Goal: Transaction & Acquisition: Purchase product/service

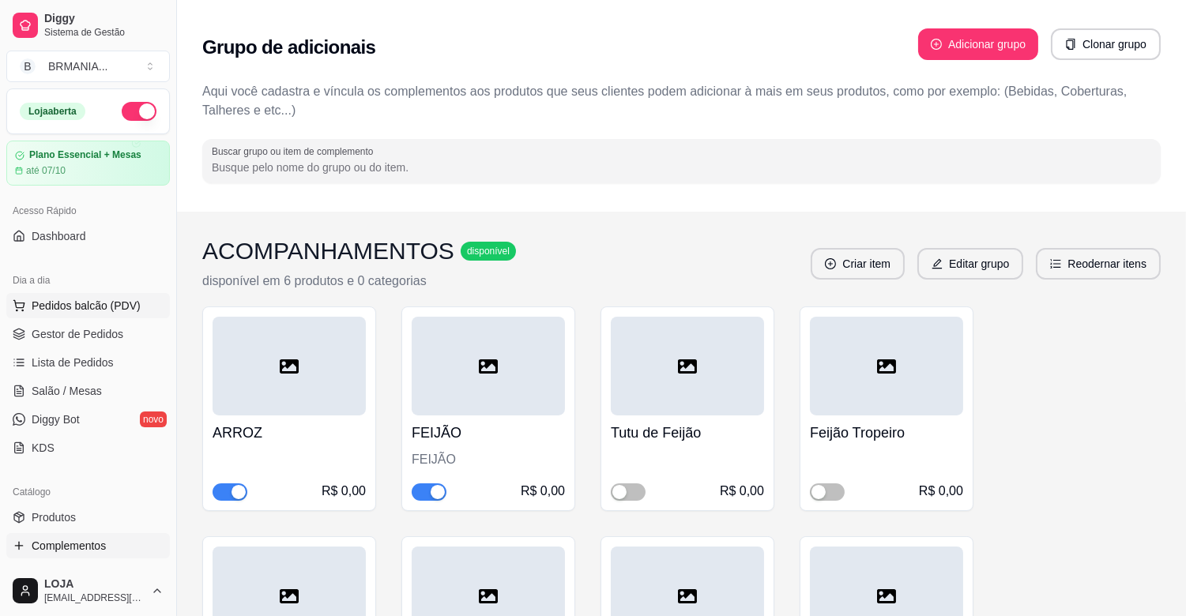
click at [96, 312] on span "Pedidos balcão (PDV)" at bounding box center [86, 306] width 109 height 16
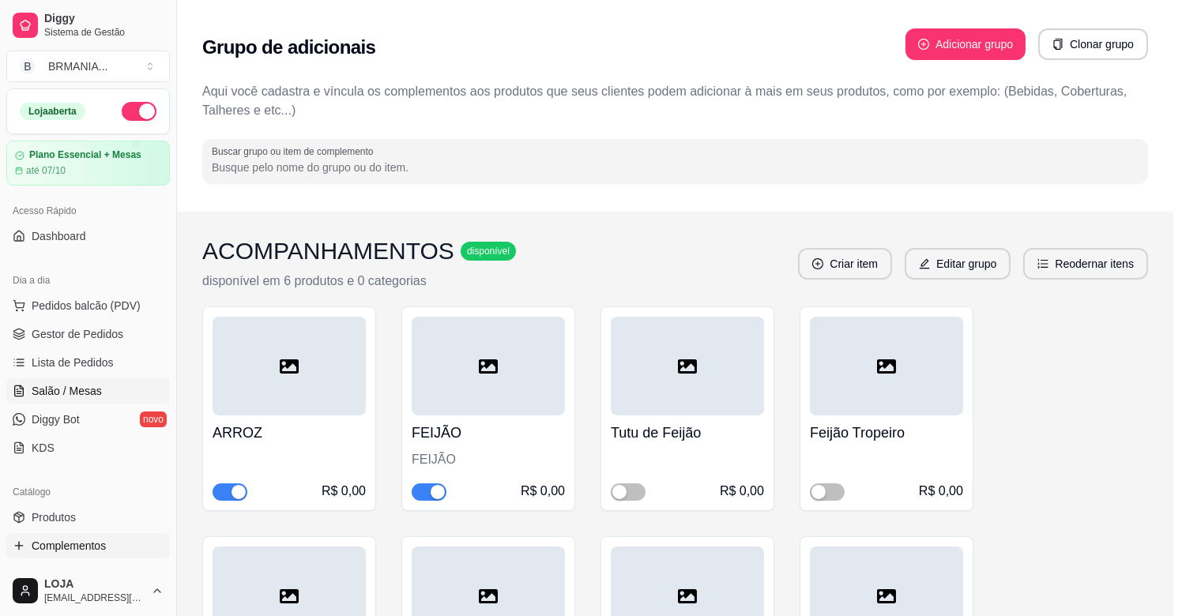
click at [104, 222] on p "ALMOÇO OPÇÕES" at bounding box center [422, 219] width 805 height 20
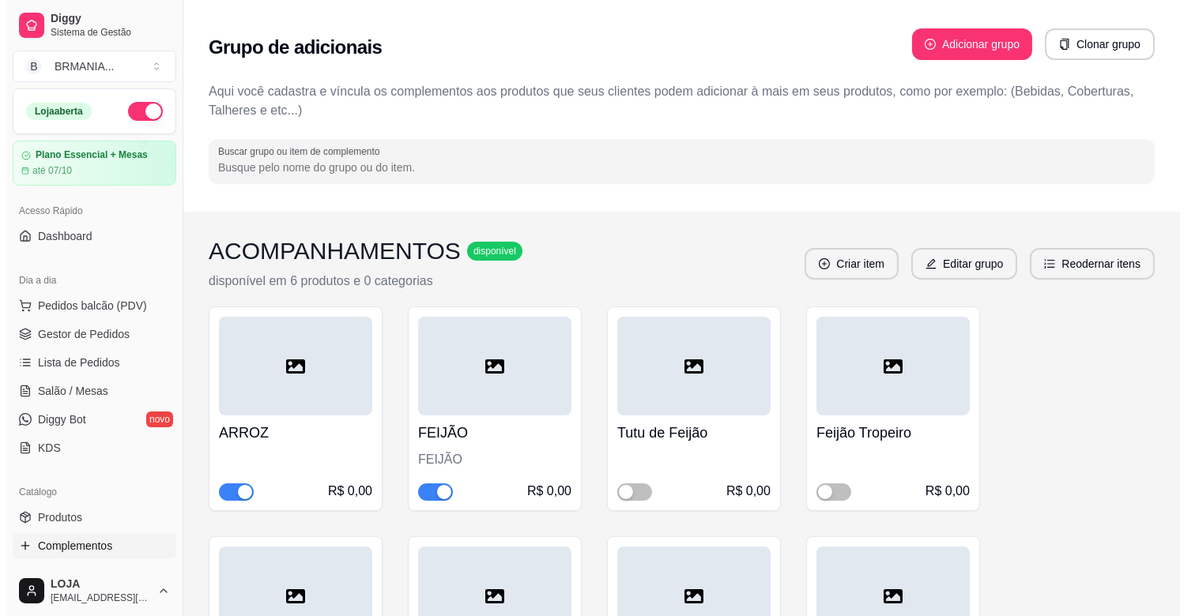
scroll to position [88, 0]
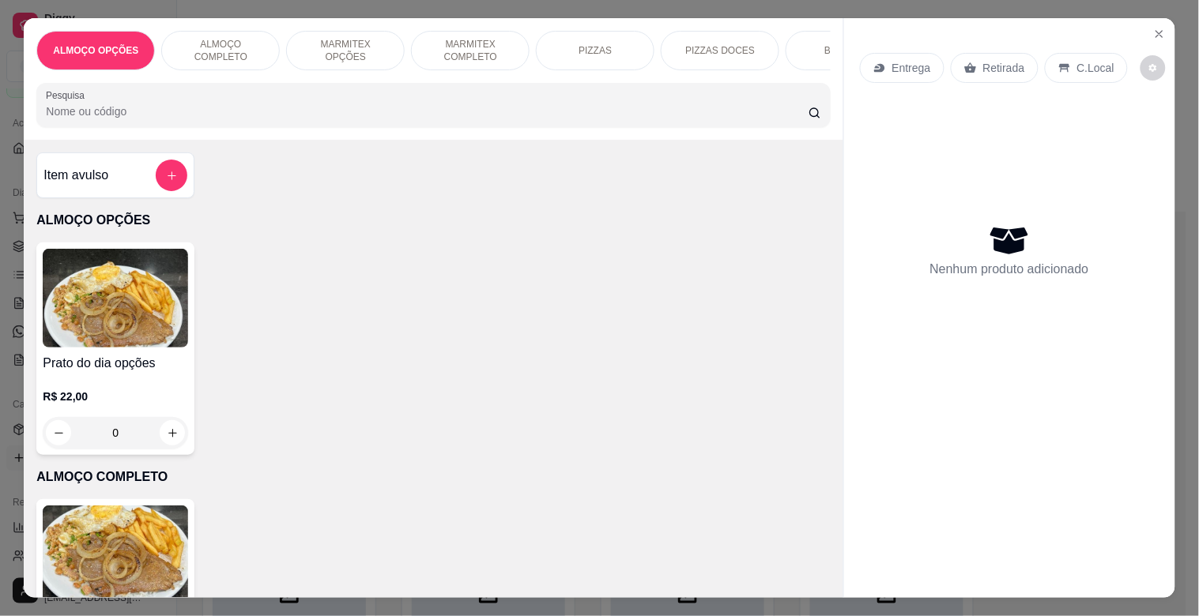
click at [824, 42] on div "ALMOÇO OPÇÕES ALMOÇO COMPLETO MARMITEX OPÇÕES MARMITEX COMPLETO PIZZAS PIZZAS D…" at bounding box center [433, 79] width 819 height 122
click at [797, 40] on div "BEBIDAS" at bounding box center [845, 51] width 119 height 40
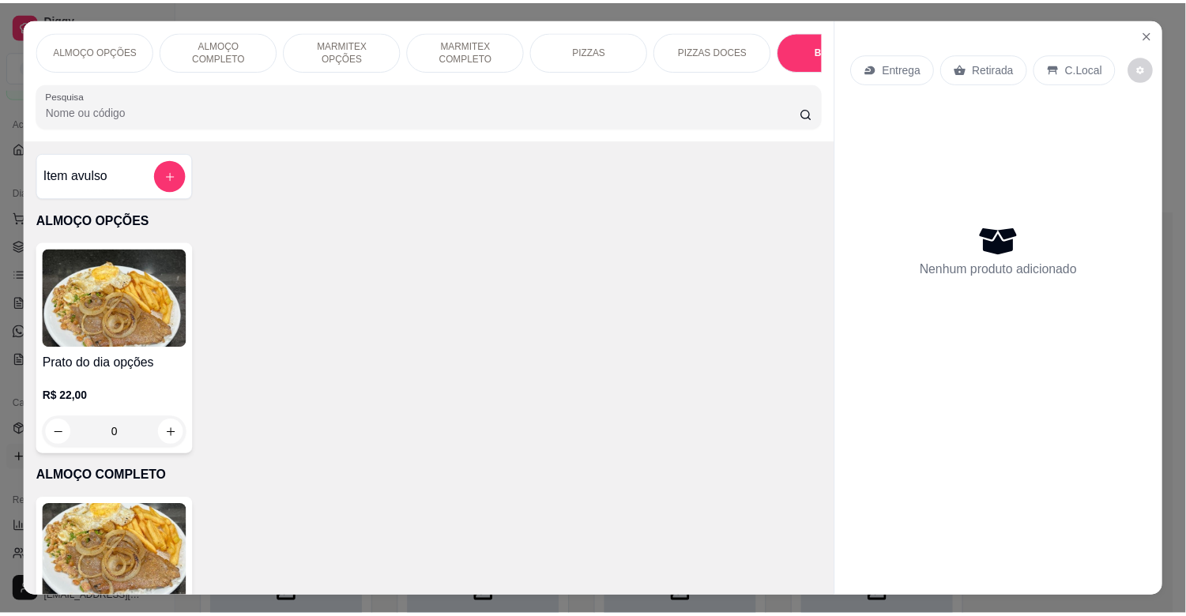
scroll to position [38, 0]
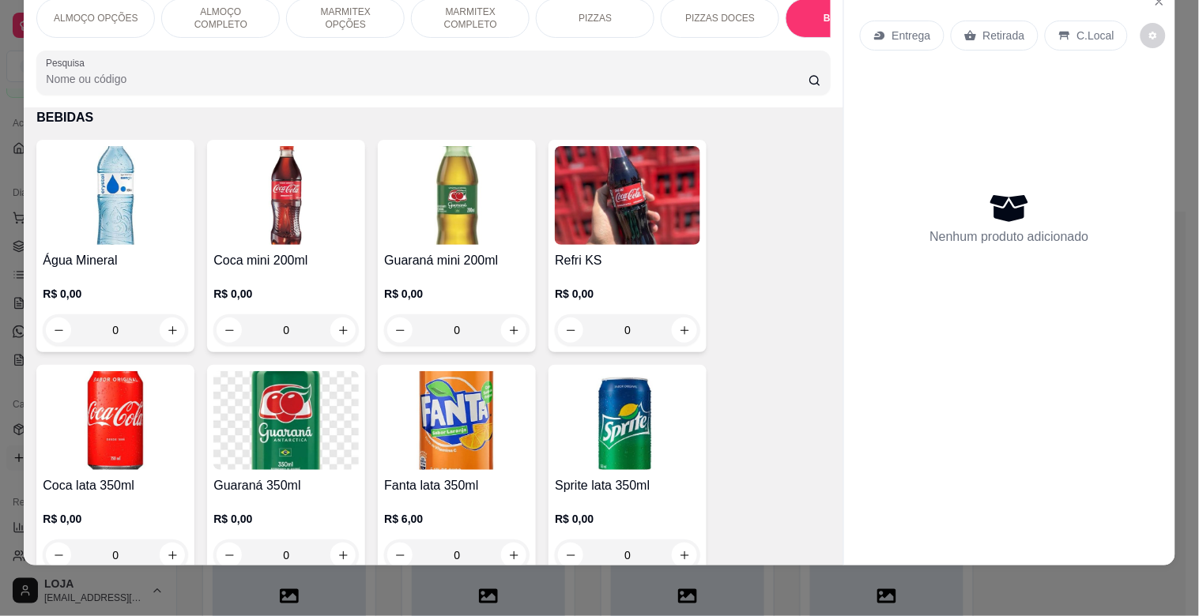
click at [614, 416] on img at bounding box center [627, 420] width 145 height 99
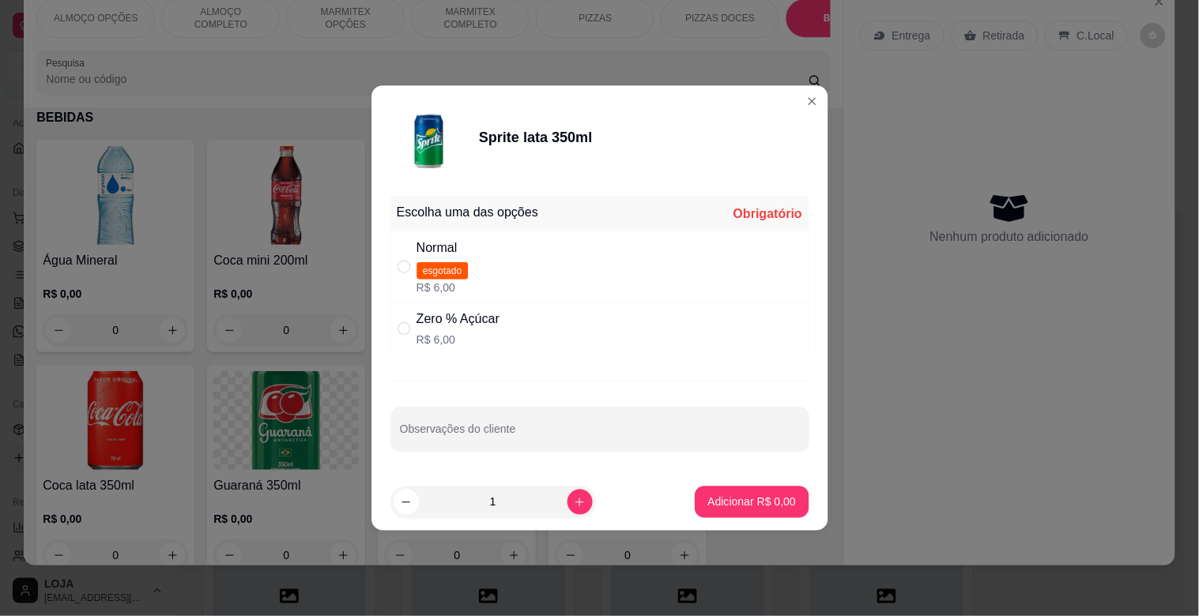
click at [635, 420] on div at bounding box center [599, 429] width 399 height 32
click at [548, 325] on div "Zero % Açúcar R$ 6,00" at bounding box center [599, 329] width 417 height 52
radio input "true"
click at [746, 508] on p "Adicionar R$ 6,00" at bounding box center [751, 501] width 85 height 15
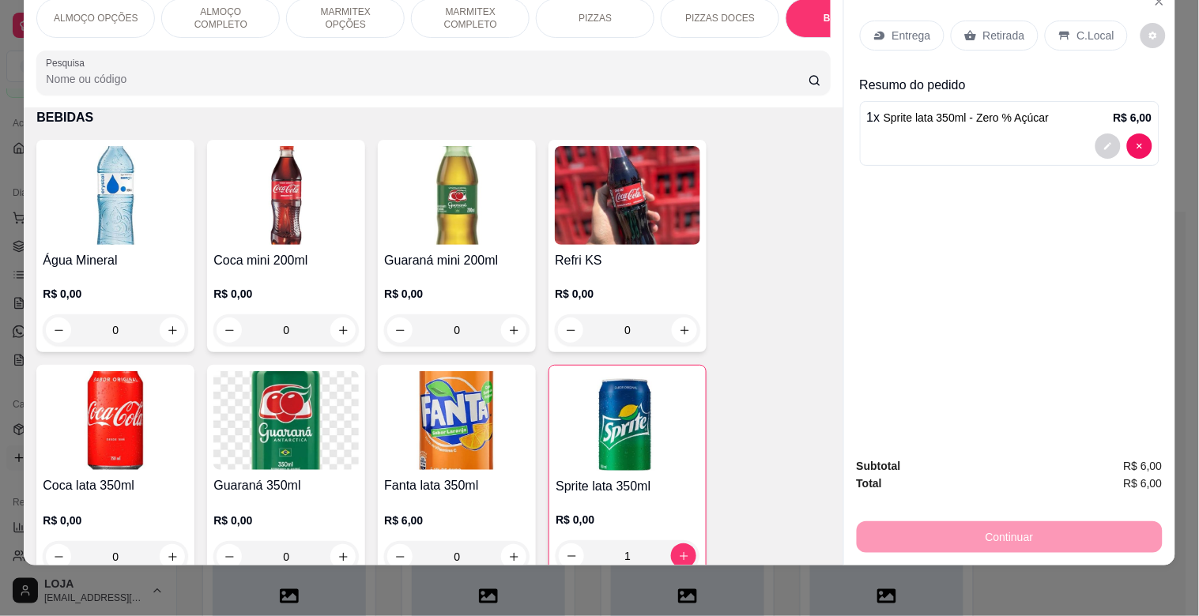
type input "1"
click at [1077, 28] on p "C.Local" at bounding box center [1095, 36] width 37 height 16
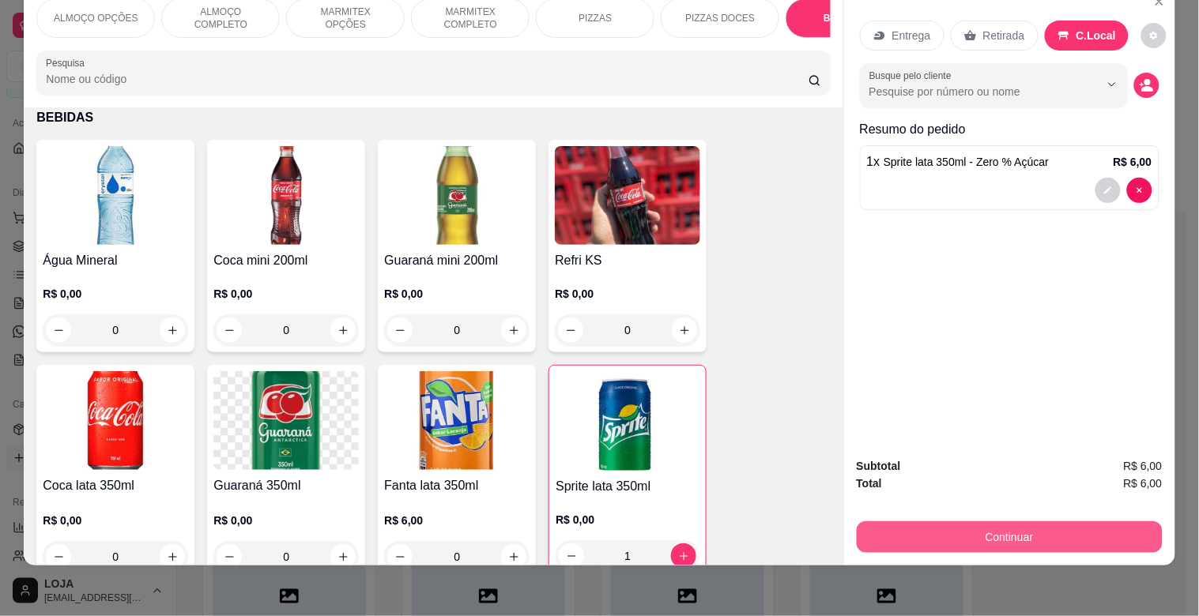
click at [964, 524] on button "Continuar" at bounding box center [1010, 538] width 306 height 32
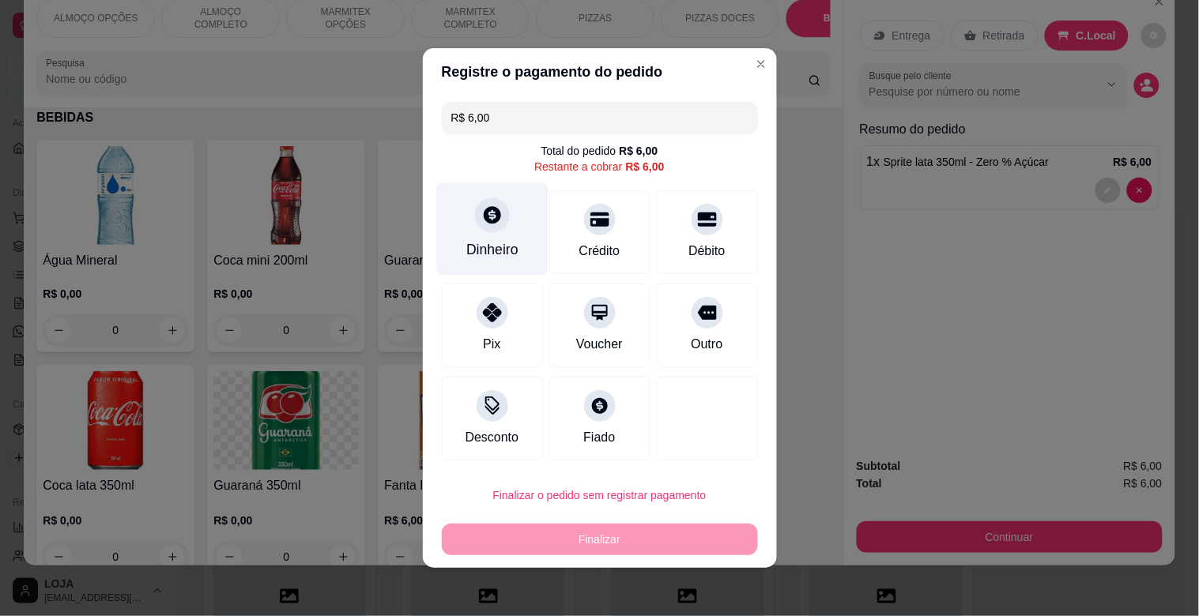
click at [491, 250] on div "Dinheiro" at bounding box center [492, 249] width 52 height 21
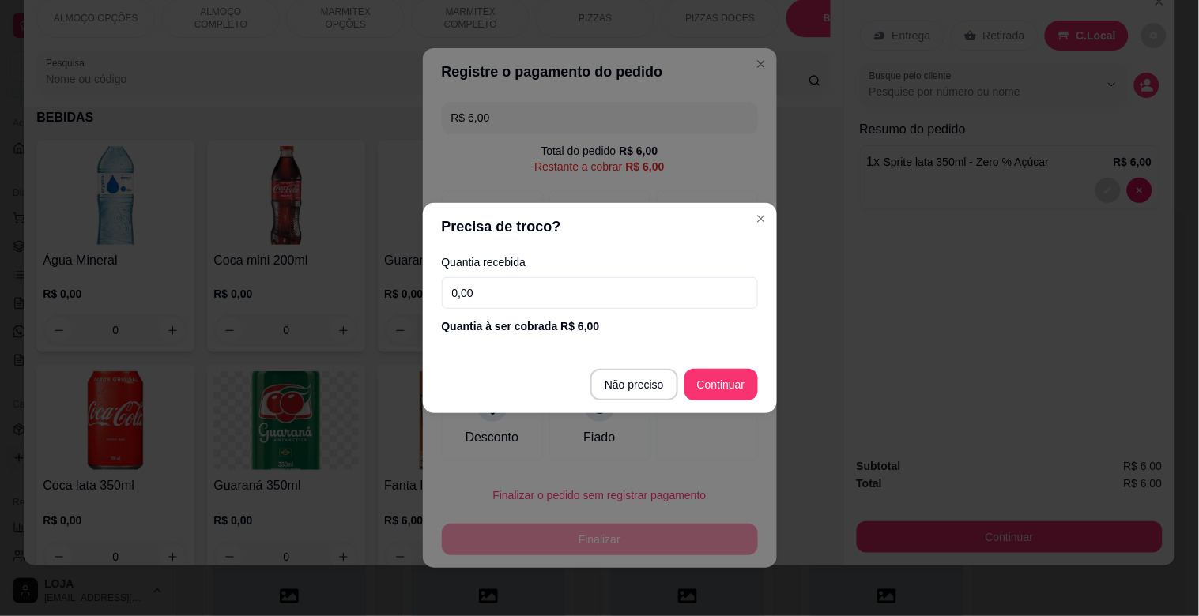
click at [718, 364] on footer "Não preciso Continuar" at bounding box center [600, 384] width 354 height 57
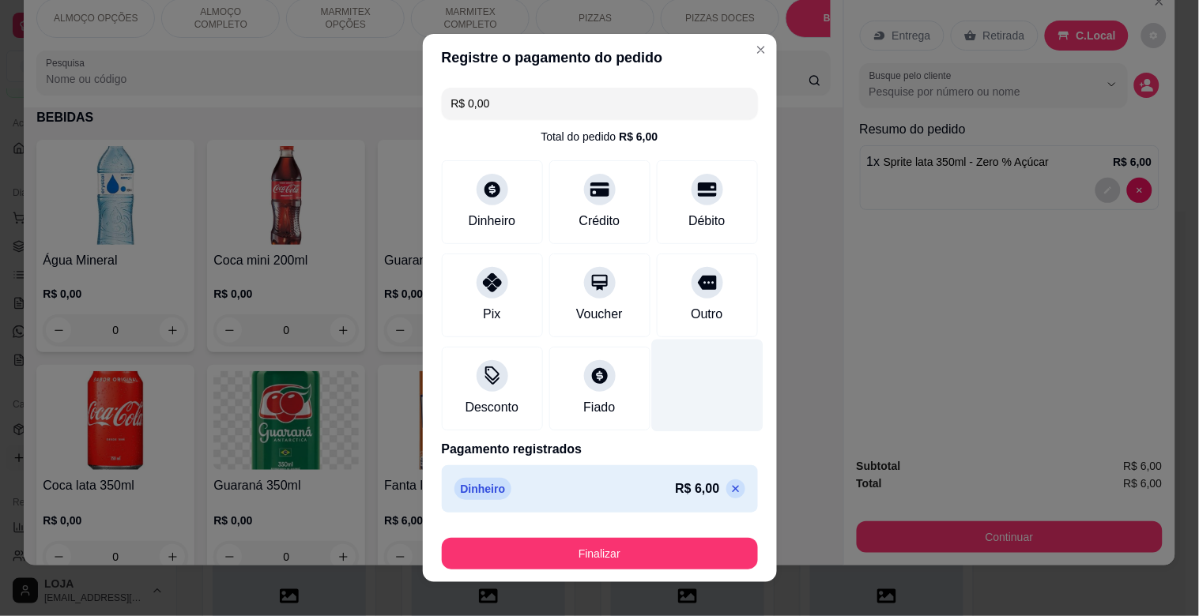
type input "R$ 0,00"
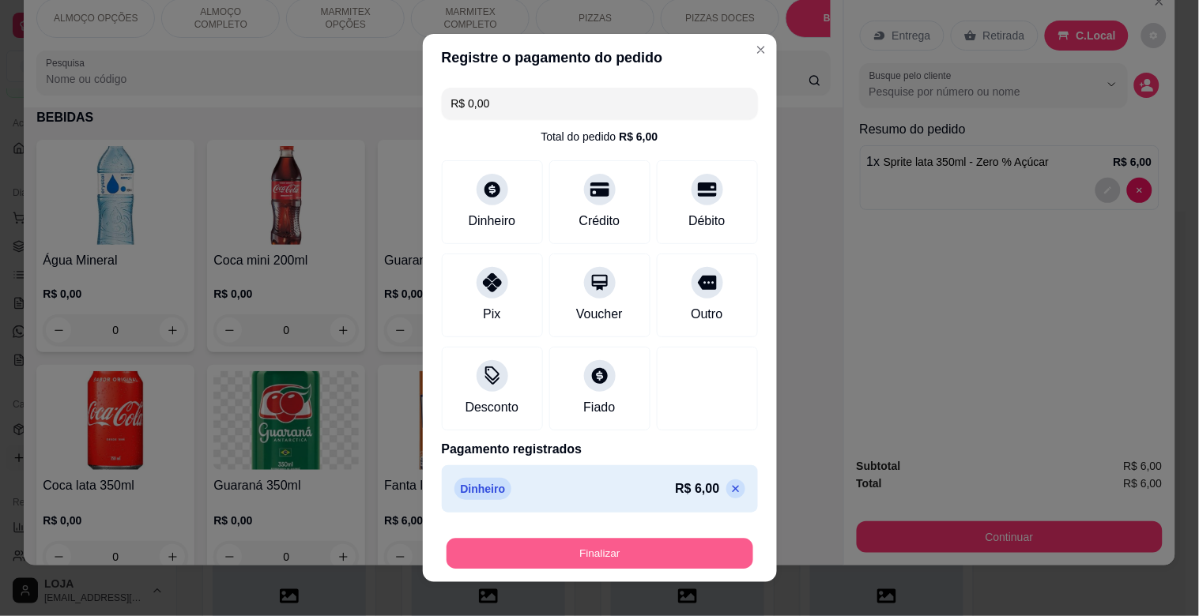
click at [688, 553] on button "Finalizar" at bounding box center [600, 554] width 307 height 31
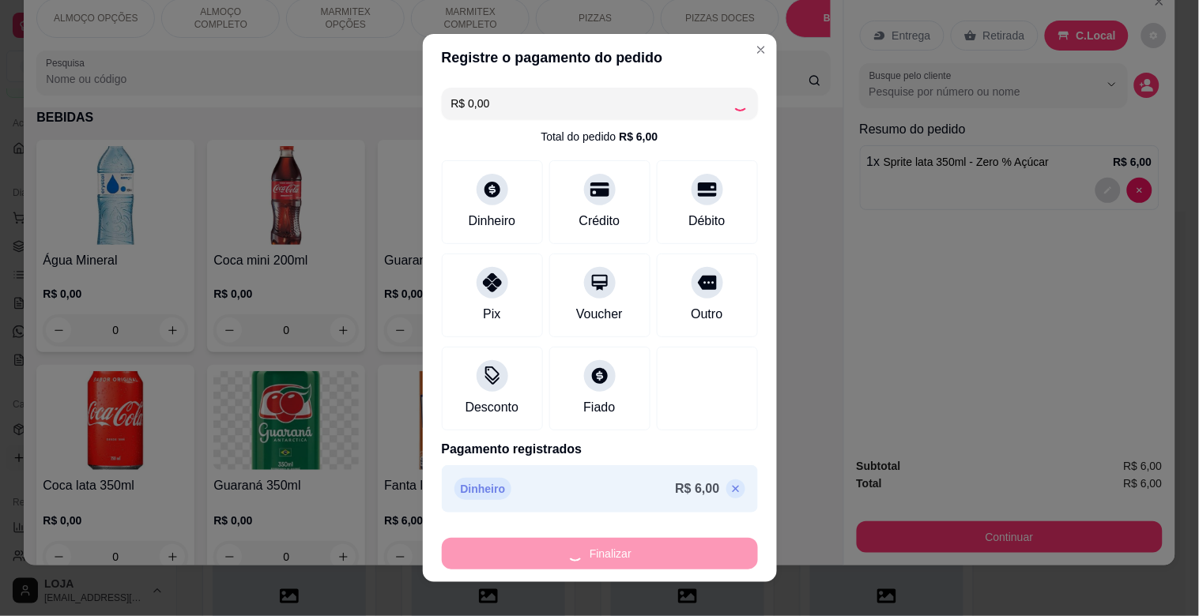
type input "0"
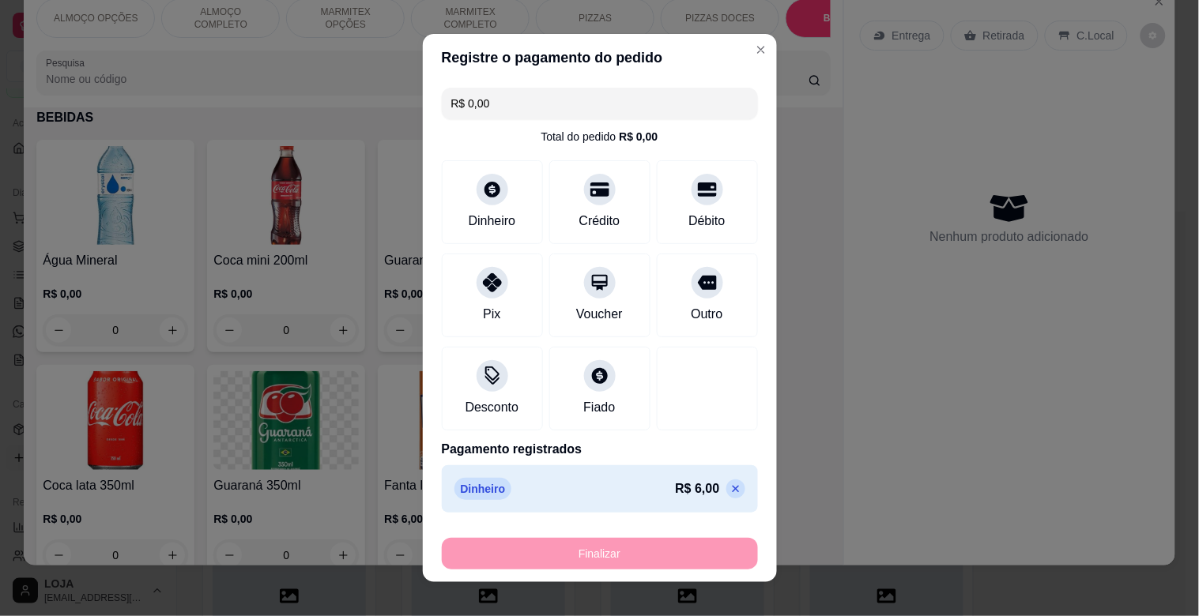
type input "-R$ 6,00"
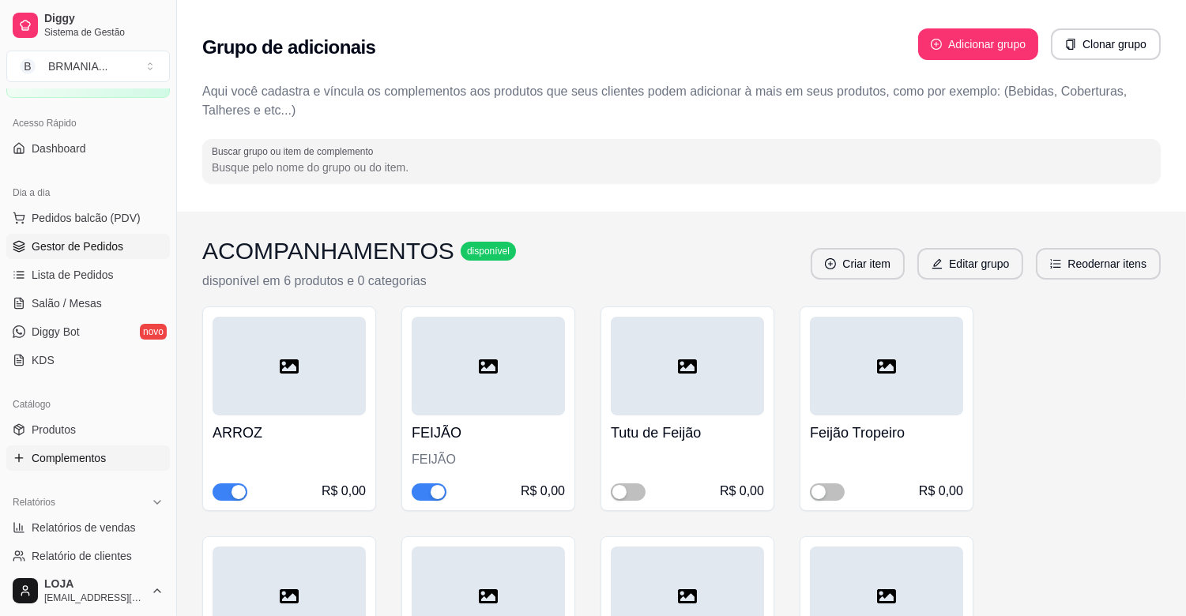
click at [85, 258] on link "Gestor de Pedidos" at bounding box center [88, 246] width 164 height 25
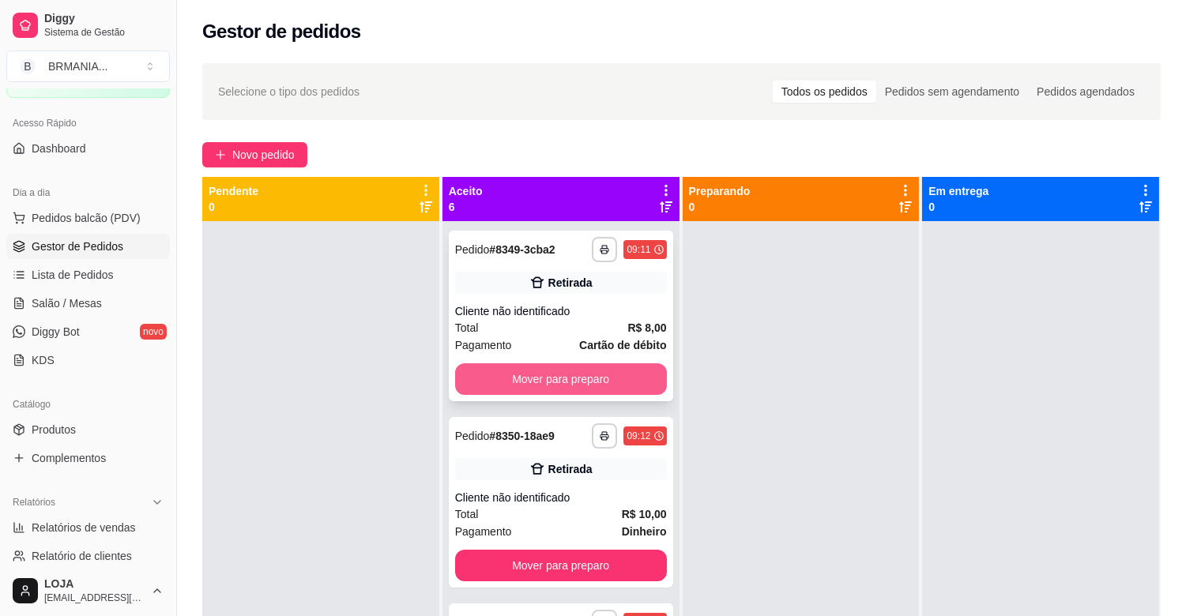
click at [570, 374] on button "Mover para preparo" at bounding box center [561, 380] width 212 height 32
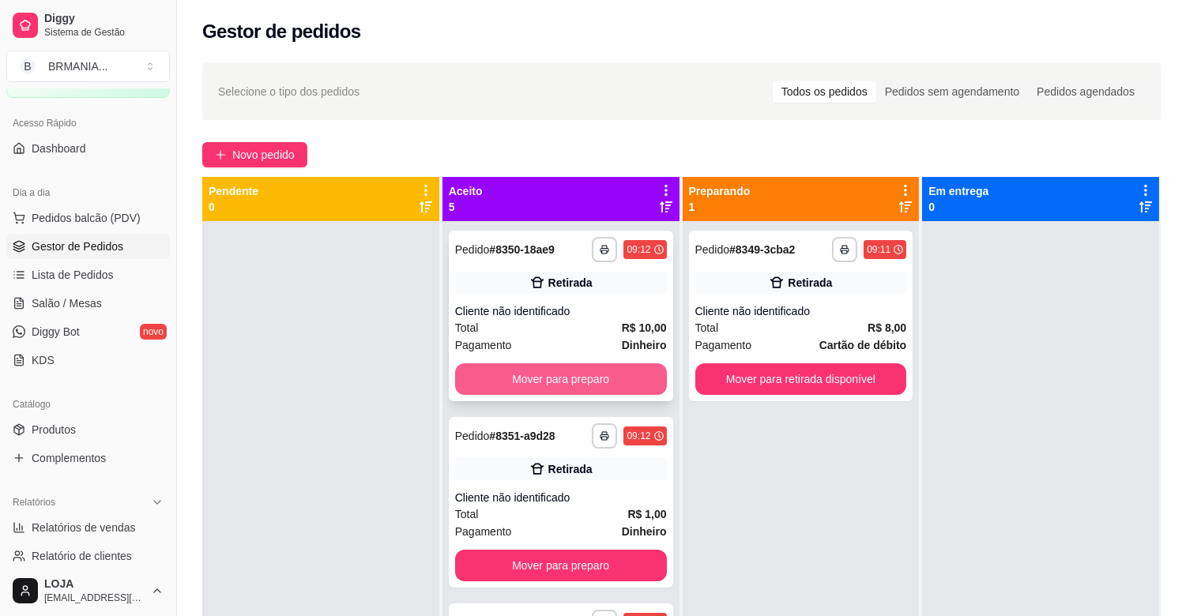
click at [575, 381] on button "Mover para preparo" at bounding box center [561, 380] width 212 height 32
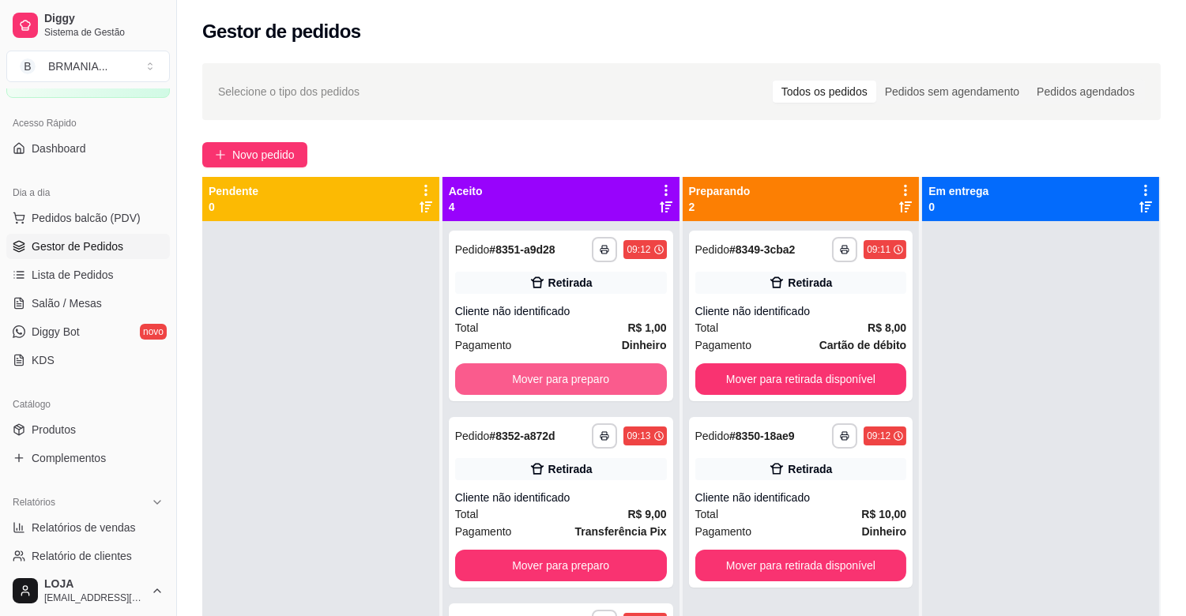
click at [577, 381] on button "Mover para preparo" at bounding box center [561, 380] width 212 height 32
click at [578, 382] on button "Mover para preparo" at bounding box center [561, 380] width 212 height 32
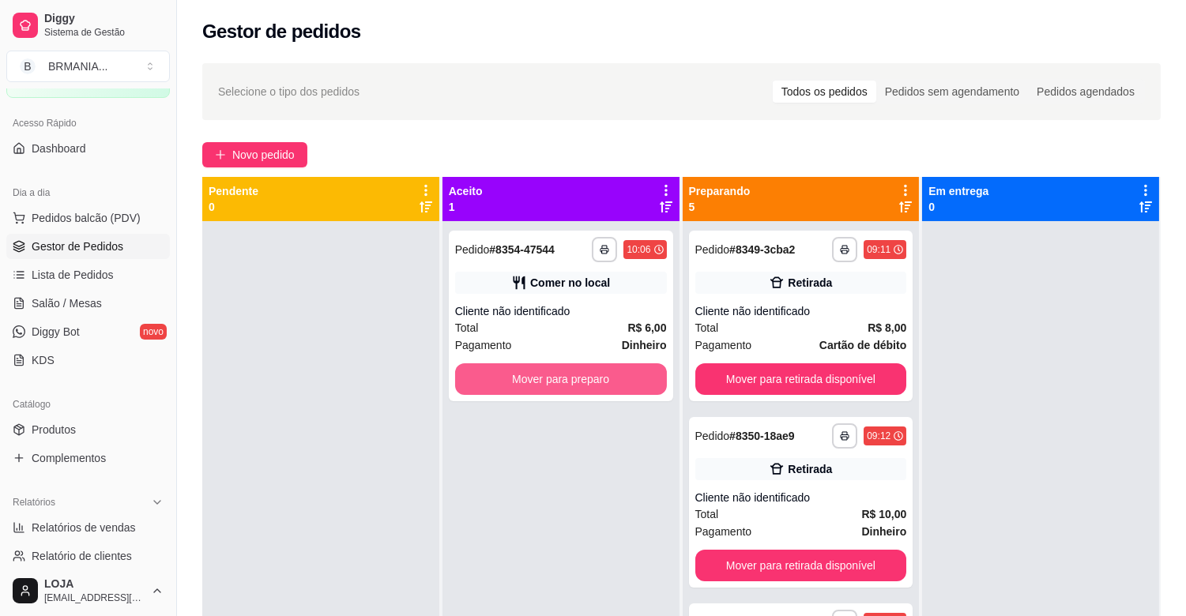
click at [579, 382] on button "Mover para preparo" at bounding box center [561, 380] width 212 height 32
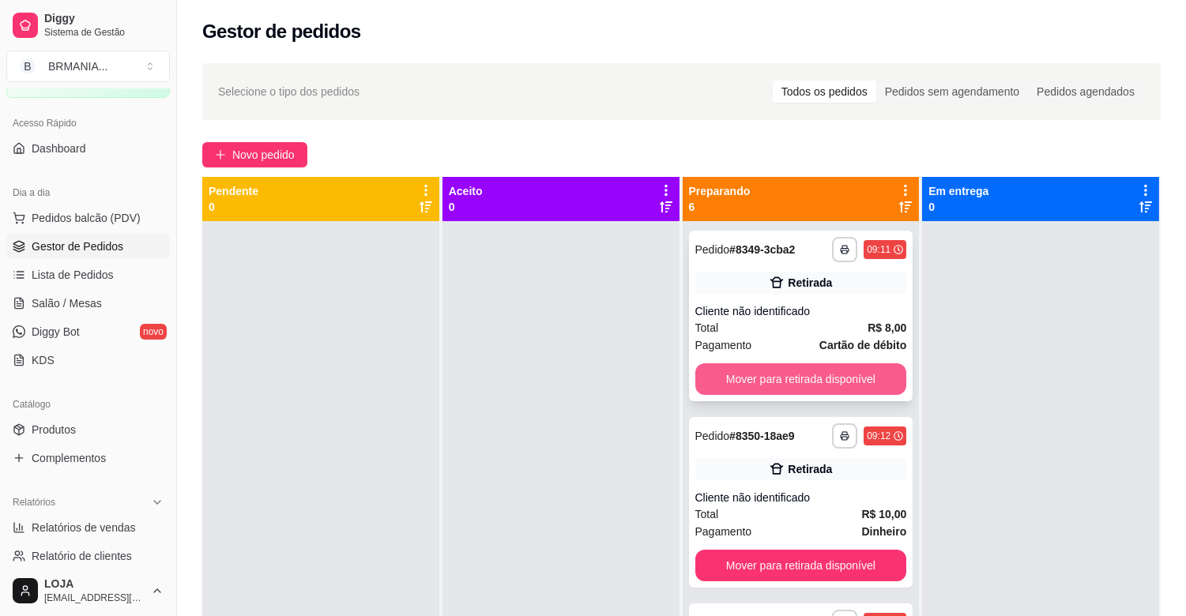
click at [755, 392] on button "Mover para retirada disponível" at bounding box center [801, 380] width 212 height 32
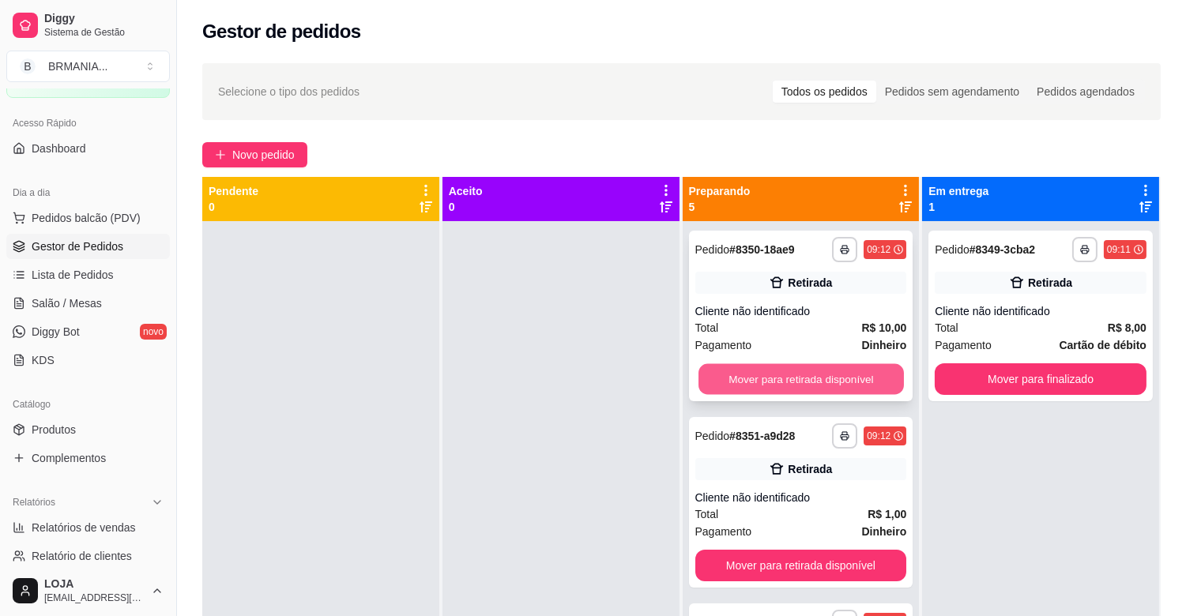
click at [759, 387] on button "Mover para retirada disponível" at bounding box center [801, 379] width 205 height 31
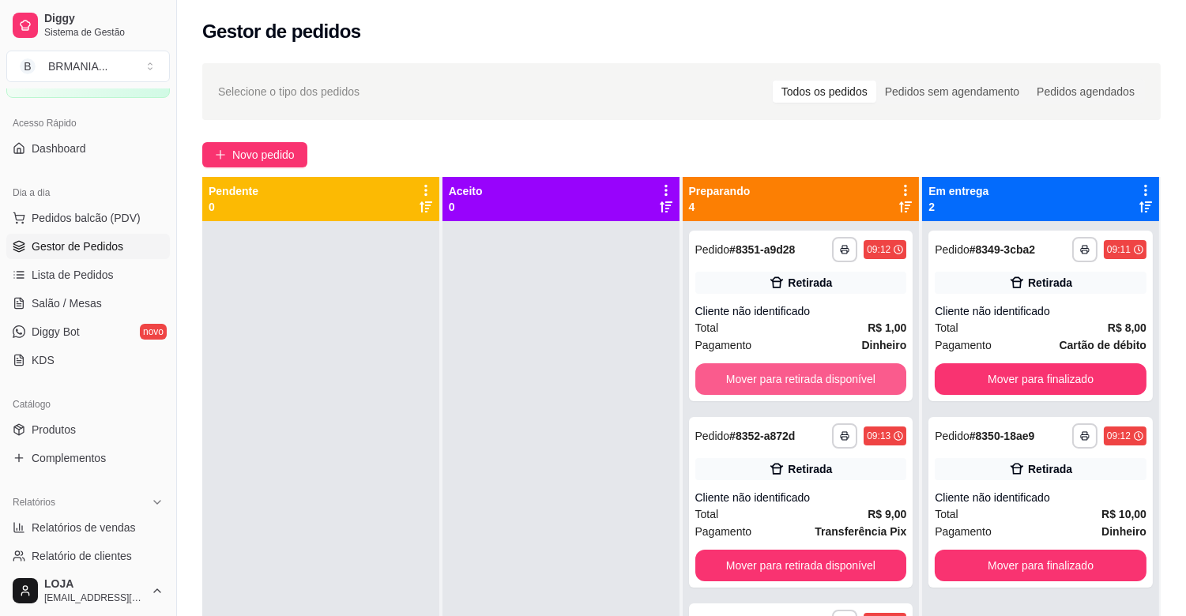
click at [759, 387] on button "Mover para retirada disponível" at bounding box center [801, 380] width 212 height 32
click at [760, 386] on button "Mover para retirada disponível" at bounding box center [801, 379] width 205 height 31
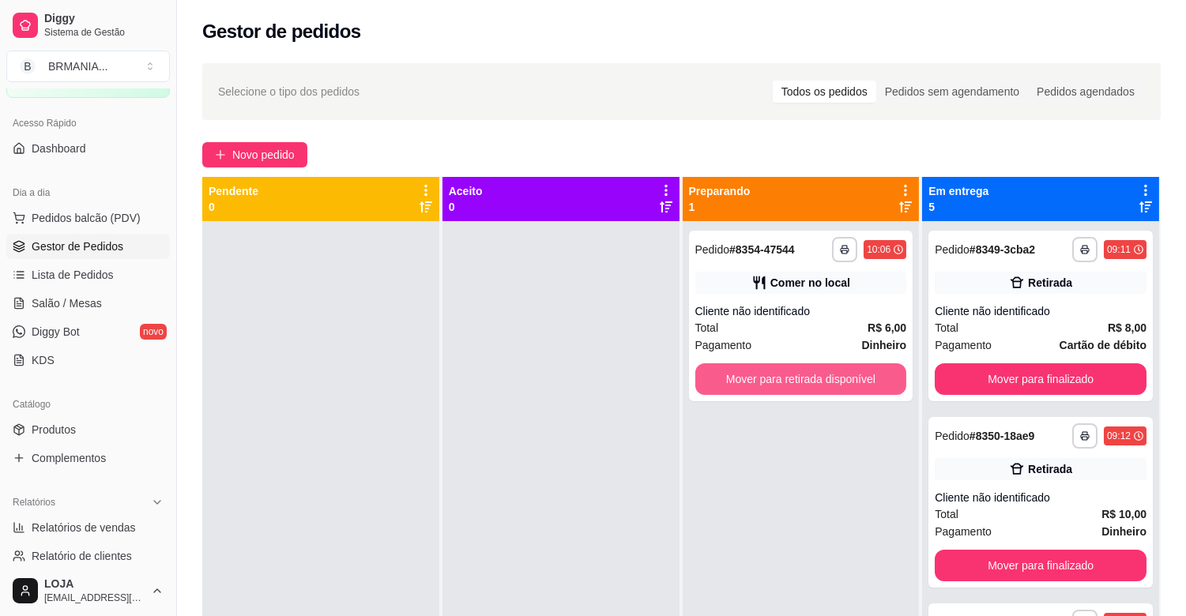
click at [760, 386] on button "Mover para retirada disponível" at bounding box center [801, 380] width 212 height 32
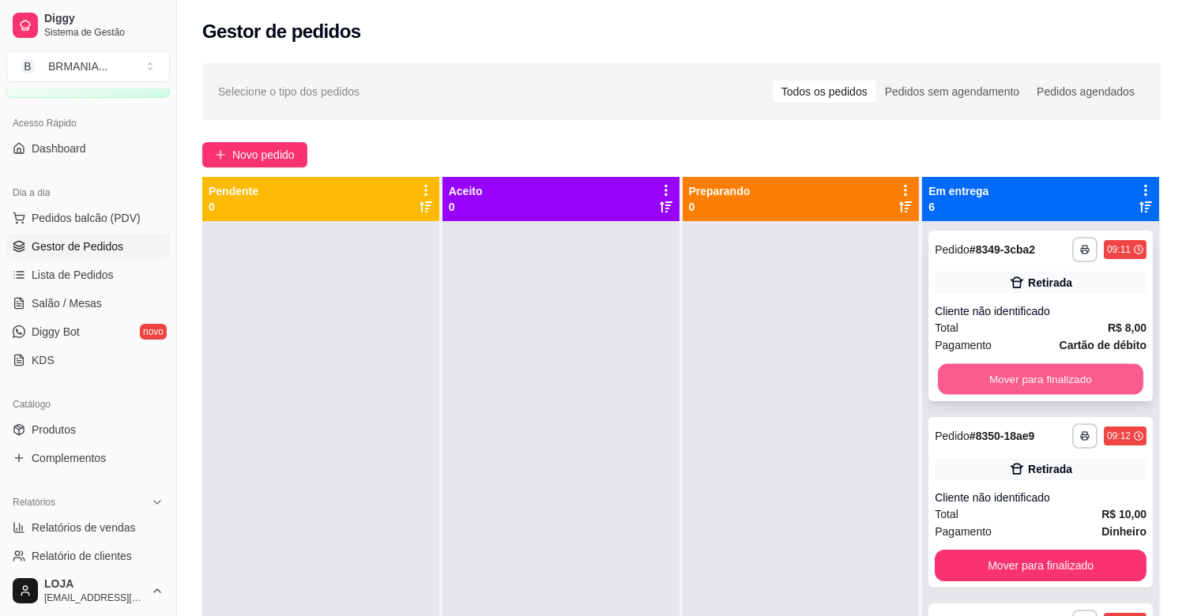
click at [1034, 380] on button "Mover para finalizado" at bounding box center [1040, 379] width 205 height 31
click at [1033, 379] on button "Mover para finalizado" at bounding box center [1041, 380] width 212 height 32
click at [1031, 379] on button "Mover para finalizado" at bounding box center [1041, 380] width 212 height 32
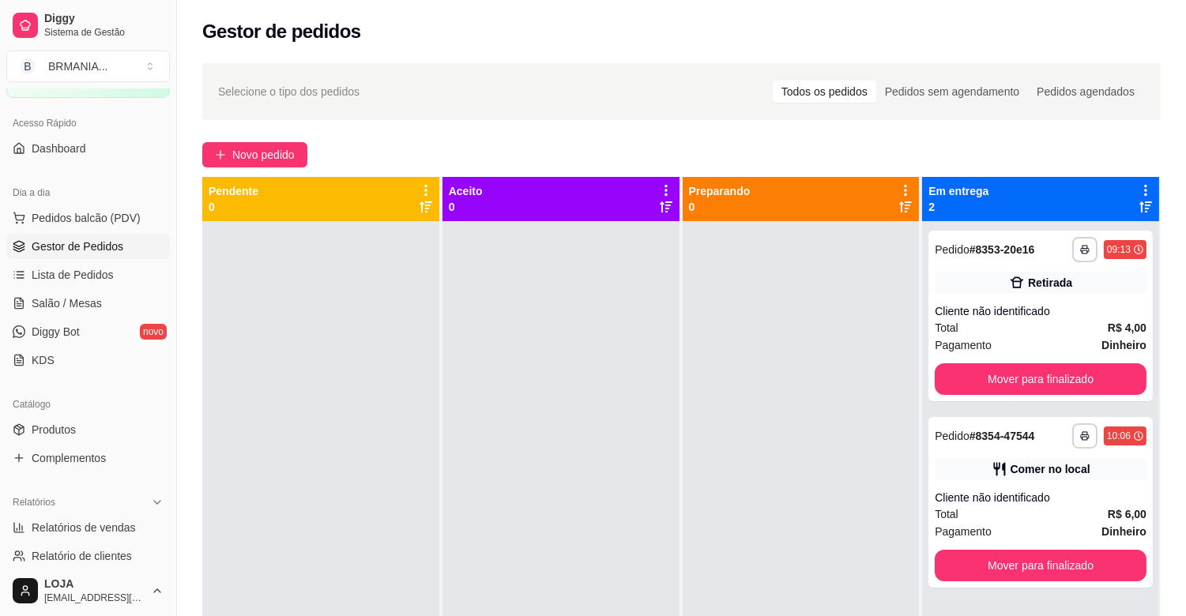
click at [1028, 379] on button "Mover para finalizado" at bounding box center [1041, 380] width 212 height 32
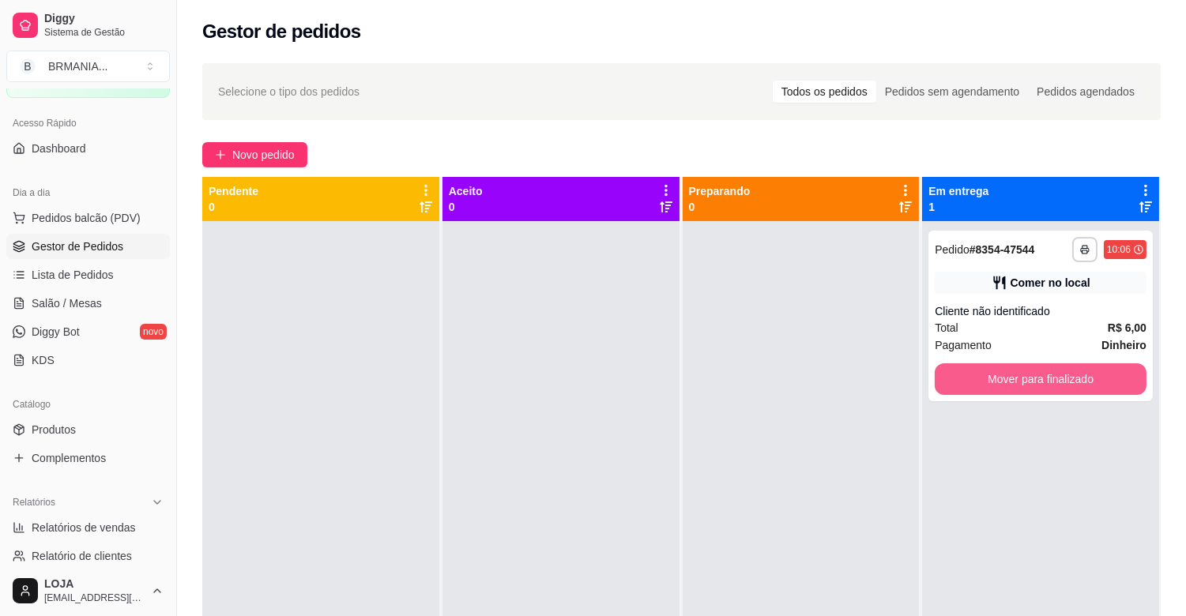
click at [1027, 381] on button "Mover para finalizado" at bounding box center [1041, 380] width 212 height 32
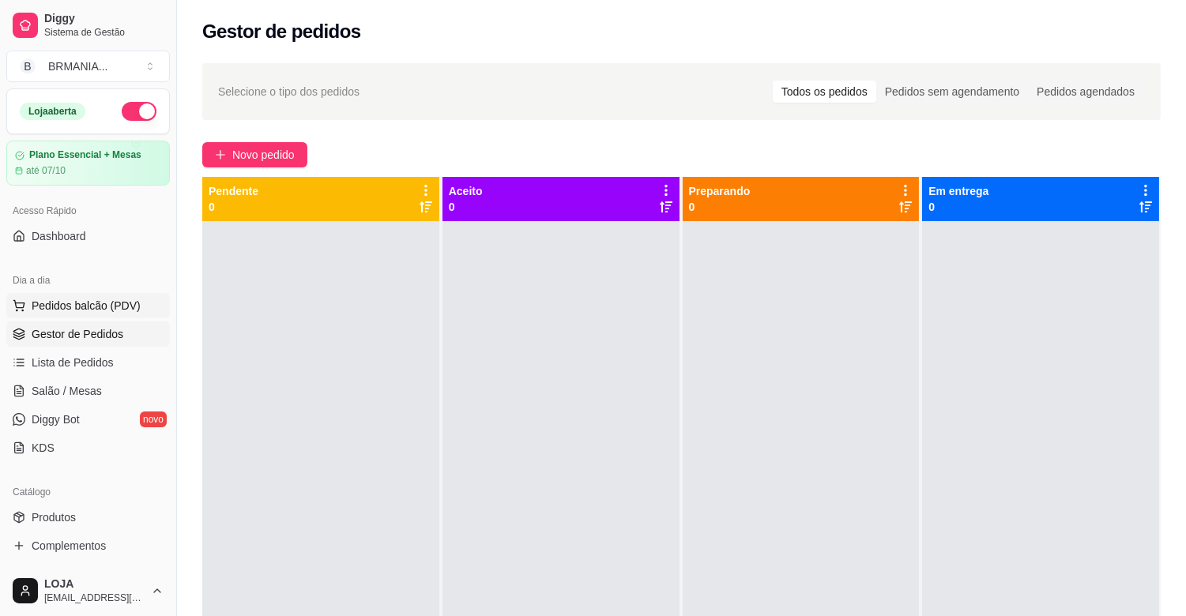
click at [99, 311] on span "Pedidos balcão (PDV)" at bounding box center [86, 306] width 109 height 16
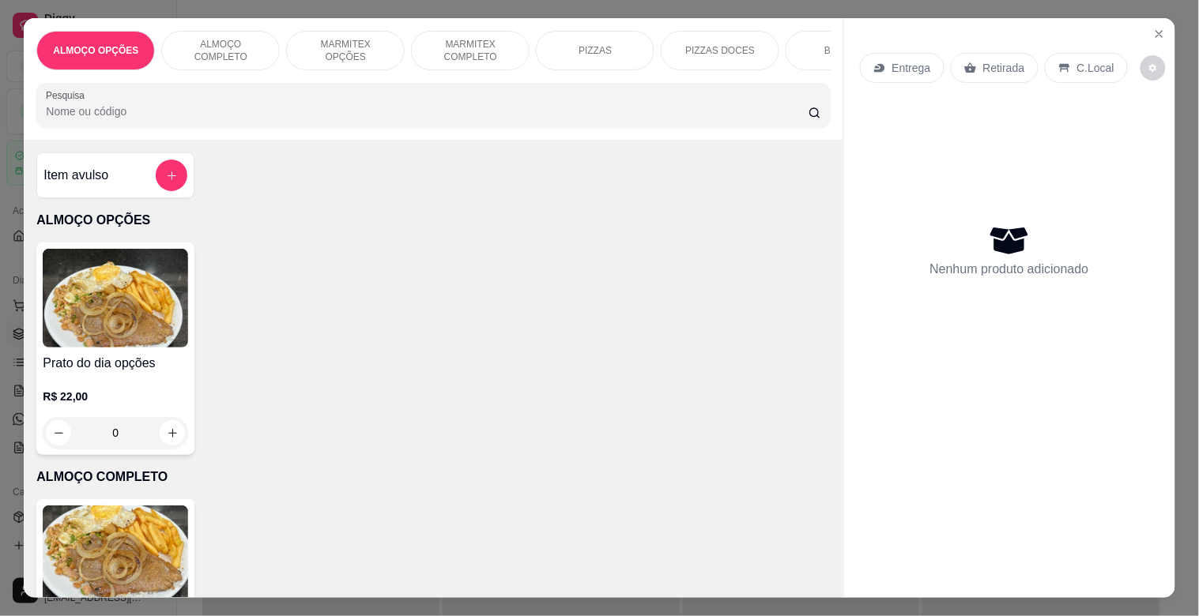
click at [452, 54] on p "MARMITEX COMPLETO" at bounding box center [470, 50] width 92 height 25
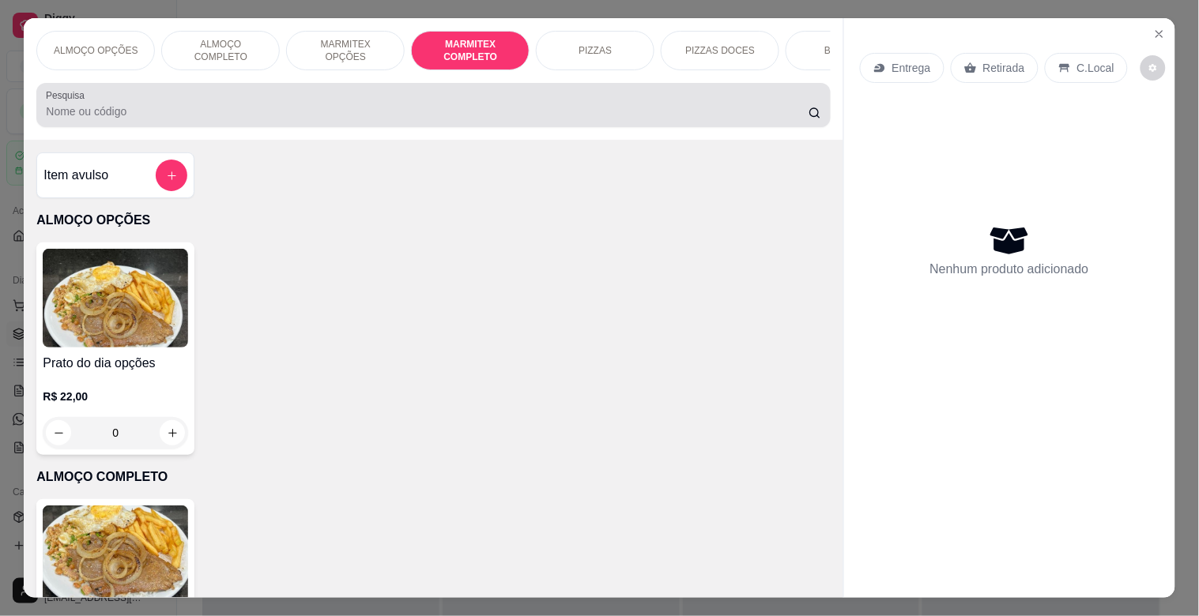
scroll to position [38, 0]
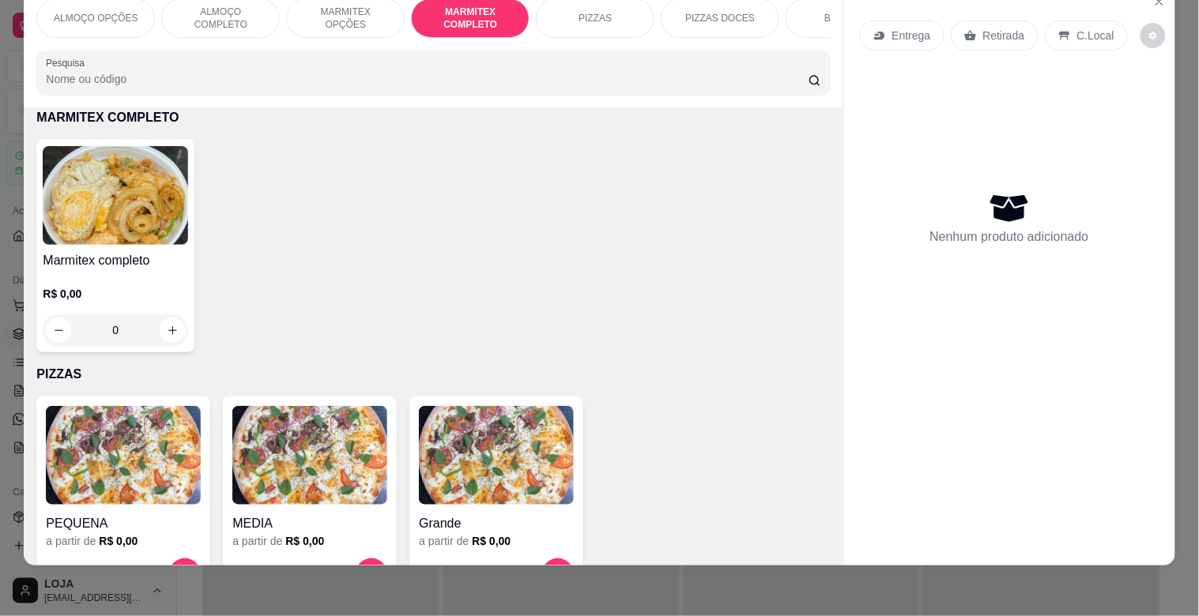
click at [74, 220] on img at bounding box center [115, 195] width 145 height 99
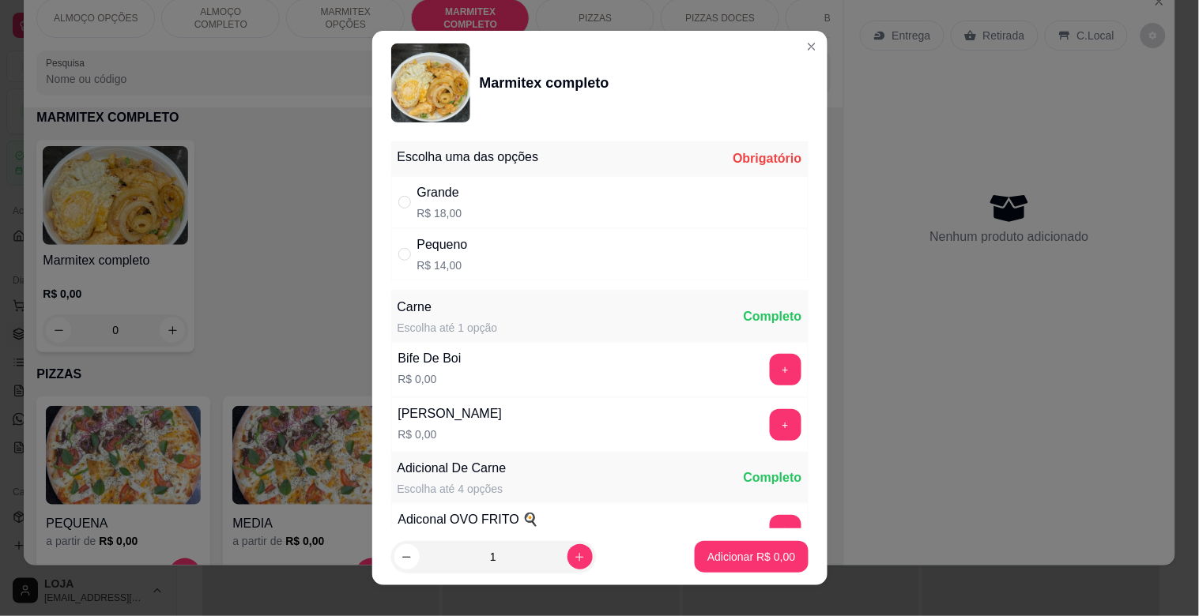
click at [467, 206] on div "Grande R$ 18,00" at bounding box center [599, 202] width 417 height 52
radio input "true"
click at [770, 420] on button "+" at bounding box center [786, 425] width 32 height 32
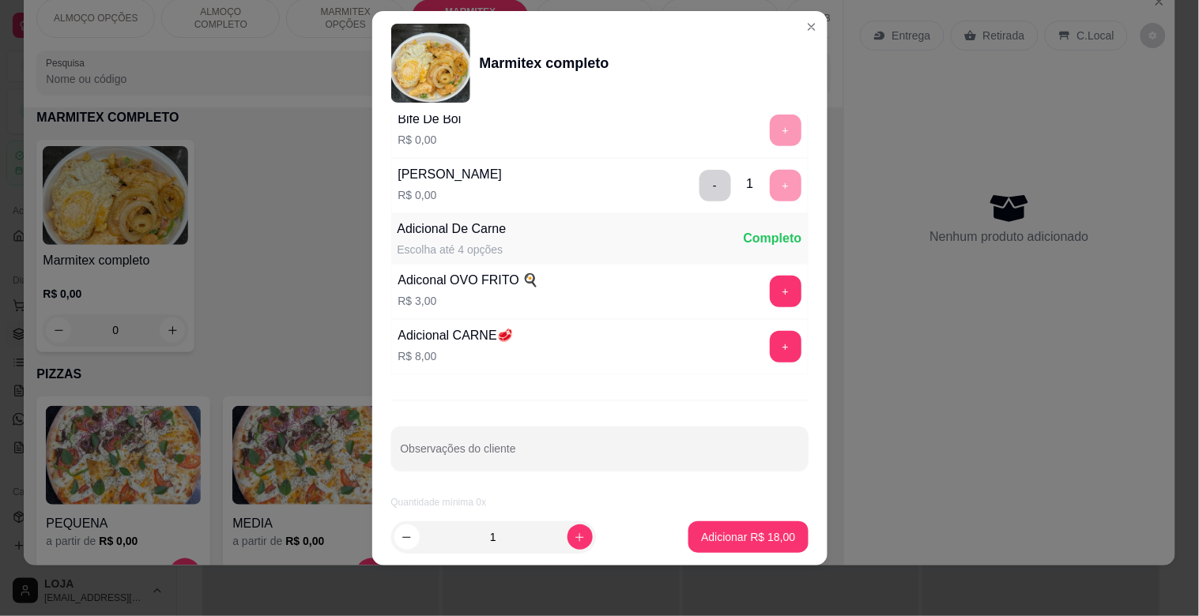
scroll to position [221, 0]
click at [537, 462] on input "Observações do cliente" at bounding box center [600, 455] width 398 height 16
type input "[PERSON_NAME] - S/ REPOLHO"
click at [747, 540] on p "Adicionar R$ 18,00" at bounding box center [749, 537] width 92 height 15
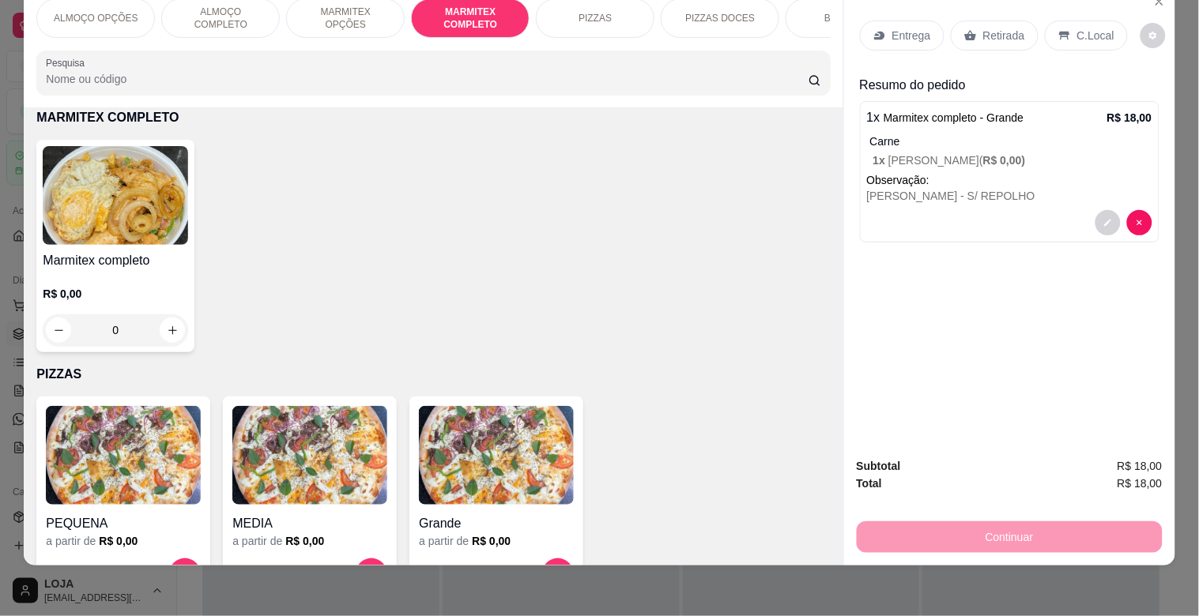
click at [874, 32] on icon at bounding box center [879, 36] width 10 height 9
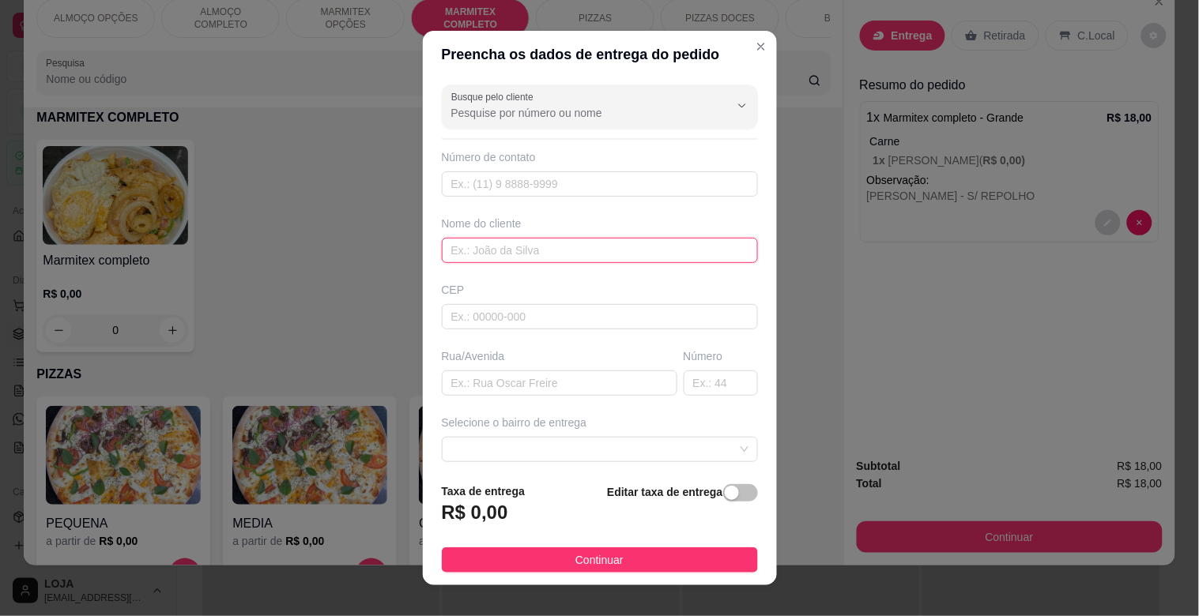
click at [504, 258] on input "text" at bounding box center [600, 250] width 316 height 25
click at [706, 452] on span at bounding box center [599, 450] width 297 height 24
type input "MECANICA PERES"
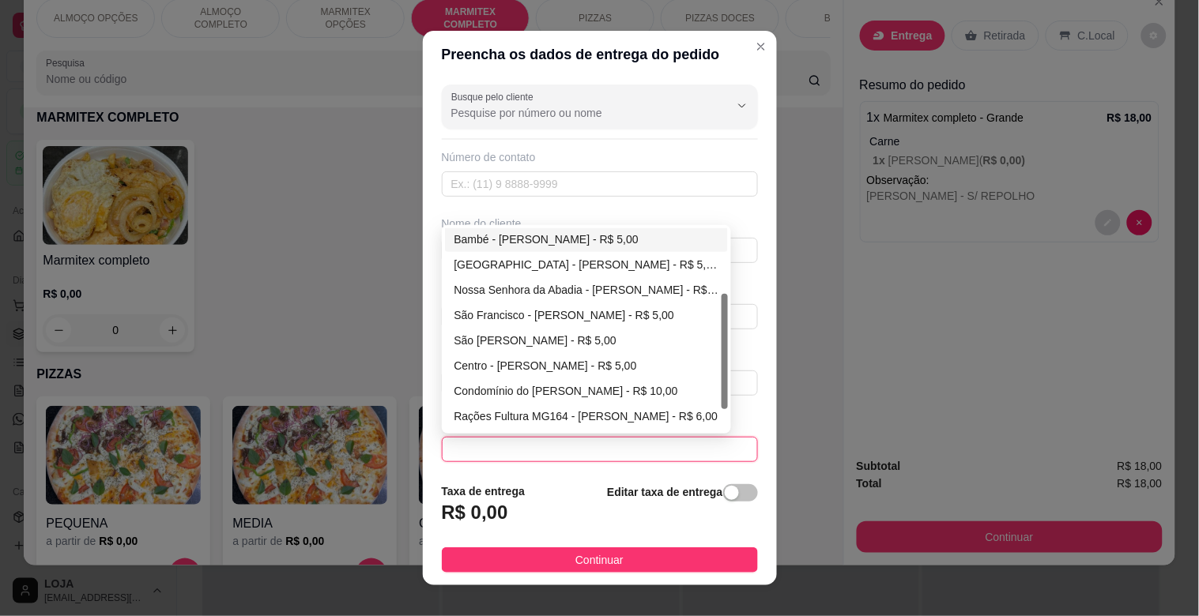
scroll to position [115, 0]
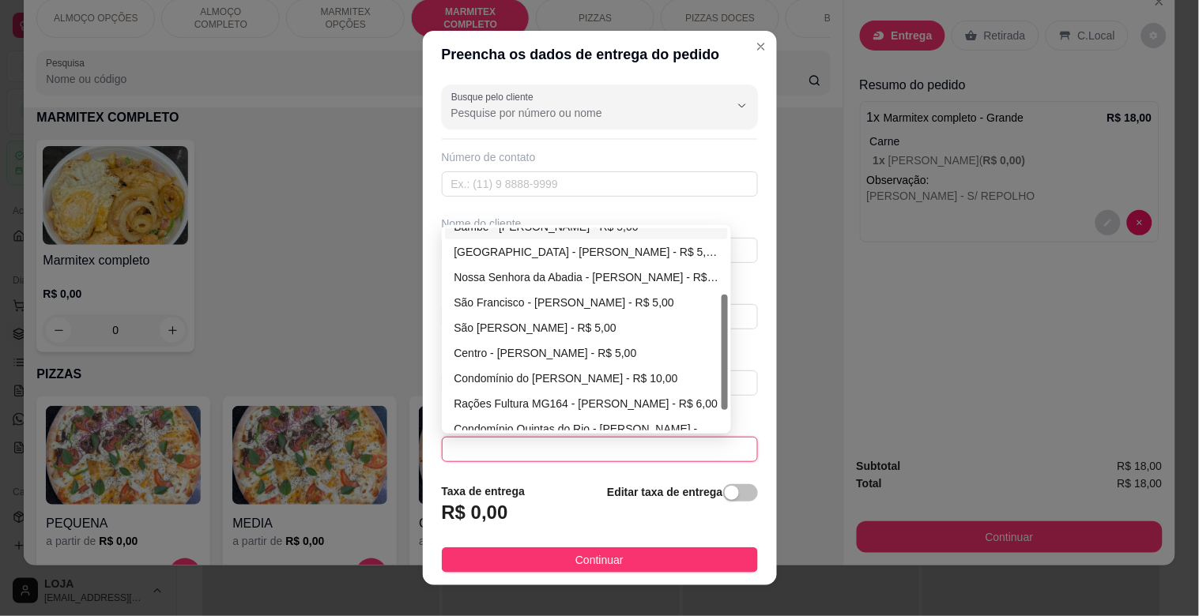
drag, startPoint x: 718, startPoint y: 337, endPoint x: 718, endPoint y: 403, distance: 66.4
click at [722, 403] on div at bounding box center [725, 352] width 6 height 115
click at [474, 300] on div "São Francisco - [PERSON_NAME] - R$ 5,00" at bounding box center [586, 302] width 265 height 17
type input "[PERSON_NAME]"
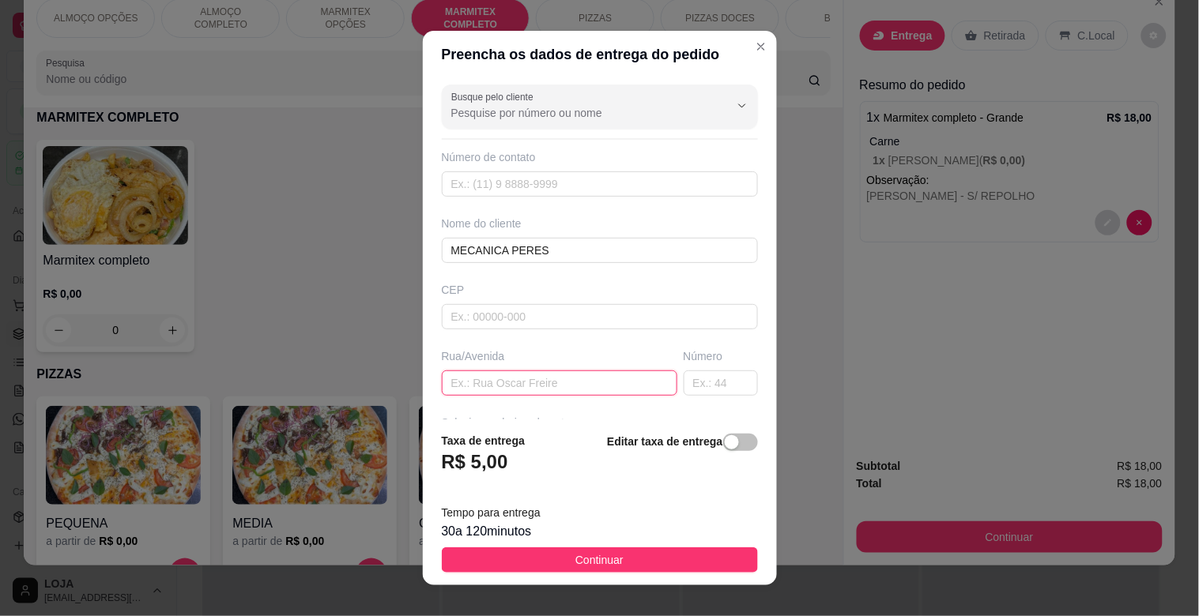
click at [499, 377] on input "text" at bounding box center [560, 383] width 236 height 25
type input "TOCANTINS"
click at [684, 387] on input "text" at bounding box center [721, 383] width 74 height 25
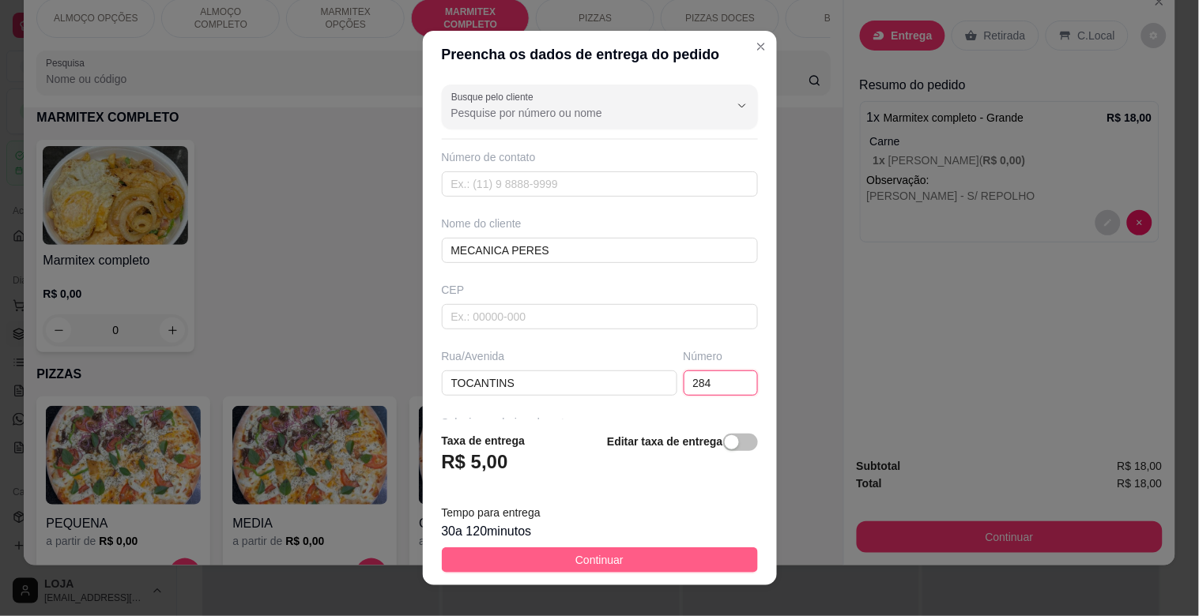
type input "284"
click at [579, 564] on span "Continuar" at bounding box center [599, 560] width 48 height 17
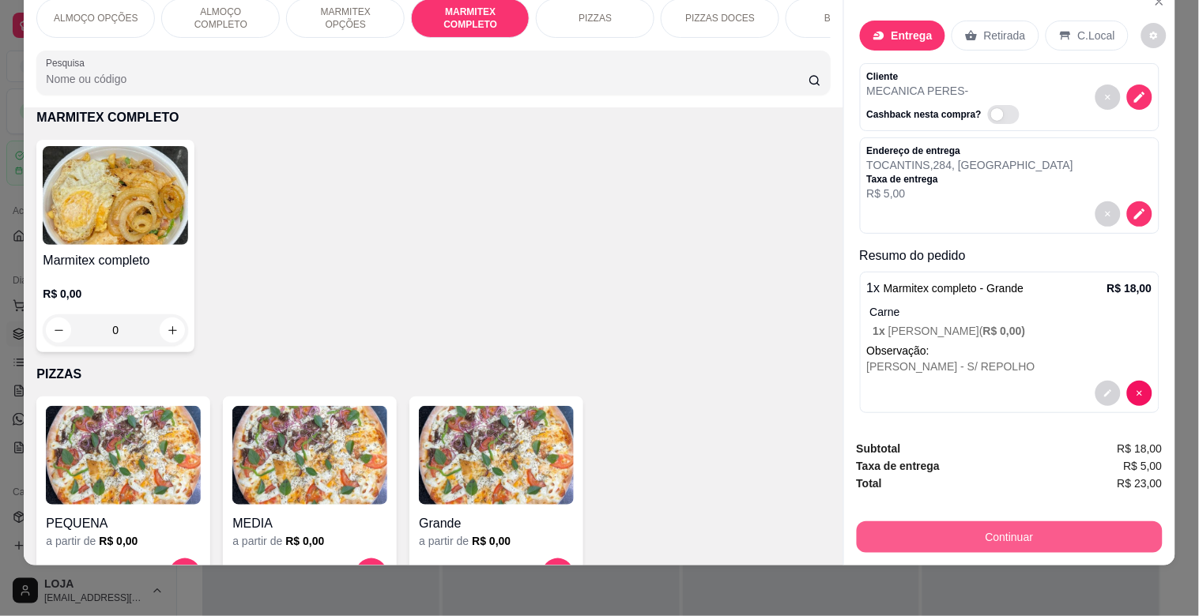
click at [1016, 522] on button "Continuar" at bounding box center [1010, 538] width 306 height 32
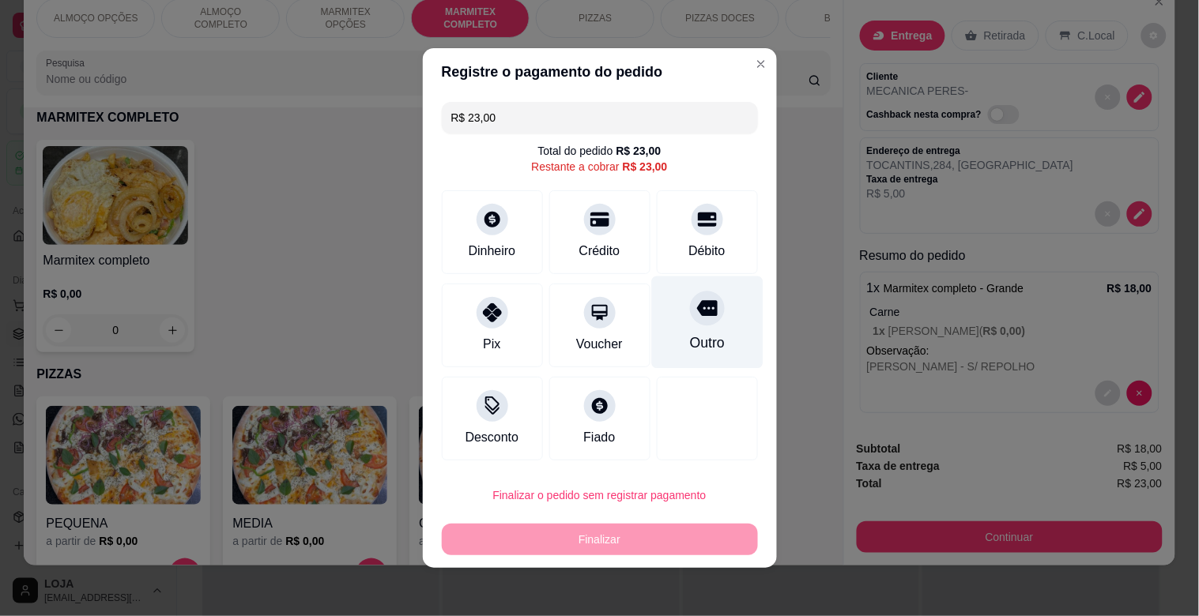
click at [690, 301] on div at bounding box center [707, 308] width 35 height 35
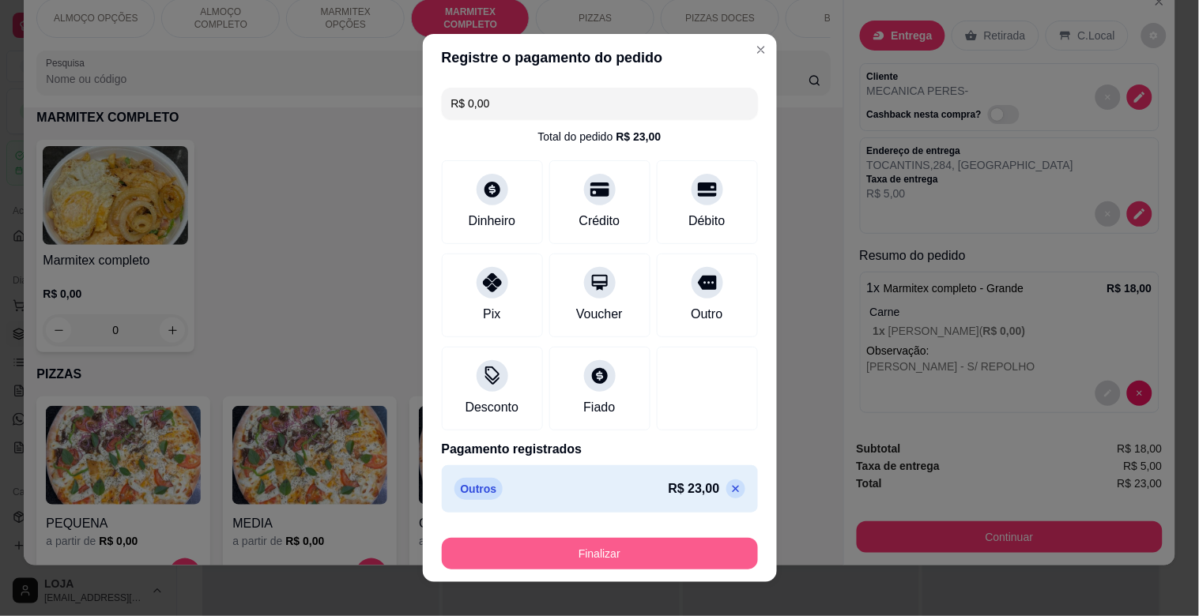
click at [577, 557] on button "Finalizar" at bounding box center [600, 554] width 316 height 32
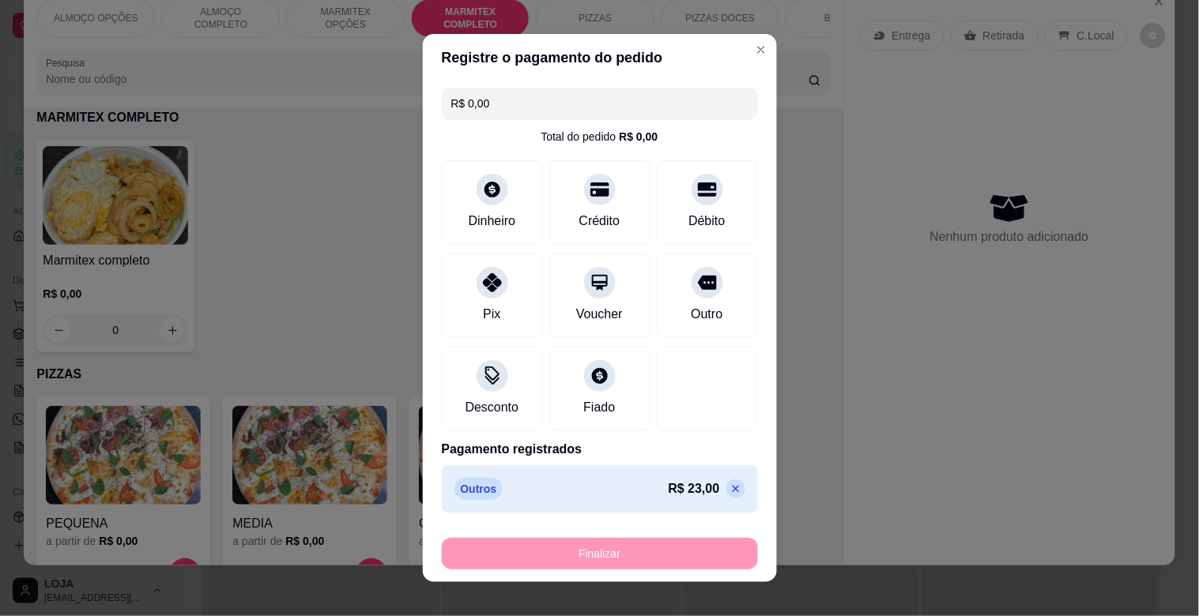
type input "-R$ 23,00"
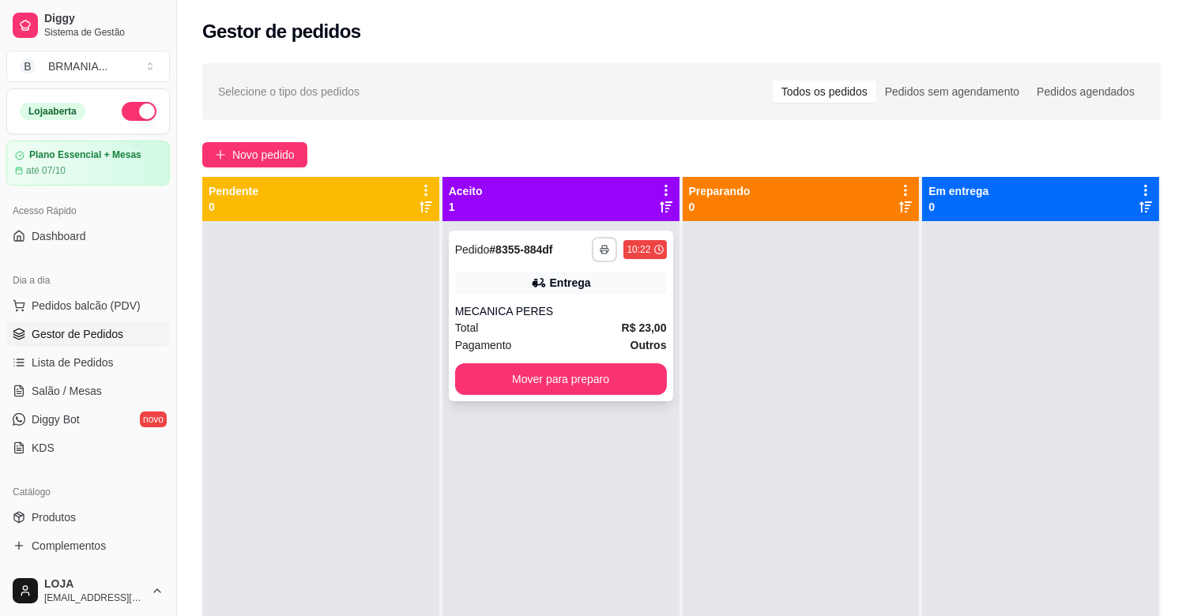
click at [601, 251] on icon "button" at bounding box center [605, 251] width 8 height 4
click at [558, 309] on button "IMPRESSORA" at bounding box center [558, 304] width 115 height 25
click at [569, 387] on button "Mover para preparo" at bounding box center [561, 380] width 212 height 32
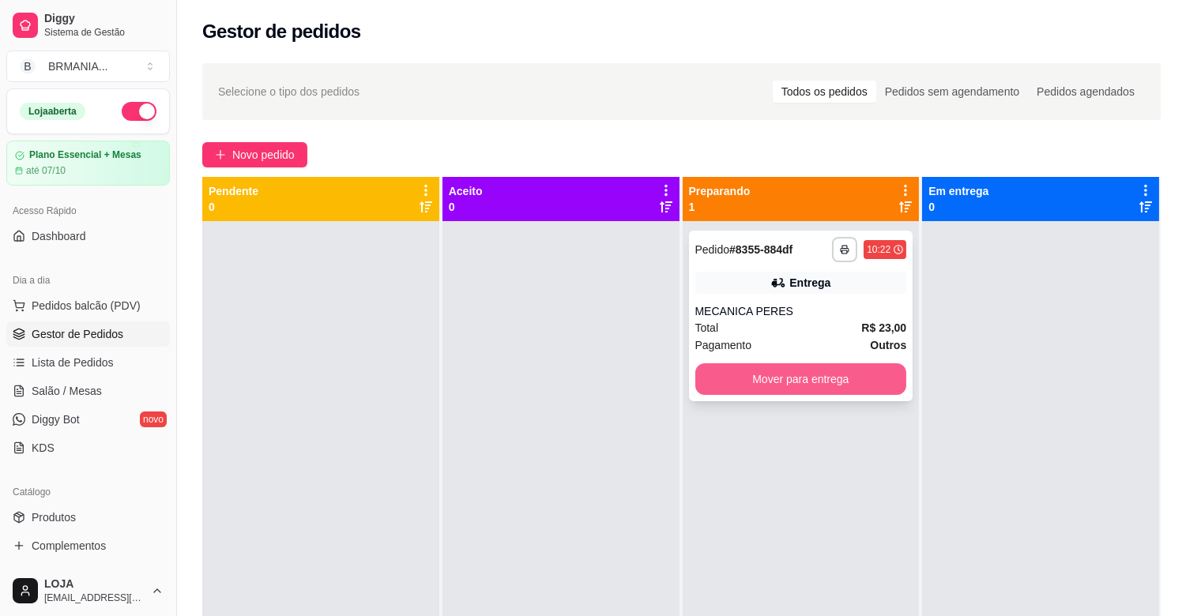
click at [755, 385] on button "Mover para entrega" at bounding box center [801, 380] width 212 height 32
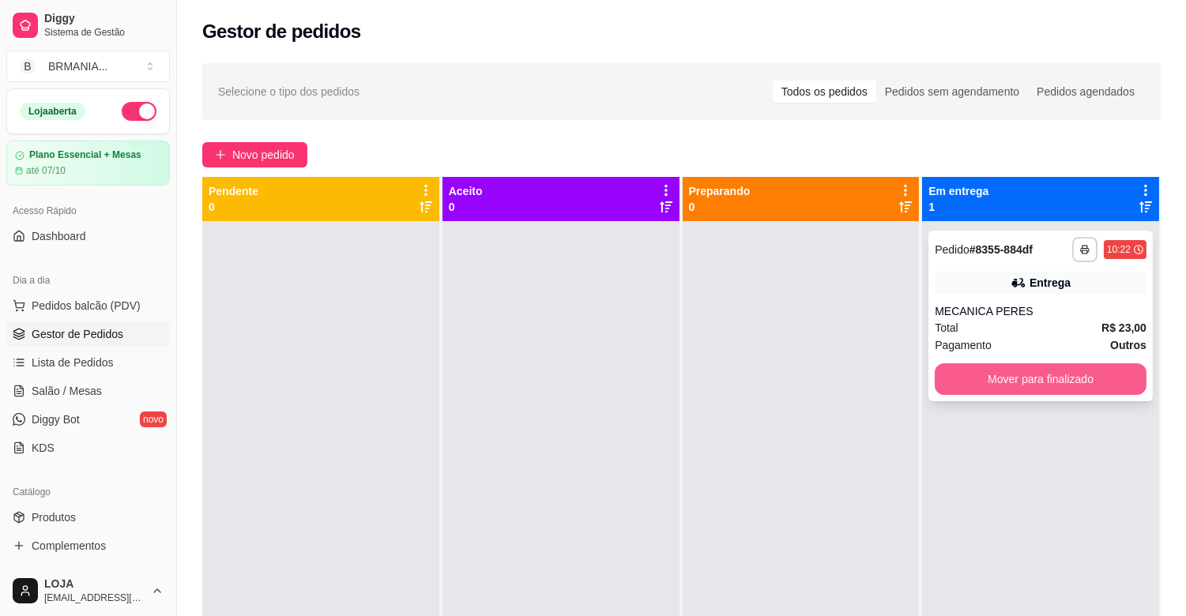
click at [1025, 376] on button "Mover para finalizado" at bounding box center [1041, 380] width 212 height 32
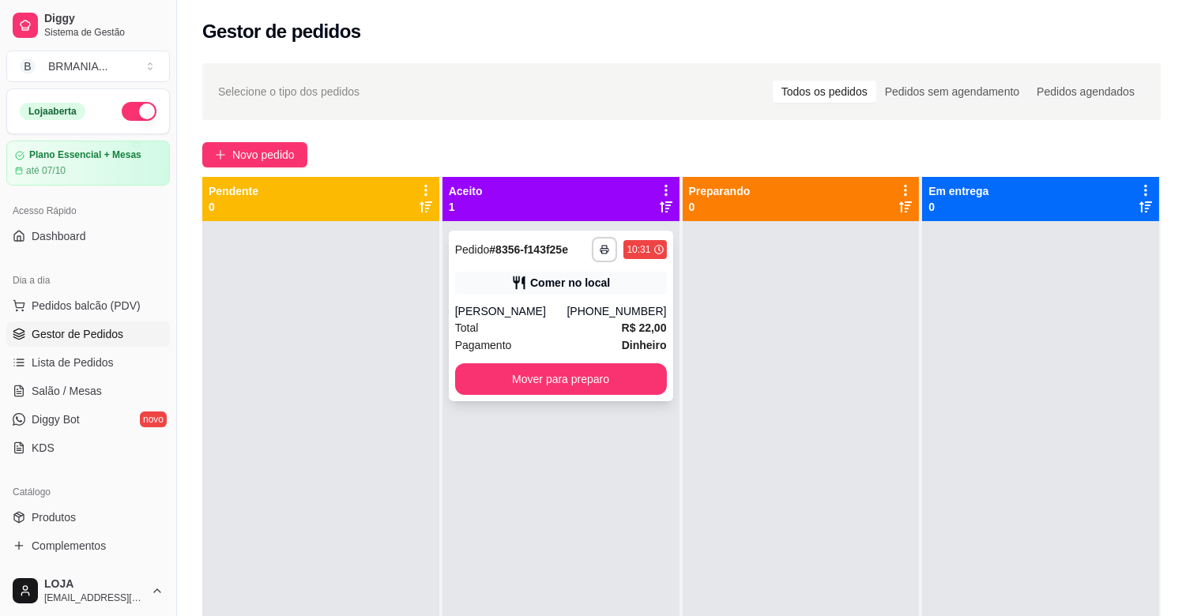
click at [610, 297] on div "**********" at bounding box center [561, 316] width 224 height 171
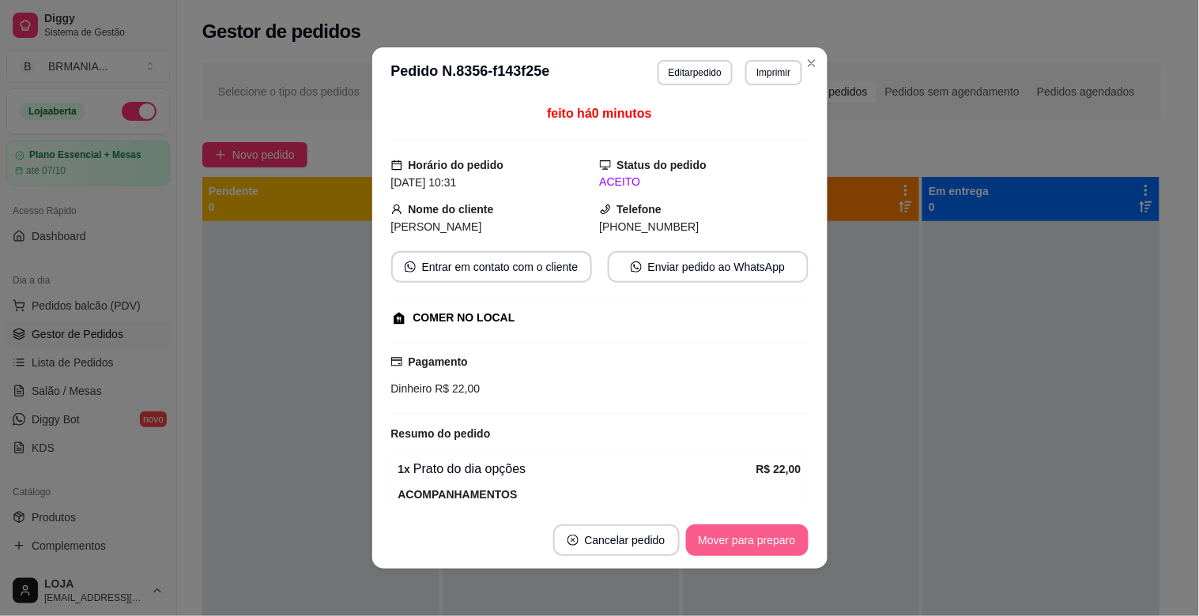
click at [778, 539] on button "Mover para preparo" at bounding box center [747, 541] width 123 height 32
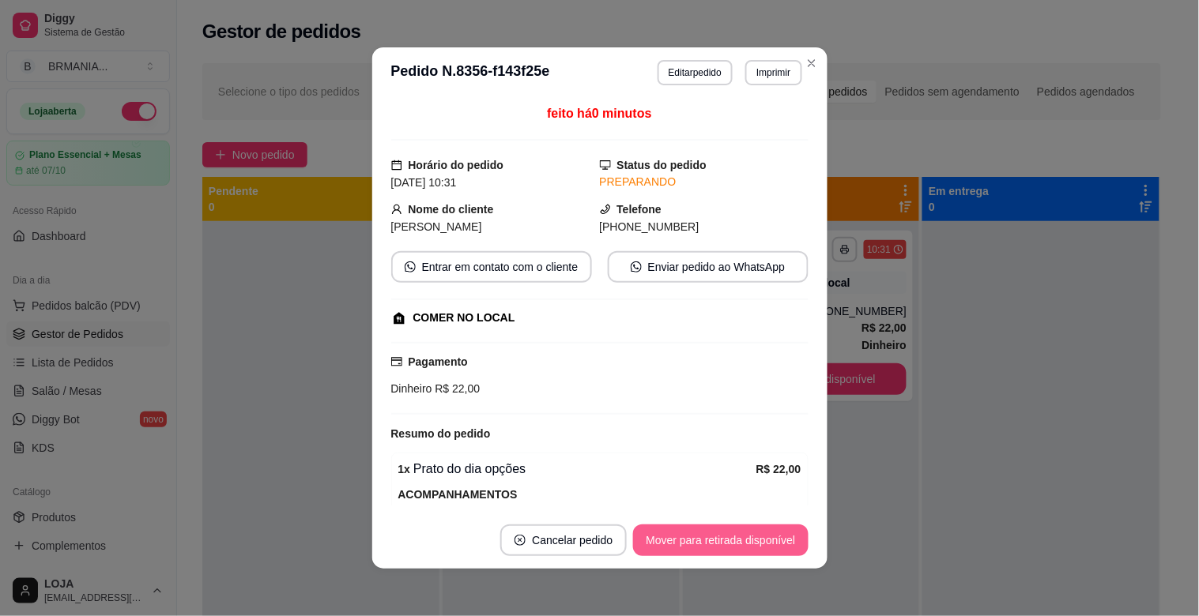
click at [778, 539] on button "Mover para retirada disponível" at bounding box center [720, 541] width 175 height 32
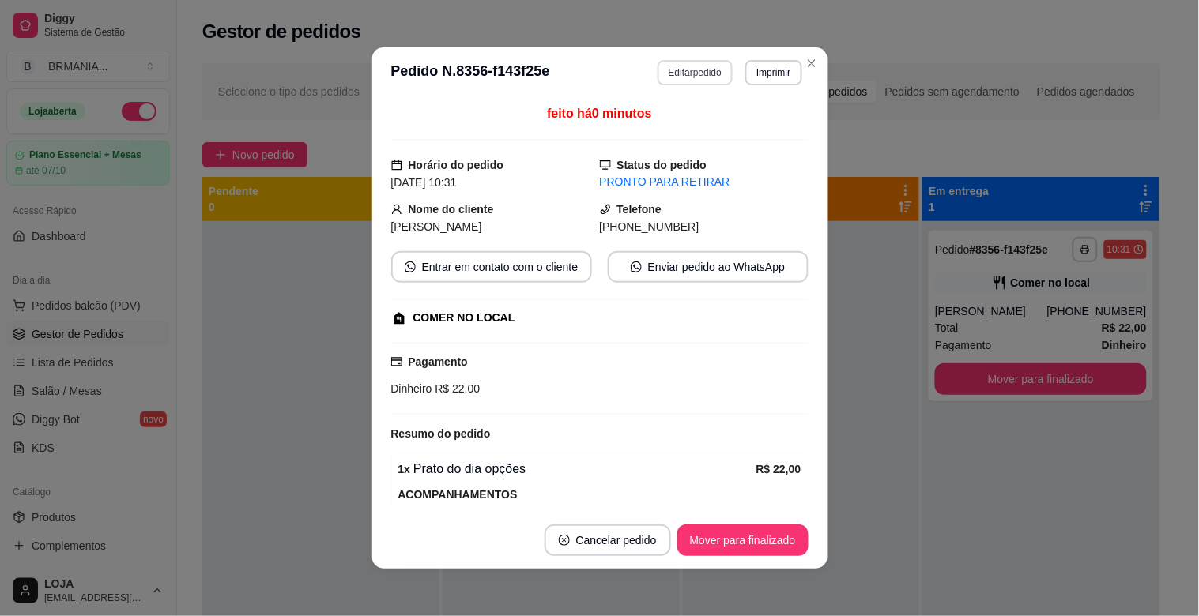
click at [689, 69] on button "Editar pedido" at bounding box center [695, 72] width 75 height 25
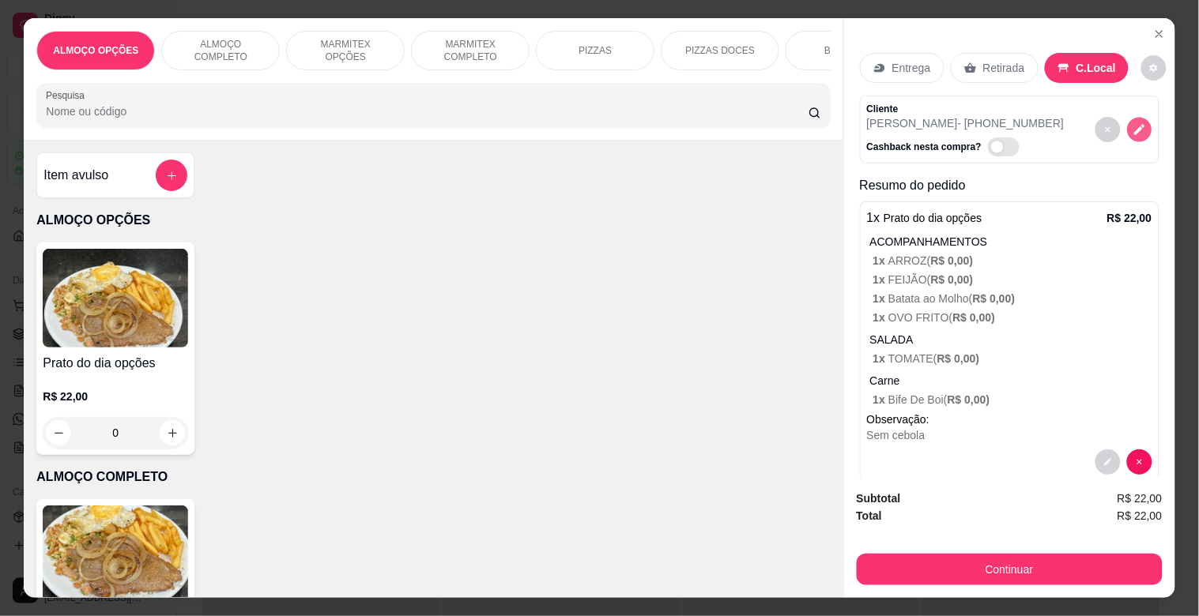
click at [1134, 125] on icon "decrease-product-quantity" at bounding box center [1139, 130] width 10 height 10
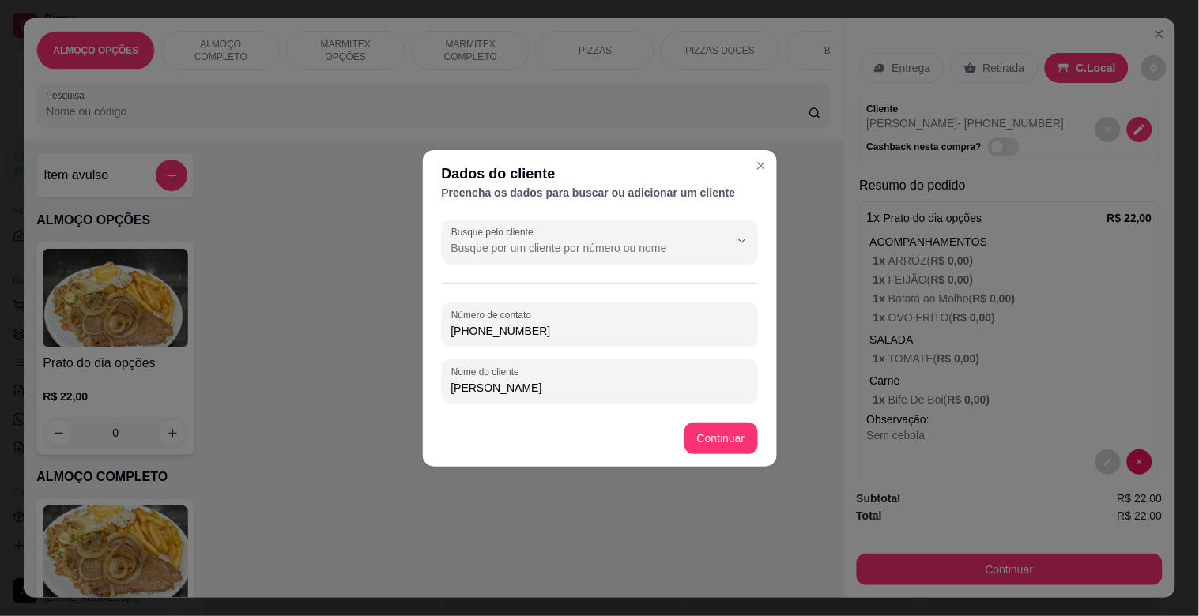
drag, startPoint x: 537, startPoint y: 329, endPoint x: 414, endPoint y: 345, distance: 124.3
click at [416, 345] on div "Dados do cliente Preencha os dados para buscar ou adicionar um cliente Busque p…" at bounding box center [599, 308] width 1199 height 616
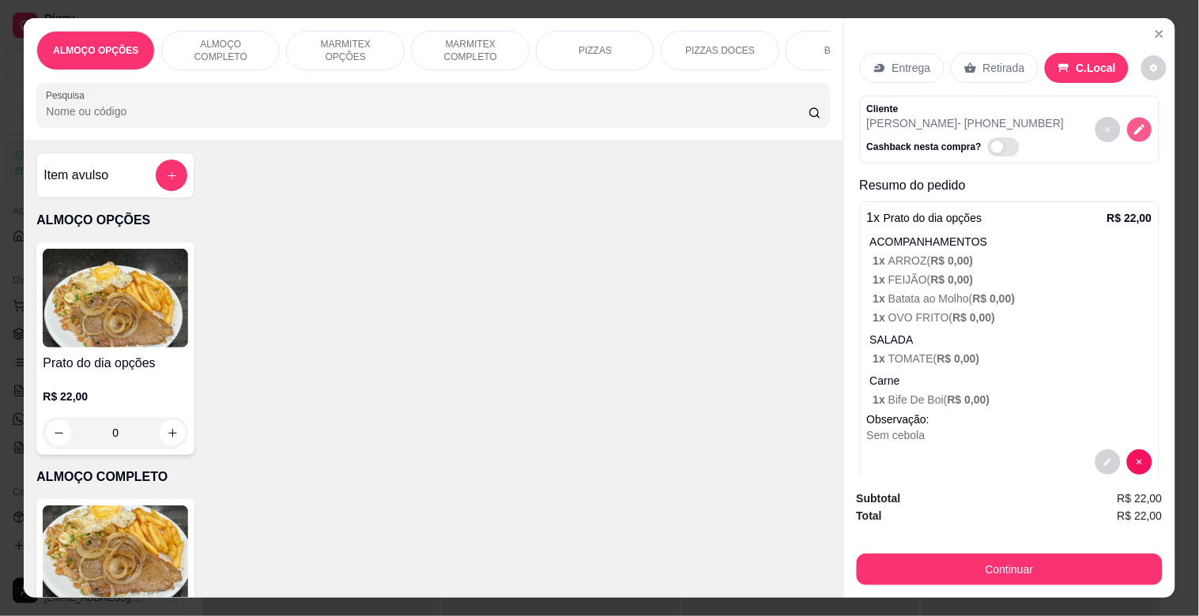
click at [1133, 123] on icon "decrease-product-quantity" at bounding box center [1139, 129] width 13 height 13
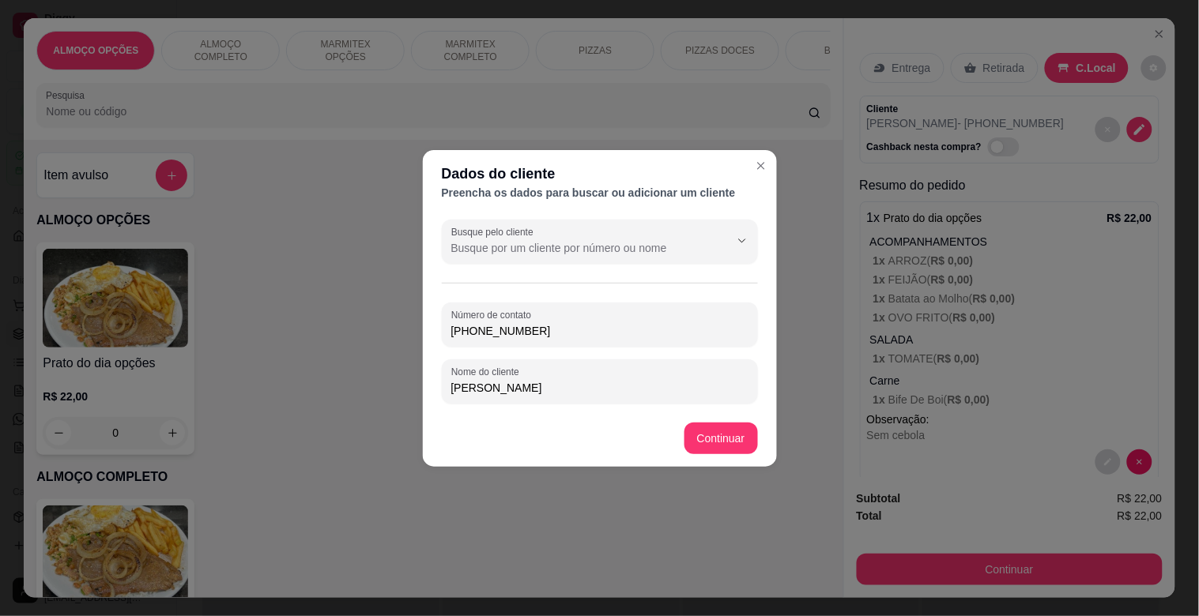
drag, startPoint x: 536, startPoint y: 326, endPoint x: 406, endPoint y: 326, distance: 129.6
click at [406, 326] on div "Dados do cliente Preencha os dados para buscar ou adicionar um cliente Busque p…" at bounding box center [599, 308] width 1199 height 616
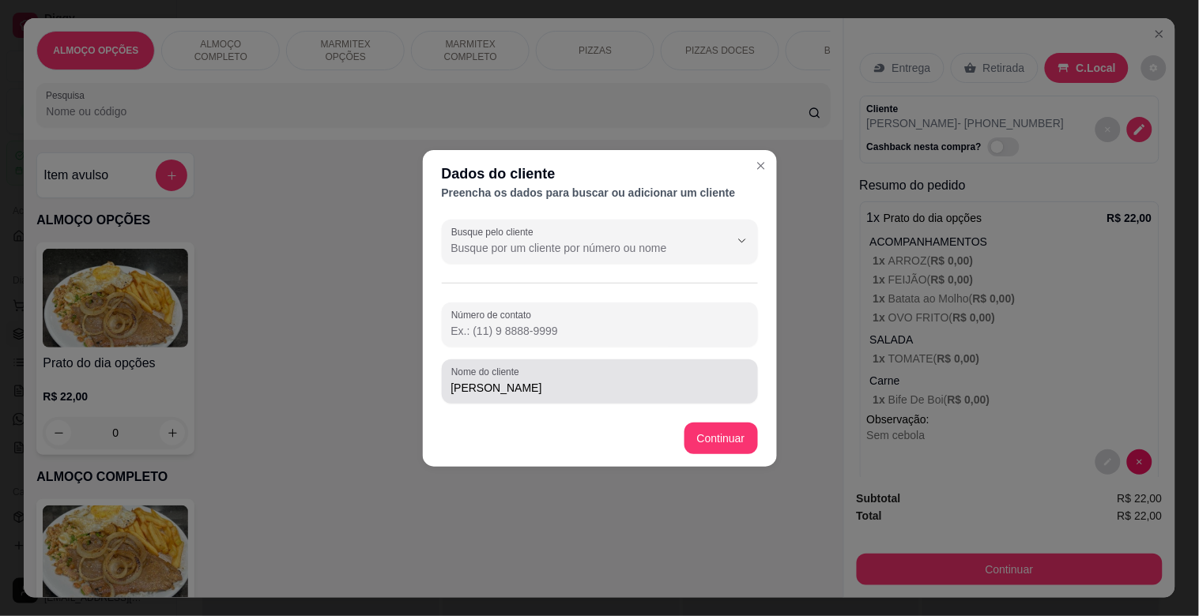
click at [524, 383] on input "[PERSON_NAME]" at bounding box center [599, 388] width 297 height 16
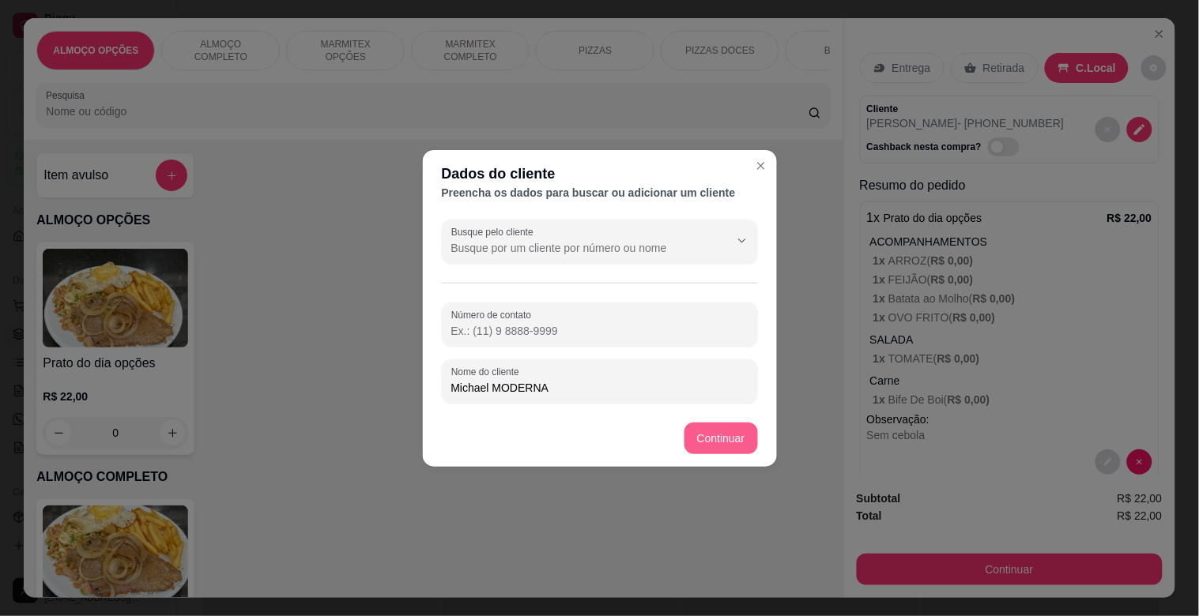
type input "Michael MODERNA"
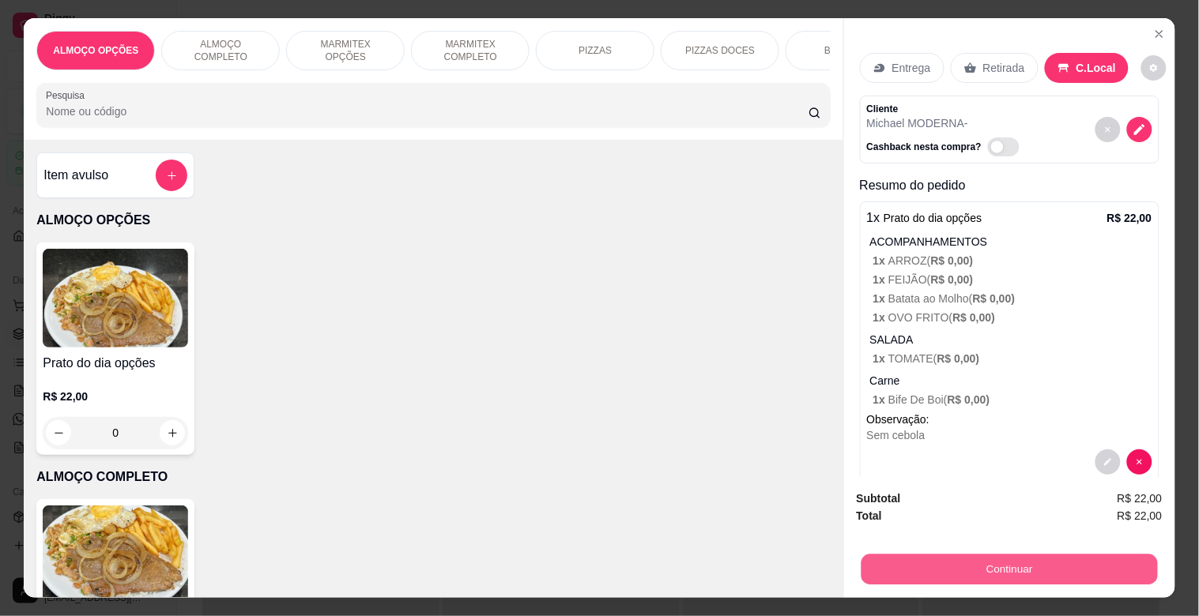
click at [910, 557] on button "Continuar" at bounding box center [1009, 569] width 296 height 31
click at [954, 564] on button "Continuar" at bounding box center [1010, 570] width 306 height 32
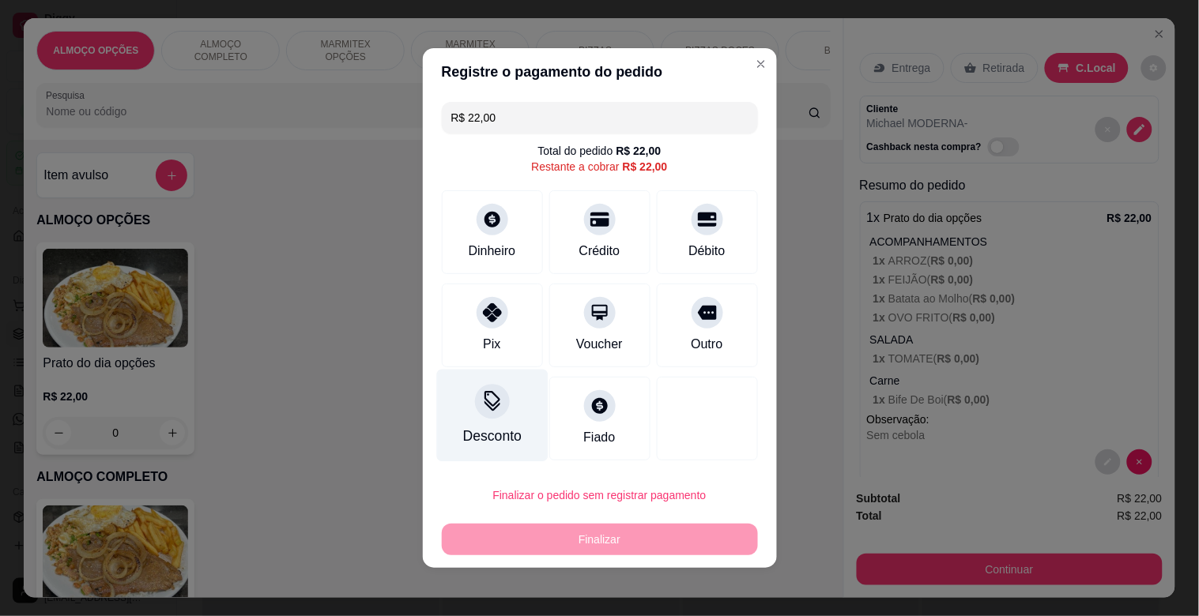
click at [494, 417] on div "Desconto" at bounding box center [491, 416] width 111 height 92
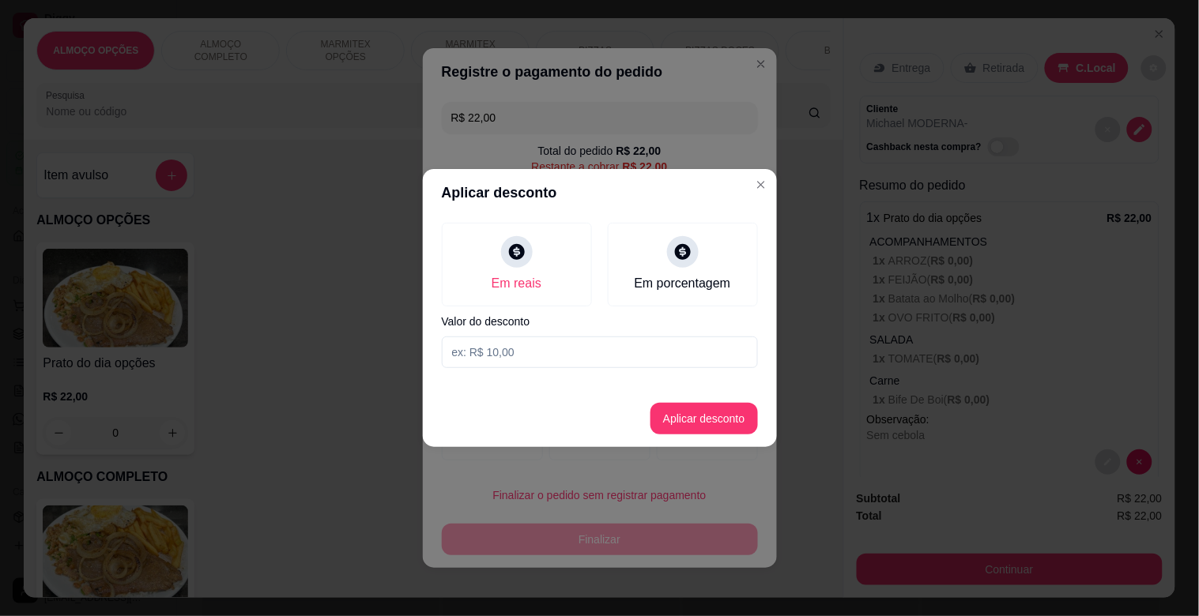
click at [484, 353] on input at bounding box center [600, 353] width 316 height 32
type input "2,00"
click at [699, 420] on button "Aplicar desconto" at bounding box center [704, 419] width 104 height 31
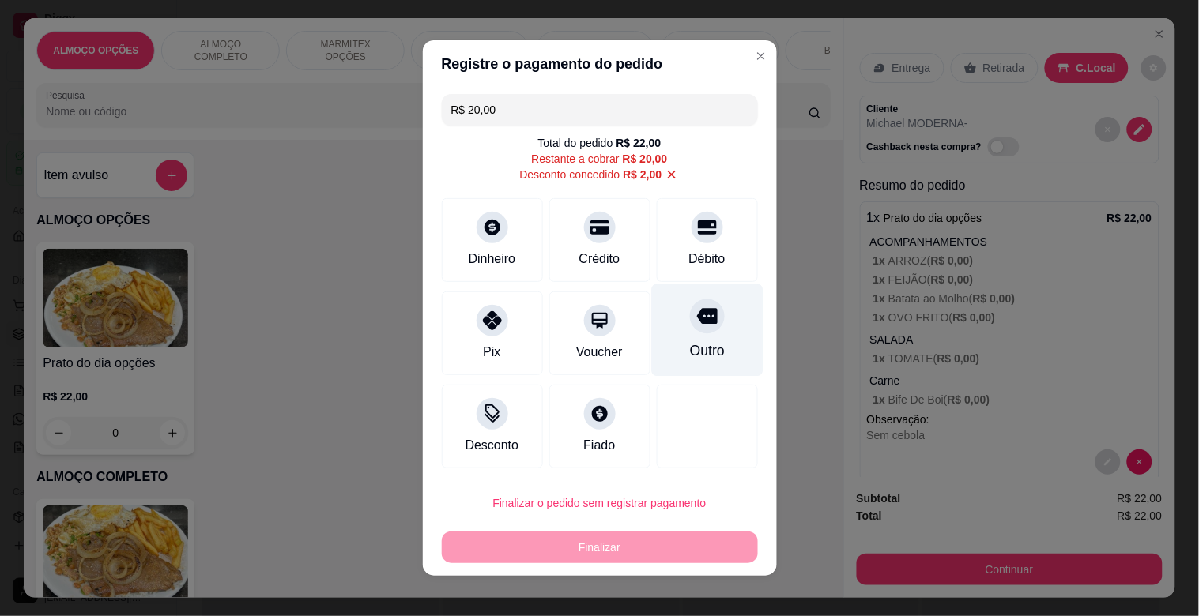
click at [696, 312] on icon at bounding box center [706, 316] width 21 height 21
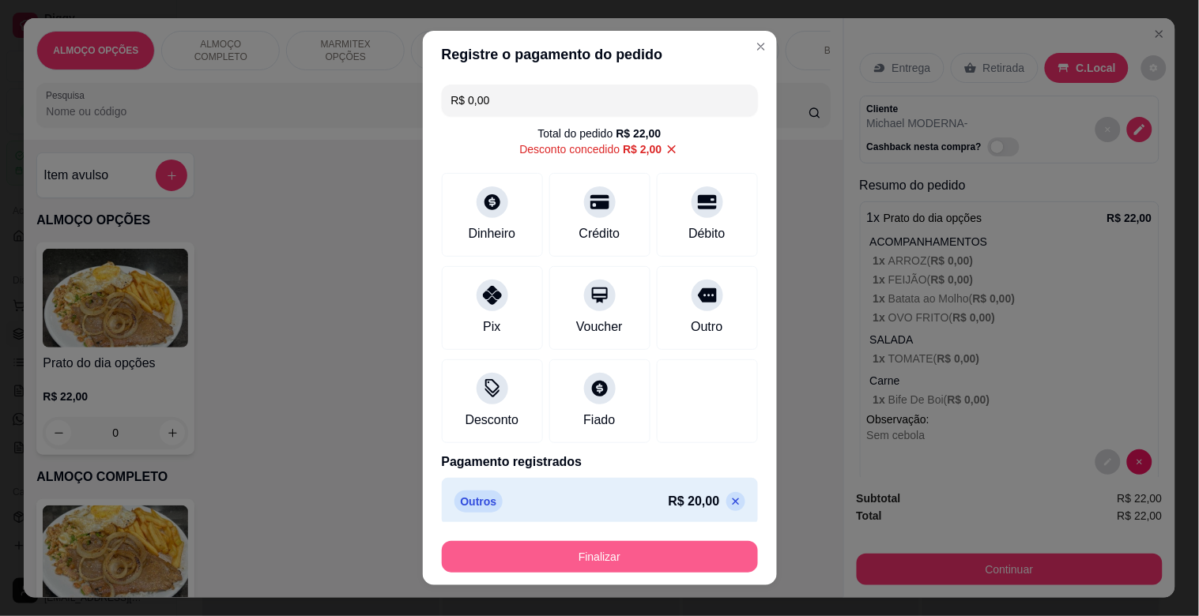
click at [574, 549] on button "Finalizar" at bounding box center [600, 557] width 316 height 32
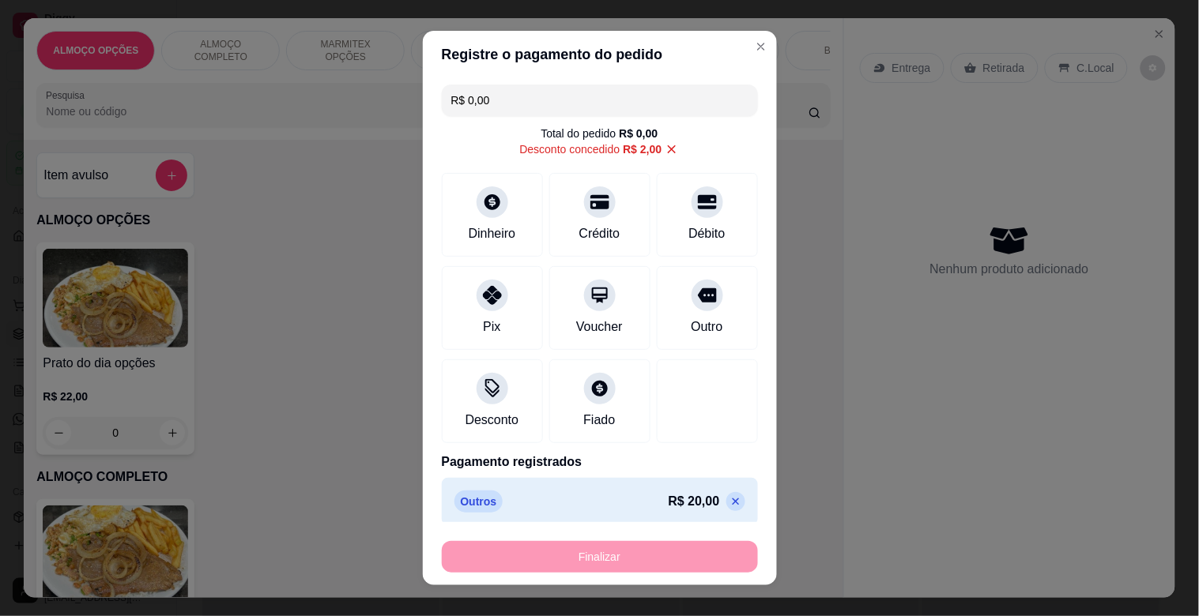
type input "-R$ 22,00"
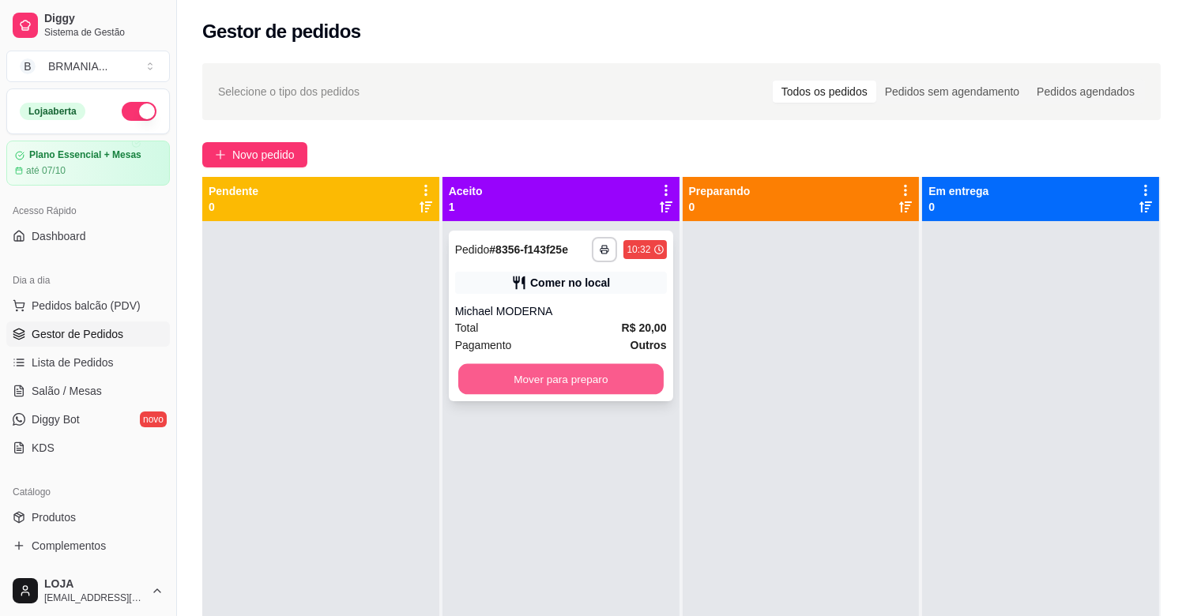
click at [496, 390] on button "Mover para preparo" at bounding box center [560, 379] width 205 height 31
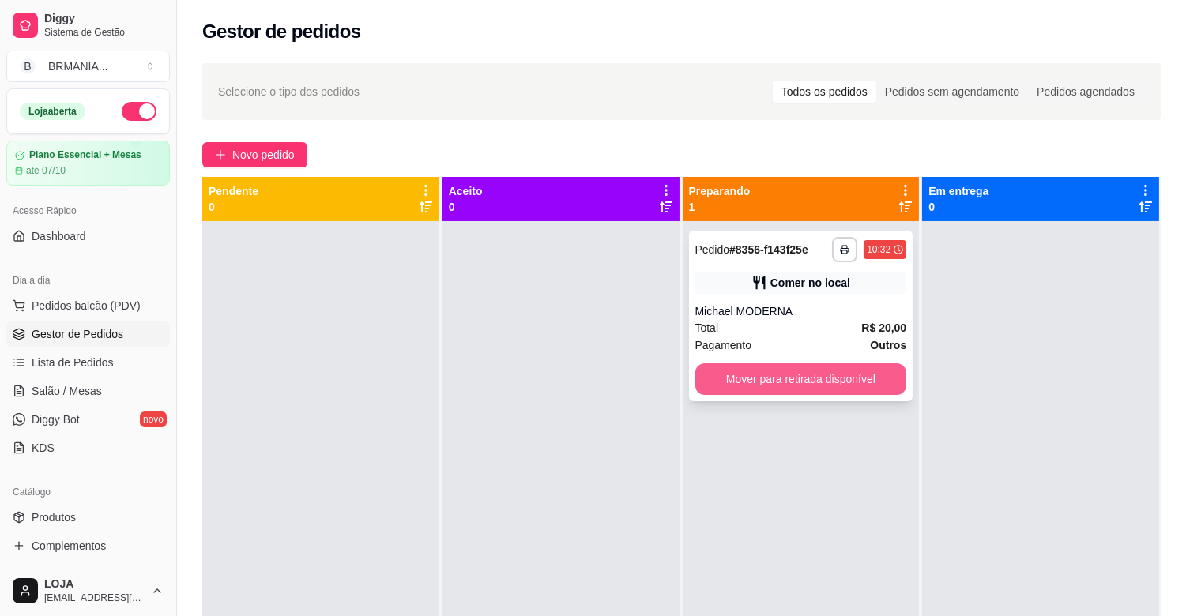
click at [775, 382] on button "Mover para retirada disponível" at bounding box center [801, 380] width 212 height 32
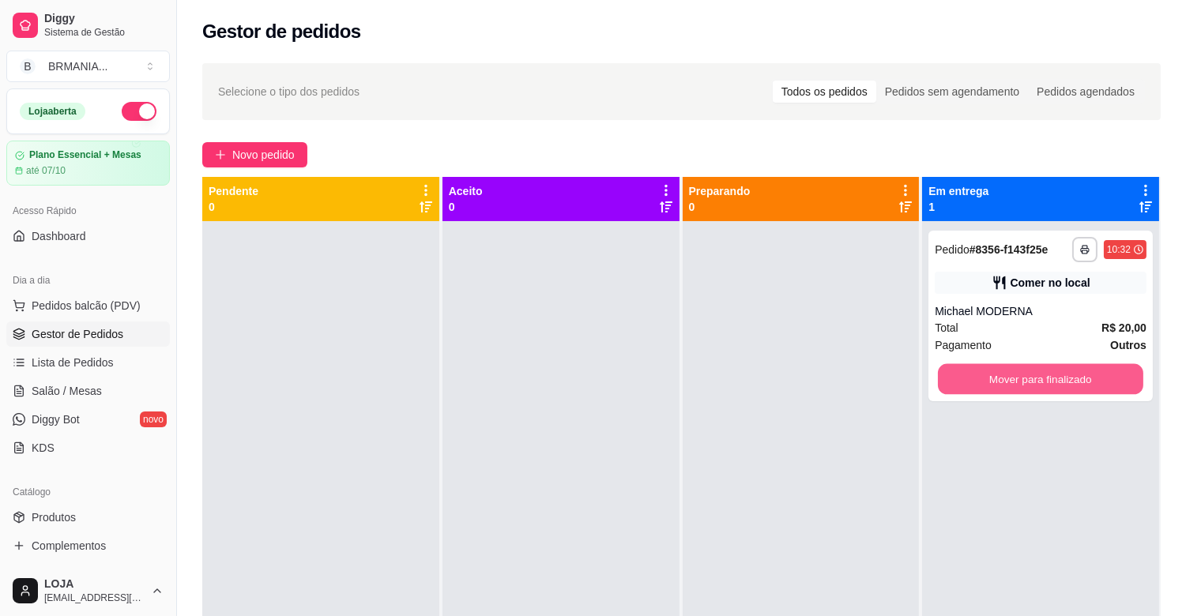
click at [984, 382] on button "Mover para finalizado" at bounding box center [1040, 379] width 205 height 31
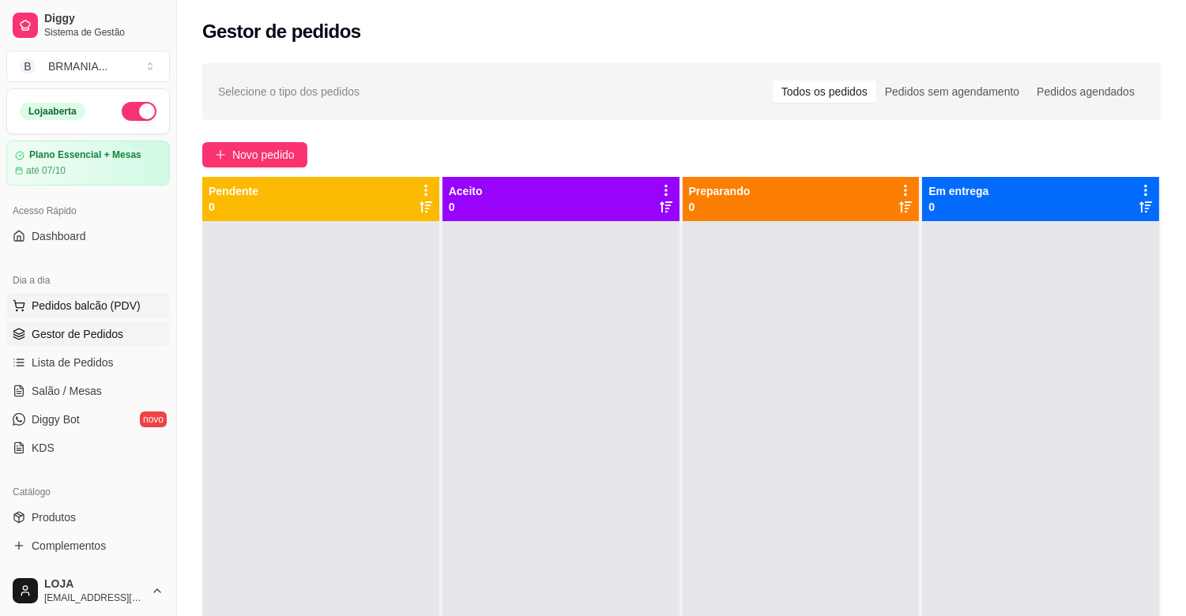
click at [89, 312] on span "Pedidos balcão (PDV)" at bounding box center [86, 306] width 109 height 16
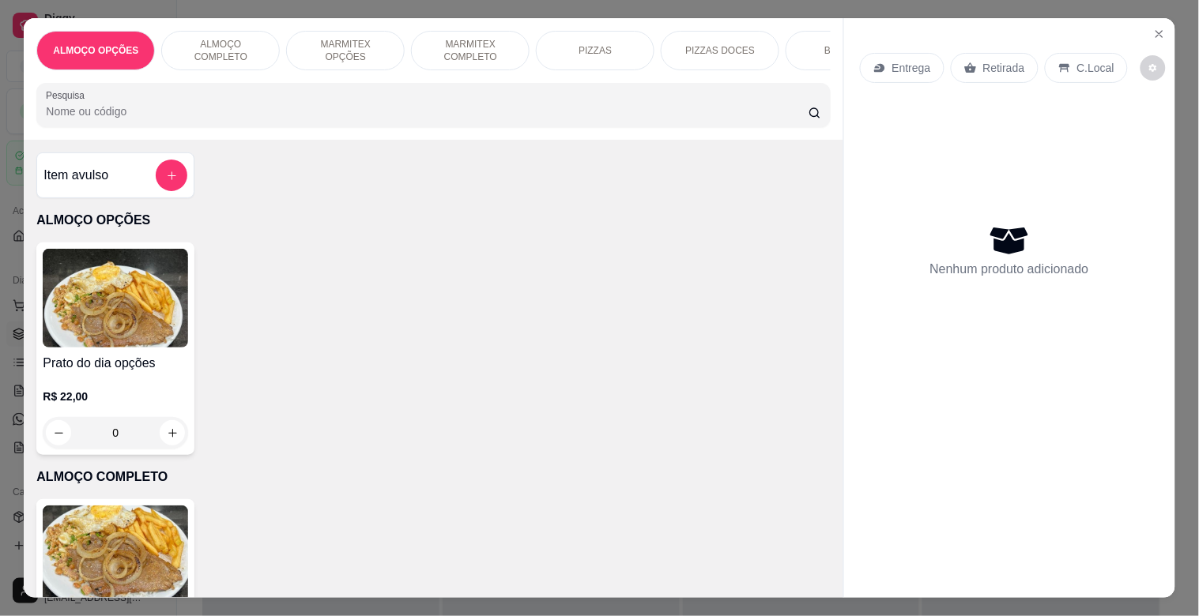
click at [484, 40] on p "MARMITEX COMPLETO" at bounding box center [470, 50] width 92 height 25
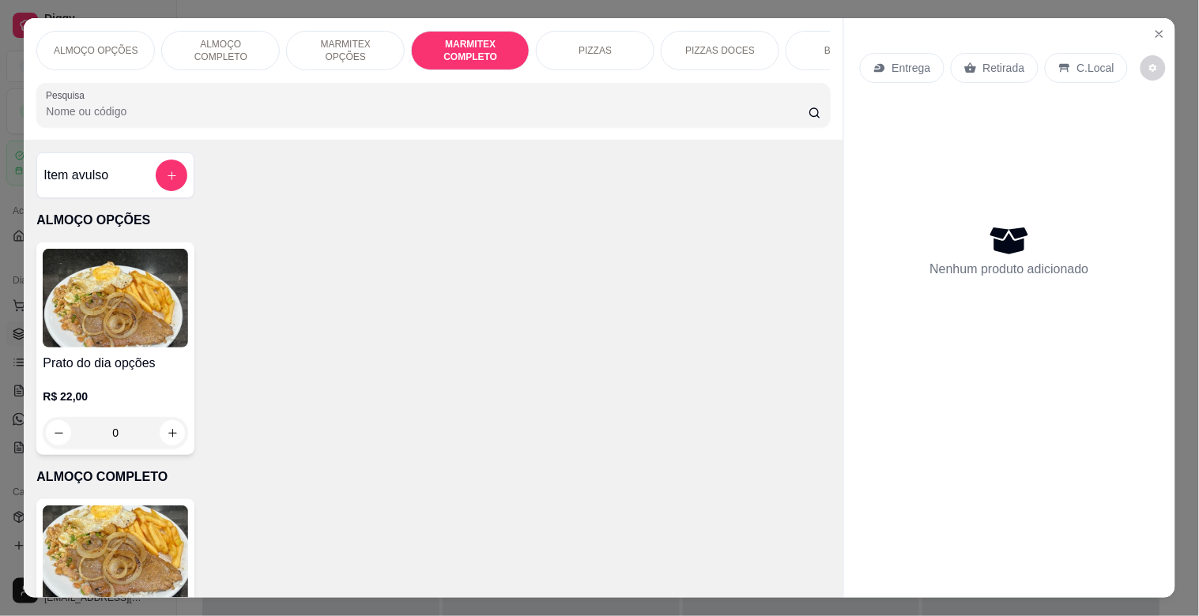
scroll to position [38, 0]
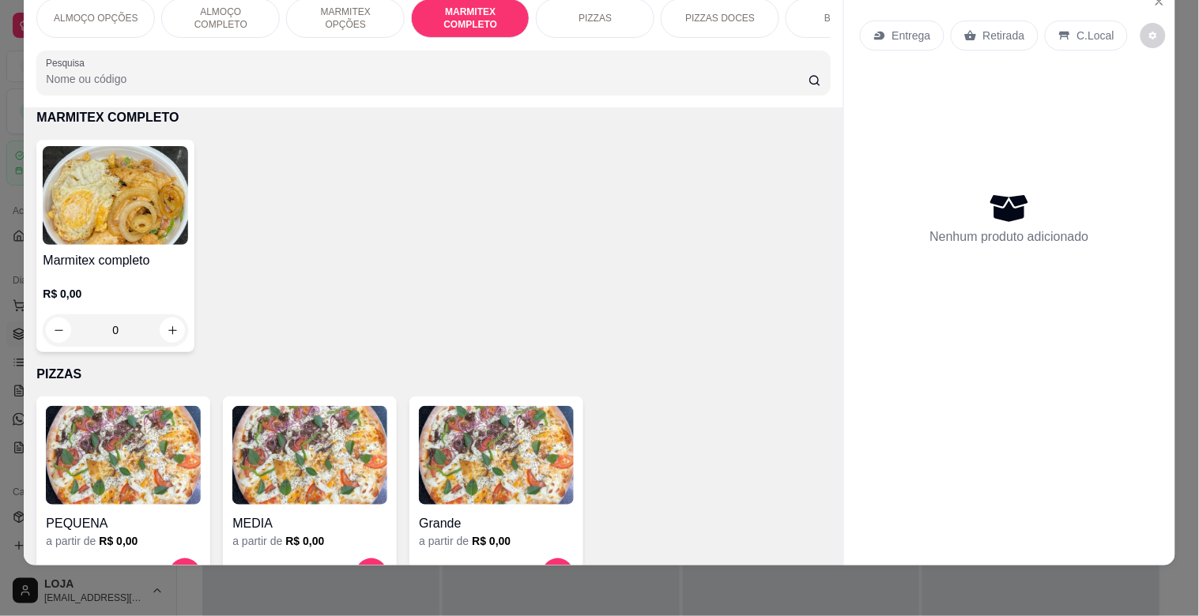
click at [107, 241] on img at bounding box center [115, 195] width 145 height 99
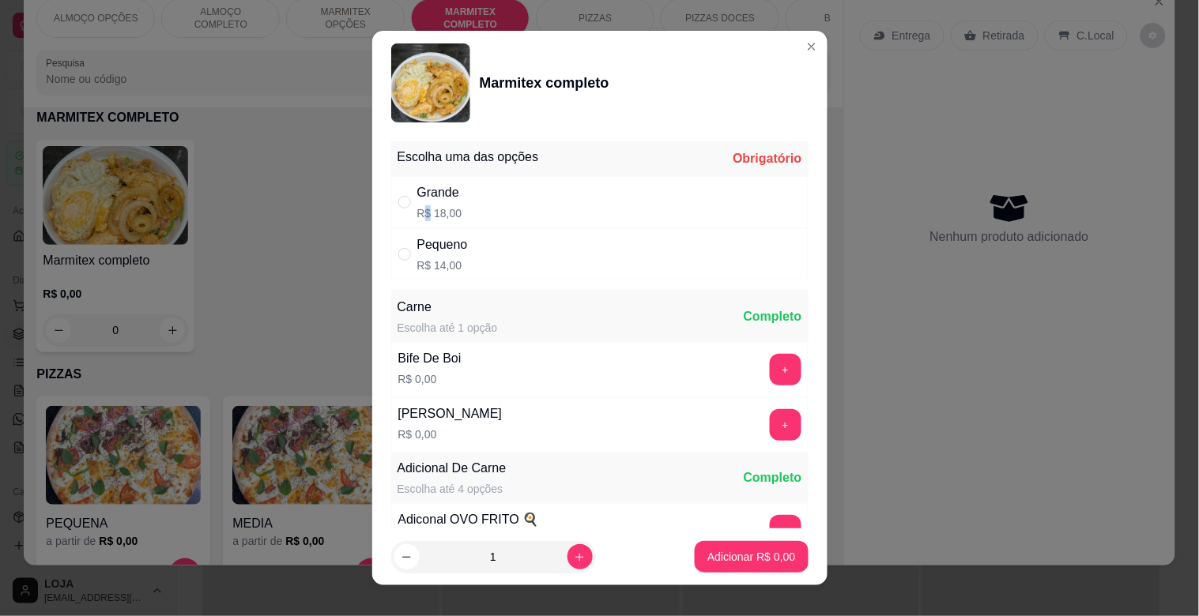
click at [420, 212] on p "R$ 18,00" at bounding box center [439, 213] width 45 height 16
click at [455, 262] on p "R$ 14,00" at bounding box center [442, 266] width 51 height 16
radio input "false"
radio input "true"
click at [770, 417] on button "+" at bounding box center [785, 425] width 31 height 31
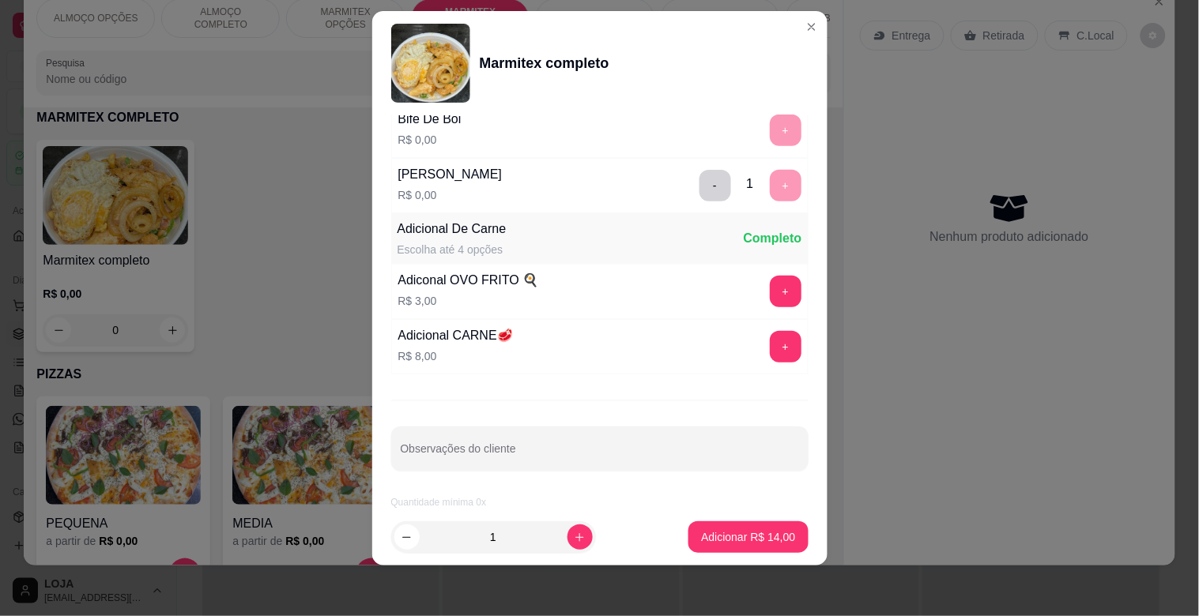
scroll to position [221, 0]
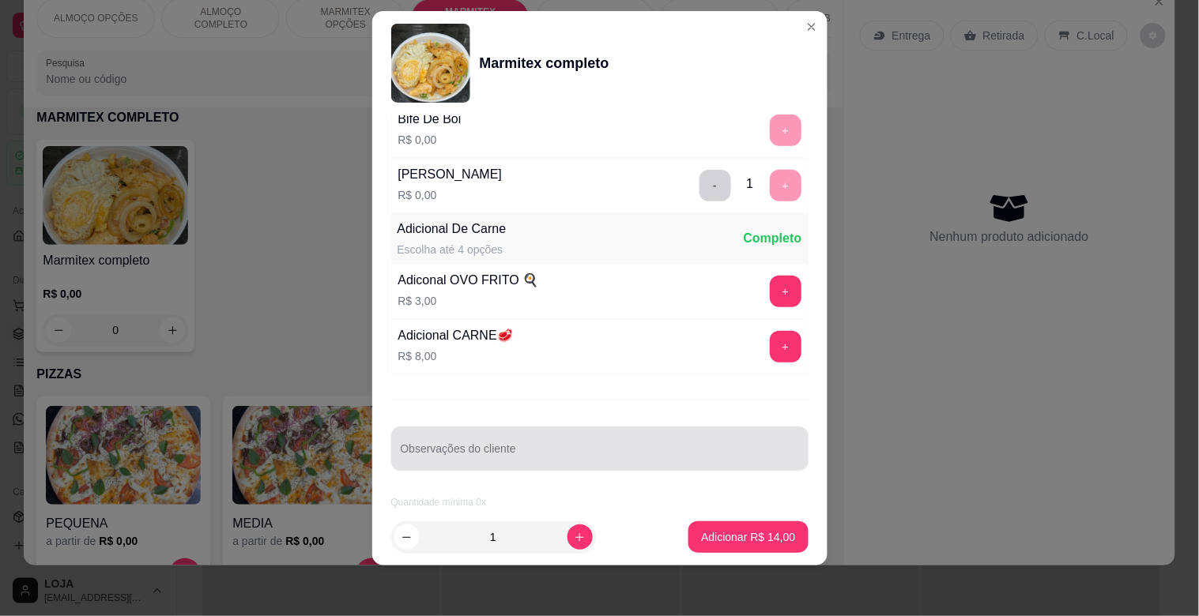
click at [563, 452] on input "Observações do cliente" at bounding box center [600, 455] width 398 height 16
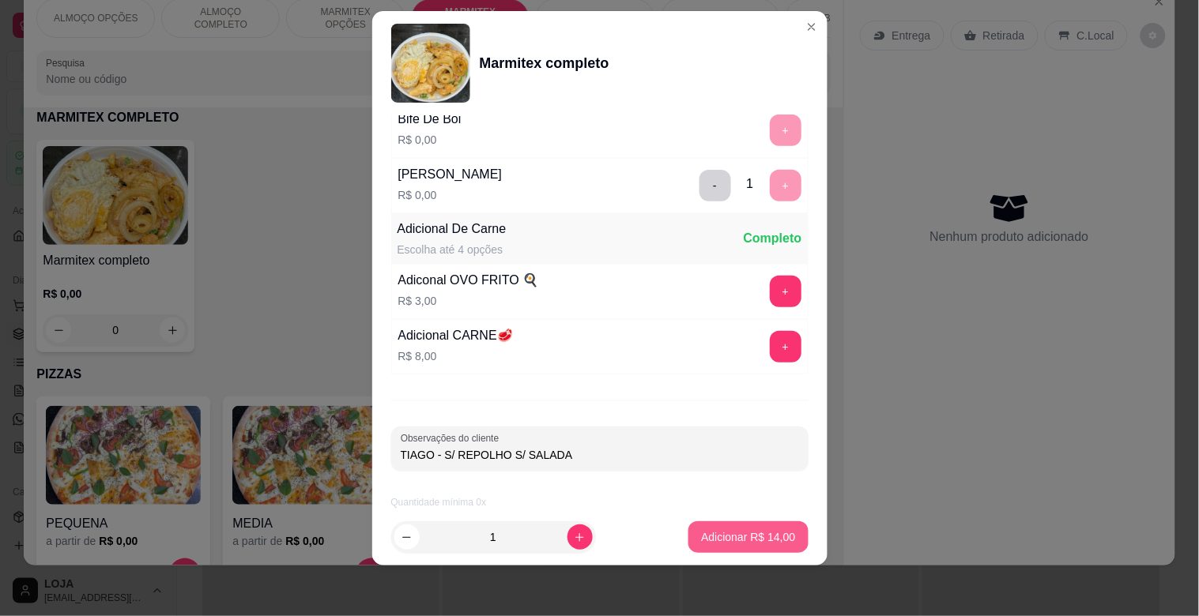
type input "TIAGO - S/ REPOLHO S/ SALADA"
click at [757, 536] on p "Adicionar R$ 14,00" at bounding box center [748, 538] width 94 height 16
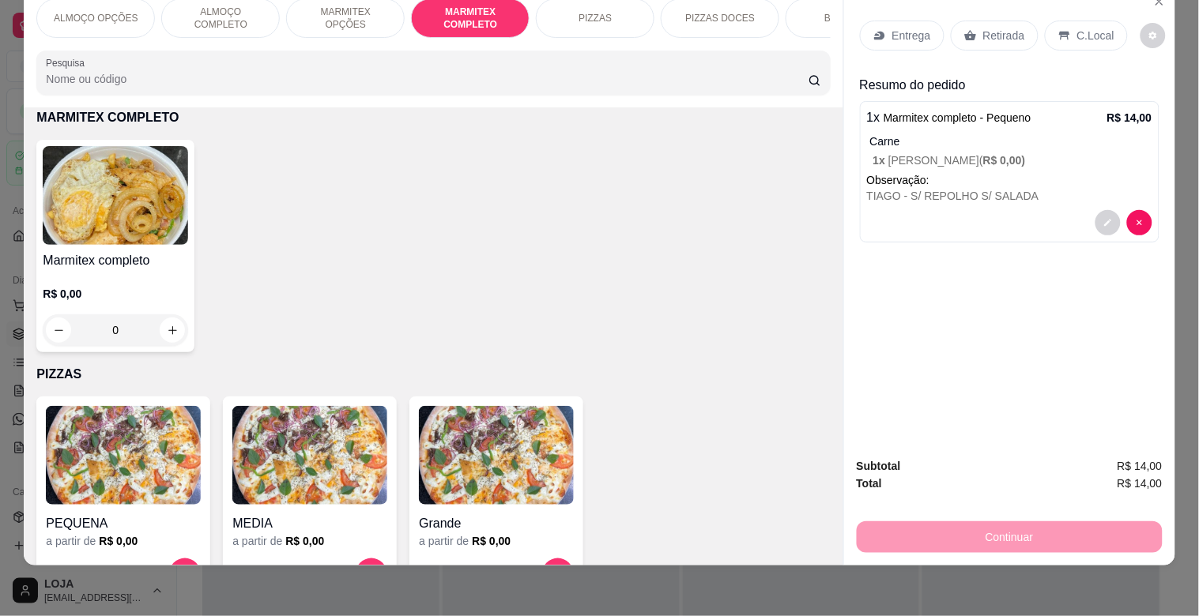
click at [59, 205] on img at bounding box center [115, 195] width 145 height 99
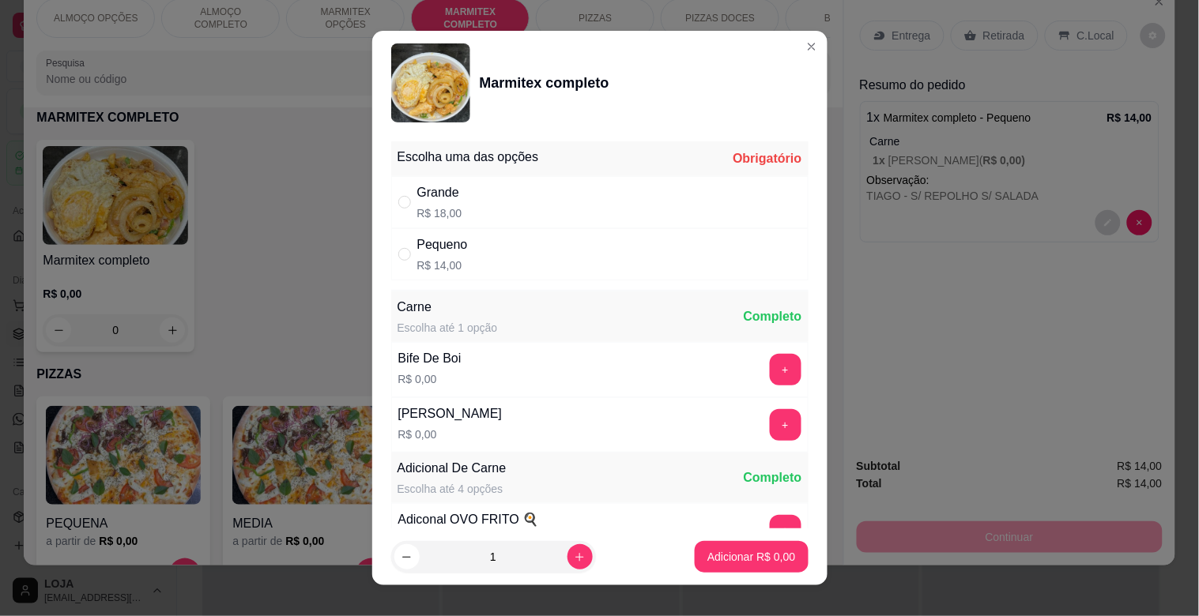
click at [474, 206] on div "Grande R$ 18,00" at bounding box center [599, 202] width 417 height 52
radio input "true"
click at [770, 428] on button "+" at bounding box center [785, 425] width 31 height 31
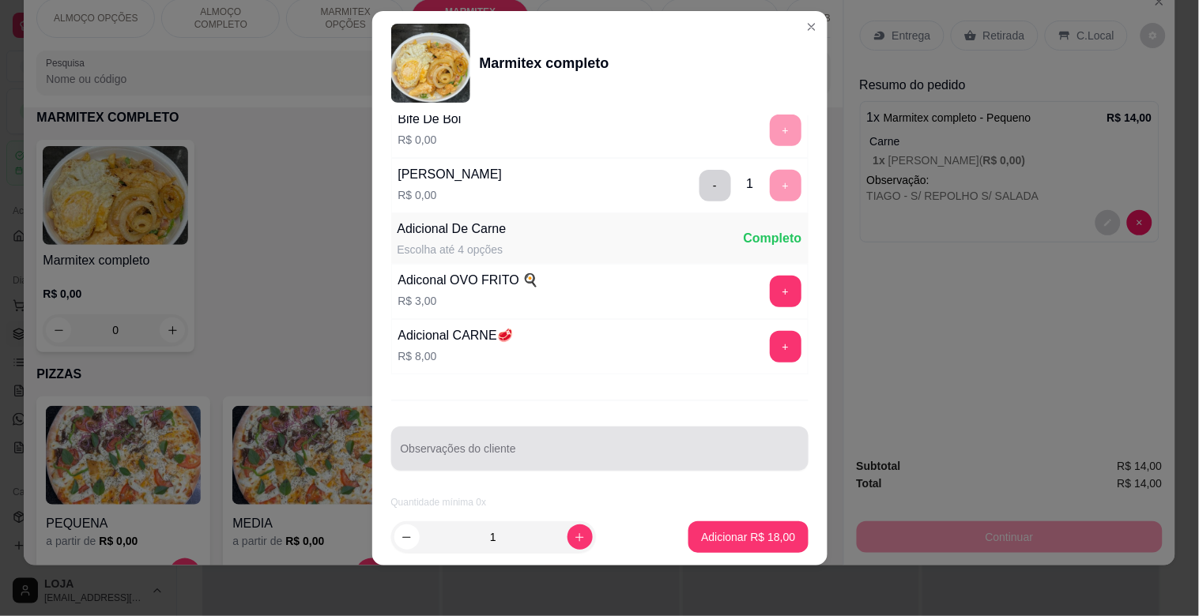
click at [540, 428] on div "Observações do cliente" at bounding box center [599, 449] width 417 height 44
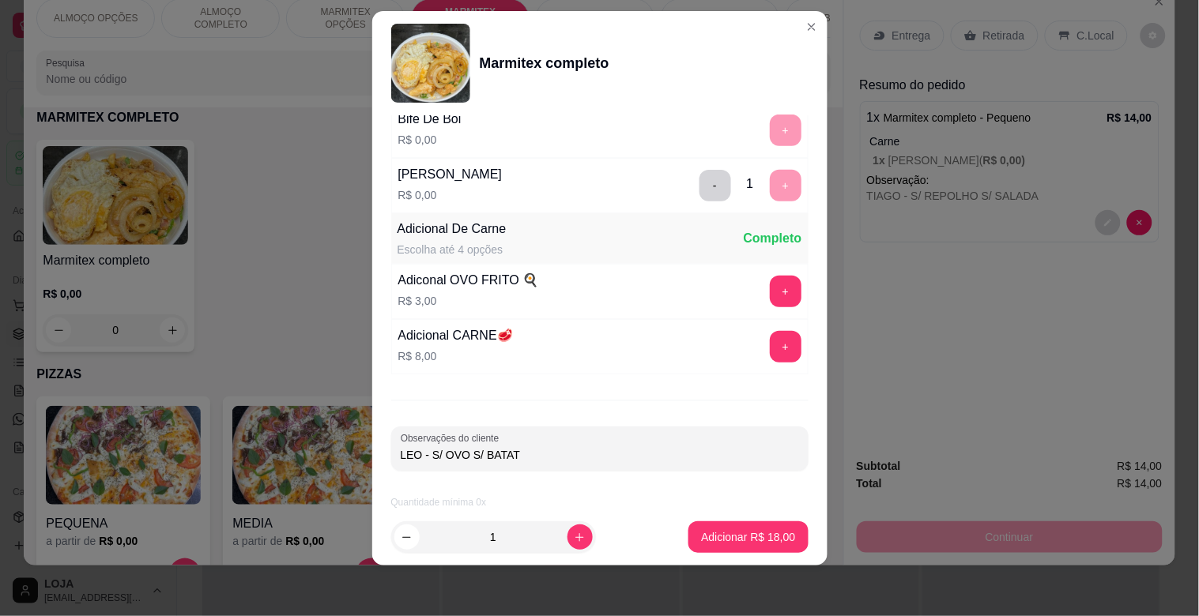
type input "LEO - S/ OVO S/ BATATA"
click at [733, 531] on p "Adicionar R$ 18,00" at bounding box center [748, 538] width 94 height 16
click at [733, 531] on div "PEQUENA a partir de R$ 0,00 MEDIA a partir de R$ 0,00 Grande a partir de R$ 0,00" at bounding box center [432, 498] width 793 height 203
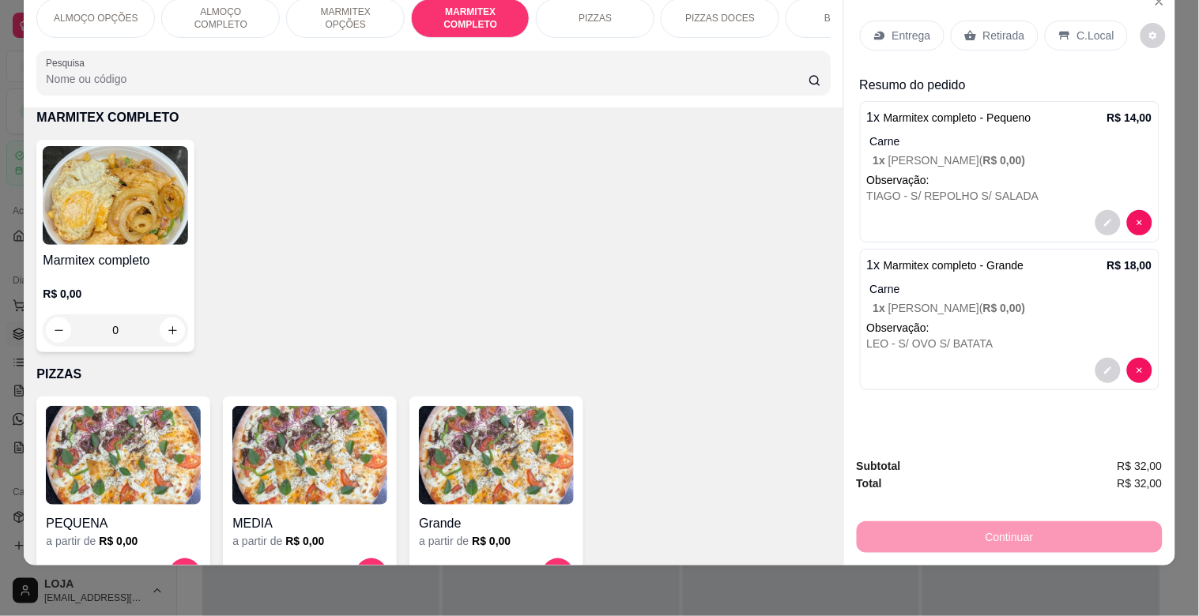
click at [83, 237] on img at bounding box center [115, 195] width 145 height 99
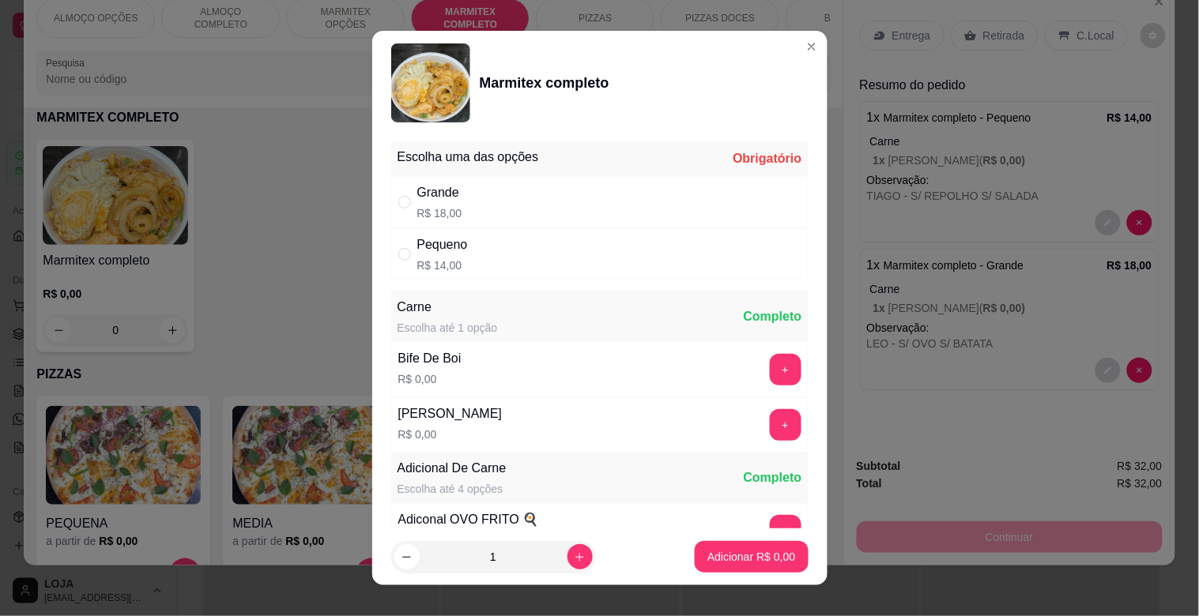
click at [462, 196] on div "Grande R$ 18,00" at bounding box center [599, 202] width 417 height 52
radio input "true"
click at [770, 423] on button "+" at bounding box center [786, 425] width 32 height 32
click at [752, 423] on div "PERNIL COZIDO R$ 0,00 +" at bounding box center [599, 425] width 417 height 55
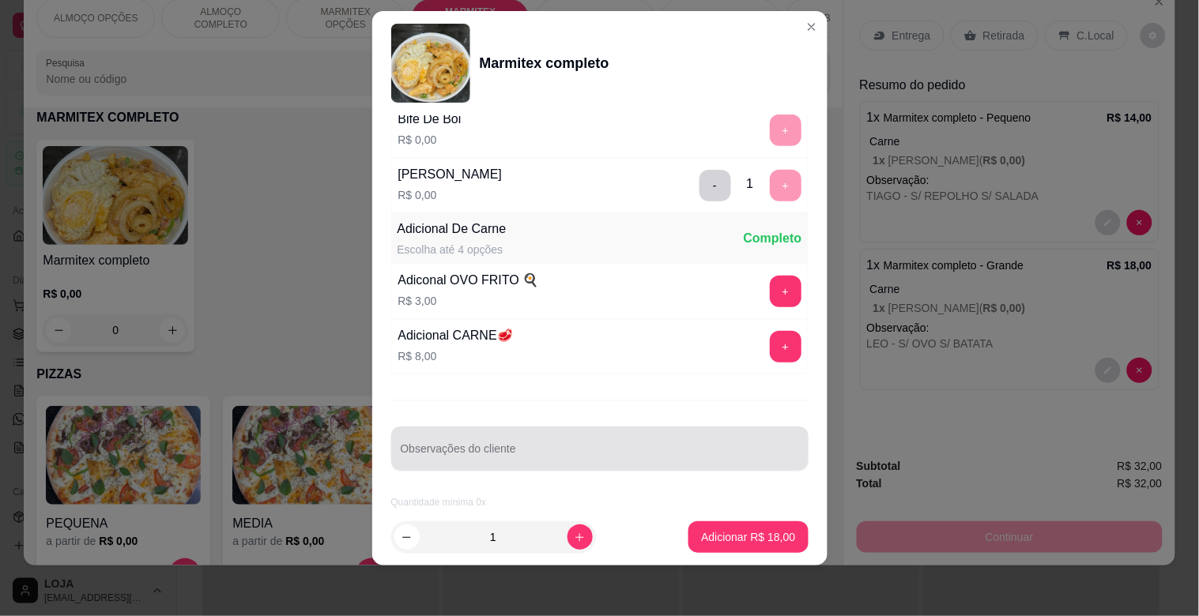
click at [555, 435] on div at bounding box center [600, 449] width 398 height 32
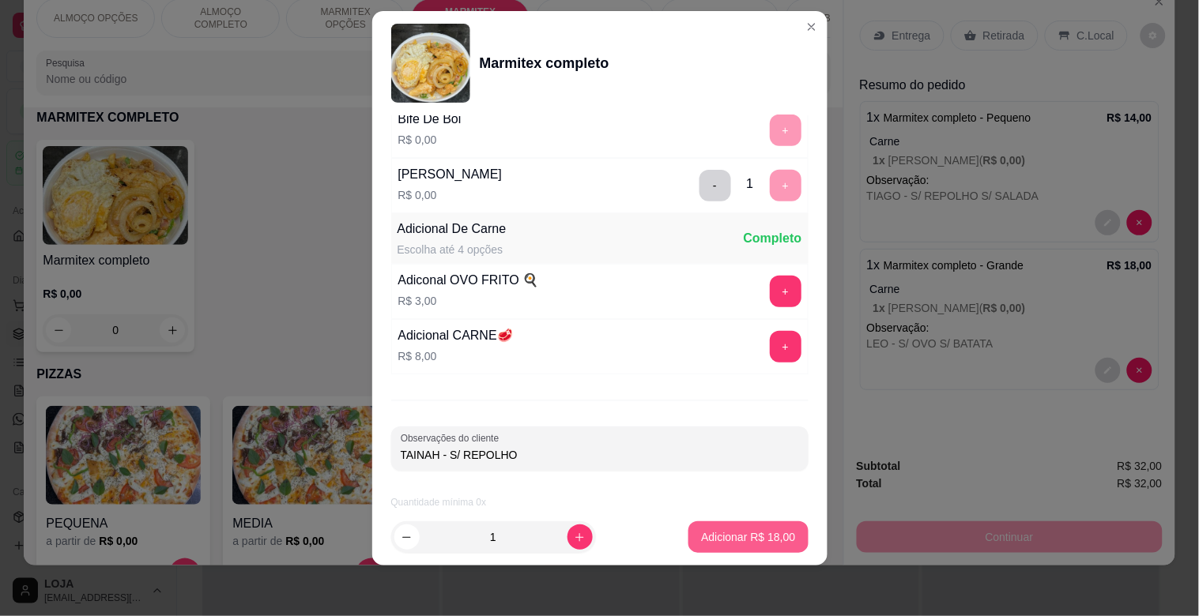
type input "TAINAH - S/ REPOLHO"
click at [720, 539] on p "Adicionar R$ 18,00" at bounding box center [748, 538] width 94 height 16
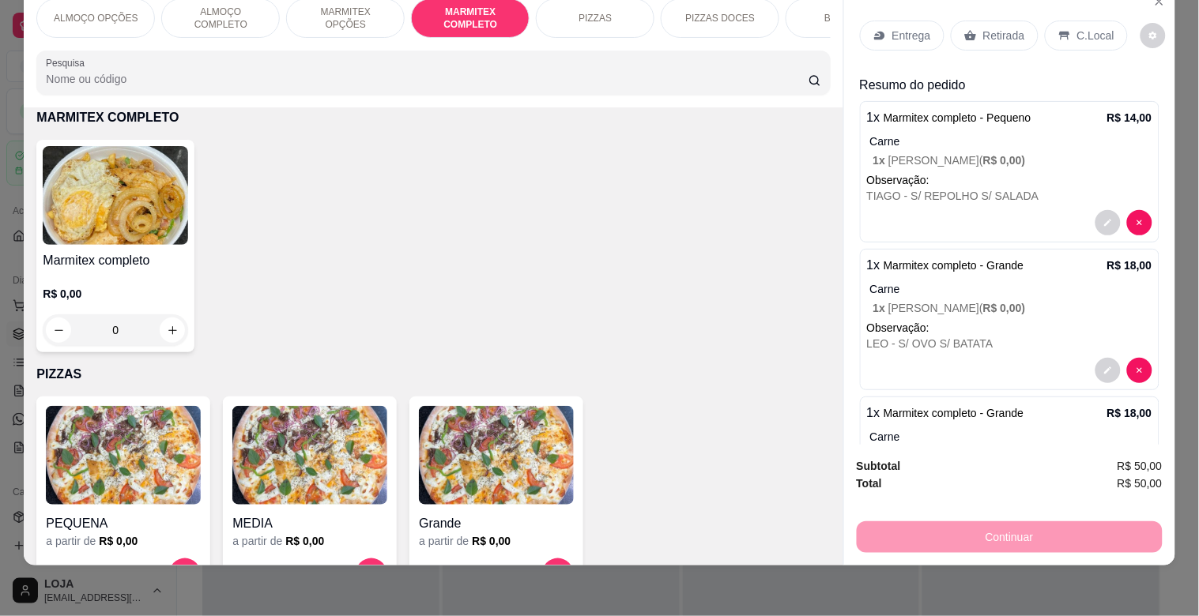
scroll to position [115, 0]
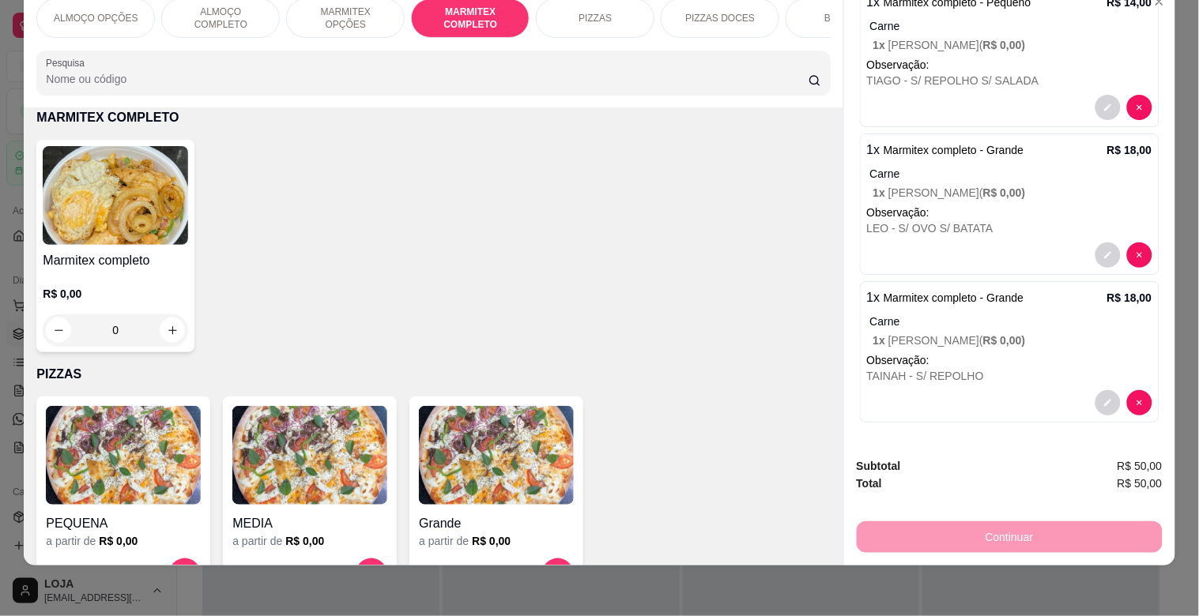
click at [107, 187] on img at bounding box center [115, 195] width 145 height 99
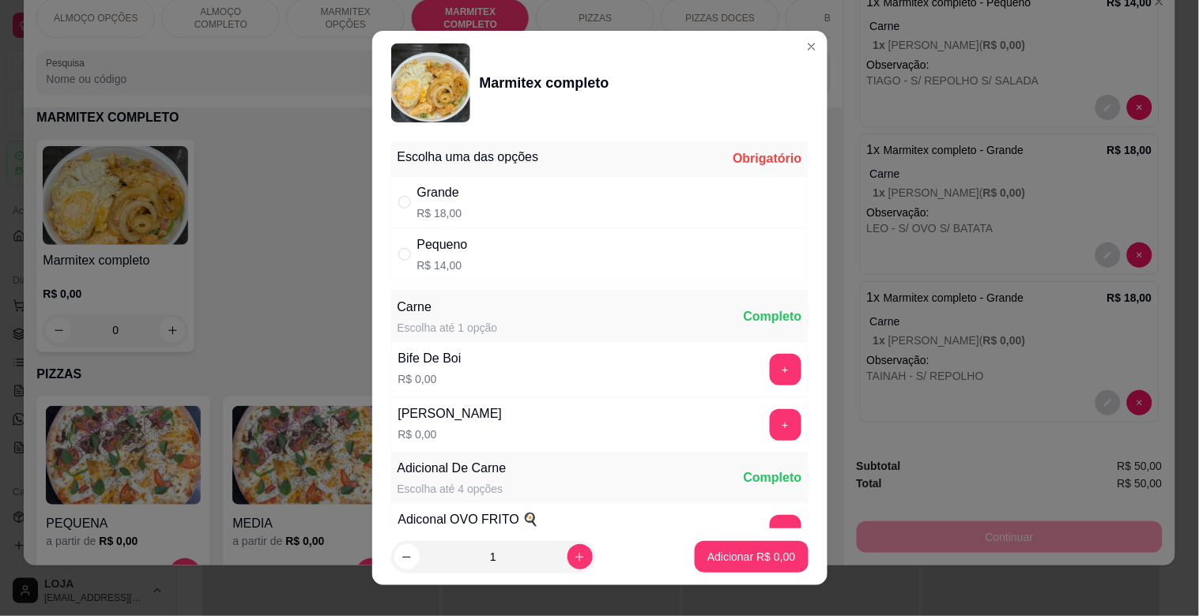
drag, startPoint x: 601, startPoint y: 156, endPoint x: 599, endPoint y: 191, distance: 35.6
click at [601, 187] on div "Escolha uma das opções Obrigatório Grande R$ 18,00 Pequeno R$ 14,00" at bounding box center [599, 210] width 417 height 139
click at [597, 198] on div "Grande R$ 18,00" at bounding box center [599, 202] width 417 height 52
radio input "true"
click at [770, 373] on button "+" at bounding box center [786, 370] width 32 height 32
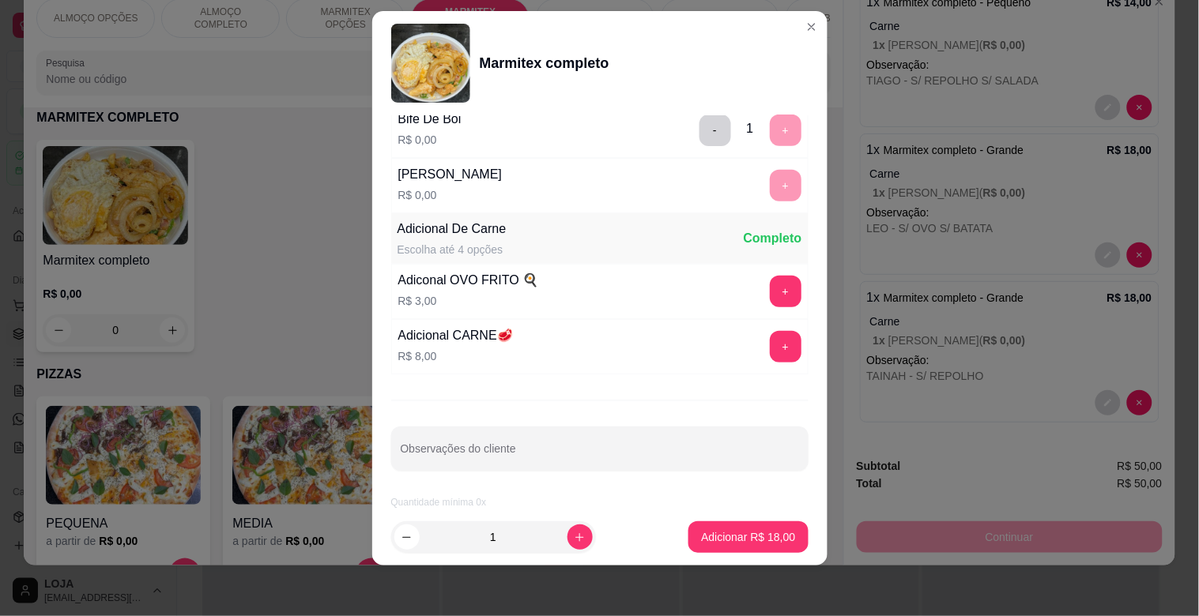
scroll to position [221, 0]
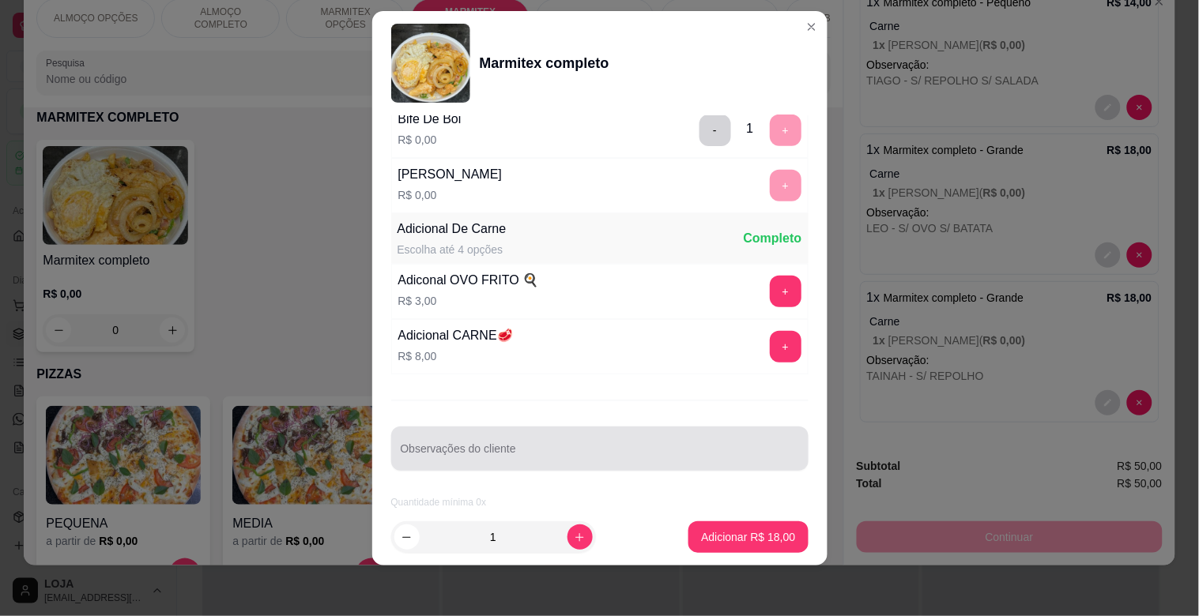
click at [511, 455] on input "Observações do cliente" at bounding box center [600, 455] width 398 height 16
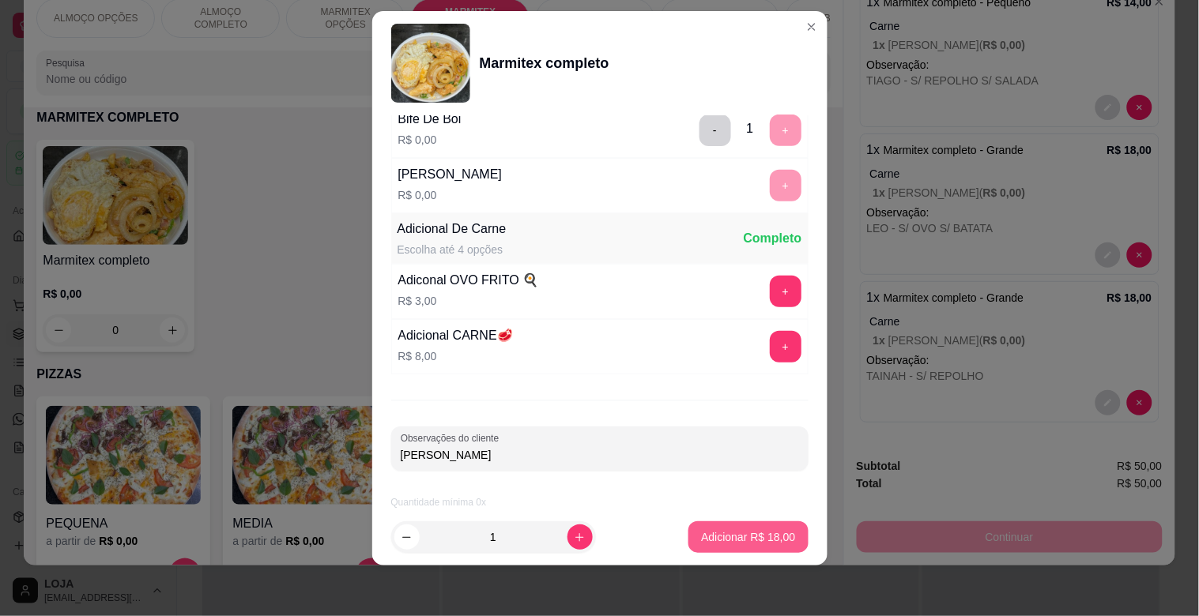
type input "[PERSON_NAME]"
click at [747, 531] on p "Adicionar R$ 18,00" at bounding box center [748, 538] width 94 height 16
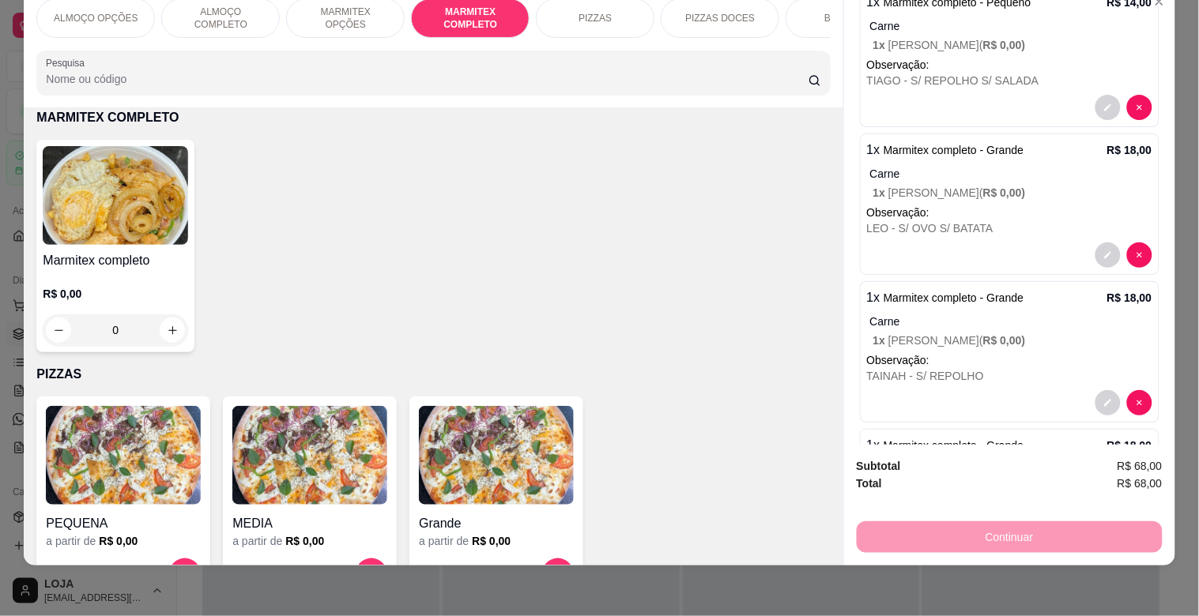
click at [130, 213] on img at bounding box center [115, 195] width 145 height 99
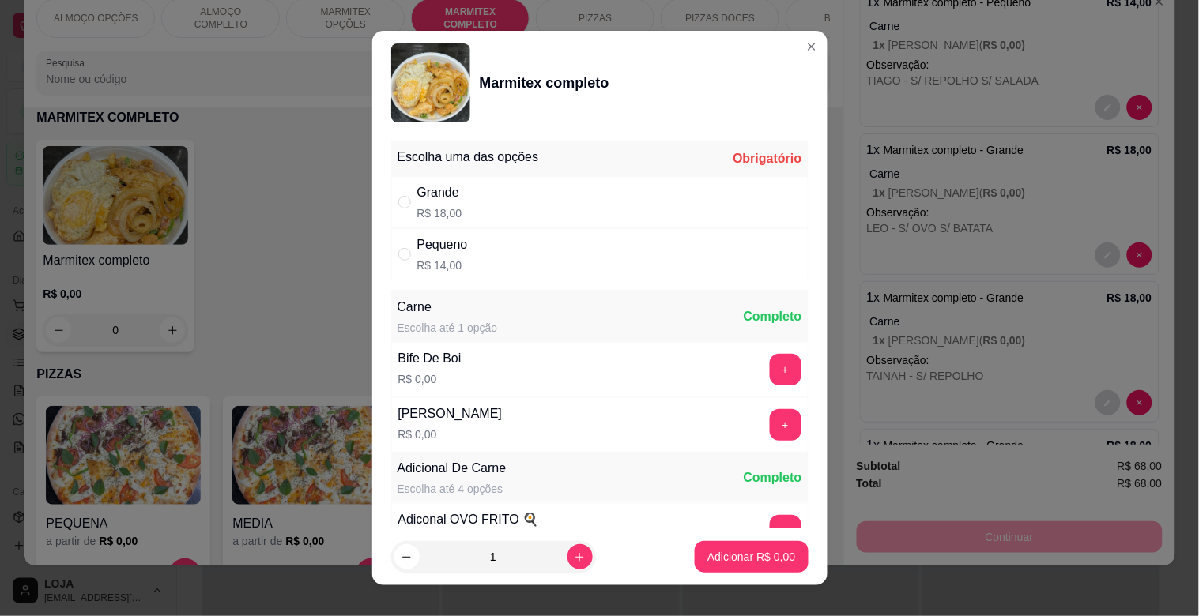
click at [436, 207] on p "R$ 18,00" at bounding box center [439, 213] width 45 height 16
radio input "true"
click at [770, 368] on button "+" at bounding box center [786, 370] width 32 height 32
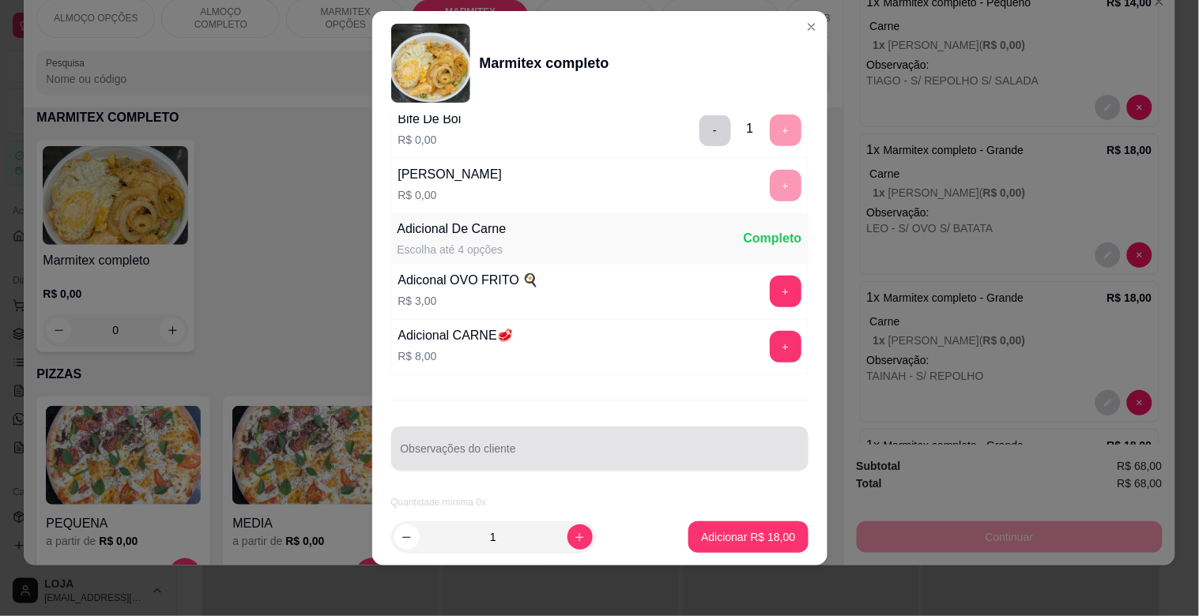
click at [487, 446] on div "Observações do cliente" at bounding box center [599, 449] width 417 height 44
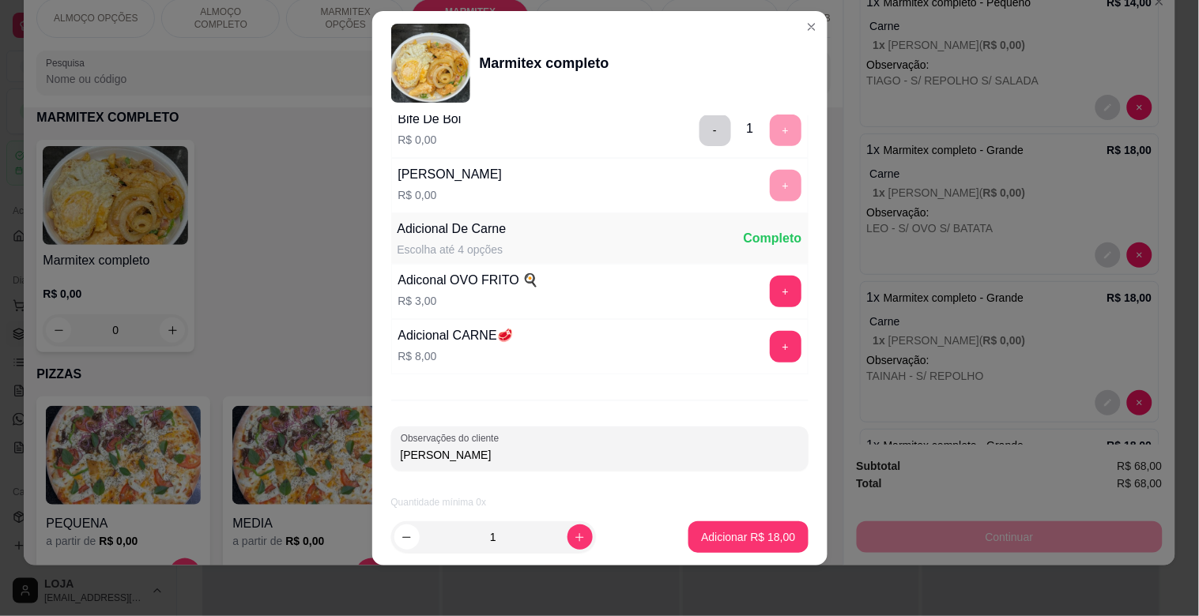
type input "[PERSON_NAME]"
click at [730, 537] on p "Adicionar R$ 18,00" at bounding box center [748, 538] width 94 height 16
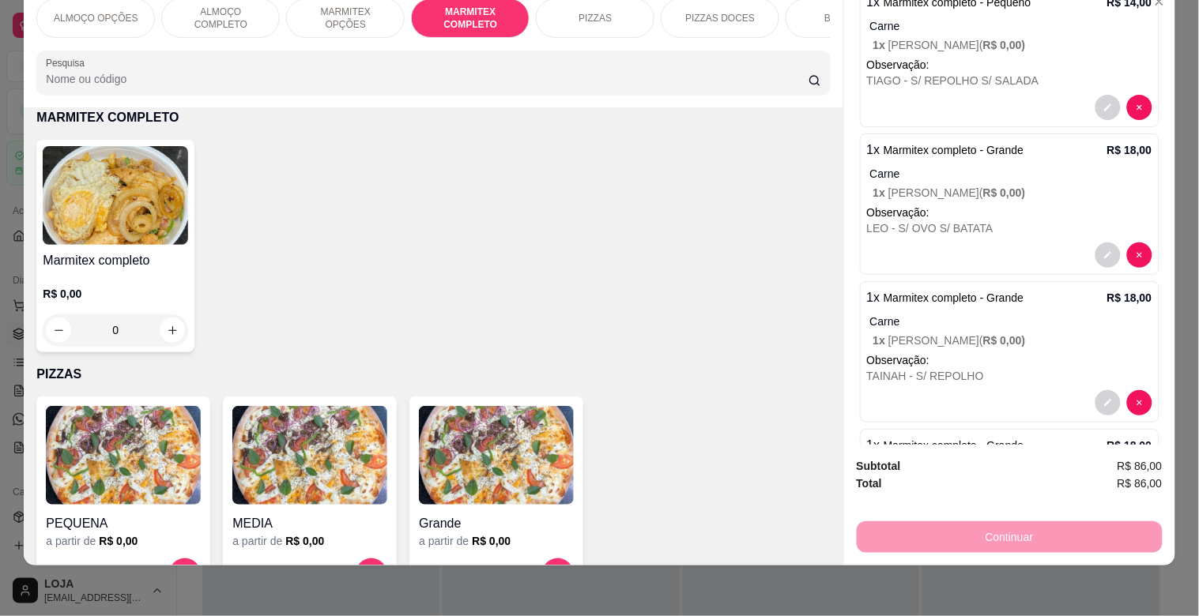
click at [175, 237] on img at bounding box center [115, 195] width 145 height 99
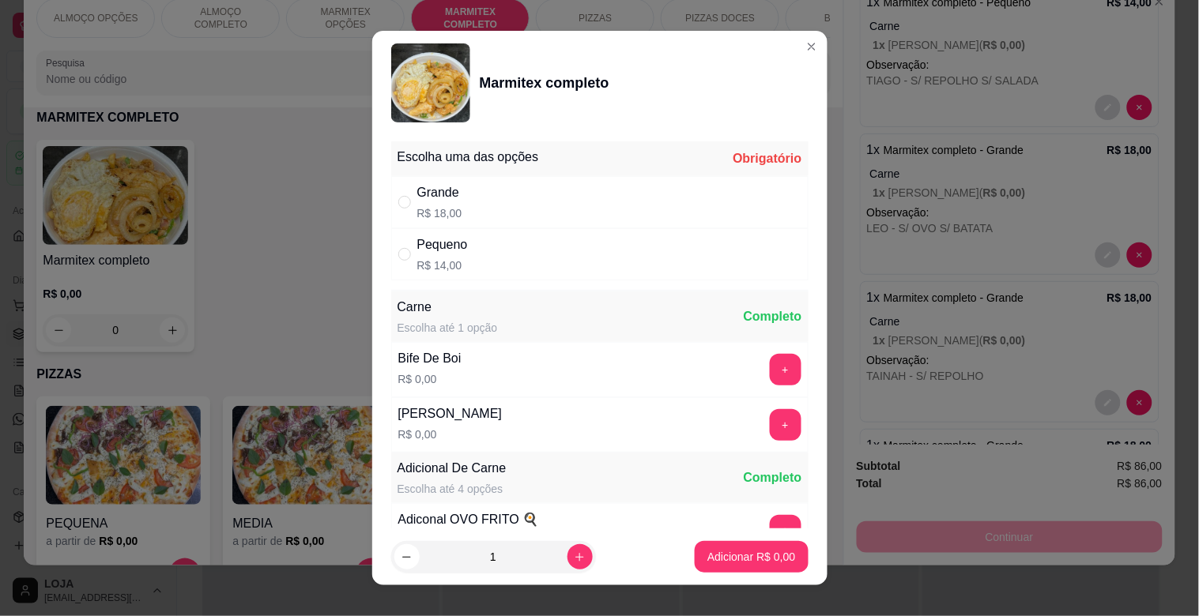
click at [496, 202] on div "Grande R$ 18,00" at bounding box center [599, 202] width 417 height 52
radio input "true"
click at [770, 370] on button "+" at bounding box center [786, 370] width 32 height 32
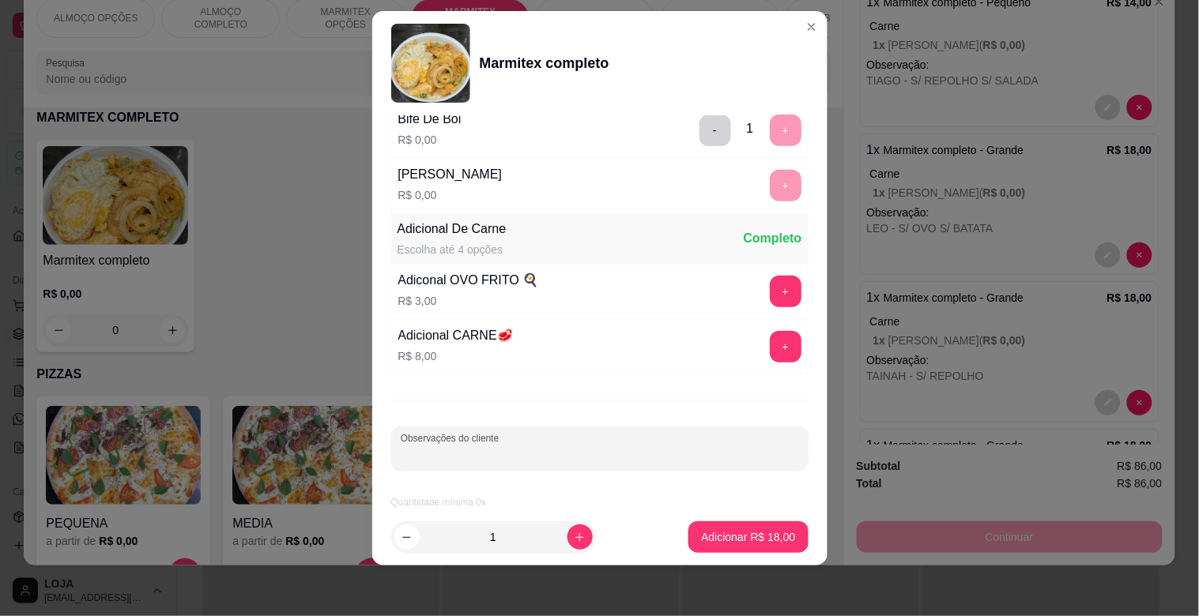
click at [537, 451] on input "Observações do cliente" at bounding box center [600, 455] width 398 height 16
type input "[PERSON_NAME]"
click at [724, 530] on p "Adicionar R$ 18,00" at bounding box center [748, 538] width 94 height 16
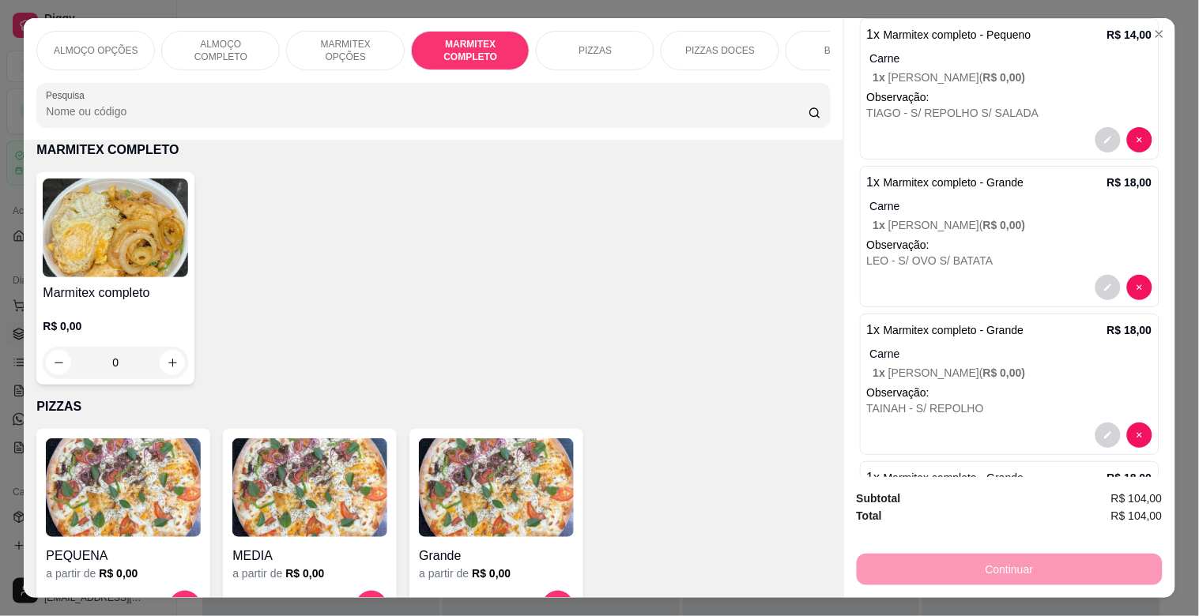
scroll to position [0, 0]
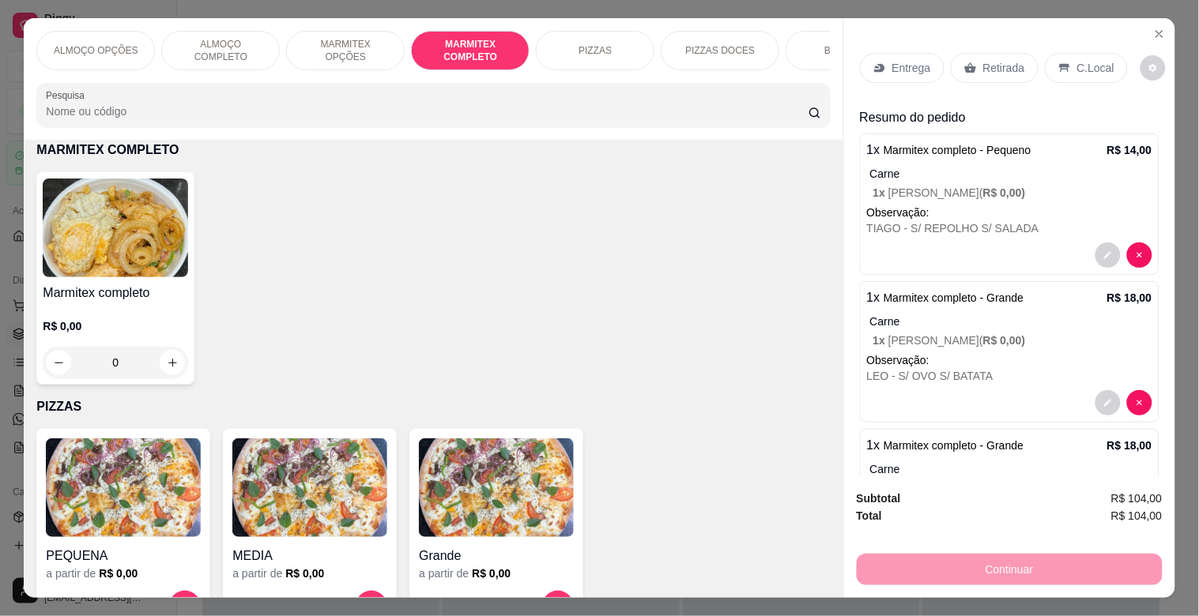
click at [1149, 65] on icon "decrease-product-quantity" at bounding box center [1153, 69] width 8 height 8
click at [913, 63] on p "Entrega" at bounding box center [911, 68] width 39 height 16
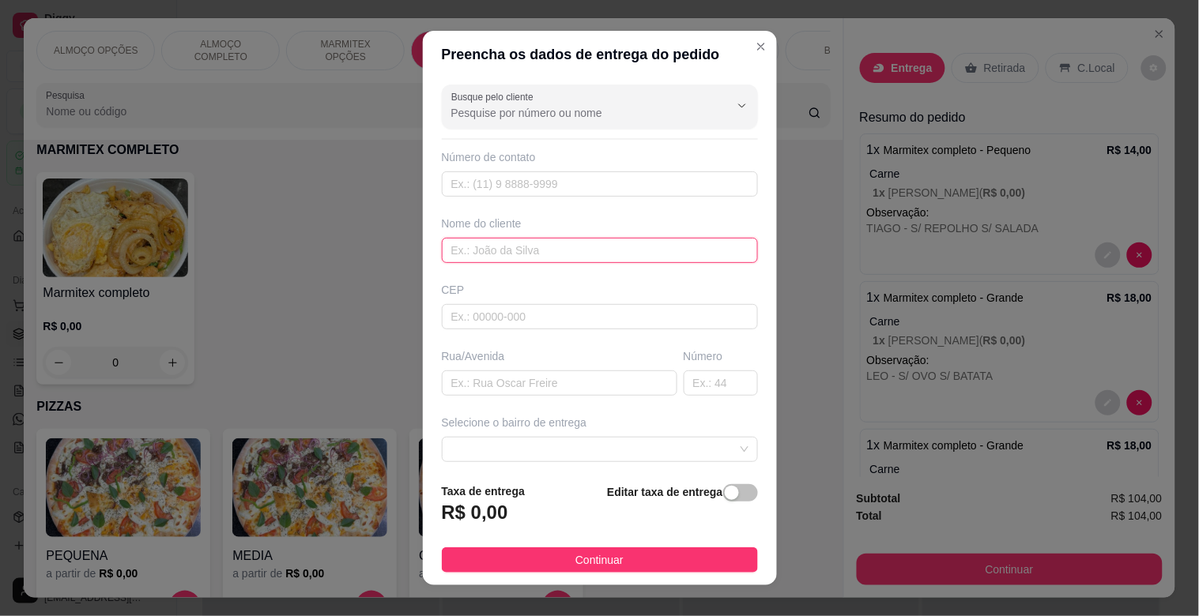
click at [518, 258] on input "text" at bounding box center [600, 250] width 316 height 25
click at [713, 450] on span at bounding box center [599, 450] width 297 height 24
type input "TRACTEL"
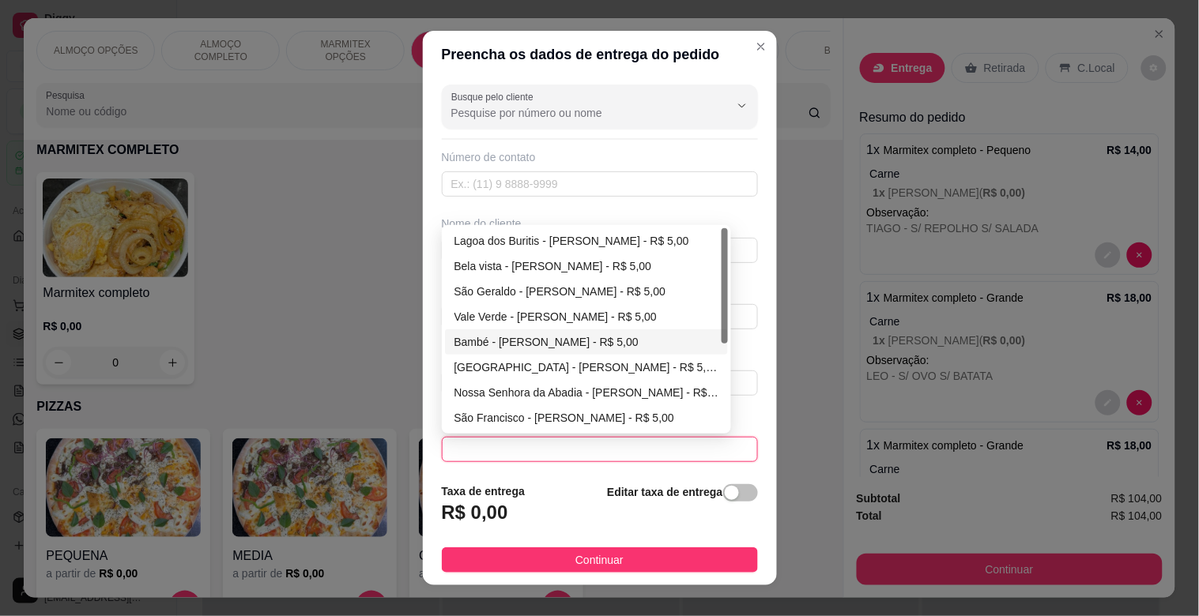
click at [722, 330] on div at bounding box center [725, 285] width 6 height 115
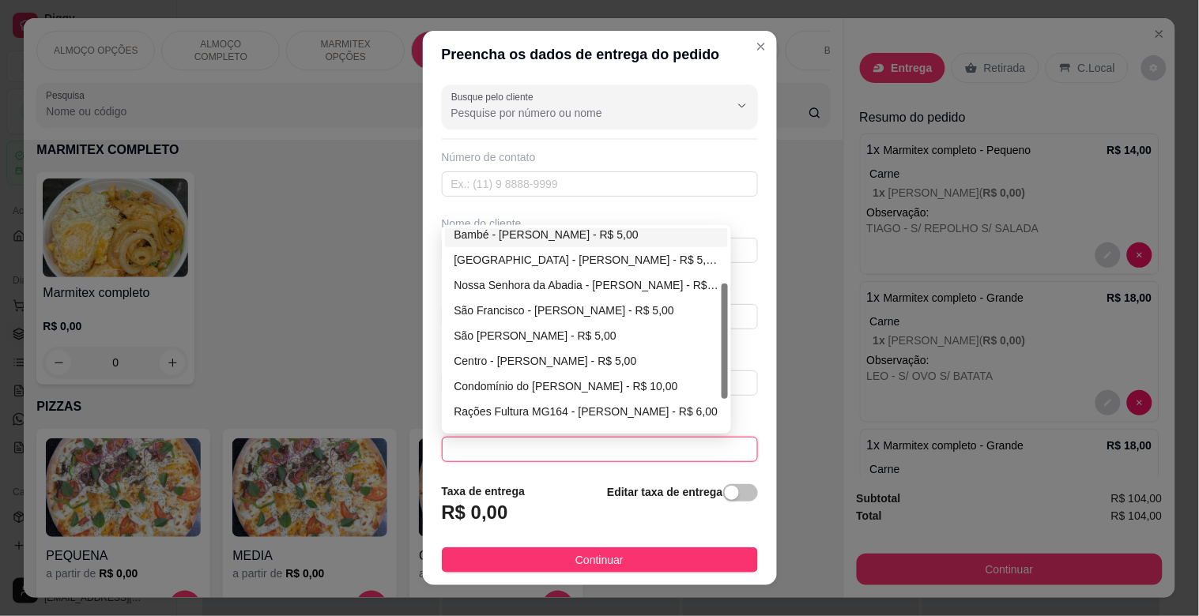
scroll to position [111, 0]
drag, startPoint x: 715, startPoint y: 330, endPoint x: 716, endPoint y: 393, distance: 63.2
click at [722, 393] on div at bounding box center [725, 349] width 6 height 115
click at [515, 349] on div "Centro - [PERSON_NAME] - R$ 5,00" at bounding box center [587, 357] width 284 height 25
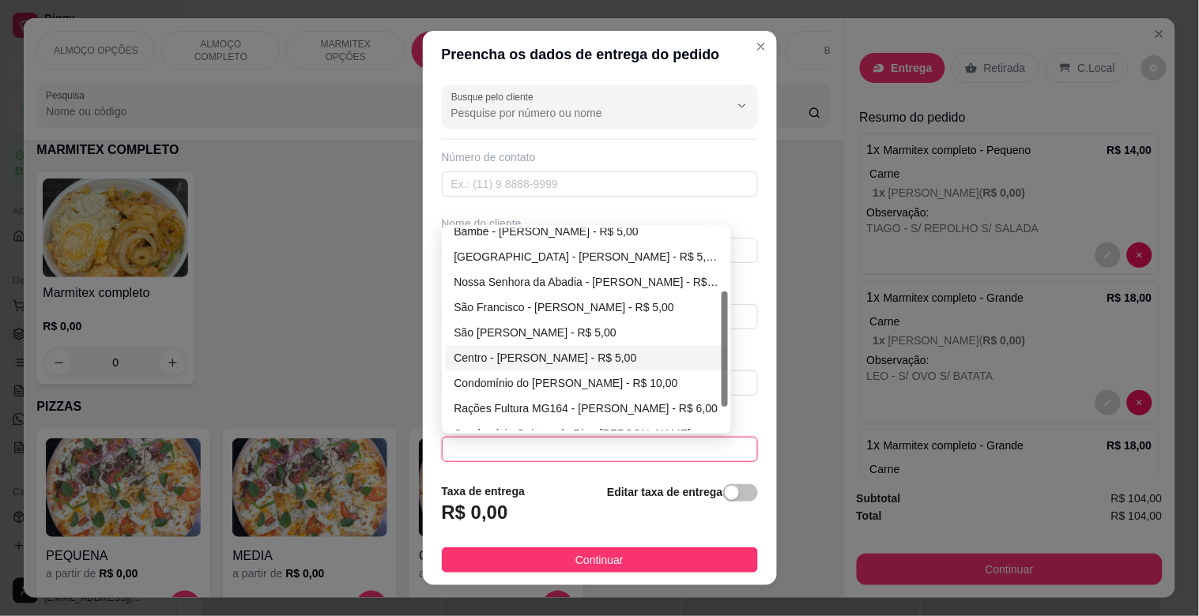
type input "[PERSON_NAME]"
click at [515, 349] on div "Rua/Avenida" at bounding box center [560, 357] width 236 height 16
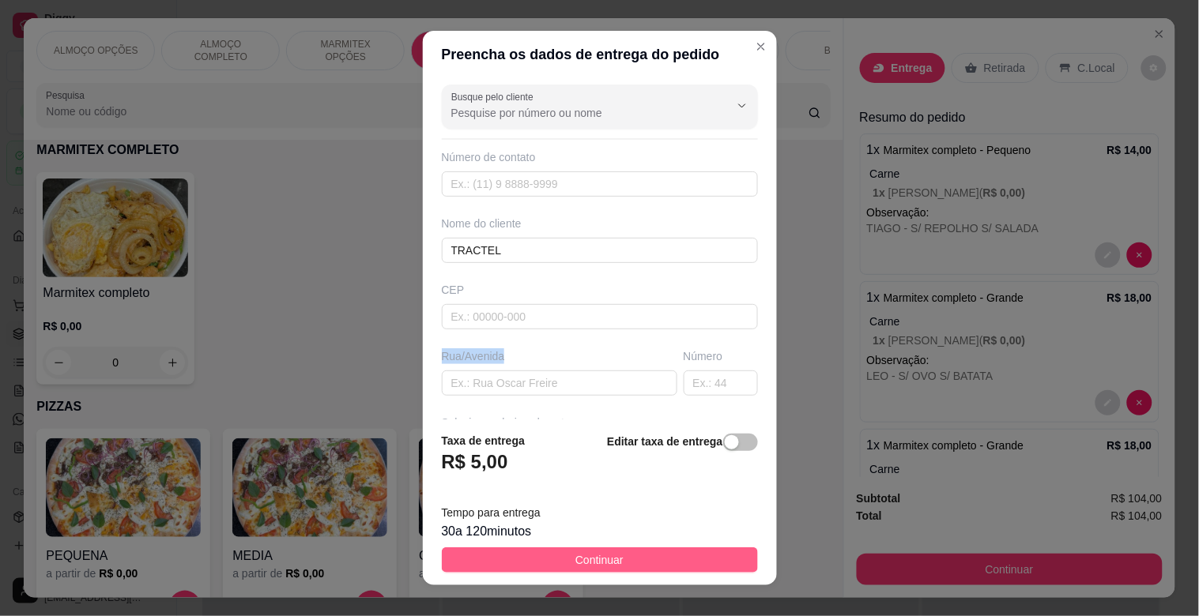
click at [590, 549] on button "Continuar" at bounding box center [600, 560] width 316 height 25
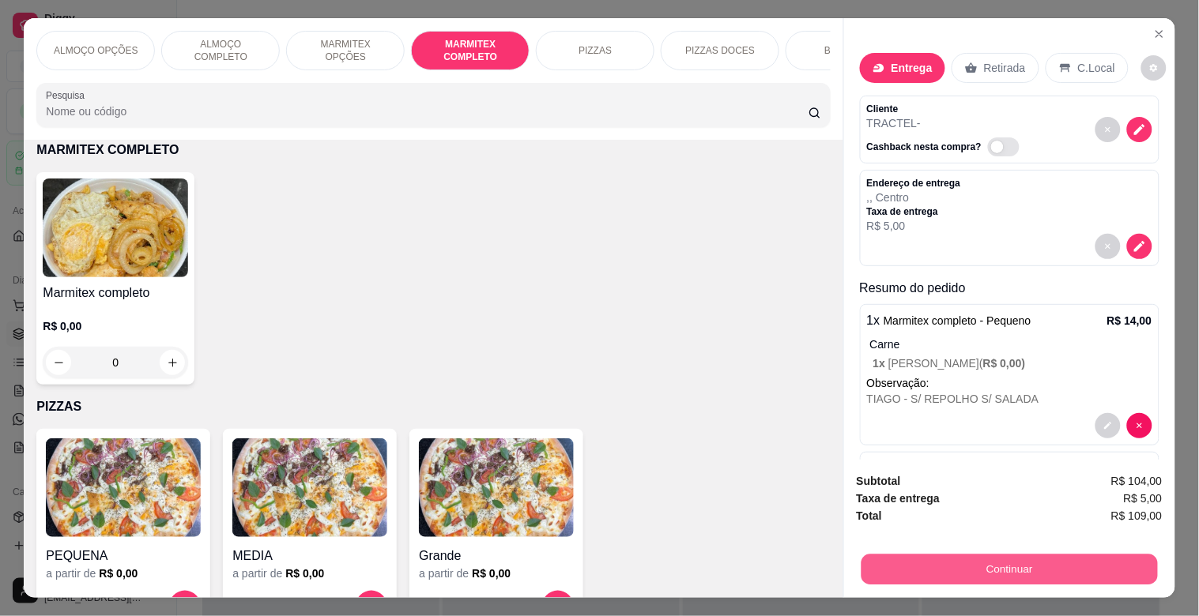
click at [1064, 567] on button "Continuar" at bounding box center [1009, 569] width 296 height 31
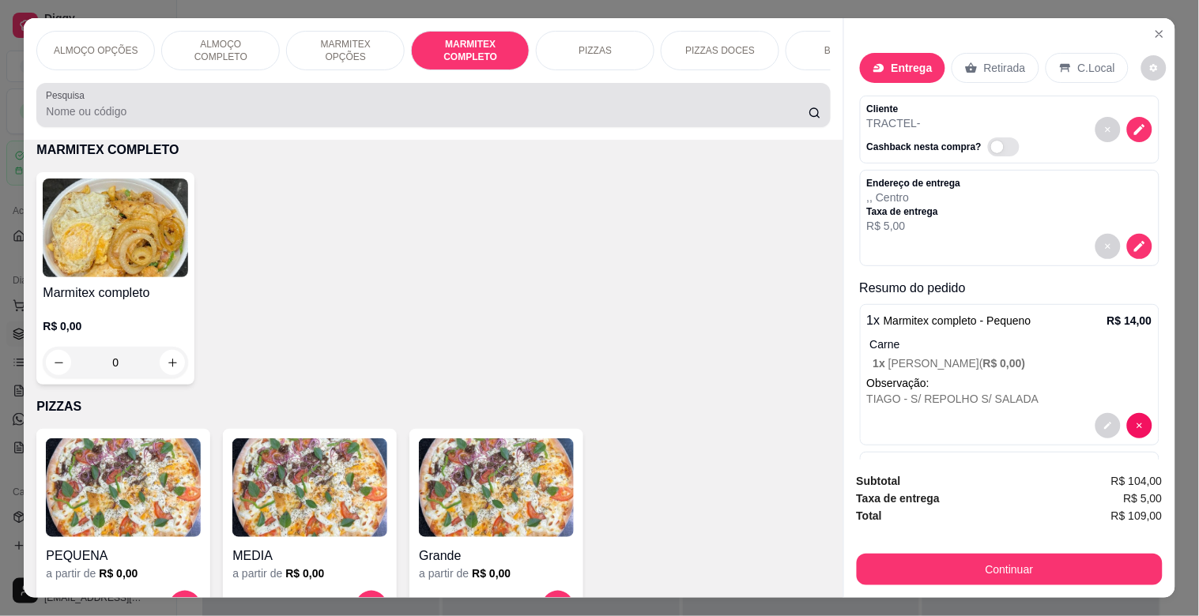
click at [187, 90] on div "Pesquisa" at bounding box center [432, 105] width 793 height 44
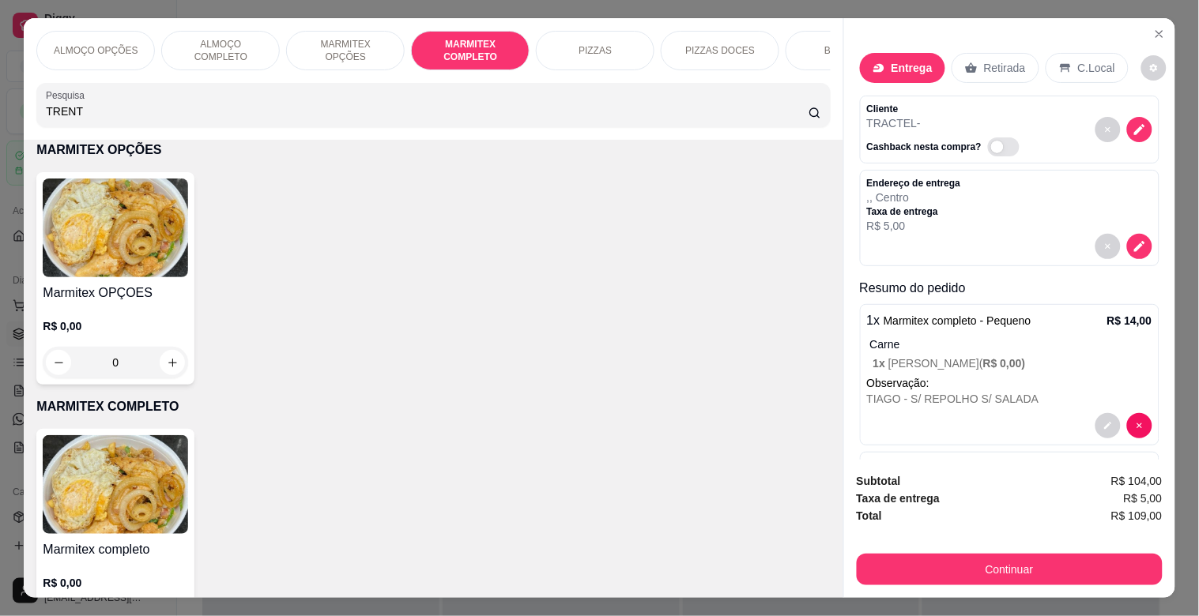
scroll to position [1099, 0]
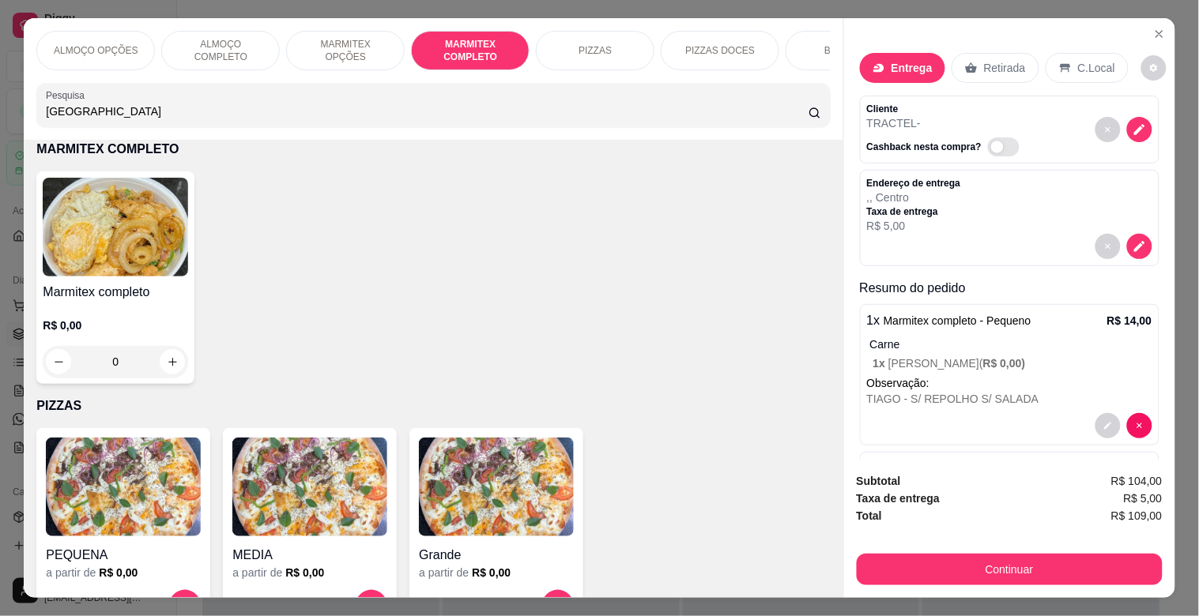
type input "[GEOGRAPHIC_DATA]"
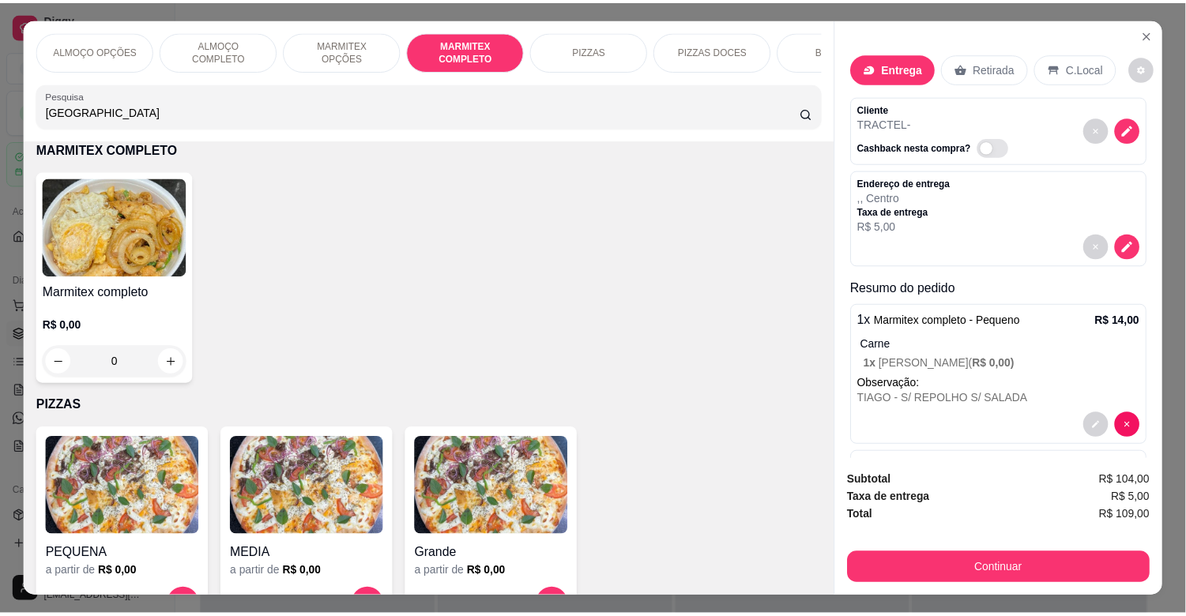
scroll to position [0, 0]
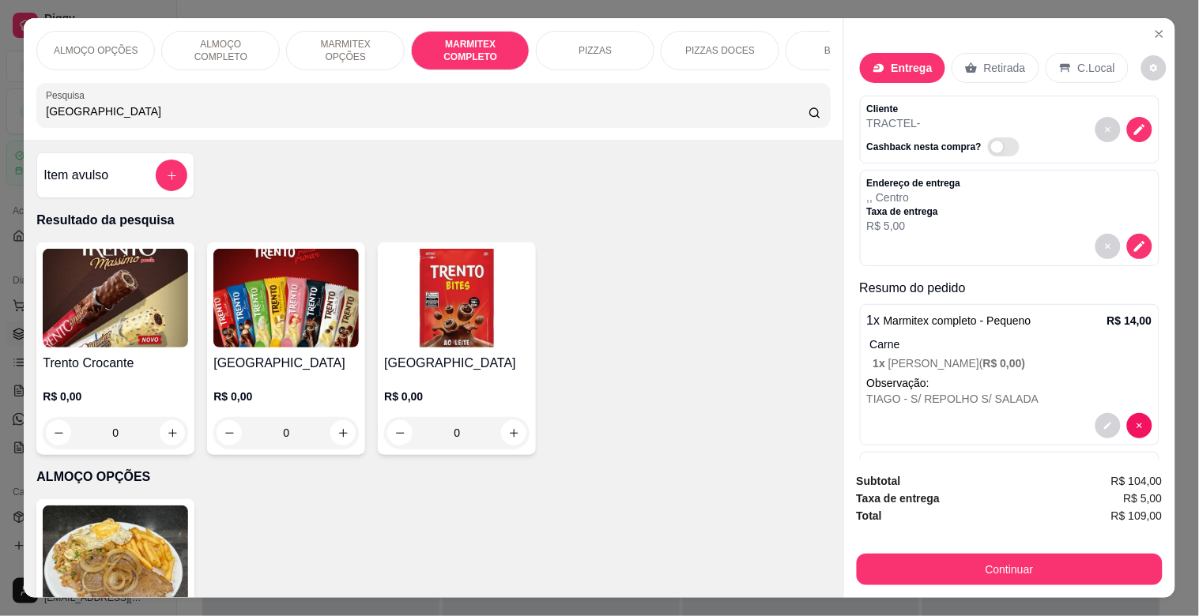
click at [251, 359] on div "Trento R$ 0,00 0" at bounding box center [286, 349] width 158 height 213
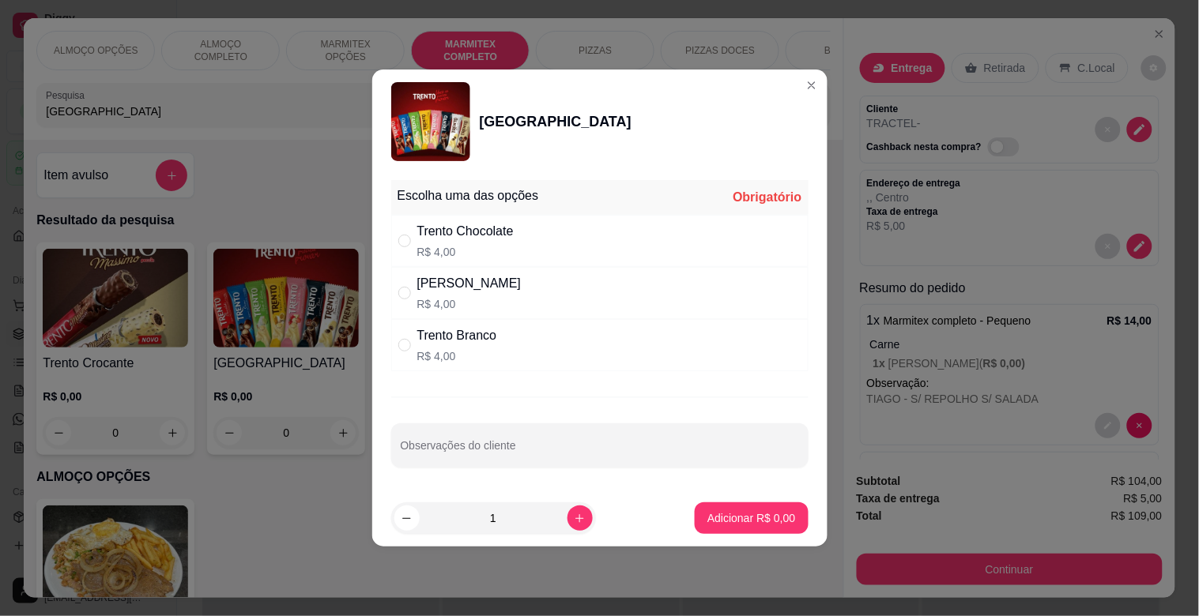
click at [507, 235] on div "Trento Chocolate" at bounding box center [465, 231] width 96 height 19
radio input "true"
click at [747, 518] on p "Adicionar R$ 4,00" at bounding box center [751, 519] width 88 height 16
type input "1"
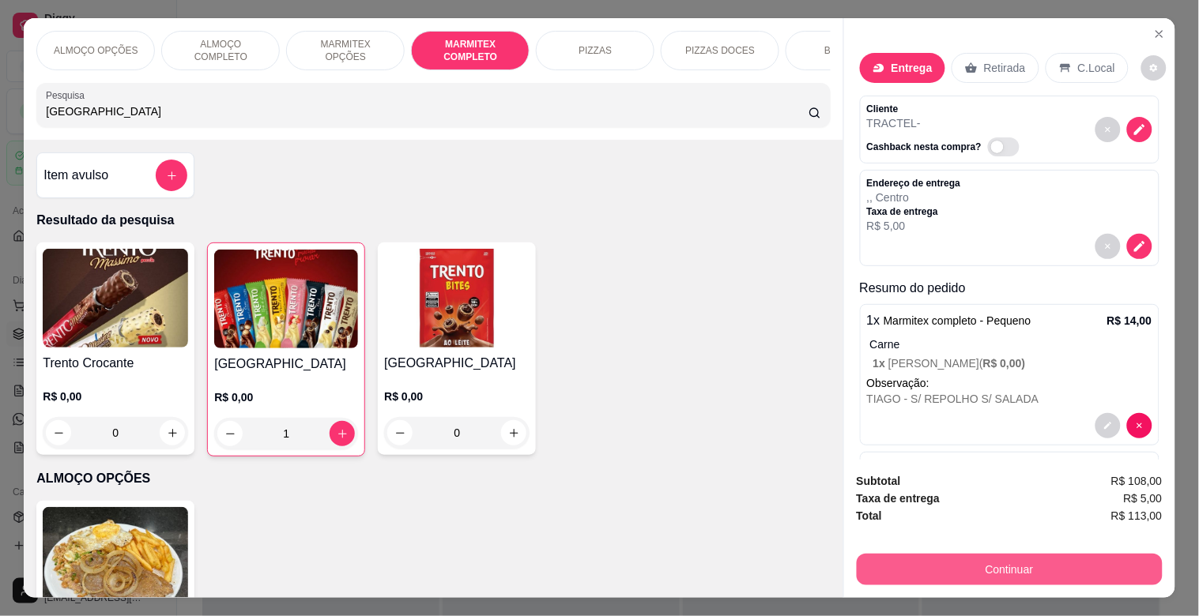
click at [996, 561] on button "Continuar" at bounding box center [1010, 570] width 306 height 32
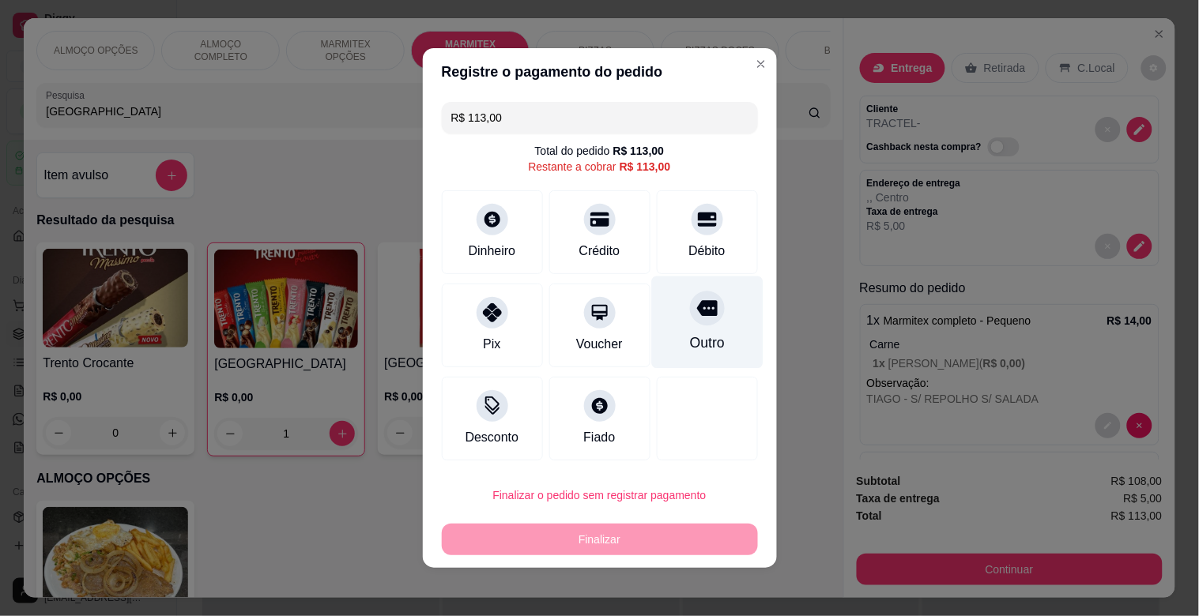
click at [707, 345] on div "Outro" at bounding box center [706, 323] width 111 height 92
type input "R$ 0,00"
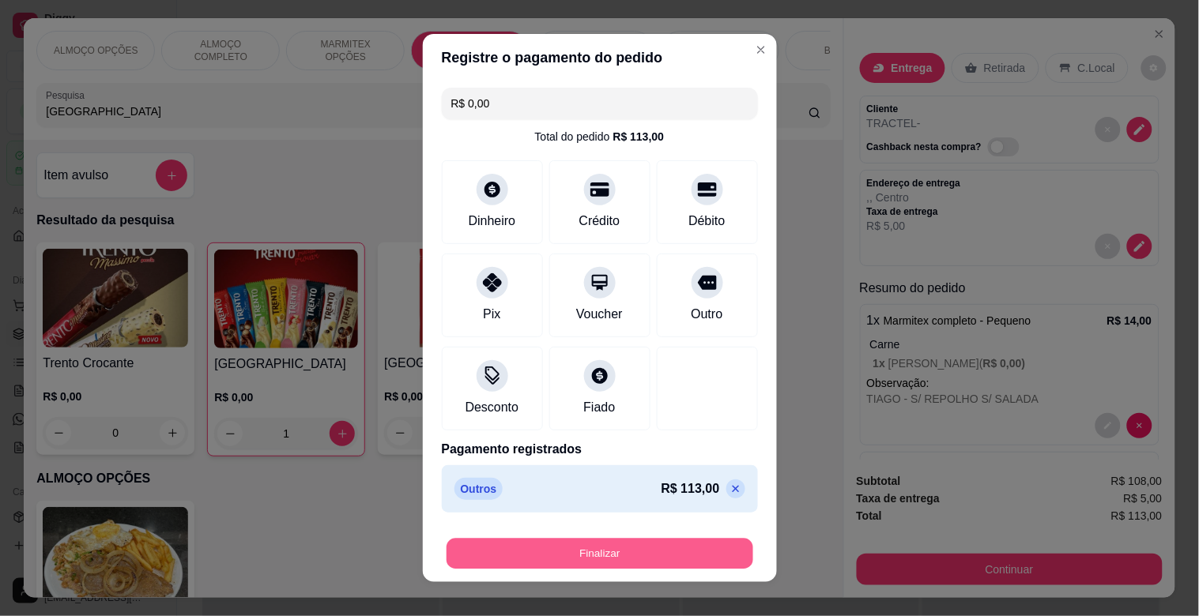
click at [637, 562] on button "Finalizar" at bounding box center [600, 554] width 307 height 31
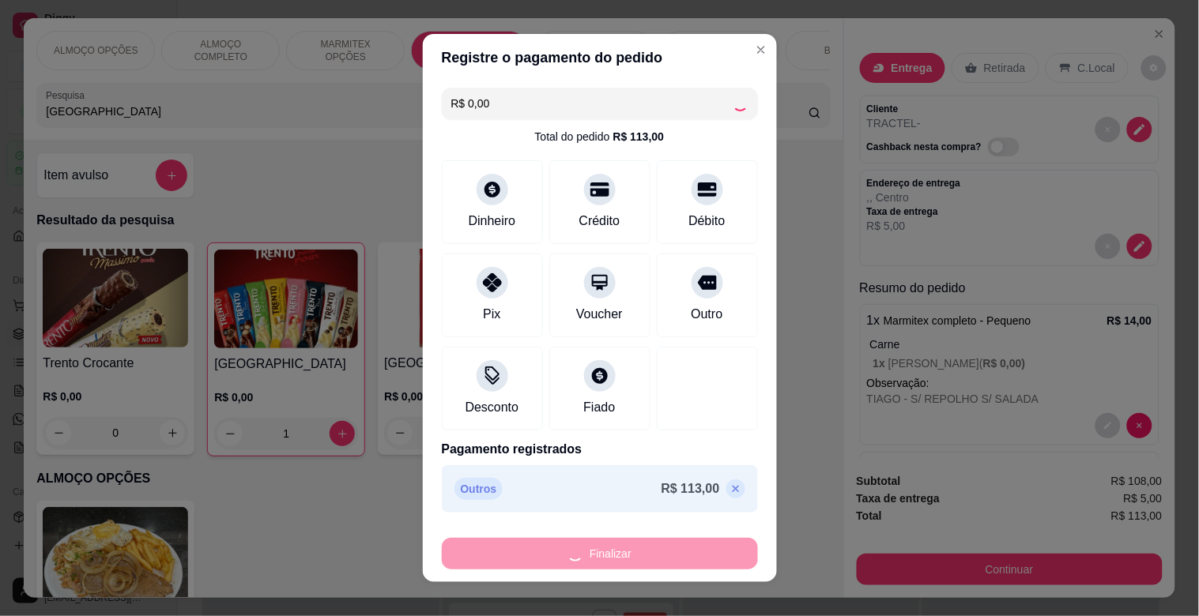
type input "0"
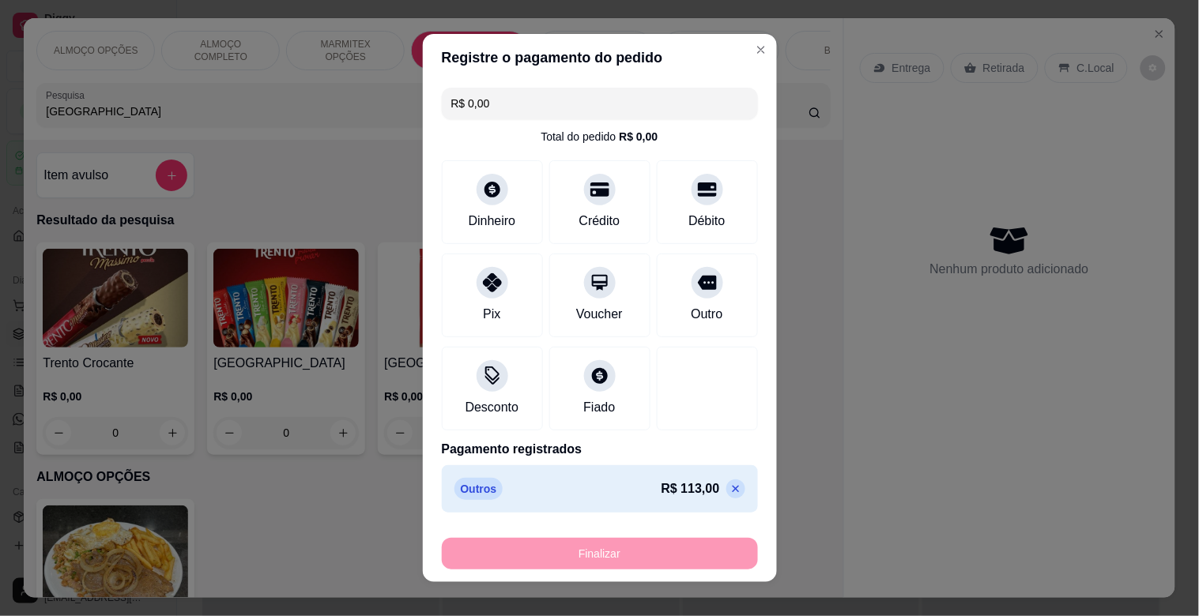
type input "-R$ 113,00"
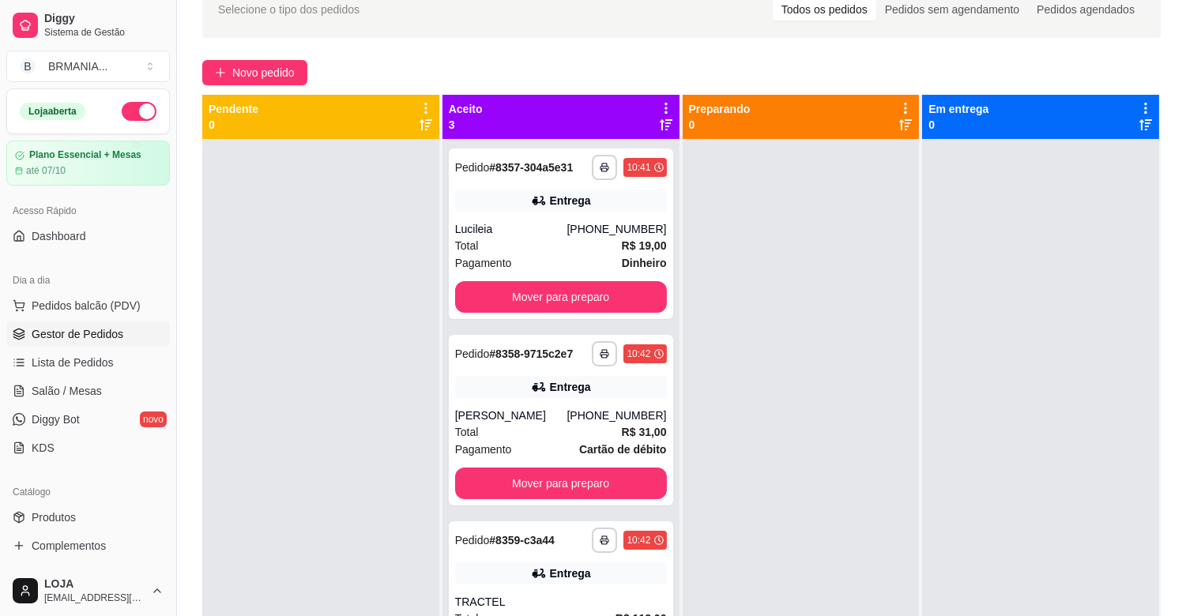
scroll to position [241, 0]
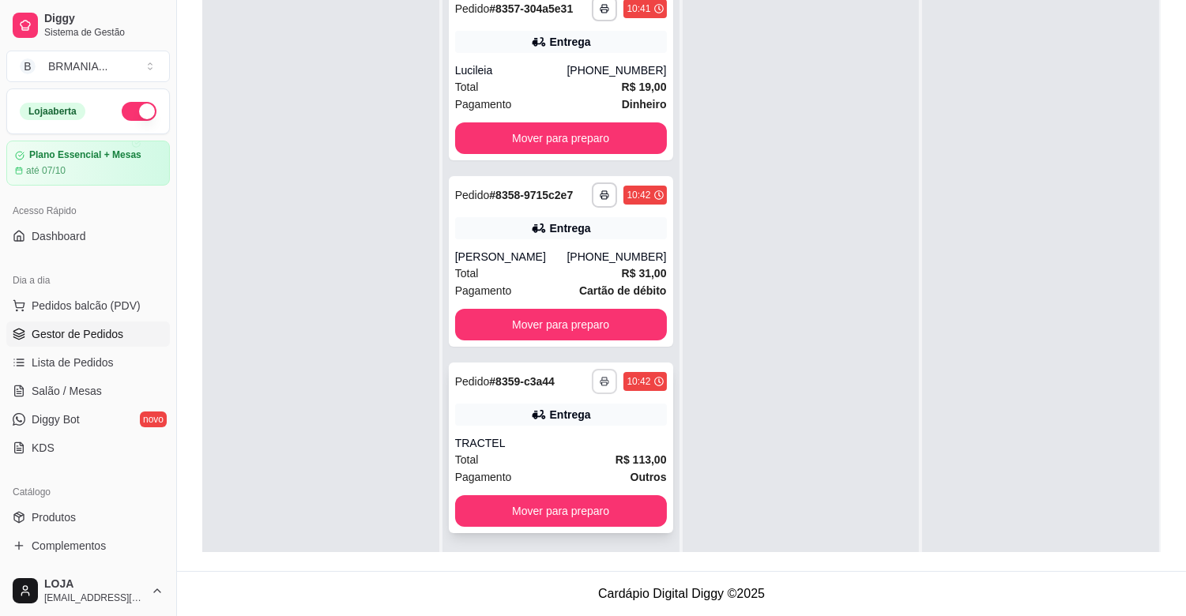
click at [600, 378] on icon "button" at bounding box center [604, 381] width 9 height 9
click at [537, 439] on button "IMPRESSORA" at bounding box center [558, 436] width 115 height 25
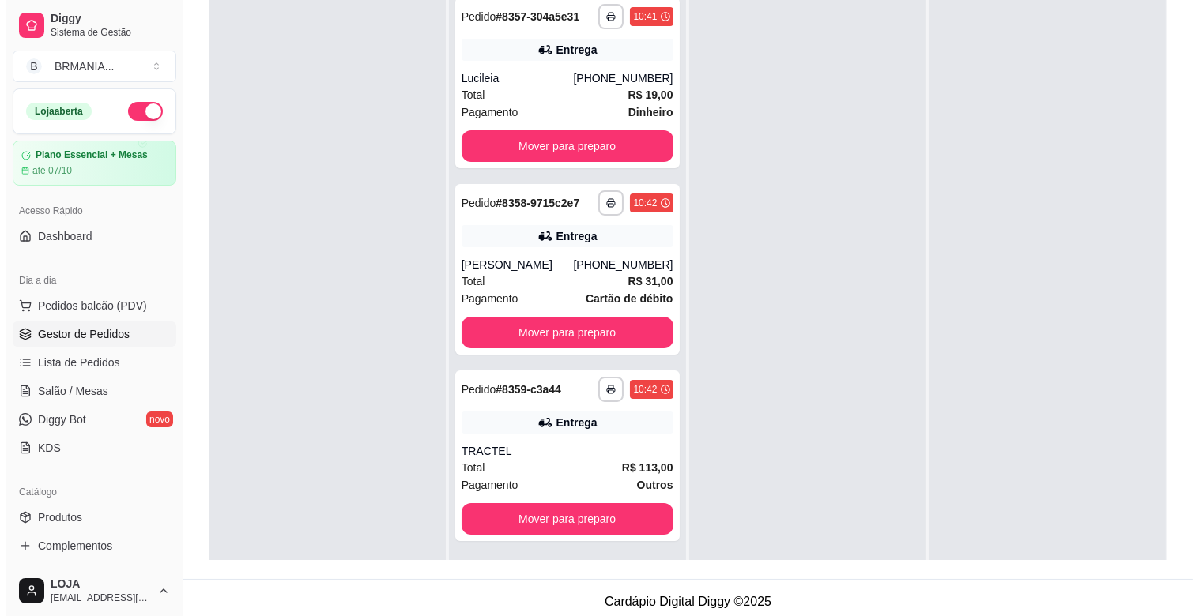
scroll to position [0, 0]
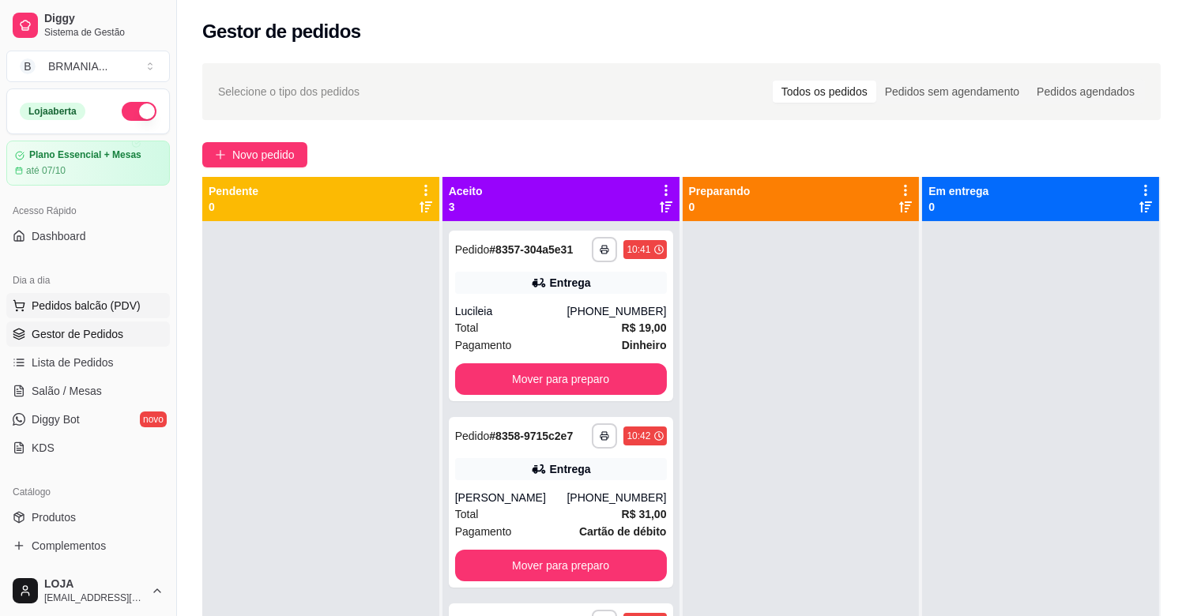
click at [114, 307] on span "Pedidos balcão (PDV)" at bounding box center [86, 306] width 109 height 16
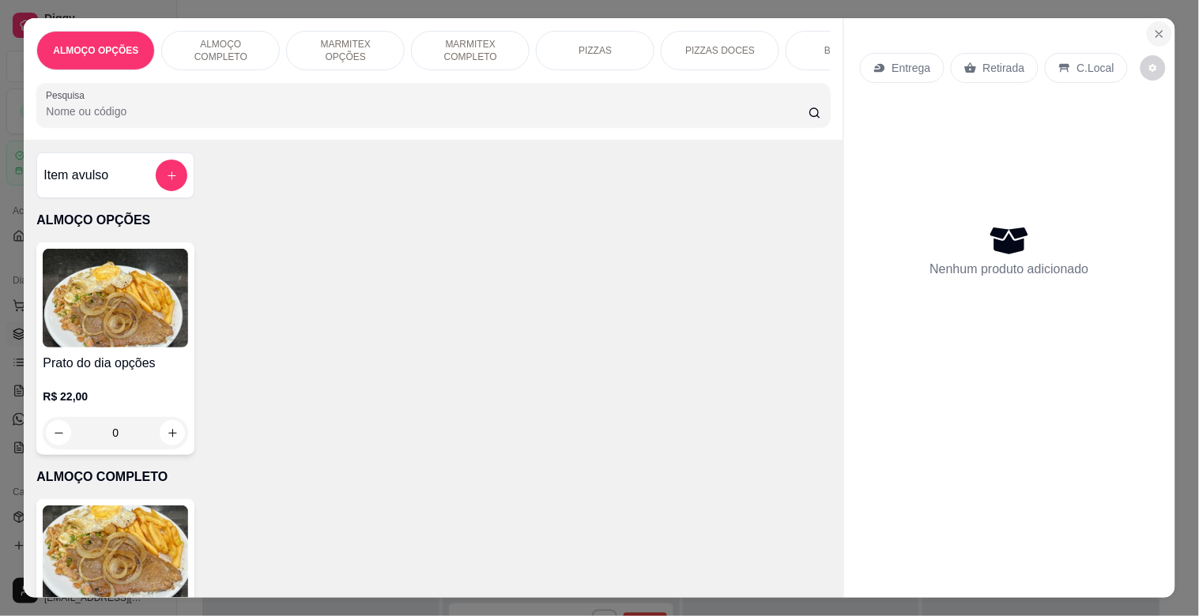
click at [1153, 28] on icon "Close" at bounding box center [1159, 34] width 13 height 13
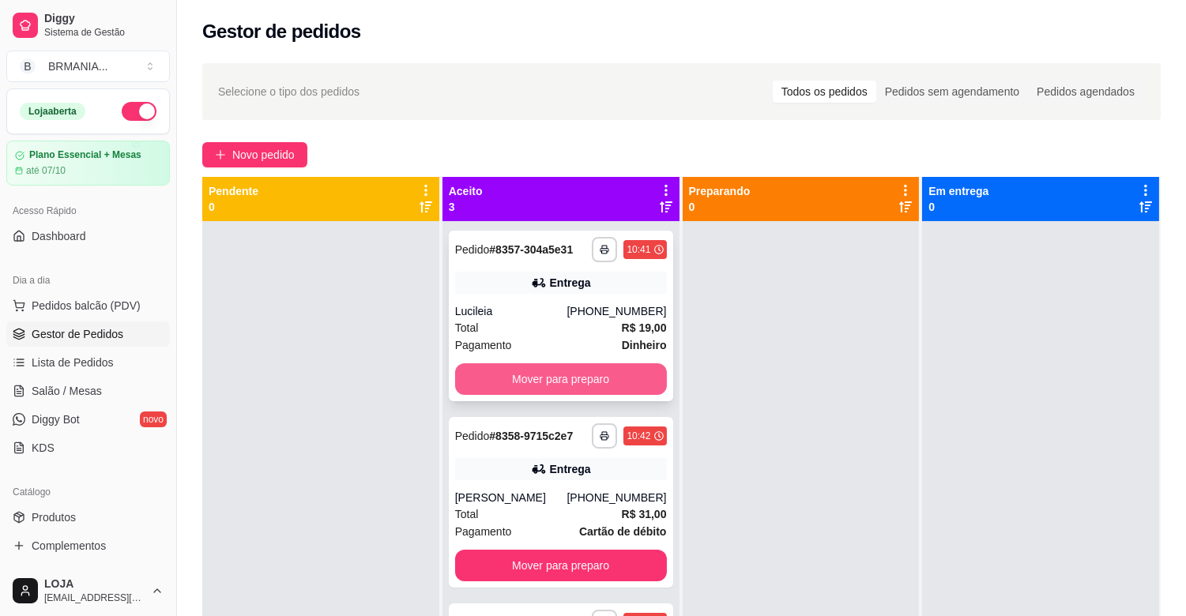
click at [547, 378] on button "Mover para preparo" at bounding box center [561, 380] width 212 height 32
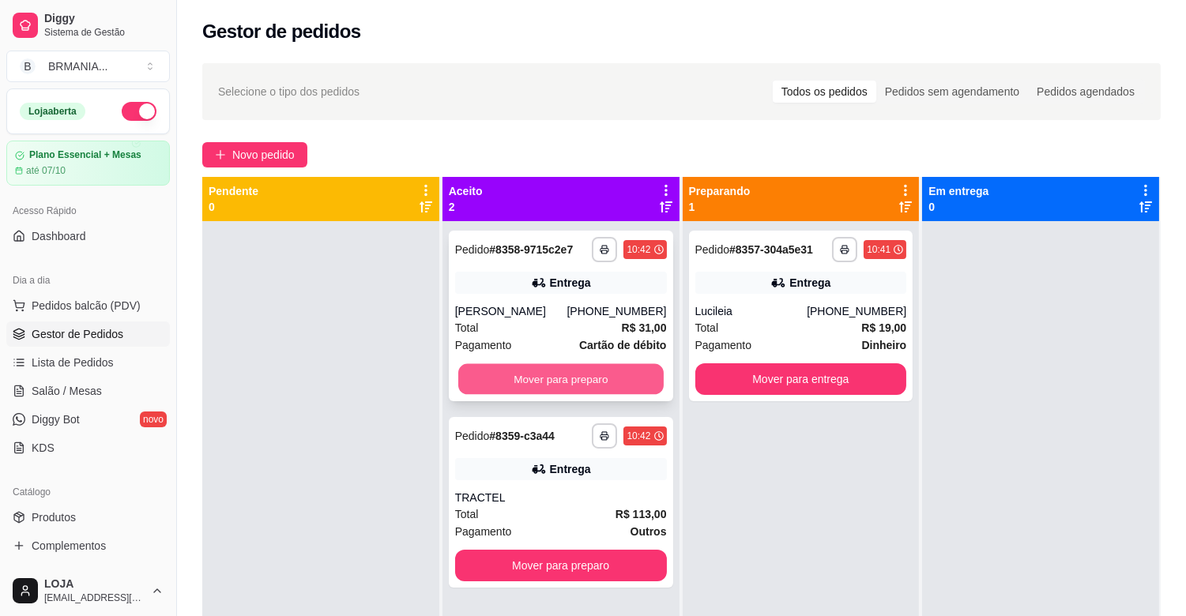
click at [546, 378] on button "Mover para preparo" at bounding box center [560, 379] width 205 height 31
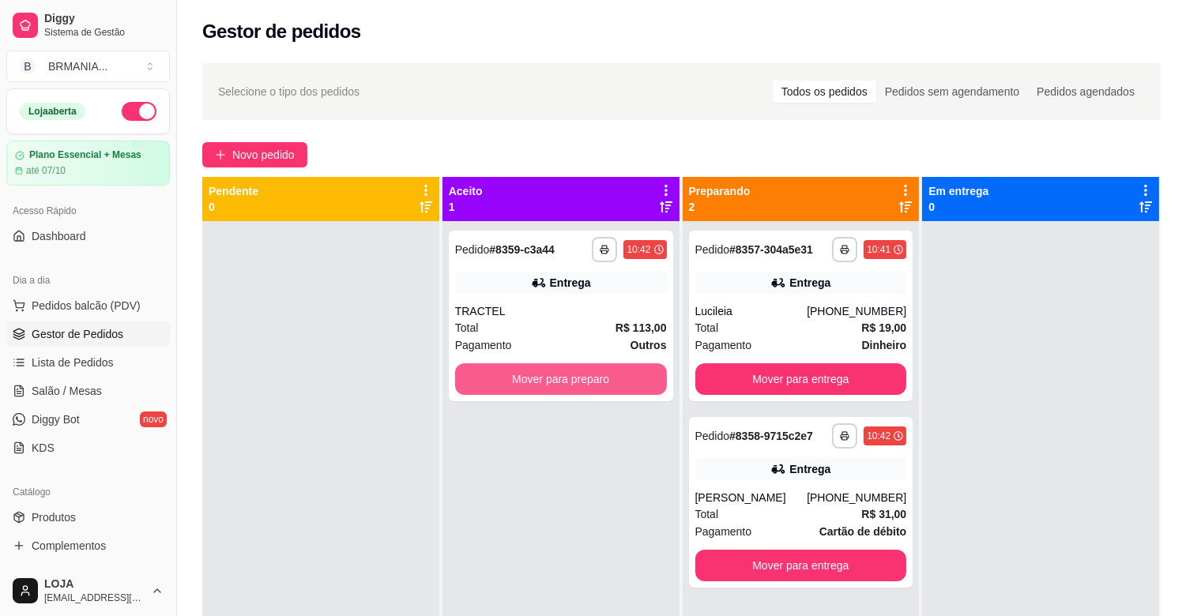
click at [546, 378] on button "Mover para preparo" at bounding box center [561, 380] width 212 height 32
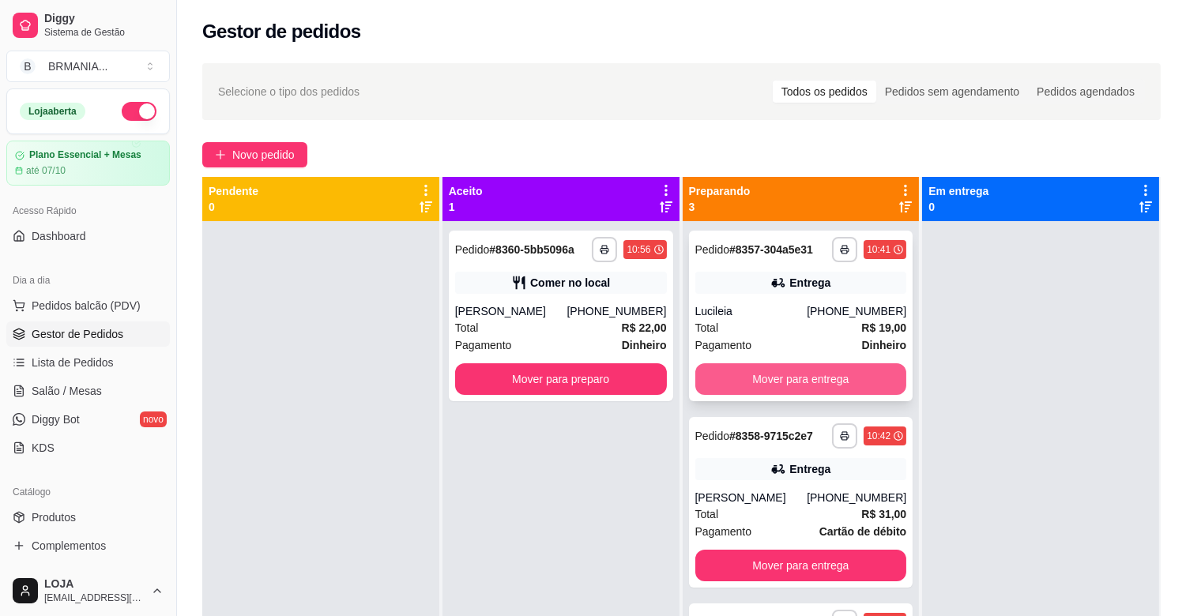
click at [786, 376] on button "Mover para entrega" at bounding box center [801, 380] width 212 height 32
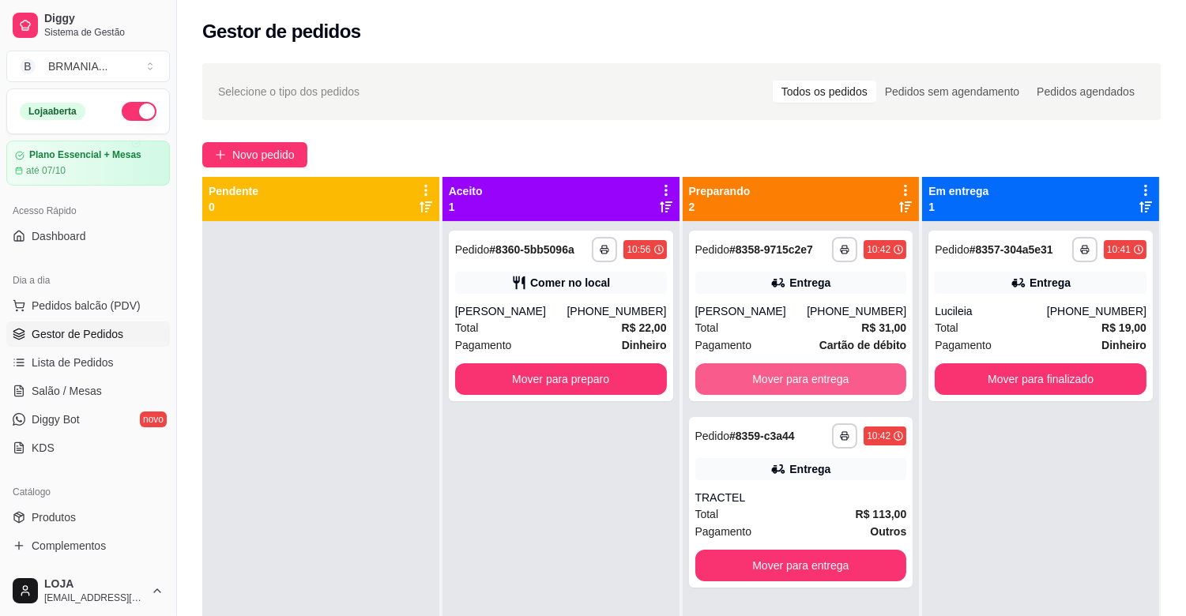
click at [789, 379] on button "Mover para entrega" at bounding box center [801, 380] width 212 height 32
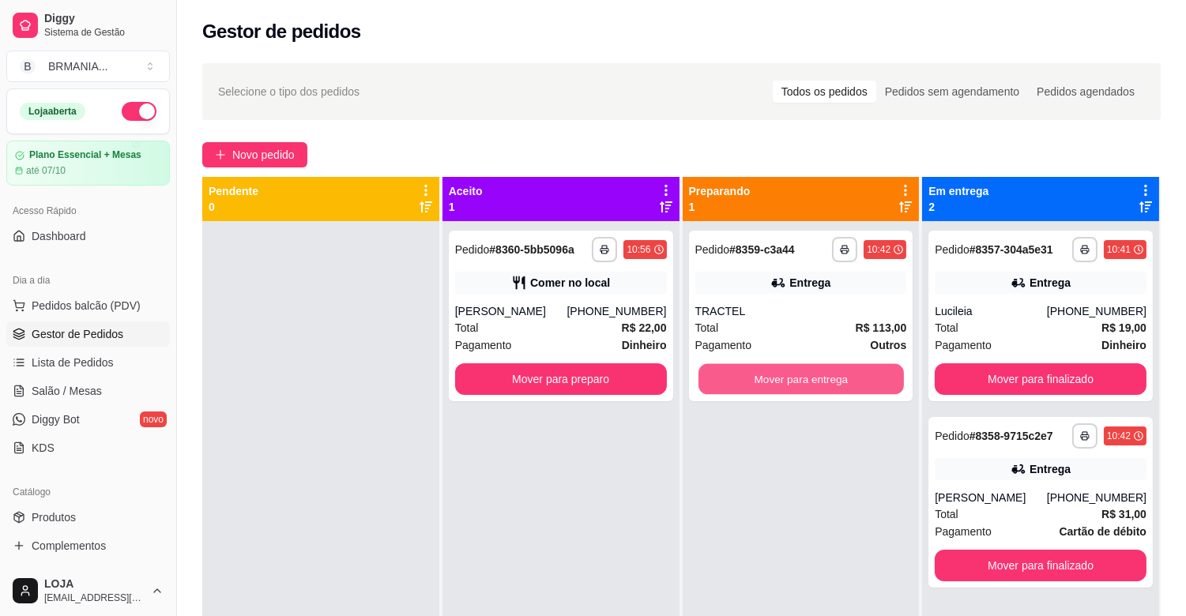
click at [792, 382] on button "Mover para entrega" at bounding box center [801, 379] width 205 height 31
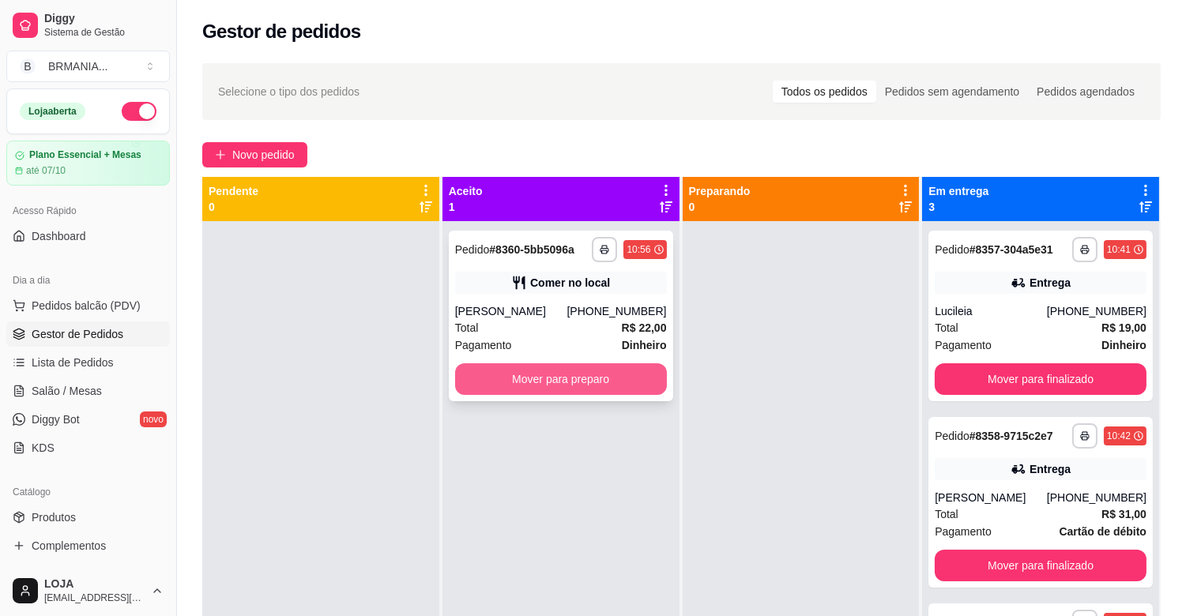
click at [606, 376] on button "Mover para preparo" at bounding box center [561, 380] width 212 height 32
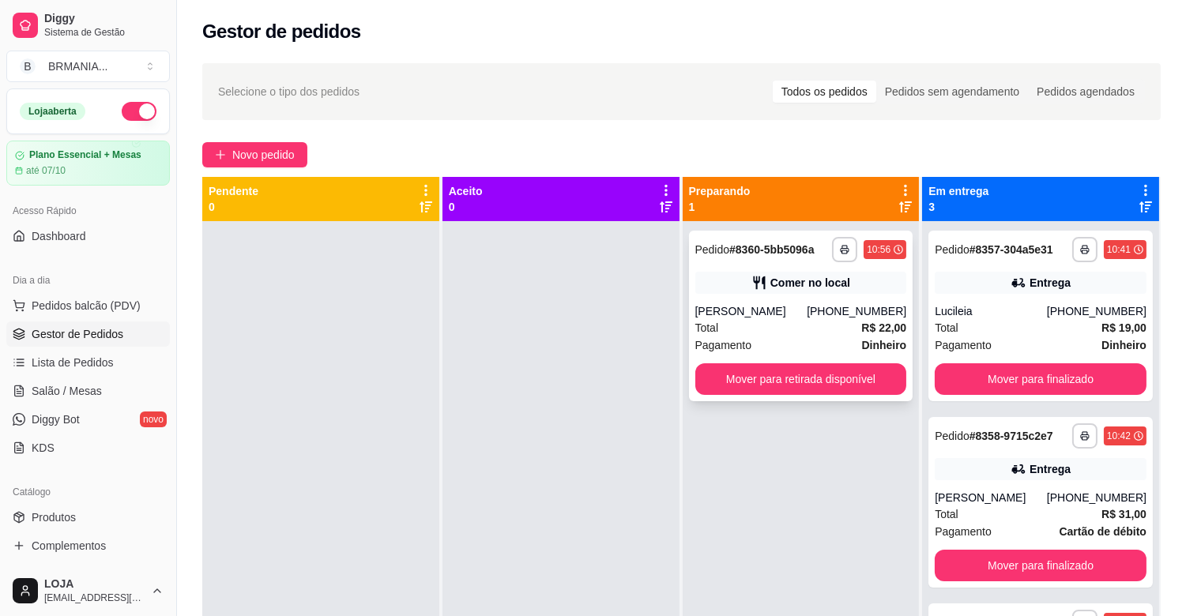
click at [771, 326] on div "Total R$ 22,00" at bounding box center [801, 327] width 212 height 17
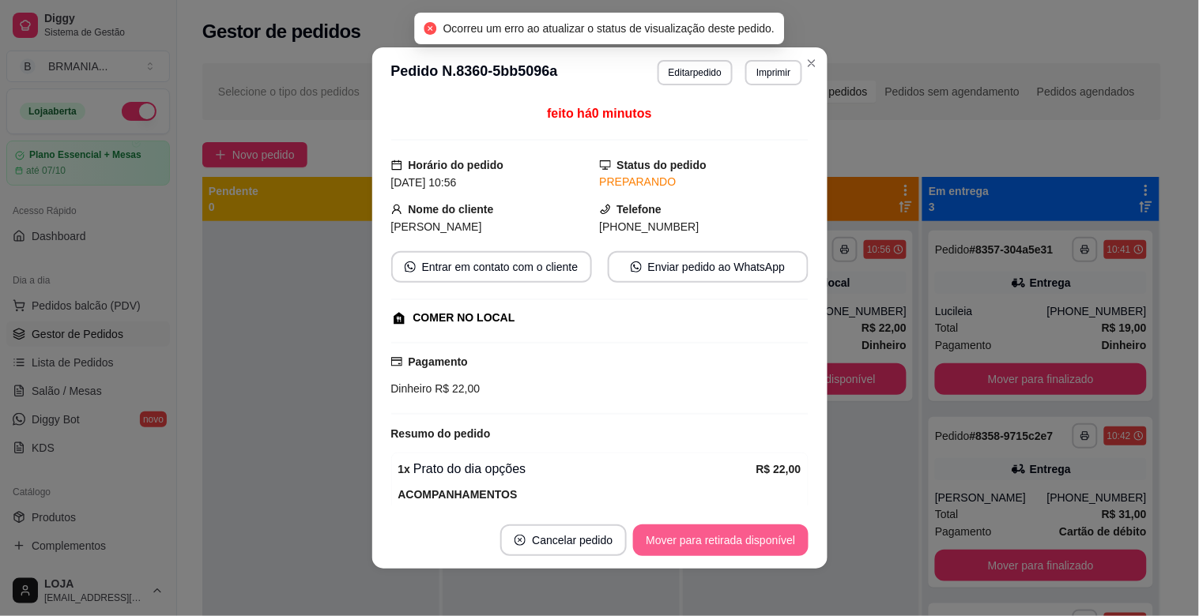
click at [761, 540] on button "Mover para retirada disponível" at bounding box center [720, 541] width 175 height 32
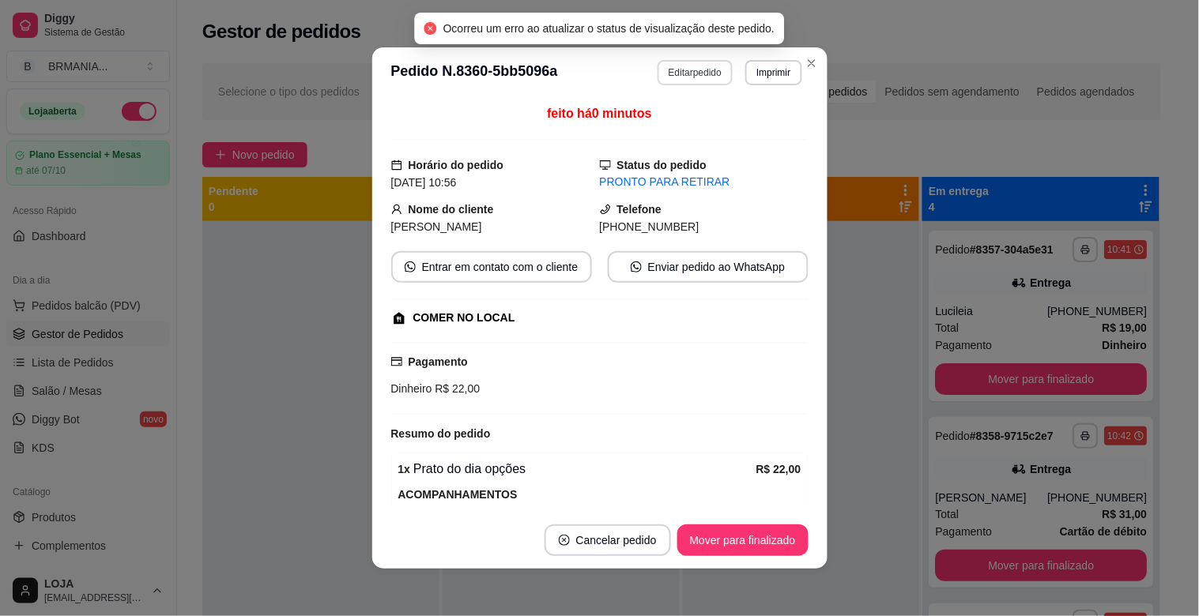
click at [670, 75] on button "Editar pedido" at bounding box center [695, 72] width 75 height 25
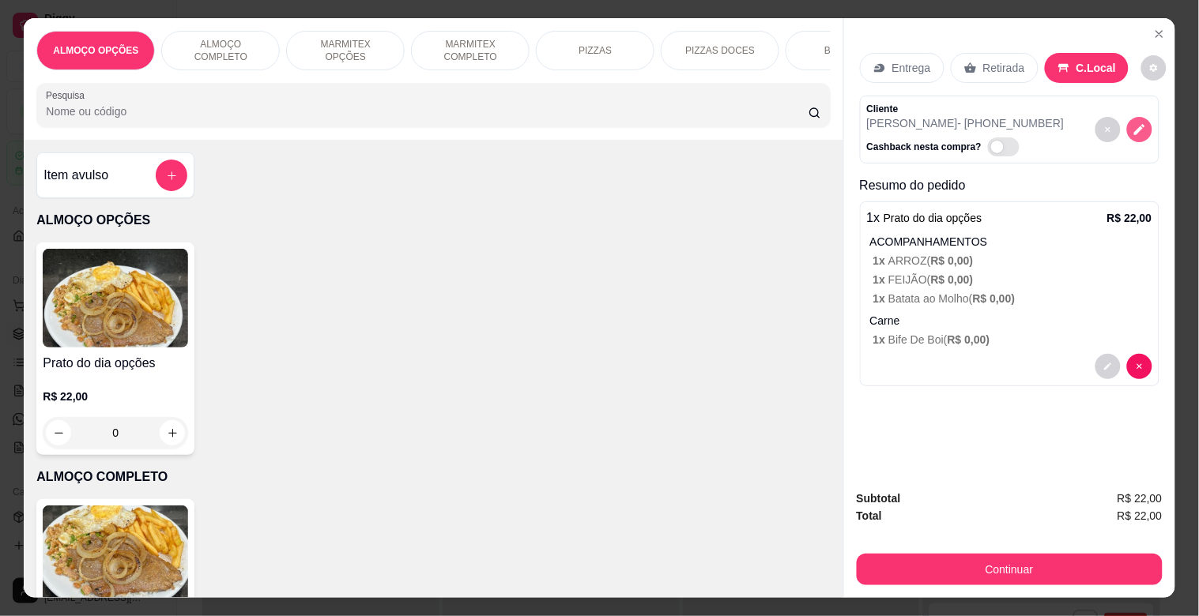
click at [1133, 123] on icon "decrease-product-quantity" at bounding box center [1140, 130] width 14 height 14
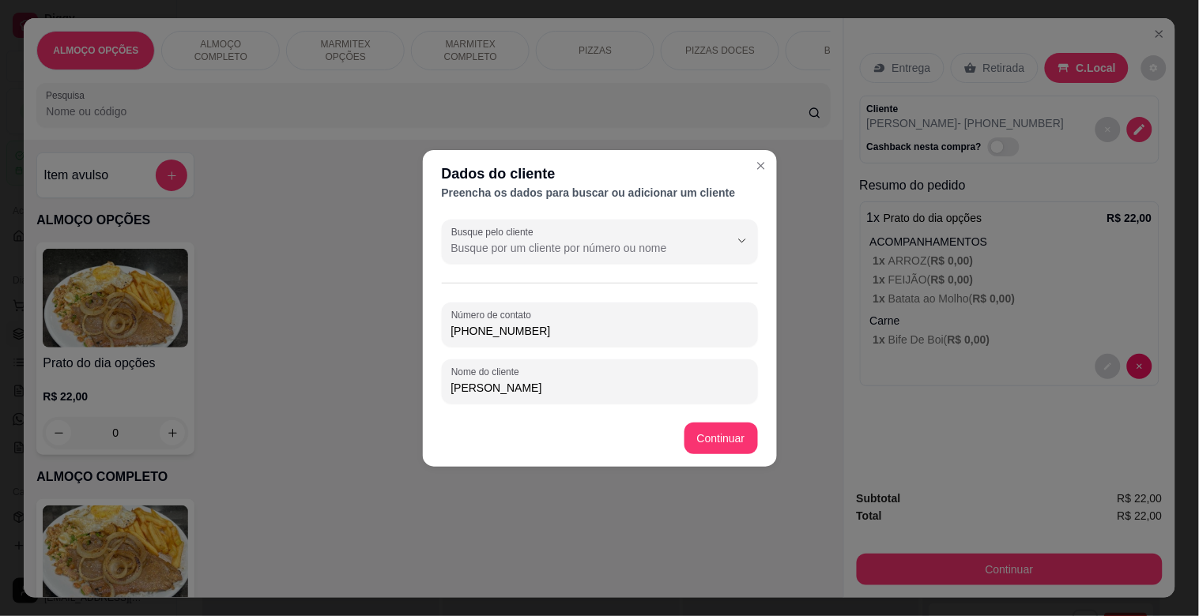
drag, startPoint x: 541, startPoint y: 329, endPoint x: 377, endPoint y: 337, distance: 163.8
click at [377, 337] on div "Dados do cliente Preencha os dados para buscar ou adicionar um cliente Busque p…" at bounding box center [599, 308] width 1199 height 616
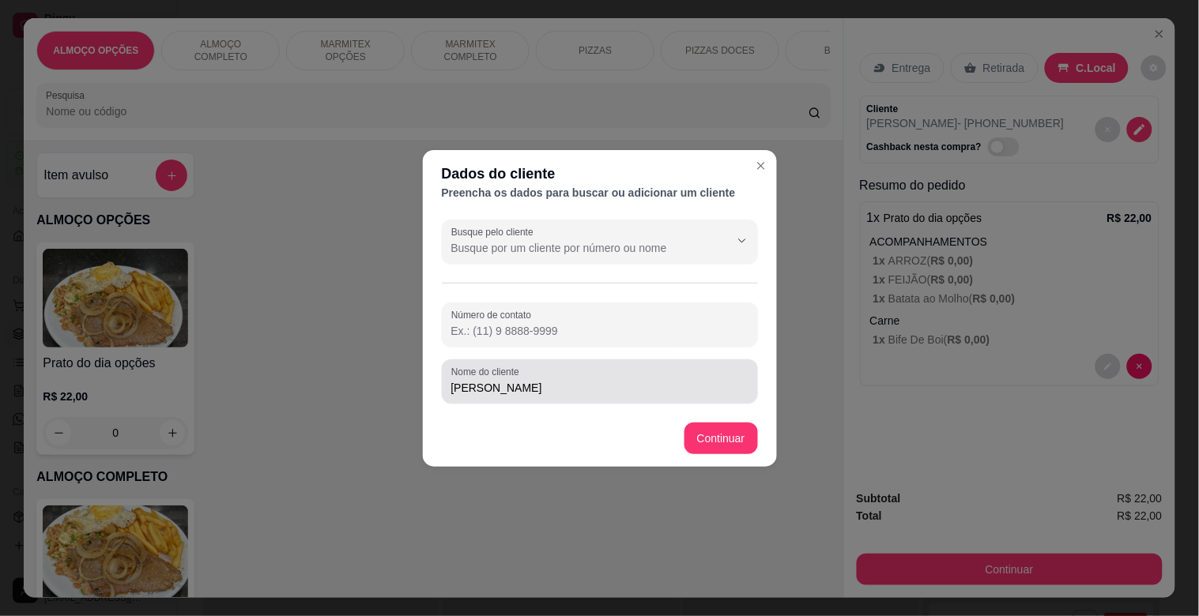
click at [588, 398] on div "Nome do cliente [PERSON_NAME]" at bounding box center [600, 382] width 316 height 44
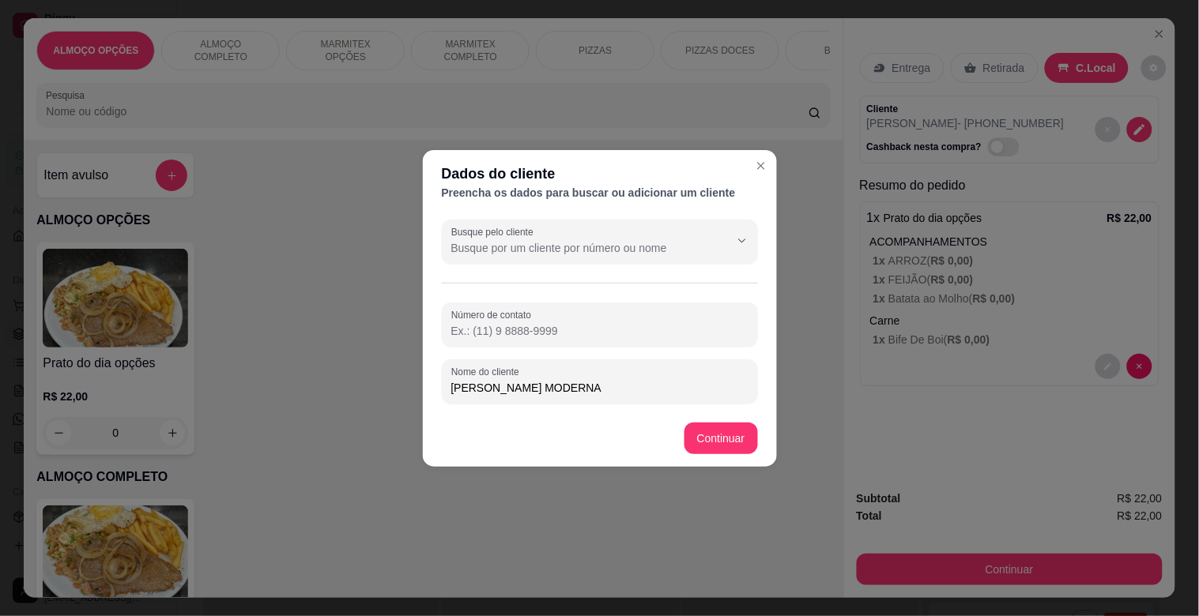
type input "[PERSON_NAME] MODERNA"
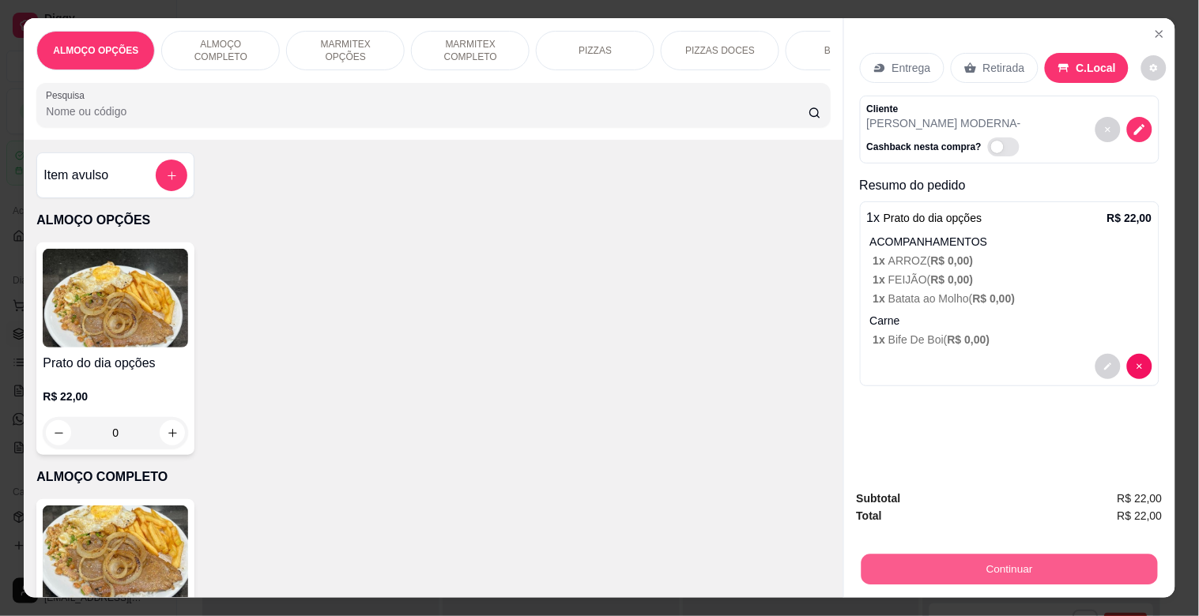
click at [1012, 564] on button "Continuar" at bounding box center [1009, 569] width 296 height 31
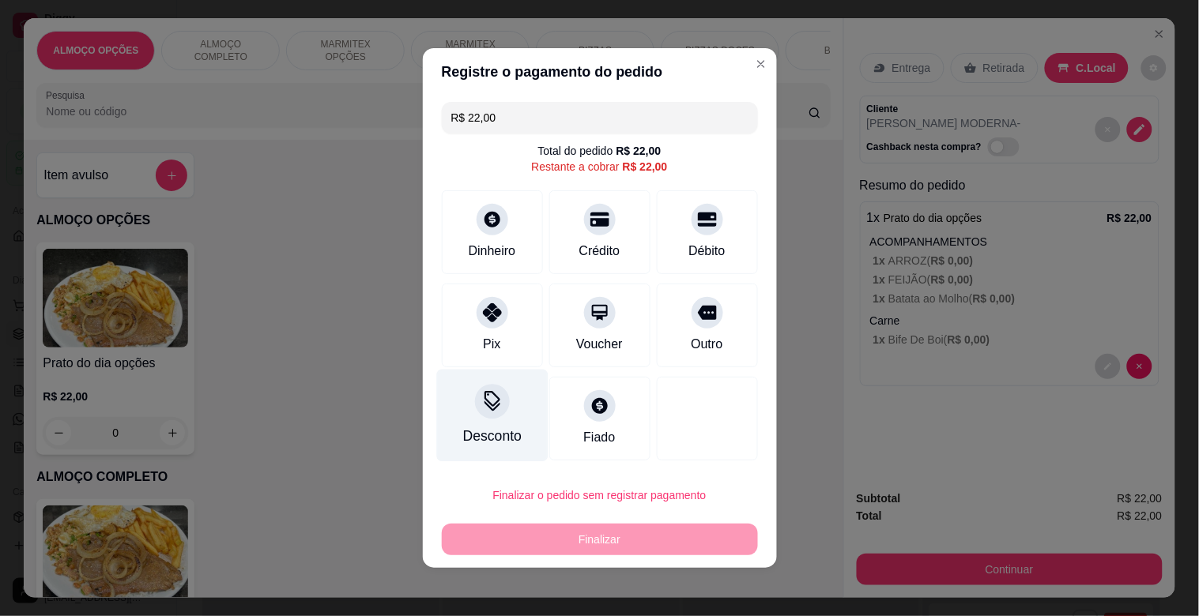
click at [483, 413] on div at bounding box center [492, 401] width 35 height 35
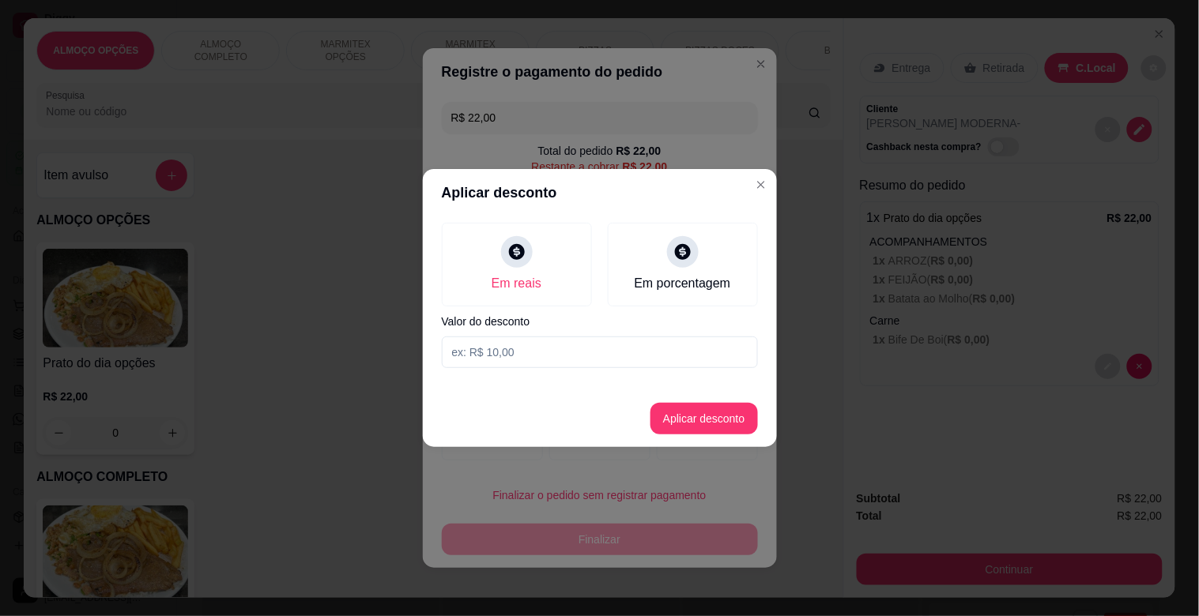
click at [494, 357] on input at bounding box center [600, 353] width 316 height 32
type input "2,00"
click at [729, 400] on footer "Aplicar desconto" at bounding box center [600, 418] width 354 height 57
drag, startPoint x: 725, startPoint y: 401, endPoint x: 711, endPoint y: 420, distance: 23.9
click at [722, 404] on footer "Aplicar desconto" at bounding box center [600, 418] width 354 height 57
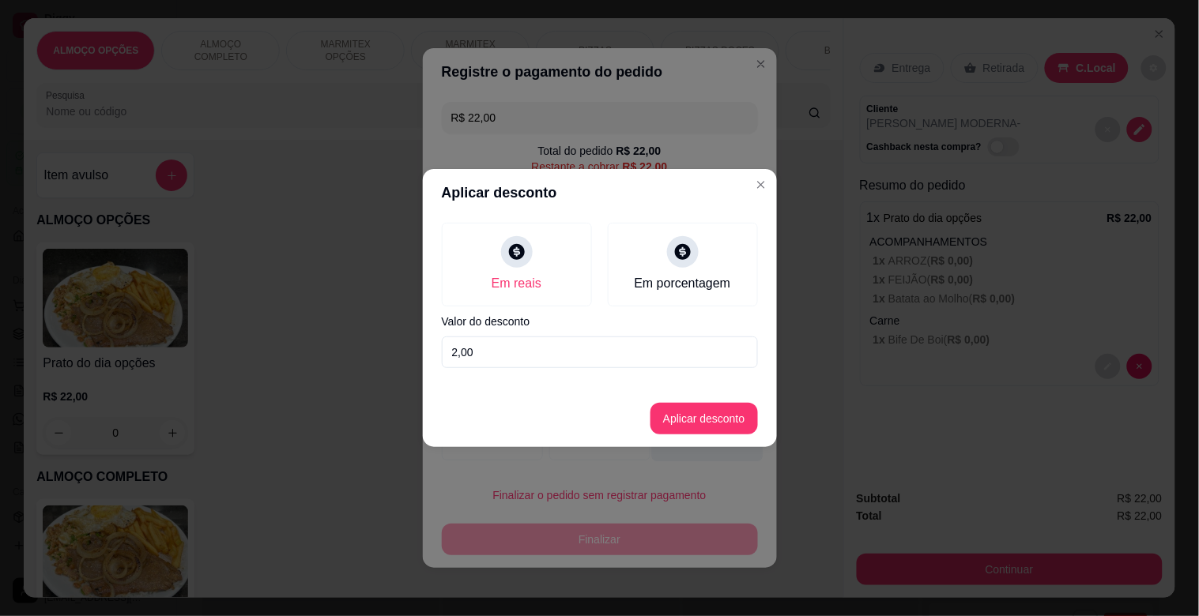
click at [719, 411] on button "Aplicar desconto" at bounding box center [703, 419] width 107 height 32
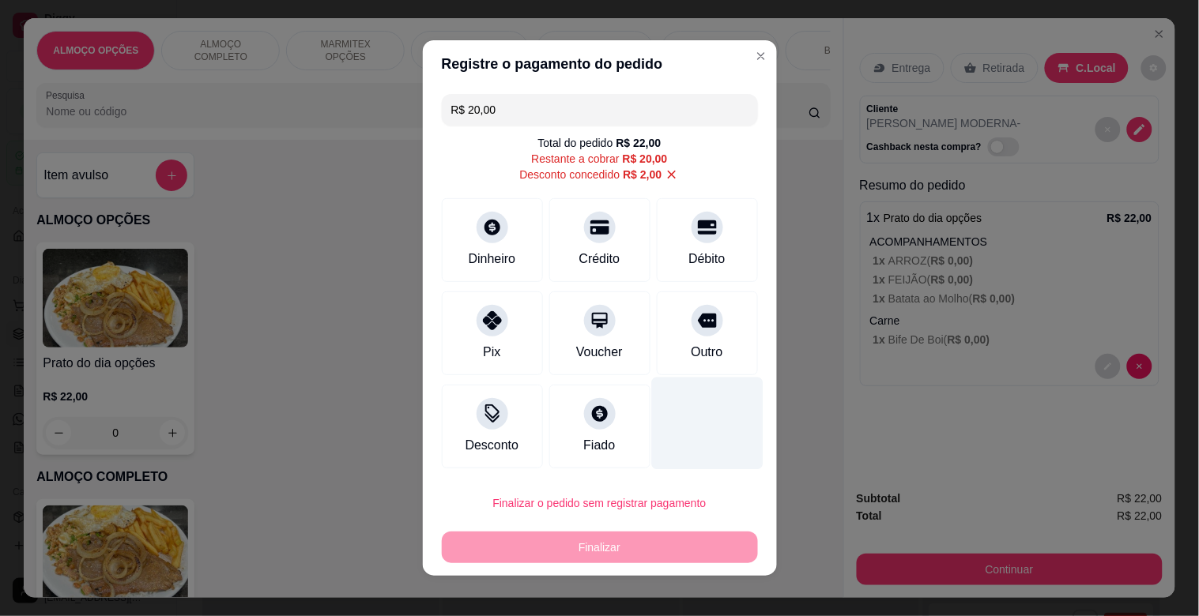
click at [711, 420] on div at bounding box center [706, 424] width 111 height 92
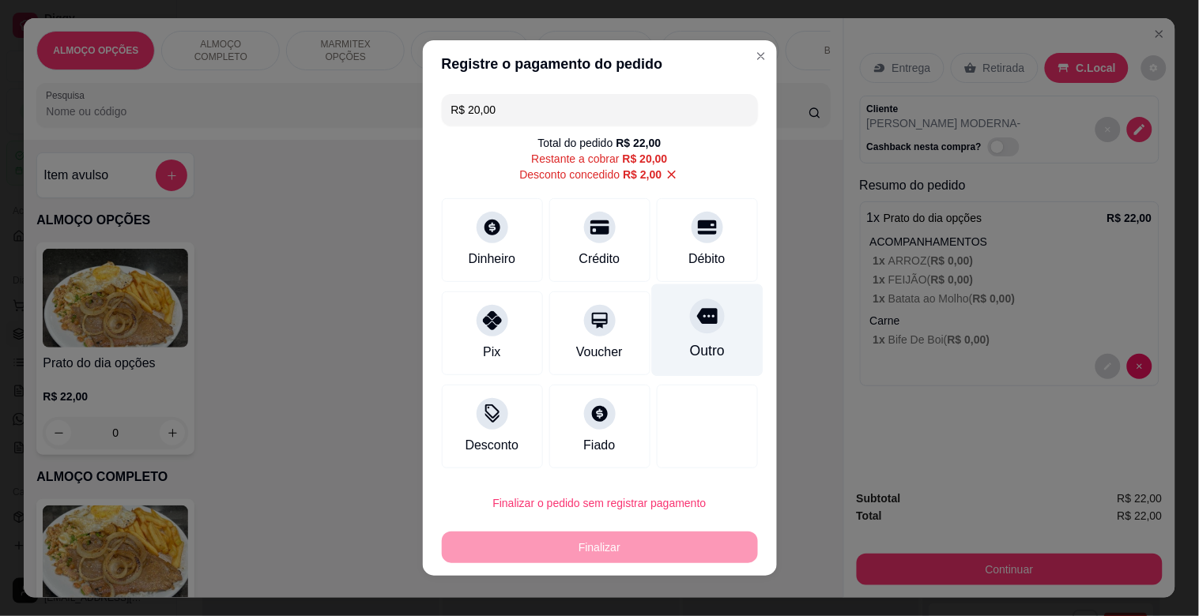
click at [691, 326] on div at bounding box center [707, 316] width 35 height 35
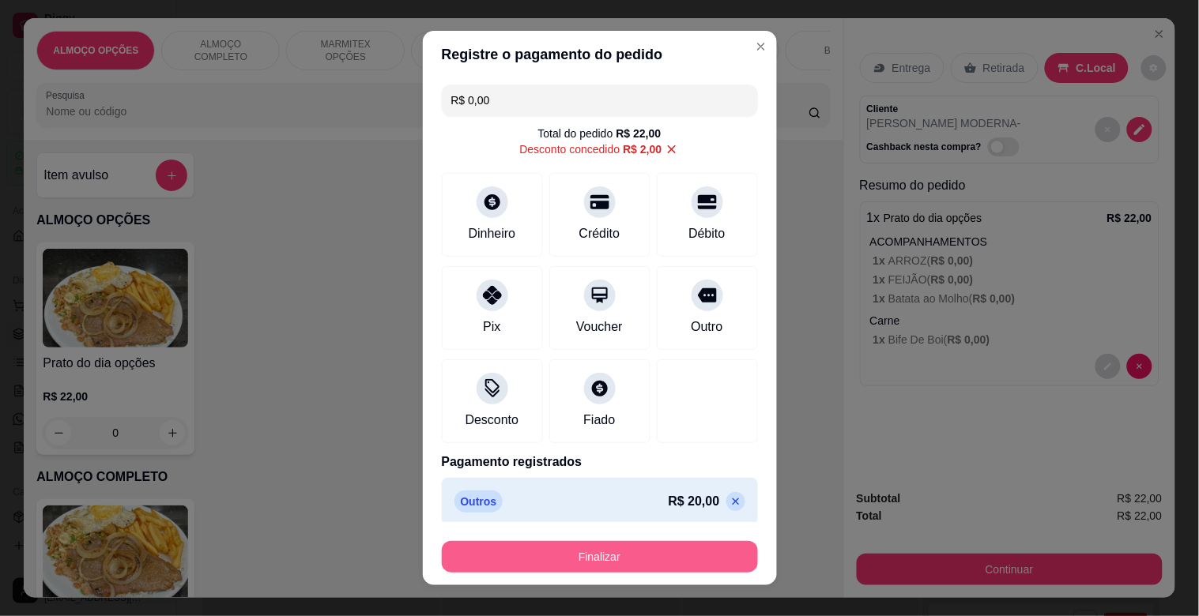
click at [578, 553] on button "Finalizar" at bounding box center [600, 557] width 316 height 32
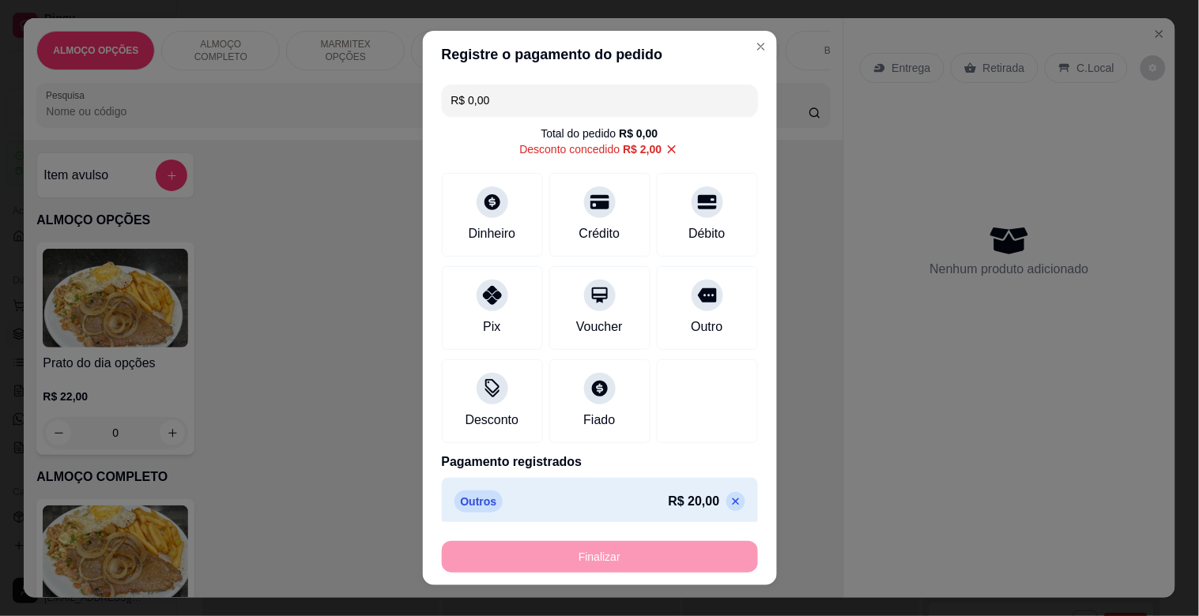
type input "-R$ 22,00"
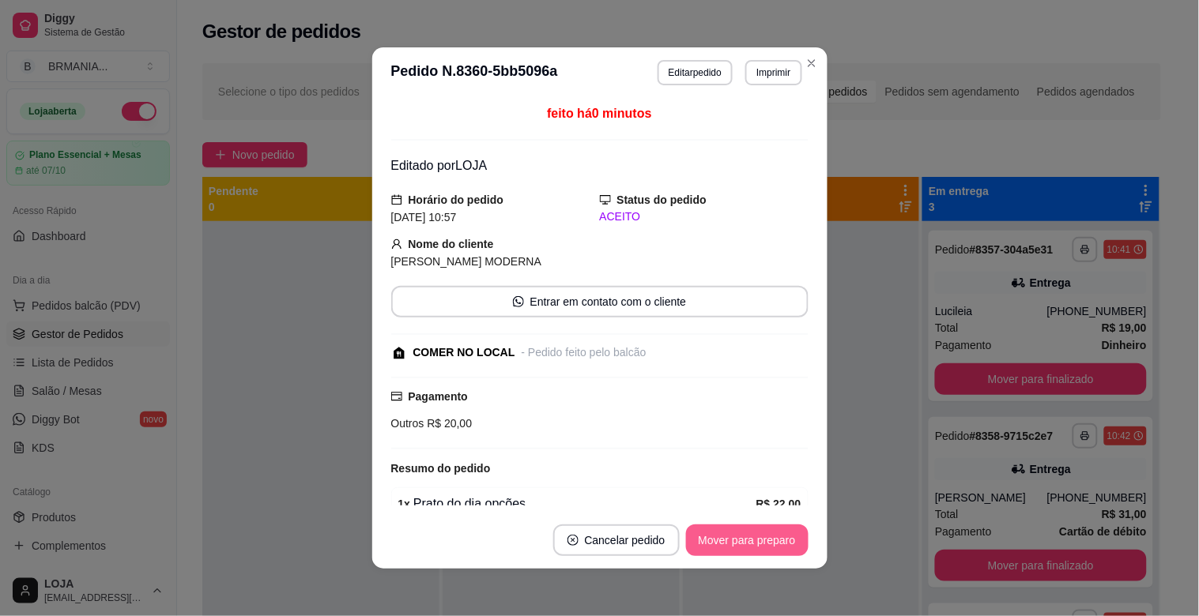
click at [714, 535] on button "Mover para preparo" at bounding box center [747, 541] width 123 height 32
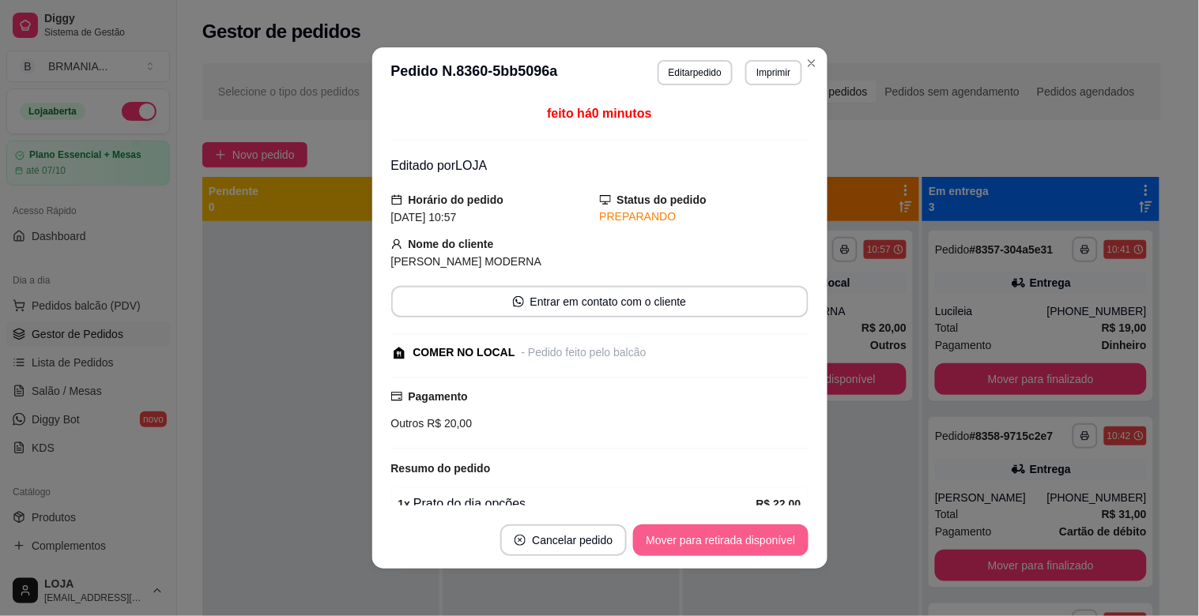
click at [749, 543] on button "Mover para retirada disponível" at bounding box center [720, 541] width 175 height 32
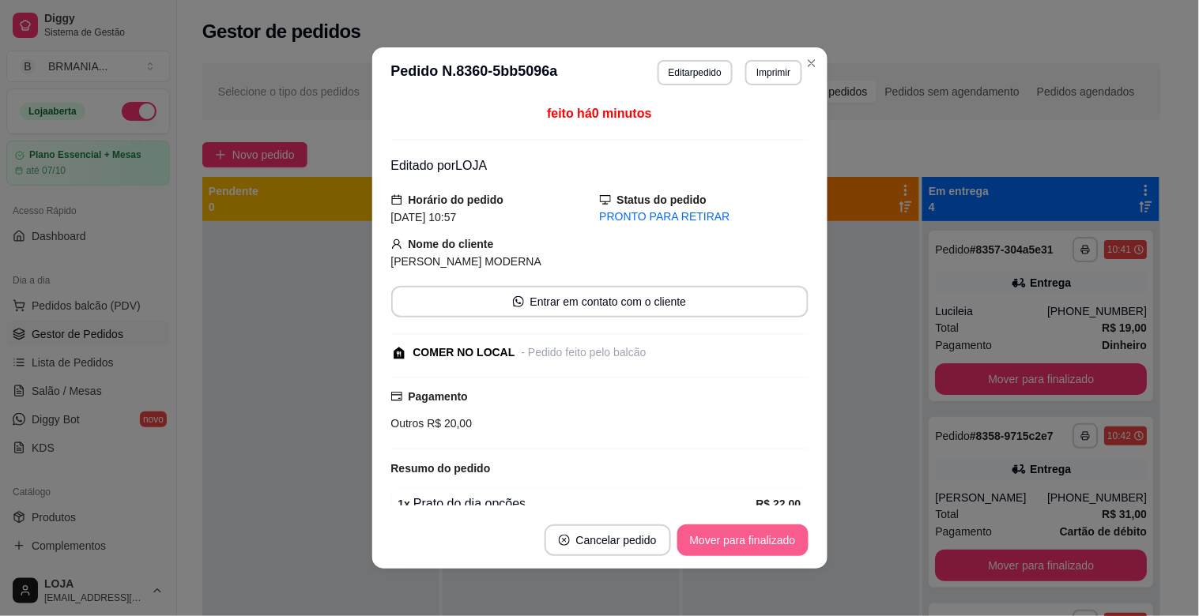
click at [749, 543] on button "Mover para finalizado" at bounding box center [742, 541] width 131 height 32
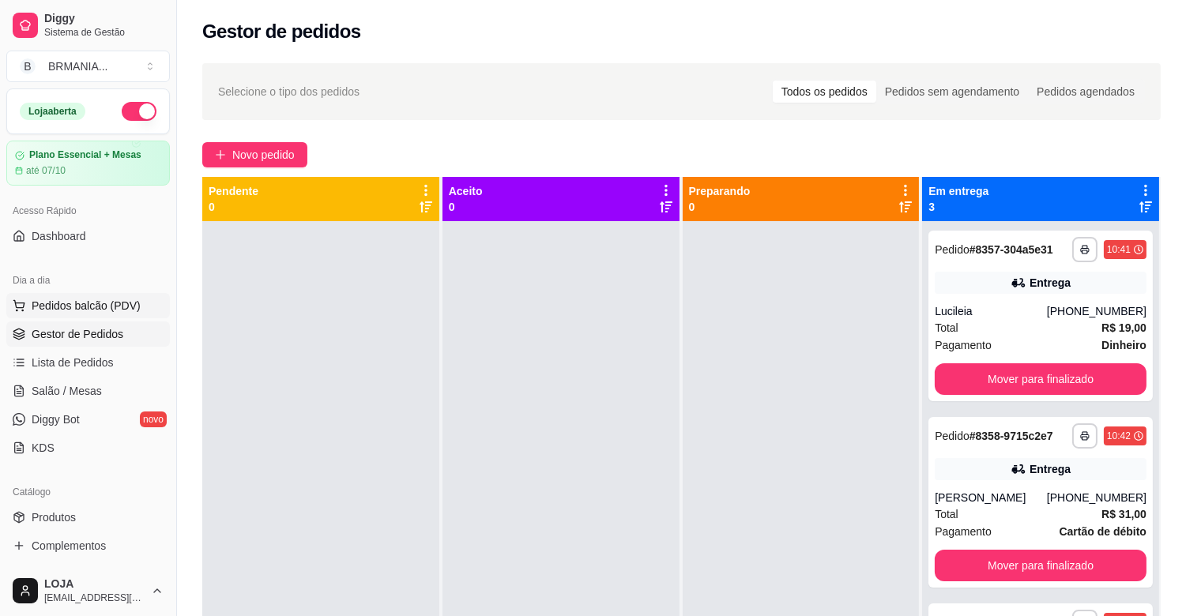
click at [105, 294] on button "Pedidos balcão (PDV)" at bounding box center [88, 305] width 164 height 25
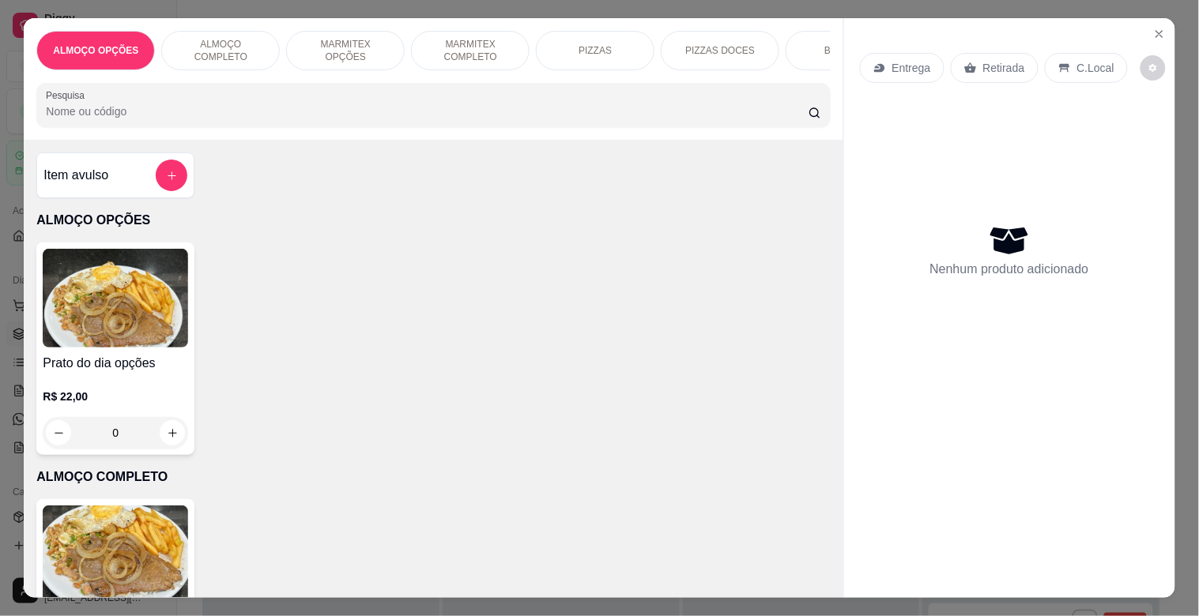
click at [492, 46] on p "MARMITEX COMPLETO" at bounding box center [470, 50] width 92 height 25
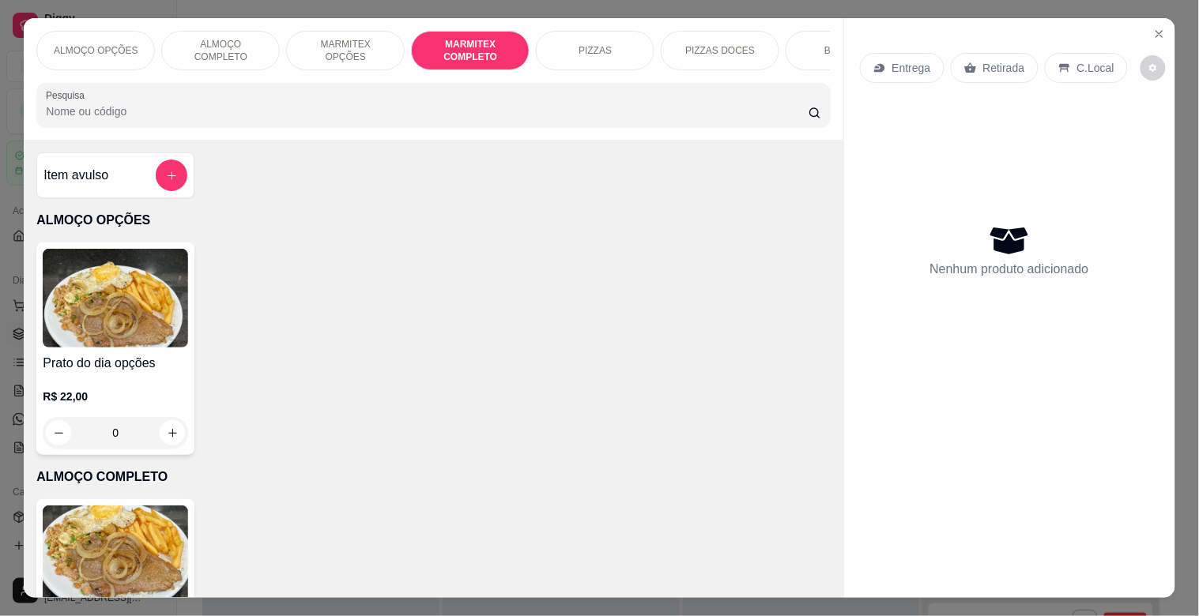
scroll to position [38, 0]
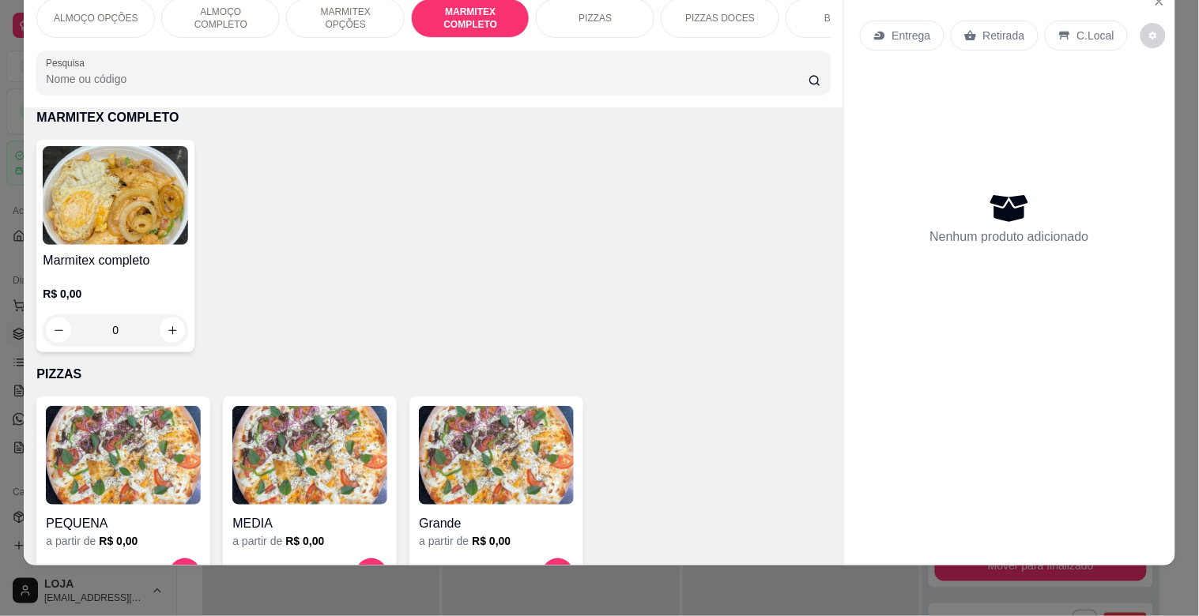
click at [163, 226] on img at bounding box center [115, 195] width 145 height 99
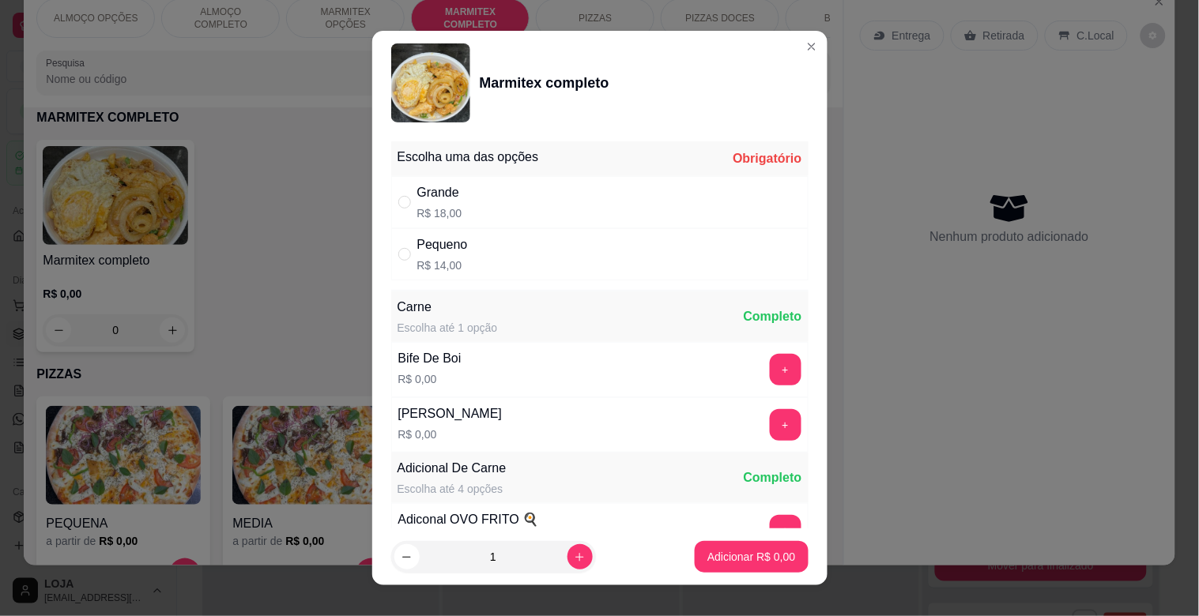
click at [480, 194] on div "Grande R$ 18,00" at bounding box center [599, 202] width 417 height 52
click at [522, 201] on div "Grande R$ 18,00" at bounding box center [599, 202] width 417 height 52
click at [522, 202] on div "Grande R$ 18,00" at bounding box center [599, 202] width 417 height 52
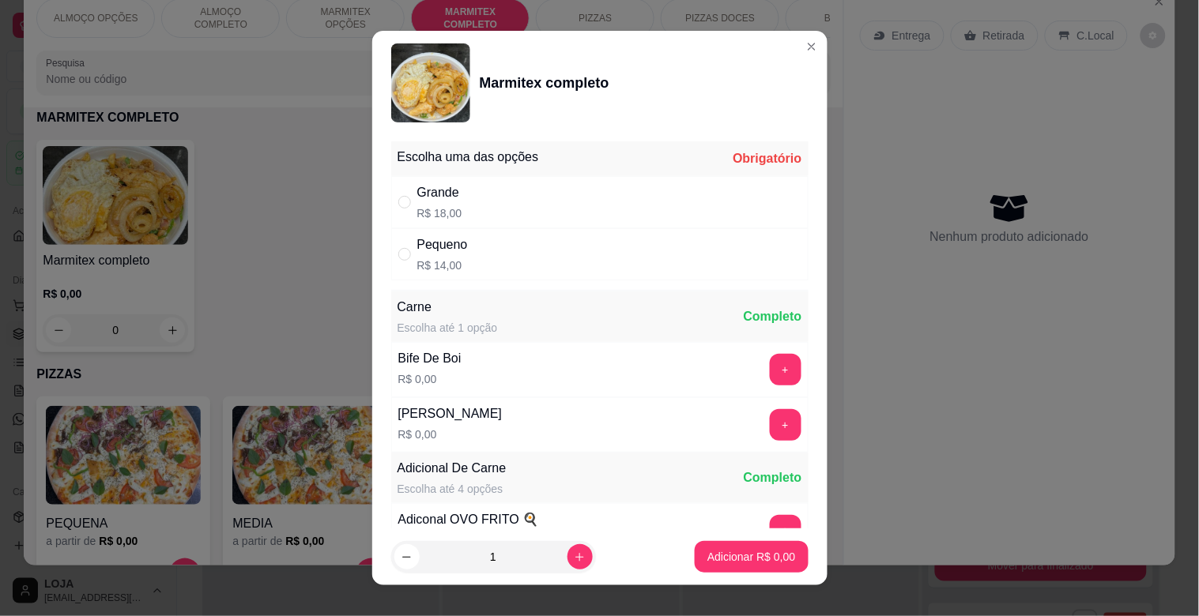
radio input "true"
click at [770, 368] on button "+" at bounding box center [786, 370] width 32 height 32
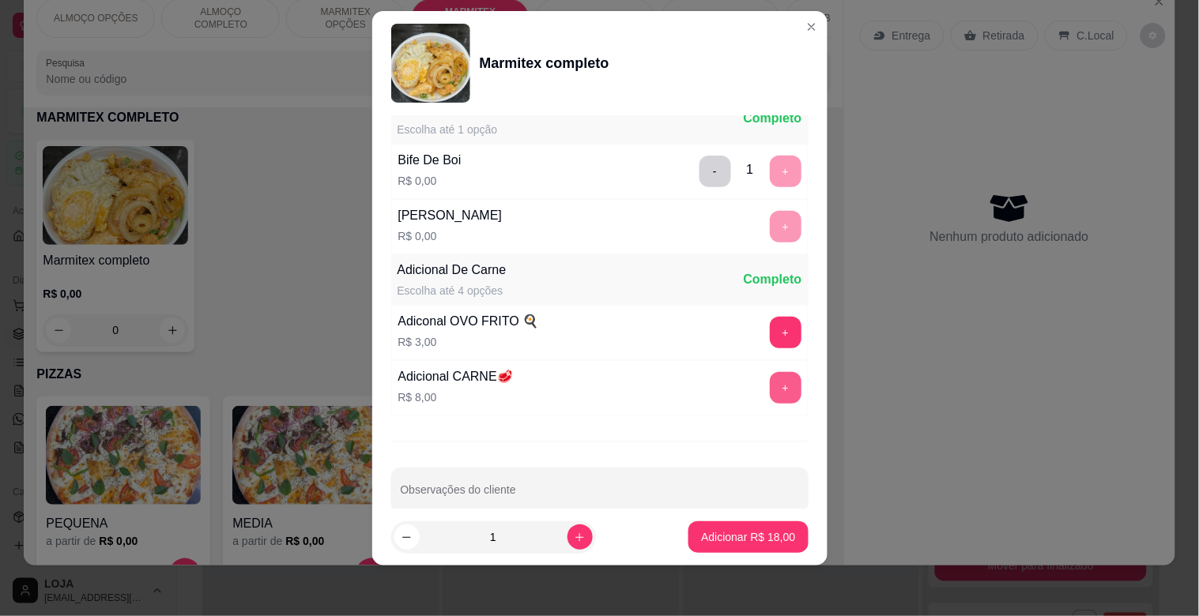
scroll to position [221, 0]
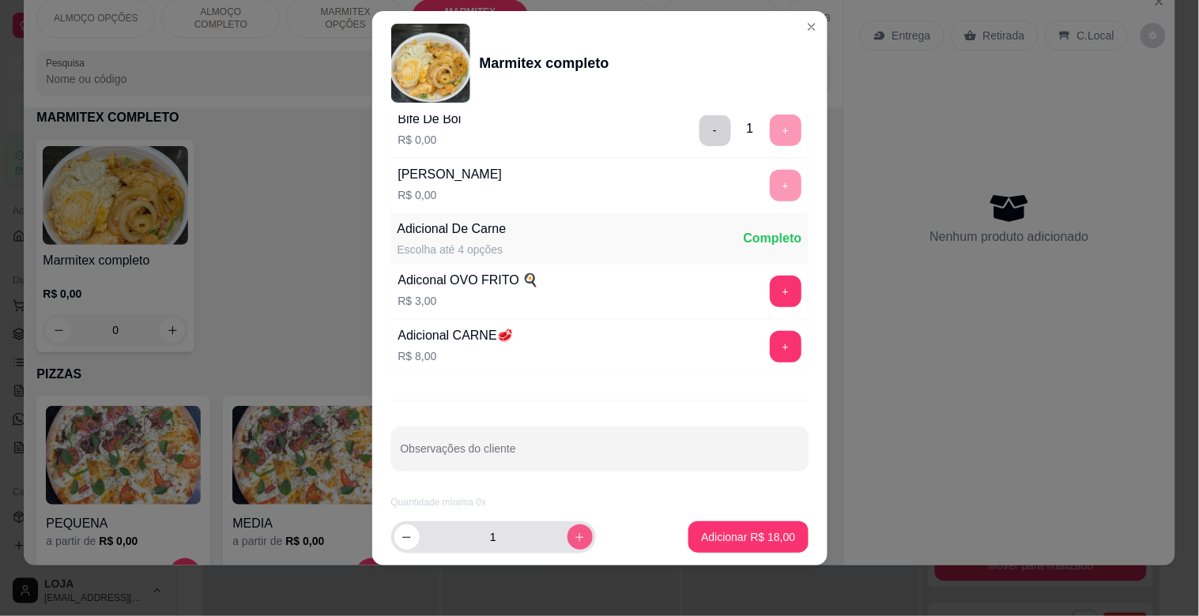
click at [570, 531] on button "increase-product-quantity" at bounding box center [579, 537] width 25 height 25
click at [571, 533] on button "increase-product-quantity" at bounding box center [579, 537] width 25 height 25
type input "3"
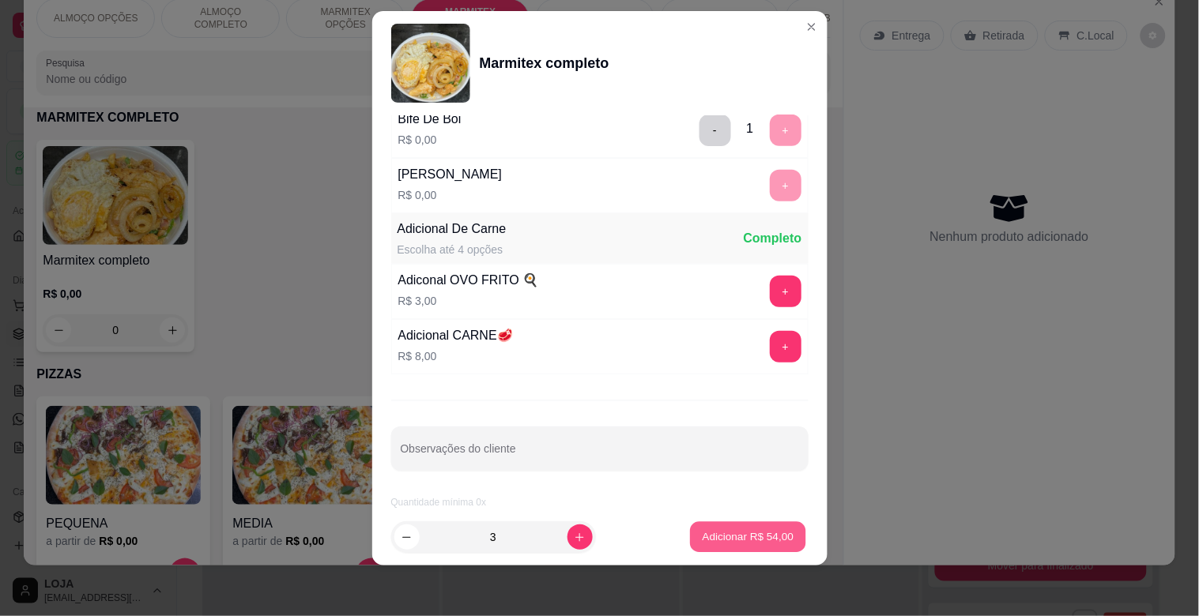
click at [763, 531] on p "Adicionar R$ 54,00" at bounding box center [749, 537] width 92 height 15
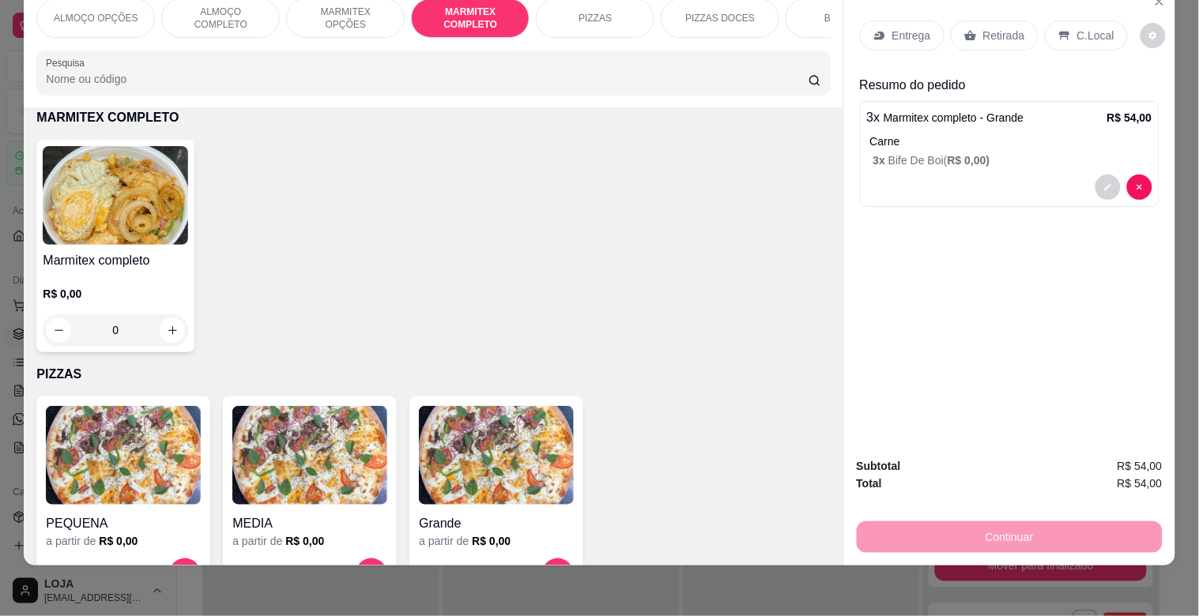
click at [798, 9] on div "BEBIDAS" at bounding box center [845, 18] width 119 height 40
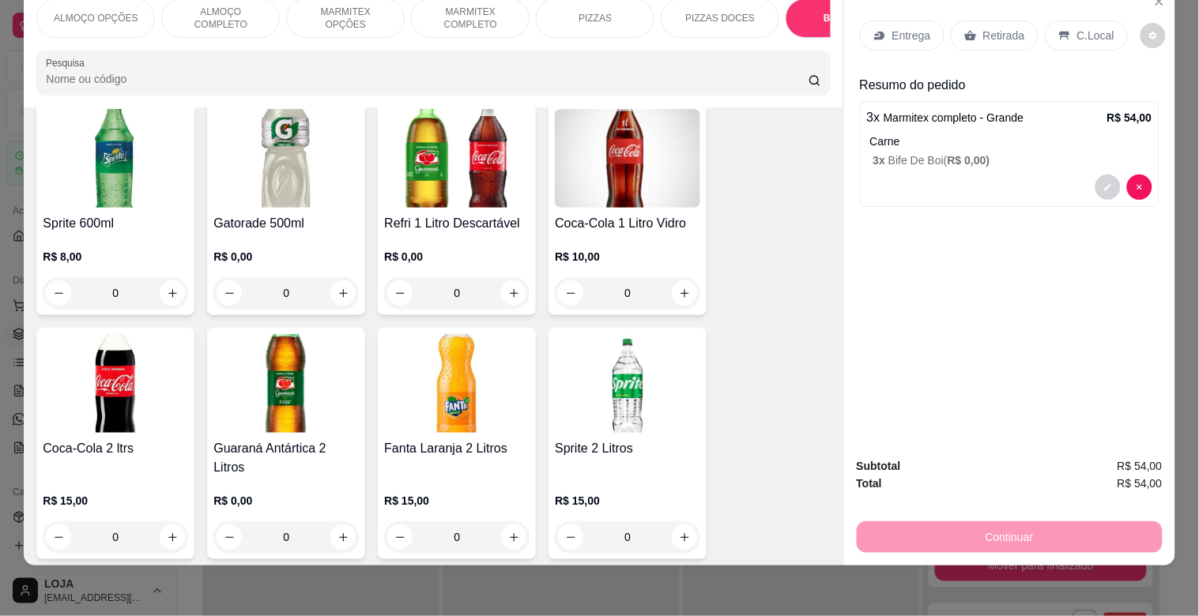
scroll to position [2730, 0]
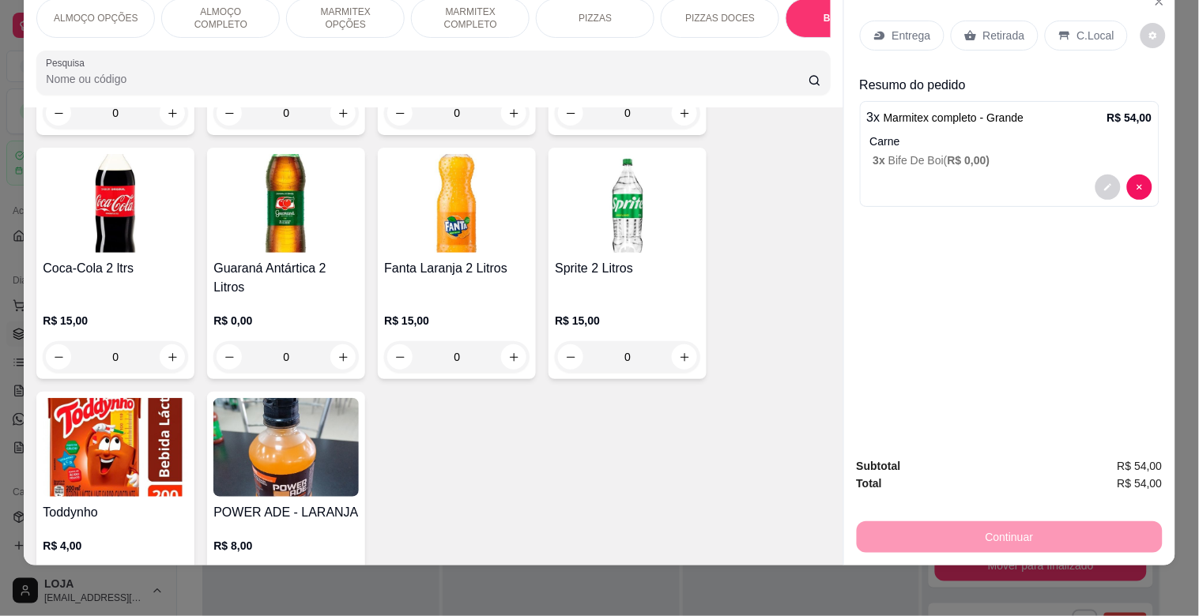
click at [844, 237] on div "Entrega Retirada C.Local Resumo do pedido 3 x Marmitex completo - Grande R$ 54,…" at bounding box center [1009, 215] width 331 height 458
click at [130, 217] on img at bounding box center [115, 203] width 145 height 99
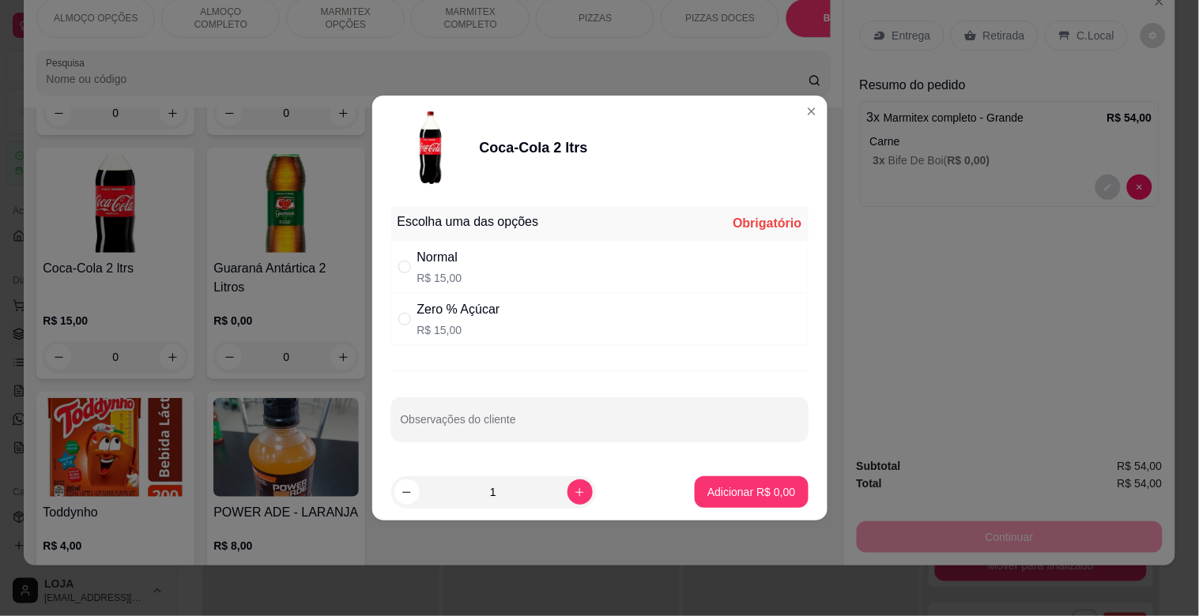
click at [428, 277] on p "R$ 15,00" at bounding box center [439, 278] width 45 height 16
click at [463, 249] on div "Normal R$ 15,00" at bounding box center [599, 267] width 417 height 52
radio input "true"
click at [756, 499] on p "Adicionar R$ 15,00" at bounding box center [748, 492] width 94 height 16
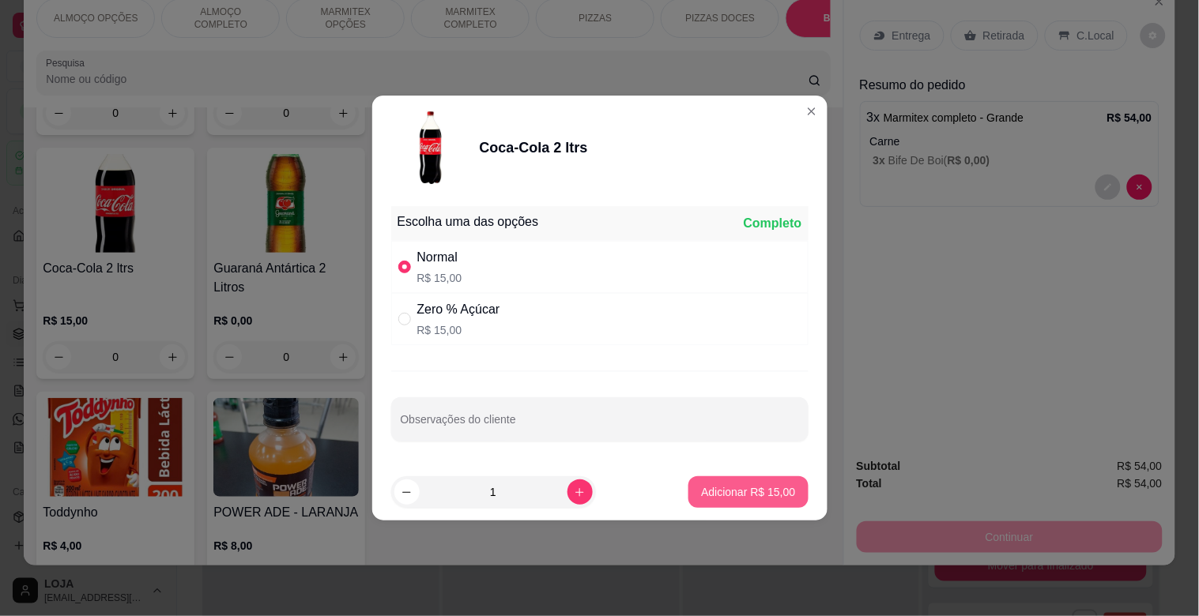
type input "1"
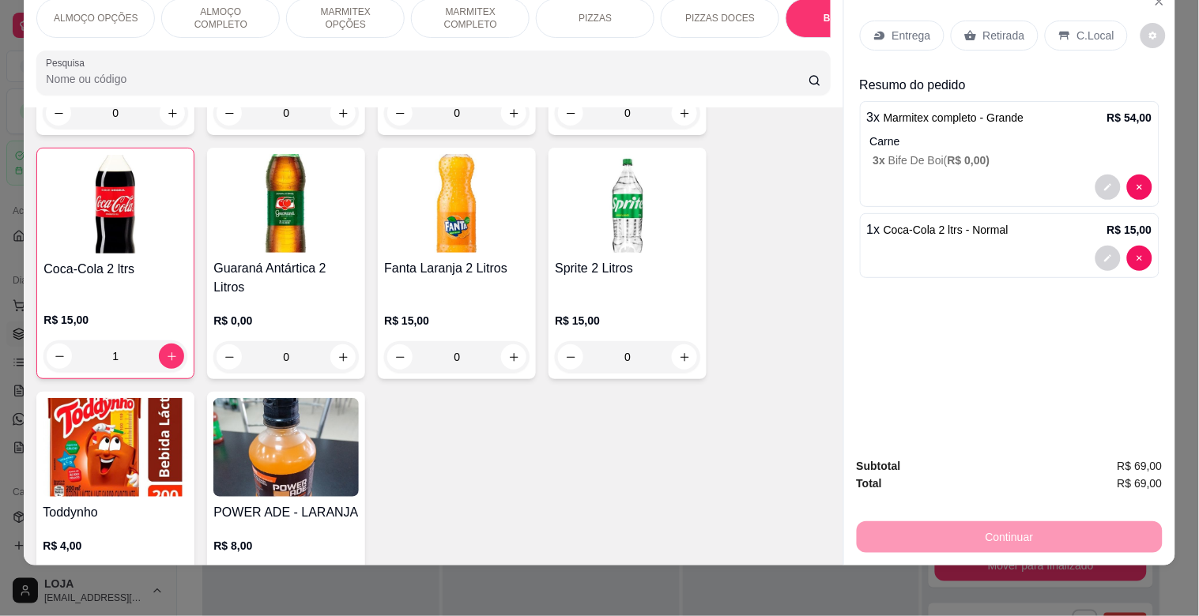
click at [915, 28] on p "Entrega" at bounding box center [911, 36] width 39 height 16
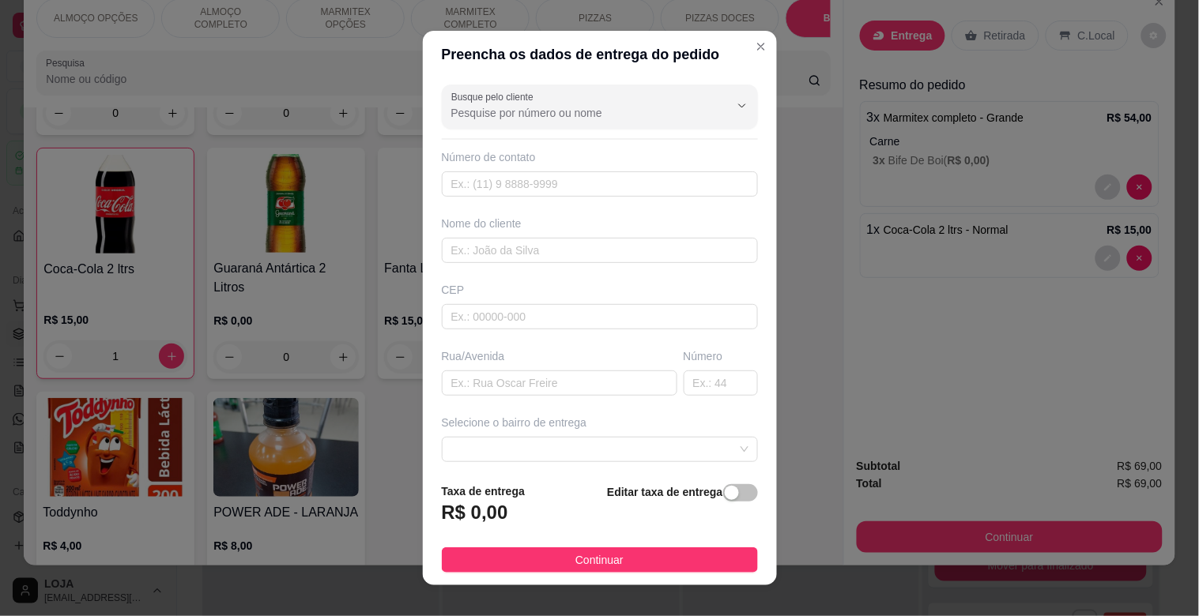
click at [491, 264] on div "Busque pelo cliente Número de contato Nome do cliente CEP Rua/[GEOGRAPHIC_DATA]…" at bounding box center [600, 274] width 354 height 392
click at [491, 243] on input "text" at bounding box center [600, 250] width 316 height 25
type input "AERTENYS"
click at [731, 488] on span "button" at bounding box center [740, 492] width 35 height 17
click at [731, 488] on div "Editar taxa de entrega" at bounding box center [682, 509] width 150 height 52
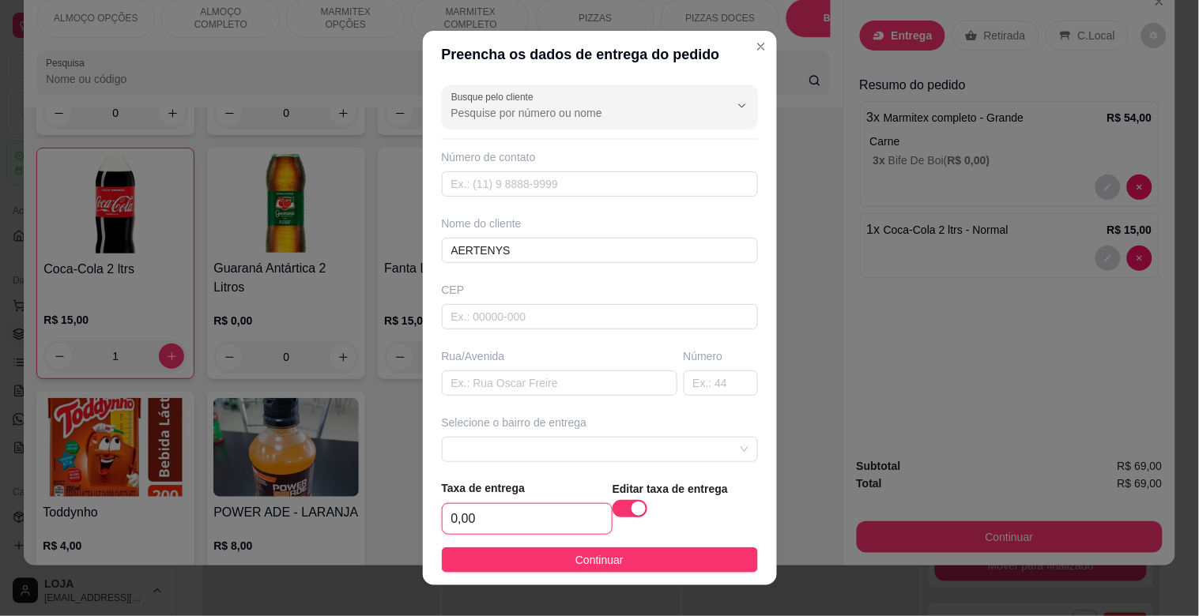
click at [555, 518] on input "0,00" at bounding box center [527, 519] width 169 height 30
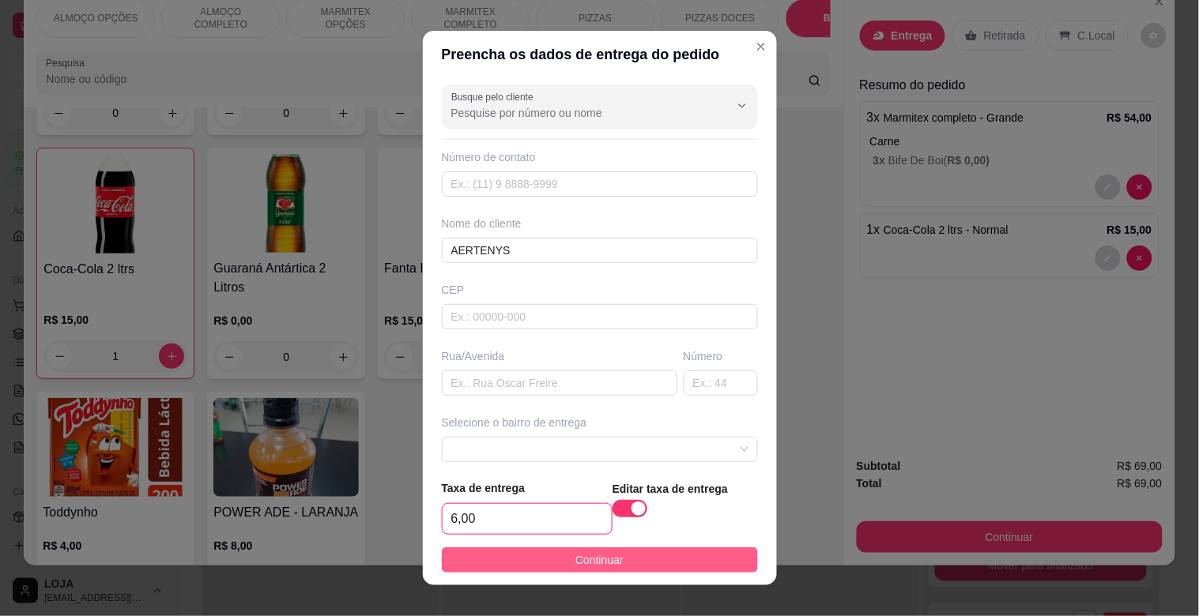
type input "6,00"
click at [620, 567] on button "Continuar" at bounding box center [600, 560] width 316 height 25
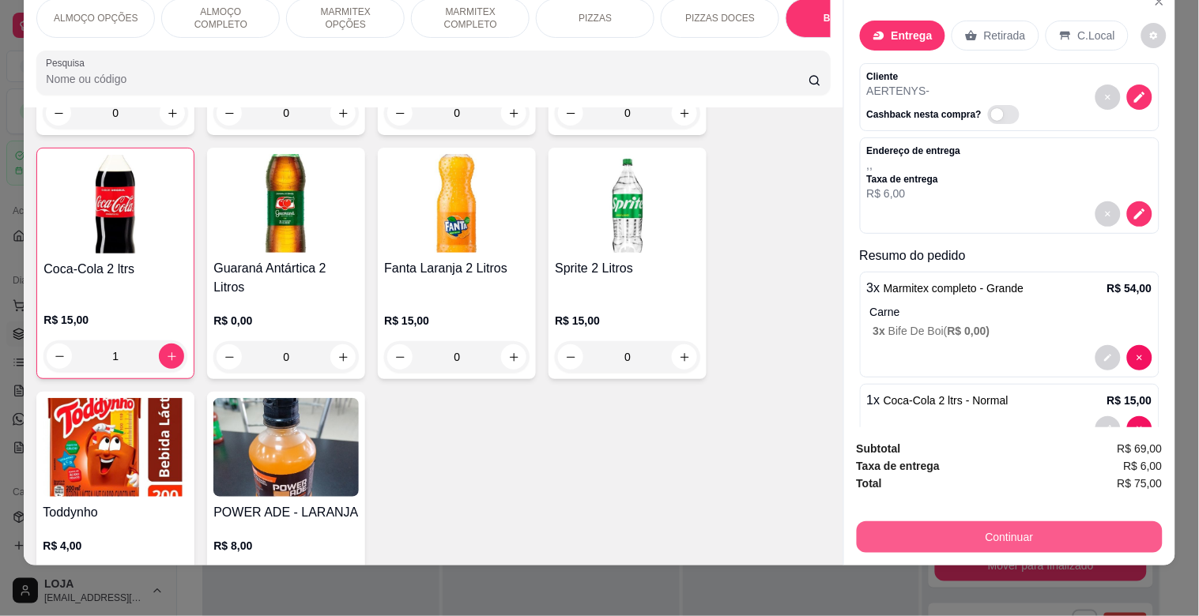
click at [1084, 522] on button "Continuar" at bounding box center [1010, 538] width 306 height 32
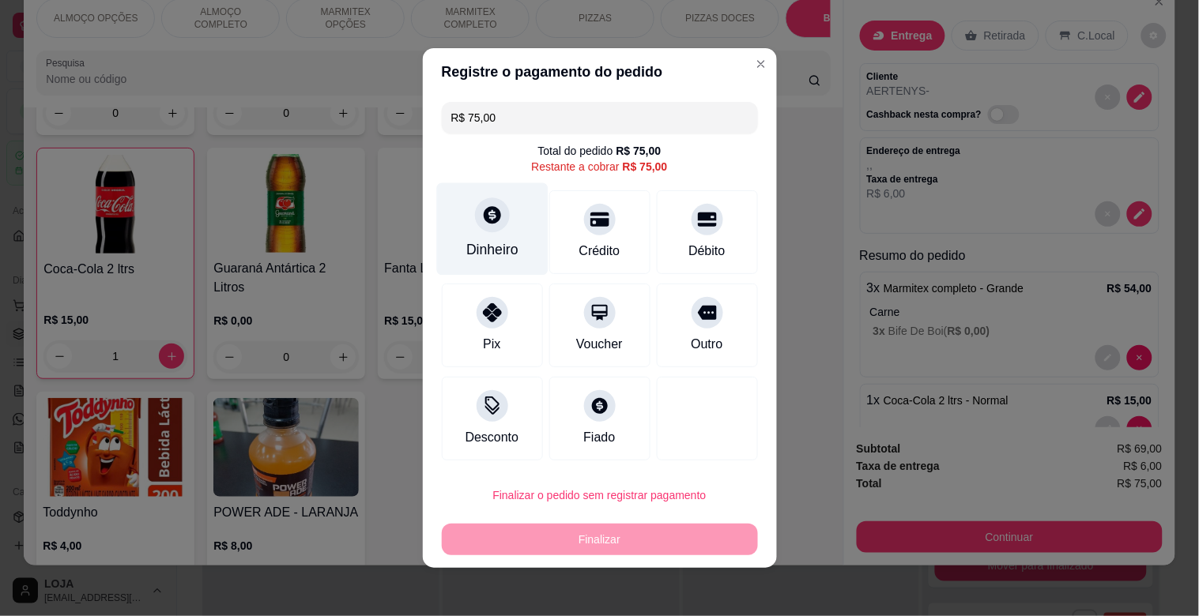
click at [484, 222] on icon at bounding box center [492, 214] width 17 height 17
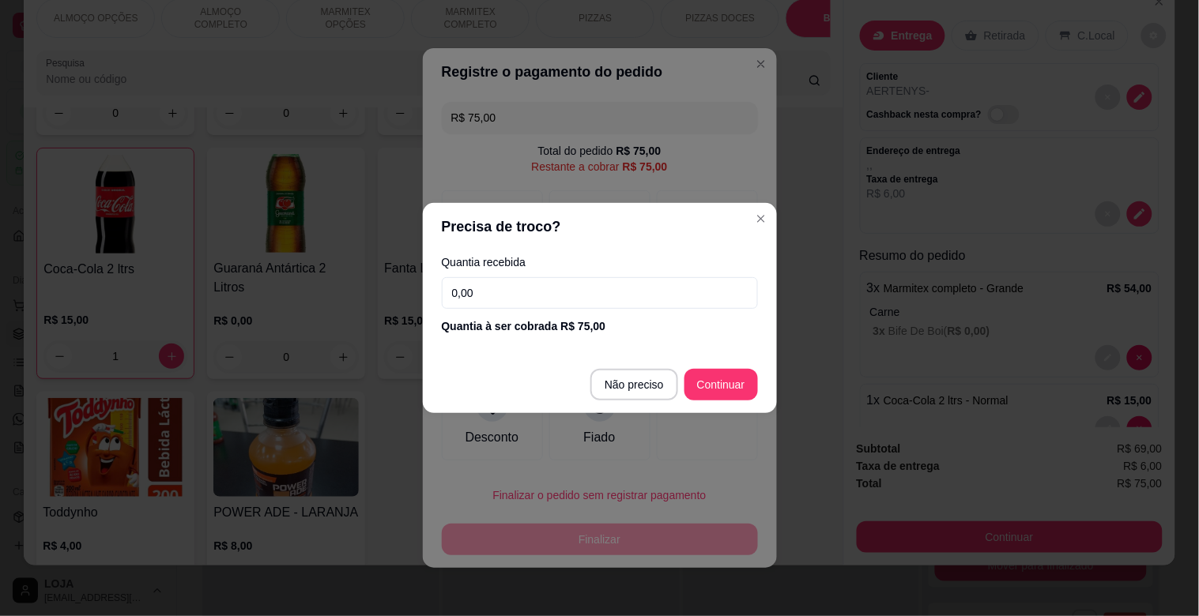
click at [526, 289] on input "0,00" at bounding box center [600, 293] width 316 height 32
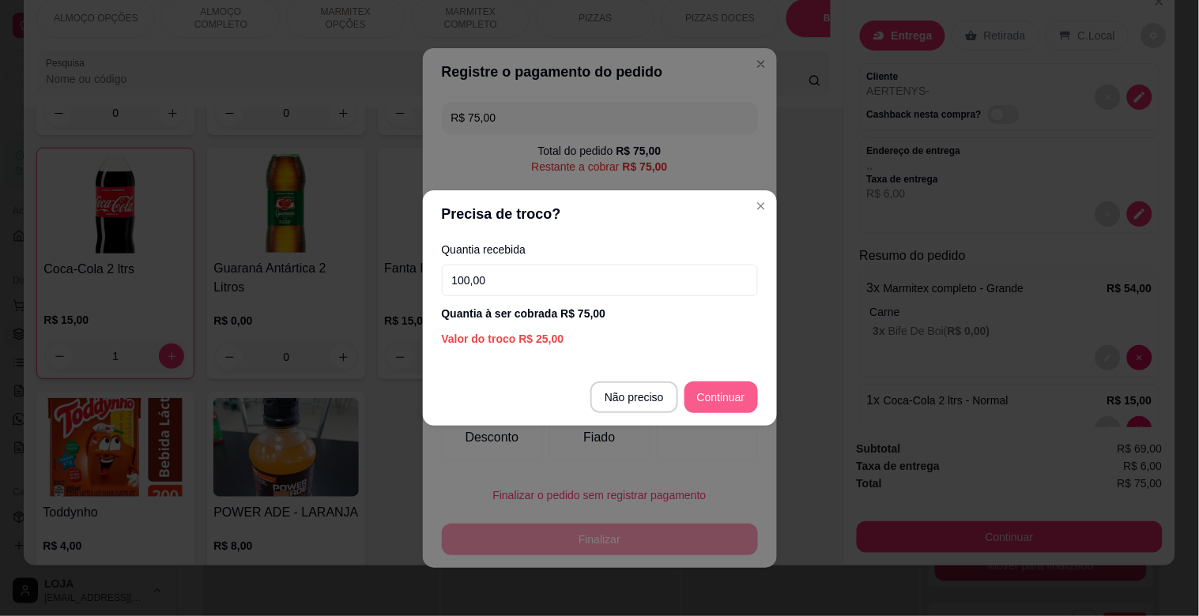
type input "100,00"
type input "R$ 0,00"
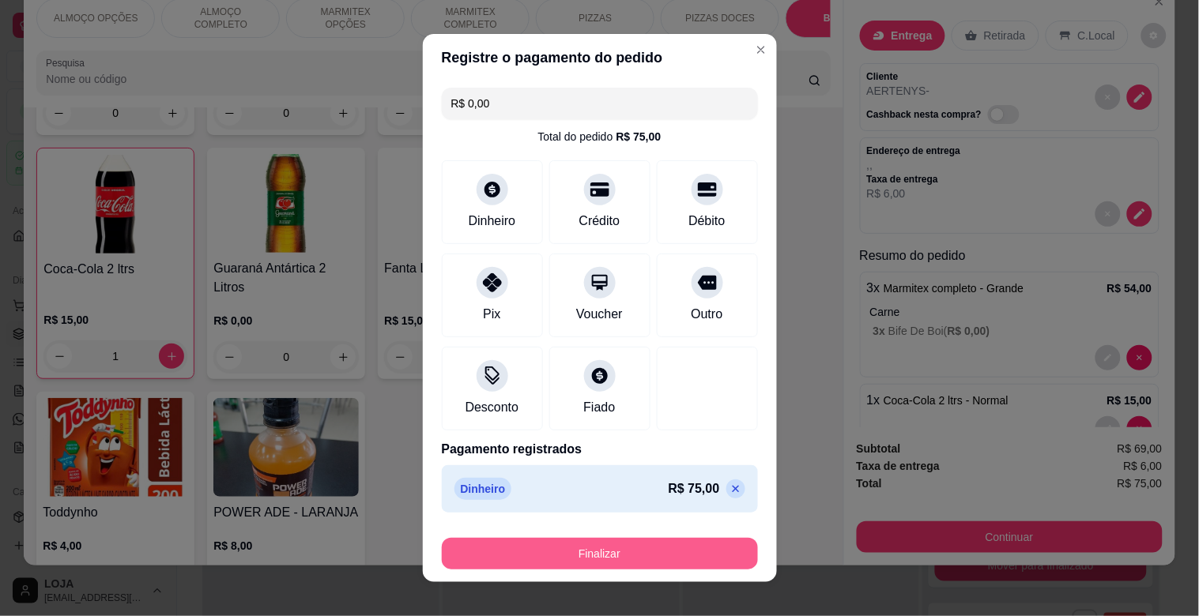
click at [650, 548] on button "Finalizar" at bounding box center [600, 554] width 316 height 32
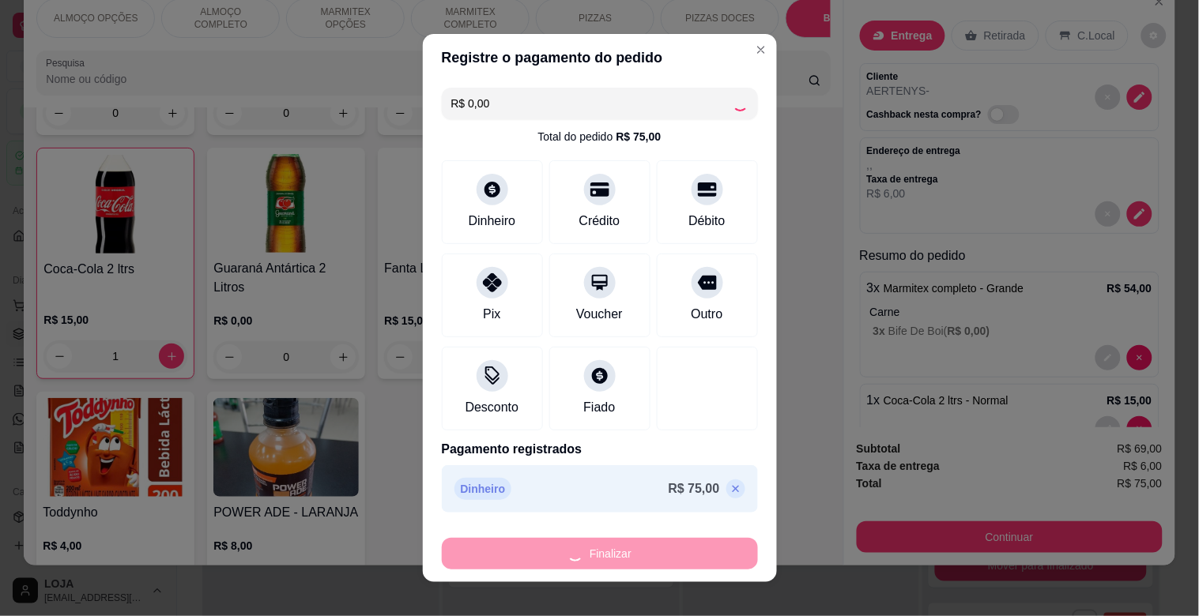
type input "0"
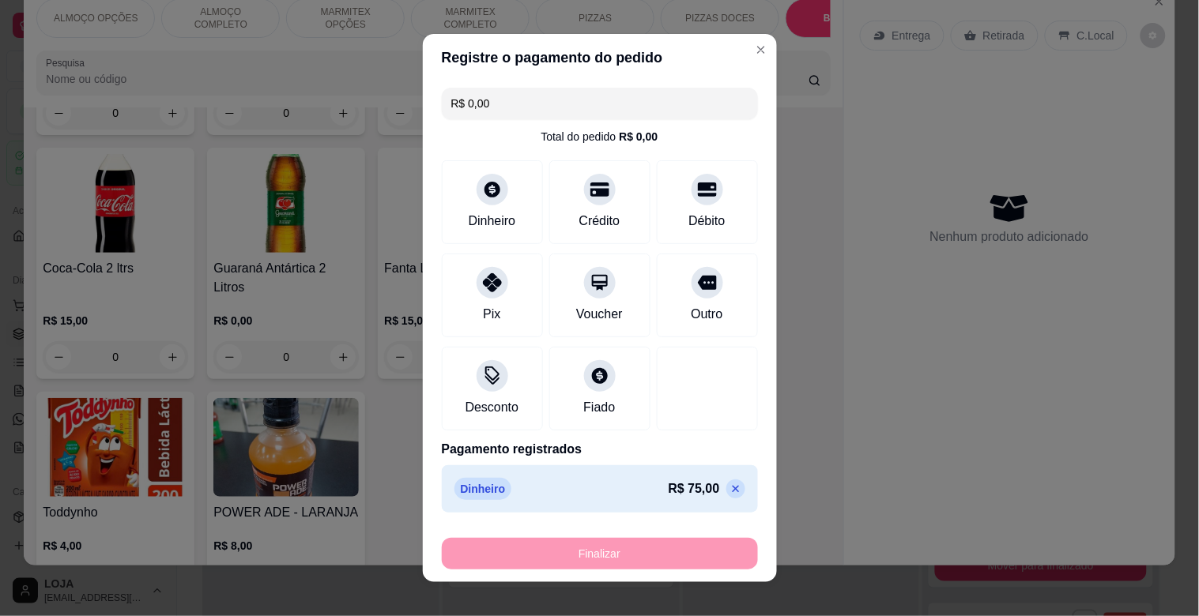
type input "-R$ 75,00"
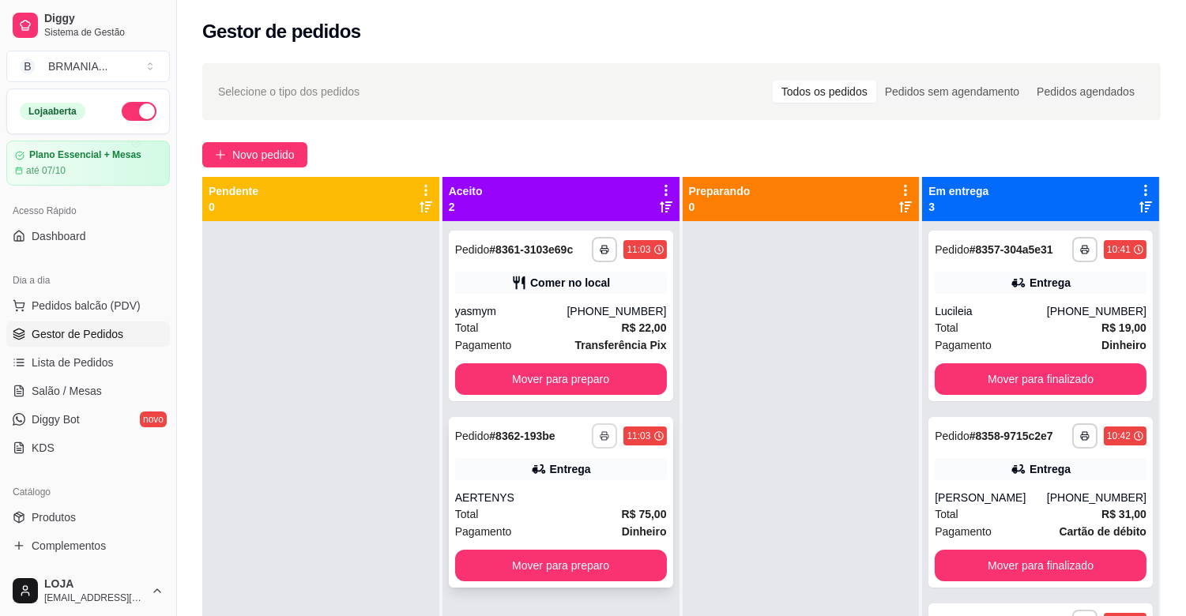
click at [596, 440] on button "button" at bounding box center [604, 436] width 25 height 25
click at [571, 496] on button "IMPRESSORA" at bounding box center [558, 491] width 115 height 25
click at [579, 301] on div "**********" at bounding box center [561, 316] width 224 height 171
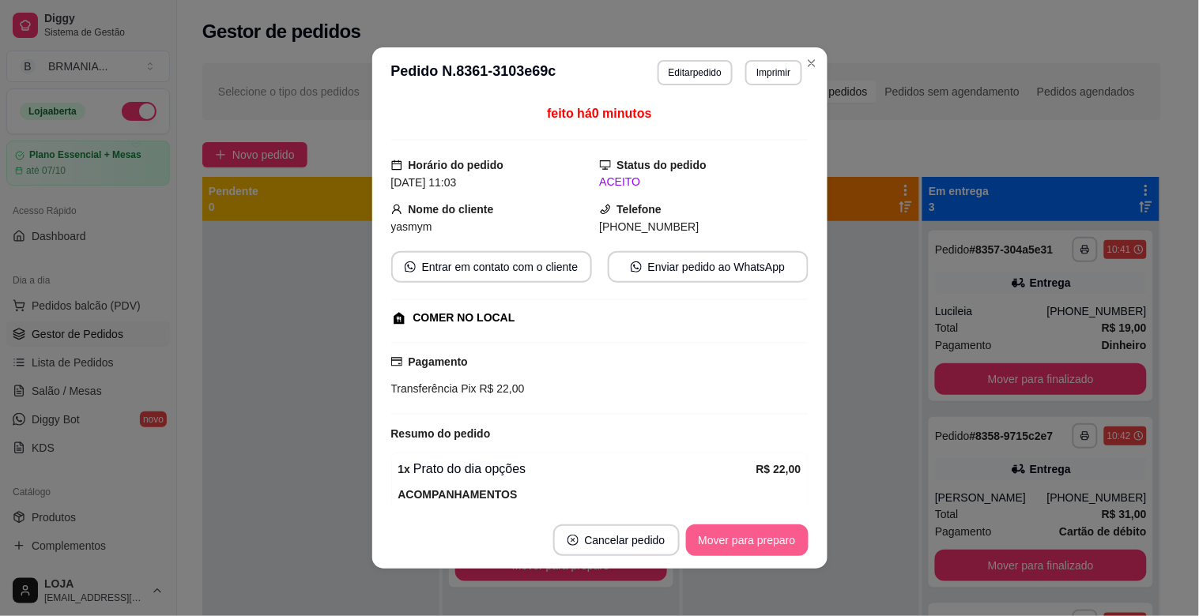
click at [718, 533] on button "Mover para preparo" at bounding box center [747, 541] width 123 height 32
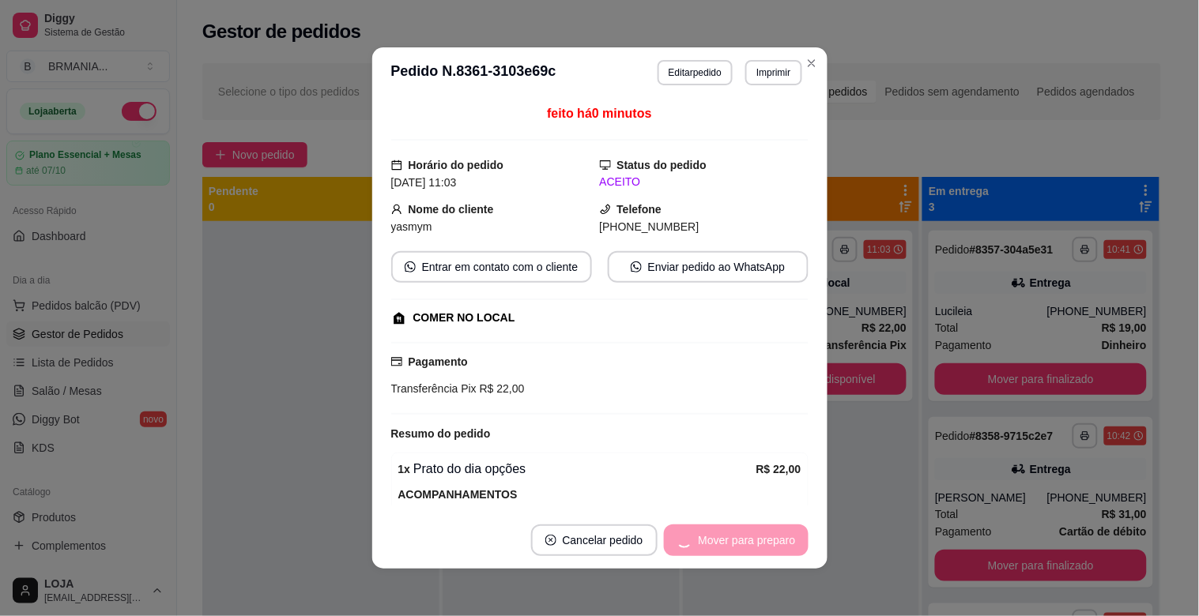
click at [764, 540] on div "Mover para preparo" at bounding box center [736, 541] width 145 height 32
click at [765, 538] on button "Mover para retirada disponível" at bounding box center [720, 541] width 175 height 32
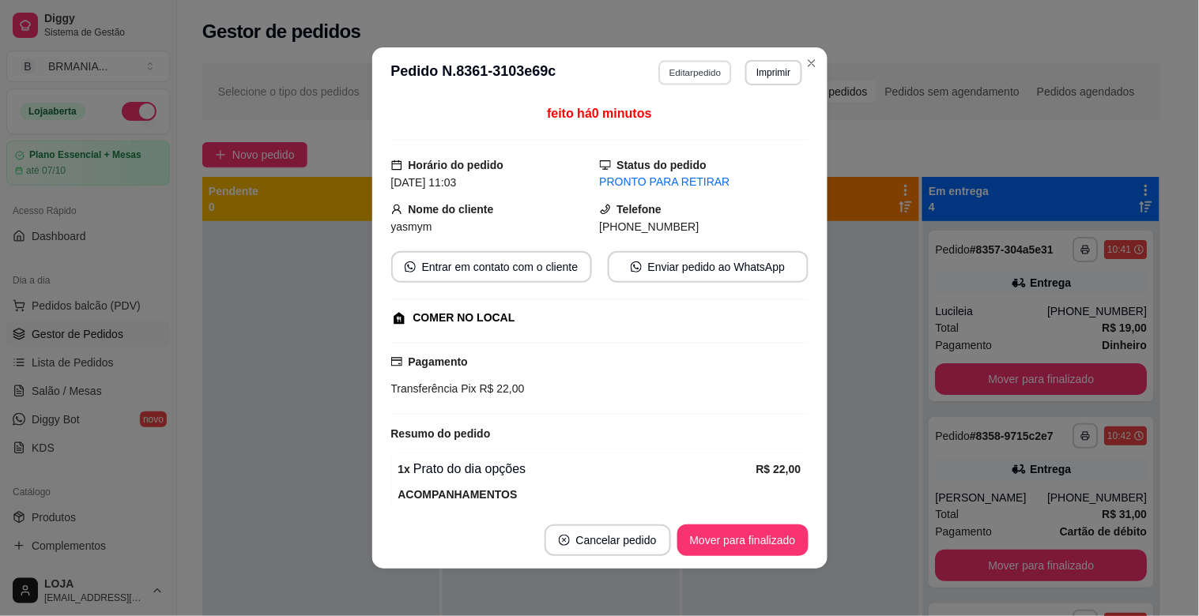
click at [711, 73] on button "Editar pedido" at bounding box center [695, 72] width 74 height 25
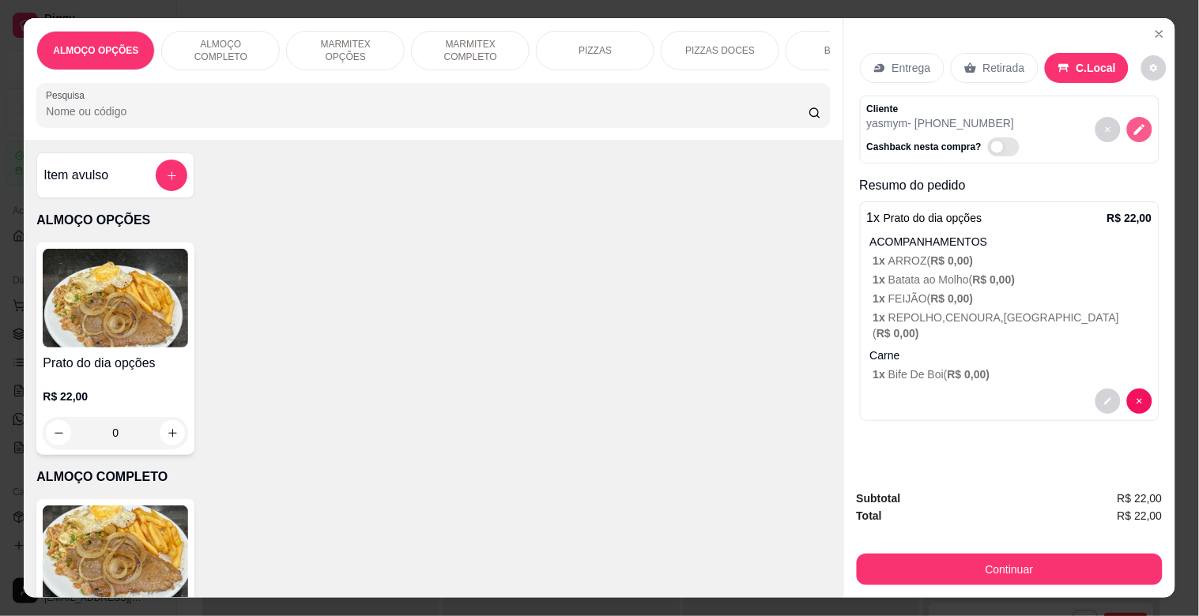
click at [1133, 127] on icon "decrease-product-quantity" at bounding box center [1140, 130] width 14 height 14
click at [1133, 123] on icon "decrease-product-quantity" at bounding box center [1139, 129] width 13 height 13
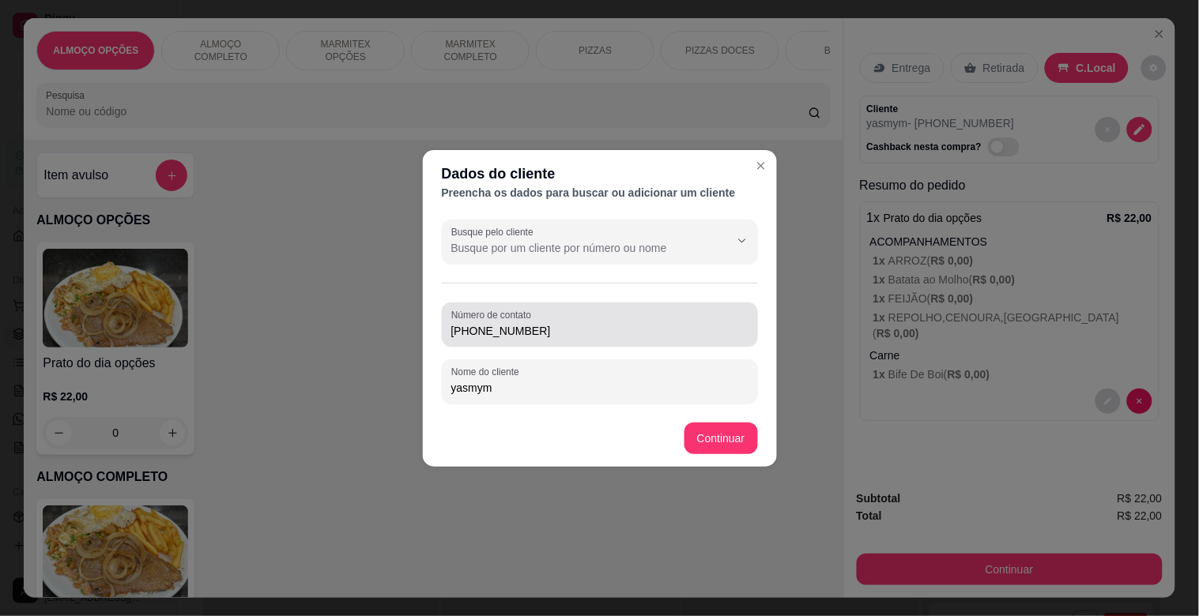
drag, startPoint x: 580, startPoint y: 304, endPoint x: 570, endPoint y: 320, distance: 18.9
click at [573, 319] on div "Busque pelo cliente Número de contato [PHONE_NUMBER] Nome do cliente yasmym" at bounding box center [600, 311] width 354 height 197
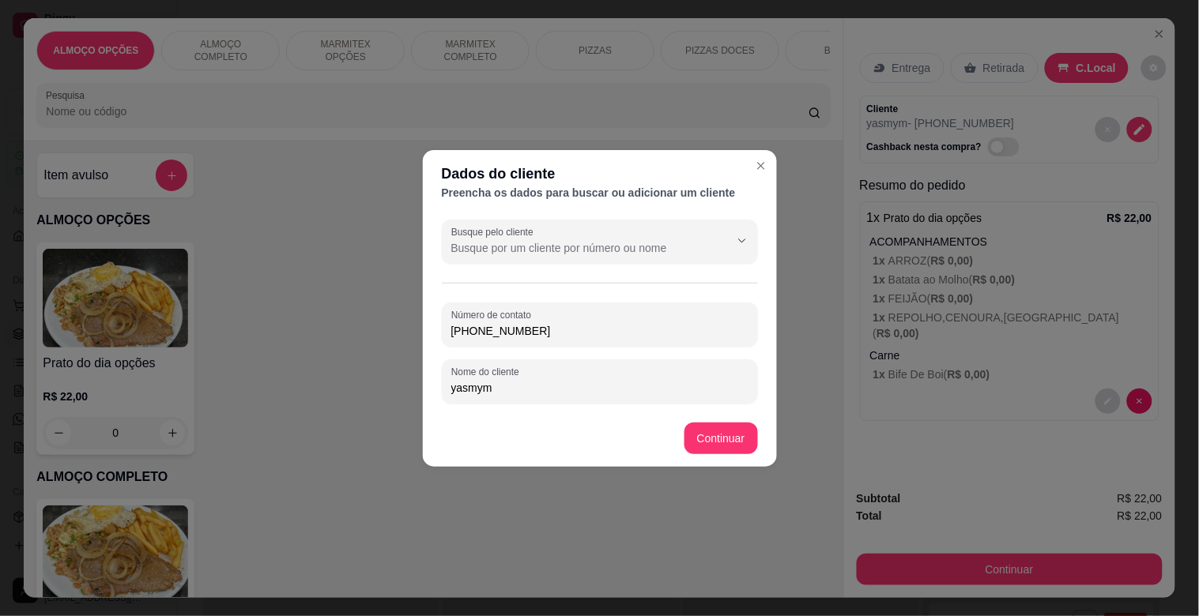
drag, startPoint x: 556, startPoint y: 329, endPoint x: 367, endPoint y: 351, distance: 191.0
click at [367, 351] on div "Dados do cliente Preencha os dados para buscar ou adicionar um cliente Busque p…" at bounding box center [599, 308] width 1199 height 616
click at [619, 399] on div "Nome do cliente yasmym" at bounding box center [600, 382] width 316 height 44
type input "yasmym MODERNA"
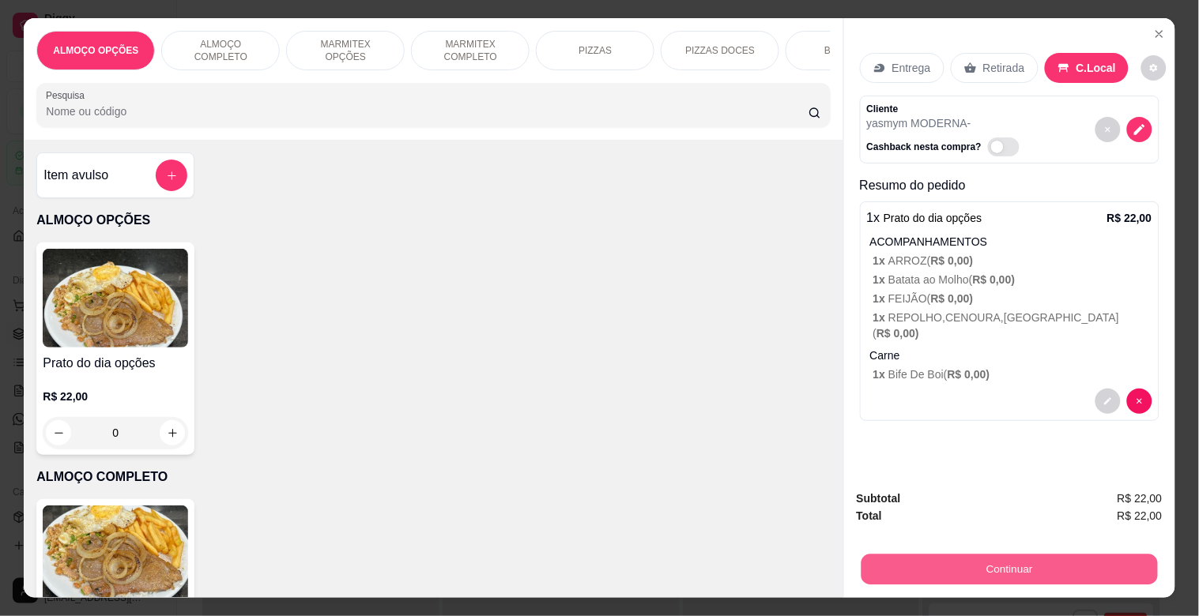
click at [986, 564] on button "Continuar" at bounding box center [1009, 569] width 296 height 31
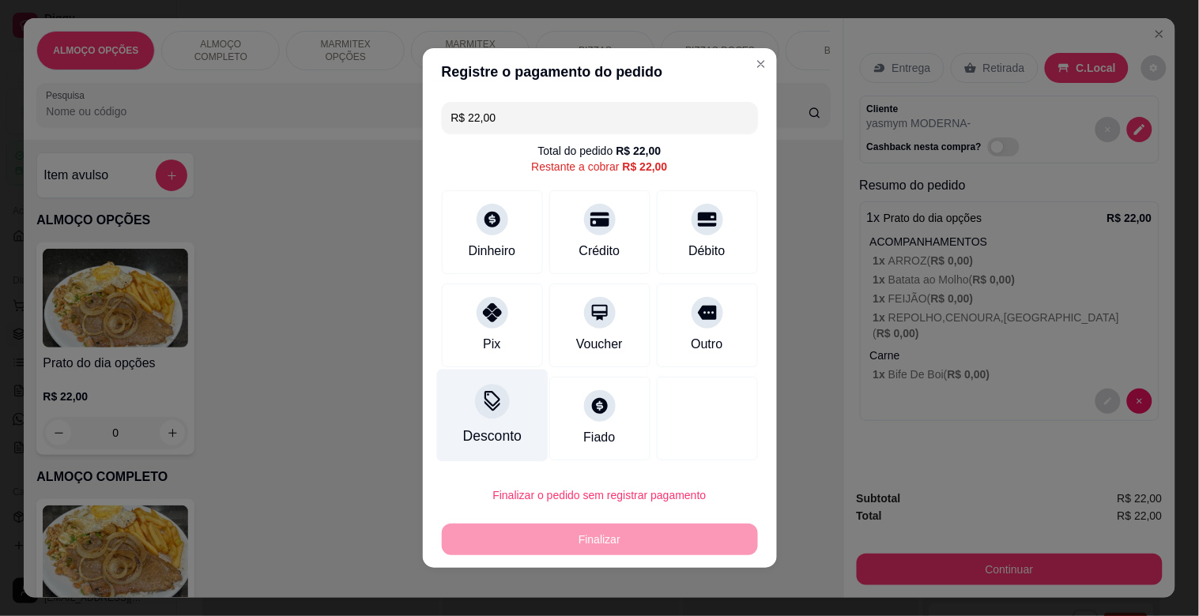
click at [502, 424] on div "Desconto" at bounding box center [491, 416] width 111 height 92
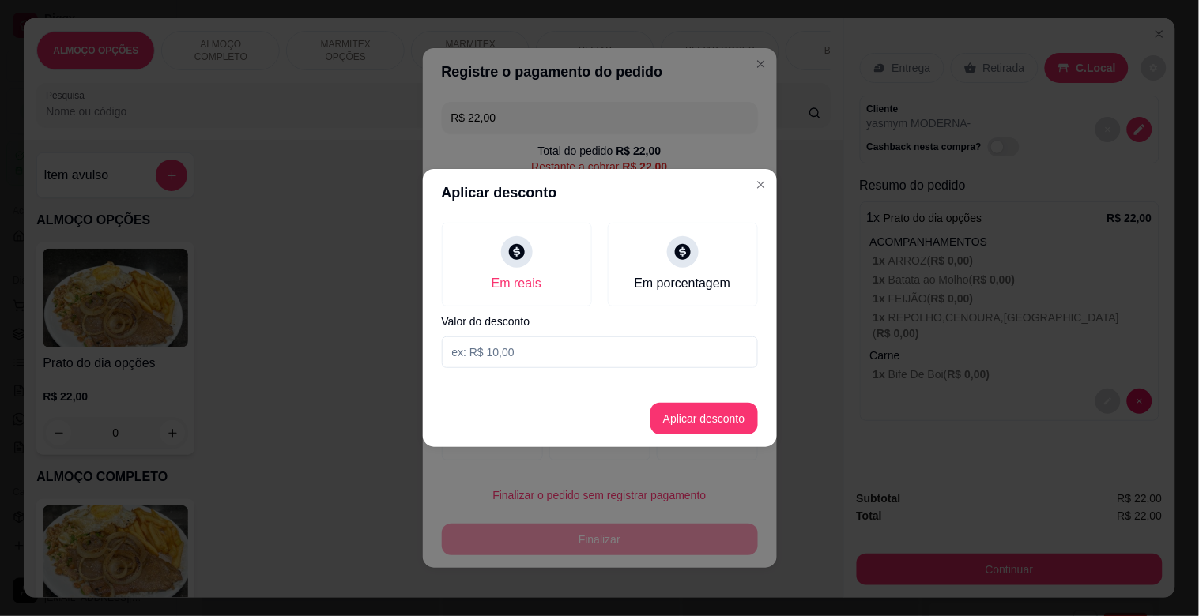
click at [522, 349] on input at bounding box center [600, 353] width 316 height 32
type input "2,00"
click at [707, 413] on button "Aplicar desconto" at bounding box center [704, 419] width 104 height 31
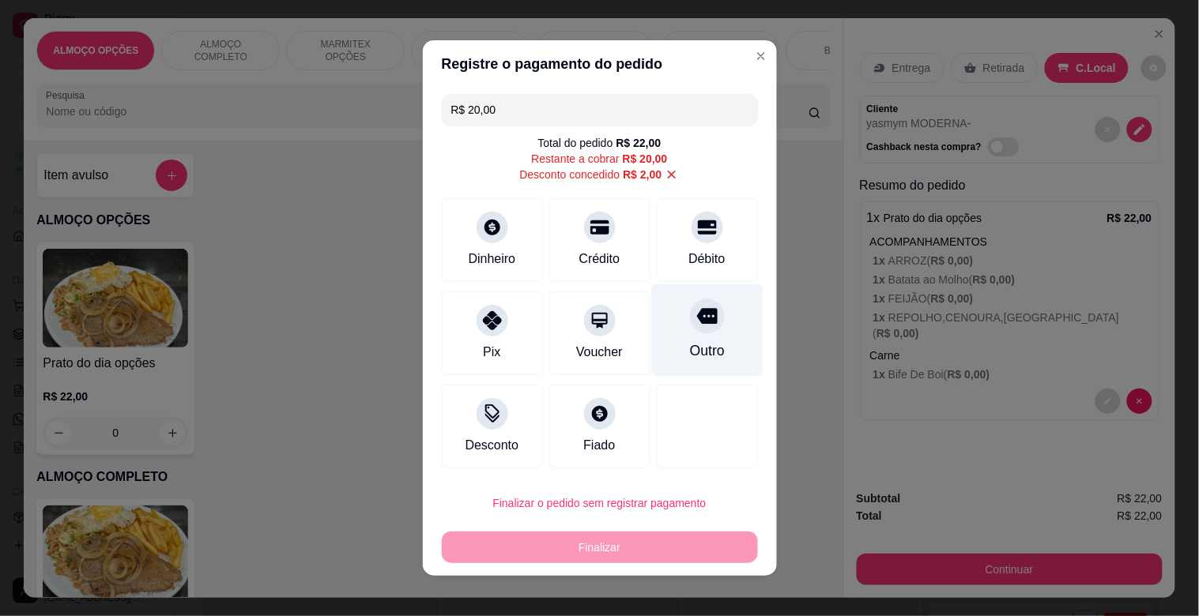
click at [696, 319] on icon at bounding box center [706, 317] width 21 height 16
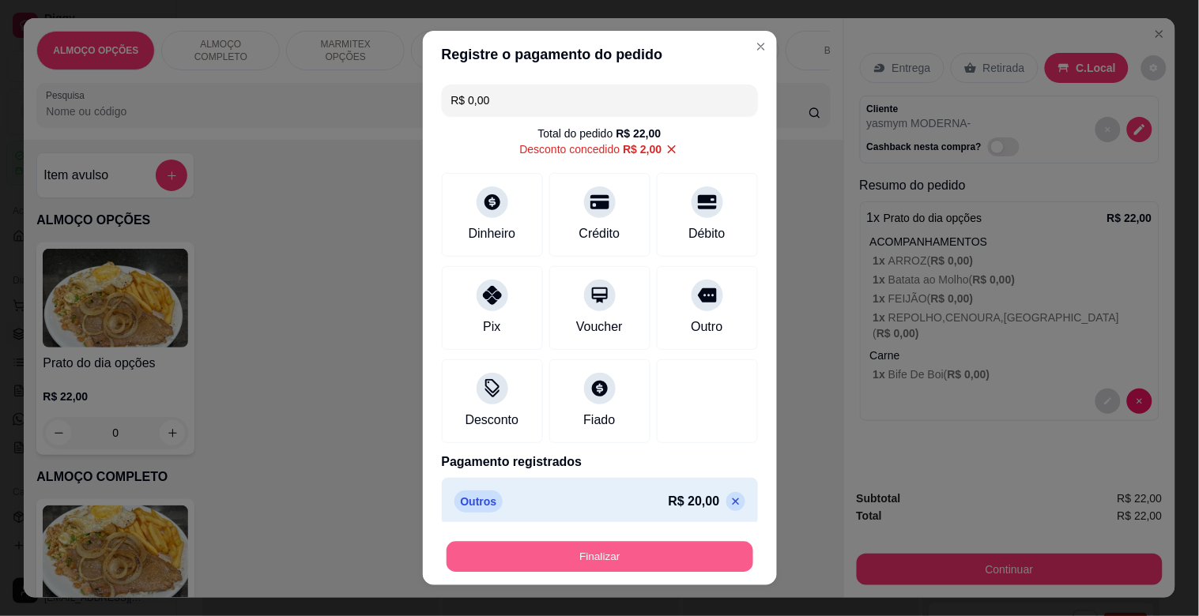
click at [654, 562] on button "Finalizar" at bounding box center [600, 557] width 307 height 31
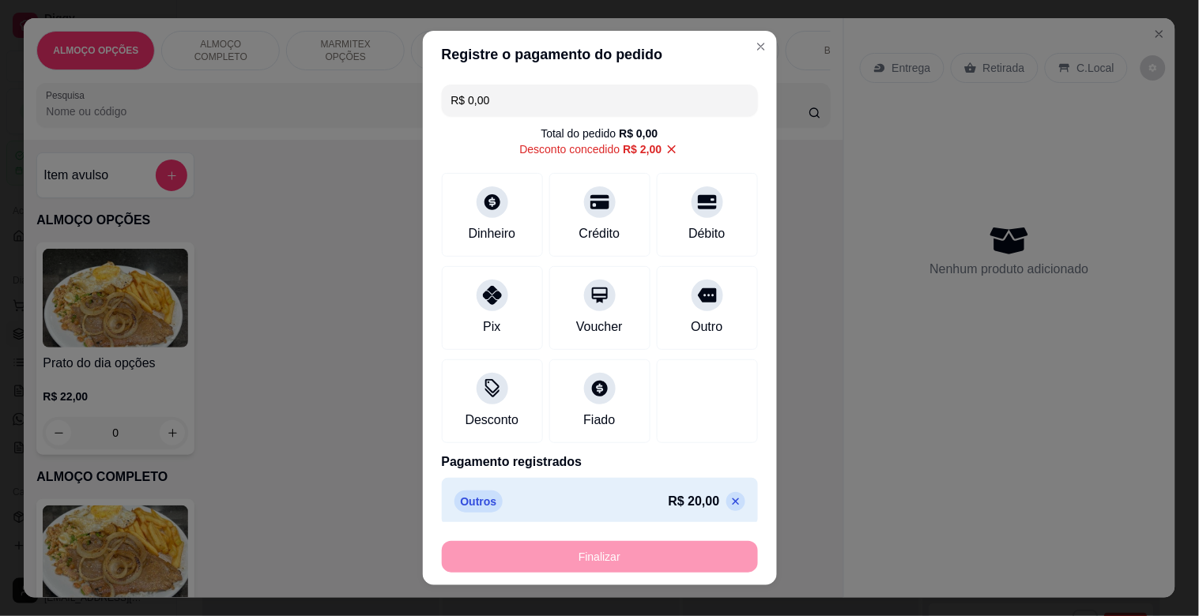
type input "-R$ 22,00"
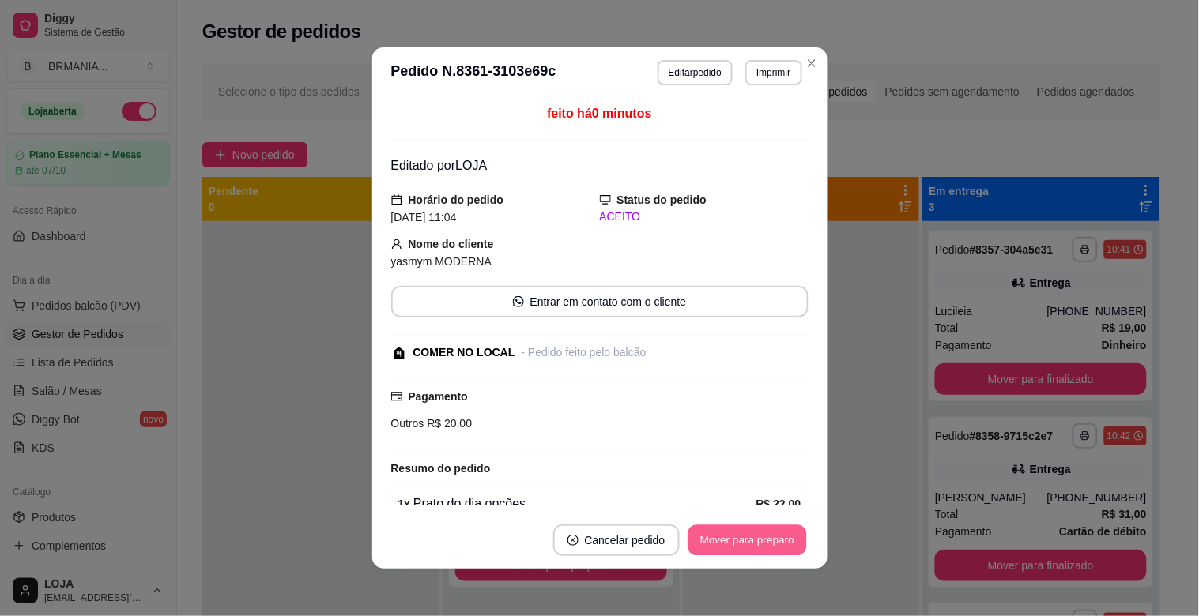
click at [753, 537] on button "Mover para preparo" at bounding box center [747, 541] width 119 height 31
click at [754, 538] on div "Mover para preparo" at bounding box center [747, 541] width 123 height 32
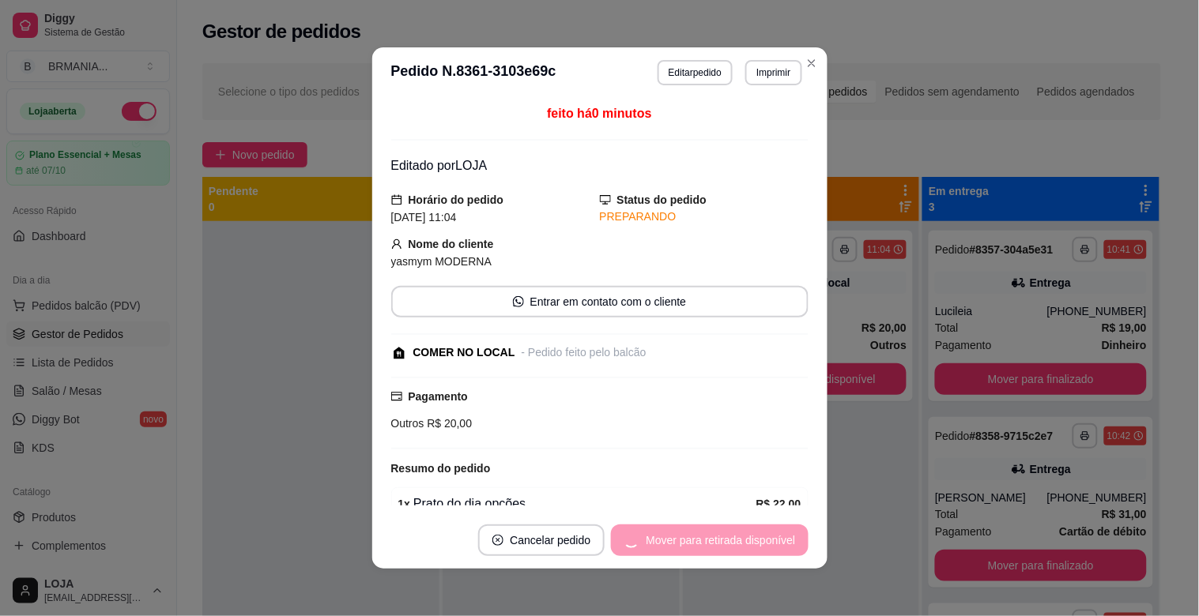
click at [760, 543] on div "Mover para retirada disponível" at bounding box center [709, 541] width 197 height 32
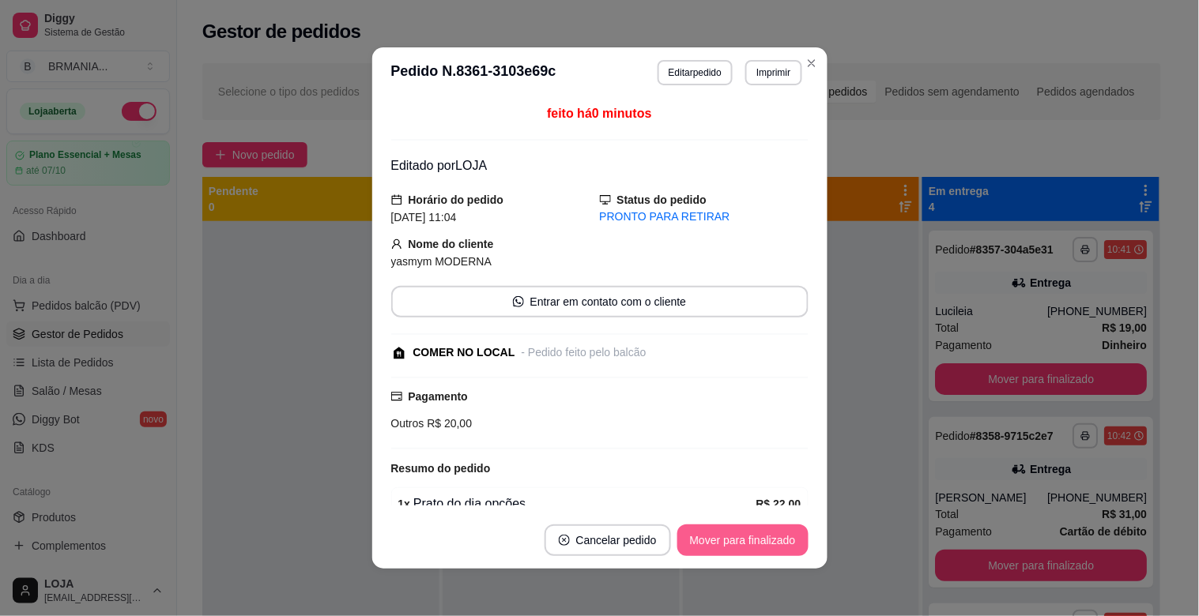
click at [760, 543] on button "Mover para finalizado" at bounding box center [742, 541] width 131 height 32
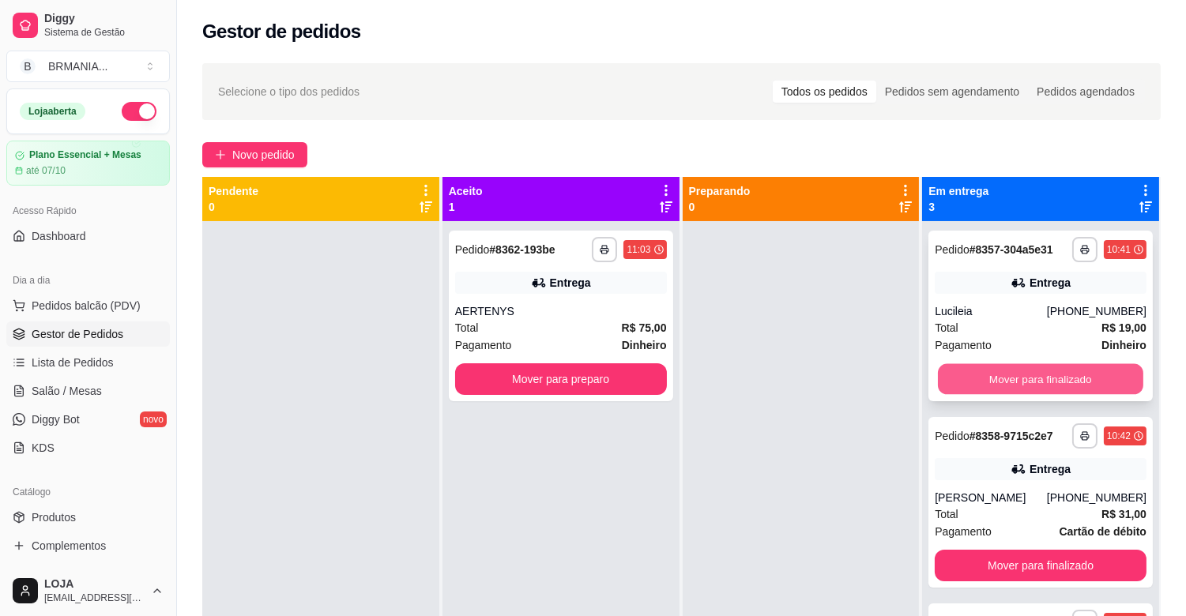
click at [1065, 383] on button "Mover para finalizado" at bounding box center [1040, 379] width 205 height 31
click at [1068, 380] on button "Mover para finalizado" at bounding box center [1040, 379] width 205 height 31
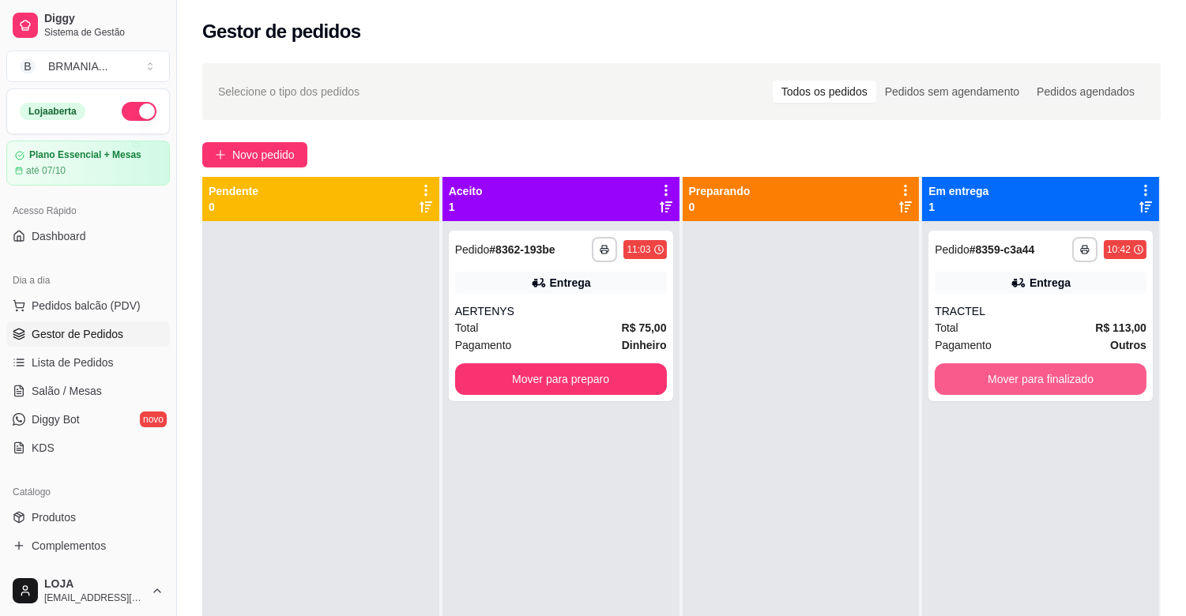
click at [1068, 380] on button "Mover para finalizado" at bounding box center [1041, 380] width 212 height 32
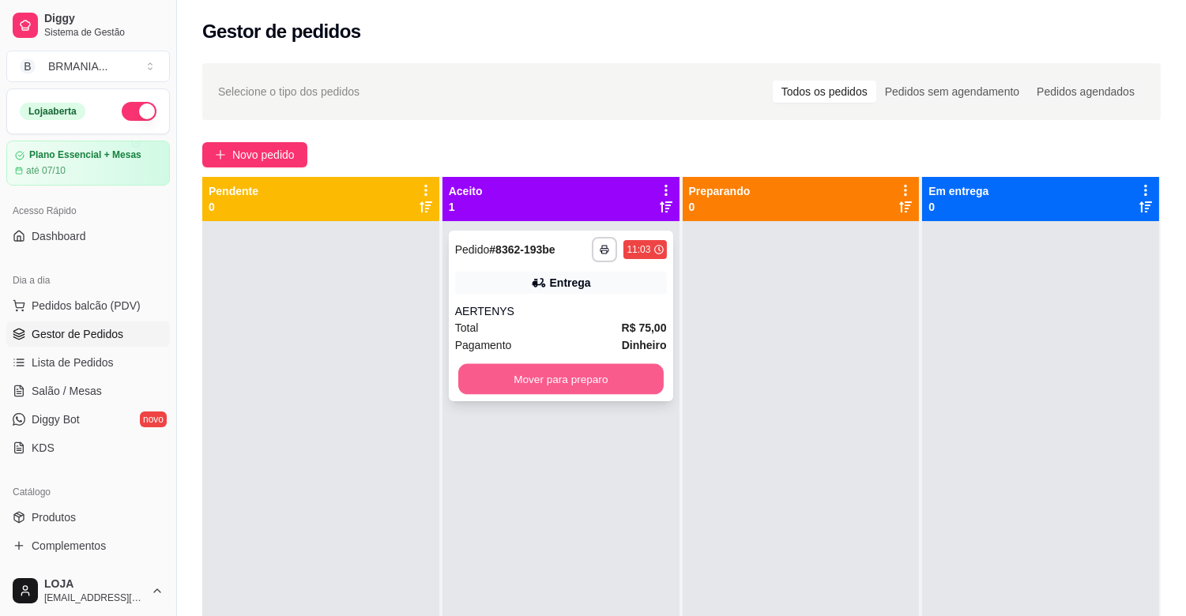
click at [606, 378] on button "Mover para preparo" at bounding box center [560, 379] width 205 height 31
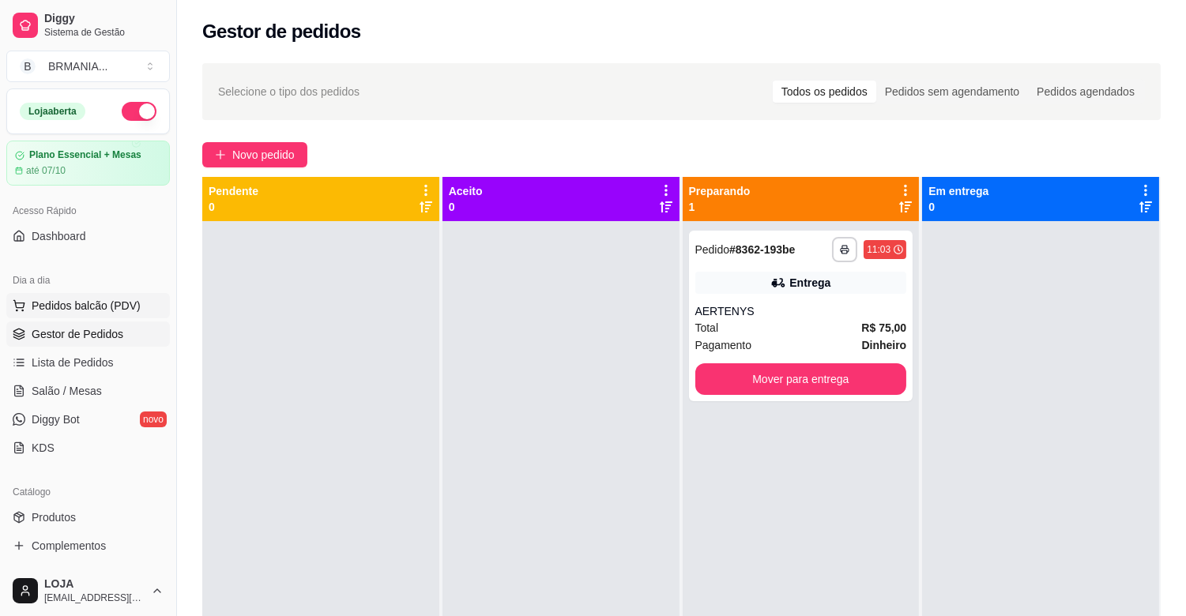
drag, startPoint x: 89, startPoint y: 296, endPoint x: 105, endPoint y: 303, distance: 18.1
click at [105, 303] on button "Pedidos balcão (PDV)" at bounding box center [88, 305] width 164 height 25
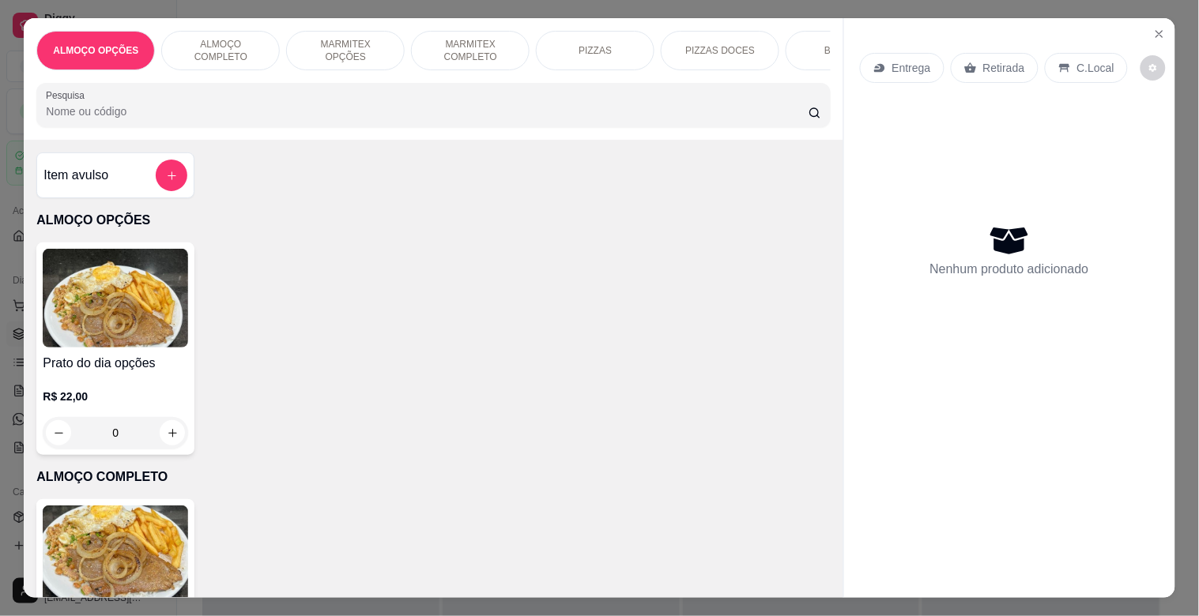
click at [455, 46] on p "MARMITEX COMPLETO" at bounding box center [470, 50] width 92 height 25
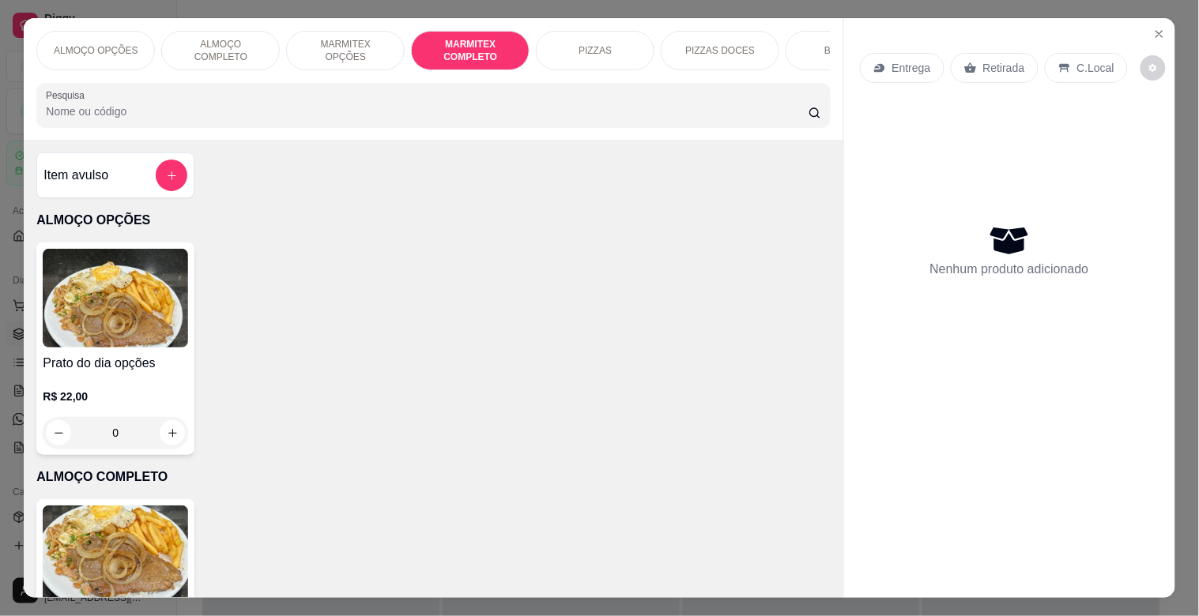
scroll to position [38, 0]
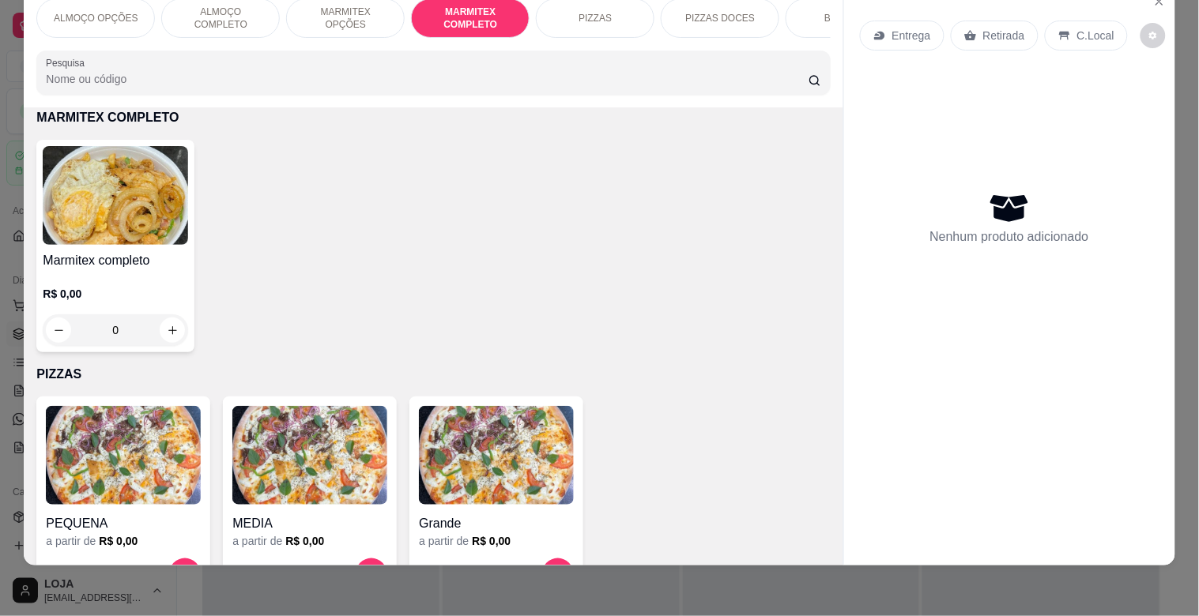
click at [109, 241] on img at bounding box center [115, 195] width 145 height 99
click at [449, 202] on div "Grande R$ 18,00" at bounding box center [439, 202] width 45 height 38
radio input "true"
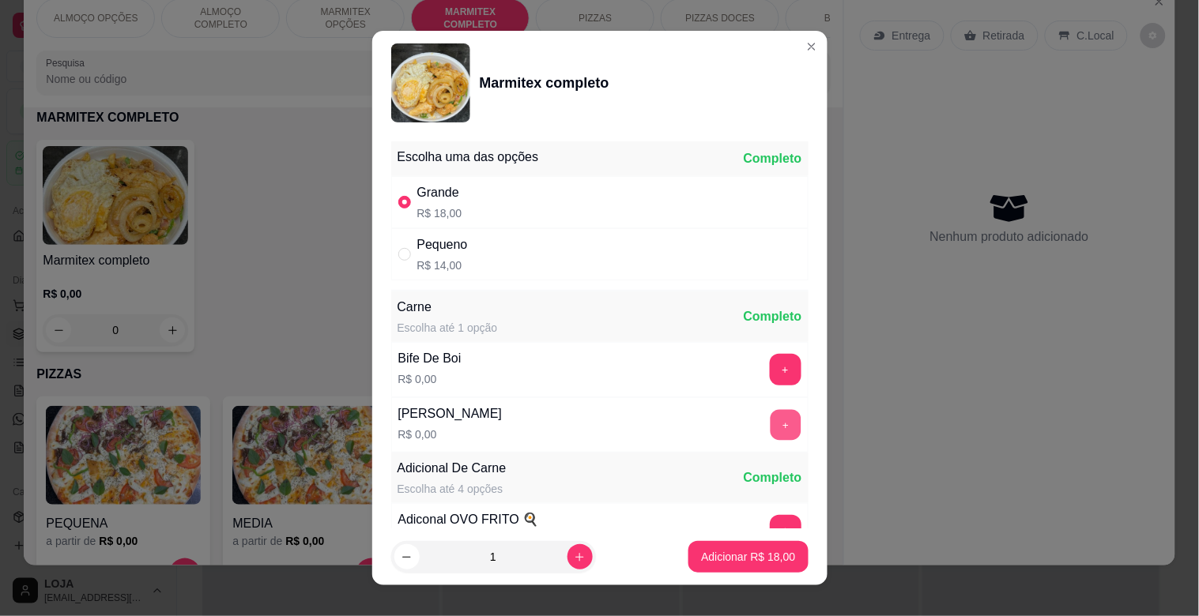
click at [770, 420] on button "+" at bounding box center [785, 425] width 31 height 31
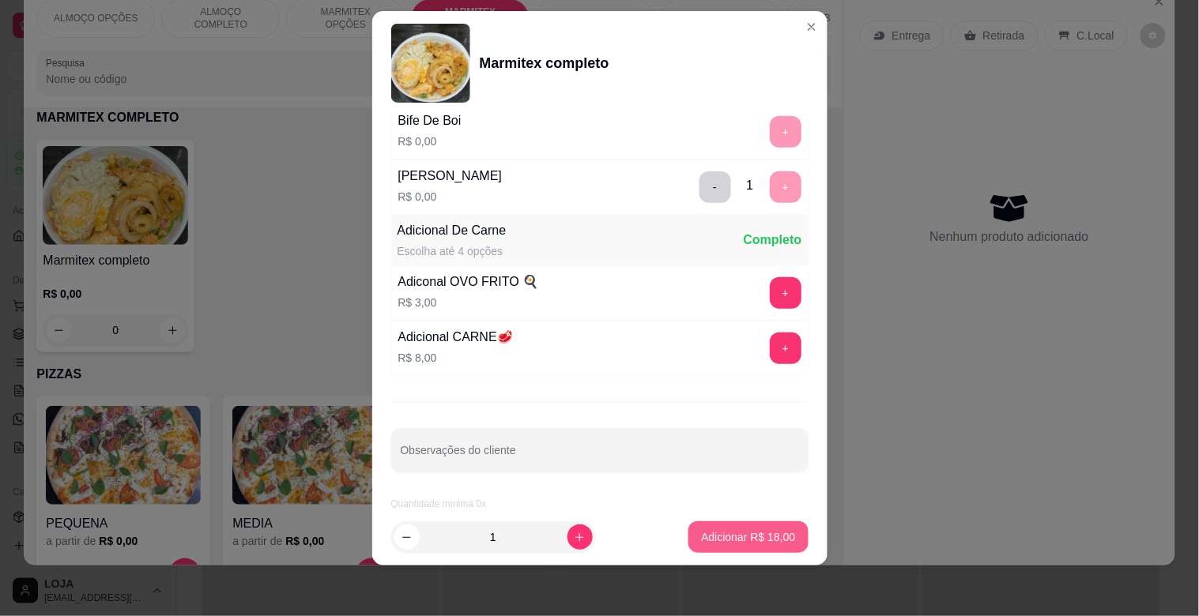
scroll to position [221, 0]
click at [737, 530] on button "Adicionar R$ 18,00" at bounding box center [749, 537] width 116 height 31
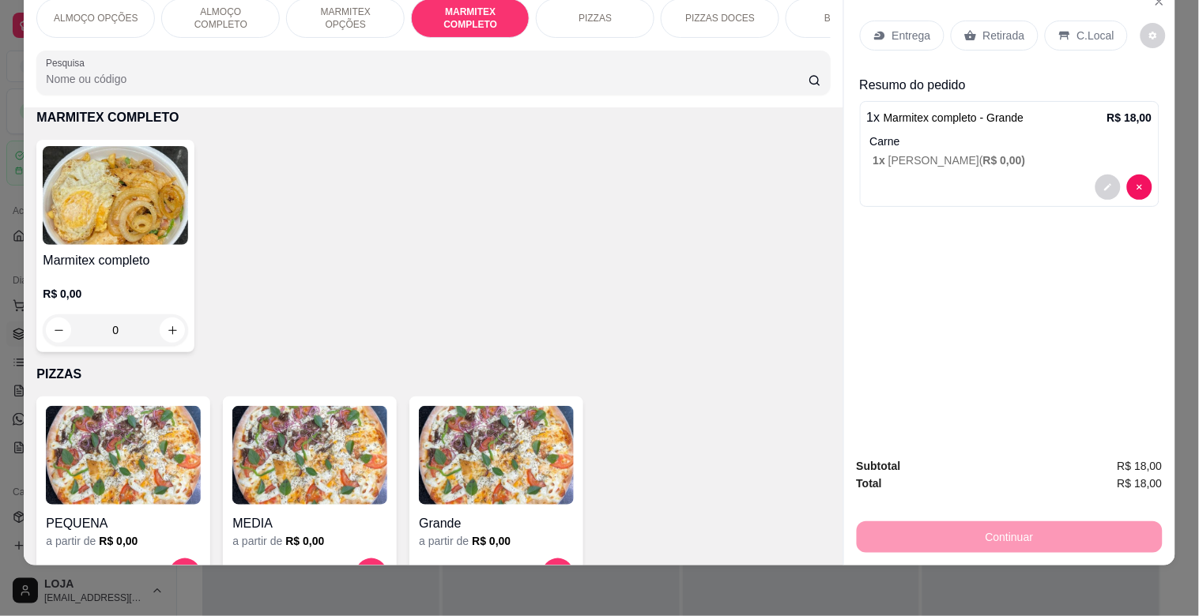
click at [1014, 28] on p "Retirada" at bounding box center [1004, 36] width 42 height 16
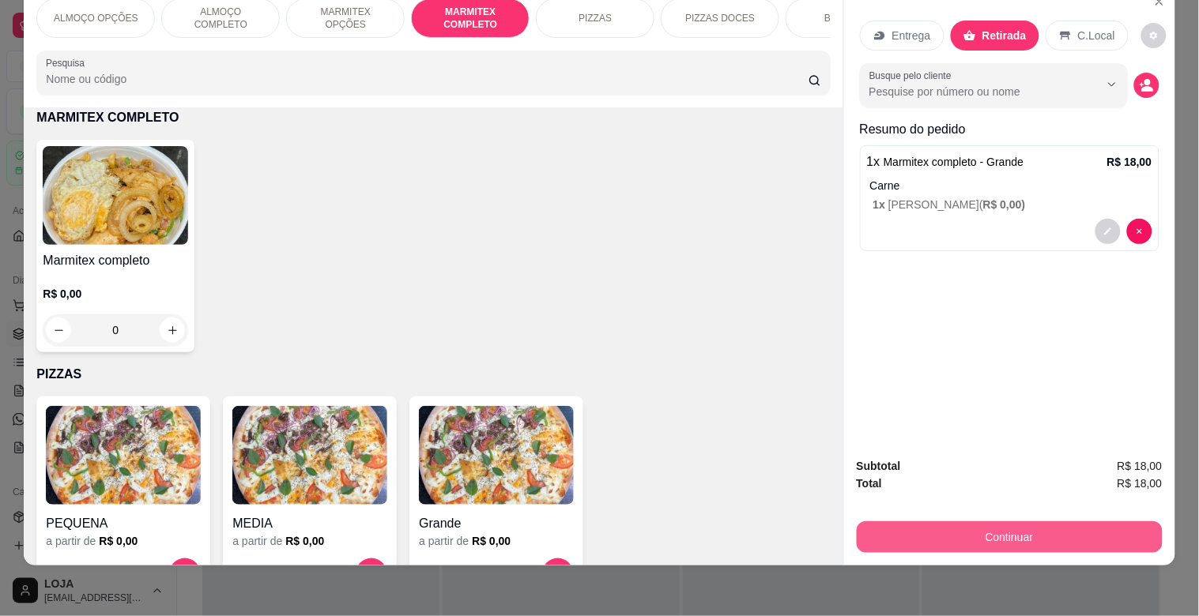
click at [986, 522] on button "Continuar" at bounding box center [1010, 538] width 306 height 32
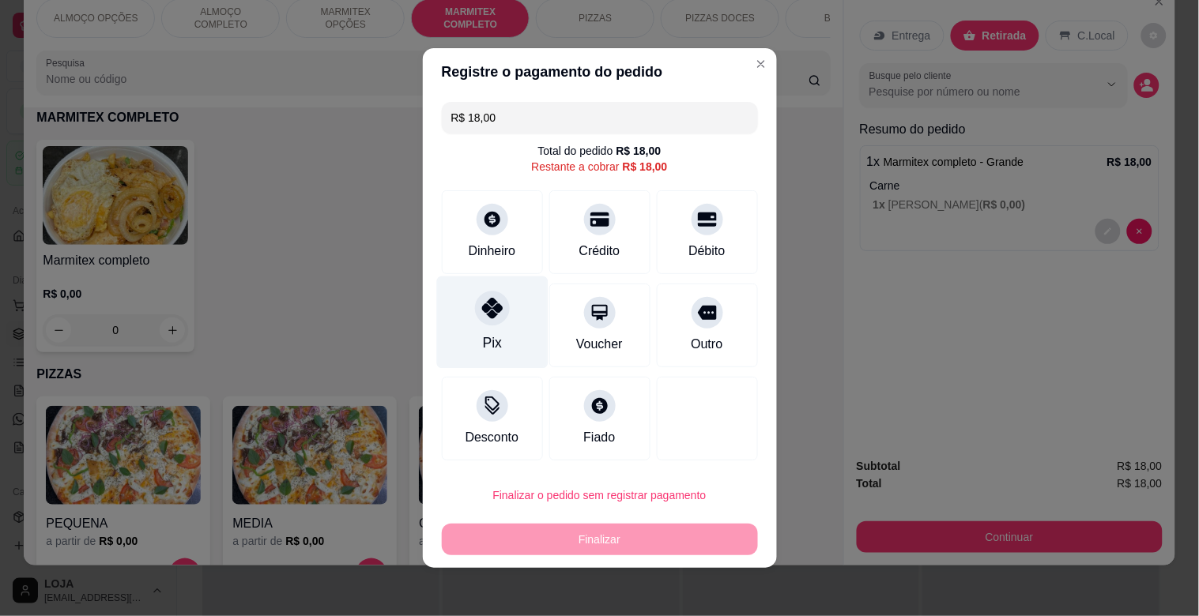
click at [492, 325] on div "Pix" at bounding box center [491, 323] width 111 height 92
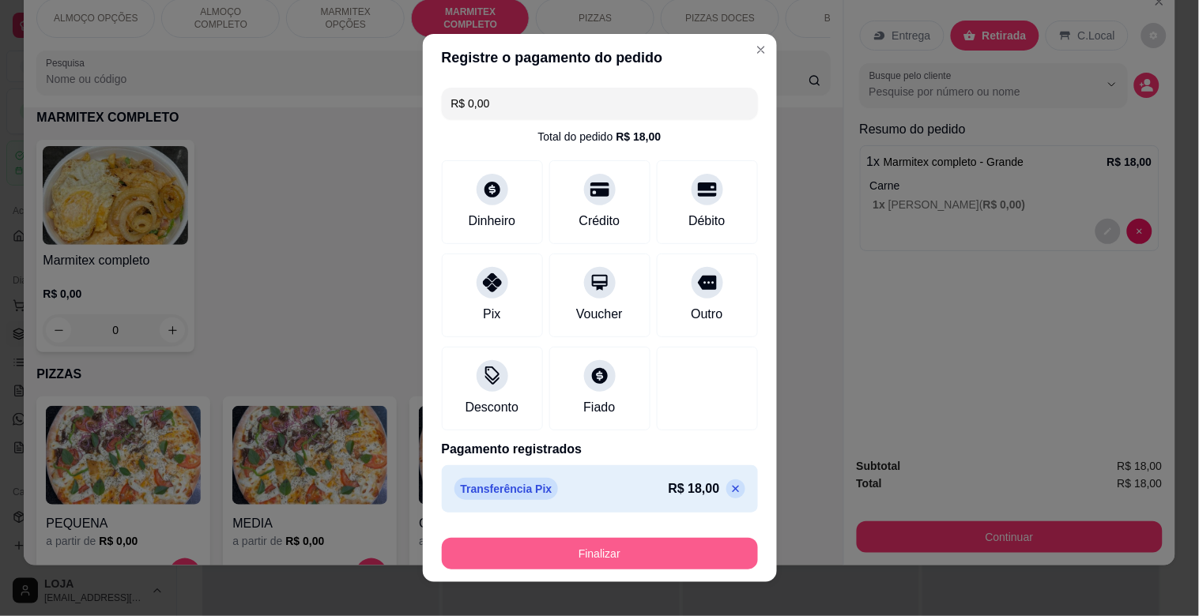
click at [579, 549] on button "Finalizar" at bounding box center [600, 554] width 316 height 32
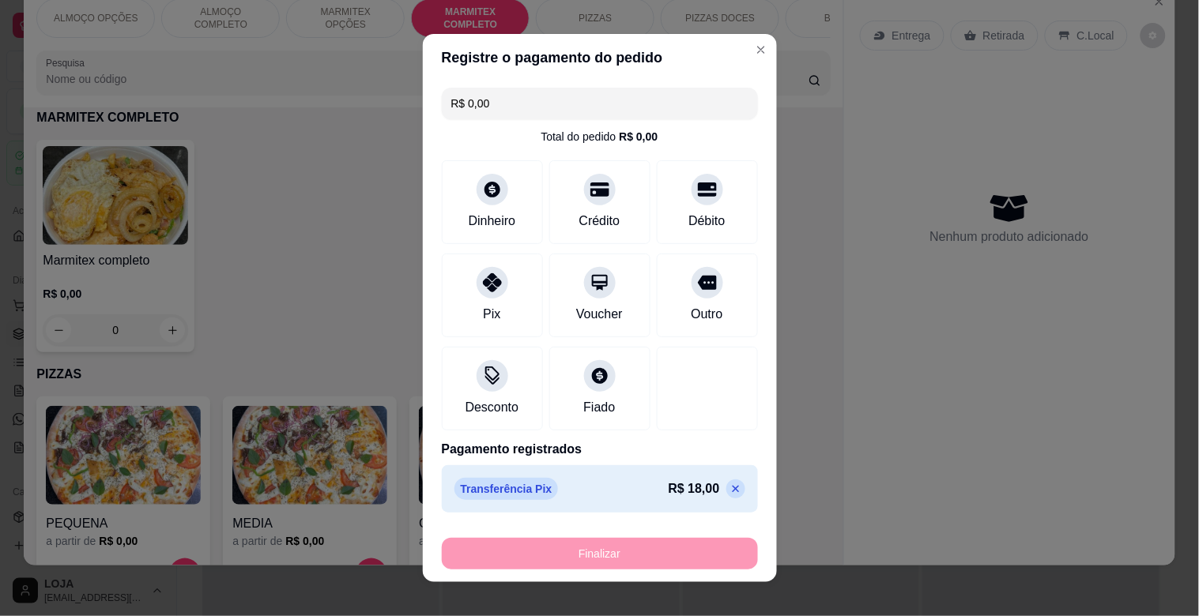
type input "-R$ 18,00"
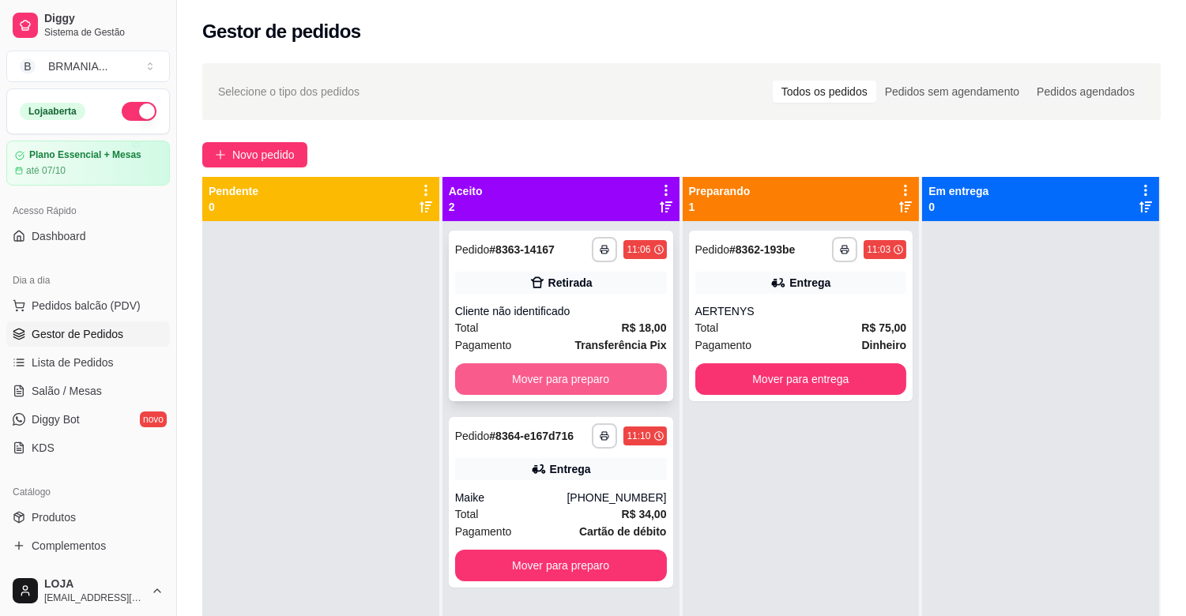
click at [572, 375] on button "Mover para preparo" at bounding box center [561, 380] width 212 height 32
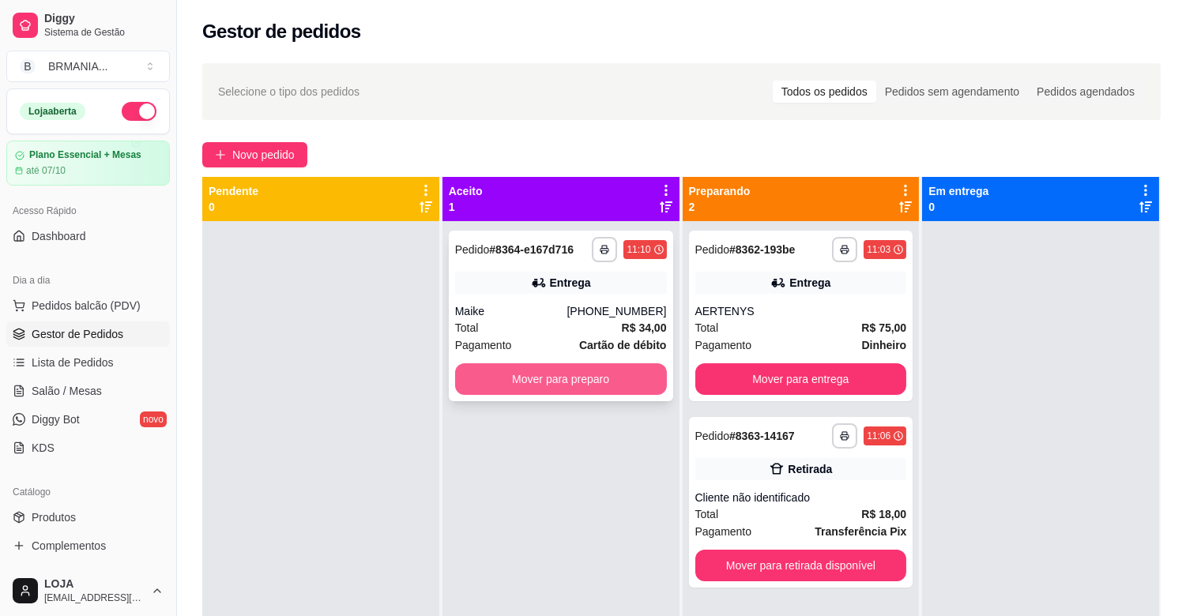
click at [560, 380] on button "Mover para preparo" at bounding box center [561, 380] width 212 height 32
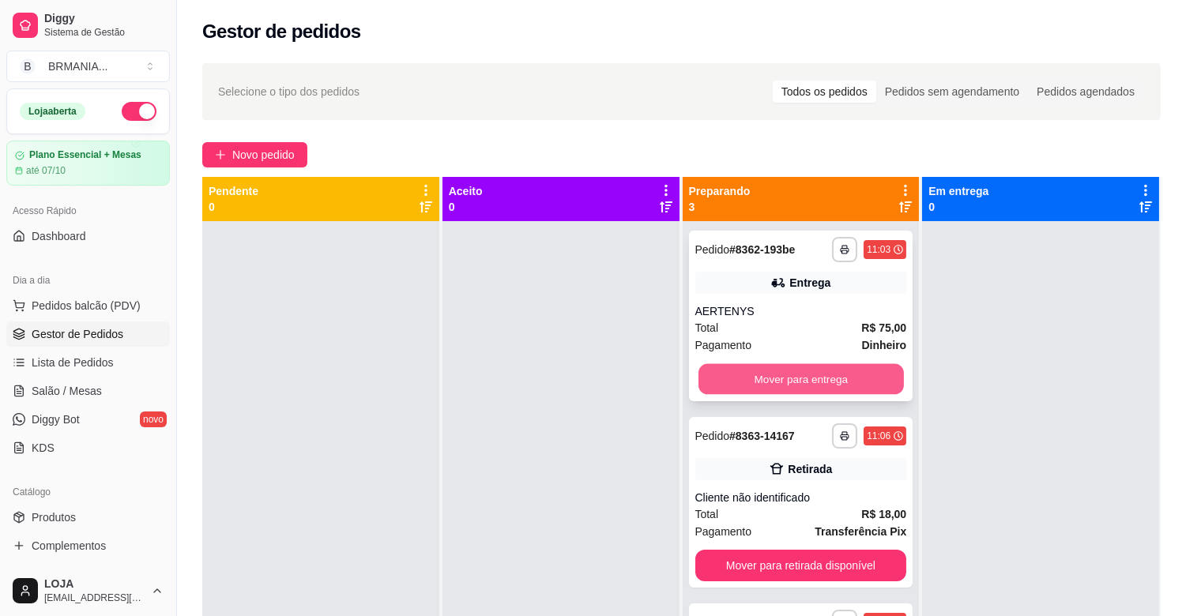
click at [820, 375] on button "Mover para entrega" at bounding box center [801, 379] width 205 height 31
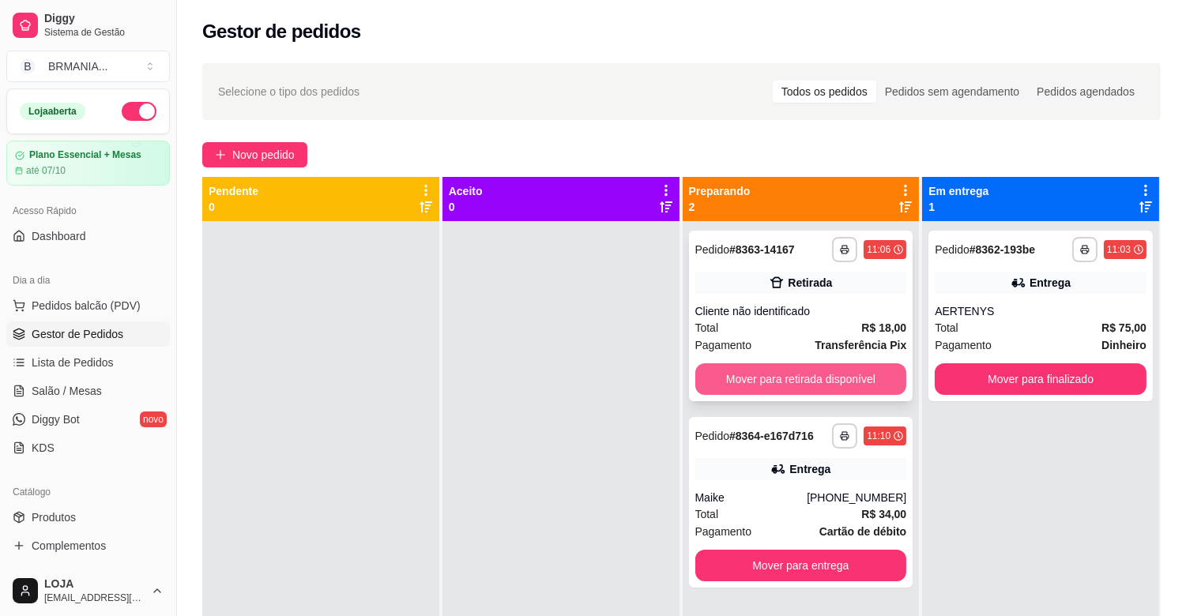
click at [799, 375] on button "Mover para retirada disponível" at bounding box center [801, 380] width 212 height 32
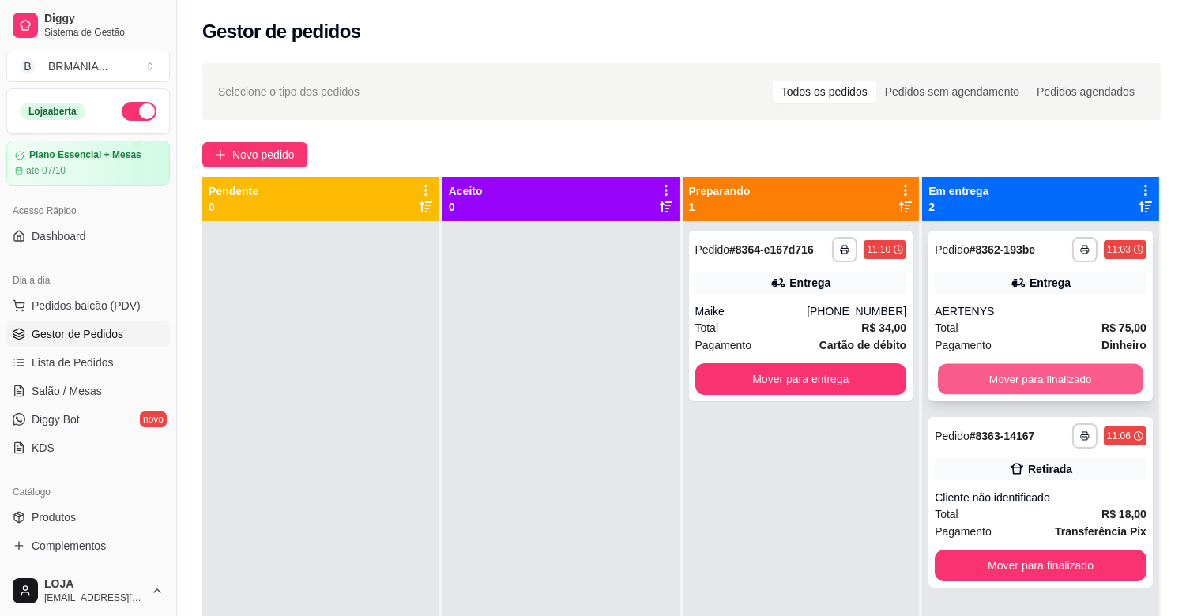
click at [990, 376] on button "Mover para finalizado" at bounding box center [1040, 379] width 205 height 31
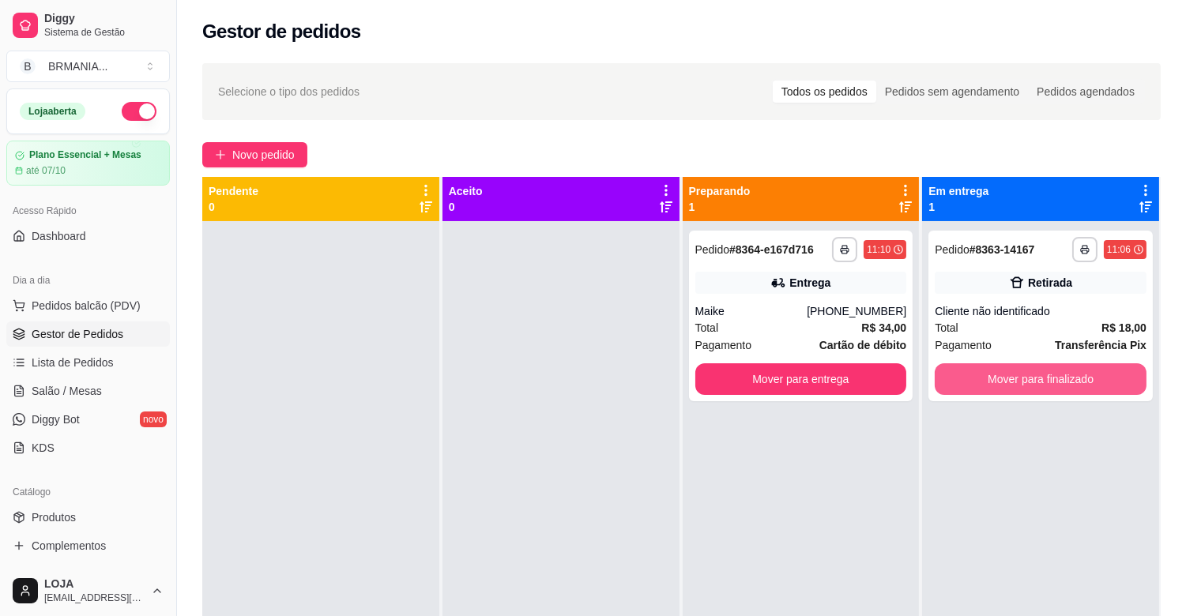
click at [990, 376] on button "Mover para finalizado" at bounding box center [1041, 380] width 212 height 32
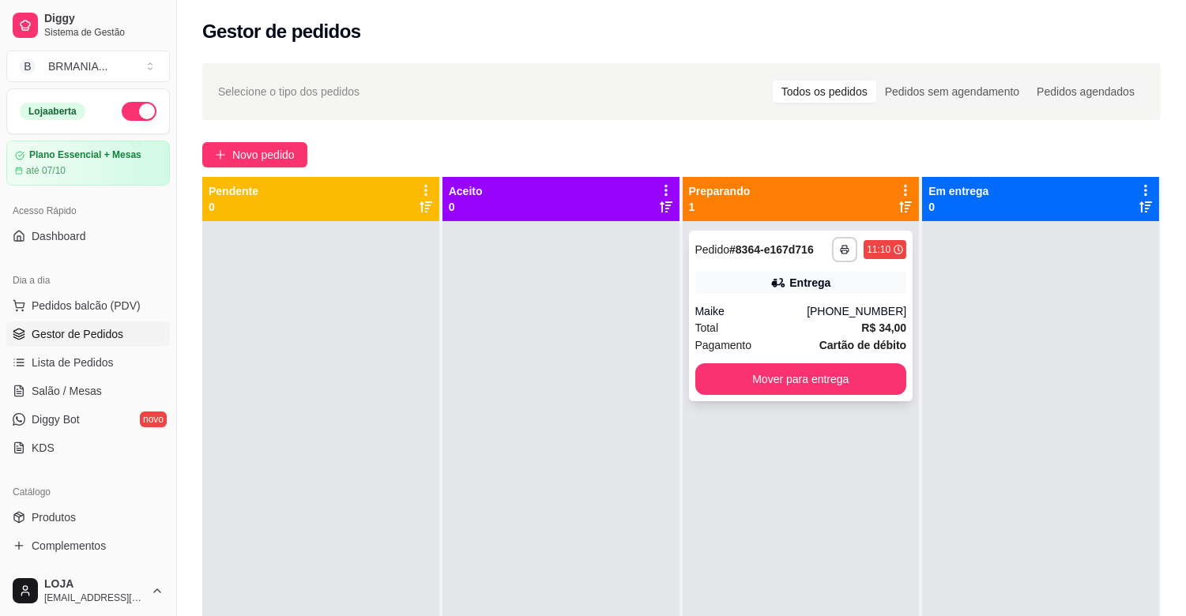
drag, startPoint x: 844, startPoint y: 326, endPoint x: 852, endPoint y: 322, distance: 8.5
click at [852, 322] on div "Total R$ 34,00" at bounding box center [801, 327] width 212 height 17
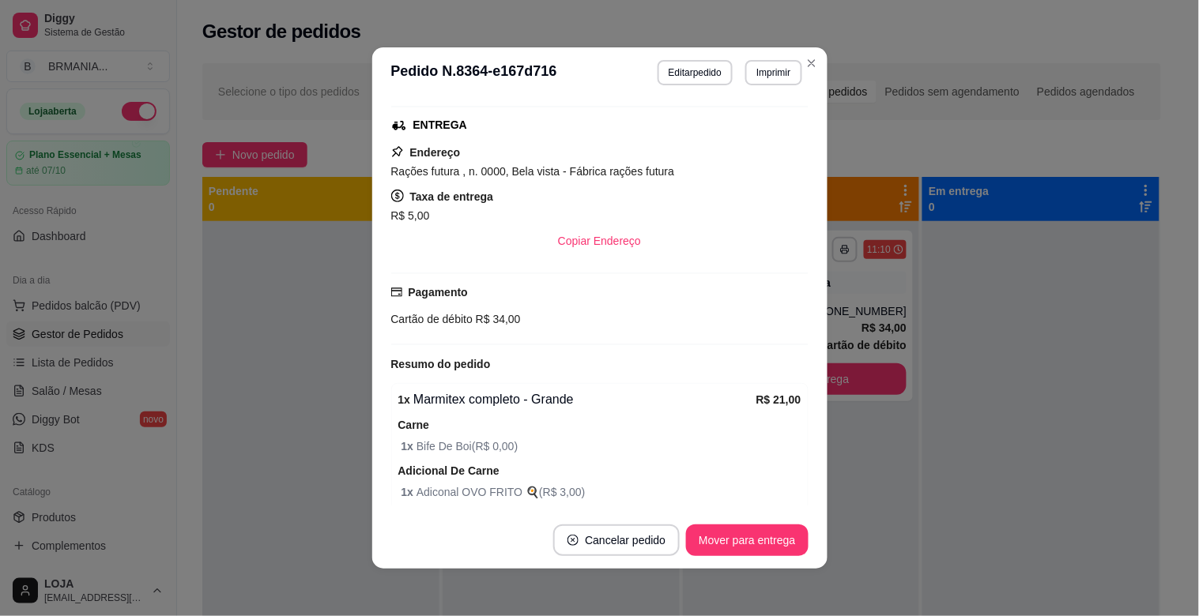
scroll to position [397, 0]
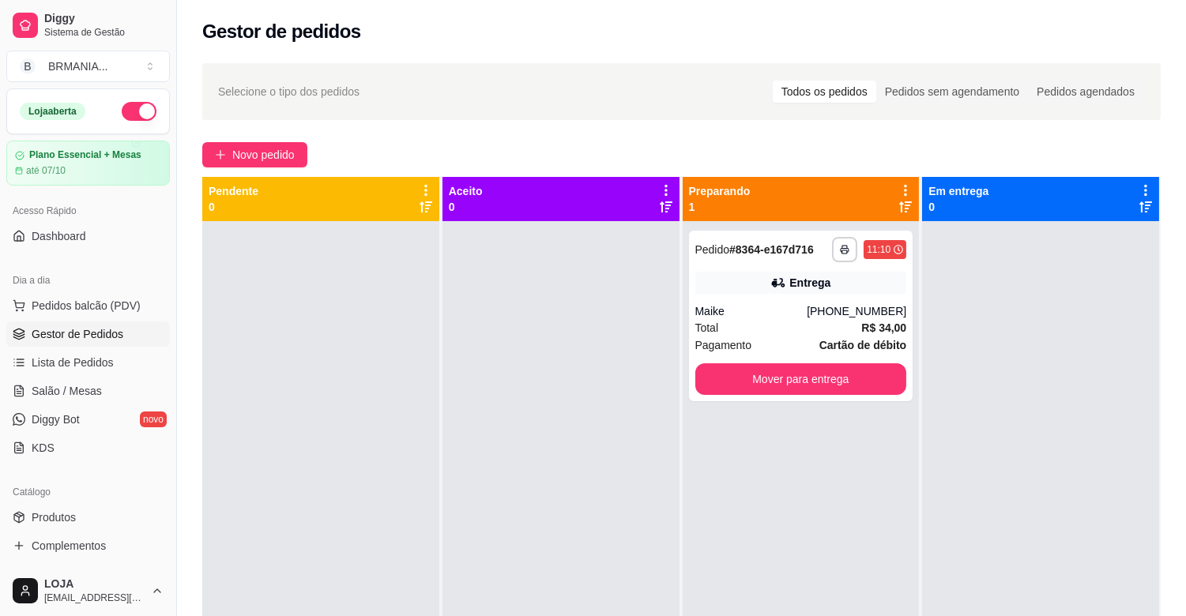
click at [1046, 371] on div at bounding box center [1040, 529] width 237 height 616
click at [835, 246] on button "button" at bounding box center [844, 249] width 25 height 25
click at [805, 299] on button "IMPRESSORA" at bounding box center [794, 304] width 115 height 25
click at [85, 298] on span "Pedidos balcão (PDV)" at bounding box center [86, 306] width 109 height 16
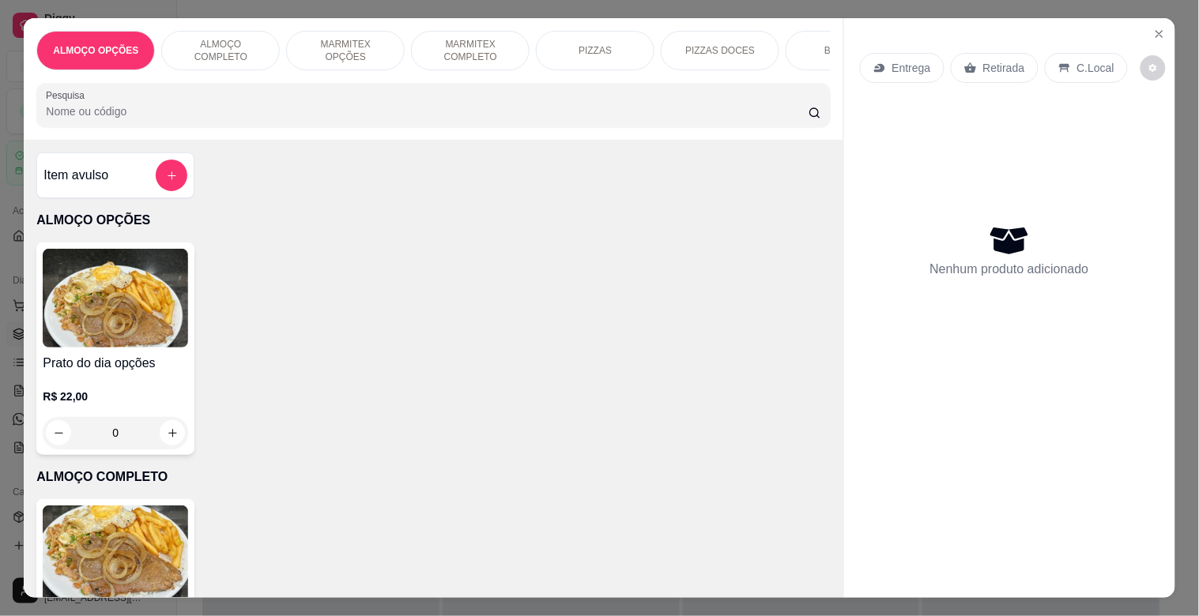
click at [152, 574] on img at bounding box center [115, 555] width 145 height 99
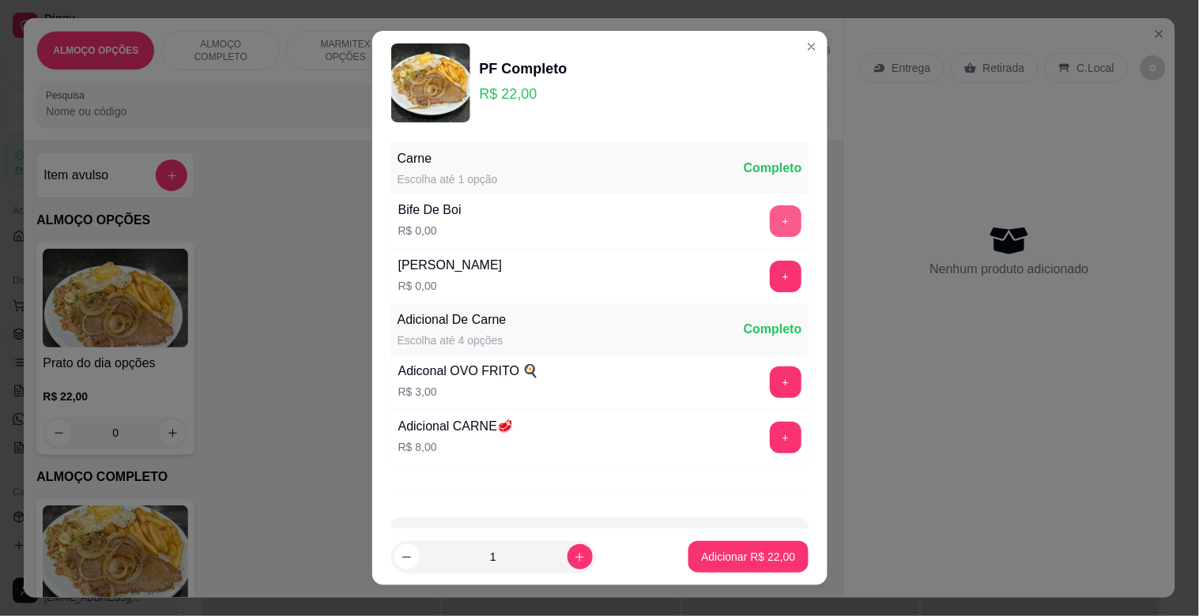
click at [770, 217] on button "+" at bounding box center [786, 221] width 32 height 32
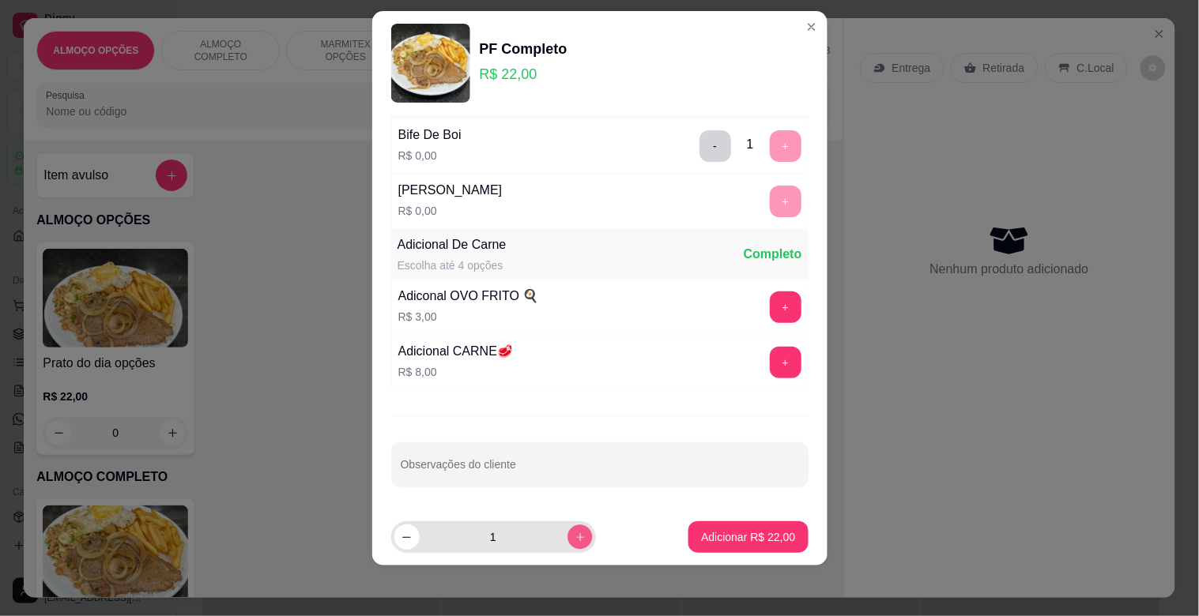
click at [574, 532] on icon "increase-product-quantity" at bounding box center [580, 538] width 12 height 12
type input "2"
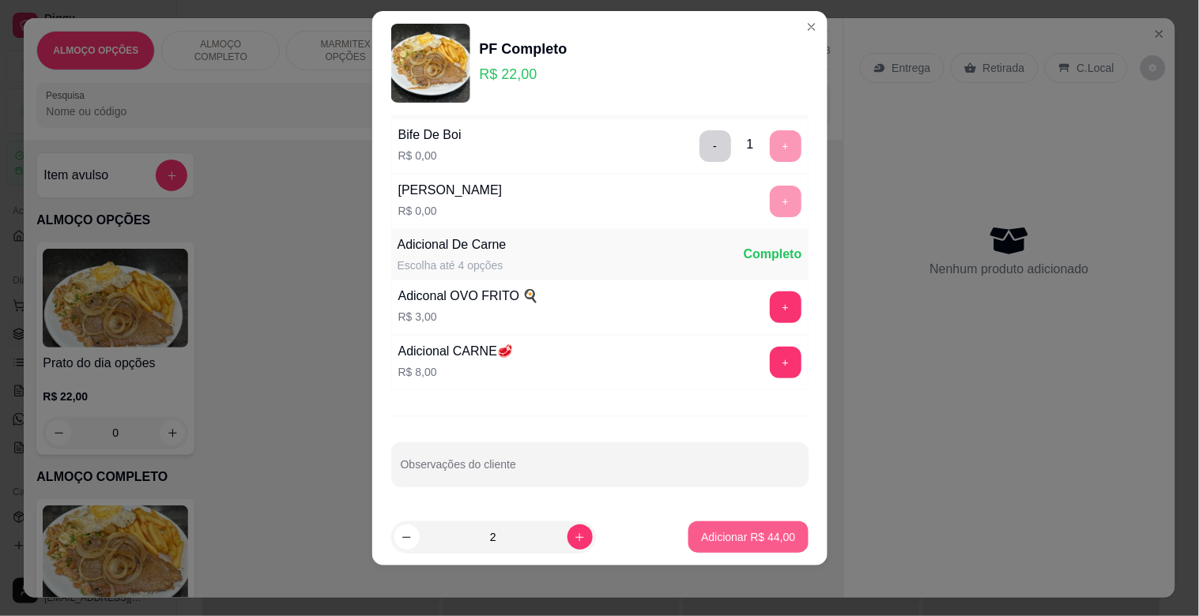
click at [703, 533] on p "Adicionar R$ 44,00" at bounding box center [748, 538] width 94 height 16
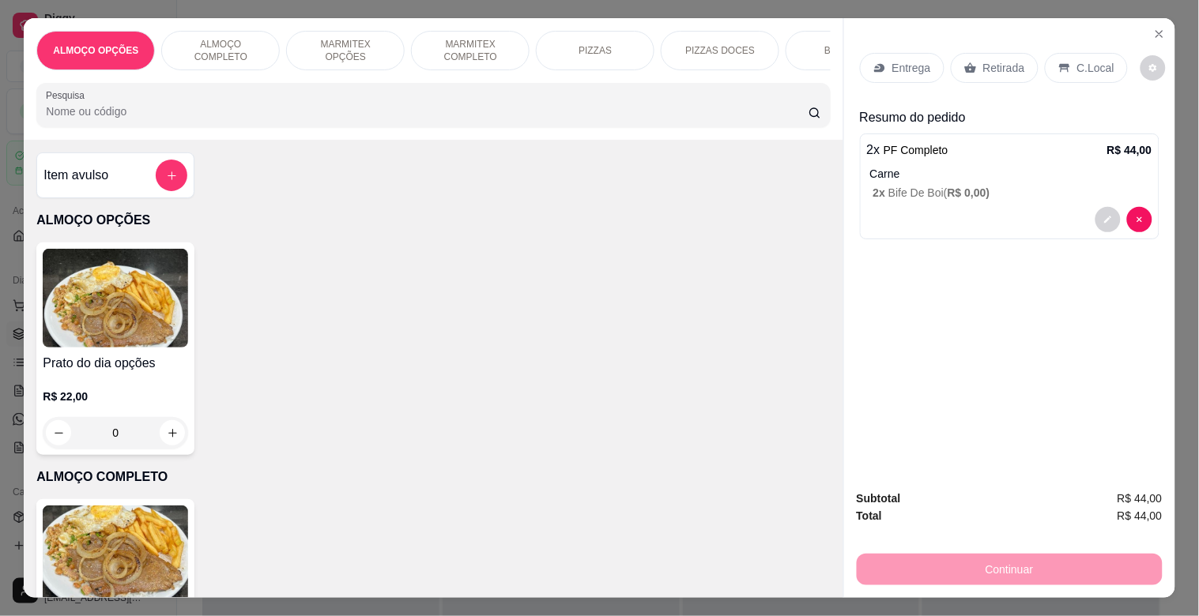
click at [992, 62] on p "Retirada" at bounding box center [1004, 68] width 42 height 16
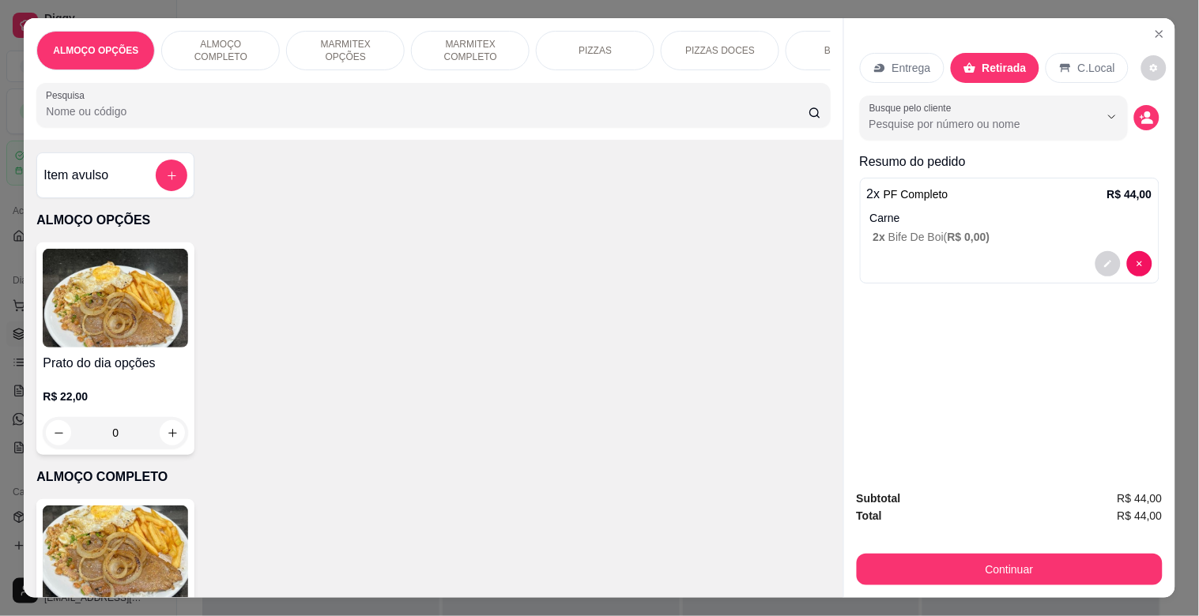
click at [1076, 53] on div "C.Local" at bounding box center [1087, 68] width 83 height 30
click at [1146, 114] on icon "decrease-product-quantity" at bounding box center [1146, 117] width 13 height 13
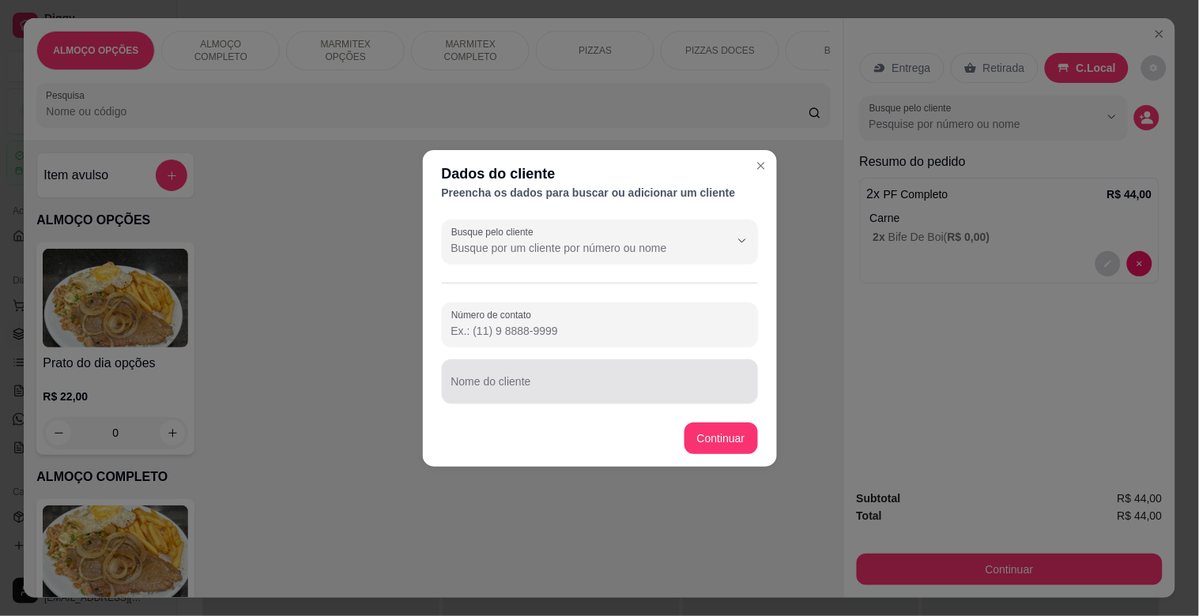
click at [612, 383] on input "Nome do cliente" at bounding box center [599, 388] width 297 height 16
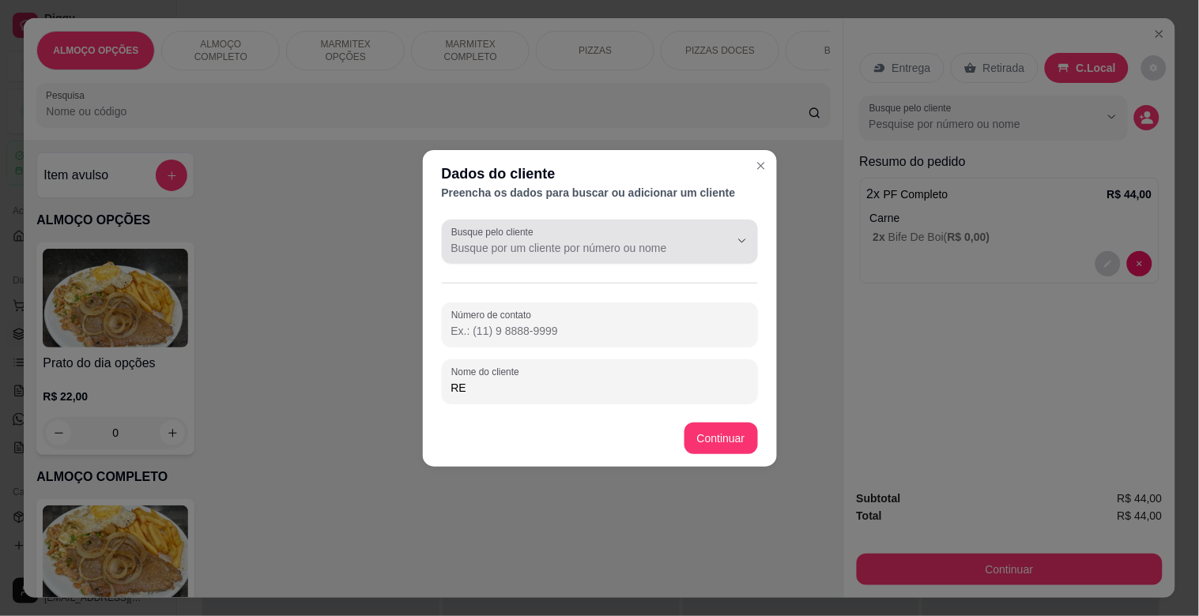
type input "R"
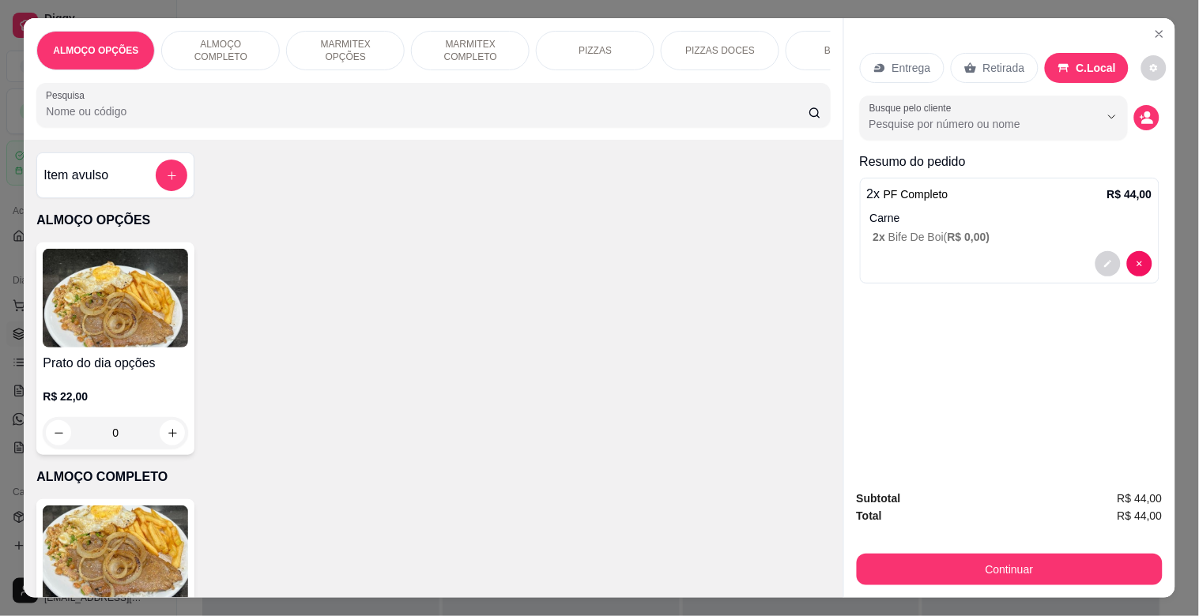
click at [957, 239] on div "2 x PF Completo R$ 44,00 Carne 2 x Bife De Boi ( R$ 0,00 )" at bounding box center [1010, 231] width 300 height 106
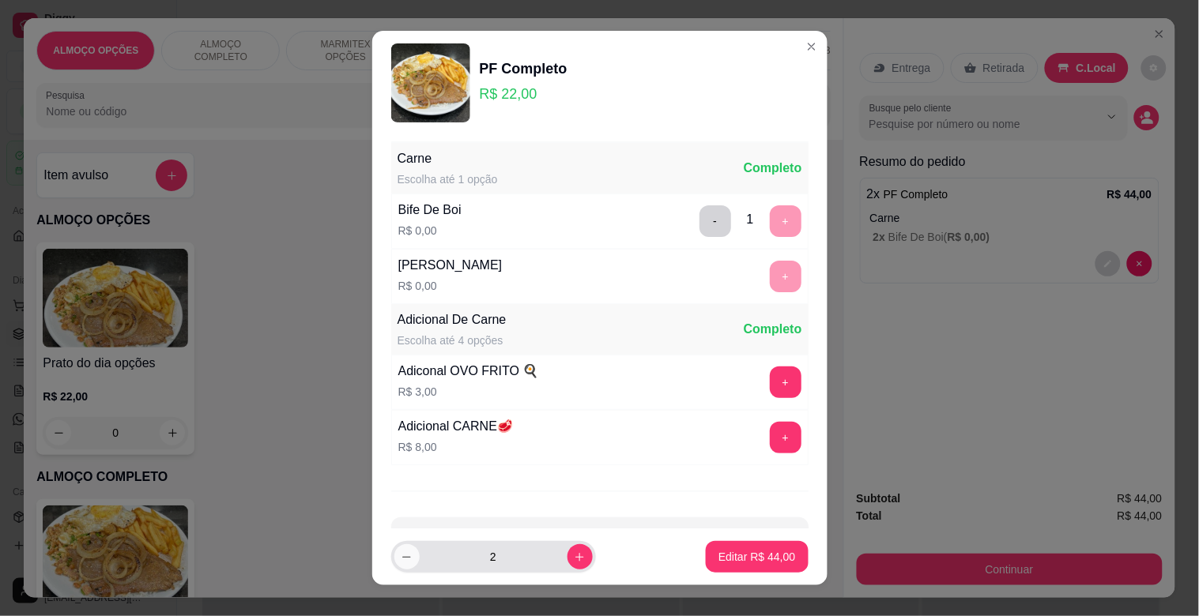
click at [401, 560] on icon "decrease-product-quantity" at bounding box center [407, 558] width 12 height 12
type input "1"
click at [455, 526] on div at bounding box center [600, 540] width 398 height 32
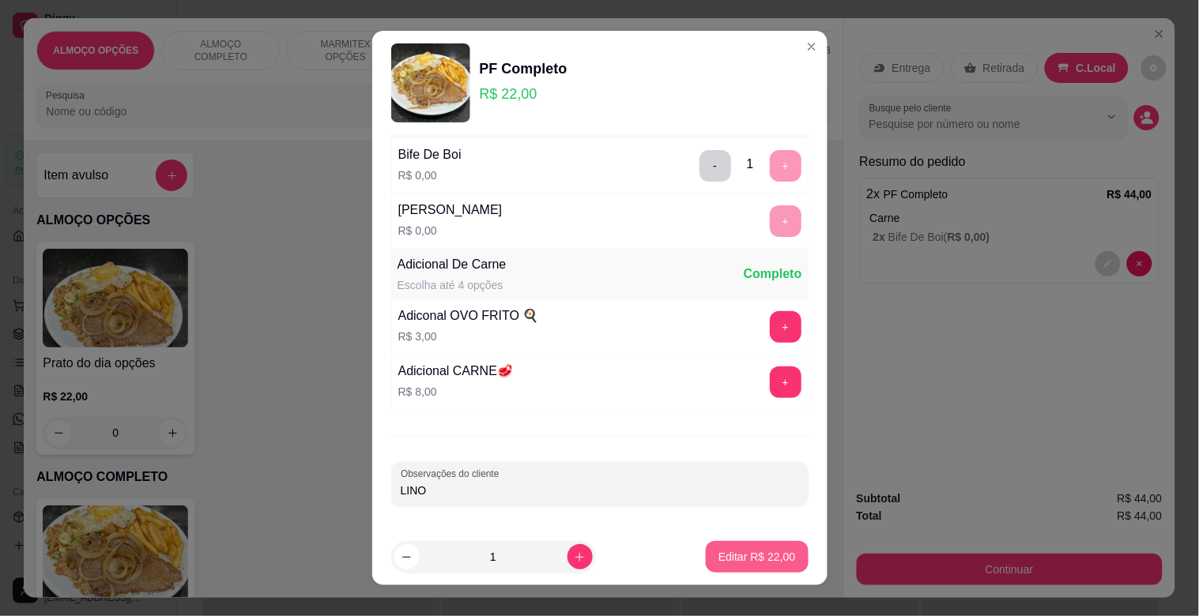
type input "LINO"
click at [740, 557] on p "Editar R$ 22,00" at bounding box center [756, 557] width 77 height 16
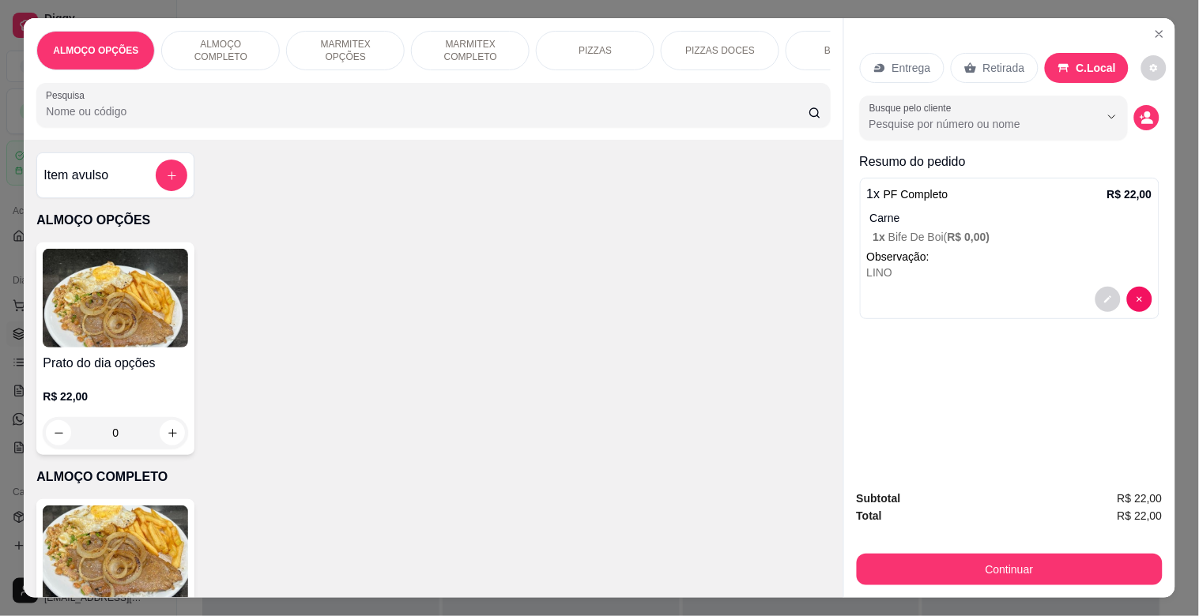
click at [164, 569] on img at bounding box center [115, 555] width 145 height 99
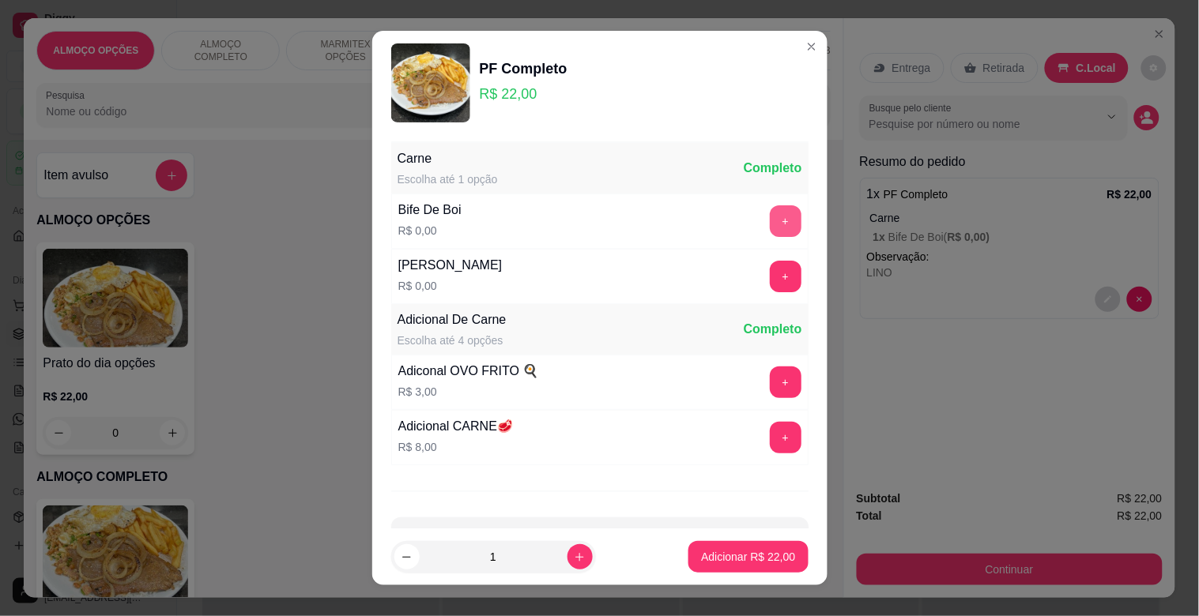
click at [770, 225] on button "+" at bounding box center [786, 221] width 32 height 32
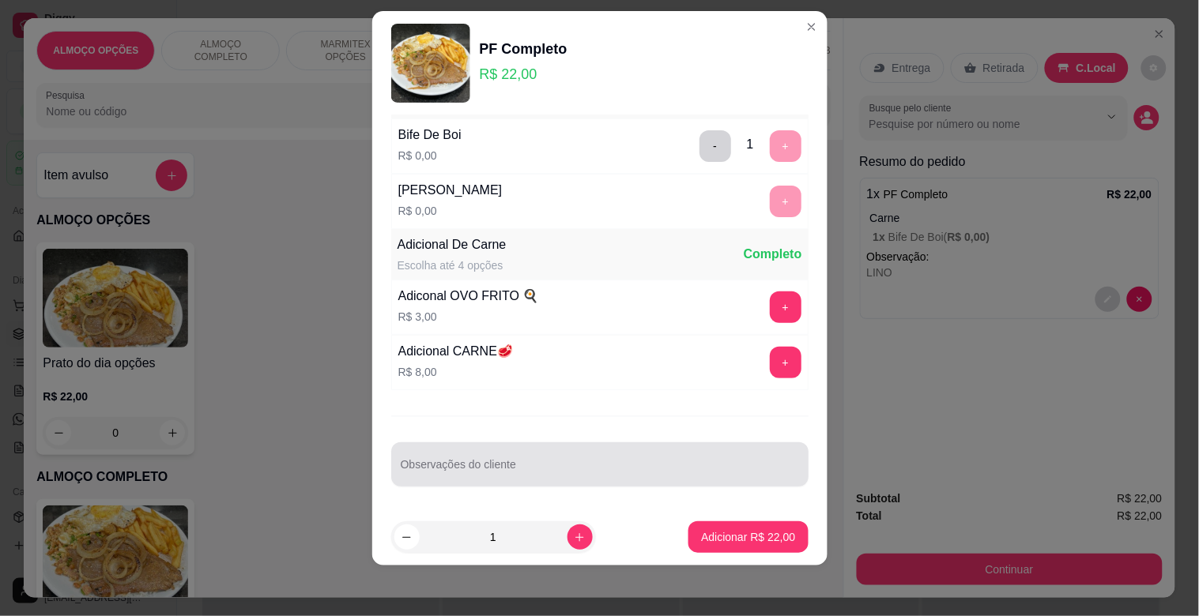
click at [449, 471] on input "Observações do cliente" at bounding box center [600, 471] width 398 height 16
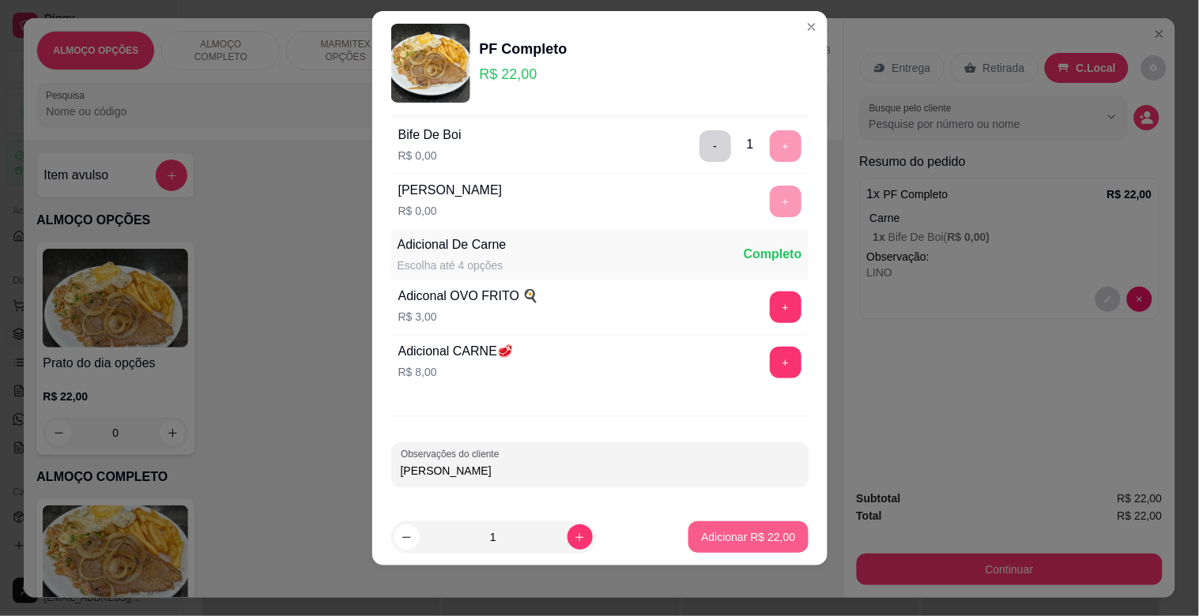
type input "[PERSON_NAME]"
click at [757, 541] on p "Adicionar R$ 22,00" at bounding box center [748, 538] width 94 height 16
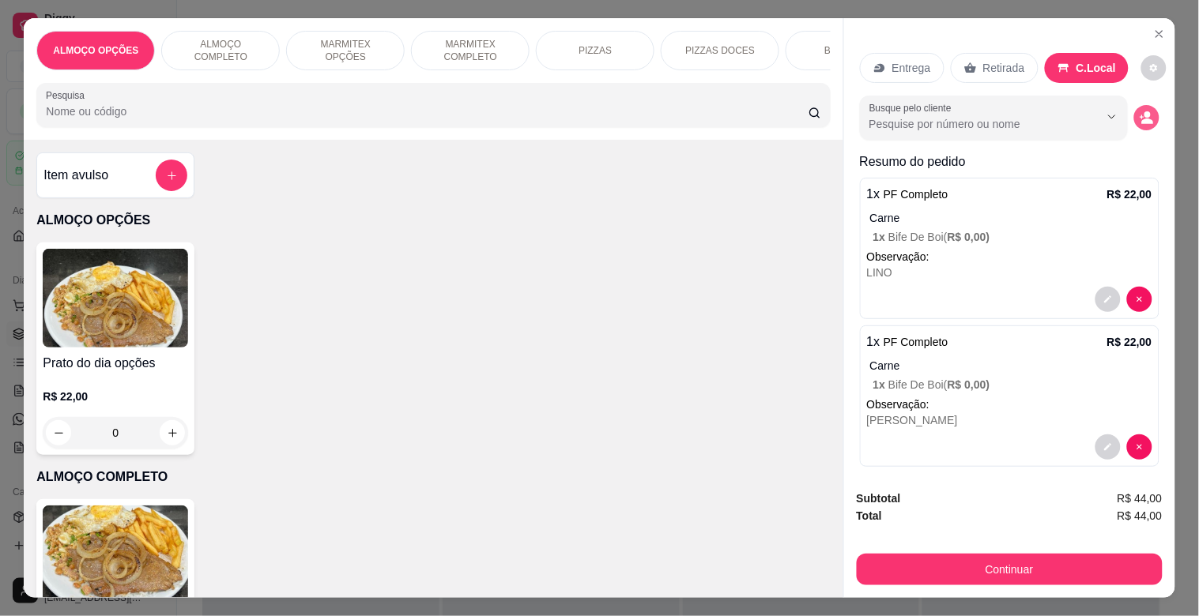
click at [1141, 119] on icon "decrease-product-quantity" at bounding box center [1147, 122] width 12 height 6
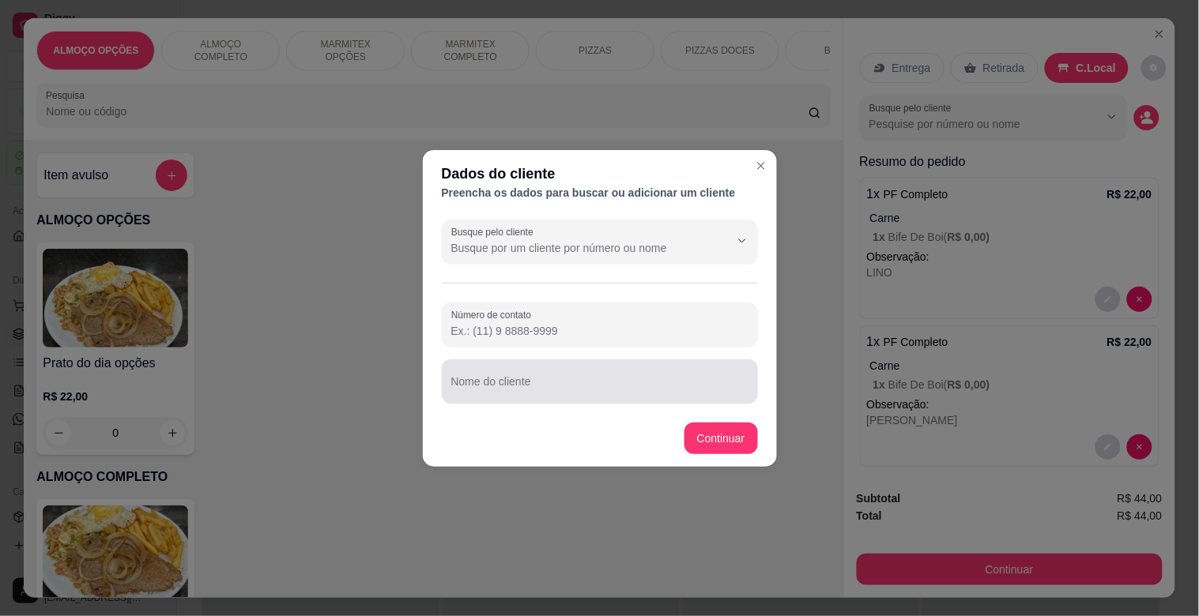
click at [690, 380] on input "Nome do cliente" at bounding box center [599, 388] width 297 height 16
type input "REQUISIÇAO MODERNA"
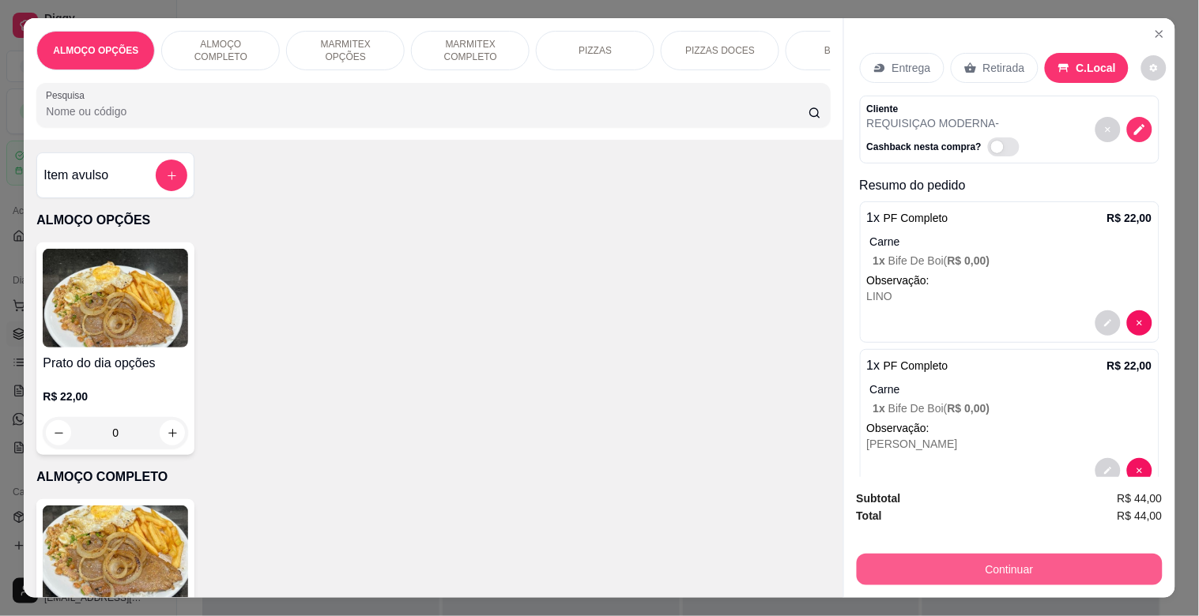
click at [971, 554] on button "Continuar" at bounding box center [1010, 570] width 306 height 32
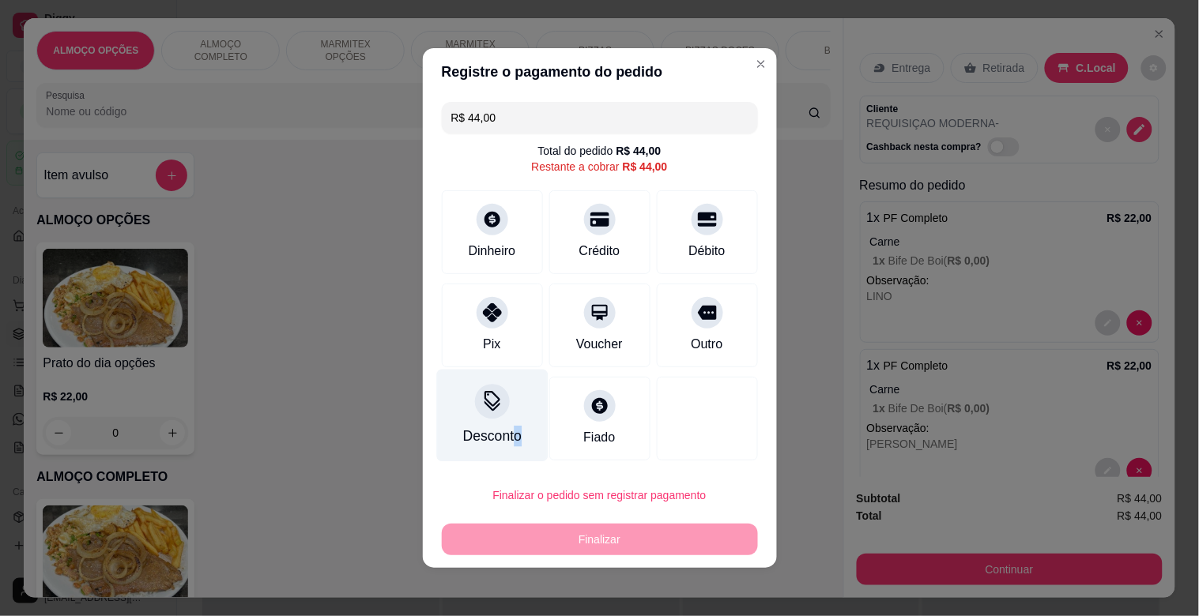
click at [508, 427] on div "Desconto" at bounding box center [491, 416] width 111 height 92
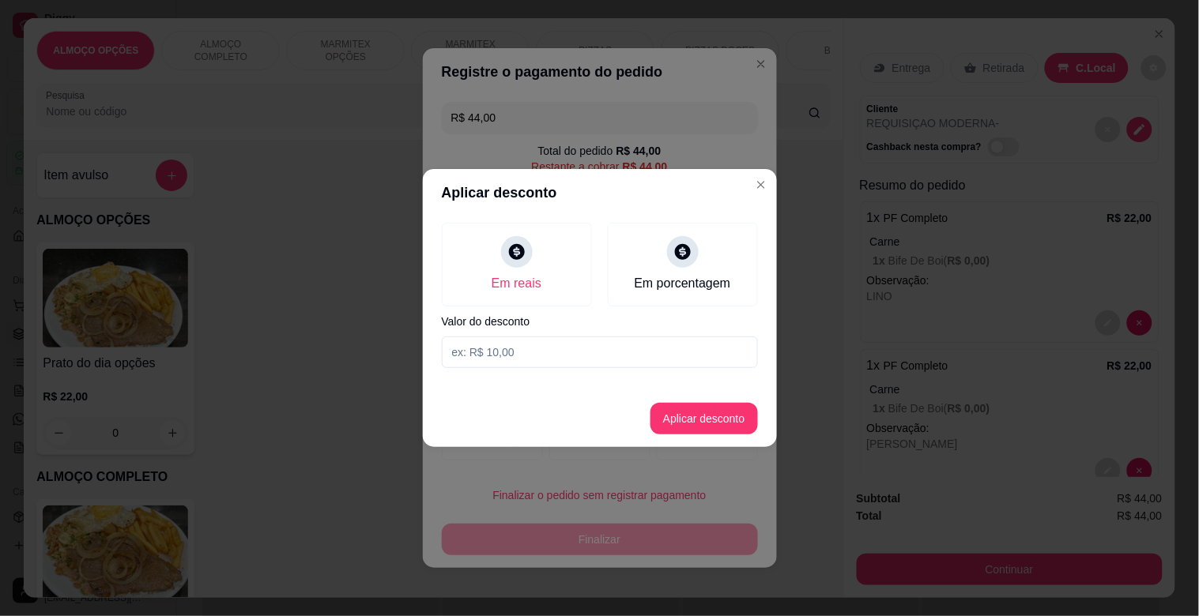
click at [494, 352] on input at bounding box center [600, 353] width 316 height 32
type input "4,00"
click at [721, 419] on button "Aplicar desconto" at bounding box center [703, 419] width 107 height 32
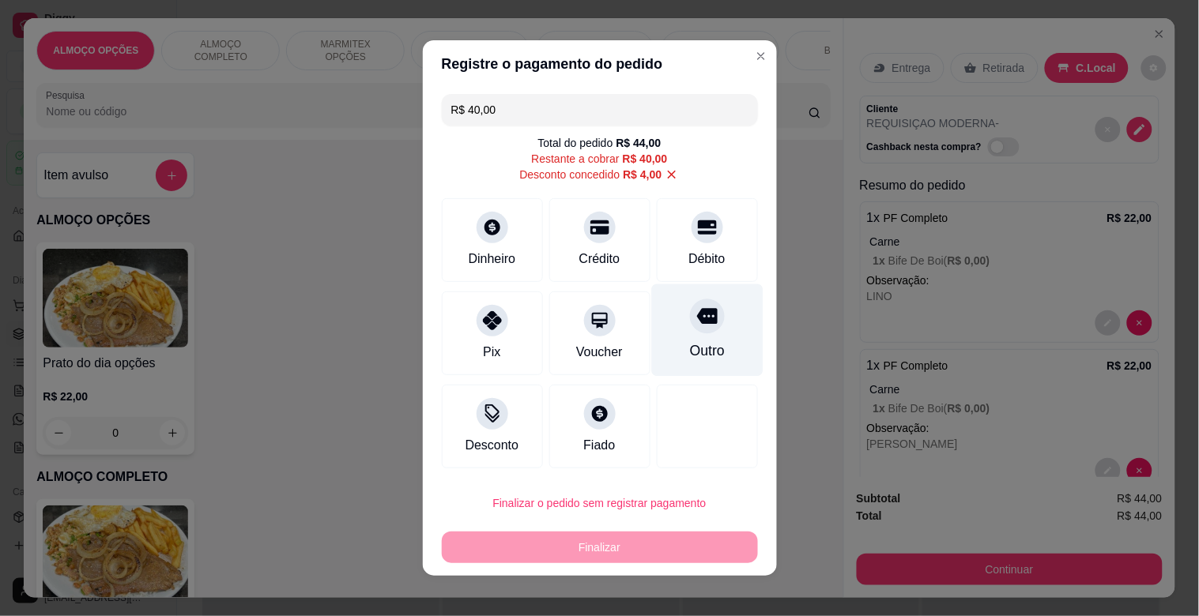
click at [696, 324] on icon at bounding box center [706, 316] width 21 height 21
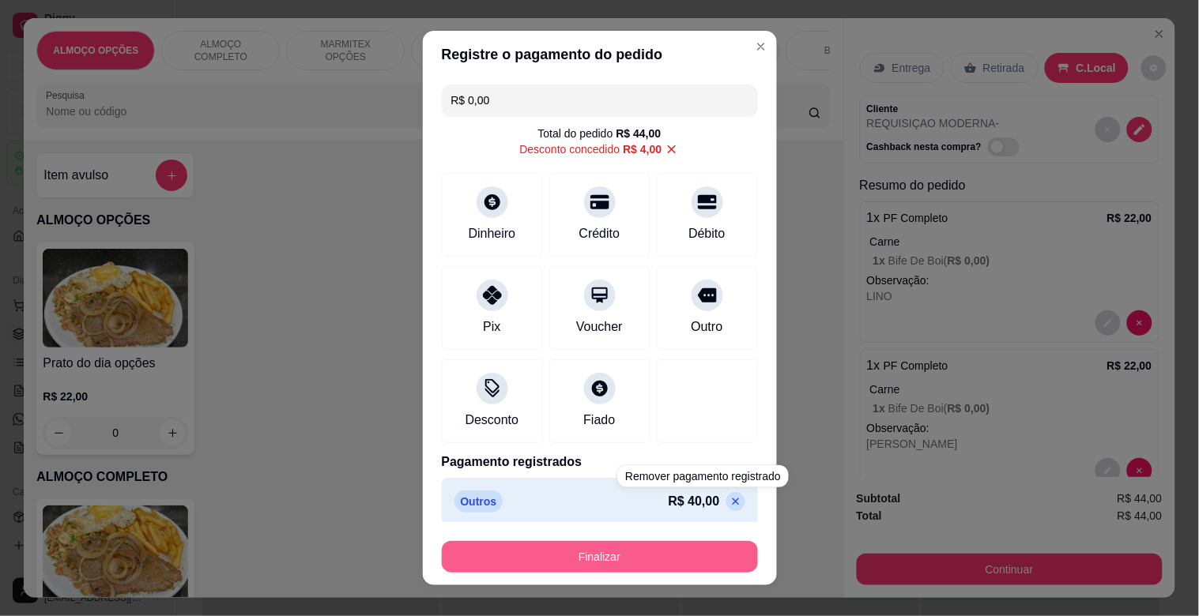
click at [589, 548] on button "Finalizar" at bounding box center [600, 557] width 316 height 32
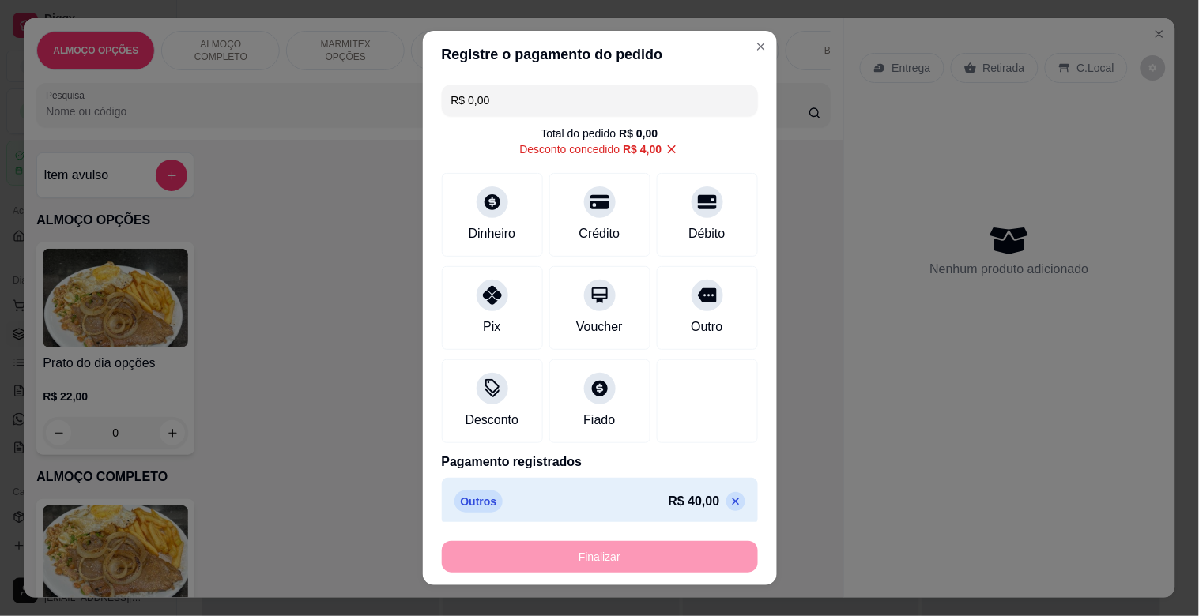
type input "-R$ 44,00"
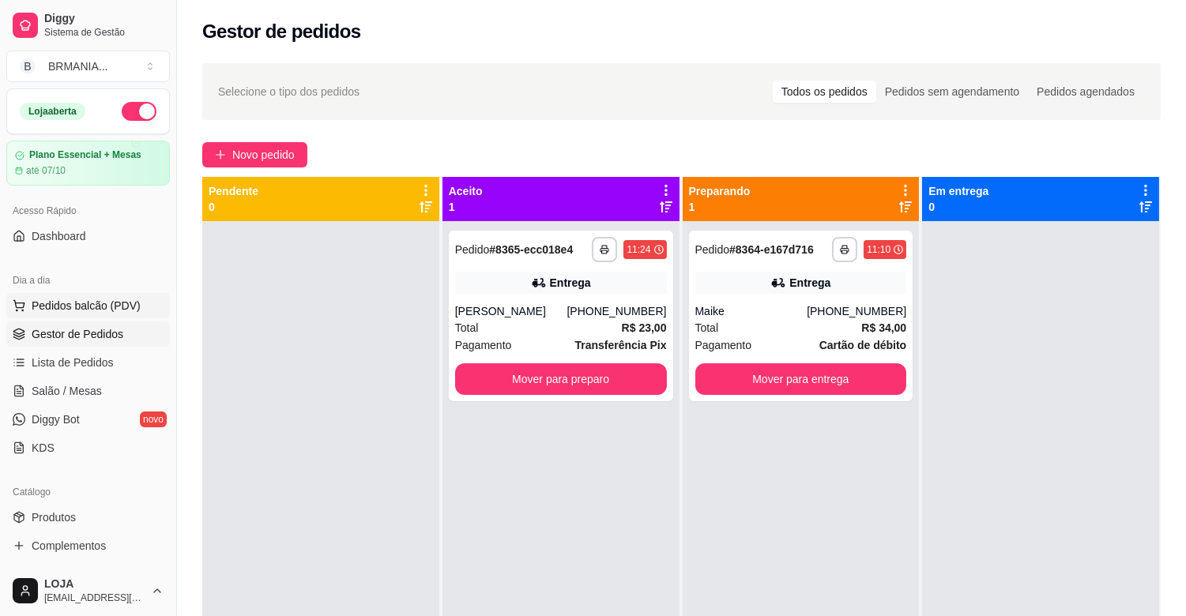
click at [99, 296] on button "Pedidos balcão (PDV)" at bounding box center [88, 305] width 164 height 25
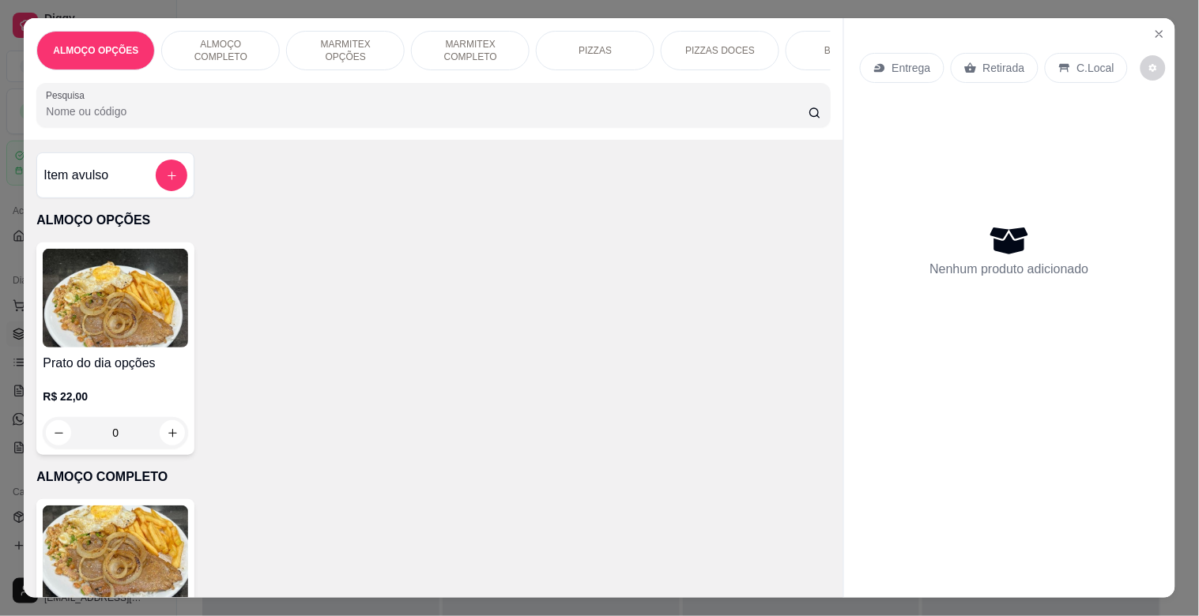
click at [131, 558] on img at bounding box center [115, 555] width 145 height 99
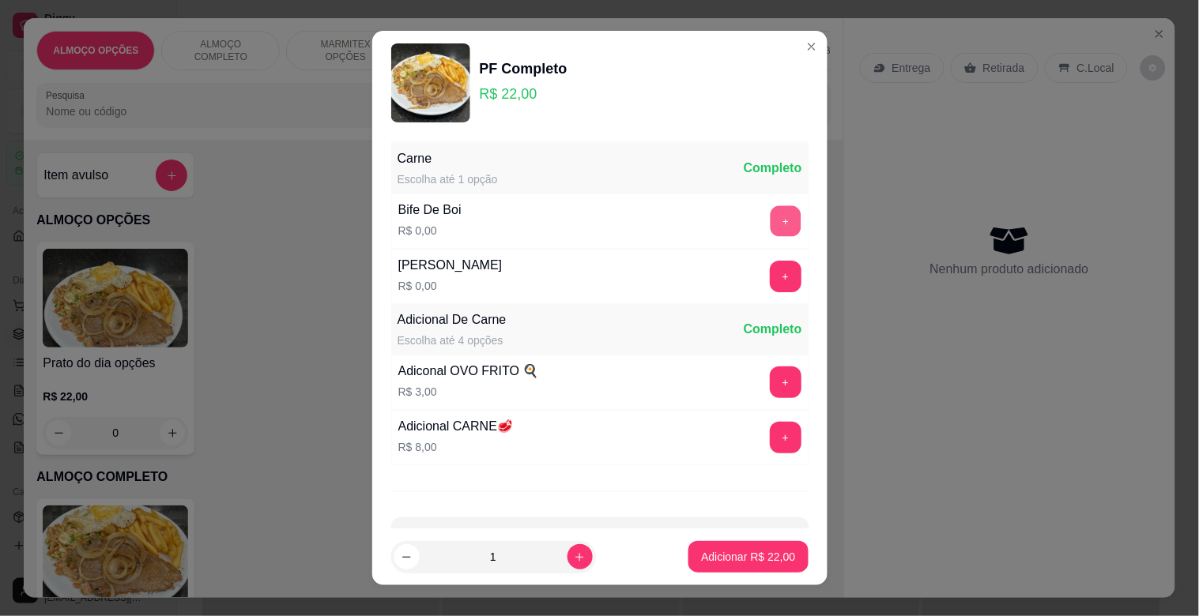
click at [770, 223] on button "+" at bounding box center [785, 221] width 31 height 31
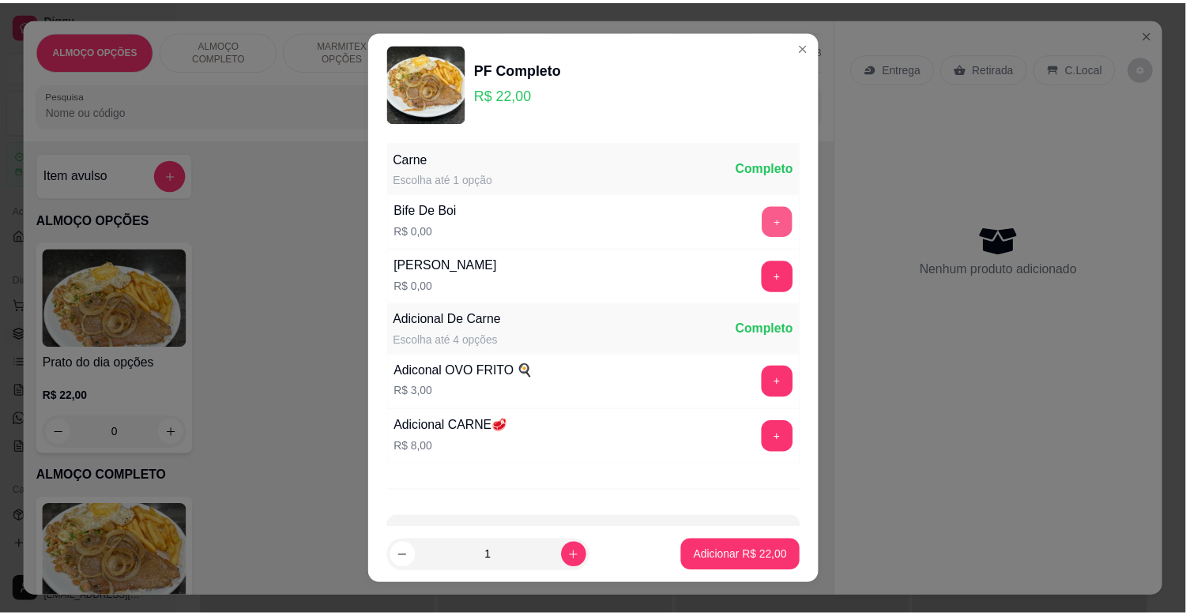
scroll to position [56, 0]
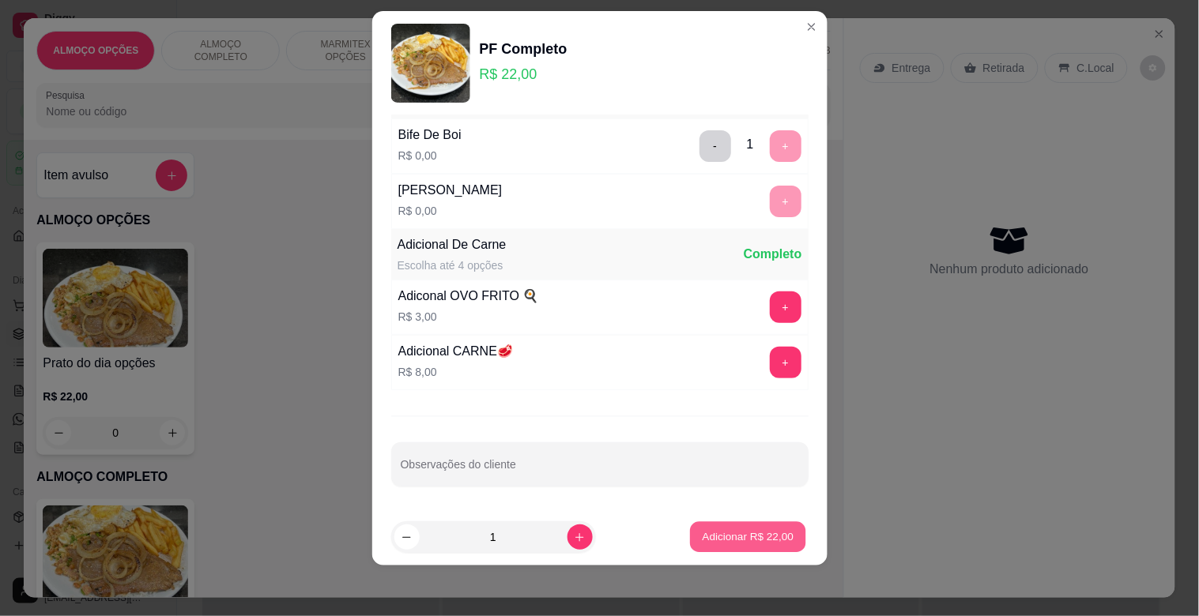
click at [744, 541] on p "Adicionar R$ 22,00" at bounding box center [749, 537] width 92 height 15
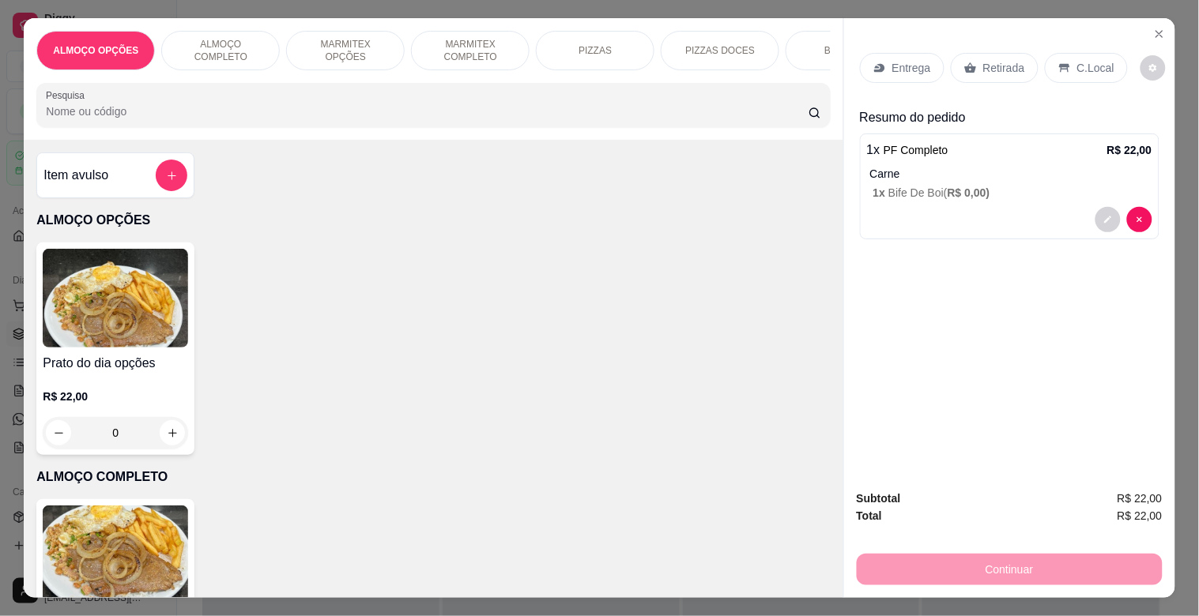
click at [1069, 53] on div "C.Local" at bounding box center [1086, 68] width 83 height 30
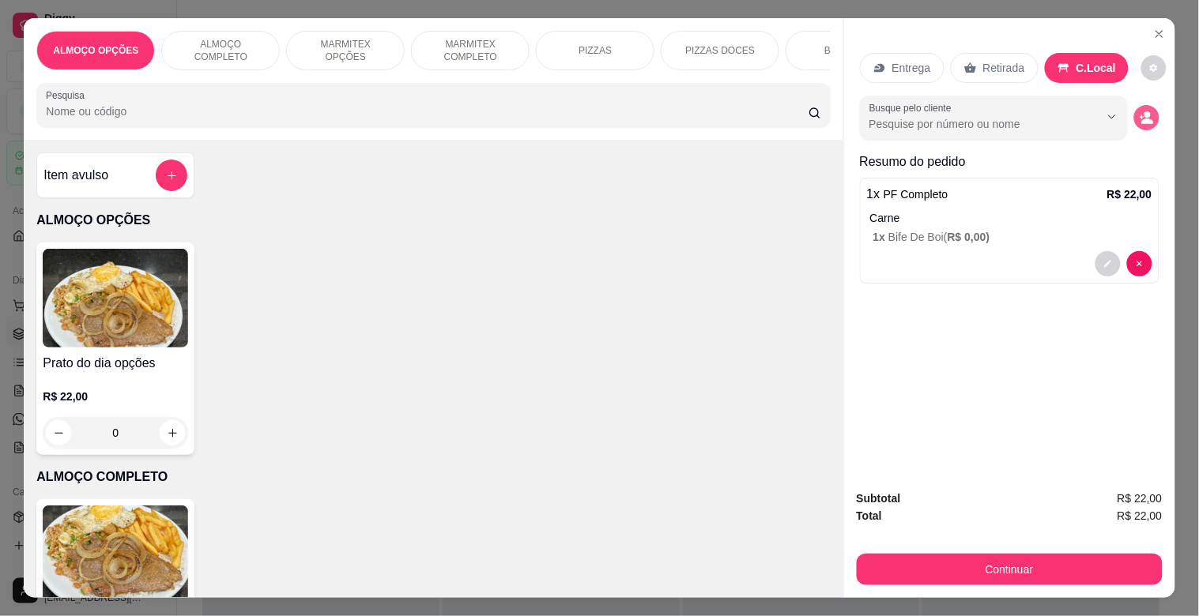
click at [1147, 111] on icon "decrease-product-quantity" at bounding box center [1147, 118] width 14 height 14
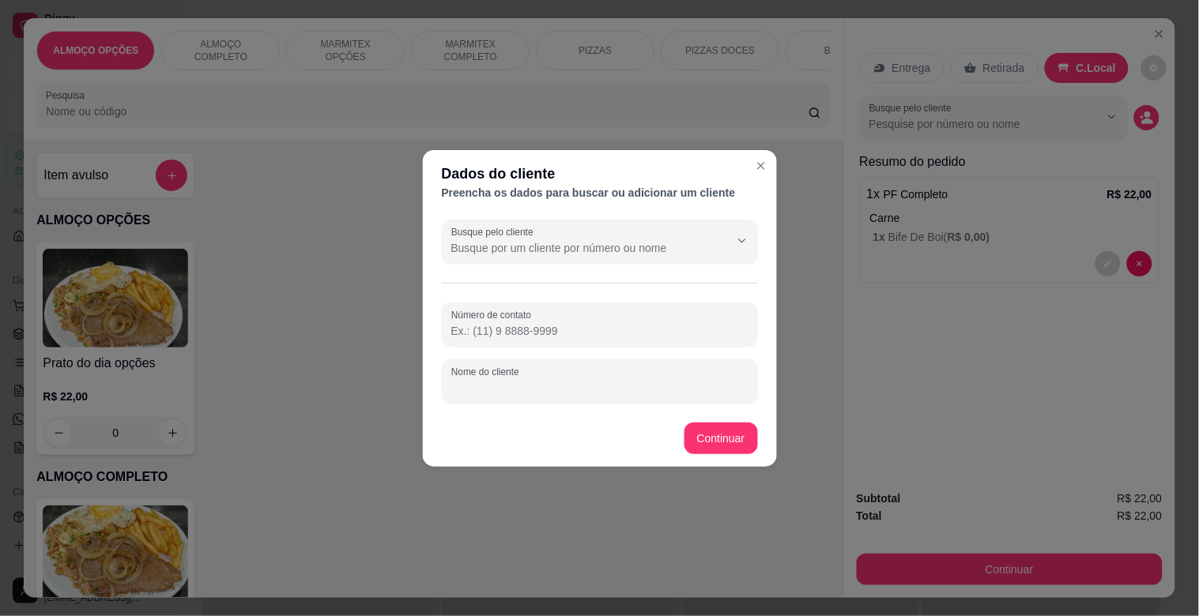
click at [609, 393] on input "Nome do cliente" at bounding box center [599, 388] width 297 height 16
click at [519, 392] on input "[PERSON_NAME] MODERNA" at bounding box center [599, 388] width 297 height 16
type input "[PERSON_NAME] MODERNA"
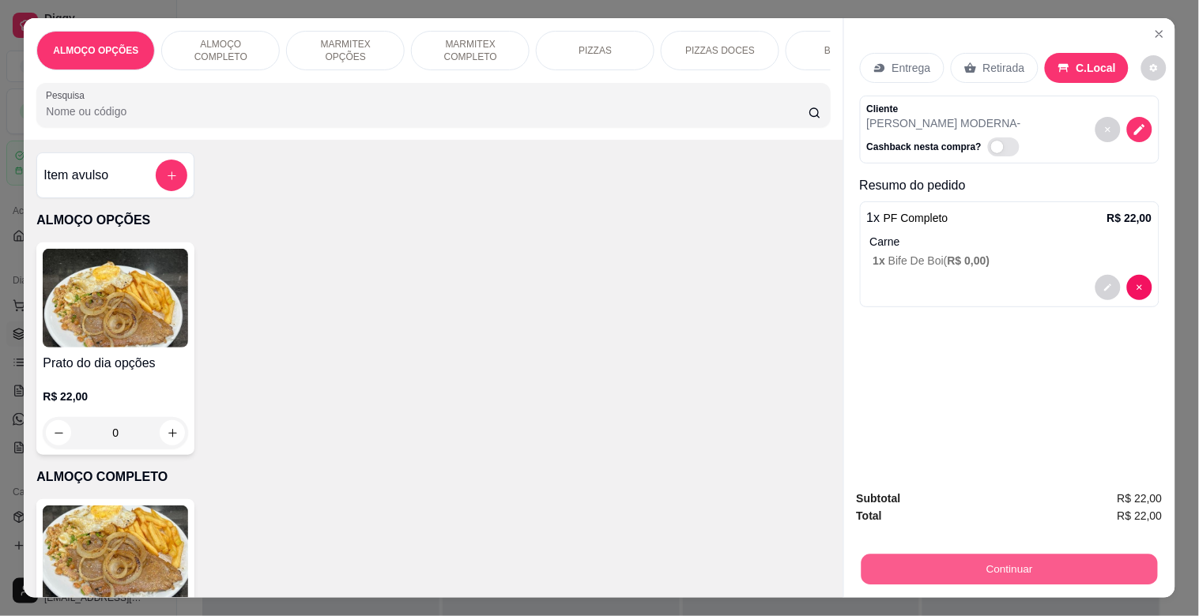
click at [962, 560] on button "Continuar" at bounding box center [1009, 569] width 296 height 31
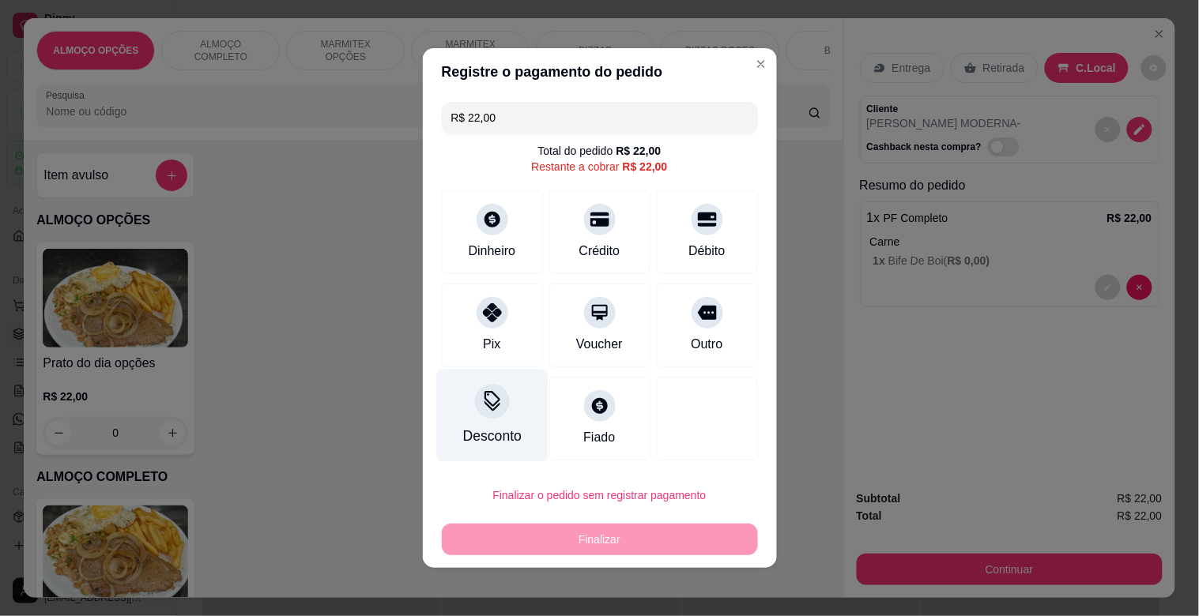
click at [487, 408] on icon at bounding box center [491, 401] width 21 height 21
click at [507, 381] on section "Aplicar desconto Em reais Em porcentagem Valor do desconto Aplicar desconto" at bounding box center [600, 308] width 354 height 278
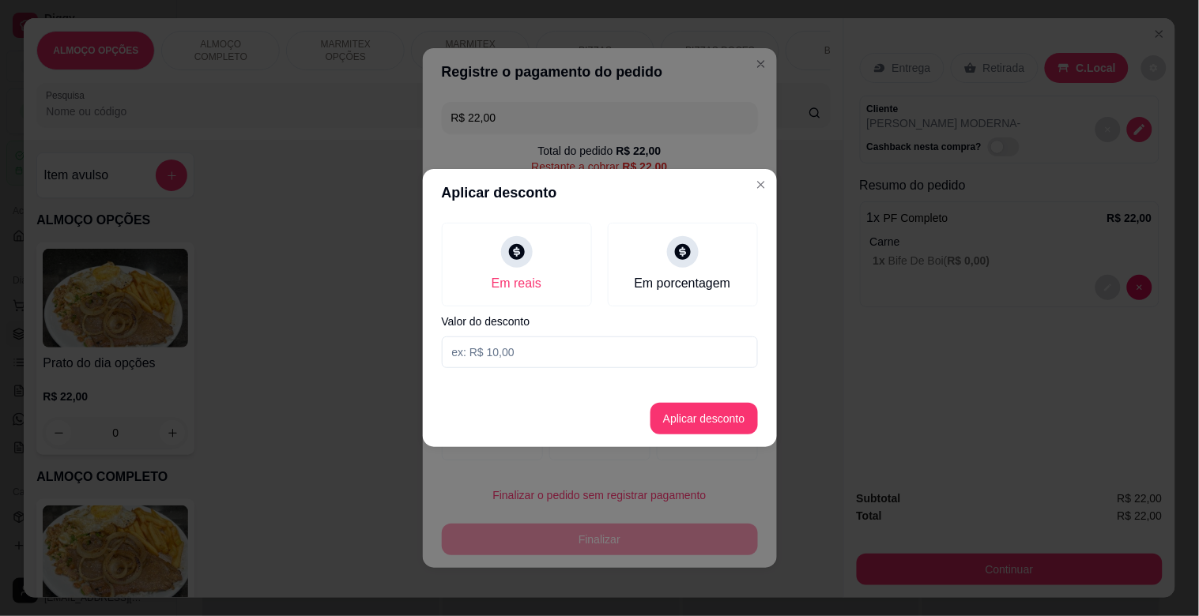
click at [503, 361] on input at bounding box center [600, 353] width 316 height 32
type input "2,00"
click at [725, 420] on button "Aplicar desconto" at bounding box center [703, 419] width 107 height 32
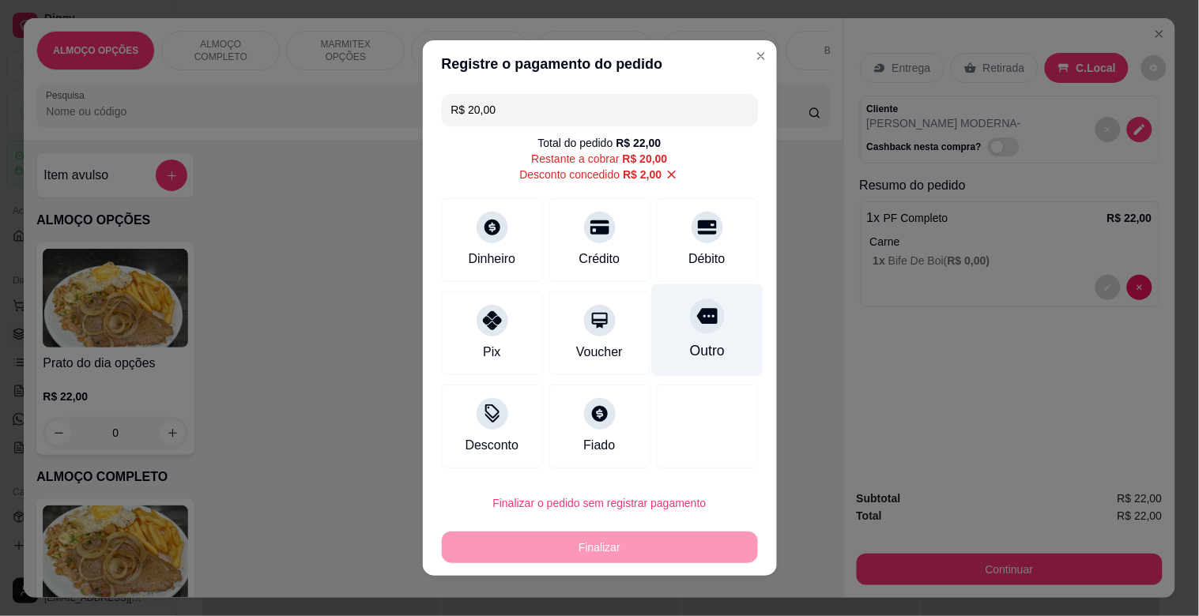
click at [680, 338] on div "Outro" at bounding box center [706, 331] width 111 height 92
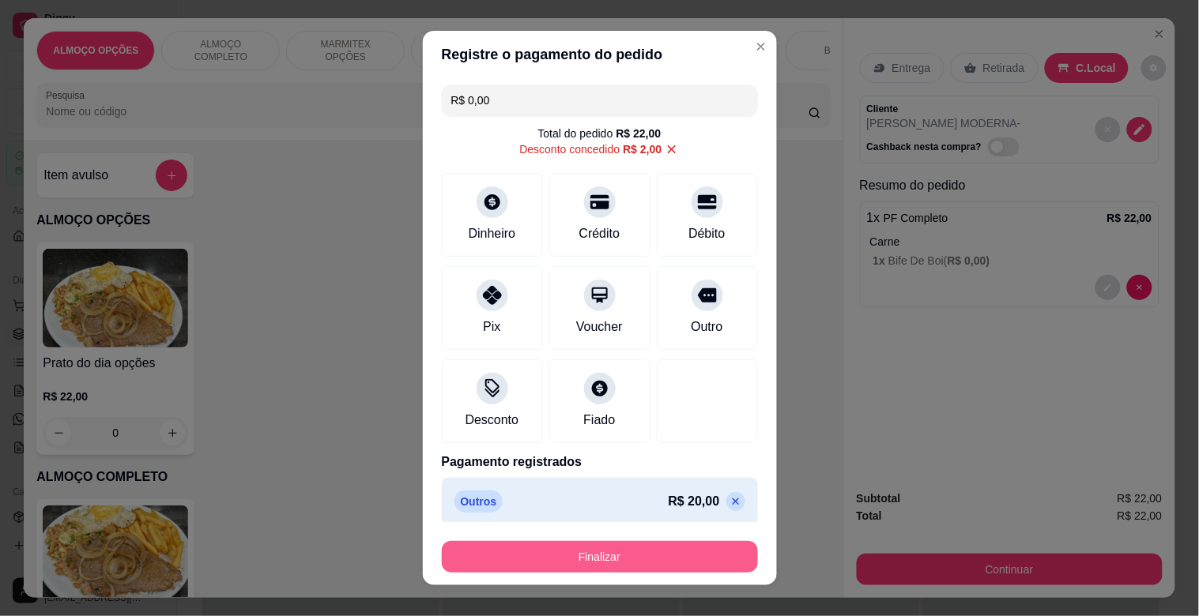
click at [648, 557] on button "Finalizar" at bounding box center [600, 557] width 316 height 32
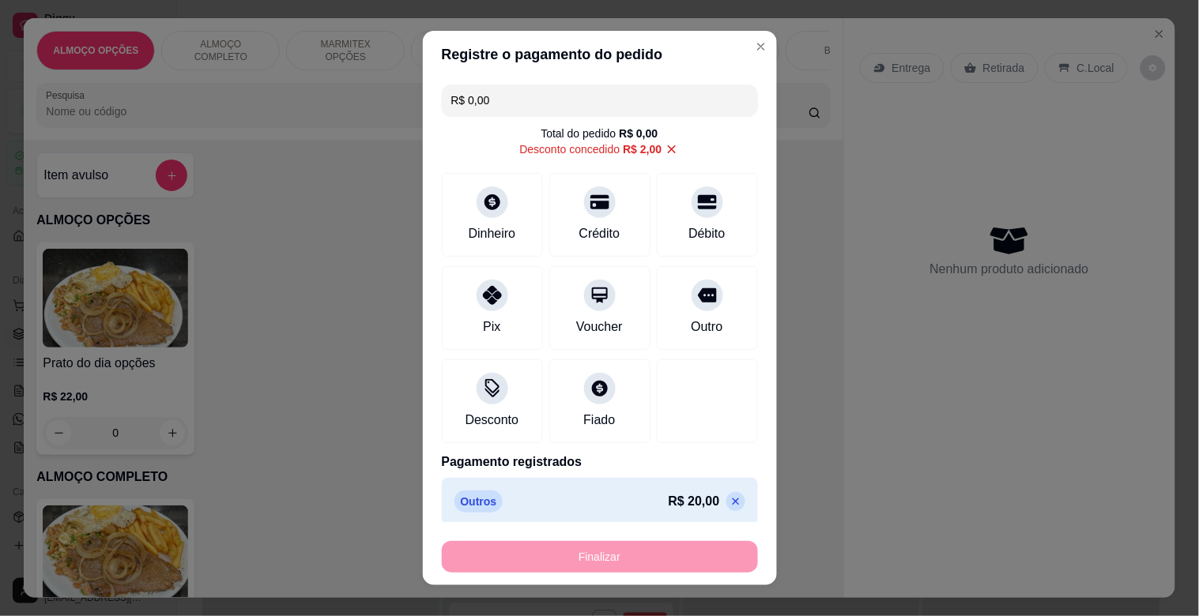
type input "-R$ 22,00"
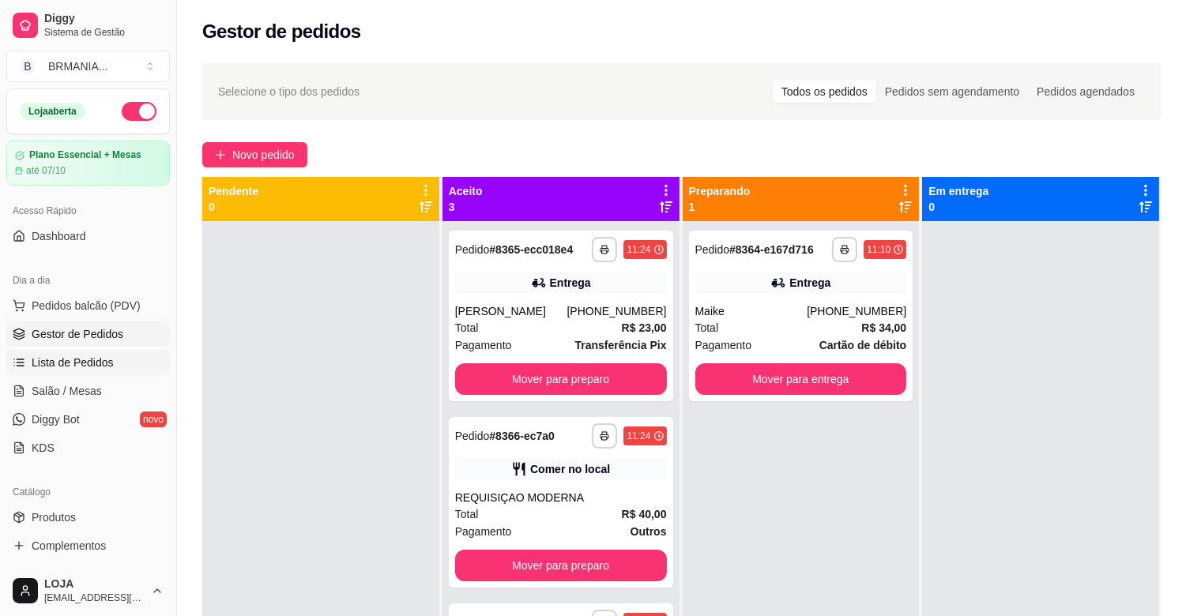
click at [76, 368] on span "Lista de Pedidos" at bounding box center [73, 363] width 82 height 16
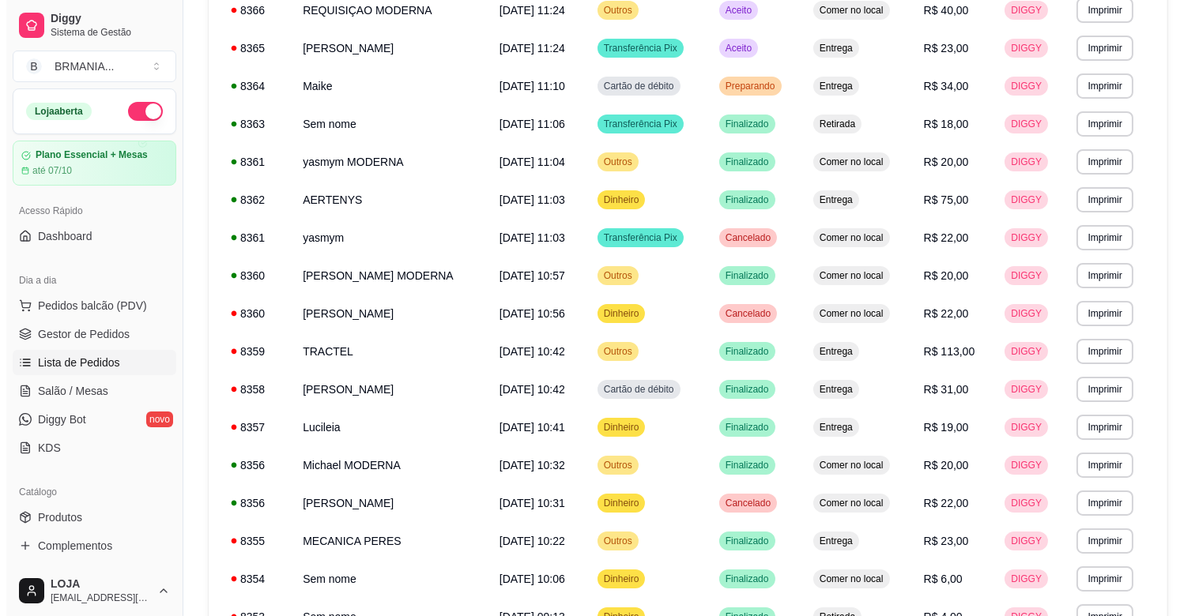
scroll to position [281, 0]
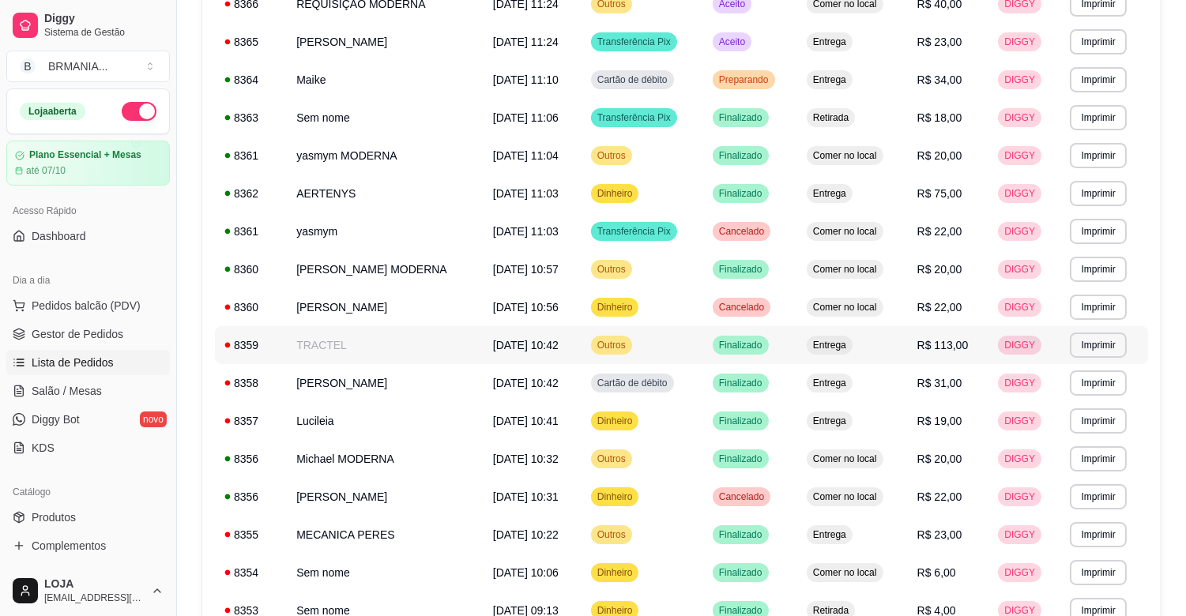
click at [447, 342] on td "TRACTEL" at bounding box center [385, 345] width 197 height 38
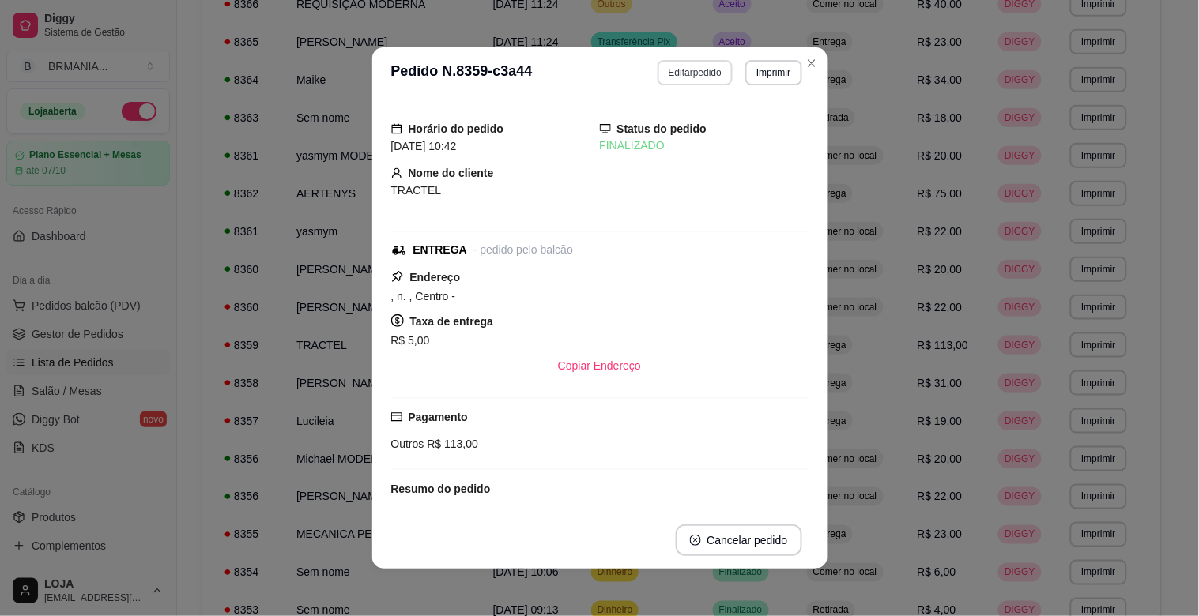
click at [706, 67] on button "Editar pedido" at bounding box center [695, 72] width 75 height 25
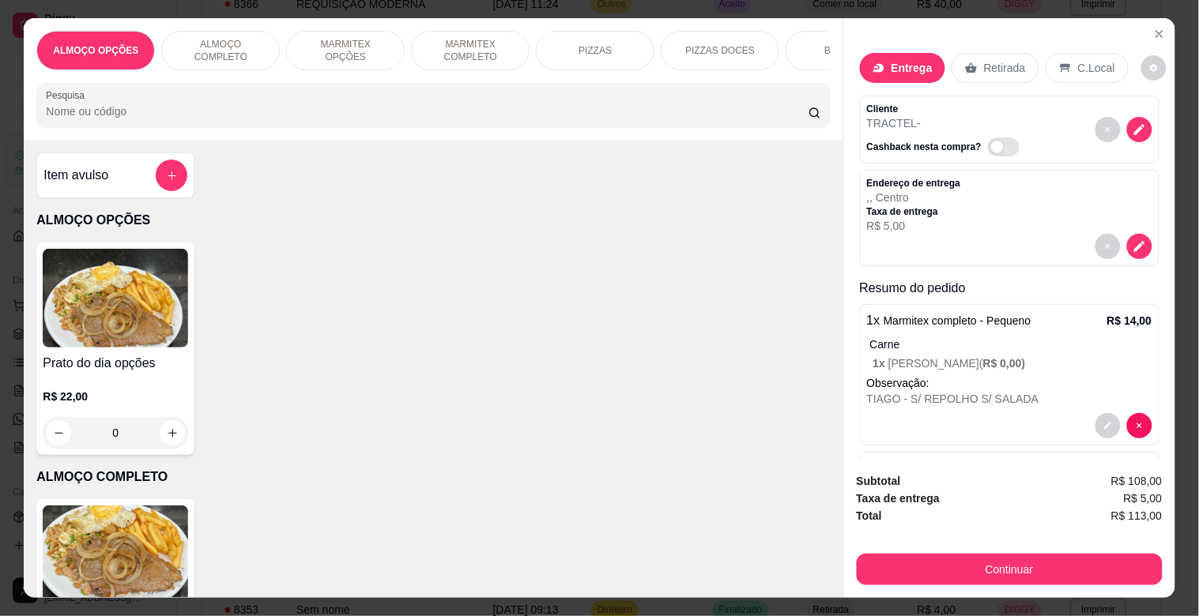
click at [288, 105] on div at bounding box center [433, 105] width 775 height 32
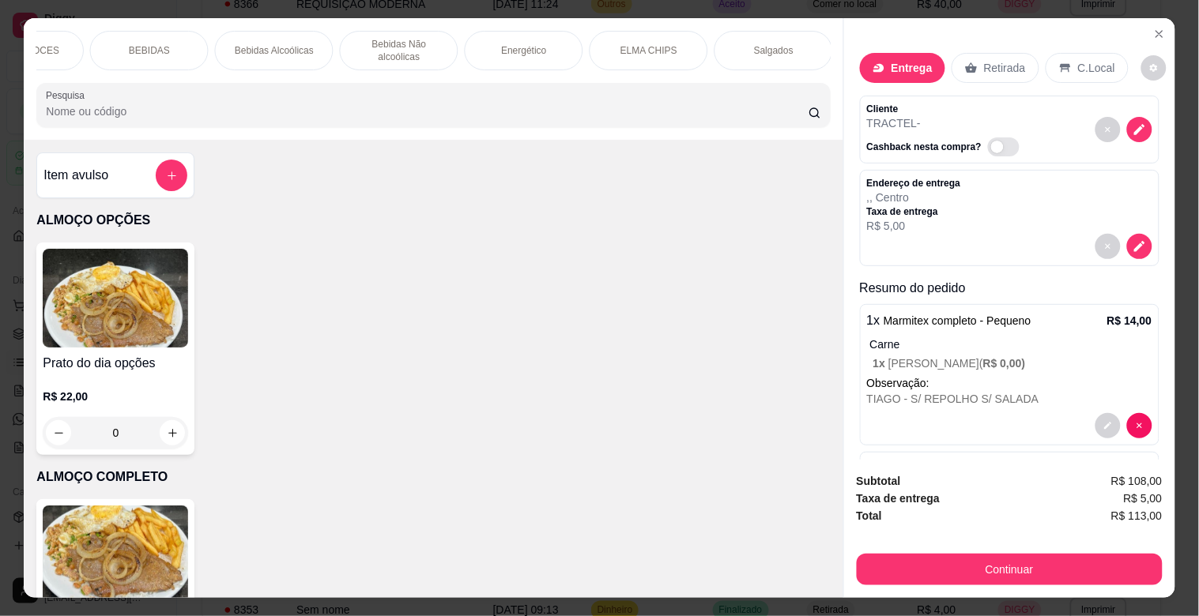
click at [444, 43] on div "Bebidas Não alcoólicas" at bounding box center [399, 51] width 119 height 40
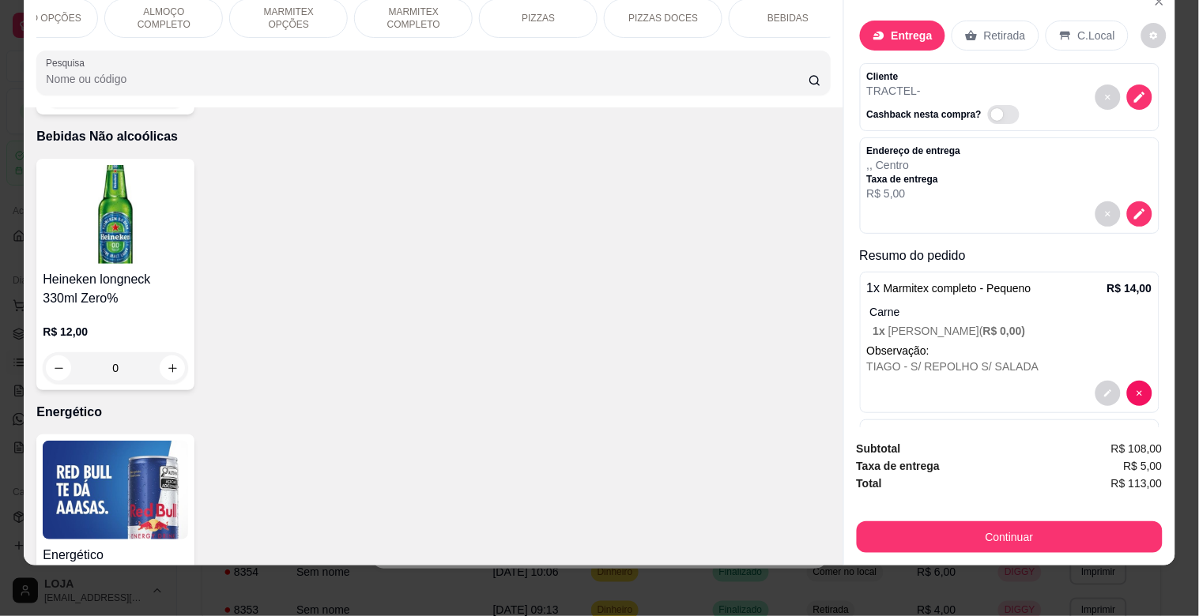
scroll to position [0, 0]
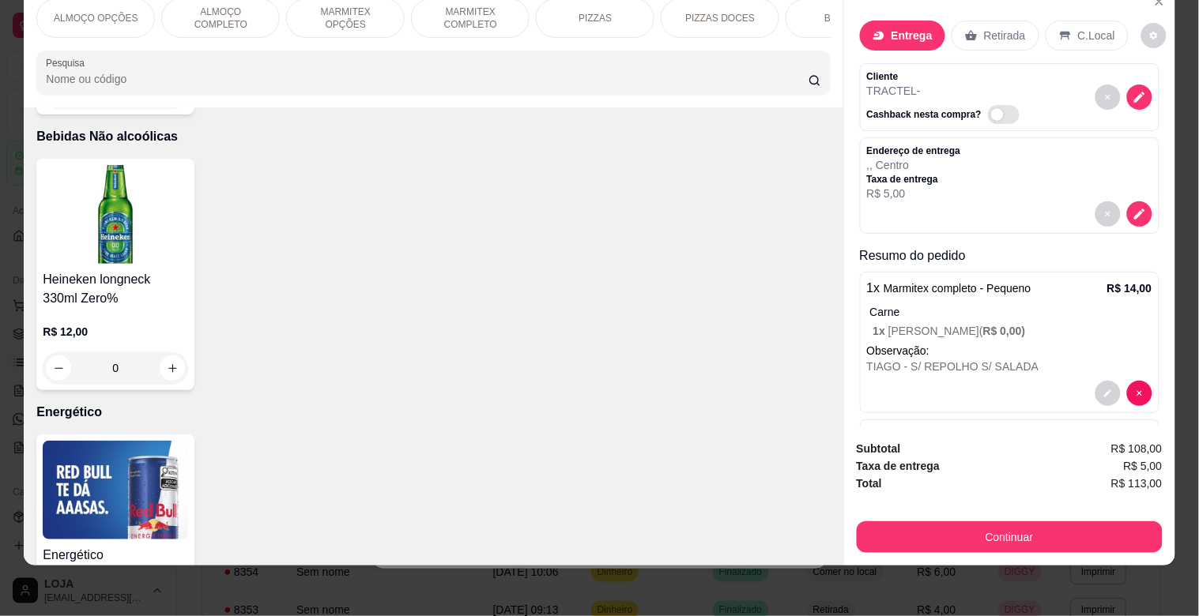
drag, startPoint x: 472, startPoint y: 10, endPoint x: 447, endPoint y: 25, distance: 29.4
click at [472, 11] on p "MARMITEX COMPLETO" at bounding box center [470, 18] width 92 height 25
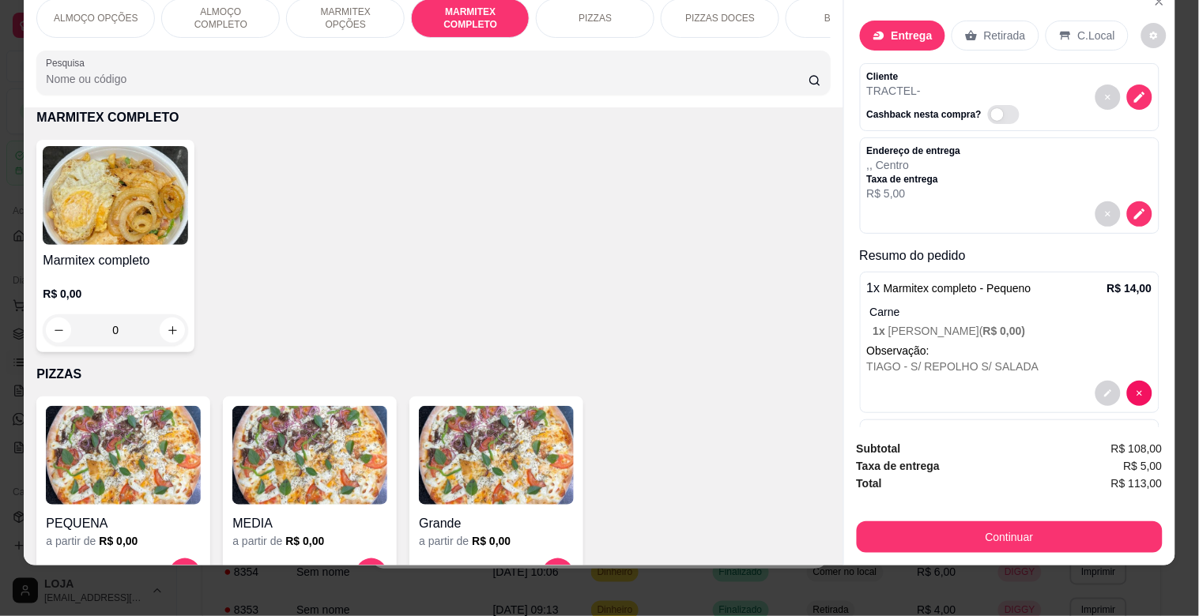
click at [146, 182] on img at bounding box center [115, 195] width 145 height 99
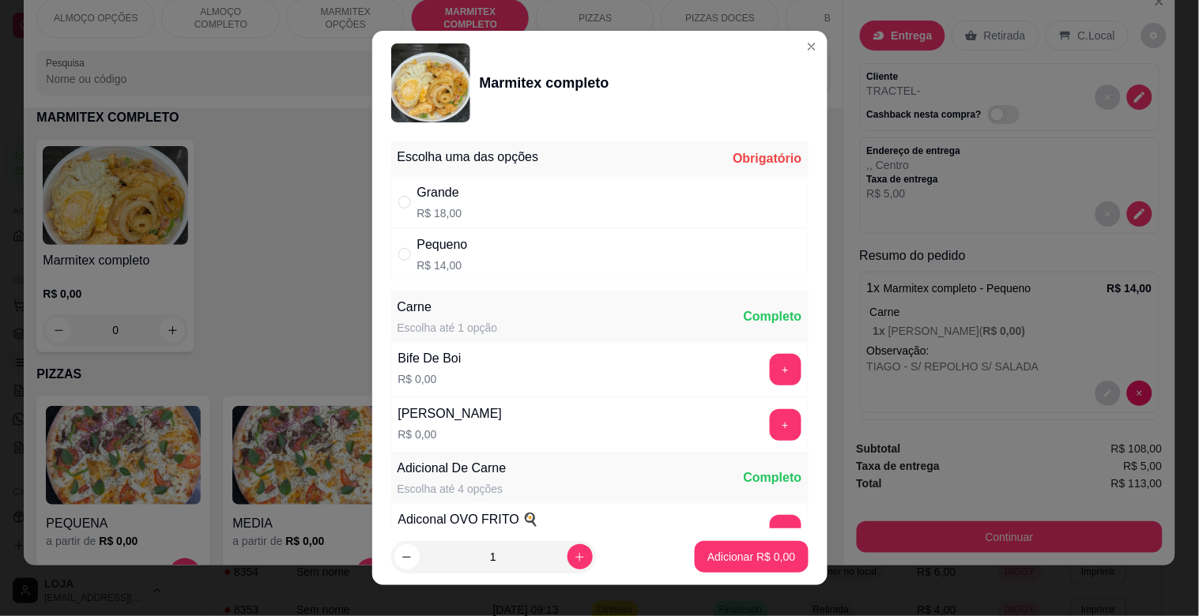
click at [492, 198] on div "Grande R$ 18,00" at bounding box center [599, 202] width 417 height 52
radio input "true"
click at [770, 365] on button "+" at bounding box center [785, 370] width 31 height 31
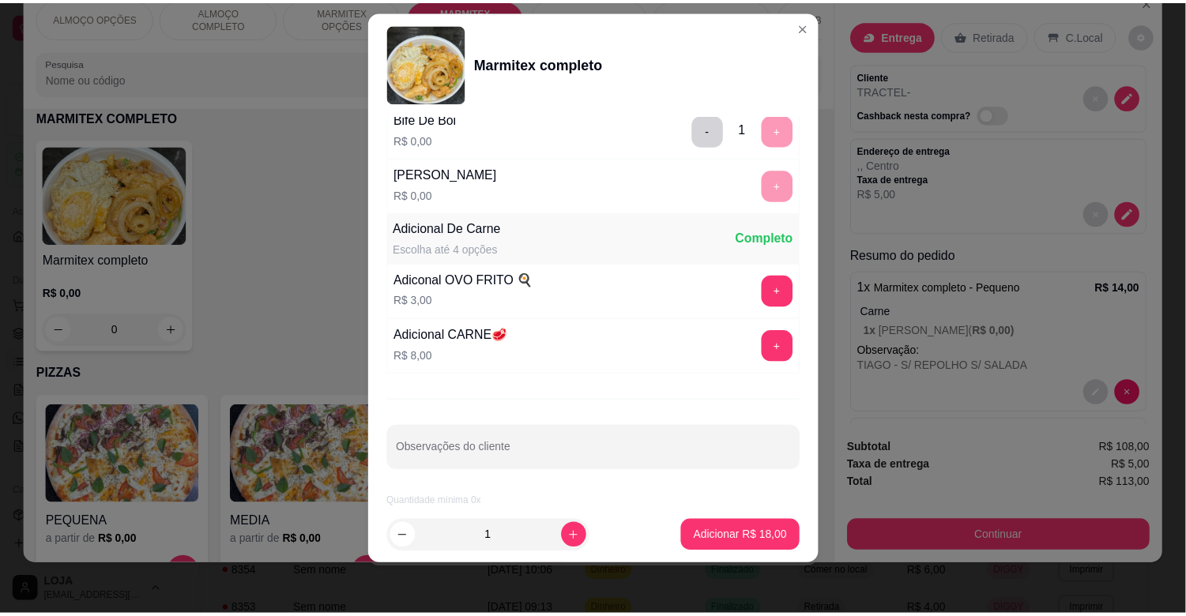
scroll to position [221, 0]
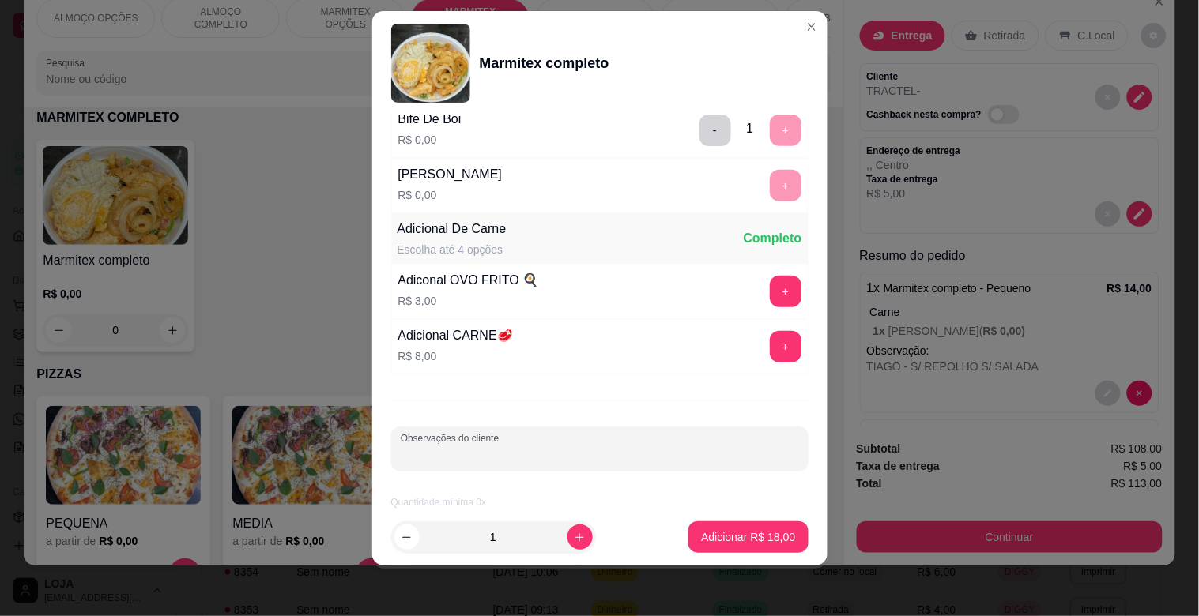
click at [668, 447] on input "Observações do cliente" at bounding box center [600, 455] width 398 height 16
type input "ELIZETE"
click at [728, 544] on p "Adicionar R$ 18,00" at bounding box center [749, 537] width 92 height 15
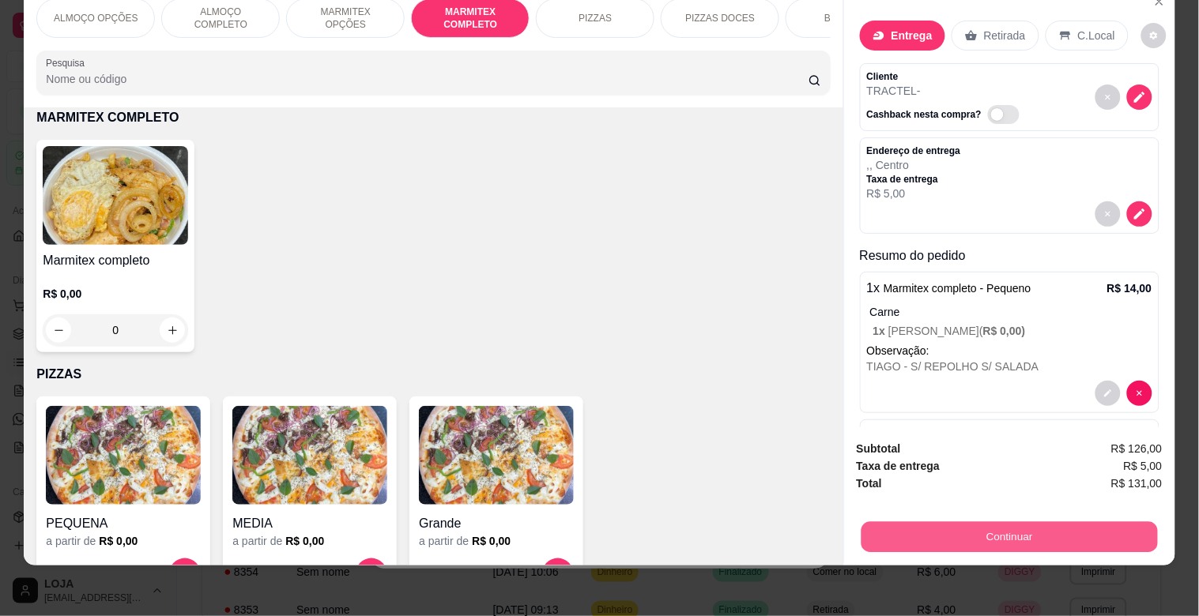
click at [1086, 531] on button "Continuar" at bounding box center [1009, 537] width 296 height 31
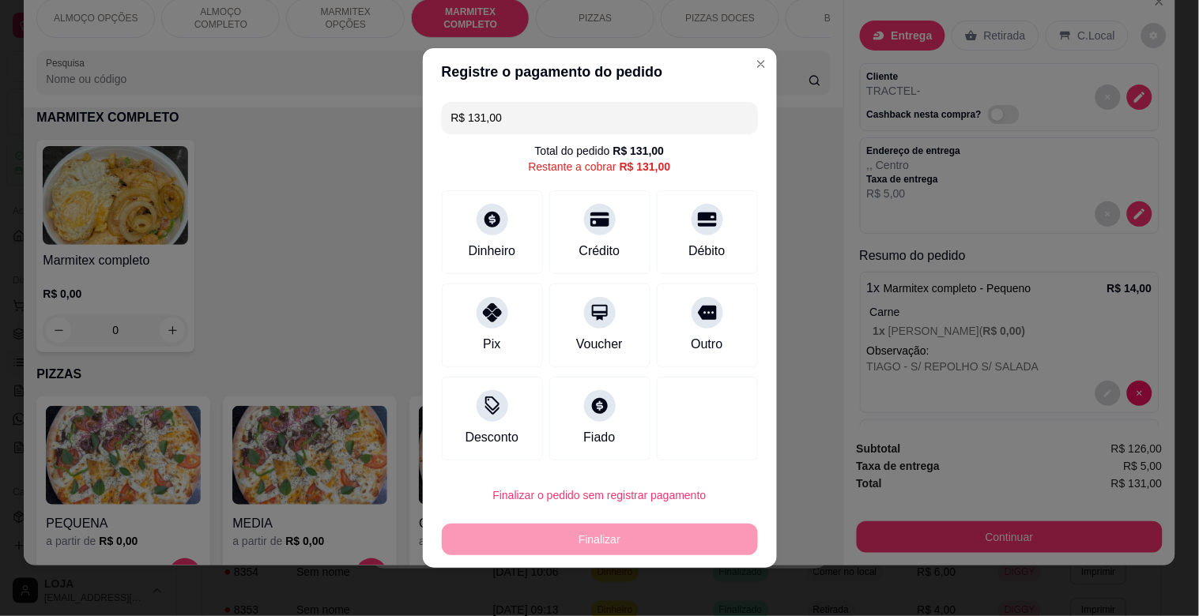
click at [708, 341] on div "Outro" at bounding box center [707, 326] width 101 height 84
type input "R$ 0,00"
click at [708, 343] on div "R$ 0,00 Total do pedido R$ 131,00 Restante a cobrar R$ 131,00 Dinheiro Crédito …" at bounding box center [600, 281] width 354 height 371
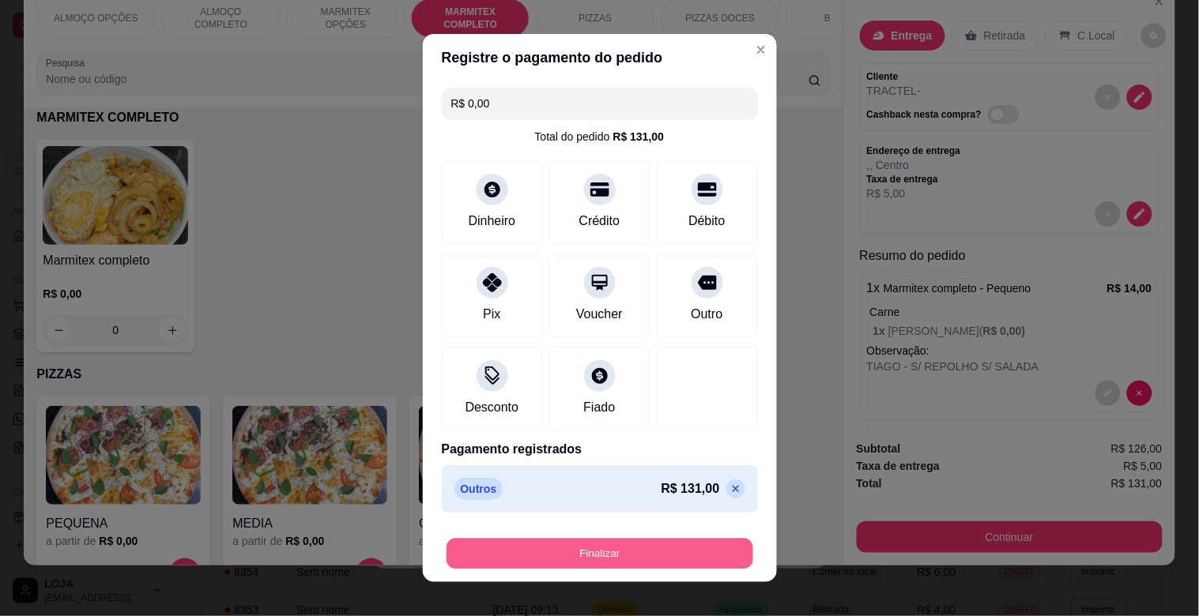
click at [591, 550] on button "Finalizar" at bounding box center [600, 554] width 307 height 31
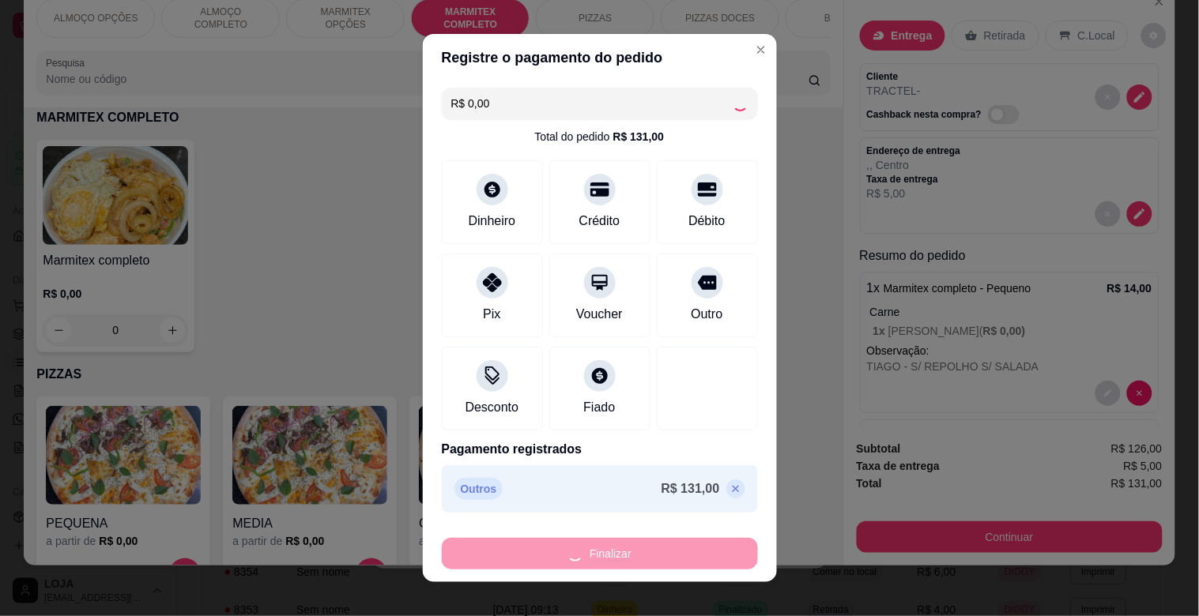
type input "0"
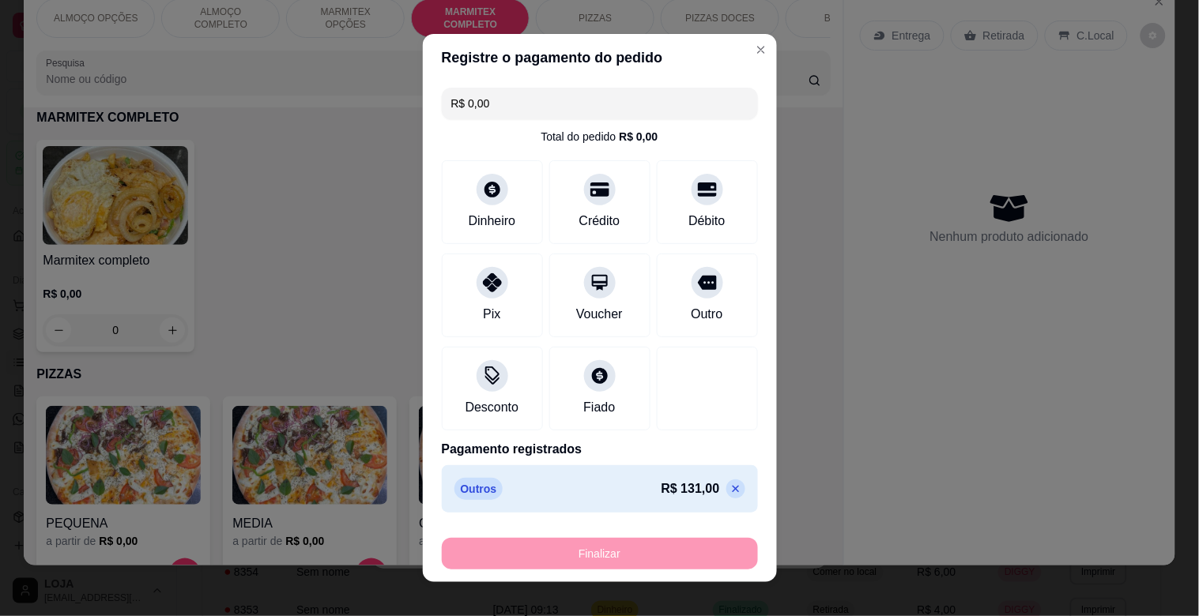
type input "-R$ 131,00"
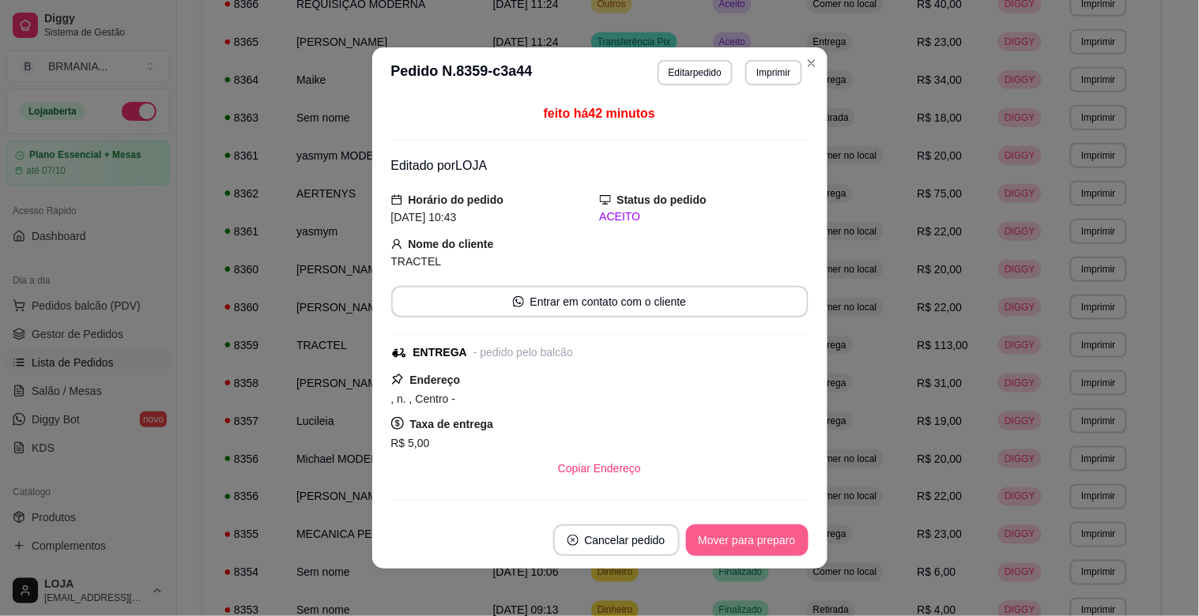
click at [744, 534] on button "Mover para preparo" at bounding box center [747, 541] width 123 height 32
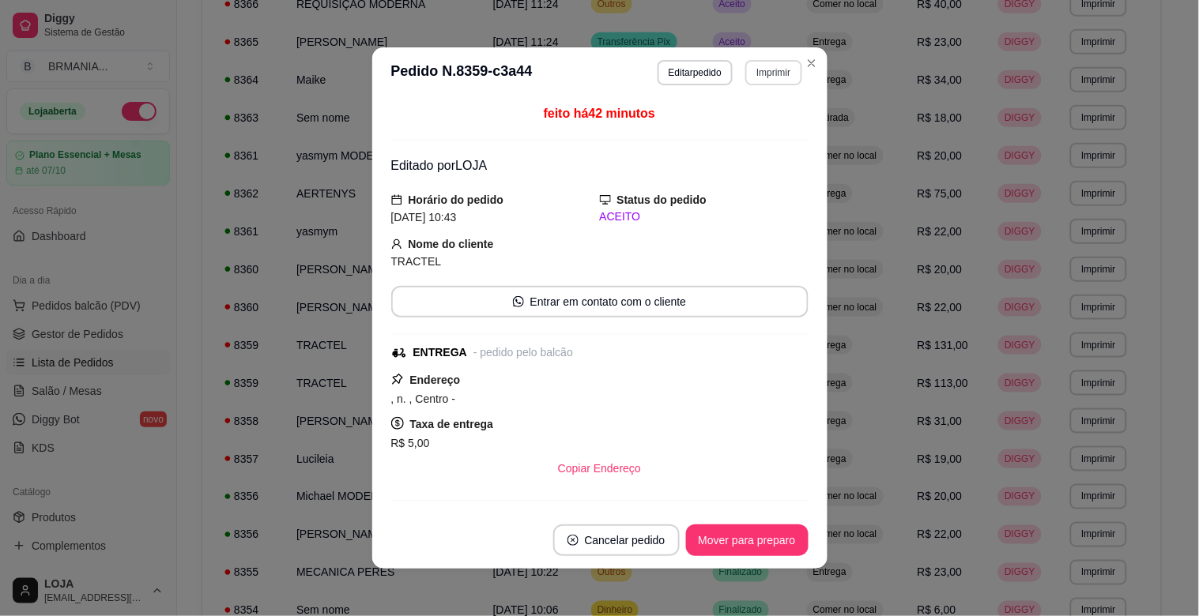
click at [752, 73] on button "Imprimir" at bounding box center [773, 72] width 56 height 25
click at [755, 128] on button "IMPRESSORA" at bounding box center [739, 129] width 111 height 25
click at [731, 542] on button "Mover para preparo" at bounding box center [747, 541] width 123 height 32
click at [749, 543] on button "Mover para entrega" at bounding box center [747, 541] width 122 height 32
click at [770, 523] on footer "Cancelar pedido Mover para finalizado" at bounding box center [599, 540] width 455 height 57
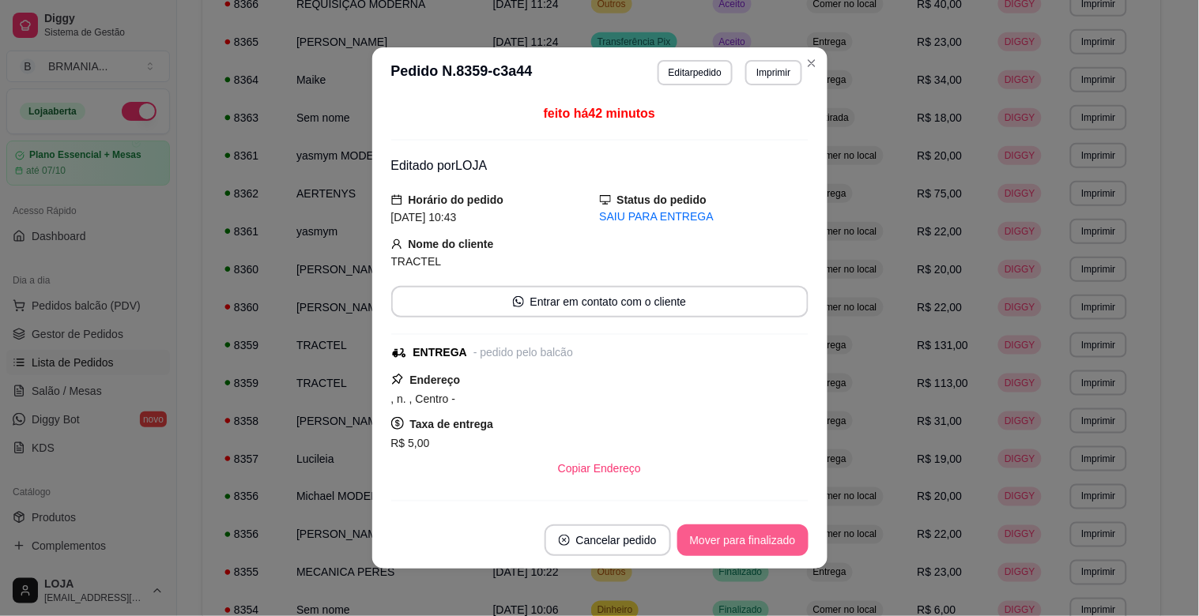
click at [769, 537] on button "Mover para finalizado" at bounding box center [742, 541] width 131 height 32
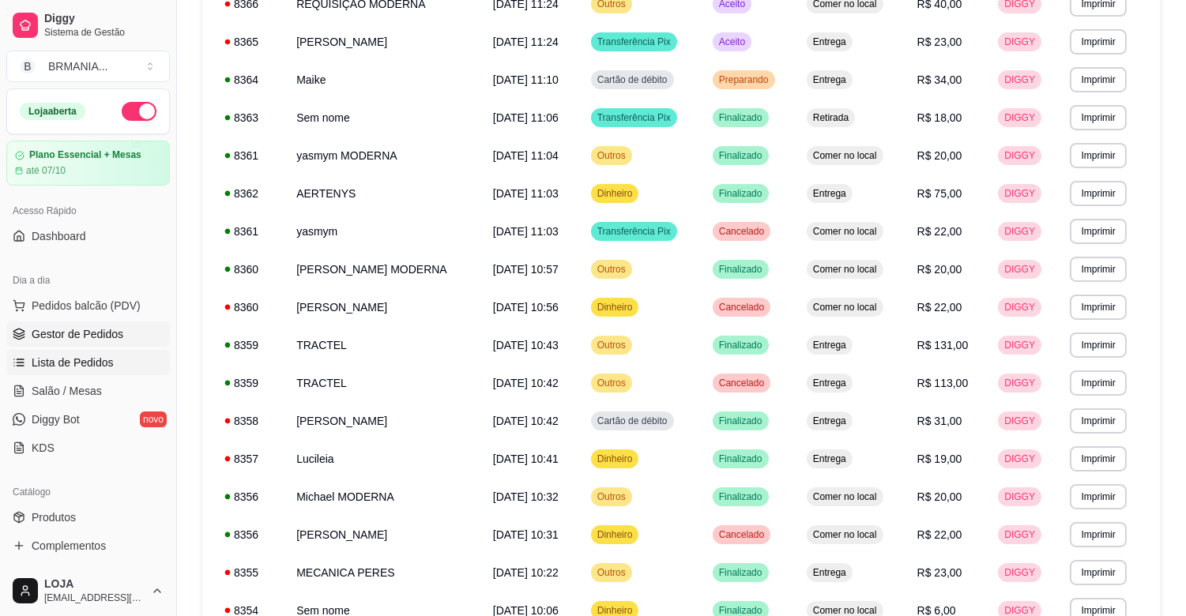
click at [82, 342] on link "Gestor de Pedidos" at bounding box center [88, 334] width 164 height 25
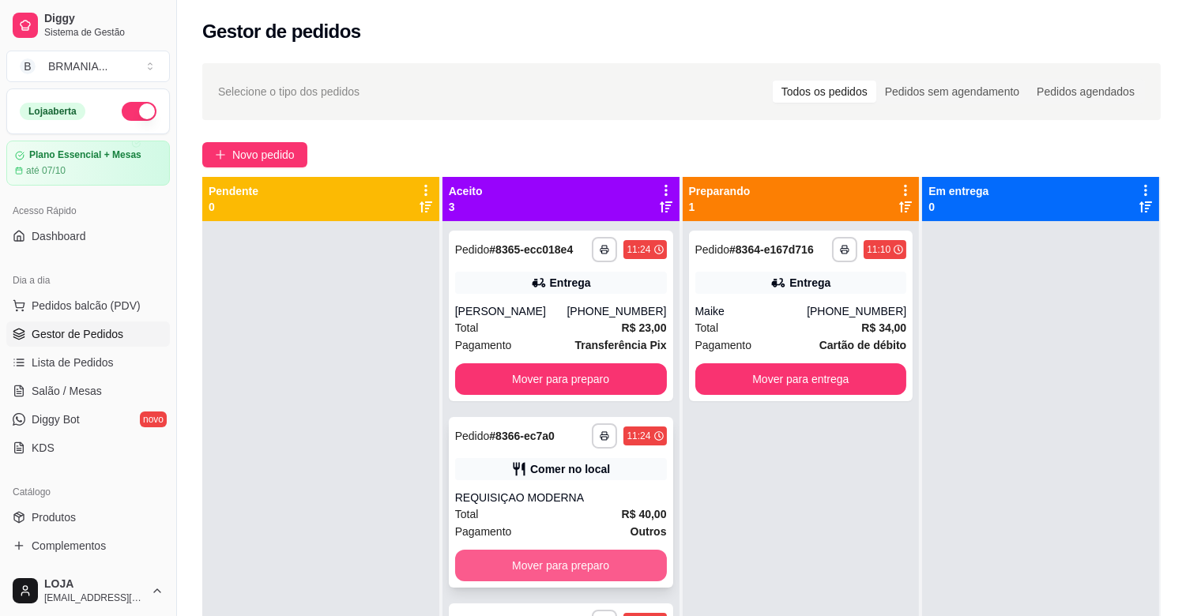
click at [530, 566] on button "Mover para preparo" at bounding box center [561, 566] width 212 height 32
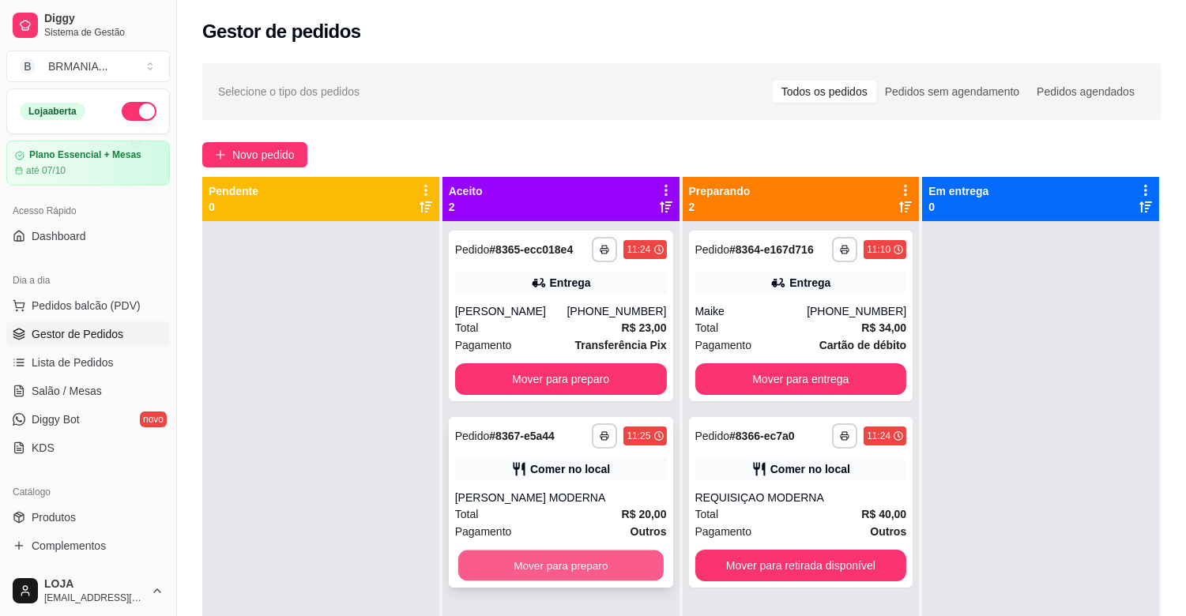
click at [533, 567] on button "Mover para preparo" at bounding box center [560, 566] width 205 height 31
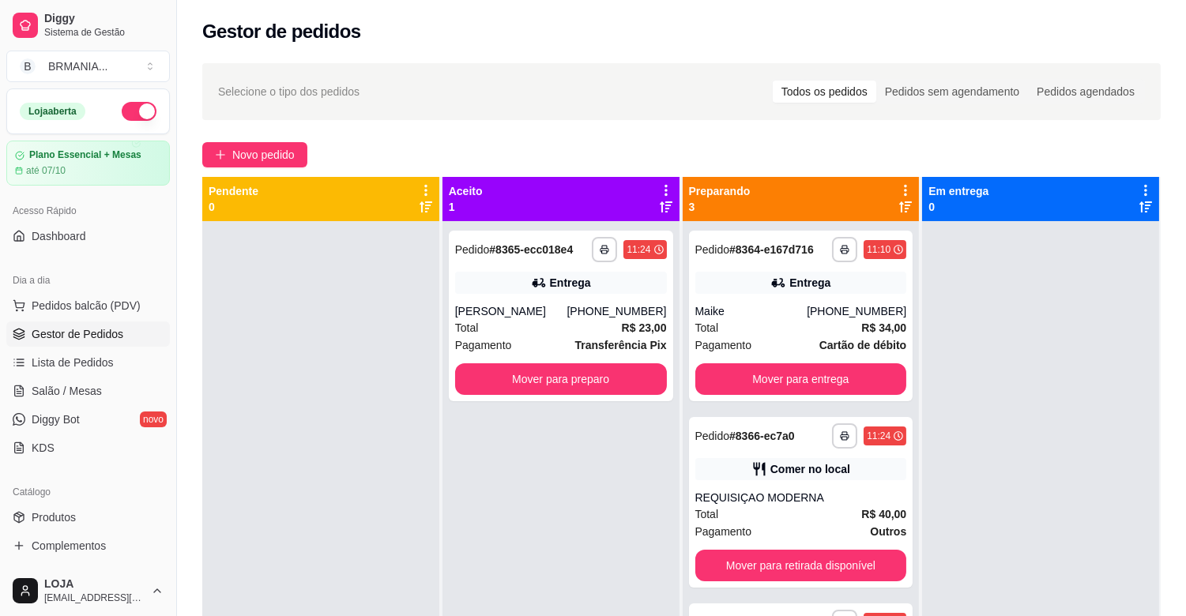
drag, startPoint x: 535, startPoint y: 569, endPoint x: 673, endPoint y: 563, distance: 138.5
click at [538, 569] on div "**********" at bounding box center [561, 529] width 237 height 616
click at [741, 566] on button "Mover para retirada disponível" at bounding box center [801, 566] width 212 height 32
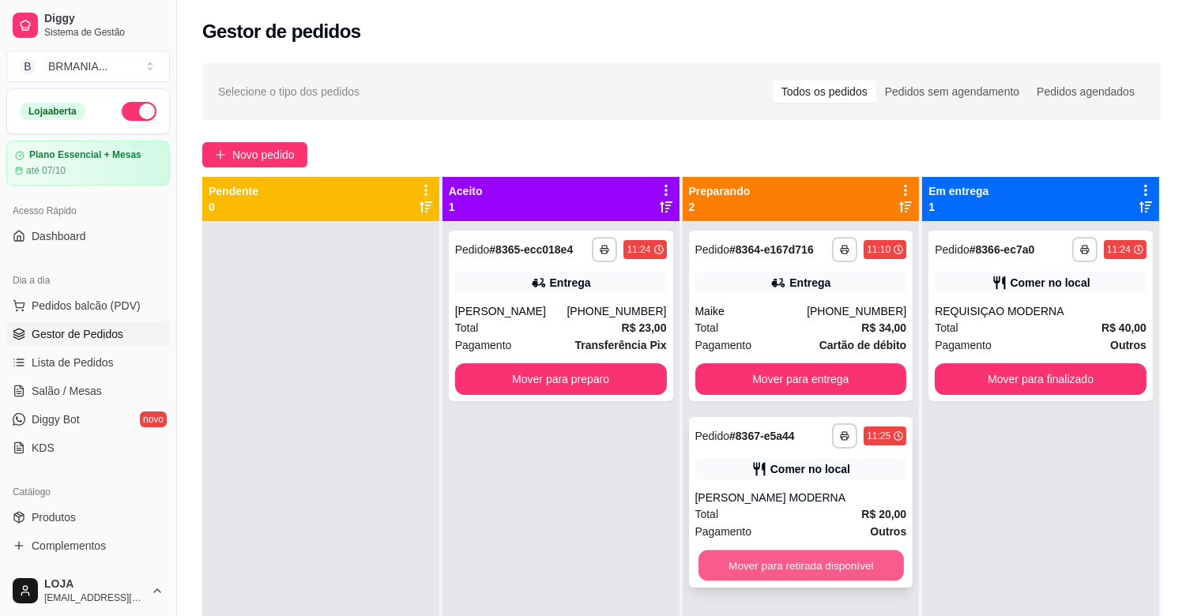
click at [745, 569] on button "Mover para retirada disponível" at bounding box center [801, 566] width 205 height 31
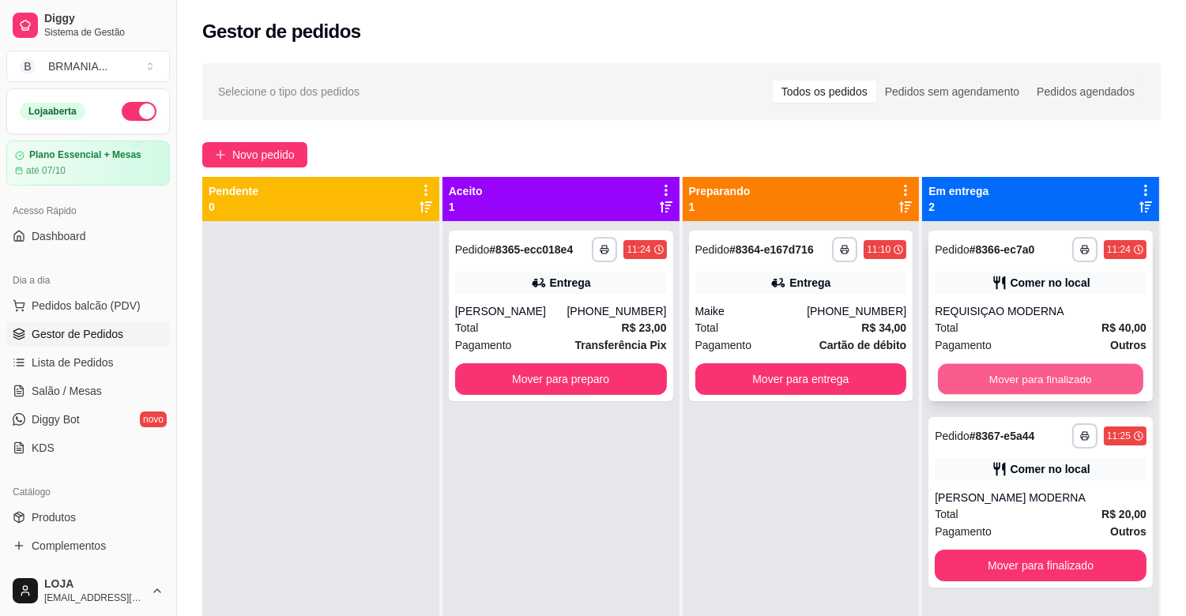
click at [1037, 376] on button "Mover para finalizado" at bounding box center [1040, 379] width 205 height 31
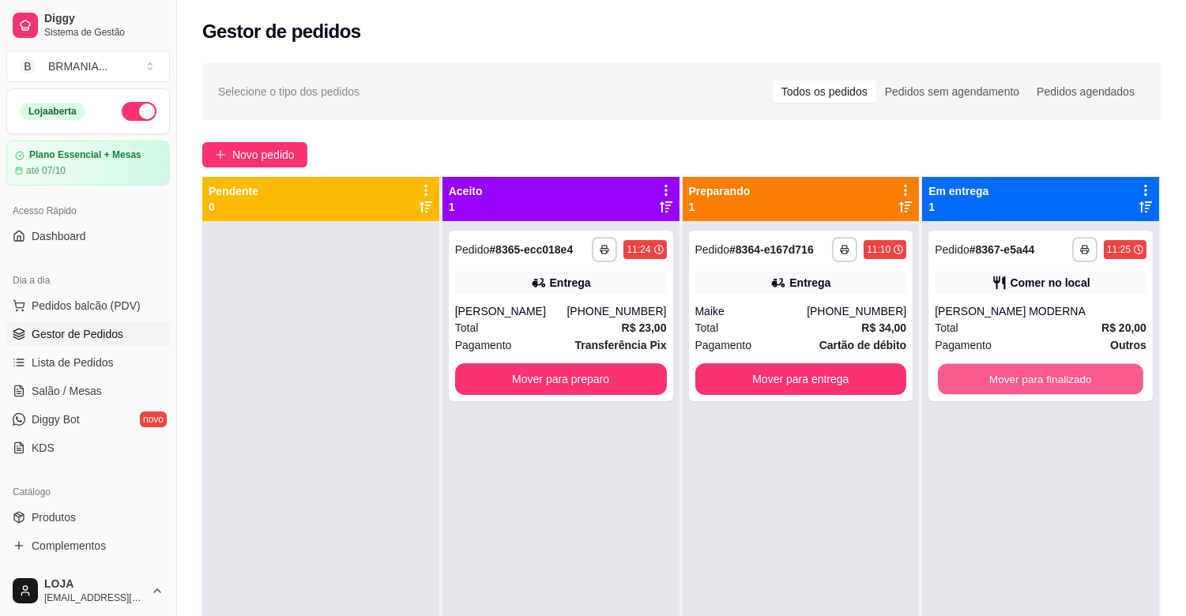
click at [1039, 377] on button "Mover para finalizado" at bounding box center [1040, 379] width 205 height 31
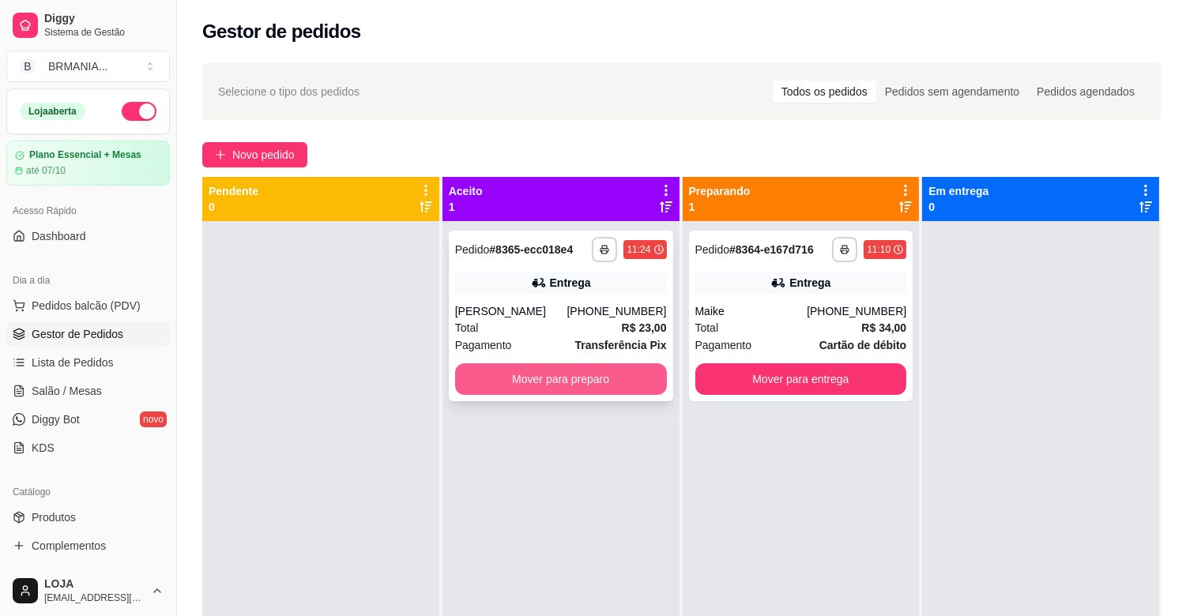
click at [588, 382] on button "Mover para preparo" at bounding box center [561, 380] width 212 height 32
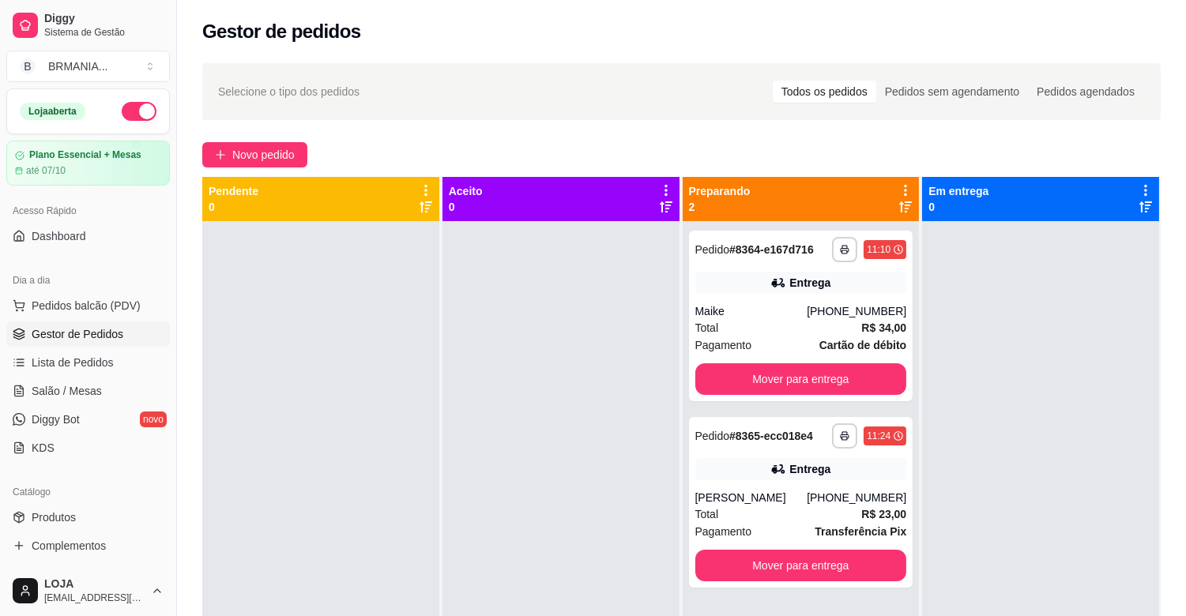
click at [185, 288] on div "**********" at bounding box center [681, 433] width 1009 height 759
click at [839, 429] on button "button" at bounding box center [844, 436] width 25 height 25
click at [792, 485] on button "IMPRESSORA" at bounding box center [794, 491] width 115 height 25
click at [98, 298] on span "Pedidos balcão (PDV)" at bounding box center [86, 306] width 109 height 16
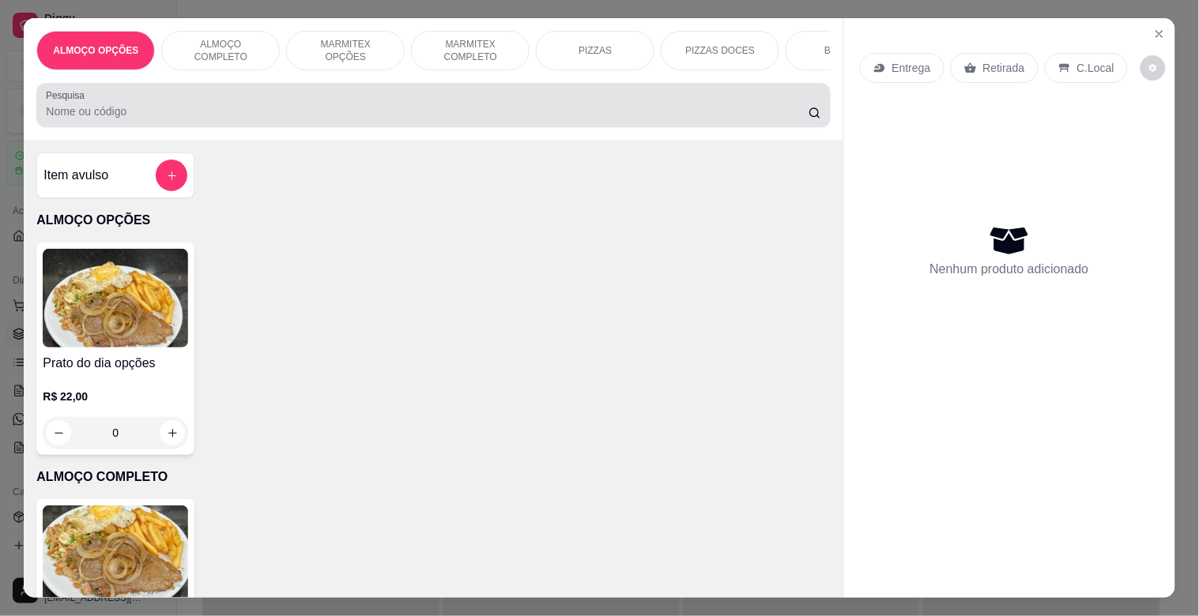
click at [241, 119] on input "Pesquisa" at bounding box center [427, 112] width 763 height 16
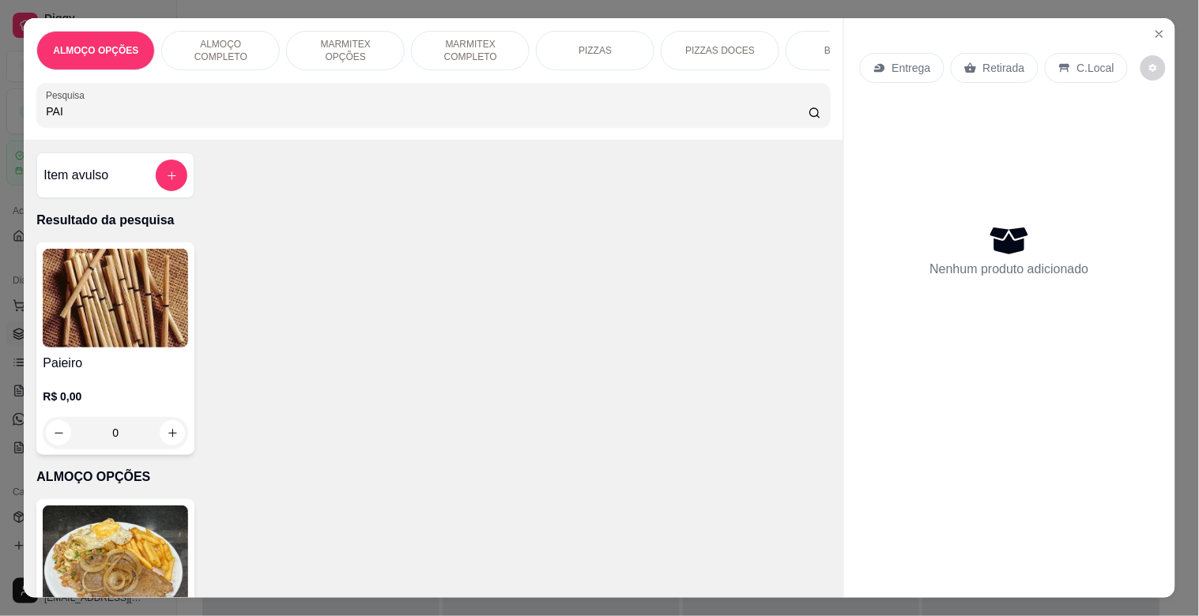
type input "PAI"
click at [139, 316] on img at bounding box center [115, 298] width 145 height 99
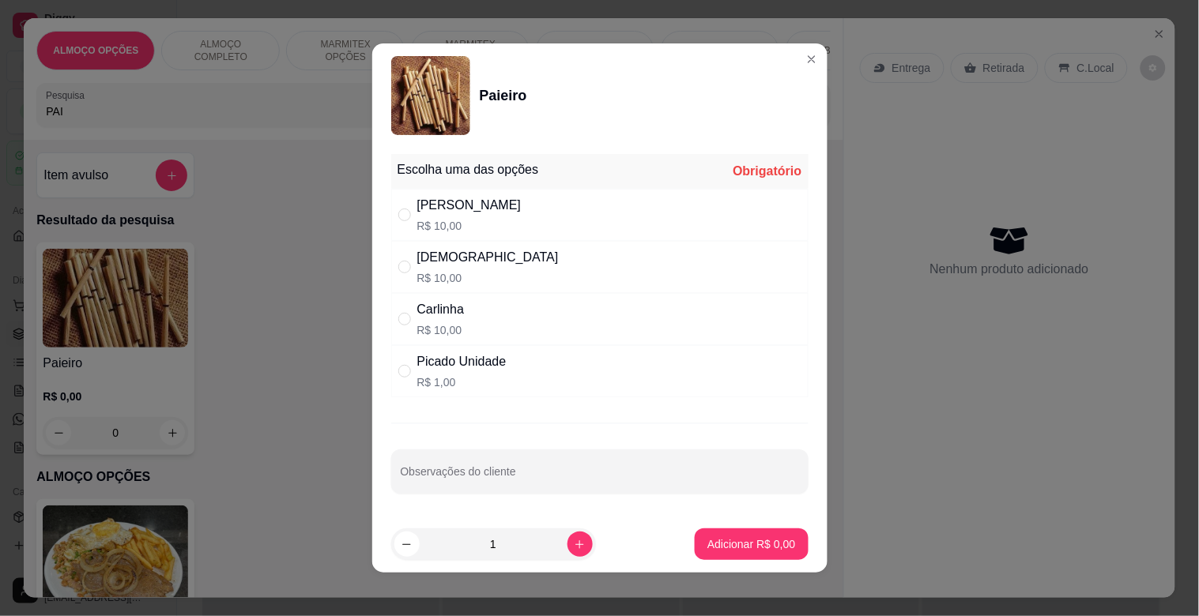
click at [484, 376] on p "R$ 1,00" at bounding box center [461, 383] width 89 height 16
radio input "true"
click at [574, 543] on icon "increase-product-quantity" at bounding box center [580, 545] width 12 height 12
click at [574, 539] on icon "increase-product-quantity" at bounding box center [580, 545] width 12 height 12
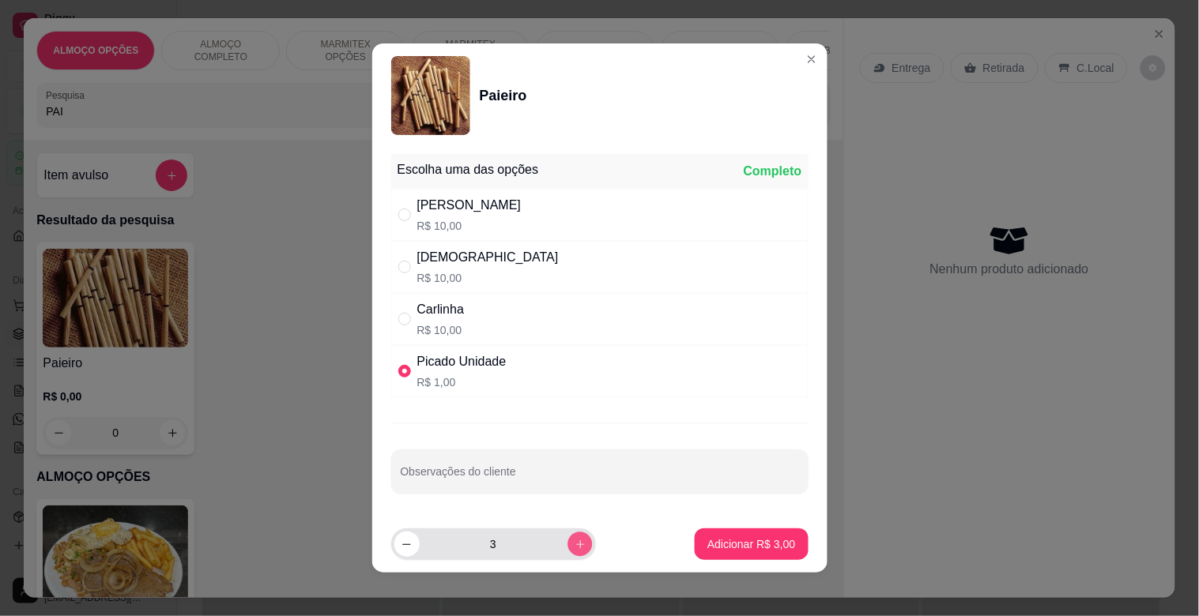
type input "4"
click at [749, 548] on p "Adicionar R$ 4,00" at bounding box center [751, 545] width 88 height 16
type input "4"
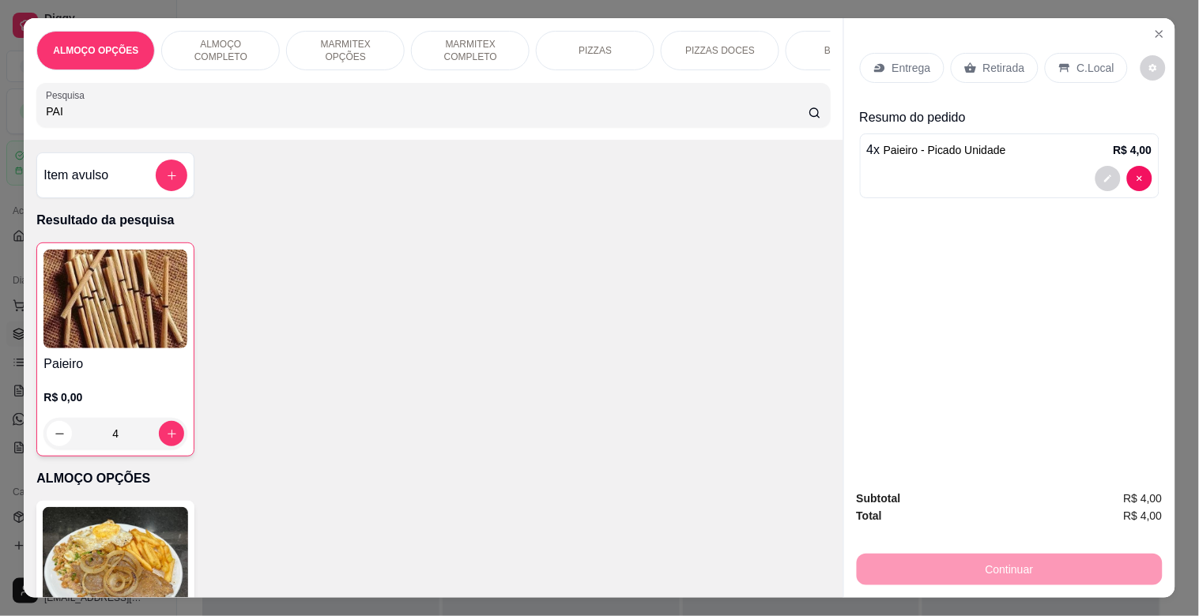
click at [997, 72] on div "Retirada" at bounding box center [995, 68] width 88 height 30
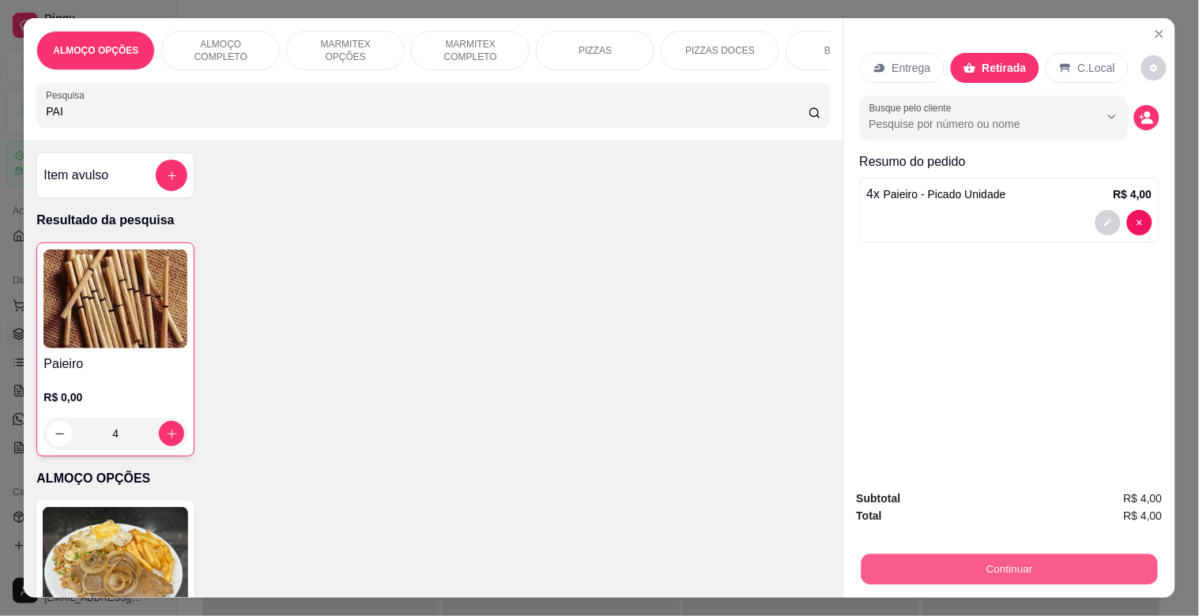
click at [963, 570] on button "Continuar" at bounding box center [1009, 569] width 296 height 31
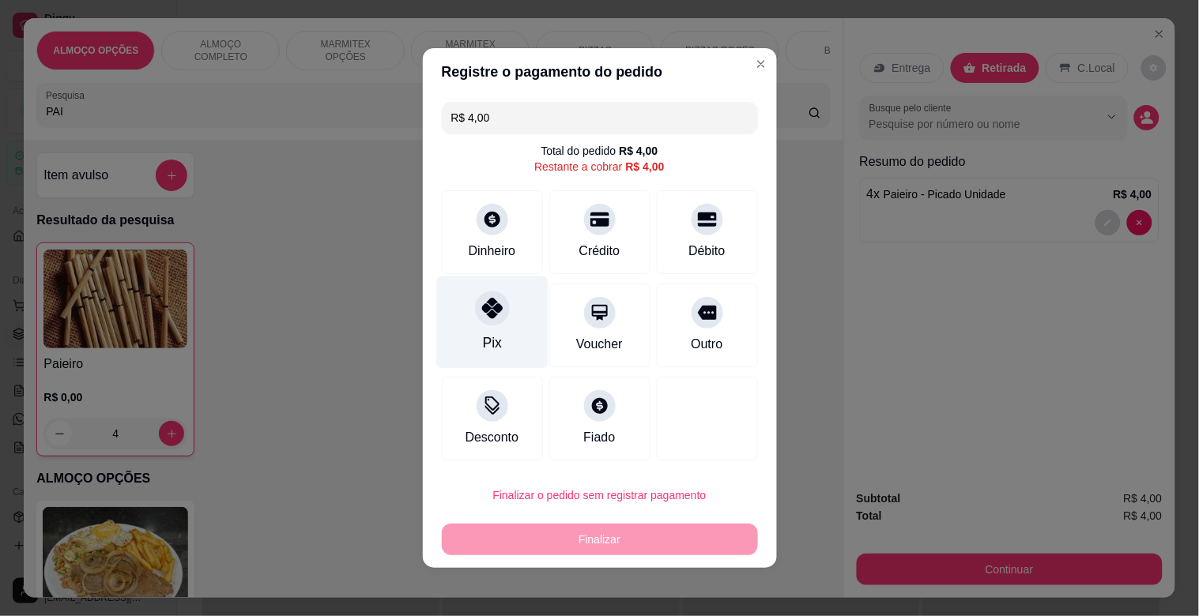
click at [491, 329] on div "Pix" at bounding box center [491, 323] width 111 height 92
type input "R$ 0,00"
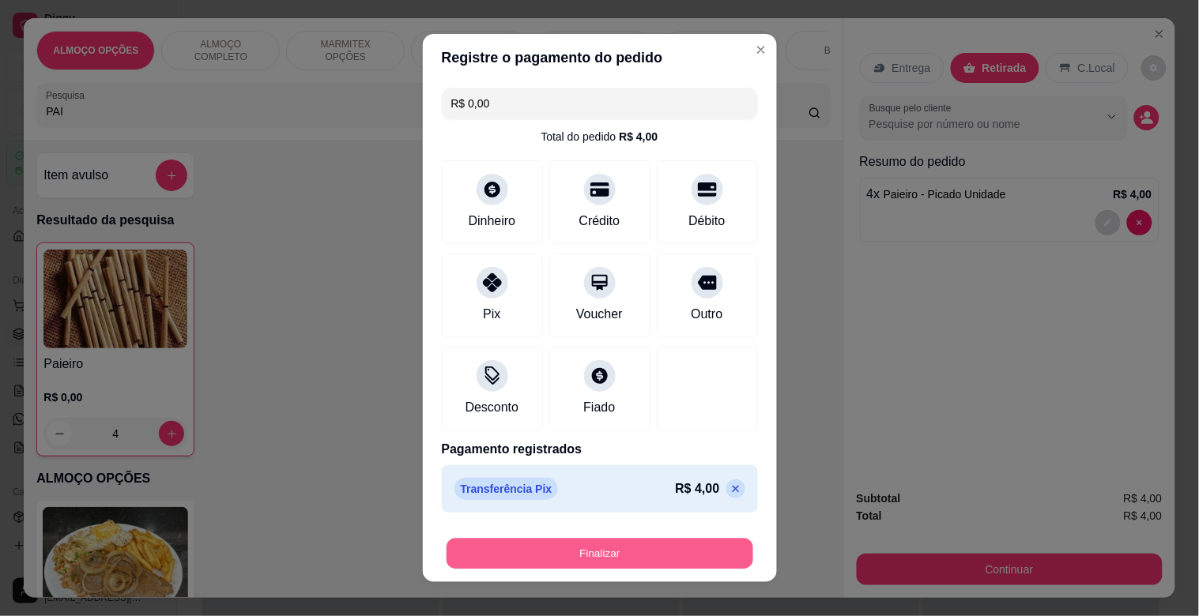
click at [597, 546] on button "Finalizar" at bounding box center [600, 554] width 307 height 31
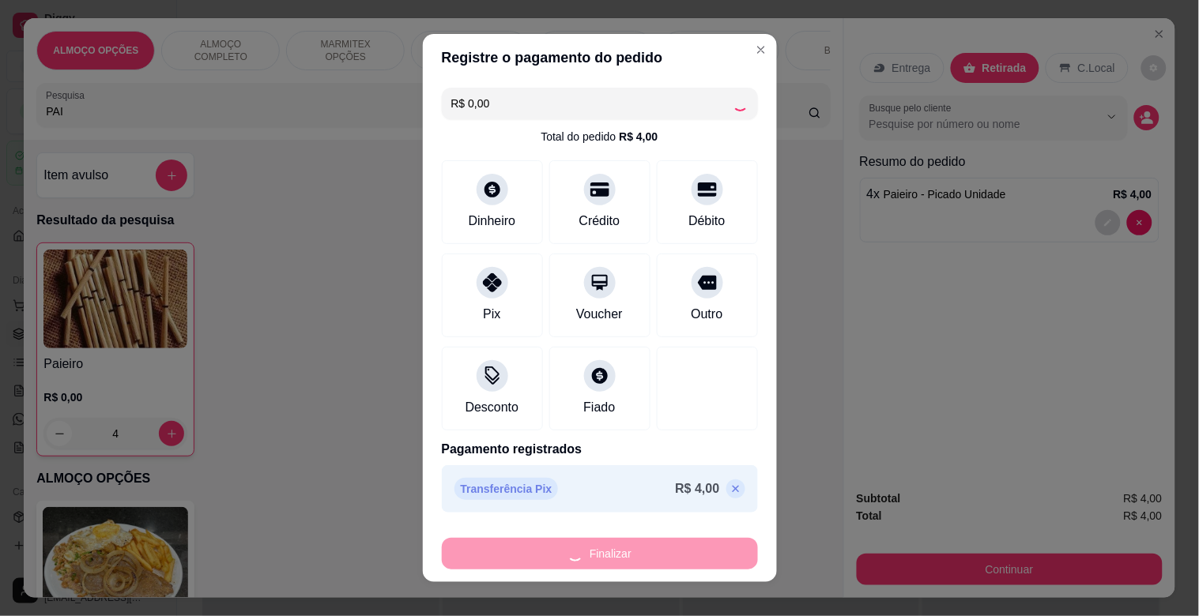
type input "0"
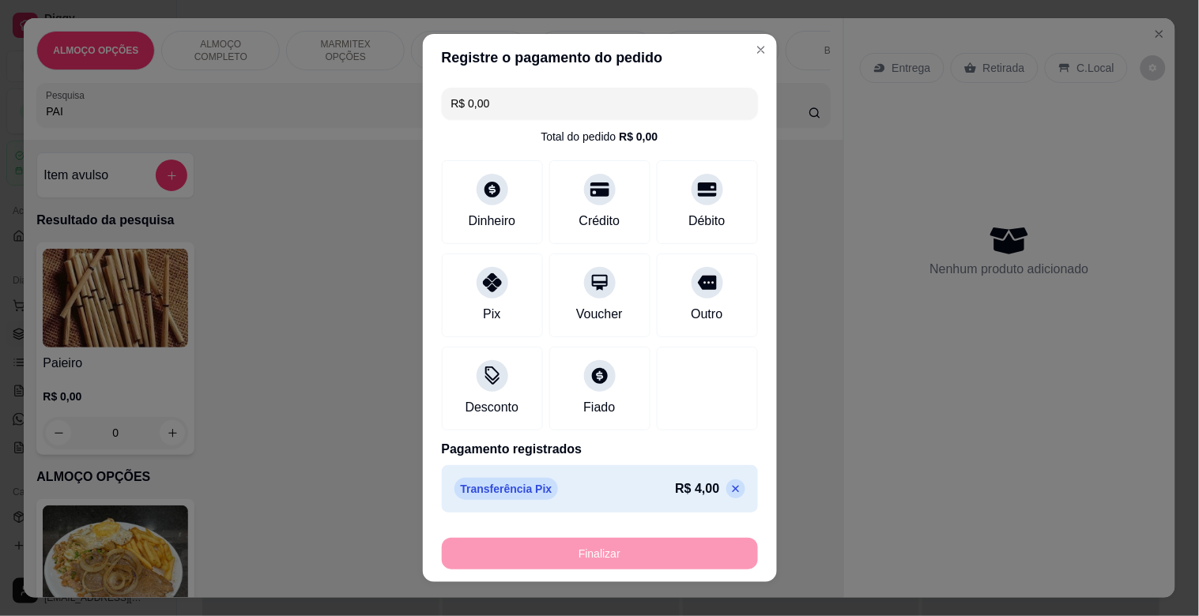
type input "-R$ 4,00"
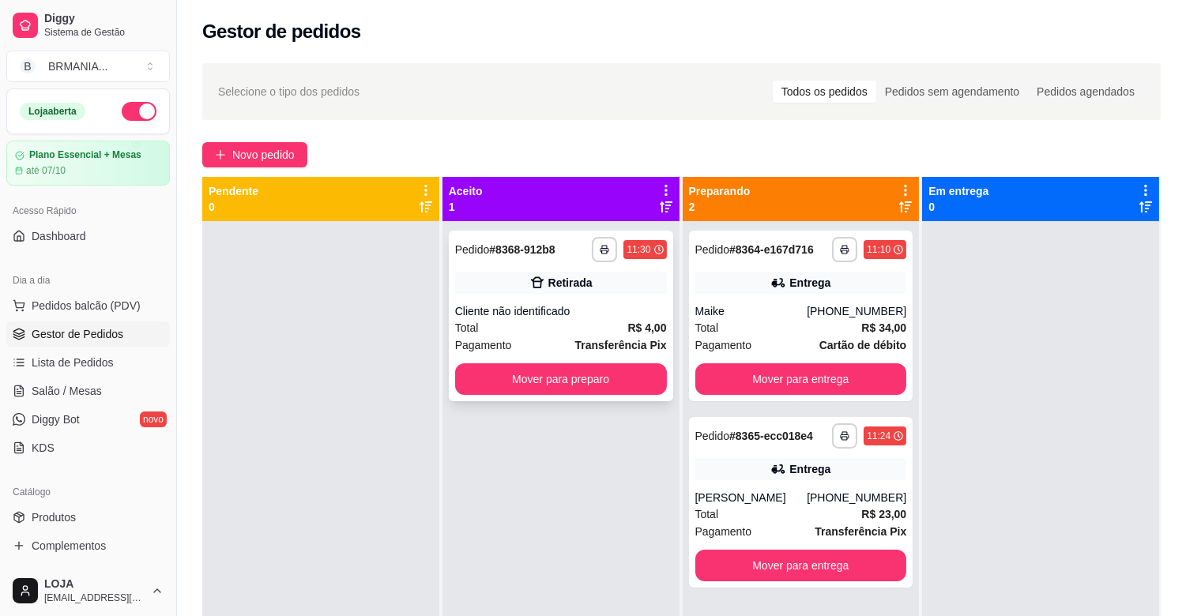
click at [582, 351] on strong "Transferência Pix" at bounding box center [621, 345] width 92 height 13
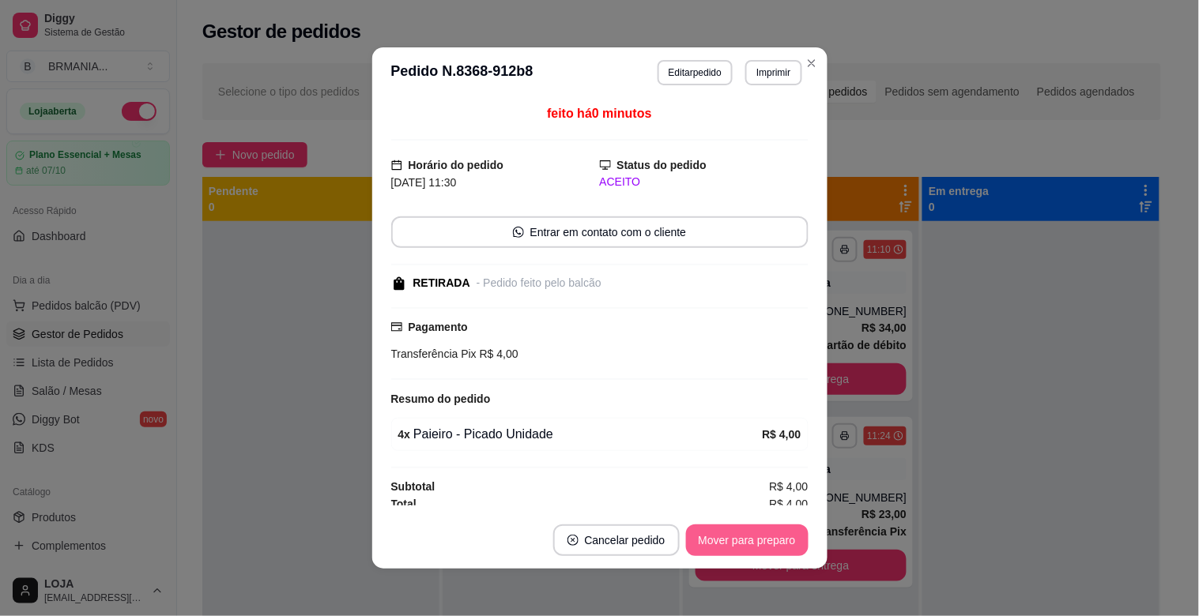
click at [710, 540] on button "Mover para preparo" at bounding box center [747, 541] width 123 height 32
click at [717, 534] on button "Mover para retirada disponível" at bounding box center [720, 541] width 175 height 32
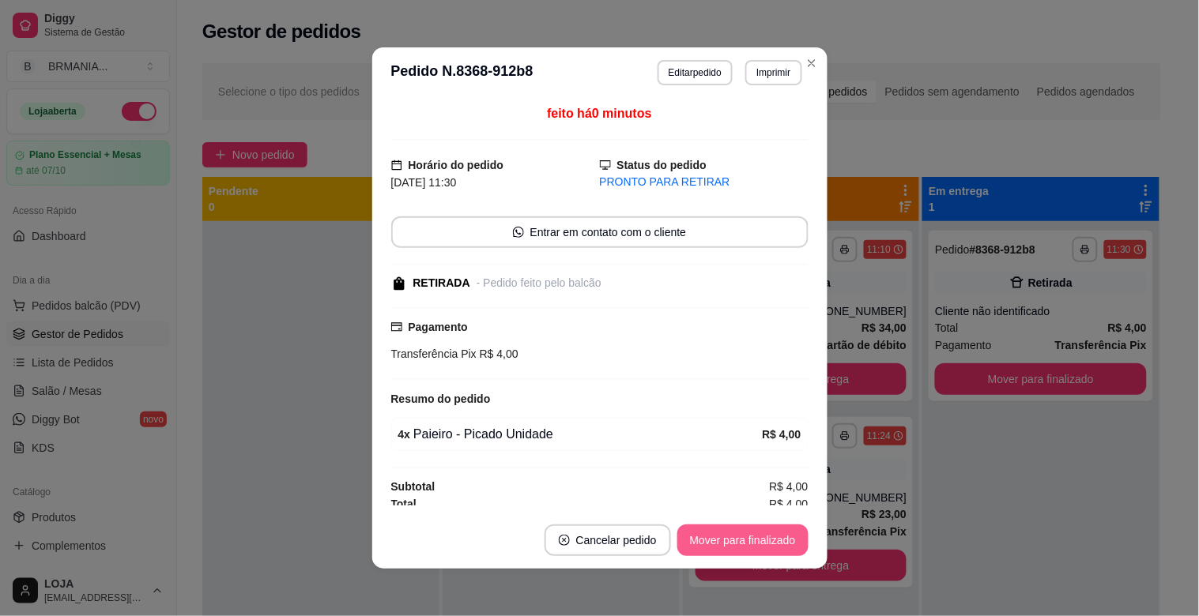
click at [722, 535] on button "Mover para finalizado" at bounding box center [742, 541] width 131 height 32
click at [722, 535] on div "Mover para finalizado" at bounding box center [742, 541] width 131 height 32
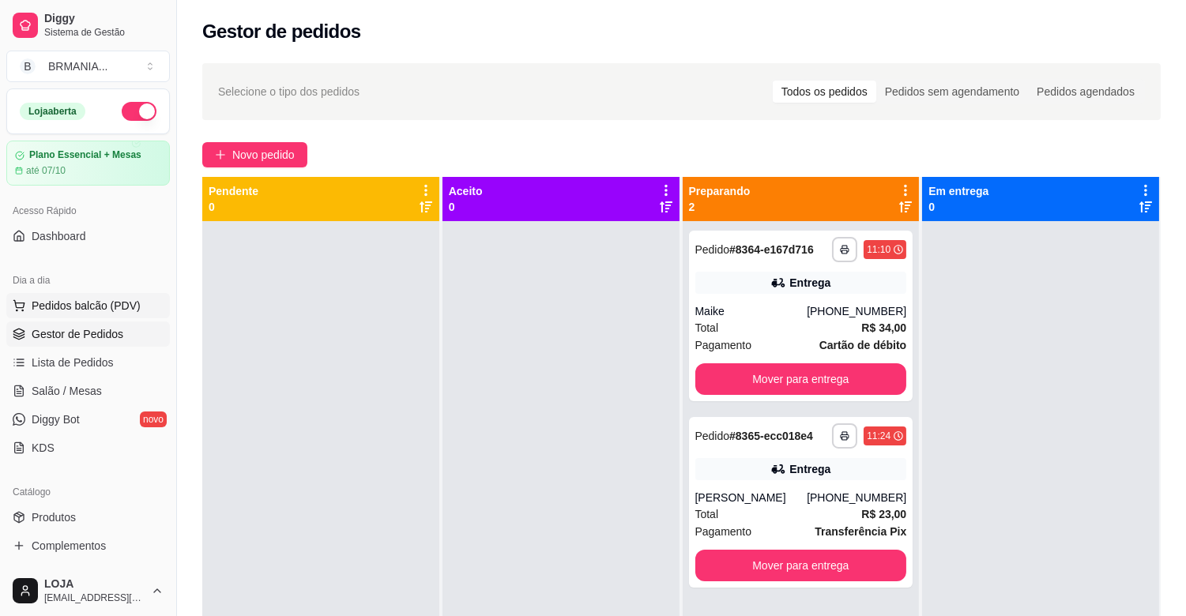
click at [79, 305] on span "Pedidos balcão (PDV)" at bounding box center [86, 306] width 109 height 16
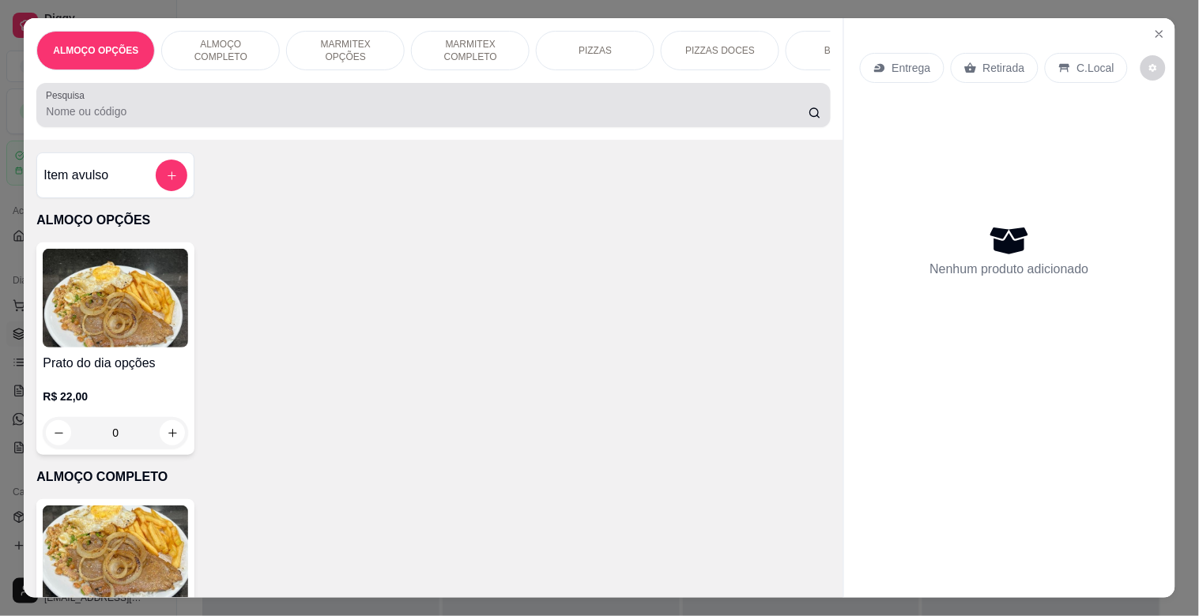
click at [356, 108] on div at bounding box center [433, 105] width 775 height 32
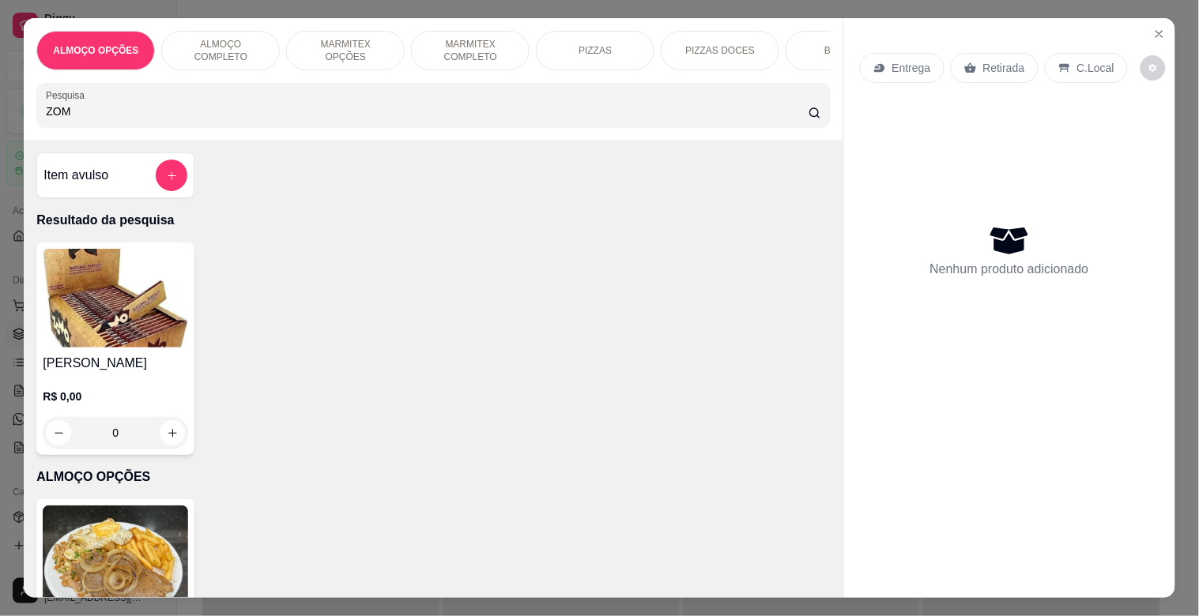
type input "ZOM"
click at [106, 311] on img at bounding box center [115, 298] width 145 height 99
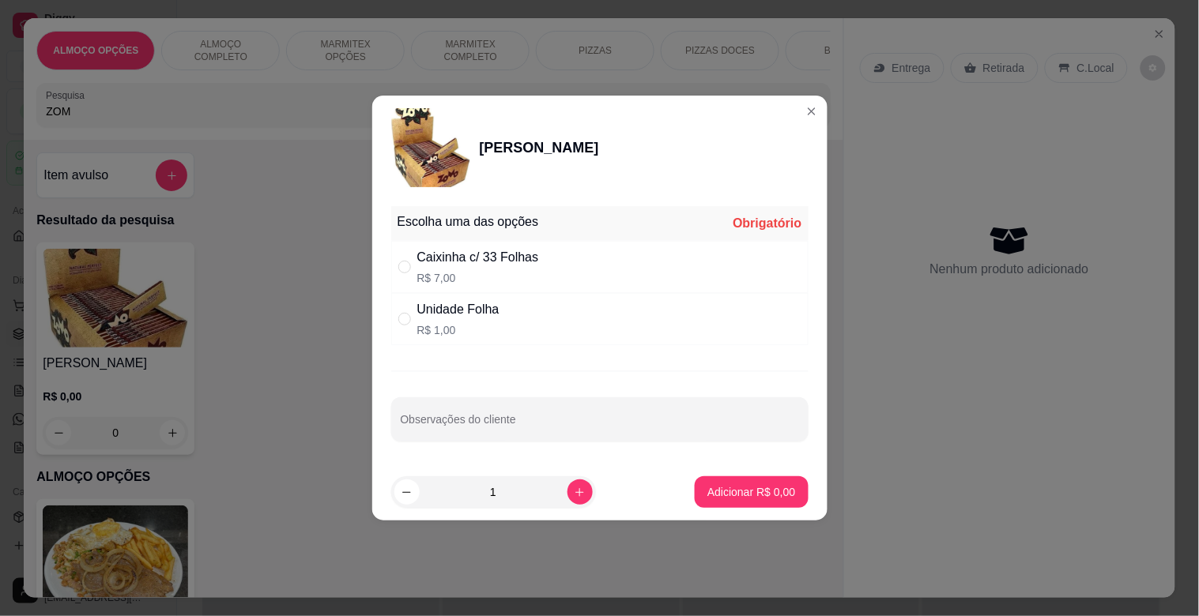
click at [459, 320] on div "Unidade Folha R$ 1,00" at bounding box center [458, 319] width 82 height 38
radio input "true"
click at [574, 488] on icon "increase-product-quantity" at bounding box center [580, 493] width 12 height 12
type input "2"
click at [712, 490] on p "Adicionar R$ 2,00" at bounding box center [751, 491] width 85 height 15
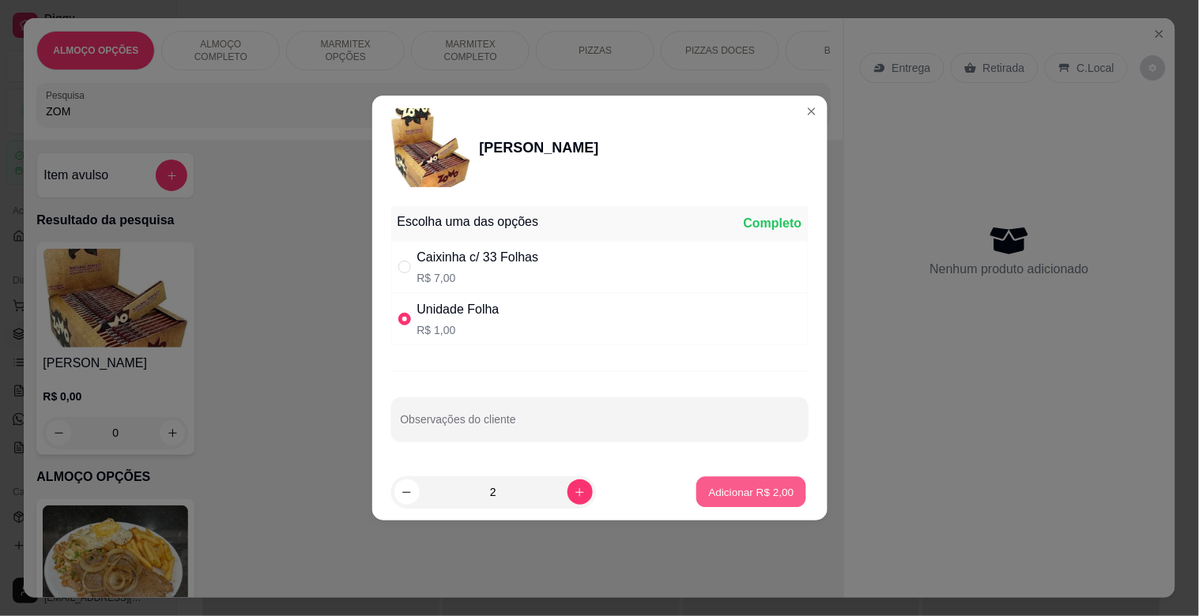
type input "2"
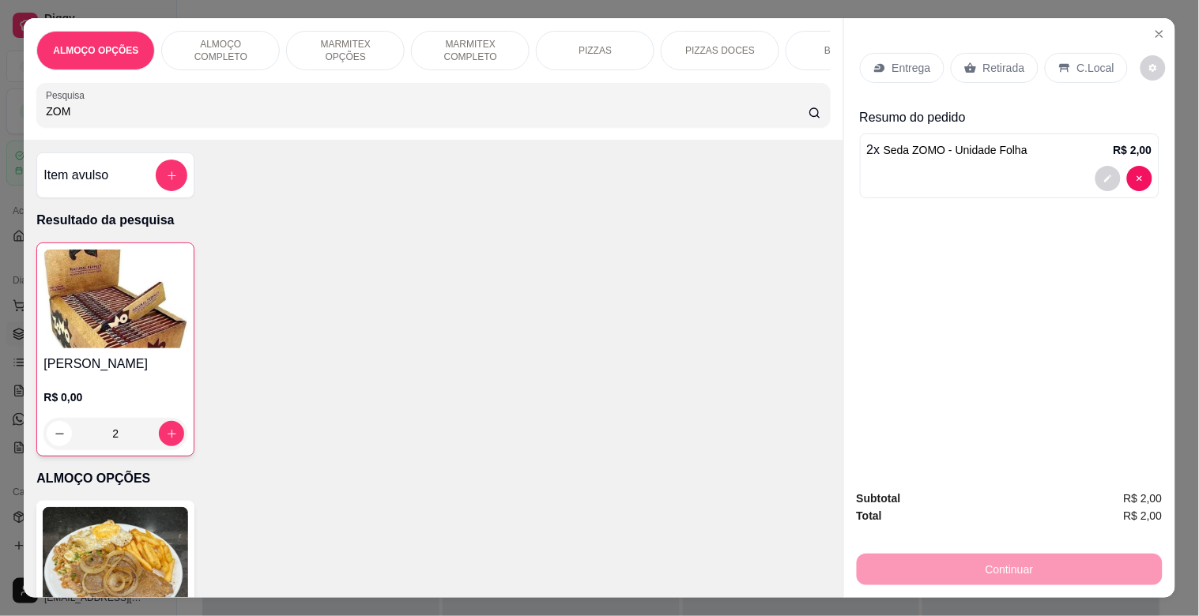
click at [990, 68] on p "Retirada" at bounding box center [1004, 68] width 42 height 16
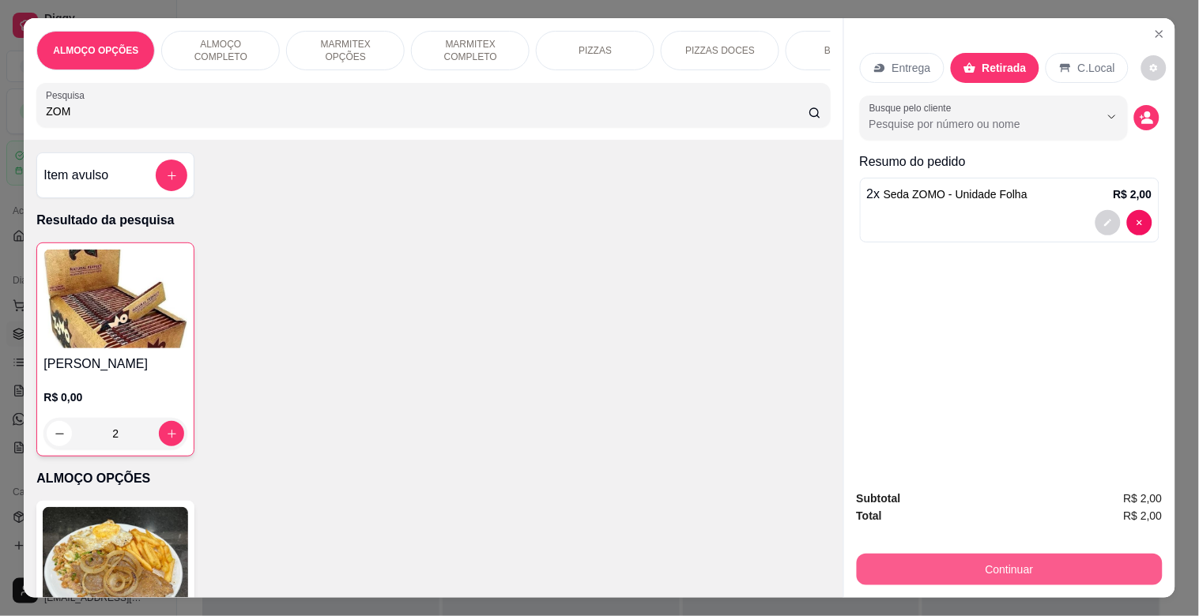
click at [990, 554] on button "Continuar" at bounding box center [1010, 570] width 306 height 32
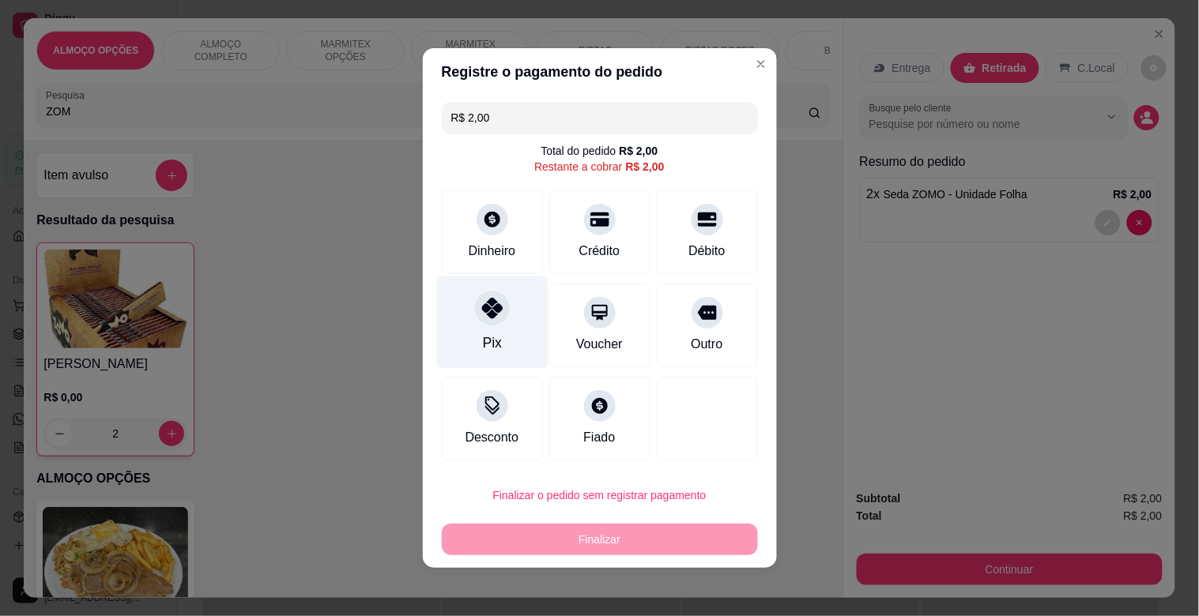
drag, startPoint x: 476, startPoint y: 329, endPoint x: 496, endPoint y: 361, distance: 38.4
click at [477, 329] on div "Pix" at bounding box center [491, 323] width 111 height 92
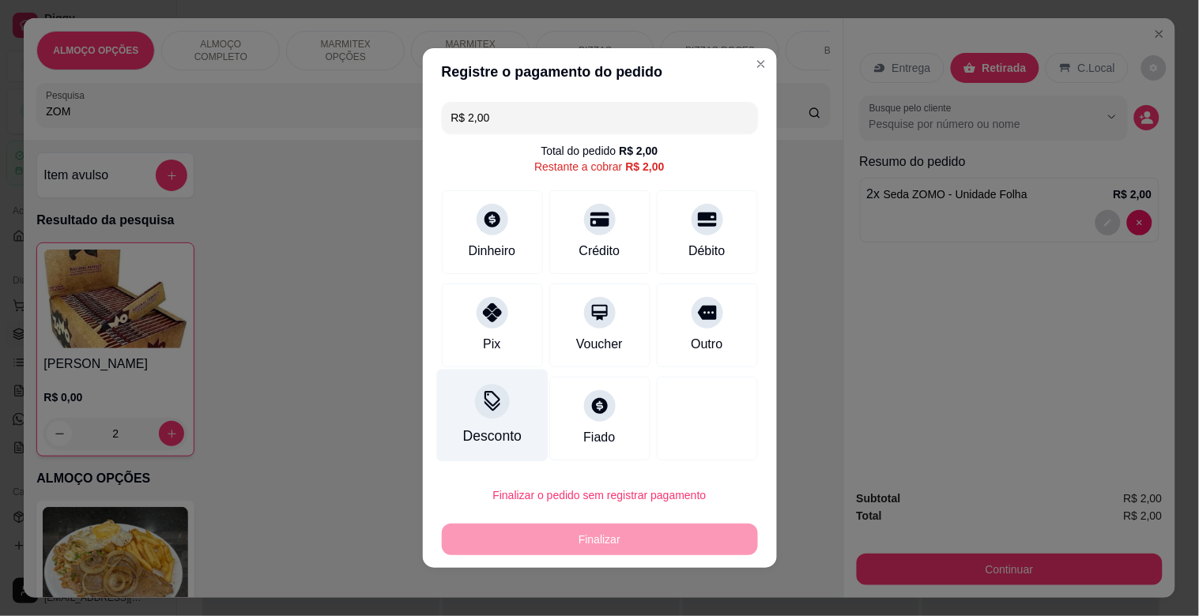
type input "R$ 0,00"
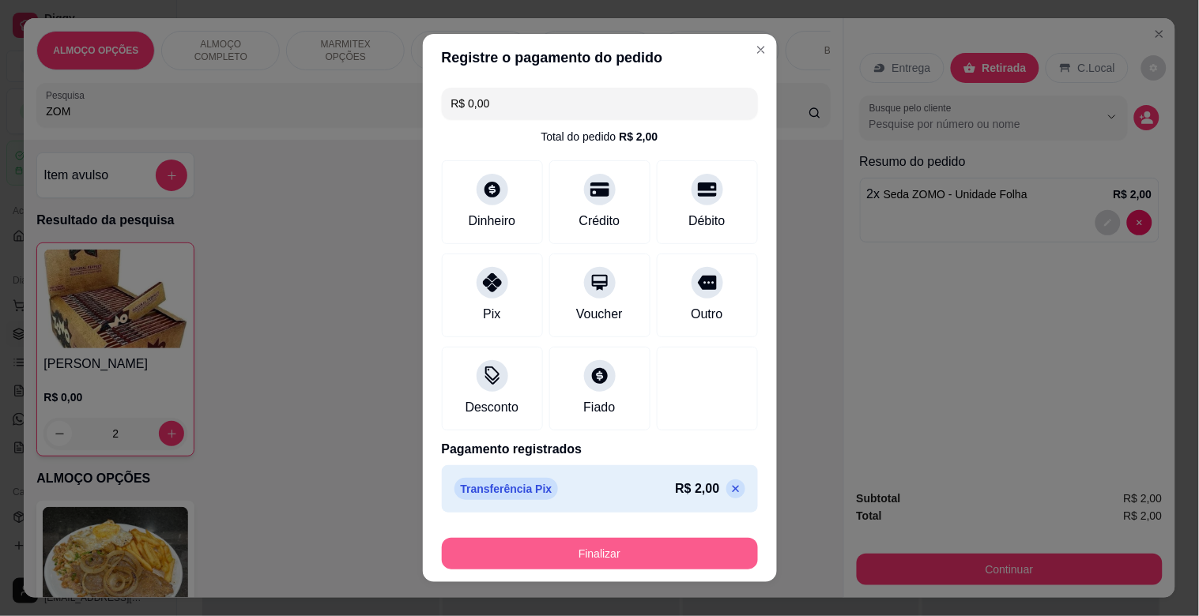
click at [558, 550] on button "Finalizar" at bounding box center [600, 554] width 316 height 32
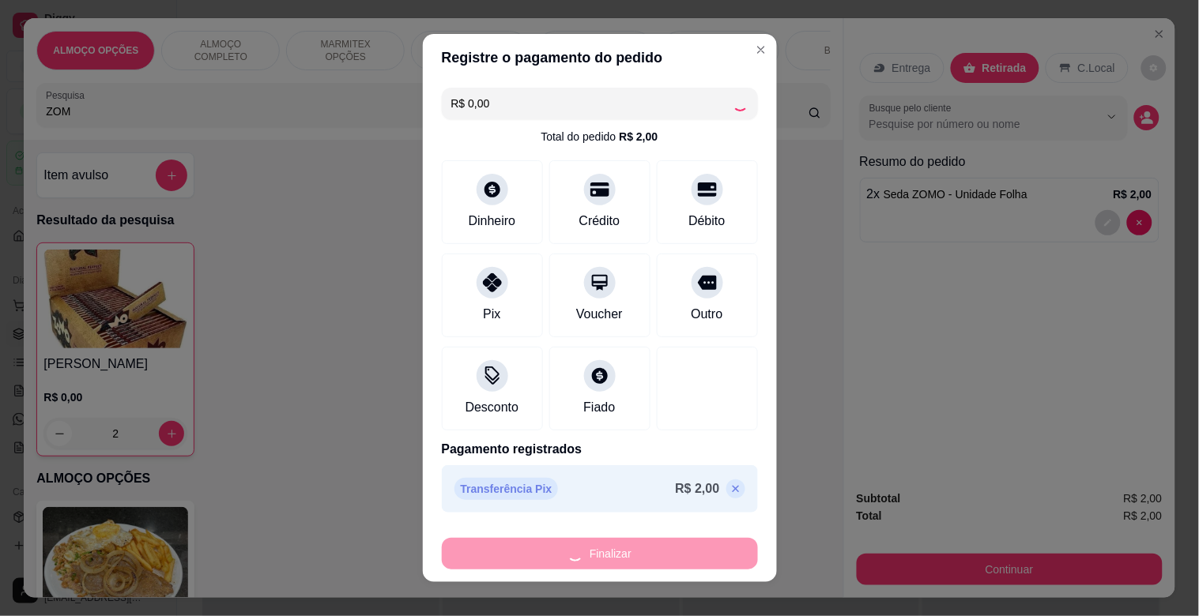
type input "0"
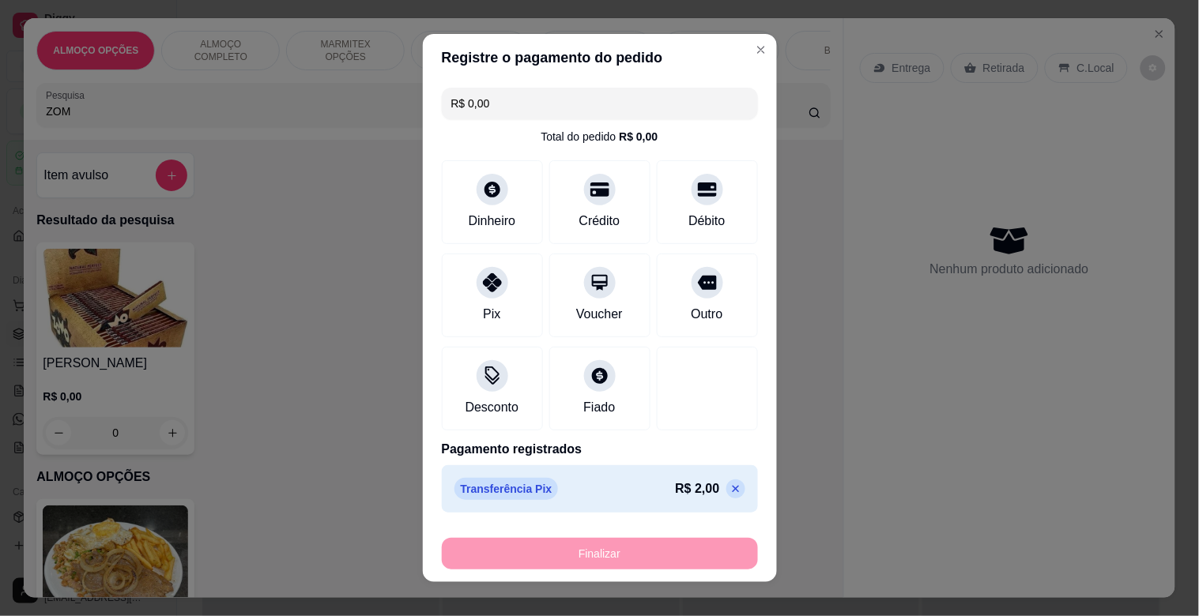
type input "-R$ 2,00"
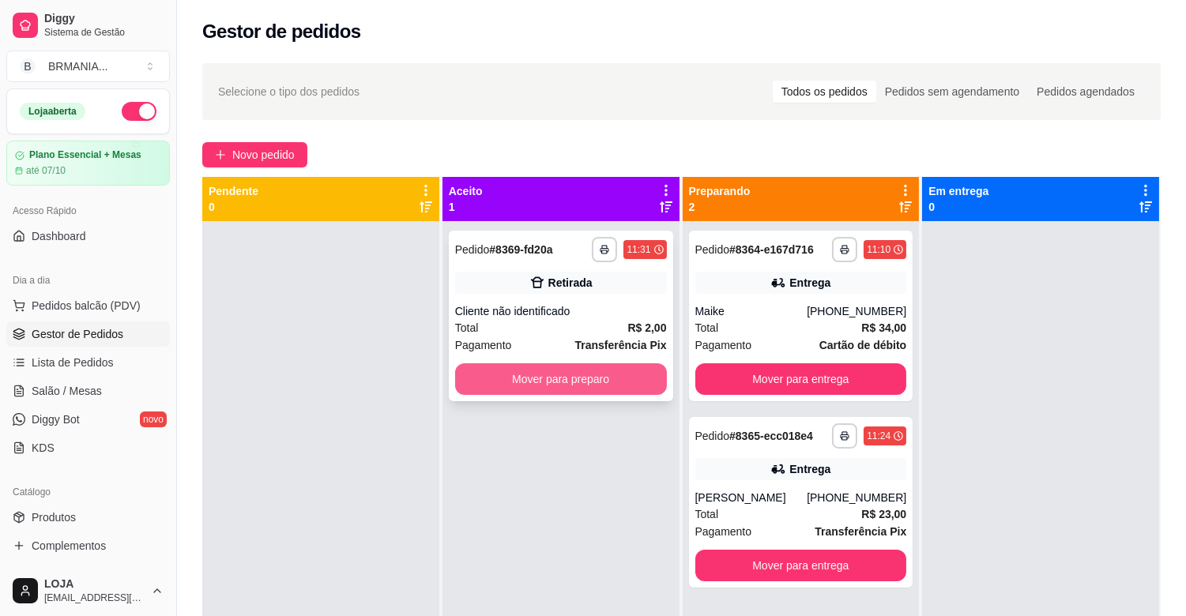
click at [559, 381] on button "Mover para preparo" at bounding box center [561, 380] width 212 height 32
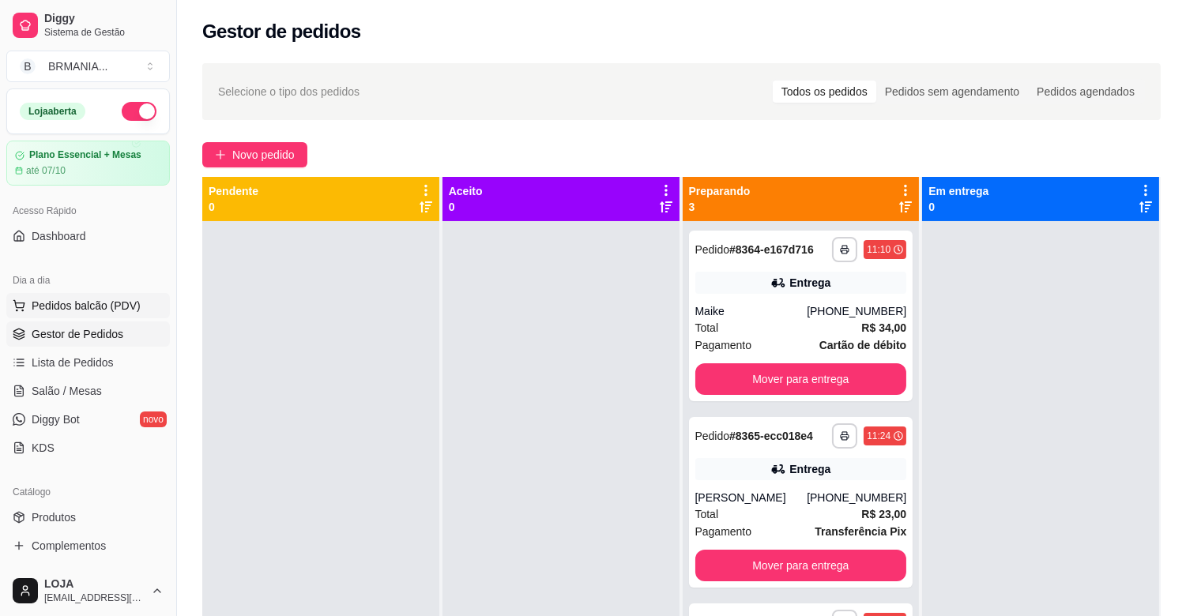
click at [115, 316] on button "Pedidos balcão (PDV)" at bounding box center [88, 305] width 164 height 25
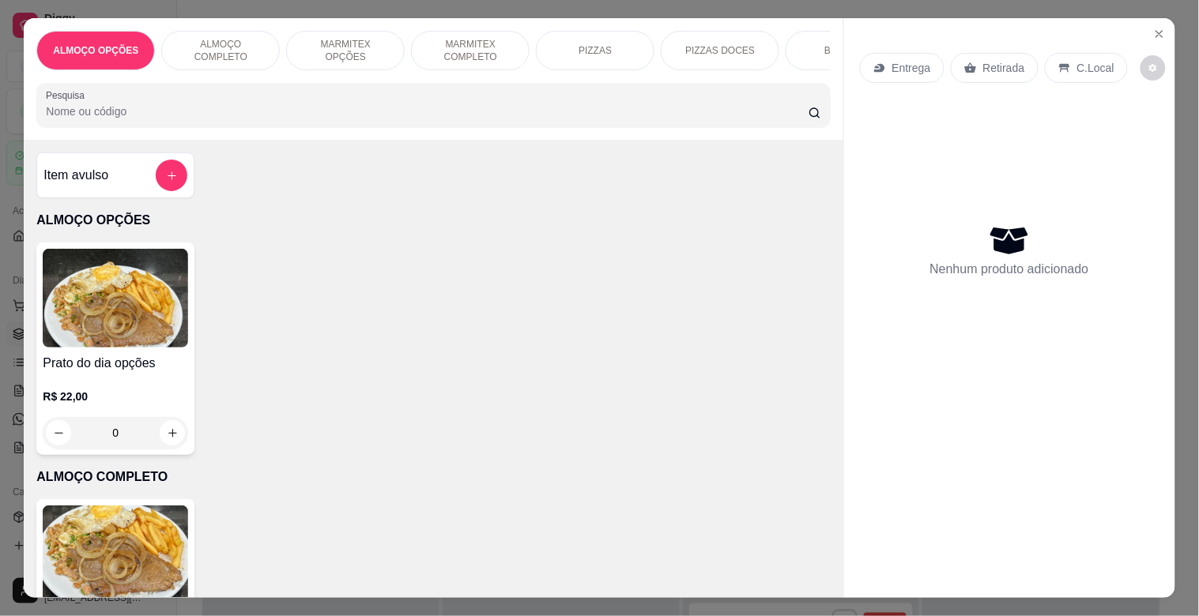
click at [503, 38] on p "MARMITEX COMPLETO" at bounding box center [470, 50] width 92 height 25
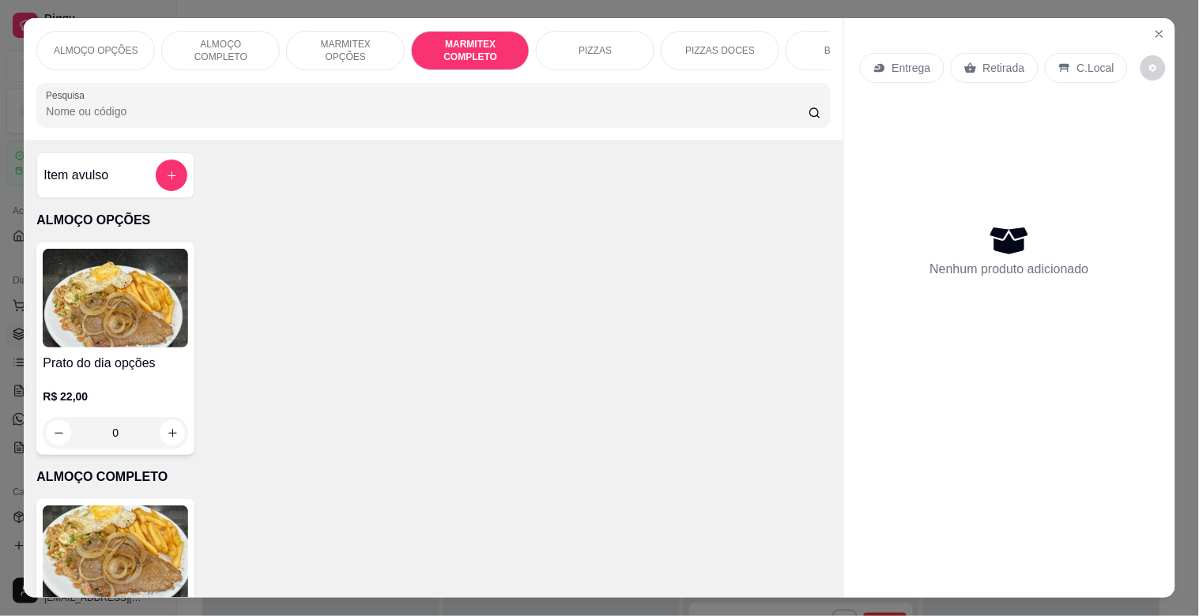
scroll to position [38, 0]
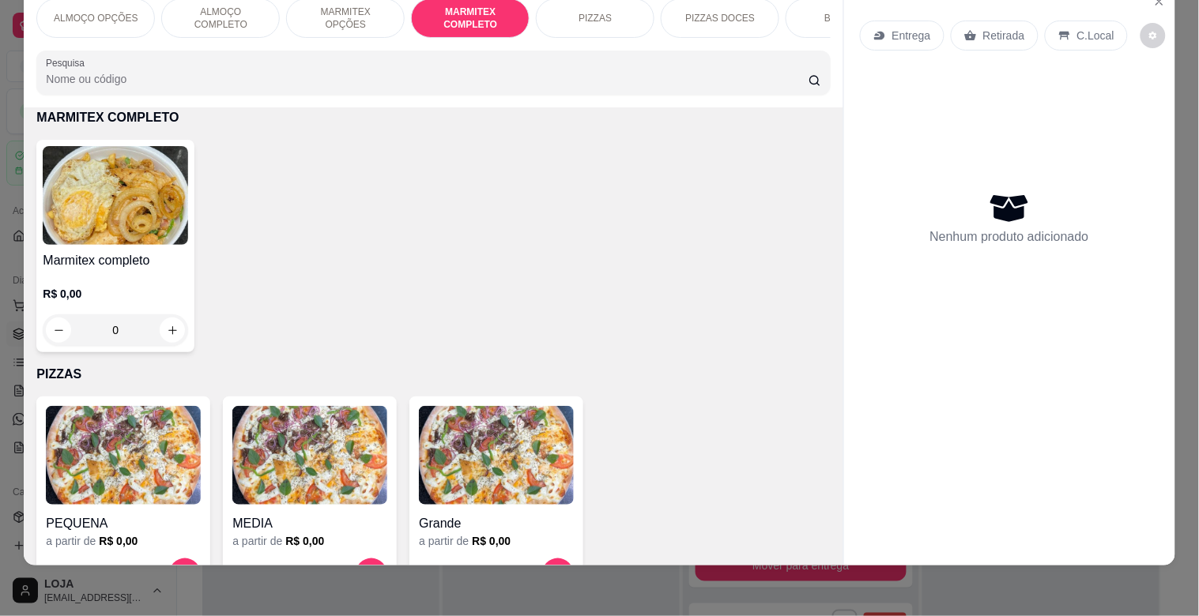
click at [115, 222] on img at bounding box center [115, 195] width 145 height 99
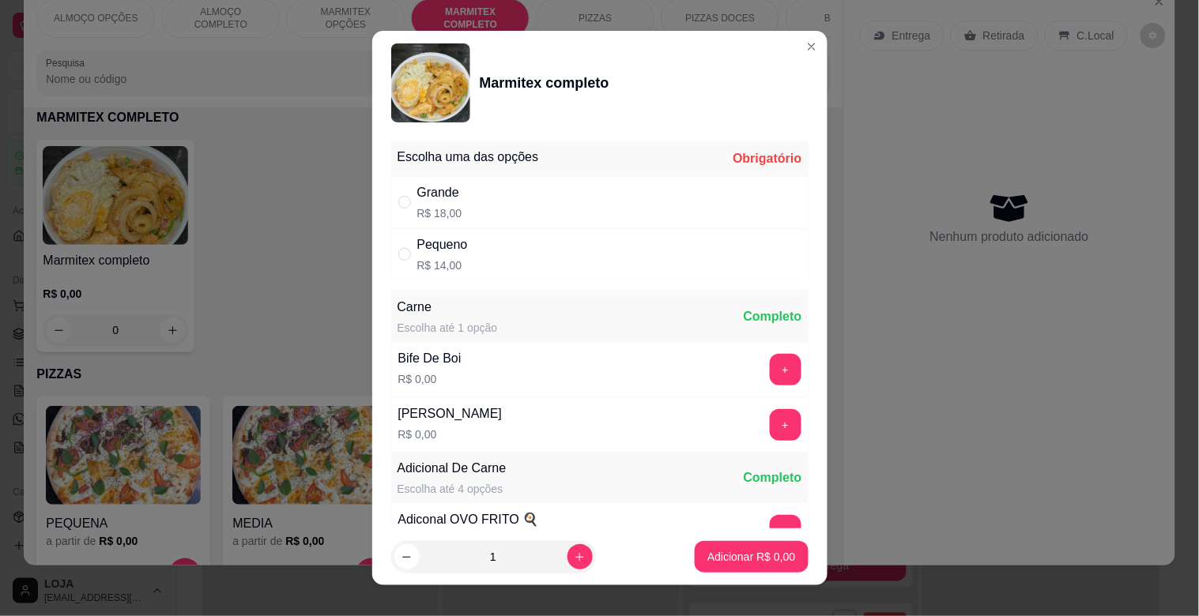
click at [498, 272] on div "Pequeno R$ 14,00" at bounding box center [599, 254] width 417 height 52
radio input "true"
click at [770, 364] on button "+" at bounding box center [786, 370] width 32 height 32
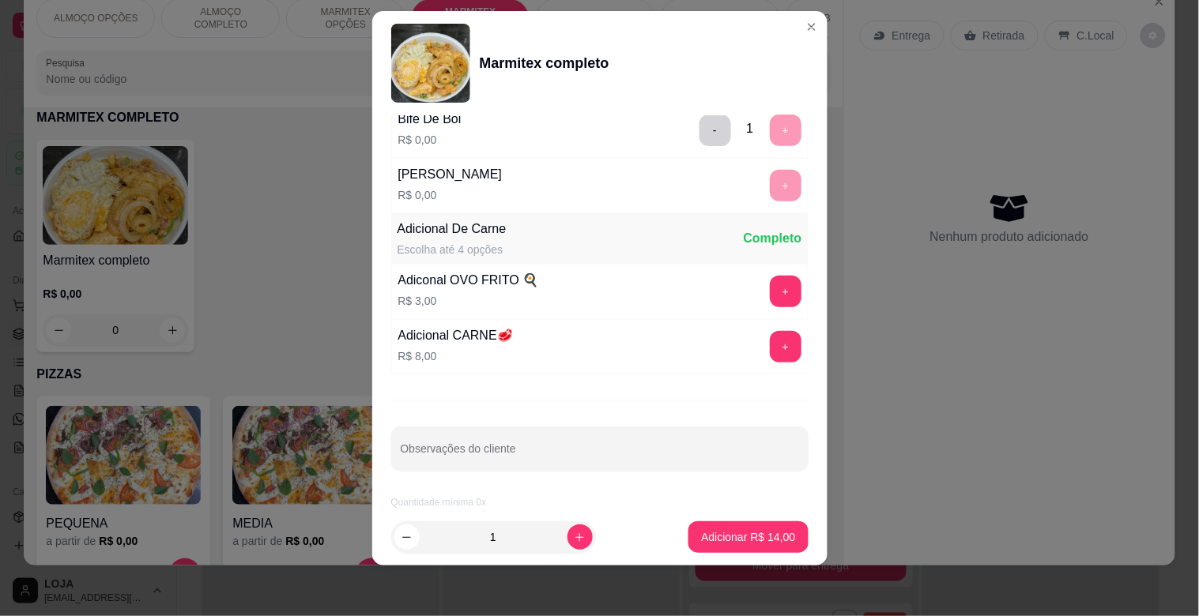
scroll to position [221, 0]
click at [737, 538] on p "Adicionar R$ 14,00" at bounding box center [749, 537] width 92 height 15
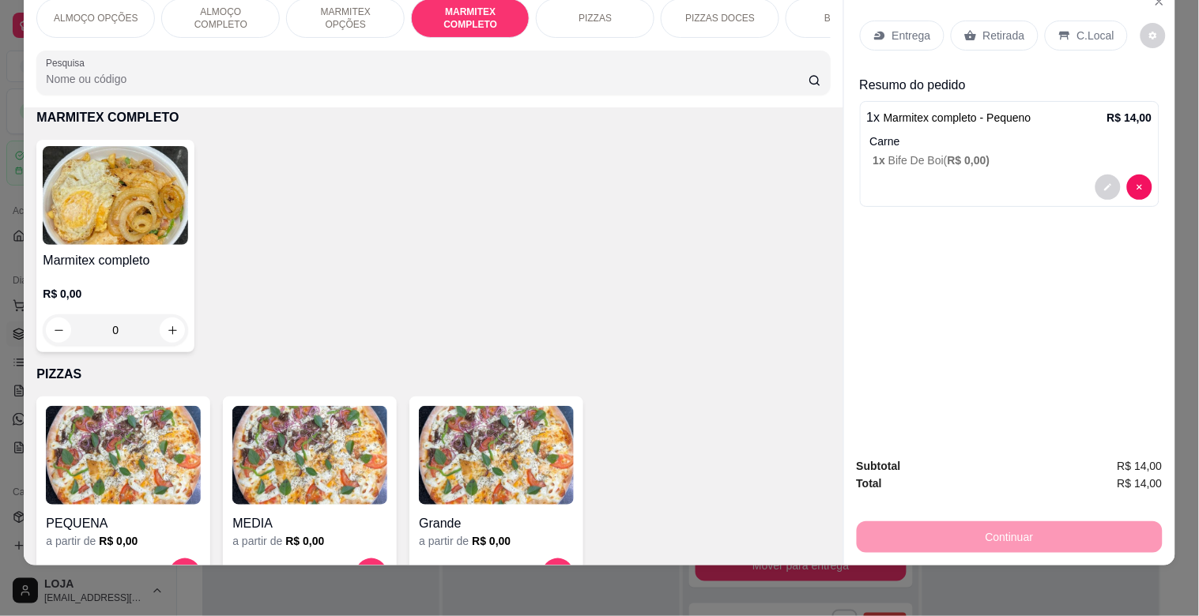
click at [175, 85] on input "Pesquisa" at bounding box center [427, 79] width 763 height 16
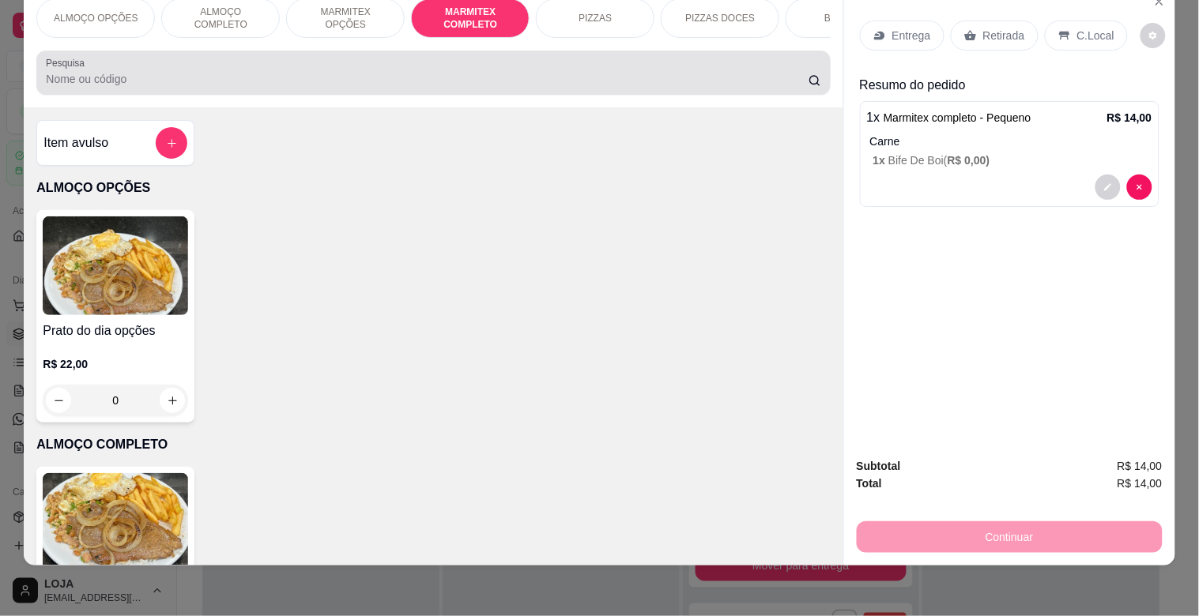
click at [235, 77] on input "Pesquisa" at bounding box center [427, 79] width 763 height 16
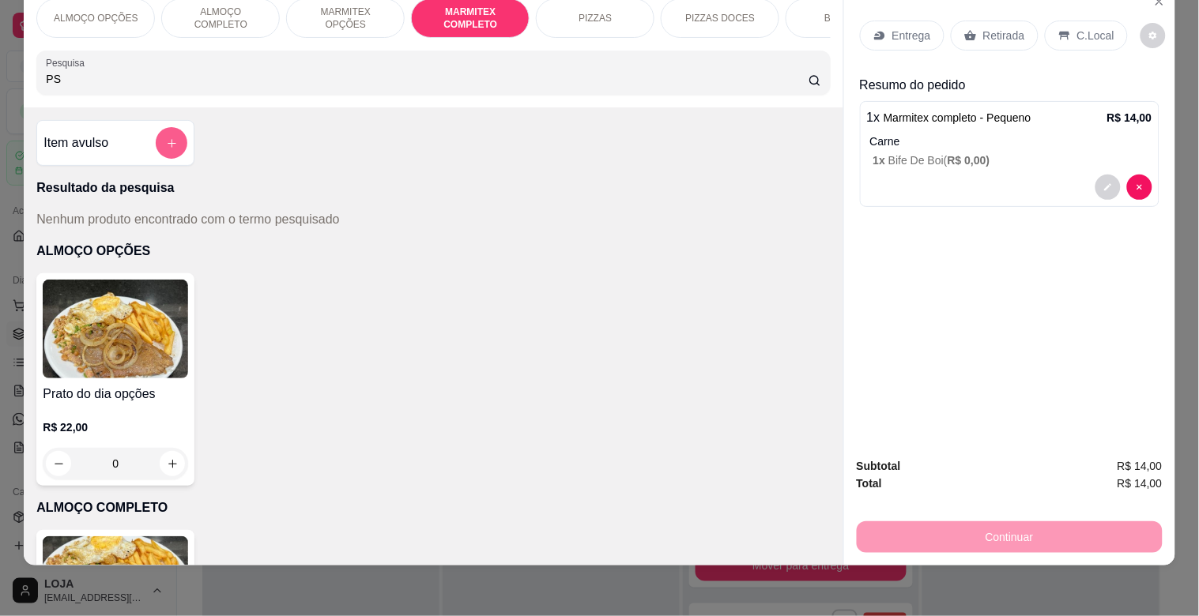
type input "PS"
click at [167, 145] on icon "add-separate-item" at bounding box center [172, 144] width 12 height 12
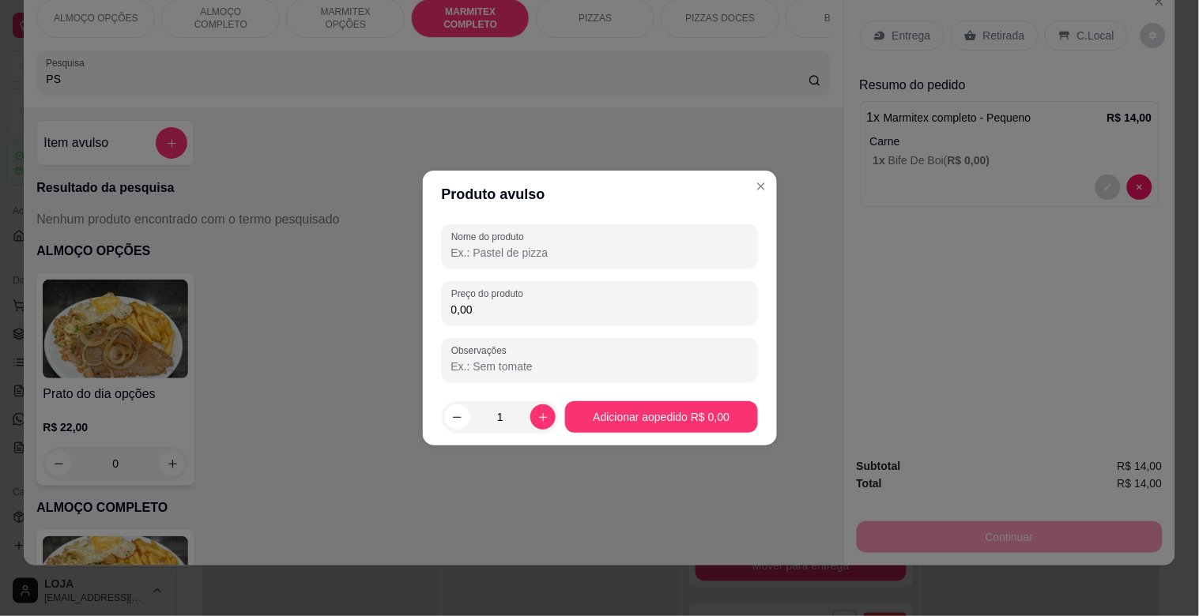
click at [491, 259] on input "Nome do produto" at bounding box center [599, 253] width 297 height 16
type input "PEPSI"
drag, startPoint x: 536, startPoint y: 329, endPoint x: 539, endPoint y: 320, distance: 9.3
click at [538, 322] on div "Nome do produto PEPSI Preço do produto 0,00 Observações" at bounding box center [600, 303] width 316 height 158
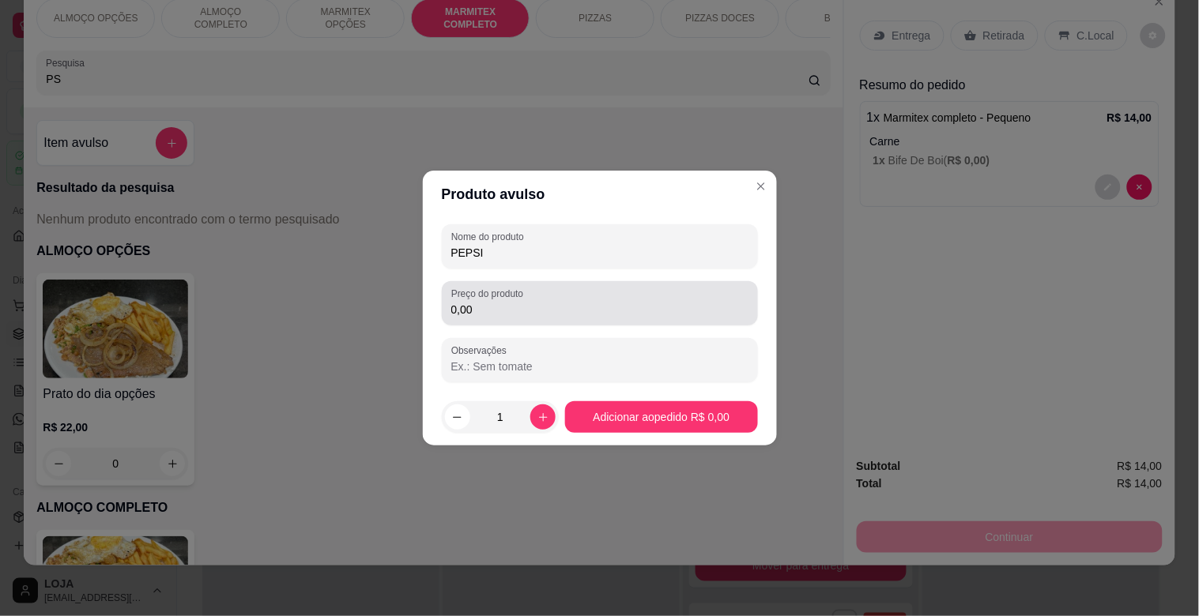
click at [539, 320] on div "Preço do produto 0,00" at bounding box center [600, 303] width 316 height 44
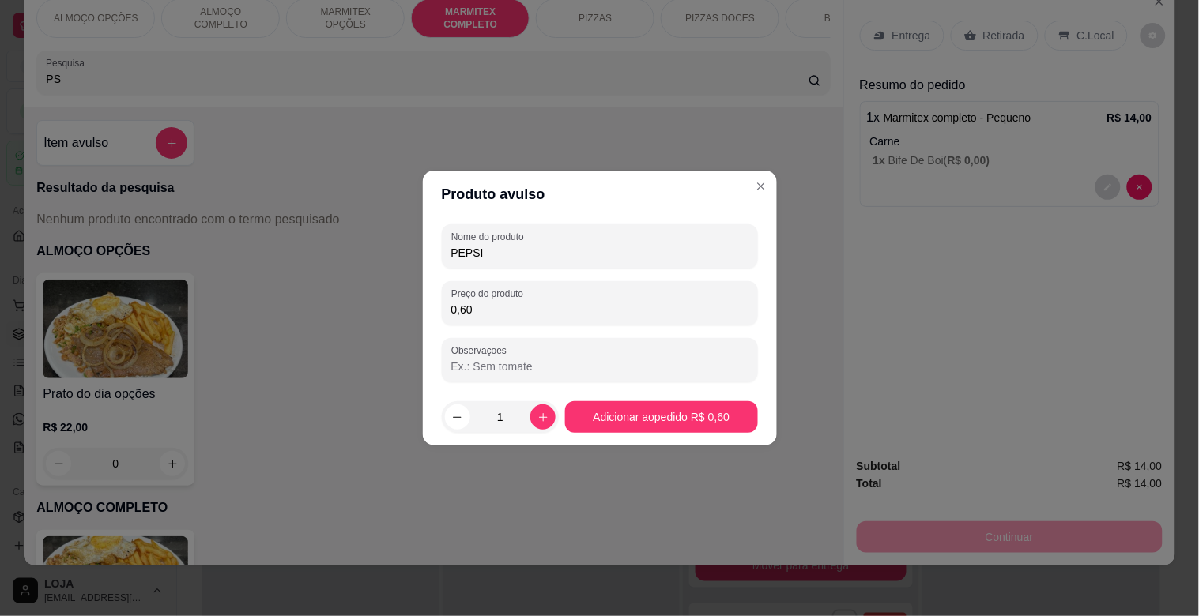
type input "6,00"
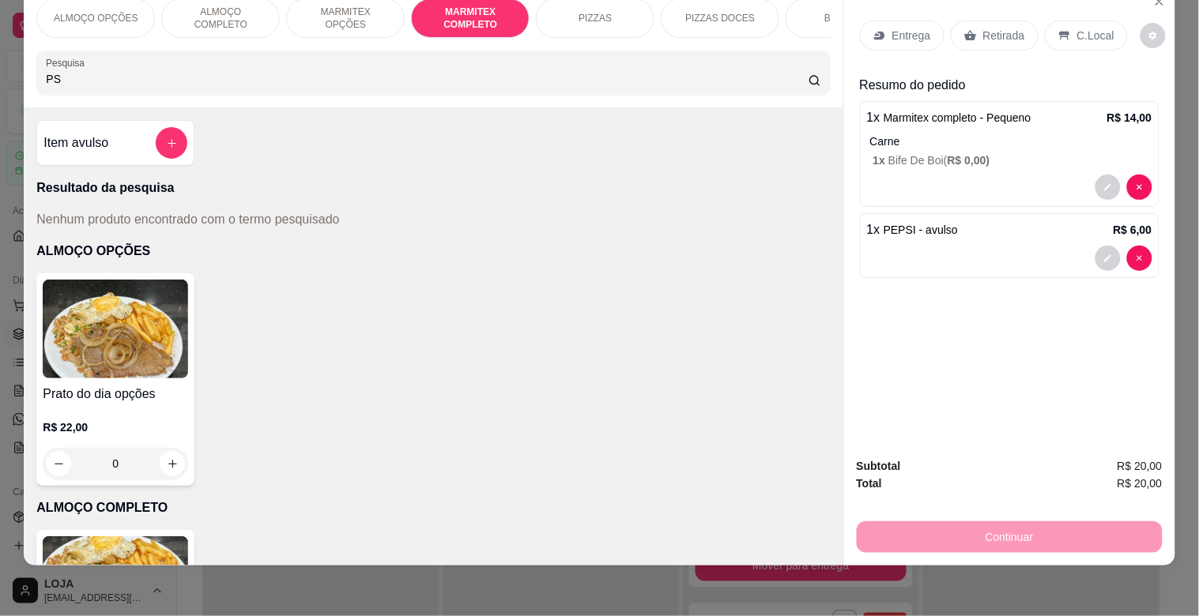
click at [986, 522] on div "Continuar" at bounding box center [1010, 536] width 306 height 36
click at [999, 28] on p "Retirada" at bounding box center [1004, 36] width 42 height 16
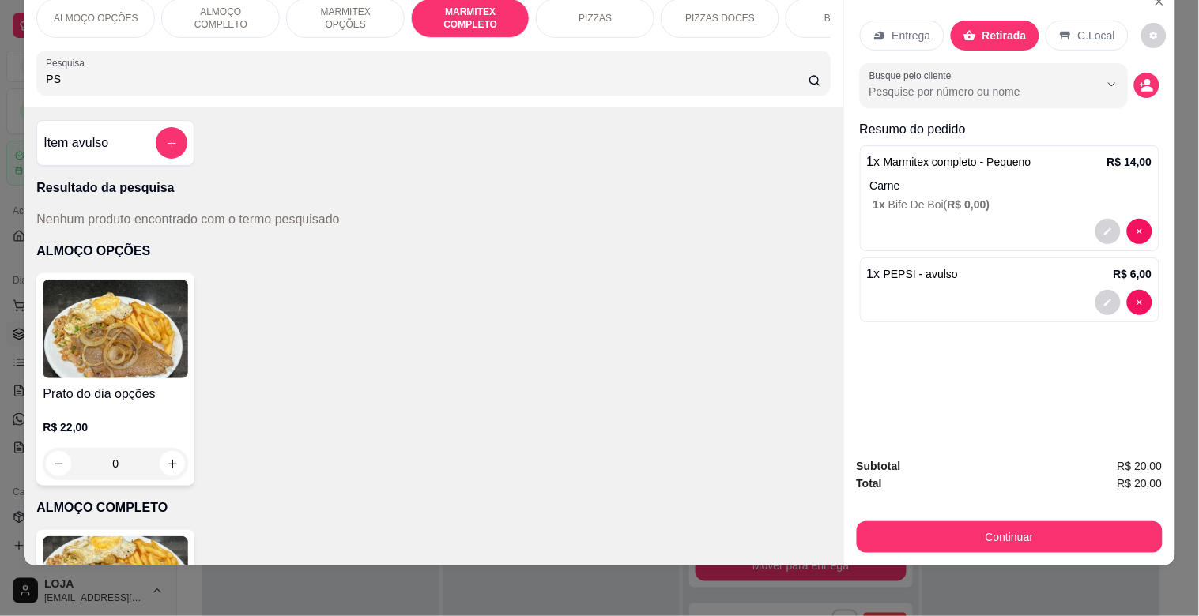
click at [61, 84] on input "PS" at bounding box center [427, 79] width 763 height 16
type input "P"
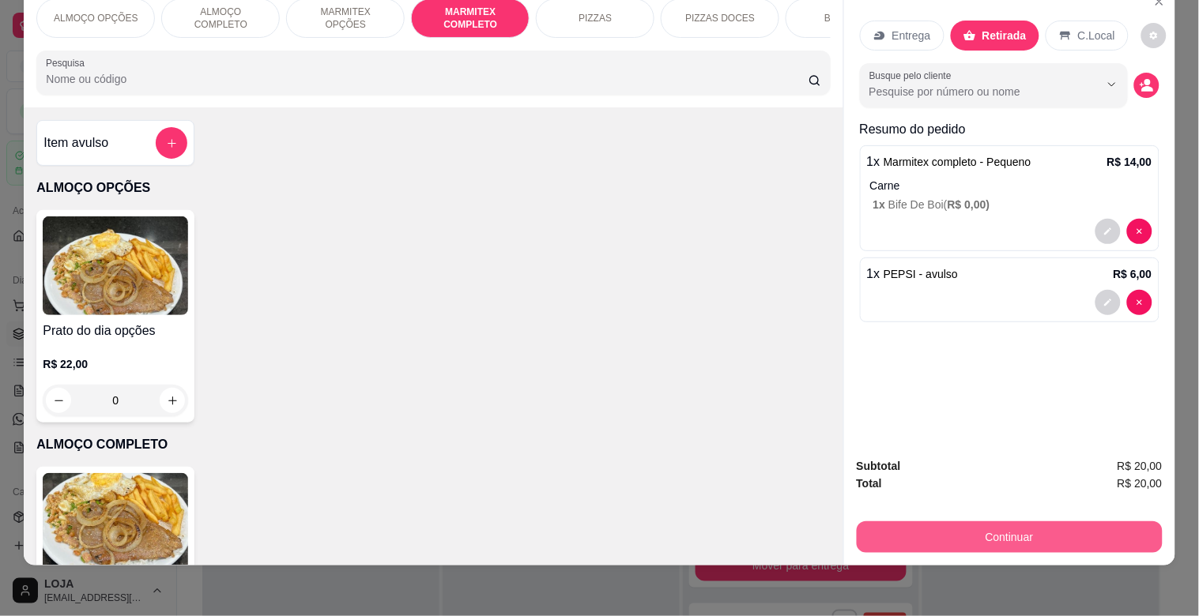
click at [1045, 526] on button "Continuar" at bounding box center [1010, 538] width 306 height 32
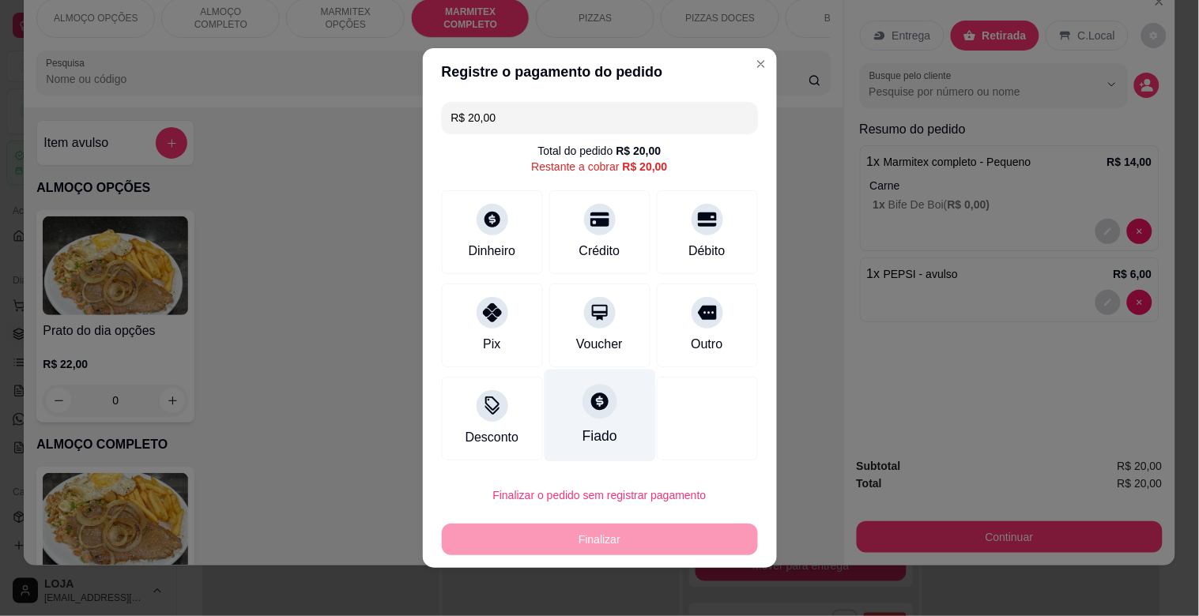
drag, startPoint x: 472, startPoint y: 330, endPoint x: 591, endPoint y: 422, distance: 150.5
click at [474, 330] on div "Pix" at bounding box center [492, 326] width 101 height 84
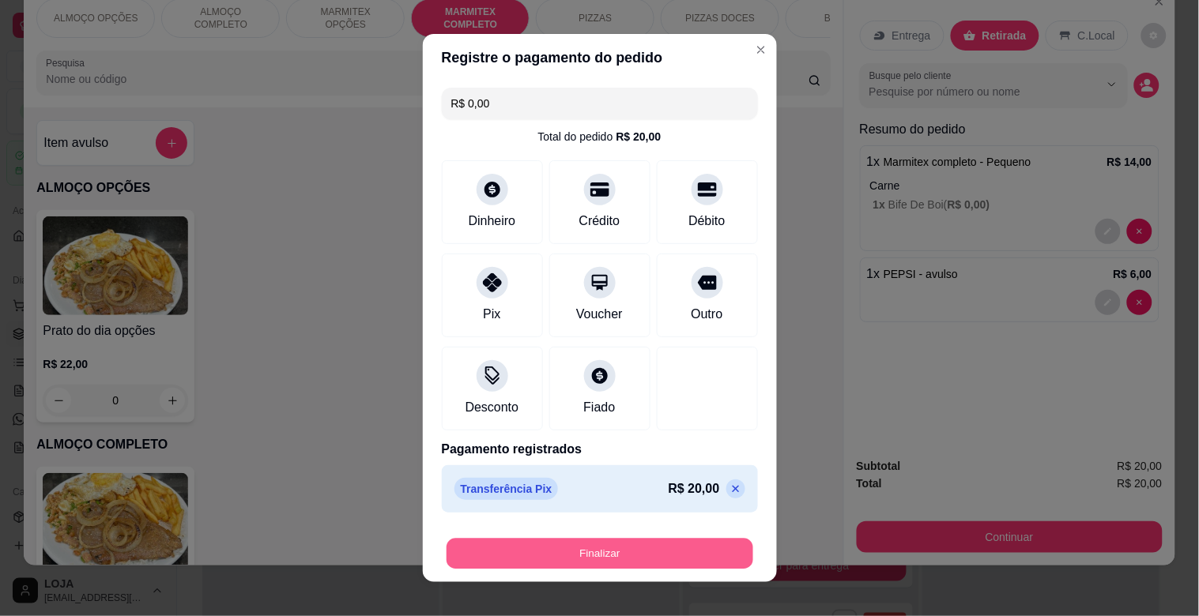
click at [543, 550] on button "Finalizar" at bounding box center [600, 554] width 307 height 31
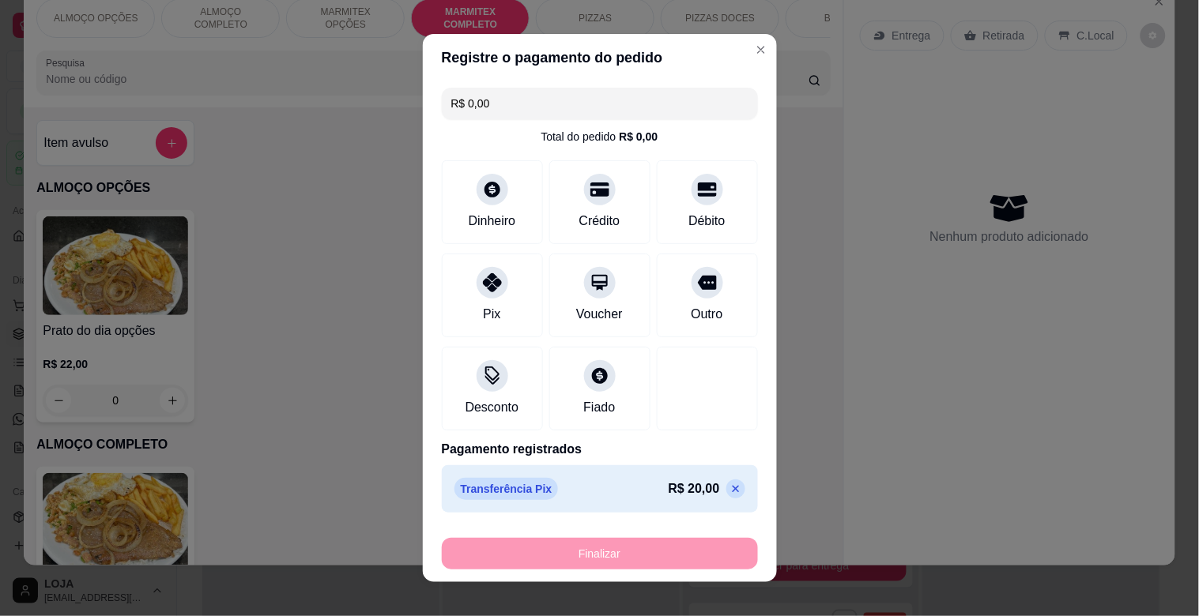
type input "-R$ 20,00"
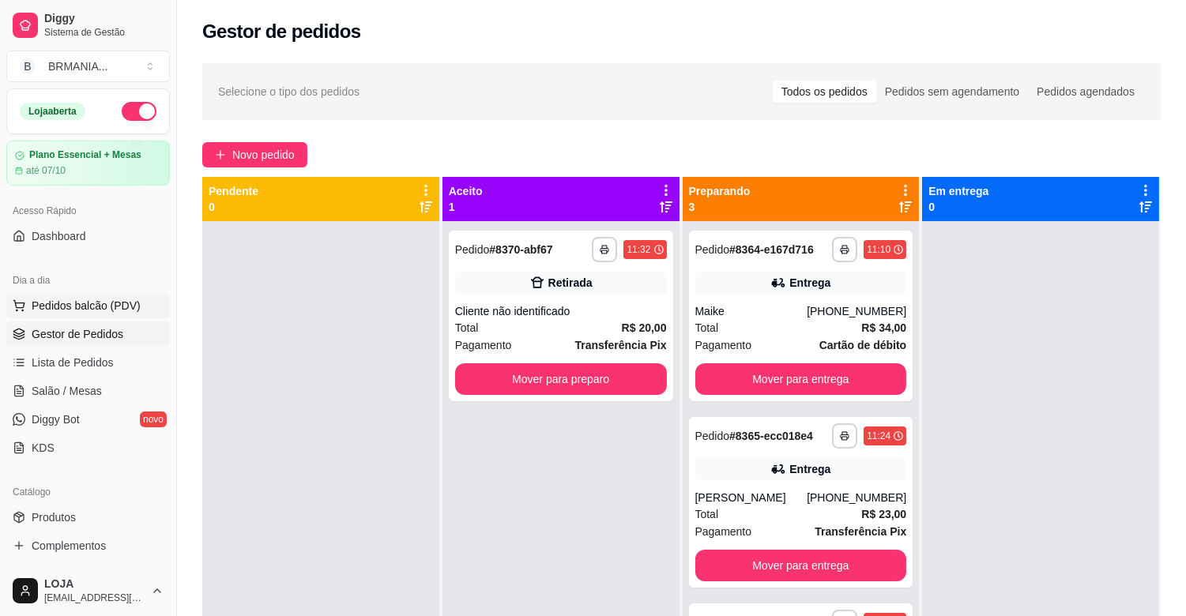
click at [58, 308] on span "Pedidos balcão (PDV)" at bounding box center [86, 306] width 109 height 16
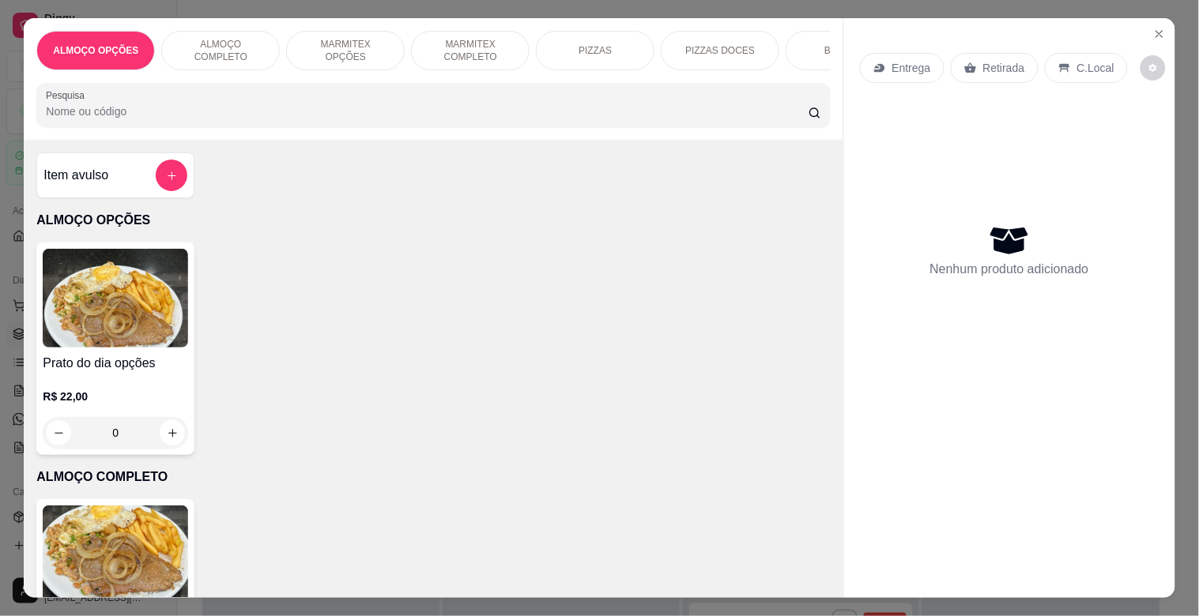
click at [450, 38] on p "MARMITEX COMPLETO" at bounding box center [470, 50] width 92 height 25
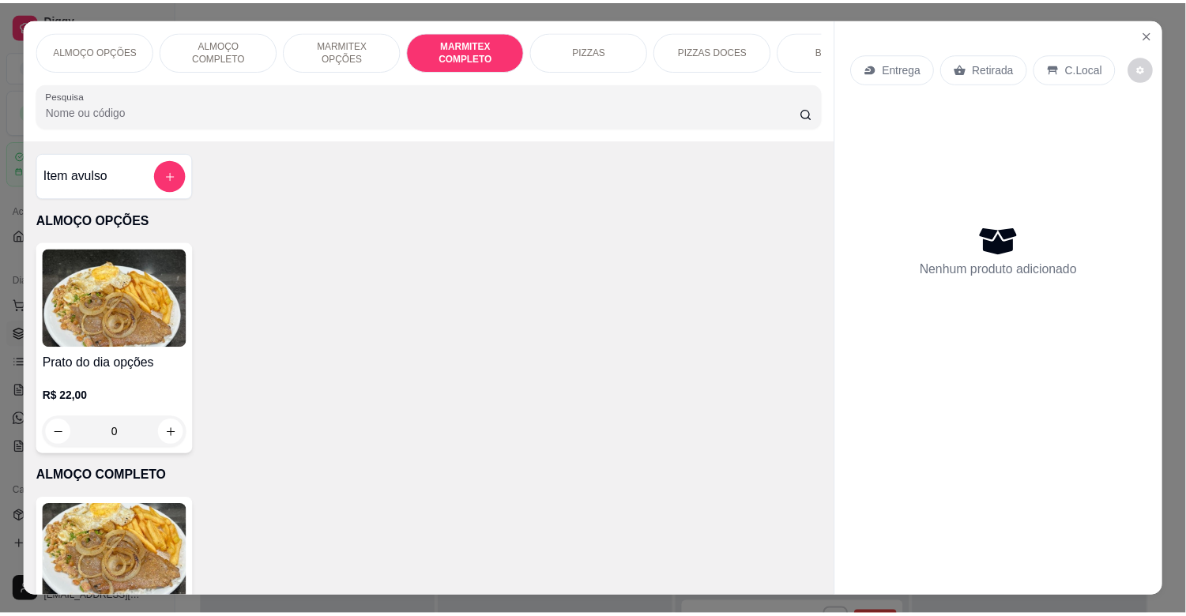
scroll to position [38, 0]
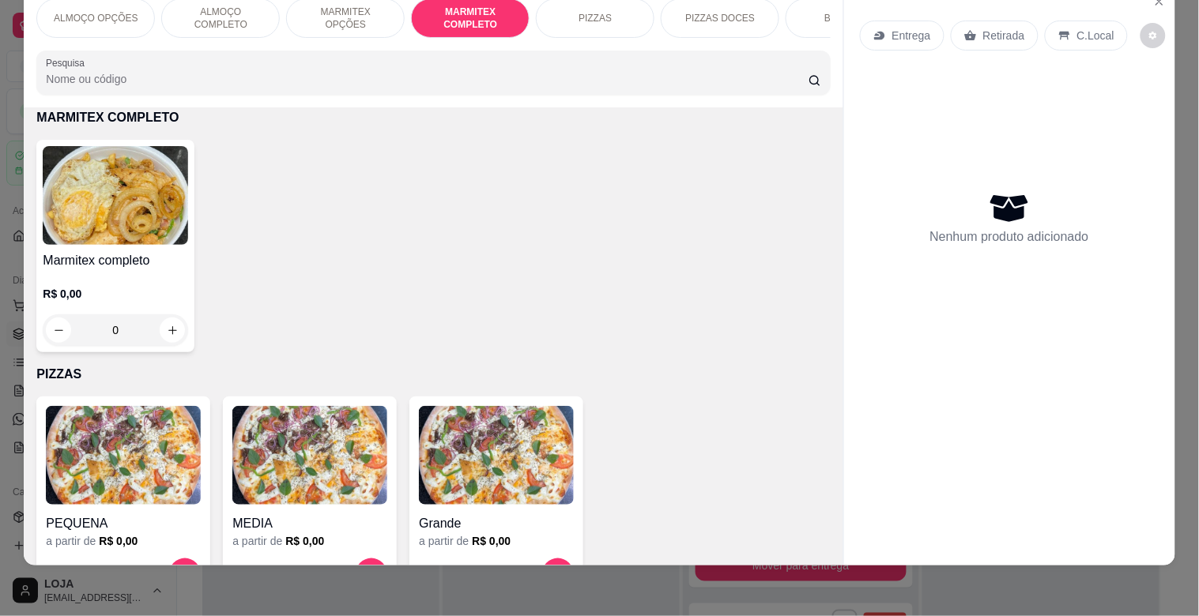
click at [124, 233] on img at bounding box center [115, 195] width 145 height 99
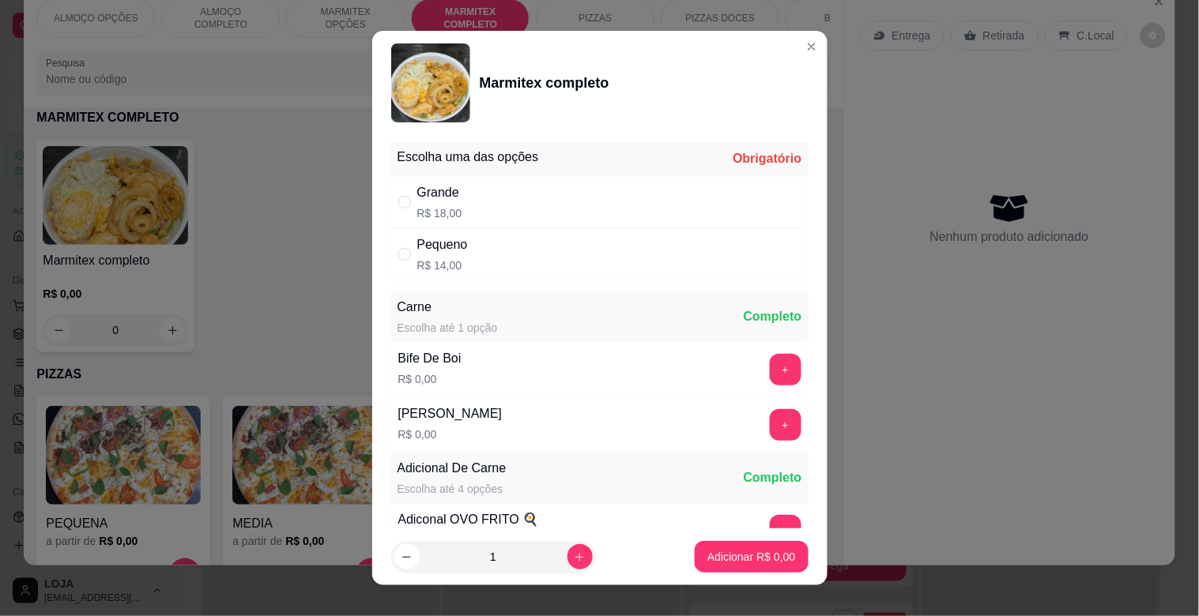
click at [469, 277] on div "Pequeno R$ 14,00" at bounding box center [599, 254] width 417 height 52
radio input "true"
click at [574, 558] on icon "increase-product-quantity" at bounding box center [580, 558] width 12 height 12
type input "2"
click at [729, 564] on p "Adicionar R$ 28,00" at bounding box center [748, 557] width 94 height 16
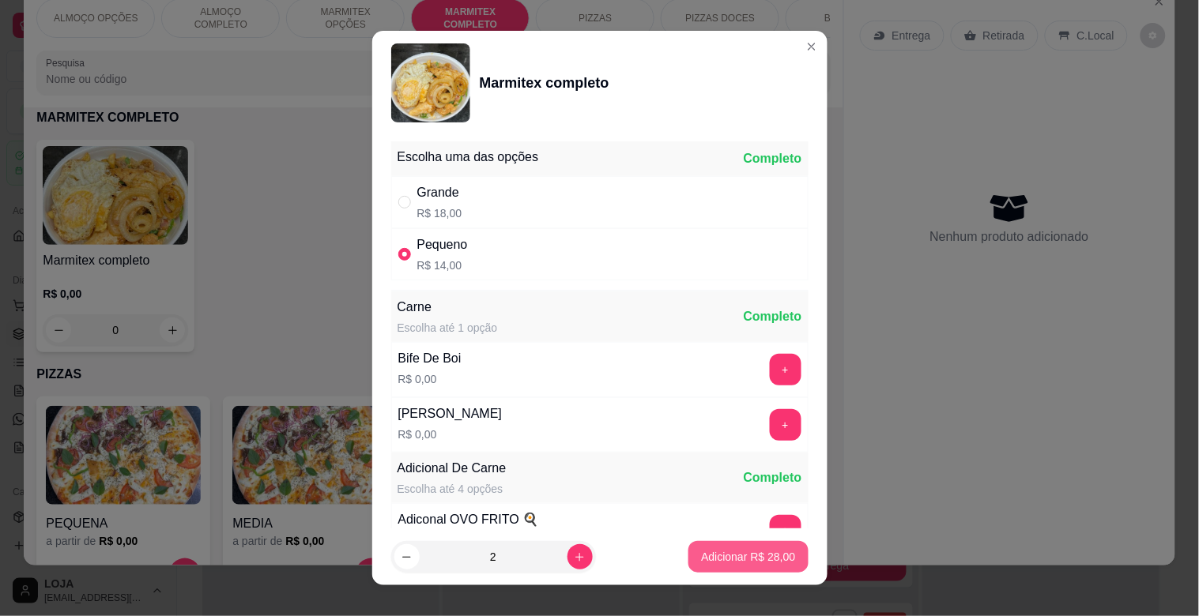
type input "2"
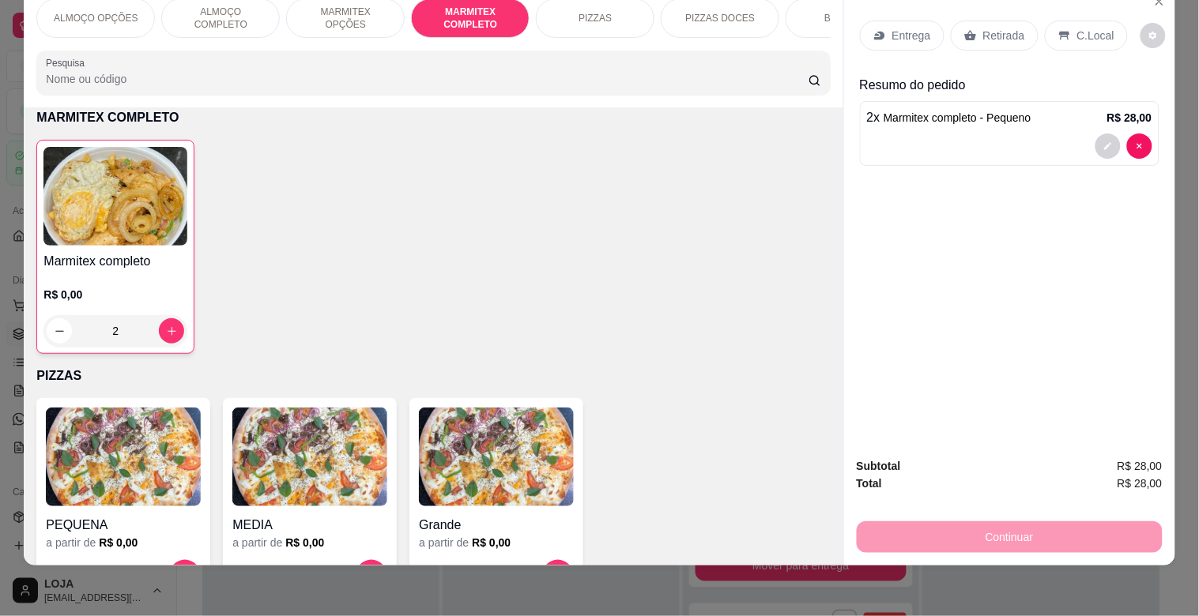
click at [1008, 28] on p "Retirada" at bounding box center [1004, 36] width 42 height 16
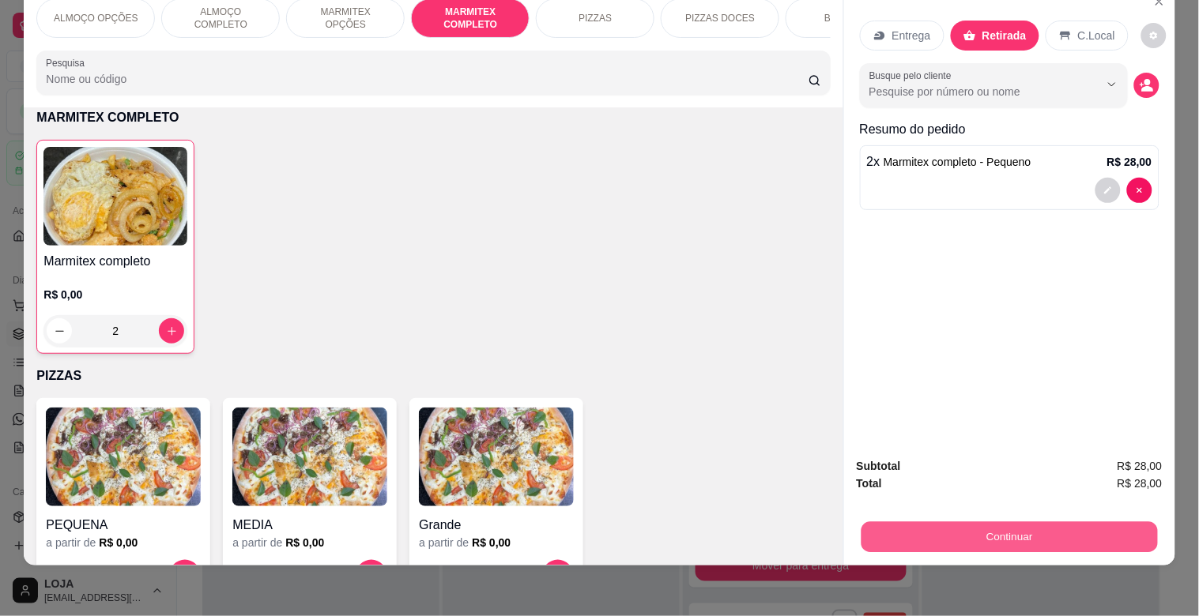
click at [1039, 527] on button "Continuar" at bounding box center [1009, 537] width 296 height 31
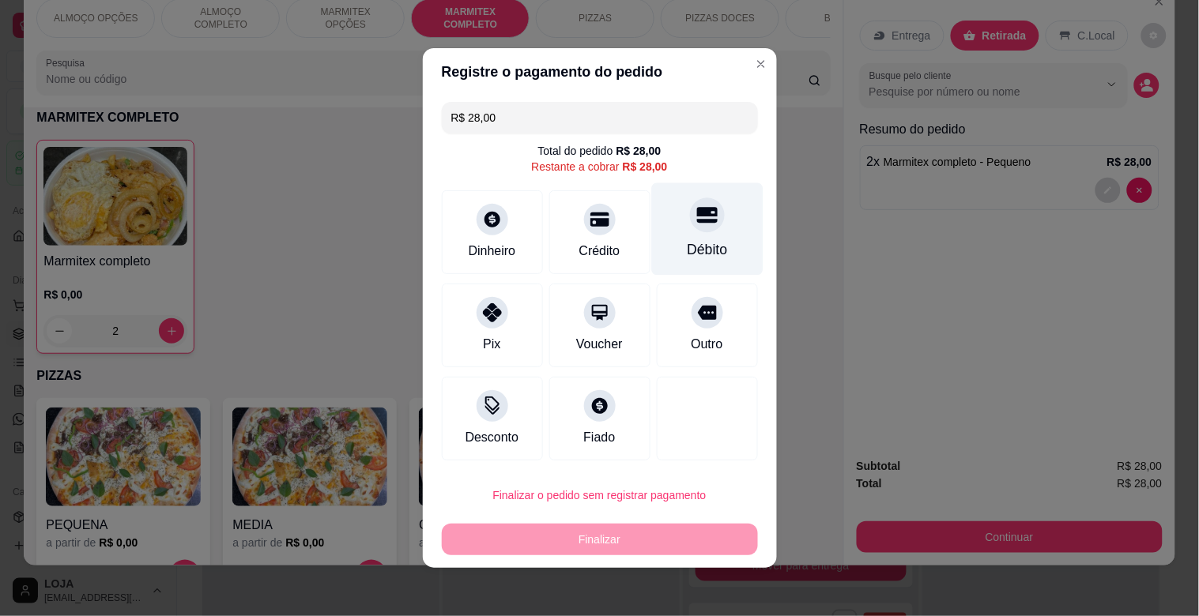
click at [704, 241] on div "Débito" at bounding box center [707, 249] width 40 height 21
type input "R$ 0,00"
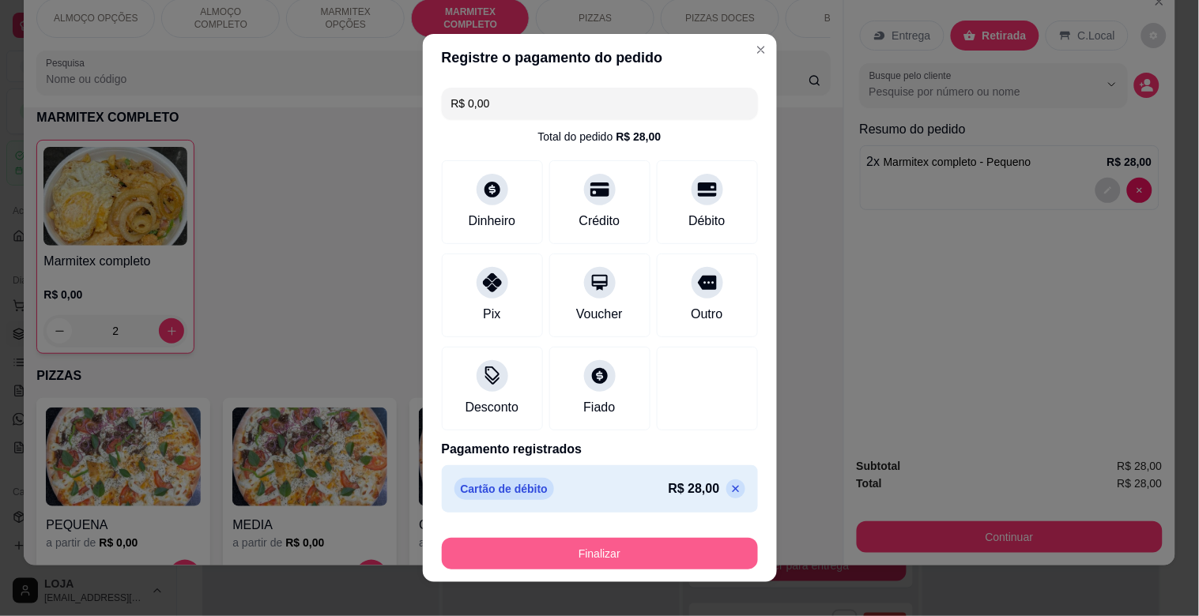
click at [562, 556] on button "Finalizar" at bounding box center [600, 554] width 316 height 32
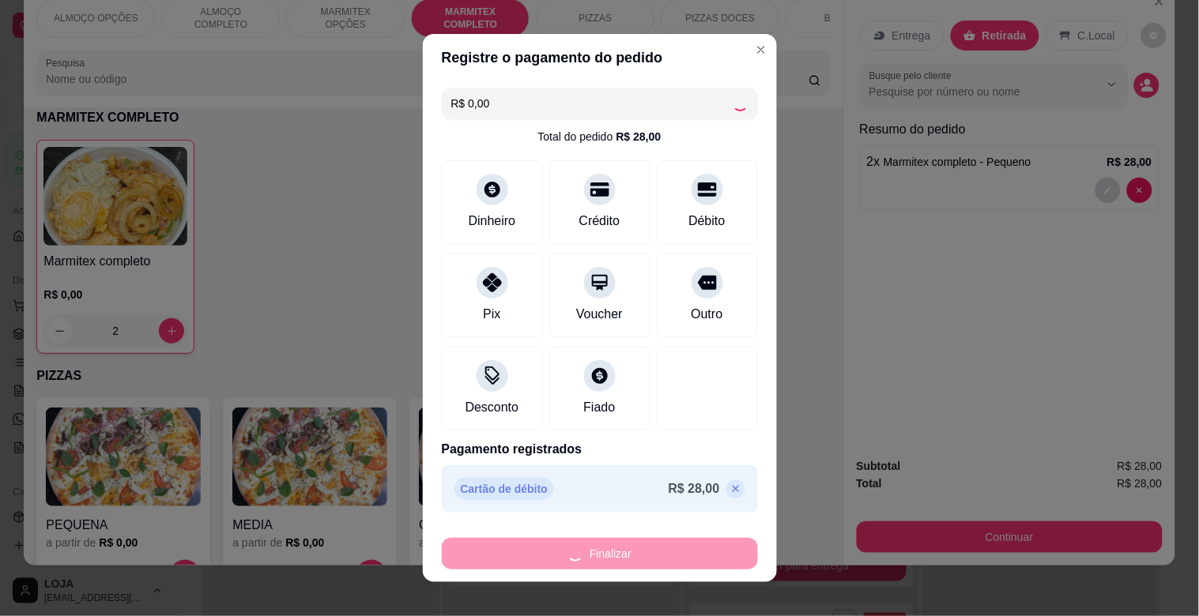
type input "0"
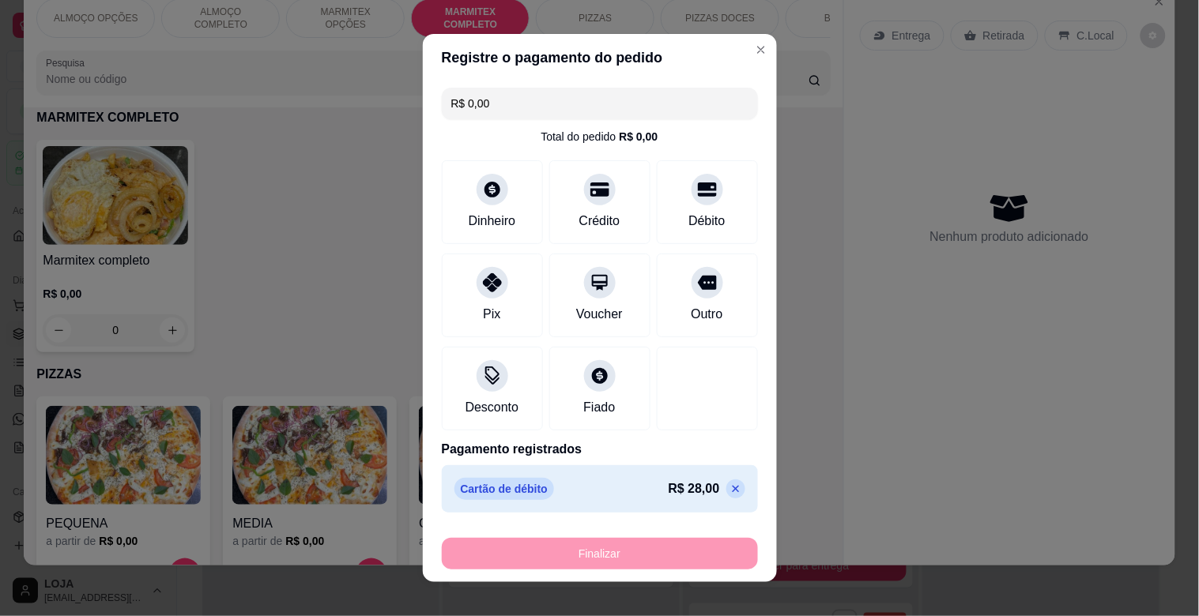
type input "-R$ 28,00"
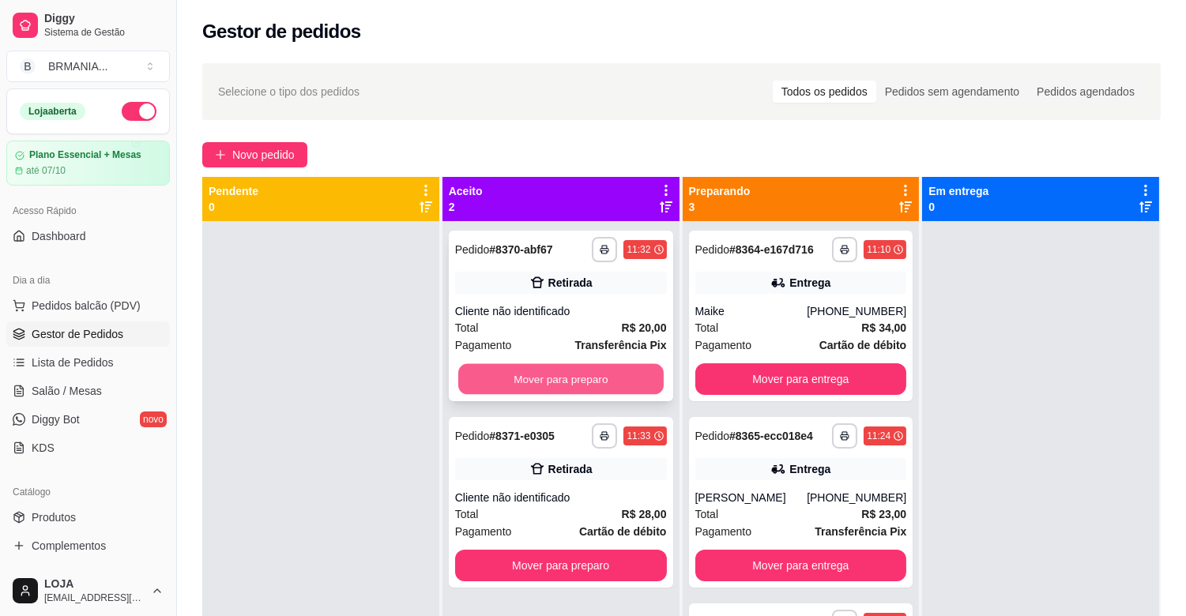
click at [514, 378] on button "Mover para preparo" at bounding box center [560, 379] width 205 height 31
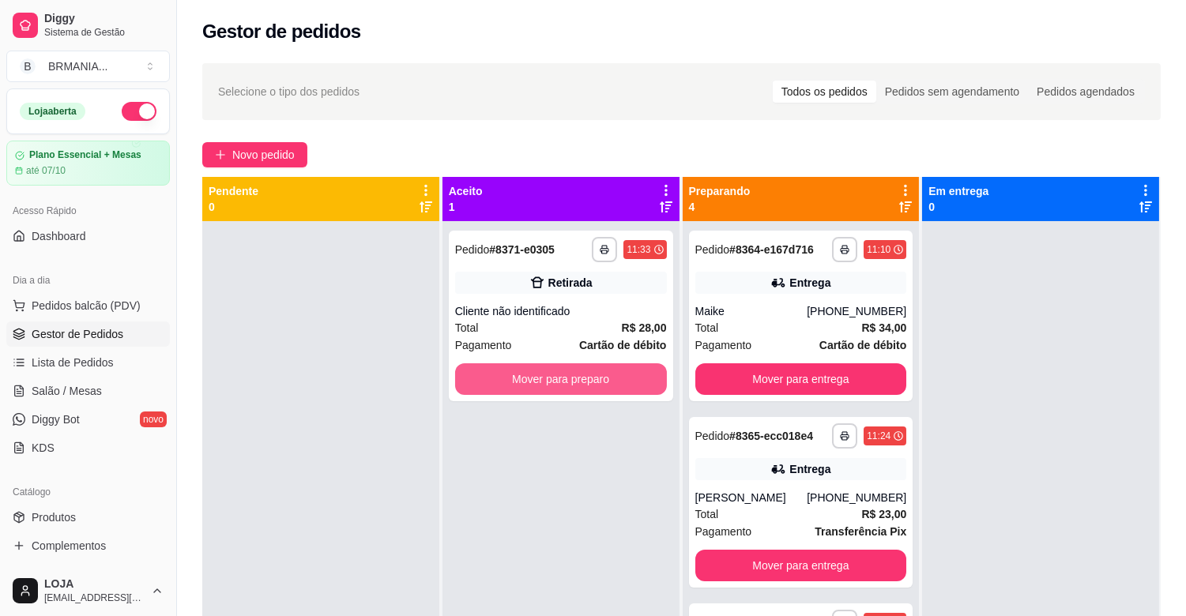
click at [551, 378] on button "Mover para preparo" at bounding box center [561, 380] width 212 height 32
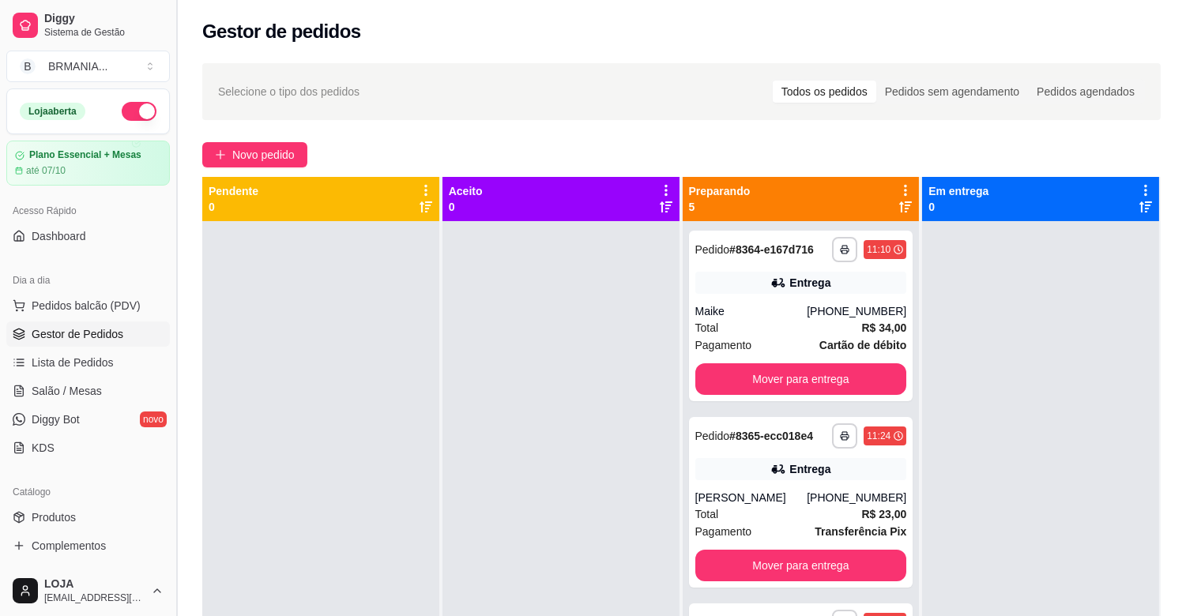
drag, startPoint x: 169, startPoint y: 299, endPoint x: 172, endPoint y: 321, distance: 22.3
click at [172, 315] on button "Toggle Sidebar" at bounding box center [176, 308] width 13 height 616
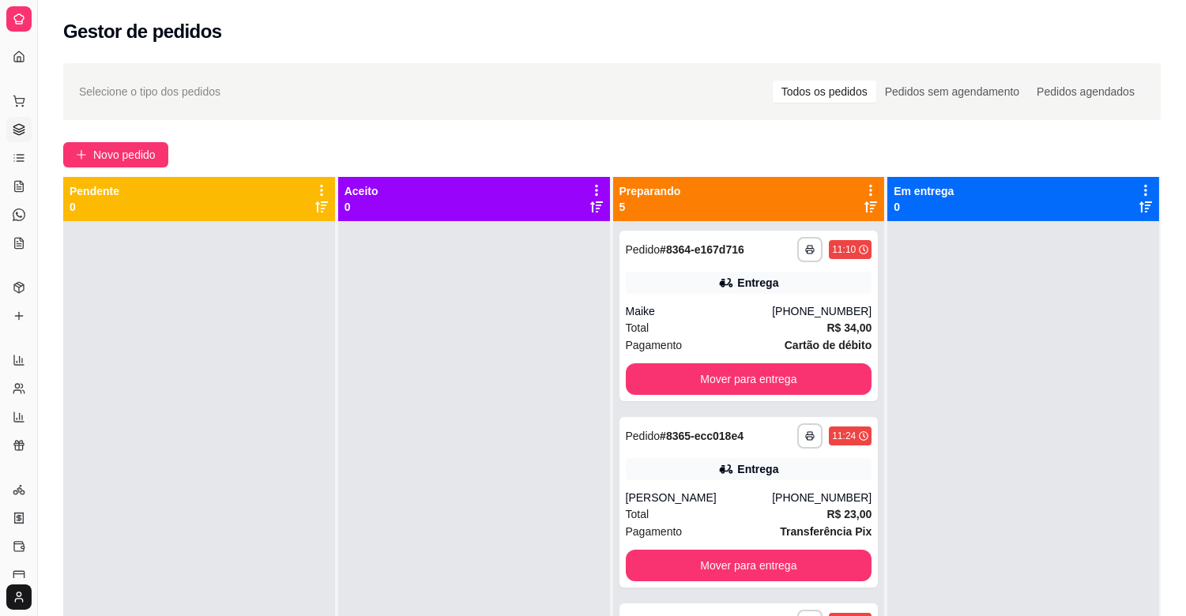
drag, startPoint x: 175, startPoint y: 443, endPoint x: 185, endPoint y: 472, distance: 30.0
click at [185, 472] on div at bounding box center [199, 529] width 272 height 616
click at [185, 466] on div at bounding box center [199, 529] width 272 height 616
click at [34, 408] on button "Toggle Sidebar" at bounding box center [37, 308] width 13 height 616
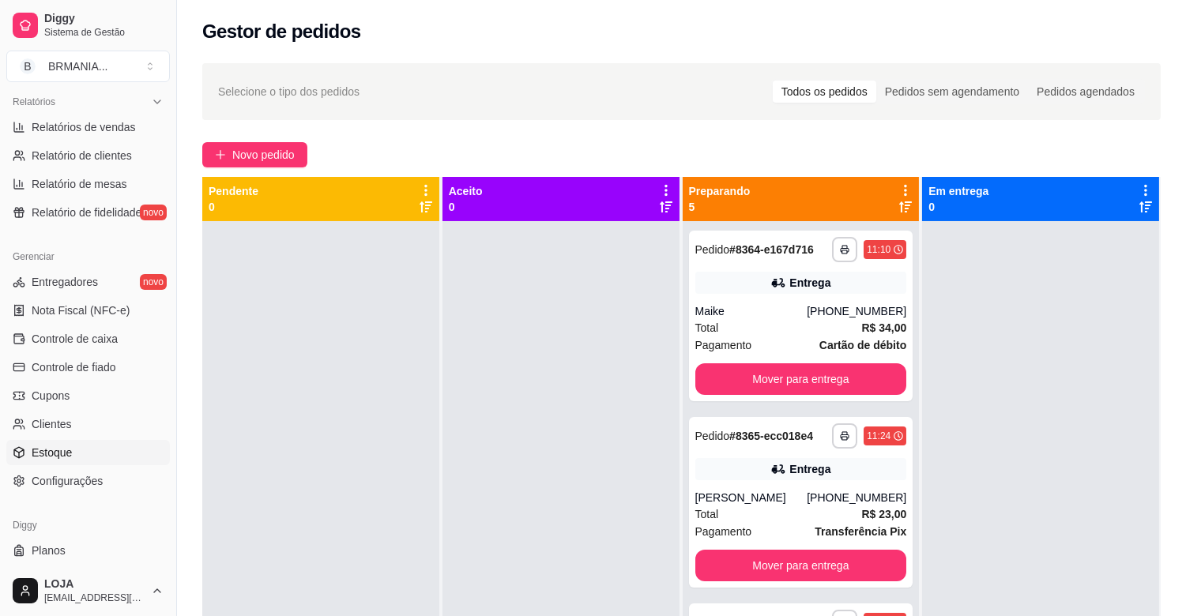
scroll to position [487, 0]
click at [65, 450] on span "Estoque" at bounding box center [52, 455] width 40 height 16
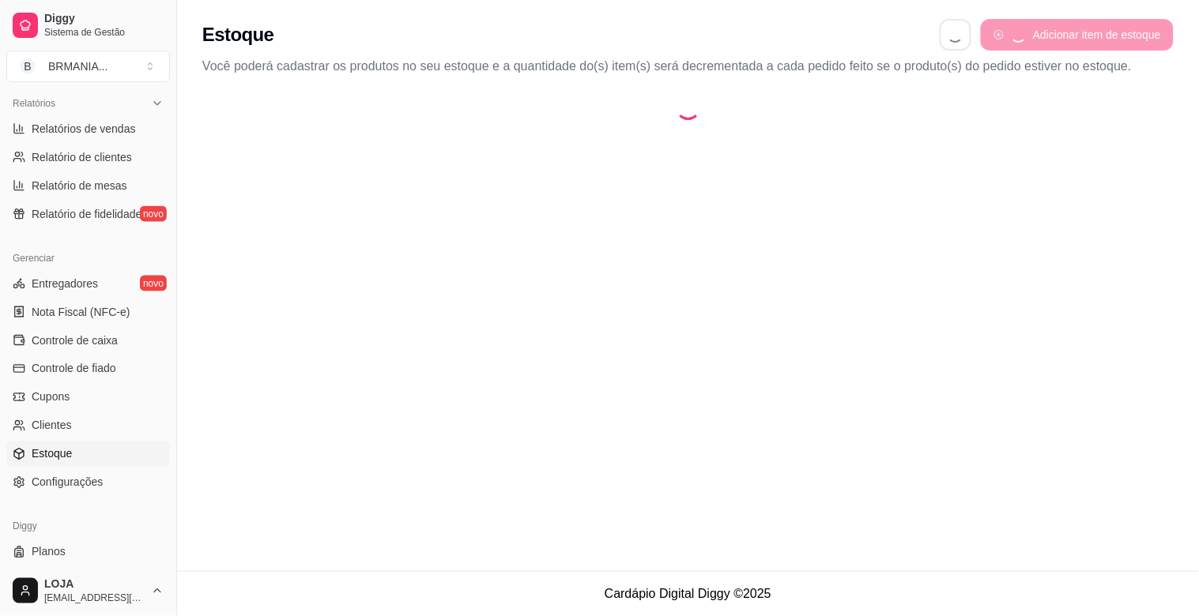
select select "QUANTITY_ORDER"
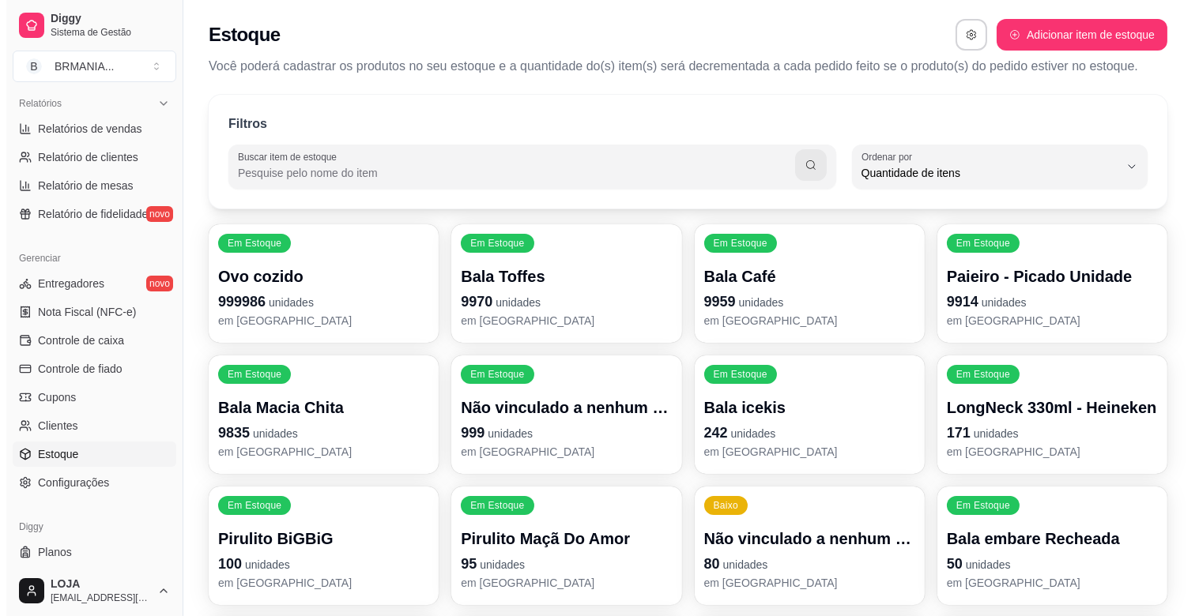
scroll to position [14, 0]
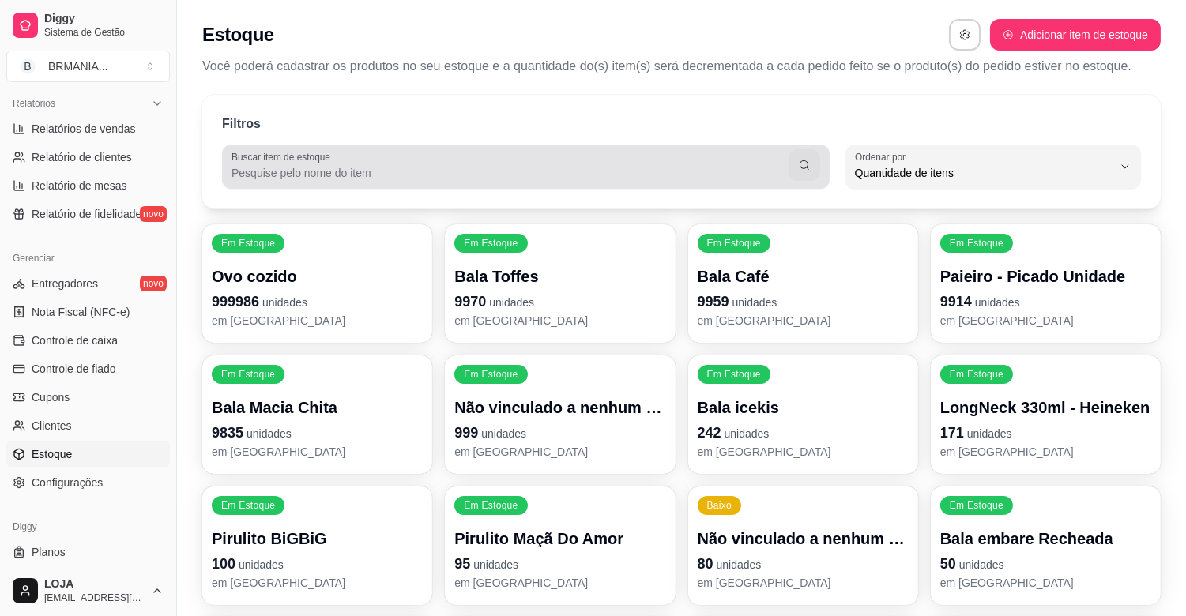
click at [348, 151] on div at bounding box center [526, 167] width 589 height 32
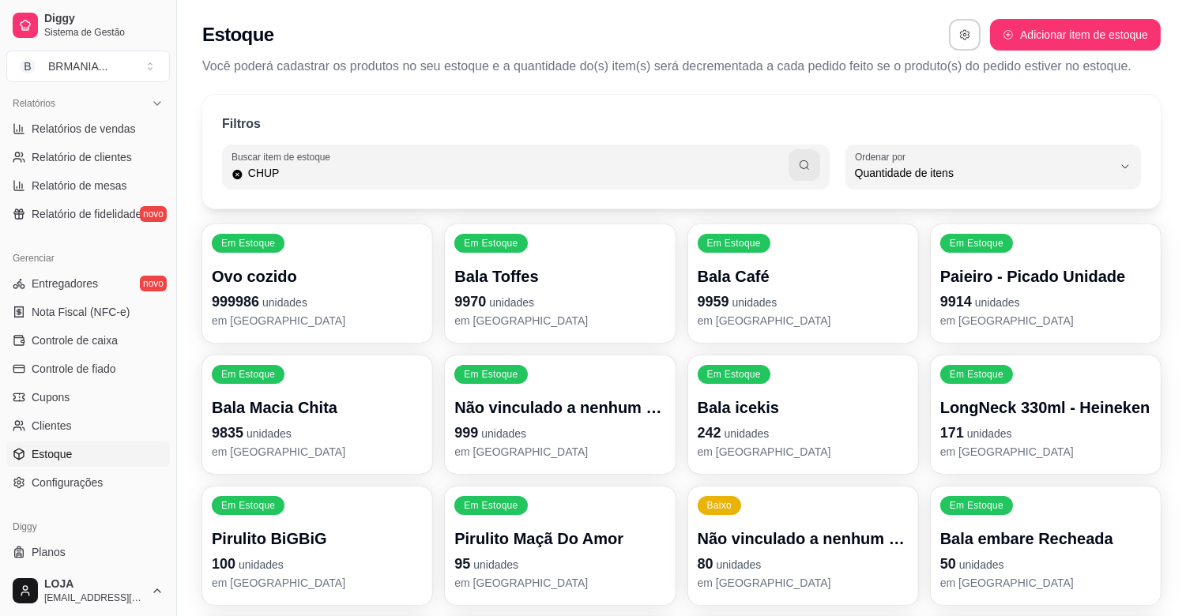
type input "CHUP"
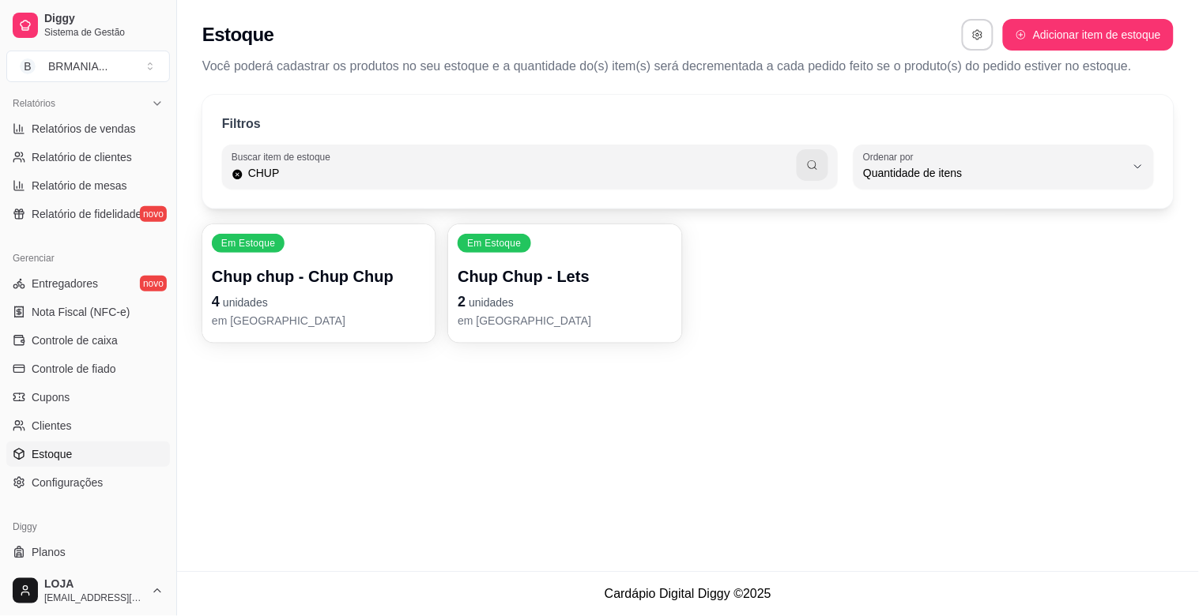
click at [619, 299] on p "2 unidades" at bounding box center [565, 302] width 214 height 22
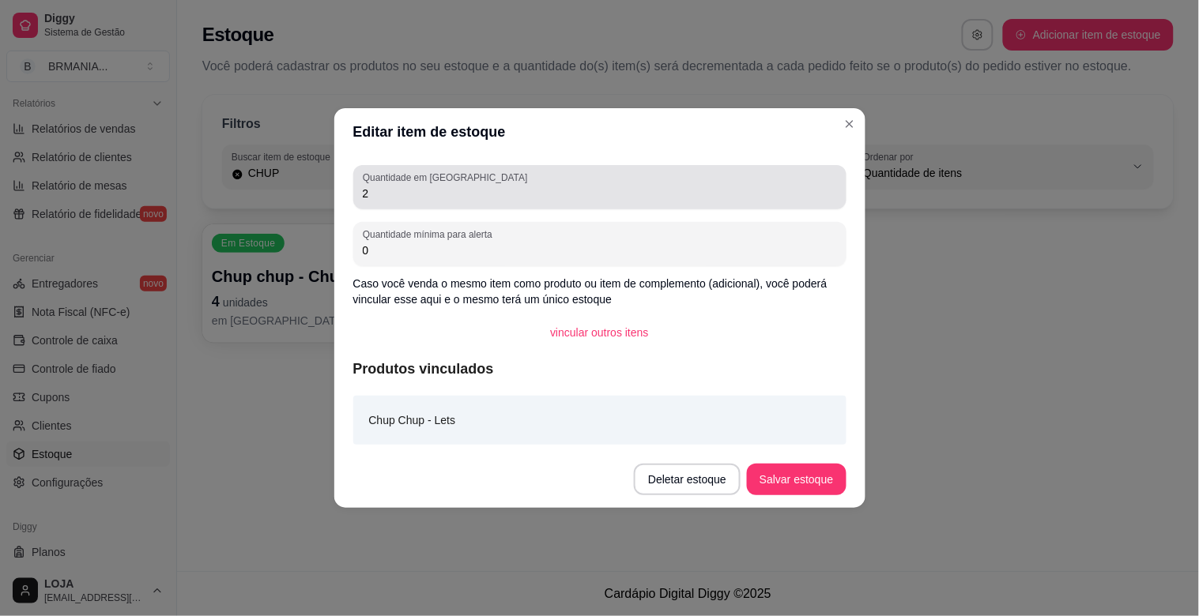
click at [422, 204] on div "Quantidade em estoque 2" at bounding box center [599, 187] width 493 height 44
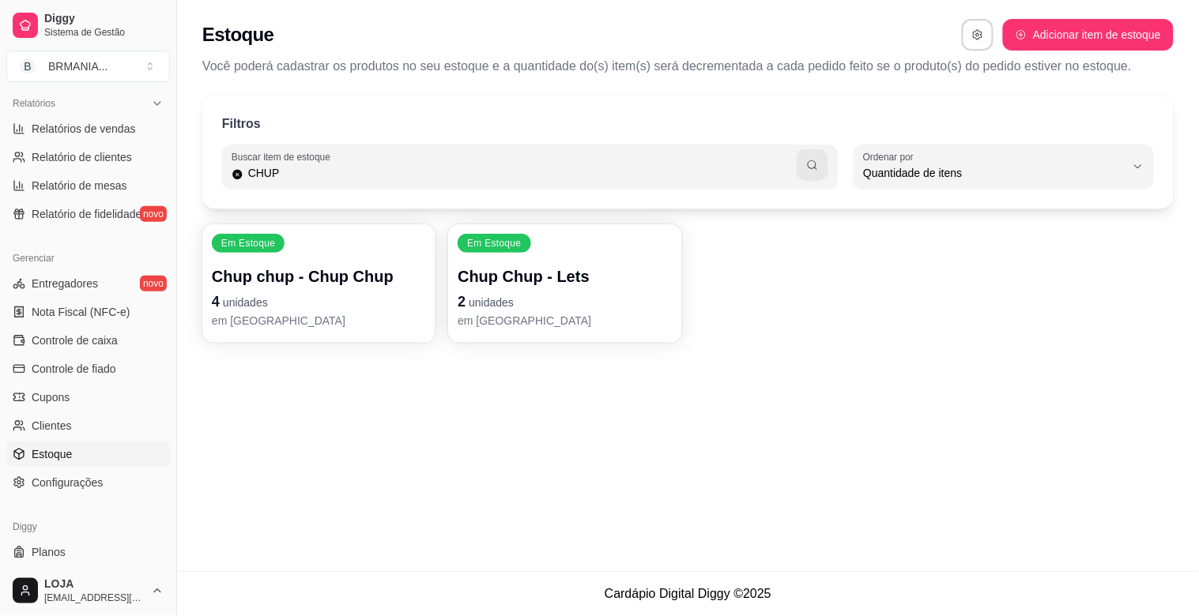
click at [245, 300] on span "unidades" at bounding box center [245, 302] width 45 height 13
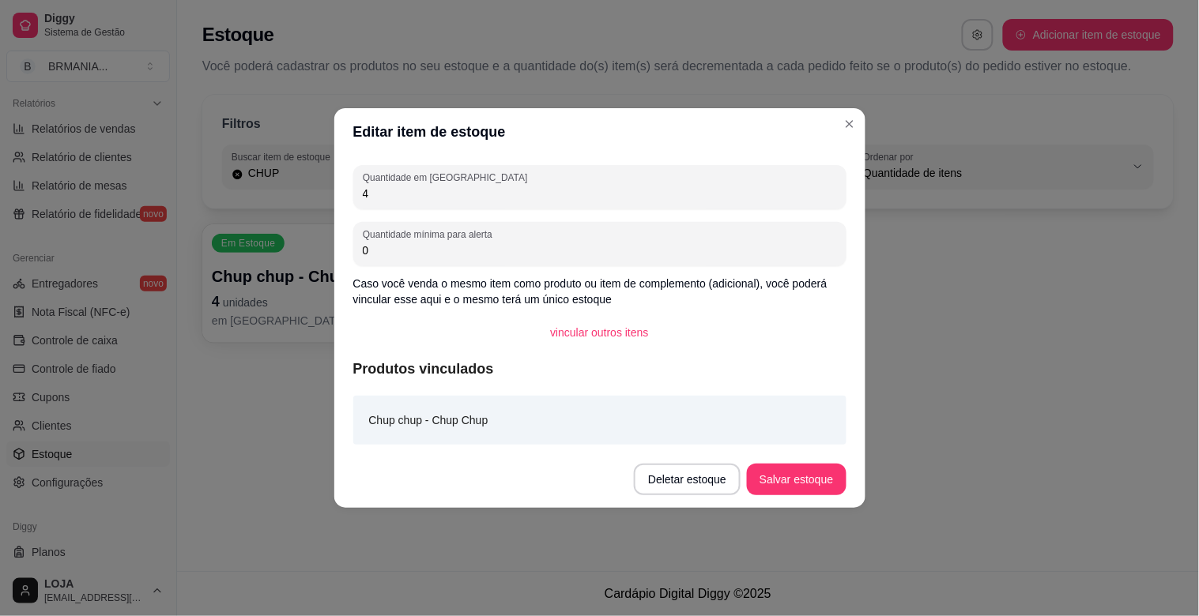
click at [462, 192] on input "4" at bounding box center [600, 194] width 474 height 16
type input "5"
click at [812, 469] on button "Salvar estoque" at bounding box center [796, 480] width 99 height 32
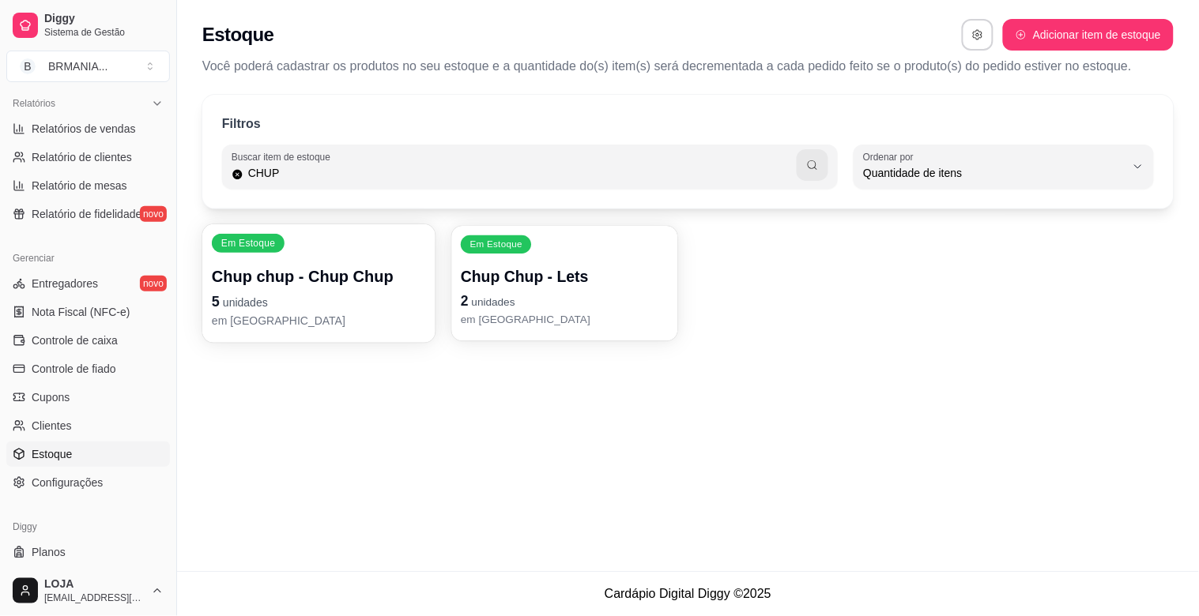
click at [522, 299] on p "2 unidades" at bounding box center [565, 301] width 208 height 21
click at [484, 202] on div "2" at bounding box center [600, 188] width 474 height 32
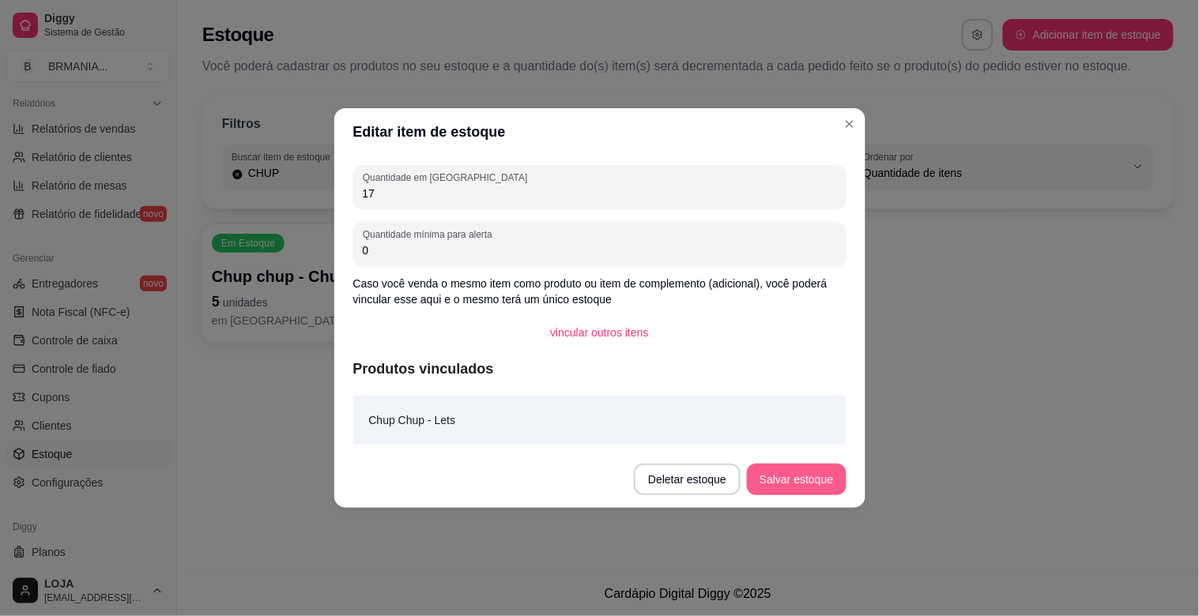
type input "17"
click at [790, 479] on button "Salvar estoque" at bounding box center [796, 480] width 96 height 31
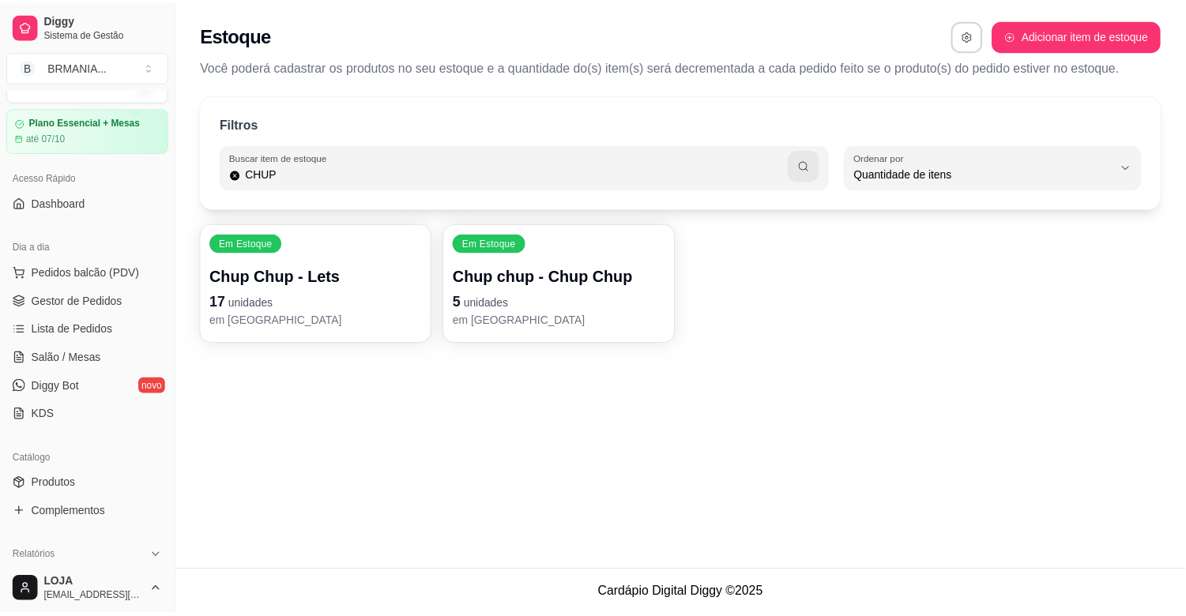
scroll to position [21, 0]
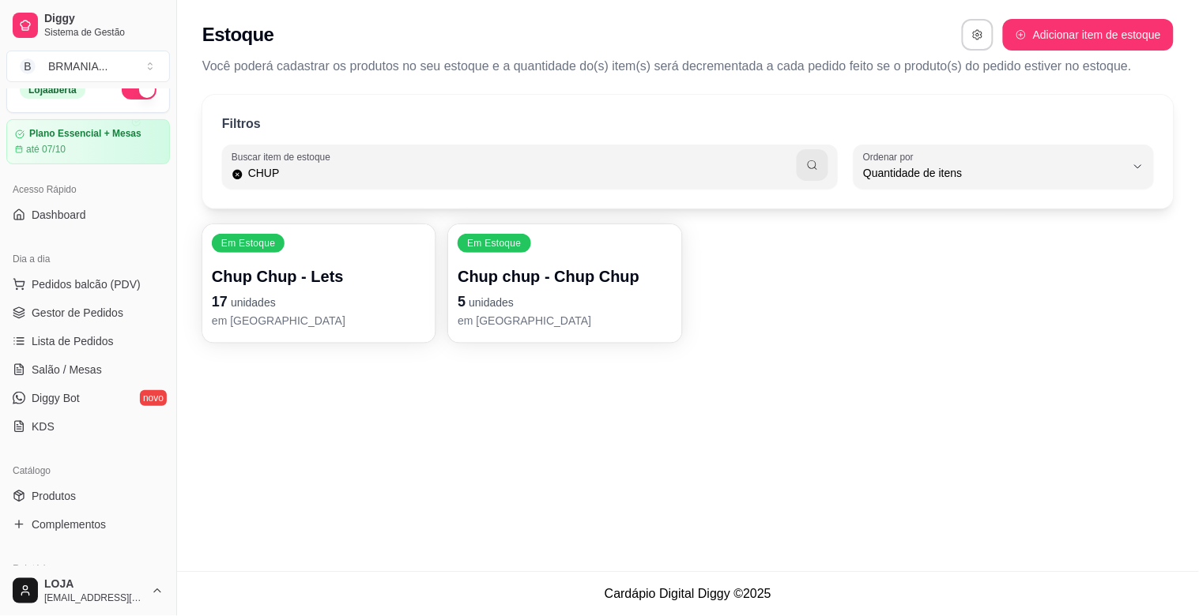
click at [67, 479] on div "Catálogo" at bounding box center [88, 470] width 164 height 25
click at [70, 492] on span "Produtos" at bounding box center [54, 496] width 44 height 16
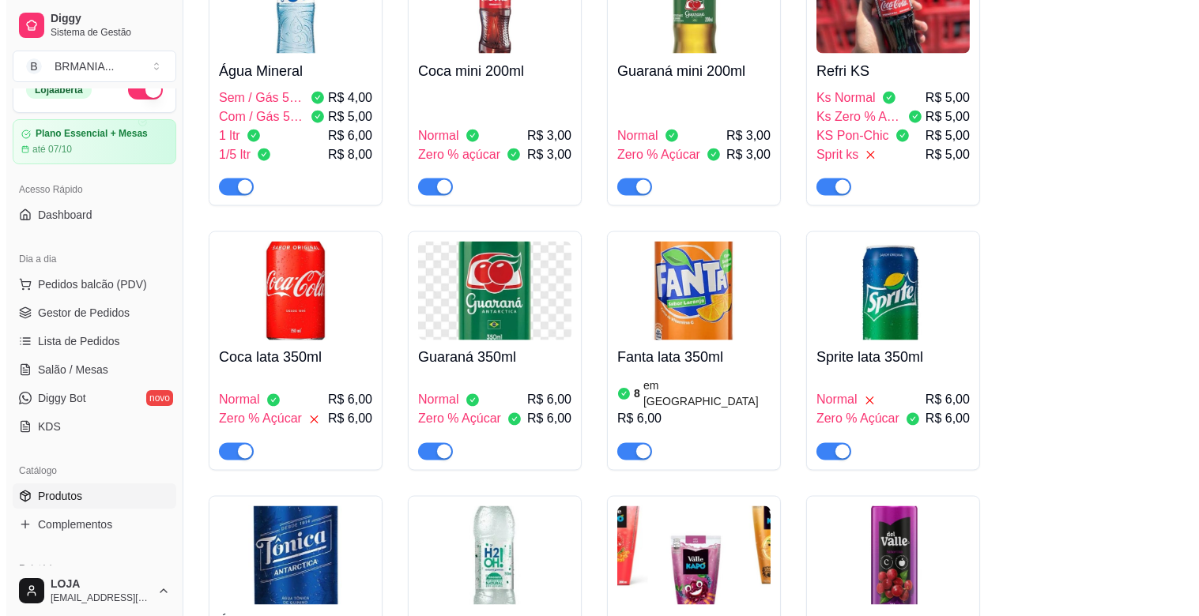
scroll to position [4859, 0]
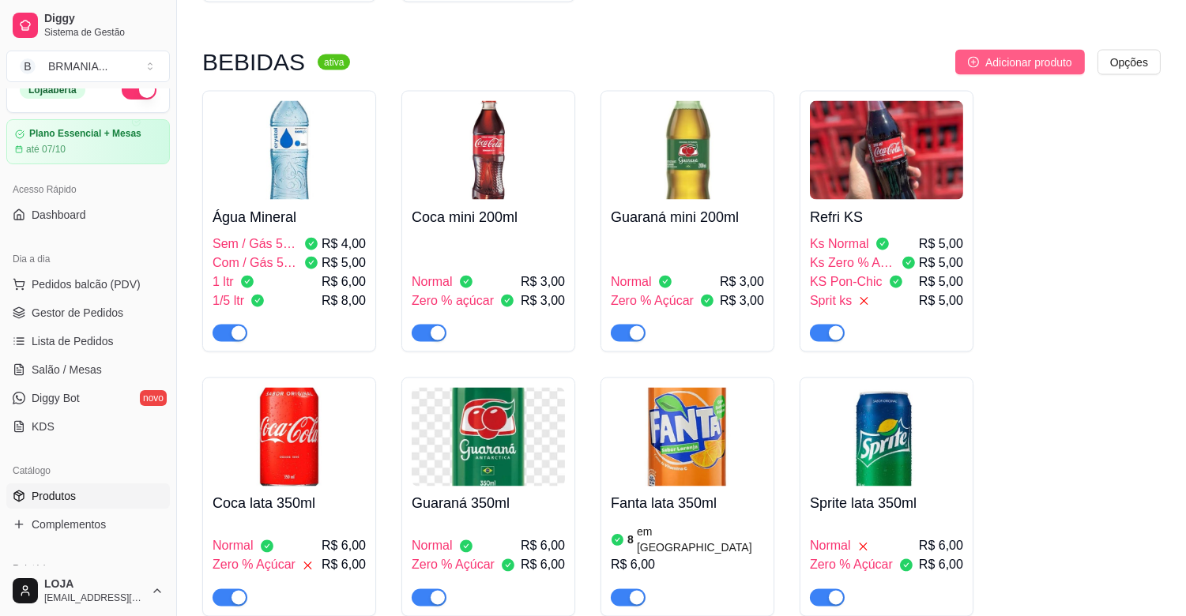
click at [1048, 54] on span "Adicionar produto" at bounding box center [1029, 62] width 87 height 17
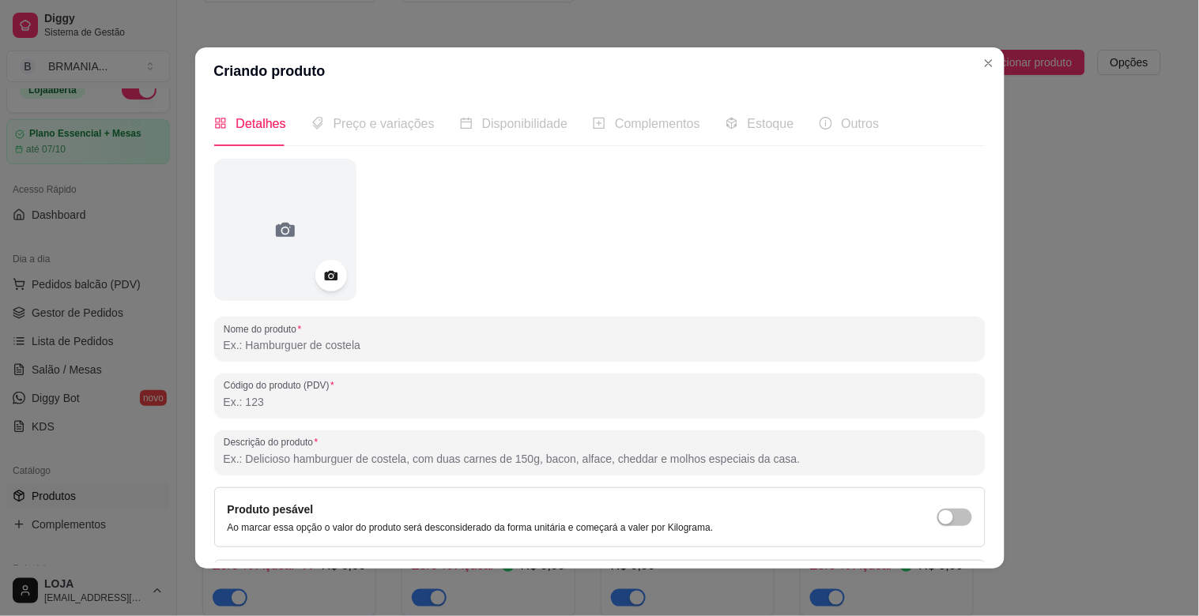
click at [327, 338] on input "Nome do produto" at bounding box center [600, 345] width 752 height 16
type input "PEPSI"
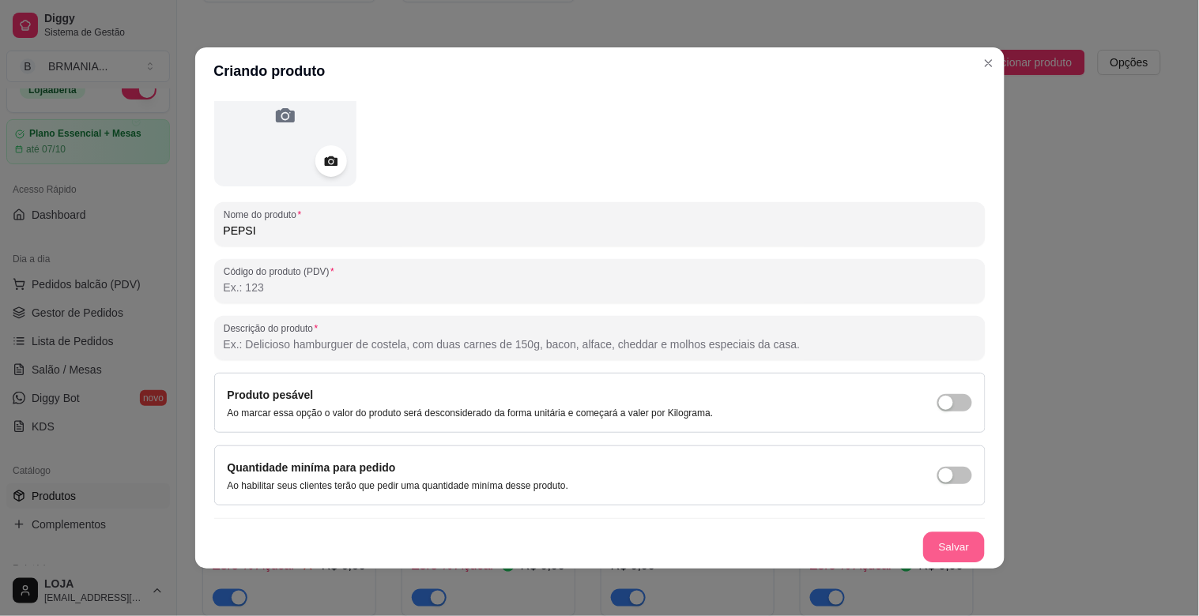
click at [937, 548] on button "Salvar" at bounding box center [954, 548] width 62 height 31
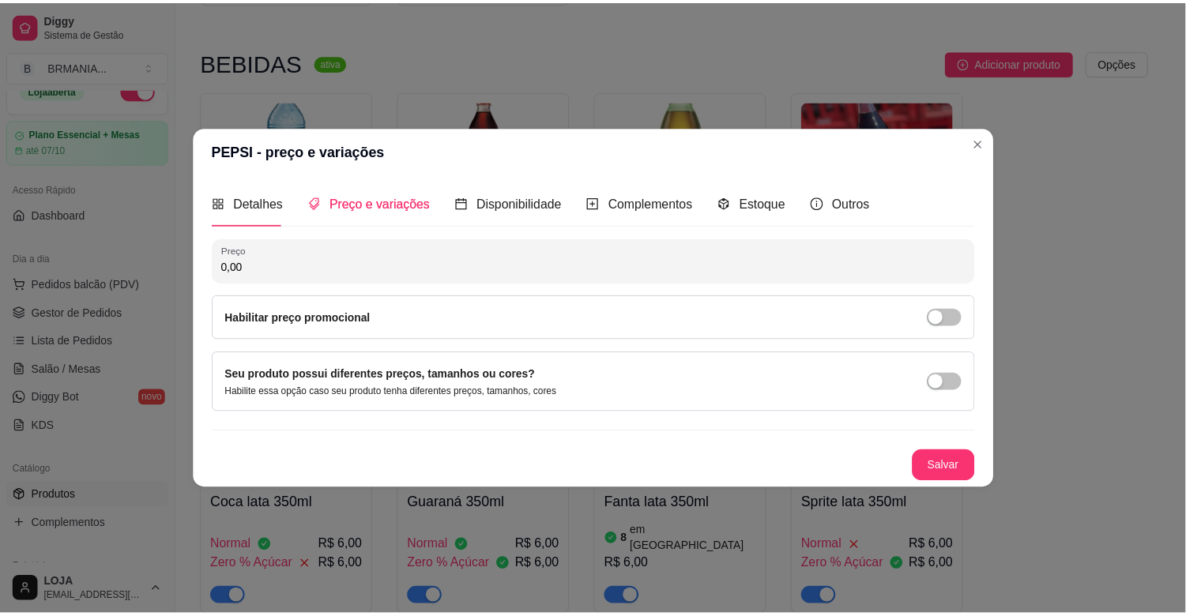
scroll to position [0, 0]
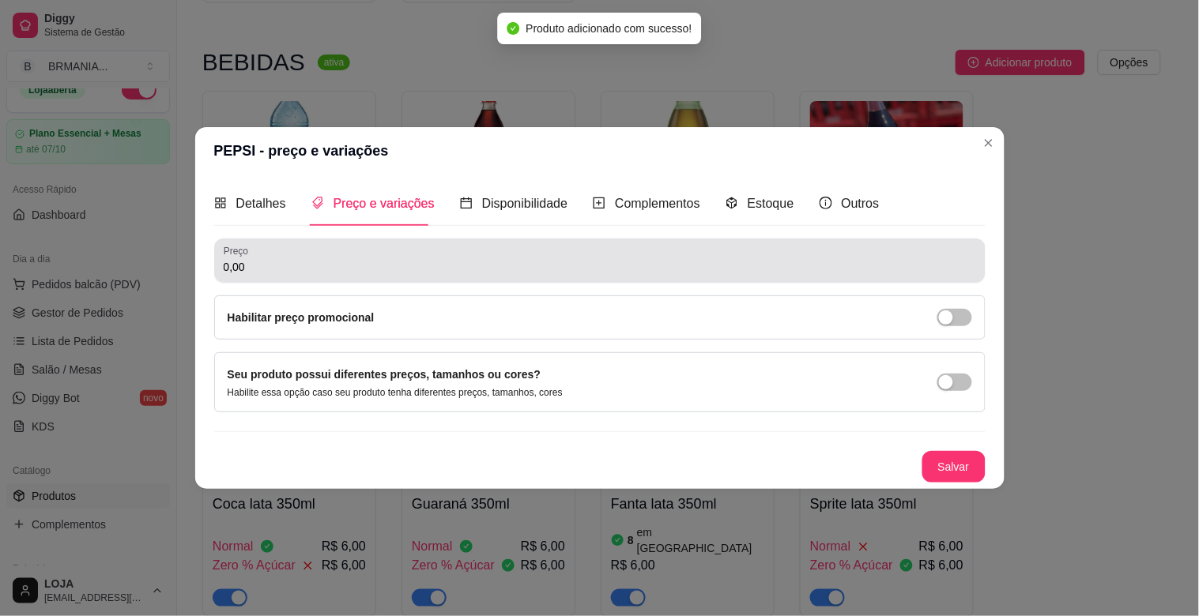
click at [304, 277] on div "Preço 0,00" at bounding box center [599, 261] width 771 height 44
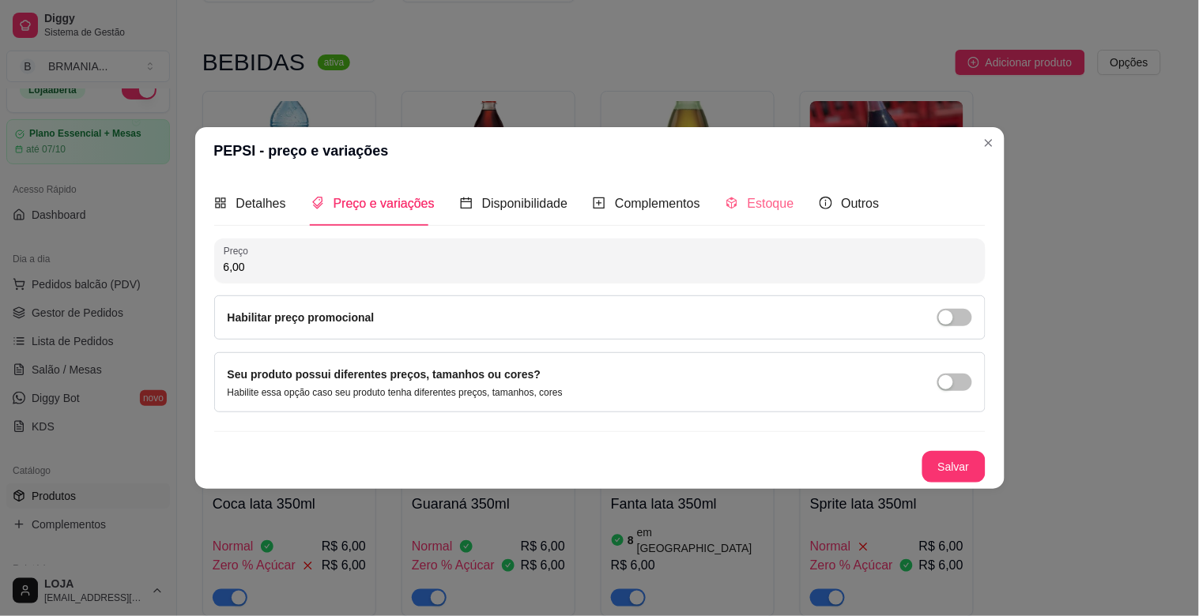
type input "6,00"
click at [759, 203] on span "Estoque" at bounding box center [771, 203] width 47 height 13
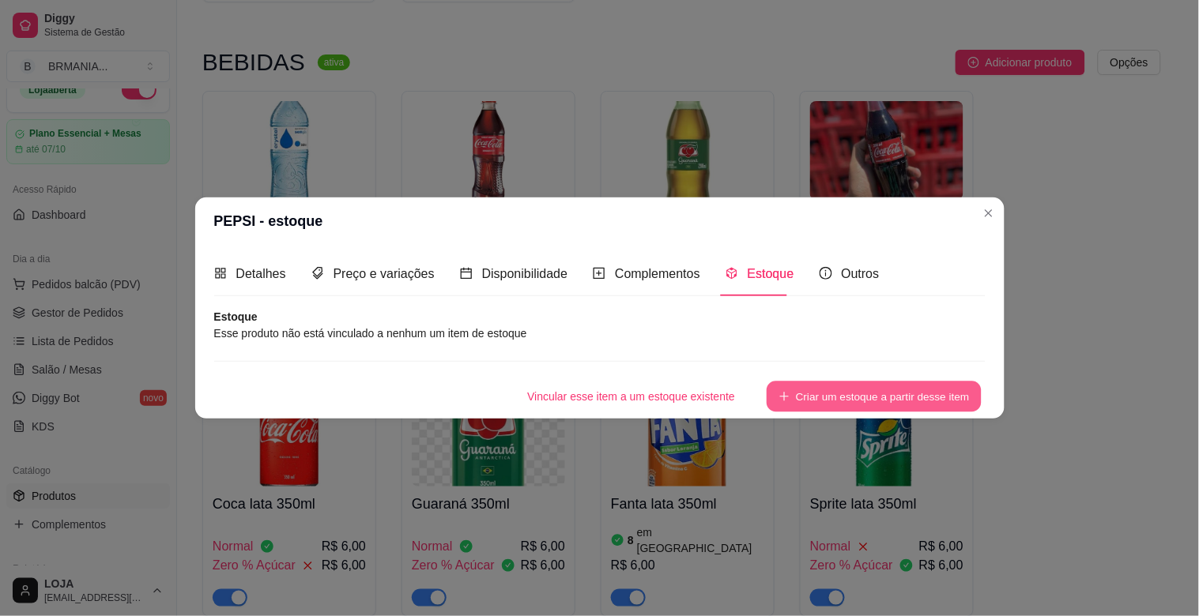
click at [848, 383] on button "Criar um estoque a partir desse item" at bounding box center [874, 397] width 215 height 31
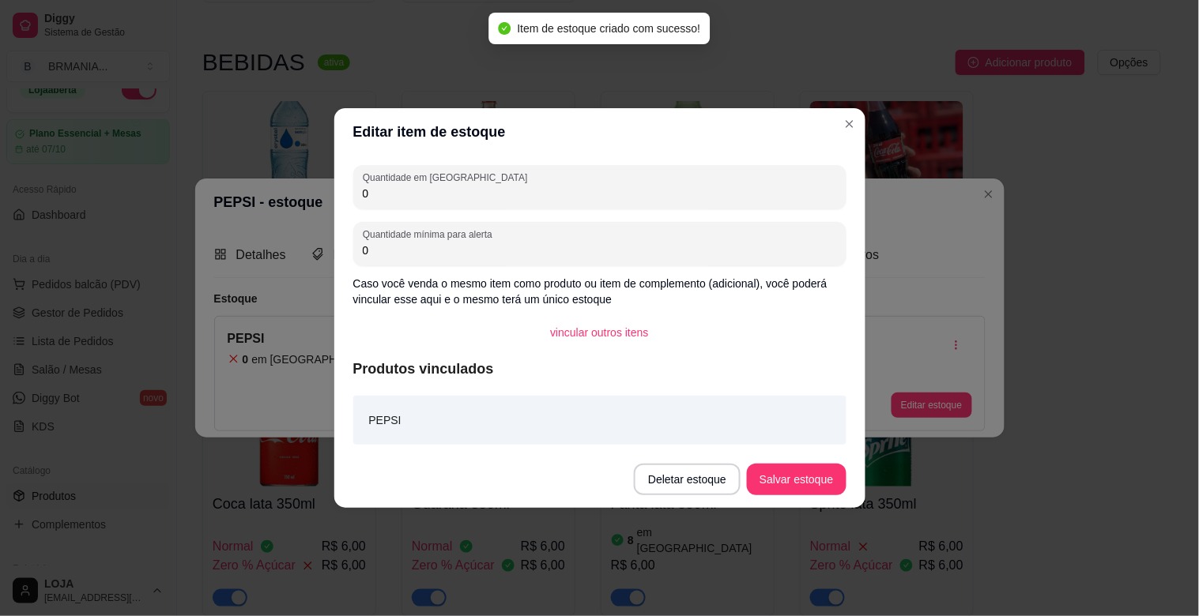
click at [427, 210] on div "Quantidade em estoque 0 Quantidade mínima para alerta 0 Caso você venda o mesmo…" at bounding box center [599, 304] width 531 height 296
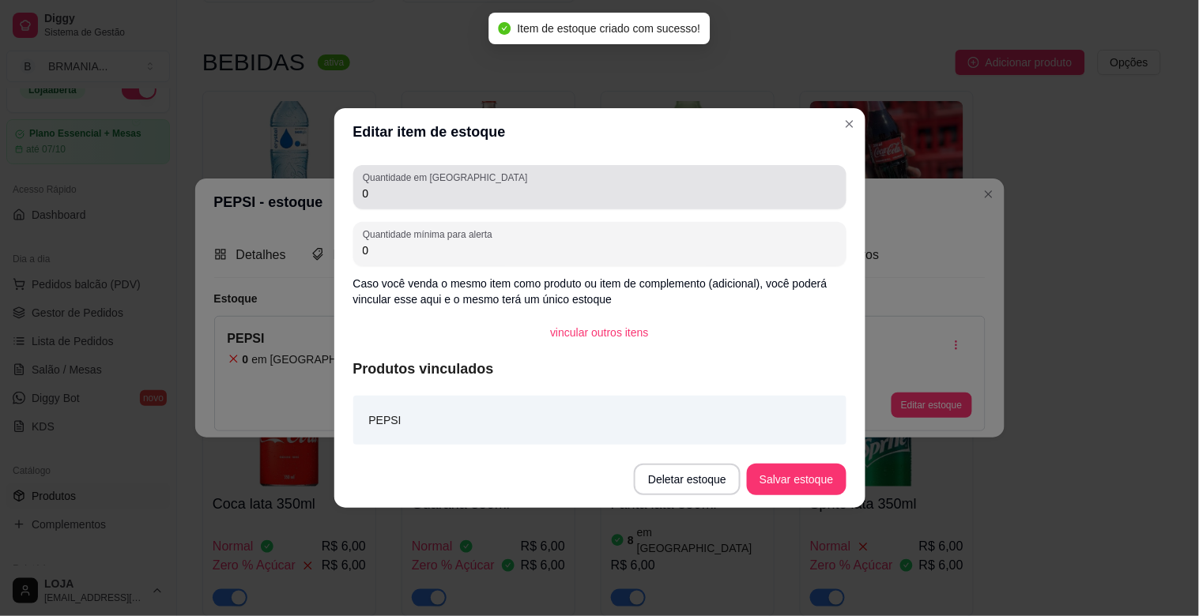
click at [428, 195] on input "0" at bounding box center [600, 194] width 474 height 16
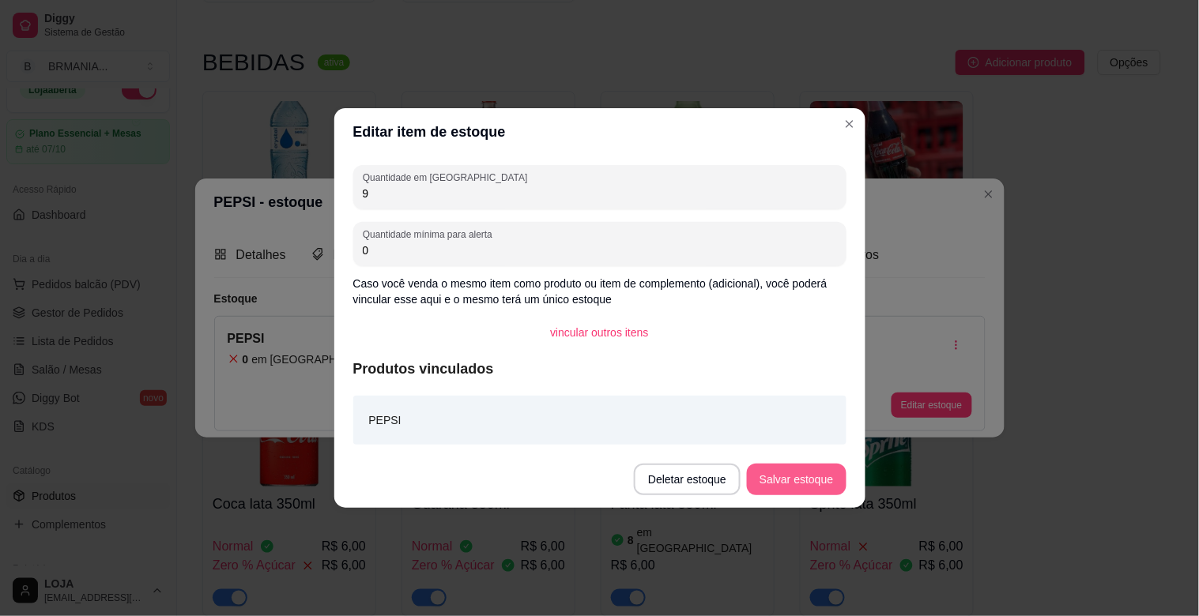
type input "9"
click at [793, 493] on button "Salvar estoque" at bounding box center [796, 480] width 99 height 32
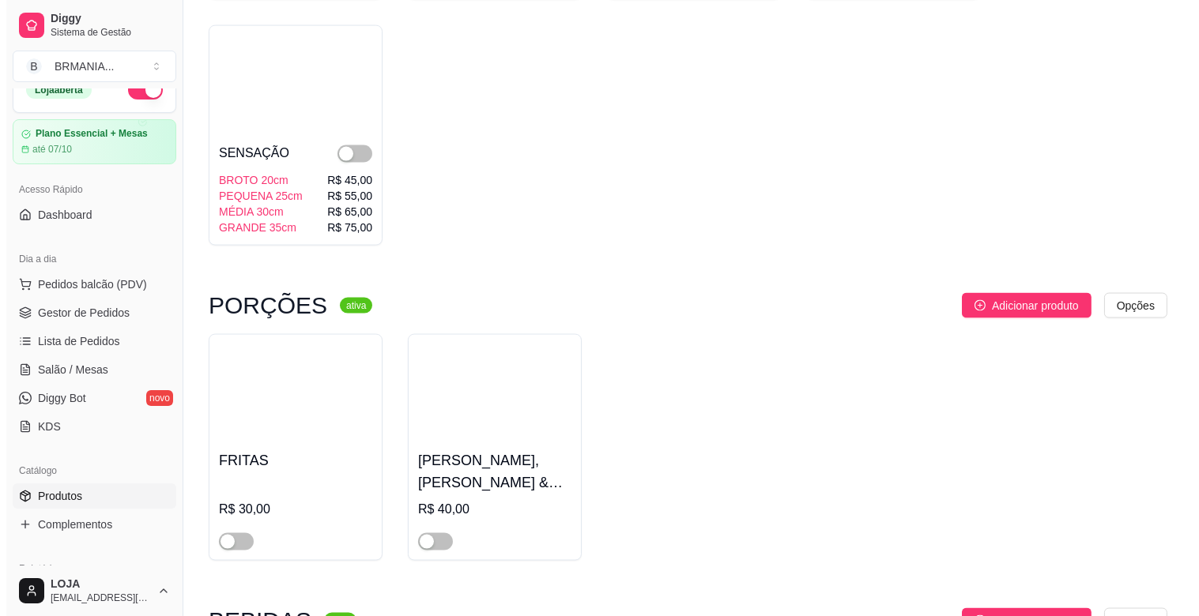
scroll to position [4689, 0]
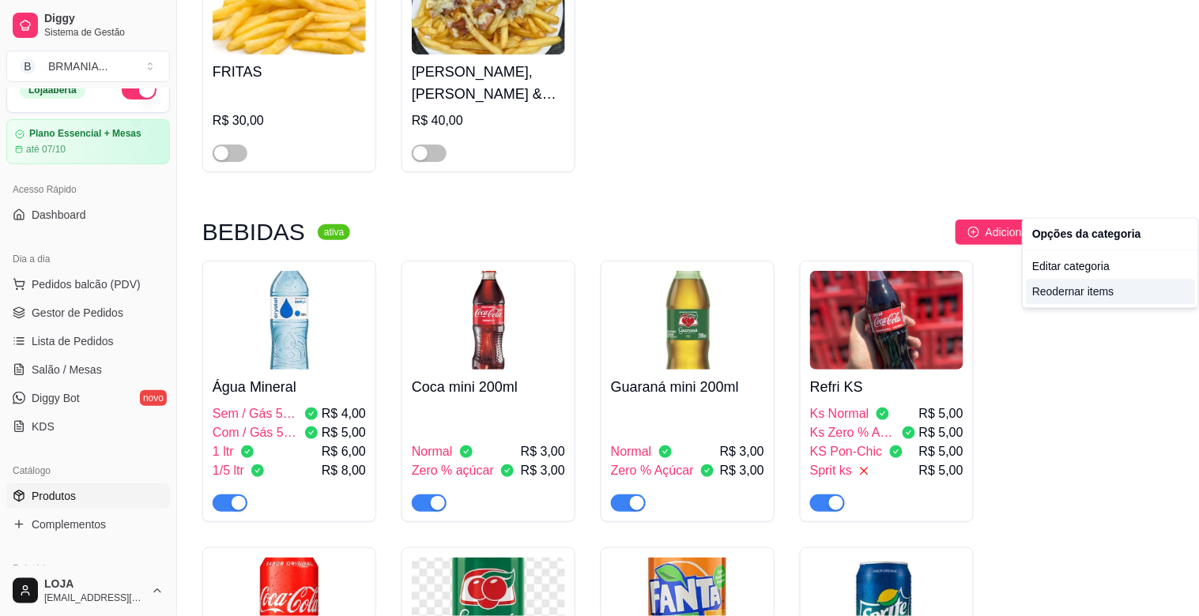
click at [1091, 288] on div "Reodernar items" at bounding box center [1110, 292] width 169 height 25
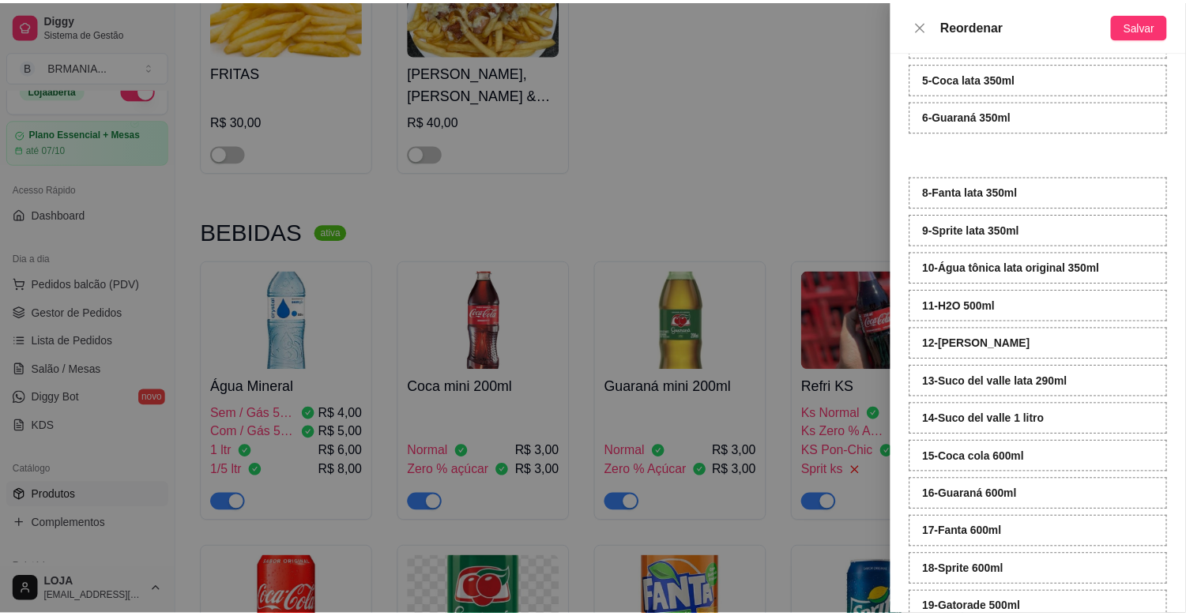
scroll to position [64, 0]
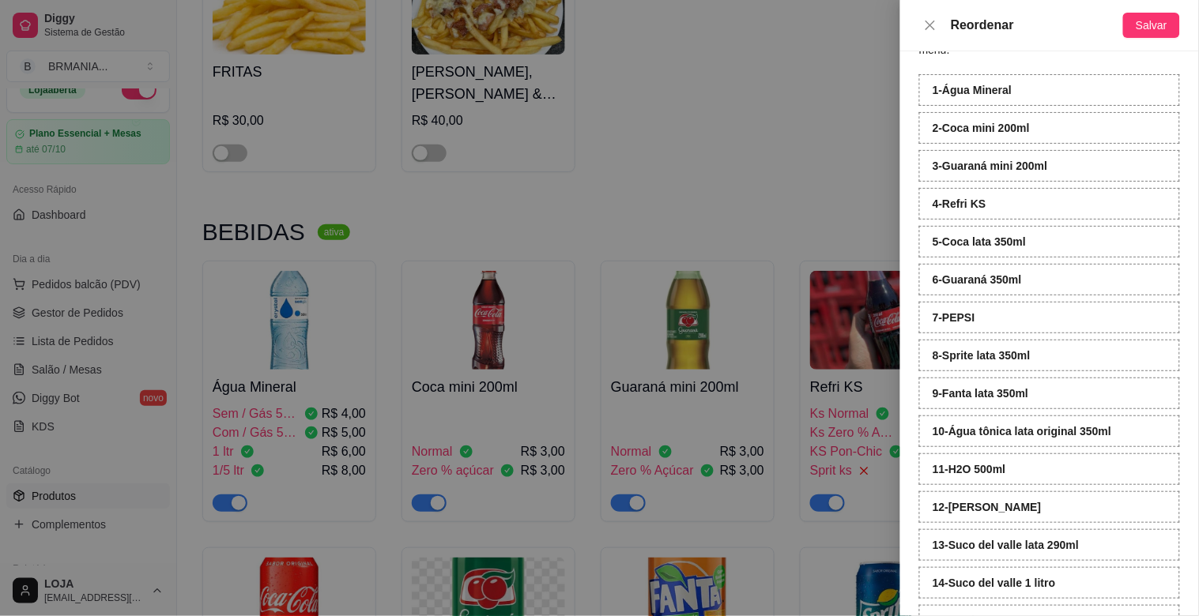
click at [1084, 384] on div "9 - Fanta lata 350ml" at bounding box center [1049, 394] width 261 height 32
click at [646, 176] on div at bounding box center [599, 308] width 1199 height 616
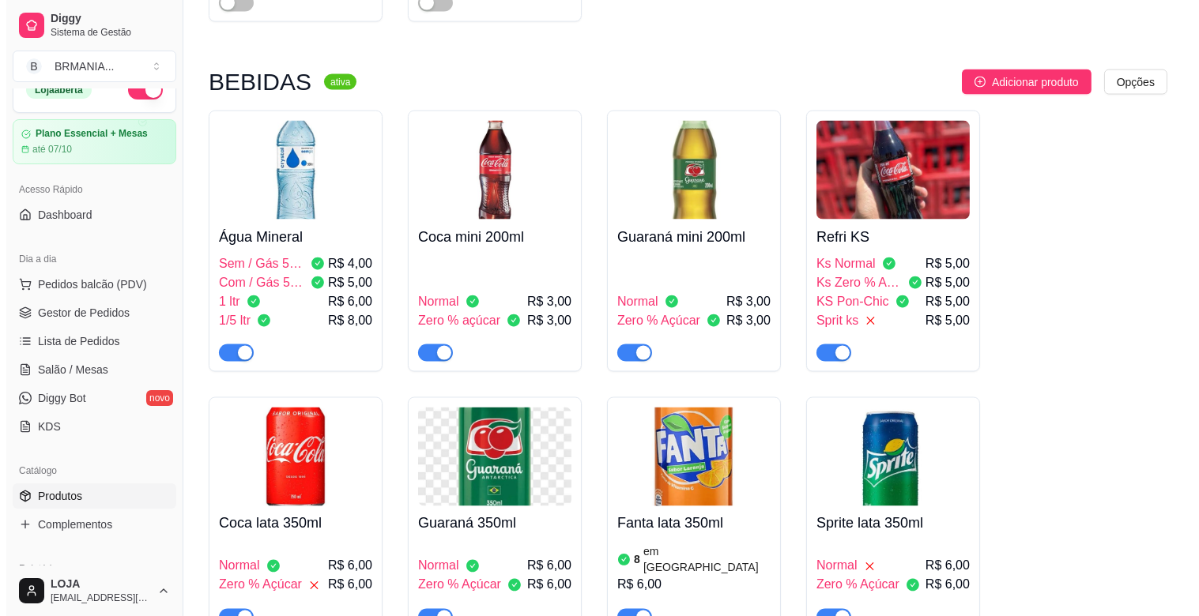
scroll to position [4767, 0]
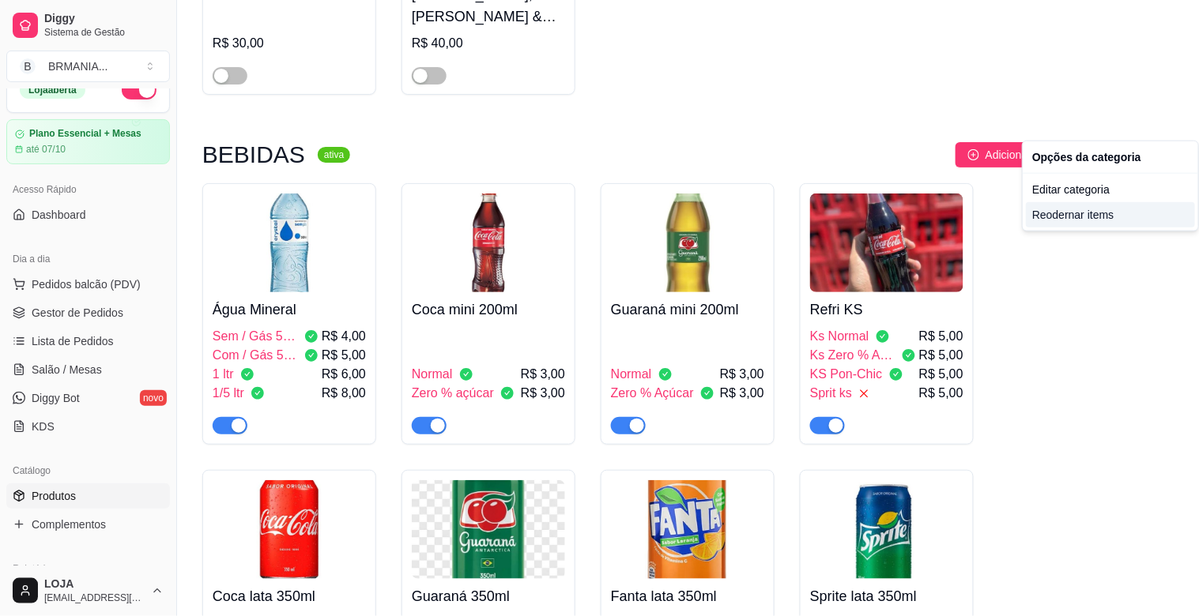
click at [1069, 213] on div "Reodernar items" at bounding box center [1110, 214] width 169 height 25
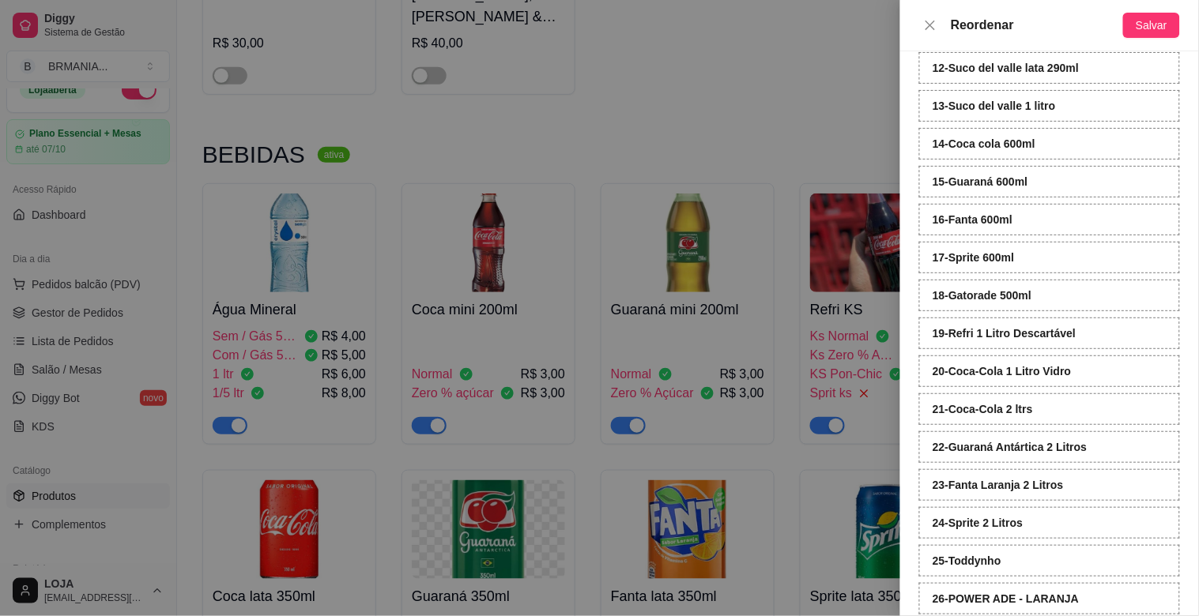
scroll to position [571, 0]
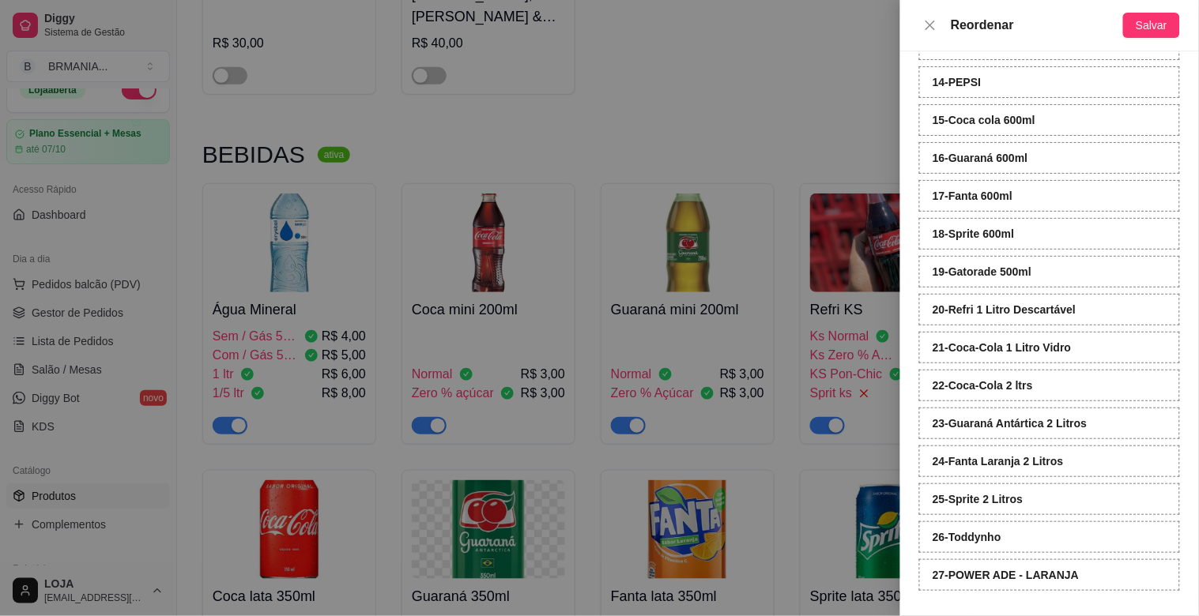
click at [958, 0] on div "Reordenar Salvar" at bounding box center [1049, 25] width 299 height 51
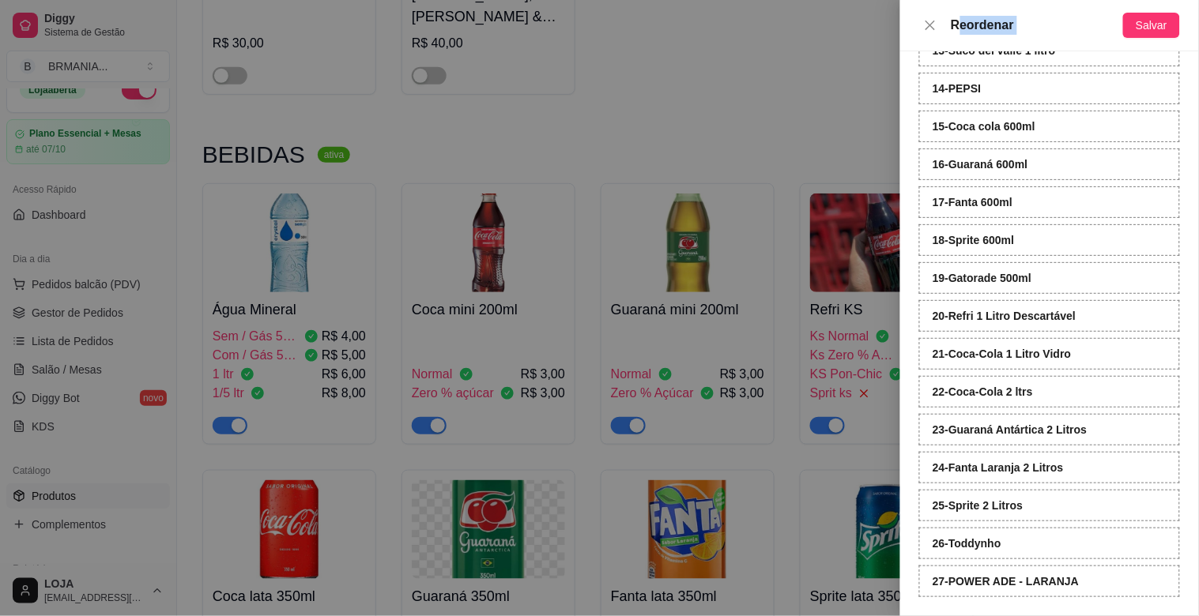
drag, startPoint x: 958, startPoint y: 0, endPoint x: 986, endPoint y: 104, distance: 108.1
click at [986, 104] on div "Reordenar Salvar Clique para selecionar e arraste o items para reodernar a orde…" at bounding box center [1049, 308] width 299 height 616
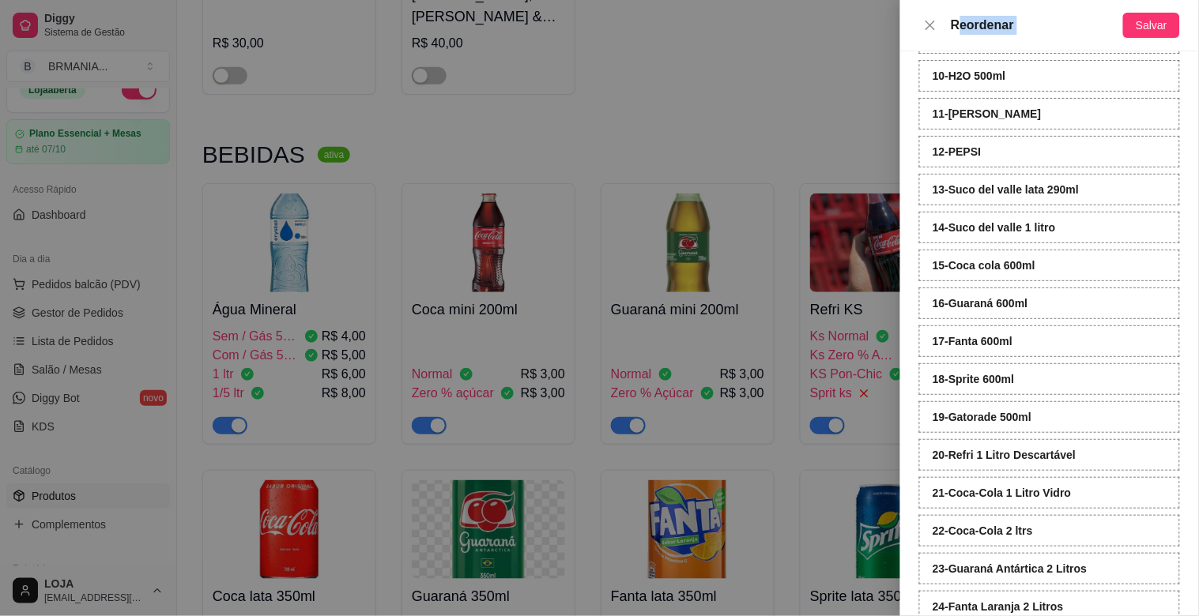
click at [980, 77] on strong "10 - H2O 500ml" at bounding box center [970, 76] width 74 height 13
drag, startPoint x: 1028, startPoint y: 97, endPoint x: 1008, endPoint y: 160, distance: 66.5
click at [1021, 85] on div "1 - Água Mineral 2 - Coca mini 200ml 3 - Guaraná mini 200ml 4 - Refri KS 5 - Co…" at bounding box center [1049, 228] width 261 height 1018
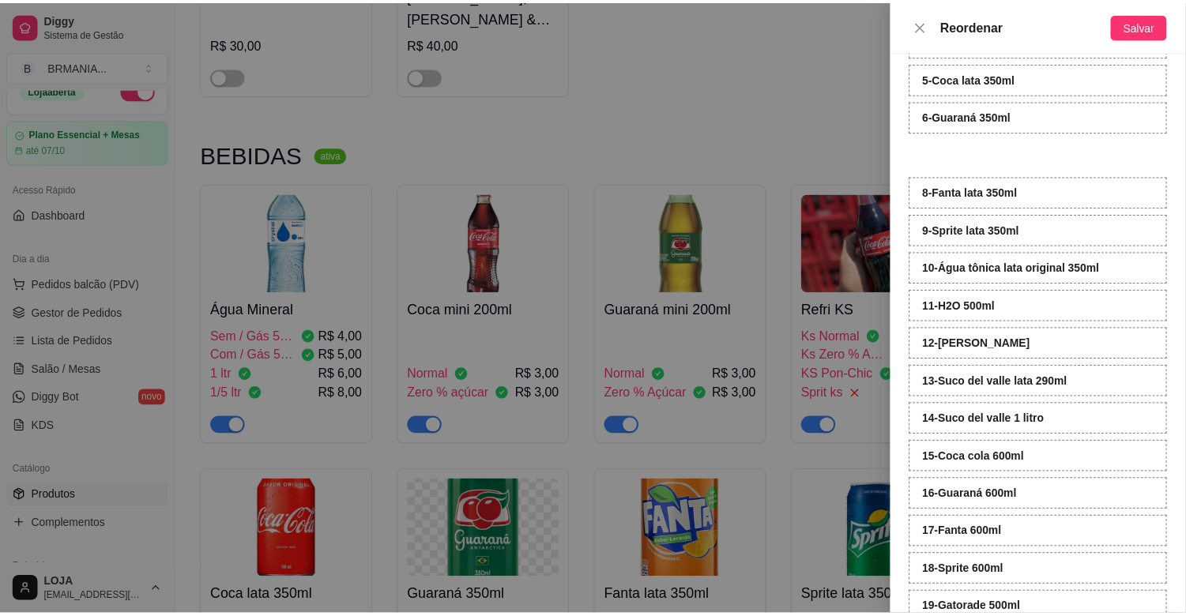
scroll to position [0, 0]
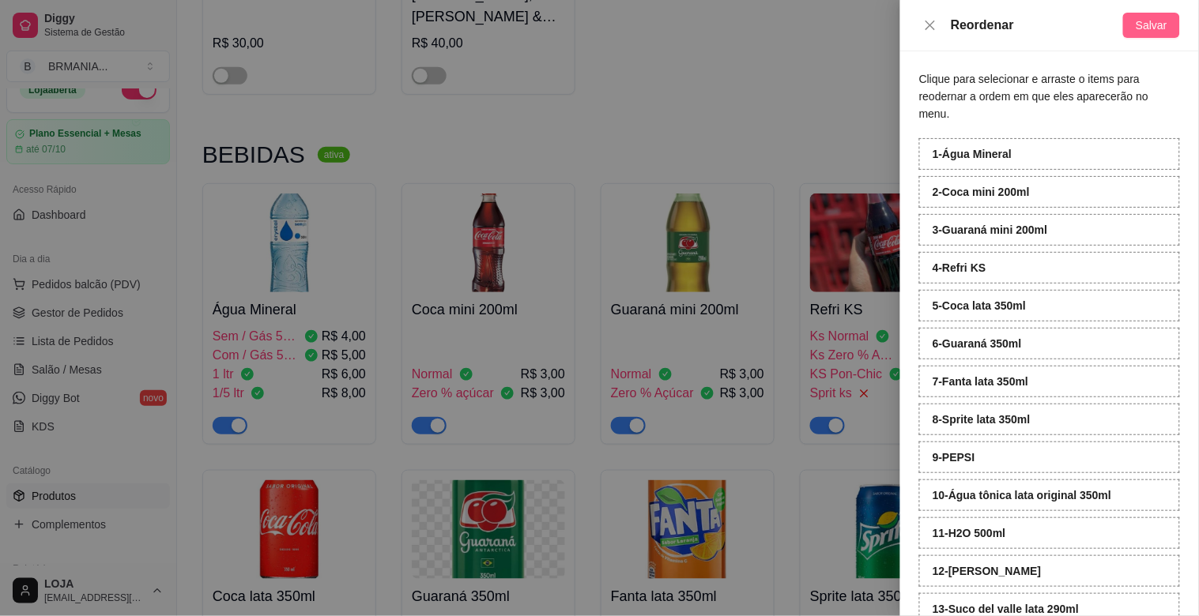
click at [1141, 17] on span "Salvar" at bounding box center [1152, 25] width 32 height 17
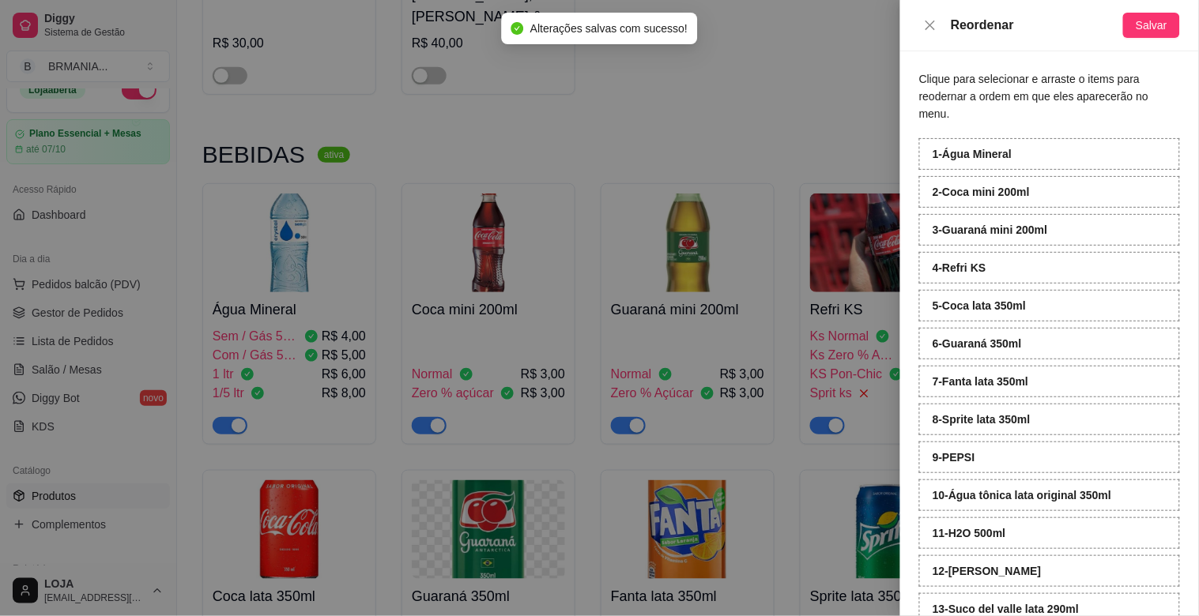
click at [729, 83] on div at bounding box center [599, 308] width 1199 height 616
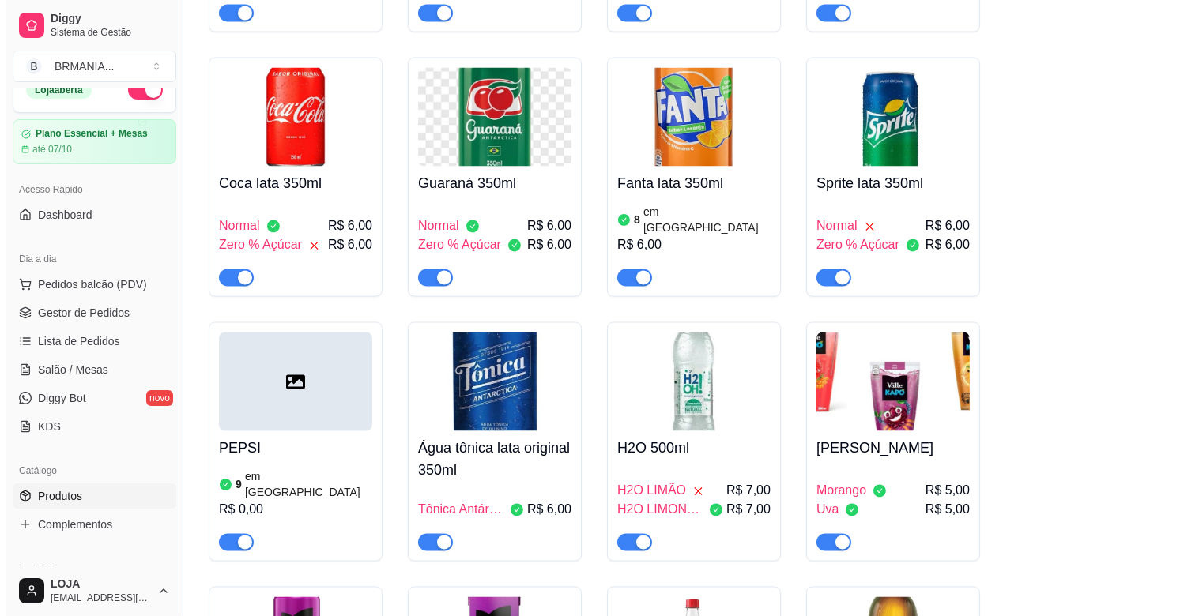
scroll to position [5325, 0]
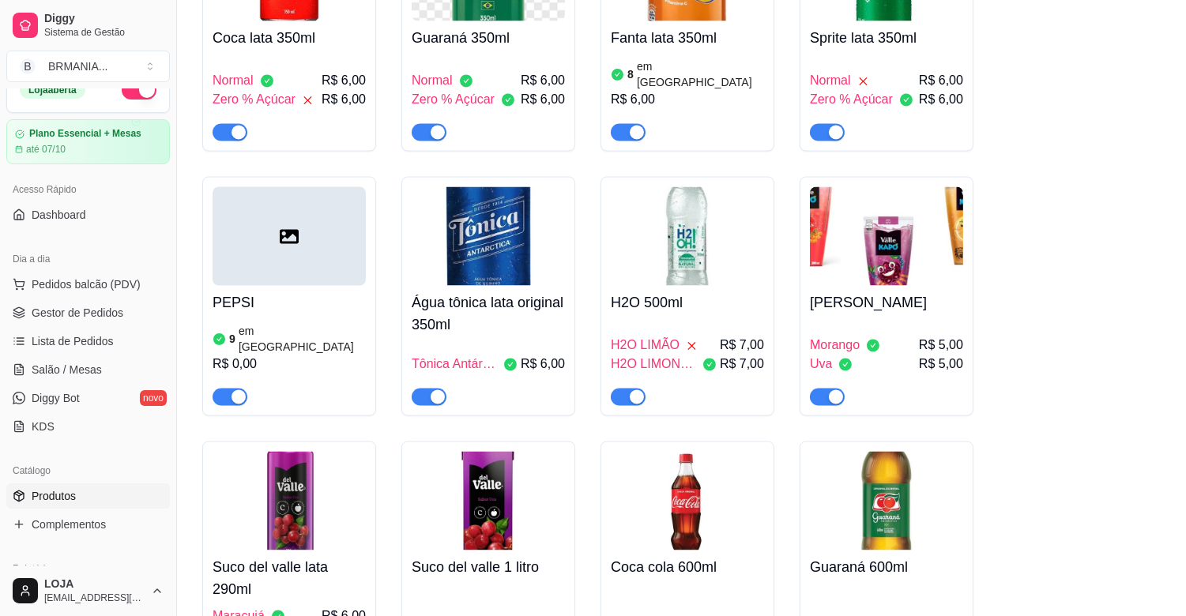
click at [318, 286] on div "PEPSI 9 em estoque R$ 0,00" at bounding box center [289, 346] width 153 height 120
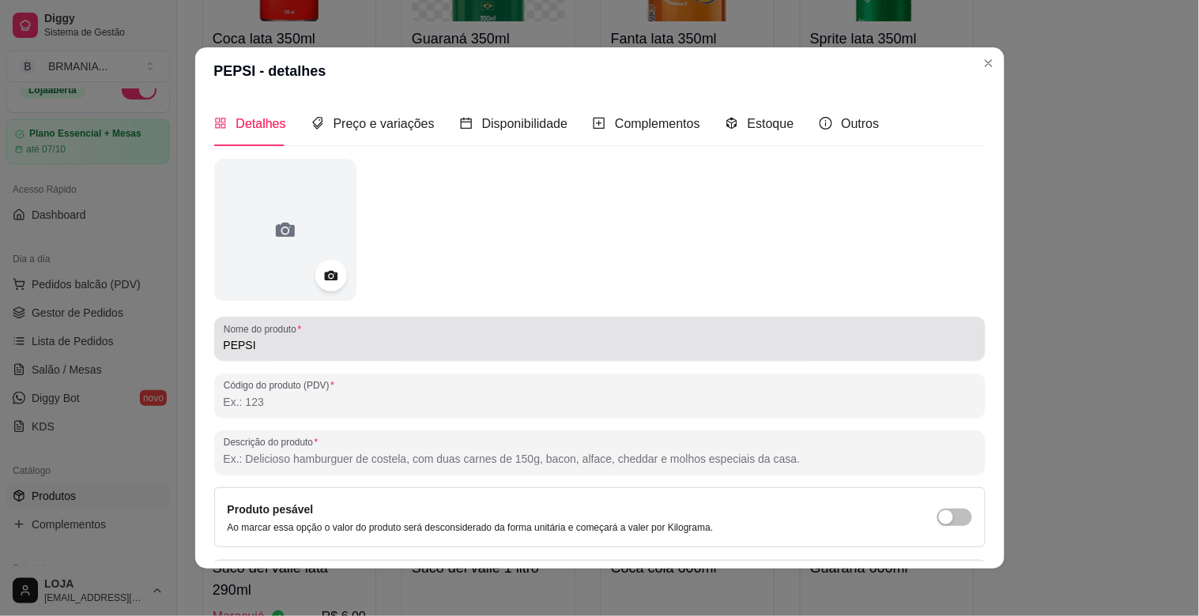
click at [287, 348] on input "PEPSI" at bounding box center [600, 345] width 752 height 16
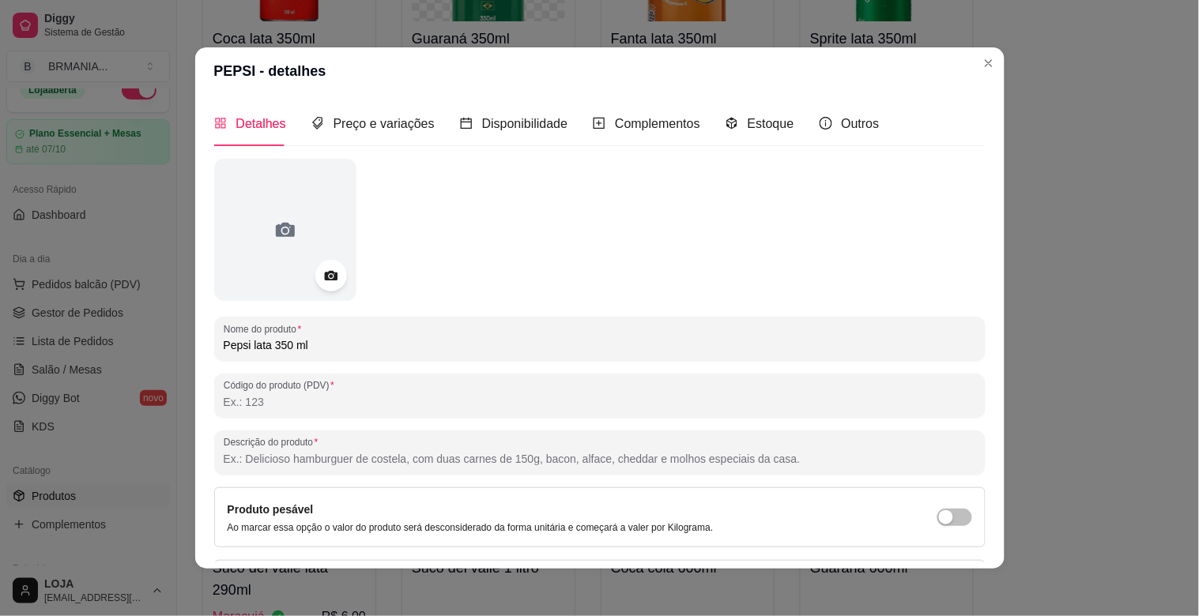
type input "Pepsi lata 350 ml"
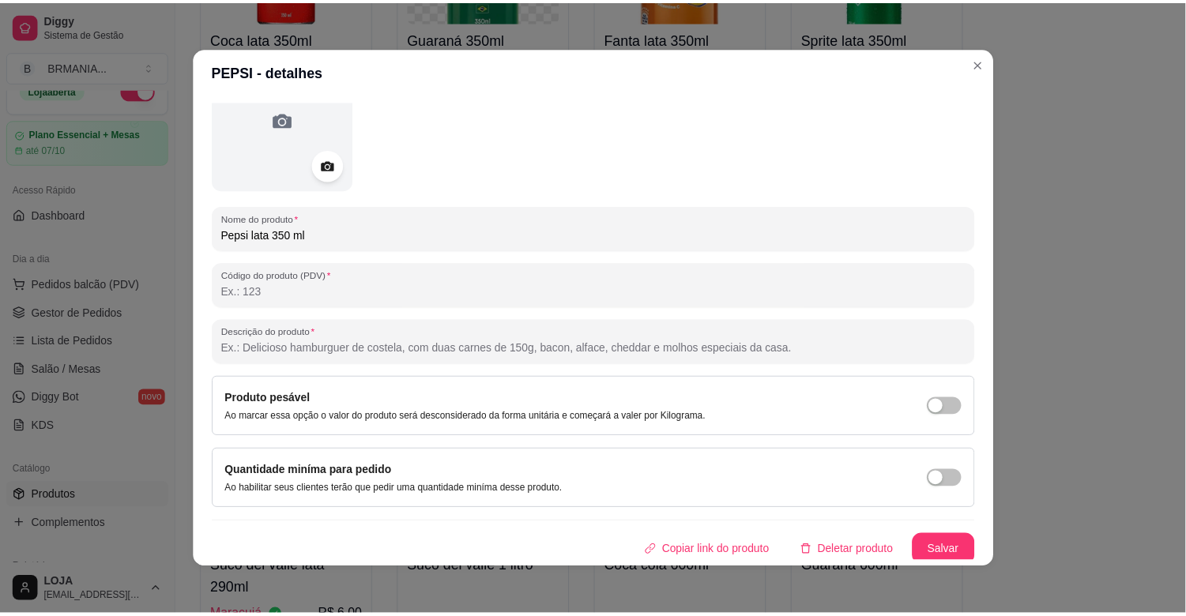
scroll to position [115, 0]
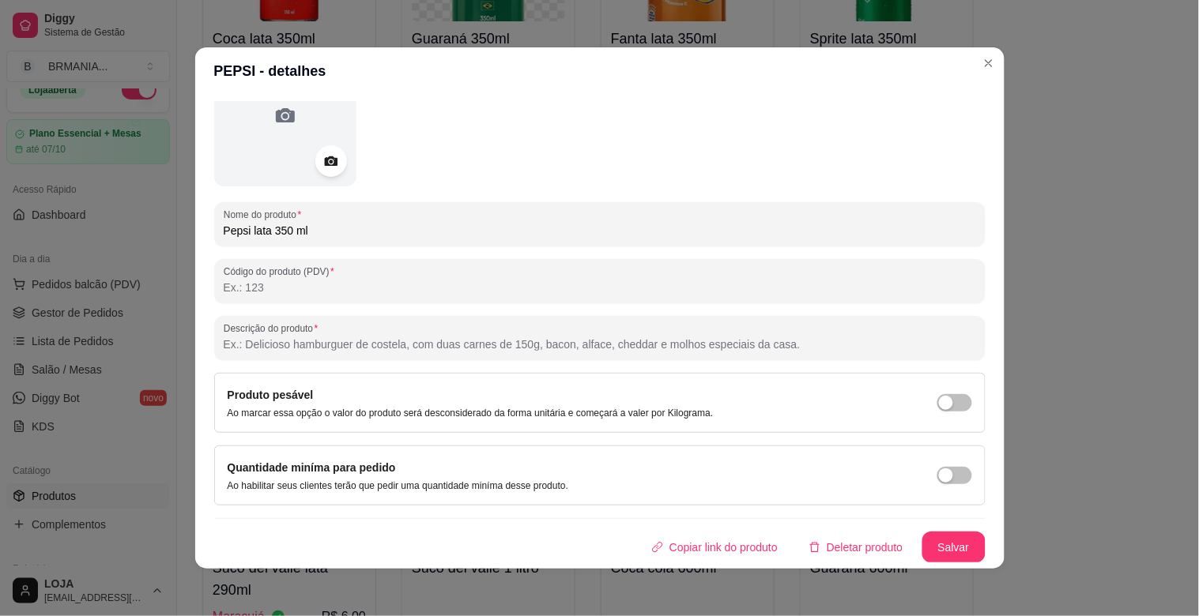
click at [944, 567] on div "Detalhes Preço e variações Disponibilidade Complementos Estoque Outros Nome do …" at bounding box center [599, 332] width 809 height 474
click at [943, 550] on button "Salvar" at bounding box center [954, 548] width 62 height 31
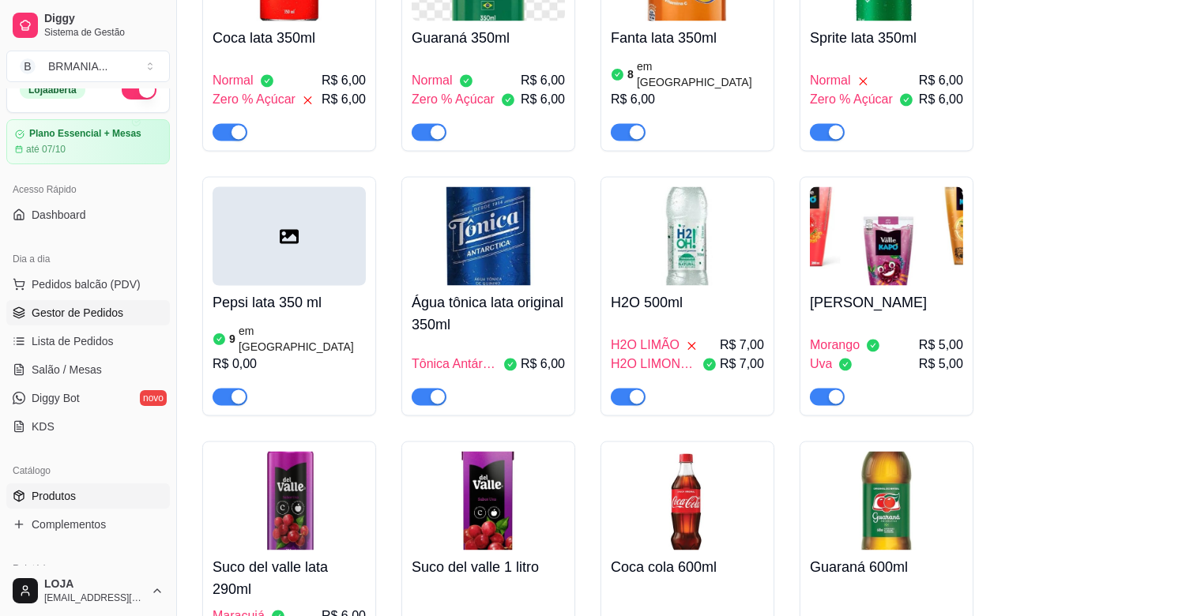
click at [73, 309] on span "Gestor de Pedidos" at bounding box center [78, 313] width 92 height 16
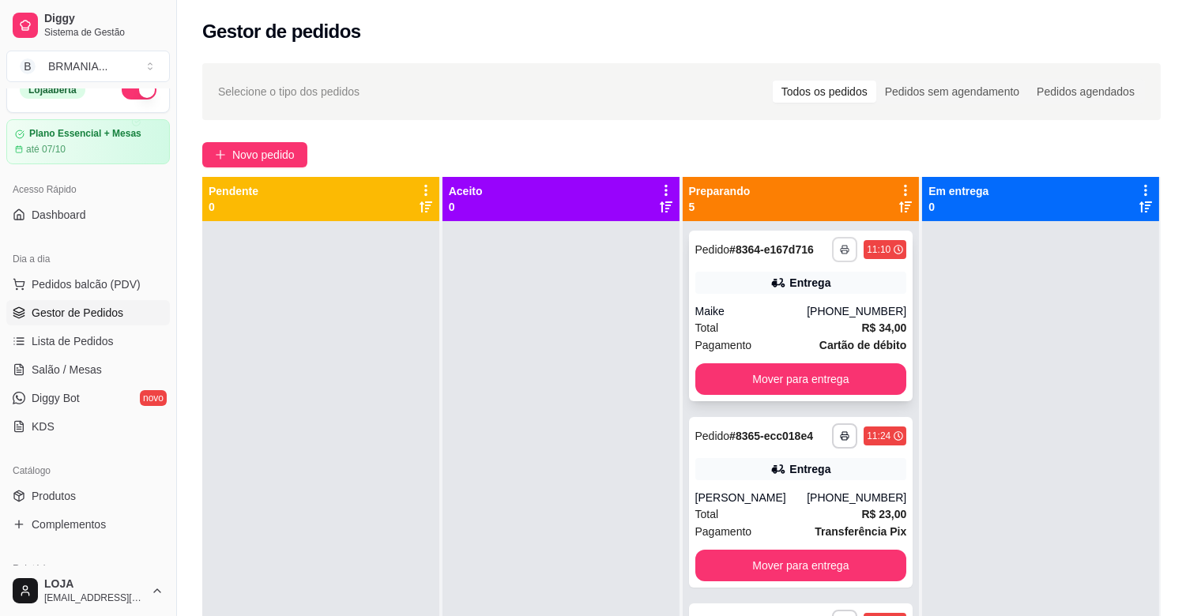
click at [840, 247] on icon "button" at bounding box center [844, 249] width 9 height 9
click at [807, 307] on button "IMPRESSORA" at bounding box center [781, 304] width 115 height 25
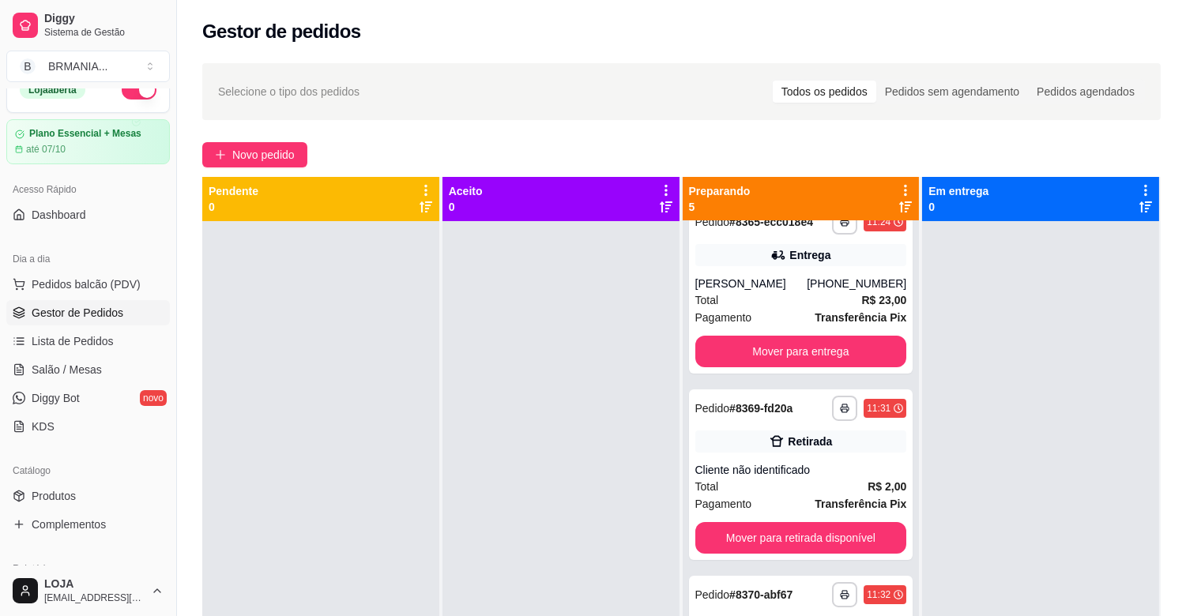
scroll to position [209, 0]
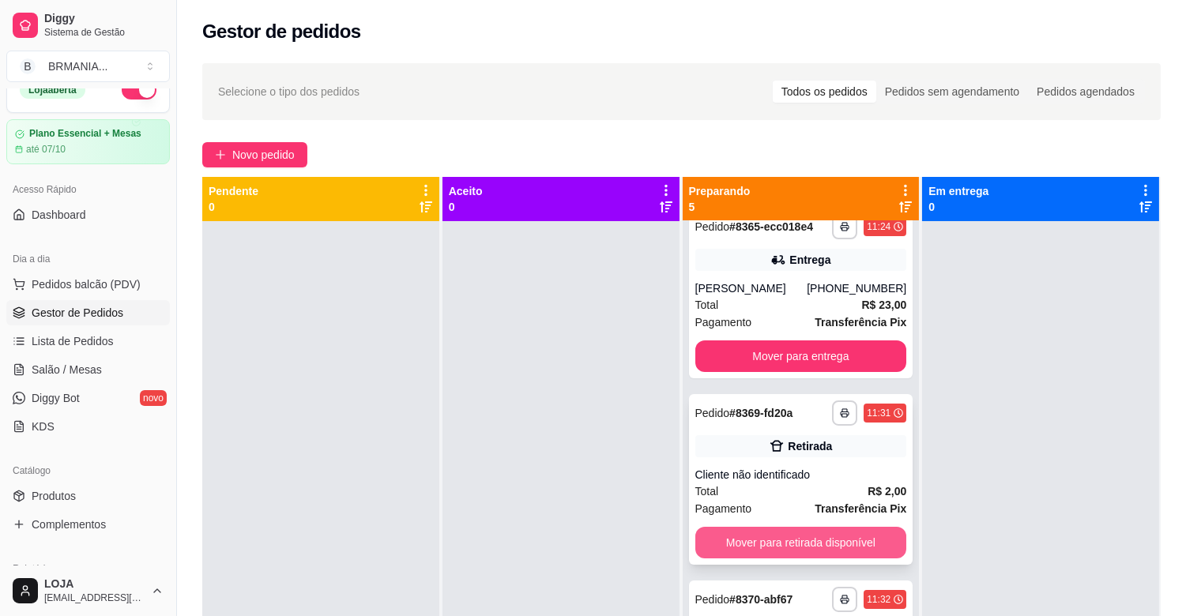
click at [787, 535] on button "Mover para retirada disponível" at bounding box center [801, 543] width 212 height 32
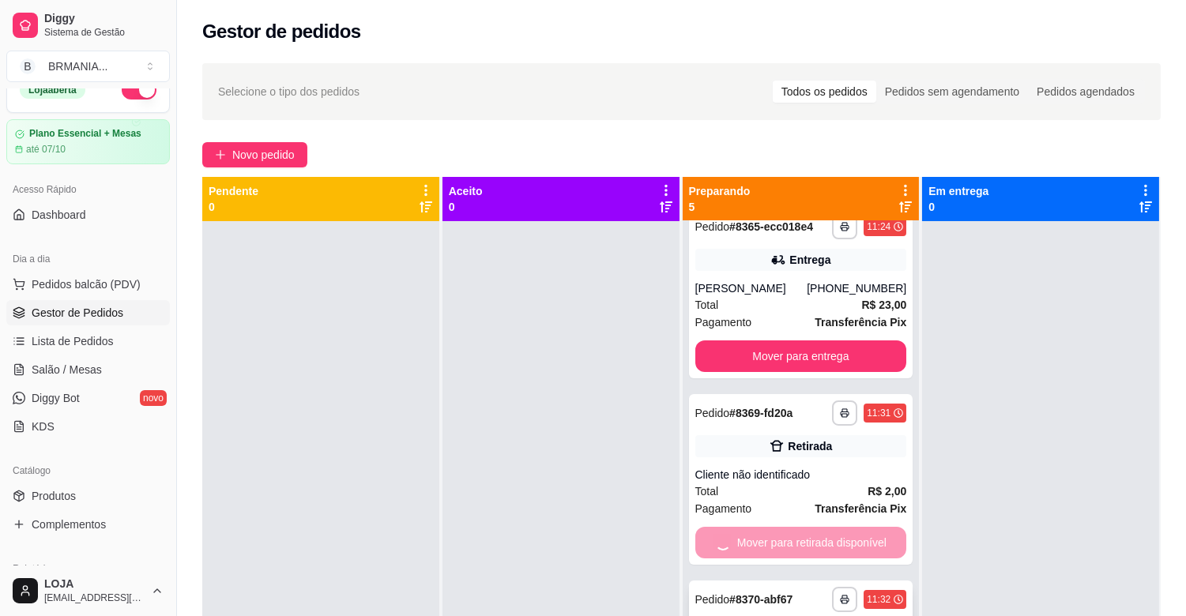
scroll to position [145, 0]
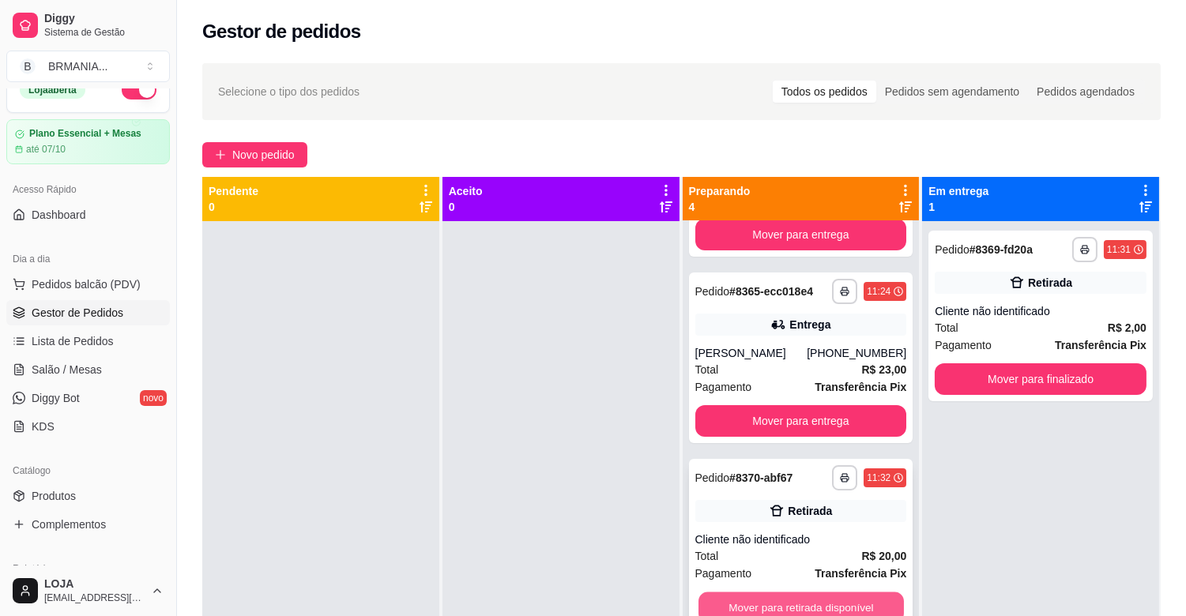
click at [769, 598] on button "Mover para retirada disponível" at bounding box center [801, 608] width 205 height 31
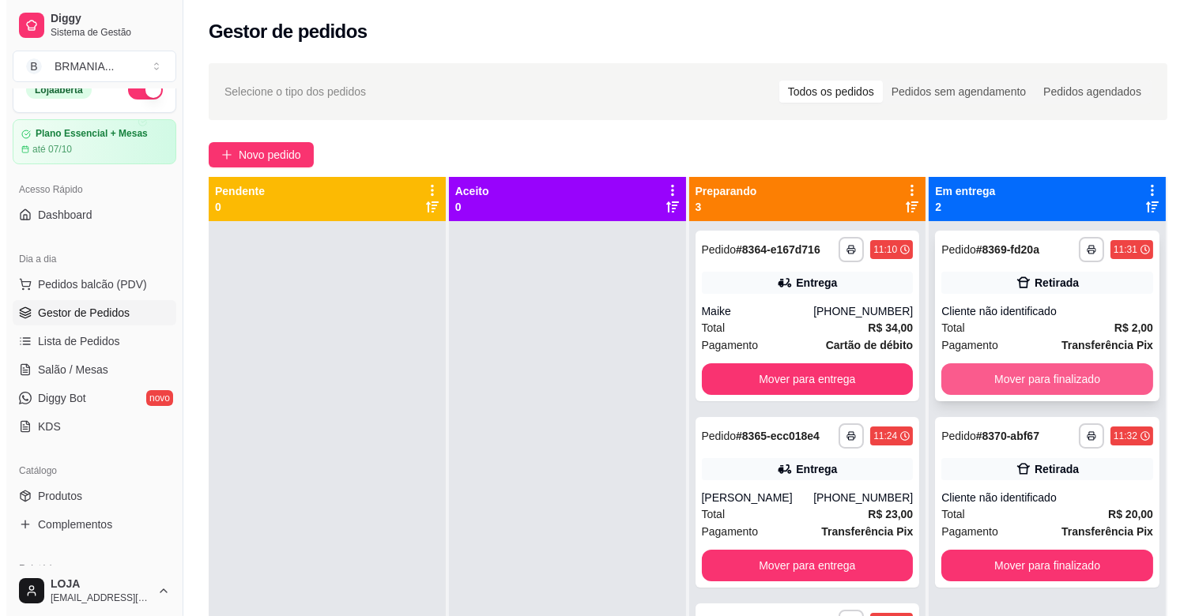
scroll to position [0, 0]
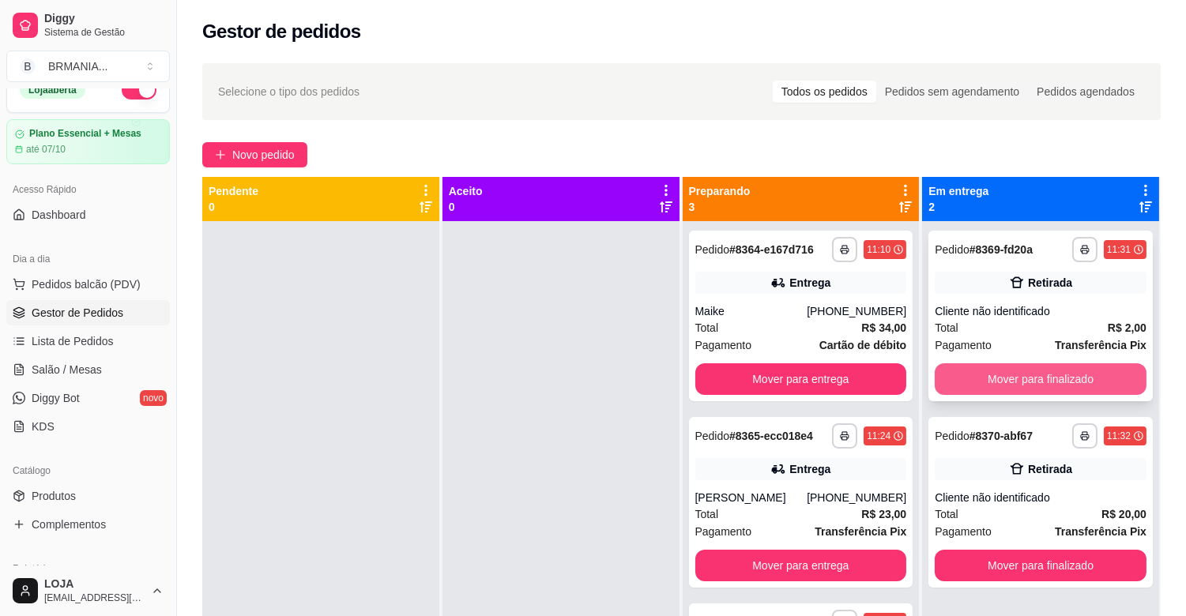
click at [997, 378] on button "Mover para finalizado" at bounding box center [1041, 380] width 212 height 32
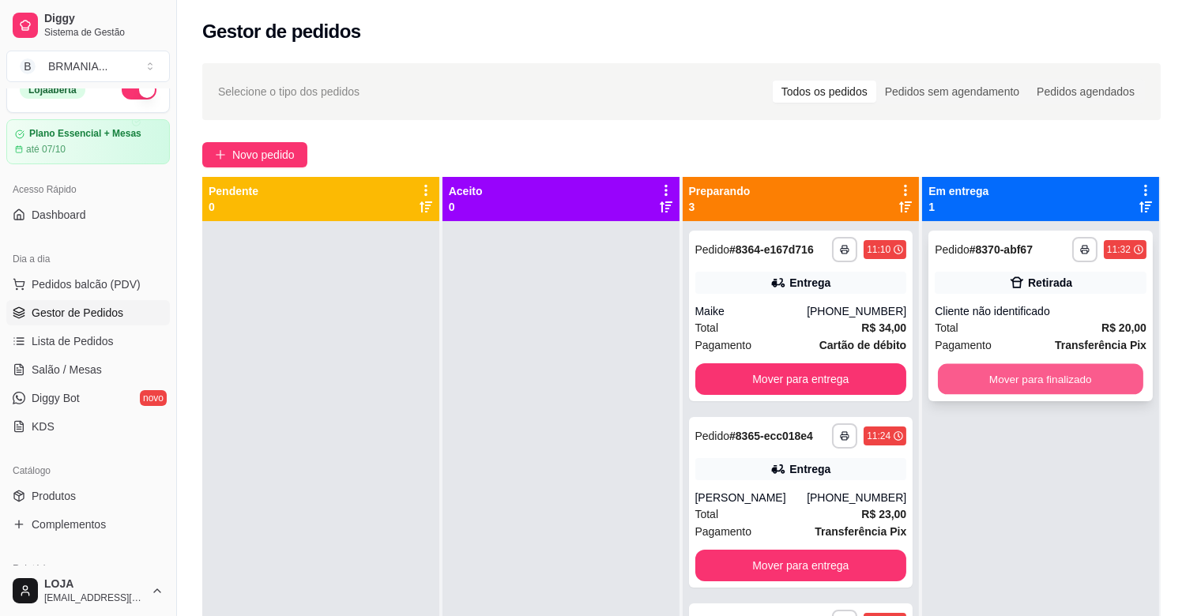
click at [997, 383] on button "Mover para finalizado" at bounding box center [1040, 379] width 205 height 31
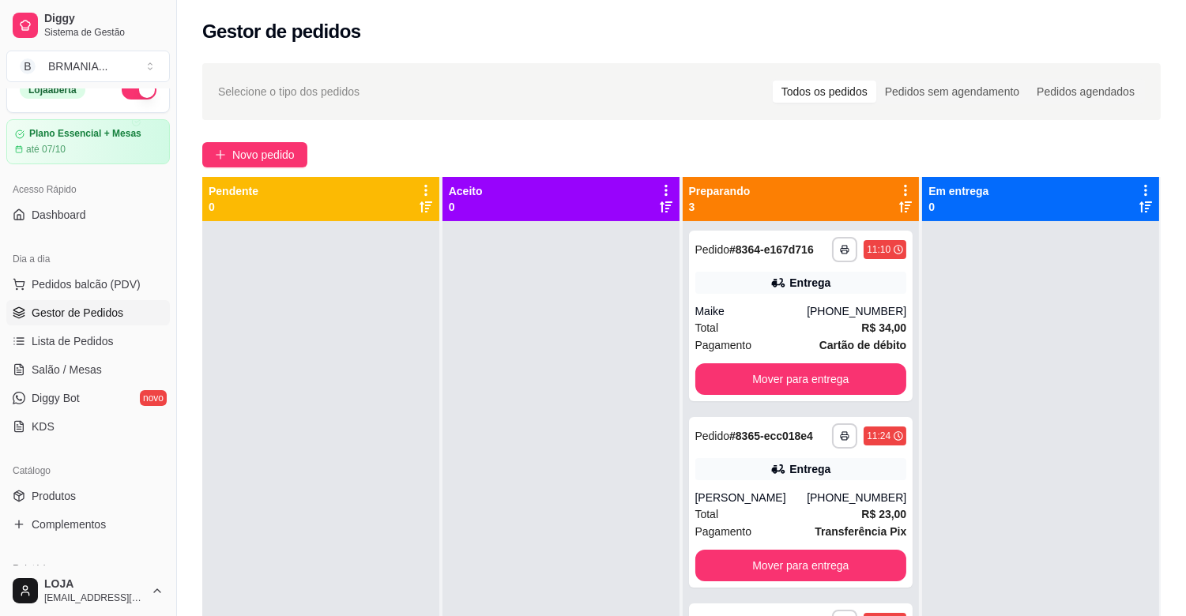
drag, startPoint x: 62, startPoint y: 267, endPoint x: 67, endPoint y: 275, distance: 9.6
click at [62, 270] on div "Dia a dia" at bounding box center [88, 259] width 164 height 25
click at [71, 285] on span "Pedidos balcão (PDV)" at bounding box center [86, 285] width 109 height 16
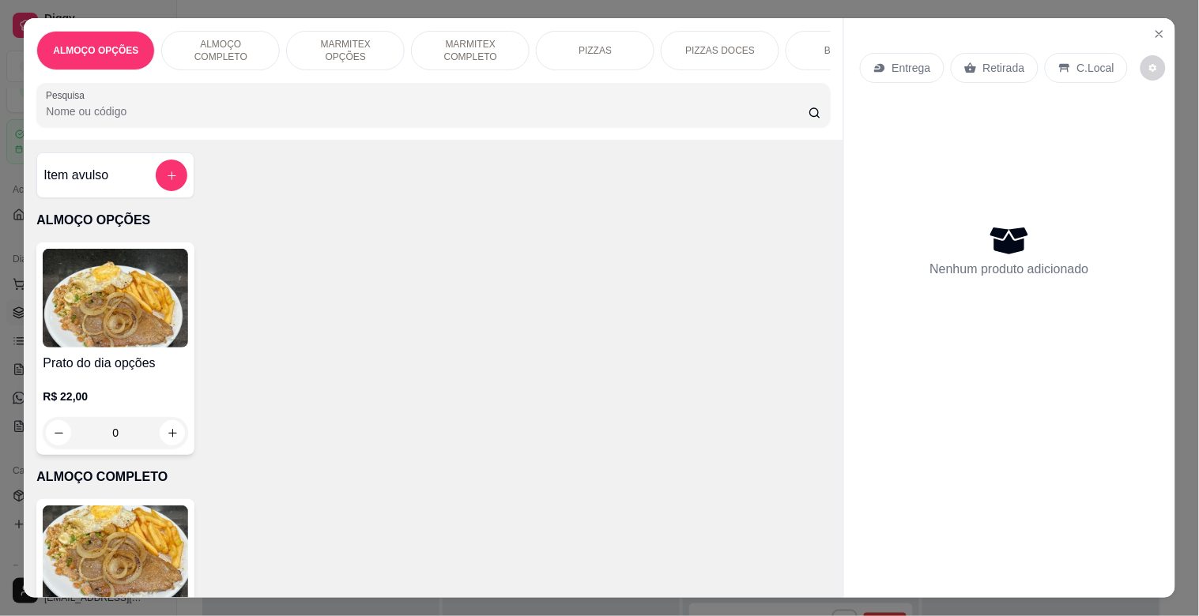
click at [437, 53] on p "MARMITEX COMPLETO" at bounding box center [470, 50] width 92 height 25
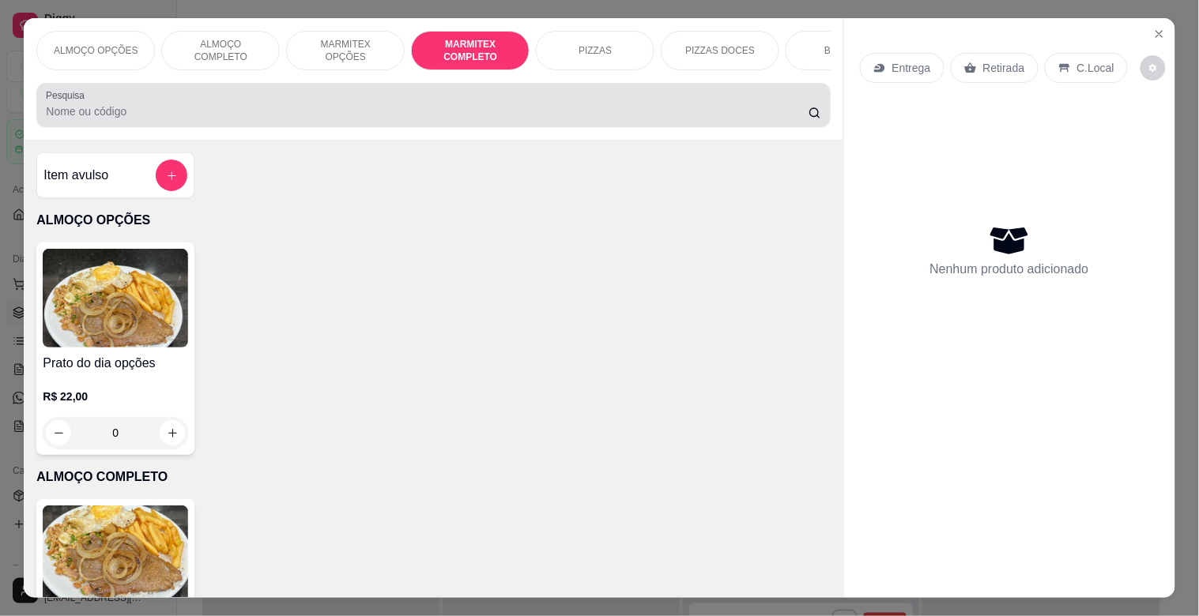
scroll to position [38, 0]
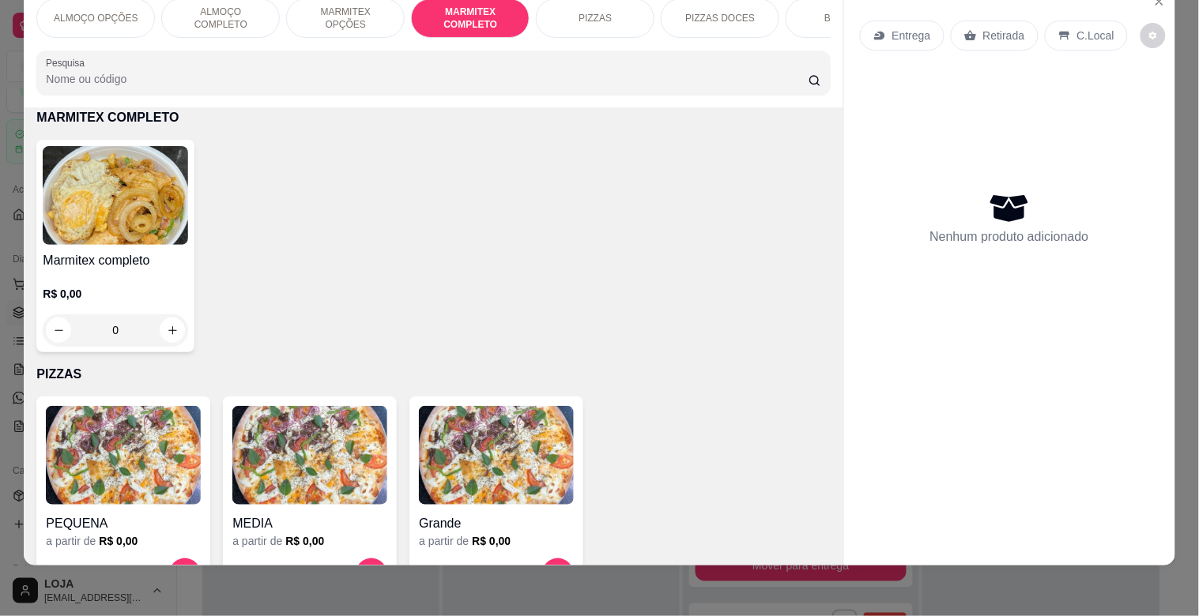
click at [89, 247] on div "Marmitex completo R$ 0,00 0" at bounding box center [115, 246] width 158 height 213
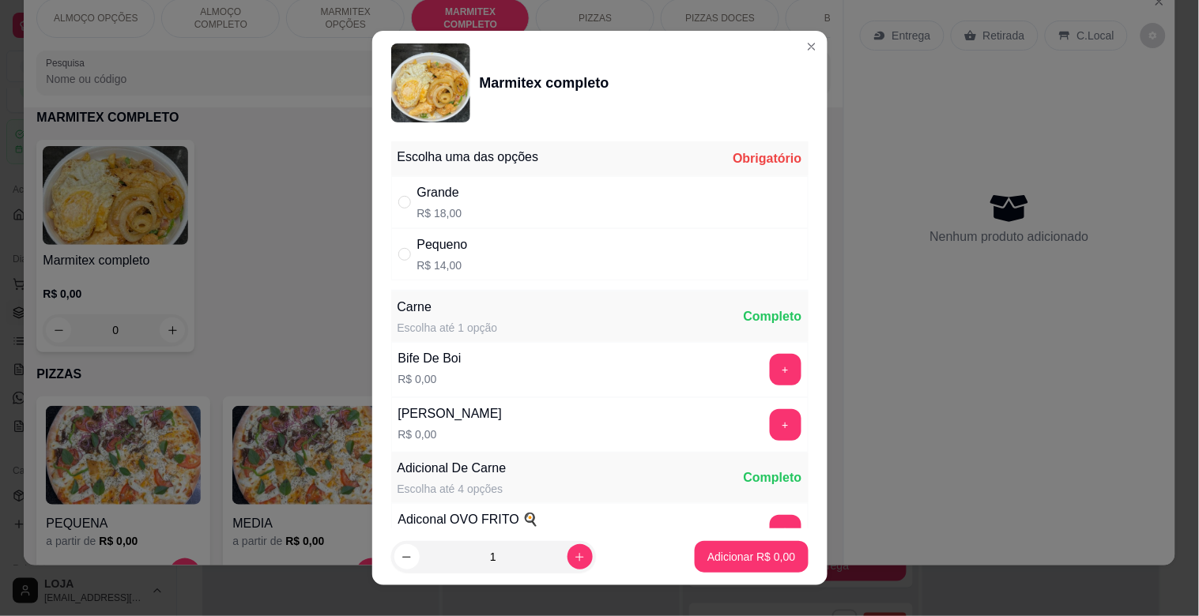
click at [488, 187] on div "Grande R$ 18,00" at bounding box center [599, 202] width 417 height 52
radio input "true"
click at [770, 372] on button "+" at bounding box center [786, 370] width 32 height 32
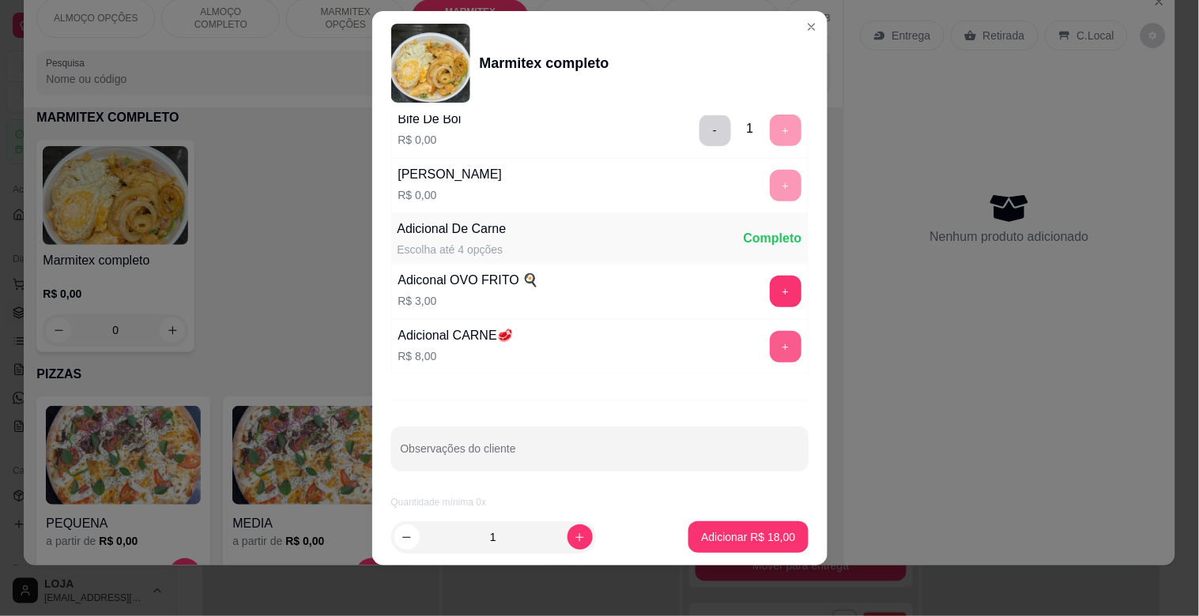
scroll to position [221, 0]
click at [746, 542] on p "Adicionar R$ 18,00" at bounding box center [749, 537] width 92 height 15
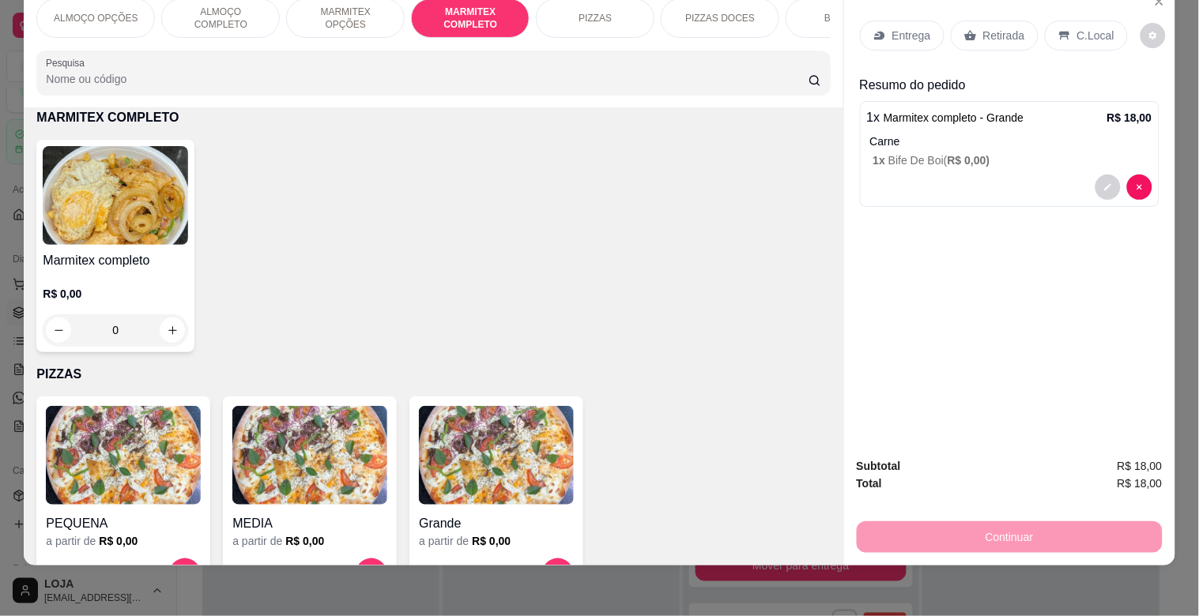
click at [377, 79] on input "Pesquisa" at bounding box center [427, 79] width 763 height 16
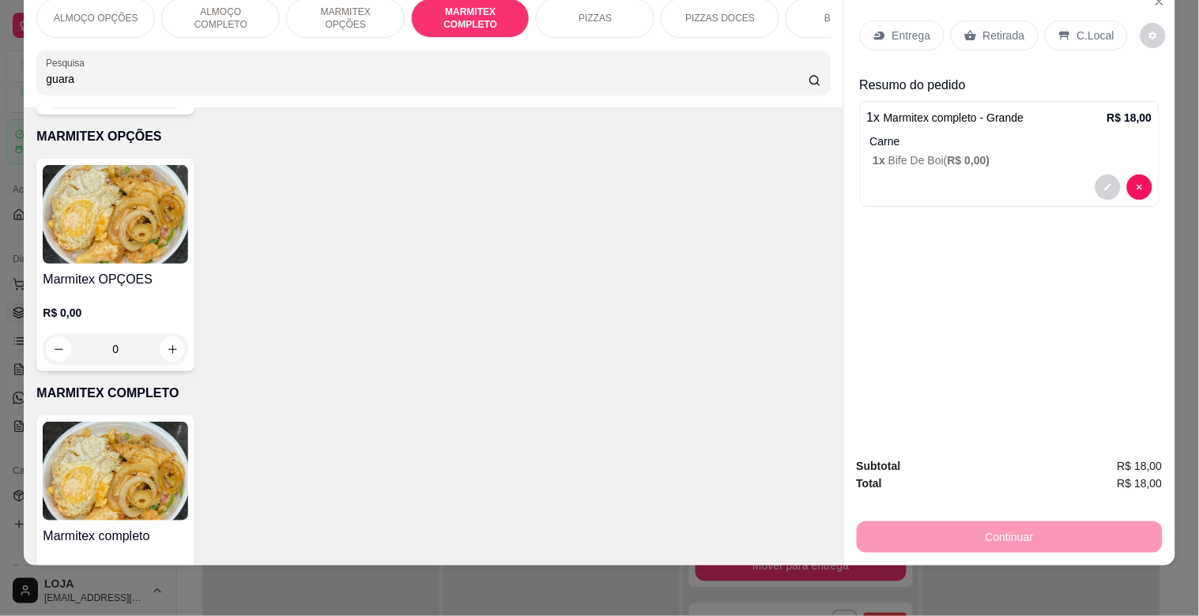
scroll to position [1099, 0]
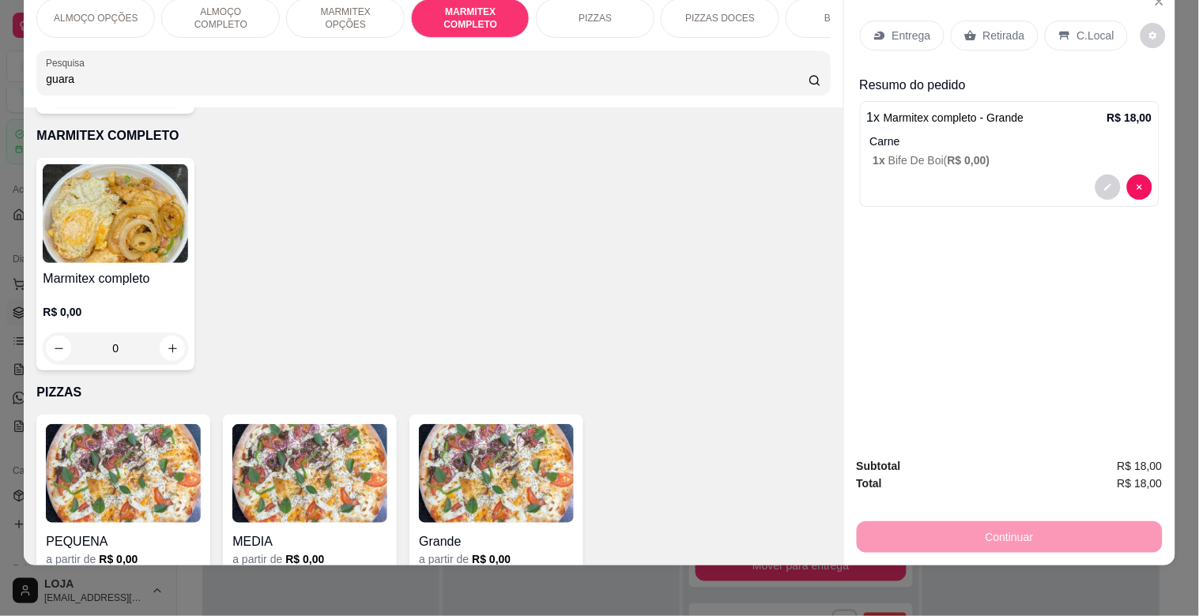
type input "guara"
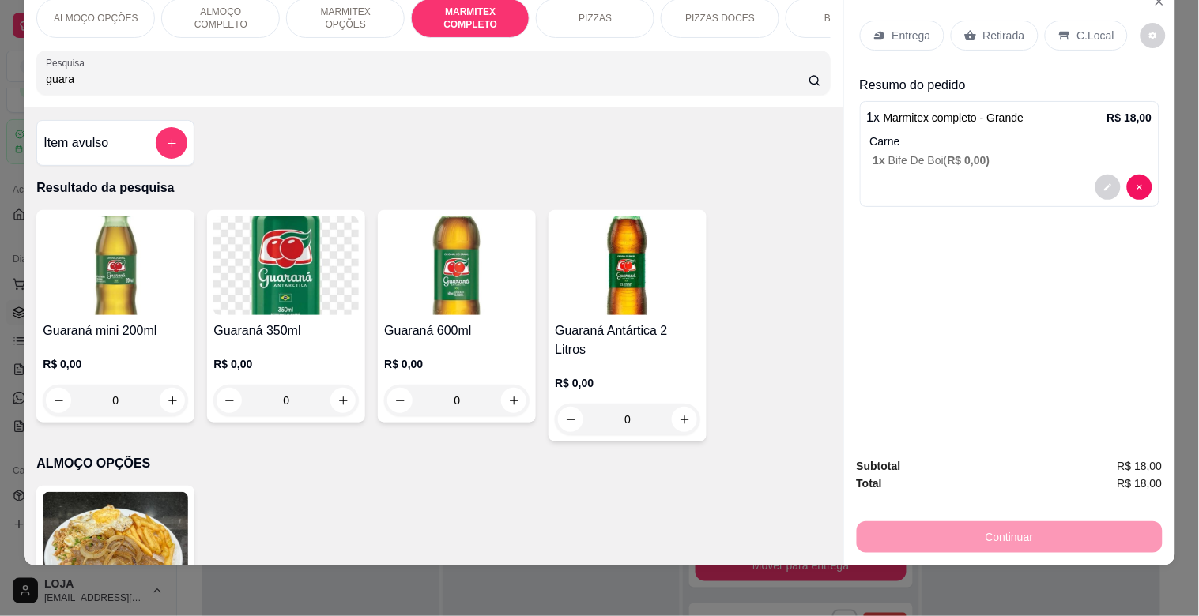
drag, startPoint x: 826, startPoint y: 96, endPoint x: 827, endPoint y: 87, distance: 8.7
click at [827, 87] on div "ALMOÇO OPÇÕES ALMOÇO COMPLETO MARMITEX OPÇÕES MARMITEX COMPLETO PIZZAS PIZZAS D…" at bounding box center [433, 47] width 819 height 122
click at [98, 275] on img at bounding box center [115, 266] width 145 height 99
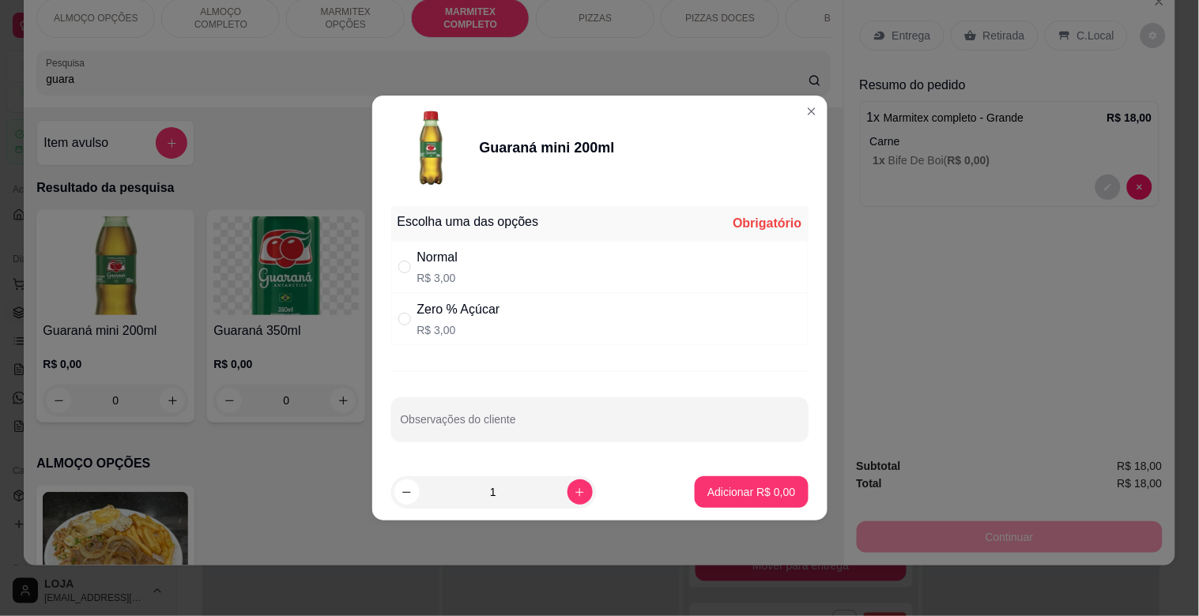
click at [496, 273] on div "Normal R$ 3,00" at bounding box center [599, 267] width 417 height 52
radio input "true"
click at [751, 495] on p "Adicionar R$ 3,00" at bounding box center [751, 491] width 85 height 15
type input "1"
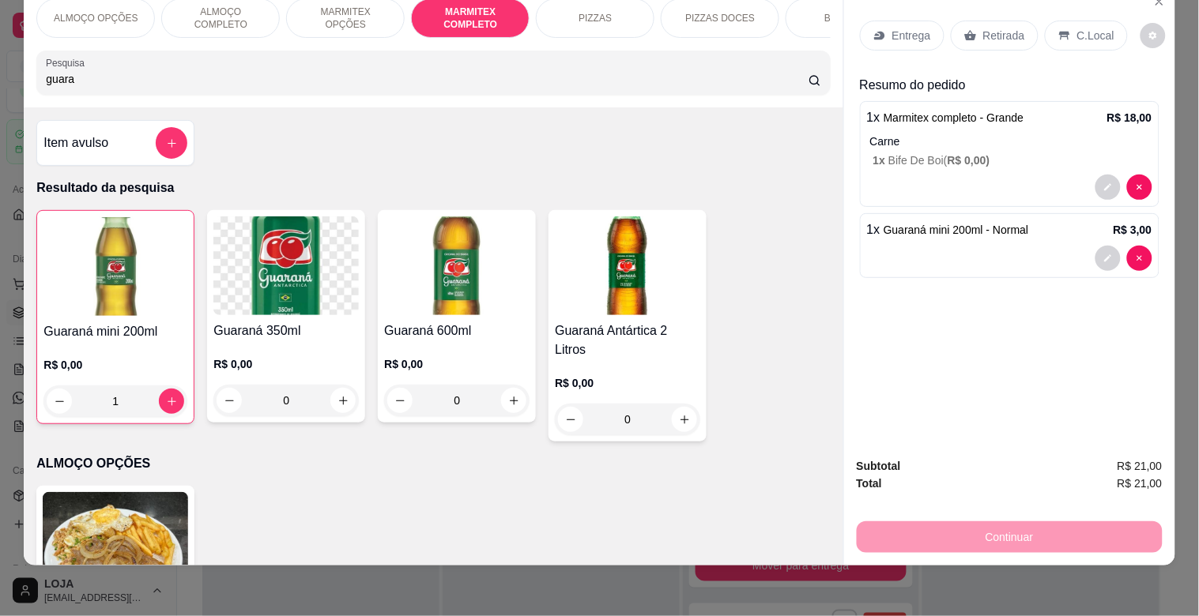
click at [883, 32] on div "Entrega" at bounding box center [902, 36] width 85 height 30
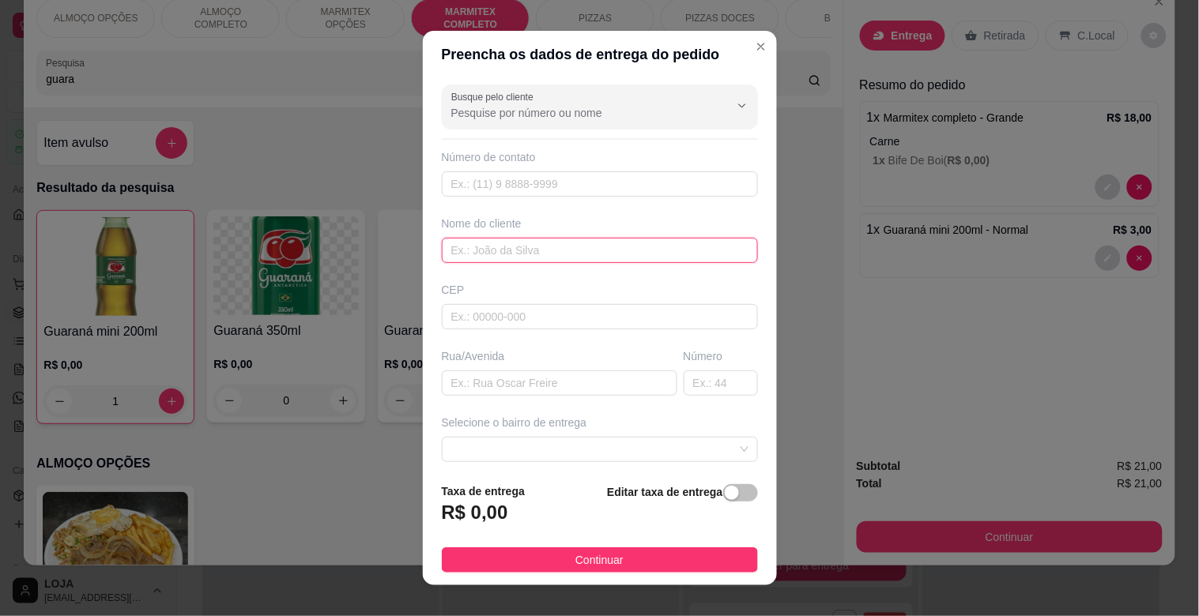
click at [533, 258] on input "text" at bounding box center [600, 250] width 316 height 25
click at [719, 445] on div at bounding box center [600, 449] width 316 height 25
type input "FUTURA"
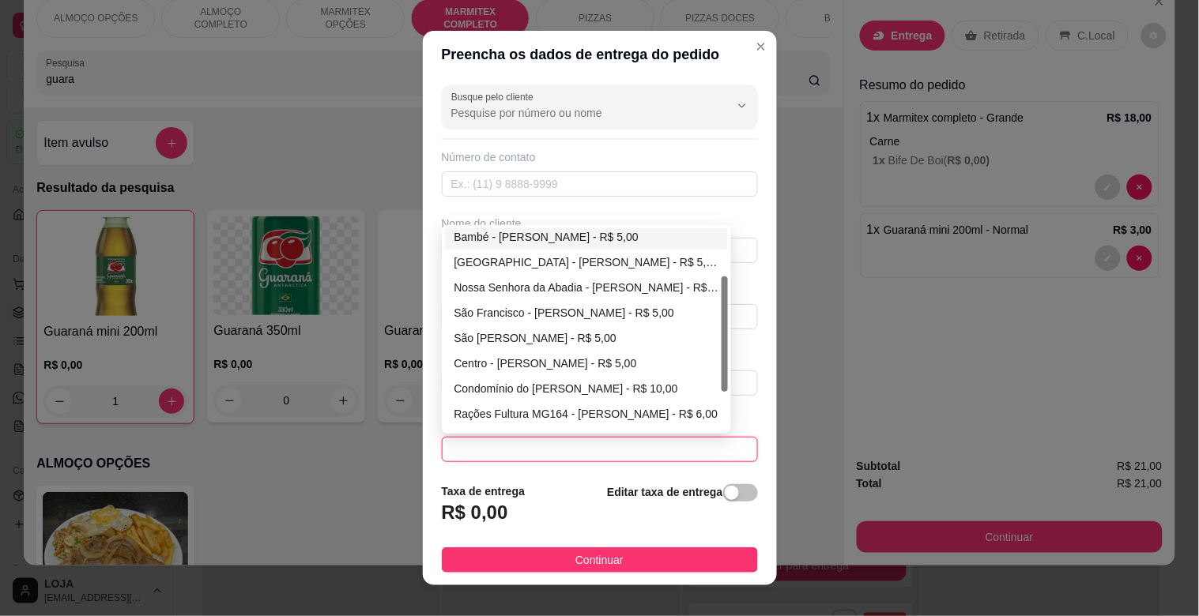
scroll to position [152, 0]
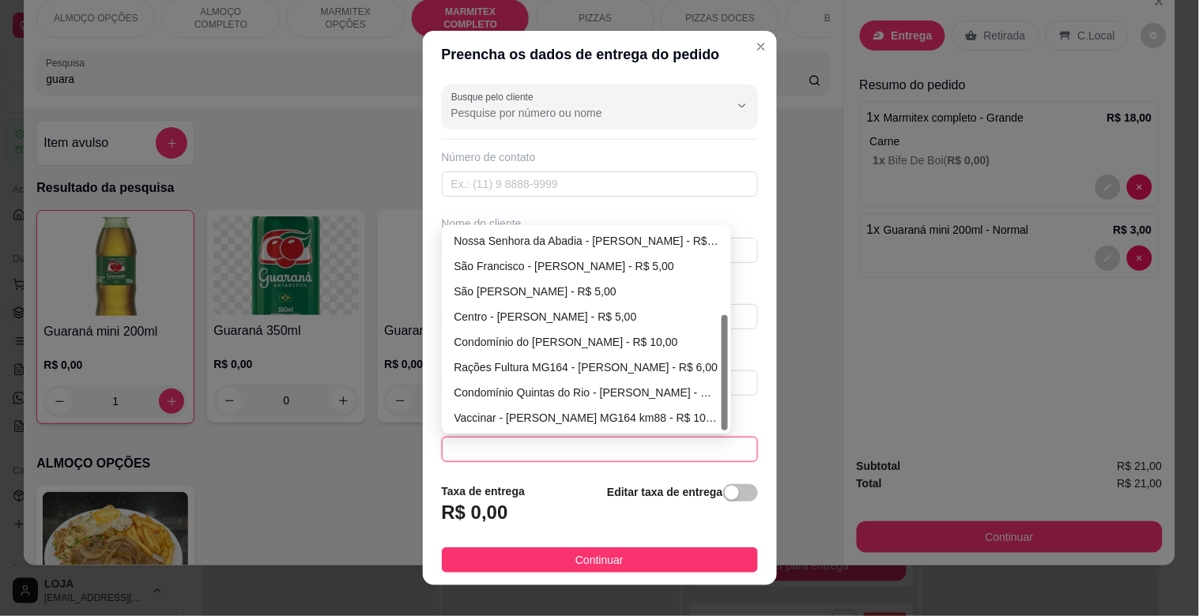
drag, startPoint x: 717, startPoint y: 340, endPoint x: 699, endPoint y: 456, distance: 117.6
click at [699, 456] on div "688d6d447da91a043bd5cd48 688d6d6f7da91a043bd5cd4b 688d6d9f7da91a043bd5cd4e [GEO…" at bounding box center [600, 449] width 316 height 25
click at [499, 368] on div "Rações Fultura MG164 - [PERSON_NAME] - R$ 6,00" at bounding box center [586, 367] width 265 height 17
type input "[PERSON_NAME]"
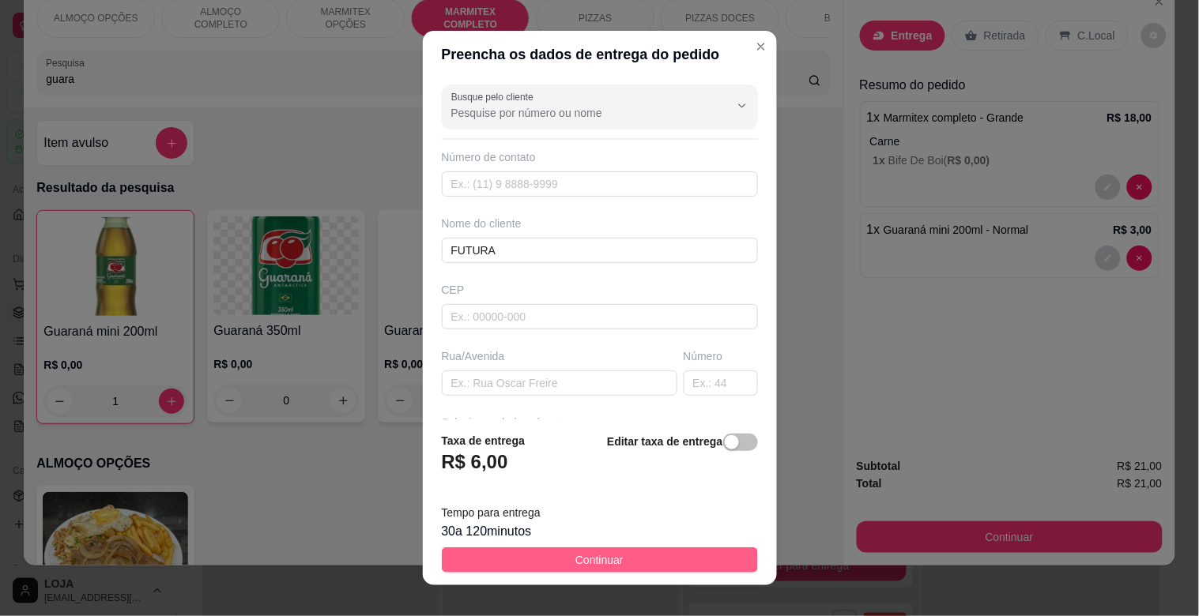
click at [604, 566] on span "Continuar" at bounding box center [599, 560] width 48 height 17
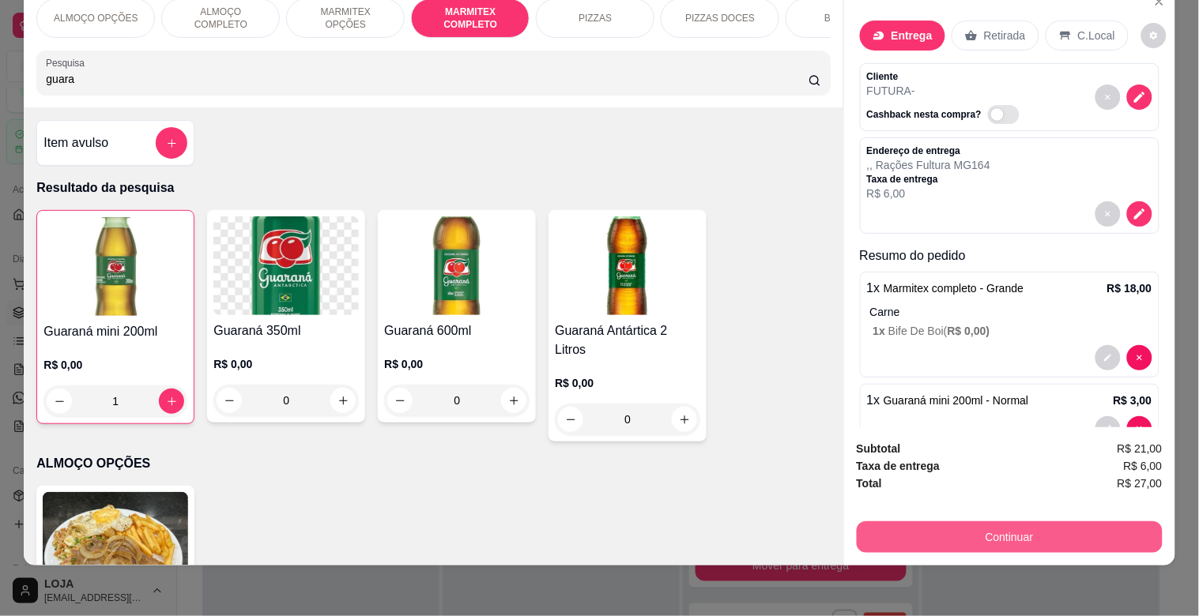
click at [988, 528] on button "Continuar" at bounding box center [1010, 538] width 306 height 32
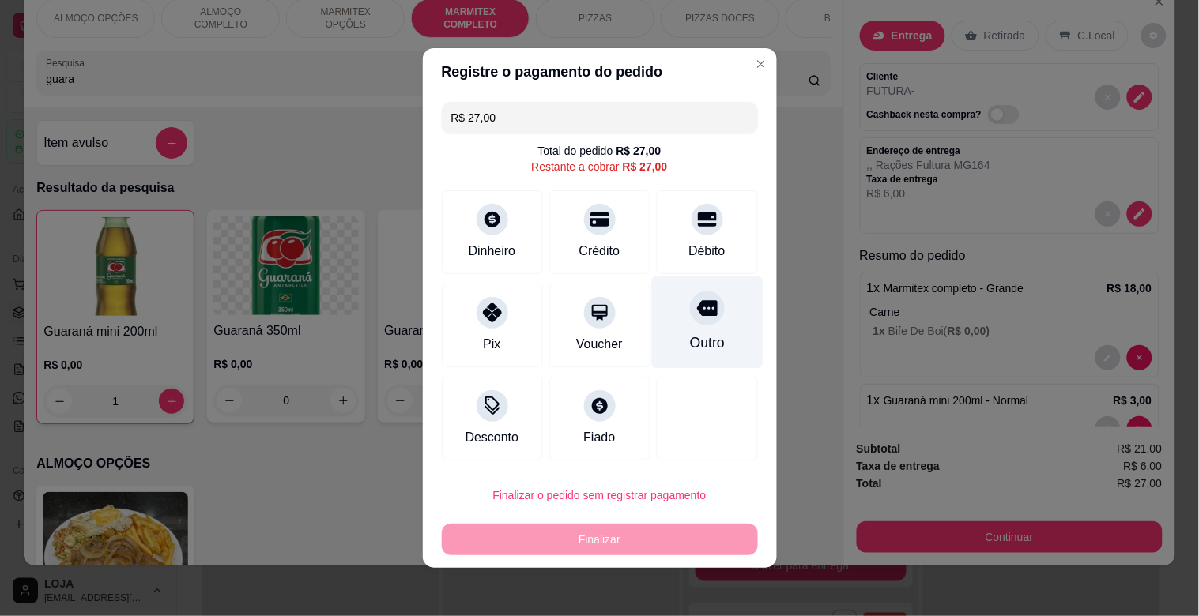
drag, startPoint x: 680, startPoint y: 232, endPoint x: 694, endPoint y: 296, distance: 65.4
click at [681, 232] on div "Débito" at bounding box center [707, 232] width 101 height 84
type input "R$ 0,00"
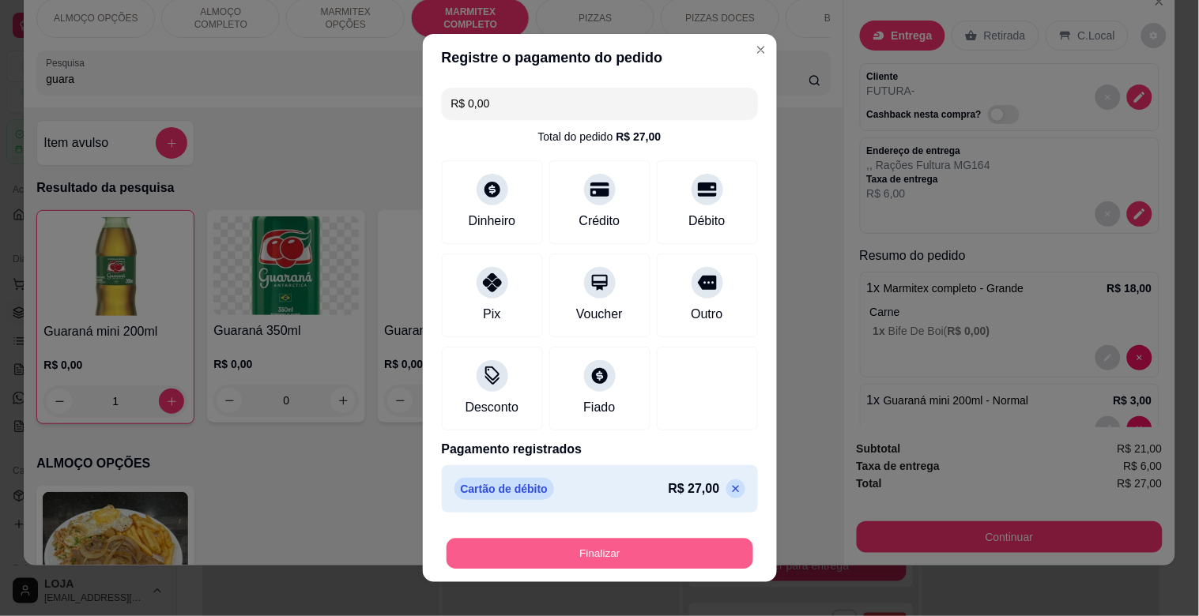
click at [609, 553] on button "Finalizar" at bounding box center [600, 554] width 307 height 31
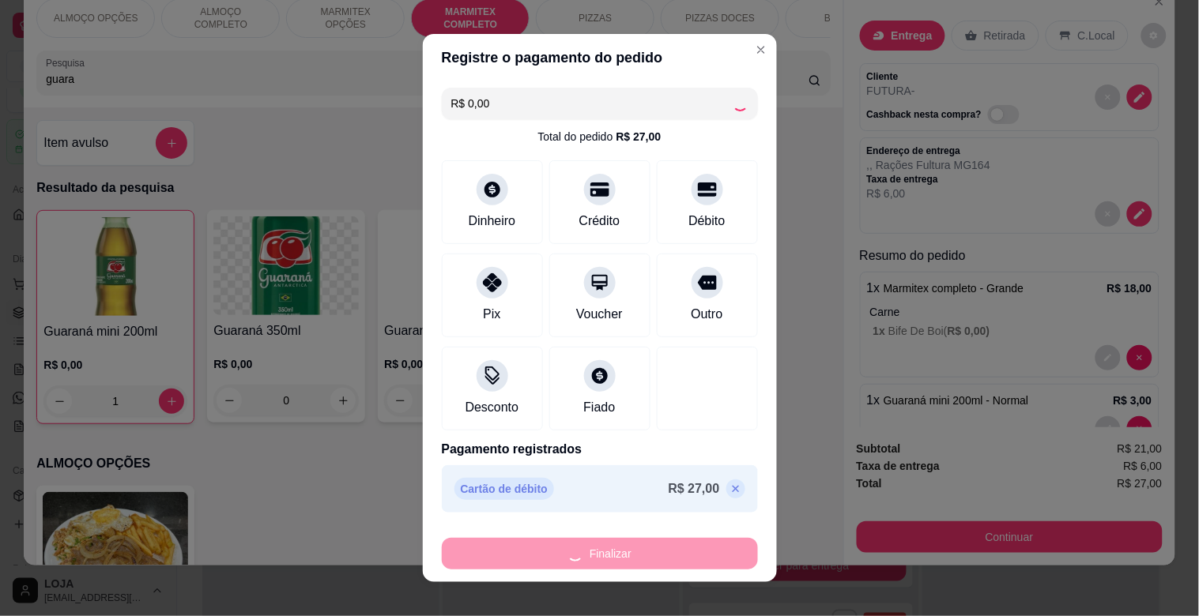
type input "0"
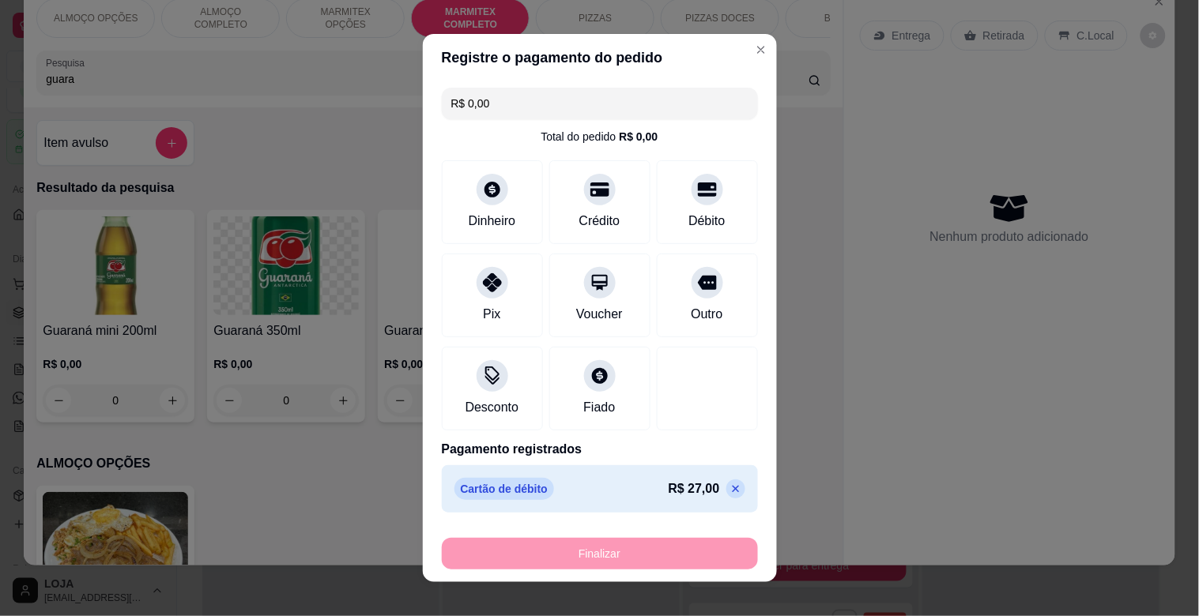
type input "-R$ 27,00"
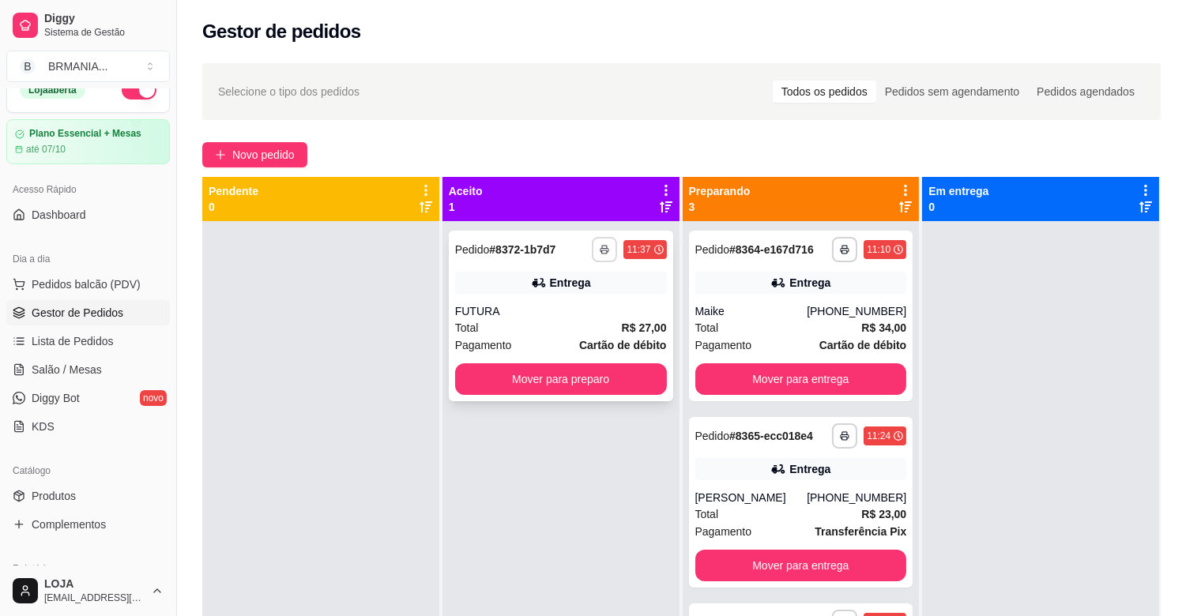
click at [600, 246] on icon "button" at bounding box center [604, 249] width 9 height 9
click at [564, 305] on button "IMPRESSORA" at bounding box center [558, 304] width 111 height 25
click at [604, 247] on icon "button" at bounding box center [604, 249] width 9 height 9
click at [571, 316] on button "IMPRESSORA" at bounding box center [558, 304] width 115 height 25
click at [596, 373] on button "Mover para preparo" at bounding box center [561, 380] width 212 height 32
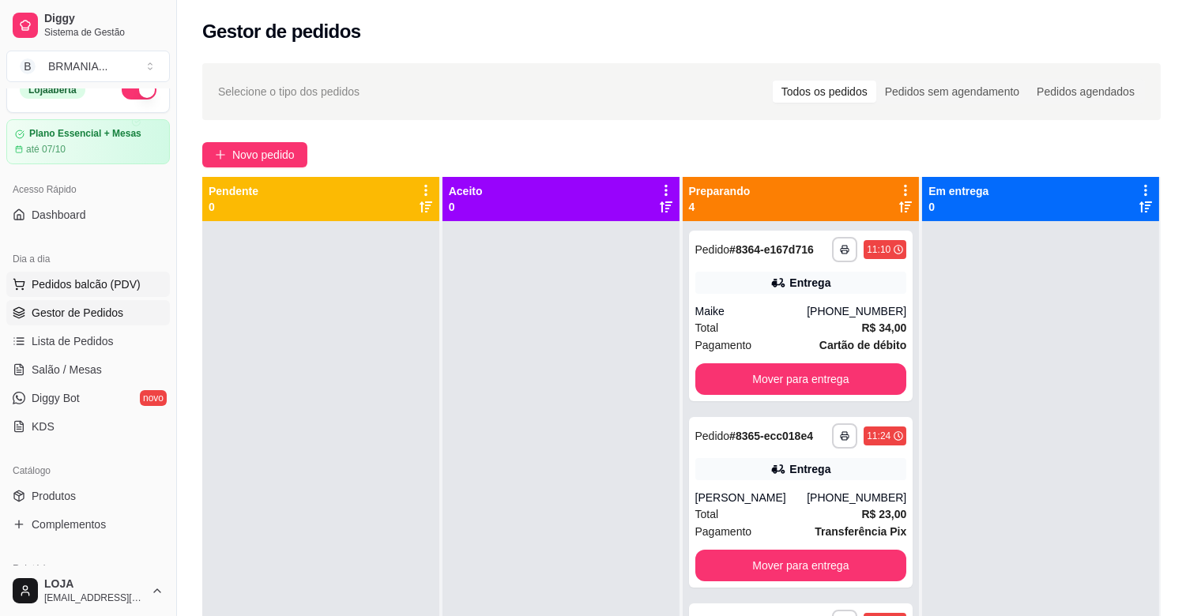
click at [85, 288] on span "Pedidos balcão (PDV)" at bounding box center [86, 285] width 109 height 16
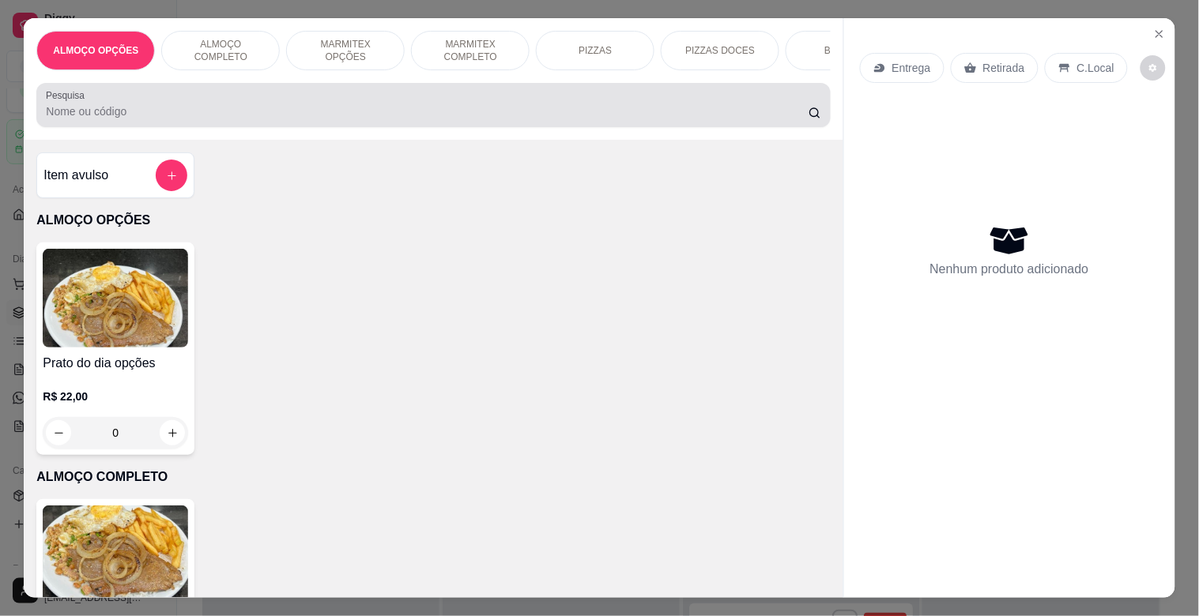
click at [201, 119] on input "Pesquisa" at bounding box center [427, 112] width 763 height 16
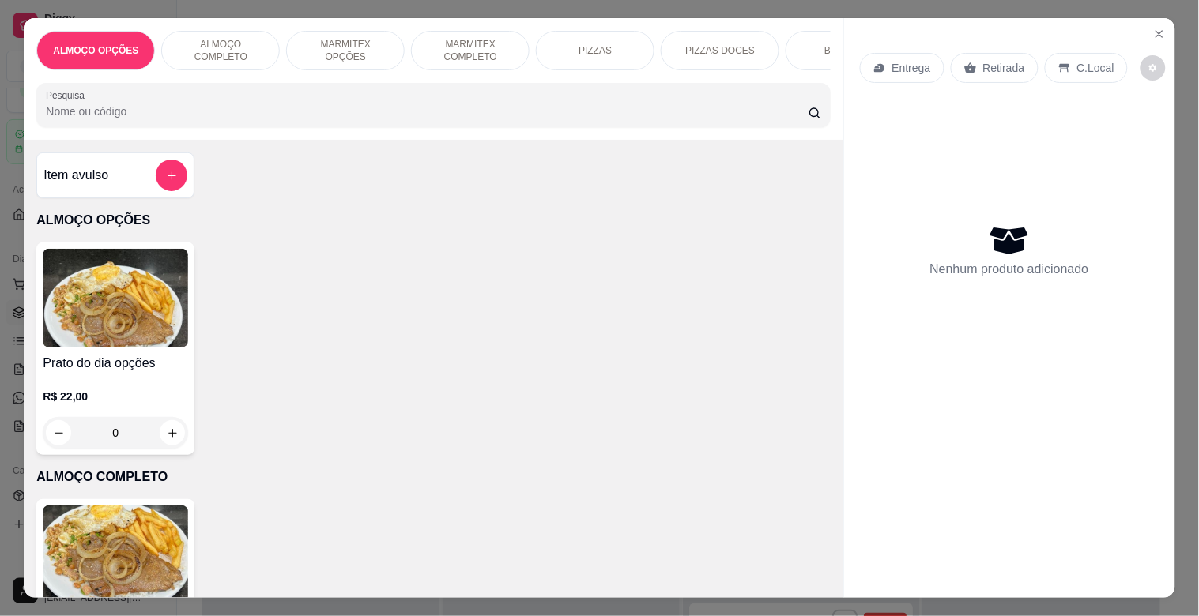
click at [96, 556] on img at bounding box center [115, 555] width 145 height 99
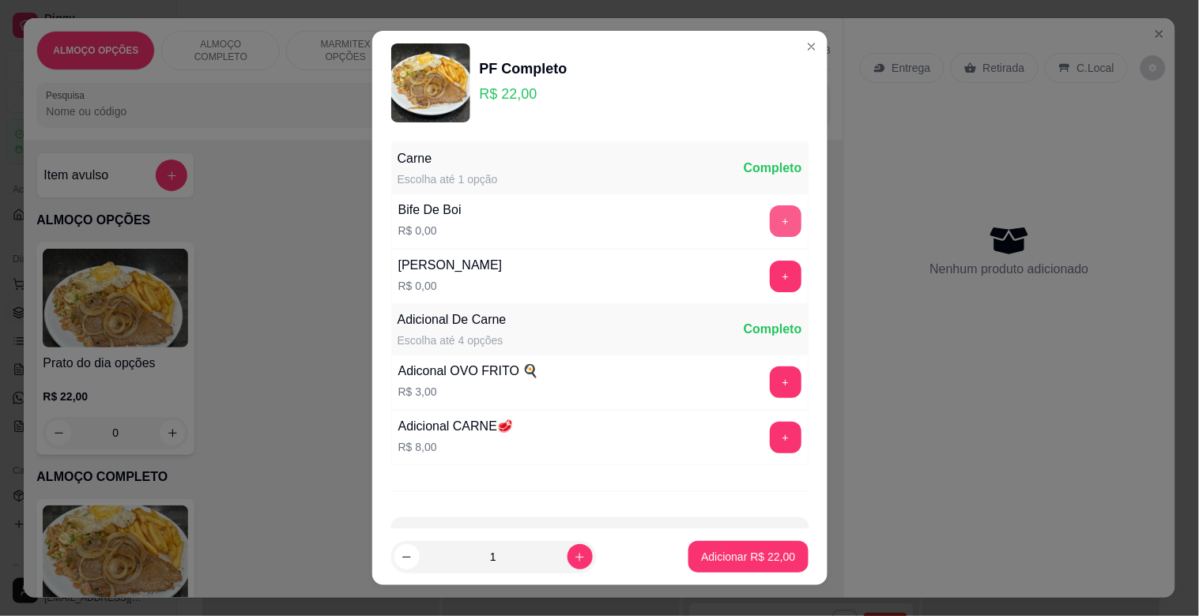
click at [770, 215] on button "+" at bounding box center [786, 221] width 32 height 32
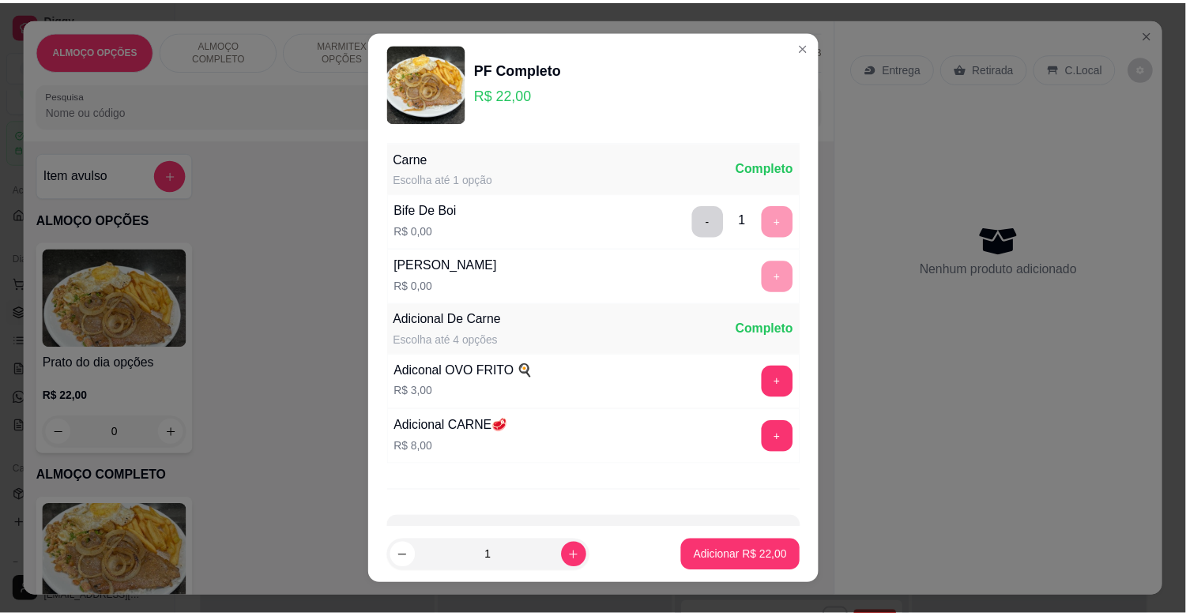
scroll to position [56, 0]
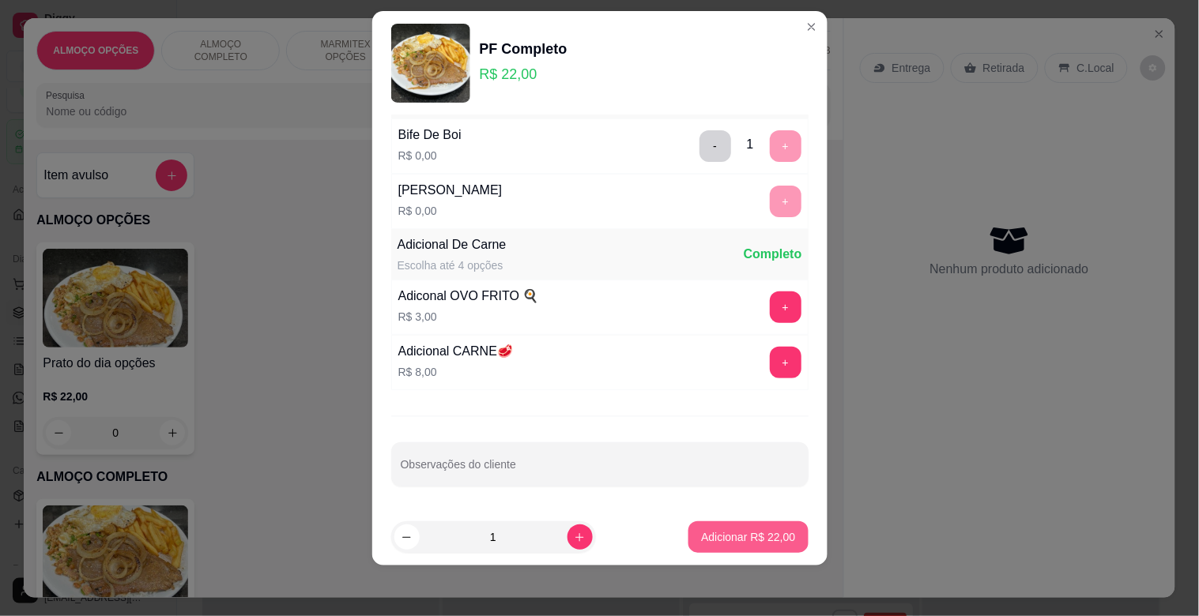
click at [753, 534] on p "Adicionar R$ 22,00" at bounding box center [748, 538] width 94 height 16
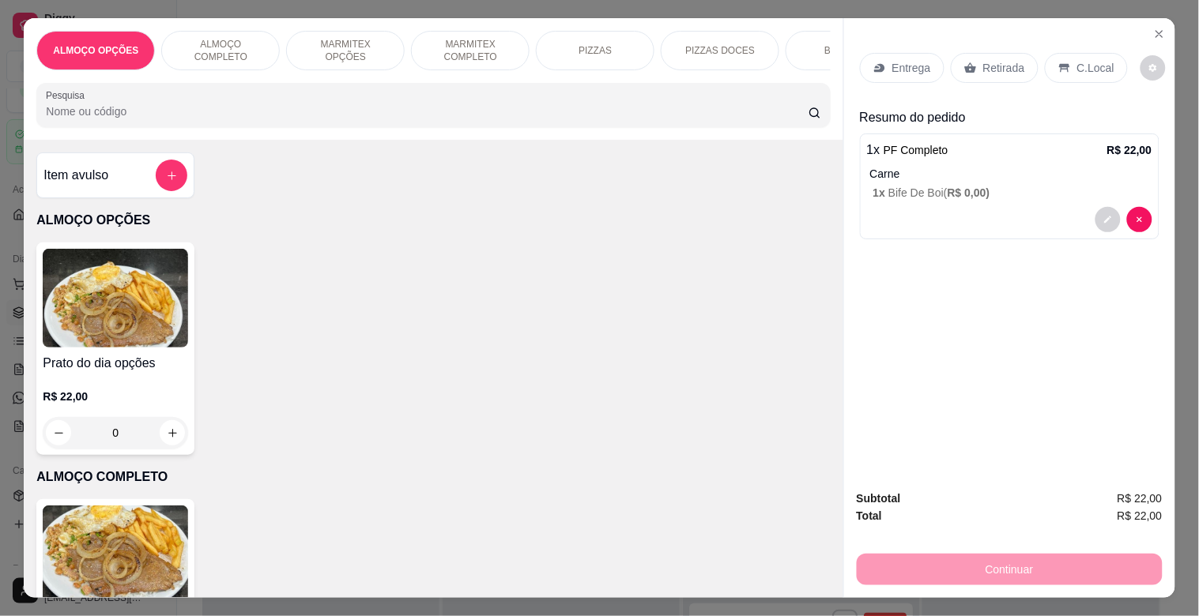
click at [421, 119] on input "Pesquisa" at bounding box center [427, 112] width 763 height 16
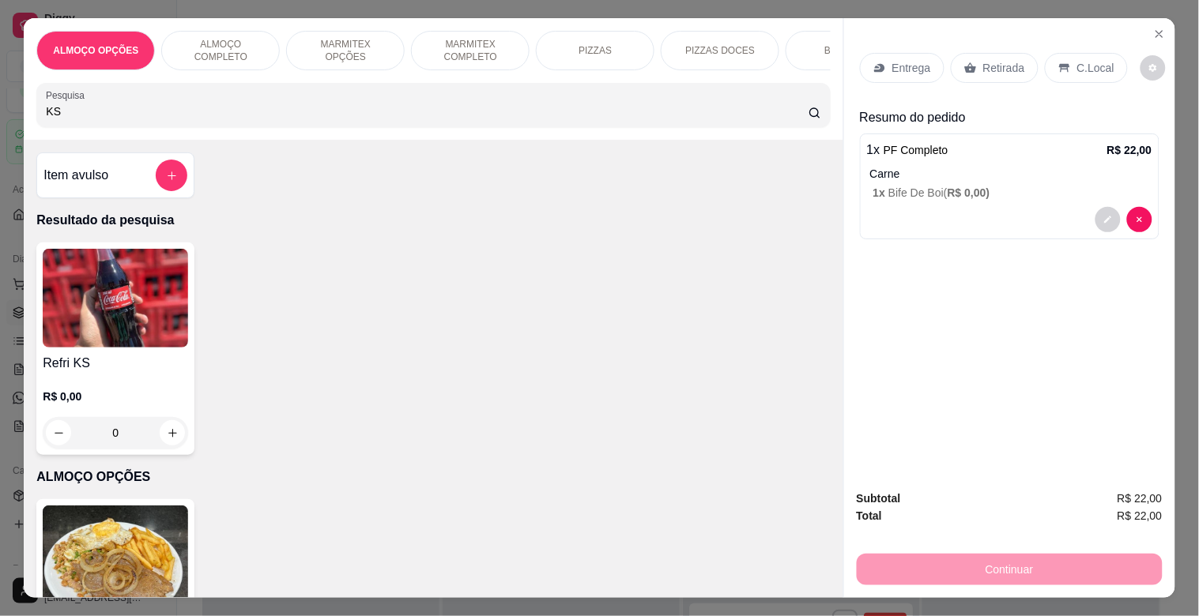
type input "KS"
click at [109, 368] on h4 "Refri KS" at bounding box center [115, 363] width 145 height 19
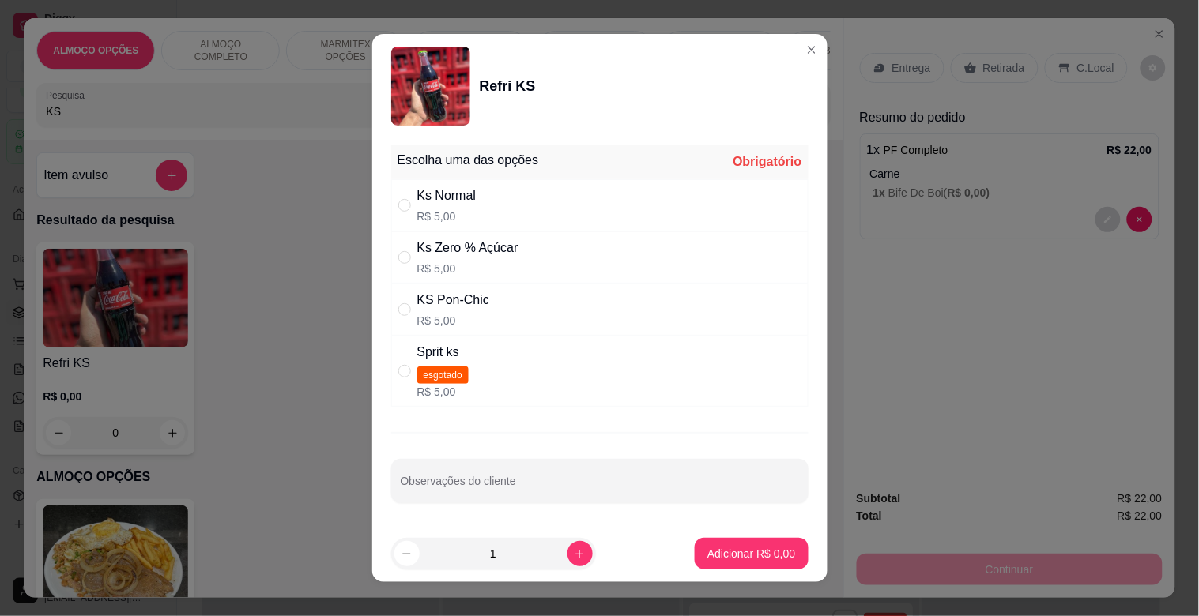
click at [488, 192] on div "Ks Normal R$ 5,00" at bounding box center [599, 205] width 417 height 52
radio input "true"
click at [740, 548] on p "Adicionar R$ 5,00" at bounding box center [751, 553] width 85 height 15
type input "1"
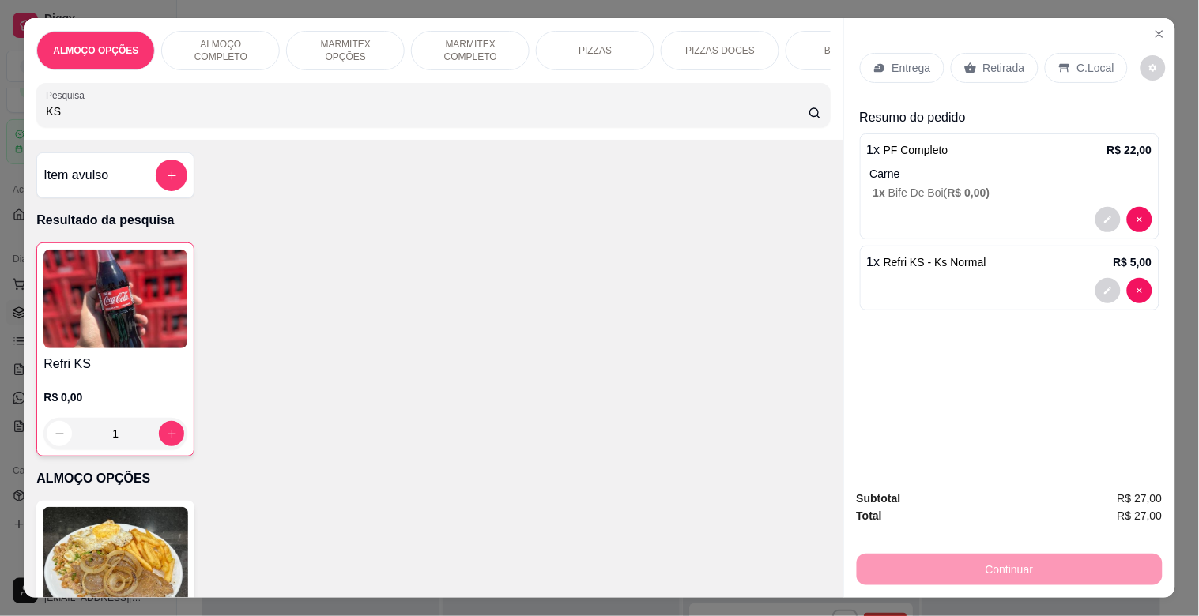
click at [1088, 61] on p "C.Local" at bounding box center [1095, 68] width 37 height 16
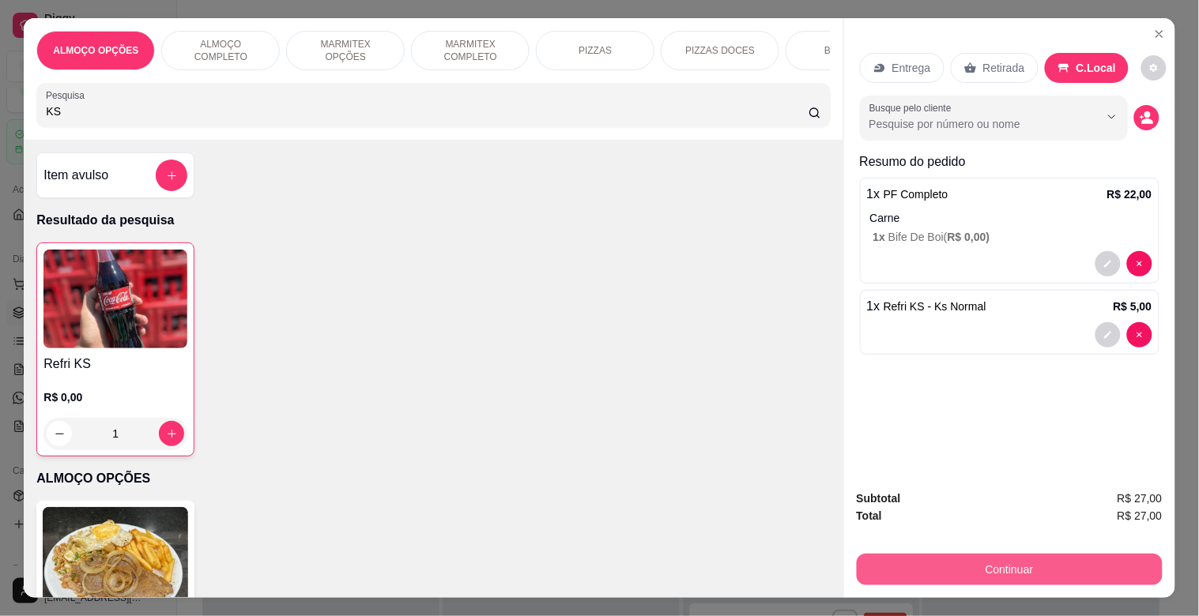
click at [1036, 556] on button "Continuar" at bounding box center [1010, 570] width 306 height 32
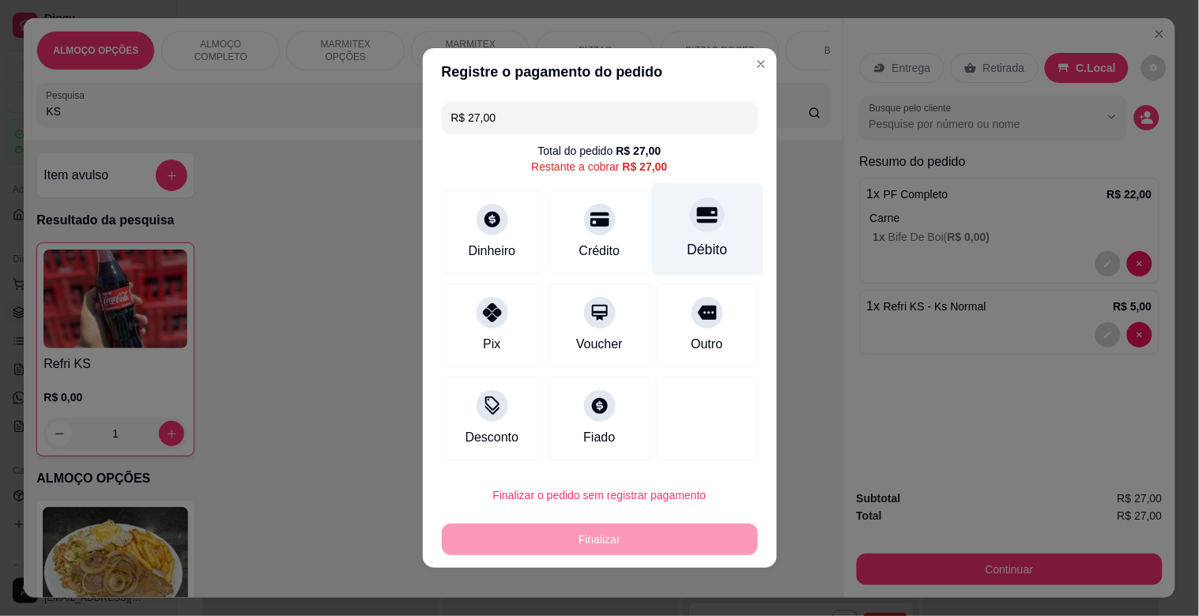
click at [729, 248] on div "Débito" at bounding box center [706, 229] width 111 height 92
type input "R$ 0,00"
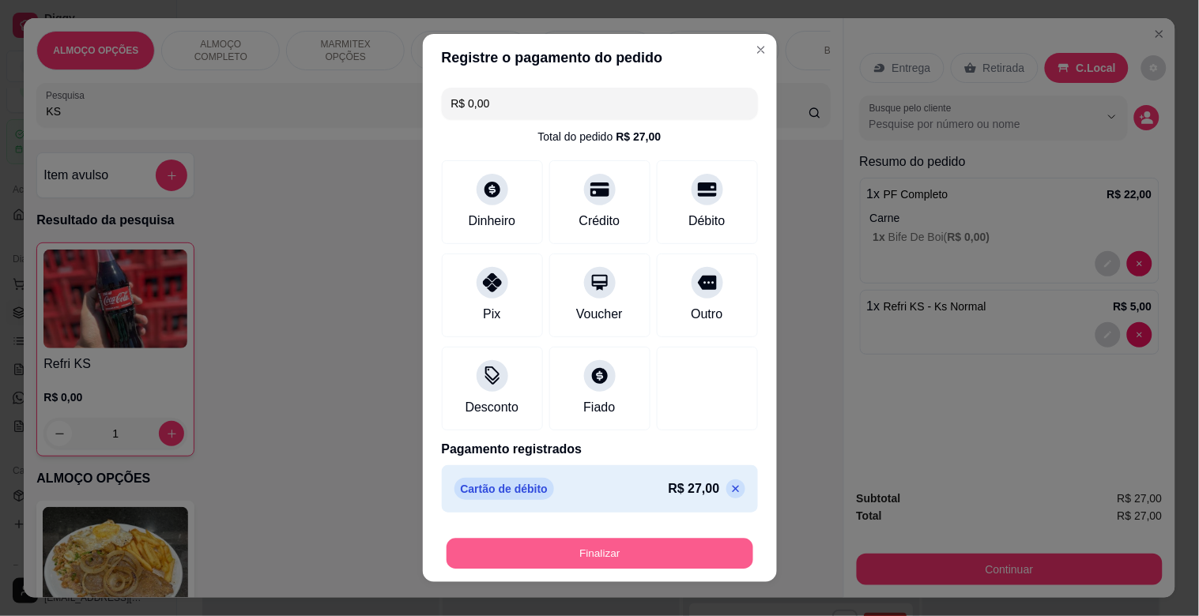
click at [617, 552] on button "Finalizar" at bounding box center [600, 554] width 307 height 31
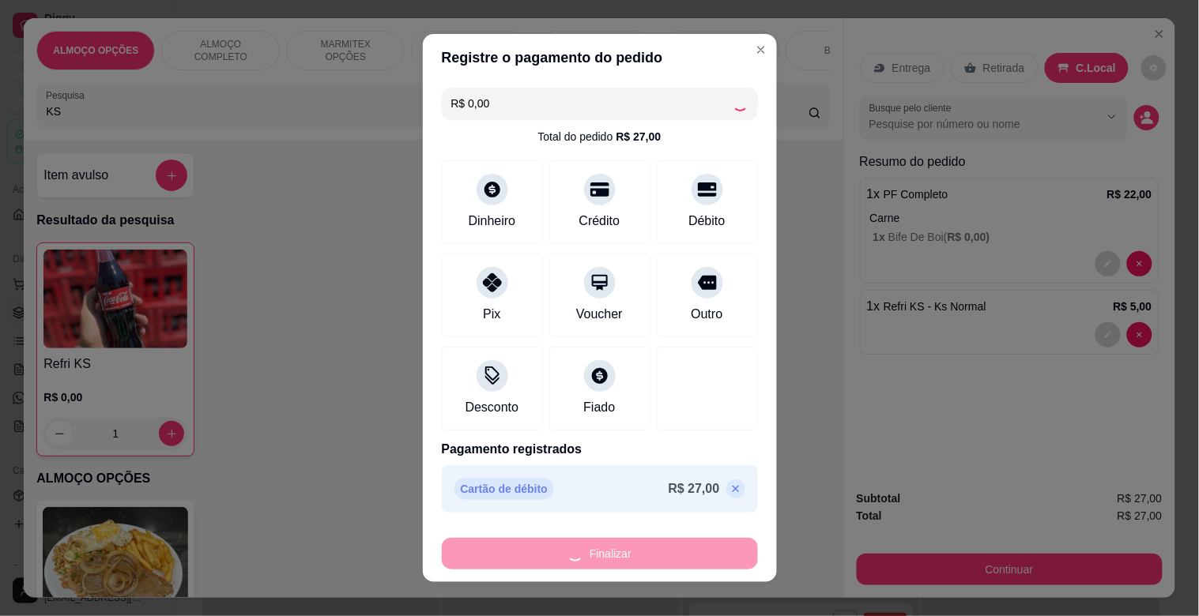
type input "0"
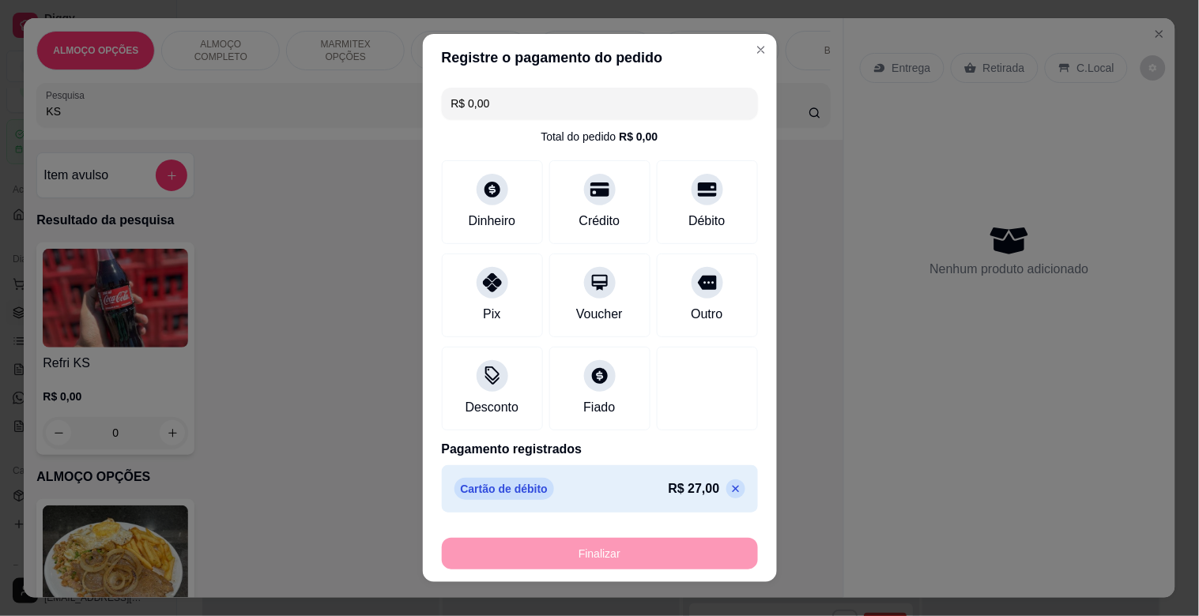
type input "-R$ 27,00"
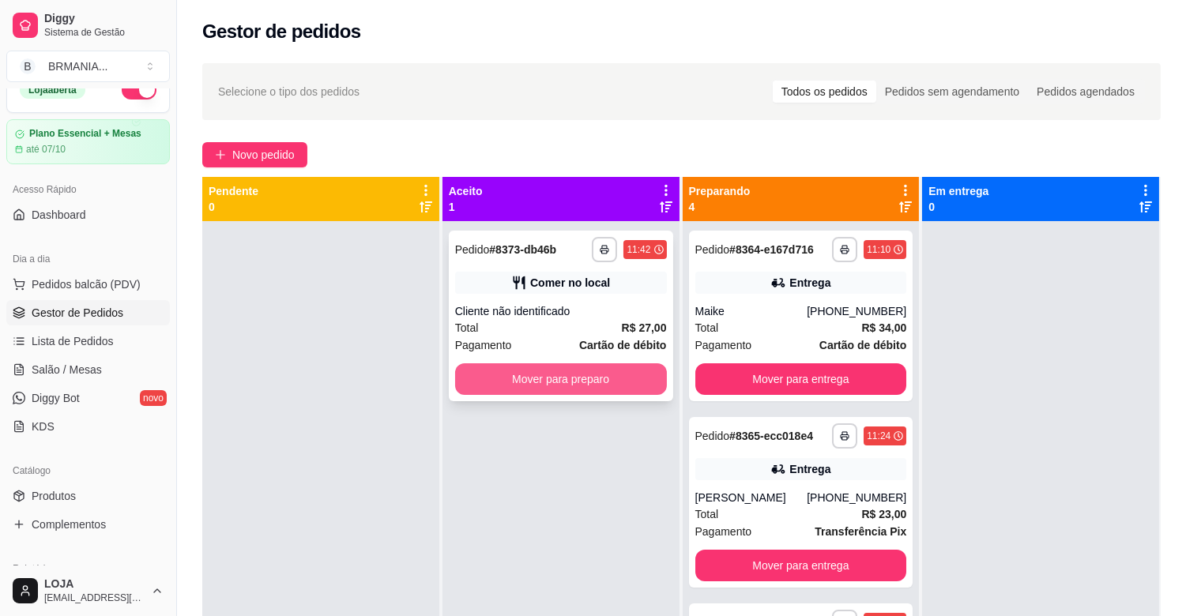
click at [571, 380] on button "Mover para preparo" at bounding box center [561, 380] width 212 height 32
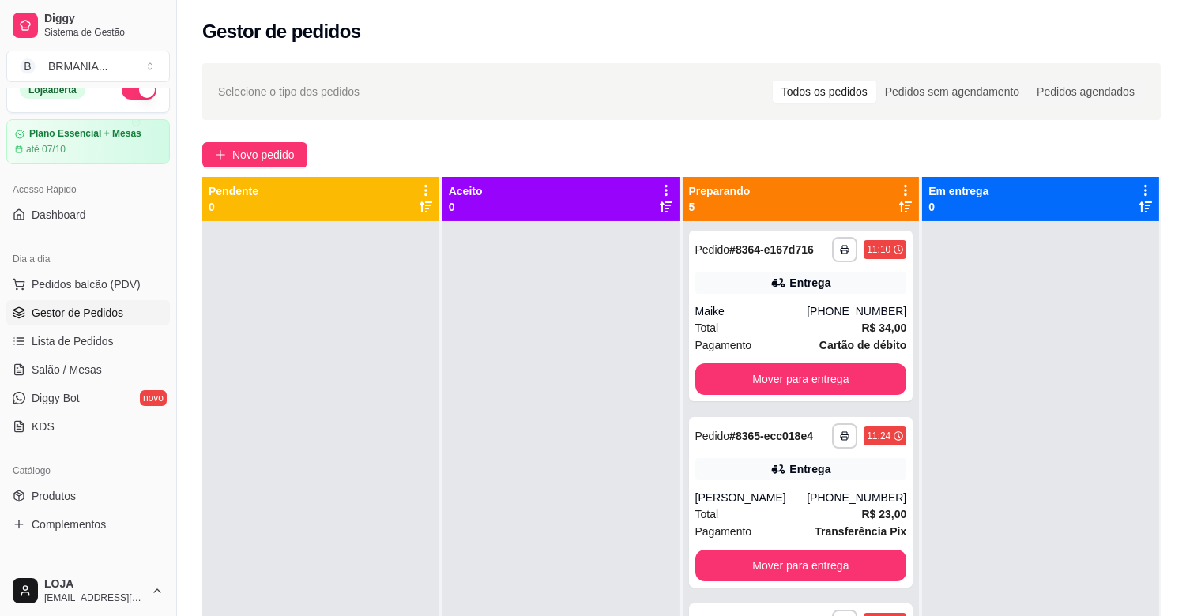
scroll to position [241, 0]
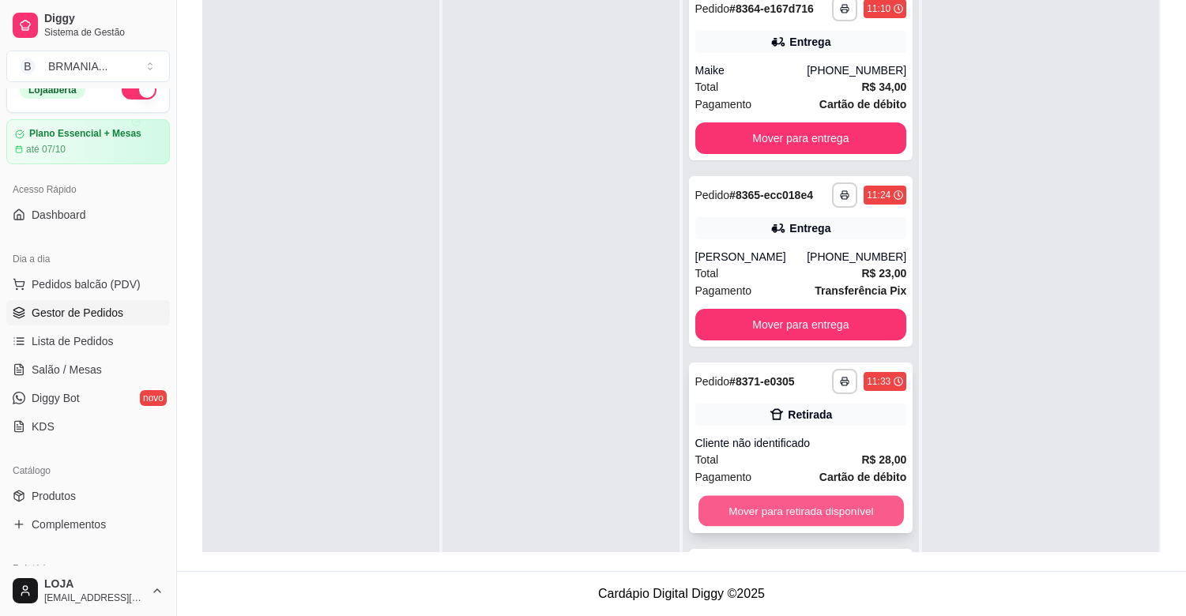
click at [797, 499] on button "Mover para retirada disponível" at bounding box center [801, 511] width 205 height 31
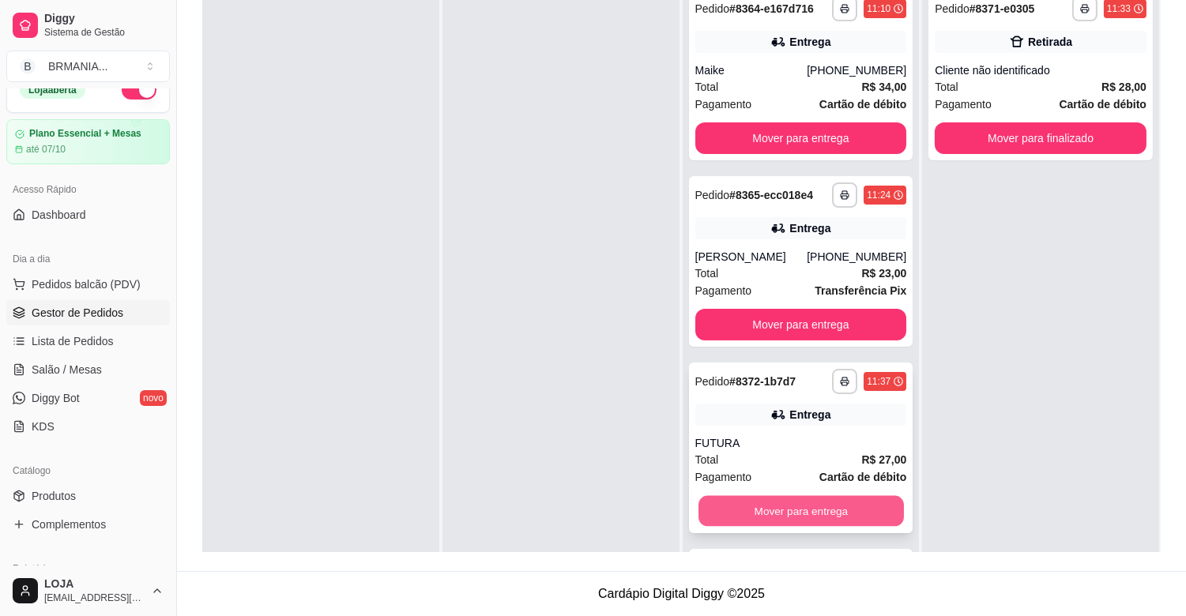
click at [789, 510] on button "Mover para entrega" at bounding box center [801, 511] width 205 height 31
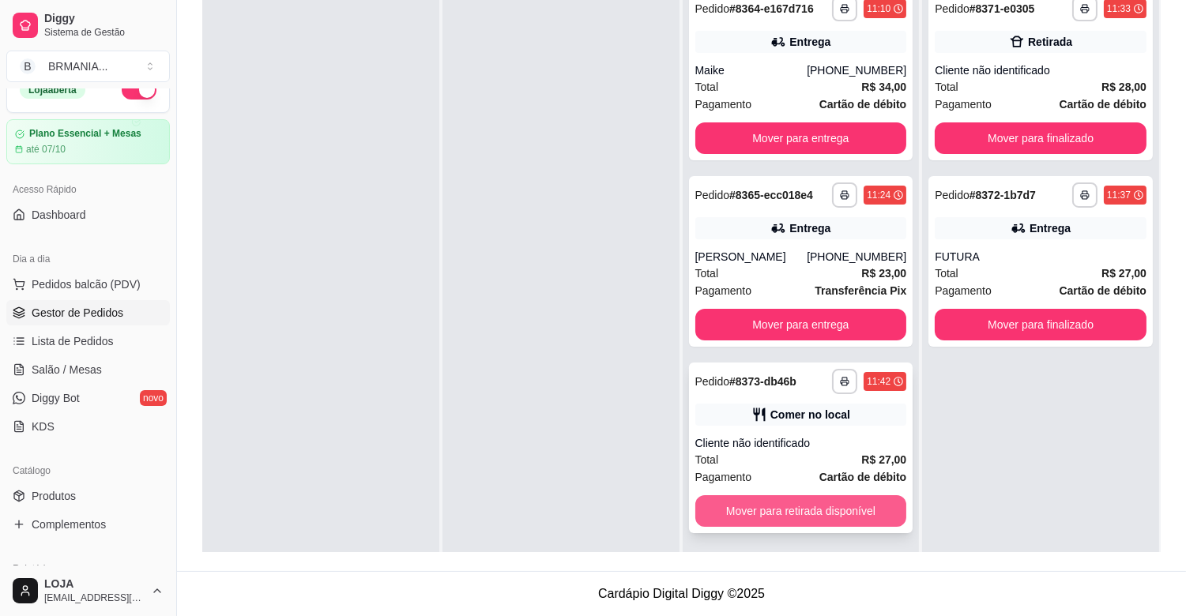
click at [815, 511] on button "Mover para retirada disponível" at bounding box center [801, 512] width 212 height 32
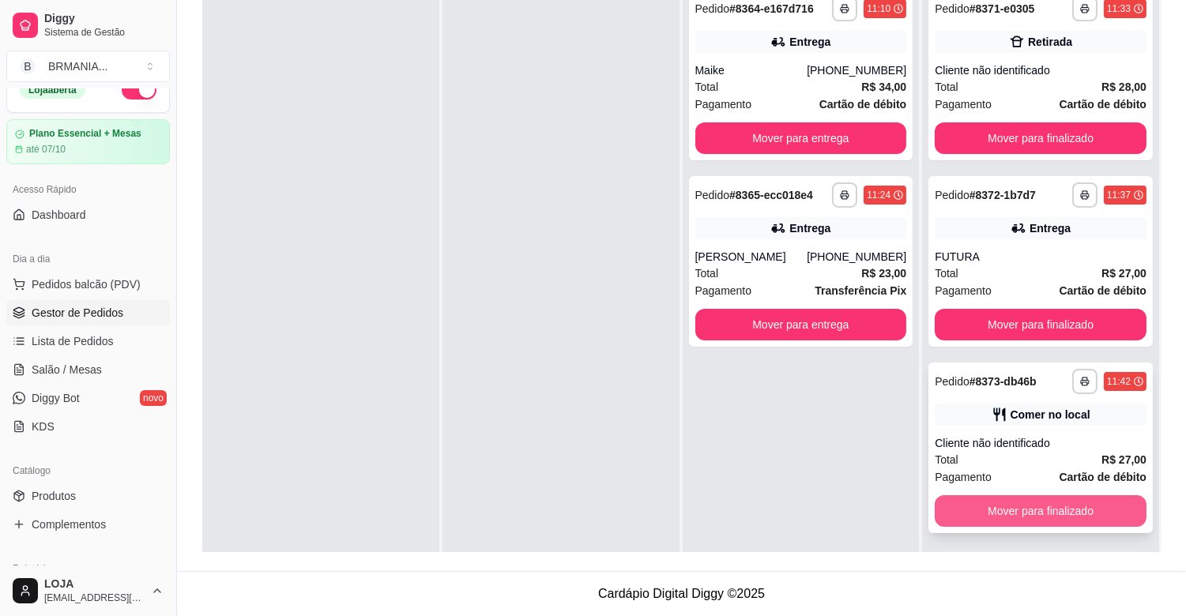
click at [985, 504] on button "Mover para finalizado" at bounding box center [1041, 512] width 212 height 32
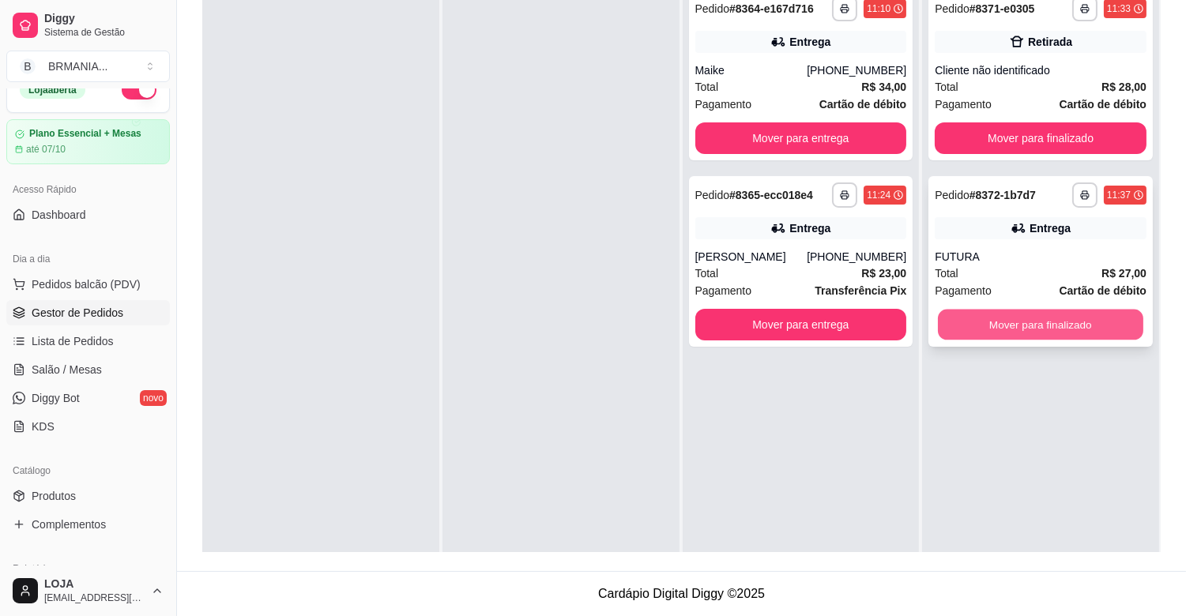
click at [1015, 330] on button "Mover para finalizado" at bounding box center [1040, 325] width 205 height 31
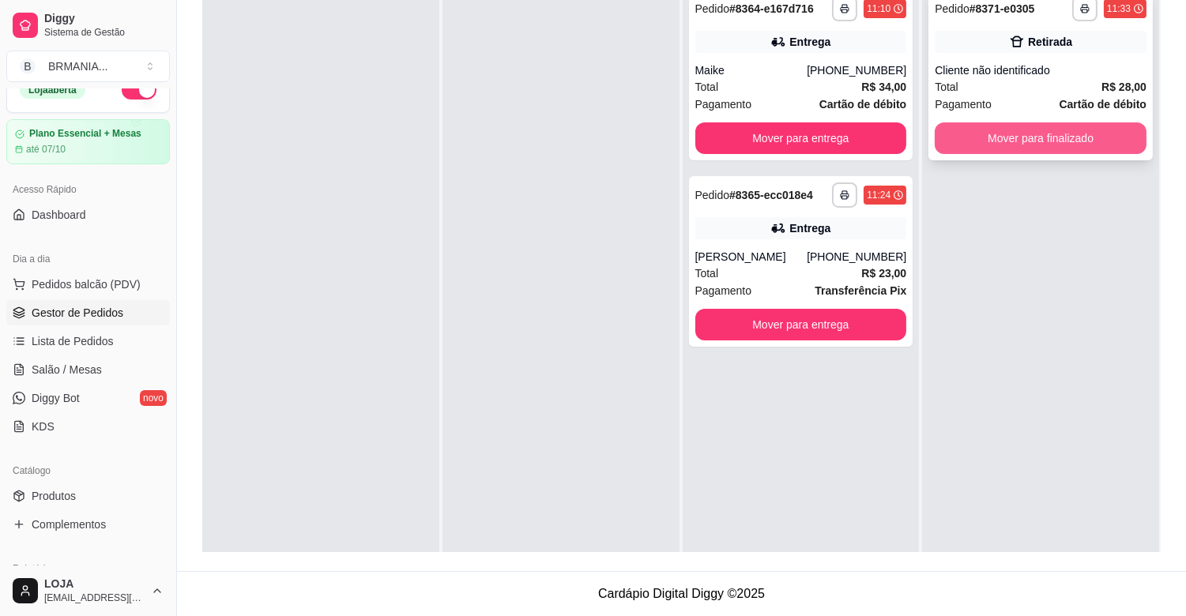
click at [985, 142] on button "Mover para finalizado" at bounding box center [1041, 139] width 212 height 32
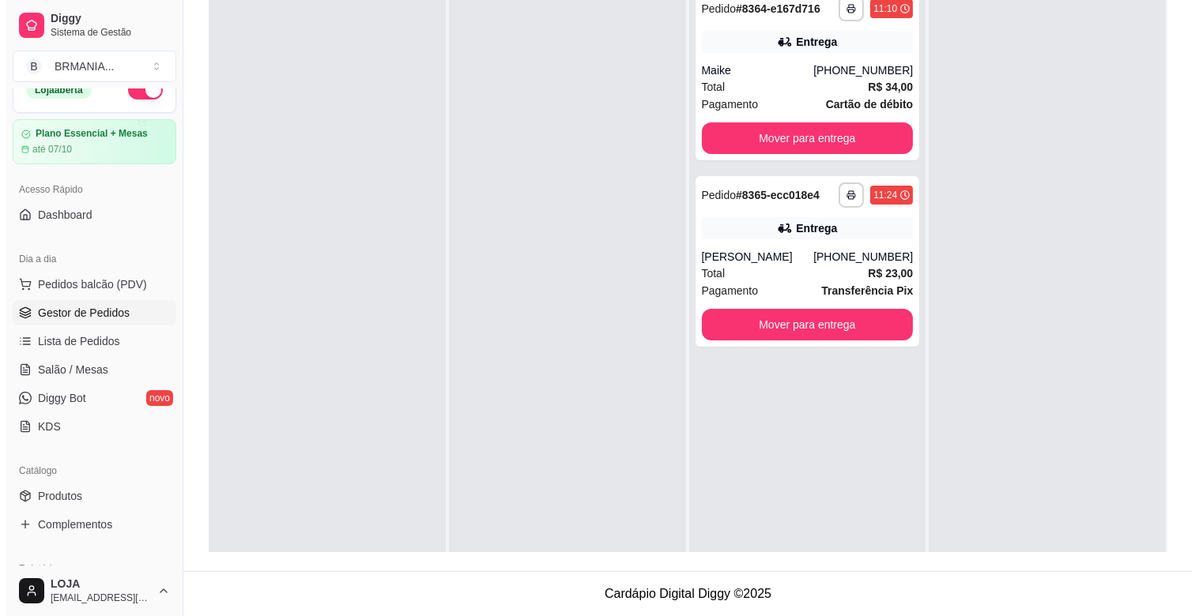
scroll to position [0, 0]
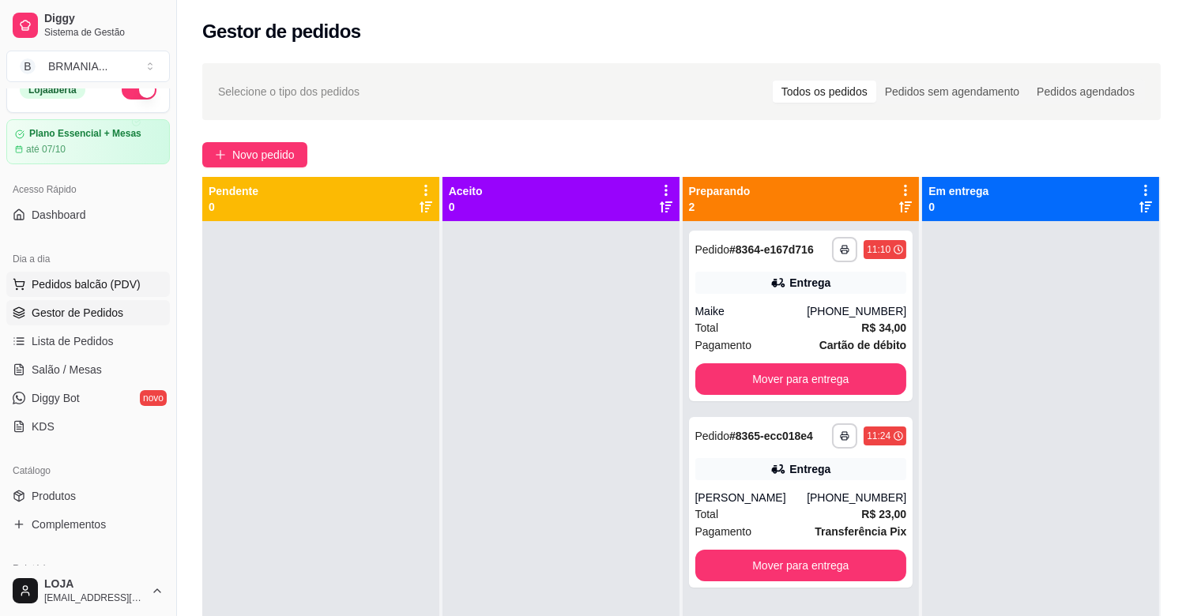
click at [90, 285] on span "Pedidos balcão (PDV)" at bounding box center [86, 285] width 109 height 16
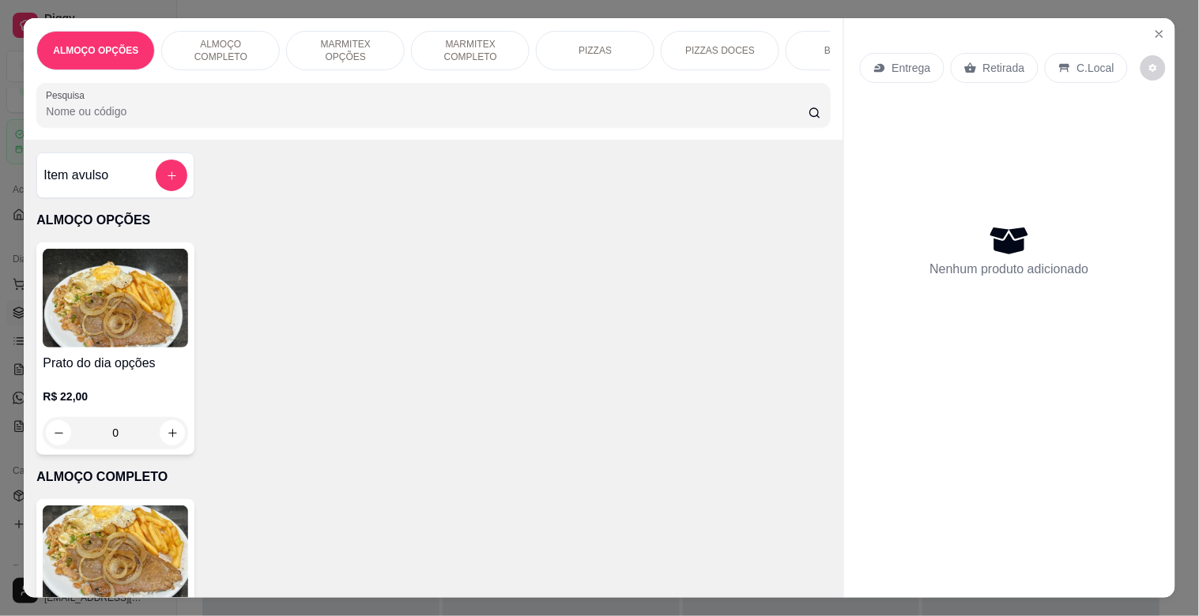
click at [168, 511] on div "PF Completo R$ 22,00 0" at bounding box center [115, 605] width 158 height 213
click at [462, 45] on p "MARMITEX COMPLETO" at bounding box center [470, 50] width 92 height 25
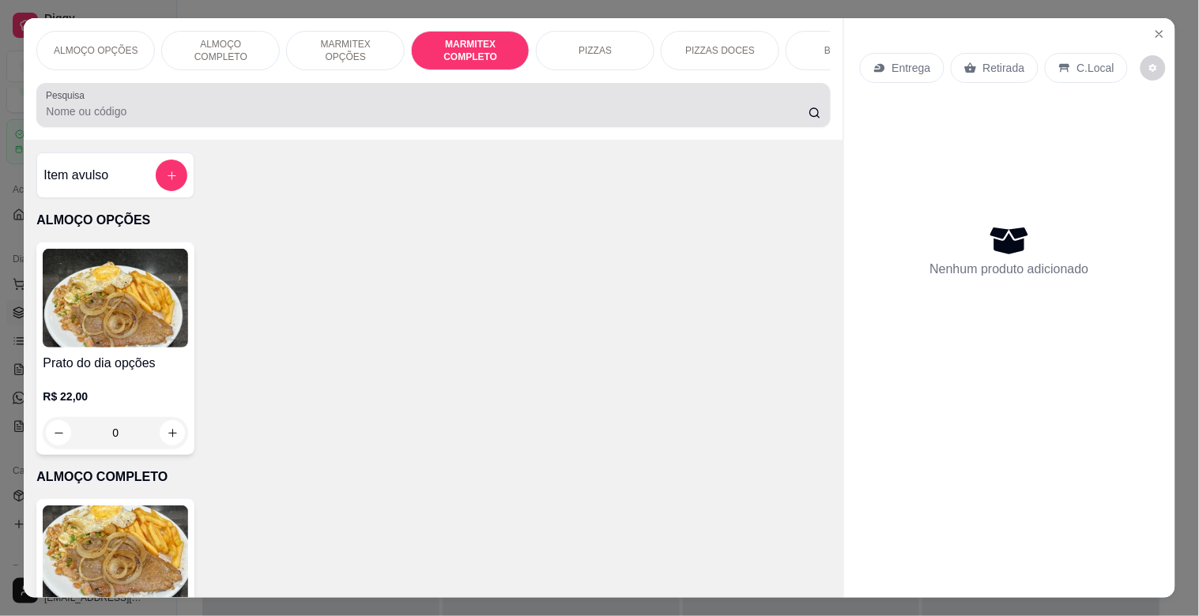
scroll to position [38, 0]
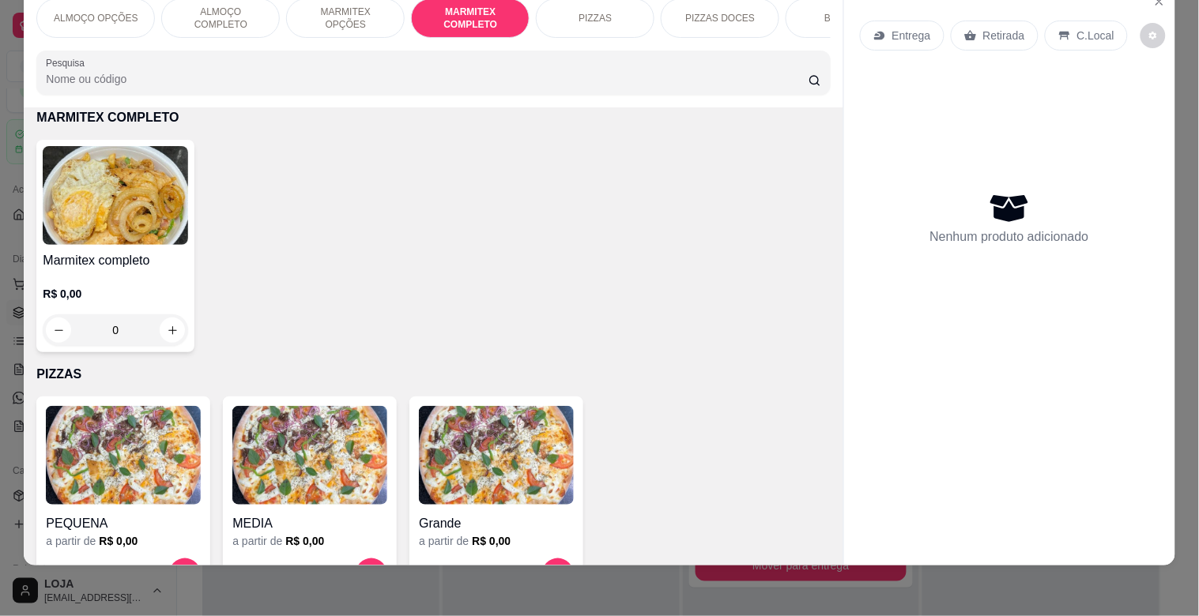
click at [179, 198] on img at bounding box center [115, 195] width 145 height 99
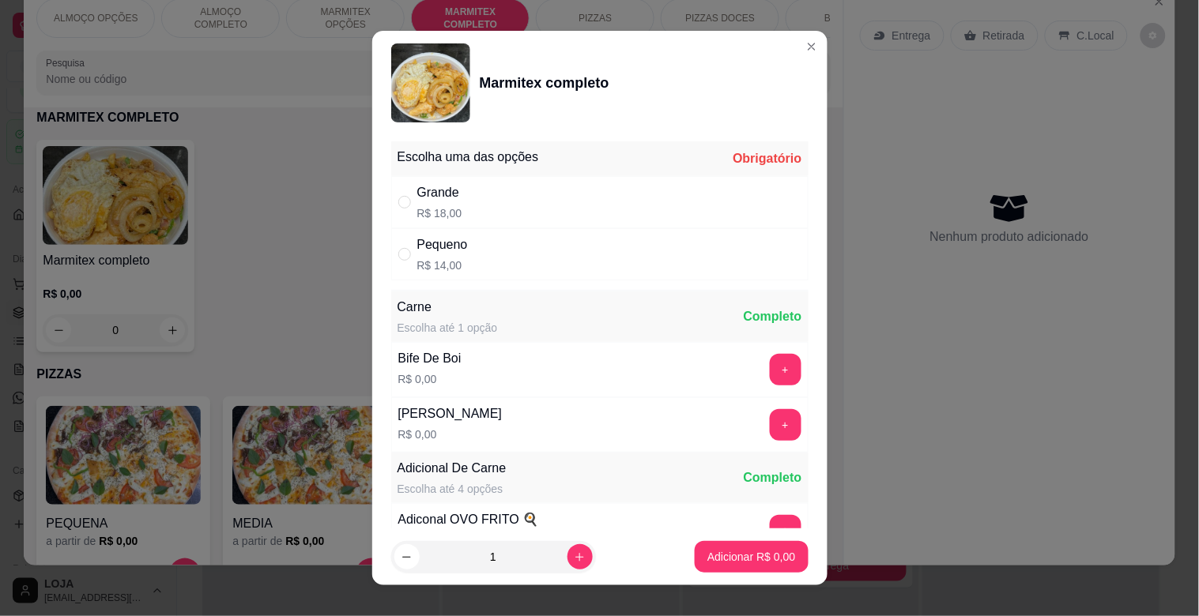
click at [452, 204] on div "Grande R$ 18,00" at bounding box center [439, 202] width 45 height 38
radio input "true"
click at [770, 359] on button "+" at bounding box center [785, 370] width 31 height 31
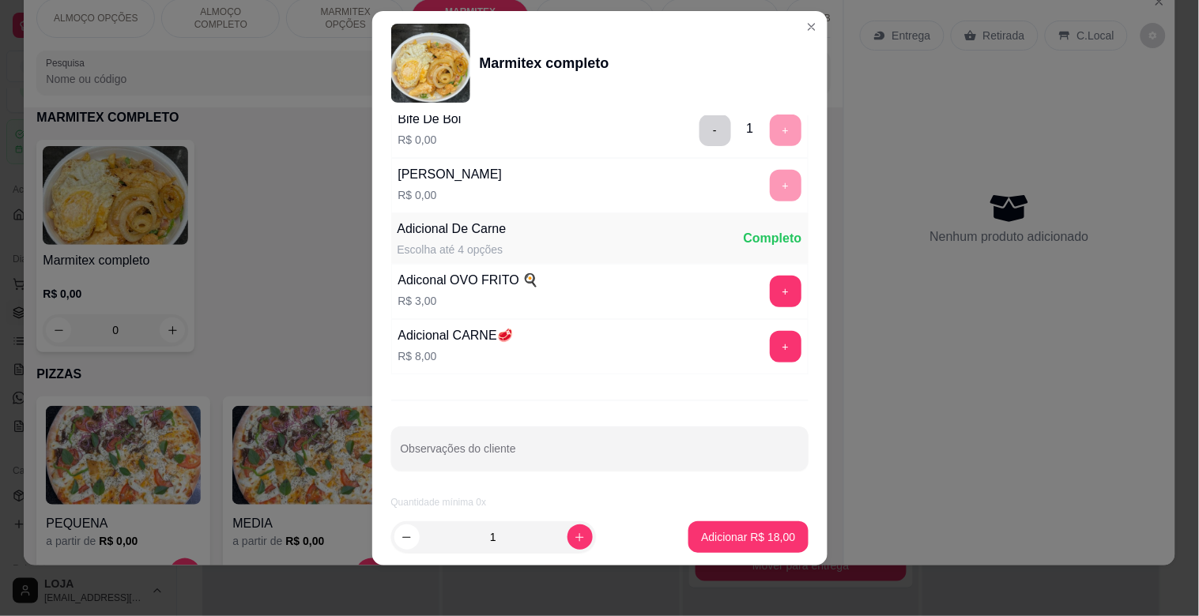
scroll to position [221, 0]
click at [744, 536] on p "Adicionar R$ 18,00" at bounding box center [748, 538] width 94 height 16
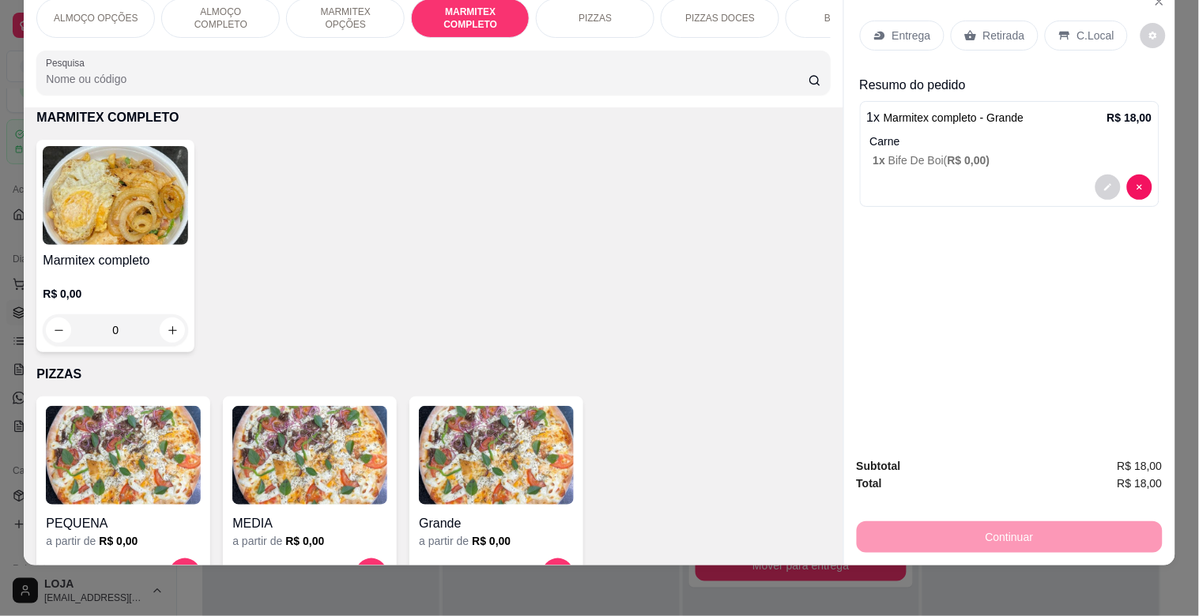
drag, startPoint x: 993, startPoint y: 21, endPoint x: 998, endPoint y: 45, distance: 25.1
click at [993, 28] on p "Retirada" at bounding box center [1004, 36] width 42 height 16
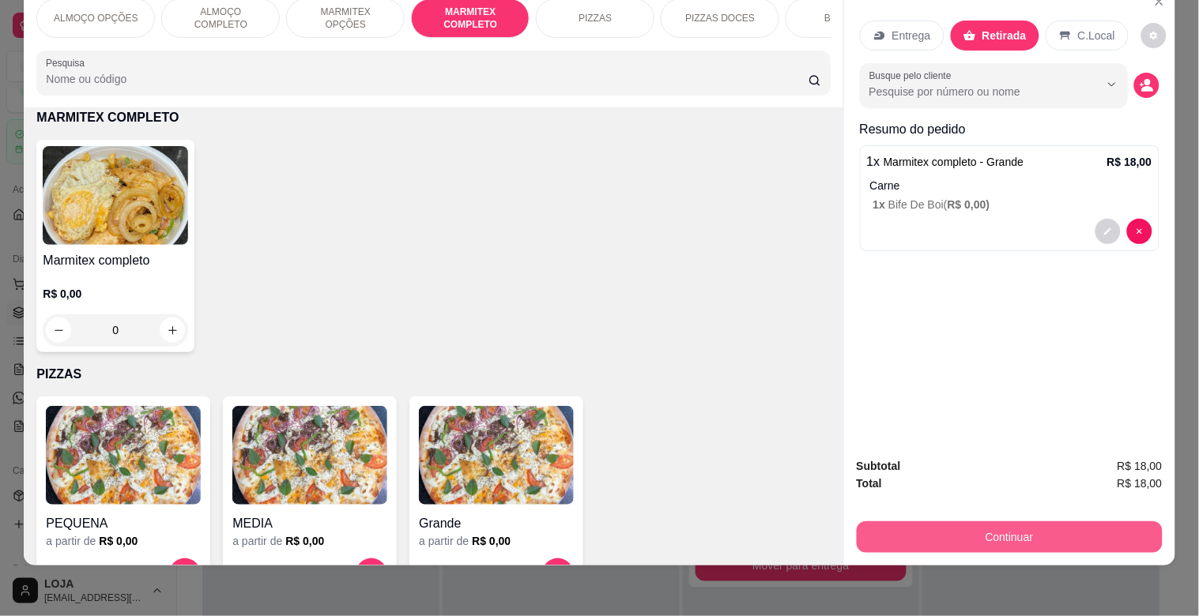
click at [996, 522] on button "Continuar" at bounding box center [1010, 538] width 306 height 32
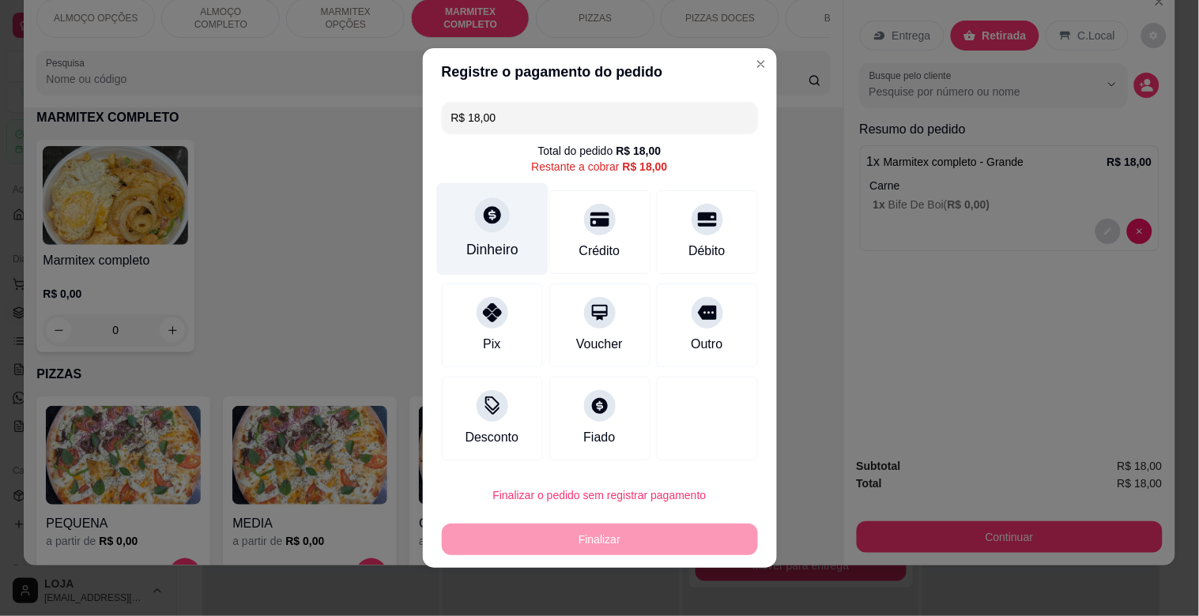
drag, startPoint x: 448, startPoint y: 237, endPoint x: 465, endPoint y: 239, distance: 16.7
click at [465, 239] on div "Dinheiro" at bounding box center [491, 229] width 111 height 92
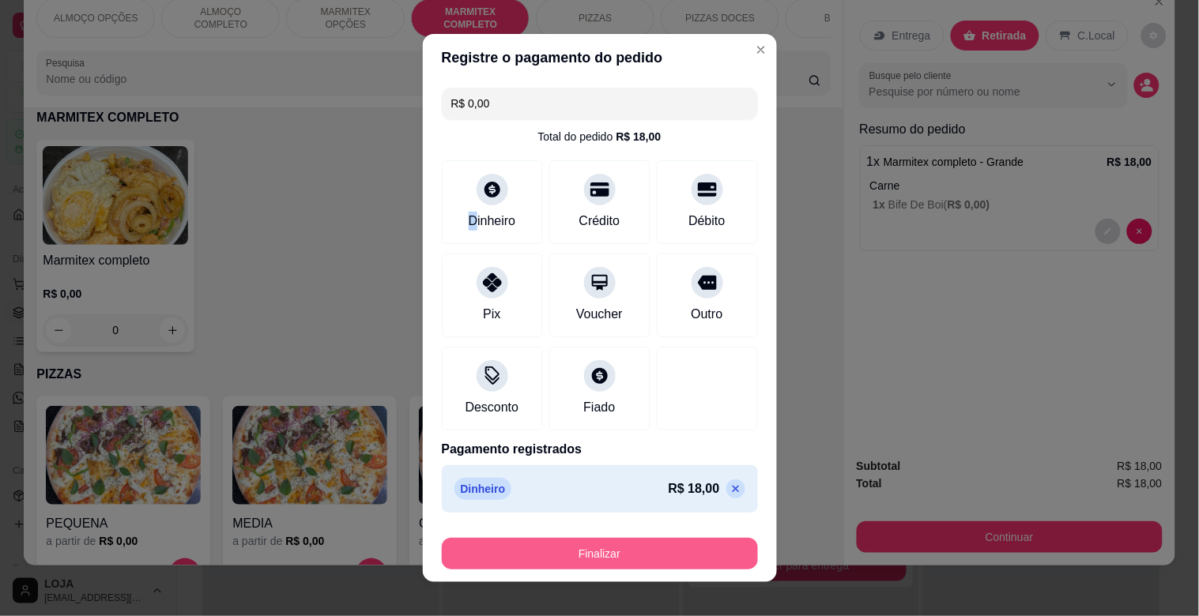
click at [573, 549] on button "Finalizar" at bounding box center [600, 554] width 316 height 32
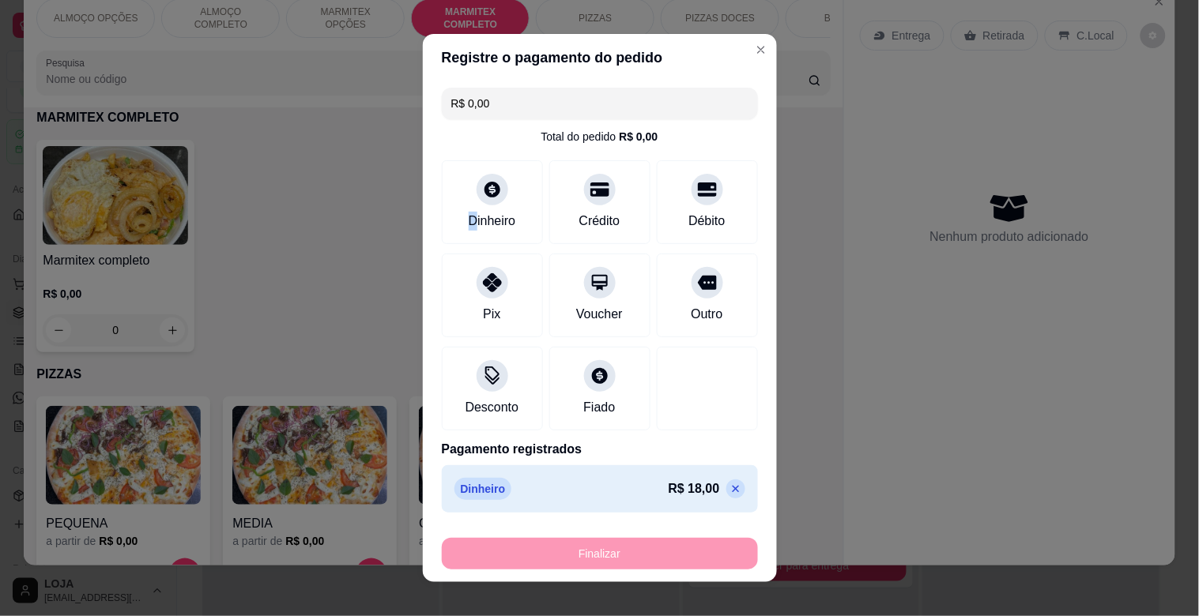
type input "-R$ 18,00"
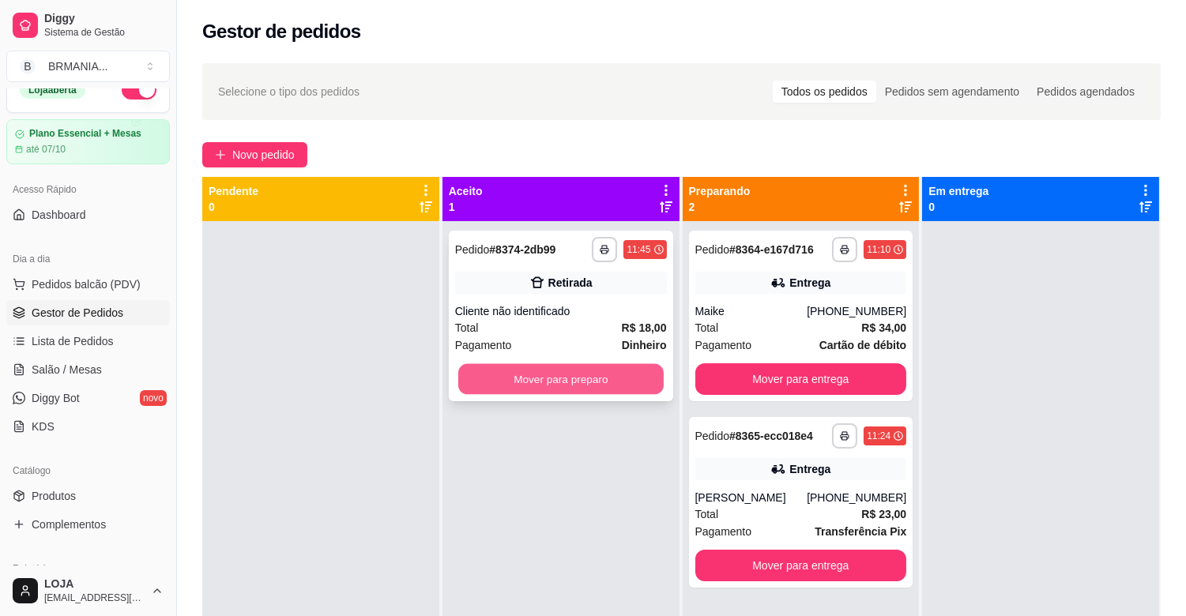
click at [556, 384] on button "Mover para preparo" at bounding box center [560, 379] width 205 height 31
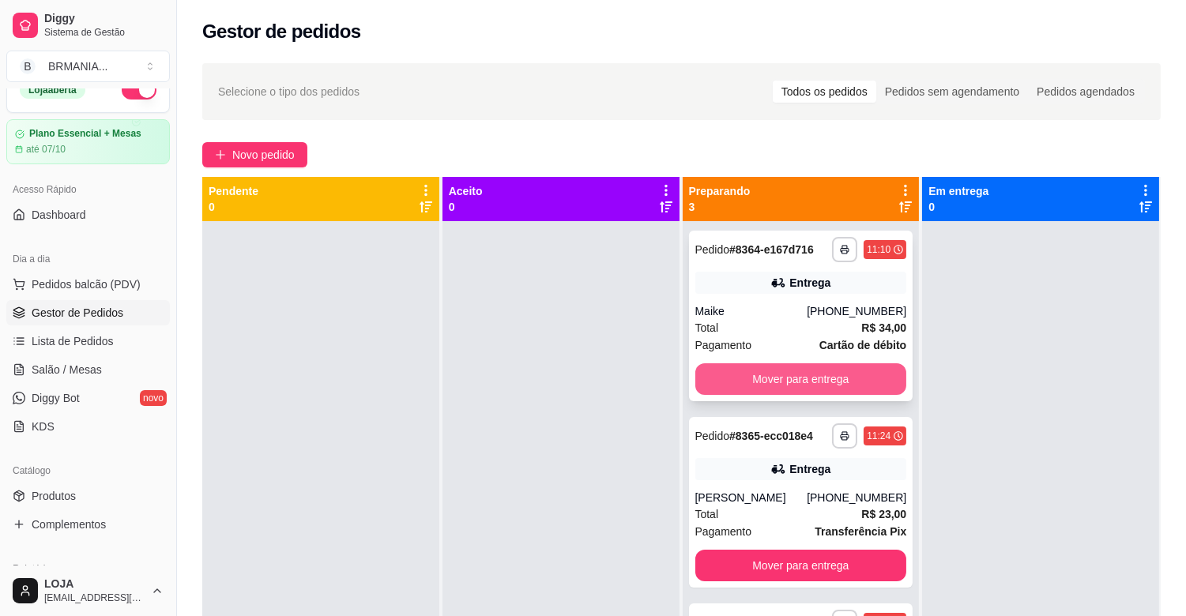
click at [755, 383] on button "Mover para entrega" at bounding box center [801, 380] width 212 height 32
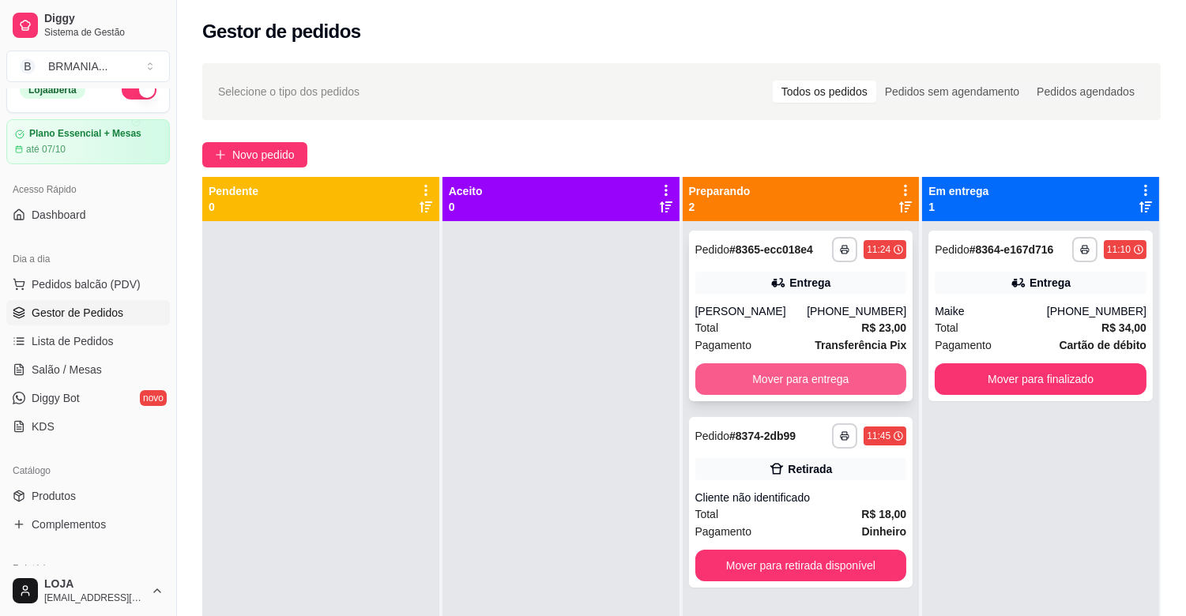
click at [767, 380] on button "Mover para entrega" at bounding box center [801, 380] width 212 height 32
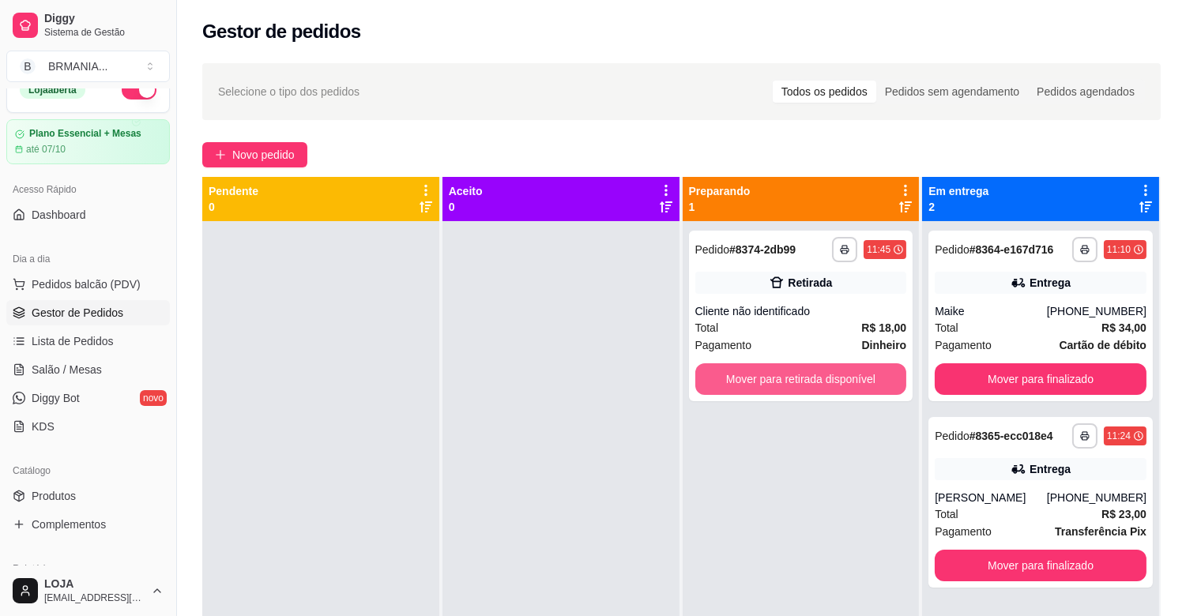
click at [767, 380] on button "Mover para retirada disponível" at bounding box center [801, 380] width 212 height 32
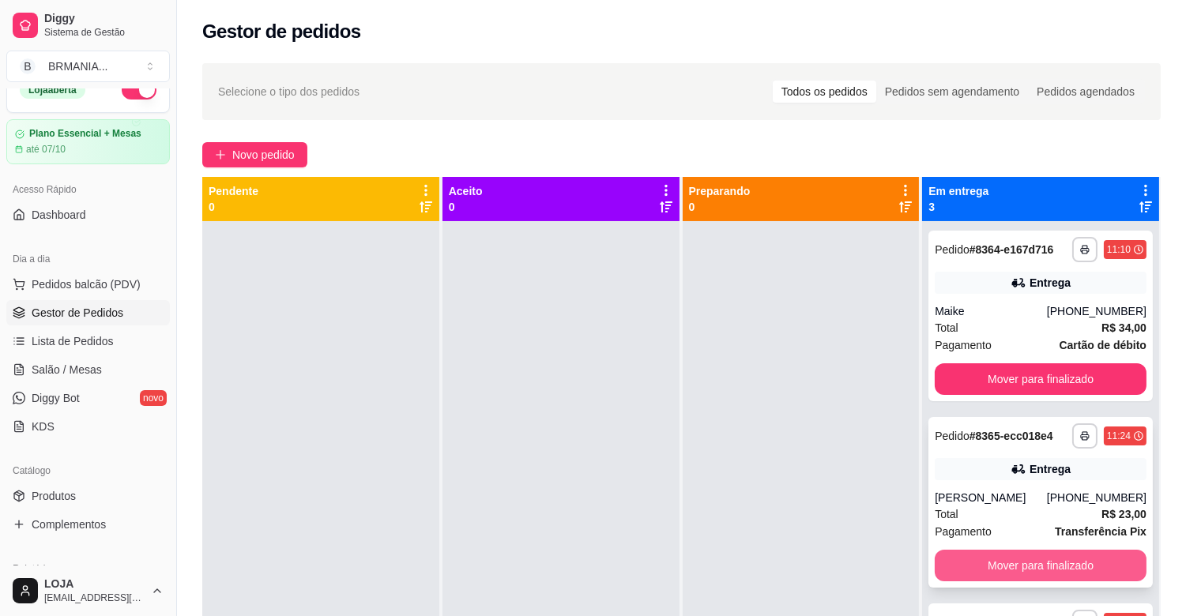
click at [1012, 570] on button "Mover para finalizado" at bounding box center [1041, 566] width 212 height 32
click at [1023, 571] on button "Mover para finalizado" at bounding box center [1041, 566] width 212 height 32
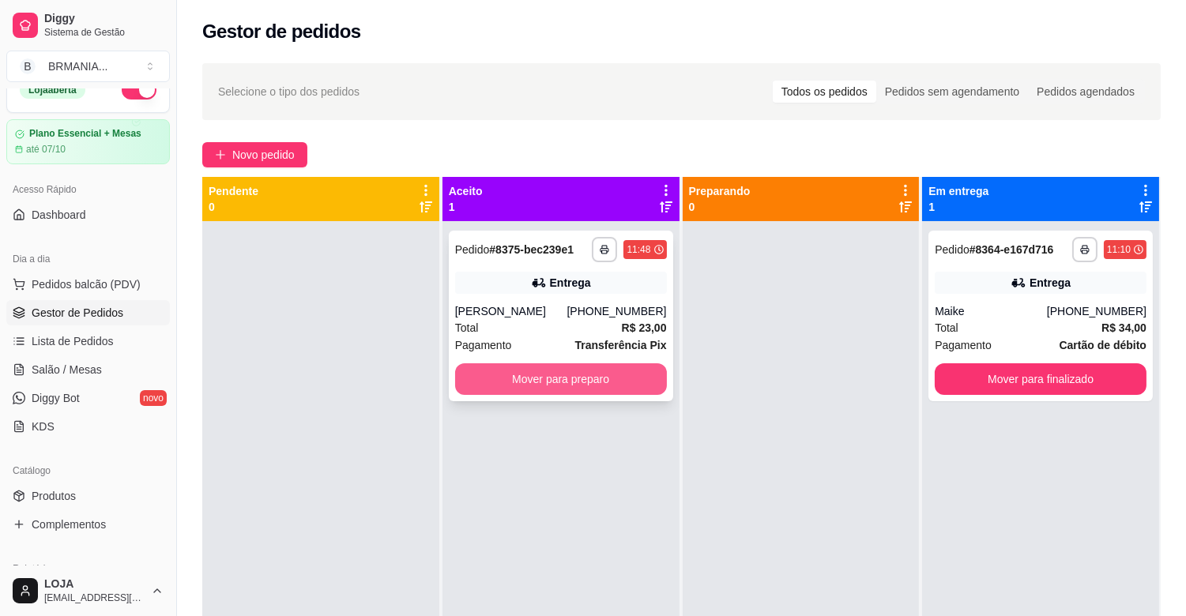
click at [566, 380] on button "Mover para preparo" at bounding box center [561, 380] width 212 height 32
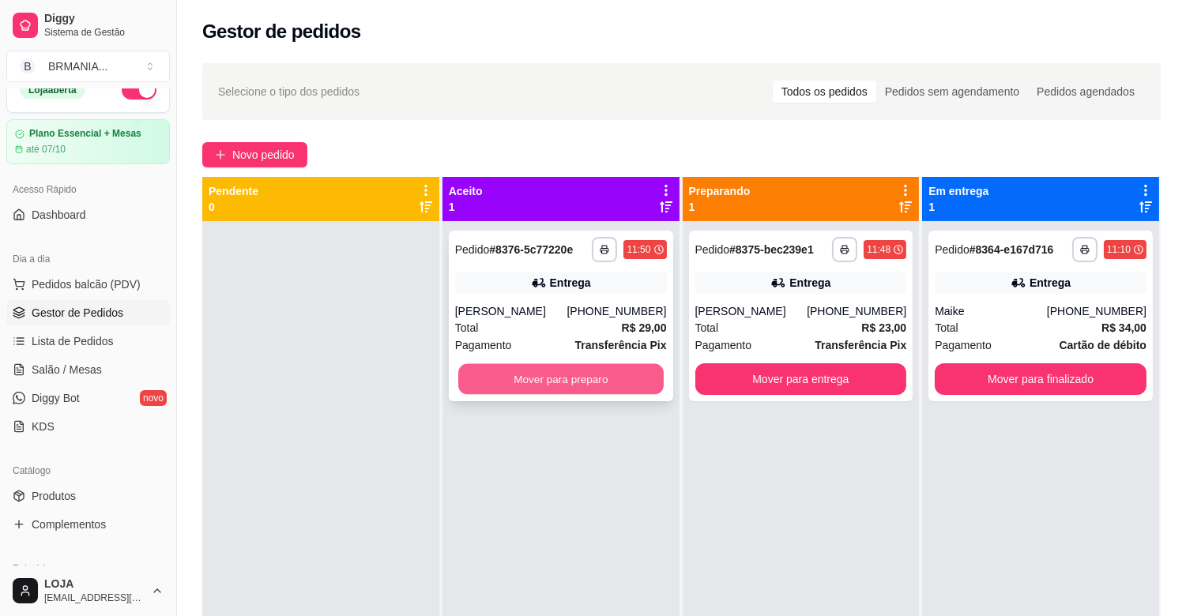
click at [577, 376] on button "Mover para preparo" at bounding box center [560, 379] width 205 height 31
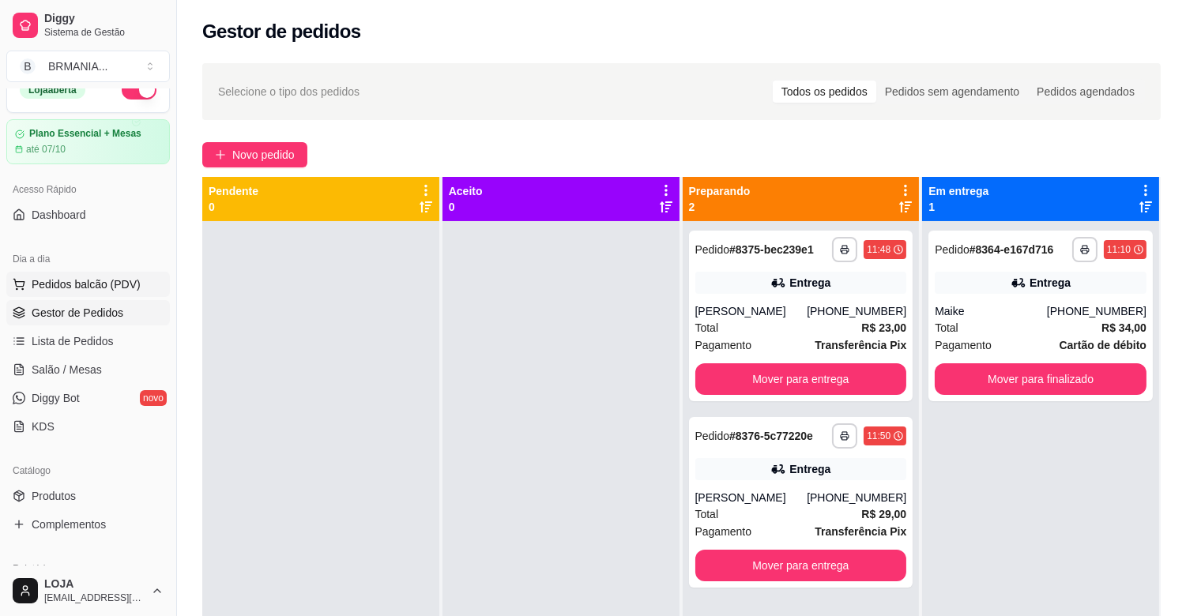
click at [89, 273] on button "Pedidos balcão (PDV)" at bounding box center [88, 284] width 164 height 25
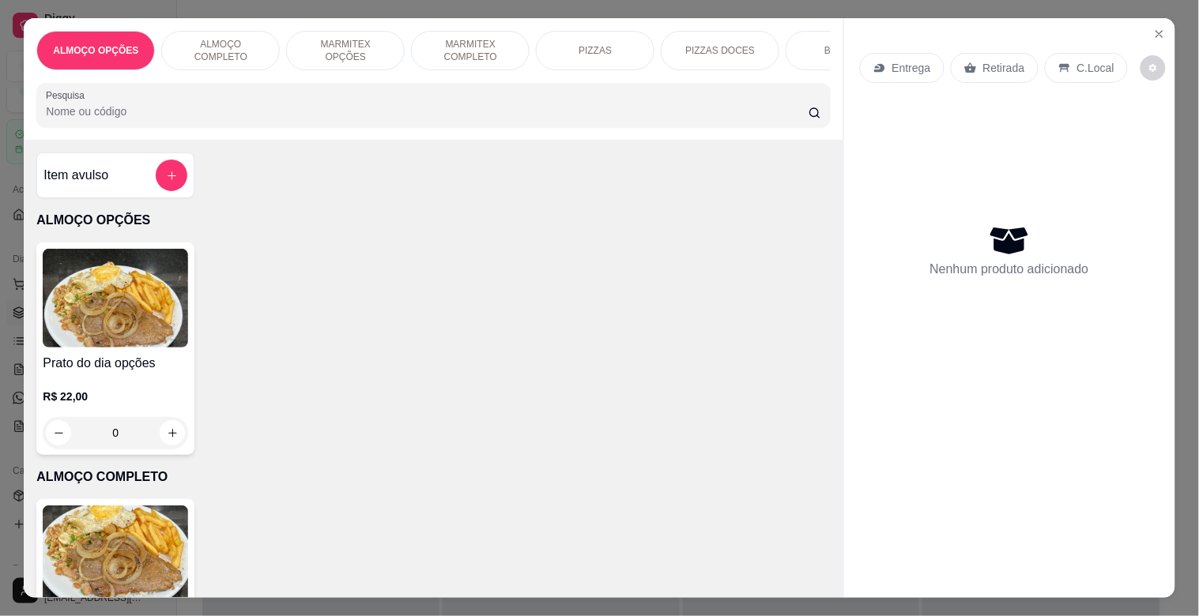
click at [487, 51] on p "MARMITEX COMPLETO" at bounding box center [470, 50] width 92 height 25
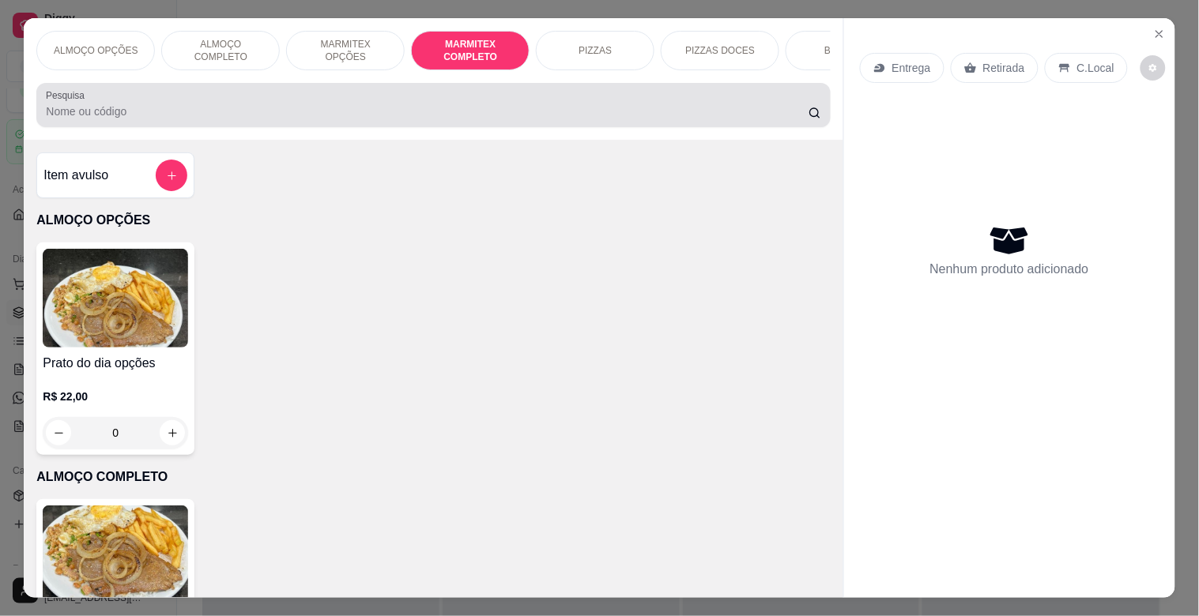
scroll to position [38, 0]
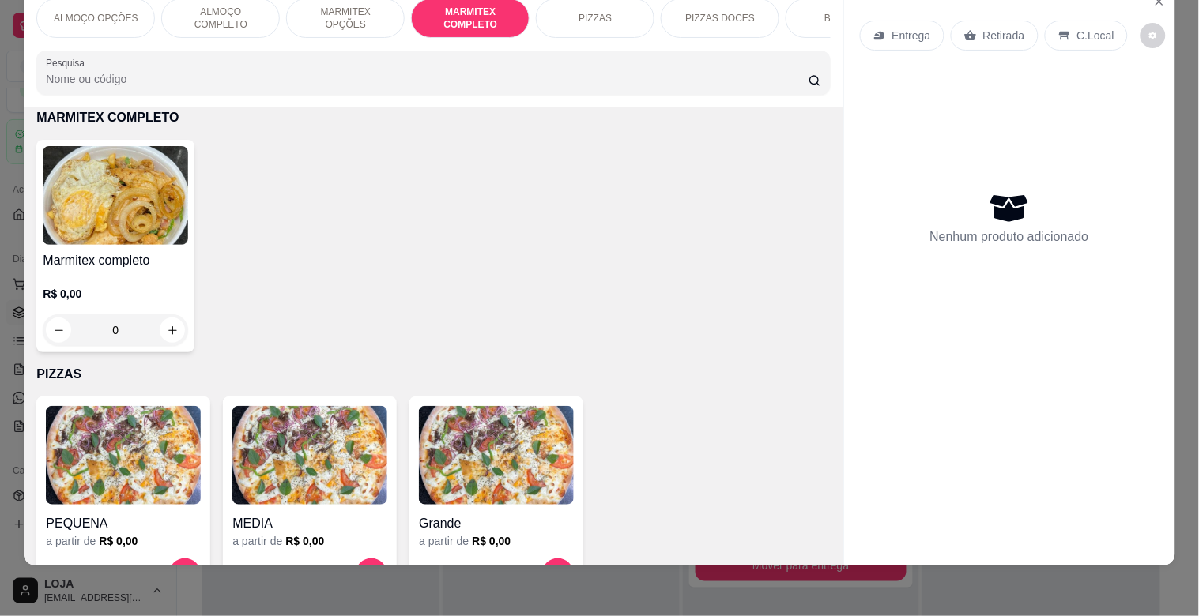
click at [156, 190] on img at bounding box center [115, 195] width 145 height 99
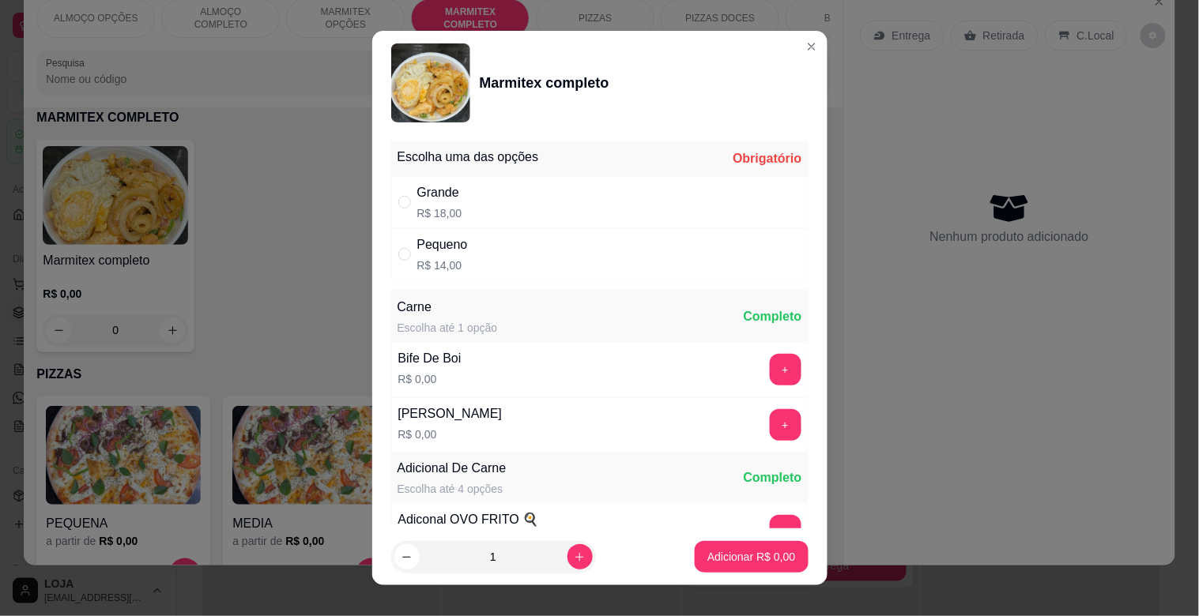
click at [557, 210] on div "Grande R$ 18,00" at bounding box center [599, 202] width 417 height 52
radio input "true"
click at [770, 364] on button "+" at bounding box center [786, 370] width 32 height 32
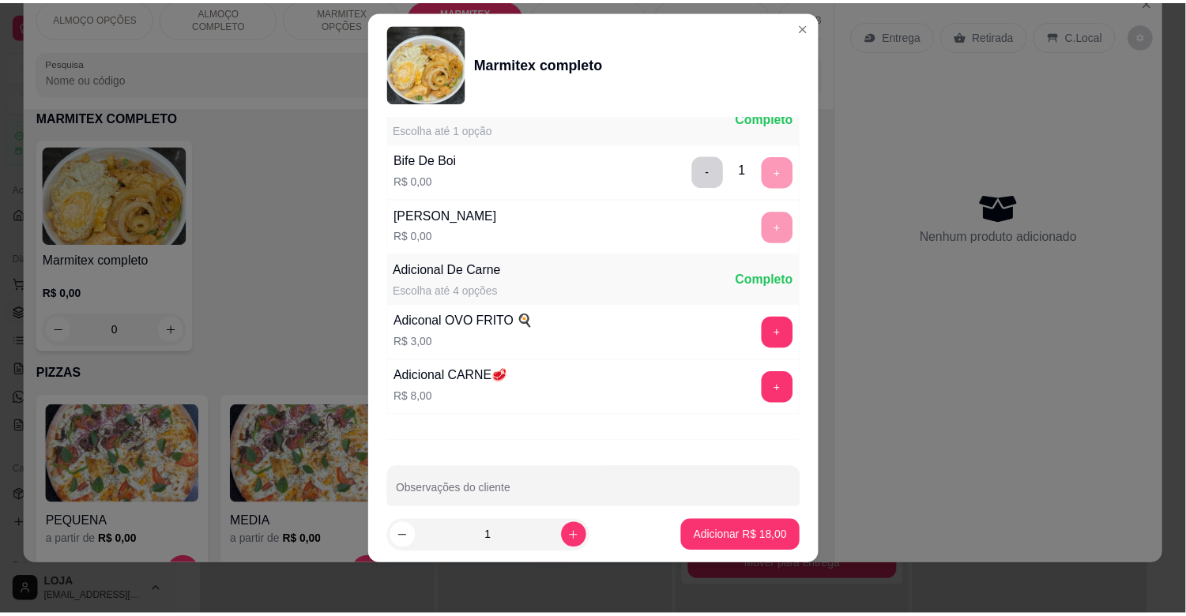
scroll to position [221, 0]
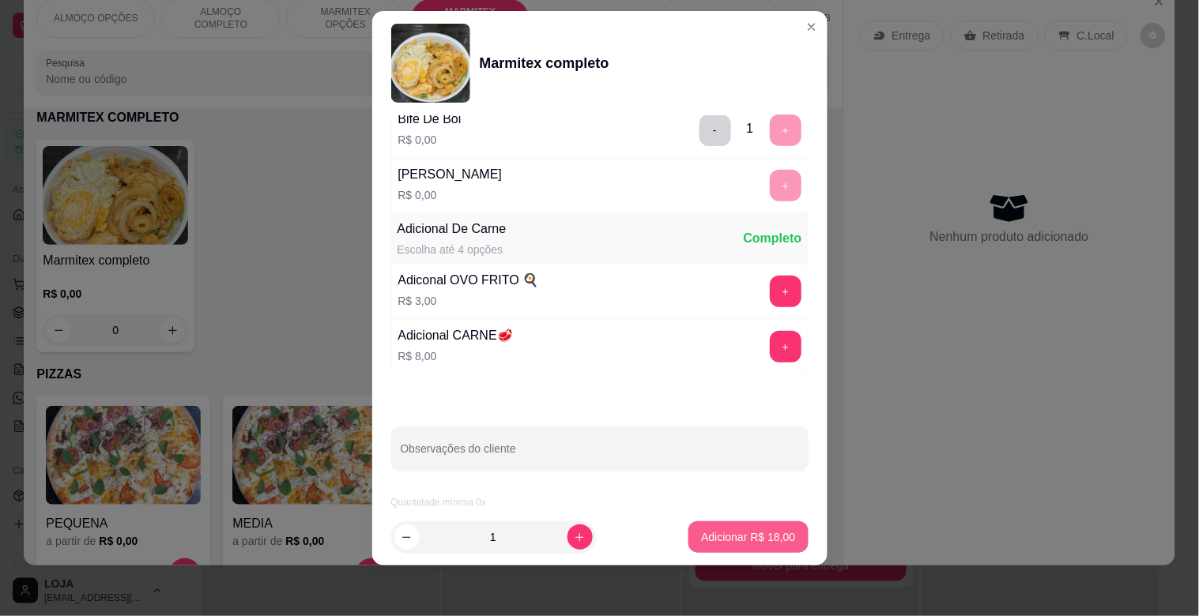
click at [745, 536] on p "Adicionar R$ 18,00" at bounding box center [748, 538] width 94 height 16
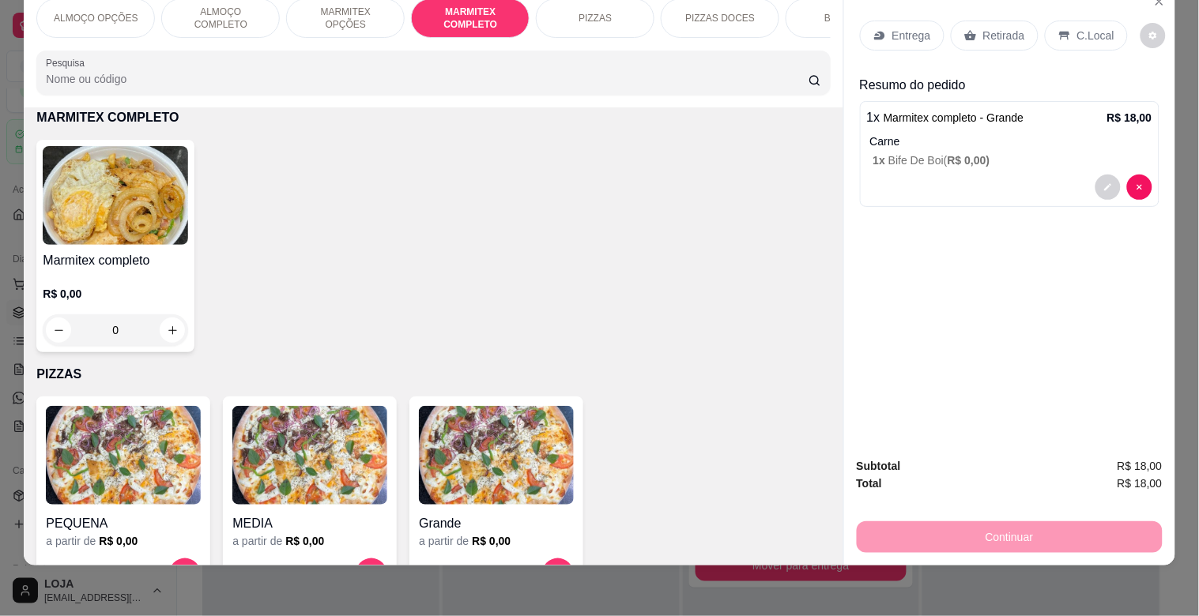
click at [997, 28] on p "Retirada" at bounding box center [1004, 36] width 42 height 16
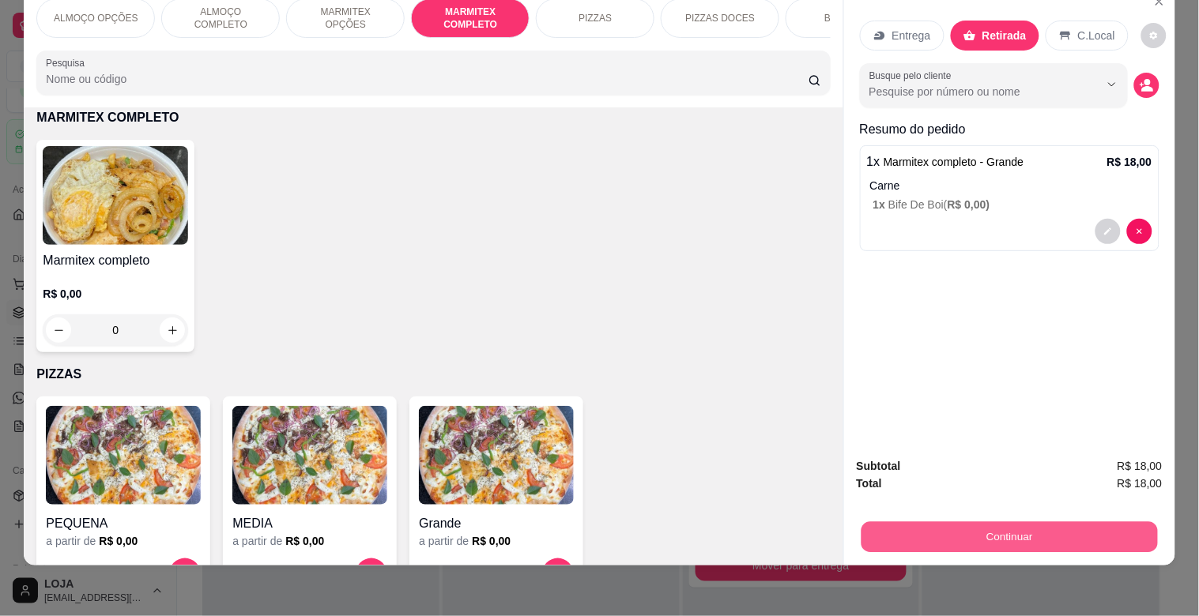
click at [1004, 527] on button "Continuar" at bounding box center [1009, 537] width 296 height 31
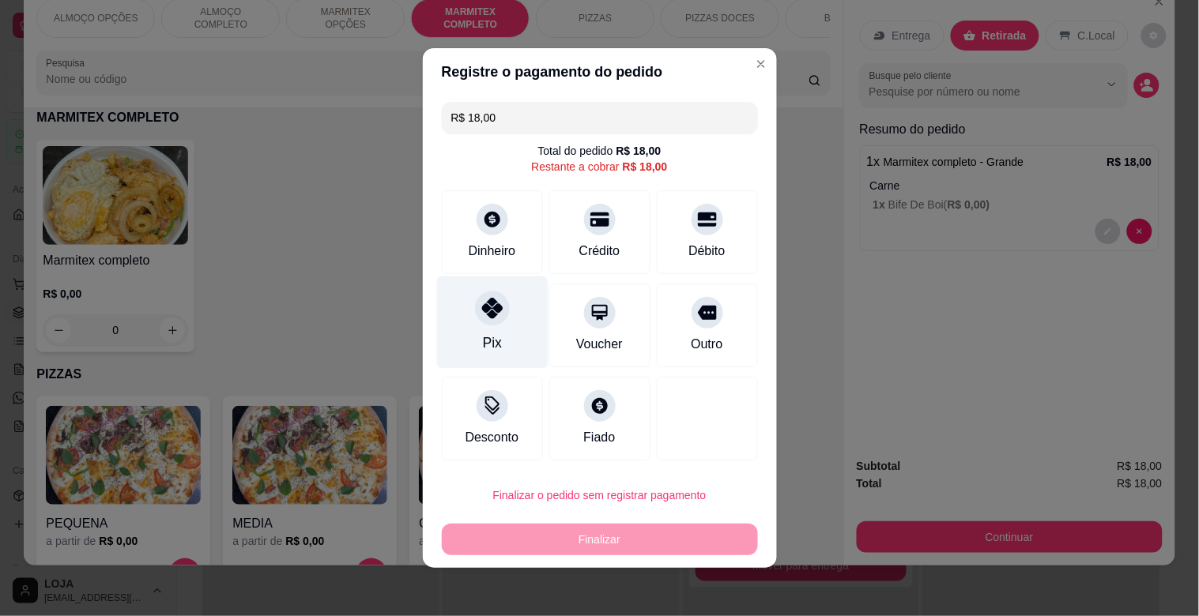
click at [484, 326] on div "Pix" at bounding box center [491, 323] width 111 height 92
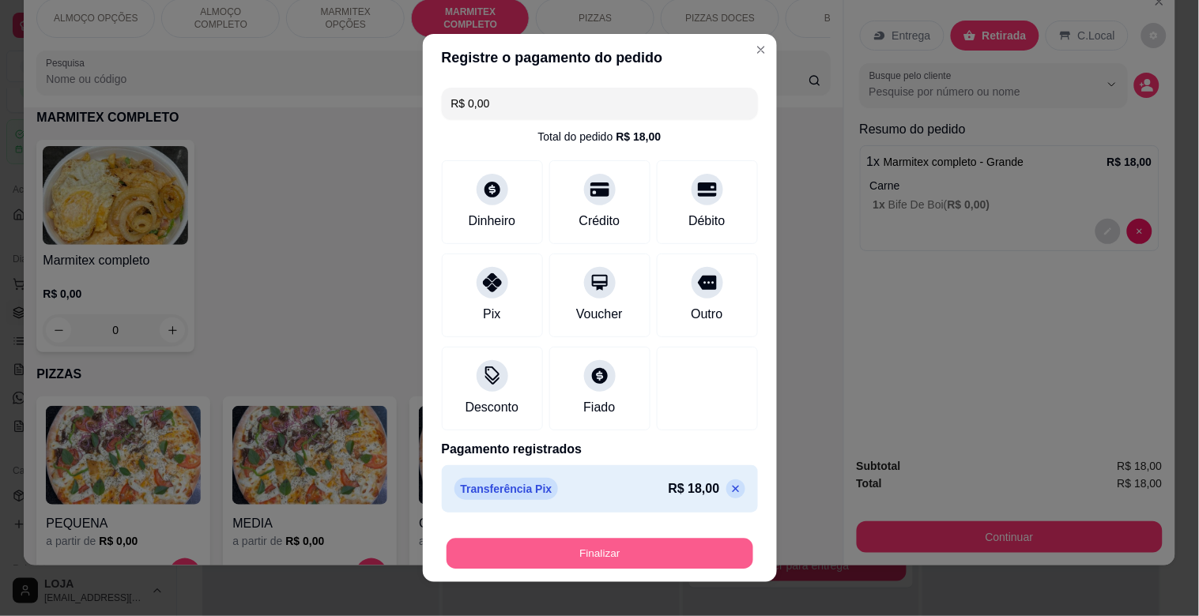
click at [587, 551] on button "Finalizar" at bounding box center [600, 554] width 307 height 31
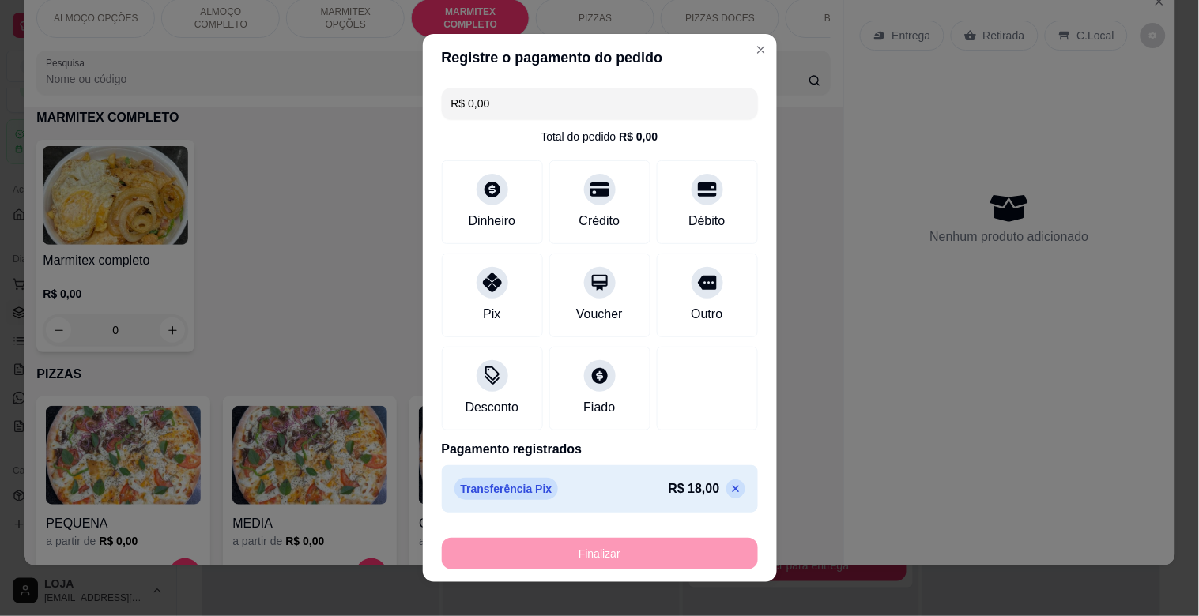
type input "-R$ 18,00"
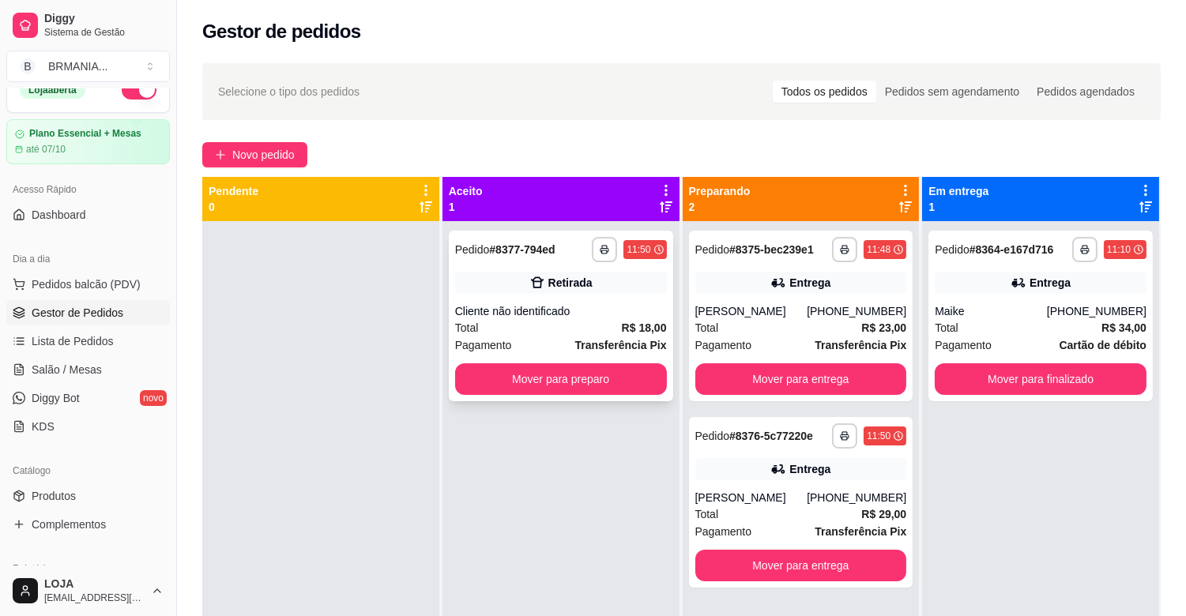
click at [601, 317] on div "Cliente não identificado" at bounding box center [561, 311] width 212 height 16
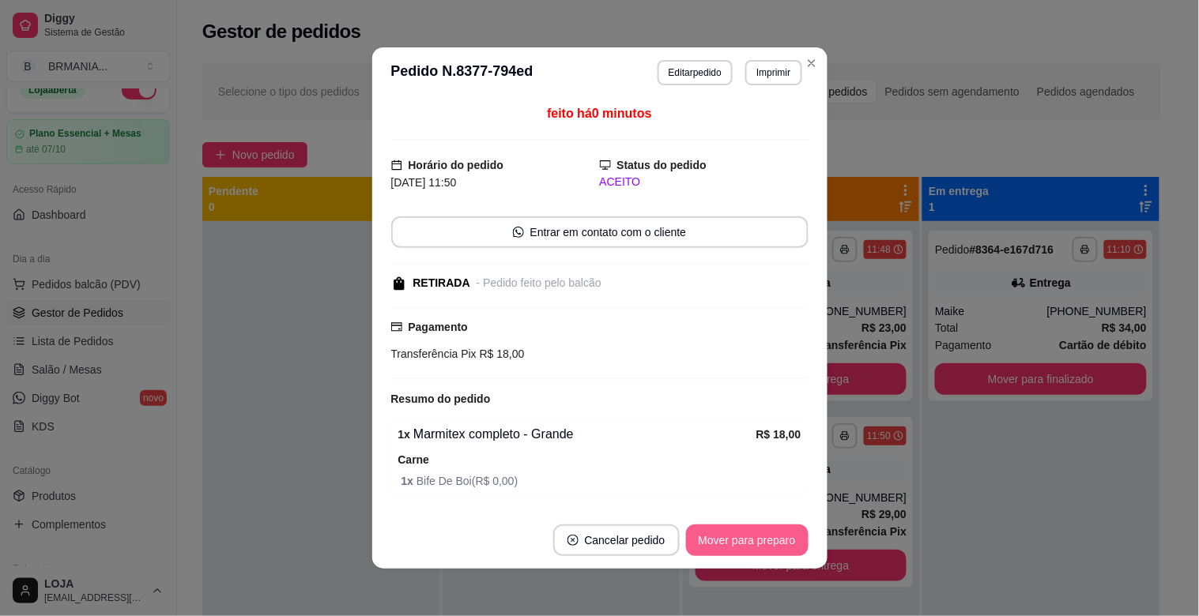
click at [741, 542] on button "Mover para preparo" at bounding box center [747, 541] width 123 height 32
click at [767, 549] on div "Mover para preparo" at bounding box center [736, 541] width 145 height 32
click at [767, 548] on div "Mover para preparo" at bounding box center [736, 541] width 145 height 32
click at [714, 541] on div "Mover para preparo" at bounding box center [736, 541] width 145 height 32
click at [716, 540] on button "Mover para retirada disponível" at bounding box center [720, 541] width 169 height 31
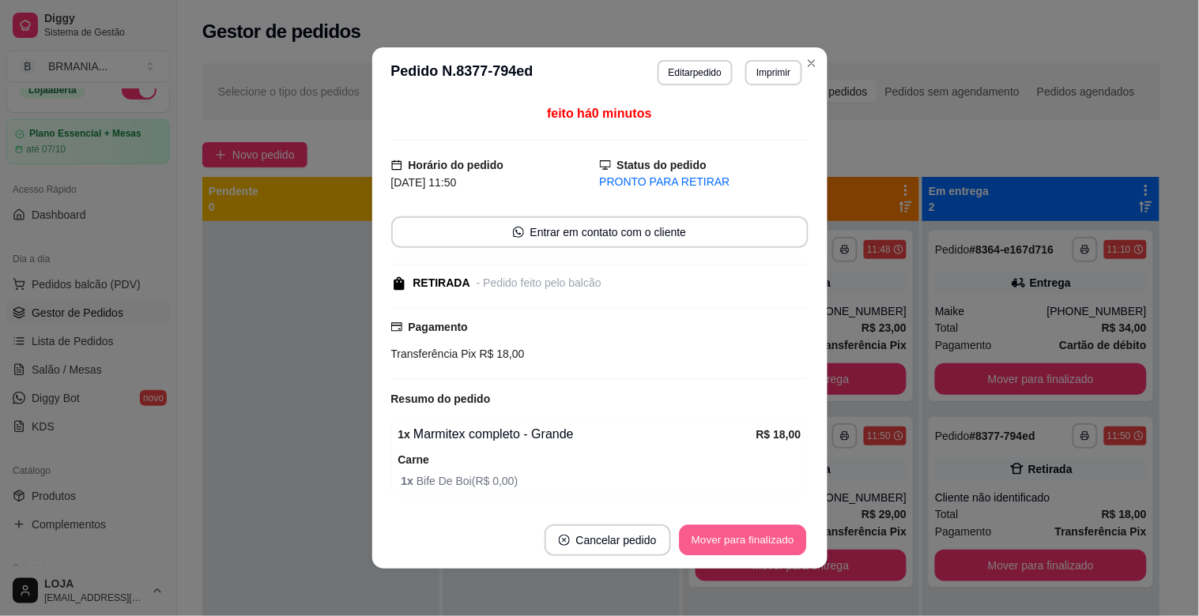
click at [744, 554] on button "Mover para finalizado" at bounding box center [742, 541] width 127 height 31
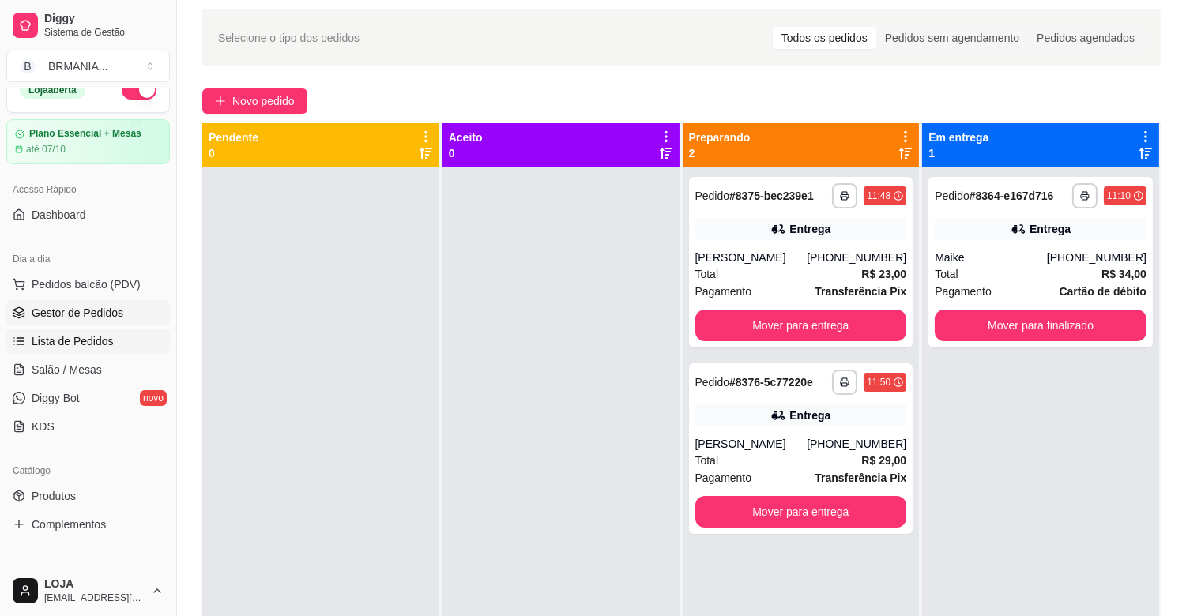
click at [92, 340] on span "Lista de Pedidos" at bounding box center [73, 342] width 82 height 16
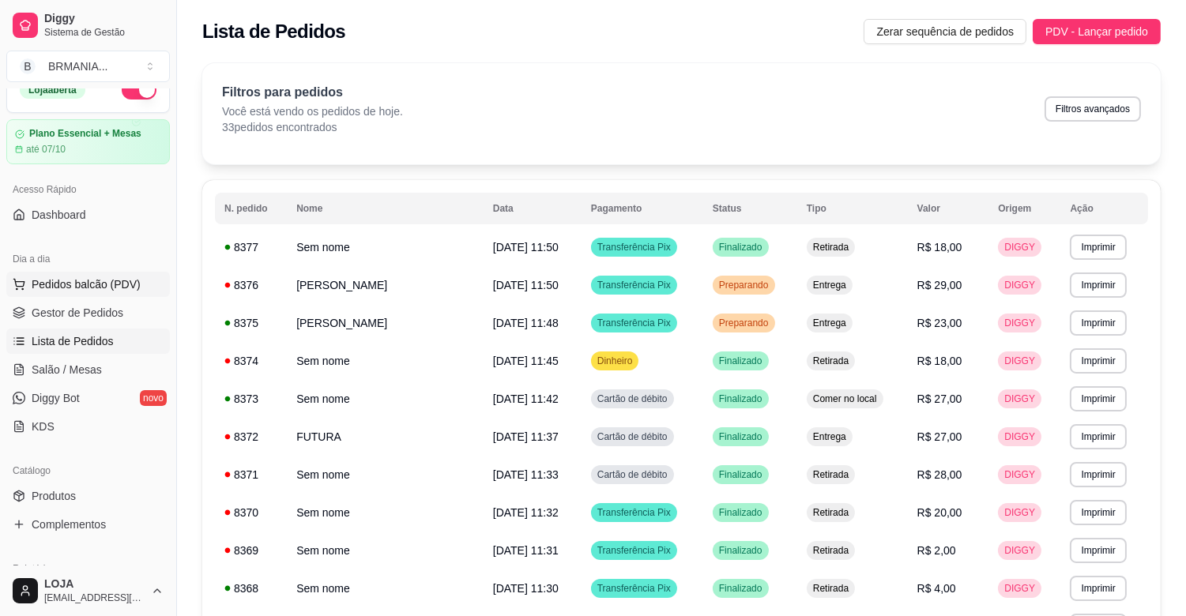
click at [104, 294] on button "Pedidos balcão (PDV)" at bounding box center [88, 284] width 164 height 25
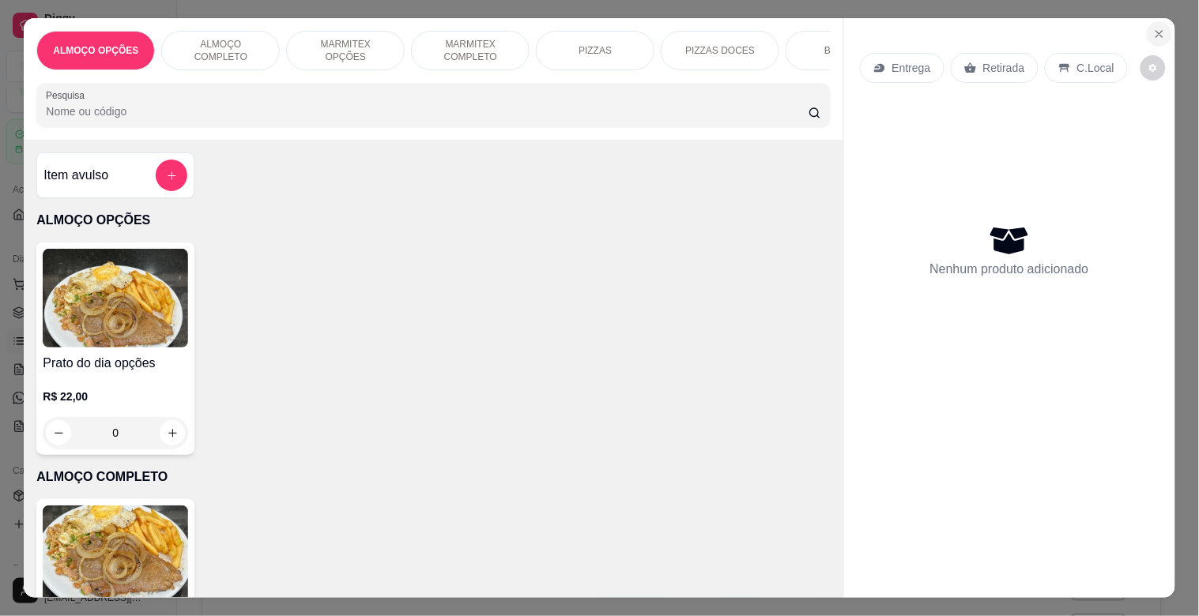
click at [1157, 28] on icon "Close" at bounding box center [1159, 34] width 13 height 13
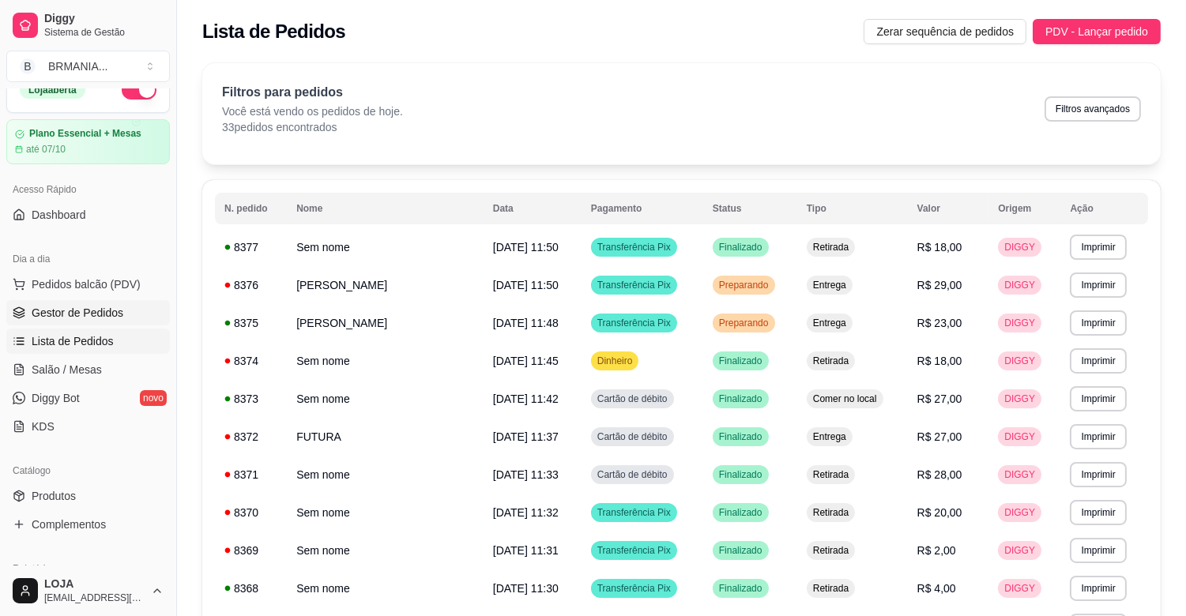
click at [89, 315] on span "Gestor de Pedidos" at bounding box center [78, 313] width 92 height 16
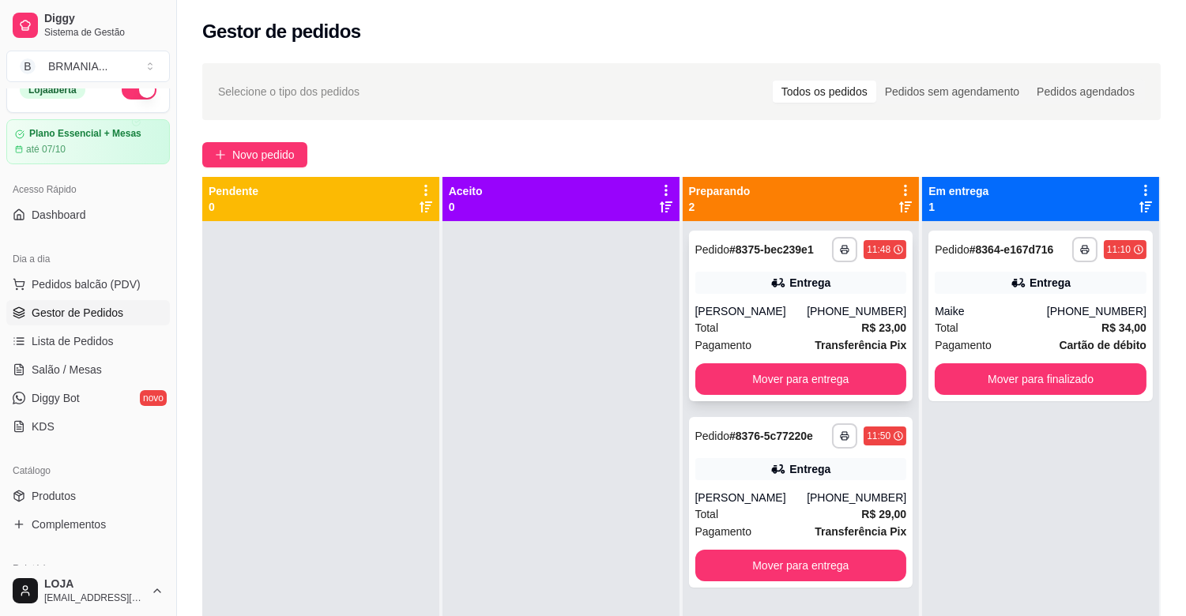
click at [820, 322] on div "Total R$ 23,00" at bounding box center [801, 327] width 212 height 17
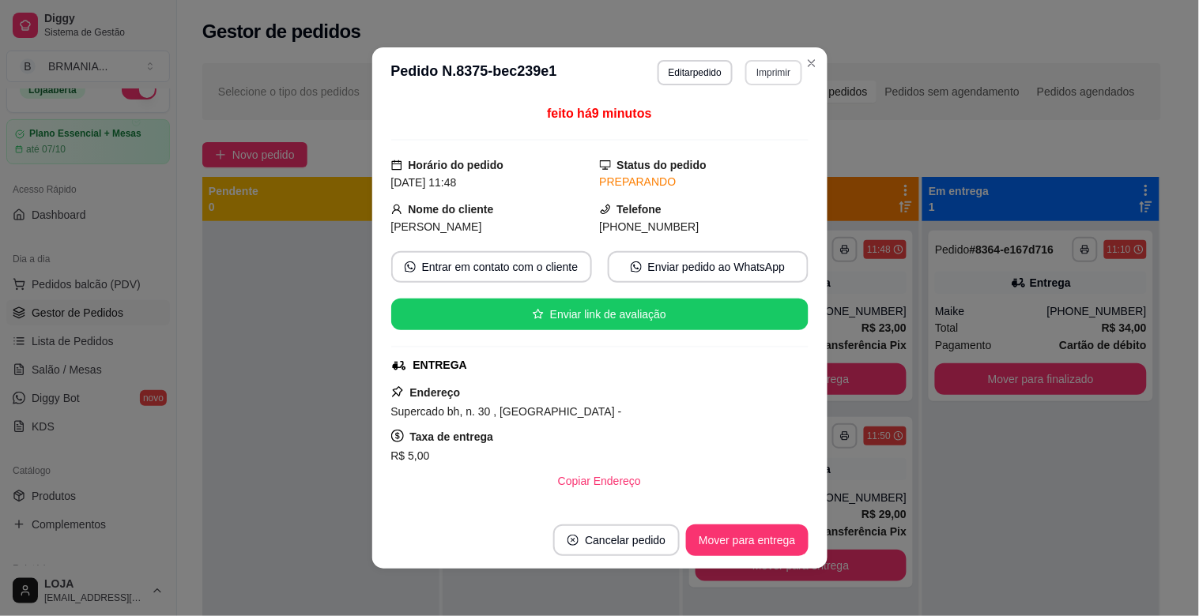
click at [769, 74] on button "Imprimir" at bounding box center [773, 72] width 56 height 25
click at [740, 121] on button "IMPRESSORA" at bounding box center [739, 128] width 115 height 25
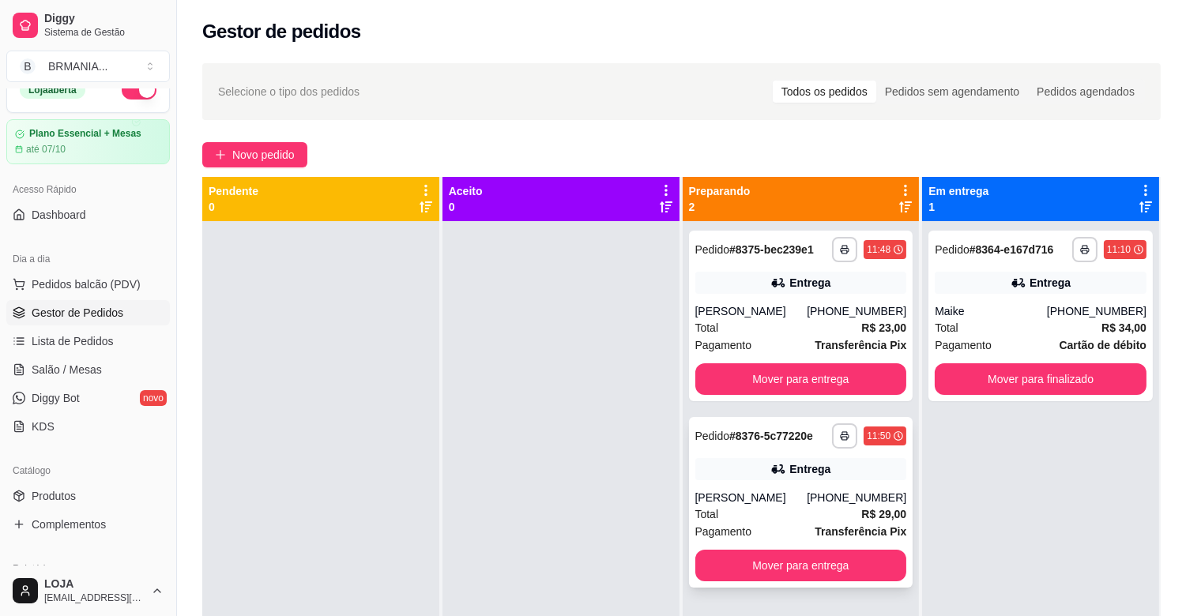
click at [858, 503] on div "[PHONE_NUMBER]" at bounding box center [857, 498] width 100 height 16
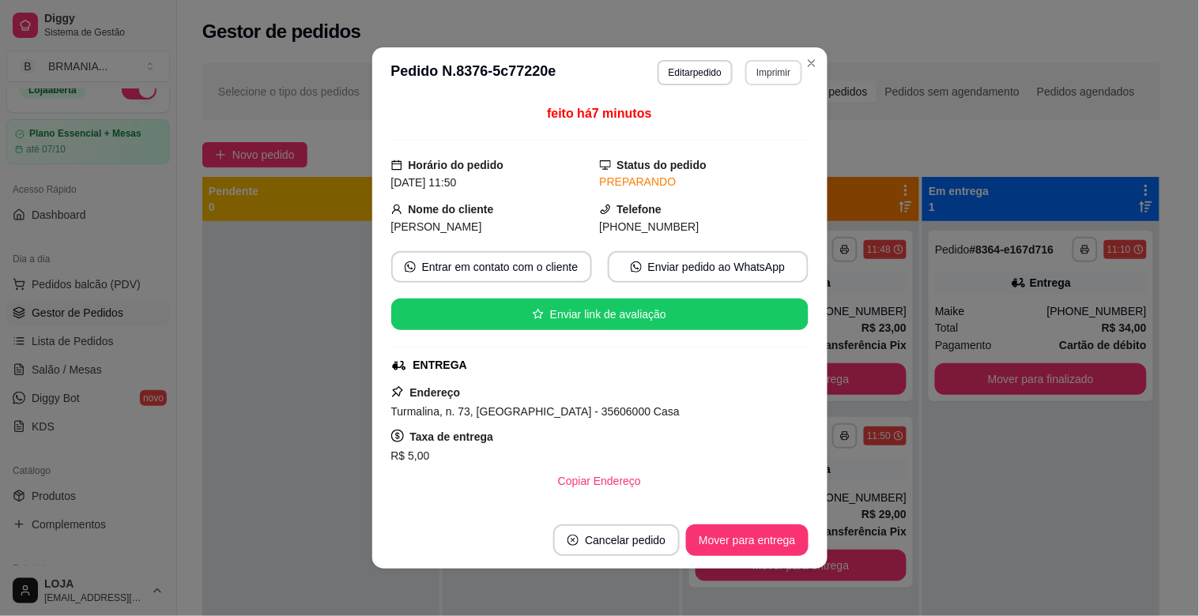
click at [762, 77] on button "Imprimir" at bounding box center [773, 72] width 56 height 25
click at [748, 125] on button "IMPRESSORA" at bounding box center [740, 128] width 115 height 25
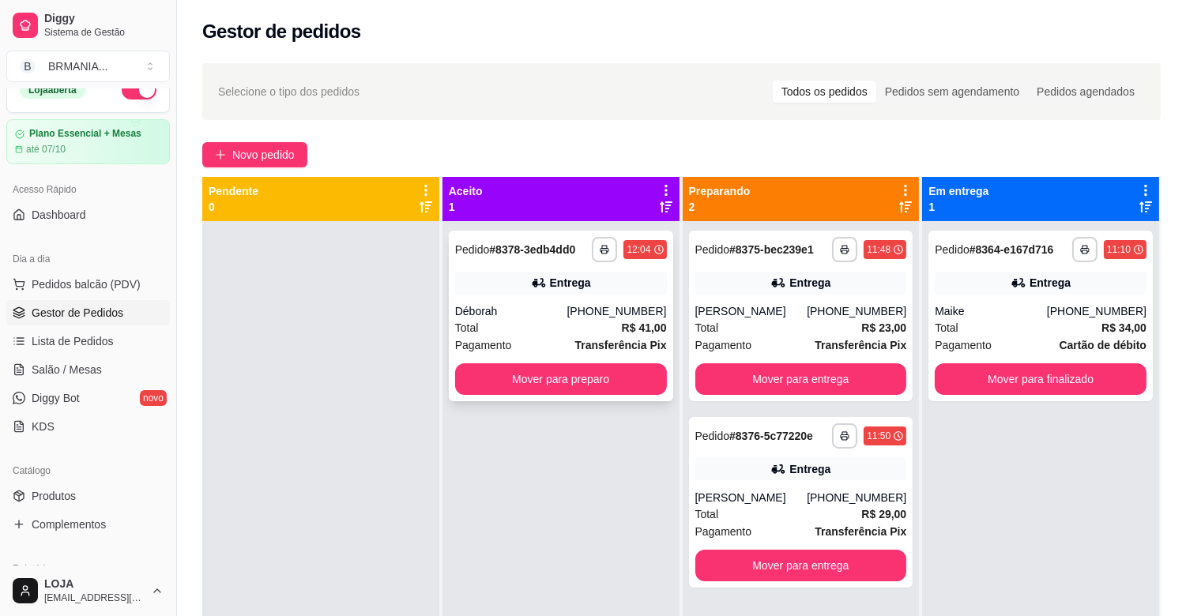
click at [507, 313] on div "Déborah" at bounding box center [511, 311] width 112 height 16
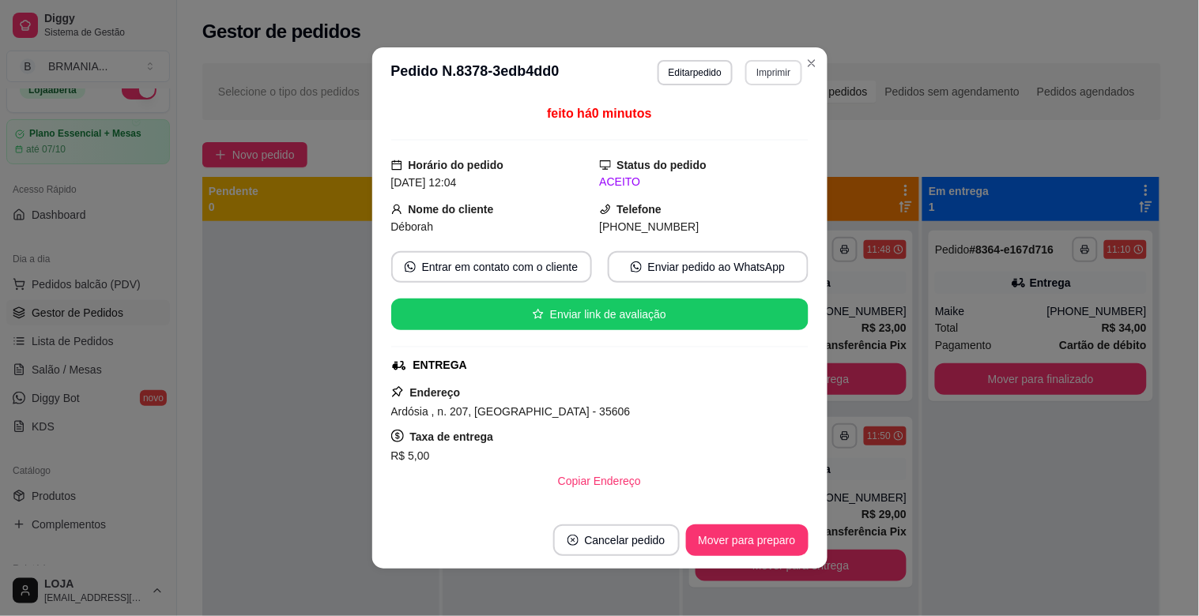
click at [772, 74] on button "Imprimir" at bounding box center [773, 72] width 56 height 25
click at [748, 130] on button "IMPRESSORA" at bounding box center [739, 128] width 111 height 25
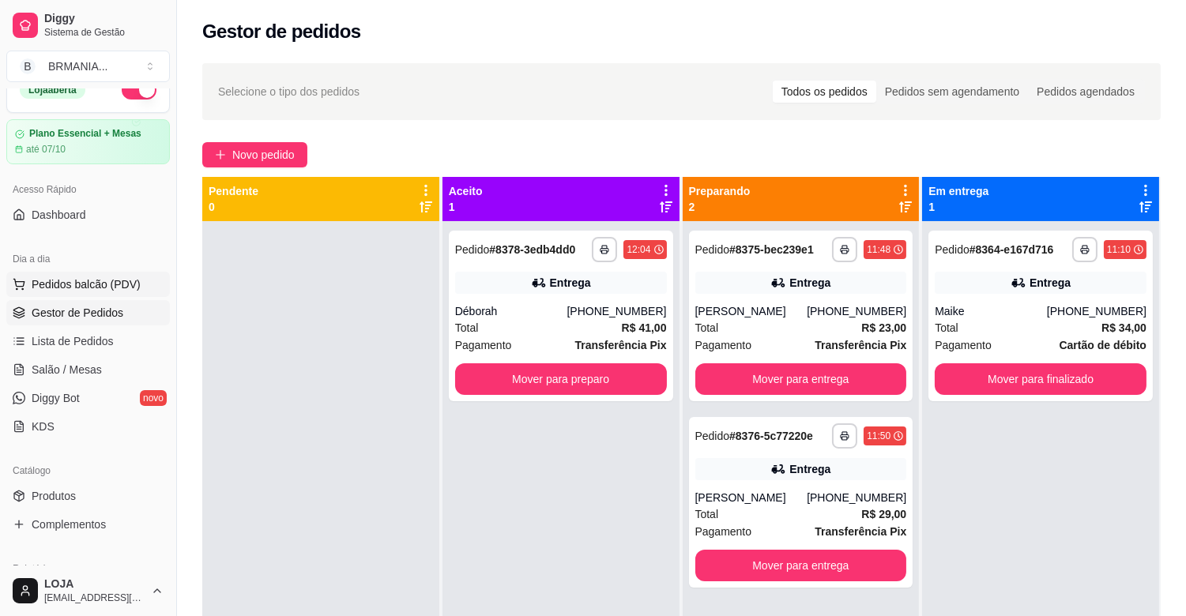
click at [100, 283] on span "Pedidos balcão (PDV)" at bounding box center [86, 285] width 109 height 16
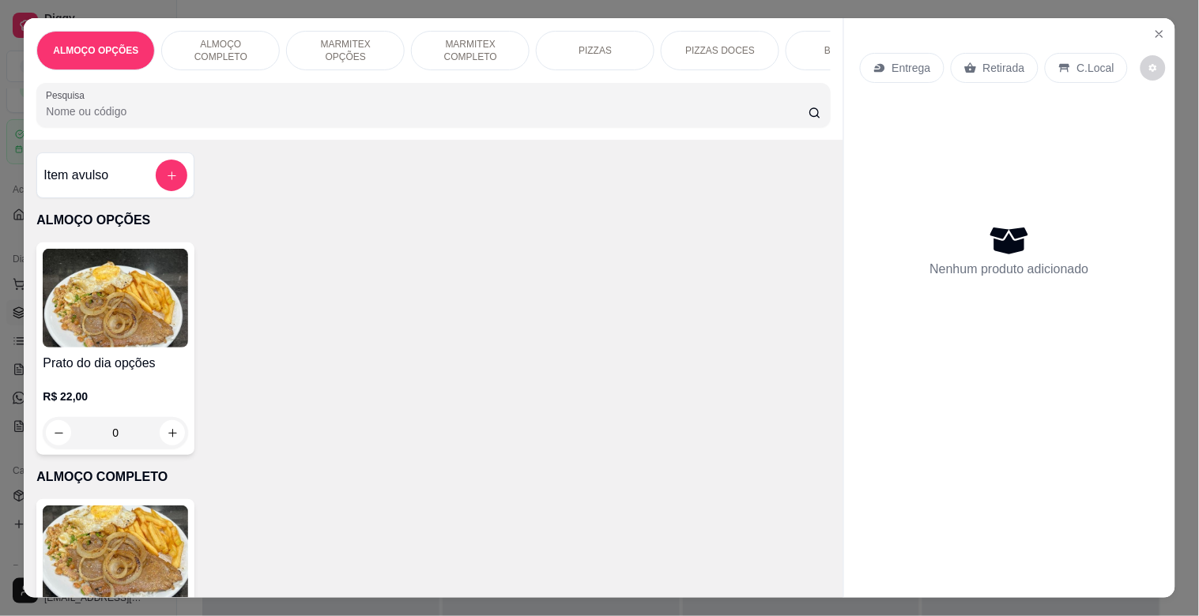
click at [784, 61] on div "ALMOÇO OPÇÕES ALMOÇO COMPLETO MARMITEX OPÇÕES MARMITEX COMPLETO PIZZAS PIZZAS D…" at bounding box center [432, 51] width 793 height 40
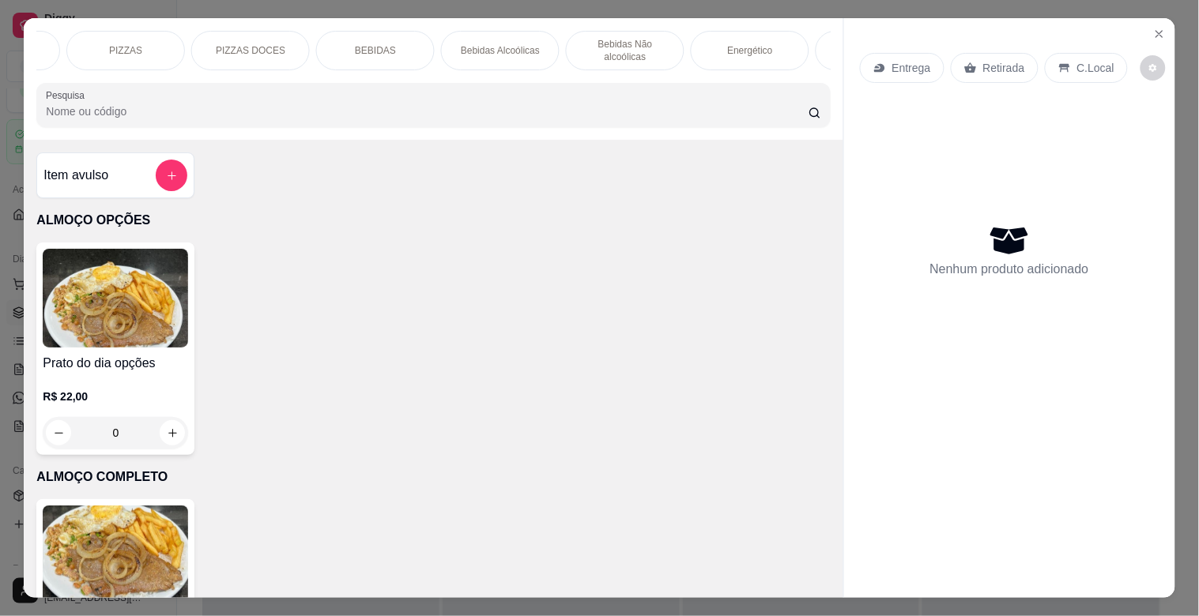
scroll to position [0, 388]
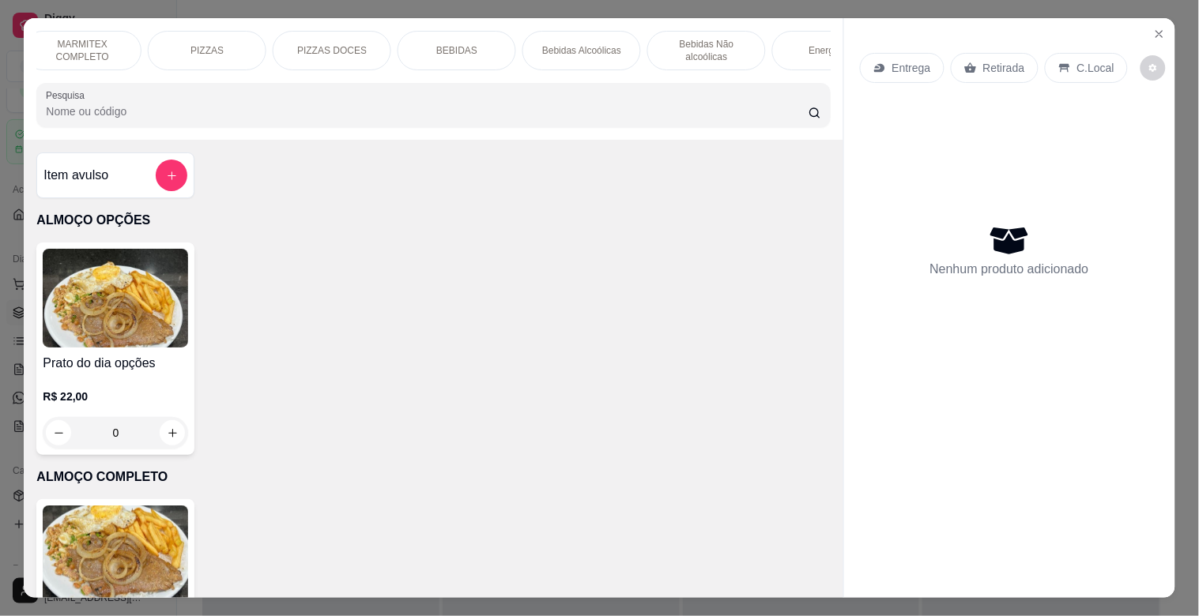
click at [190, 80] on div "ALMOÇO OPÇÕES ALMOÇO COMPLETO MARMITEX OPÇÕES MARMITEX COMPLETO PIZZAS PIZZAS D…" at bounding box center [433, 79] width 819 height 122
click at [187, 79] on div "ALMOÇO OPÇÕES ALMOÇO COMPLETO MARMITEX OPÇÕES MARMITEX COMPLETO PIZZAS PIZZAS D…" at bounding box center [433, 79] width 819 height 122
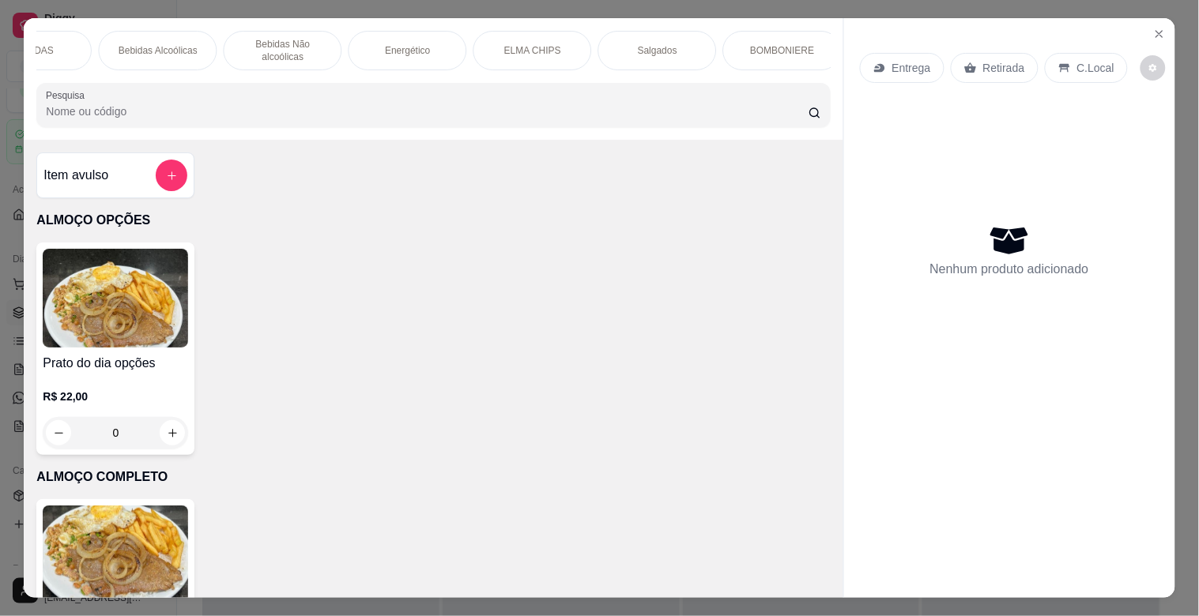
click at [424, 54] on div "Energético" at bounding box center [407, 51] width 119 height 40
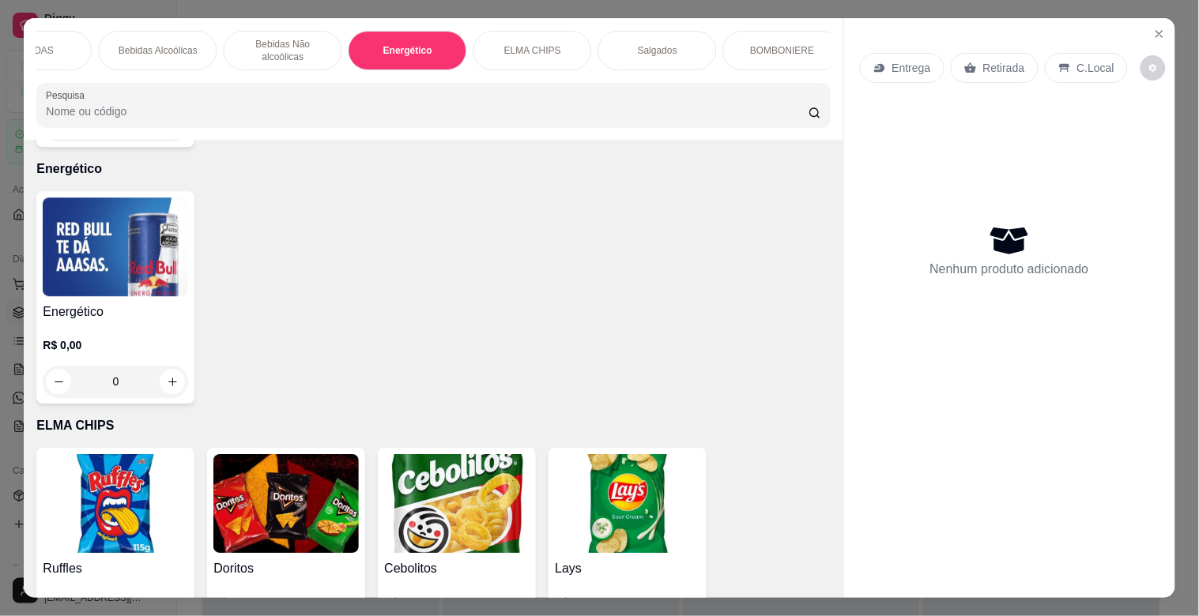
scroll to position [38, 0]
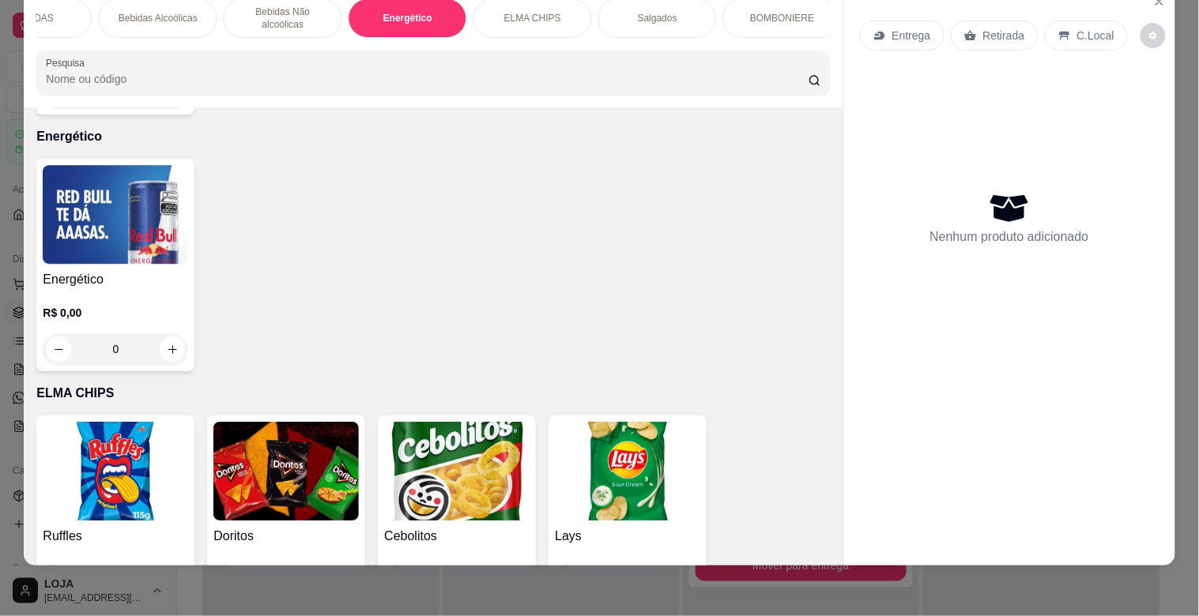
drag, startPoint x: 451, startPoint y: 51, endPoint x: 492, endPoint y: 50, distance: 41.1
click at [492, 50] on div "ALMOÇO OPÇÕES ALMOÇO COMPLETO MARMITEX OPÇÕES MARMITEX COMPLETO PIZZAS PIZZAS D…" at bounding box center [433, 47] width 819 height 122
click at [782, 12] on p "BOMBONIERE" at bounding box center [782, 18] width 64 height 13
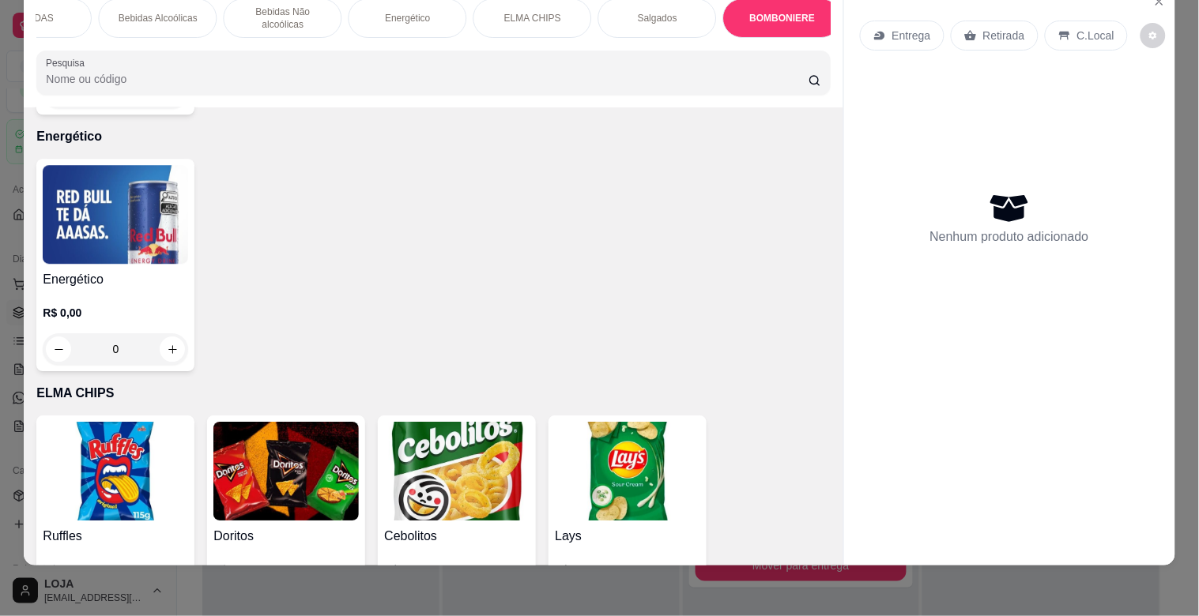
scroll to position [5218, 0]
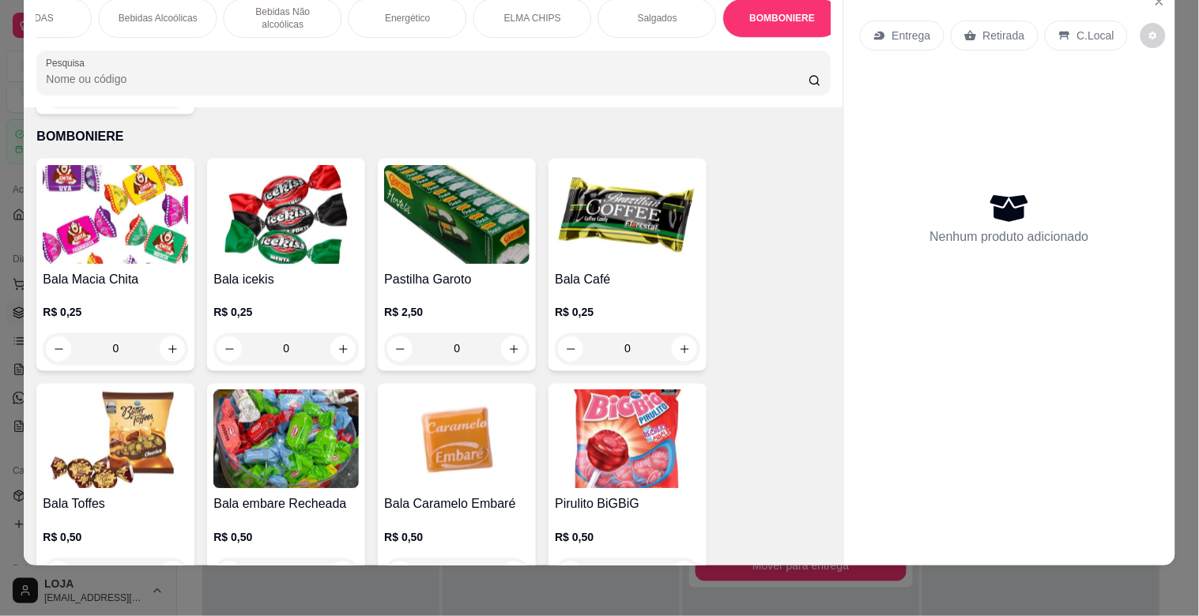
click at [820, 352] on div "Item avulso ALMOÇO OPÇÕES Prato do dia opções R$ 22,00 0 ALMOÇO COMPLETO PF Com…" at bounding box center [433, 336] width 819 height 458
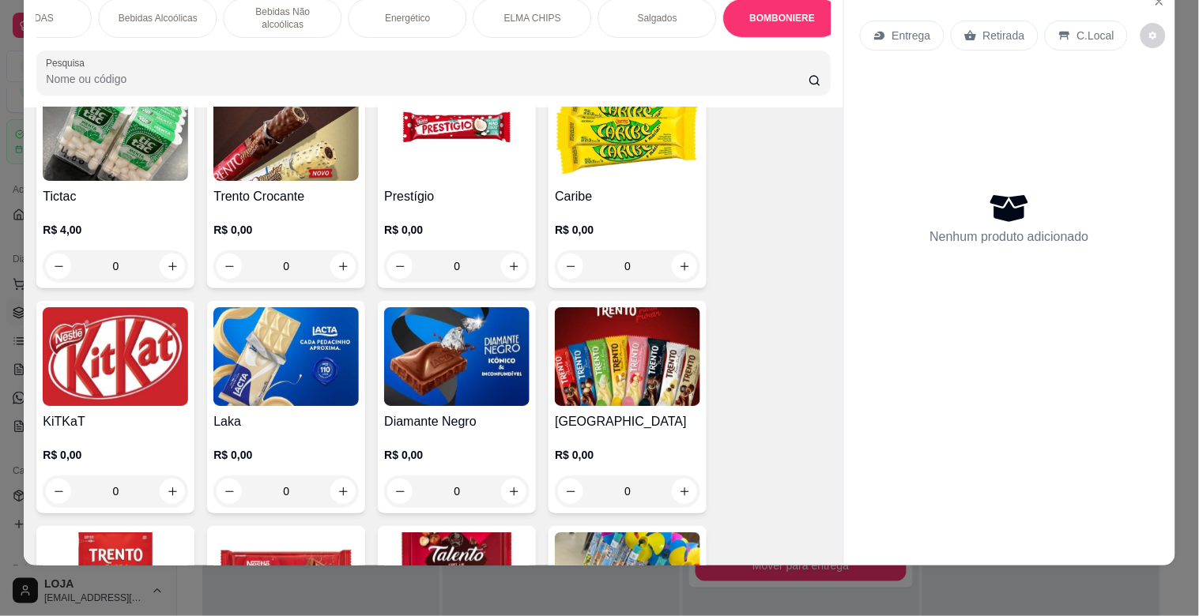
scroll to position [6376, 0]
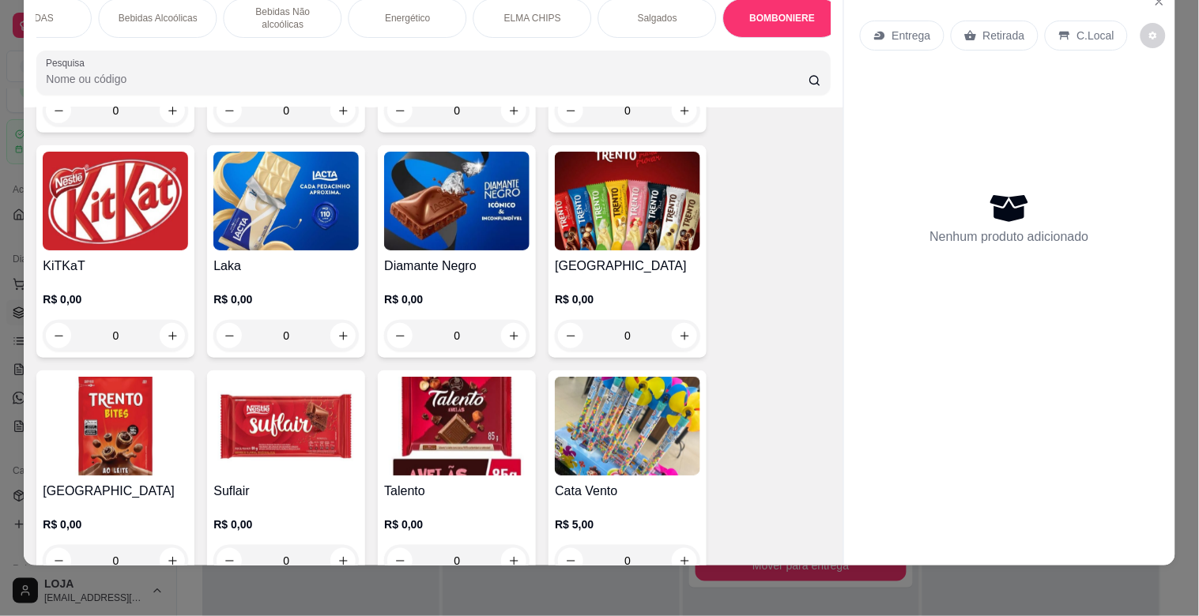
click at [843, 383] on div "Entrega Retirada C.Local Nenhum produto adicionado" at bounding box center [1009, 275] width 332 height 579
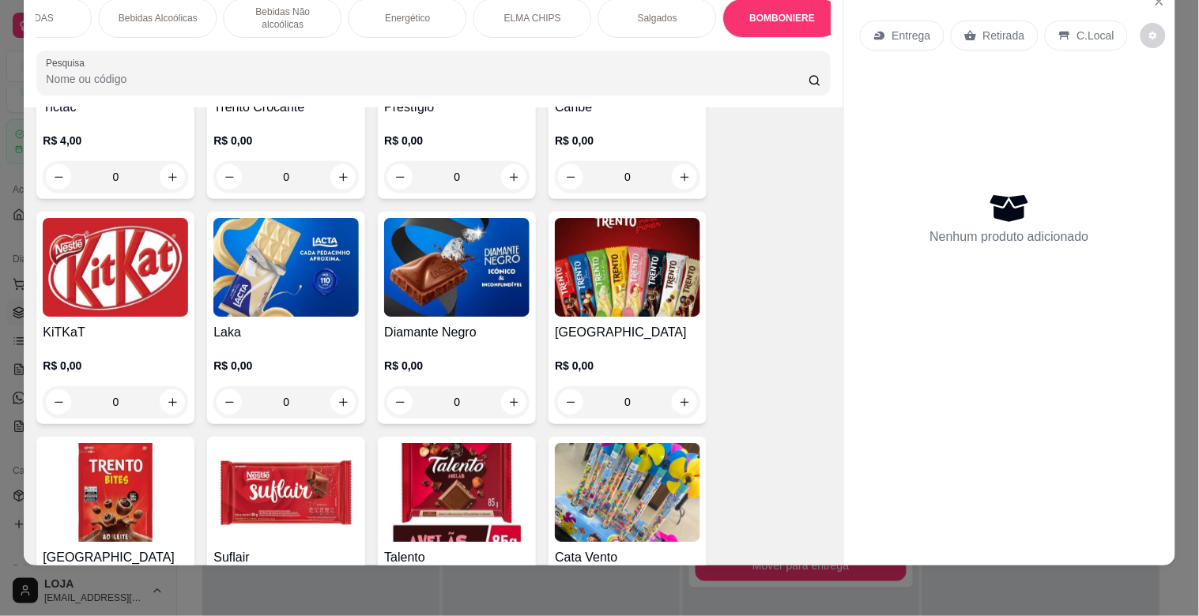
scroll to position [6264, 0]
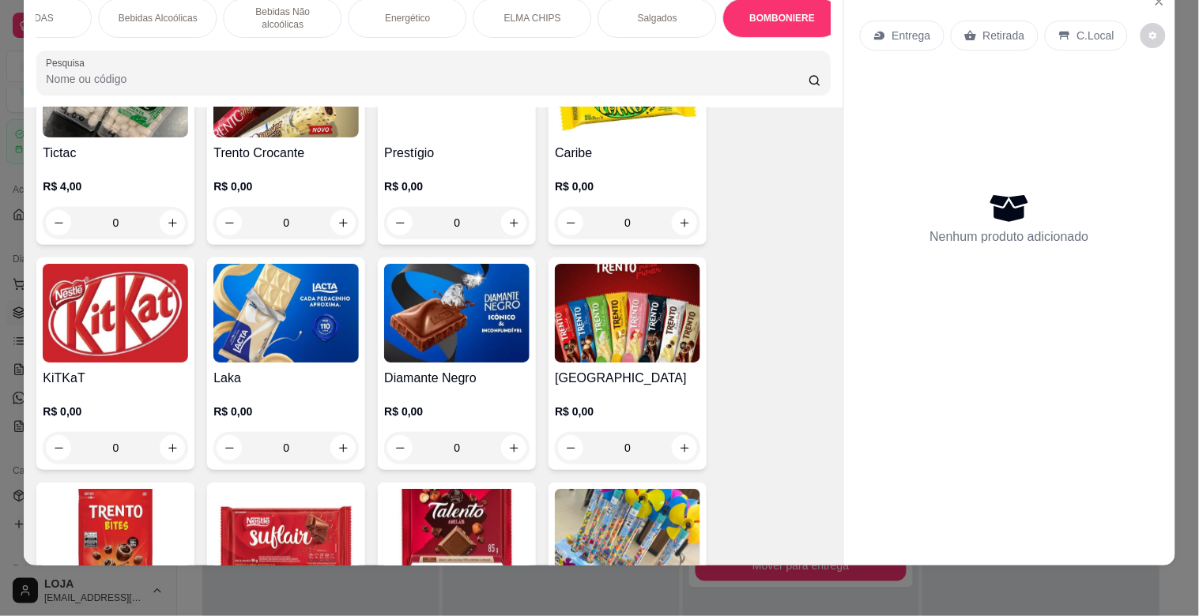
click at [85, 291] on img at bounding box center [115, 313] width 145 height 99
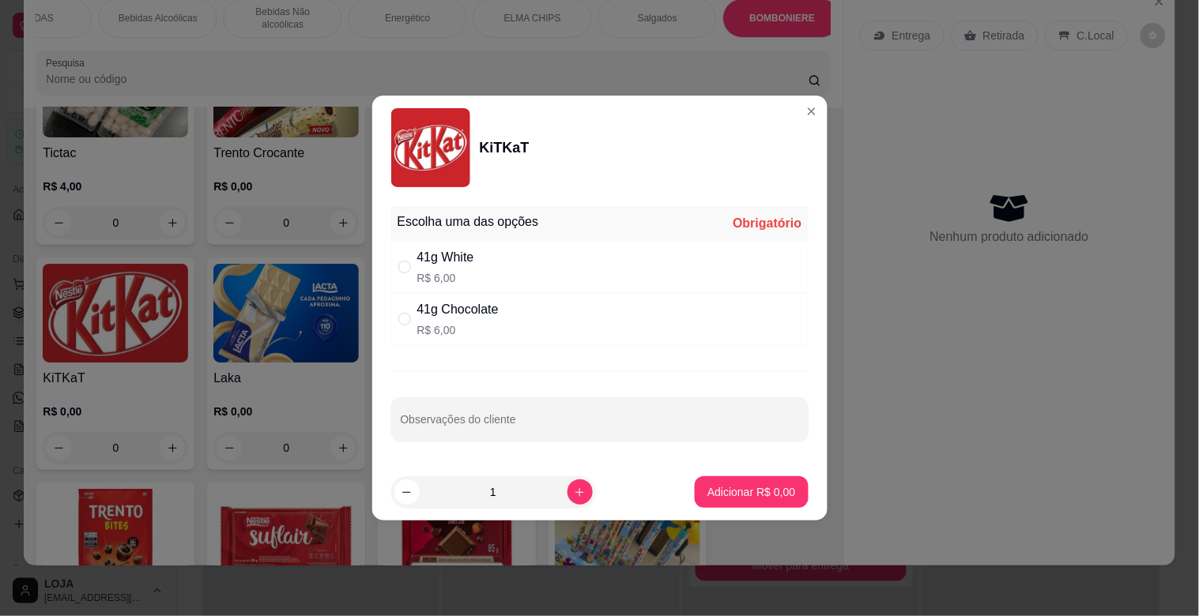
click at [446, 256] on div "41g White" at bounding box center [445, 257] width 57 height 19
radio input "true"
click at [736, 488] on p "Adicionar R$ 6,00" at bounding box center [751, 492] width 88 height 16
type input "1"
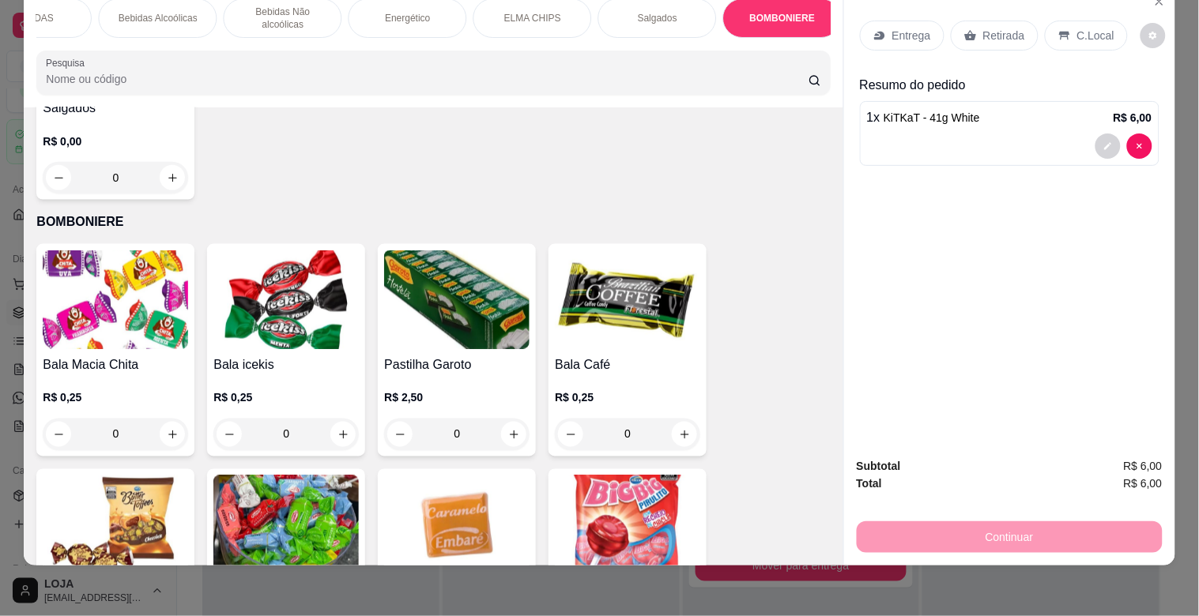
scroll to position [5910, 0]
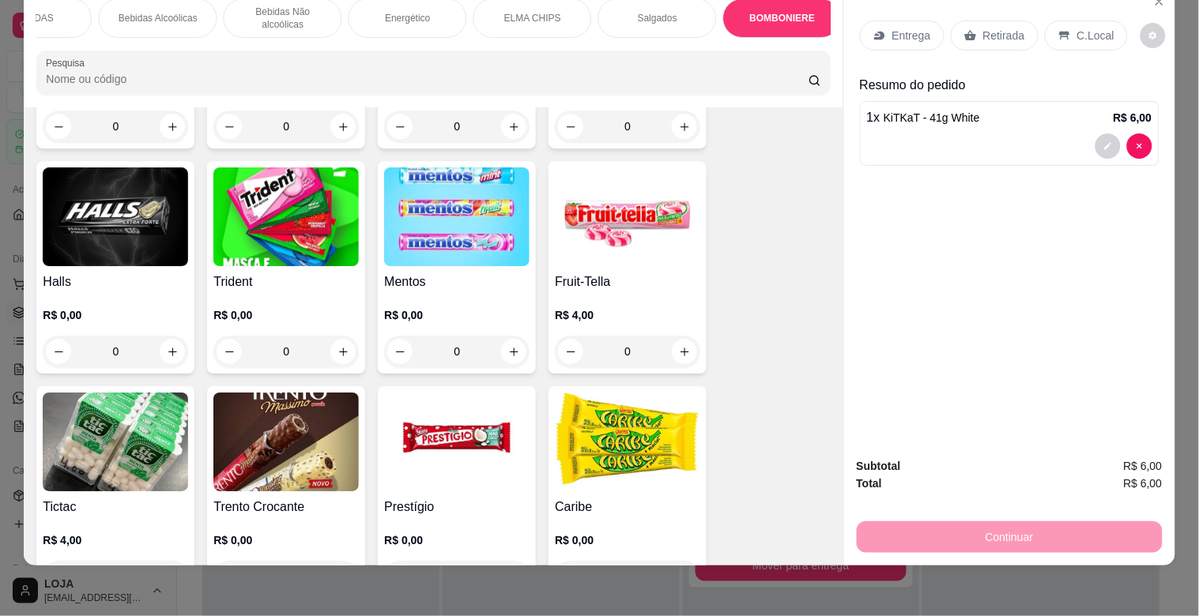
click at [437, 409] on img at bounding box center [456, 442] width 145 height 99
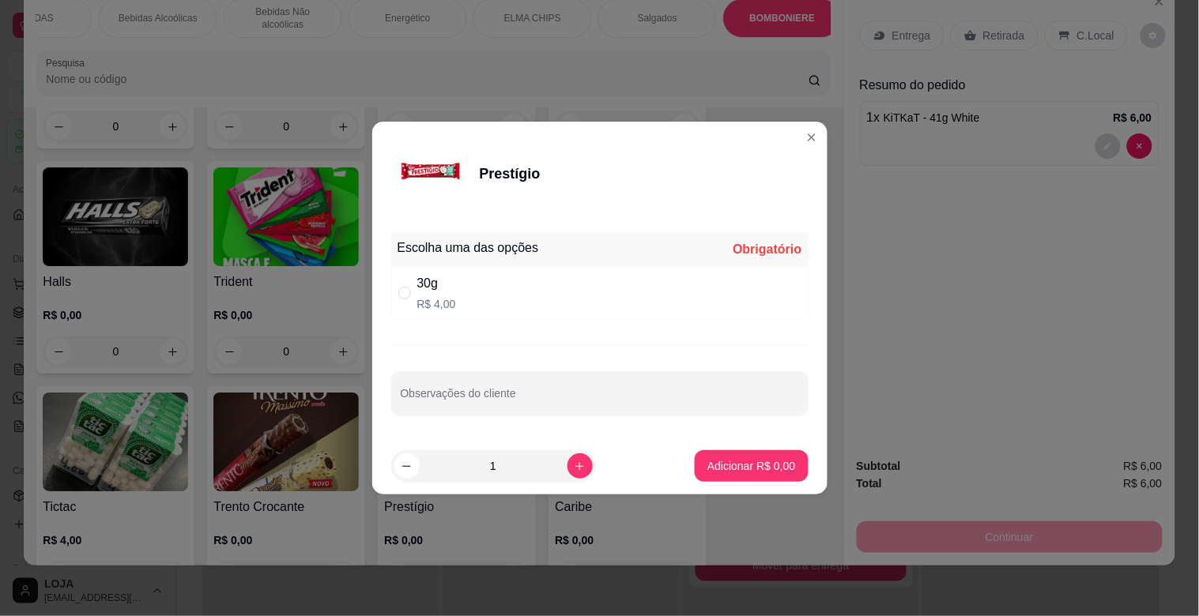
drag, startPoint x: 420, startPoint y: 285, endPoint x: 432, endPoint y: 309, distance: 26.5
click at [420, 287] on div "30g" at bounding box center [436, 283] width 39 height 19
radio input "true"
click at [737, 469] on p "Adicionar R$ 4,00" at bounding box center [751, 465] width 85 height 15
type input "1"
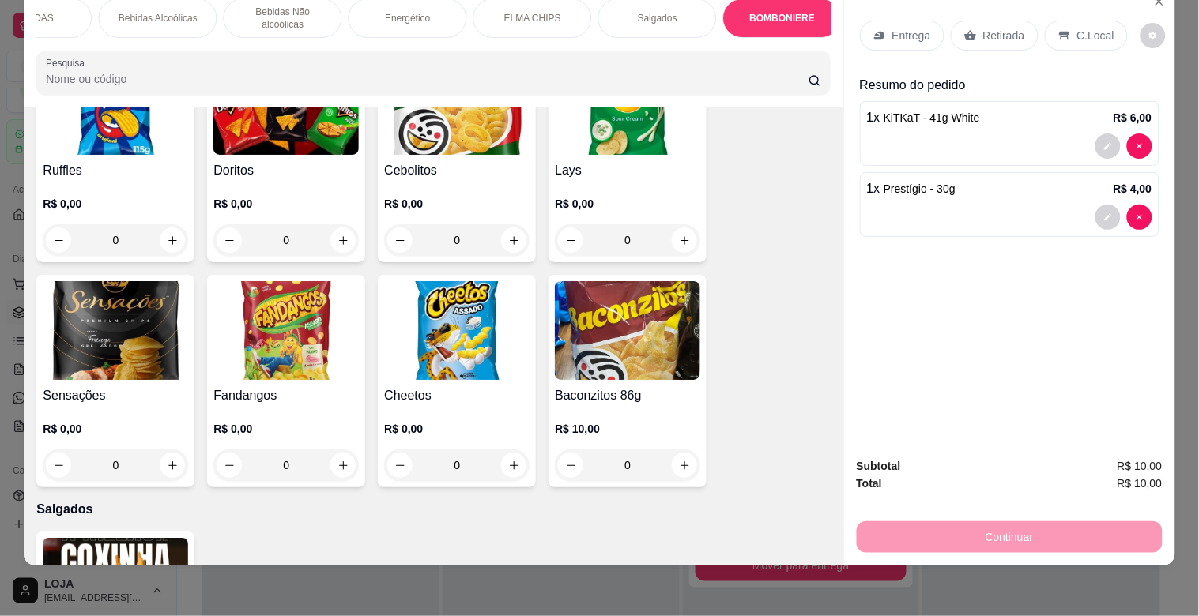
scroll to position [4543, 0]
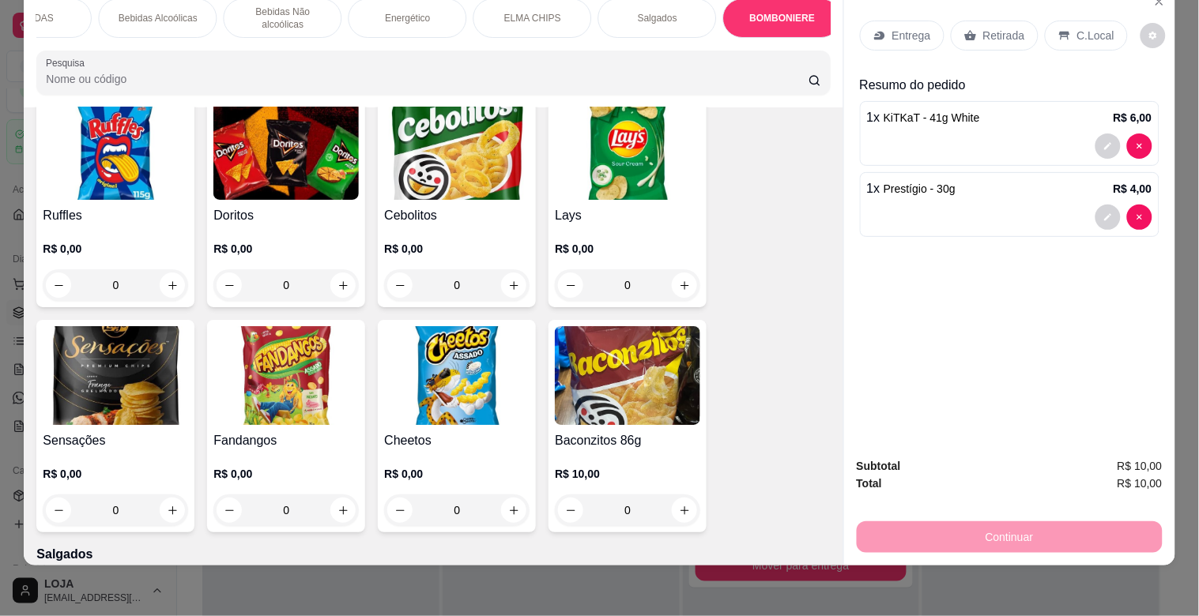
click at [58, 13] on div "BEBIDAS" at bounding box center [32, 18] width 119 height 40
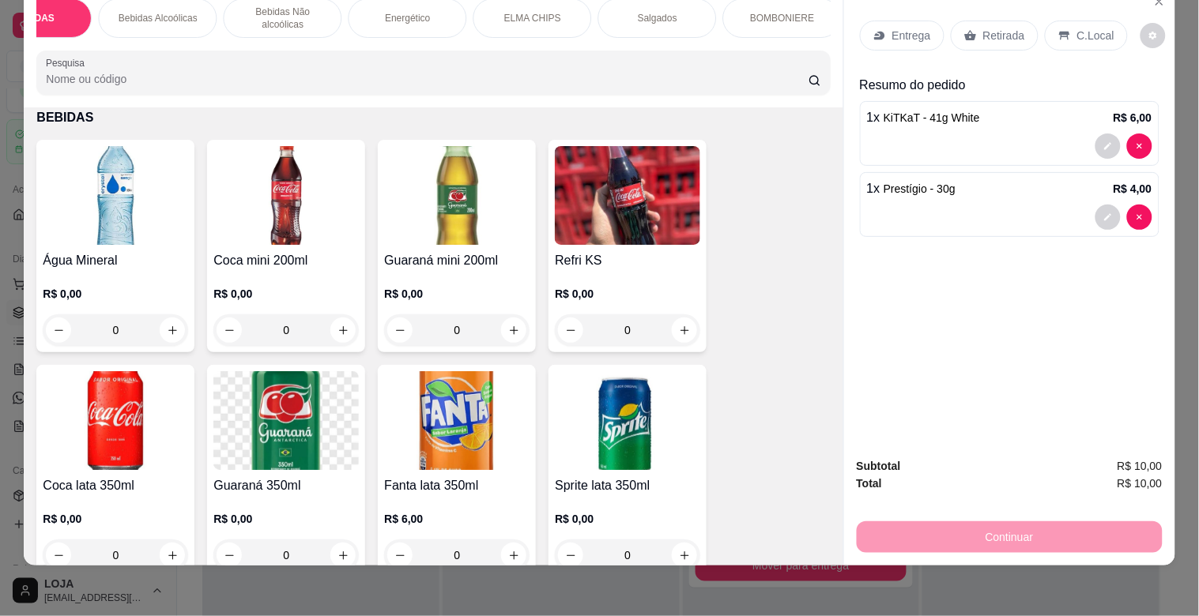
click at [288, 250] on div "Coca mini 200ml R$ 0,00 0" at bounding box center [286, 246] width 158 height 213
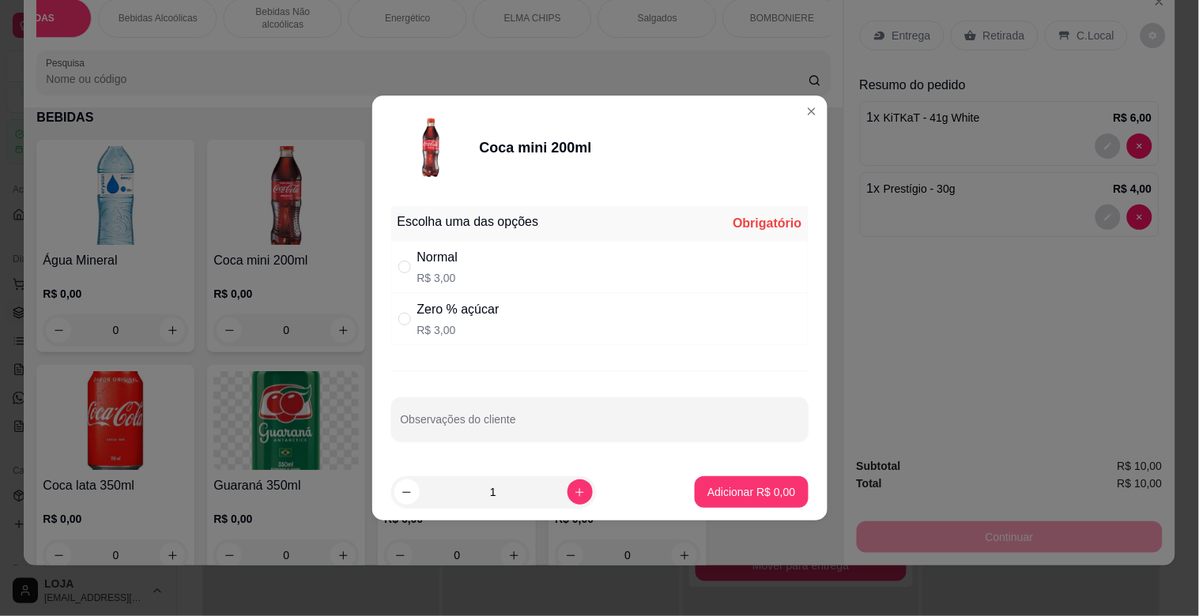
click at [445, 312] on div "Zero % açúcar" at bounding box center [458, 309] width 82 height 19
radio input "true"
click at [760, 479] on button "Adicionar R$ 3,00" at bounding box center [751, 493] width 113 height 32
type input "1"
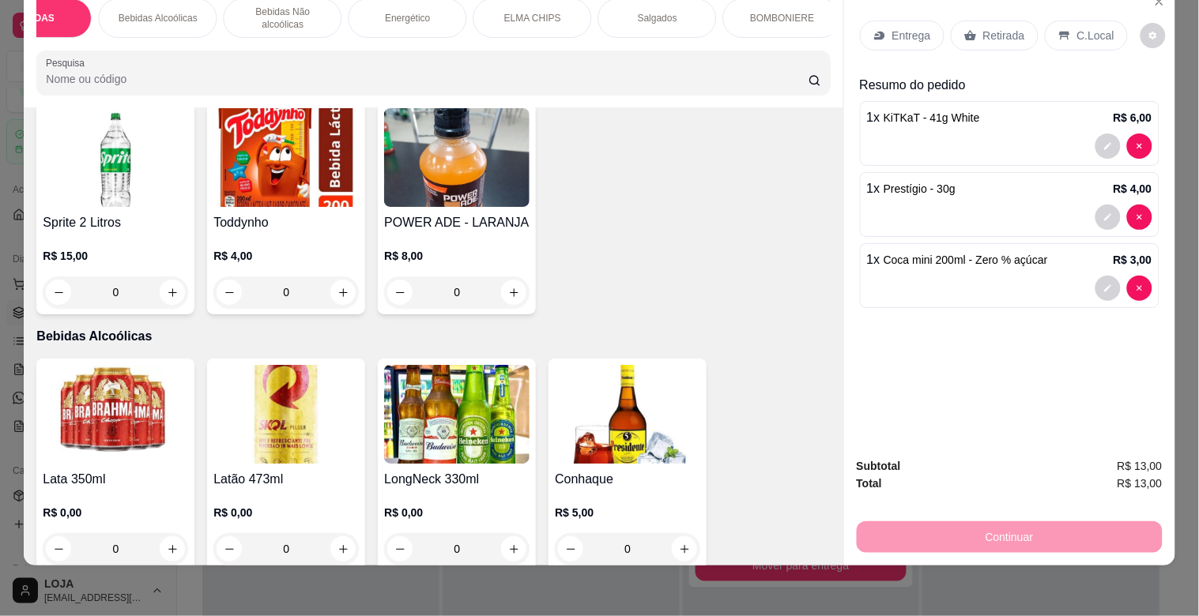
click at [750, 12] on p "BOMBONIERE" at bounding box center [782, 18] width 64 height 13
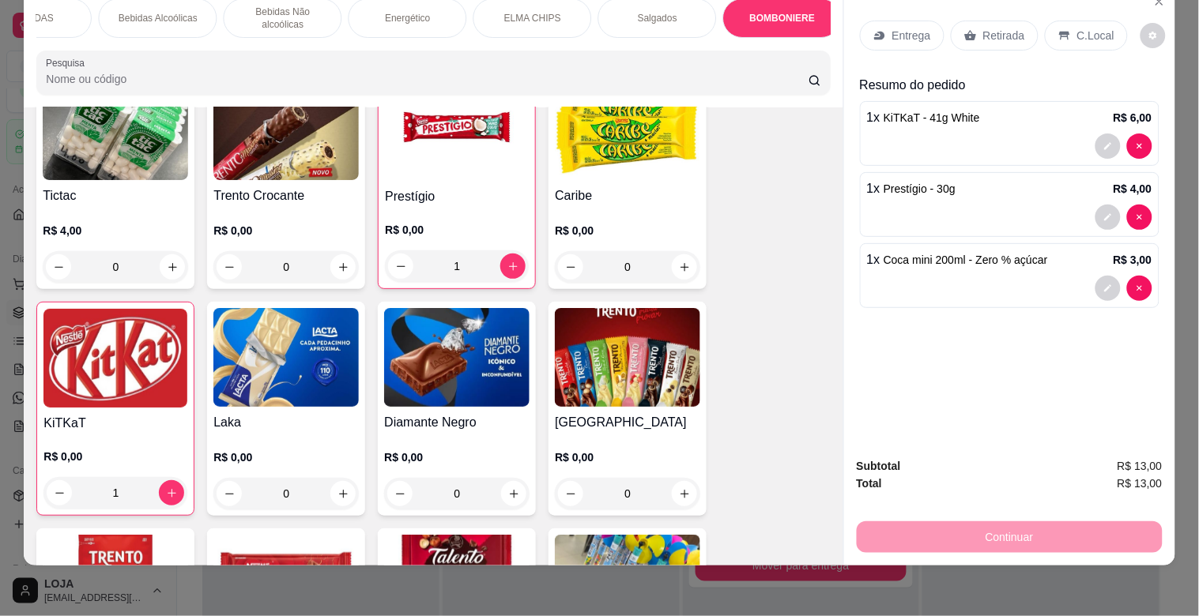
scroll to position [6268, 0]
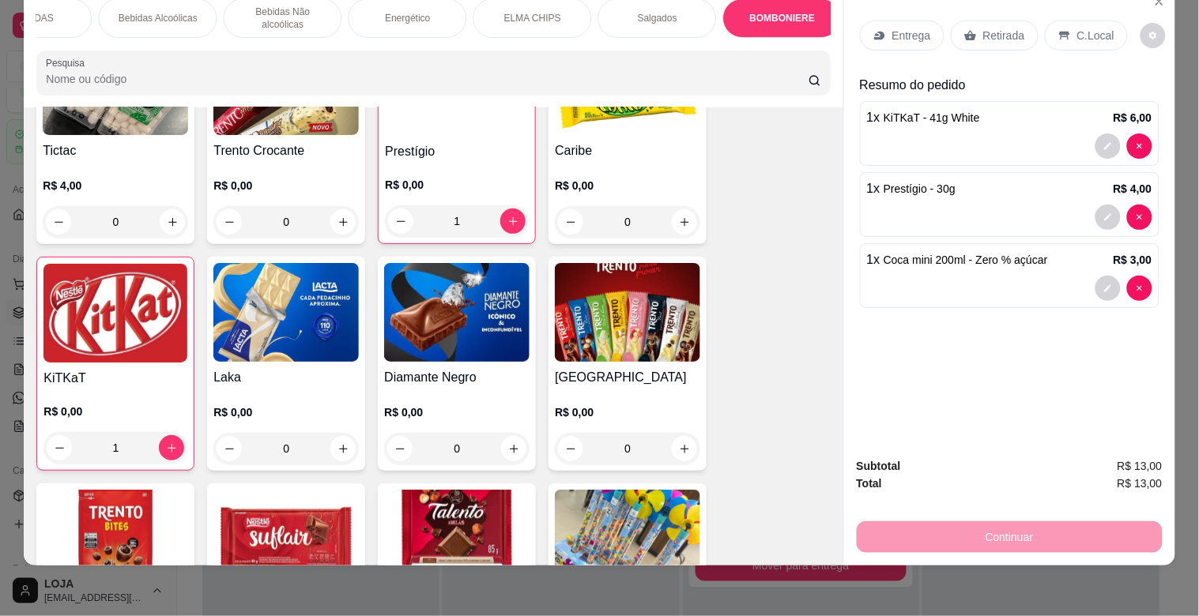
click at [419, 288] on img at bounding box center [456, 312] width 145 height 99
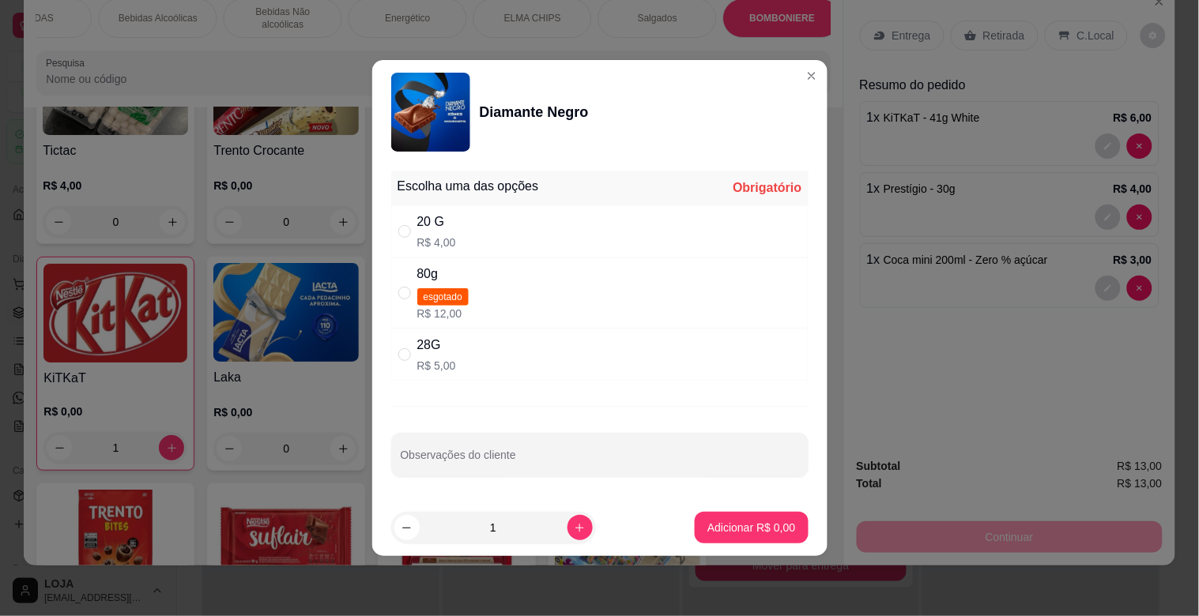
click at [425, 349] on div "28G" at bounding box center [436, 345] width 39 height 19
radio input "true"
click at [695, 526] on button "Adicionar R$ 5,00" at bounding box center [751, 528] width 113 height 32
type input "1"
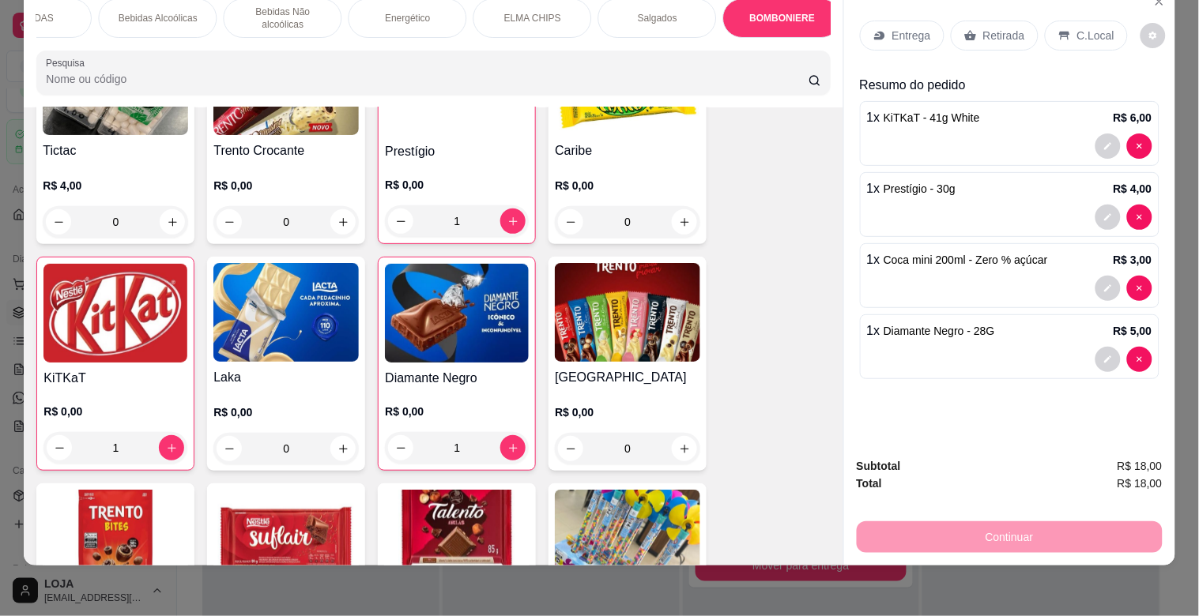
click at [1065, 25] on div "C.Local" at bounding box center [1086, 36] width 83 height 30
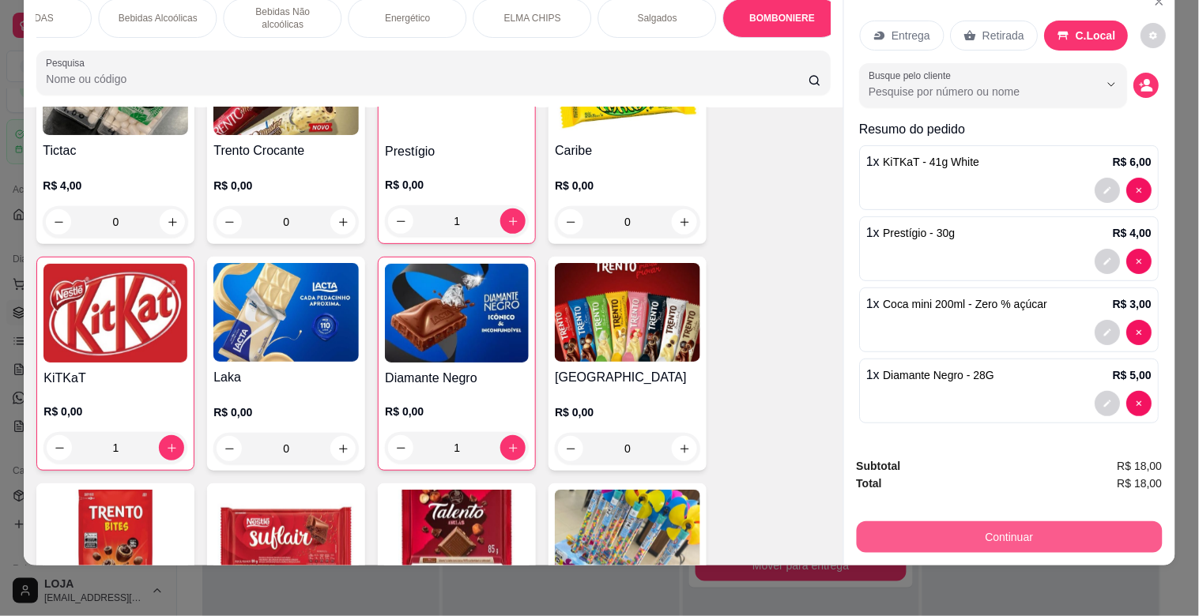
click at [990, 522] on button "Continuar" at bounding box center [1010, 538] width 306 height 32
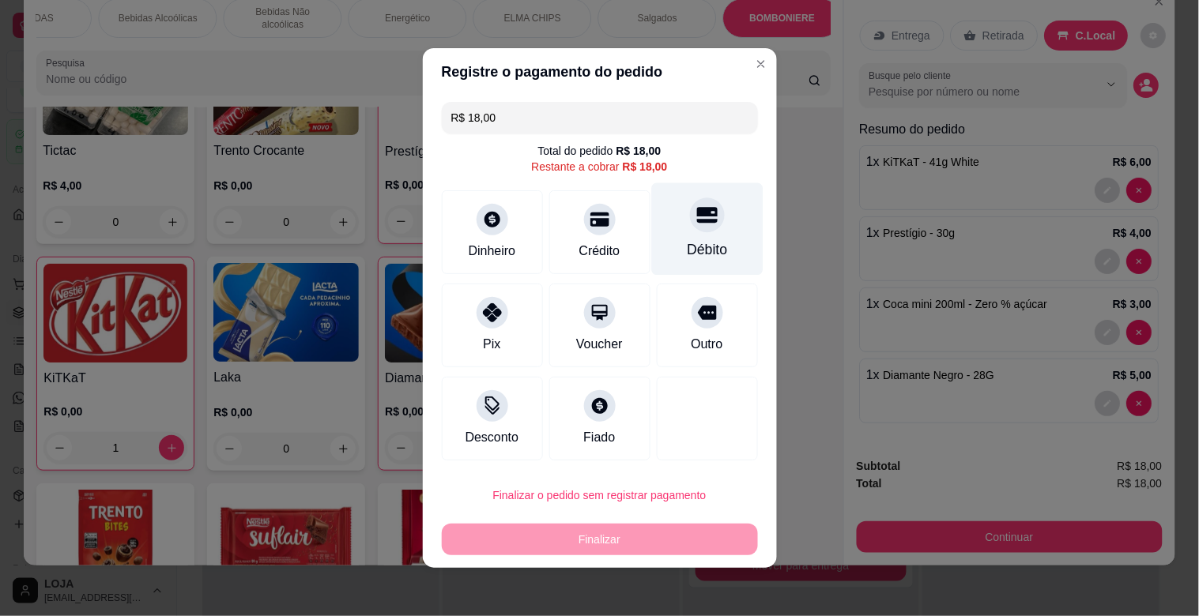
click at [687, 239] on div "Débito" at bounding box center [707, 249] width 40 height 21
type input "R$ 0,00"
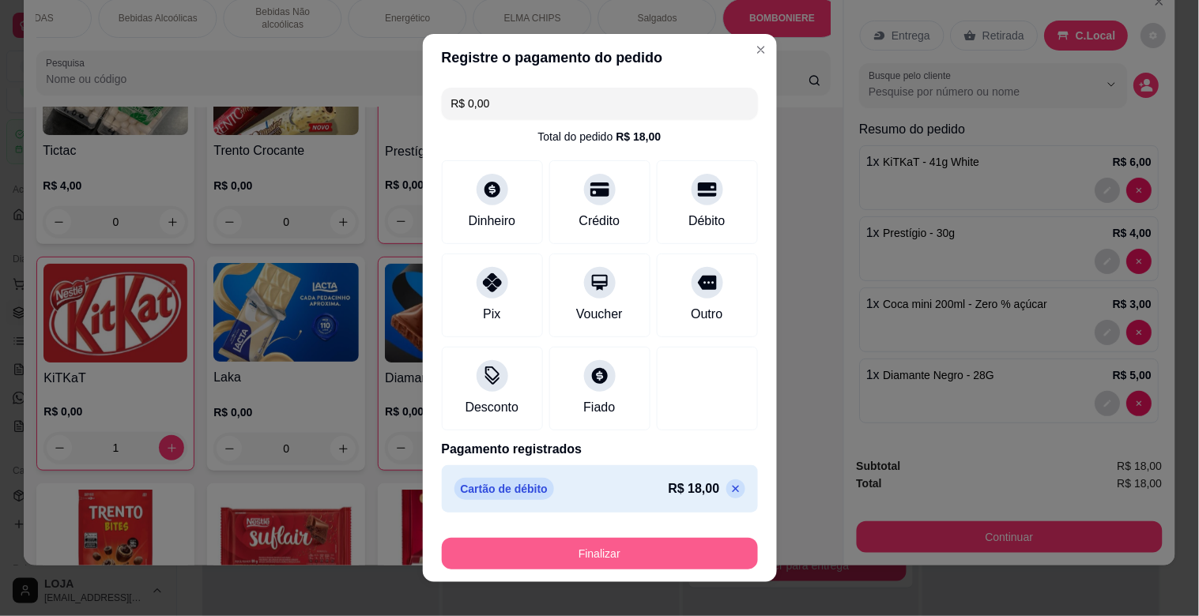
click at [646, 558] on button "Finalizar" at bounding box center [600, 554] width 316 height 32
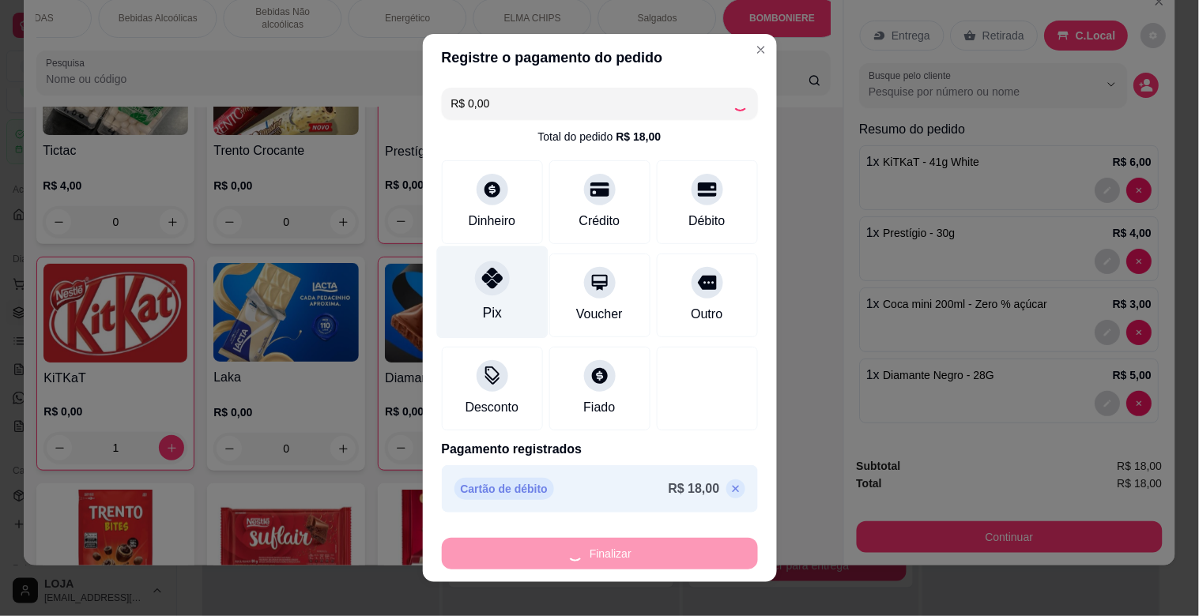
type input "0"
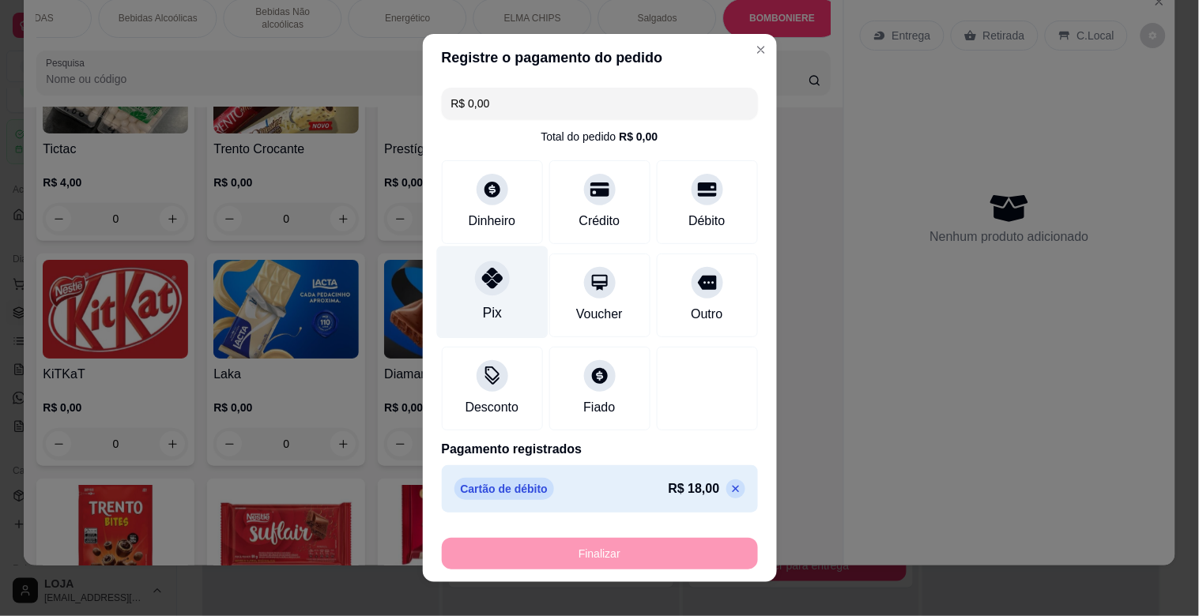
type input "-R$ 18,00"
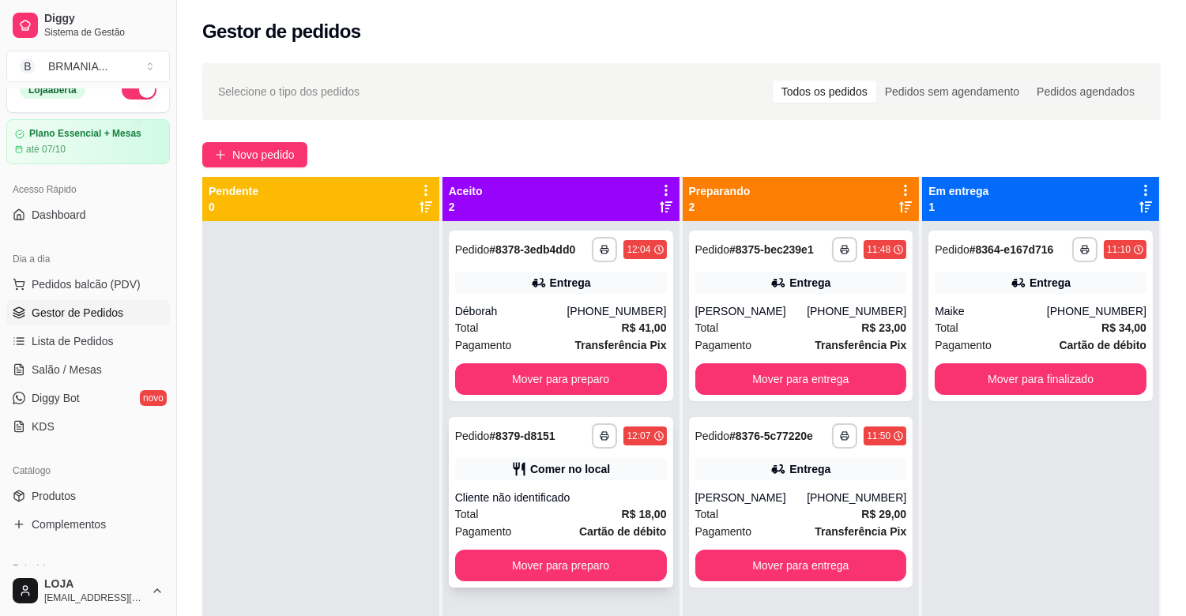
click at [619, 491] on div "Cliente não identificado" at bounding box center [561, 498] width 212 height 16
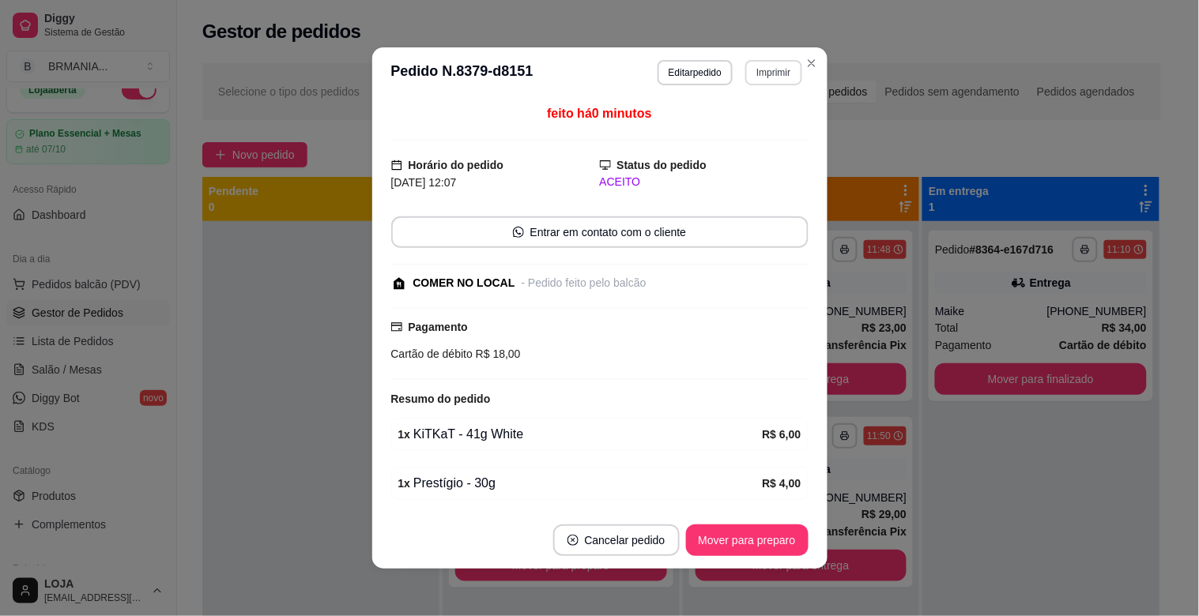
click at [759, 75] on button "Imprimir" at bounding box center [773, 72] width 56 height 25
click at [729, 115] on div "Escolha a impressora IMPRESSORA" at bounding box center [740, 118] width 130 height 54
click at [729, 128] on button "IMPRESSORA" at bounding box center [740, 128] width 115 height 25
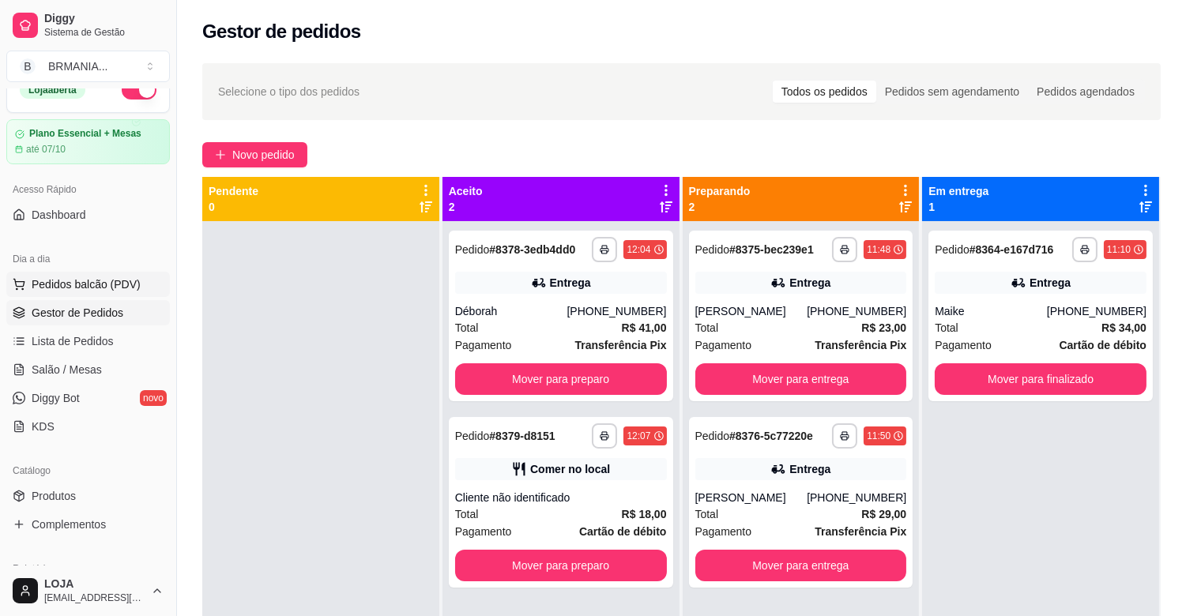
click at [40, 292] on button "Pedidos balcão (PDV)" at bounding box center [88, 284] width 164 height 25
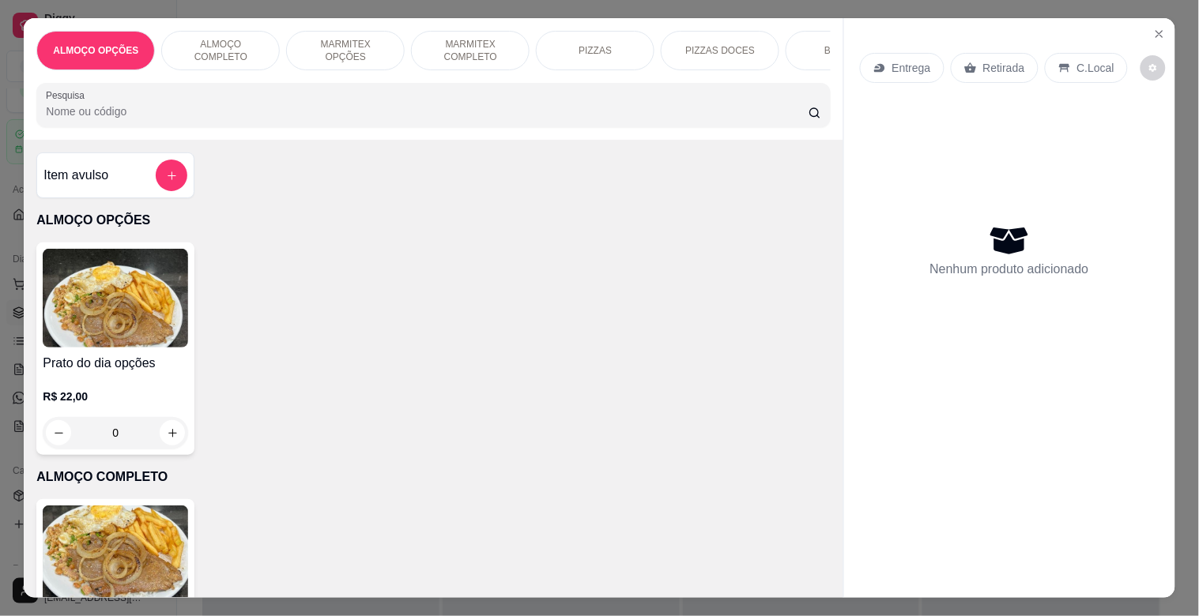
drag, startPoint x: 472, startPoint y: 34, endPoint x: 429, endPoint y: 84, distance: 65.6
click at [474, 38] on p "MARMITEX COMPLETO" at bounding box center [470, 50] width 92 height 25
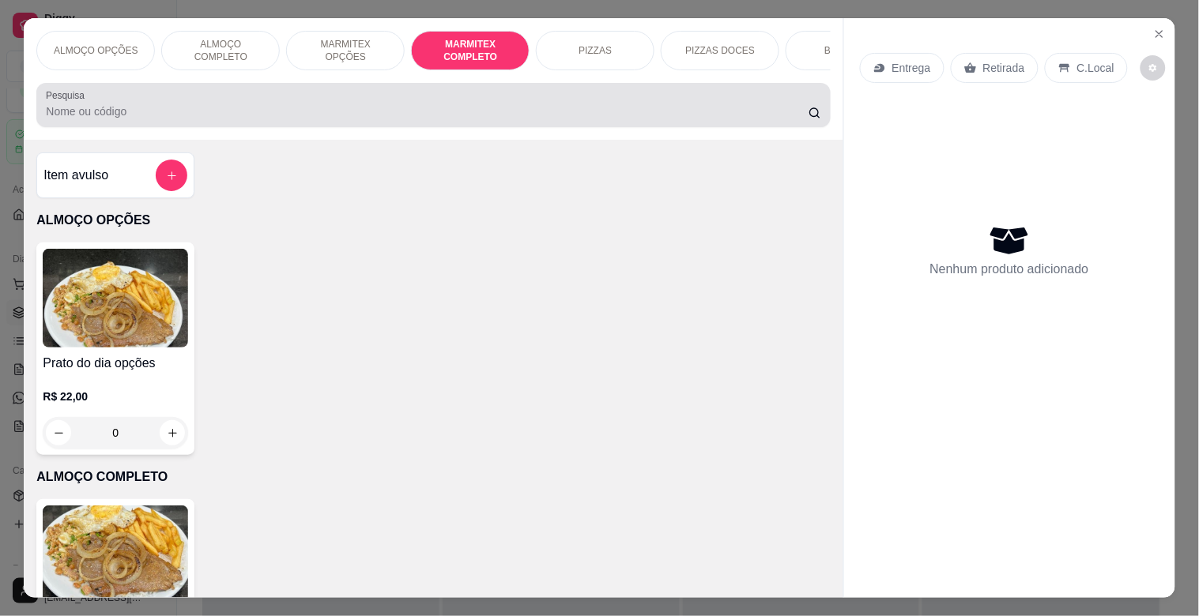
scroll to position [38, 0]
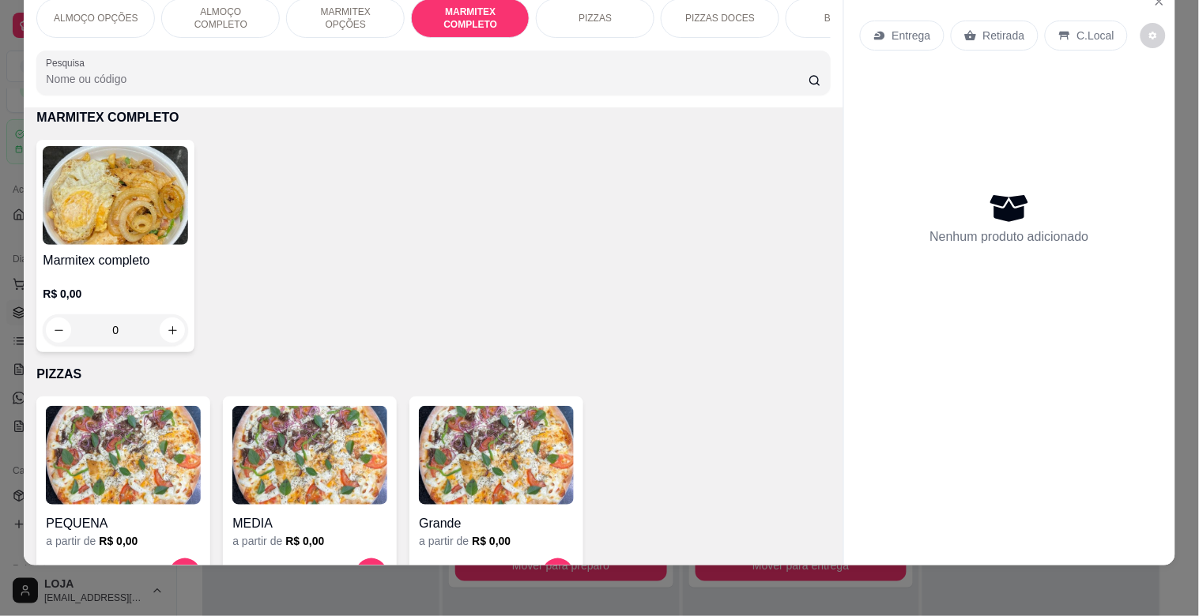
click at [143, 219] on img at bounding box center [115, 195] width 145 height 99
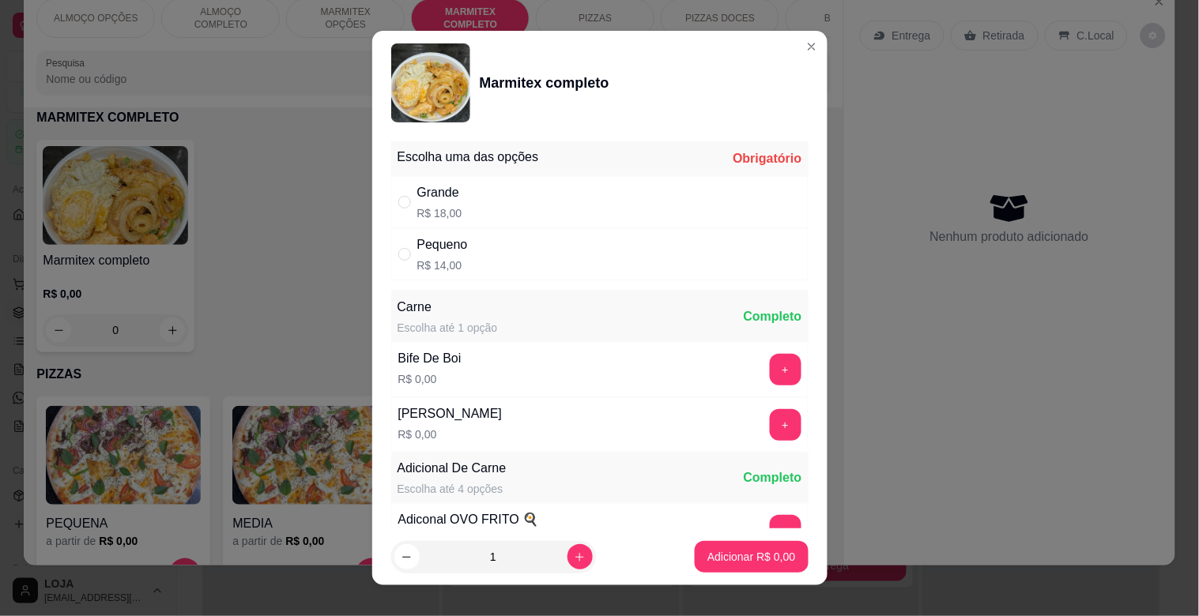
click at [439, 247] on div "Pequeno" at bounding box center [442, 245] width 51 height 19
radio input "true"
click at [724, 560] on p "Adicionar R$ 14,00" at bounding box center [749, 556] width 92 height 15
type input "1"
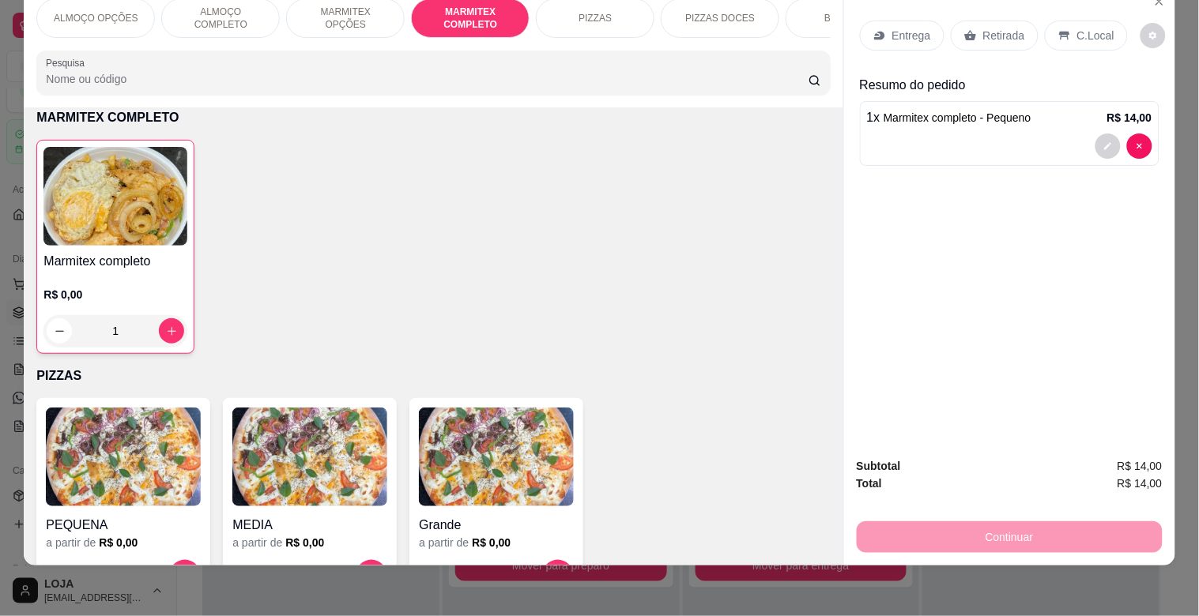
click at [1079, 28] on p "C.Local" at bounding box center [1095, 36] width 37 height 16
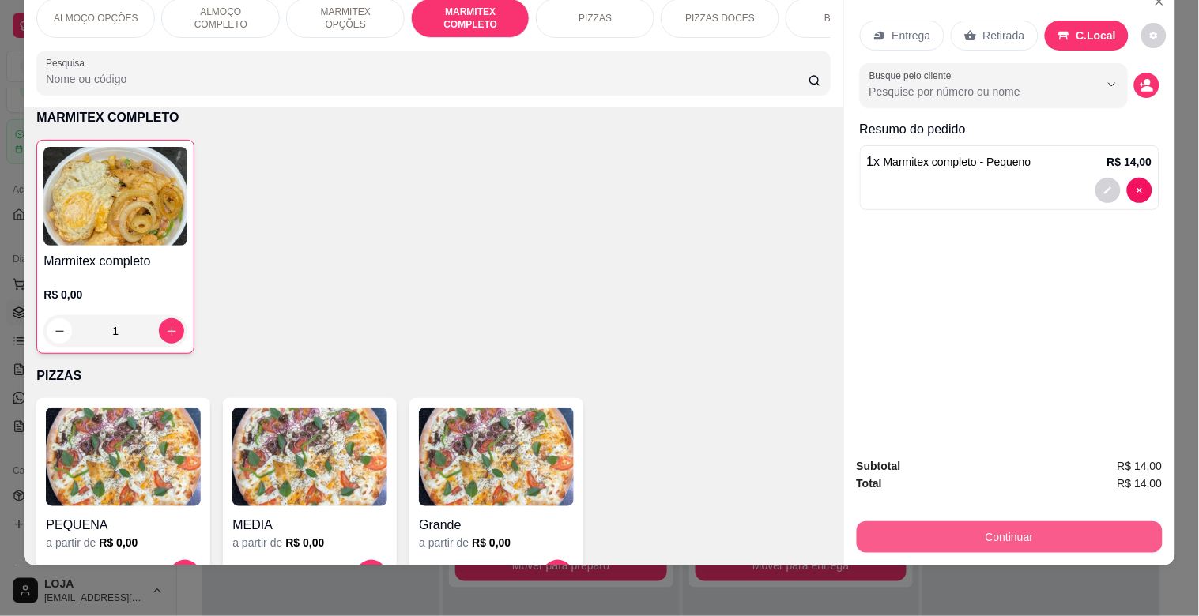
click at [946, 522] on button "Continuar" at bounding box center [1010, 538] width 306 height 32
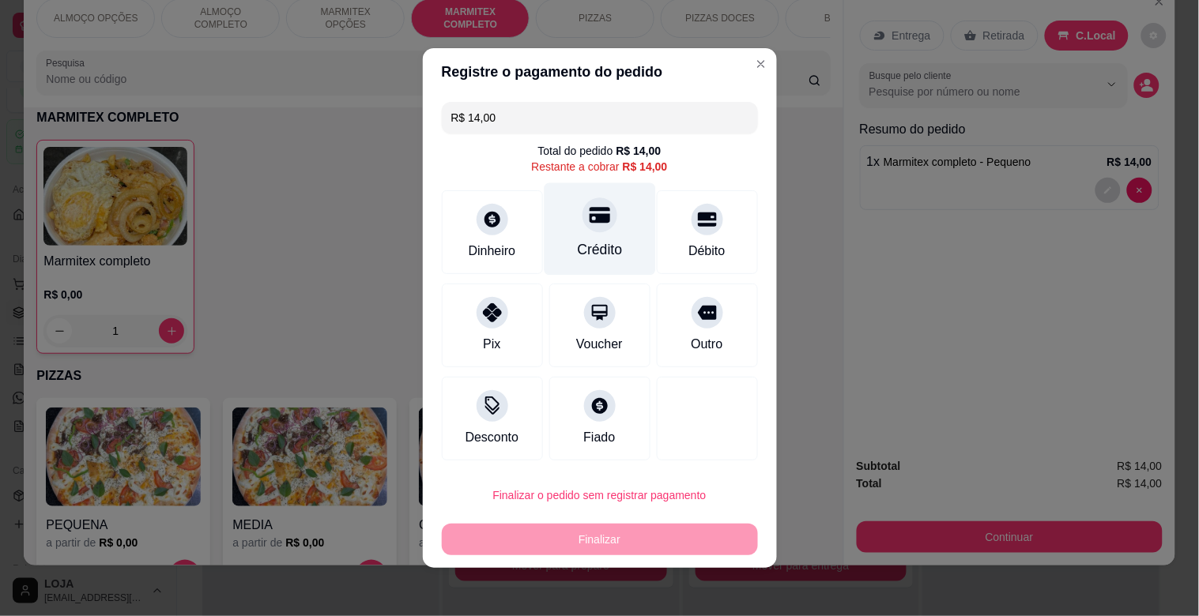
click at [590, 223] on icon at bounding box center [599, 216] width 21 height 16
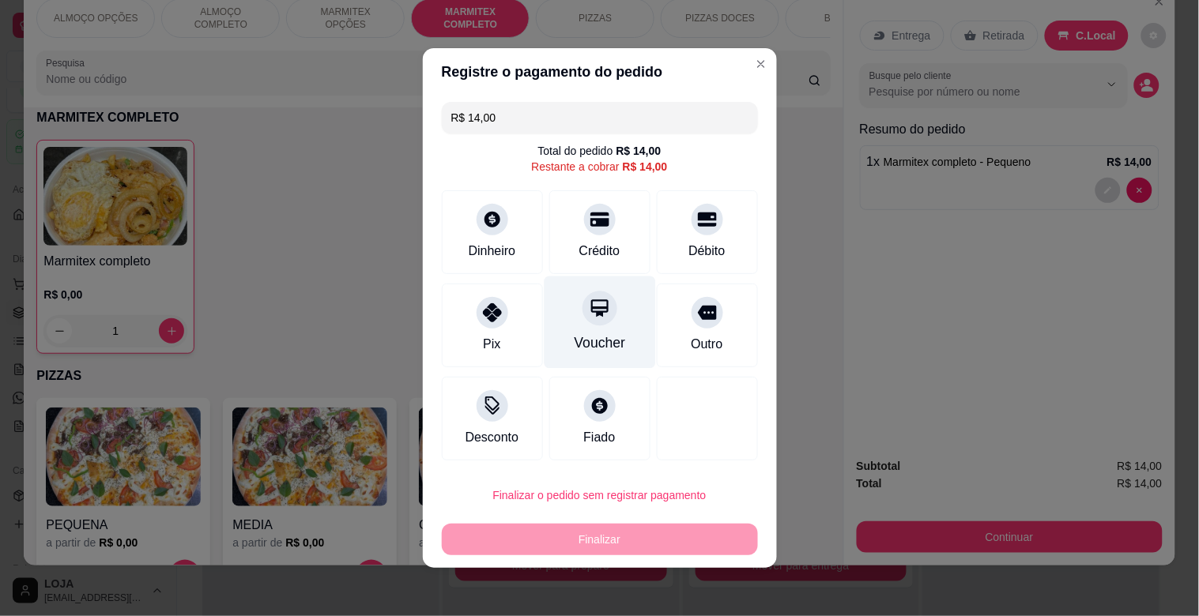
type input "R$ 0,00"
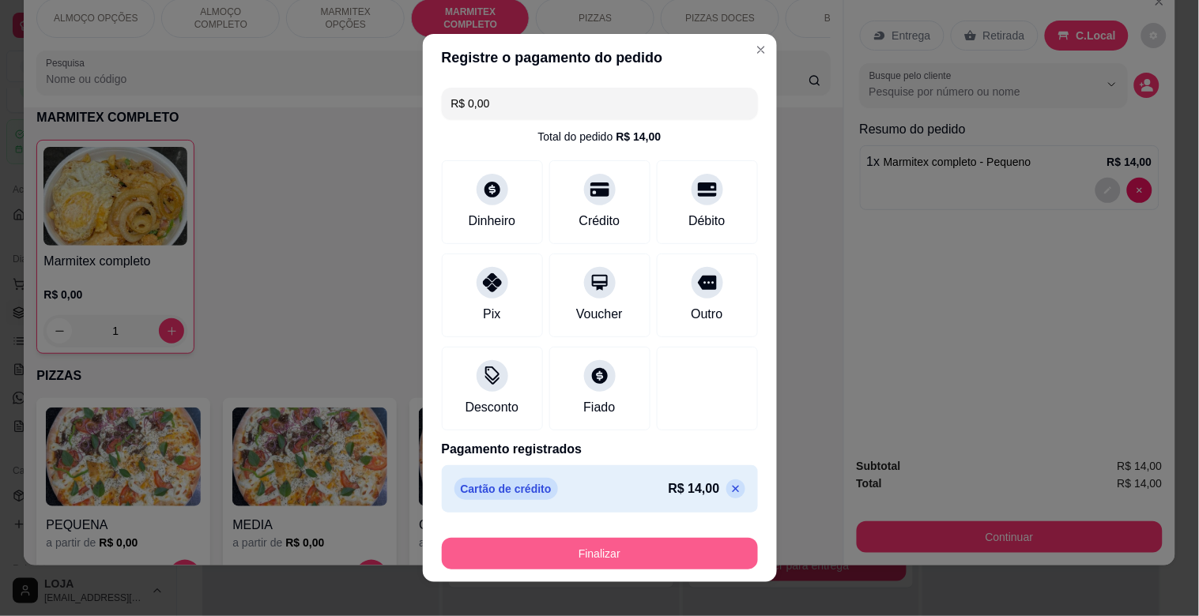
click at [648, 553] on button "Finalizar" at bounding box center [600, 554] width 316 height 32
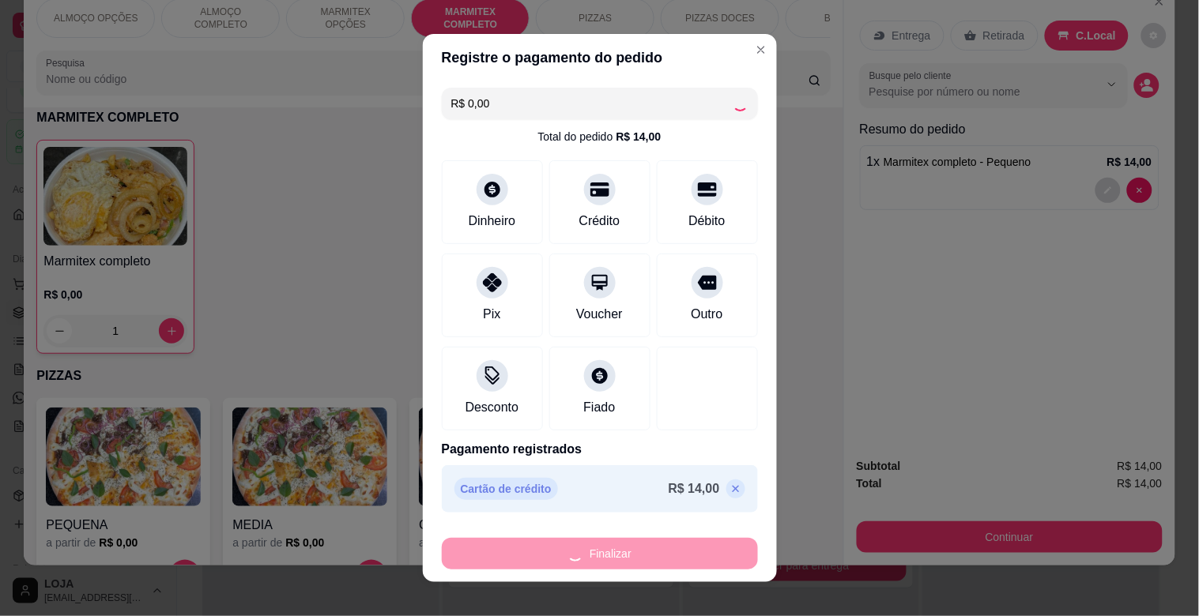
type input "0"
type input "-R$ 14,00"
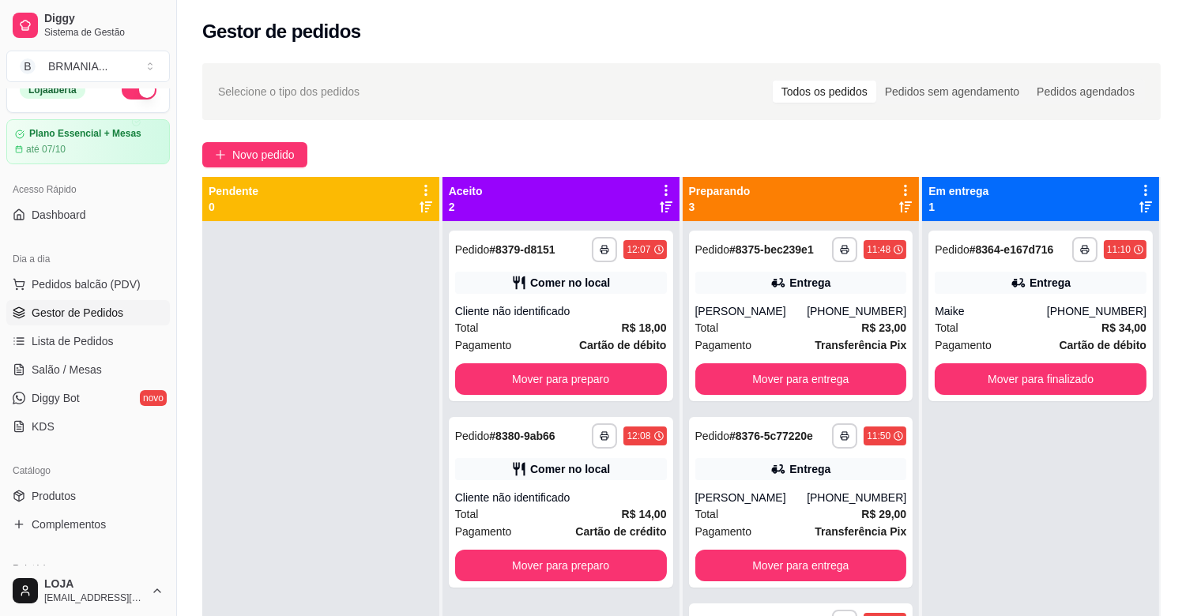
click at [44, 296] on ul "Pedidos balcão (PDV) Gestor de Pedidos Lista de Pedidos Salão / Mesas Diggy Bot…" at bounding box center [88, 356] width 164 height 168
click at [45, 296] on ul "Pedidos balcão (PDV) Gestor de Pedidos Lista de Pedidos Salão / Mesas Diggy Bot…" at bounding box center [88, 356] width 164 height 168
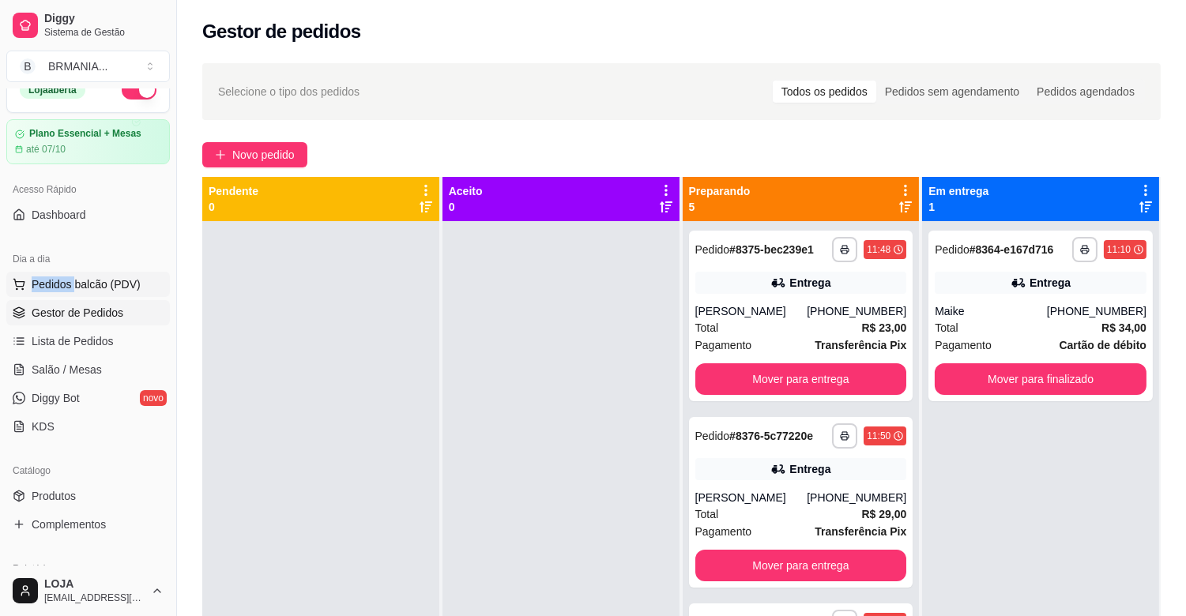
click at [100, 282] on span "Pedidos balcão (PDV)" at bounding box center [86, 285] width 109 height 16
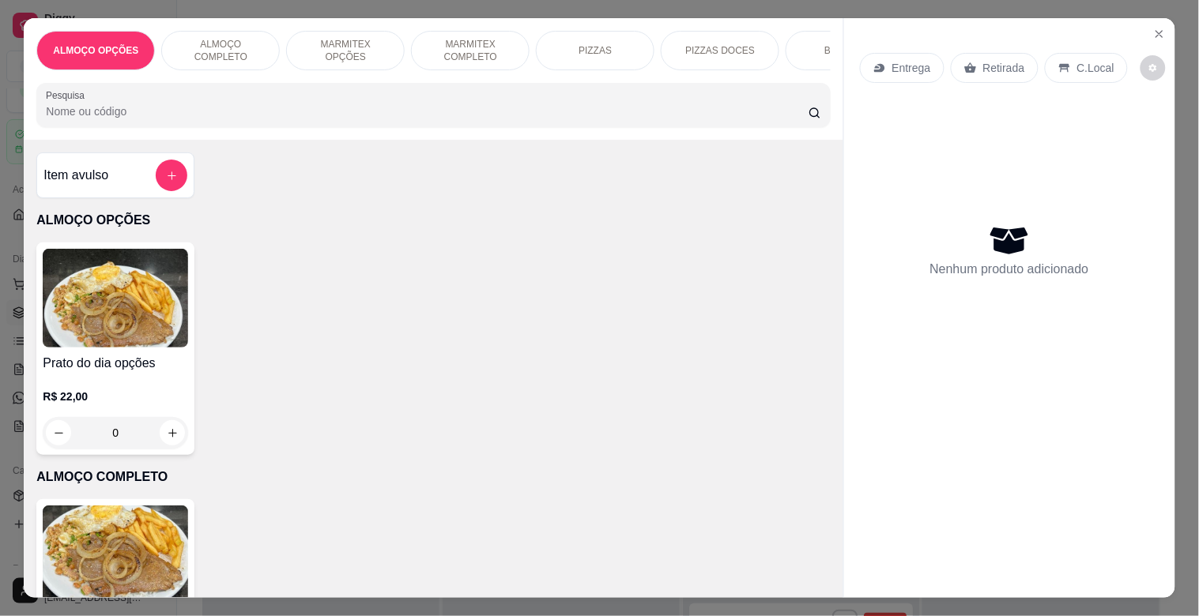
click at [818, 46] on div "BEBIDAS" at bounding box center [845, 51] width 119 height 40
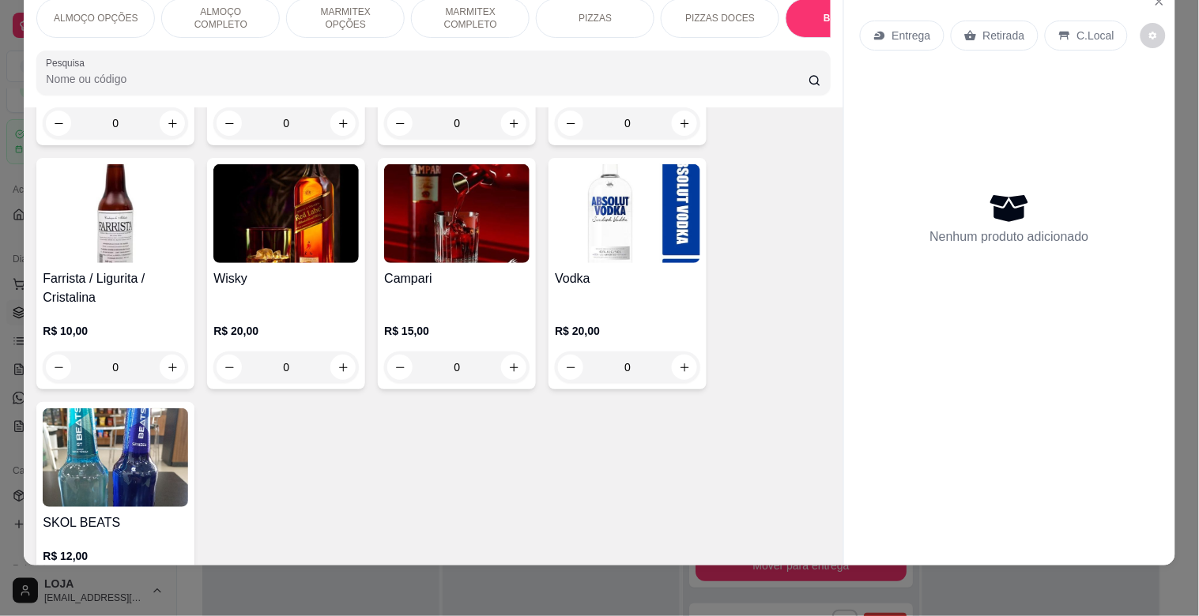
scroll to position [3715, 0]
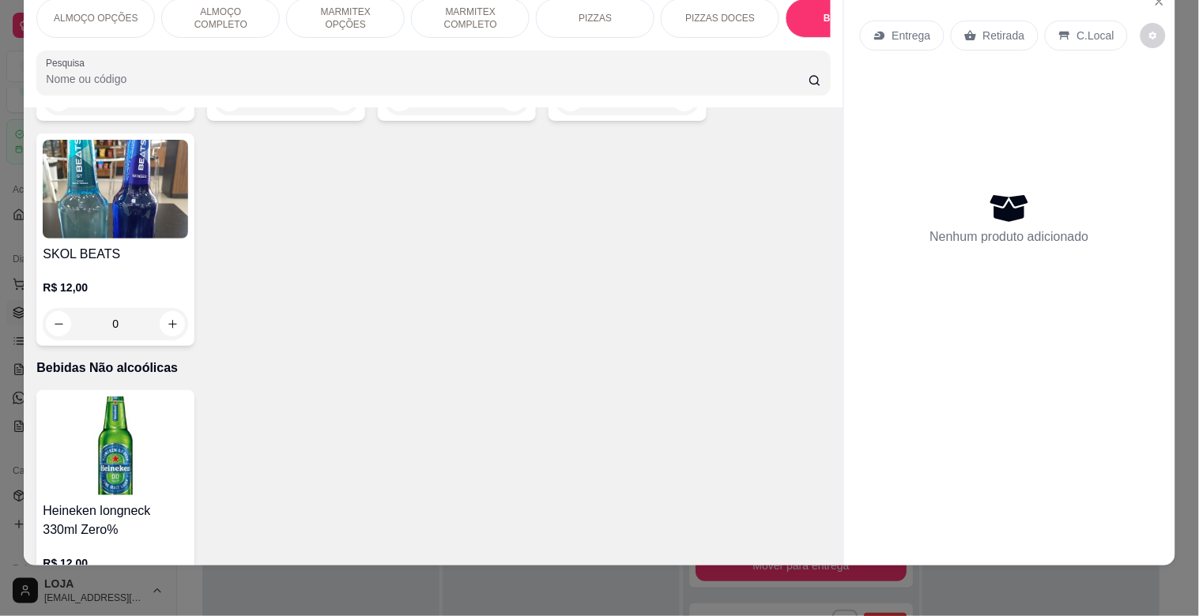
click at [844, 273] on div "Entrega Retirada C.Local Nenhum produto adicionado" at bounding box center [1009, 263] width 331 height 554
drag, startPoint x: 839, startPoint y: 273, endPoint x: 840, endPoint y: 258, distance: 15.0
click at [844, 261] on div "Entrega Retirada C.Local Nenhum produto adicionado" at bounding box center [1009, 263] width 331 height 554
click at [844, 258] on div "Entrega Retirada C.Local Nenhum produto adicionado" at bounding box center [1009, 263] width 331 height 554
click at [844, 256] on div "Entrega Retirada C.Local Nenhum produto adicionado" at bounding box center [1009, 263] width 331 height 554
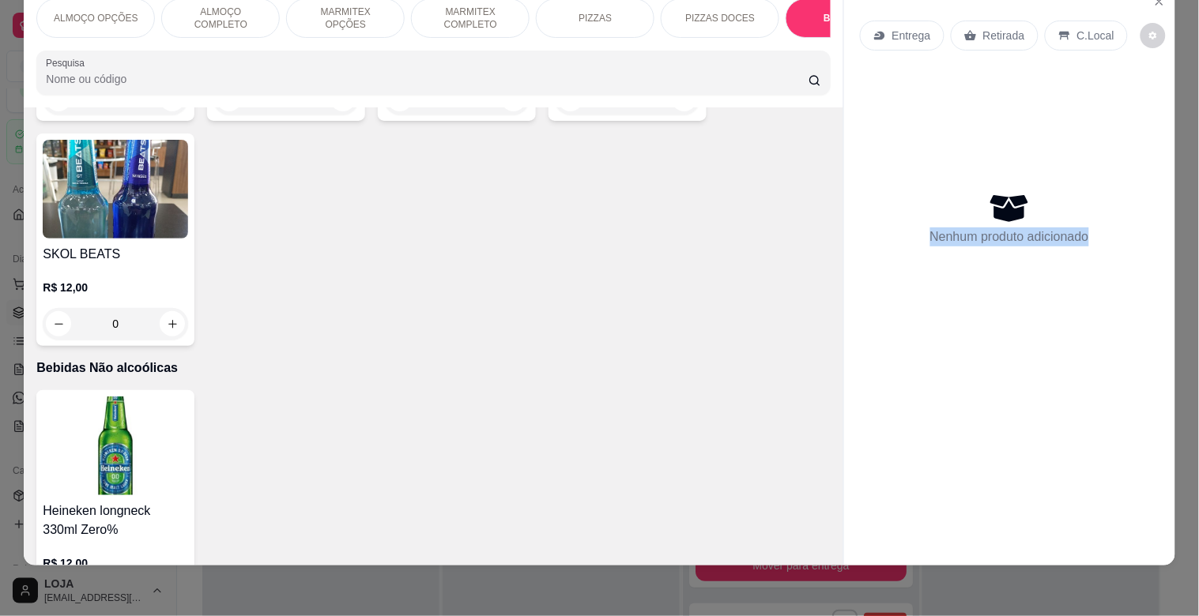
click at [844, 254] on div "Entrega Retirada C.Local Nenhum produto adicionado" at bounding box center [1009, 263] width 331 height 554
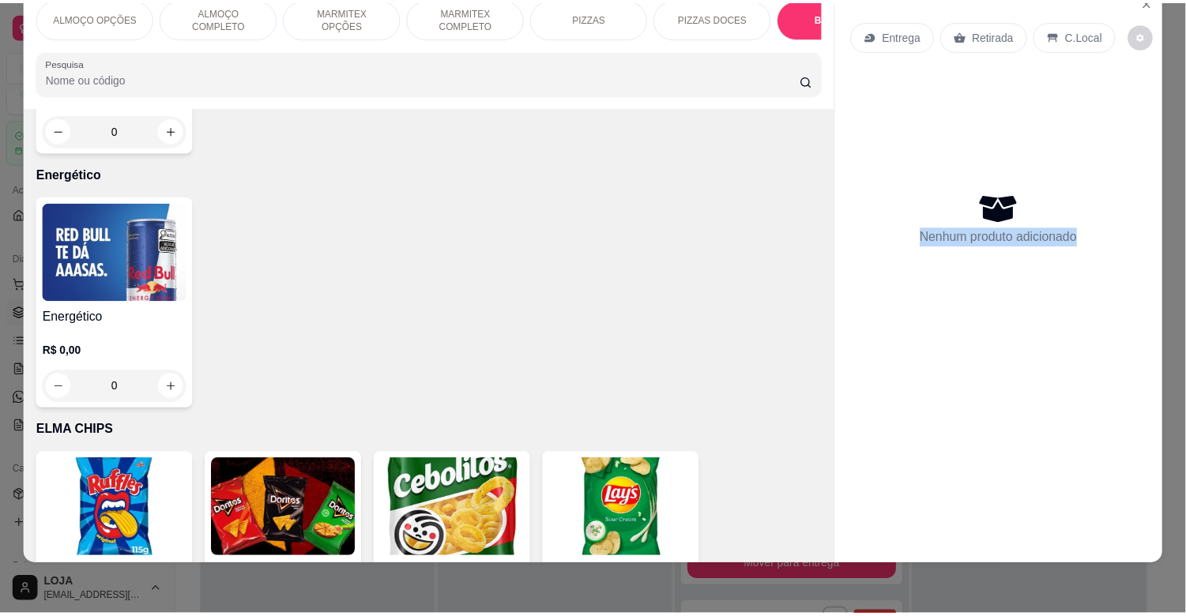
scroll to position [4206, 0]
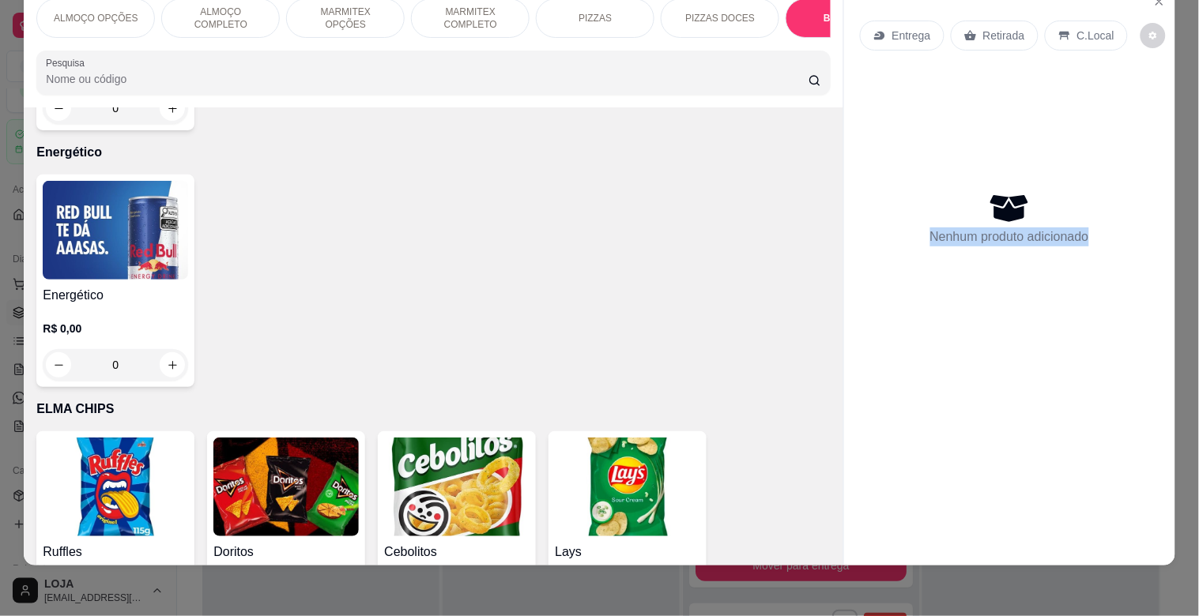
click at [141, 202] on img at bounding box center [115, 230] width 145 height 99
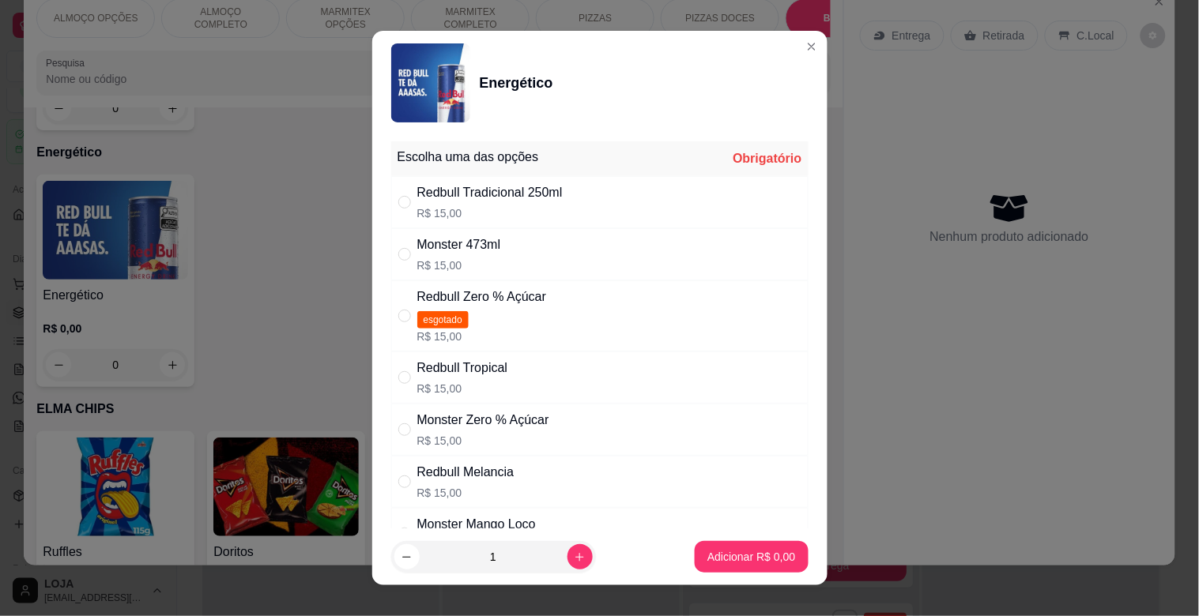
click at [559, 203] on div "Redbull Tradicional 250ml R$ 15,00" at bounding box center [599, 202] width 417 height 52
radio input "true"
click at [570, 553] on button "increase-product-quantity" at bounding box center [579, 557] width 25 height 25
type input "2"
click at [754, 558] on p "Adicionar R$ 30,00" at bounding box center [748, 557] width 94 height 16
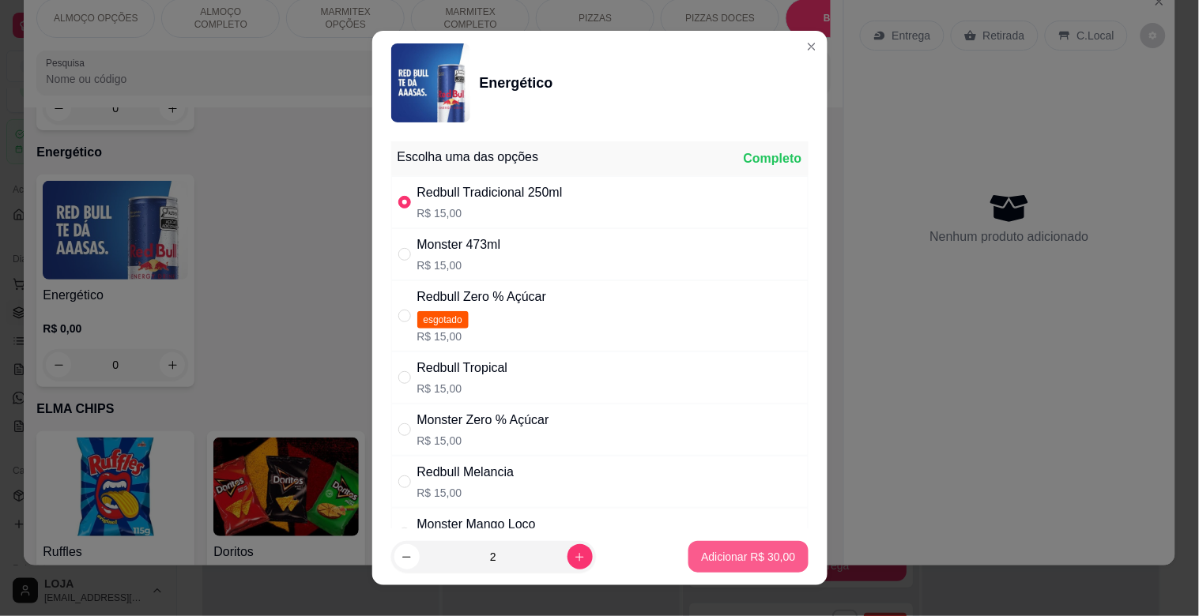
type input "2"
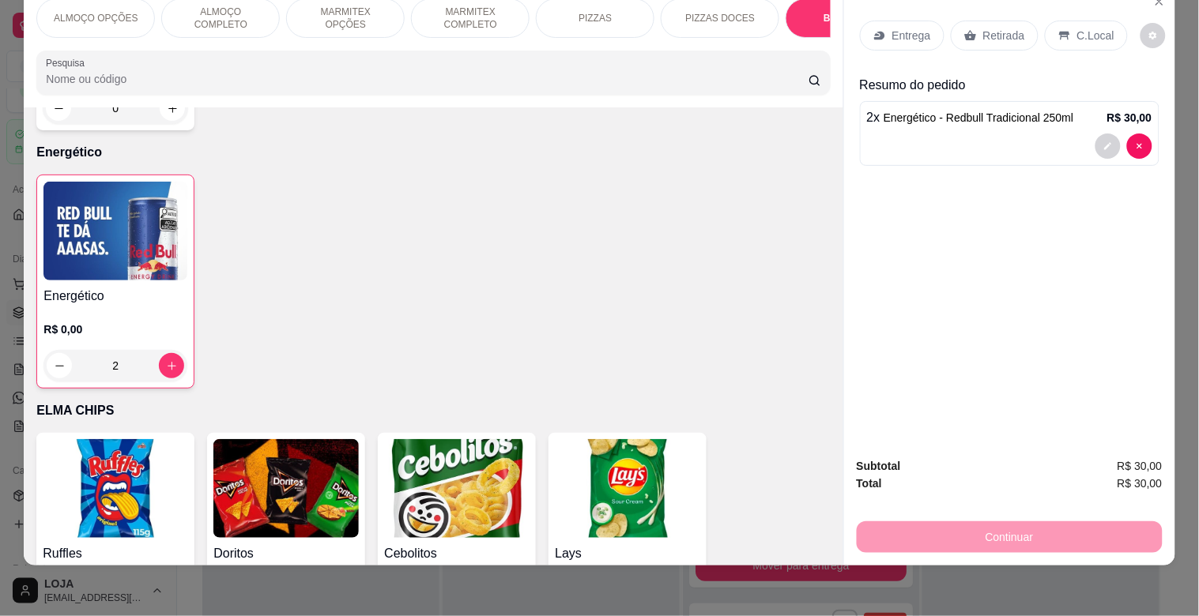
click at [1000, 30] on p "Retirada" at bounding box center [1004, 36] width 42 height 16
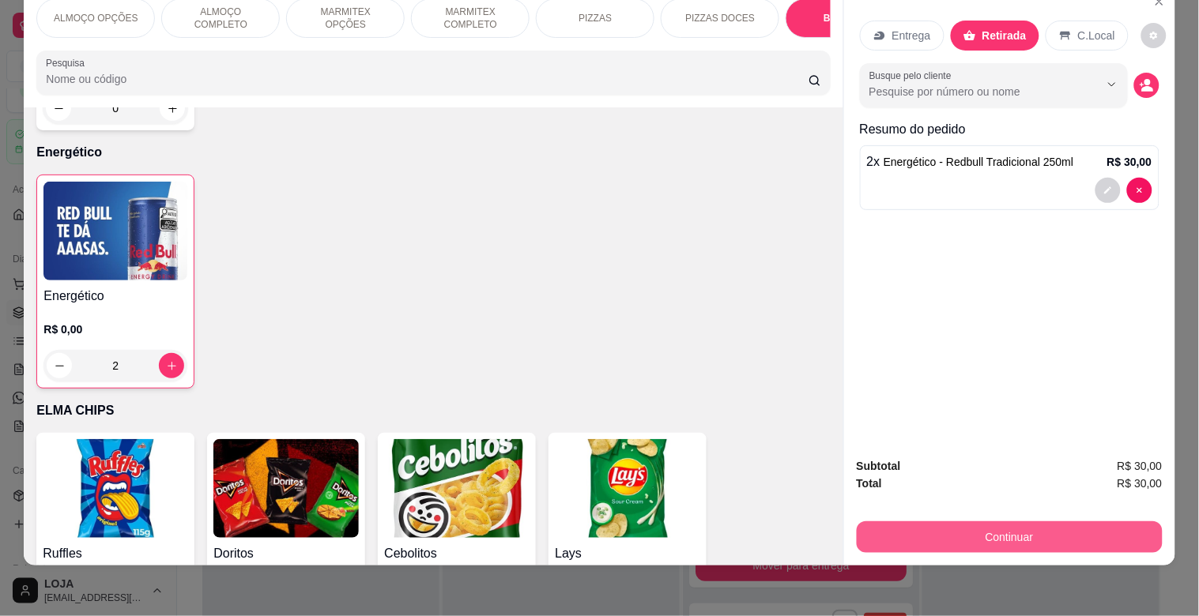
click at [1071, 522] on button "Continuar" at bounding box center [1010, 538] width 306 height 32
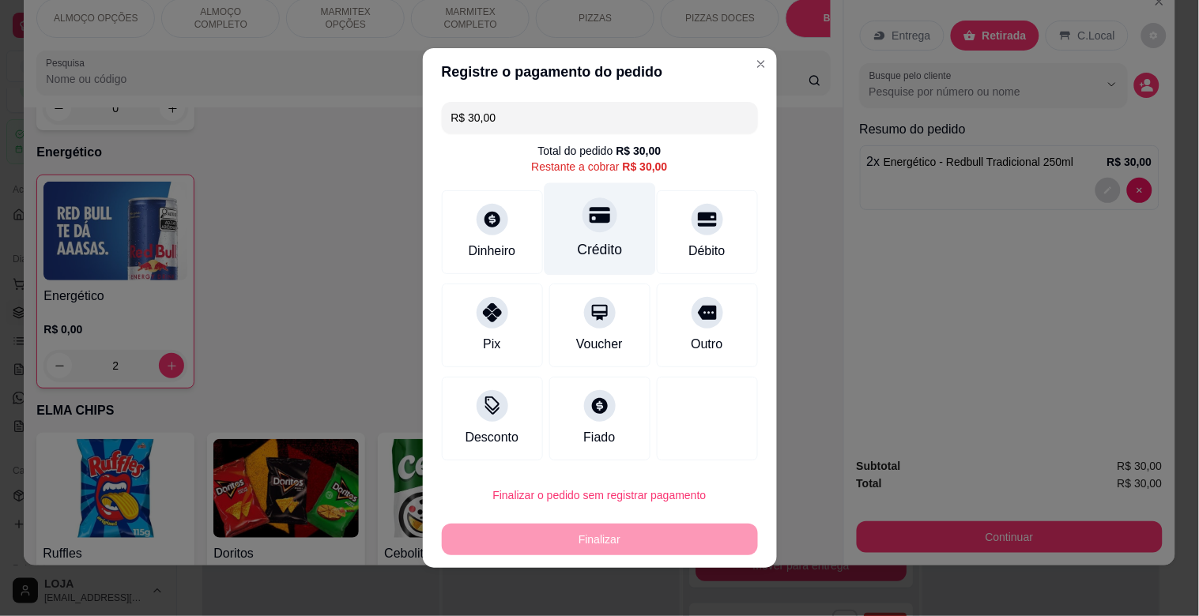
click at [582, 220] on div at bounding box center [599, 215] width 35 height 35
type input "R$ 0,00"
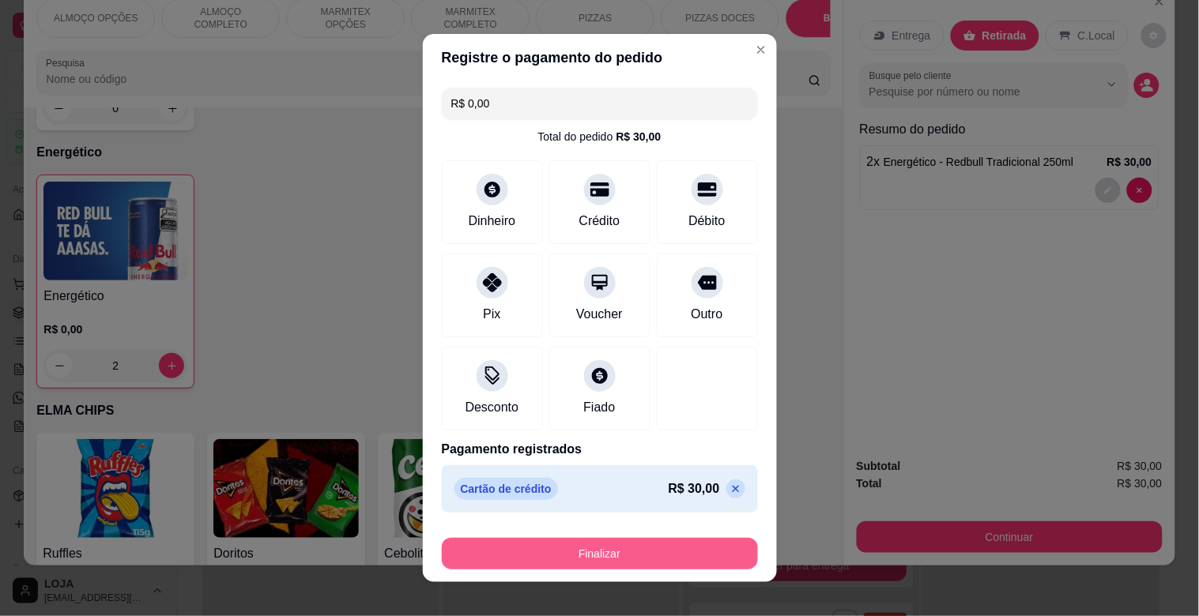
click at [730, 542] on button "Finalizar" at bounding box center [600, 554] width 316 height 32
drag, startPoint x: 730, startPoint y: 542, endPoint x: 744, endPoint y: 542, distance: 14.2
click at [733, 542] on div "Finalizar" at bounding box center [600, 554] width 316 height 32
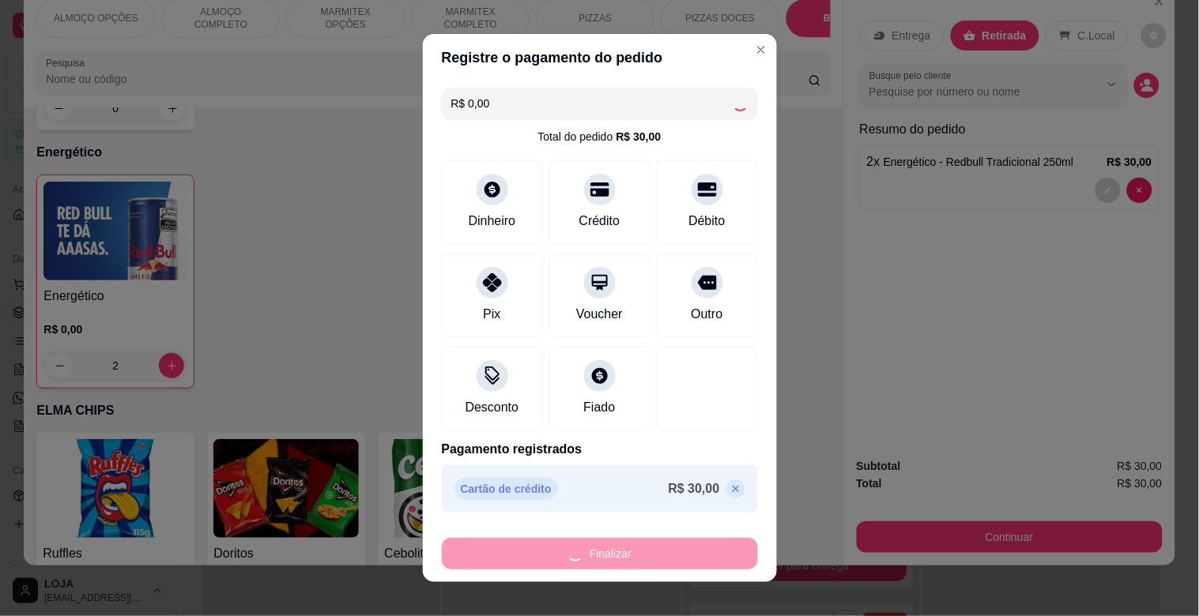
type input "0"
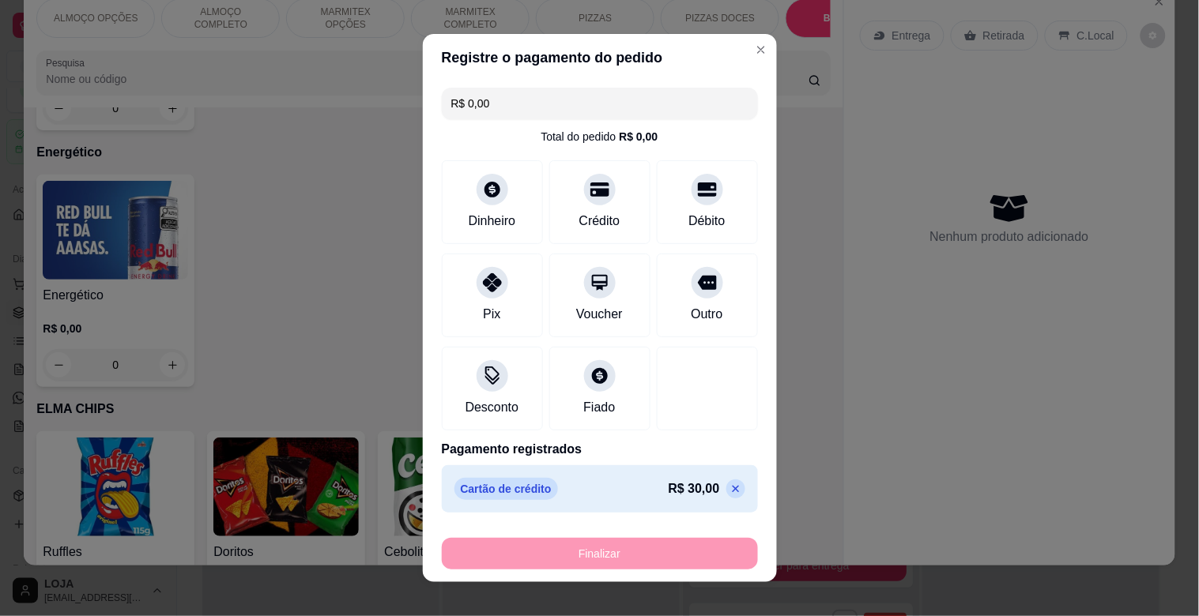
type input "-R$ 30,00"
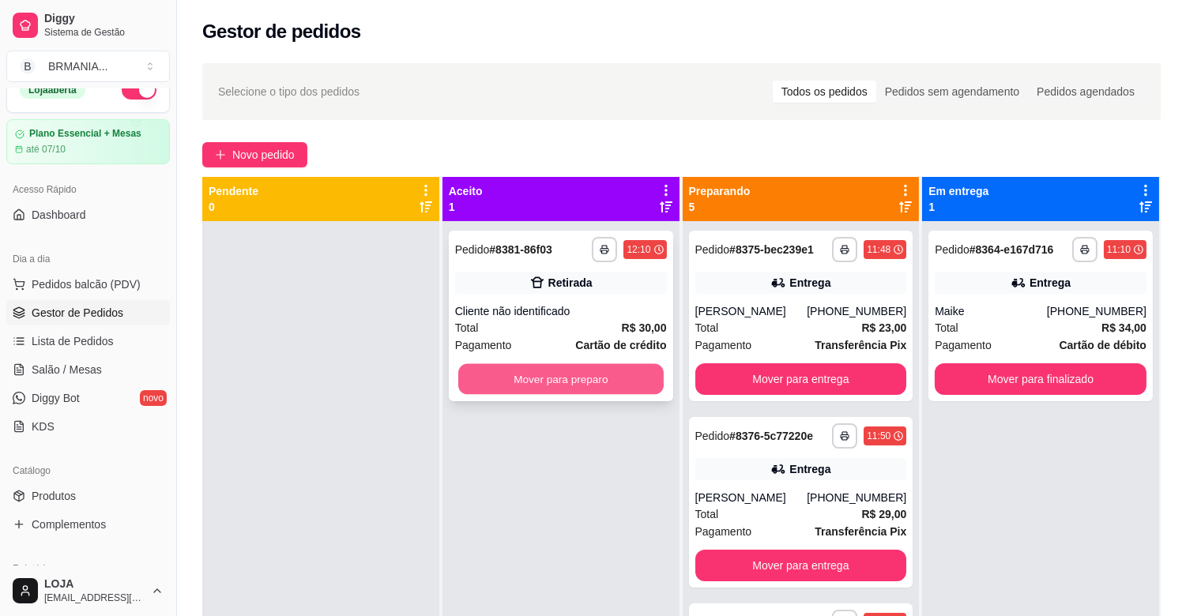
click at [613, 392] on button "Mover para preparo" at bounding box center [560, 379] width 205 height 31
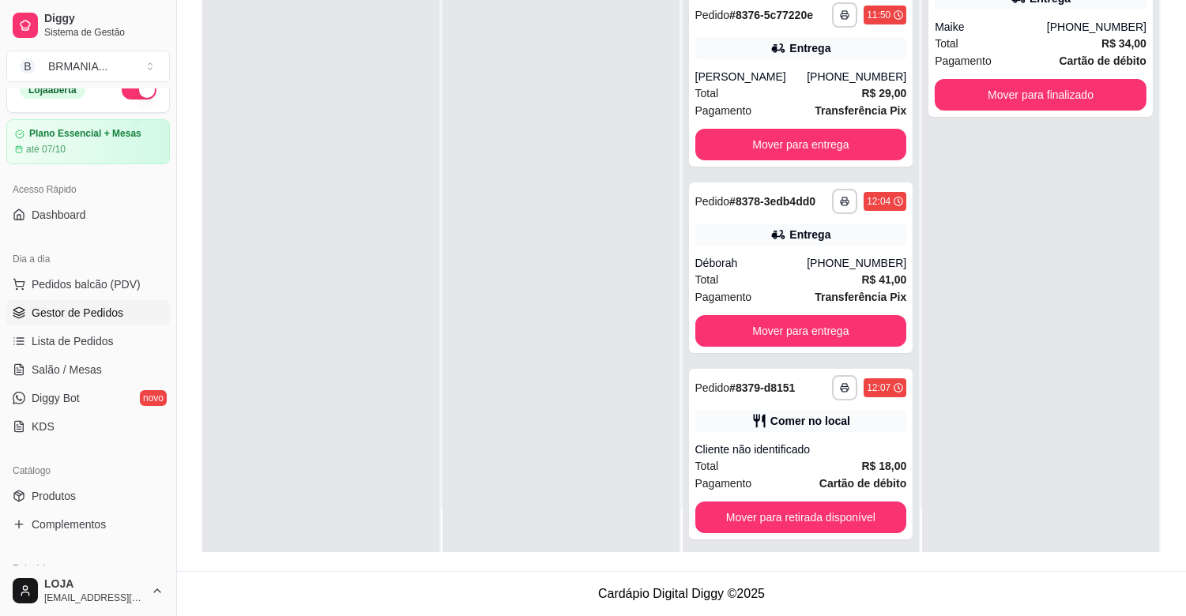
scroll to position [140, 0]
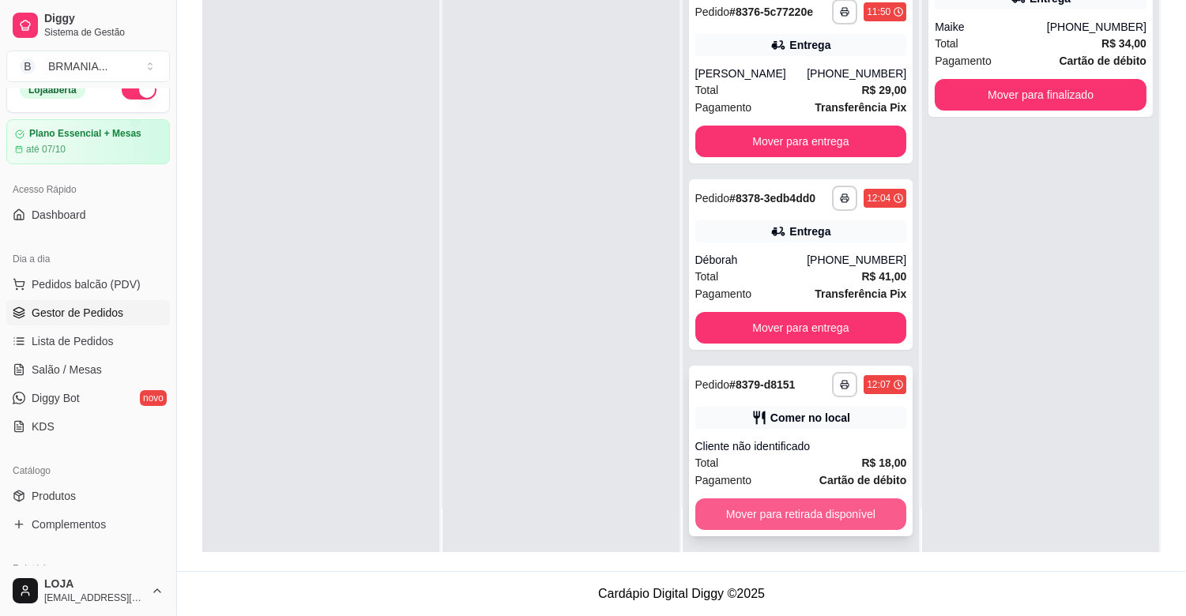
click at [823, 514] on button "Mover para retirada disponível" at bounding box center [801, 515] width 212 height 32
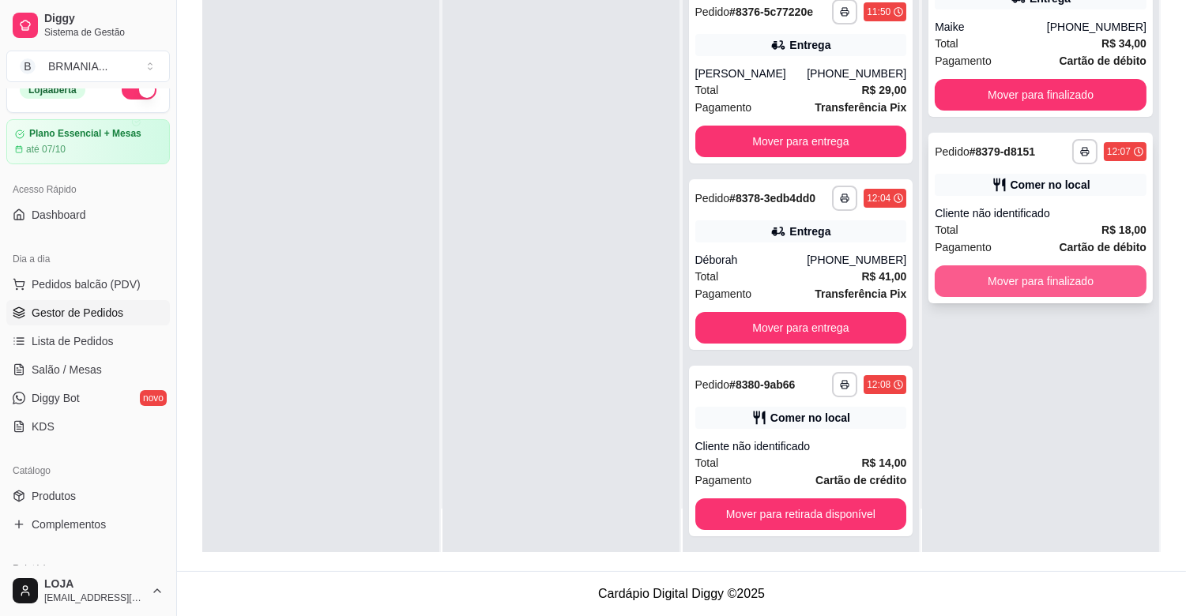
click at [1105, 278] on button "Mover para finalizado" at bounding box center [1041, 282] width 212 height 32
click at [1105, 278] on div "Mover para finalizado" at bounding box center [1041, 282] width 212 height 32
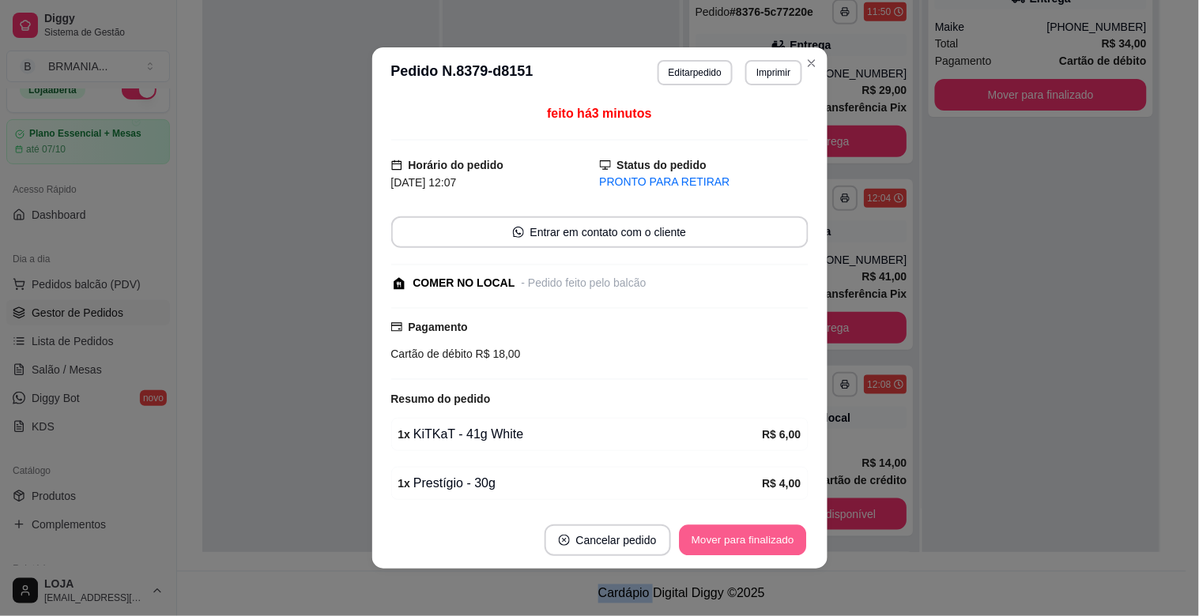
click at [745, 537] on button "Mover para finalizado" at bounding box center [742, 541] width 127 height 31
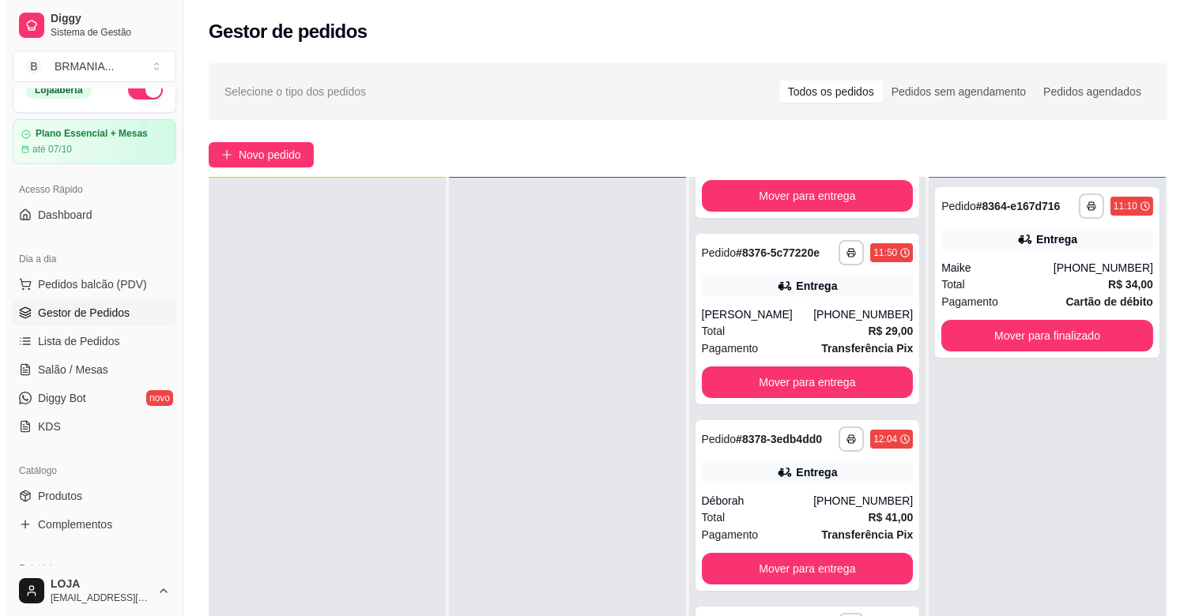
scroll to position [52, 0]
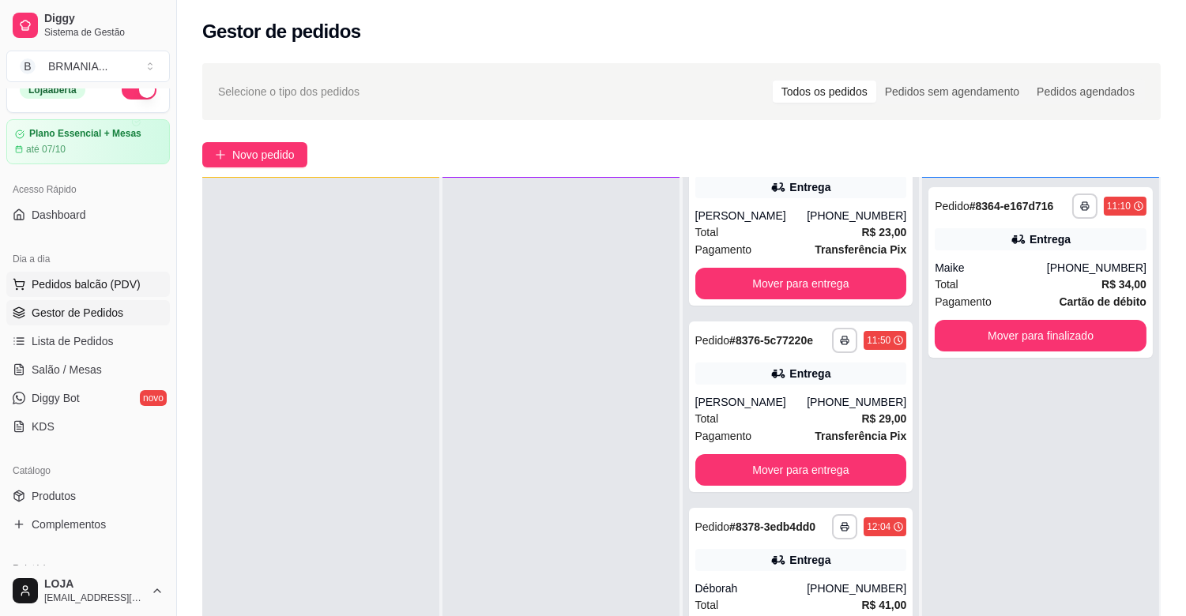
click at [80, 281] on span "Pedidos balcão (PDV)" at bounding box center [86, 285] width 109 height 16
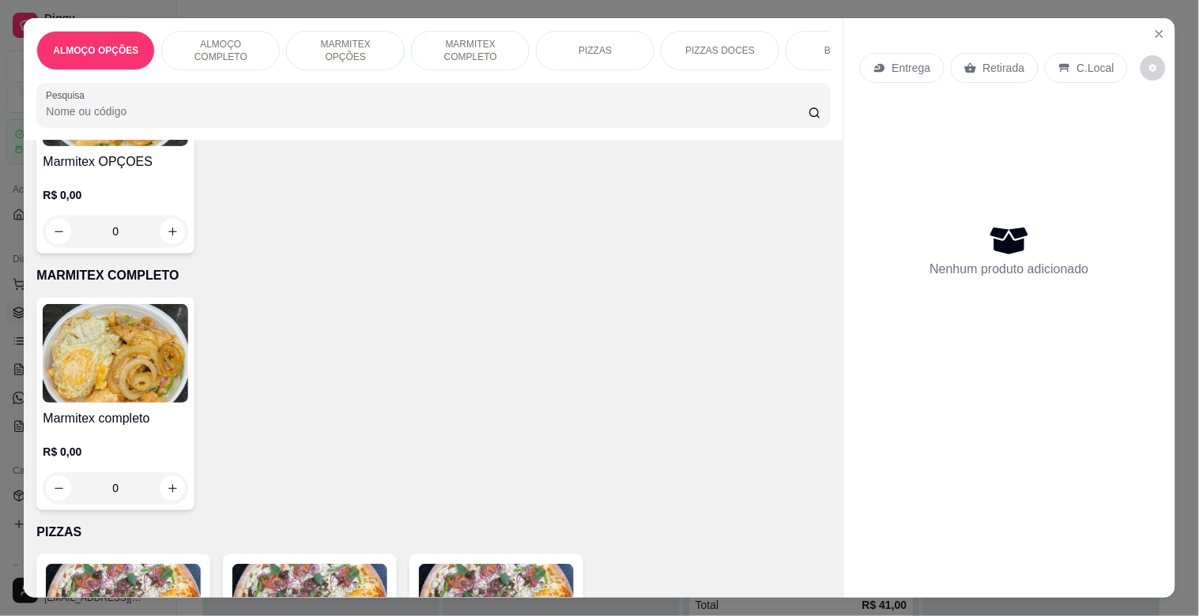
scroll to position [761, 0]
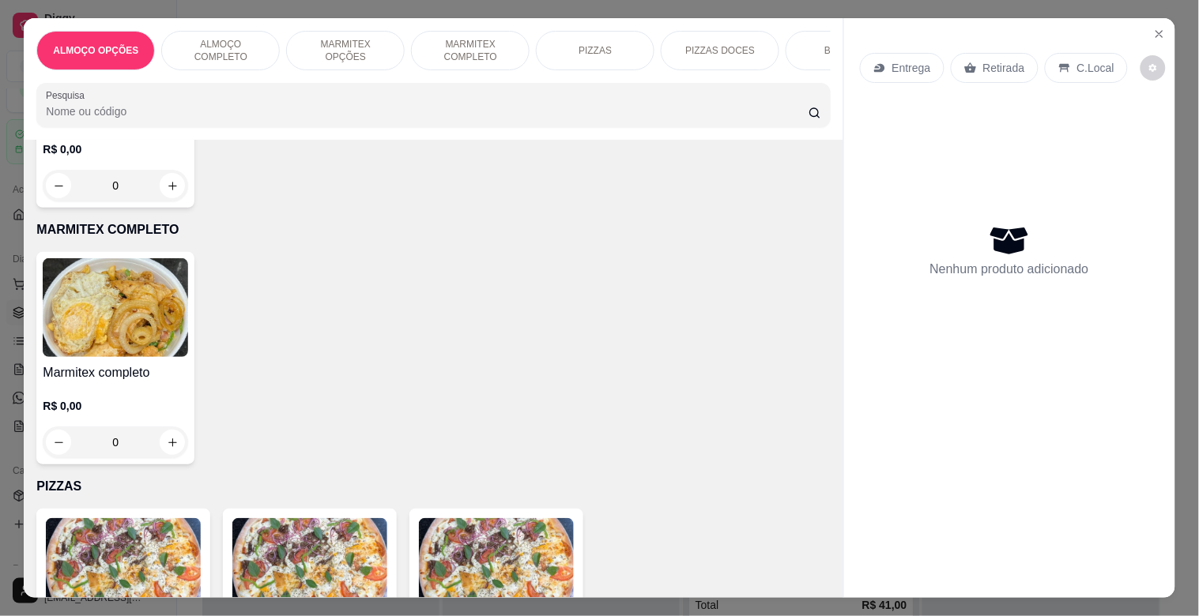
click at [112, 332] on img at bounding box center [115, 307] width 145 height 99
click at [100, 335] on img at bounding box center [115, 307] width 145 height 99
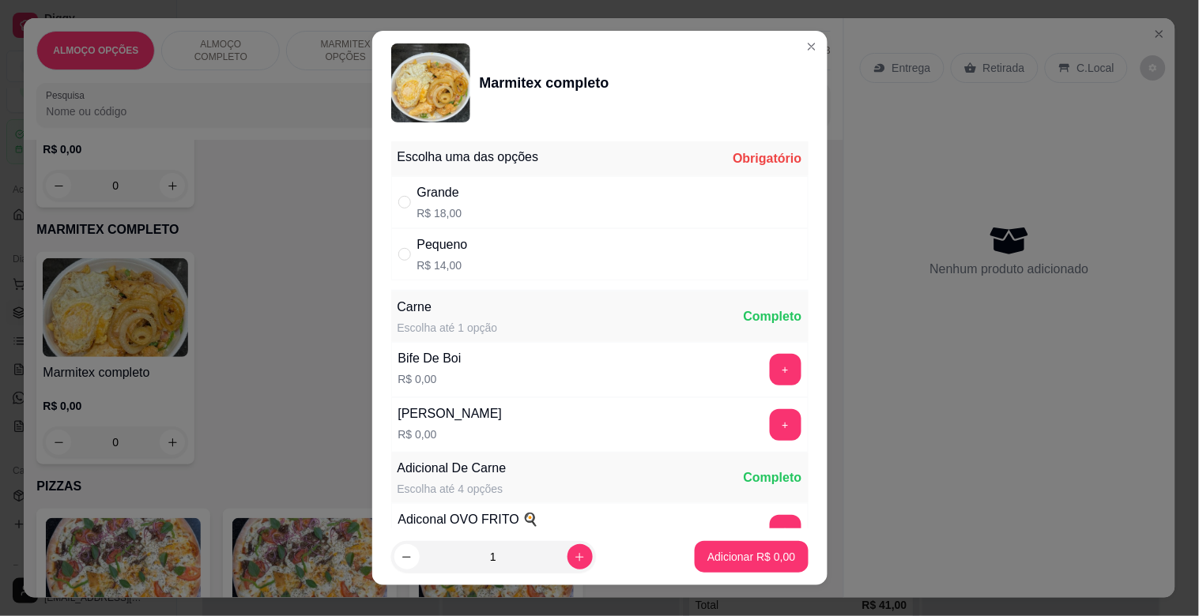
click at [492, 191] on div "Grande R$ 18,00" at bounding box center [599, 202] width 417 height 52
radio input "true"
click at [770, 417] on button "+" at bounding box center [785, 425] width 31 height 31
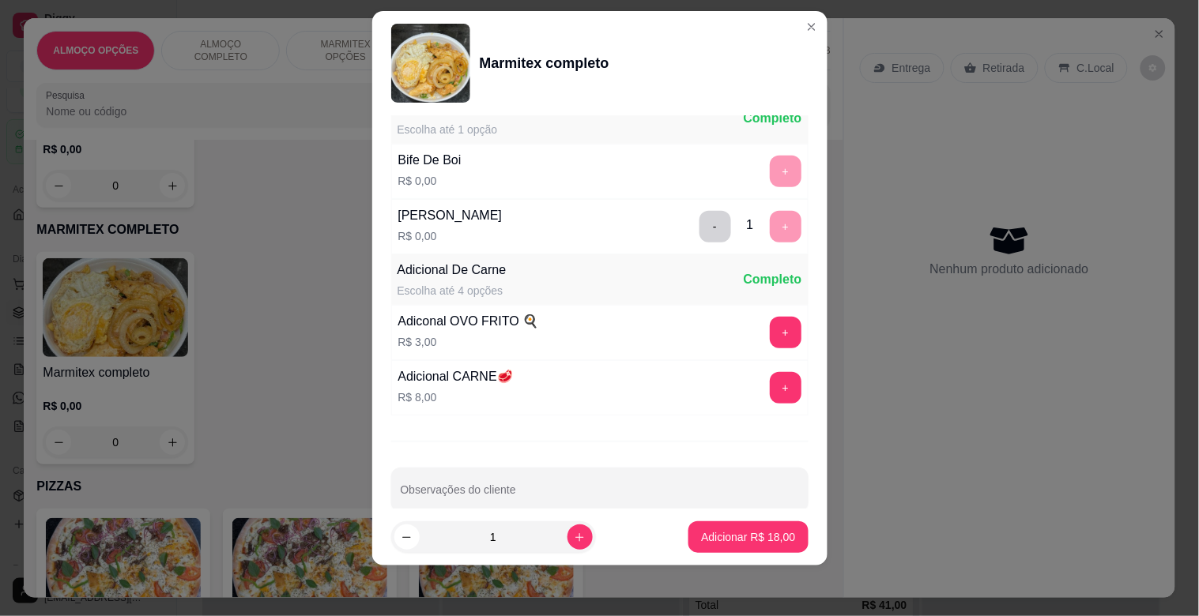
scroll to position [221, 0]
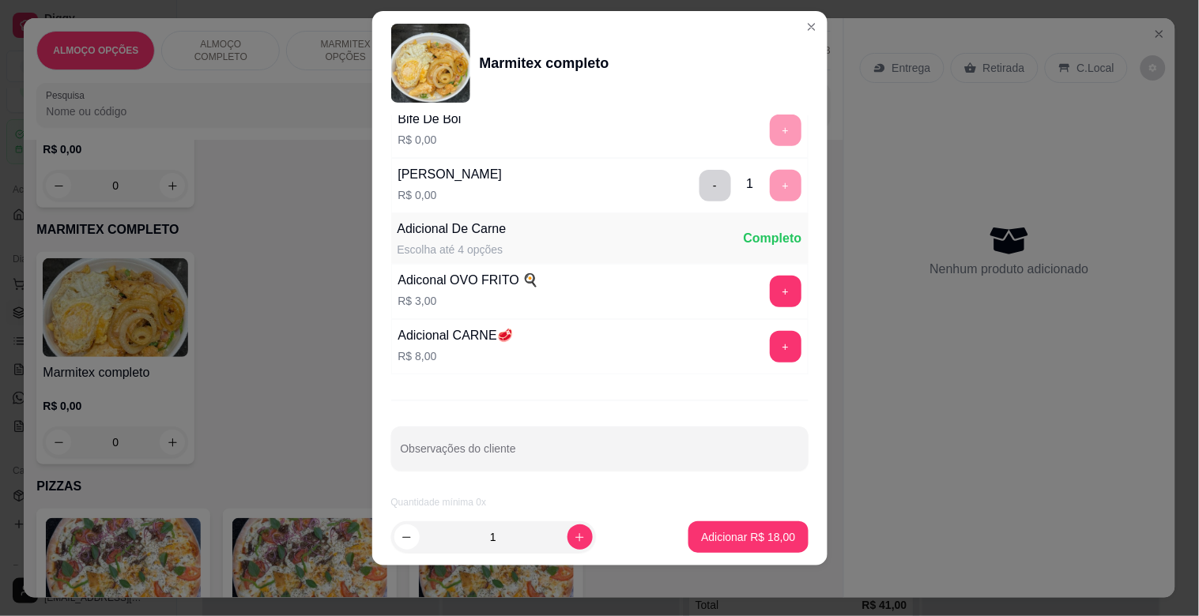
click at [752, 540] on p "Adicionar R$ 18,00" at bounding box center [748, 538] width 94 height 16
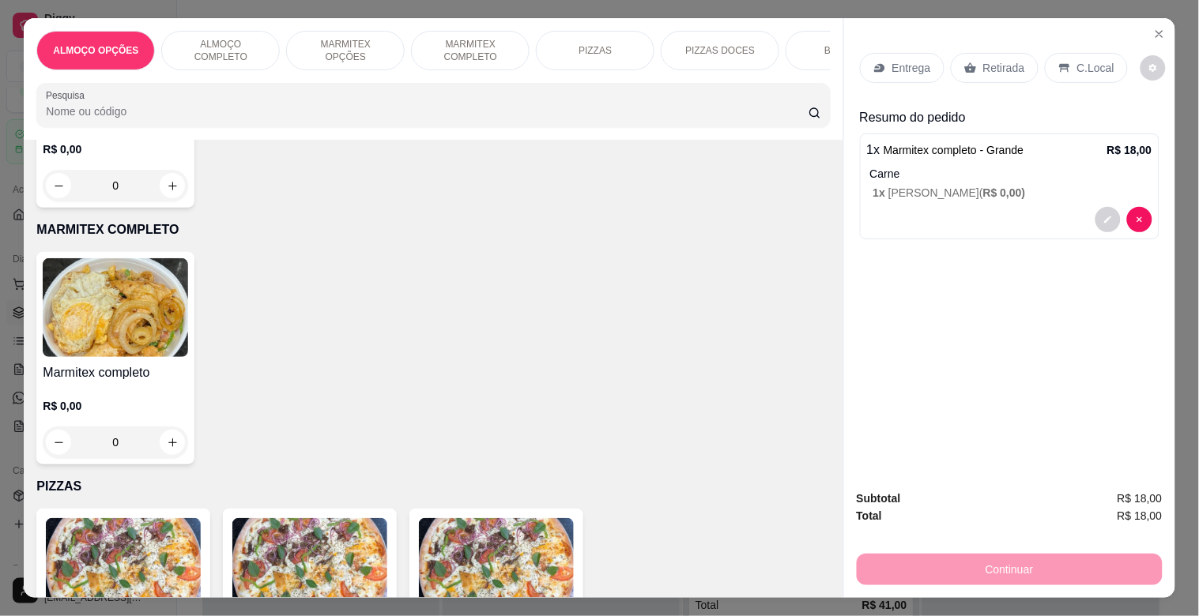
click at [983, 60] on p "Retirada" at bounding box center [1004, 68] width 42 height 16
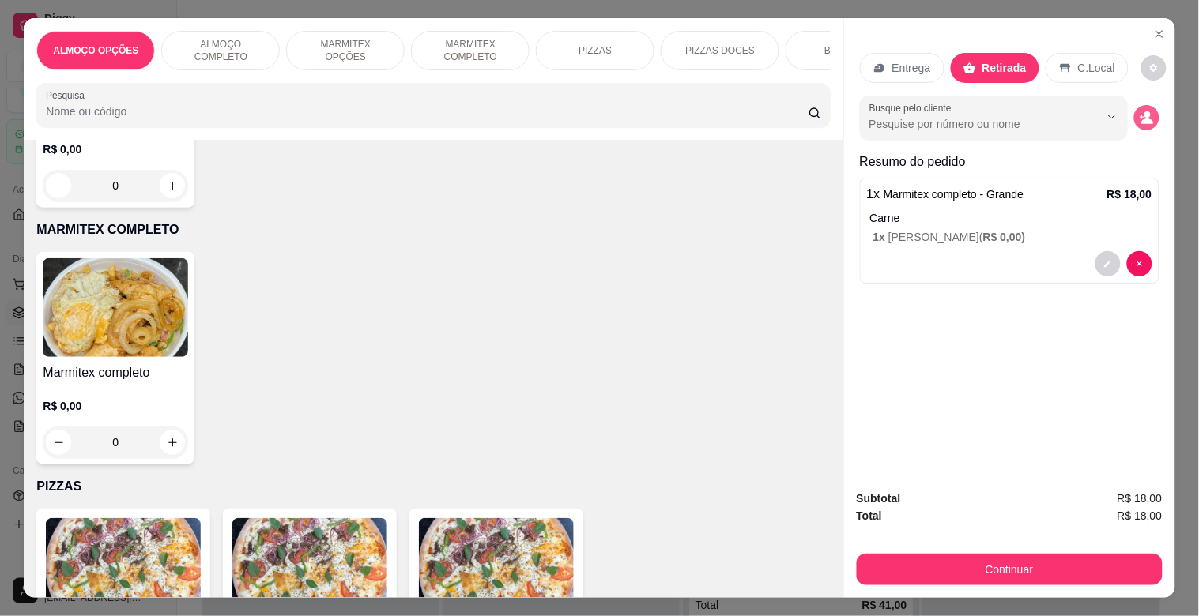
click at [1140, 112] on icon "decrease-product-quantity" at bounding box center [1147, 118] width 14 height 14
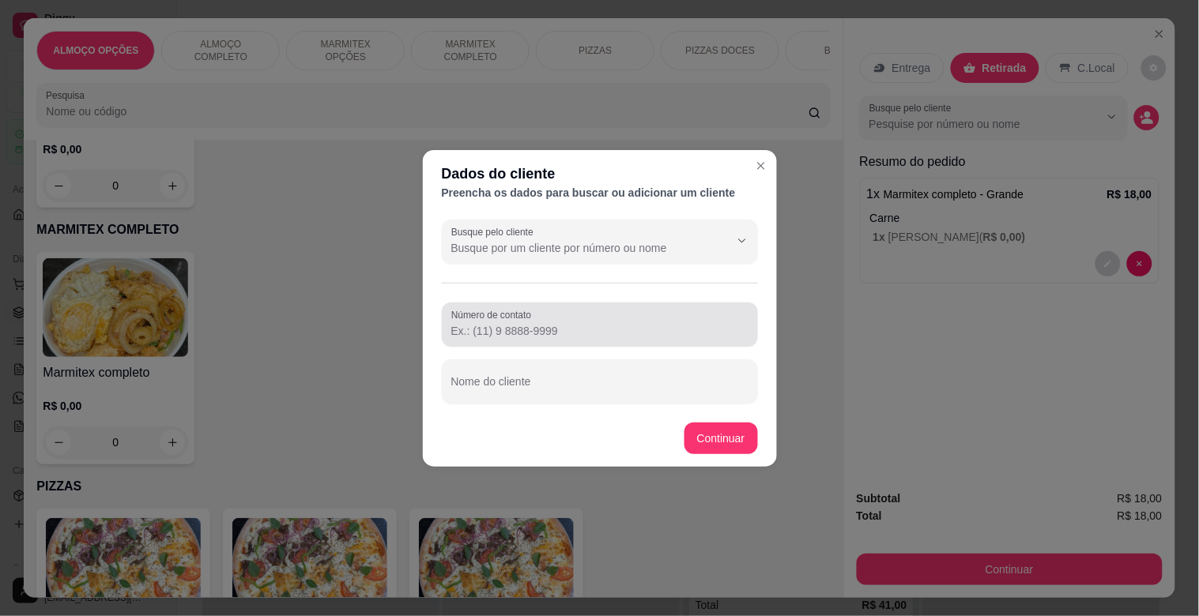
click at [491, 329] on input "Número de contato" at bounding box center [599, 331] width 297 height 16
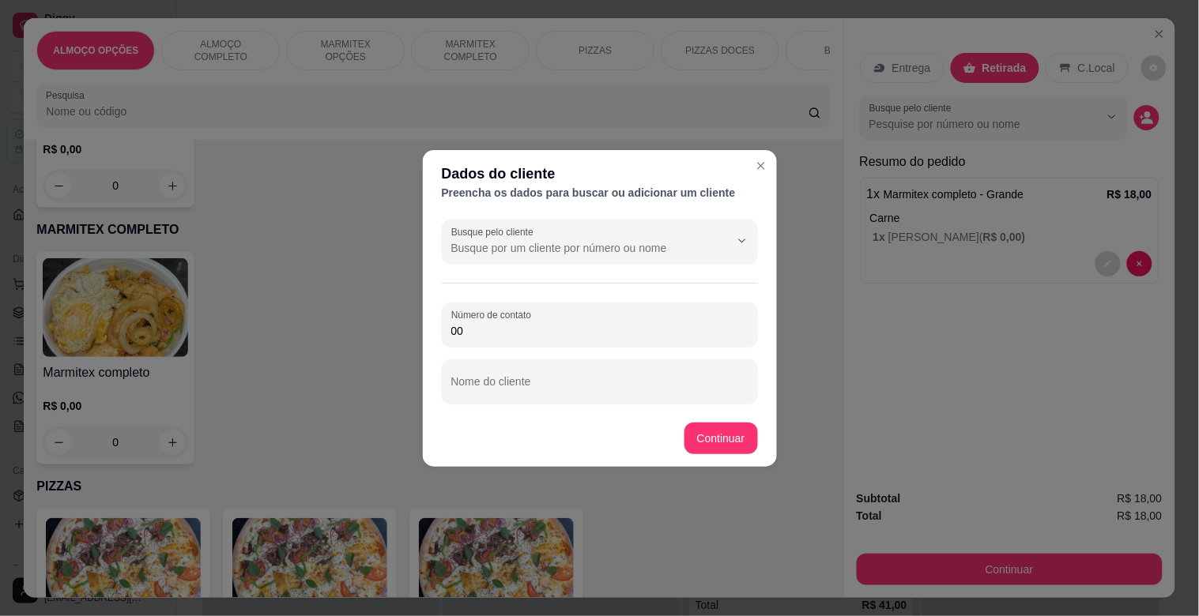
type input "0"
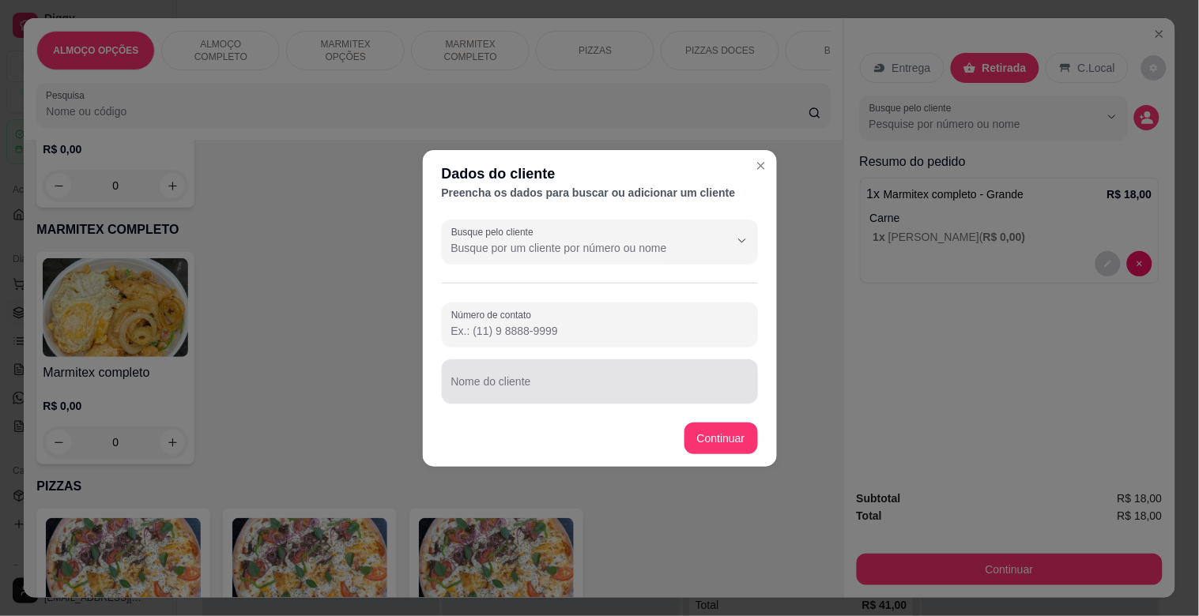
click at [553, 380] on input "Nome do cliente" at bounding box center [599, 388] width 297 height 16
type input "ALISSON (MODERNA)"
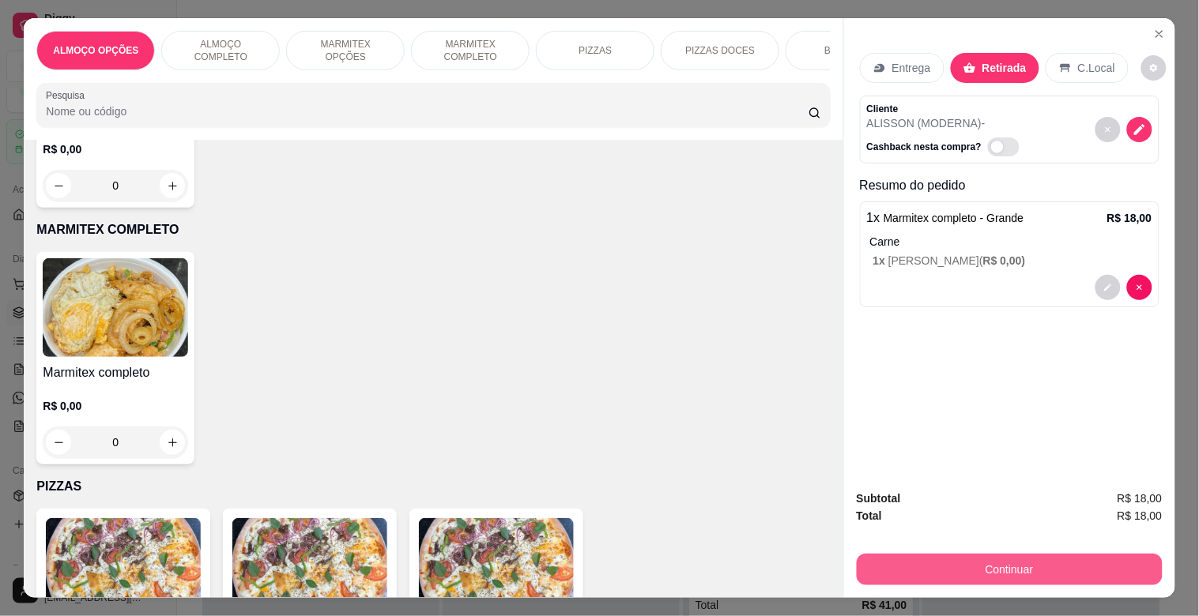
click at [1079, 564] on button "Continuar" at bounding box center [1010, 570] width 306 height 32
click at [1023, 559] on button "Continuar" at bounding box center [1010, 570] width 306 height 32
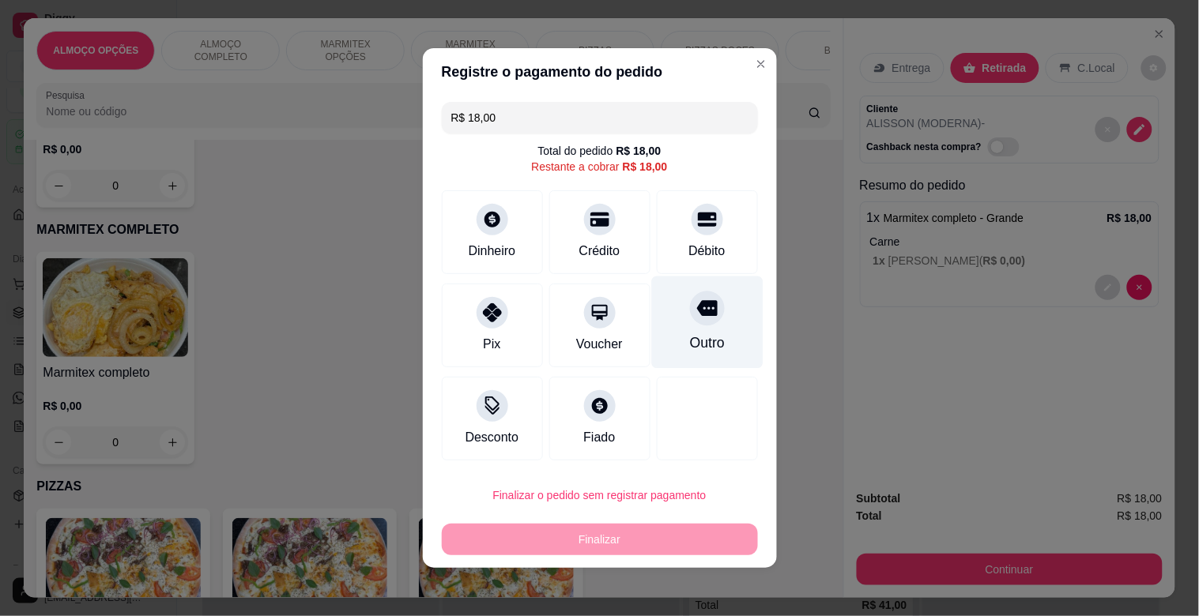
click at [689, 341] on div "Outro" at bounding box center [706, 343] width 35 height 21
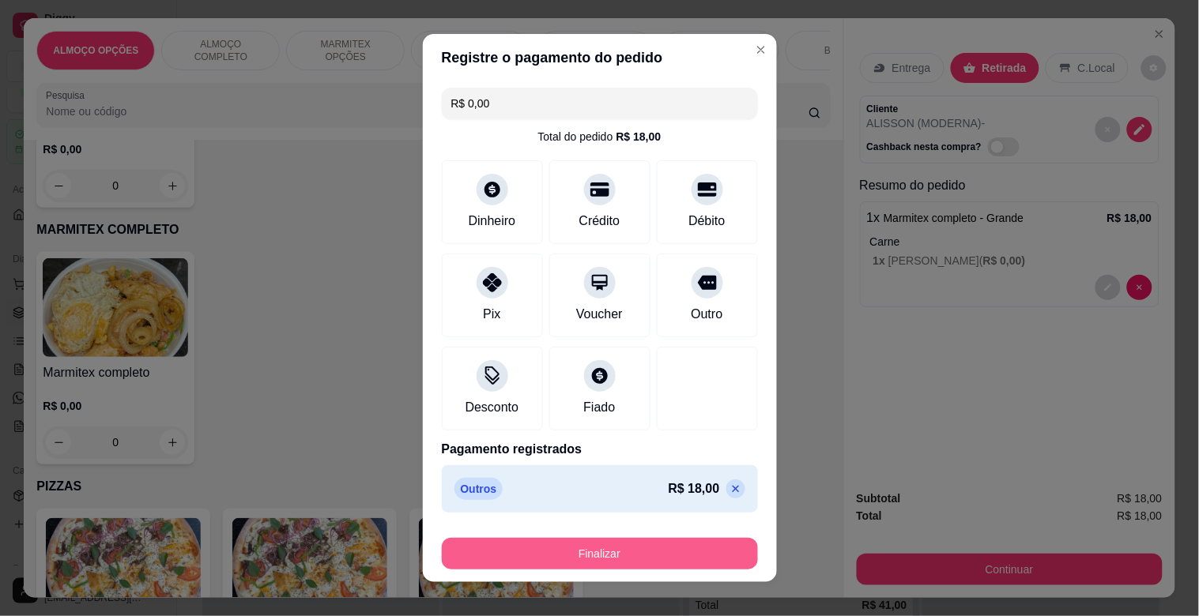
click at [631, 544] on button "Finalizar" at bounding box center [600, 554] width 316 height 32
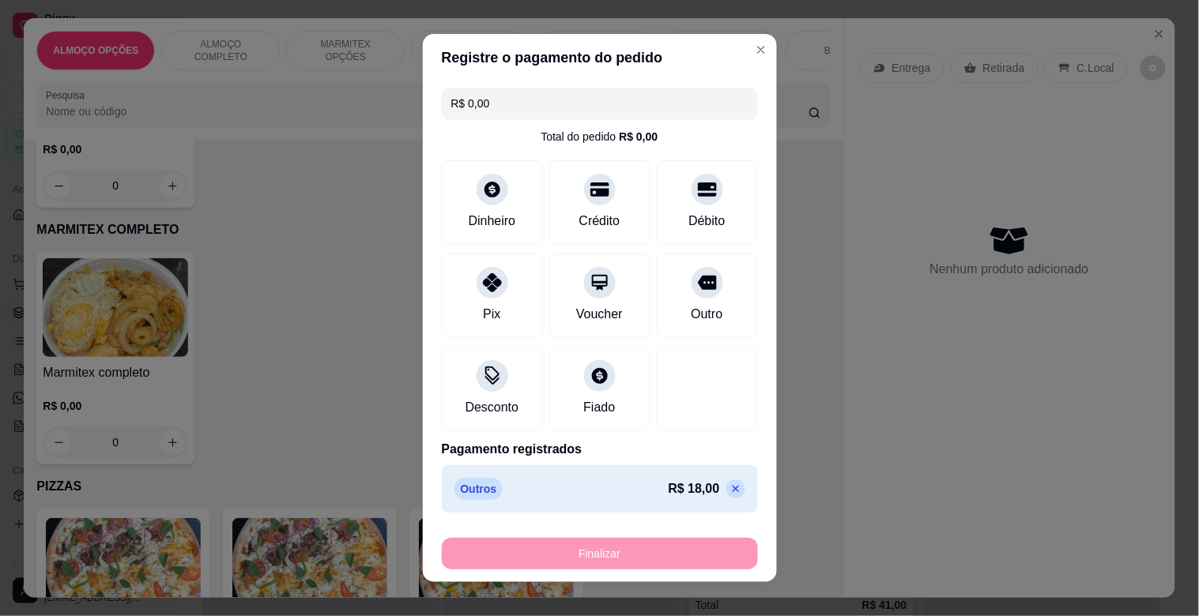
type input "-R$ 18,00"
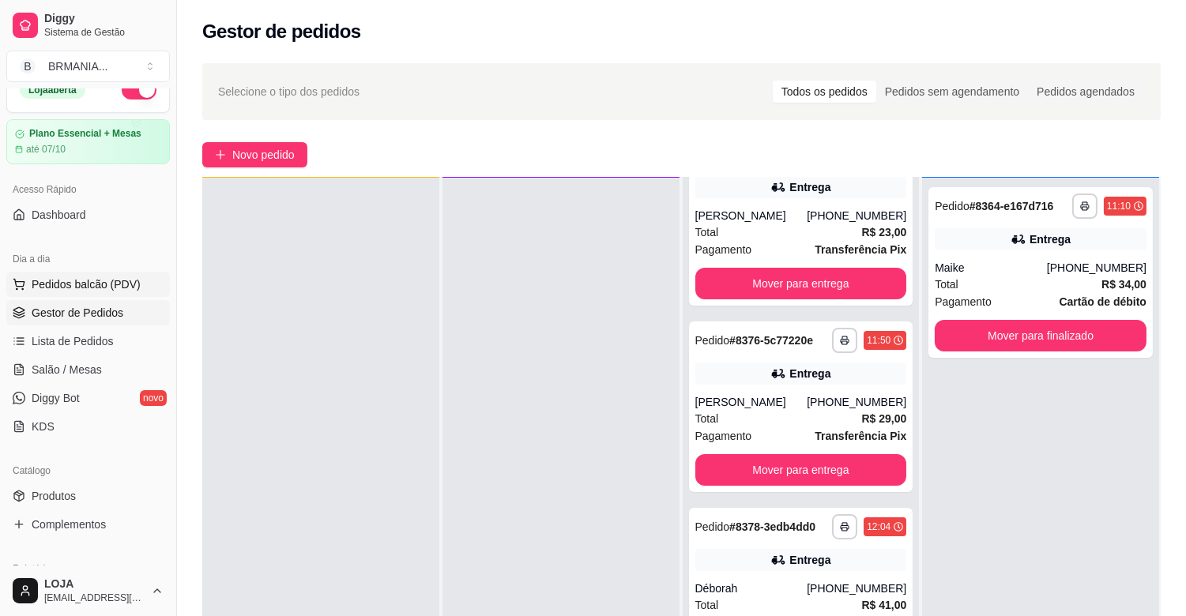
click at [76, 289] on span "Pedidos balcão (PDV)" at bounding box center [86, 285] width 109 height 16
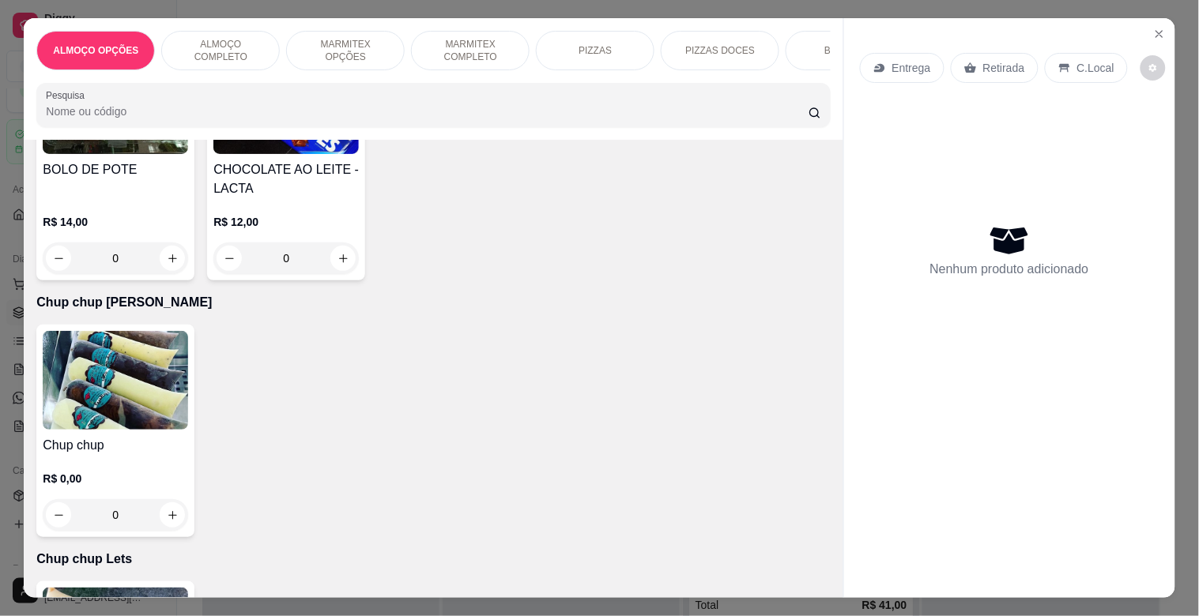
scroll to position [7429, 0]
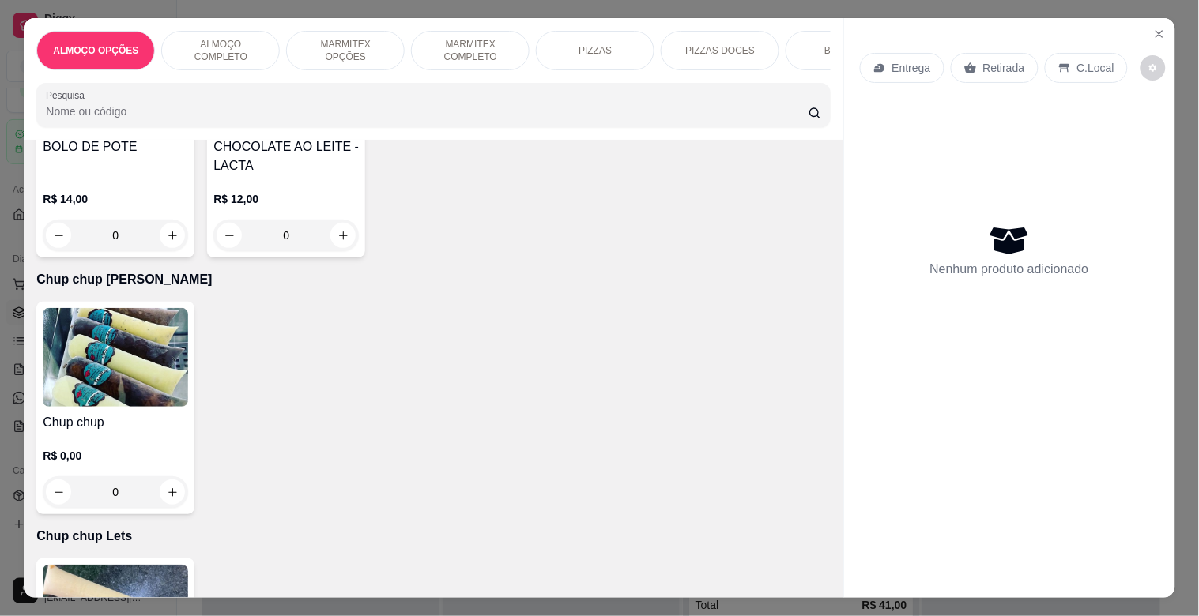
click at [145, 565] on img at bounding box center [115, 614] width 145 height 99
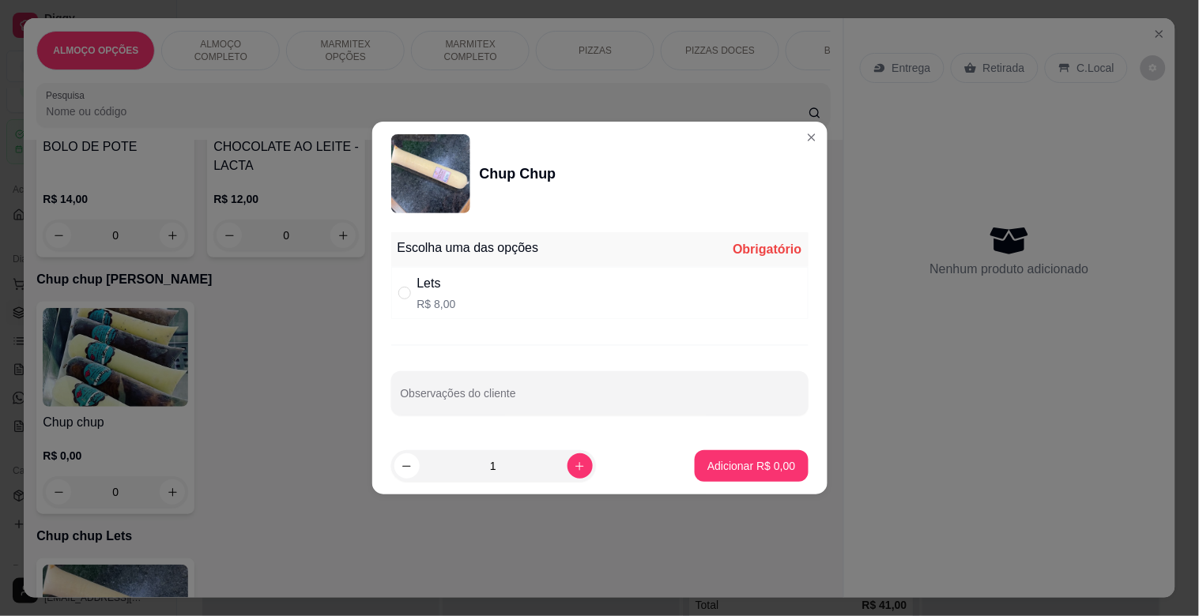
click at [490, 286] on div "Lets R$ 8,00" at bounding box center [599, 293] width 417 height 52
radio input "true"
click at [751, 472] on p "Adicionar R$ 8,00" at bounding box center [751, 466] width 88 height 16
click at [751, 472] on div "Chup chup R$ 0,00 0" at bounding box center [432, 408] width 793 height 213
type input "1"
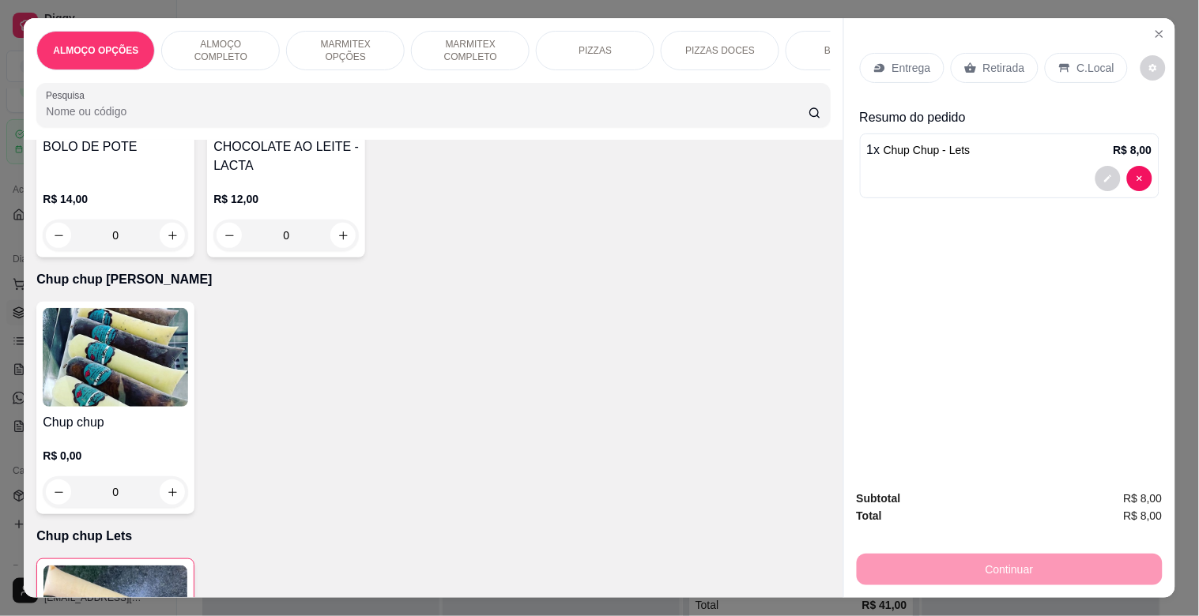
click at [993, 60] on p "Retirada" at bounding box center [1004, 68] width 42 height 16
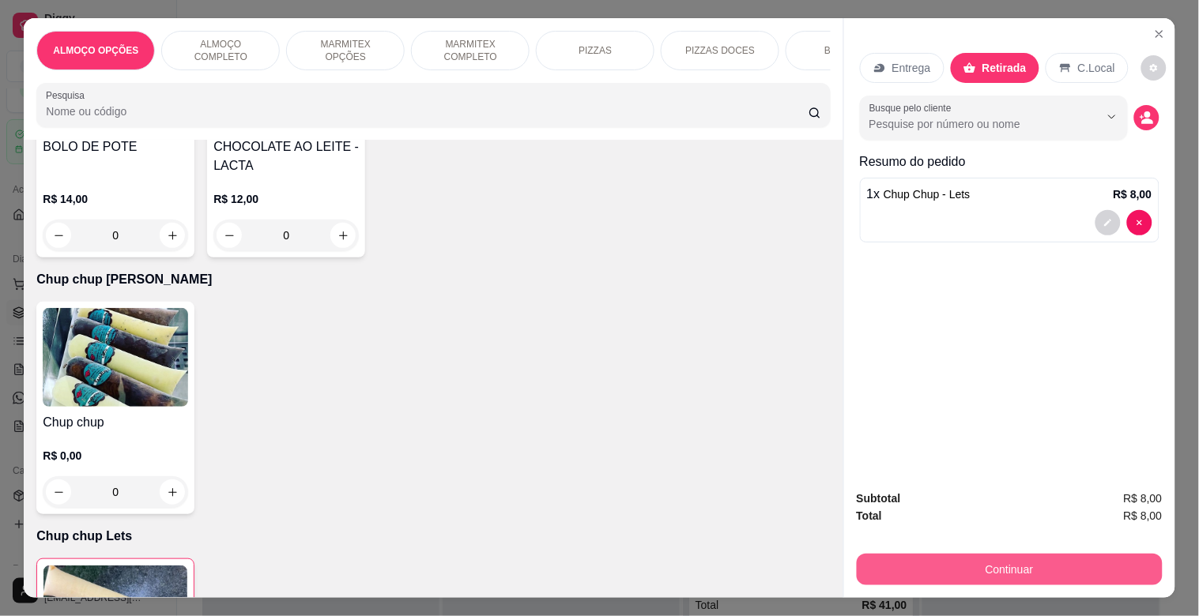
click at [1048, 571] on button "Continuar" at bounding box center [1010, 570] width 306 height 32
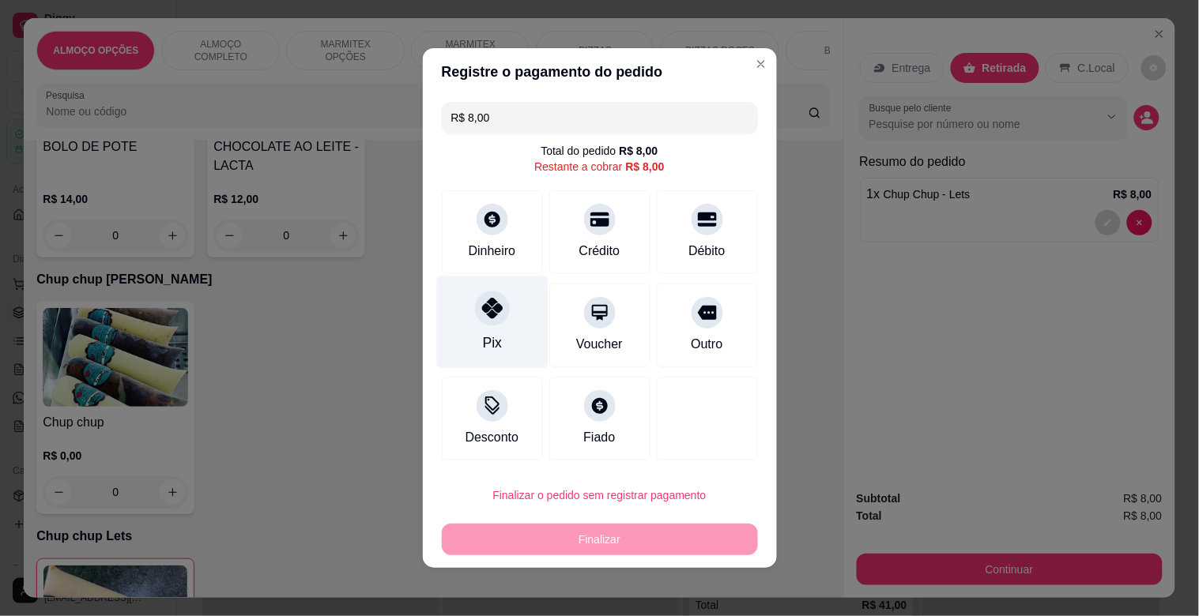
click at [501, 327] on div "Pix" at bounding box center [491, 323] width 111 height 92
type input "R$ 0,00"
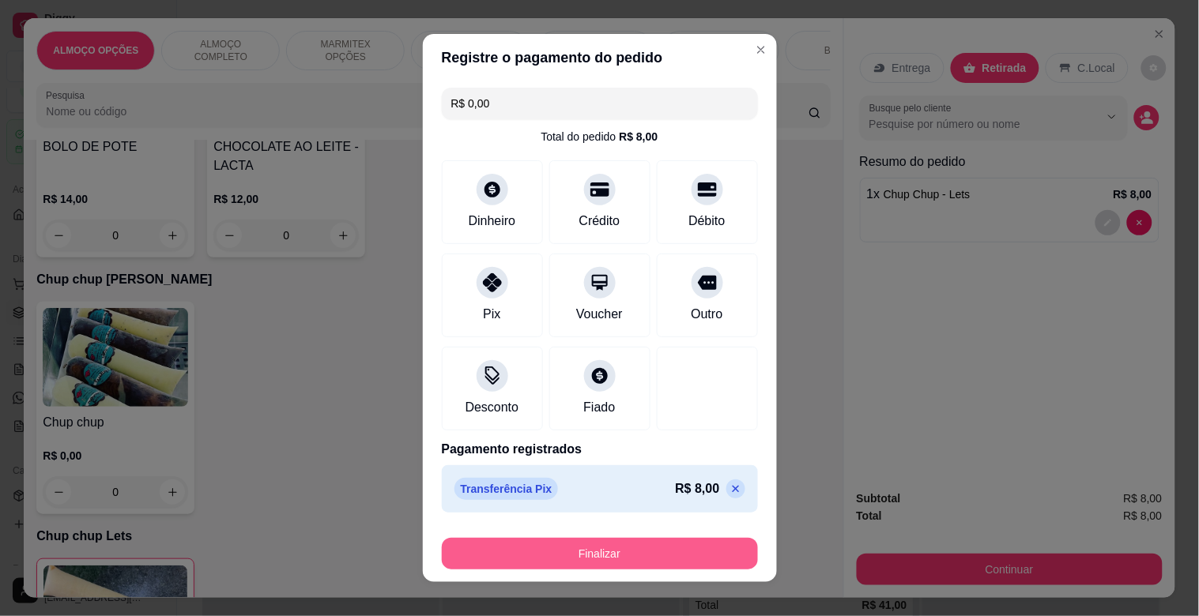
click at [524, 567] on button "Finalizar" at bounding box center [600, 554] width 316 height 32
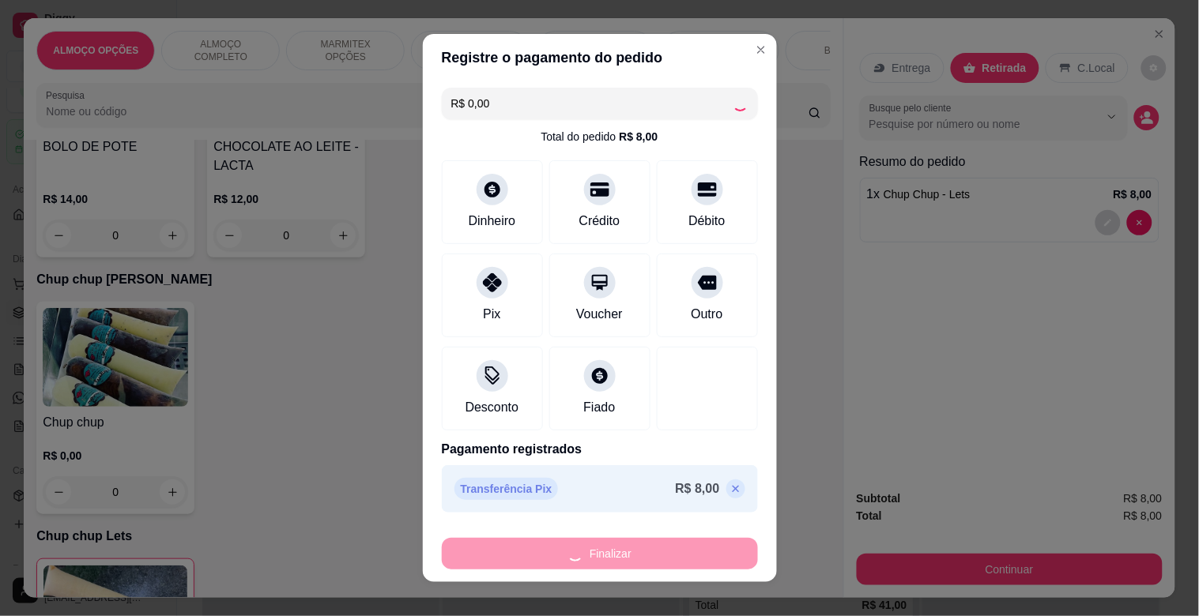
type input "0"
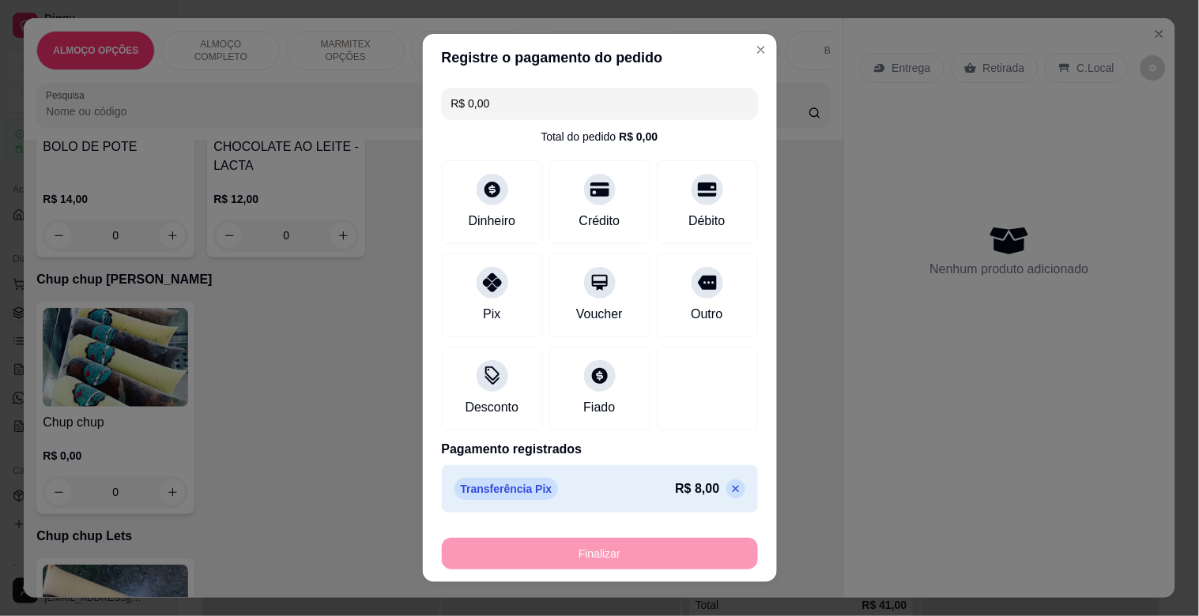
type input "-R$ 8,00"
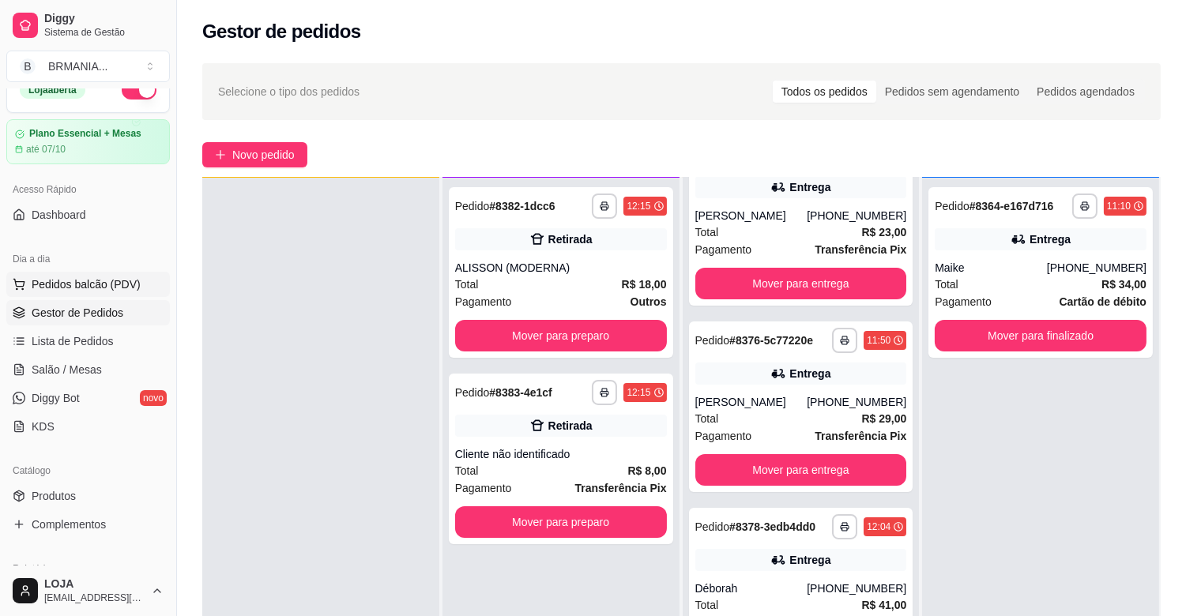
click at [92, 286] on span "Pedidos balcão (PDV)" at bounding box center [86, 285] width 109 height 16
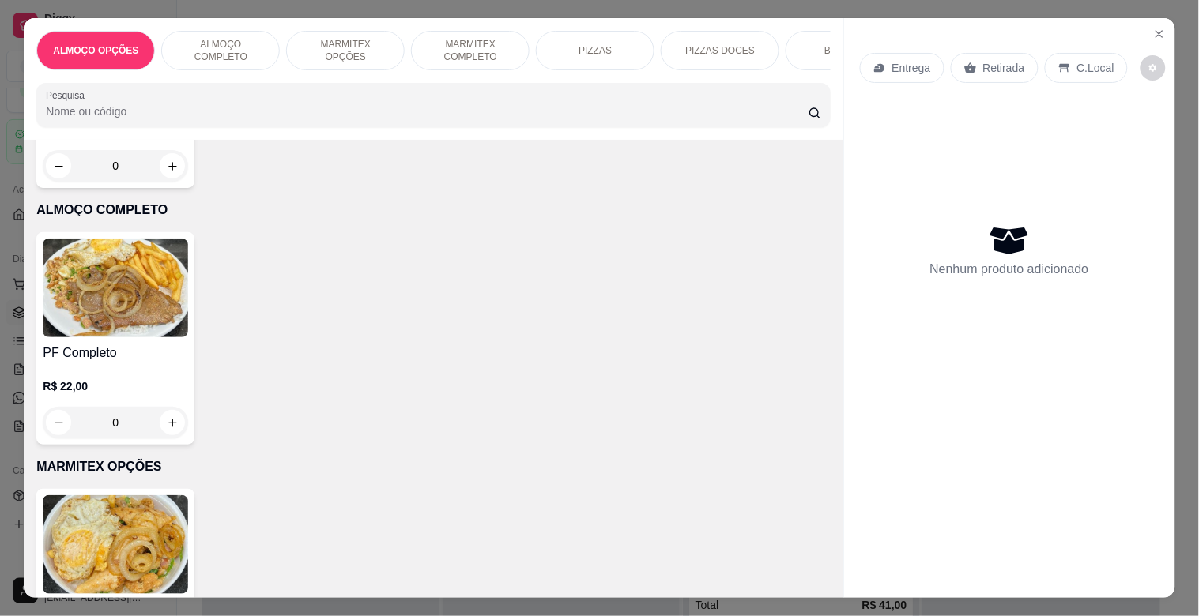
scroll to position [312, 0]
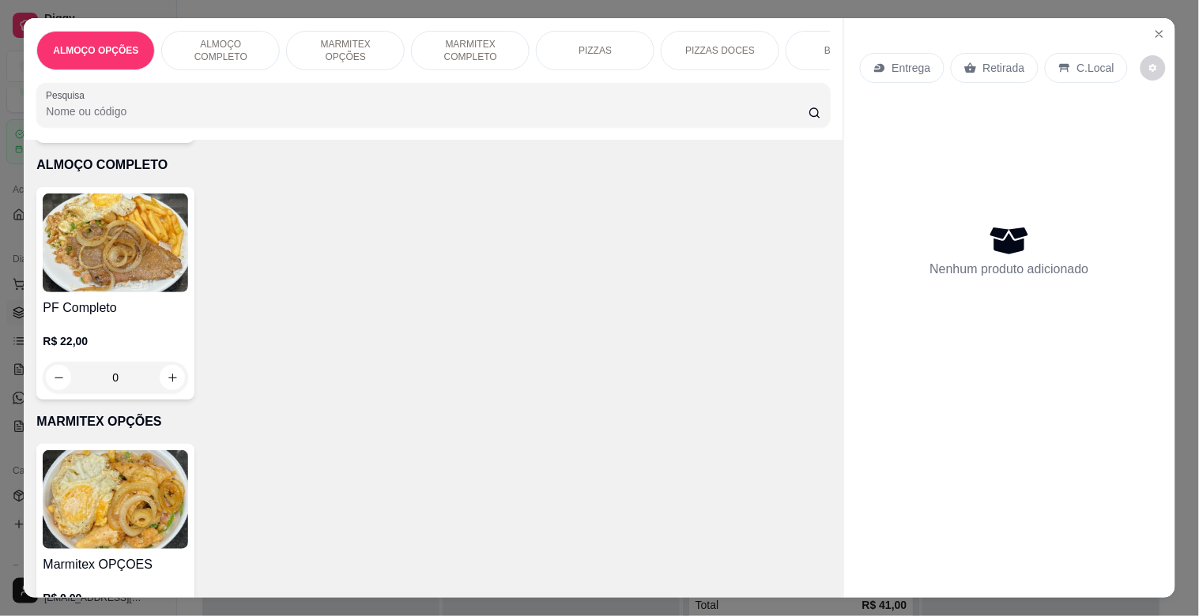
click at [108, 309] on h4 "PF Completo" at bounding box center [115, 308] width 145 height 19
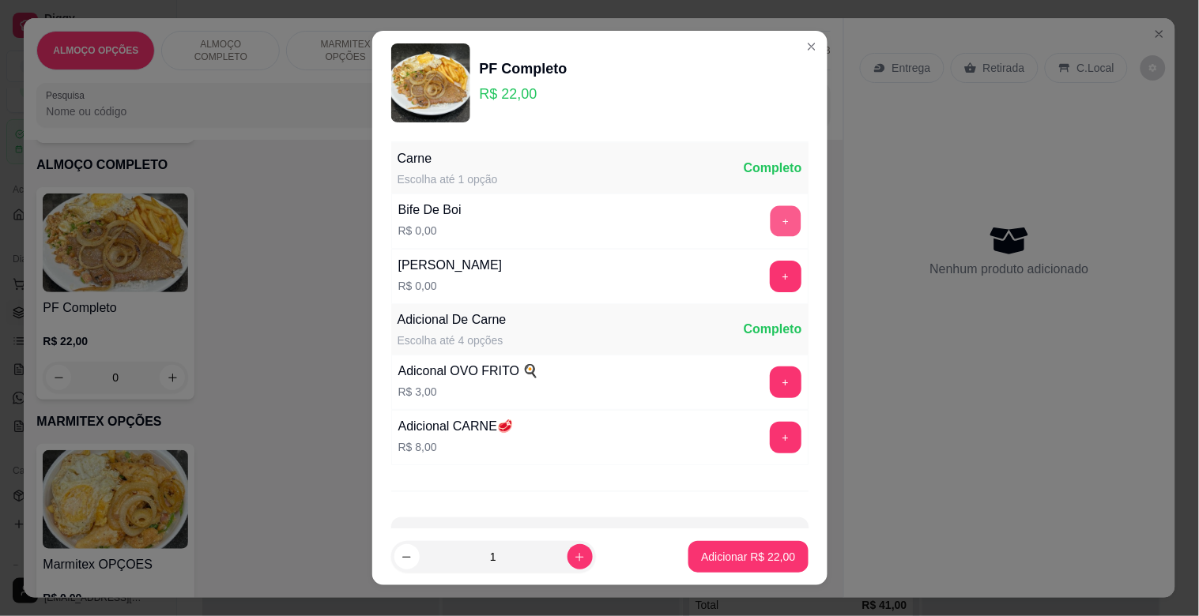
click at [770, 219] on button "+" at bounding box center [785, 221] width 31 height 31
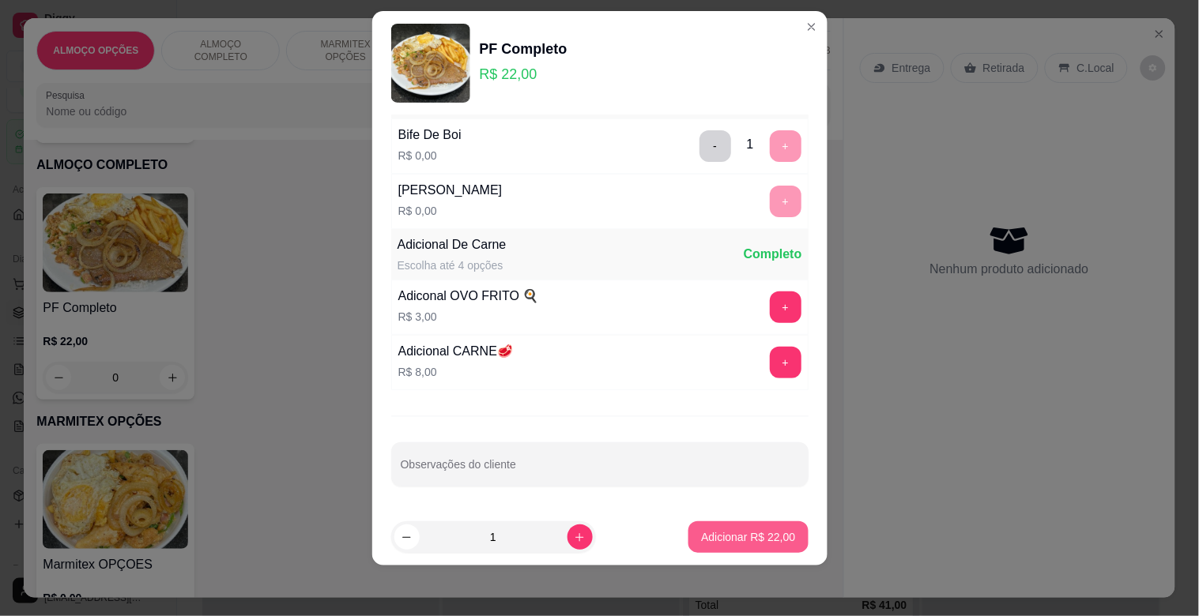
click at [731, 532] on p "Adicionar R$ 22,00" at bounding box center [748, 538] width 94 height 16
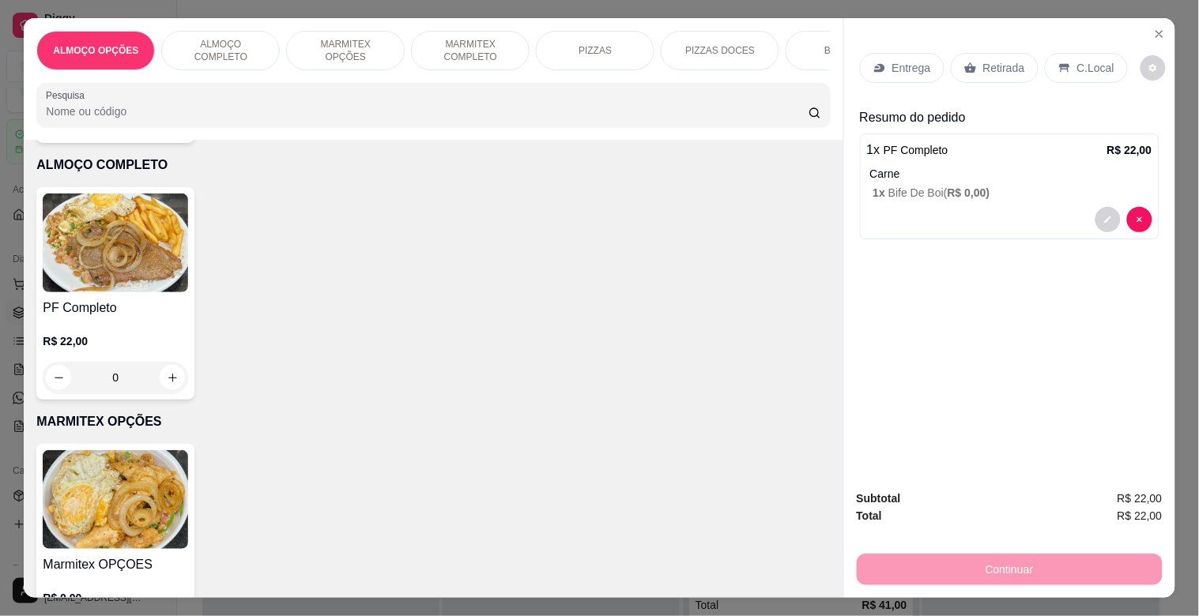
click at [1064, 60] on div "C.Local" at bounding box center [1086, 68] width 83 height 30
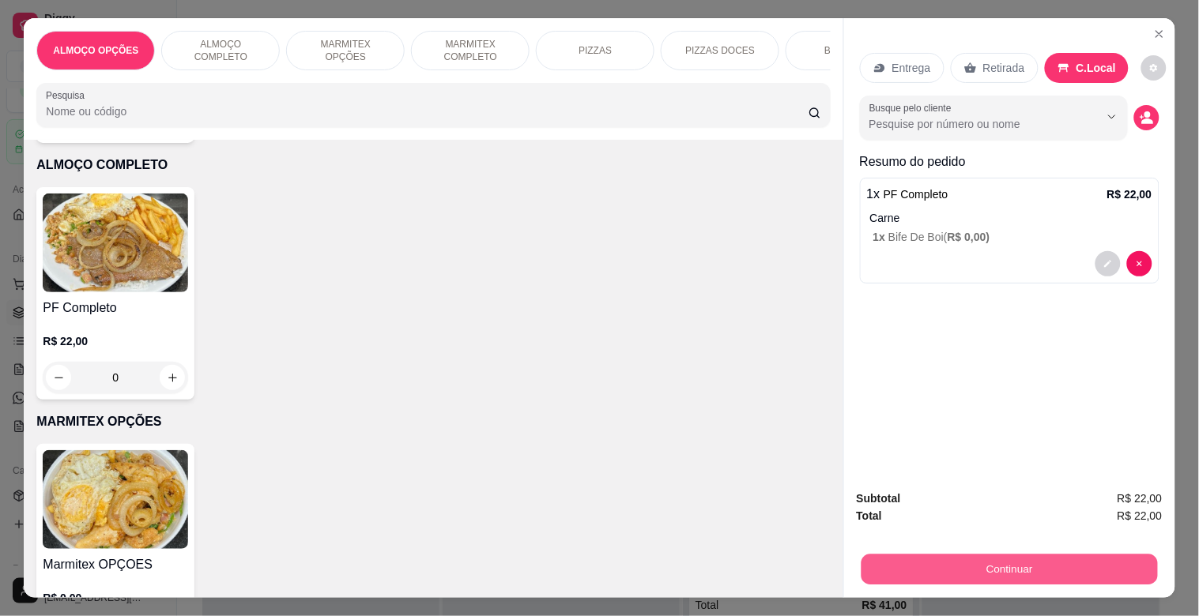
click at [1035, 559] on button "Continuar" at bounding box center [1009, 569] width 296 height 31
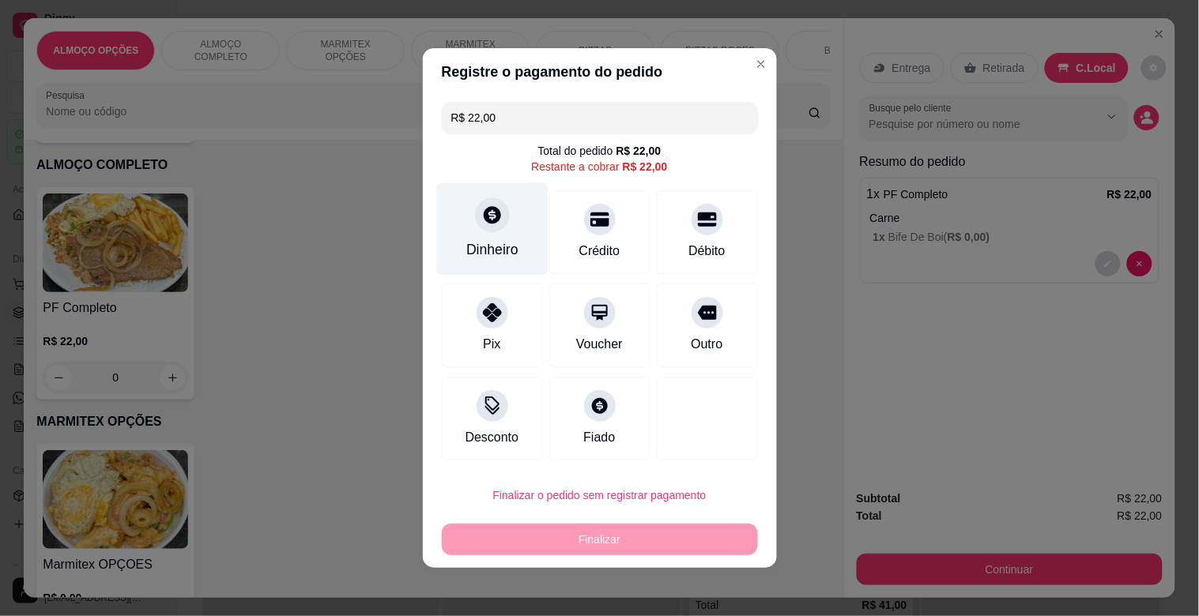
click at [475, 215] on div at bounding box center [492, 215] width 35 height 35
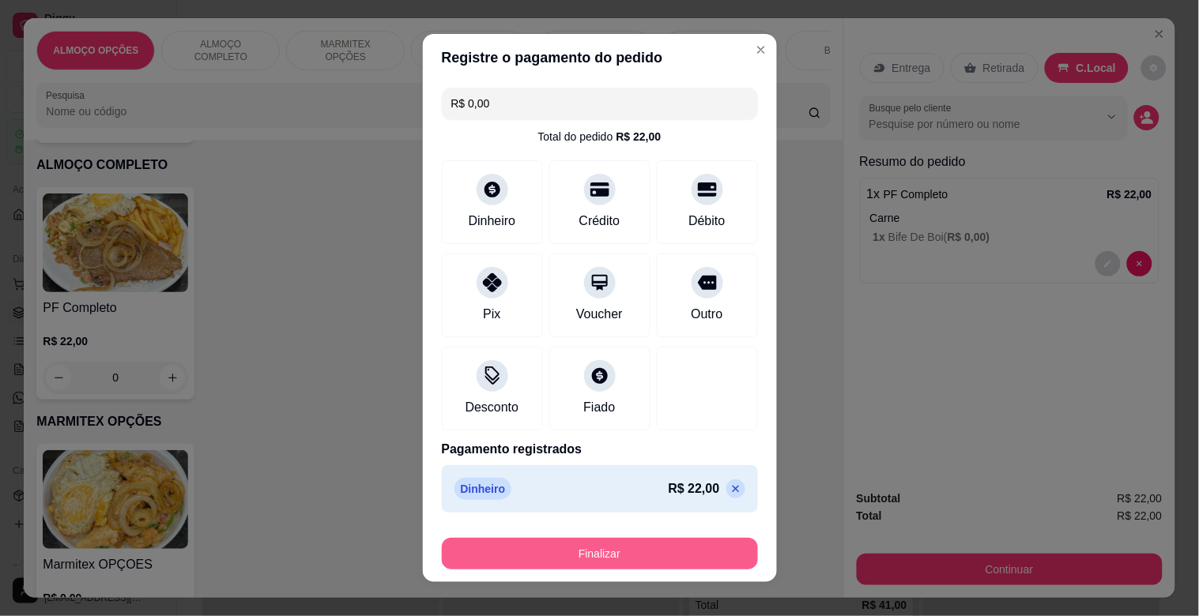
click at [664, 558] on button "Finalizar" at bounding box center [600, 554] width 316 height 32
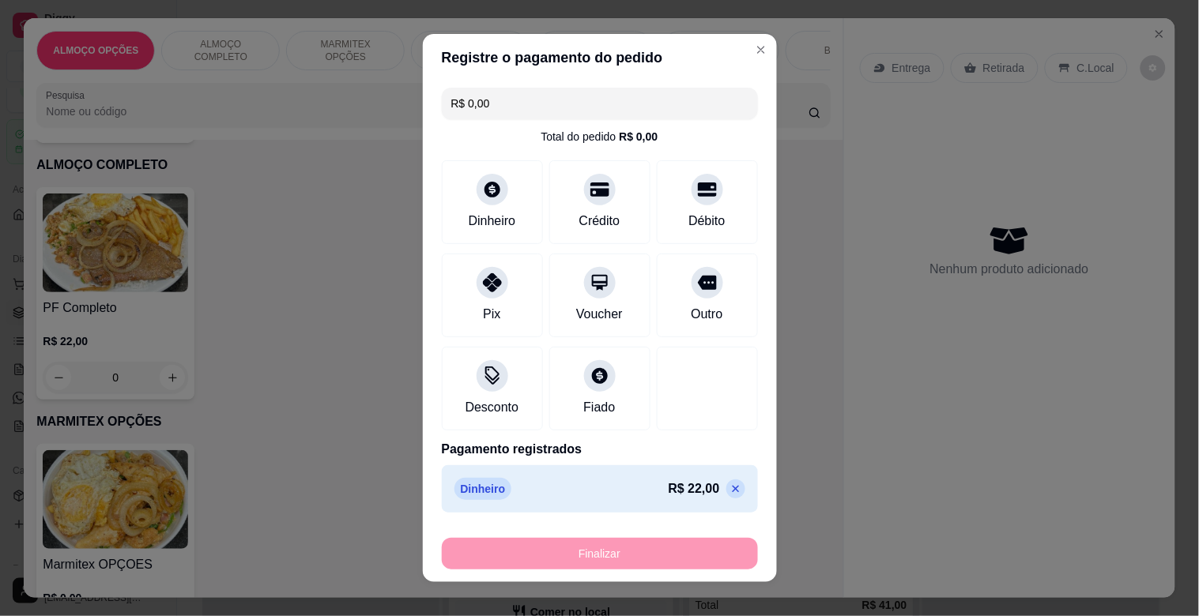
type input "-R$ 22,00"
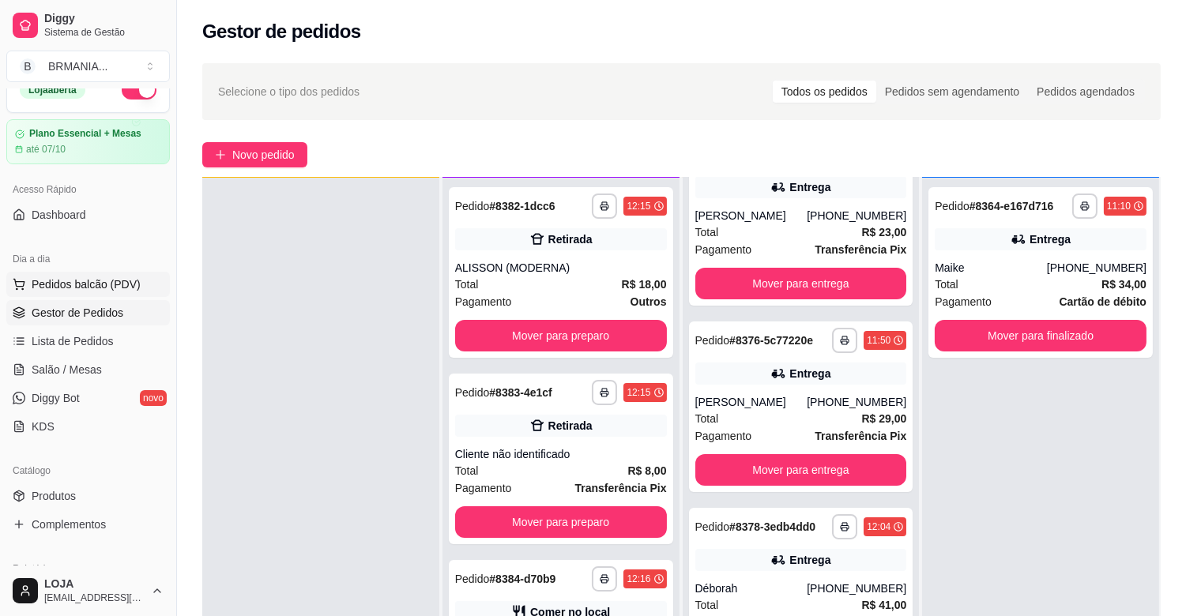
click at [120, 285] on span "Pedidos balcão (PDV)" at bounding box center [86, 285] width 109 height 16
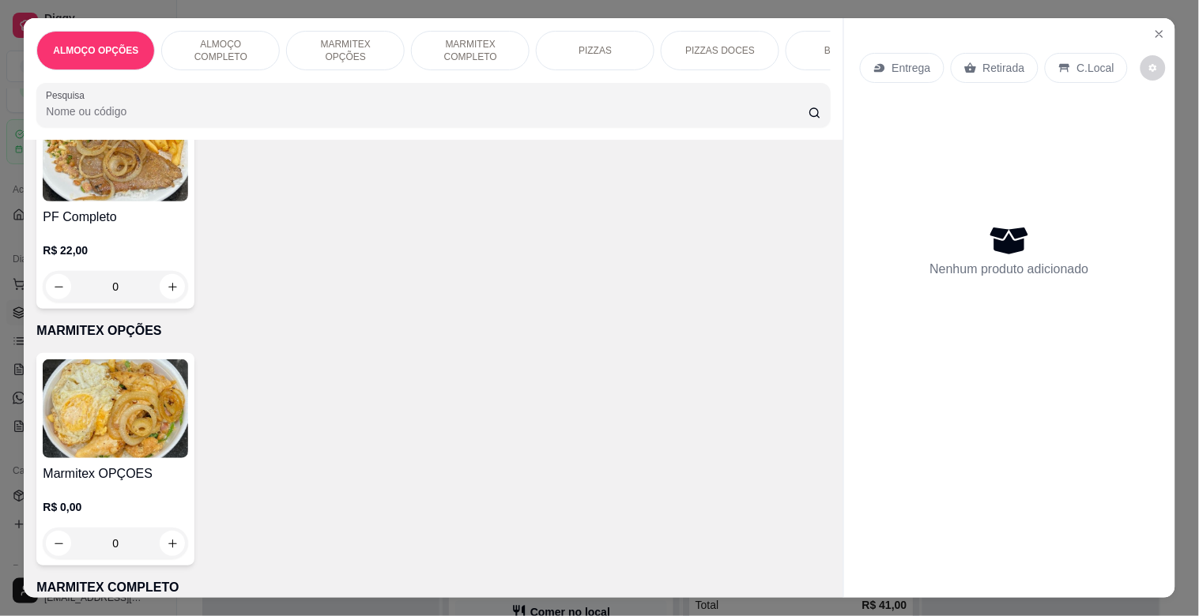
scroll to position [469, 0]
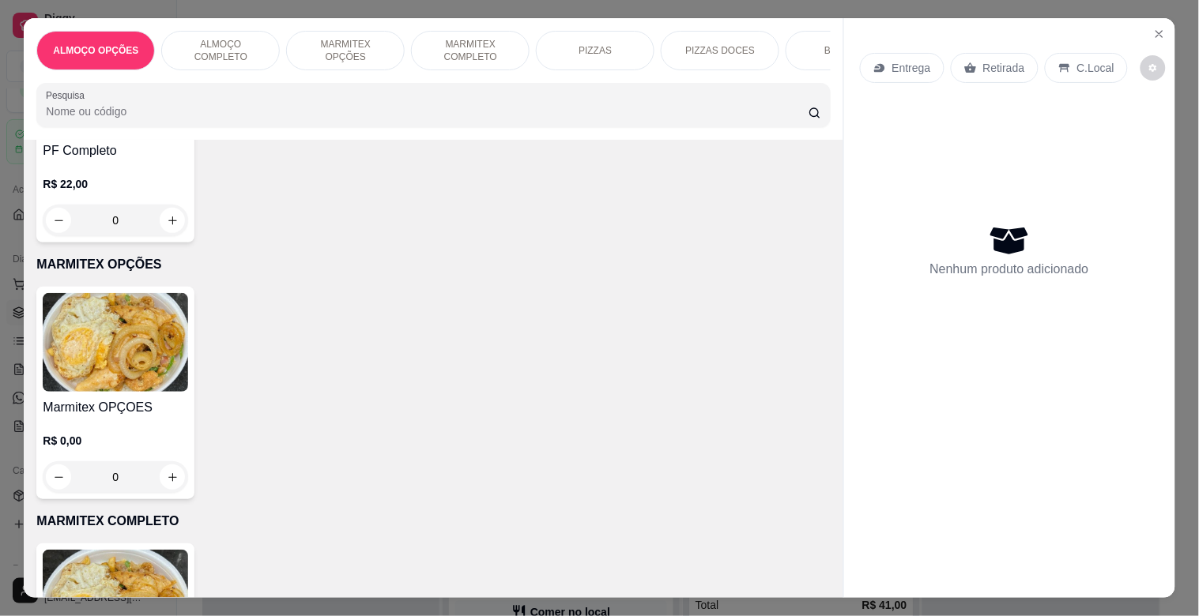
click at [103, 191] on p "R$ 22,00" at bounding box center [115, 184] width 145 height 16
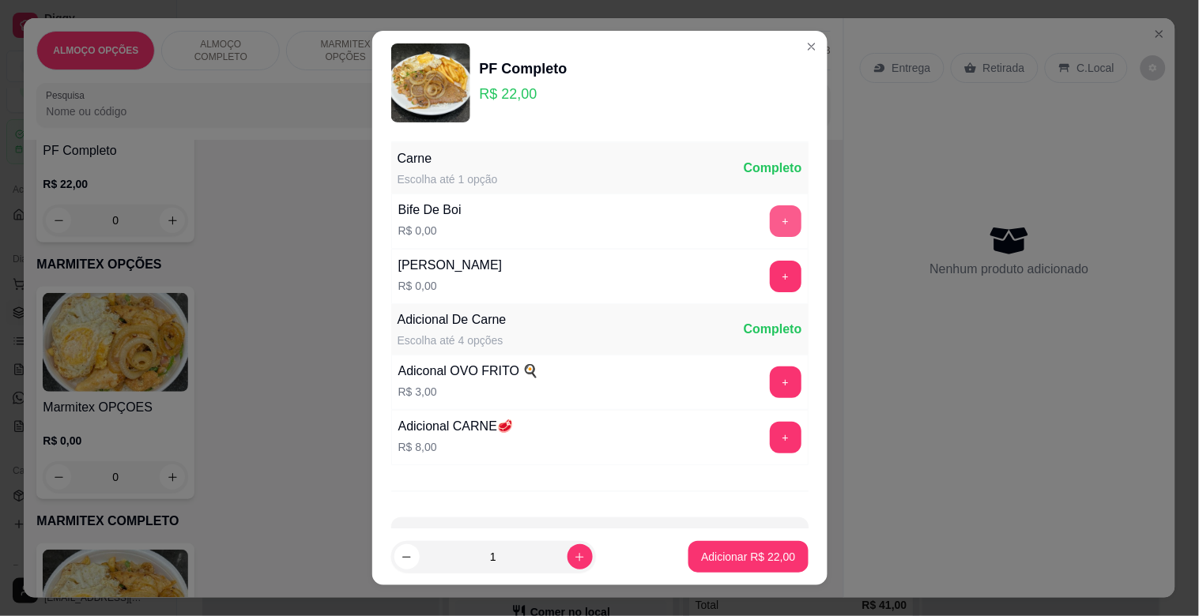
click at [770, 218] on button "+" at bounding box center [786, 221] width 32 height 32
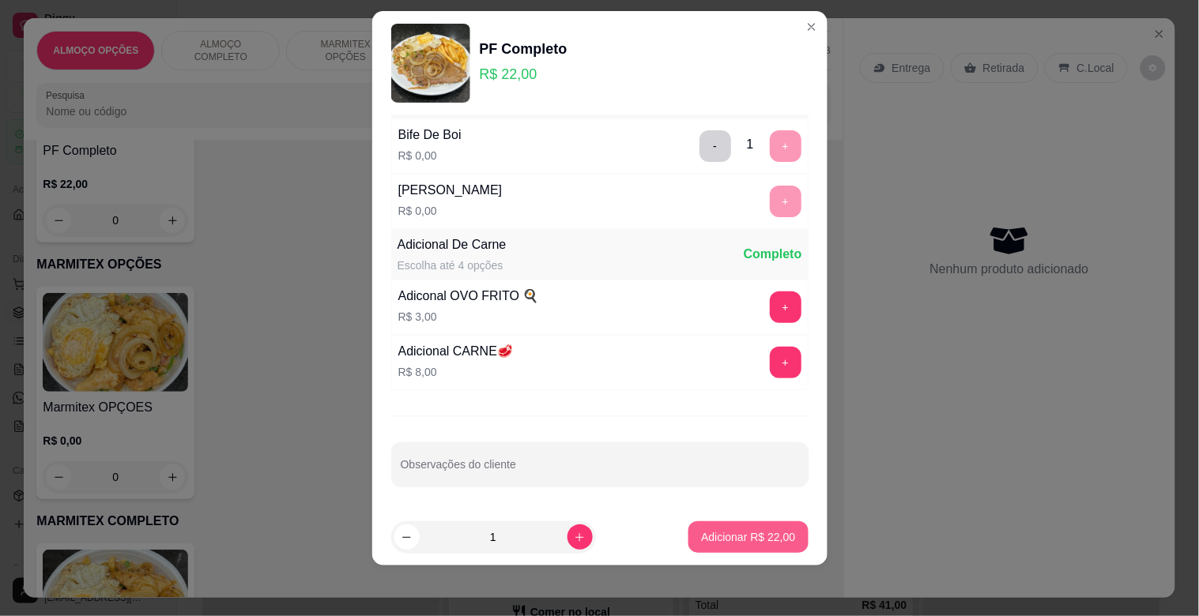
click at [741, 534] on p "Adicionar R$ 22,00" at bounding box center [748, 538] width 94 height 16
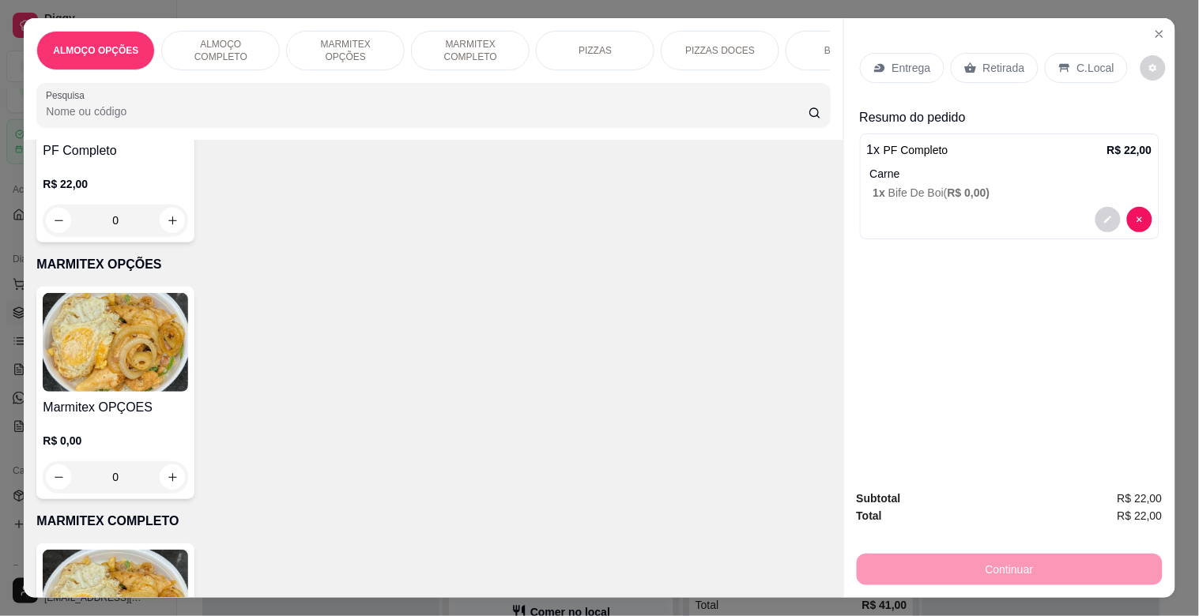
click at [1065, 66] on div "C.Local" at bounding box center [1086, 68] width 83 height 30
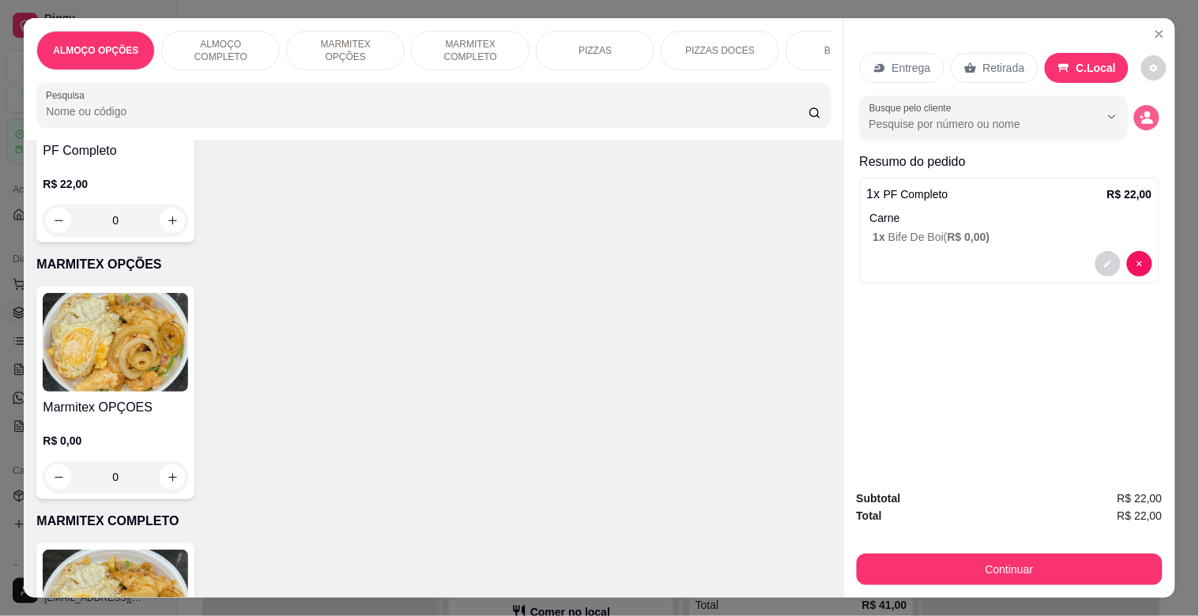
click at [1144, 112] on circle "decrease-product-quantity" at bounding box center [1147, 115] width 6 height 6
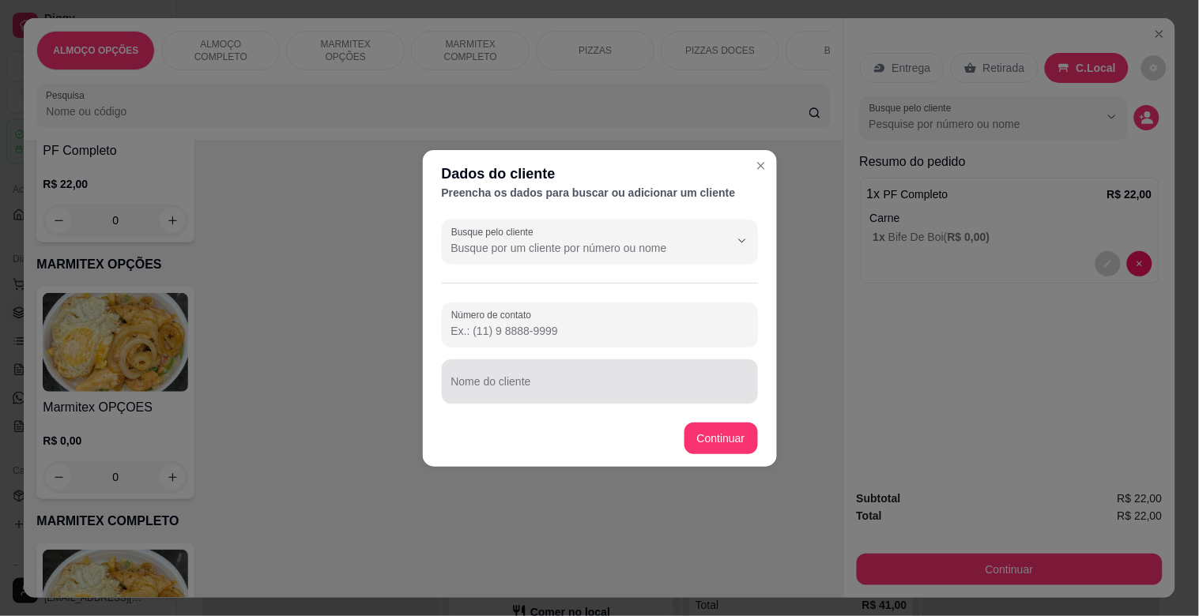
click at [472, 382] on div "Nome do cliente" at bounding box center [600, 382] width 316 height 44
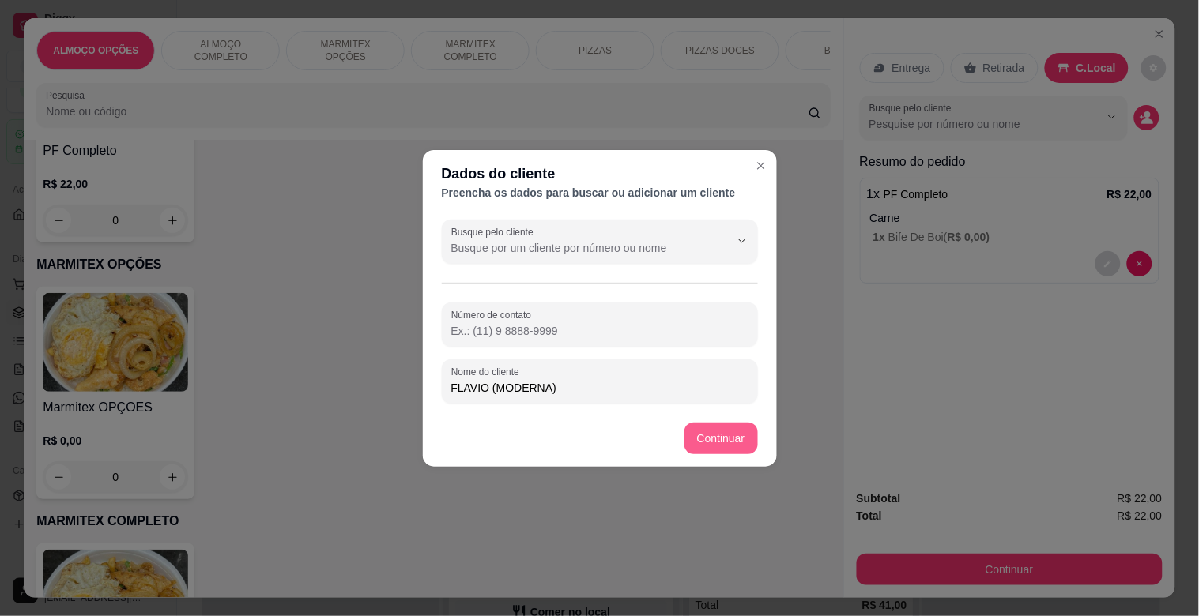
type input "FLAVIO (MODERNA)"
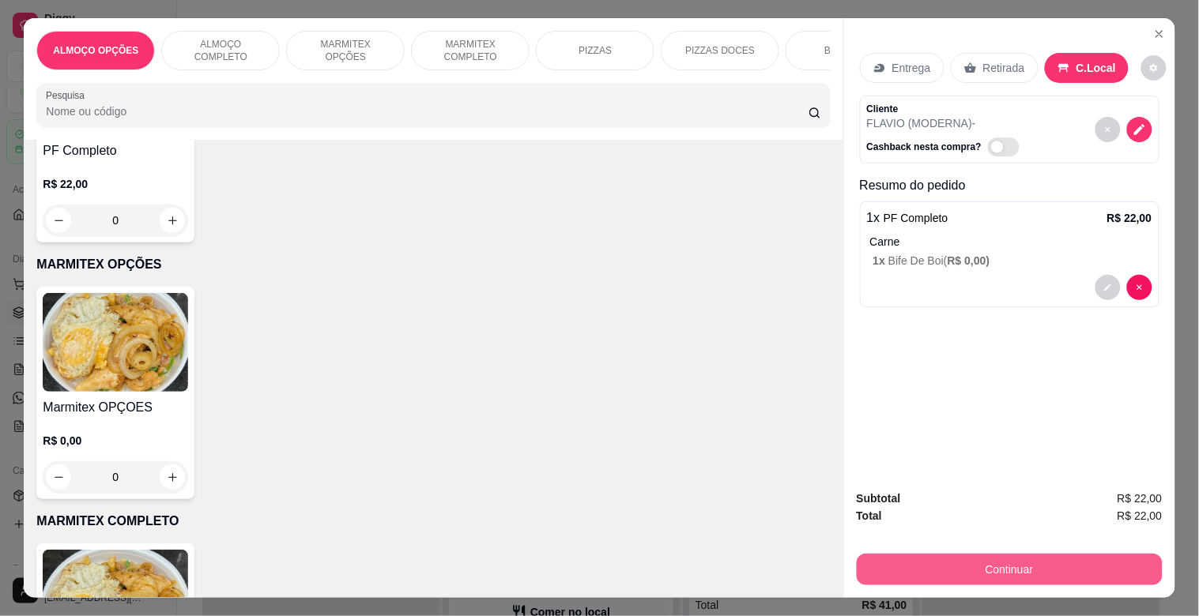
click at [997, 558] on button "Continuar" at bounding box center [1010, 570] width 306 height 32
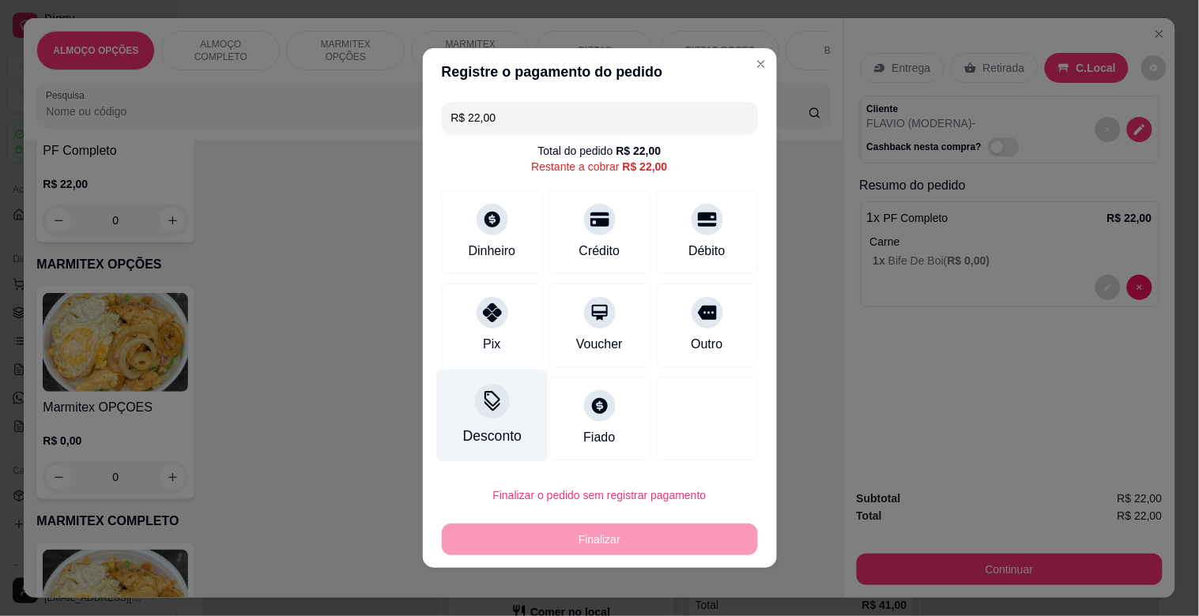
click at [492, 415] on div at bounding box center [492, 401] width 35 height 35
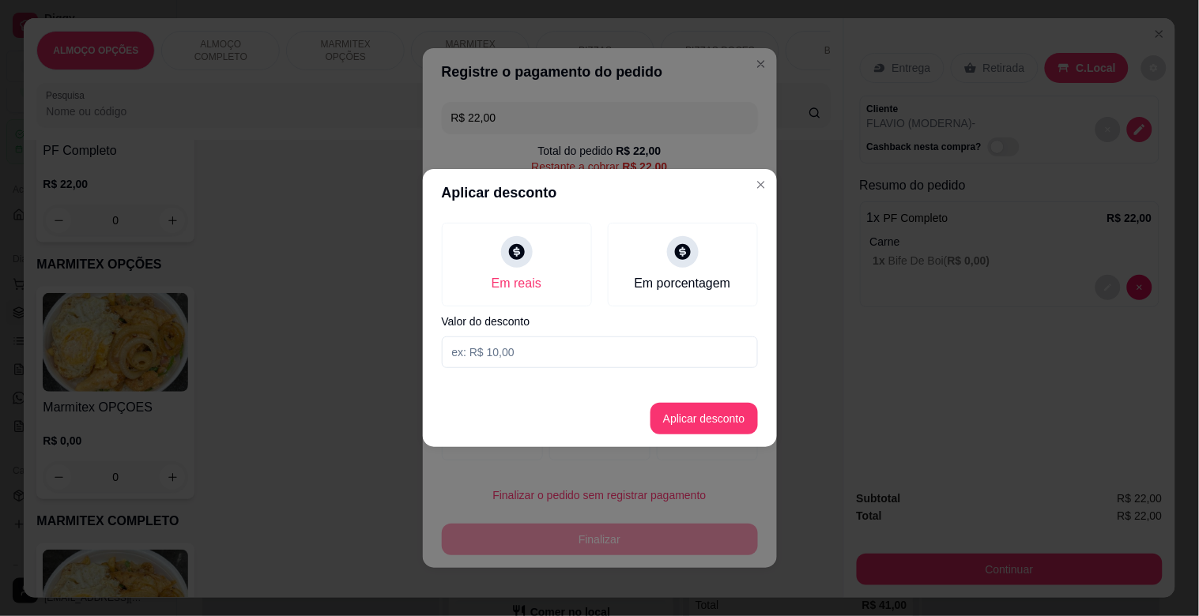
click at [512, 351] on input at bounding box center [600, 353] width 316 height 32
type input "2,00"
click at [689, 405] on button "Aplicar desconto" at bounding box center [703, 419] width 107 height 32
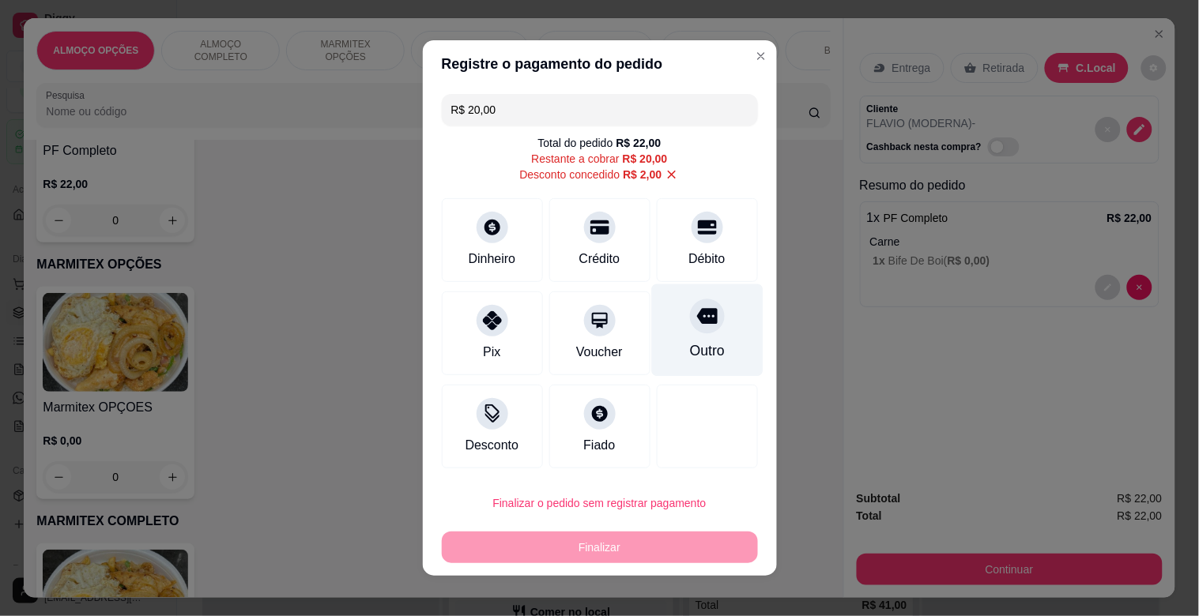
click at [692, 342] on div "Outro" at bounding box center [706, 351] width 35 height 21
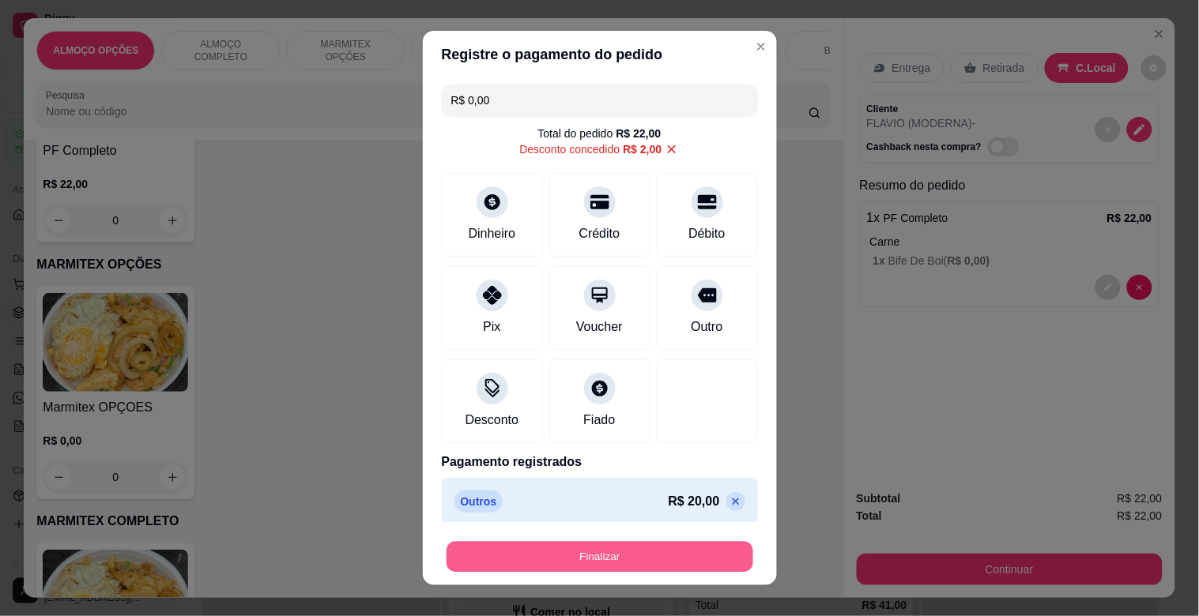
click at [627, 557] on button "Finalizar" at bounding box center [600, 557] width 307 height 31
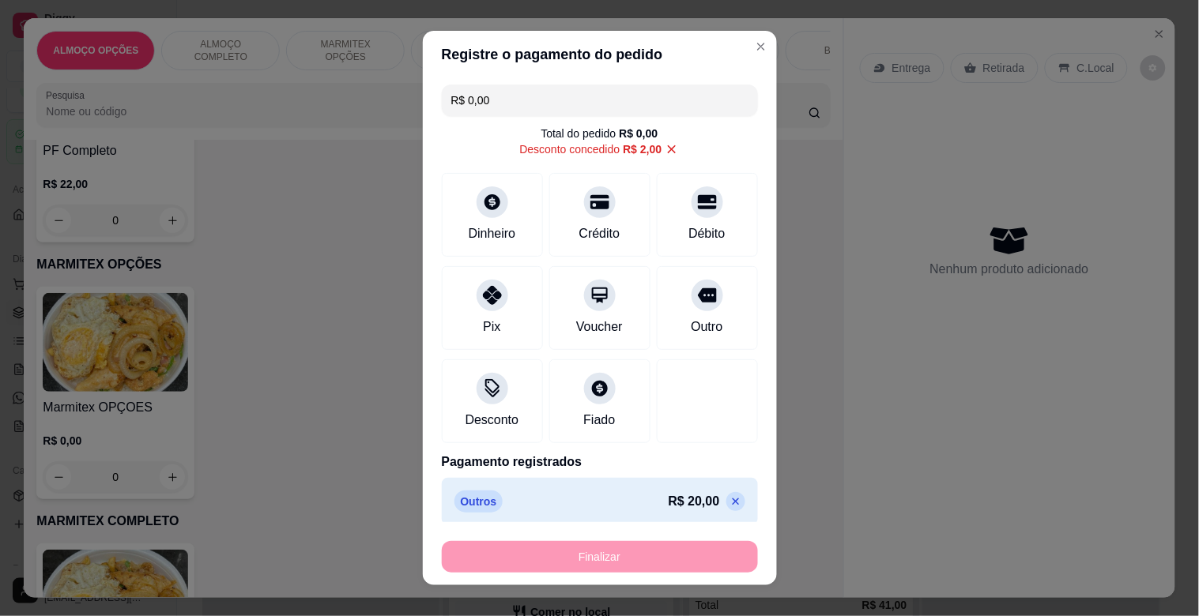
type input "-R$ 22,00"
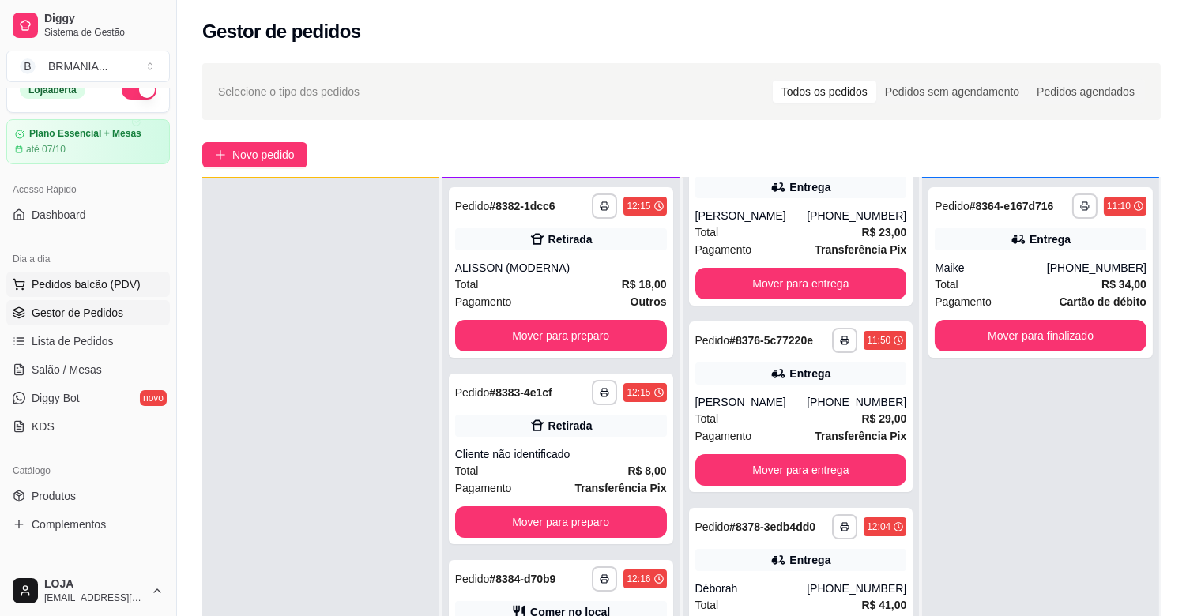
click at [96, 285] on span "Pedidos balcão (PDV)" at bounding box center [86, 285] width 109 height 16
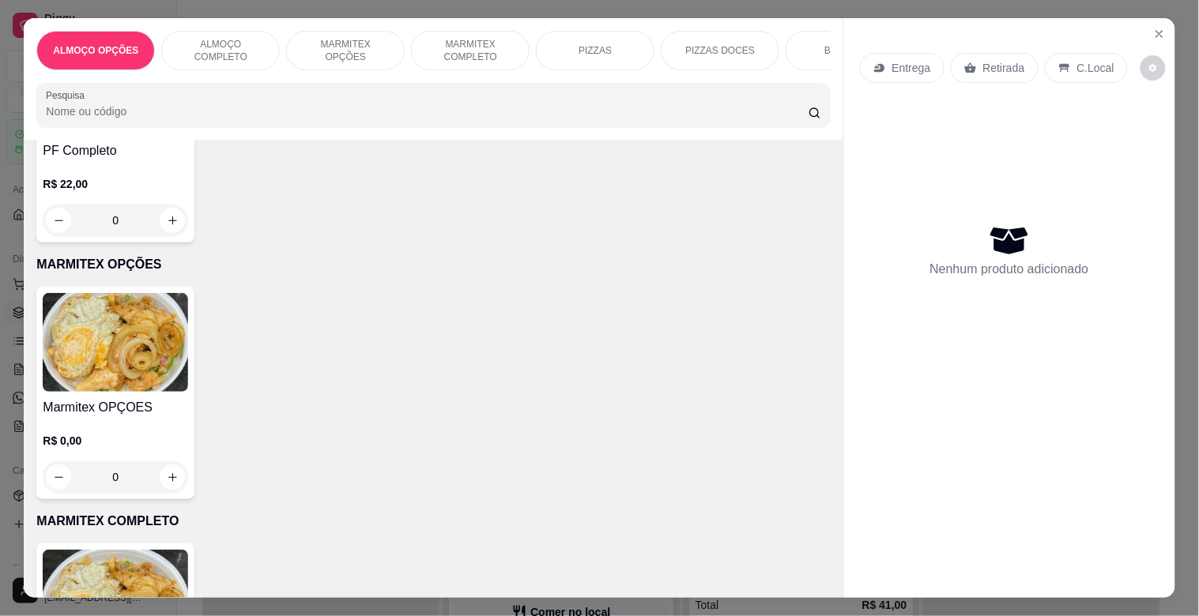
scroll to position [335, 0]
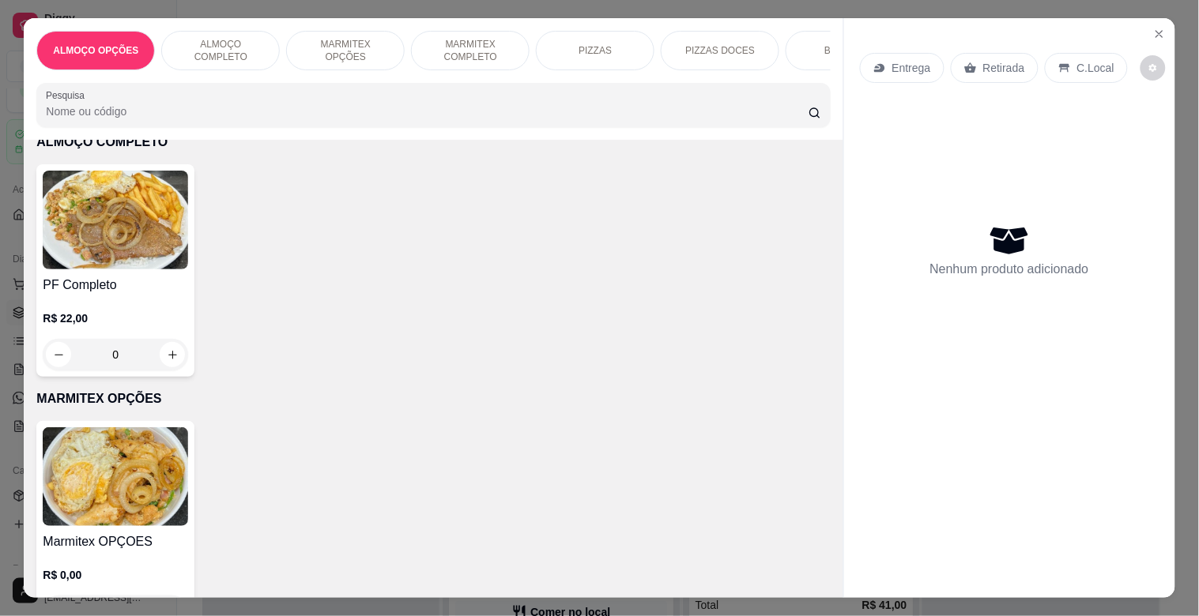
click at [104, 311] on div "R$ 22,00 0" at bounding box center [115, 333] width 145 height 76
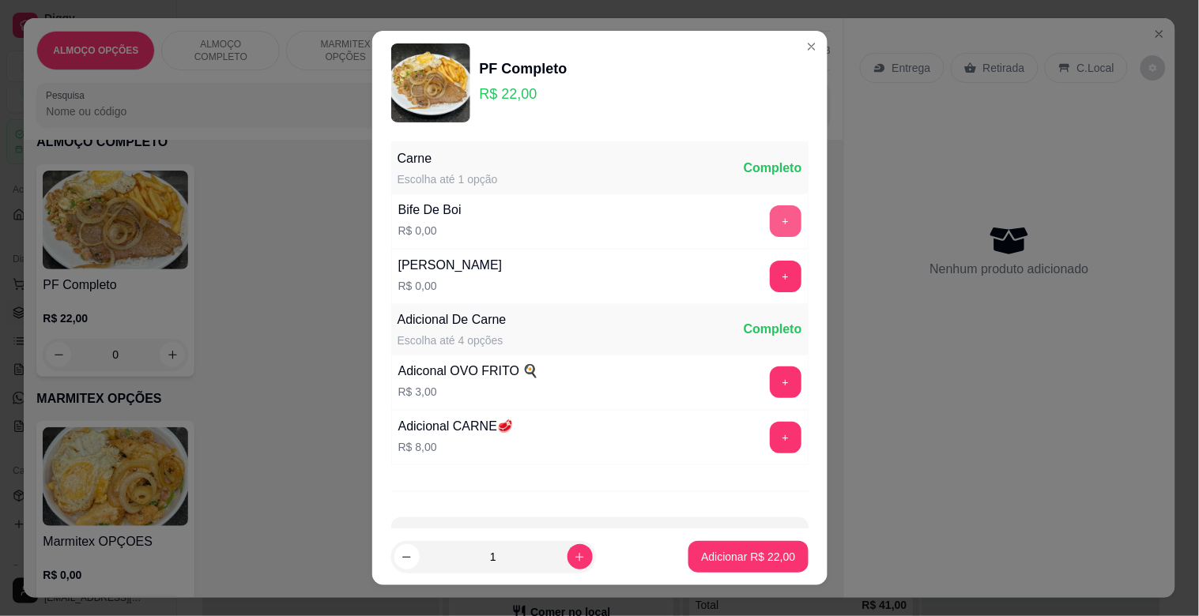
click at [770, 219] on button "+" at bounding box center [786, 221] width 32 height 32
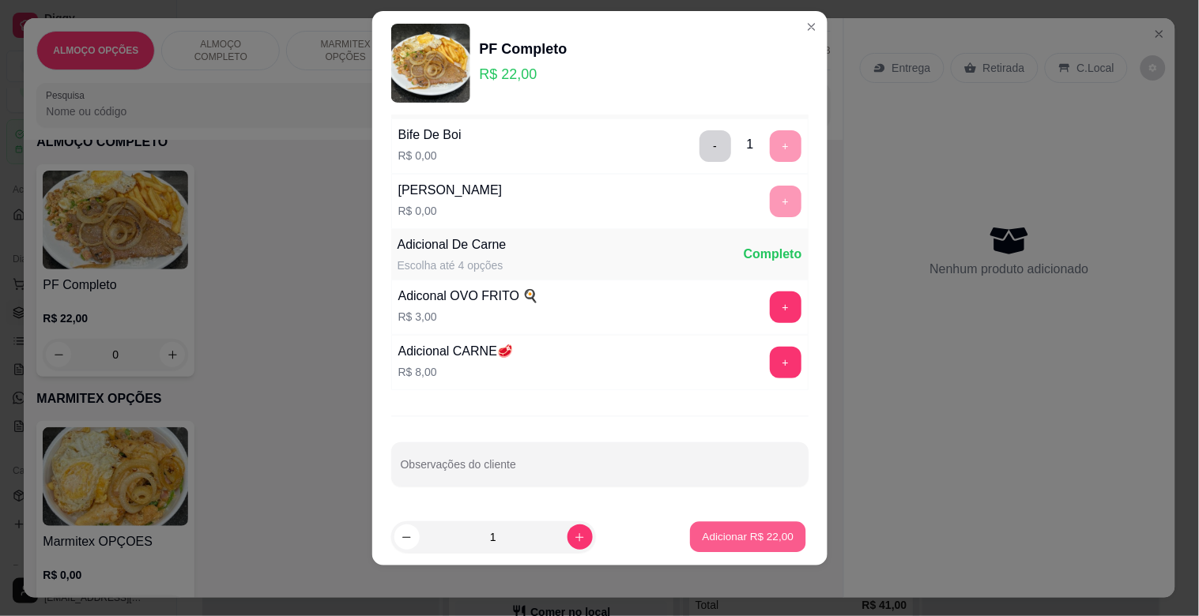
click at [723, 530] on p "Adicionar R$ 22,00" at bounding box center [749, 537] width 92 height 15
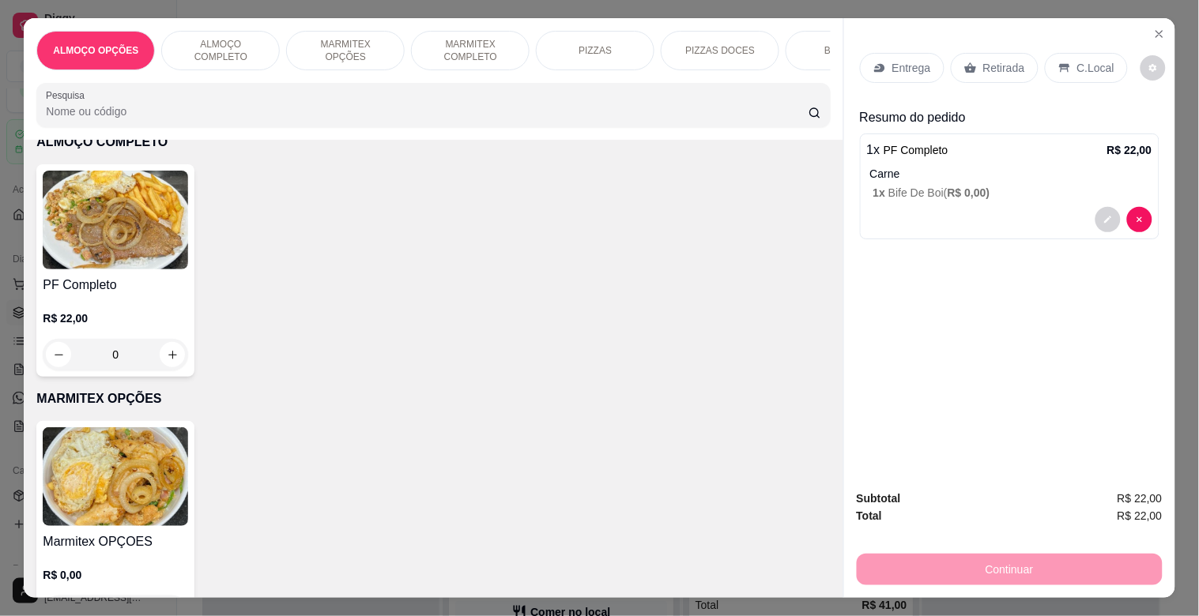
click at [1067, 66] on div "C.Local" at bounding box center [1086, 68] width 83 height 30
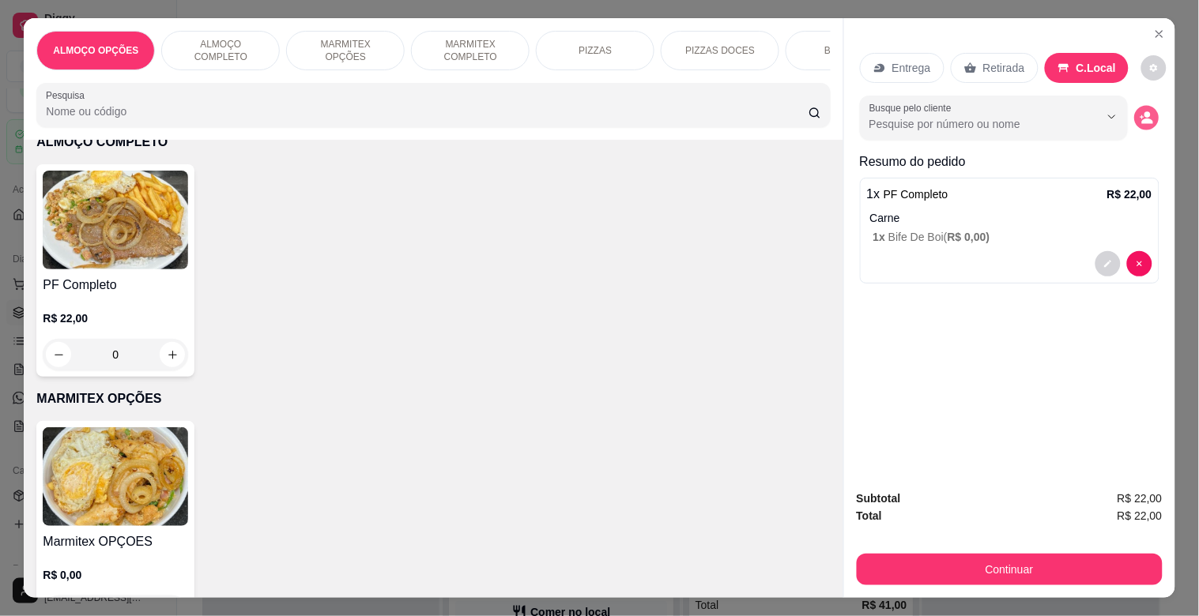
click at [1144, 112] on circle "decrease-product-quantity" at bounding box center [1147, 115] width 6 height 6
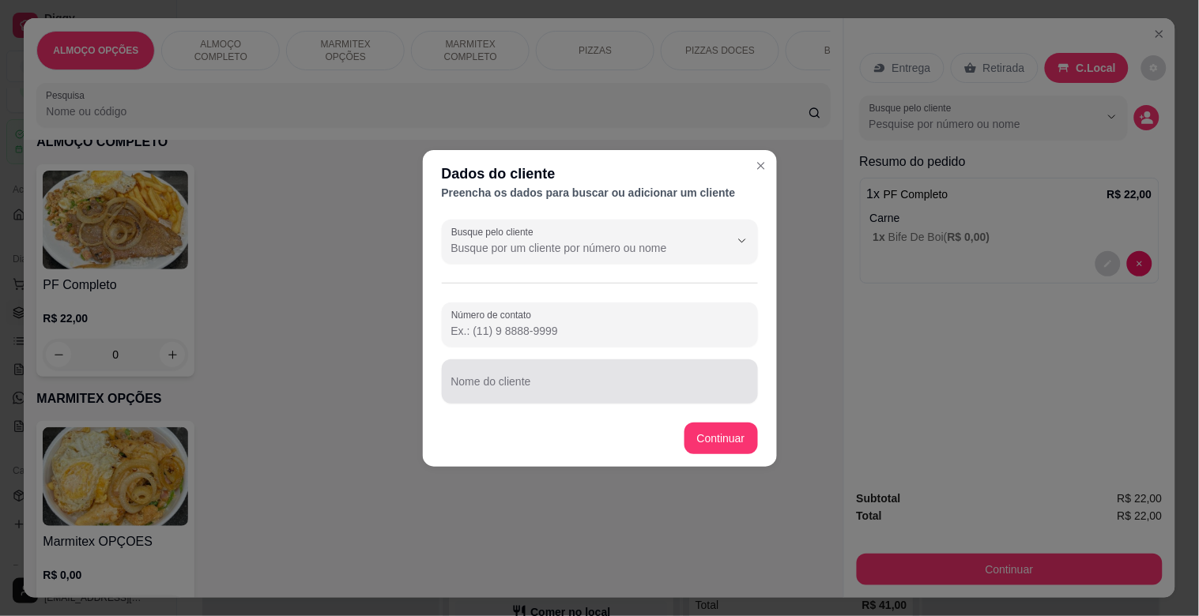
click at [621, 399] on div "Nome do cliente" at bounding box center [600, 382] width 316 height 44
type input "DIULLEY (GARRA)"
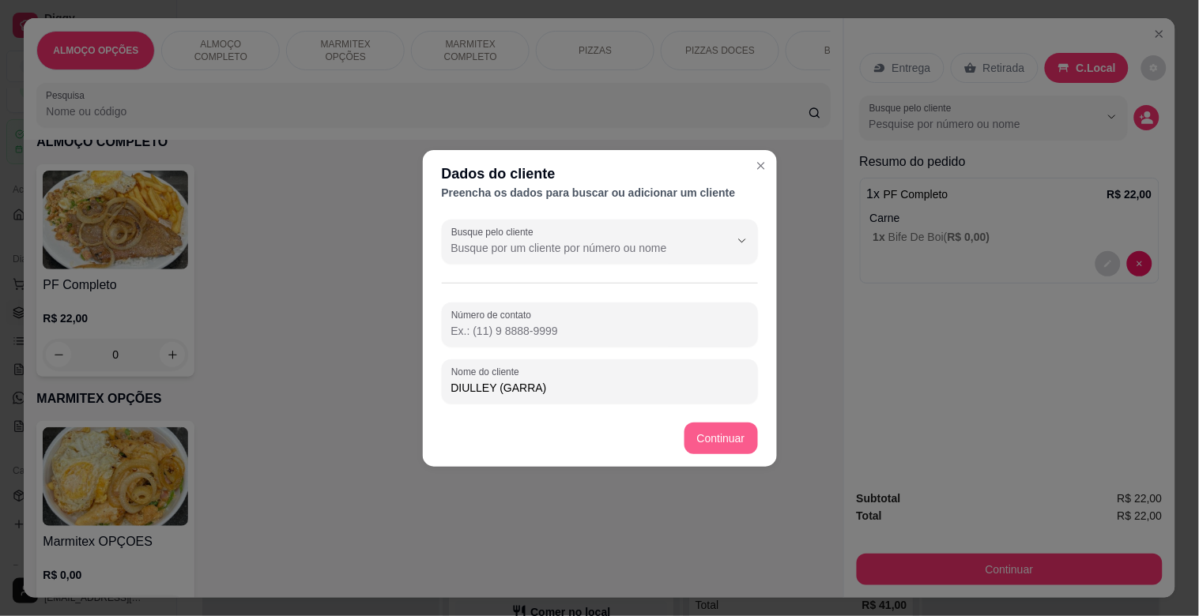
click at [722, 444] on div "Marmitex OPÇOES R$ 0,00 0" at bounding box center [432, 527] width 793 height 213
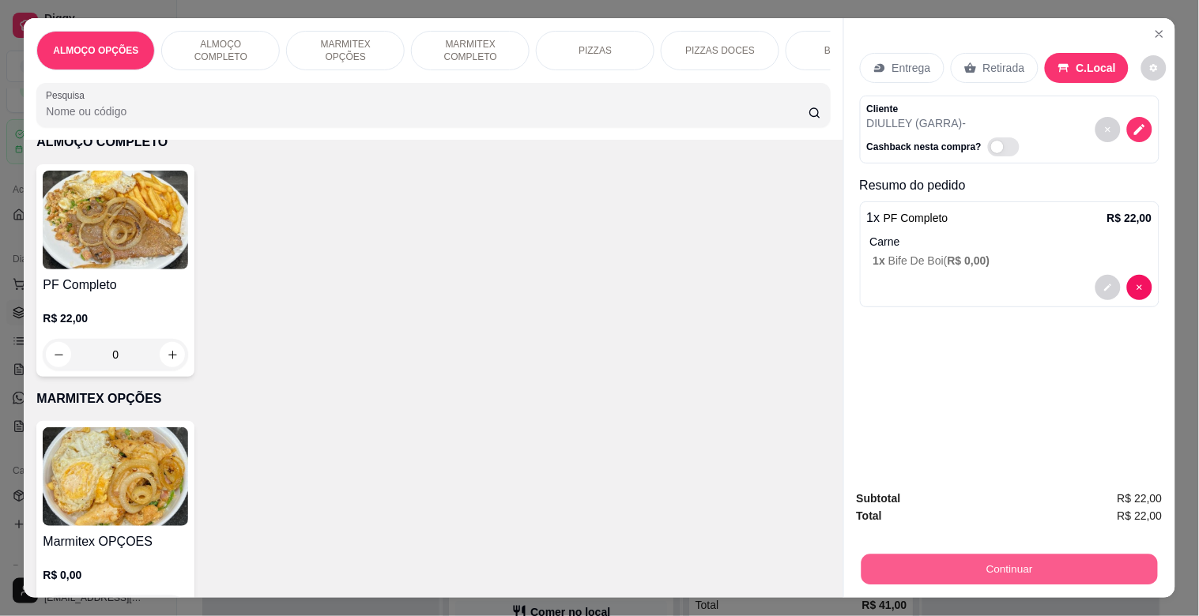
click at [952, 556] on button "Continuar" at bounding box center [1009, 569] width 296 height 31
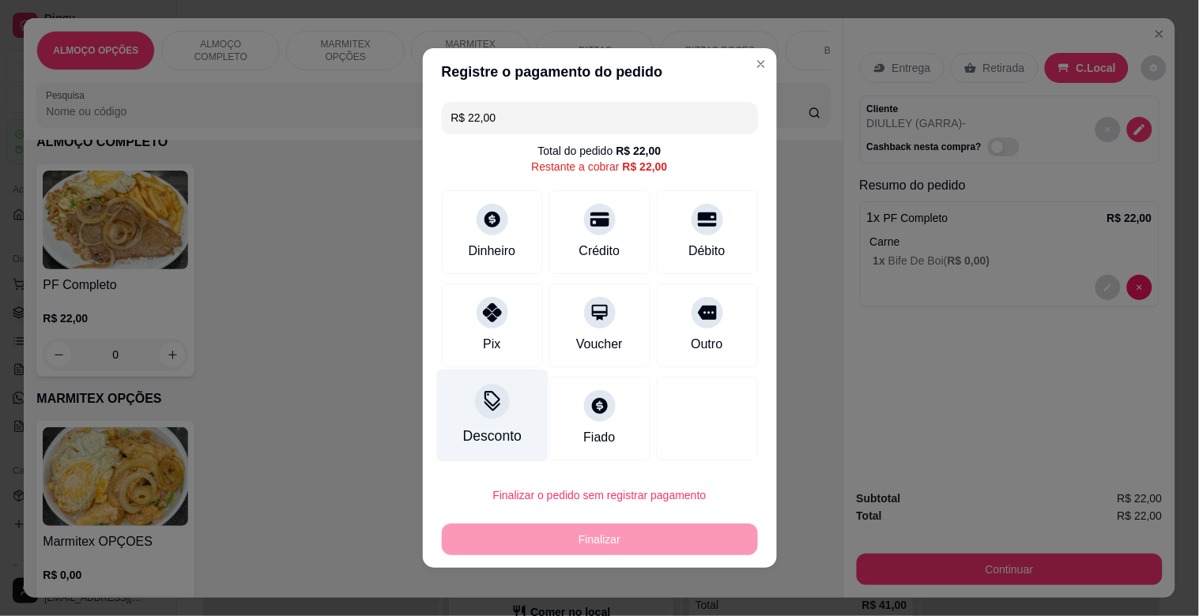
click at [482, 430] on div "Desconto" at bounding box center [491, 436] width 58 height 21
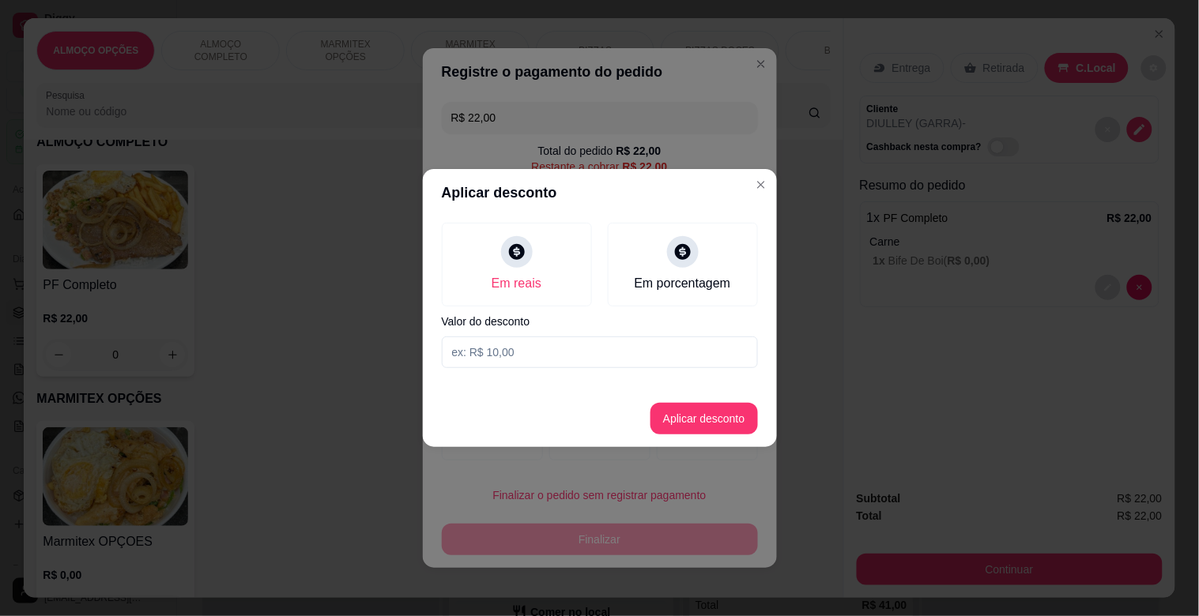
drag, startPoint x: 475, startPoint y: 338, endPoint x: 479, endPoint y: 353, distance: 15.5
click at [475, 341] on input at bounding box center [600, 353] width 316 height 32
type input "2,00"
click at [720, 417] on button "Aplicar desconto" at bounding box center [703, 419] width 107 height 32
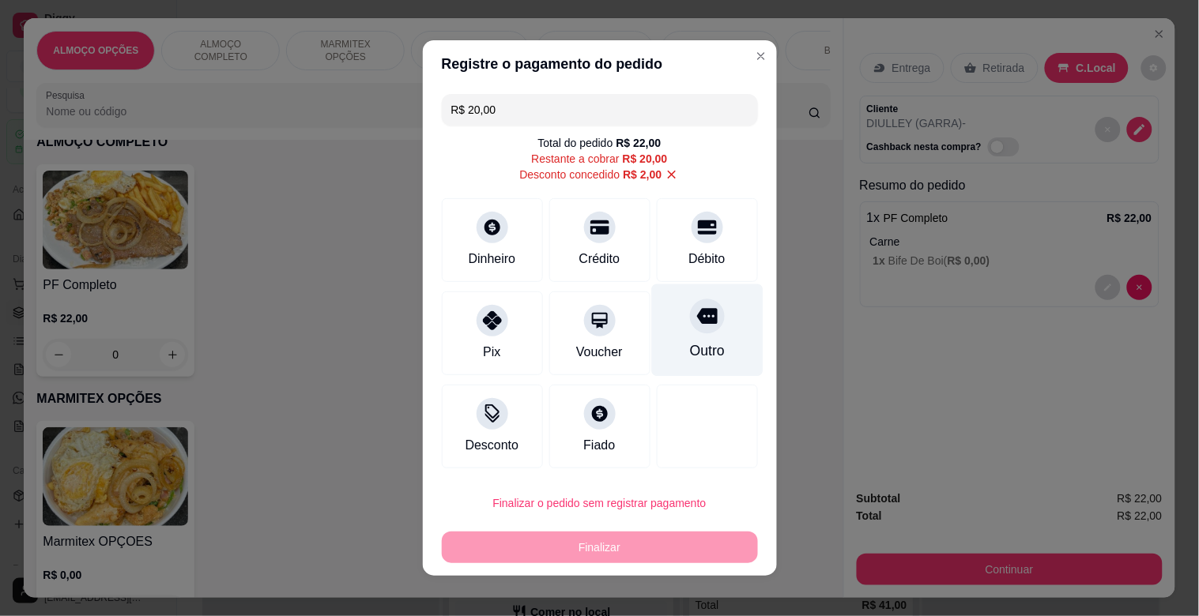
click at [701, 352] on div "Outro" at bounding box center [706, 351] width 35 height 21
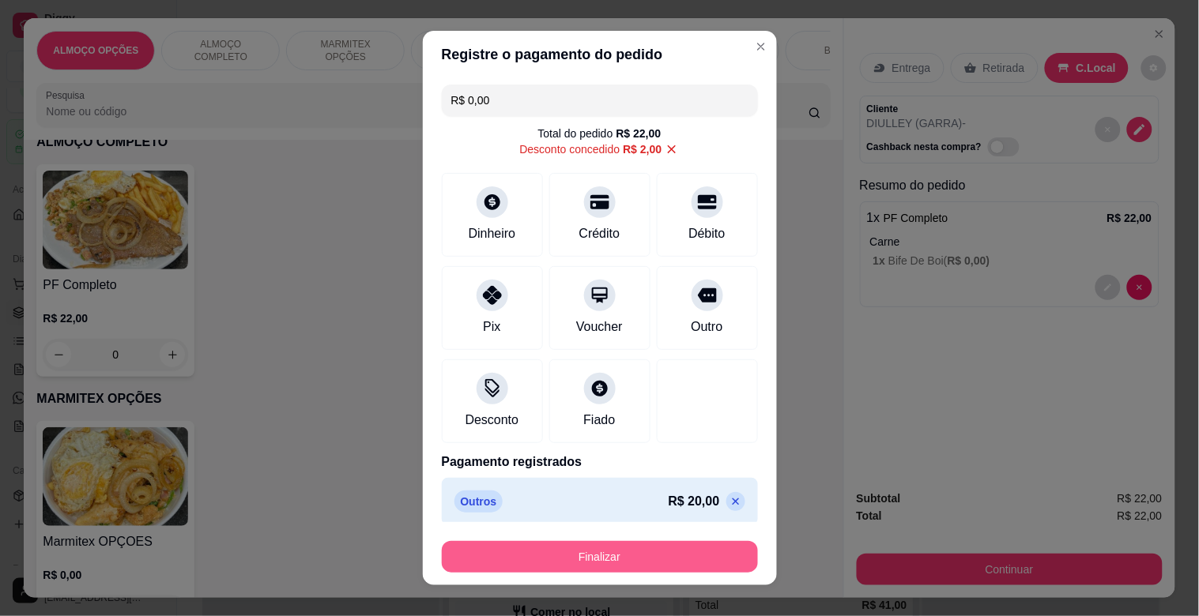
click at [579, 561] on button "Finalizar" at bounding box center [600, 557] width 316 height 32
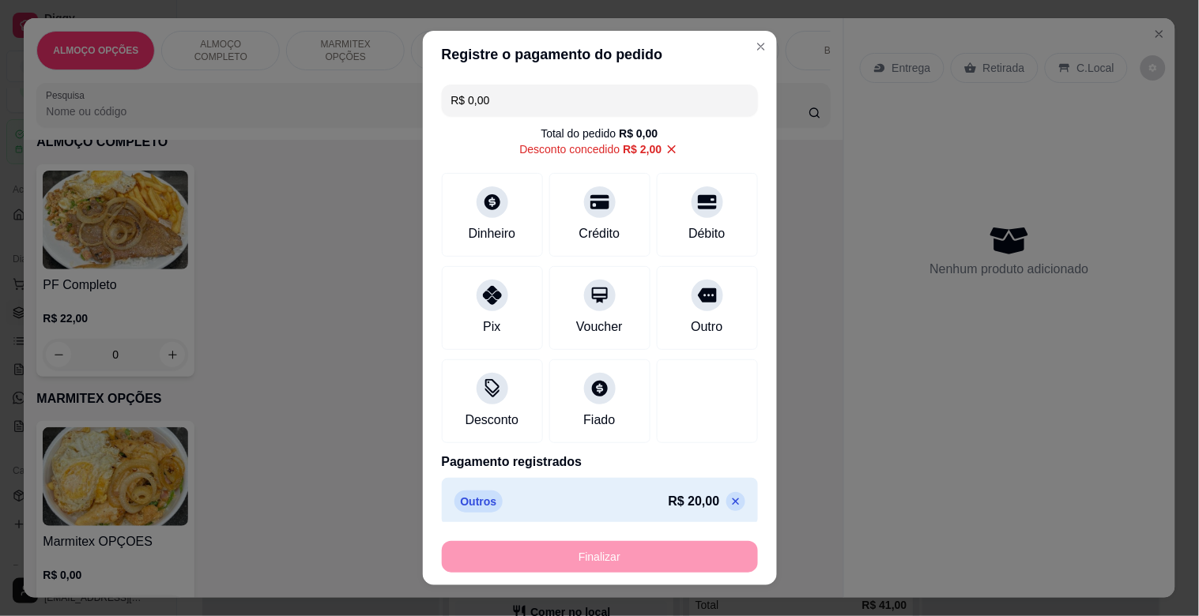
type input "-R$ 22,00"
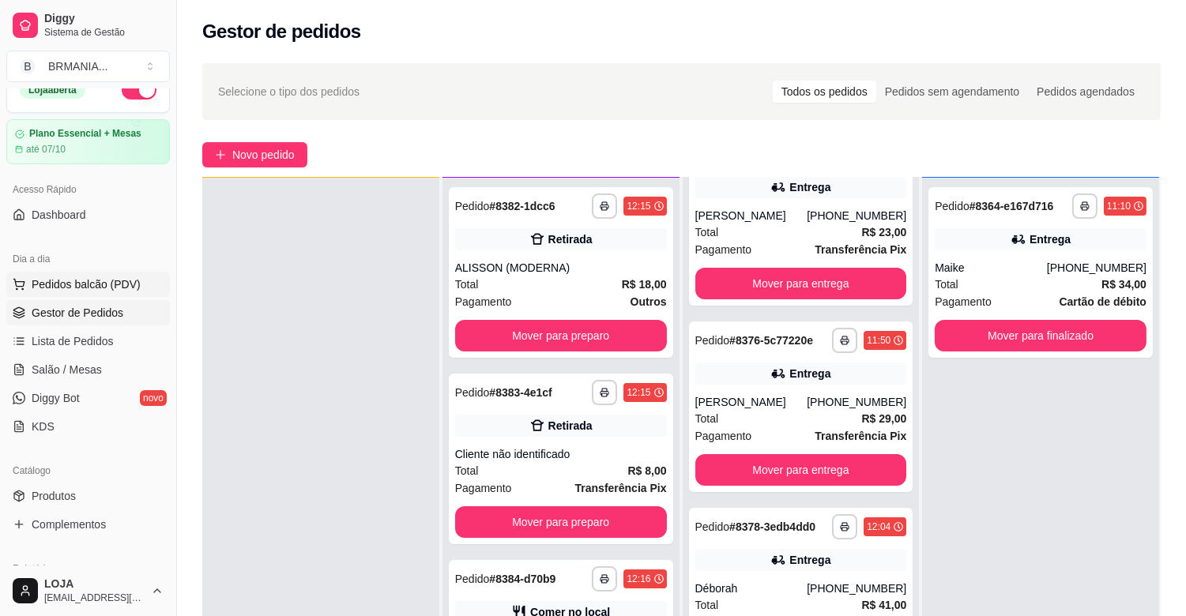
click at [122, 279] on span "Pedidos balcão (PDV)" at bounding box center [86, 285] width 109 height 16
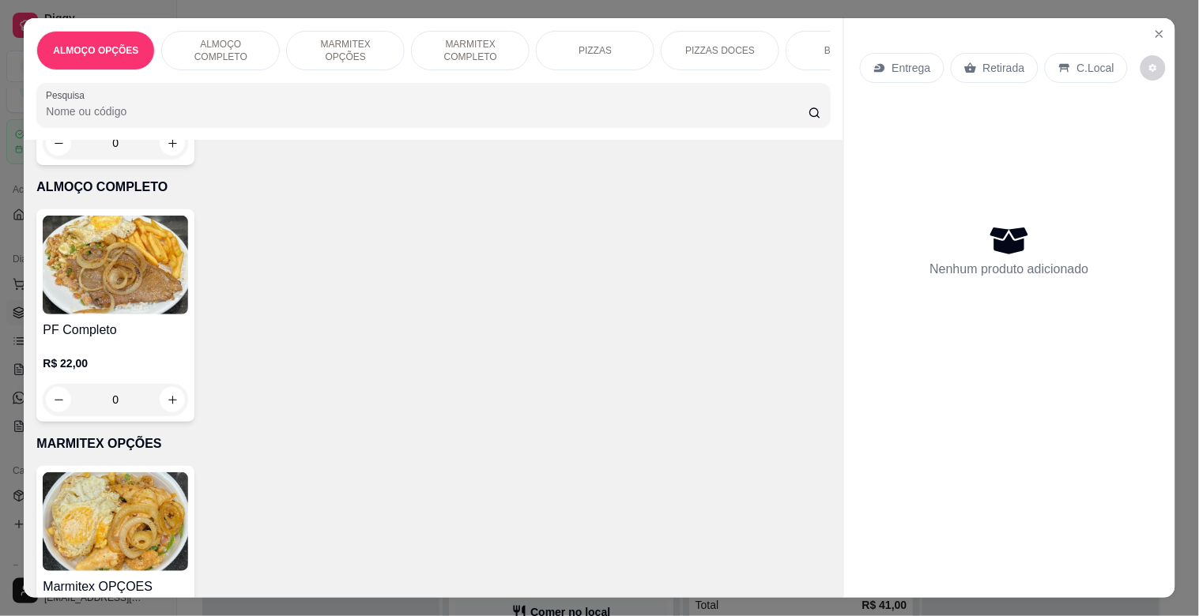
scroll to position [380, 0]
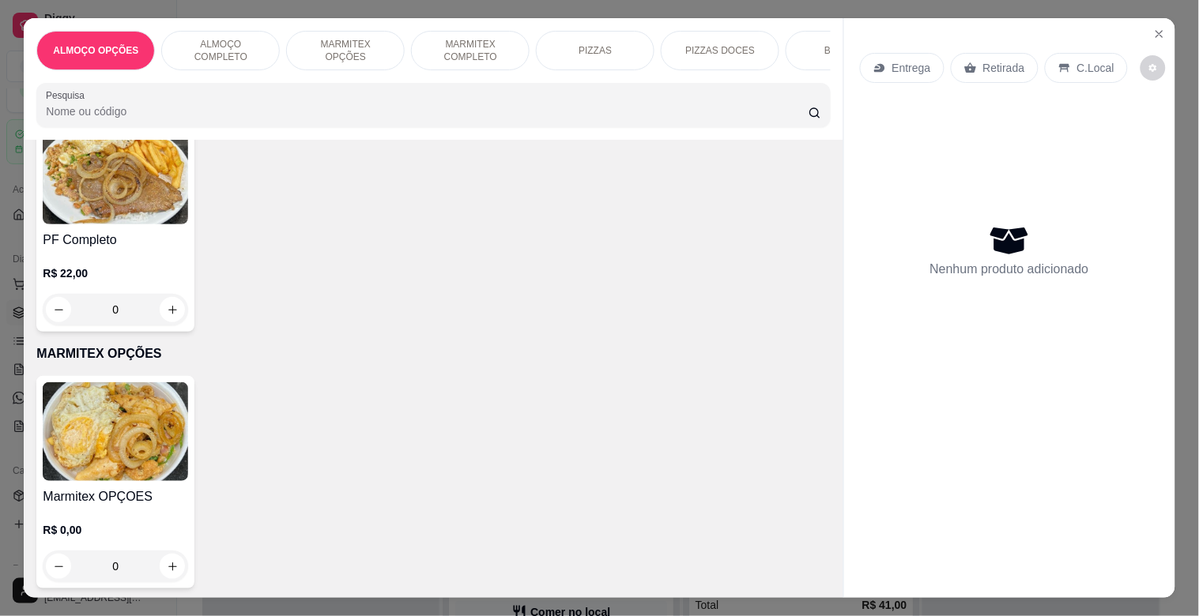
click at [119, 224] on img at bounding box center [115, 175] width 145 height 99
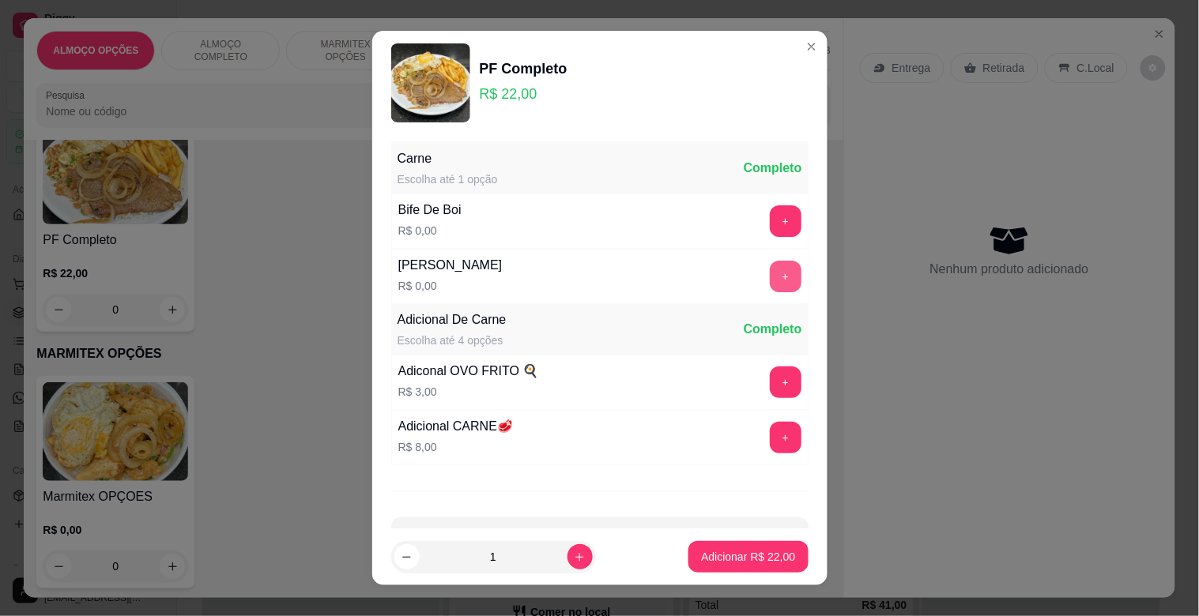
click at [770, 266] on button "+" at bounding box center [786, 277] width 32 height 32
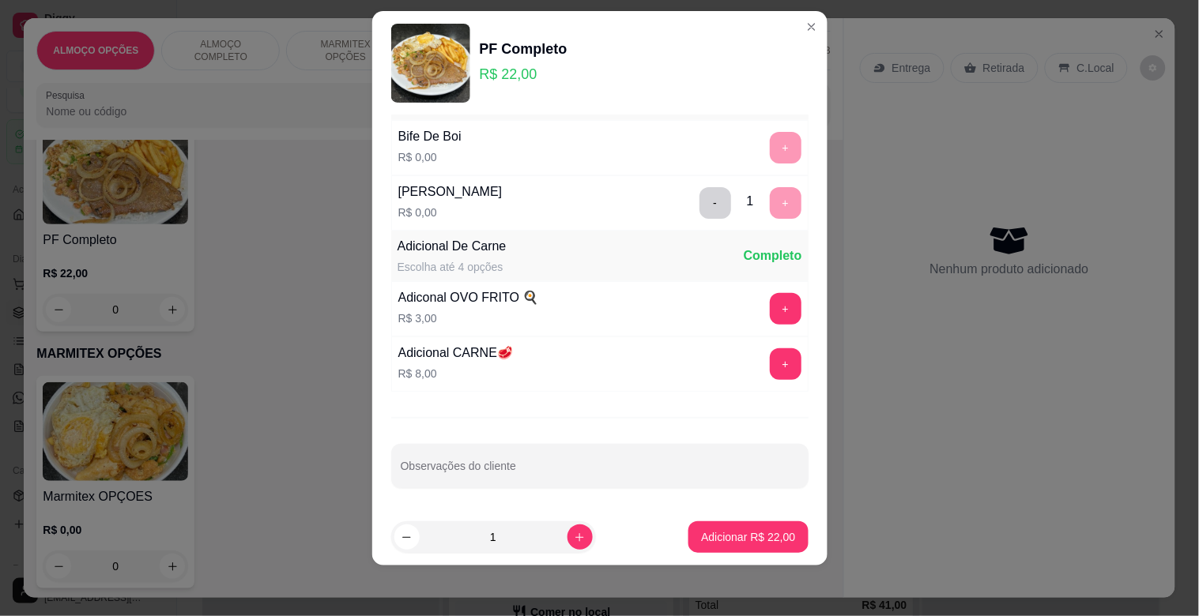
scroll to position [56, 0]
click at [752, 533] on p "Adicionar R$ 22,00" at bounding box center [749, 537] width 92 height 15
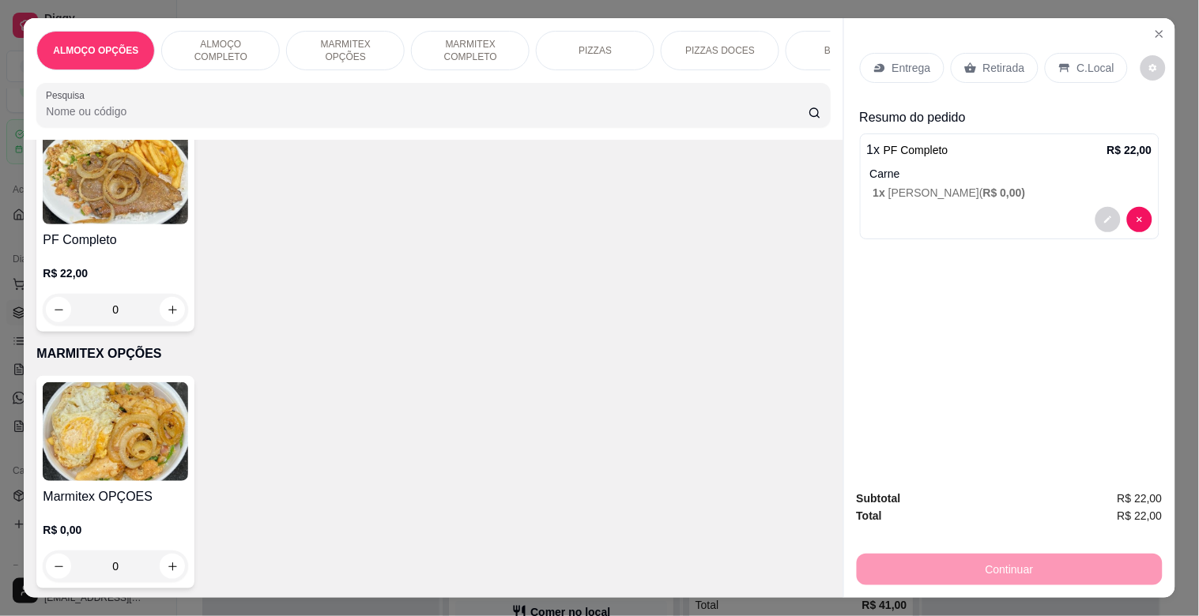
click at [1084, 60] on p "C.Local" at bounding box center [1095, 68] width 37 height 16
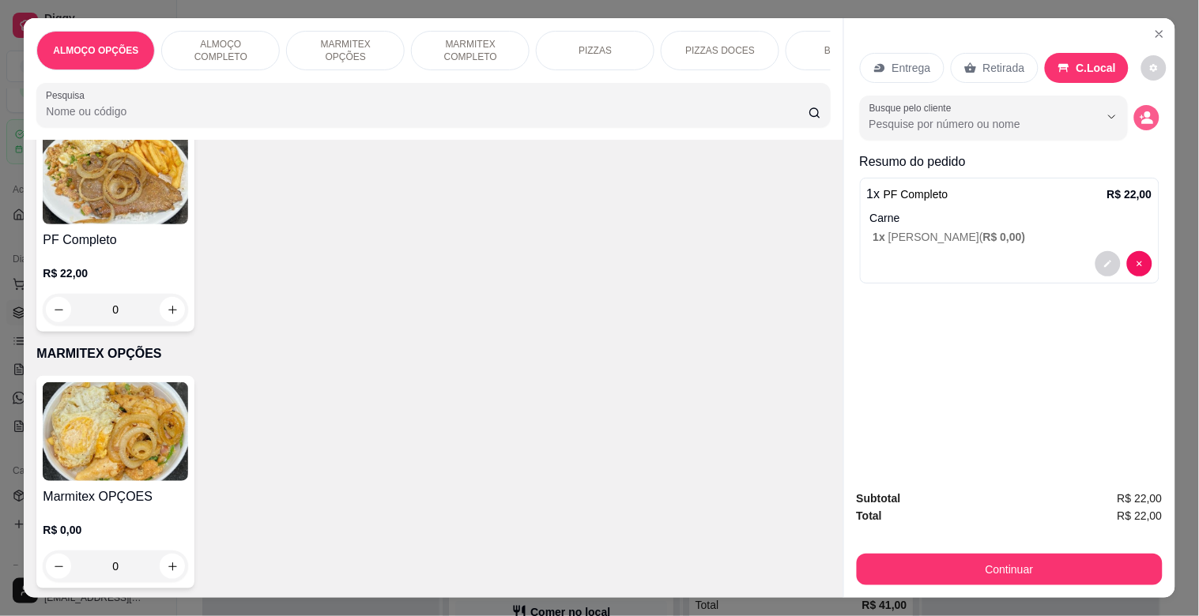
click at [1144, 112] on circle "decrease-product-quantity" at bounding box center [1147, 115] width 6 height 6
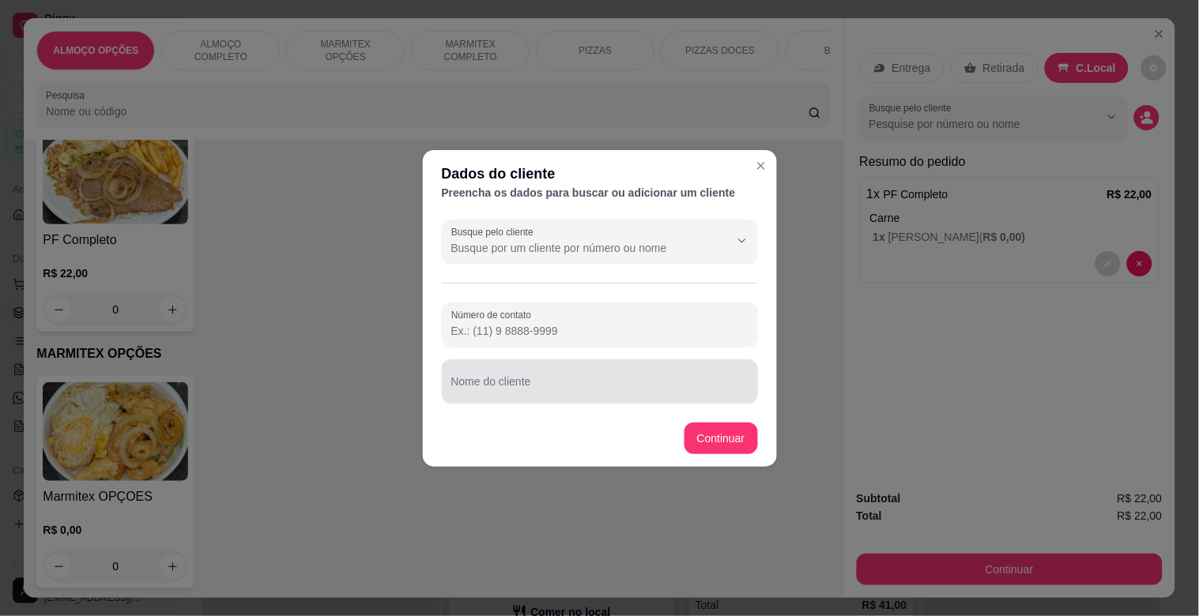
click at [537, 383] on div "Nome do cliente" at bounding box center [600, 382] width 316 height 44
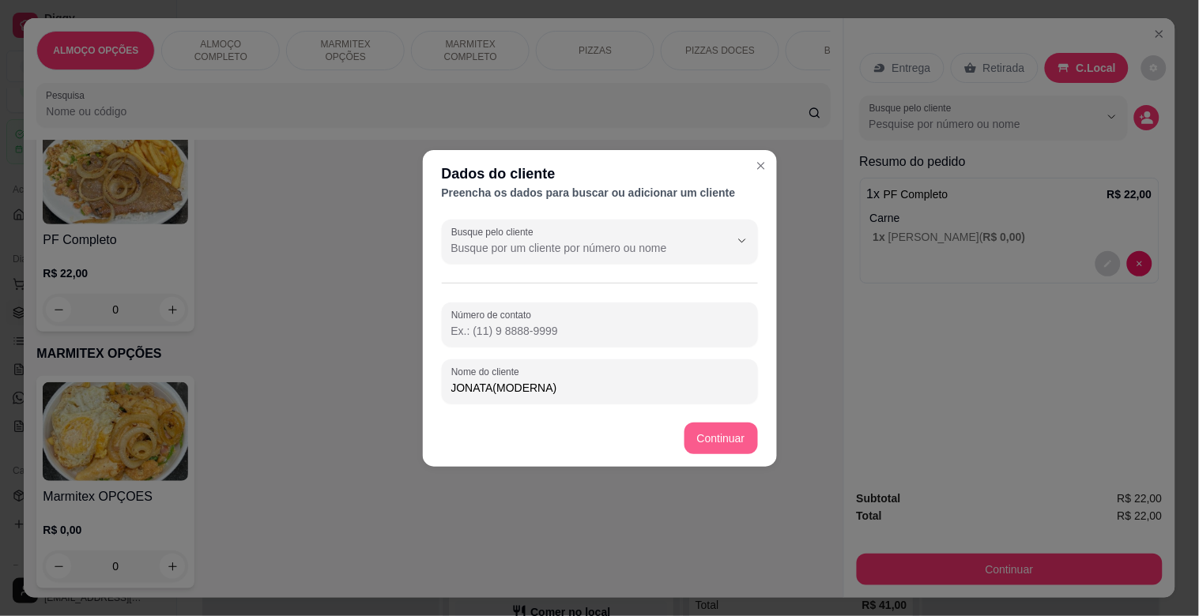
type input "JONATA(MODERNA)"
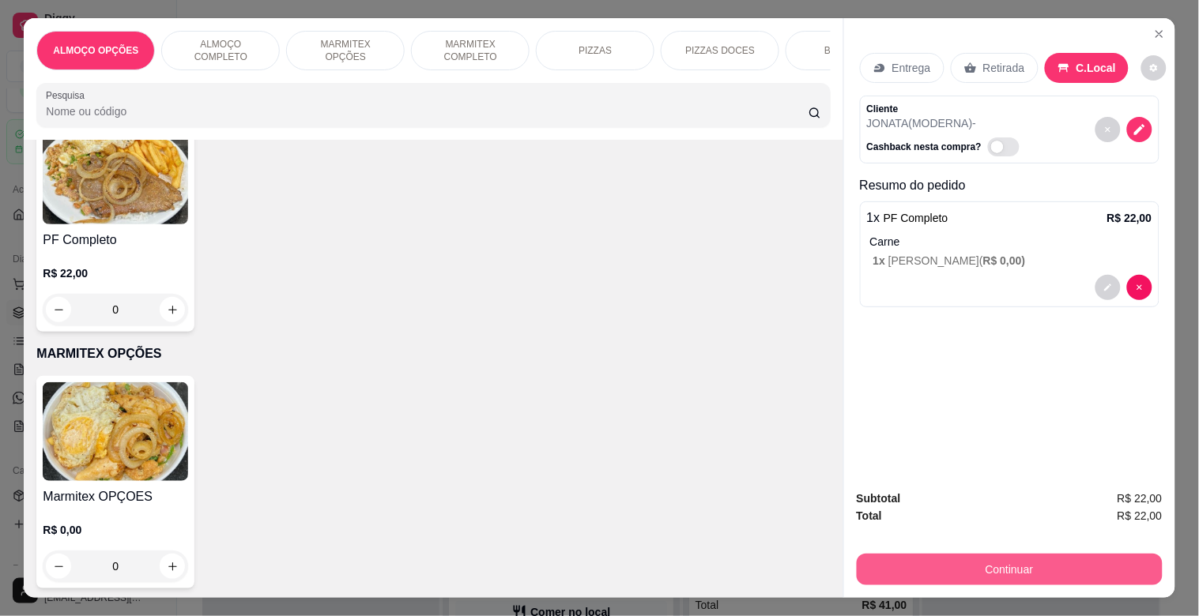
click at [1018, 566] on button "Continuar" at bounding box center [1010, 570] width 306 height 32
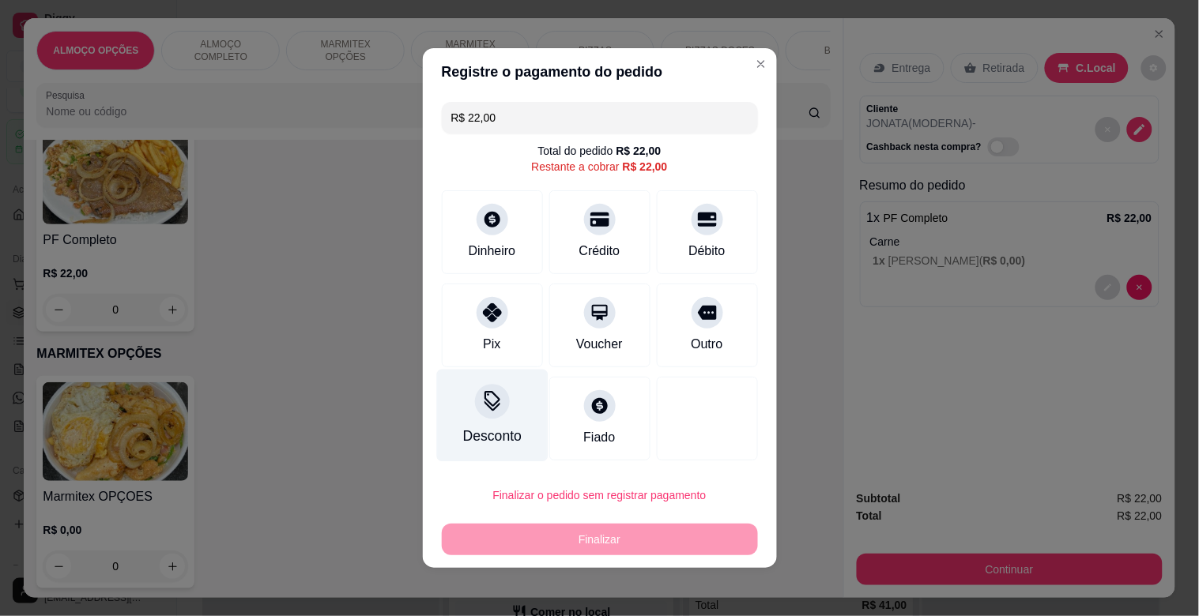
click at [479, 389] on div at bounding box center [492, 401] width 35 height 35
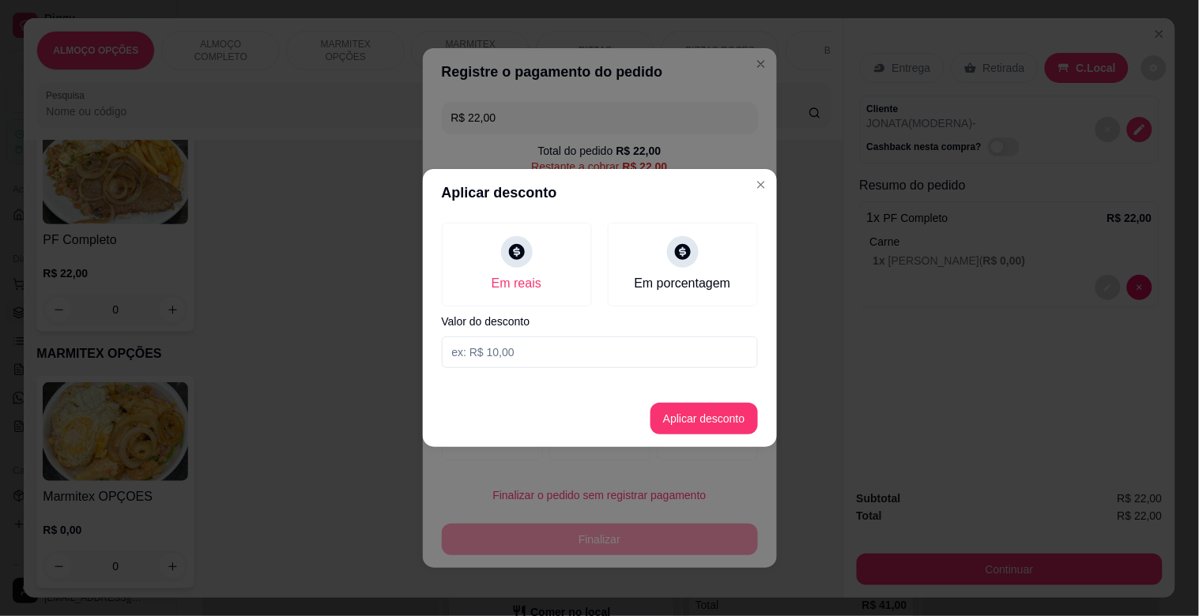
click at [500, 350] on input at bounding box center [600, 353] width 316 height 32
type input "2,00"
click at [748, 425] on button "Aplicar desconto" at bounding box center [703, 419] width 107 height 32
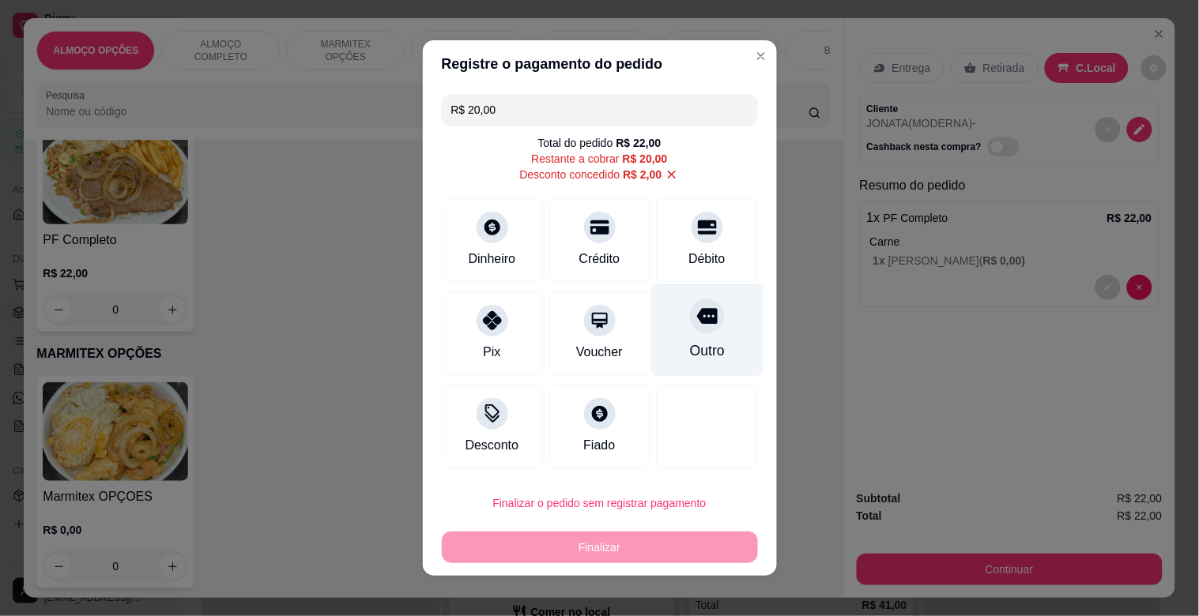
click at [696, 322] on icon at bounding box center [706, 317] width 21 height 16
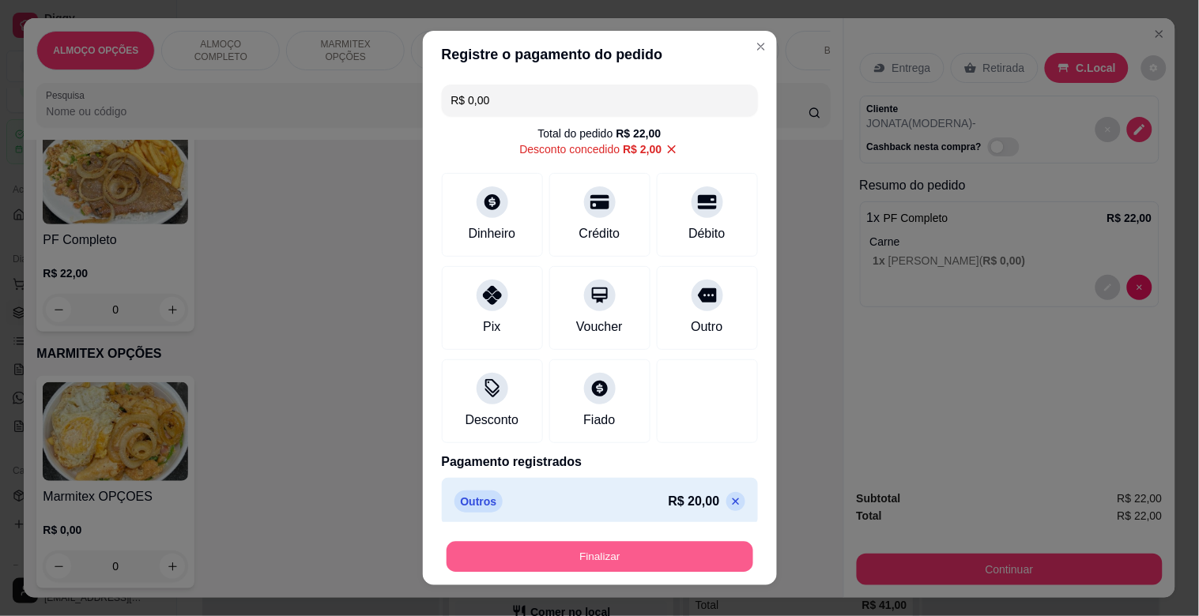
click at [595, 554] on button "Finalizar" at bounding box center [600, 557] width 307 height 31
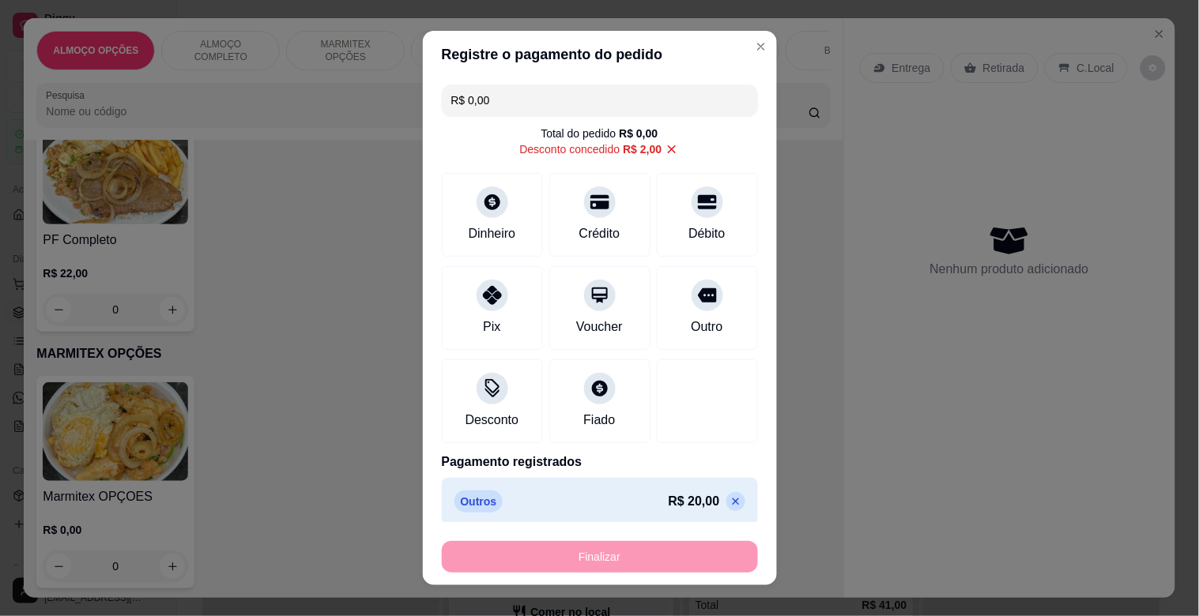
type input "-R$ 22,00"
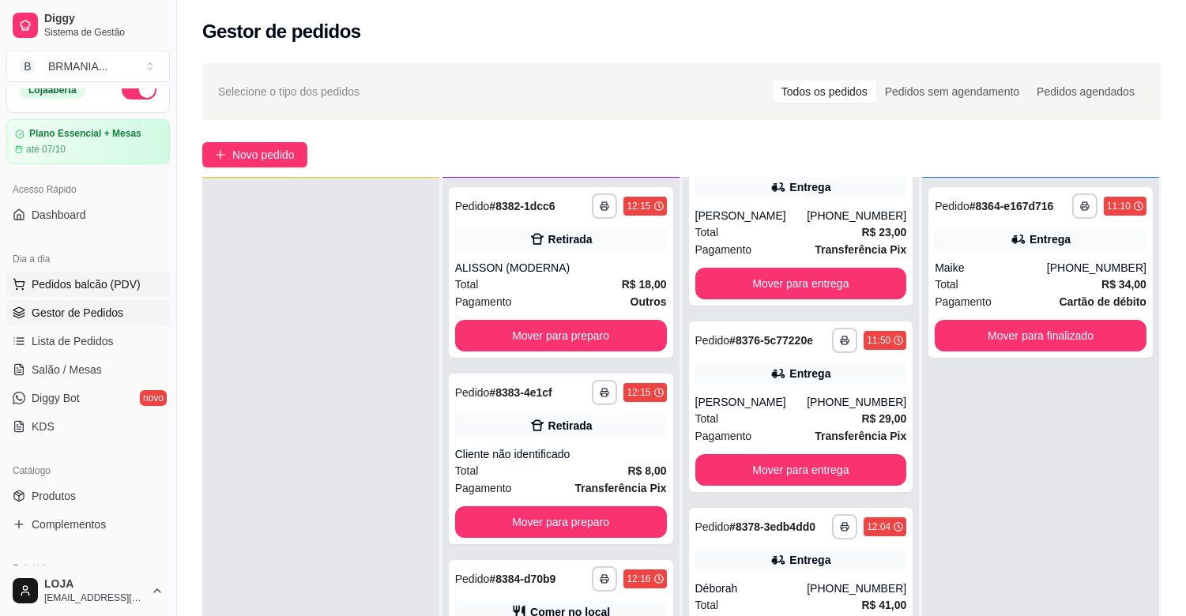
click at [104, 292] on button "Pedidos balcão (PDV)" at bounding box center [88, 284] width 164 height 25
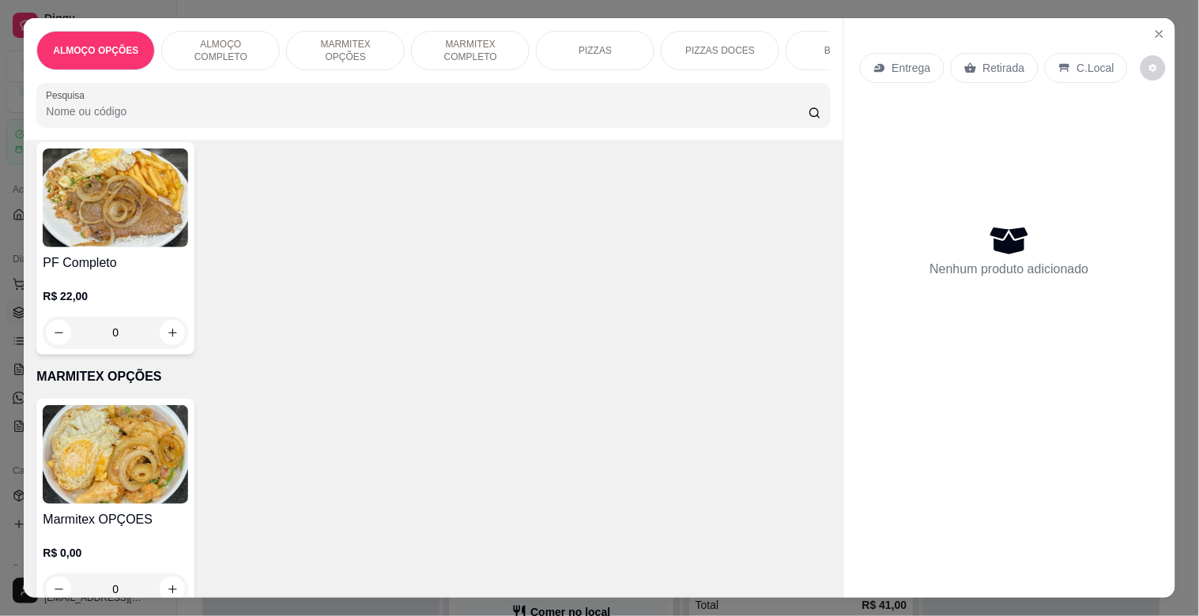
scroll to position [469, 0]
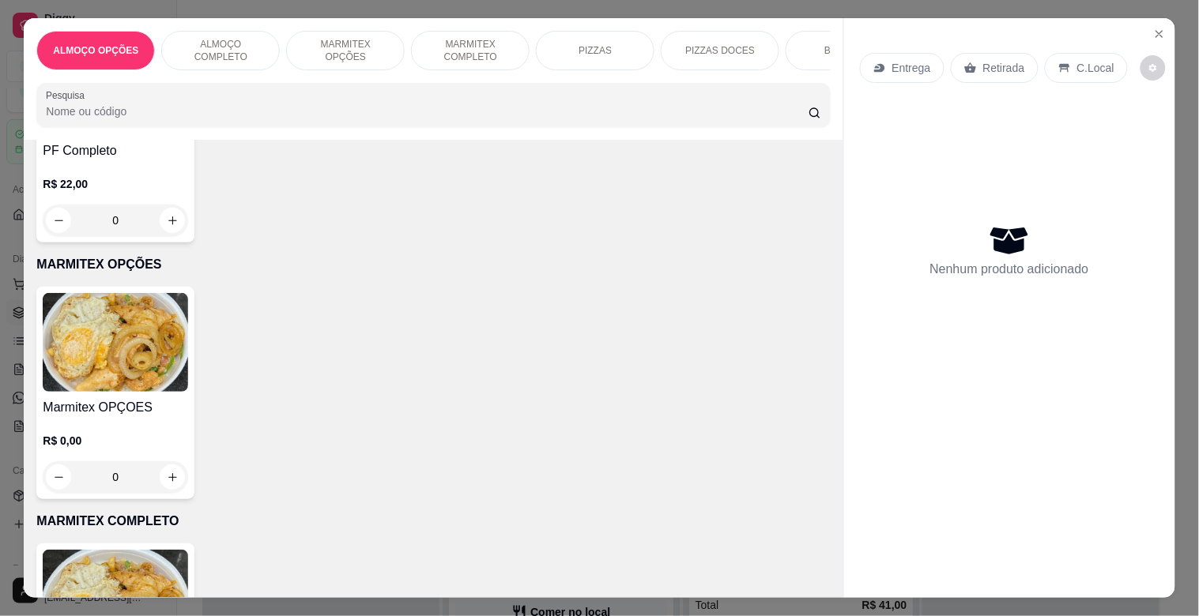
click at [159, 185] on p "R$ 22,00" at bounding box center [115, 184] width 145 height 16
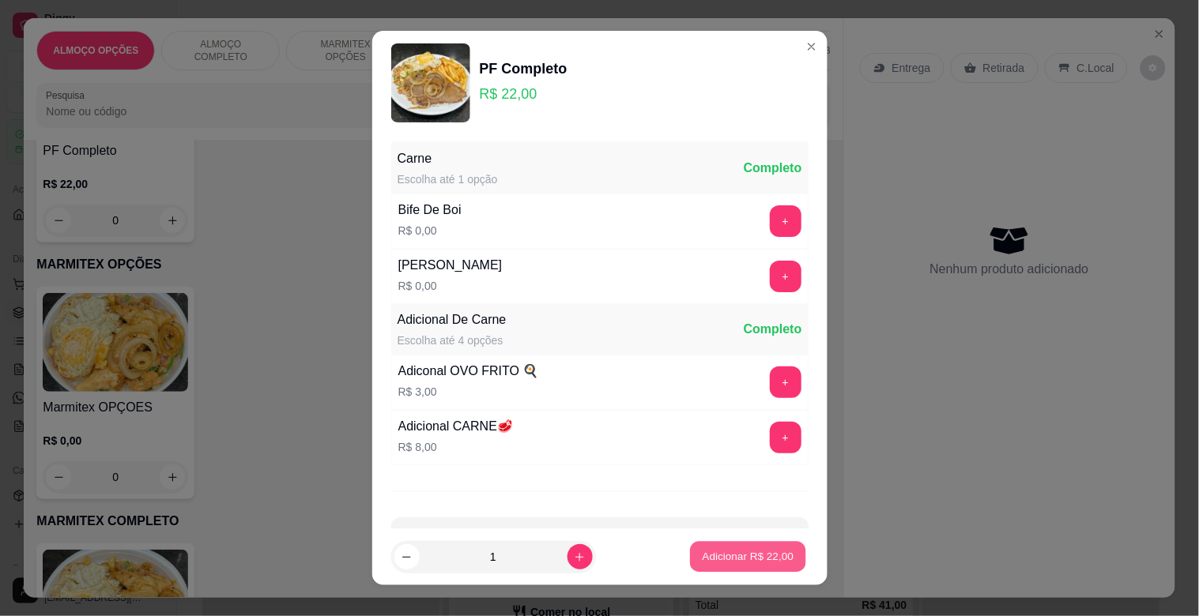
click at [709, 552] on p "Adicionar R$ 22,00" at bounding box center [749, 556] width 92 height 15
type input "1"
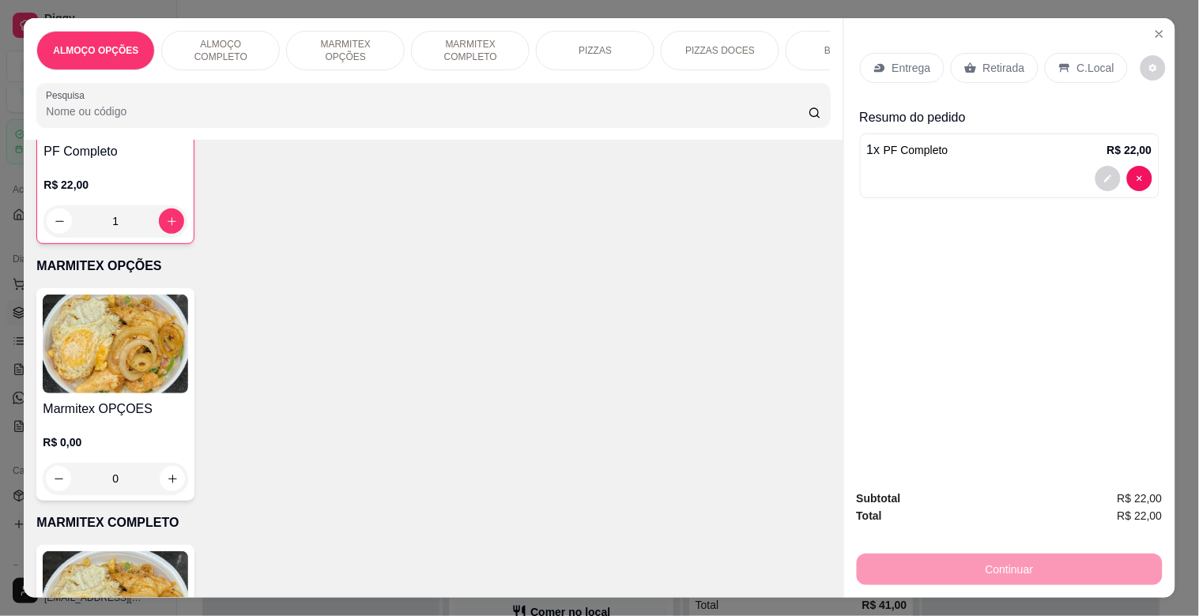
scroll to position [470, 0]
click at [1095, 53] on div "C.Local" at bounding box center [1086, 68] width 83 height 30
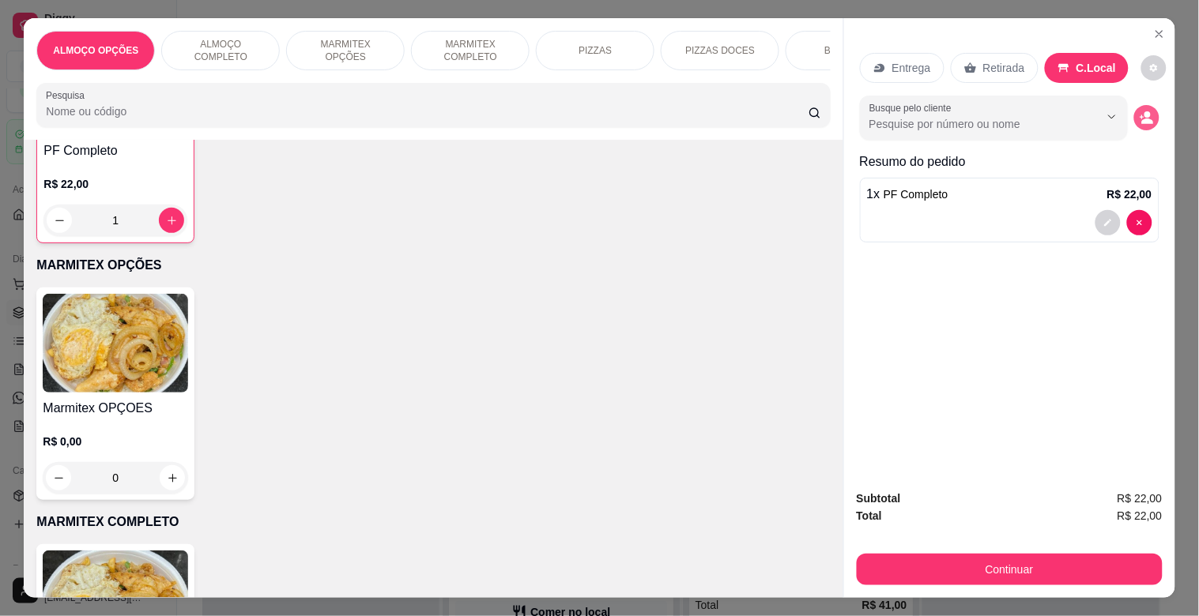
click at [1141, 119] on icon "decrease-product-quantity" at bounding box center [1147, 122] width 12 height 6
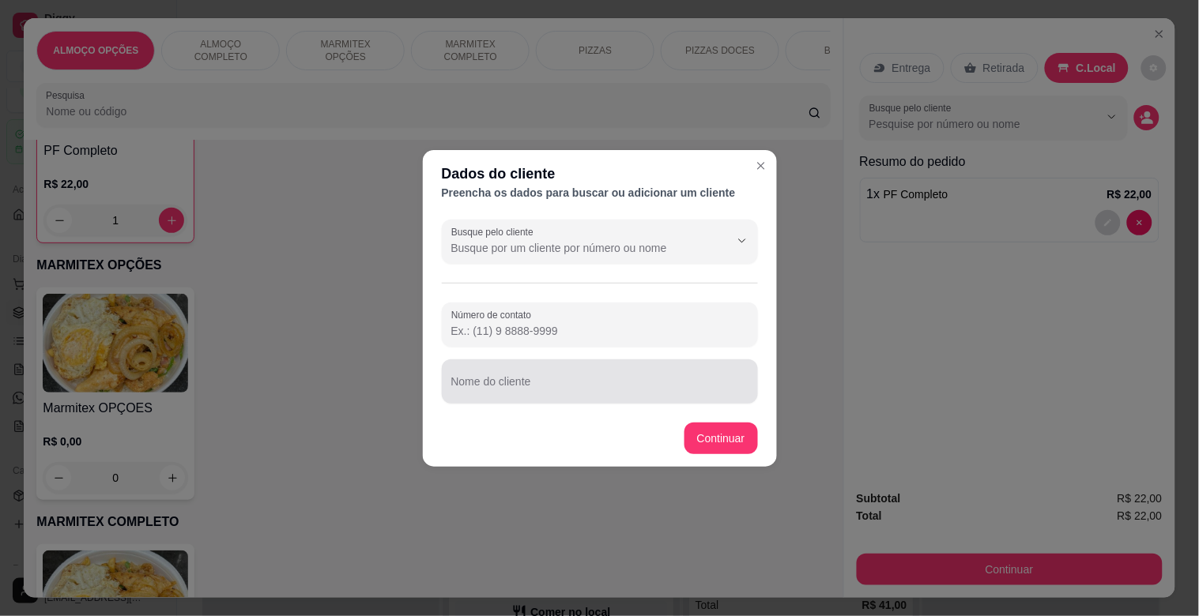
click at [604, 389] on input "Nome do cliente" at bounding box center [599, 388] width 297 height 16
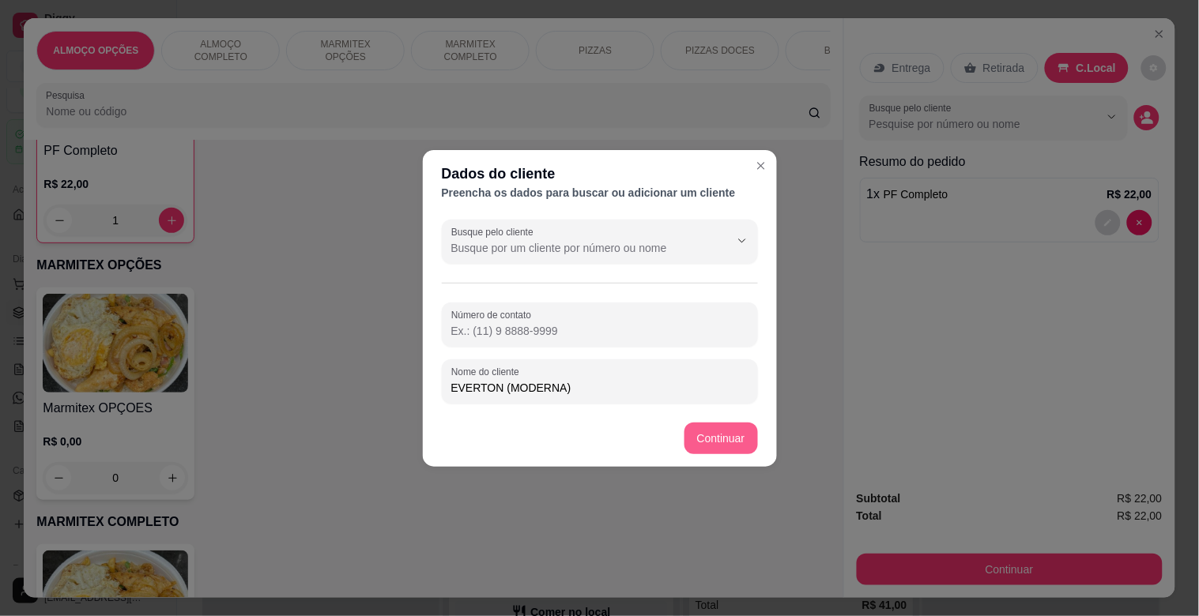
type input "EVERTON (MODERNA)"
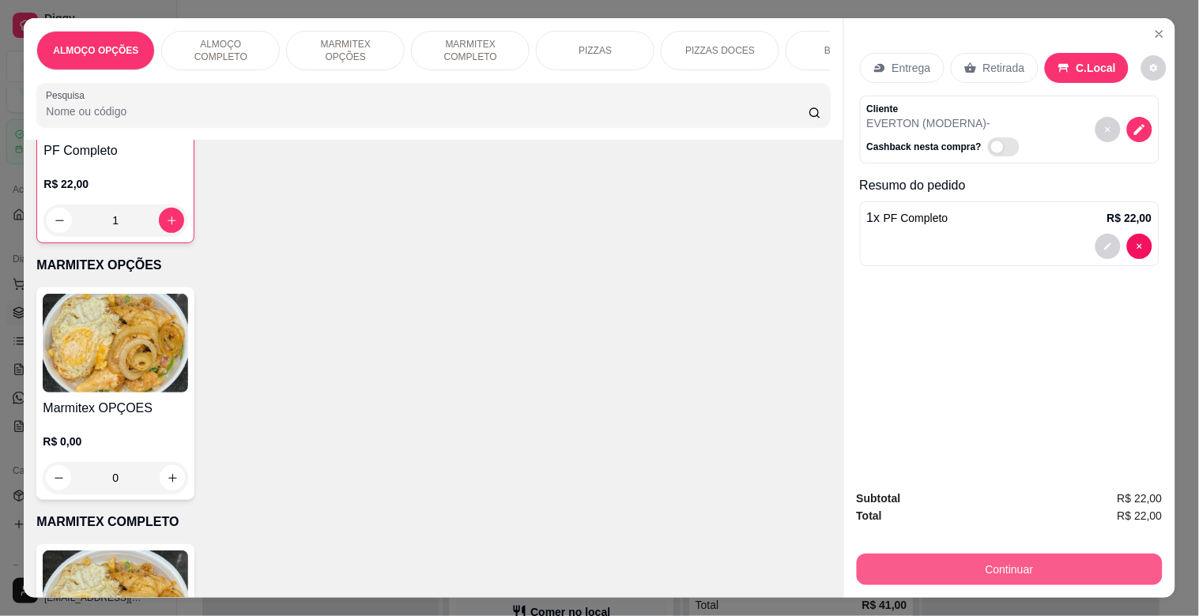
click at [975, 570] on button "Continuar" at bounding box center [1010, 570] width 306 height 32
click at [994, 556] on button "Continuar" at bounding box center [1010, 570] width 306 height 32
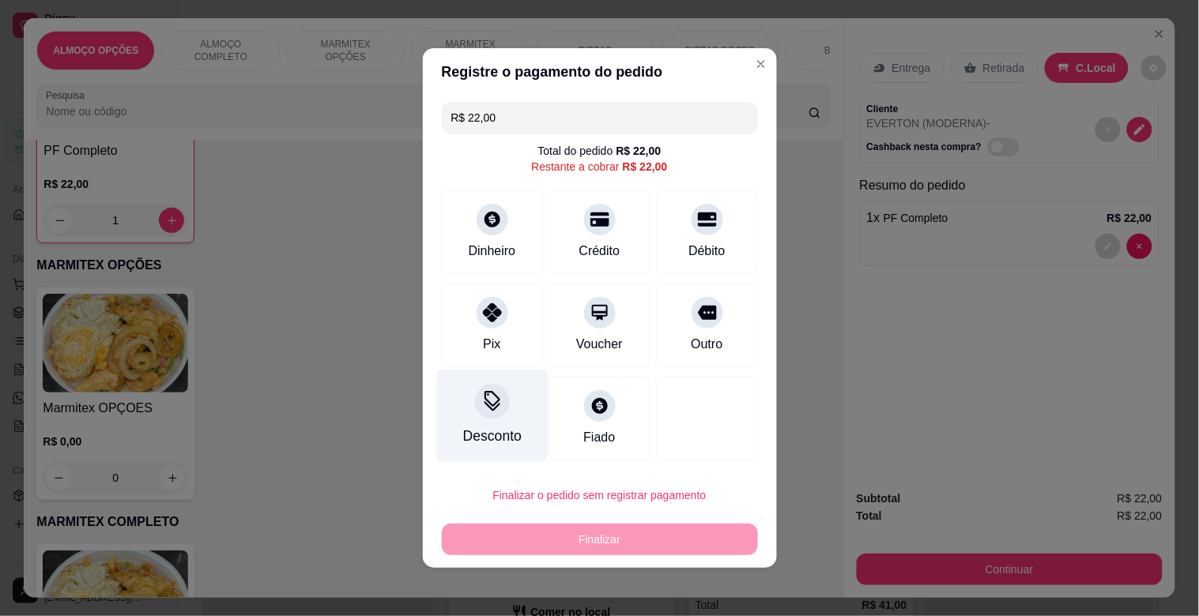
click at [481, 407] on icon at bounding box center [491, 401] width 21 height 21
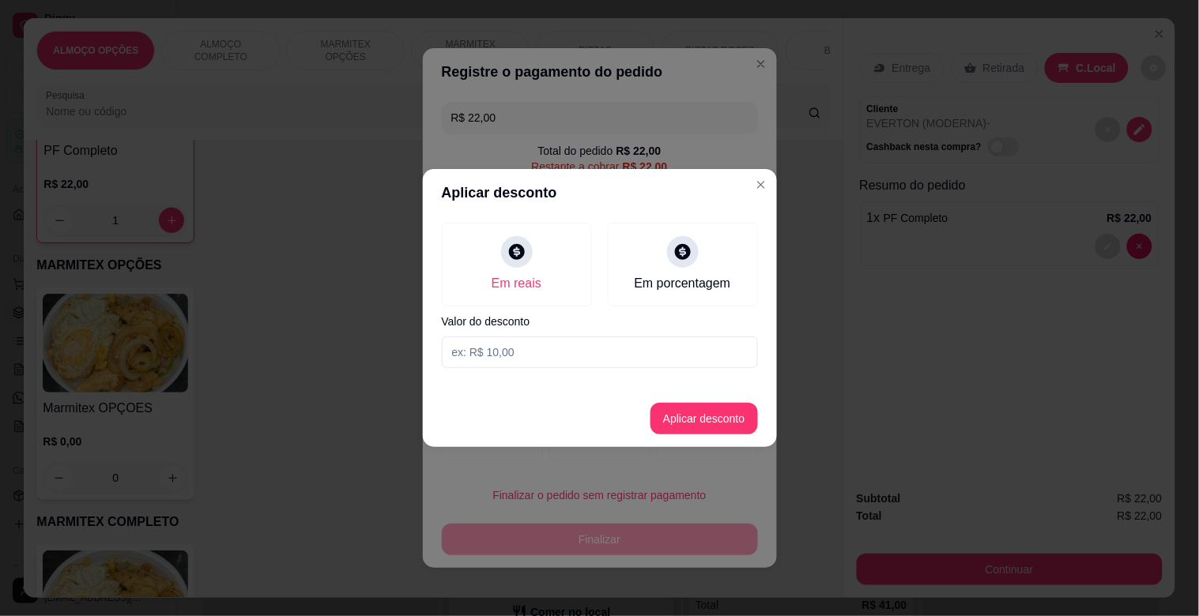
click at [488, 357] on input at bounding box center [600, 353] width 316 height 32
type input "2,00"
click at [697, 416] on button "Aplicar desconto" at bounding box center [703, 419] width 107 height 32
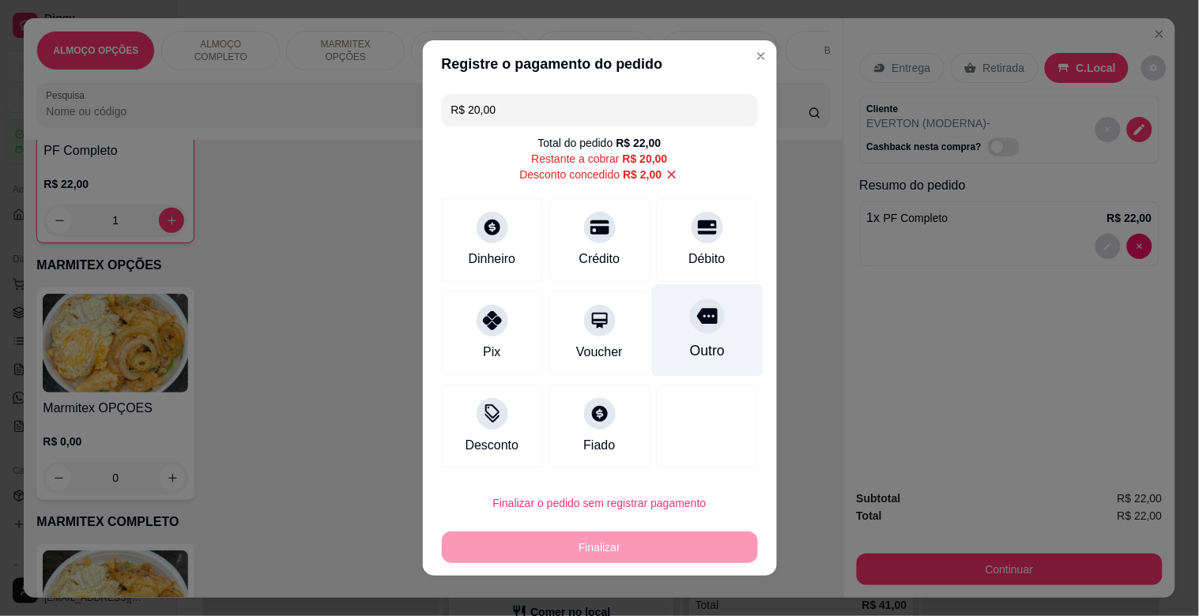
click at [699, 330] on div at bounding box center [707, 316] width 35 height 35
type input "R$ 0,00"
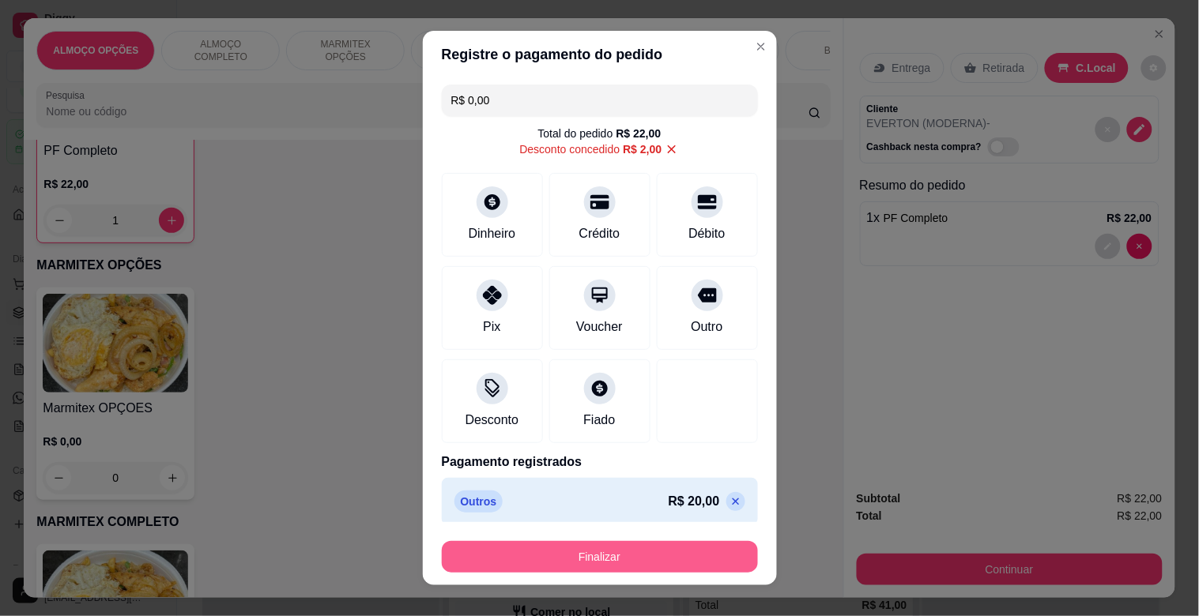
click at [640, 556] on button "Finalizar" at bounding box center [600, 557] width 316 height 32
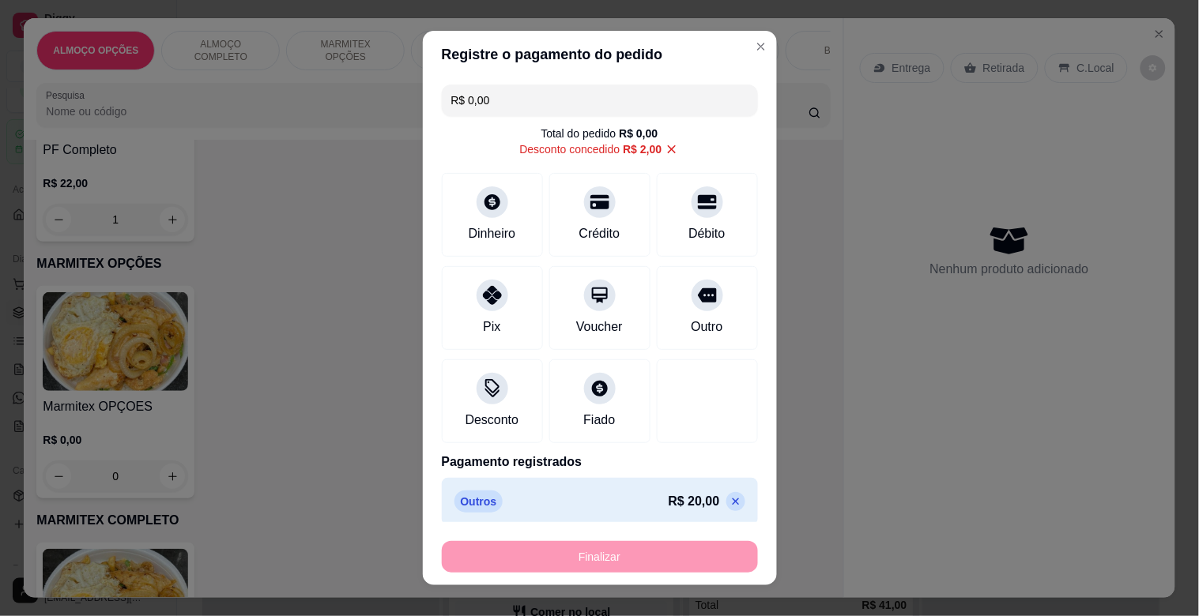
type input "0"
type input "-R$ 22,00"
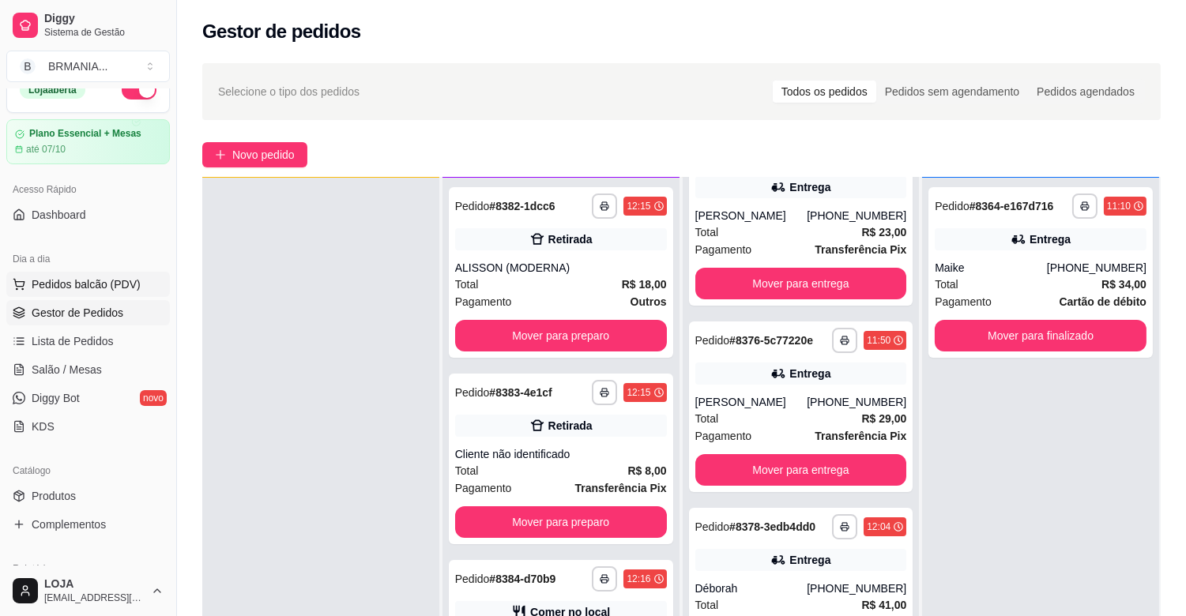
click at [100, 285] on span "Pedidos balcão (PDV)" at bounding box center [86, 285] width 109 height 16
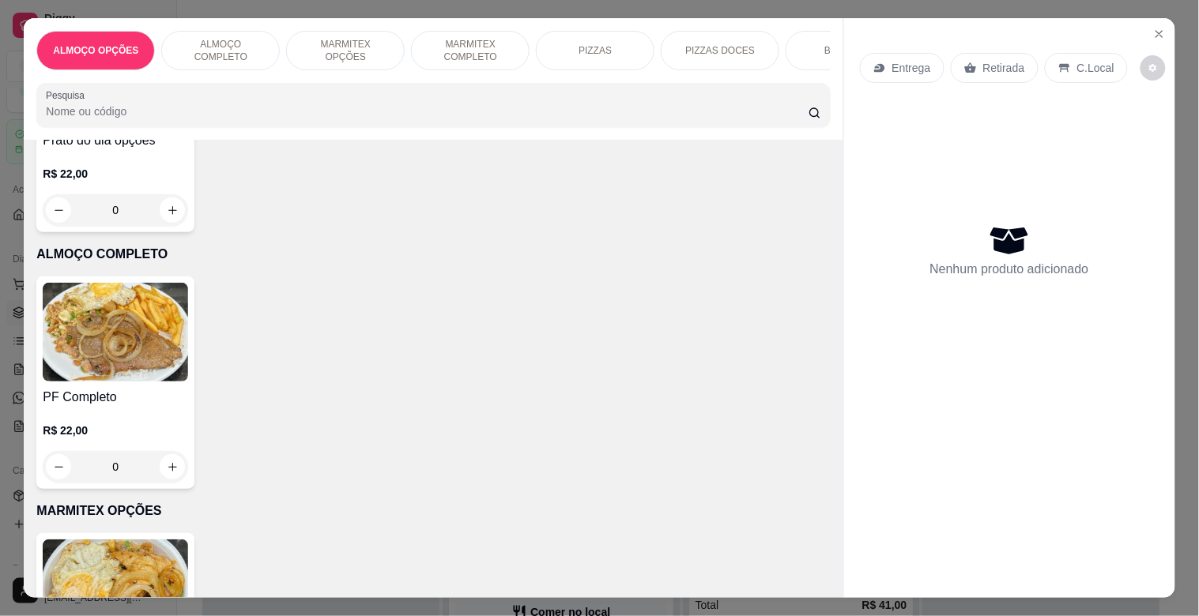
scroll to position [267, 0]
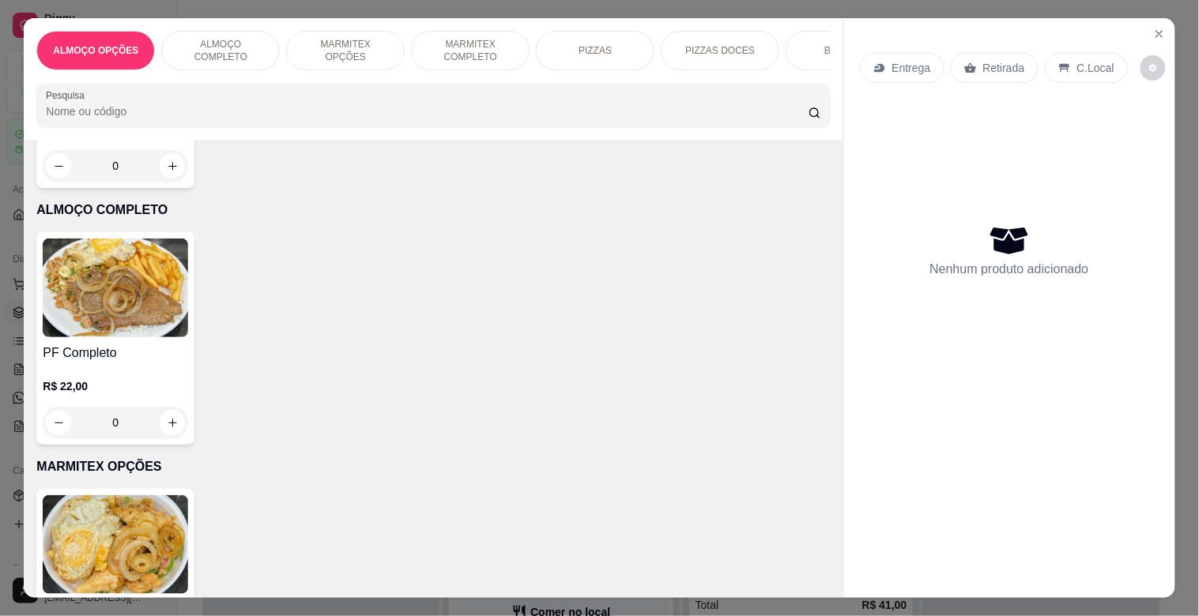
click at [85, 316] on img at bounding box center [115, 288] width 145 height 99
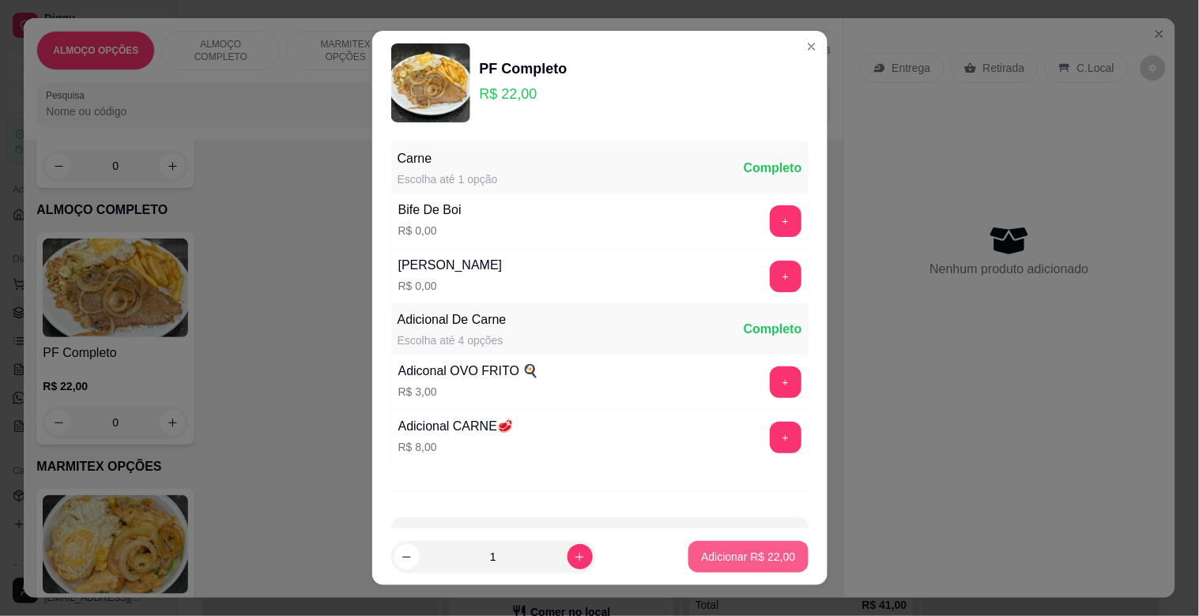
click at [710, 559] on p "Adicionar R$ 22,00" at bounding box center [748, 557] width 94 height 16
click at [710, 559] on div "Marmitex OPÇOES R$ 0,00 0" at bounding box center [432, 595] width 793 height 213
type input "1"
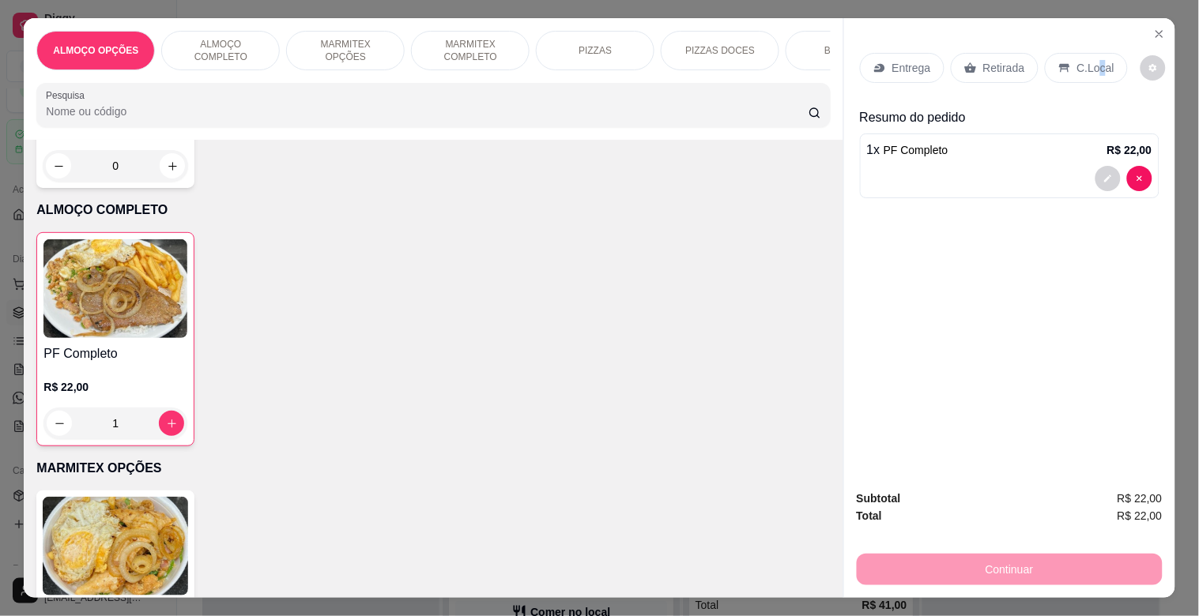
click at [1092, 62] on p "C.Local" at bounding box center [1095, 68] width 37 height 16
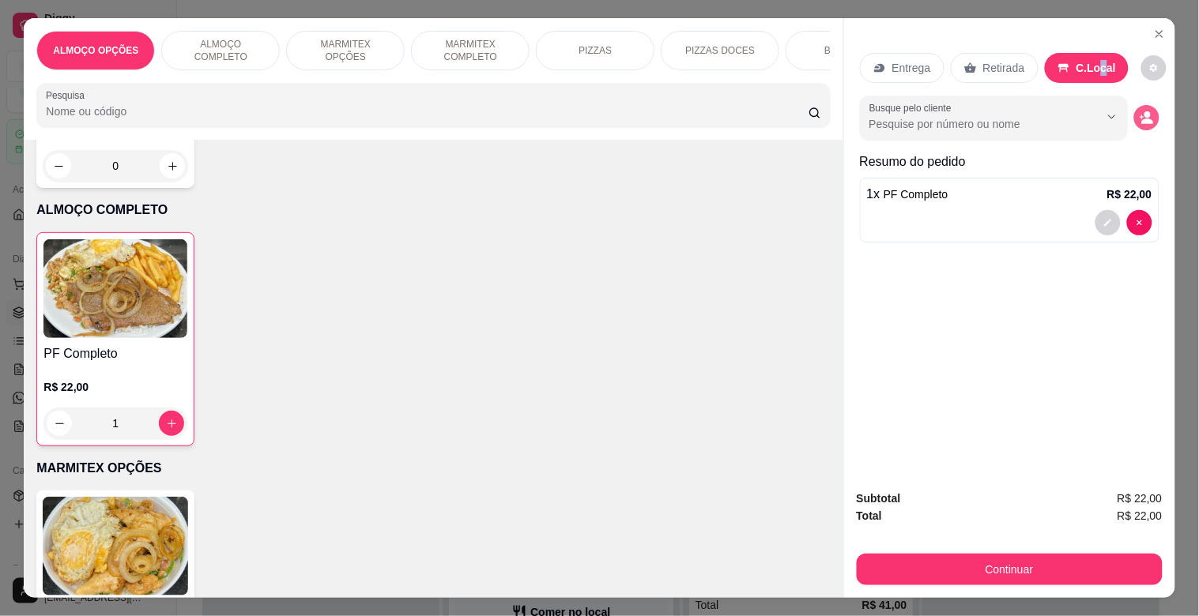
click at [1140, 111] on icon "decrease-product-quantity" at bounding box center [1147, 118] width 14 height 14
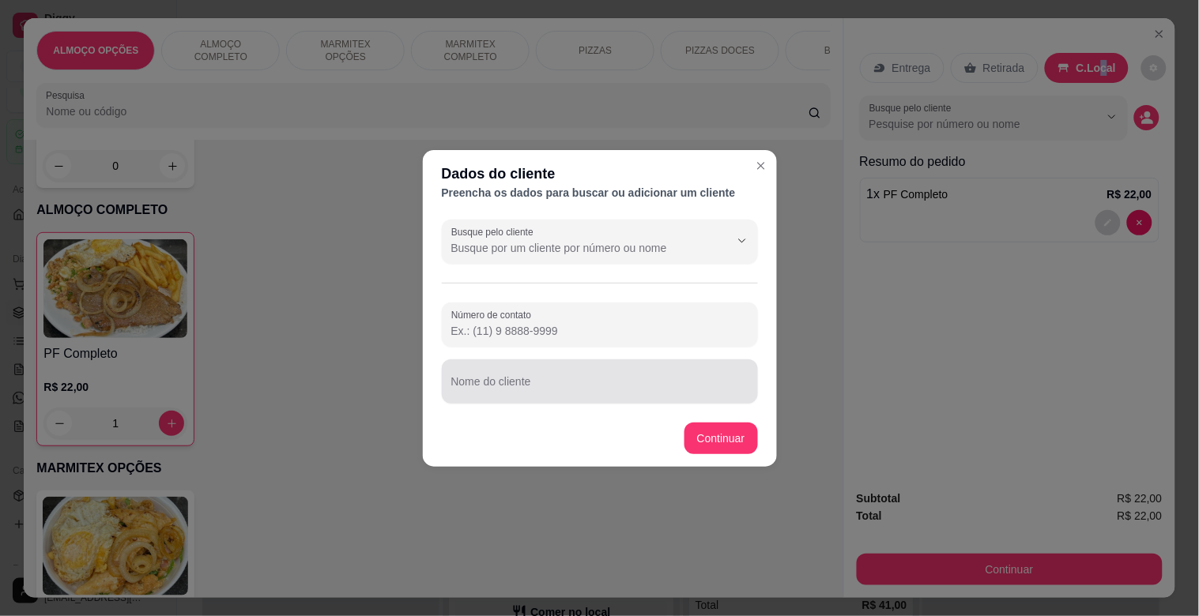
click at [501, 383] on input "Nome do cliente" at bounding box center [599, 388] width 297 height 16
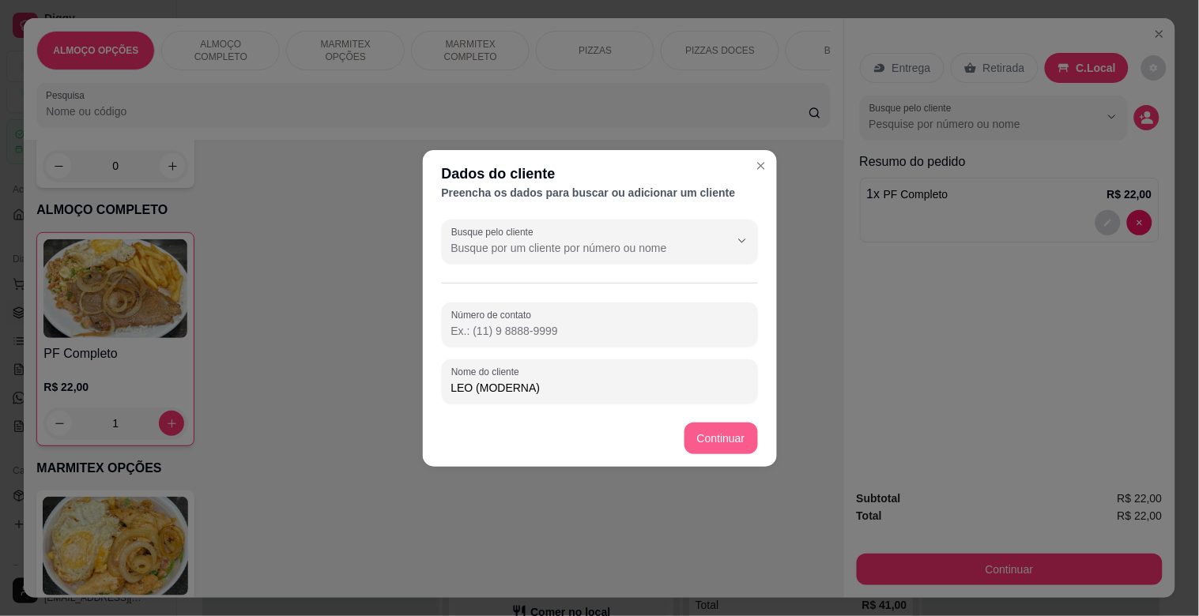
type input "LEO (MODERNA)"
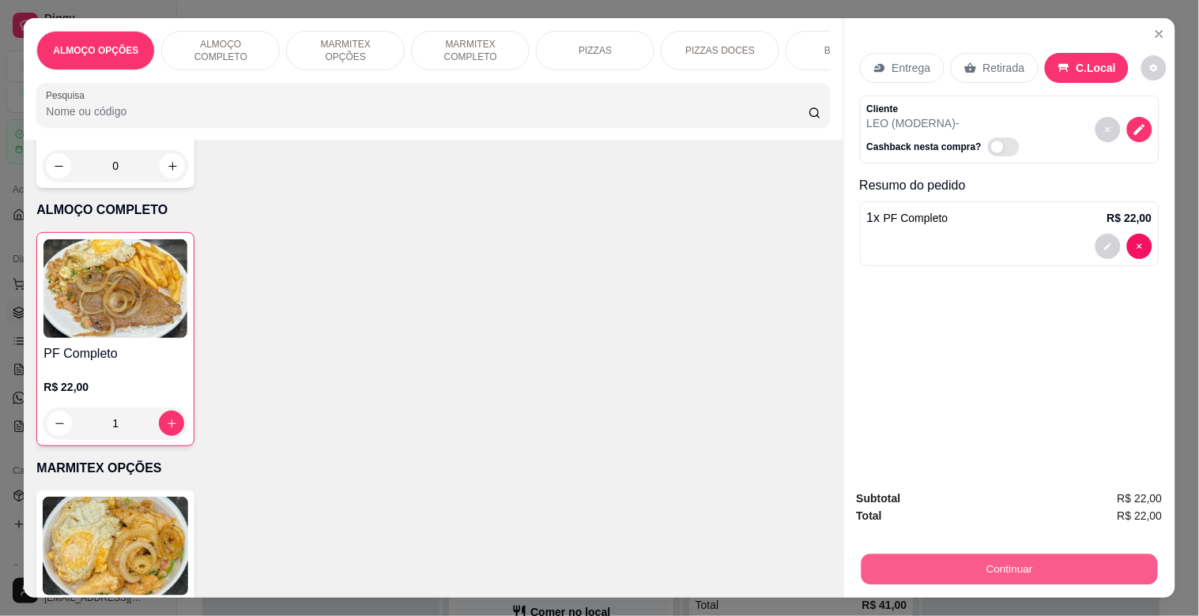
click at [1054, 564] on button "Continuar" at bounding box center [1009, 569] width 296 height 31
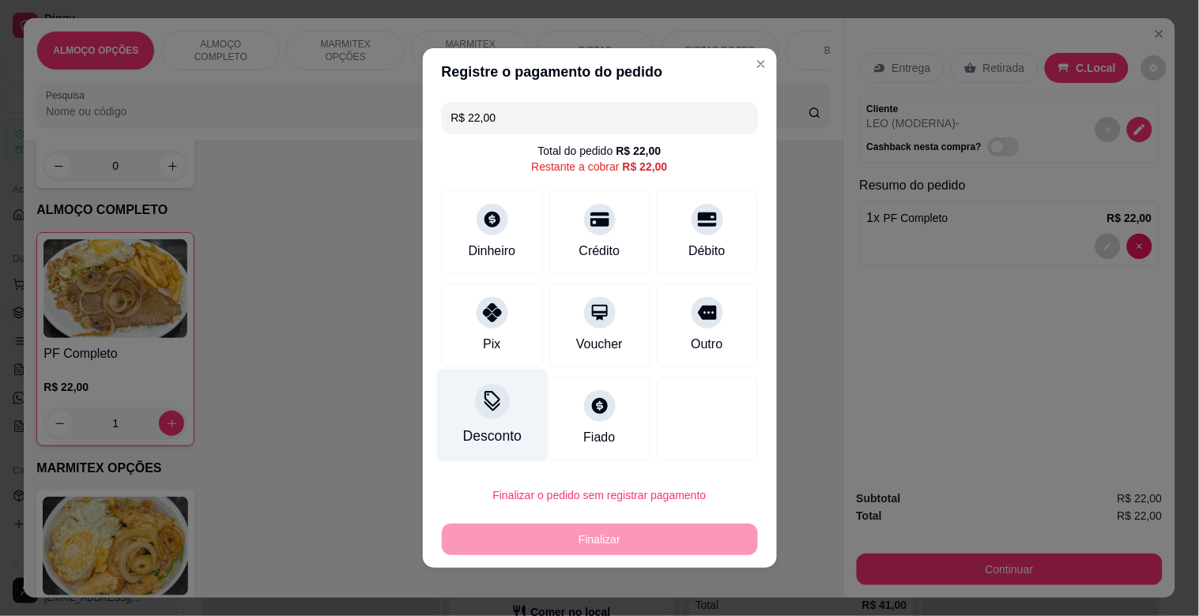
click at [478, 417] on div "Desconto" at bounding box center [491, 416] width 111 height 92
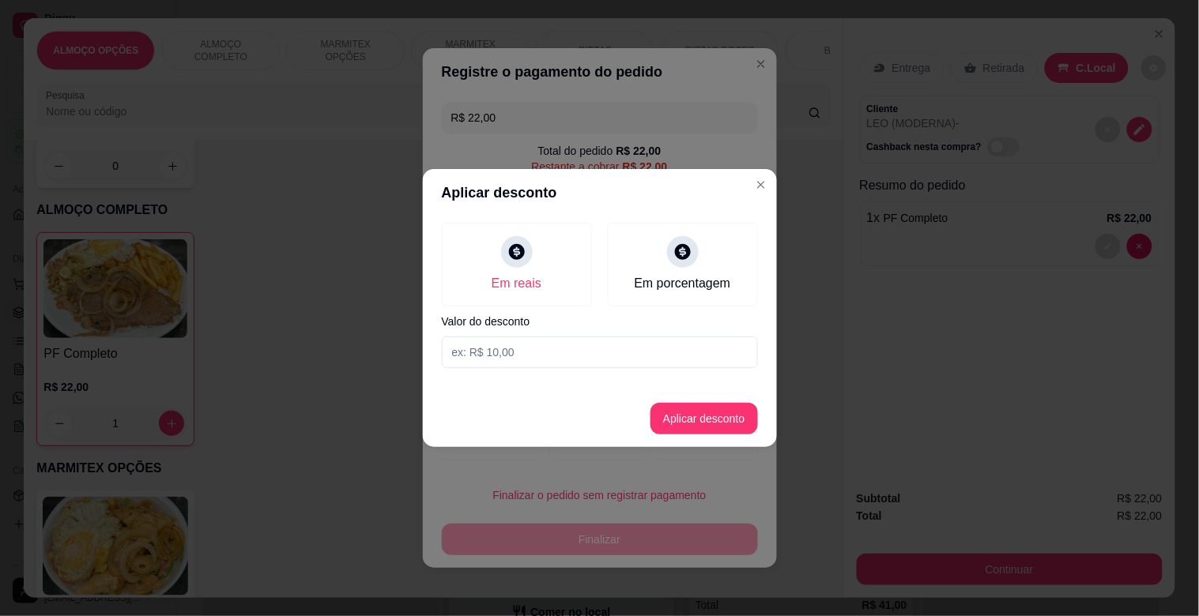
click at [475, 350] on input at bounding box center [600, 353] width 316 height 32
type input "2,00"
click at [696, 420] on button "Aplicar desconto" at bounding box center [703, 419] width 107 height 32
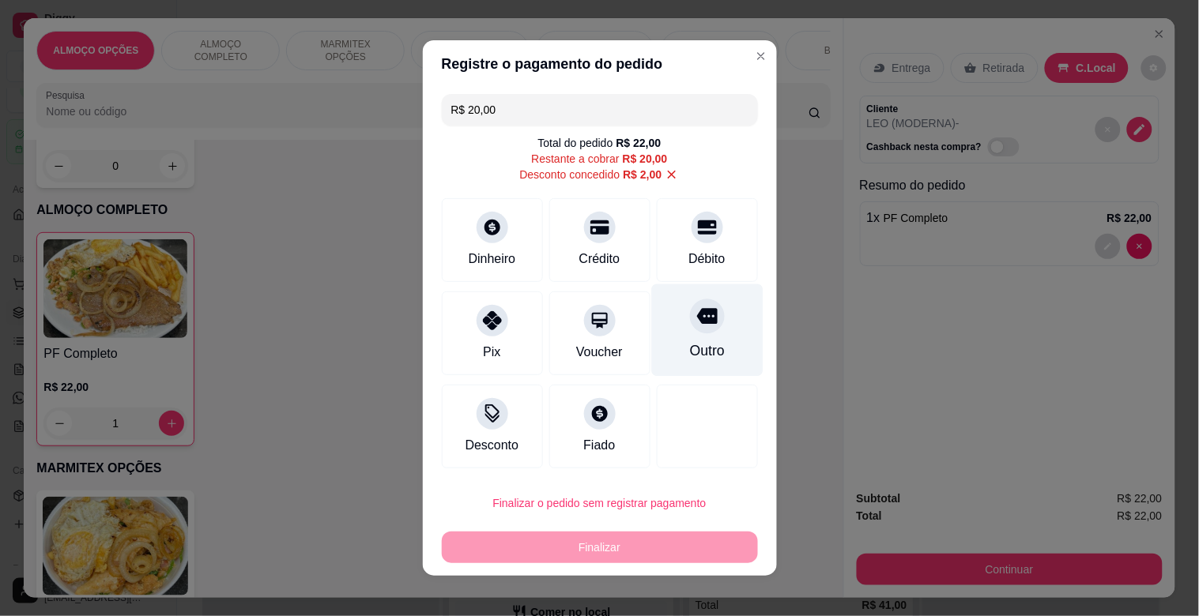
click at [699, 327] on div at bounding box center [707, 316] width 35 height 35
type input "R$ 0,00"
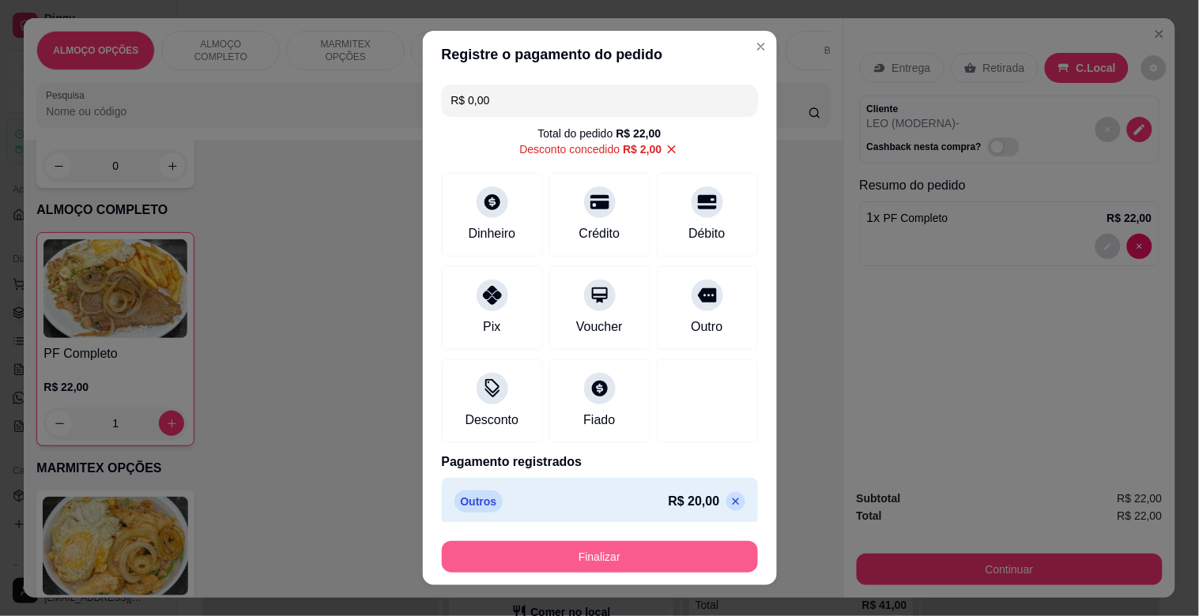
click at [581, 555] on button "Finalizar" at bounding box center [600, 557] width 316 height 32
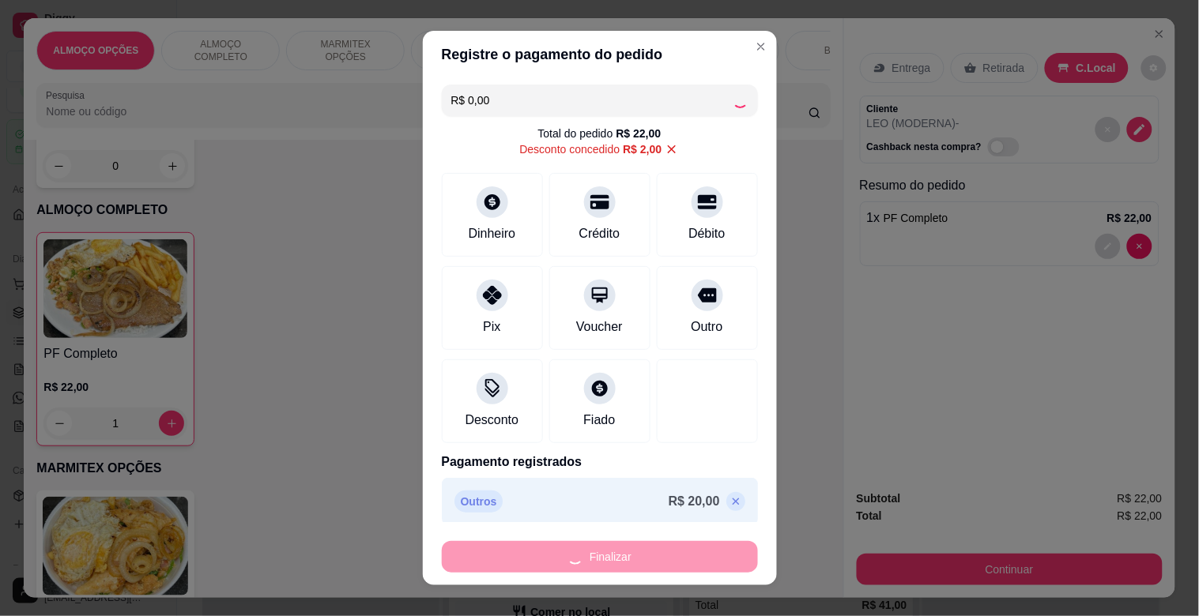
type input "0"
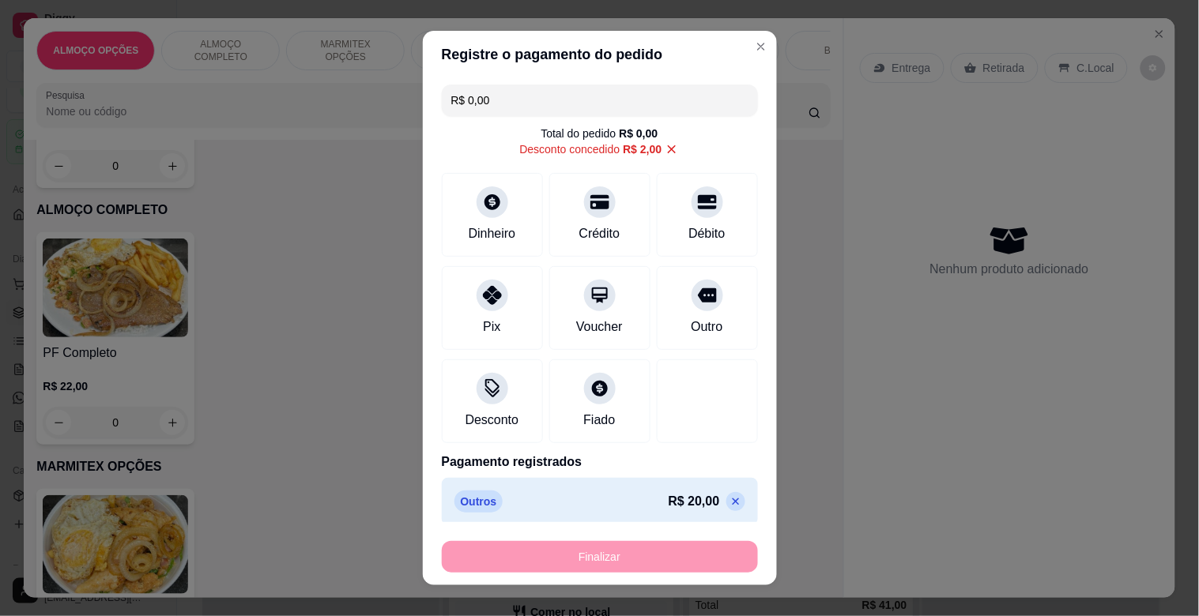
type input "-R$ 22,00"
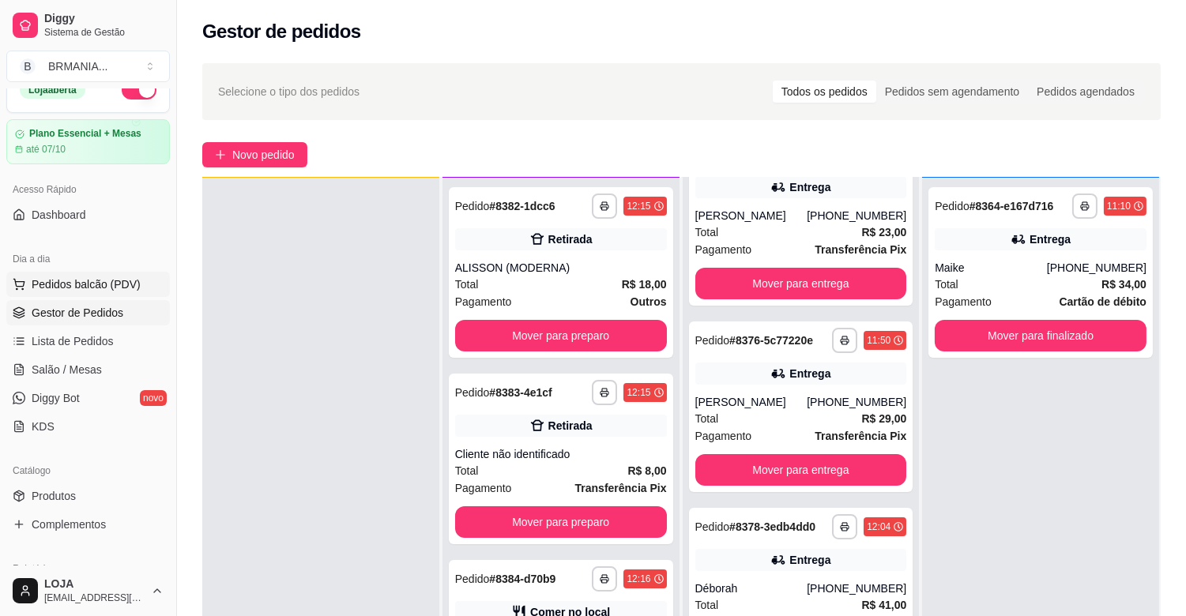
click at [123, 277] on span "Pedidos balcão (PDV)" at bounding box center [86, 285] width 109 height 16
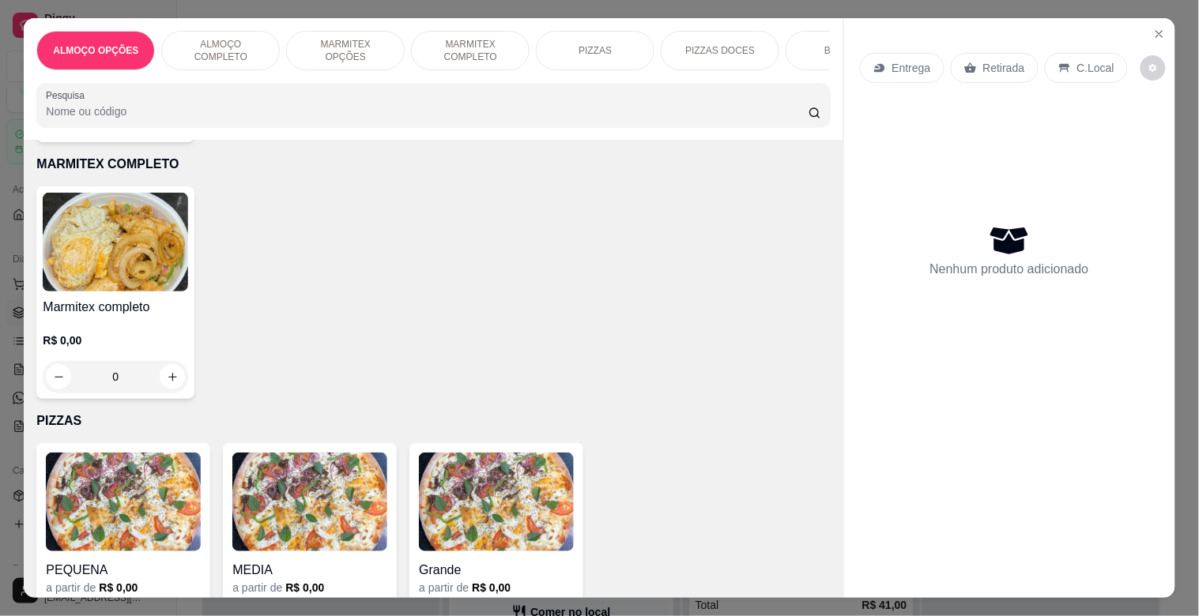
scroll to position [670, 0]
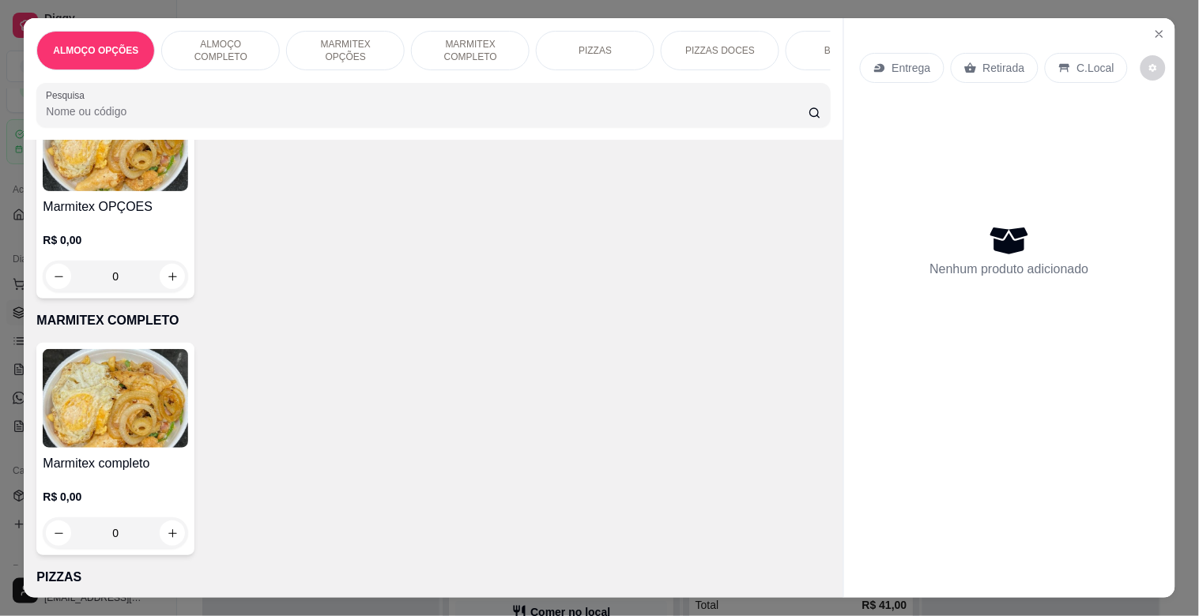
click at [138, 443] on img at bounding box center [115, 398] width 145 height 99
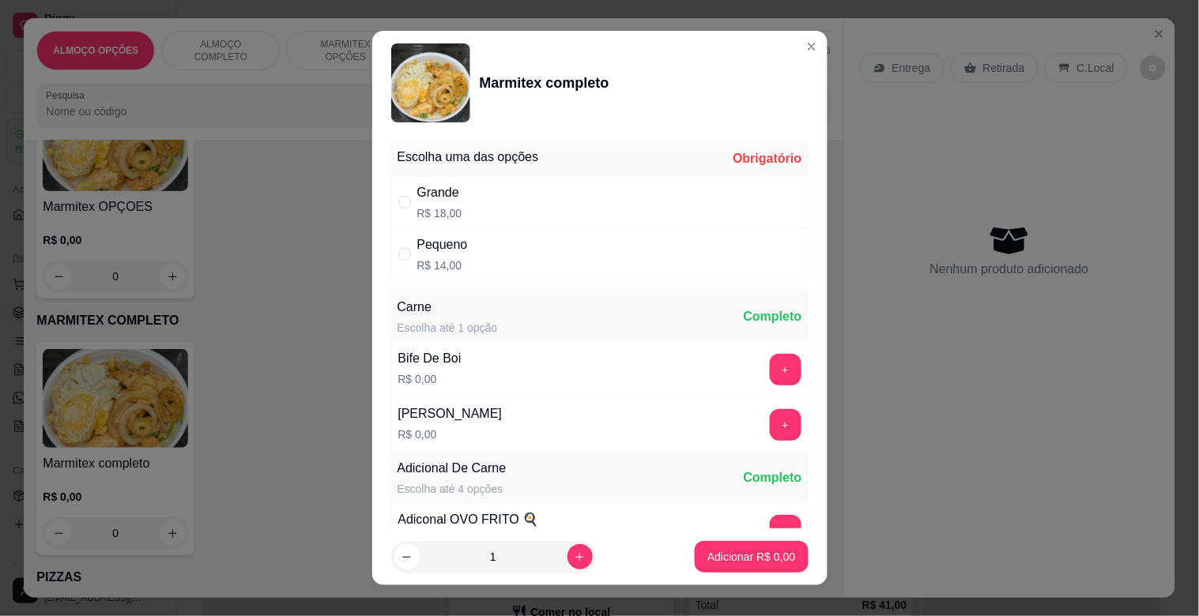
drag, startPoint x: 477, startPoint y: 250, endPoint x: 491, endPoint y: 251, distance: 14.2
click at [479, 250] on div "Pequeno R$ 14,00" at bounding box center [599, 254] width 417 height 52
radio input "true"
click at [770, 372] on button "+" at bounding box center [786, 370] width 32 height 32
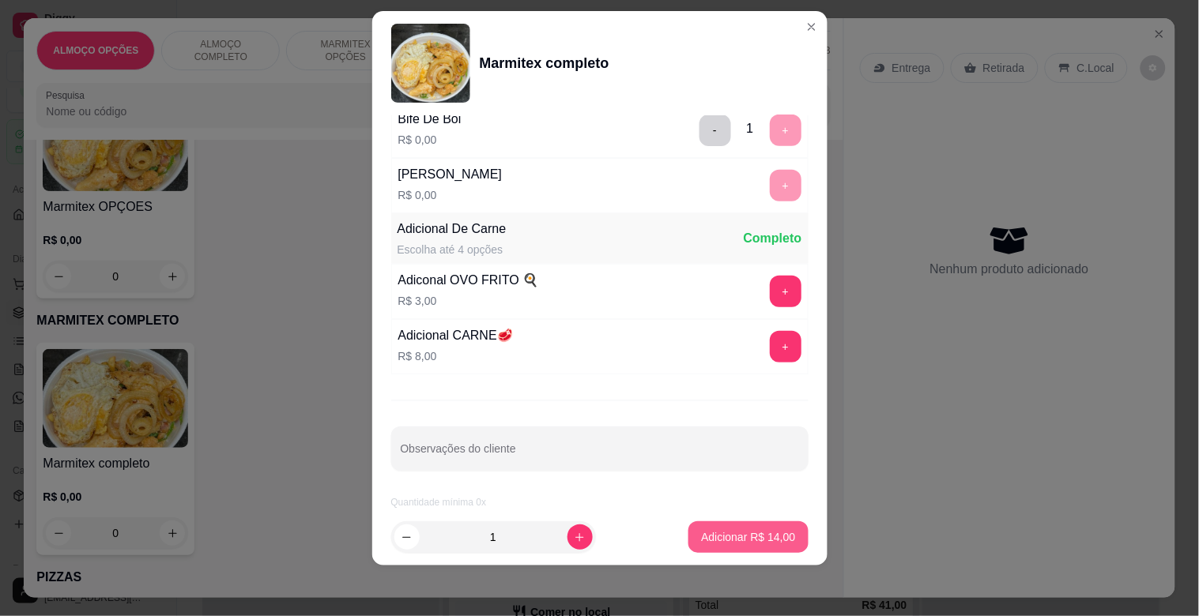
scroll to position [221, 0]
click at [752, 541] on p "Adicionar R$ 14,00" at bounding box center [748, 538] width 94 height 16
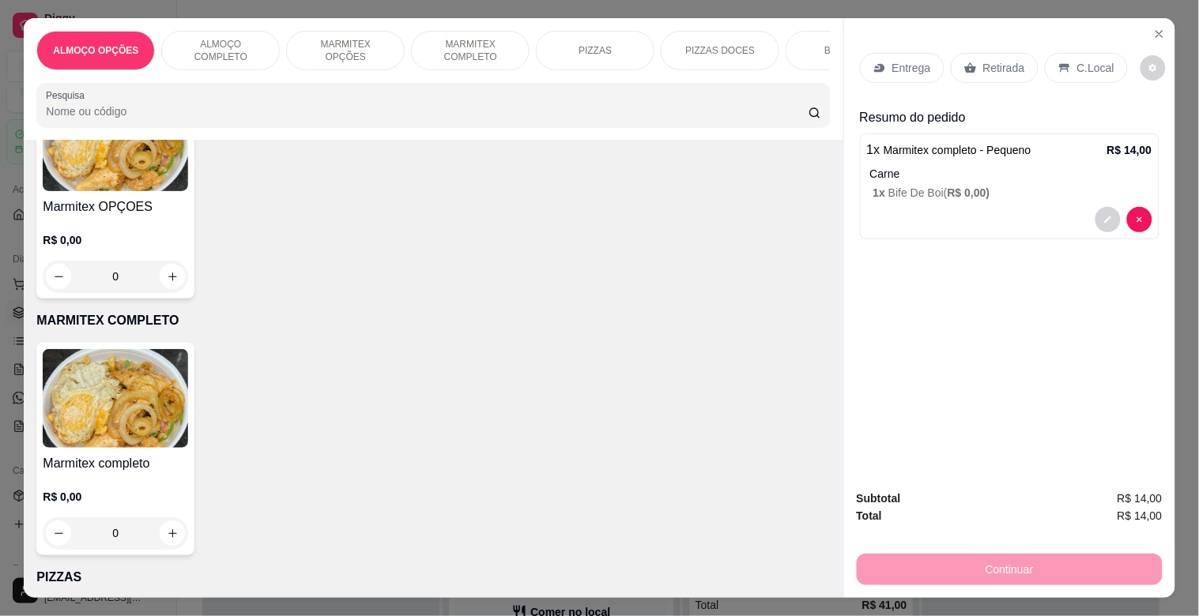
click at [997, 60] on p "Retirada" at bounding box center [1004, 68] width 42 height 16
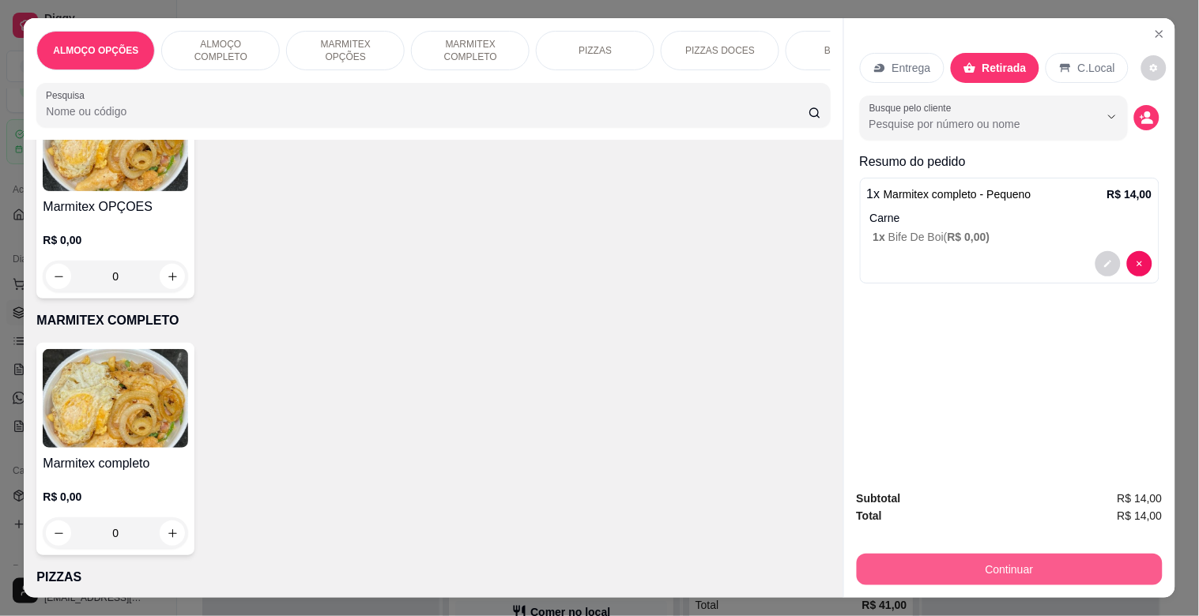
click at [1020, 564] on button "Continuar" at bounding box center [1010, 570] width 306 height 32
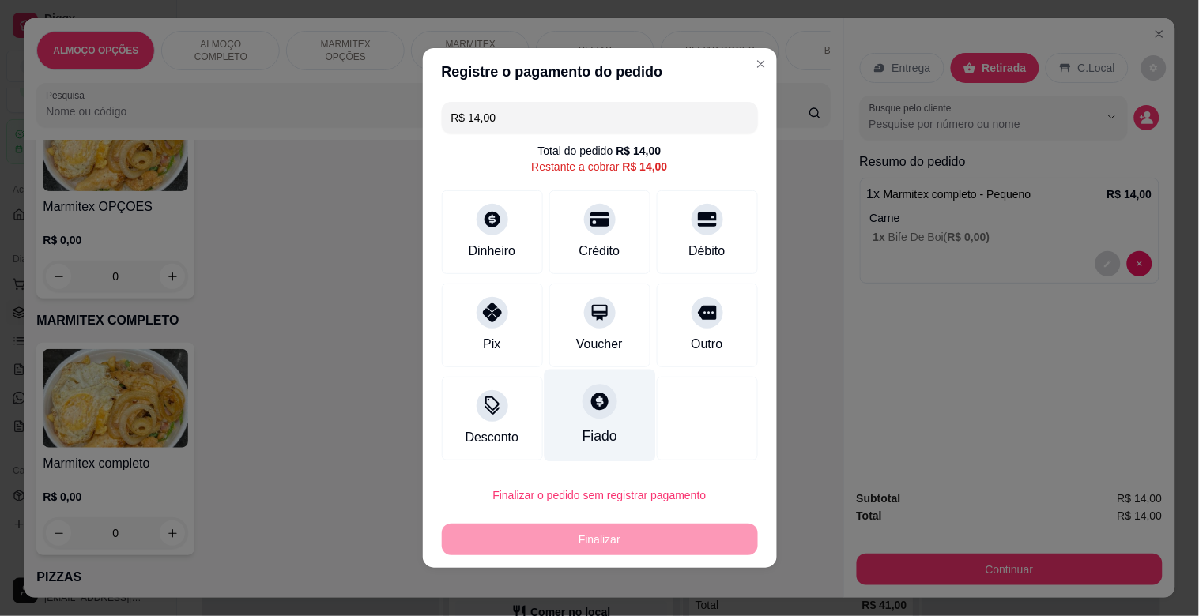
drag, startPoint x: 498, startPoint y: 325, endPoint x: 541, endPoint y: 378, distance: 68.0
click at [507, 326] on div "Pix" at bounding box center [492, 326] width 101 height 84
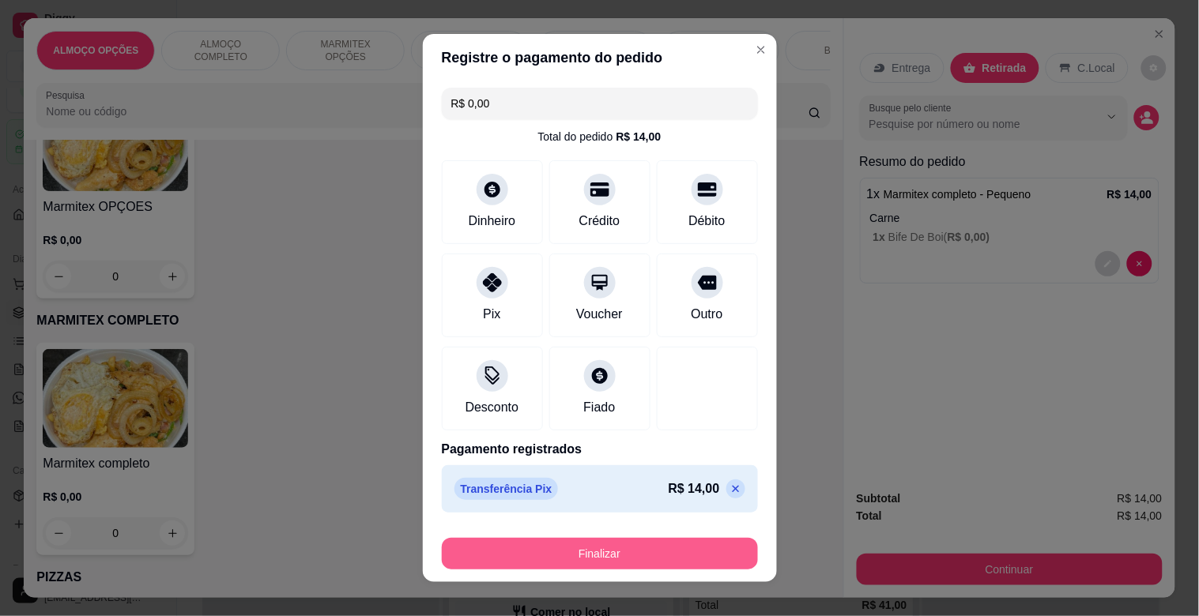
click at [564, 547] on button "Finalizar" at bounding box center [600, 554] width 316 height 32
click at [564, 547] on div "Finalizar" at bounding box center [600, 554] width 316 height 32
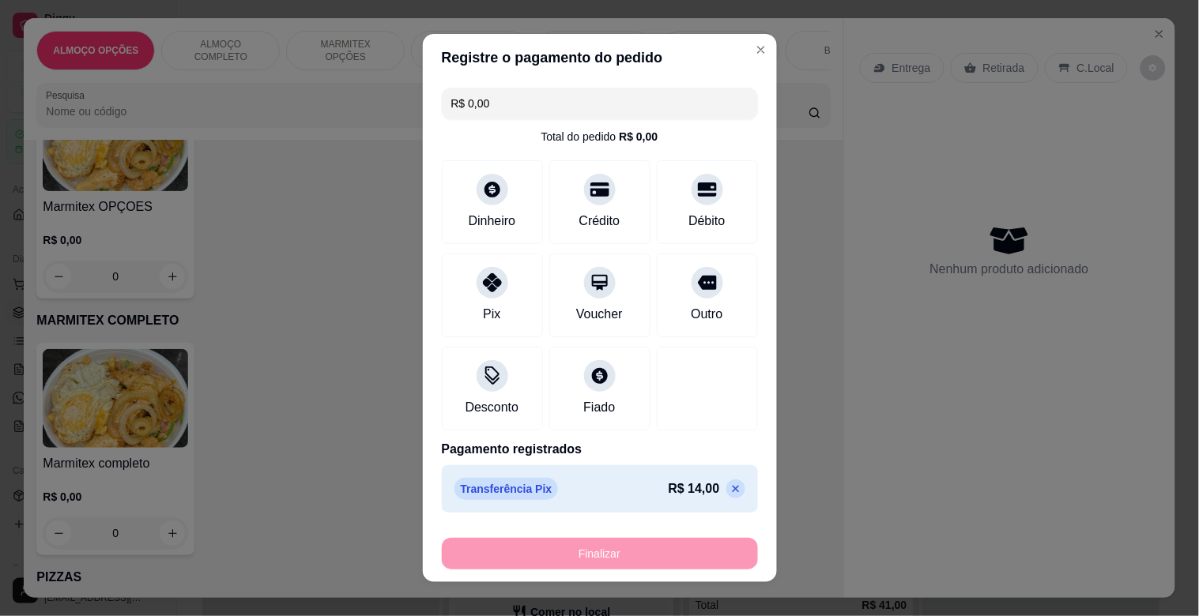
type input "-R$ 14,00"
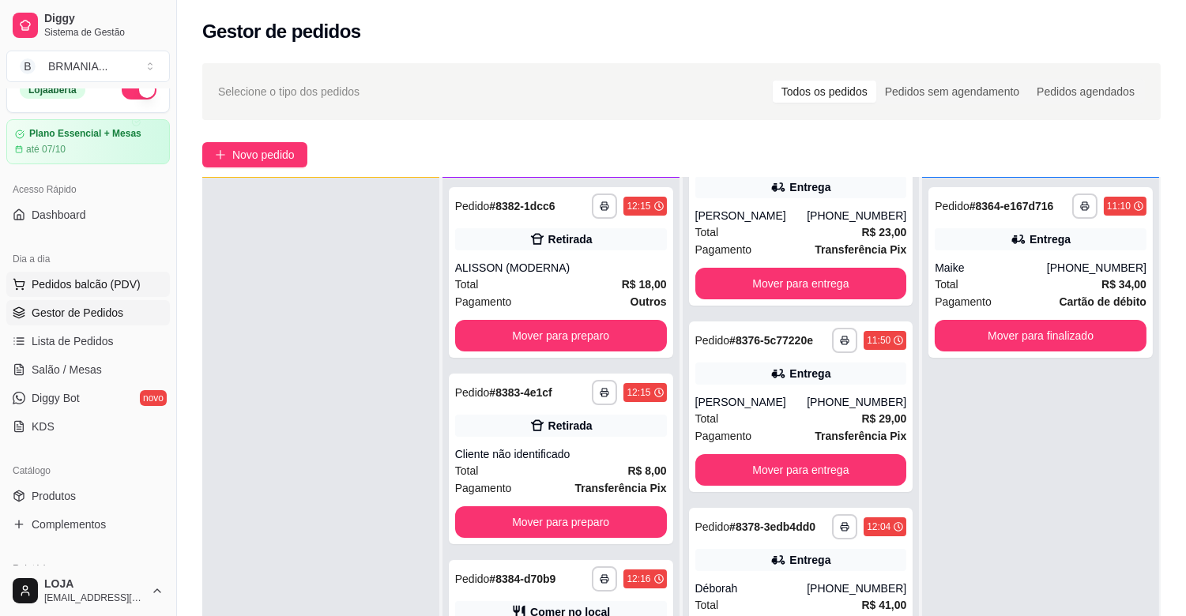
click at [117, 281] on span "Pedidos balcão (PDV)" at bounding box center [86, 285] width 109 height 16
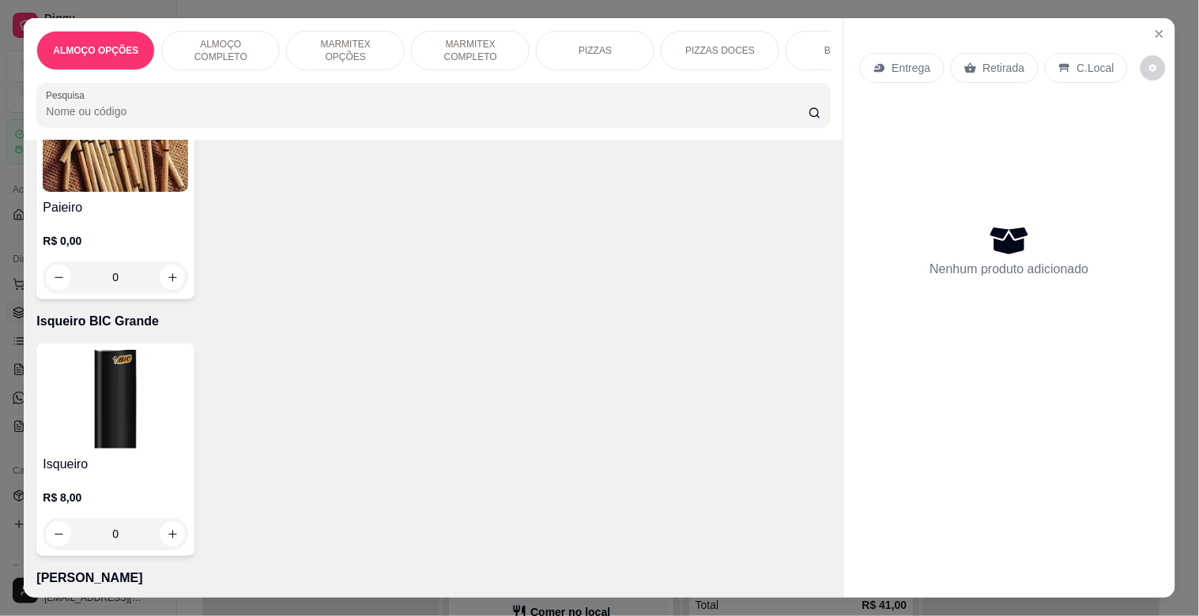
scroll to position [9622, 0]
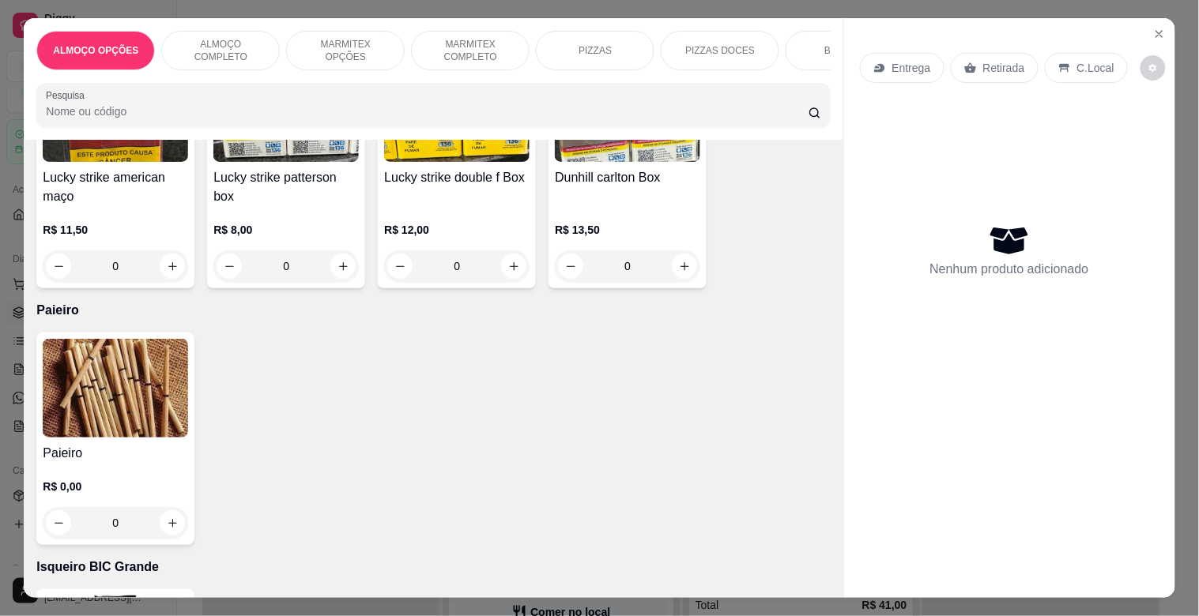
click at [133, 377] on img at bounding box center [115, 388] width 145 height 99
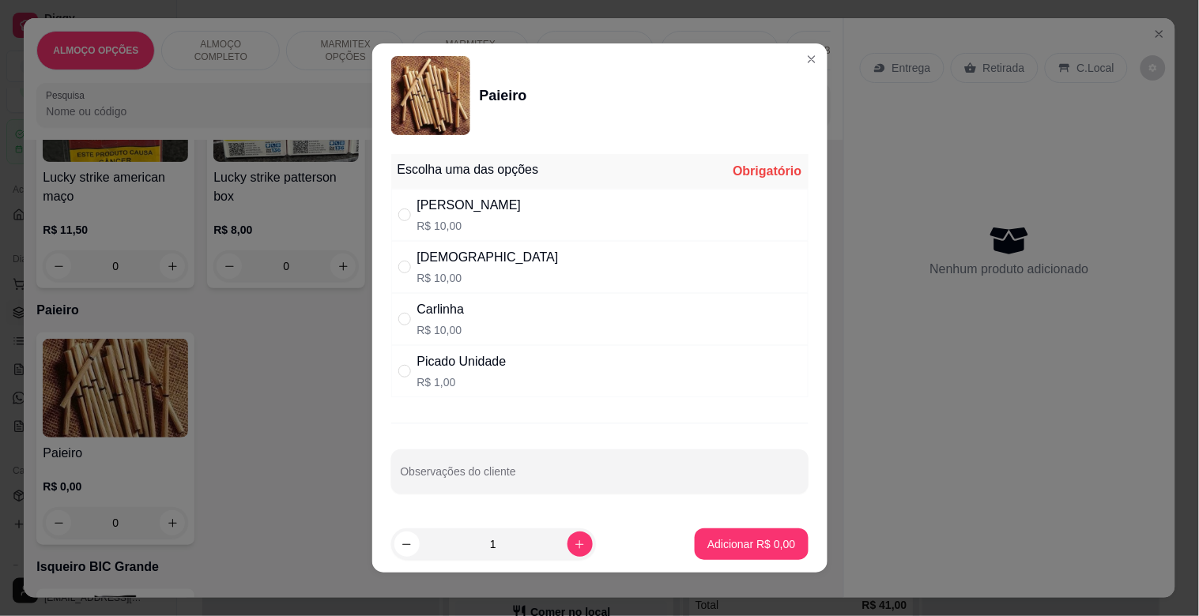
click at [512, 209] on div "[PERSON_NAME]$ 10,00" at bounding box center [599, 215] width 417 height 52
radio input "true"
click at [736, 535] on button "Adicionar R$ 10,00" at bounding box center [747, 545] width 119 height 32
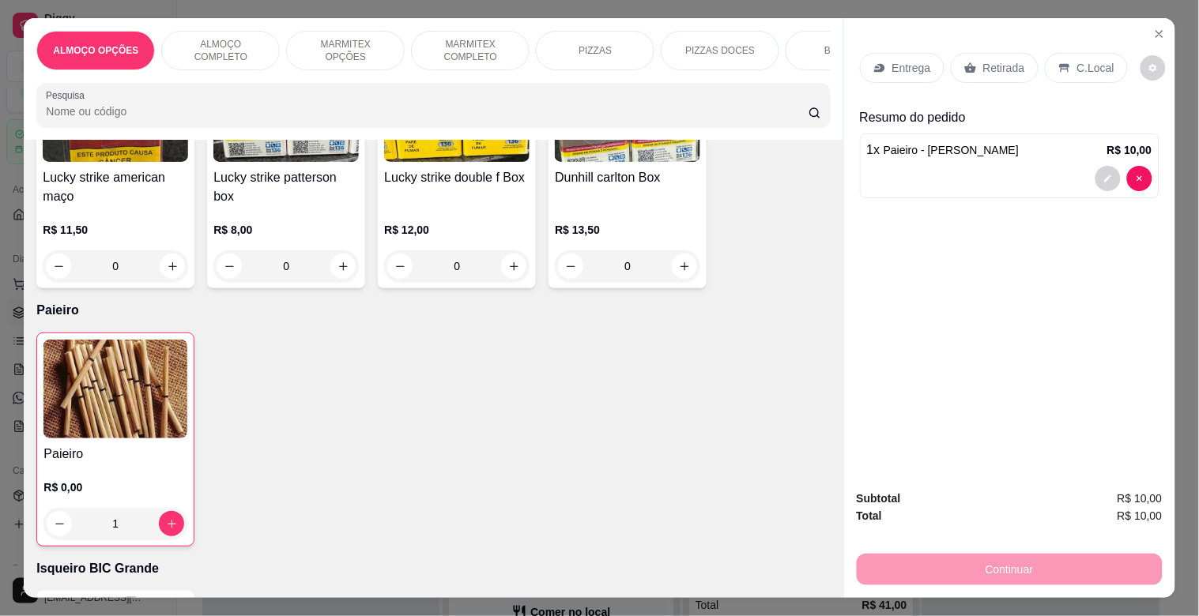
click at [97, 340] on img at bounding box center [115, 389] width 144 height 99
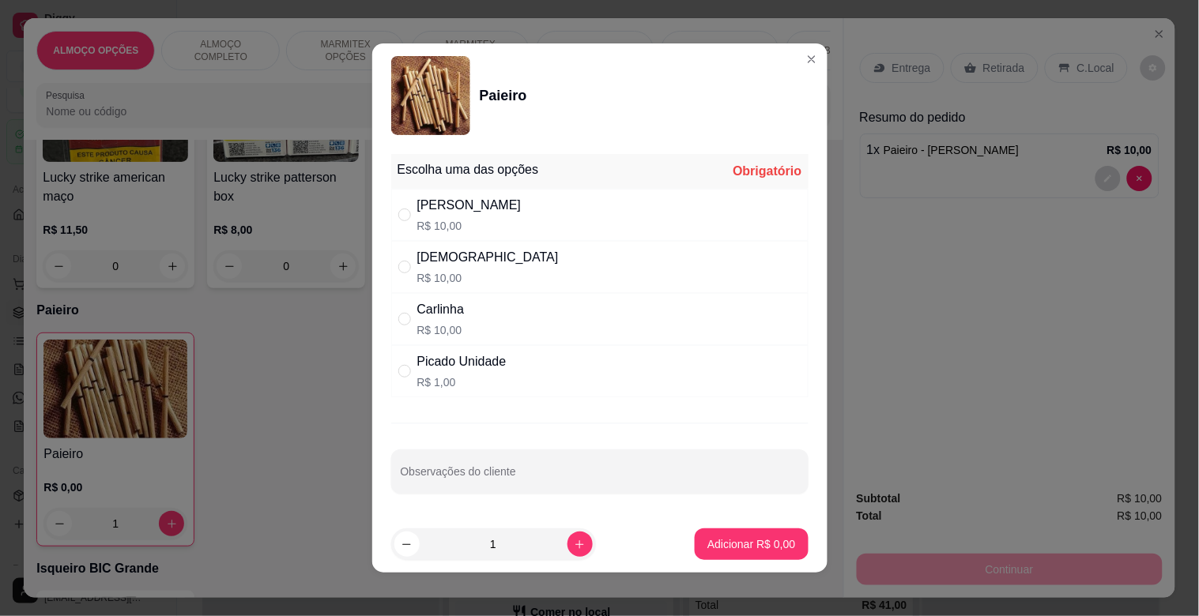
click at [539, 304] on div "Carlinha R$ 10,00" at bounding box center [599, 319] width 417 height 52
click at [744, 548] on p "Adicionar R$ 10,00" at bounding box center [748, 545] width 94 height 16
click at [744, 548] on div "Item avulso ALMOÇO OPÇÕES Prato do dia opções R$ 22,00 0 ALMOÇO COMPLETO PF Com…" at bounding box center [433, 369] width 819 height 458
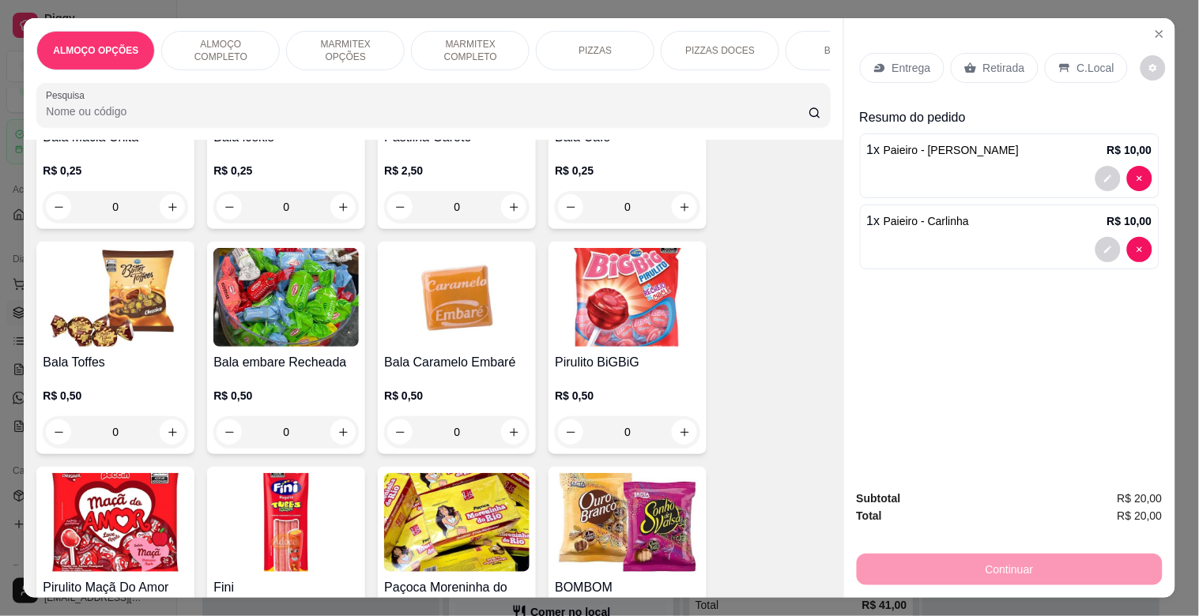
scroll to position [5236, 0]
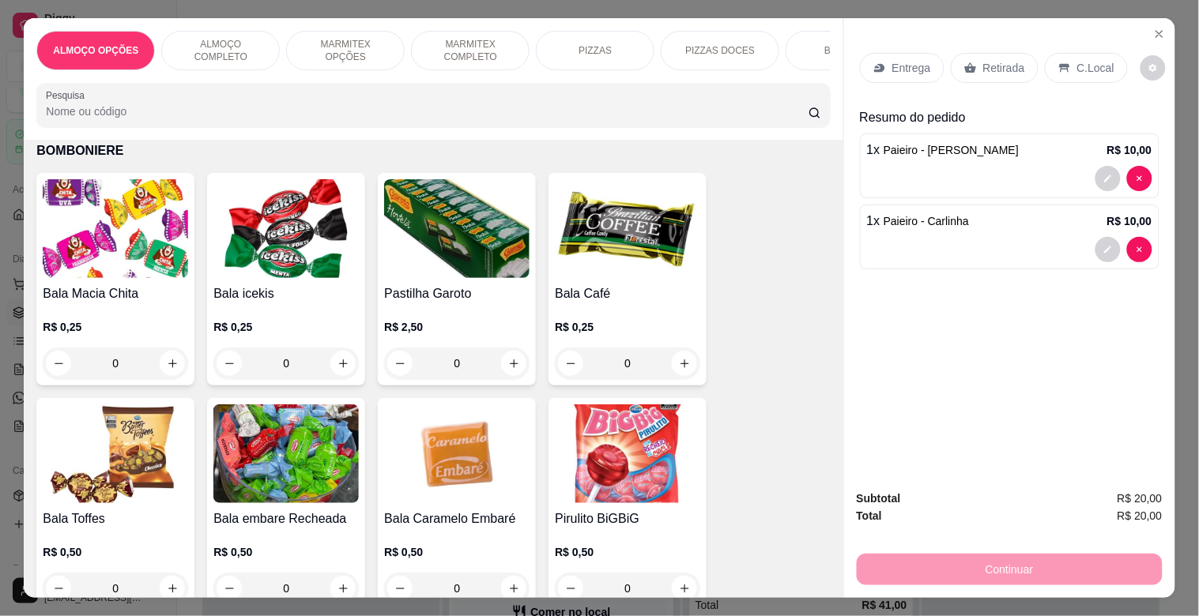
click at [136, 221] on img at bounding box center [115, 228] width 145 height 99
click at [111, 269] on div "Bala Macia Chita R$ 0,25 0" at bounding box center [115, 279] width 158 height 213
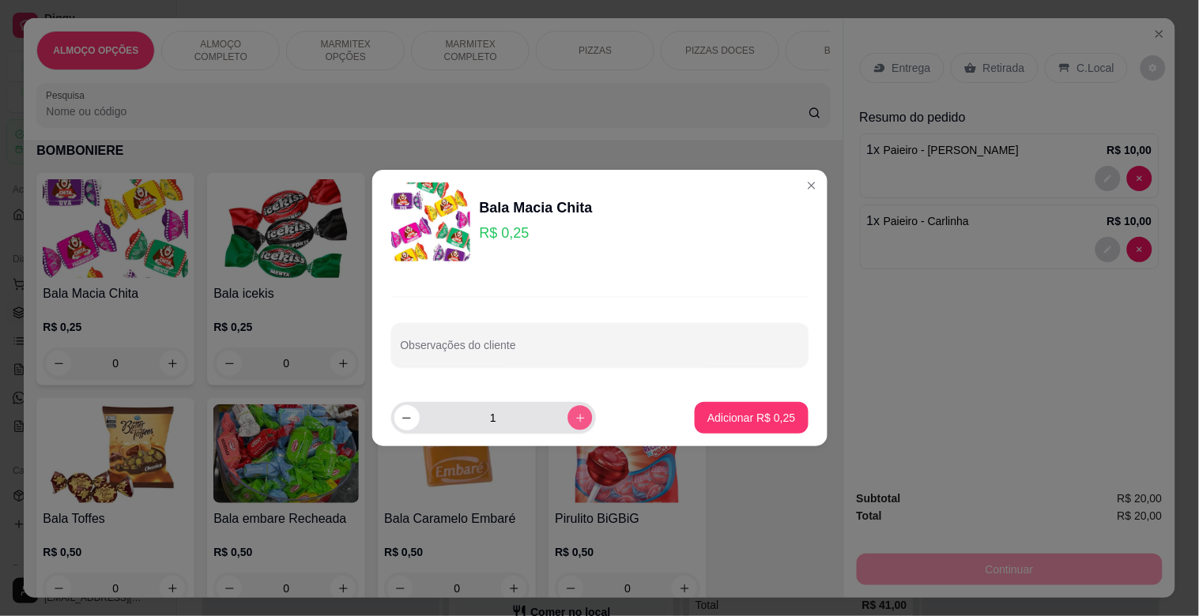
click at [574, 420] on icon "increase-product-quantity" at bounding box center [580, 419] width 12 height 12
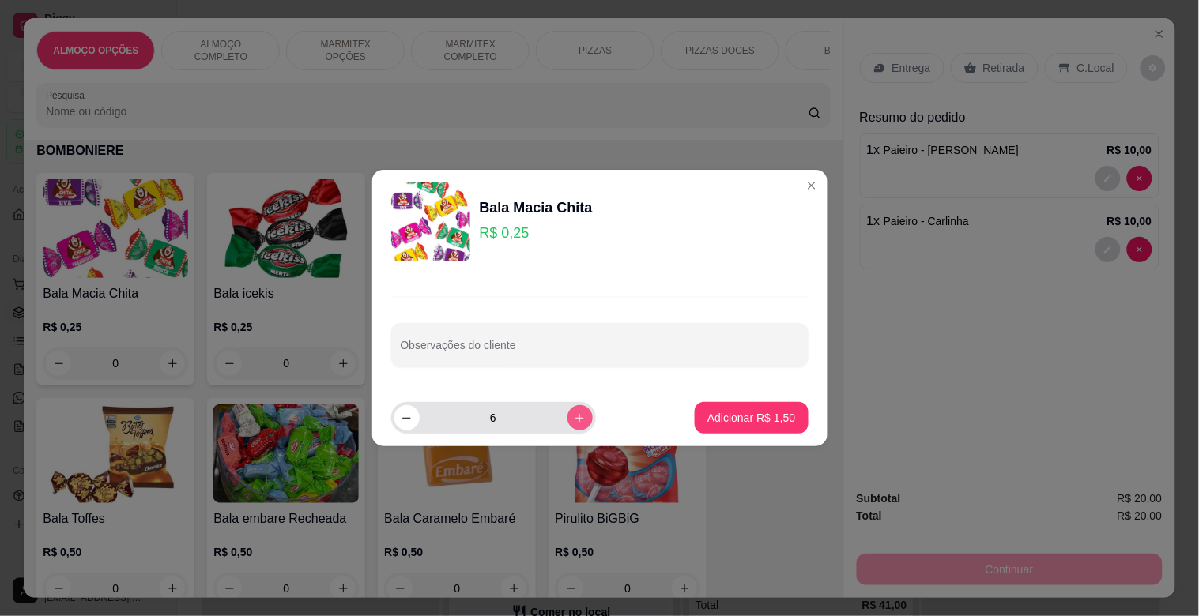
click at [574, 420] on icon "increase-product-quantity" at bounding box center [580, 419] width 12 height 12
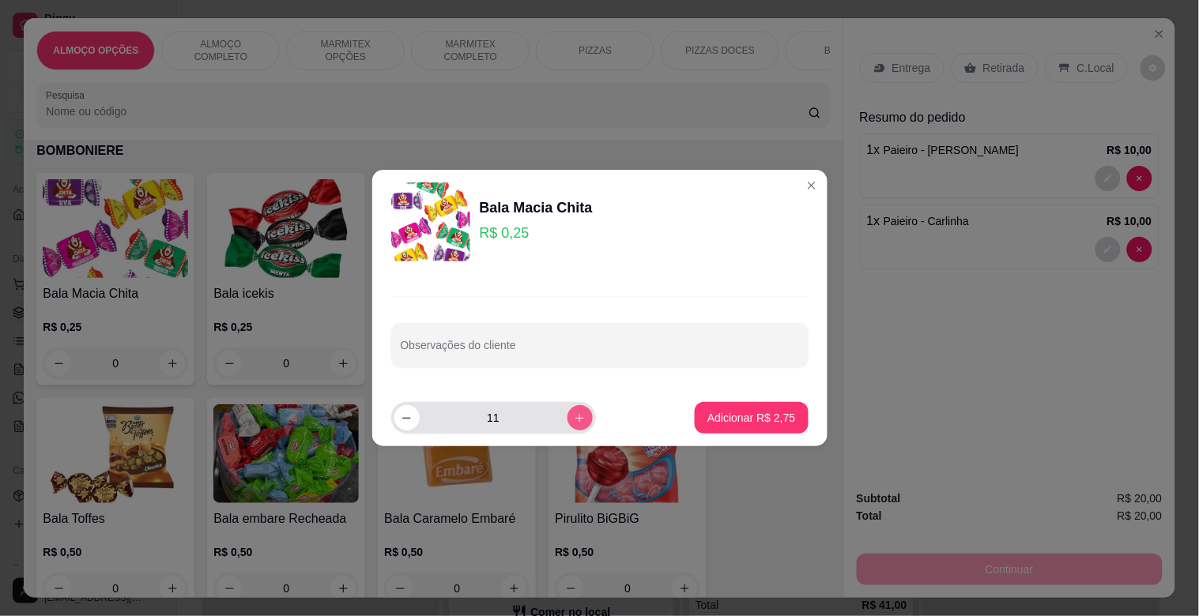
click at [574, 420] on icon "increase-product-quantity" at bounding box center [580, 419] width 12 height 12
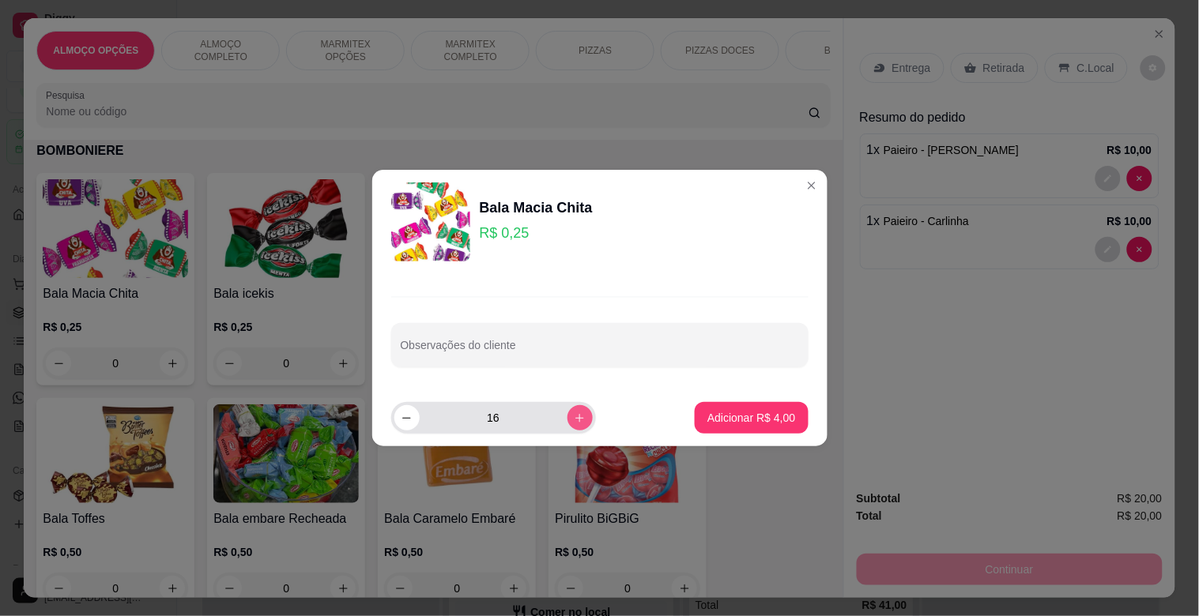
click at [574, 420] on icon "increase-product-quantity" at bounding box center [580, 419] width 12 height 12
click at [746, 420] on p "Adicionar R$ 4,25" at bounding box center [751, 418] width 88 height 16
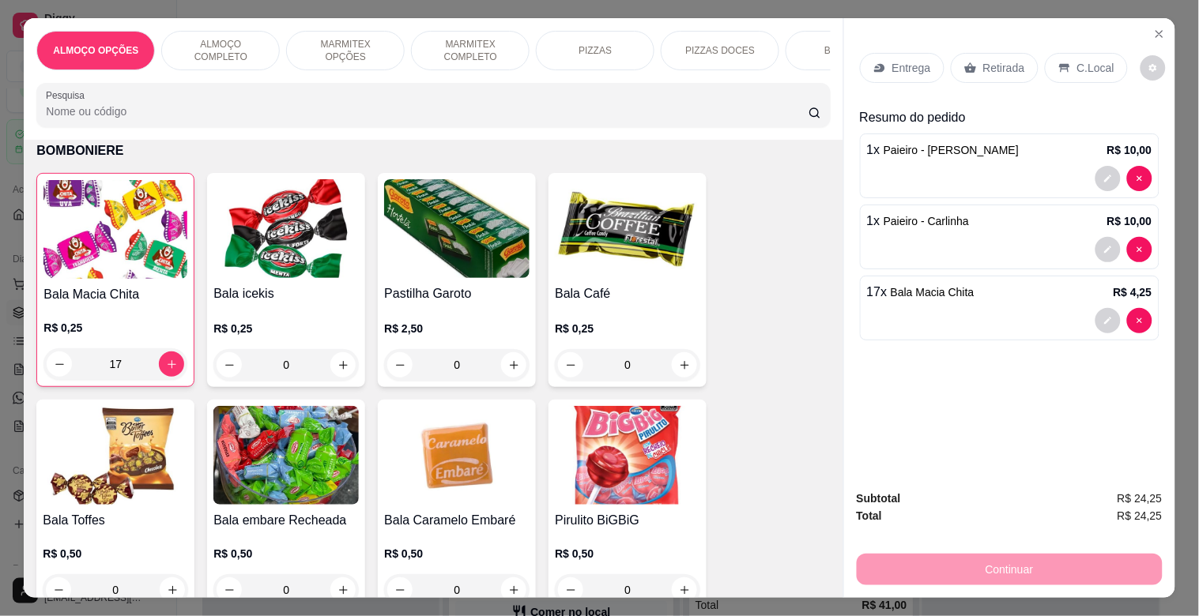
click at [1022, 53] on div "Retirada" at bounding box center [995, 68] width 88 height 30
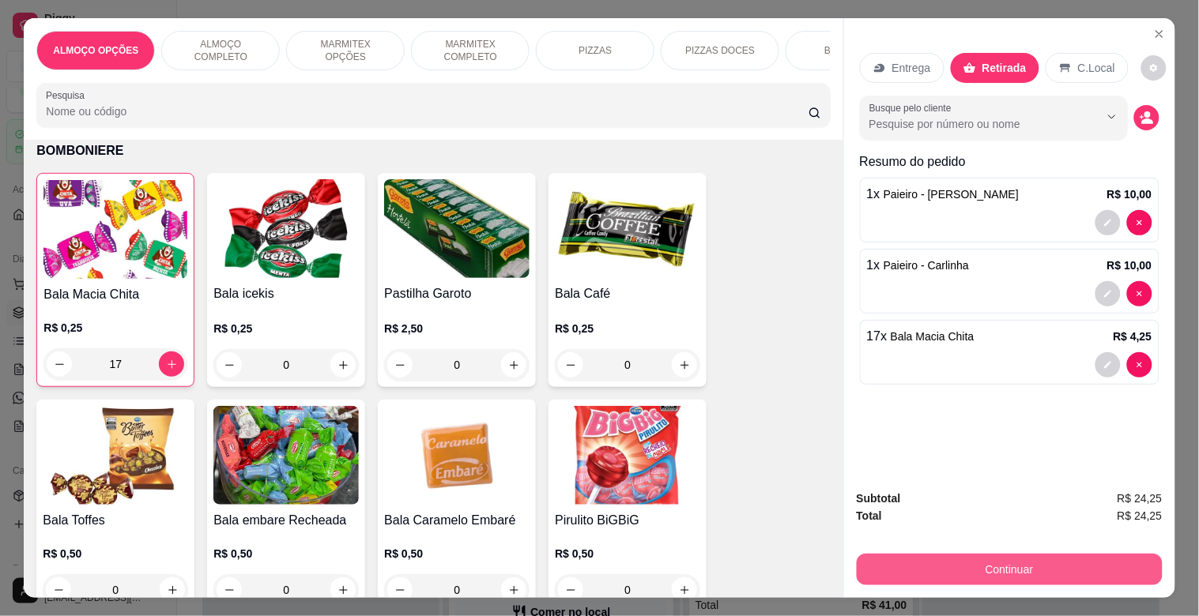
click at [957, 571] on button "Continuar" at bounding box center [1010, 570] width 306 height 32
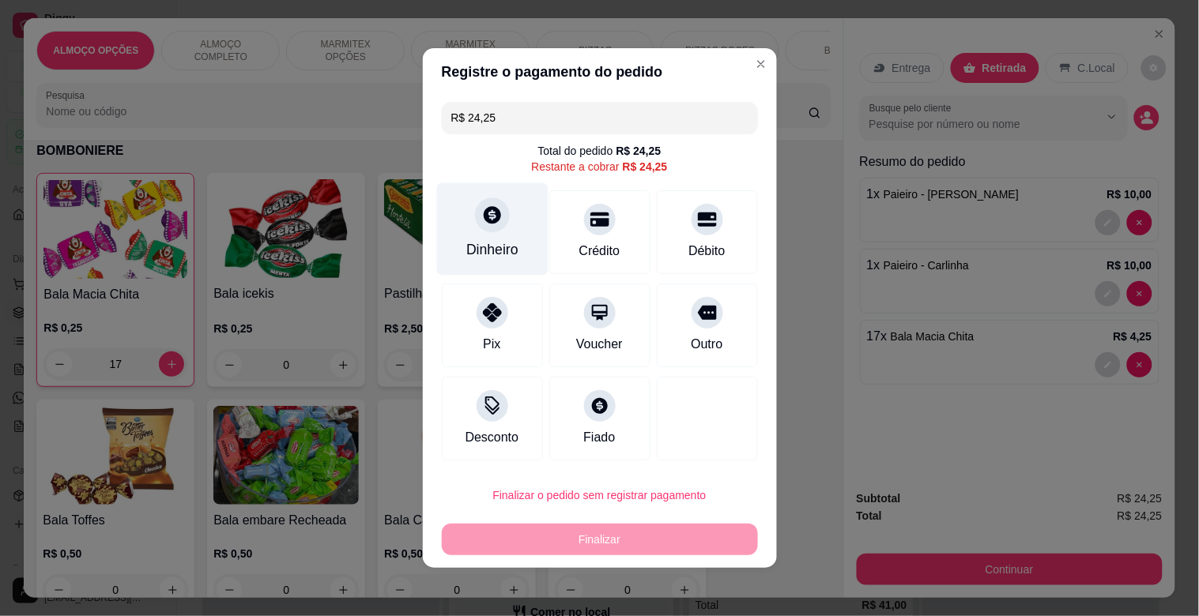
click at [477, 241] on div "Dinheiro" at bounding box center [492, 249] width 52 height 21
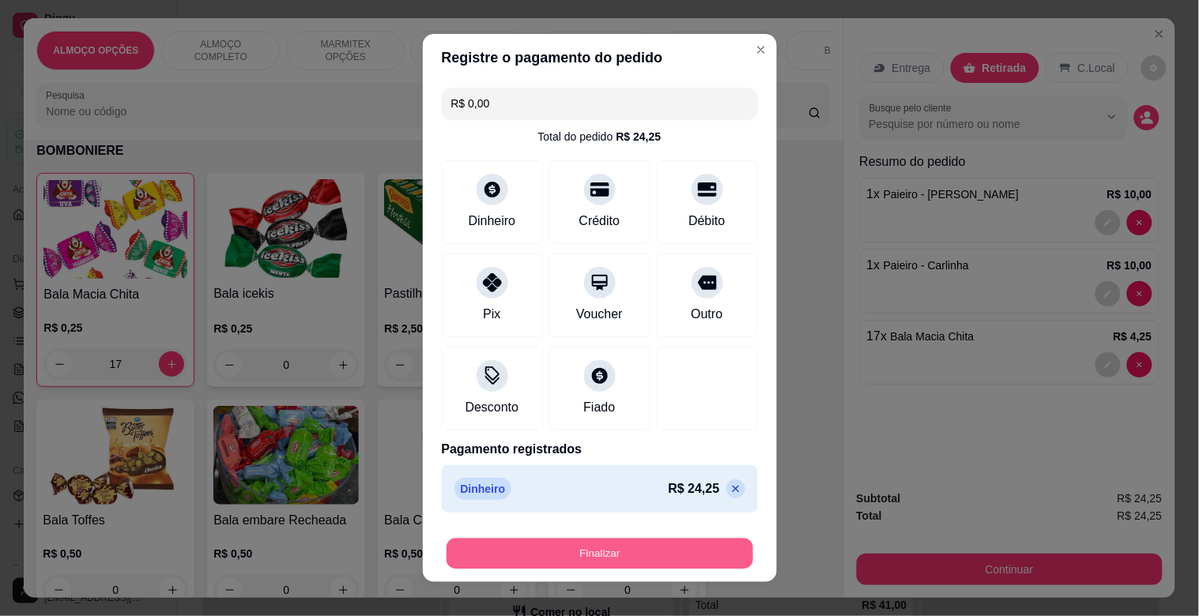
click at [632, 552] on button "Finalizar" at bounding box center [600, 554] width 307 height 31
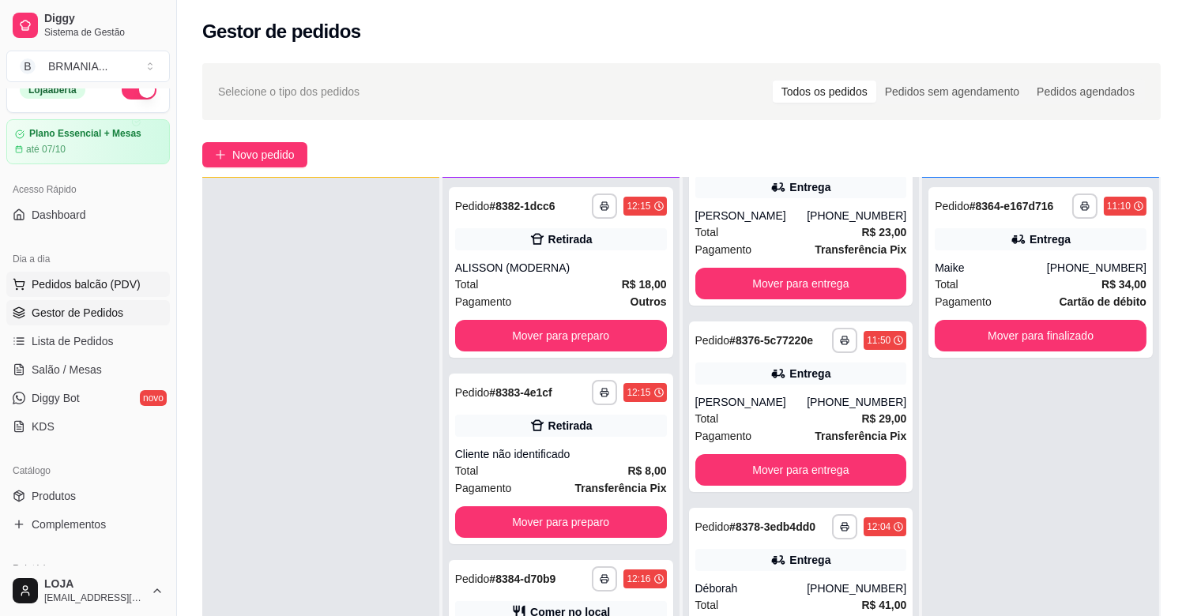
click at [107, 288] on span "Pedidos balcão (PDV)" at bounding box center [86, 285] width 109 height 16
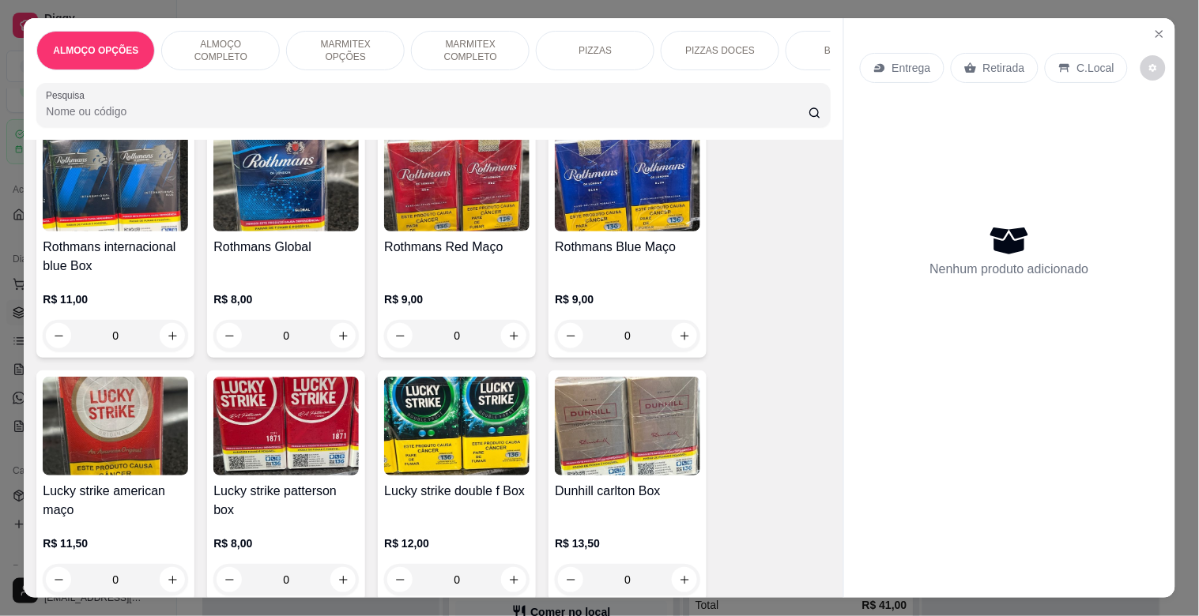
scroll to position [9376, 0]
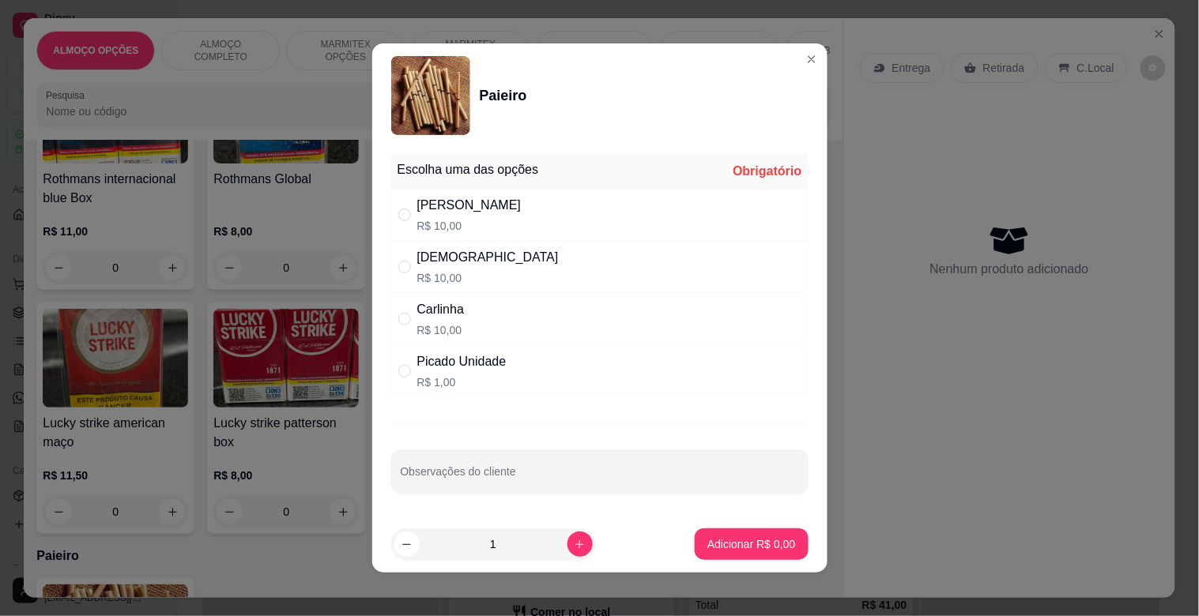
click at [474, 360] on div "Picado Unidade" at bounding box center [461, 361] width 89 height 19
click at [756, 545] on p "Adicionar R$ 1,00" at bounding box center [751, 545] width 88 height 16
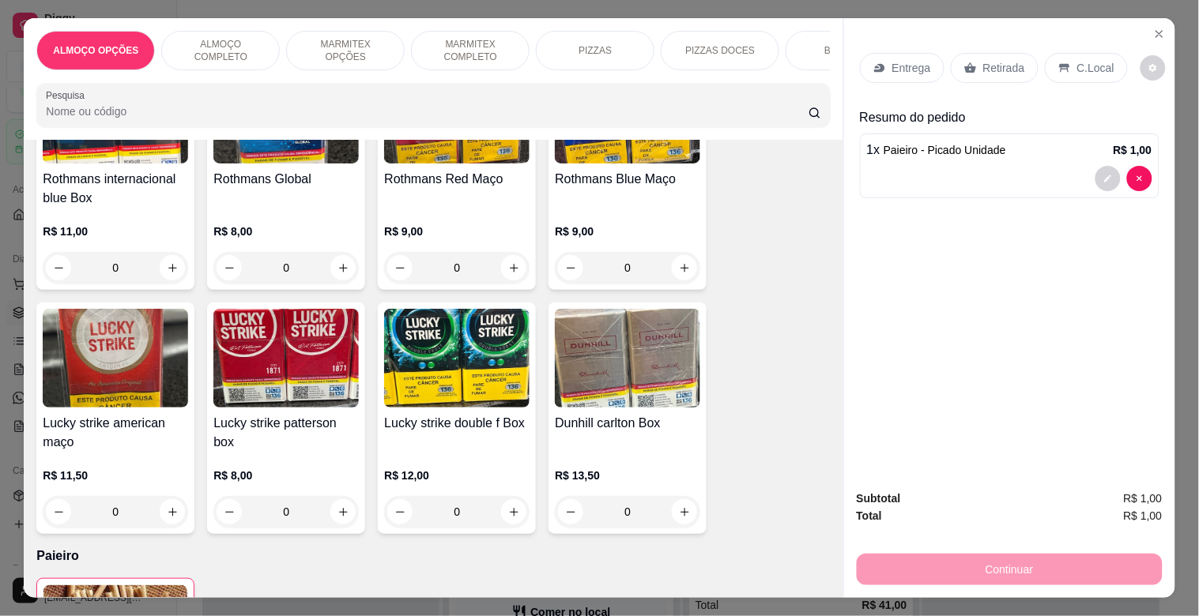
click at [983, 60] on p "Retirada" at bounding box center [1004, 68] width 42 height 16
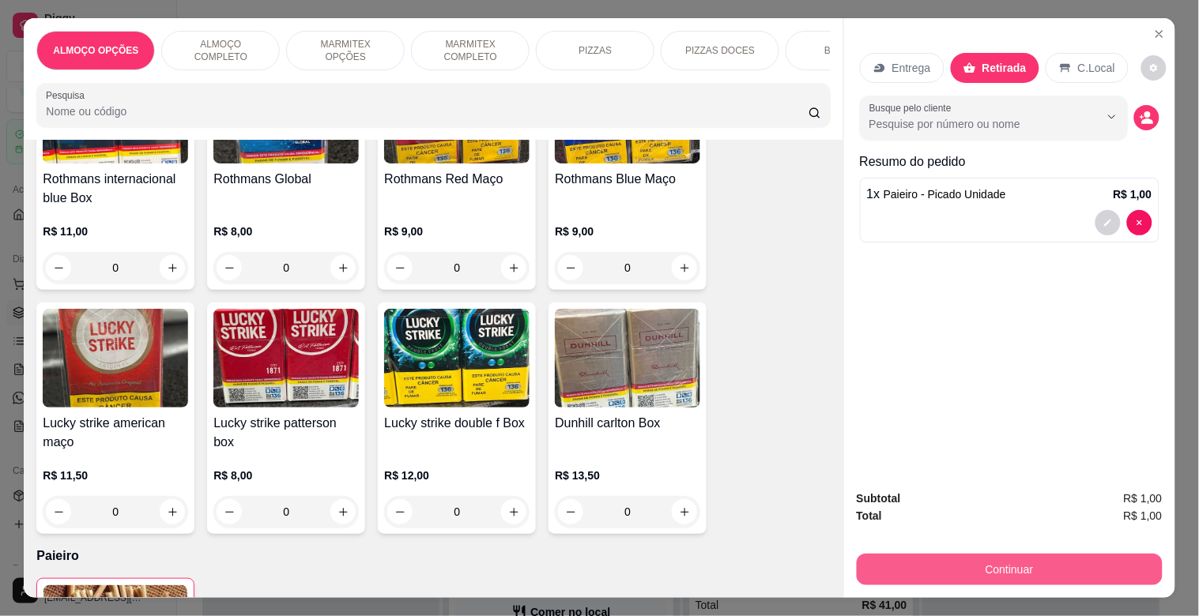
click at [1005, 556] on button "Continuar" at bounding box center [1010, 570] width 306 height 32
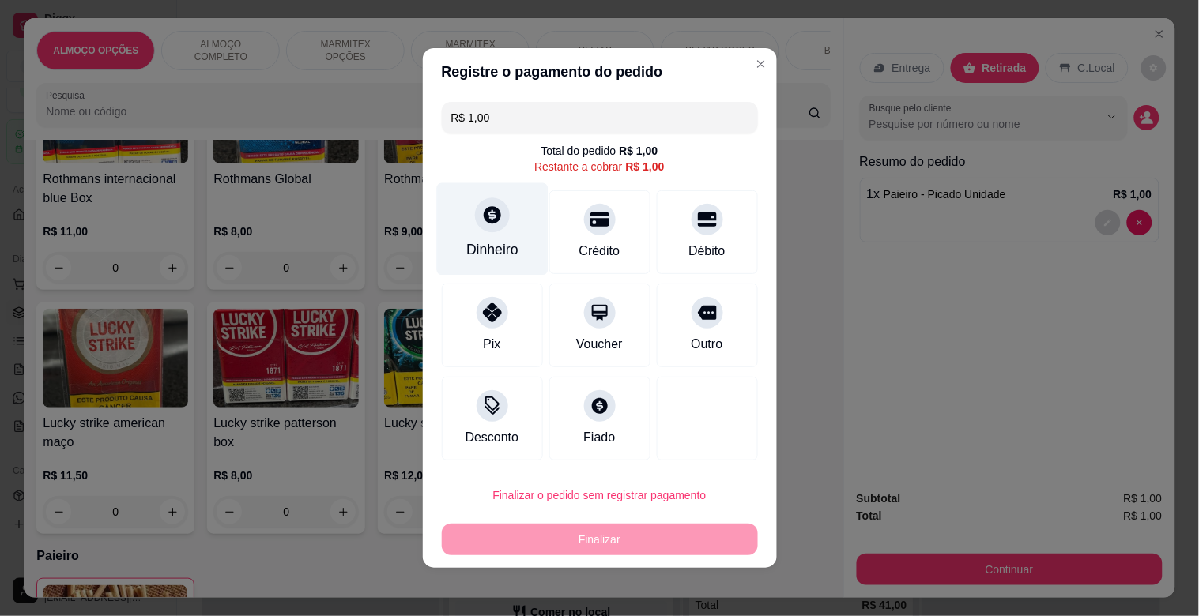
click at [490, 245] on div "Dinheiro" at bounding box center [492, 249] width 52 height 21
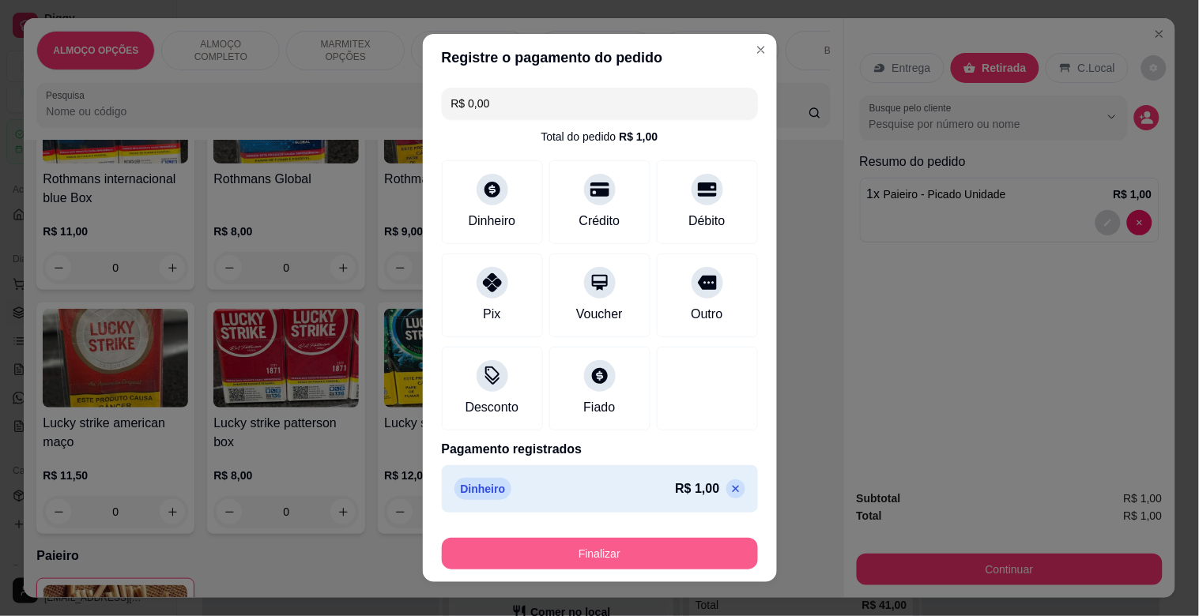
click at [597, 542] on button "Finalizar" at bounding box center [600, 554] width 316 height 32
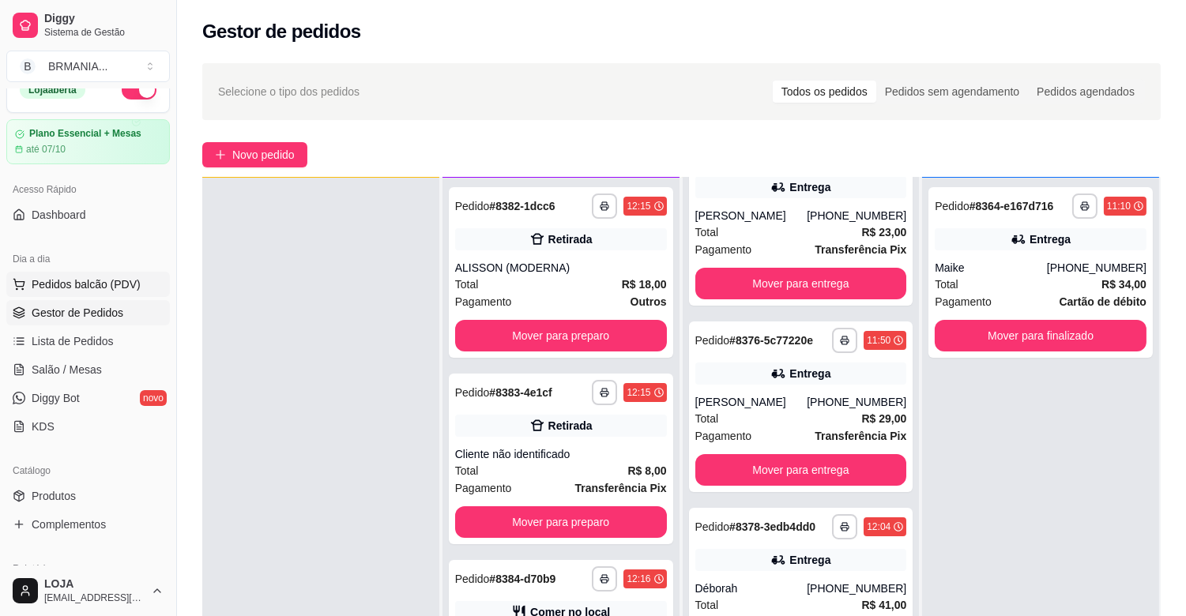
click at [106, 286] on span "Pedidos balcão (PDV)" at bounding box center [86, 285] width 109 height 16
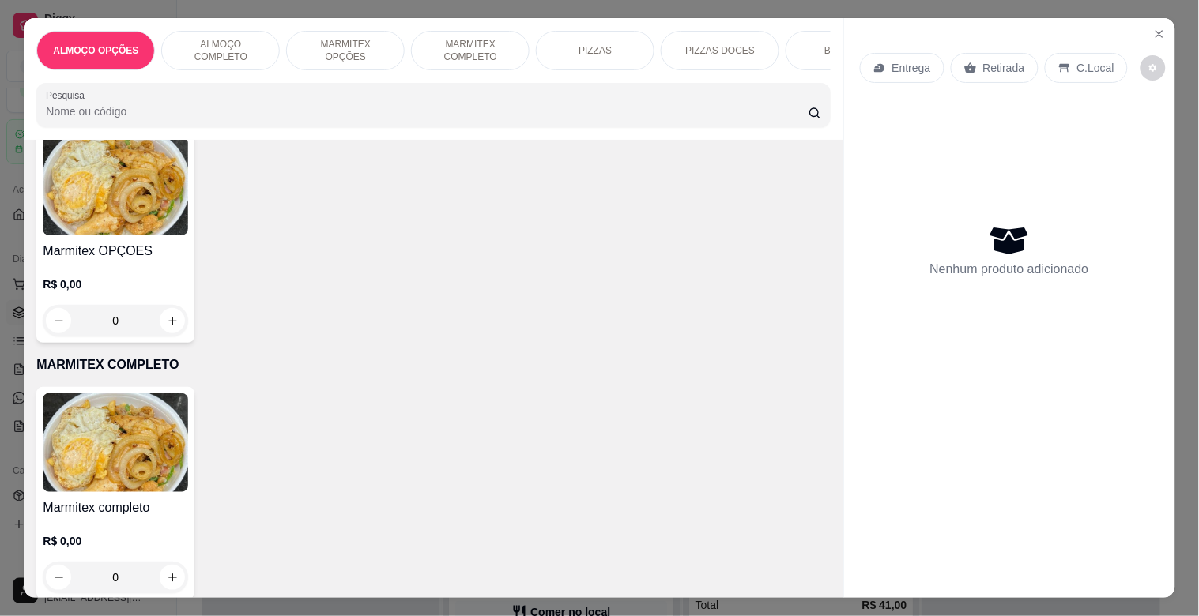
scroll to position [738, 0]
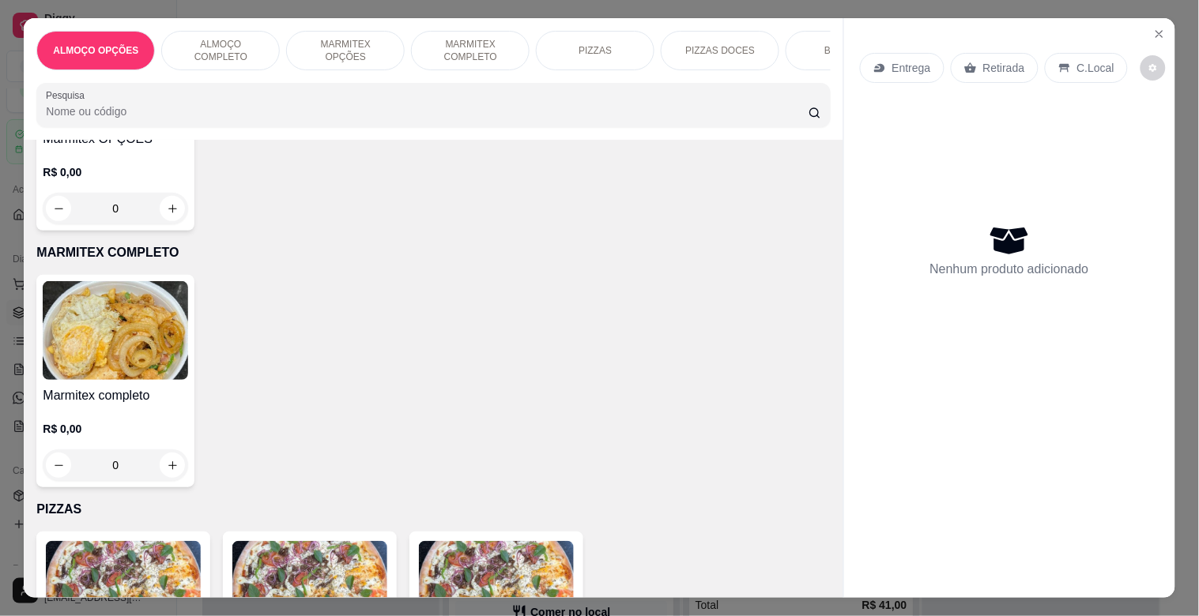
click at [153, 351] on img at bounding box center [115, 330] width 145 height 99
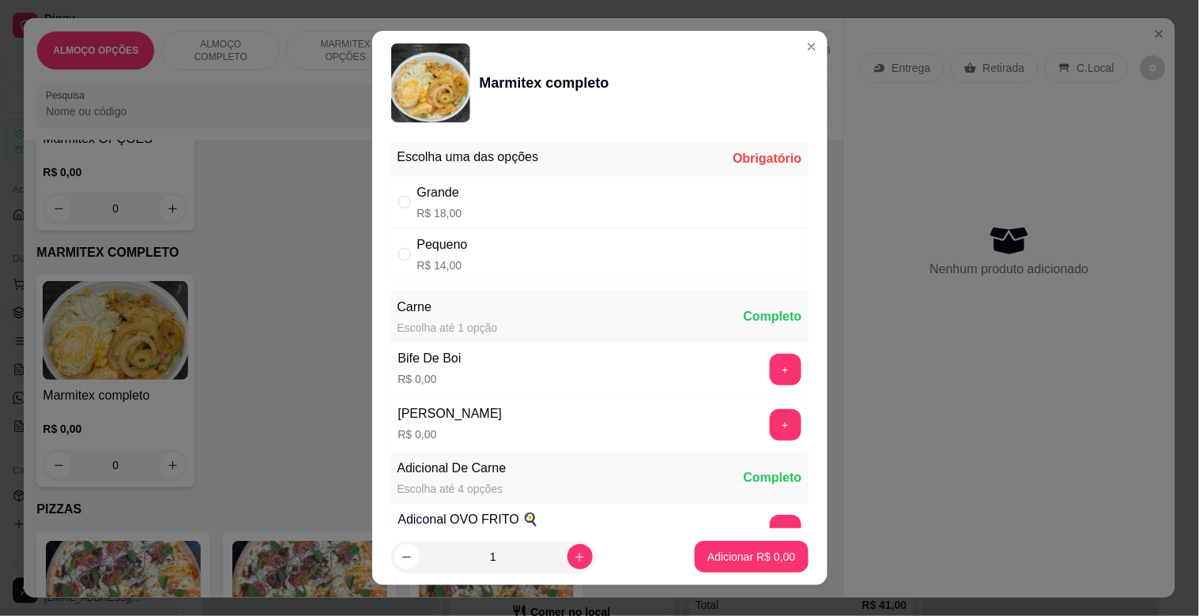
click at [455, 206] on div "Grande R$ 18,00" at bounding box center [599, 202] width 417 height 52
click at [574, 559] on icon "increase-product-quantity" at bounding box center [580, 558] width 12 height 12
click at [574, 558] on icon "increase-product-quantity" at bounding box center [580, 558] width 12 height 12
click at [770, 424] on button "+" at bounding box center [785, 425] width 31 height 31
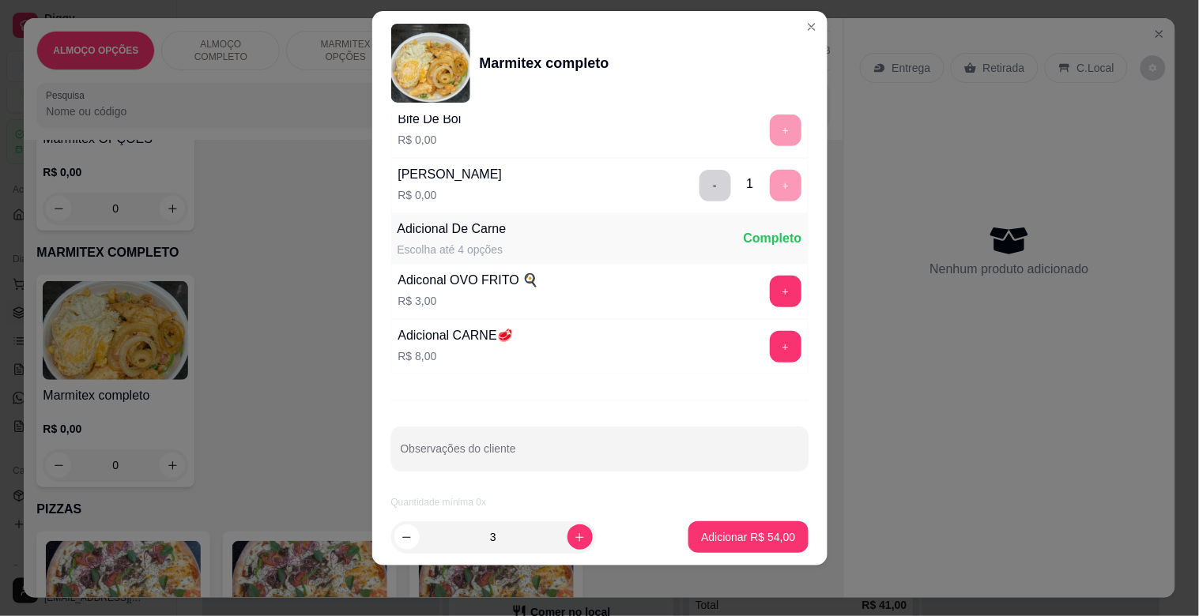
scroll to position [221, 0]
click at [722, 537] on p "Adicionar R$ 54,00" at bounding box center [748, 538] width 94 height 16
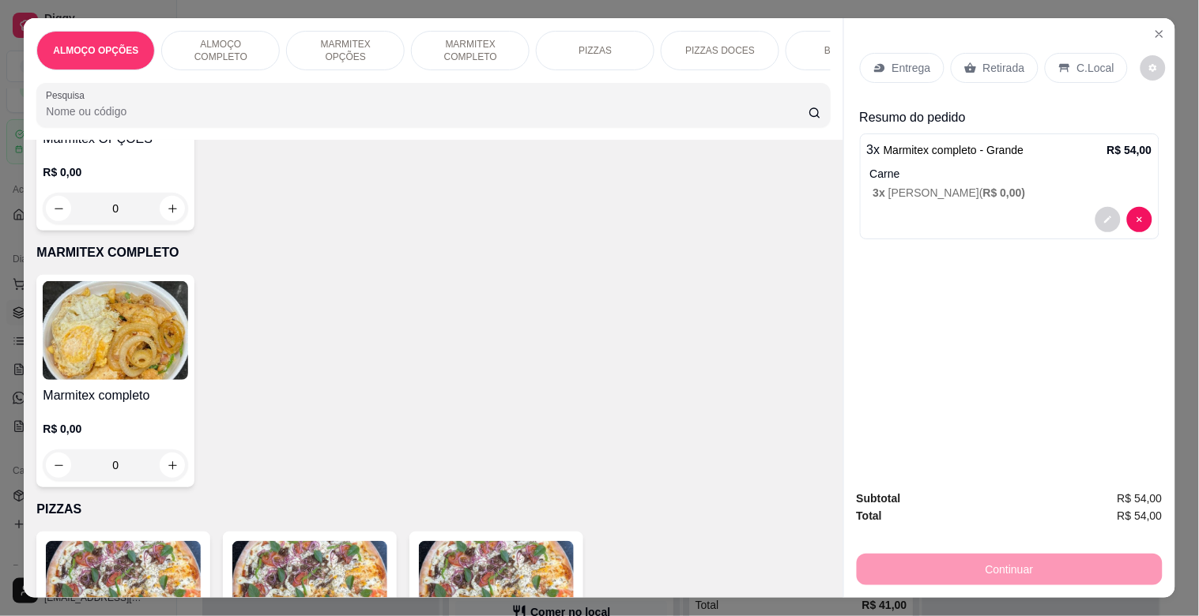
click at [107, 361] on img at bounding box center [115, 330] width 145 height 99
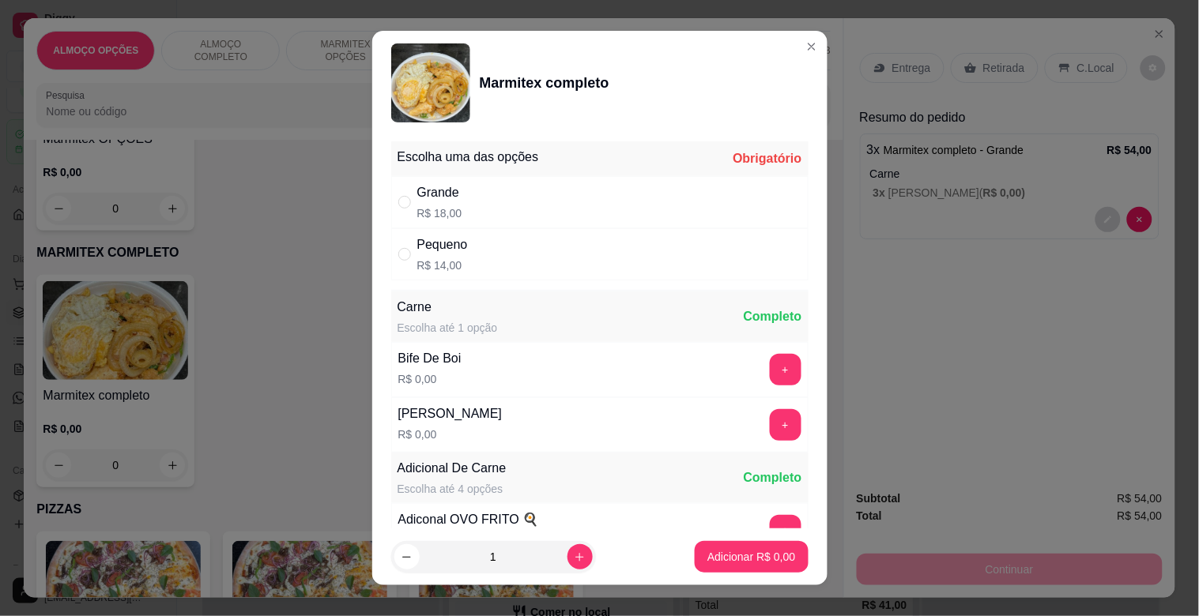
click at [469, 194] on div "Grande R$ 18,00" at bounding box center [599, 202] width 417 height 52
click at [574, 552] on icon "increase-product-quantity" at bounding box center [580, 558] width 12 height 12
click at [770, 374] on button "+" at bounding box center [786, 370] width 32 height 32
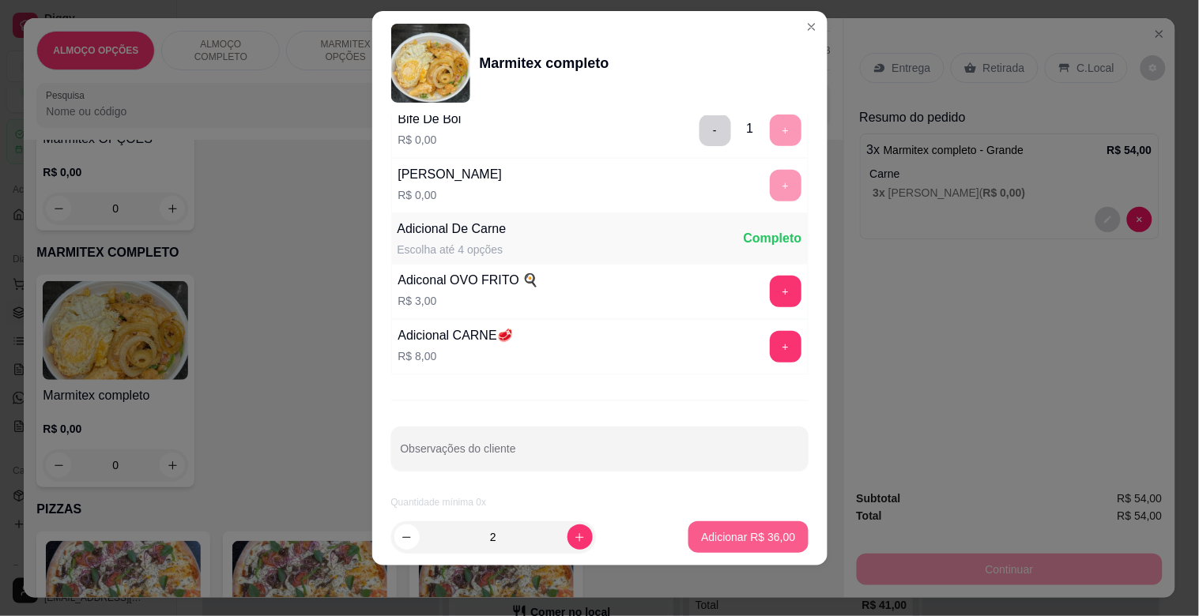
click at [716, 540] on p "Adicionar R$ 36,00" at bounding box center [748, 538] width 94 height 16
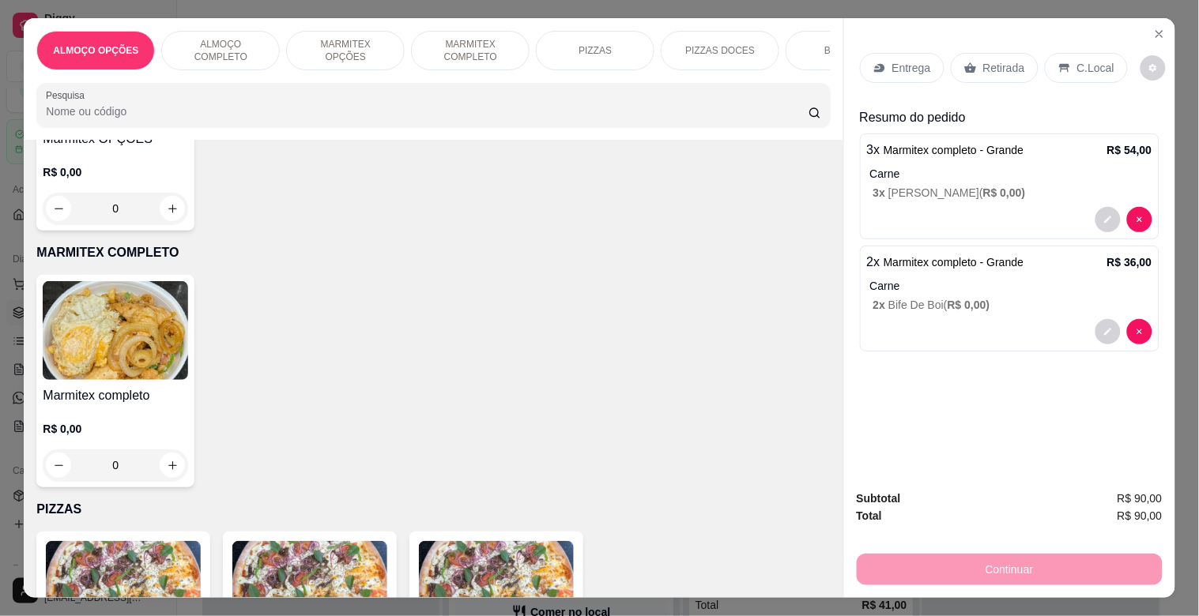
click at [993, 60] on p "Retirada" at bounding box center [1004, 68] width 42 height 16
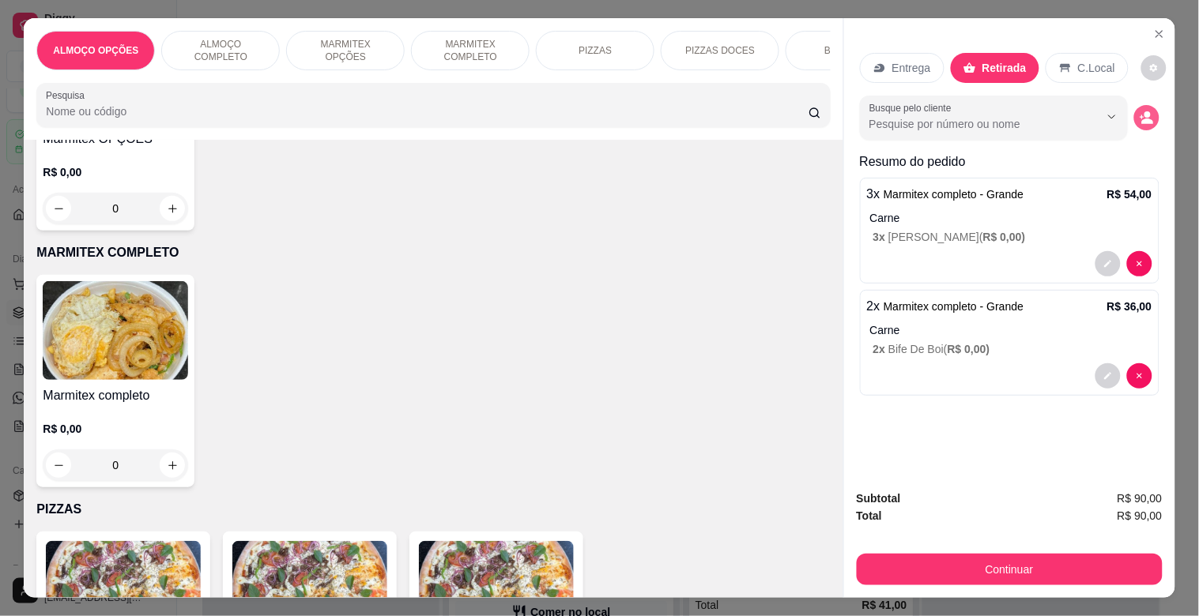
click at [1134, 112] on button "decrease-product-quantity" at bounding box center [1146, 117] width 25 height 25
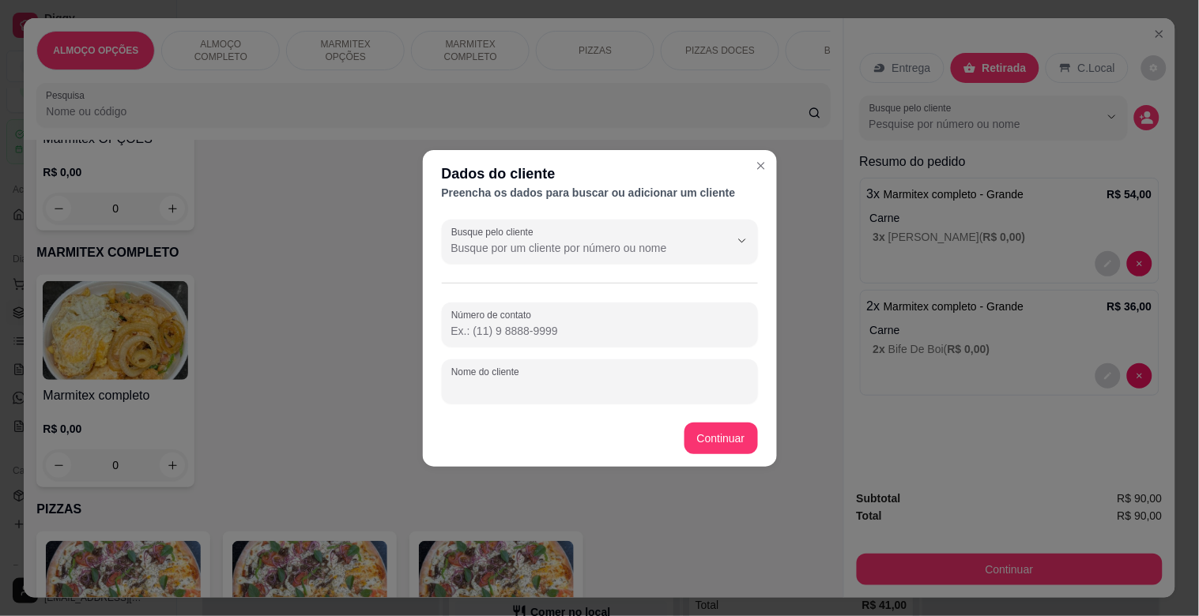
click at [588, 388] on input "Nome do cliente" at bounding box center [599, 388] width 297 height 16
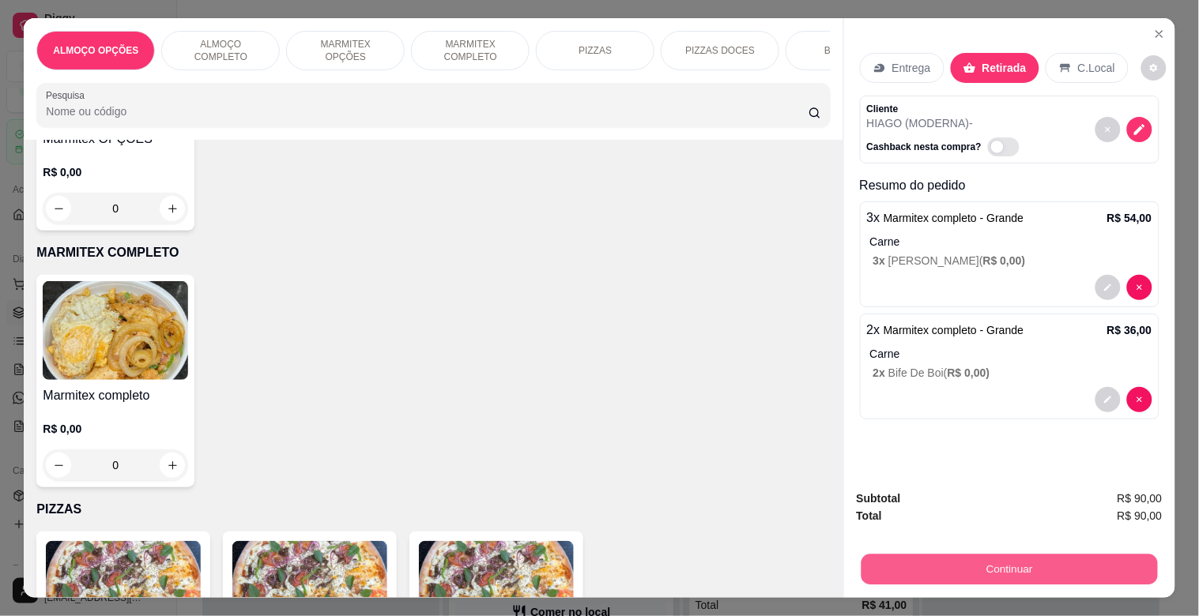
click at [1035, 556] on button "Continuar" at bounding box center [1009, 569] width 296 height 31
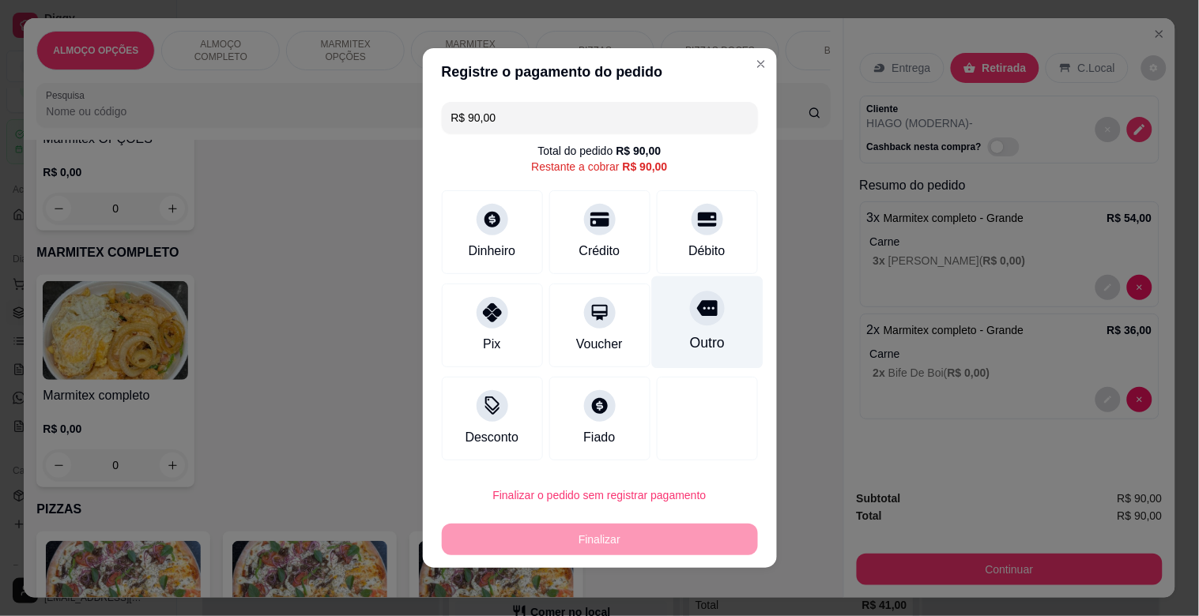
click at [699, 343] on div "Outro" at bounding box center [706, 343] width 35 height 21
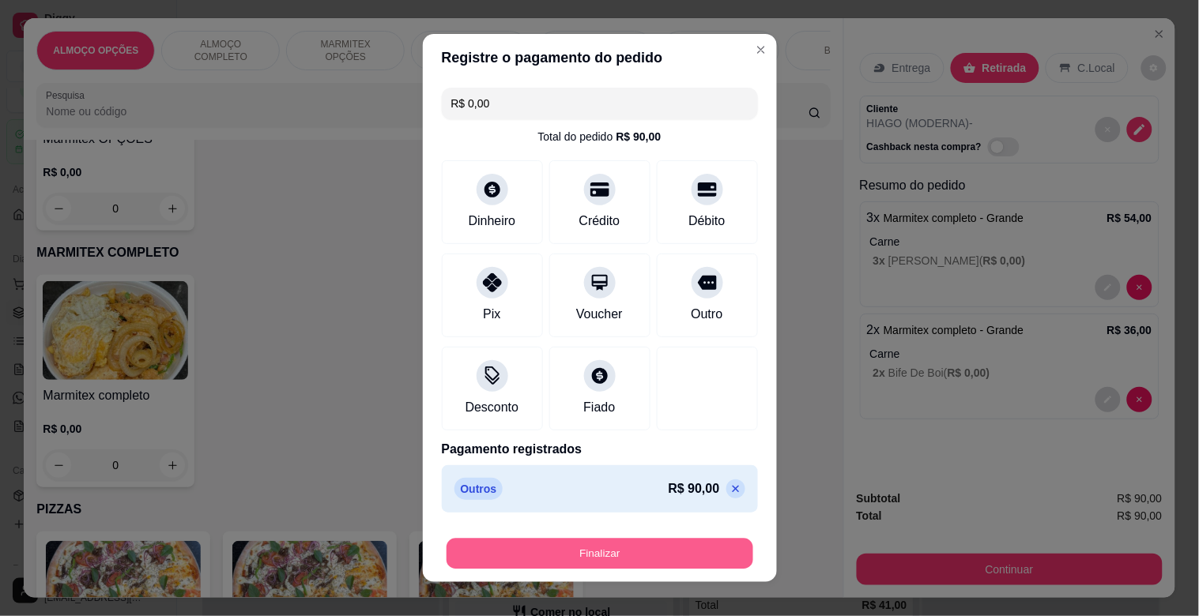
click at [662, 547] on button "Finalizar" at bounding box center [600, 554] width 307 height 31
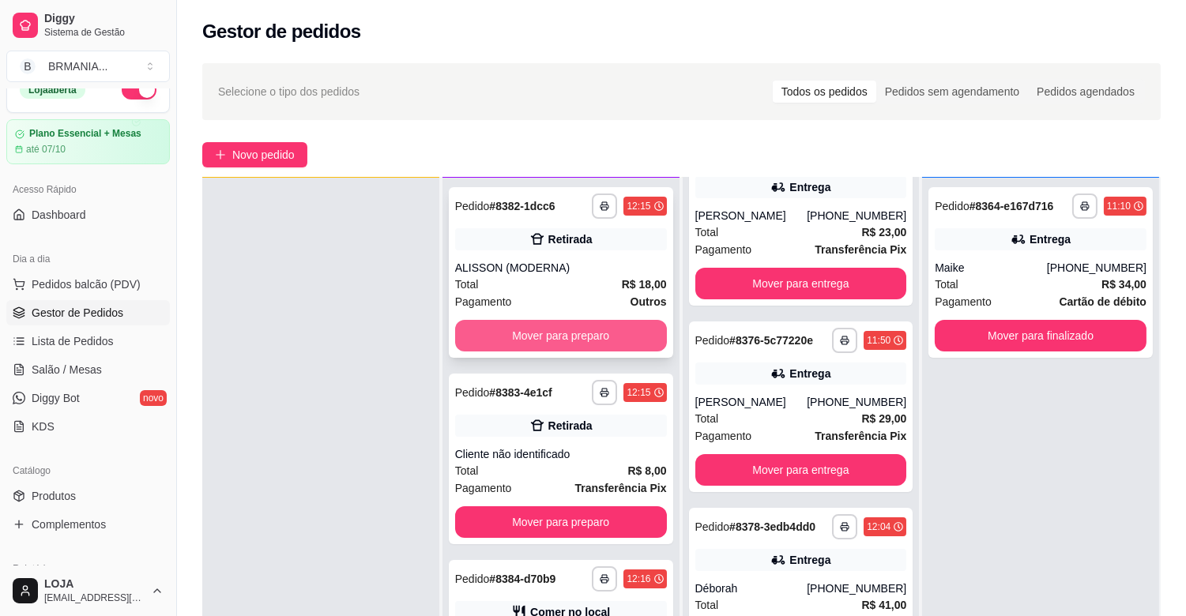
click at [546, 334] on button "Mover para preparo" at bounding box center [561, 336] width 212 height 32
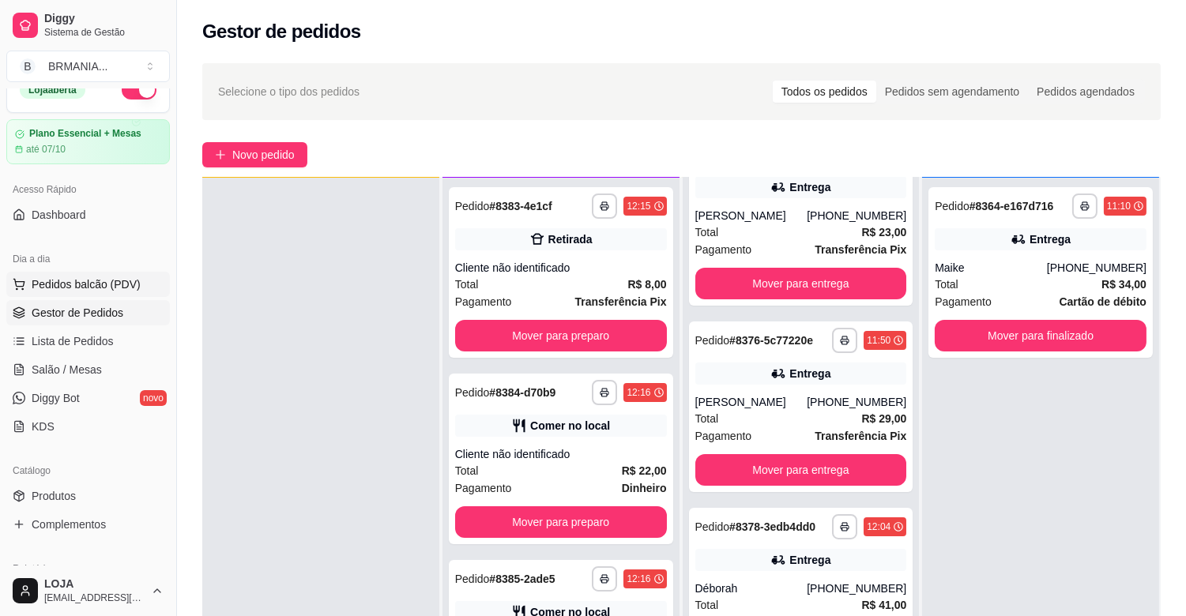
click at [111, 288] on span "Pedidos balcão (PDV)" at bounding box center [86, 285] width 109 height 16
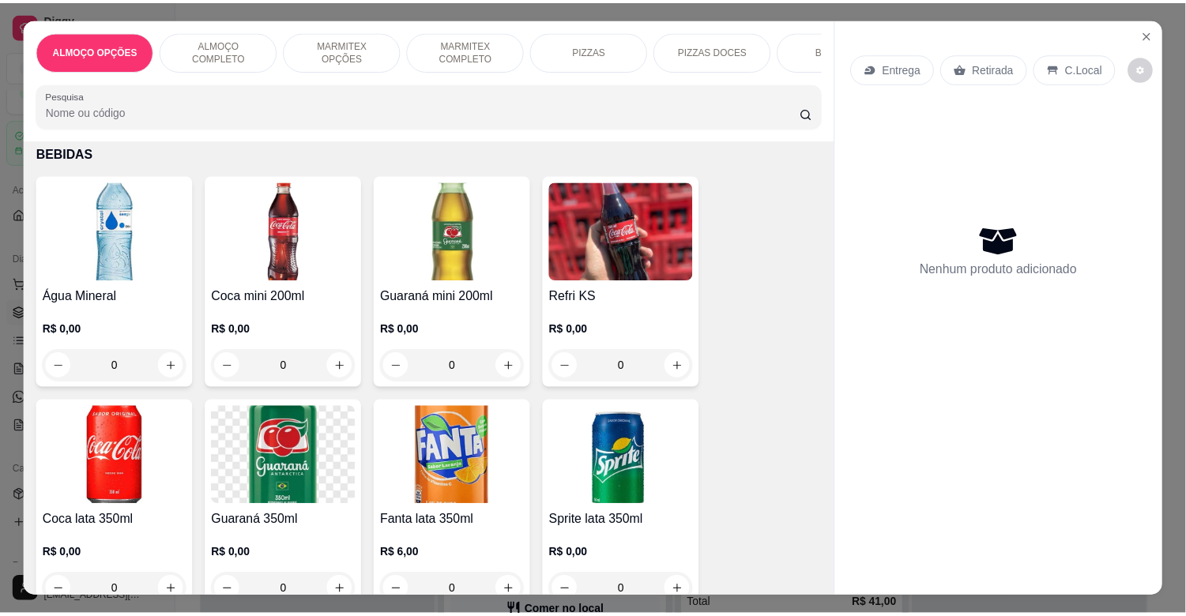
scroll to position [1610, 0]
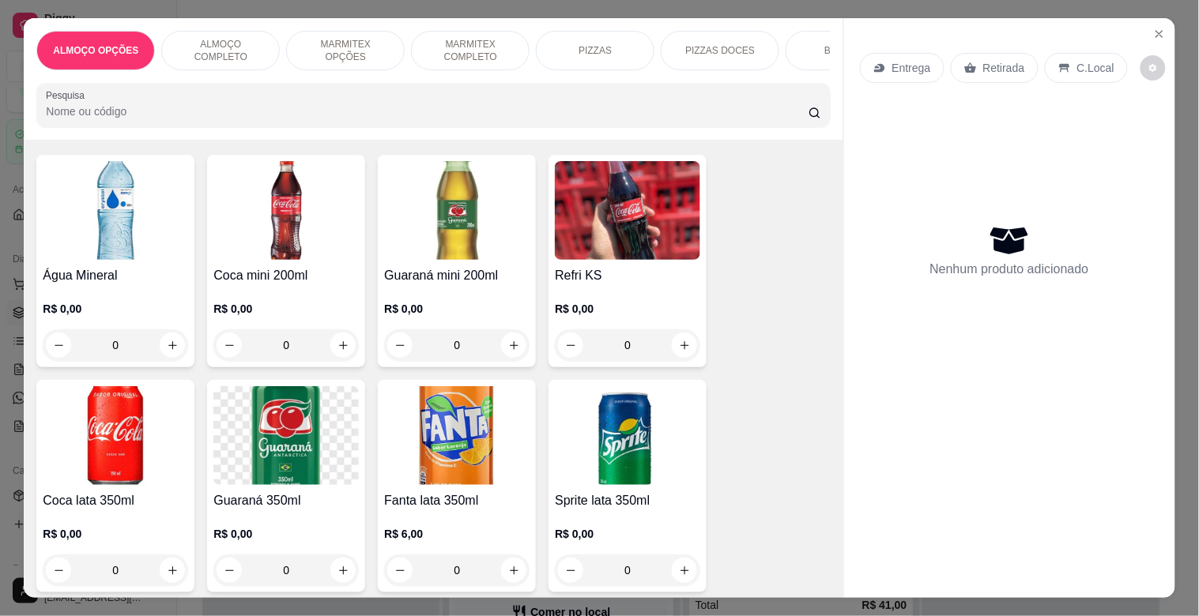
click at [435, 283] on h4 "Guaraná mini 200ml" at bounding box center [456, 275] width 145 height 19
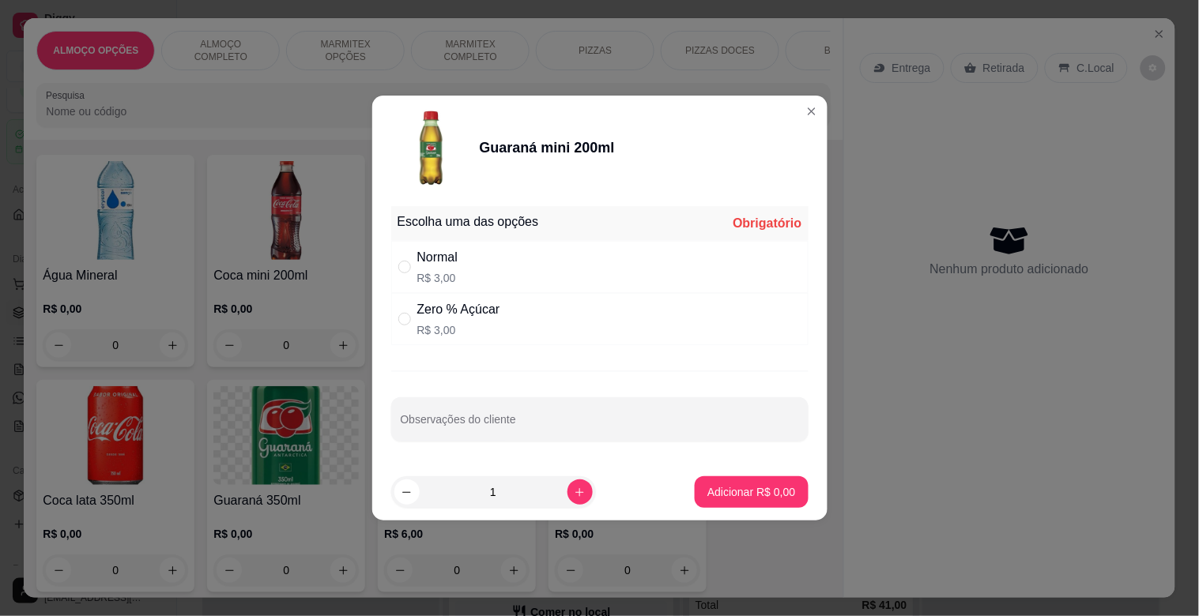
click at [458, 266] on div "Normal" at bounding box center [437, 257] width 41 height 19
click at [767, 492] on p "Adicionar R$ 3,00" at bounding box center [751, 492] width 88 height 16
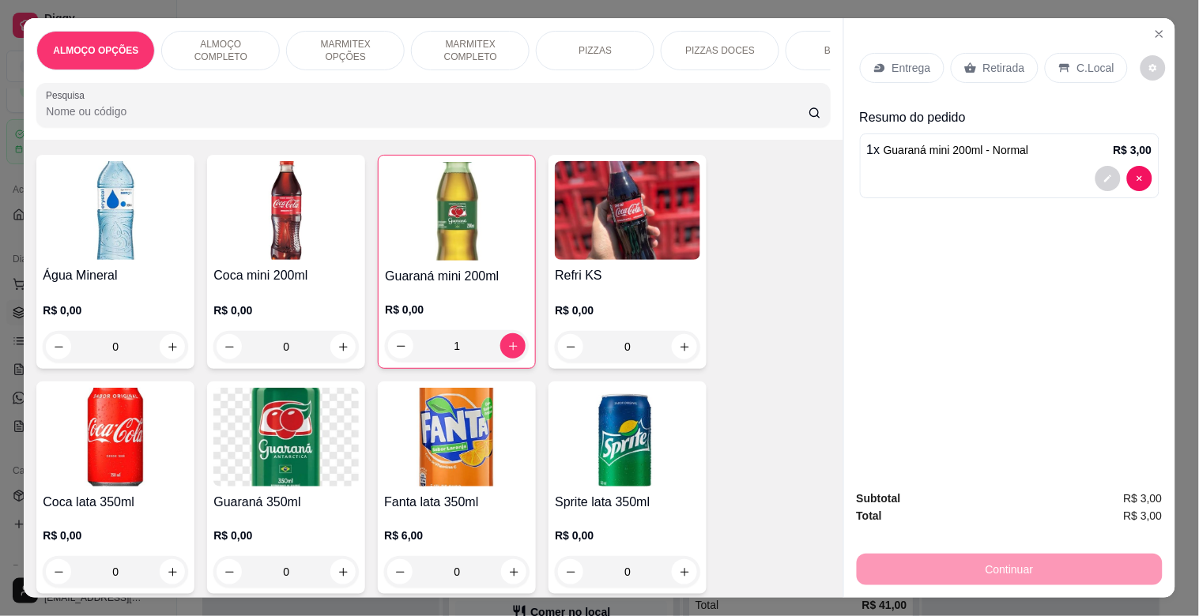
click at [1000, 61] on p "Retirada" at bounding box center [1004, 68] width 42 height 16
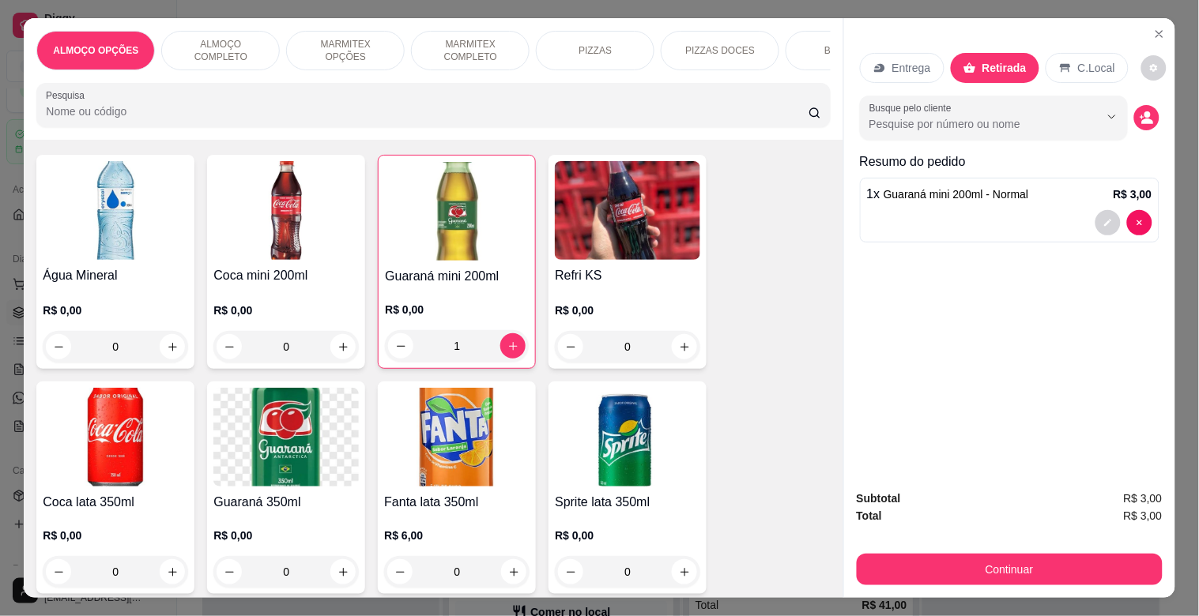
click at [977, 550] on div "Continuar" at bounding box center [1010, 568] width 306 height 36
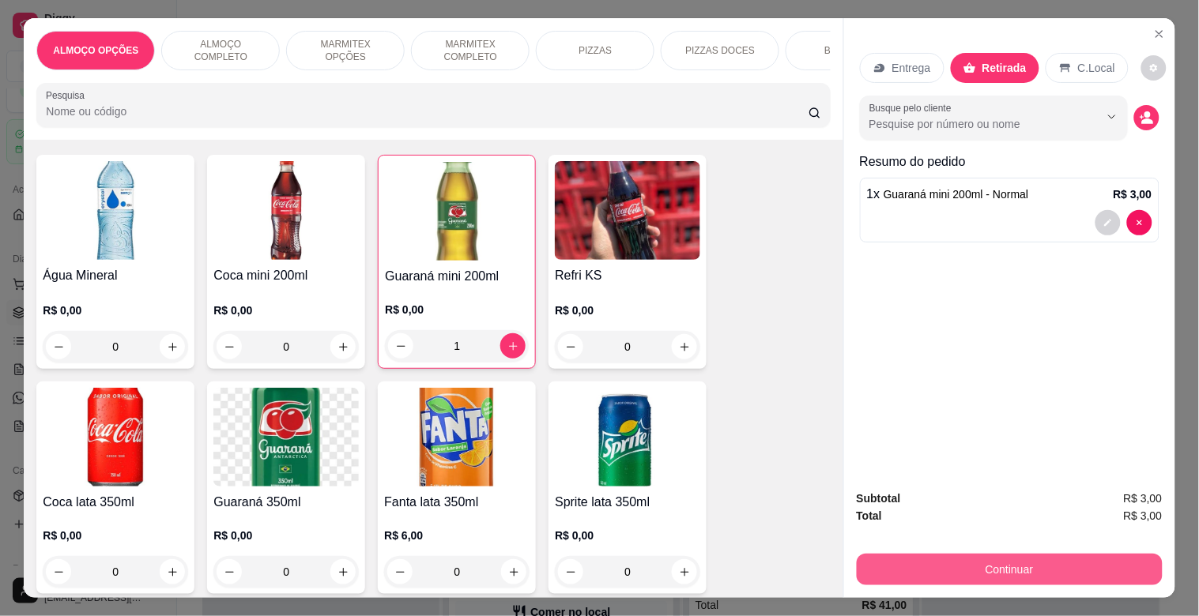
click at [978, 557] on button "Continuar" at bounding box center [1010, 570] width 306 height 32
click at [1022, 555] on button "Continuar" at bounding box center [1010, 570] width 306 height 32
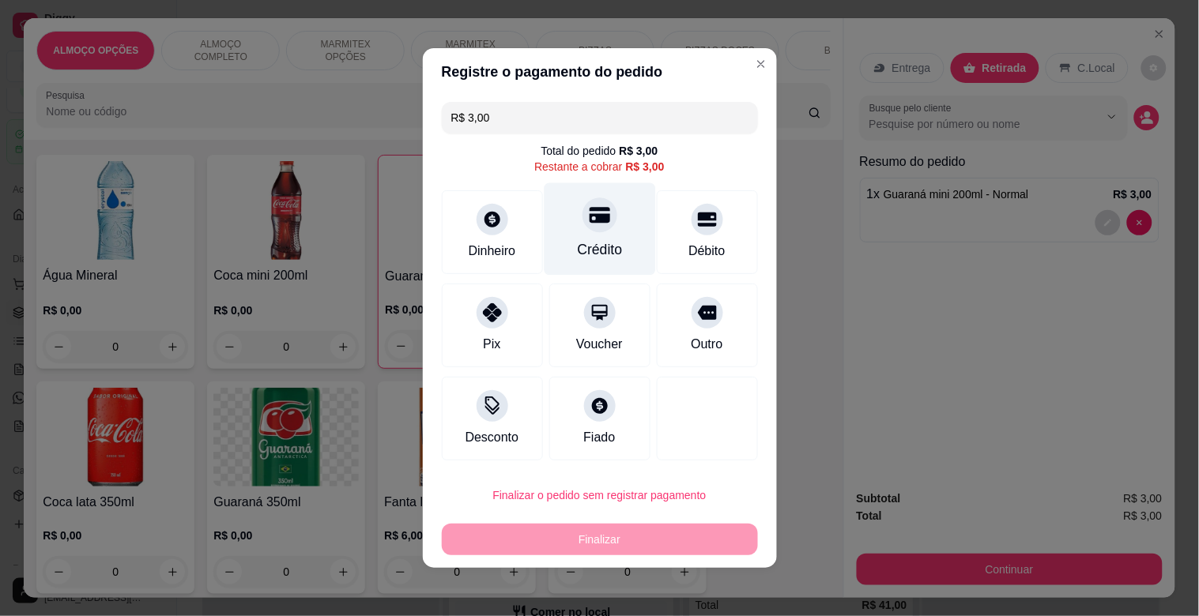
click at [604, 247] on div "Crédito" at bounding box center [599, 249] width 45 height 21
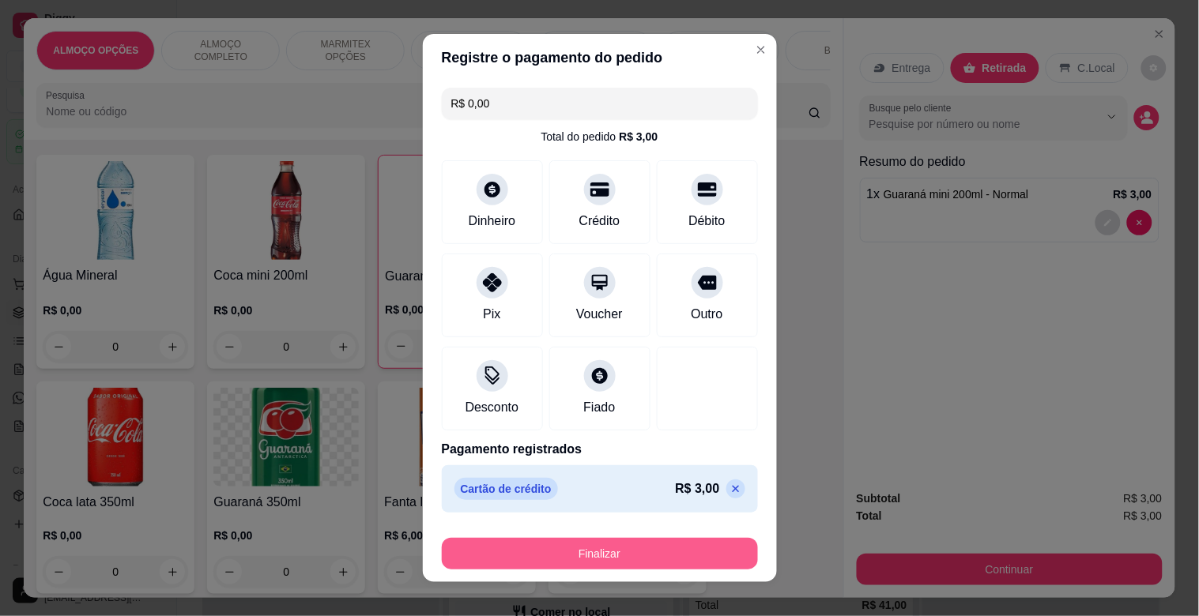
click at [602, 541] on button "Finalizar" at bounding box center [600, 554] width 316 height 32
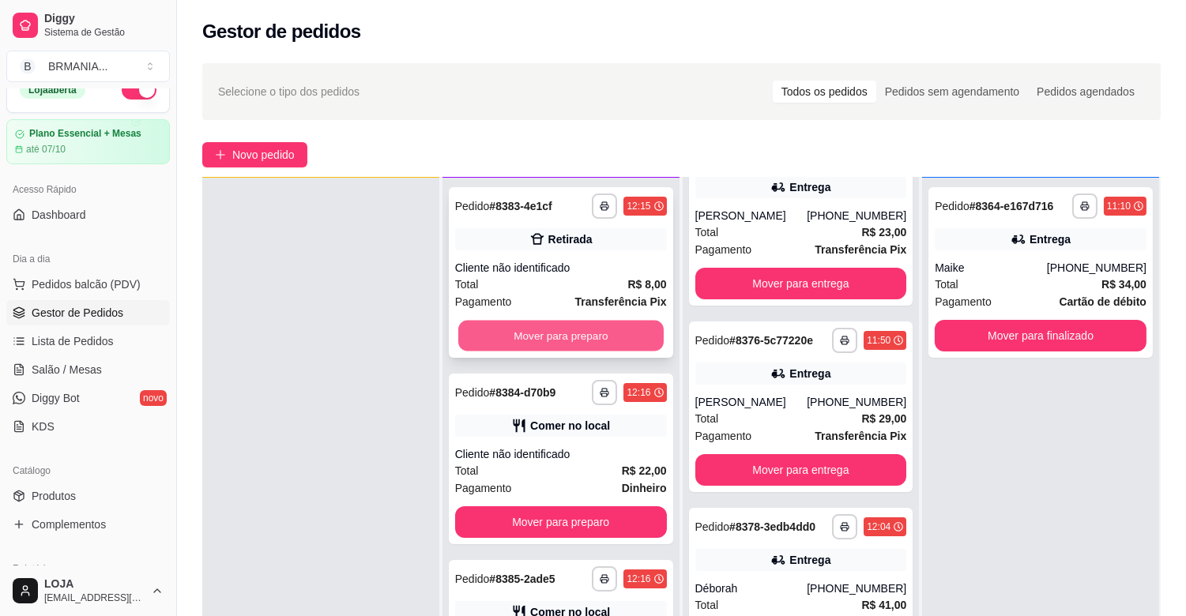
click at [512, 332] on button "Mover para preparo" at bounding box center [560, 336] width 205 height 31
click at [511, 330] on button "Mover para preparo" at bounding box center [561, 336] width 212 height 32
click at [512, 325] on button "Mover para preparo" at bounding box center [560, 336] width 205 height 31
click at [522, 330] on button "Mover para preparo" at bounding box center [561, 336] width 212 height 32
click at [525, 335] on button "Mover para preparo" at bounding box center [560, 336] width 205 height 31
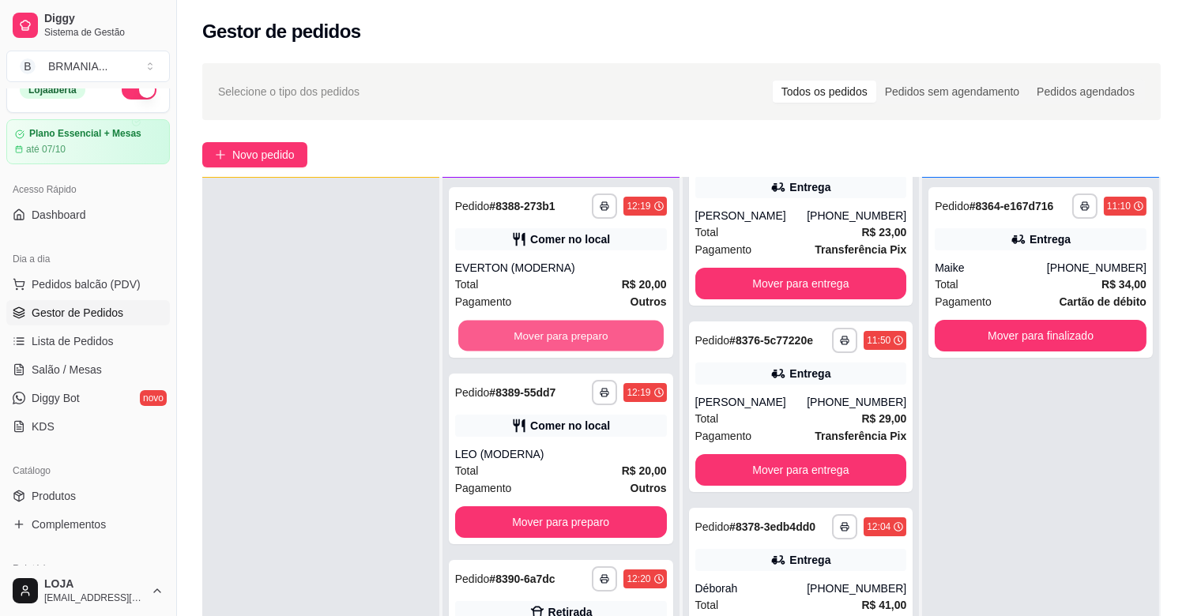
click at [525, 335] on button "Mover para preparo" at bounding box center [560, 336] width 205 height 31
click at [525, 335] on button "Mover para preparo" at bounding box center [561, 336] width 212 height 32
click at [525, 335] on button "Mover para preparo" at bounding box center [560, 336] width 205 height 31
click at [525, 335] on button "Mover para preparo" at bounding box center [561, 336] width 212 height 32
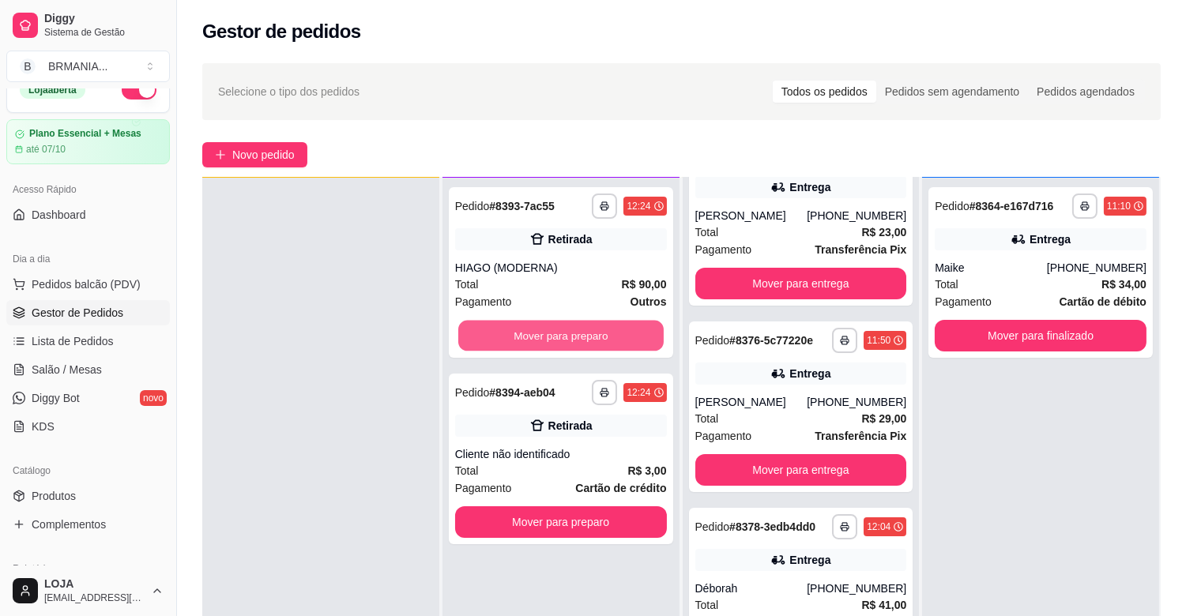
click at [525, 334] on button "Mover para preparo" at bounding box center [560, 336] width 205 height 31
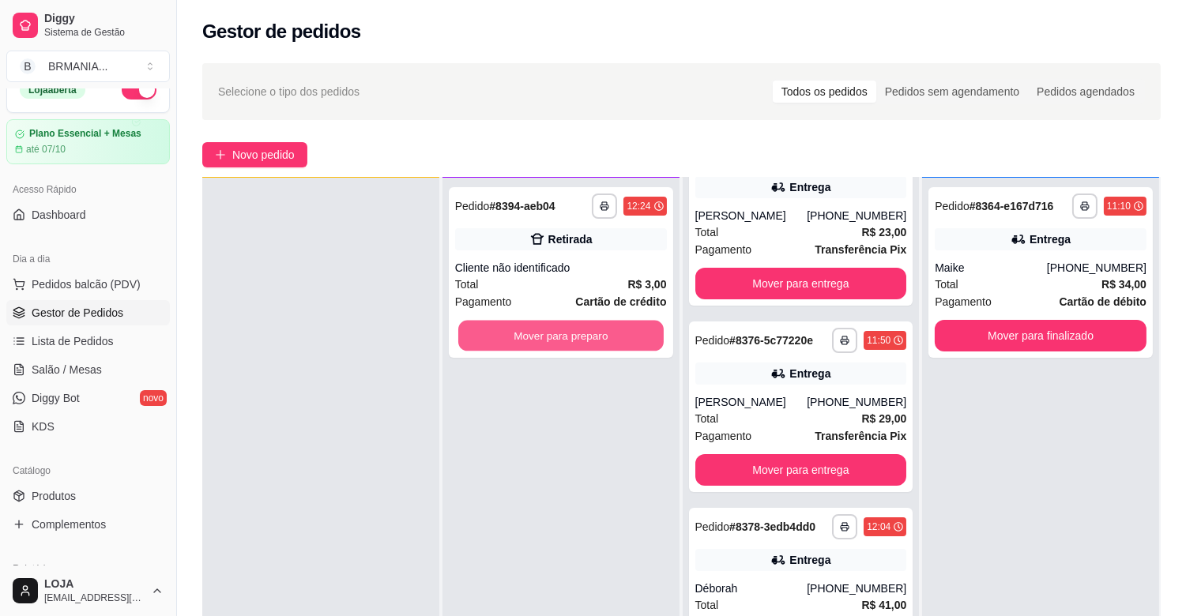
click at [525, 334] on button "Mover para preparo" at bounding box center [560, 336] width 205 height 31
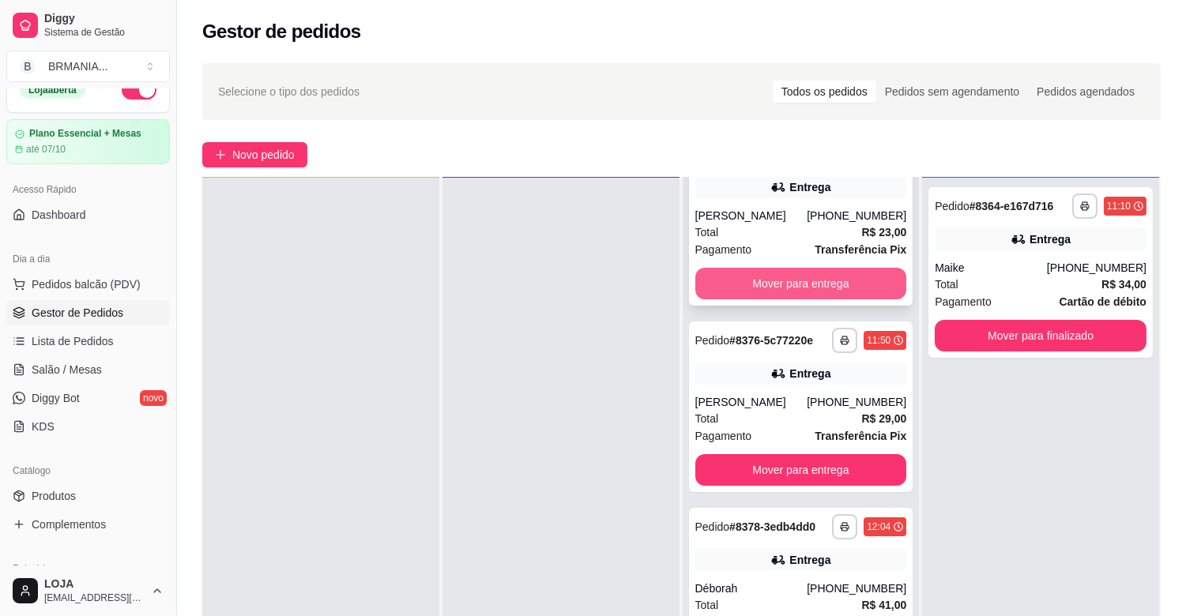
click at [737, 292] on button "Mover para entrega" at bounding box center [801, 284] width 212 height 32
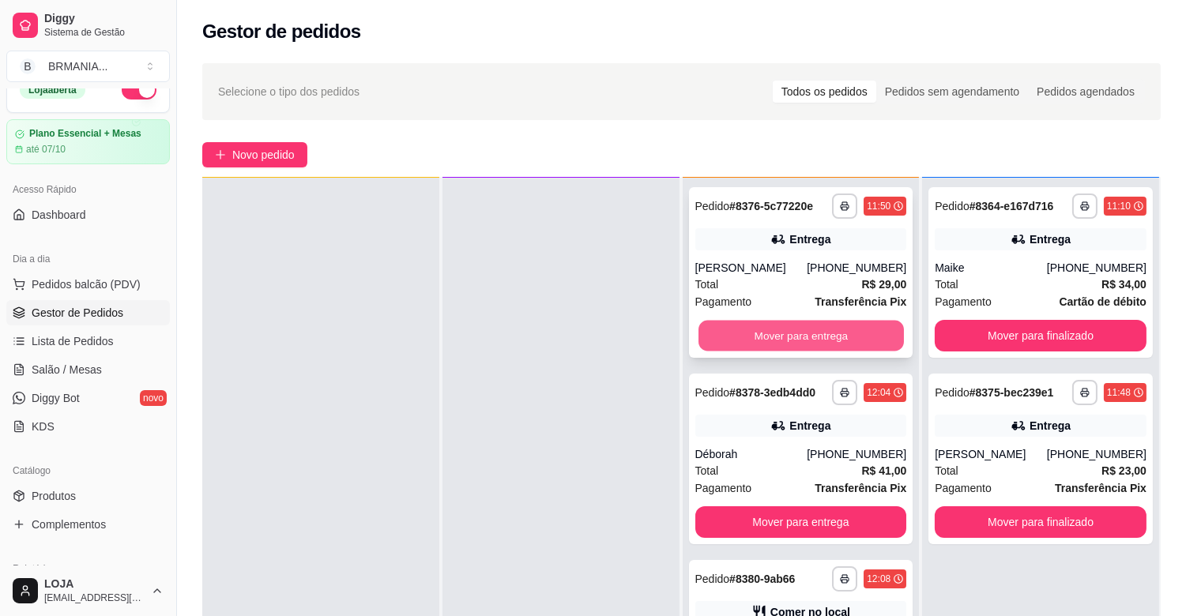
click at [765, 337] on button "Mover para entrega" at bounding box center [801, 336] width 205 height 31
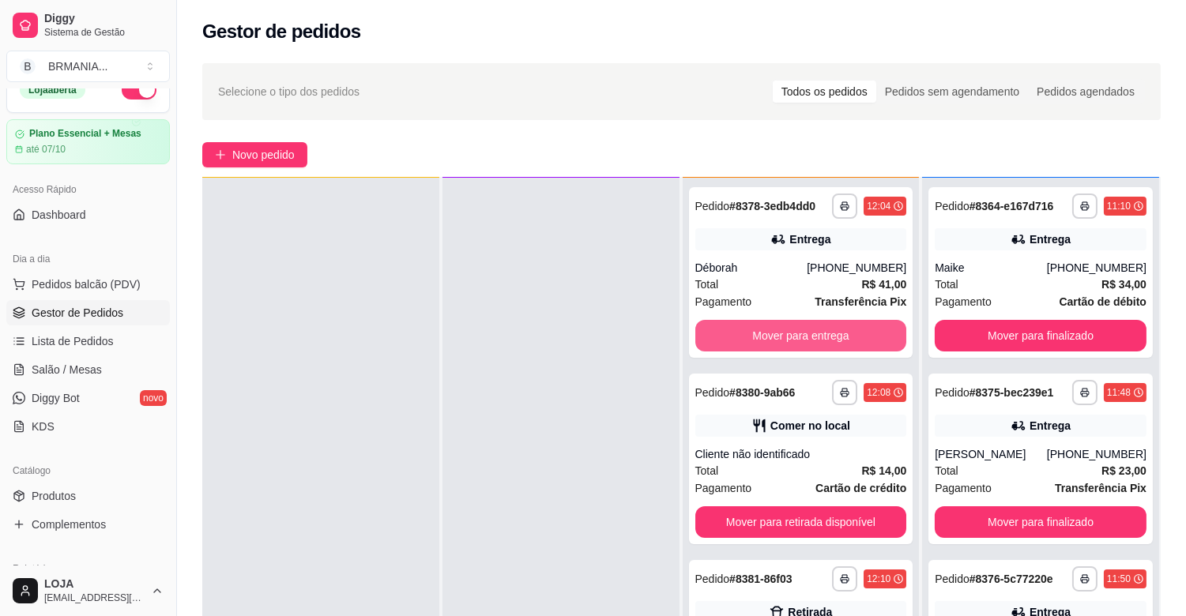
click at [765, 336] on button "Mover para entrega" at bounding box center [801, 336] width 212 height 32
click at [764, 334] on button "Mover para retirada disponível" at bounding box center [801, 336] width 205 height 31
click at [762, 333] on button "Mover para retirada disponível" at bounding box center [801, 336] width 205 height 31
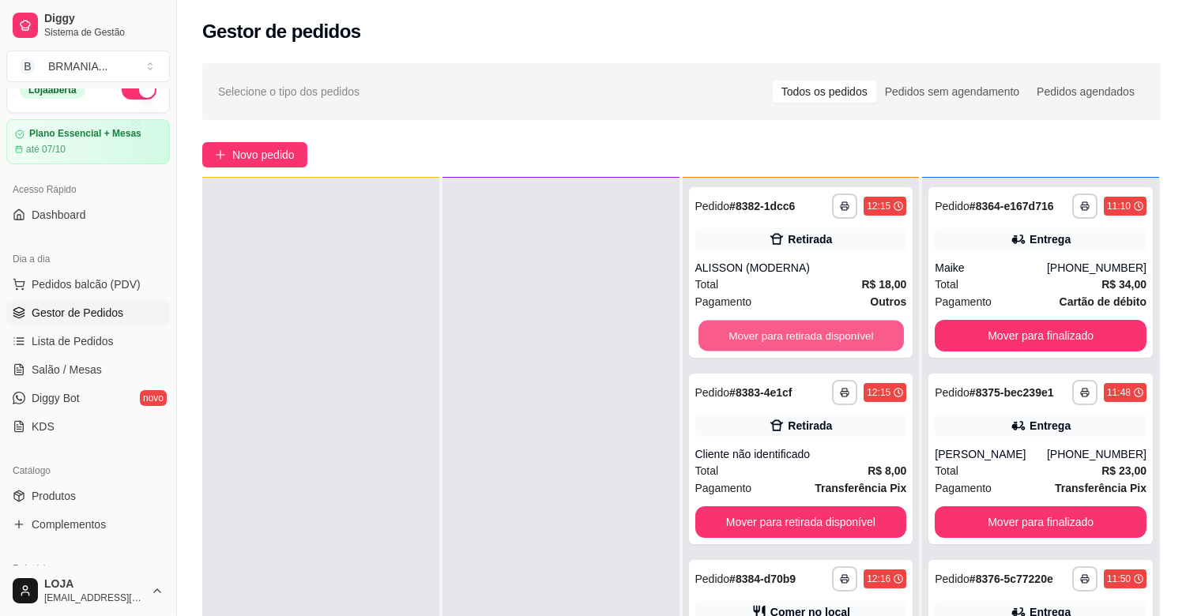
click at [761, 333] on button "Mover para retirada disponível" at bounding box center [801, 336] width 205 height 31
click at [760, 333] on button "Mover para retirada disponível" at bounding box center [801, 336] width 205 height 31
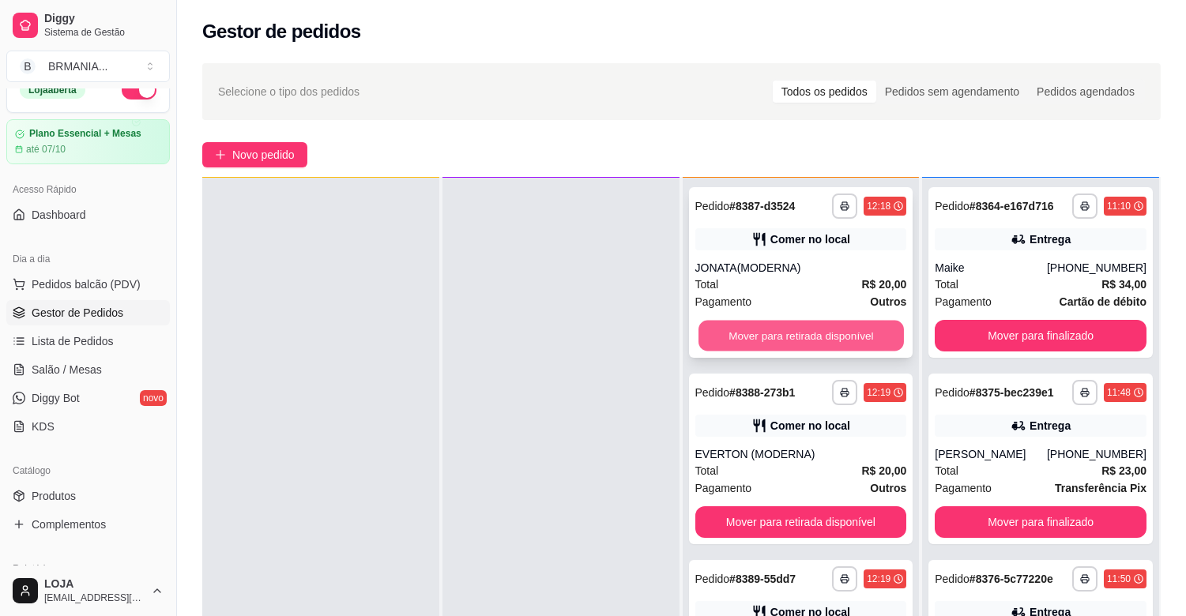
click at [760, 338] on button "Mover para retirada disponível" at bounding box center [801, 336] width 205 height 31
click at [761, 337] on button "Mover para retirada disponível" at bounding box center [801, 336] width 212 height 32
click at [764, 337] on button "Mover para retirada disponível" at bounding box center [801, 336] width 205 height 31
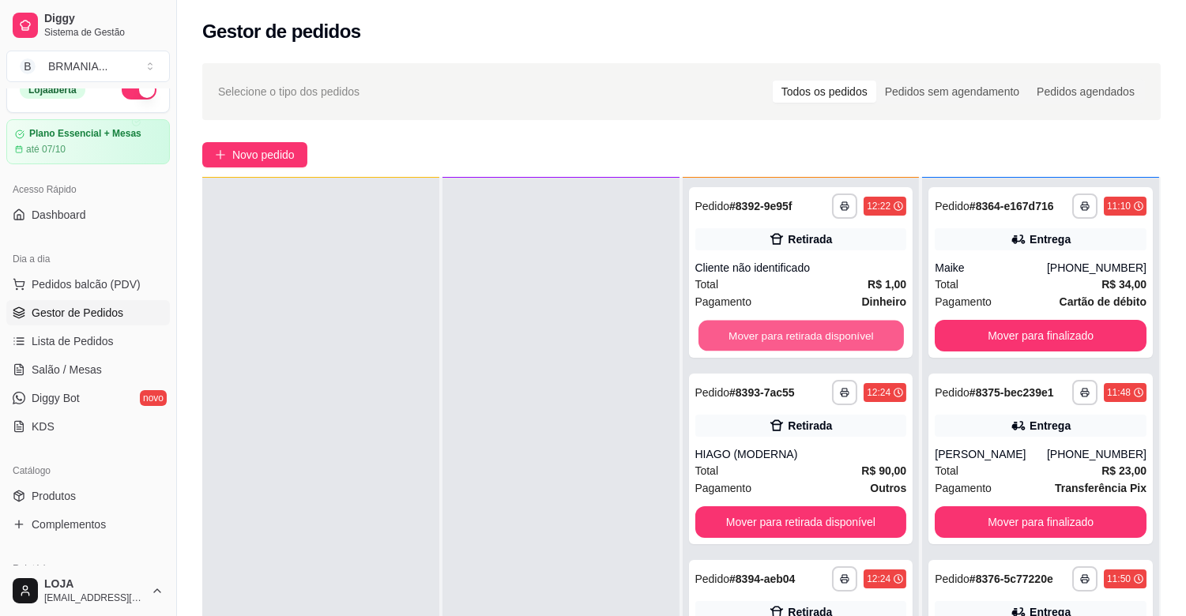
click at [764, 337] on button "Mover para retirada disponível" at bounding box center [801, 336] width 205 height 31
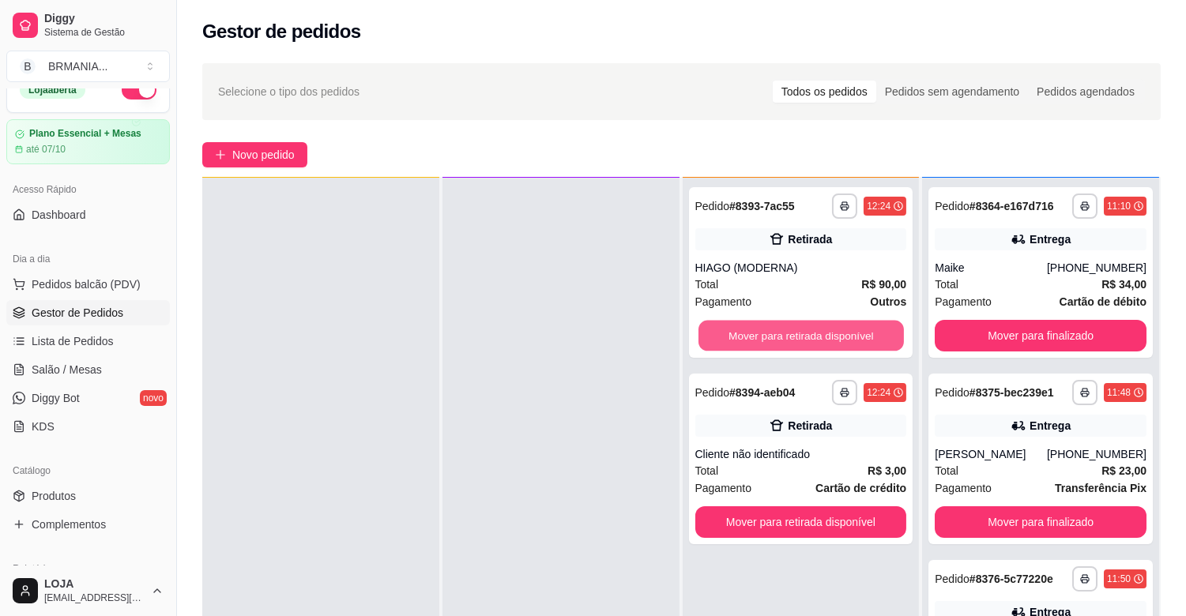
click at [765, 337] on button "Mover para retirada disponível" at bounding box center [801, 336] width 205 height 31
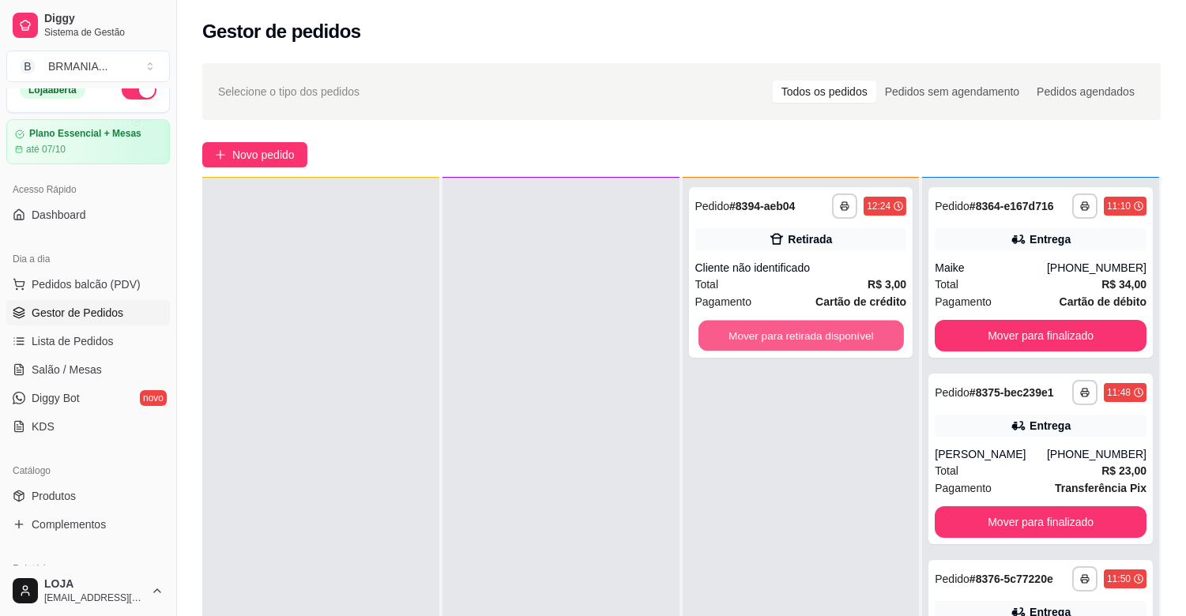
click at [765, 337] on button "Mover para retirada disponível" at bounding box center [801, 336] width 205 height 31
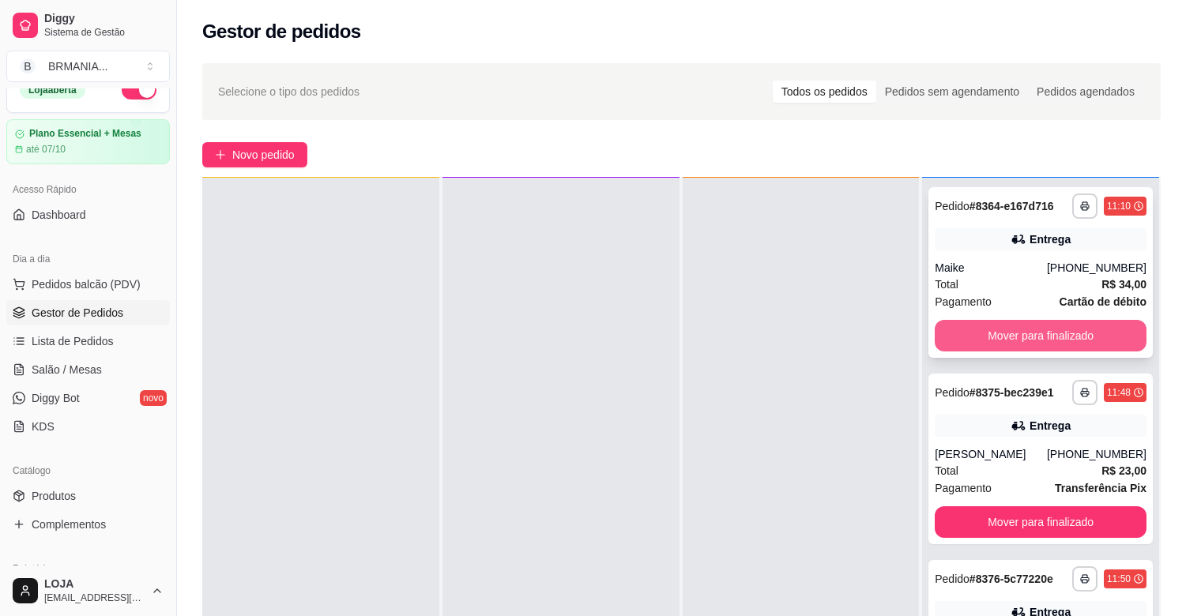
click at [1045, 337] on button "Mover para finalizado" at bounding box center [1041, 336] width 212 height 32
click at [1046, 337] on button "Mover para finalizado" at bounding box center [1040, 336] width 205 height 31
click at [1046, 337] on button "Mover para finalizado" at bounding box center [1041, 336] width 212 height 32
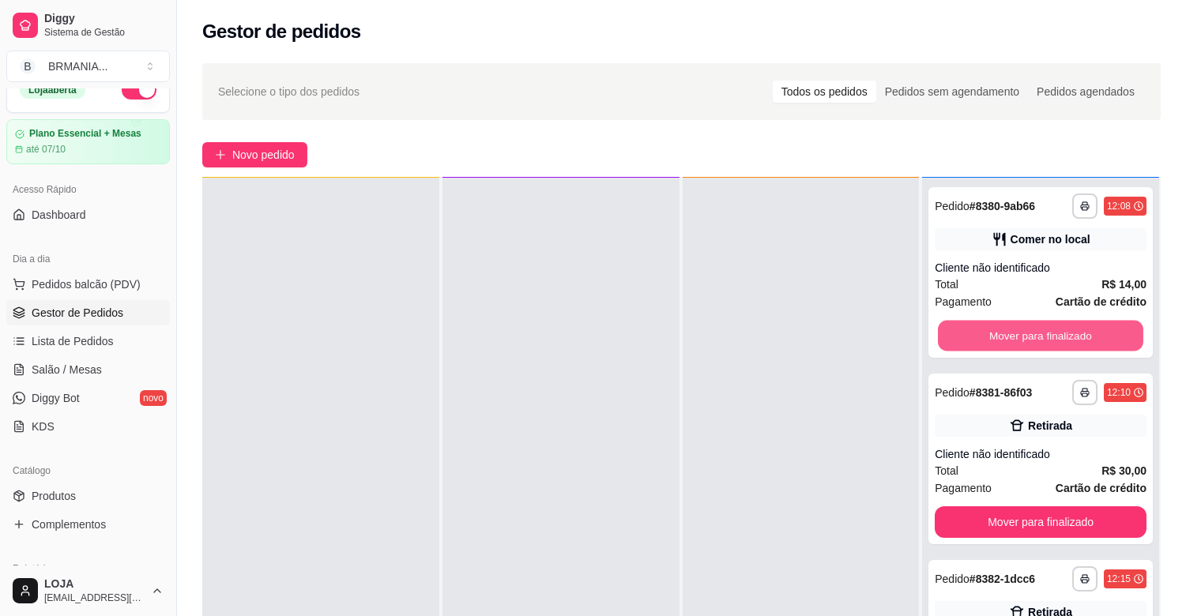
click at [1046, 337] on button "Mover para finalizado" at bounding box center [1040, 336] width 205 height 31
click at [1046, 337] on button "Mover para finalizado" at bounding box center [1041, 336] width 212 height 32
click at [1046, 337] on button "Mover para finalizado" at bounding box center [1040, 336] width 205 height 31
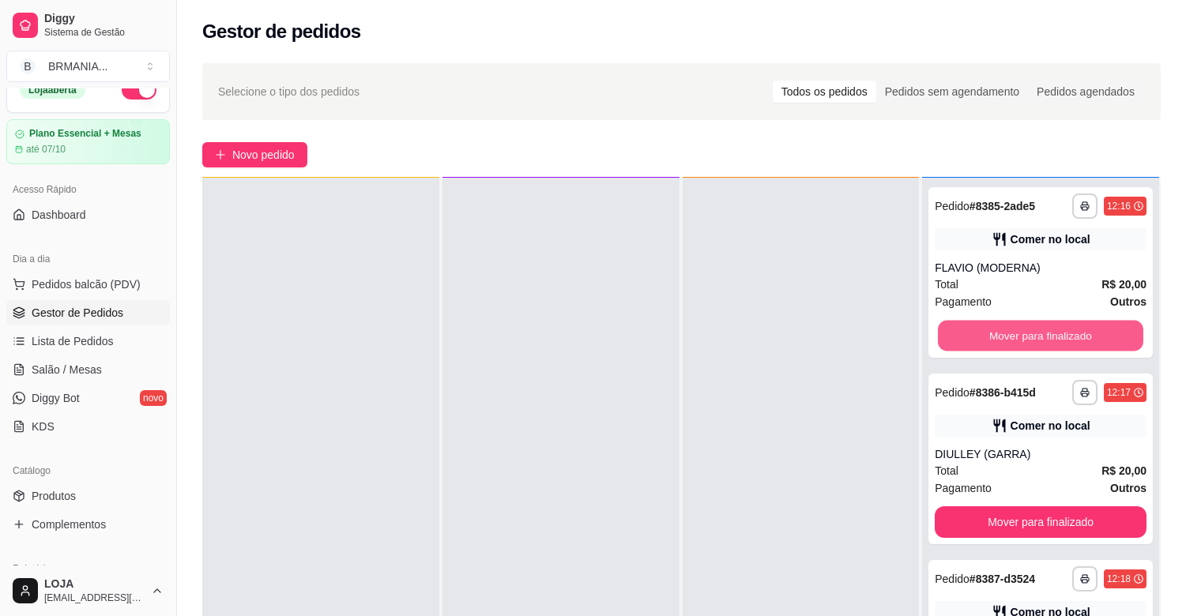
click at [1046, 337] on button "Mover para finalizado" at bounding box center [1040, 336] width 205 height 31
click at [1045, 334] on button "Mover para finalizado" at bounding box center [1040, 336] width 205 height 31
click at [1045, 334] on button "Mover para finalizado" at bounding box center [1041, 336] width 212 height 32
click at [1045, 334] on button "Mover para finalizado" at bounding box center [1040, 336] width 205 height 31
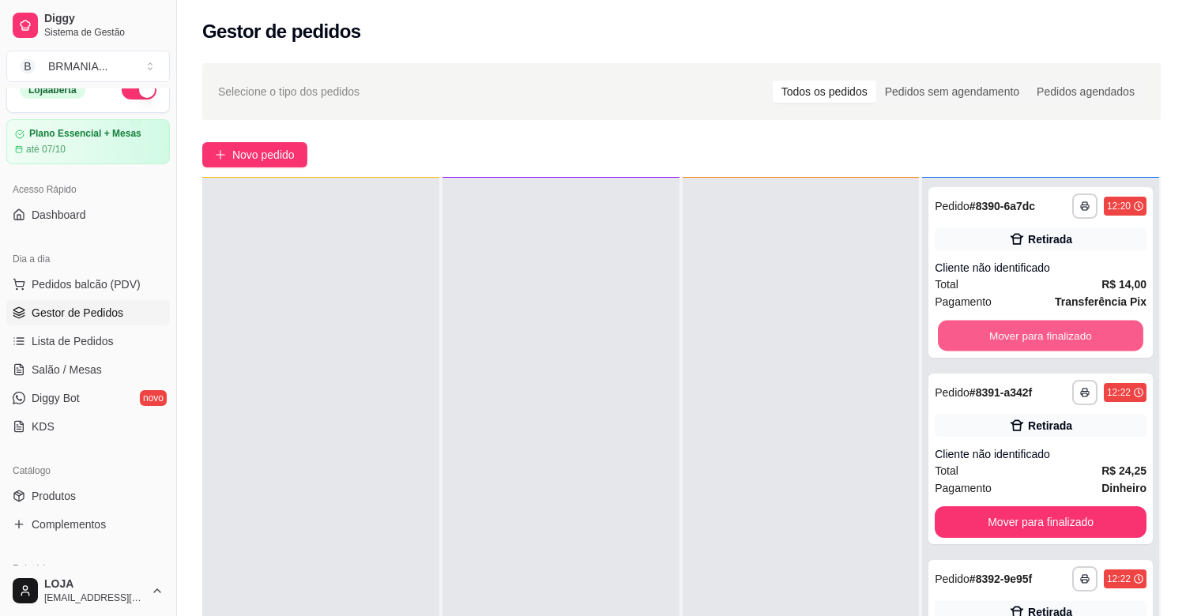
click at [1045, 334] on button "Mover para finalizado" at bounding box center [1040, 336] width 205 height 31
click at [1045, 334] on button "Mover para finalizado" at bounding box center [1041, 336] width 212 height 32
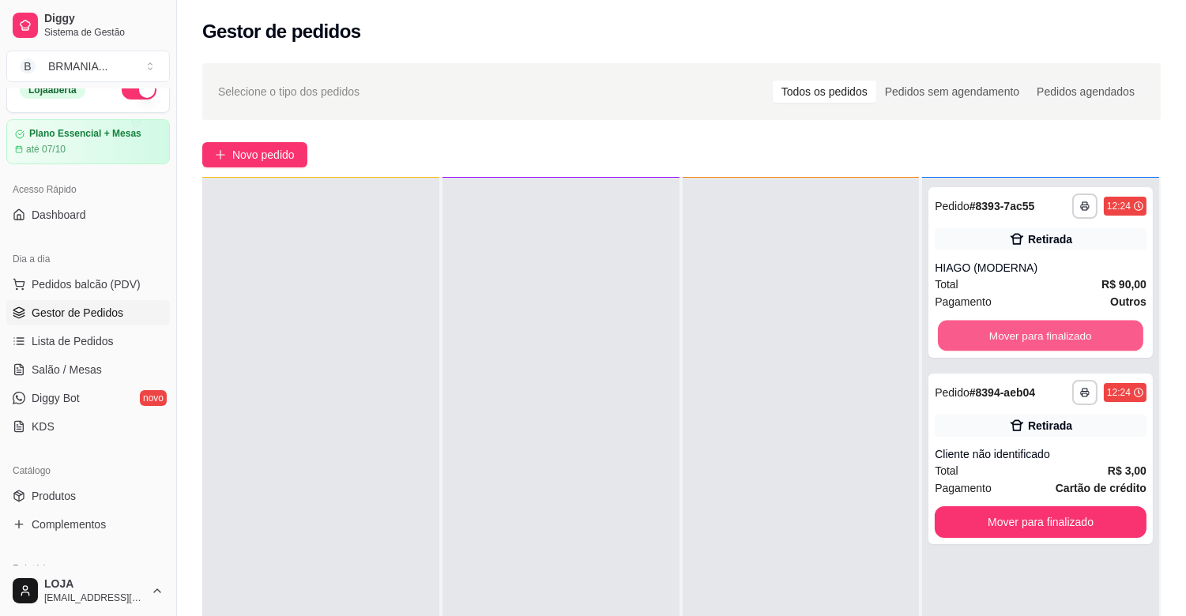
click at [1045, 334] on button "Mover para finalizado" at bounding box center [1040, 336] width 205 height 31
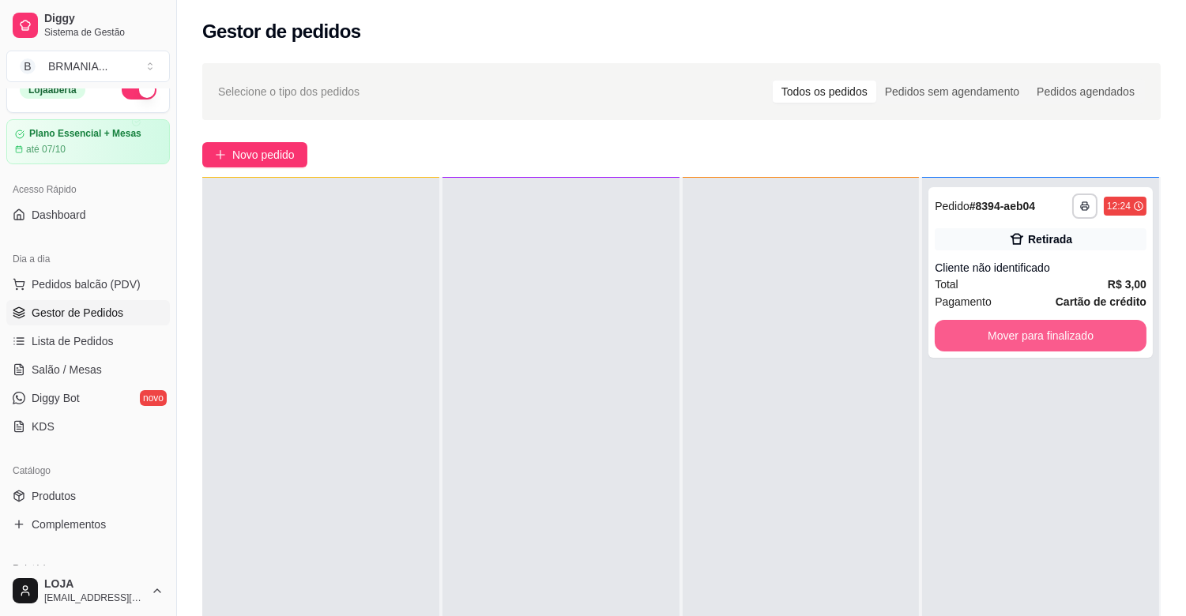
click at [1045, 334] on button "Mover para finalizado" at bounding box center [1041, 336] width 212 height 32
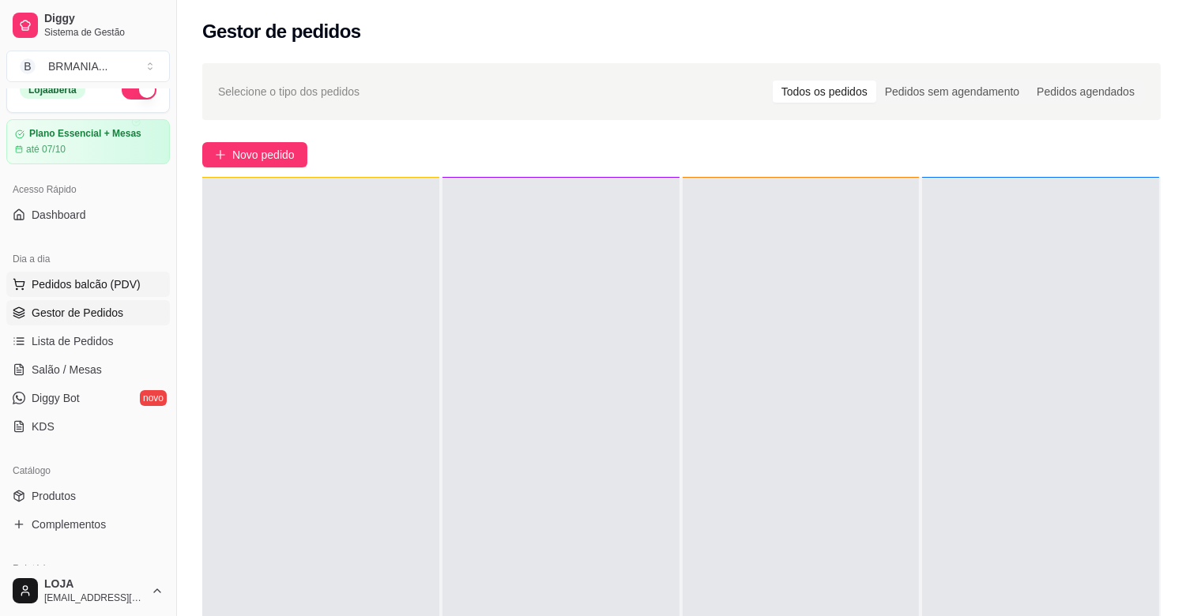
click at [136, 288] on button "Pedidos balcão (PDV)" at bounding box center [88, 284] width 164 height 25
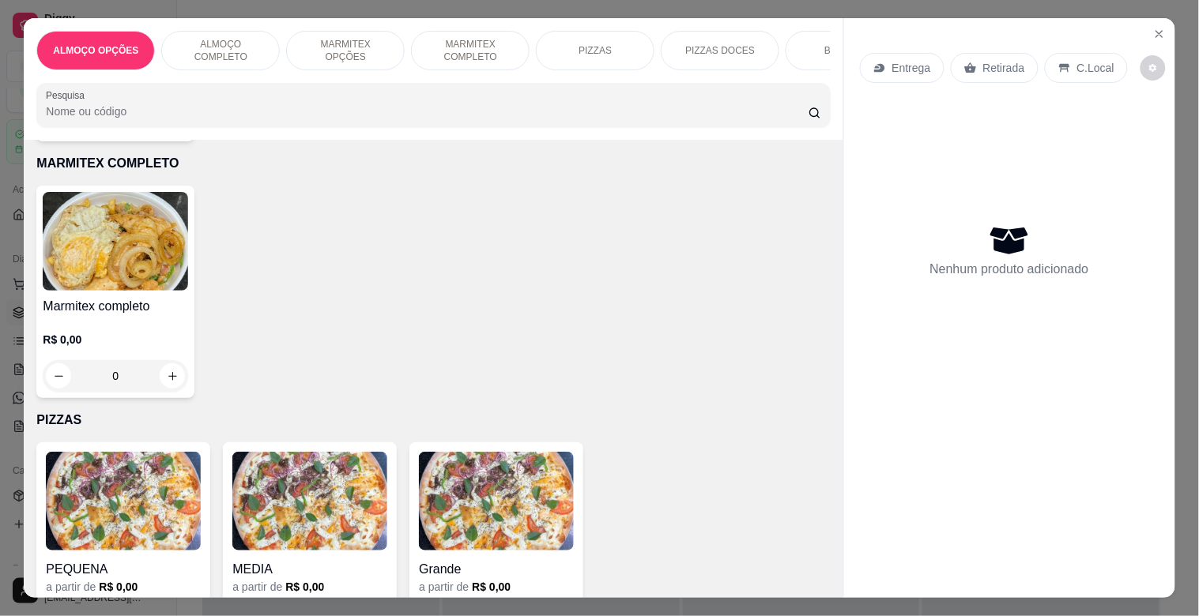
scroll to position [850, 0]
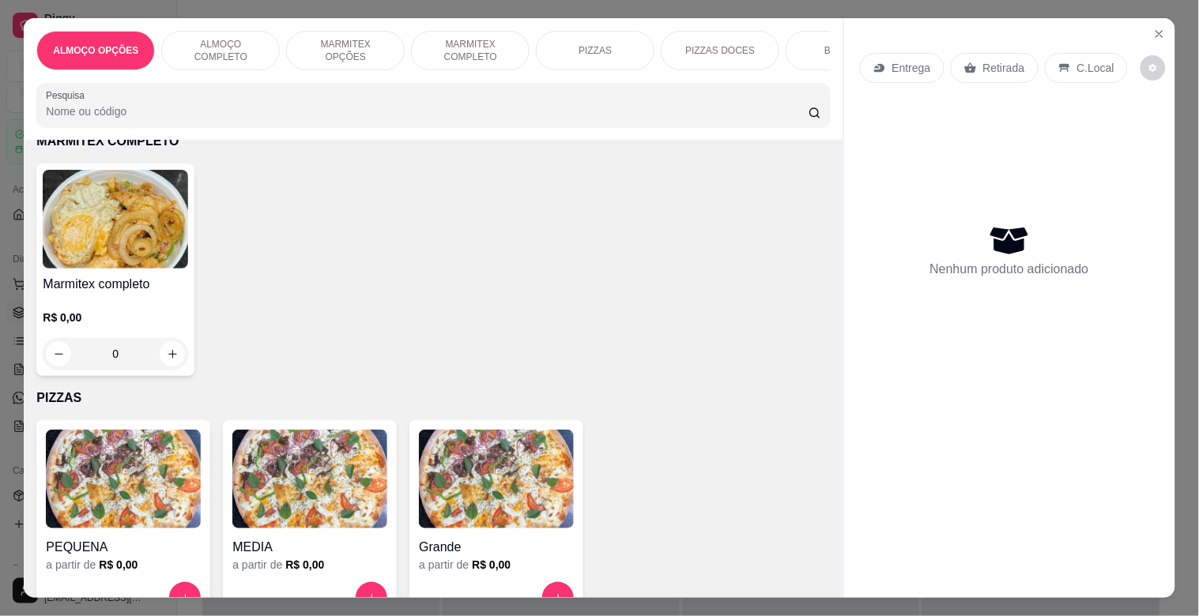
click at [97, 326] on p "R$ 0,00" at bounding box center [115, 318] width 145 height 16
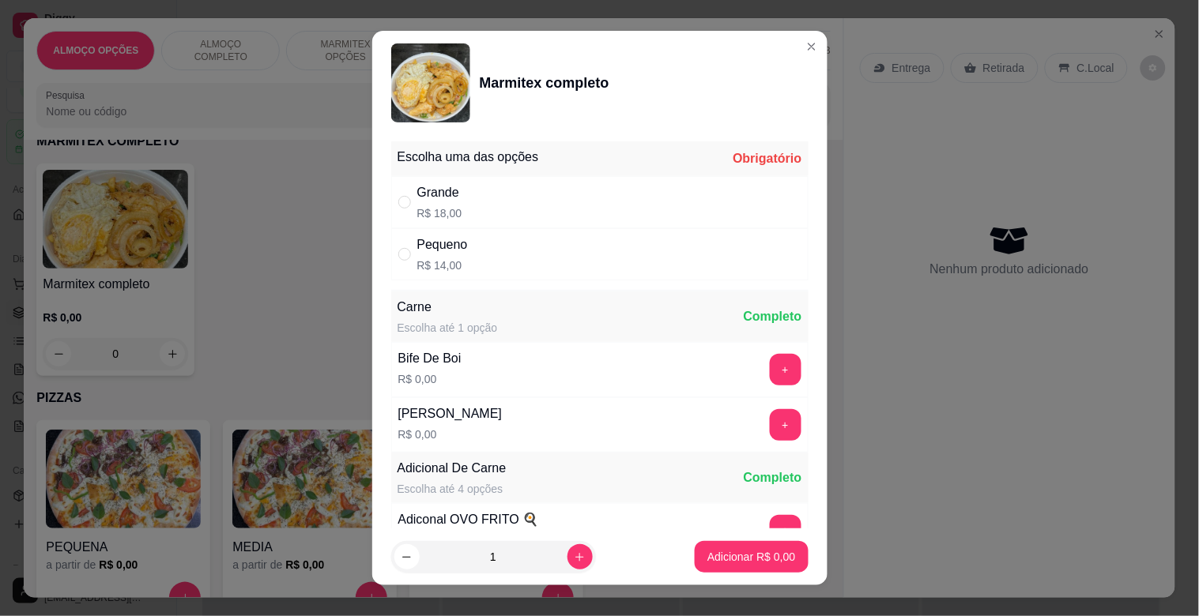
drag, startPoint x: 456, startPoint y: 195, endPoint x: 451, endPoint y: 209, distance: 14.2
click at [456, 195] on div "Grande R$ 18,00" at bounding box center [599, 202] width 417 height 52
click at [770, 366] on button "+" at bounding box center [786, 370] width 32 height 32
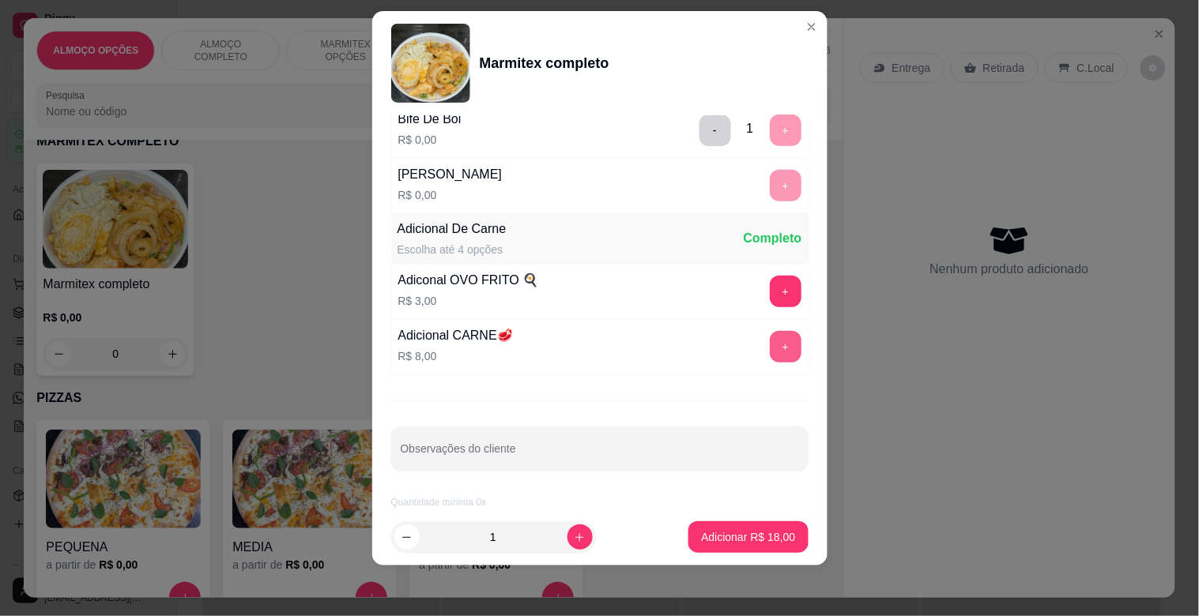
scroll to position [221, 0]
click at [770, 350] on button "+" at bounding box center [786, 347] width 32 height 32
click at [755, 530] on p "Adicionar R$ 26,00" at bounding box center [748, 538] width 94 height 16
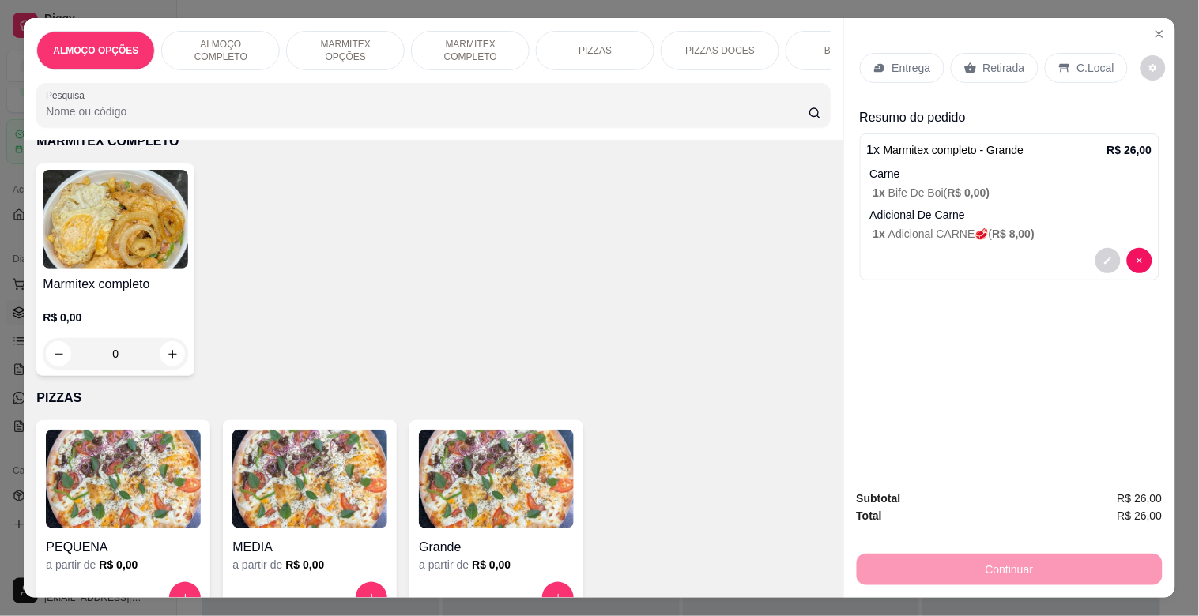
click at [880, 66] on div "Entrega" at bounding box center [902, 68] width 85 height 30
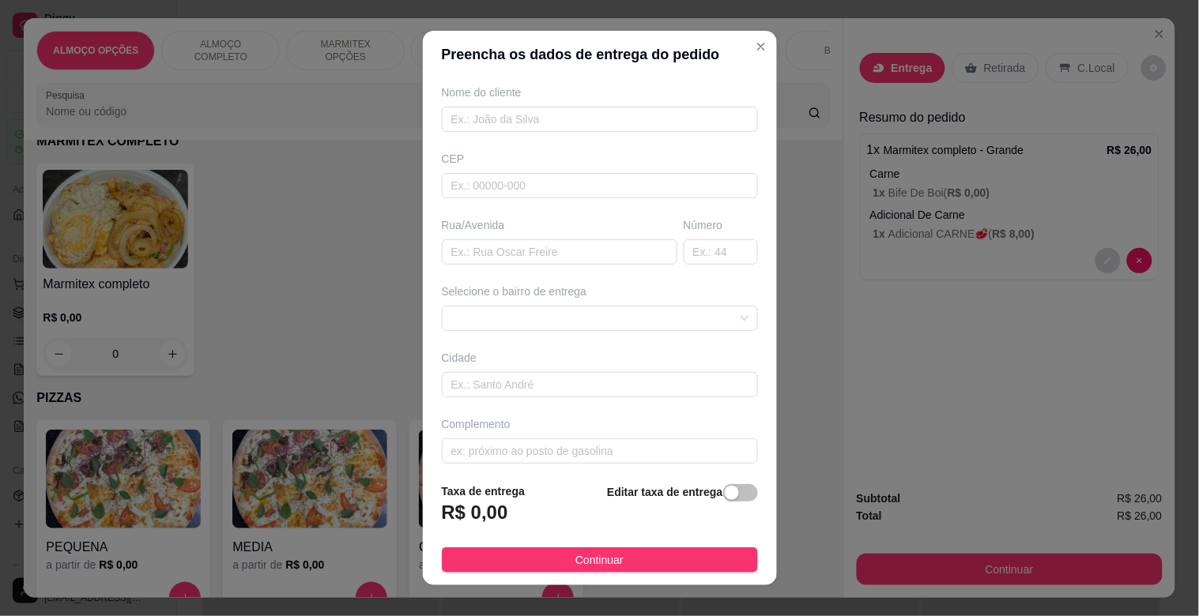
scroll to position [141, 0]
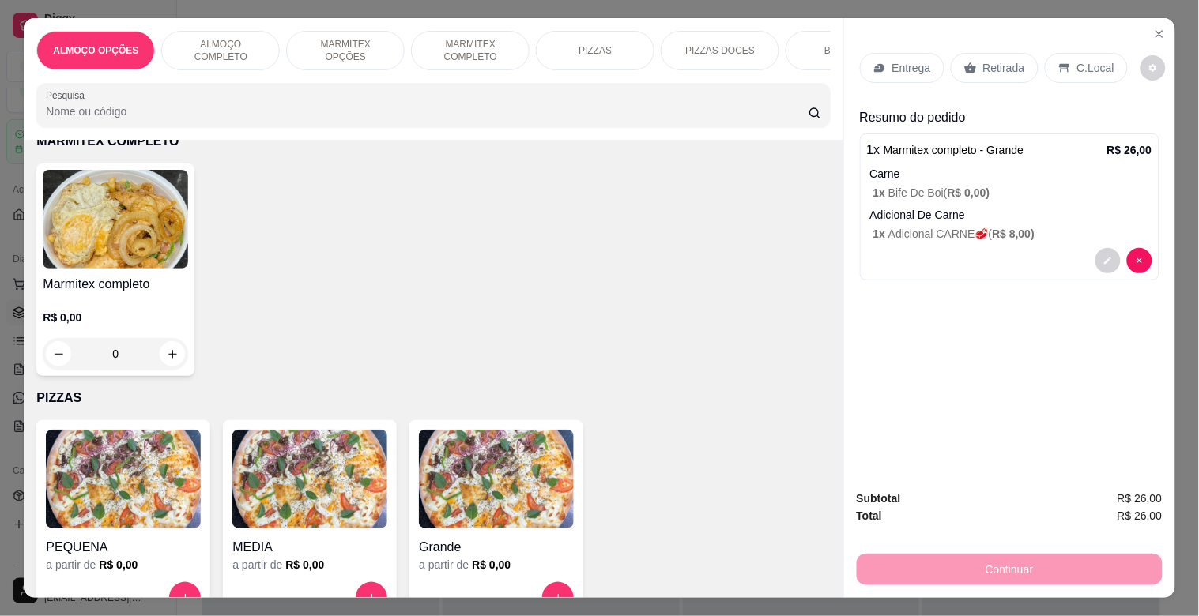
click at [983, 60] on p "Retirada" at bounding box center [1004, 68] width 42 height 16
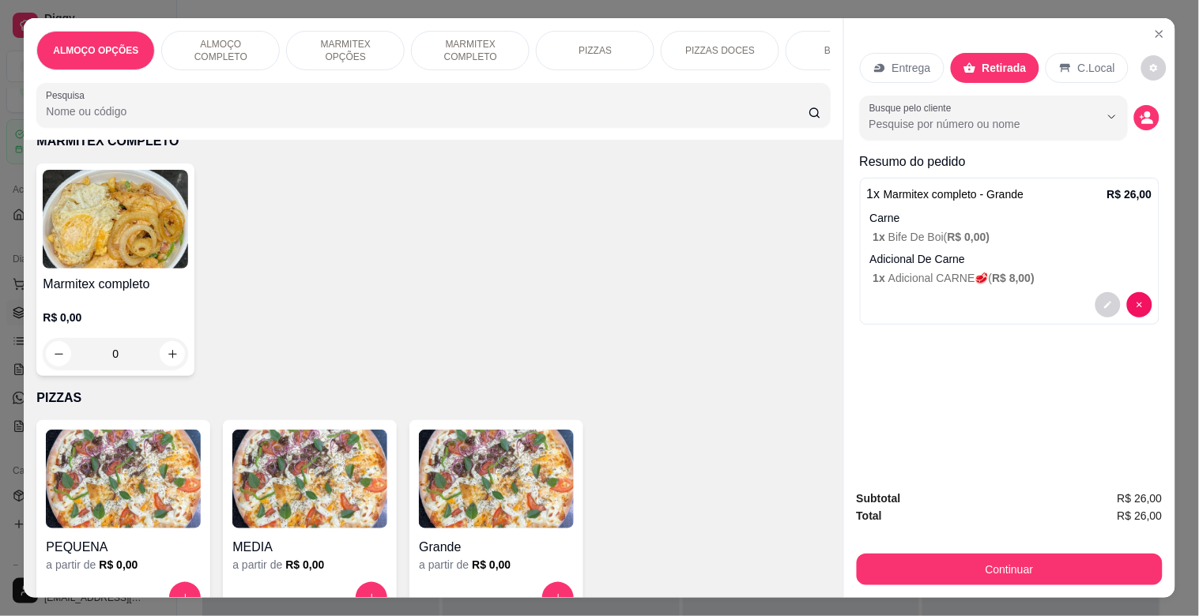
click at [904, 64] on p "Entrega" at bounding box center [911, 68] width 39 height 16
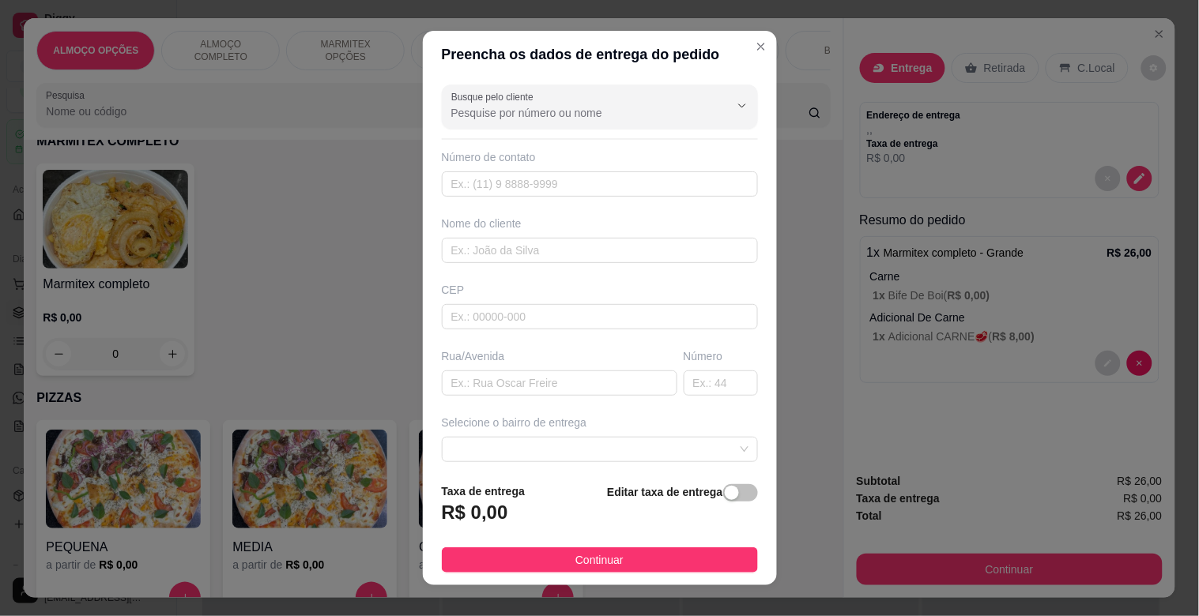
drag, startPoint x: 664, startPoint y: 563, endPoint x: 683, endPoint y: 536, distance: 32.9
click at [664, 560] on button "Continuar" at bounding box center [600, 560] width 316 height 25
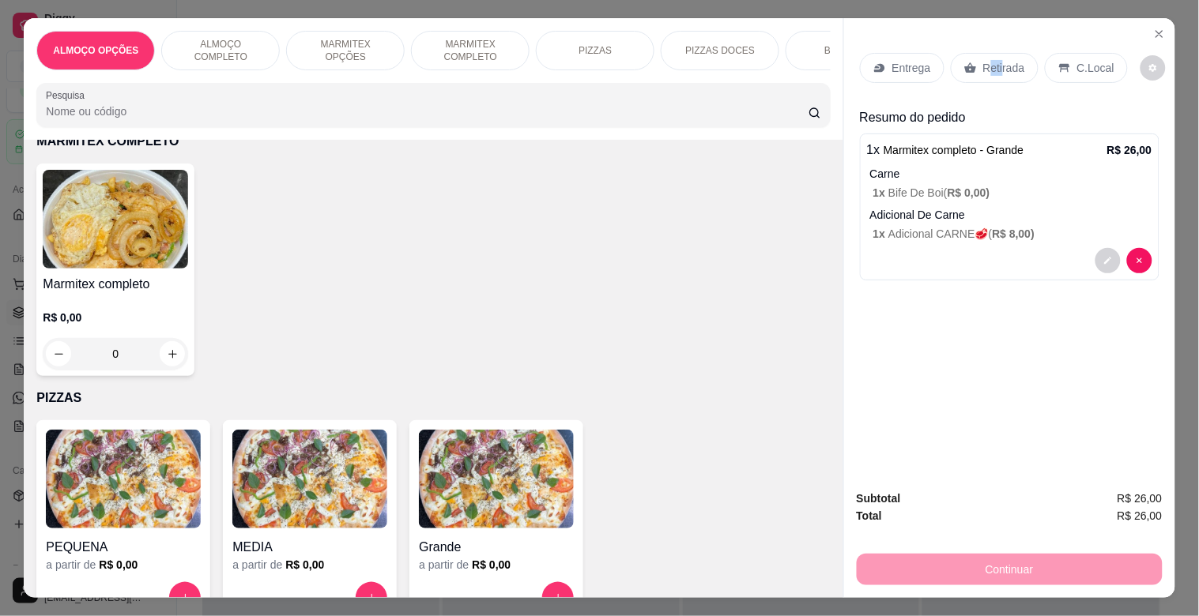
click at [991, 60] on p "Retirada" at bounding box center [1004, 68] width 42 height 16
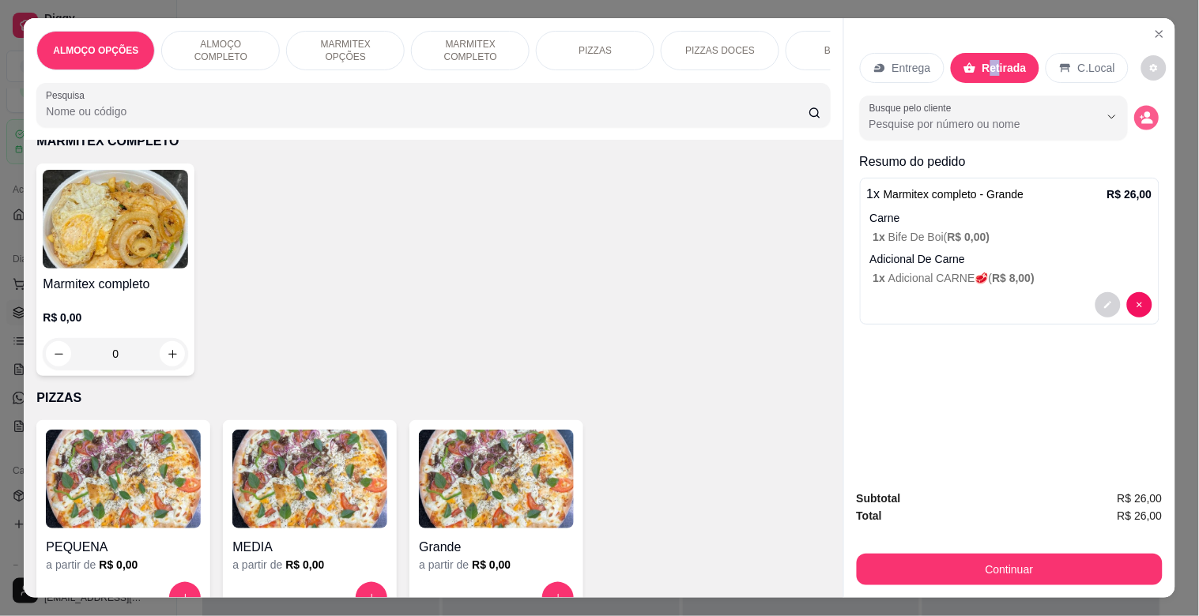
click at [1144, 111] on icon "decrease-product-quantity" at bounding box center [1146, 117] width 13 height 13
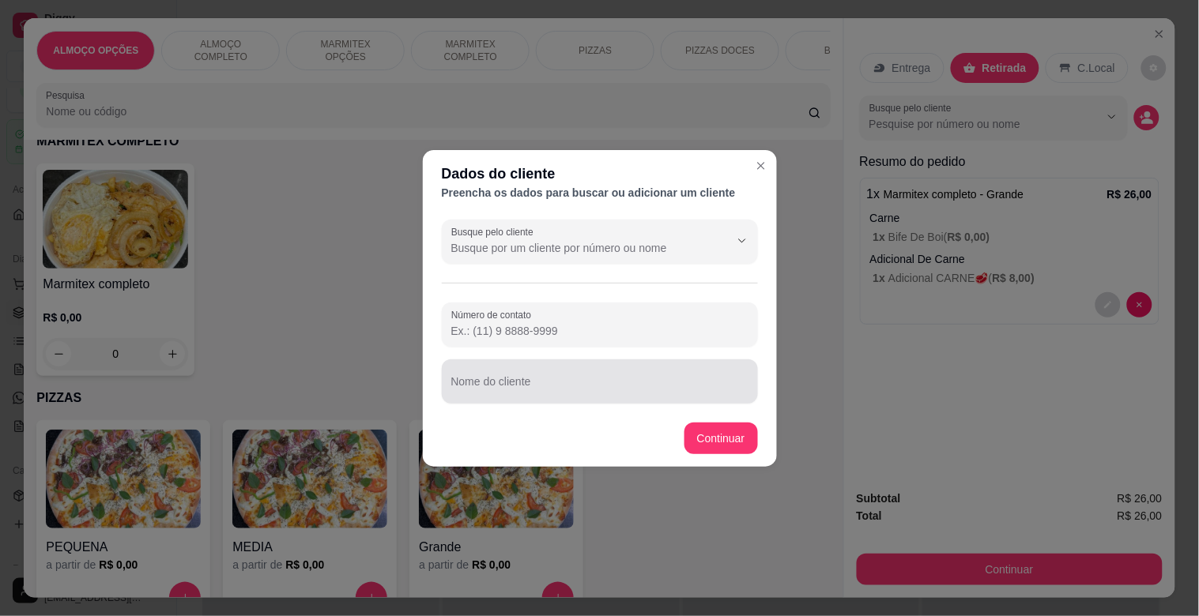
click at [581, 366] on div at bounding box center [599, 382] width 297 height 32
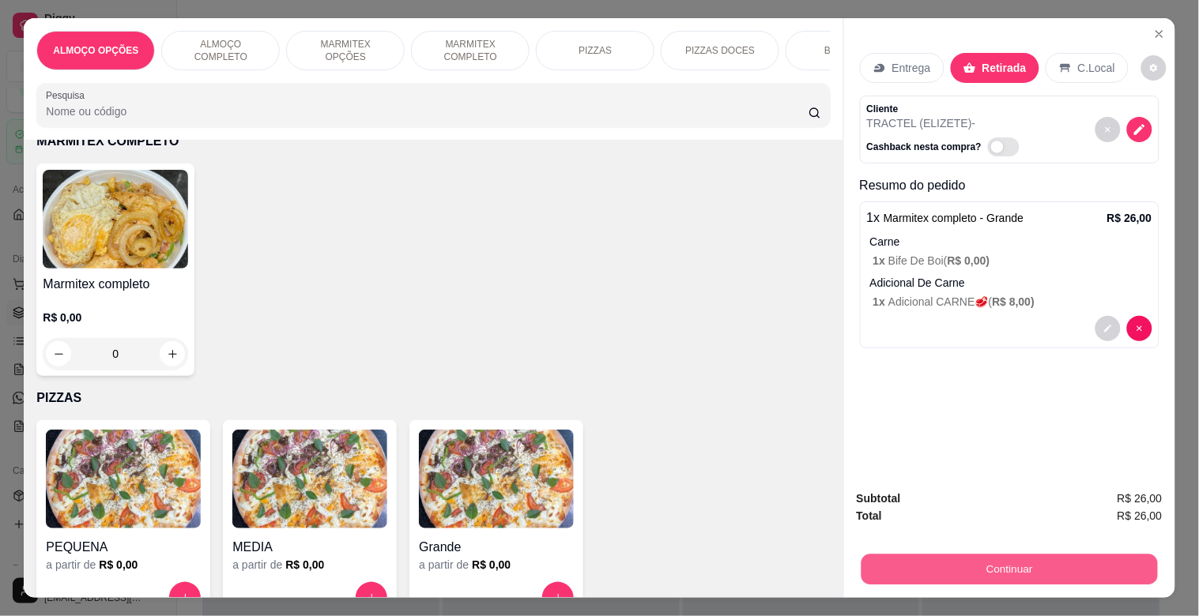
click at [950, 561] on button "Continuar" at bounding box center [1009, 569] width 296 height 31
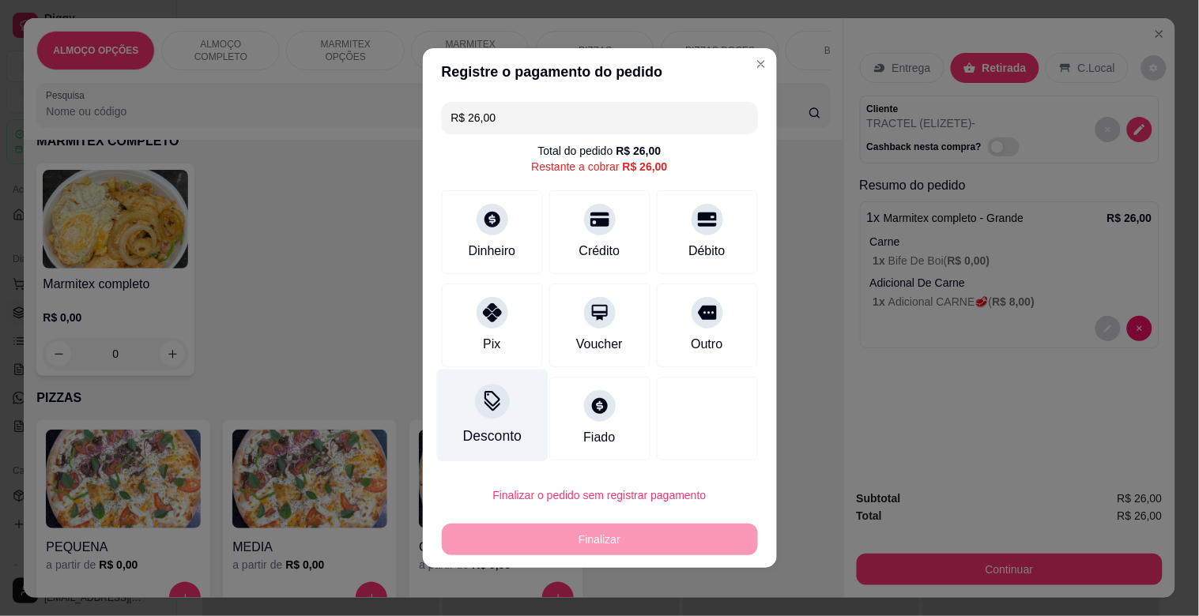
click at [494, 397] on div at bounding box center [492, 401] width 35 height 35
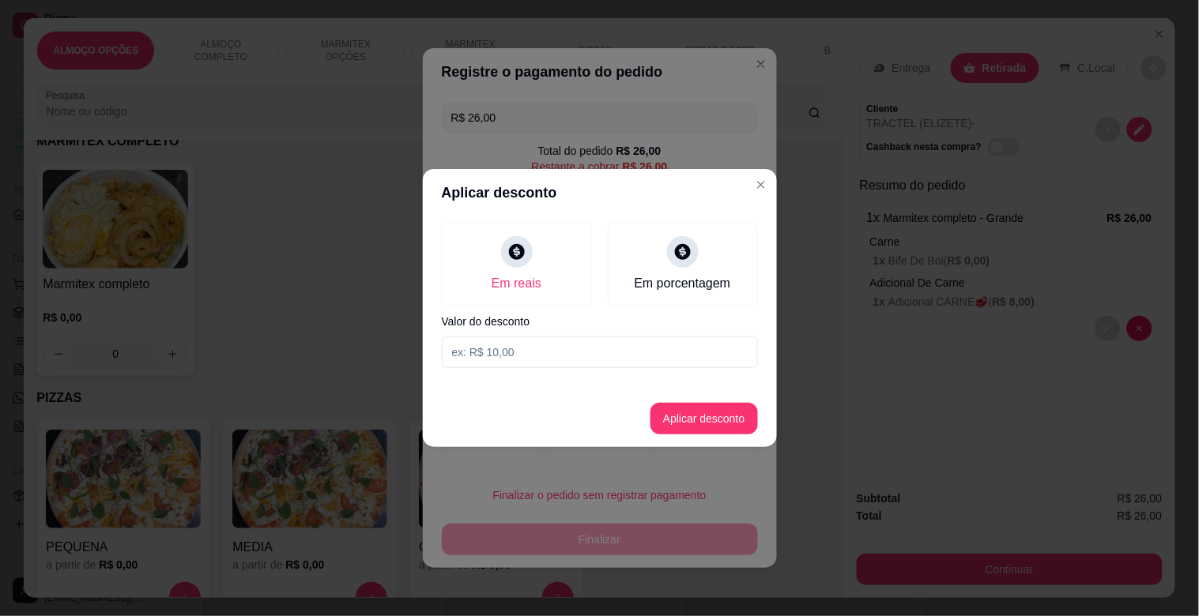
click at [518, 352] on input at bounding box center [600, 353] width 316 height 32
click at [702, 417] on button "Aplicar desconto" at bounding box center [703, 419] width 107 height 32
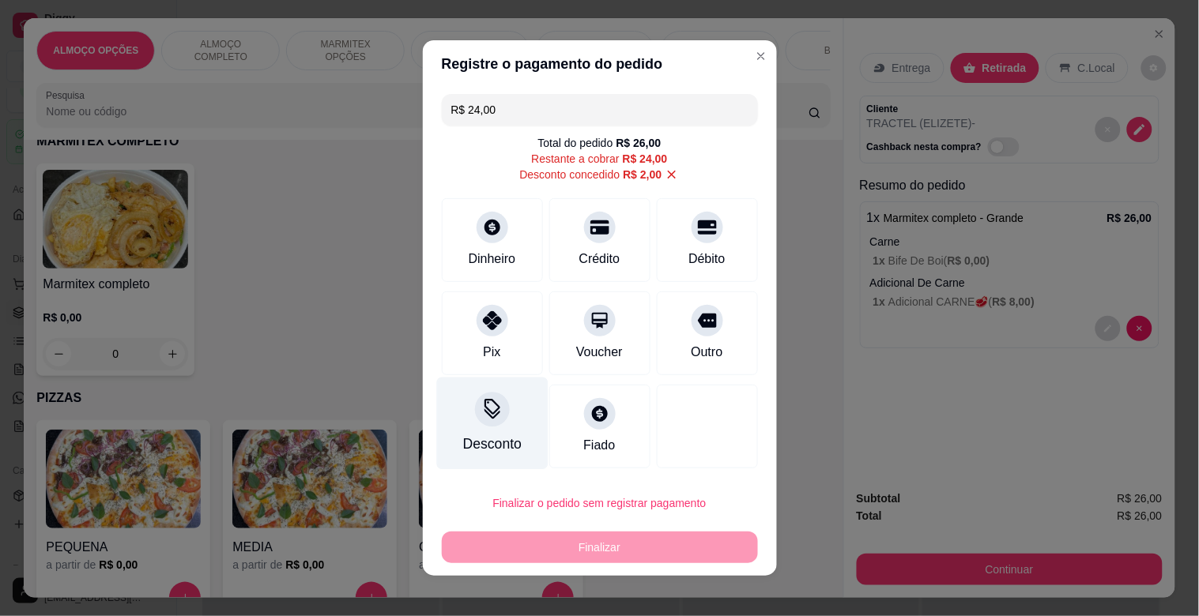
click at [500, 409] on div at bounding box center [492, 409] width 35 height 35
click at [665, 172] on icon at bounding box center [672, 175] width 14 height 14
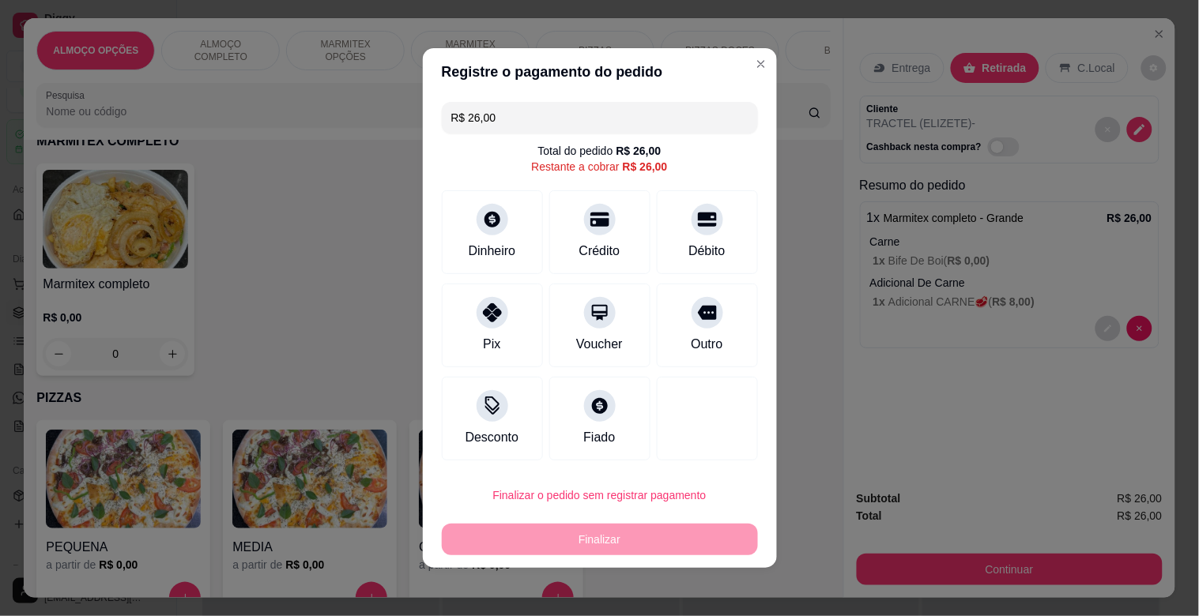
click at [659, 172] on div "Total do pedido R$ 26,00 Restante a cobrar R$ 26,00" at bounding box center [600, 159] width 316 height 32
drag, startPoint x: 694, startPoint y: 334, endPoint x: 648, endPoint y: 352, distance: 49.3
click at [691, 335] on div "Outro" at bounding box center [707, 344] width 32 height 19
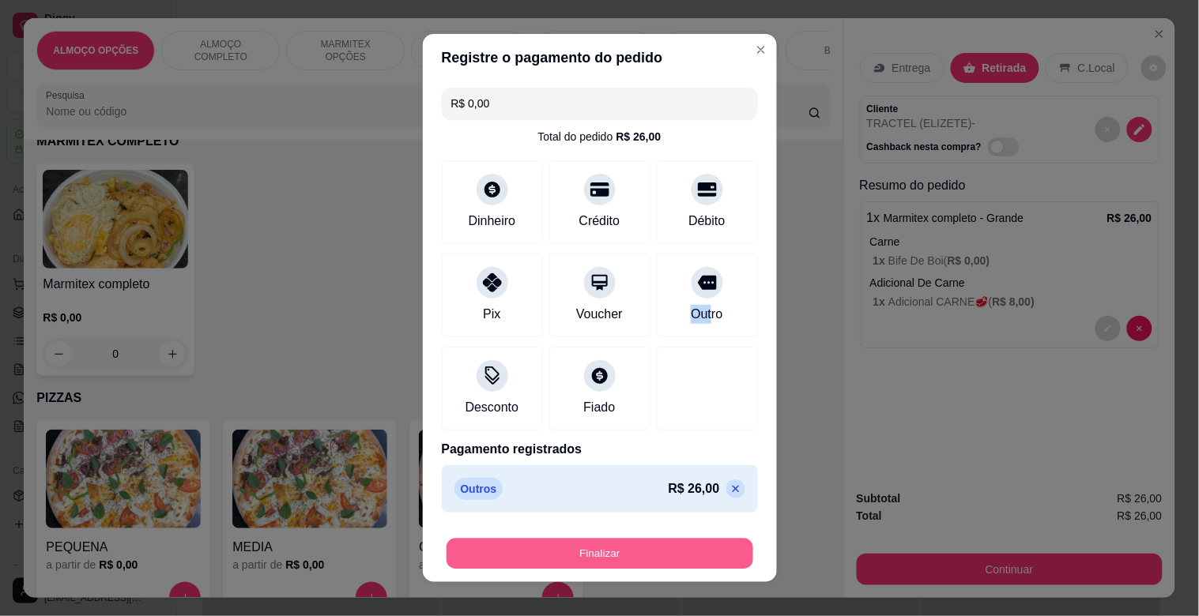
click at [609, 552] on button "Finalizar" at bounding box center [600, 554] width 307 height 31
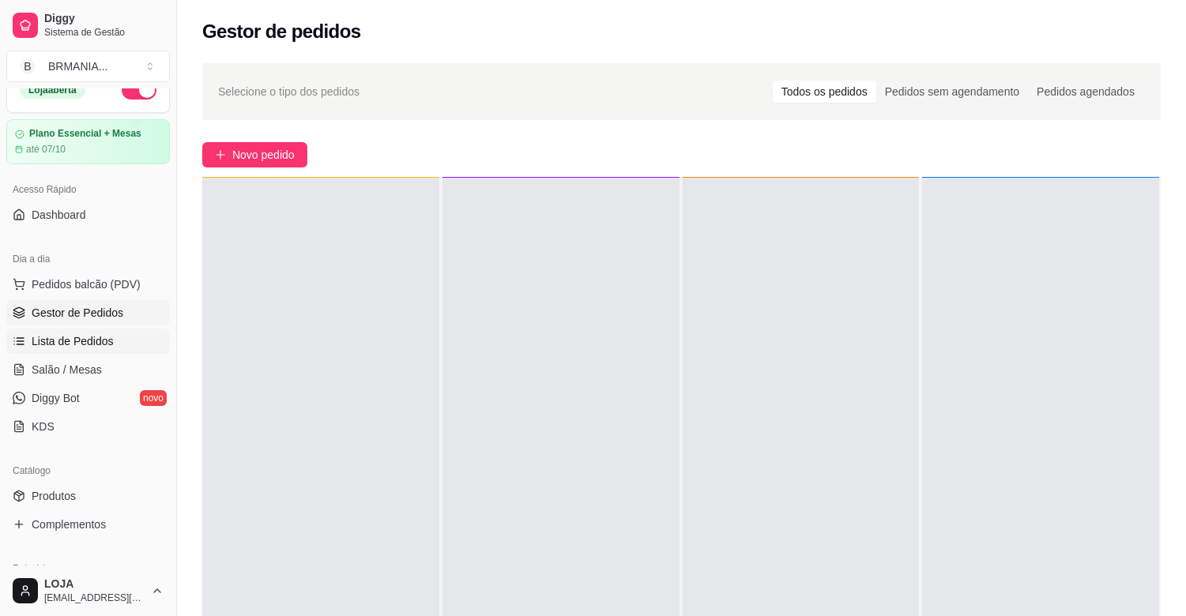
click at [97, 329] on link "Lista de Pedidos" at bounding box center [88, 341] width 164 height 25
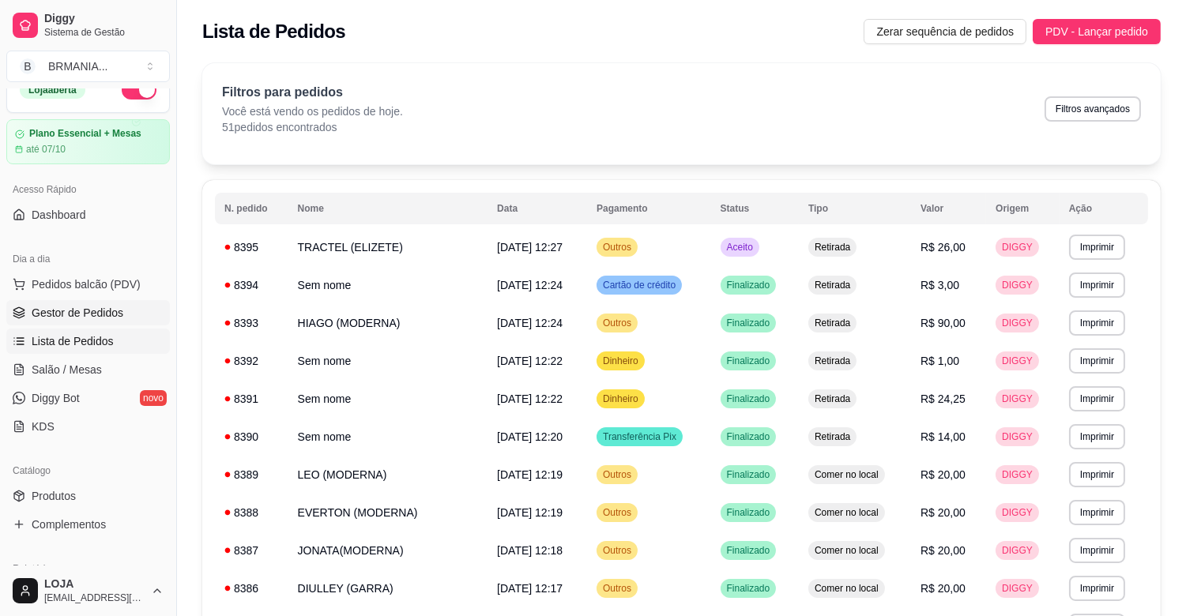
click at [119, 318] on span "Gestor de Pedidos" at bounding box center [78, 313] width 92 height 16
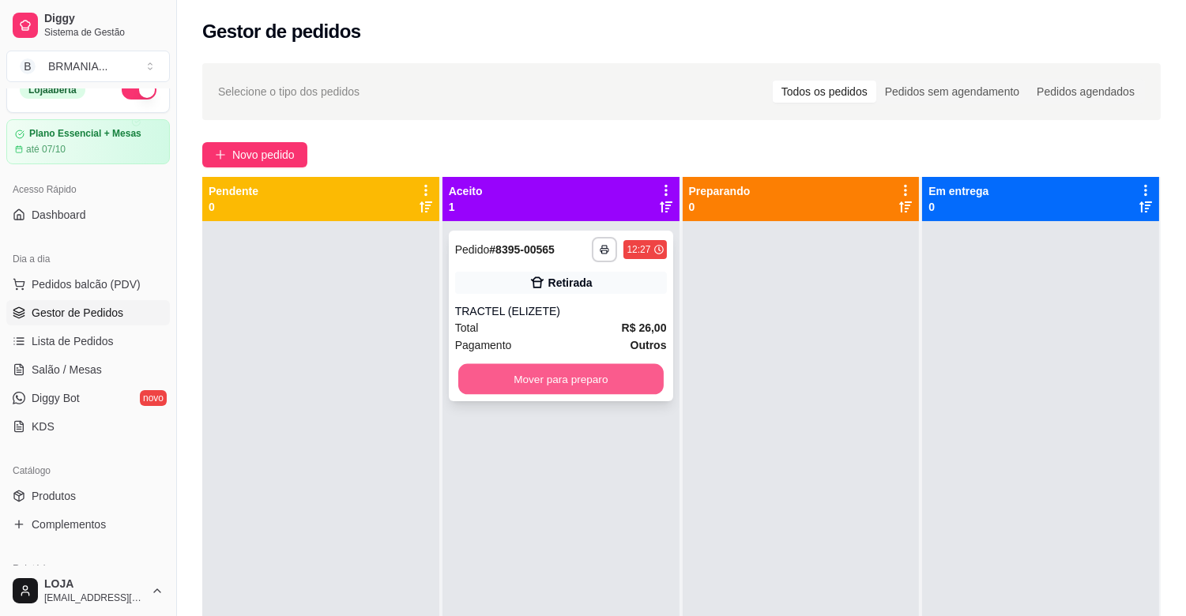
click at [601, 373] on button "Mover para preparo" at bounding box center [560, 379] width 205 height 31
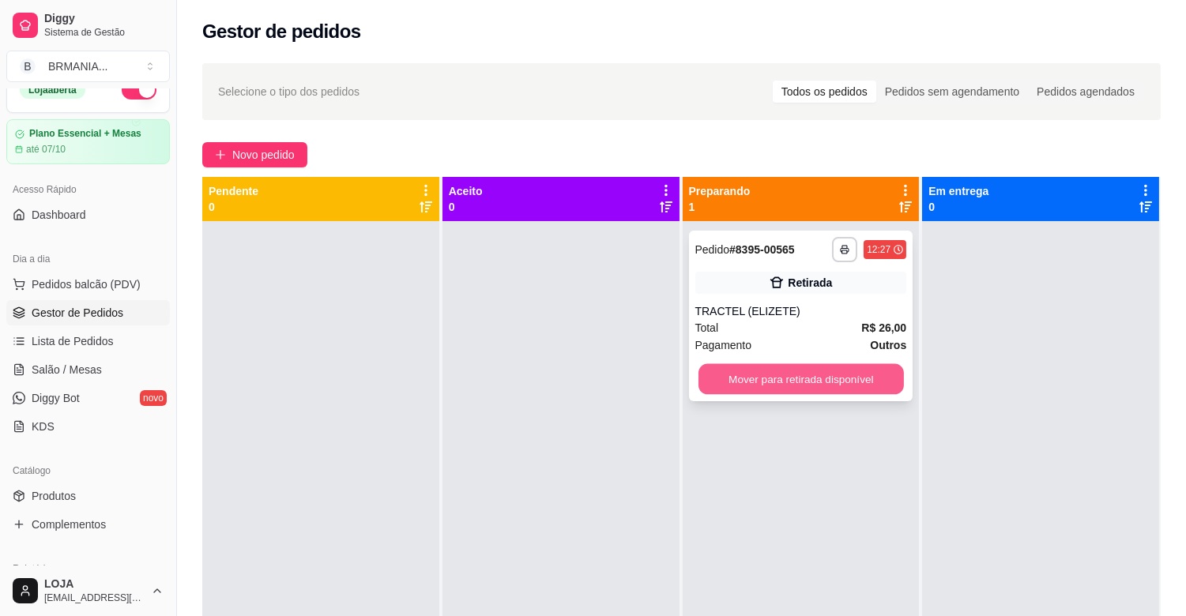
click at [778, 380] on button "Mover para retirada disponível" at bounding box center [801, 379] width 205 height 31
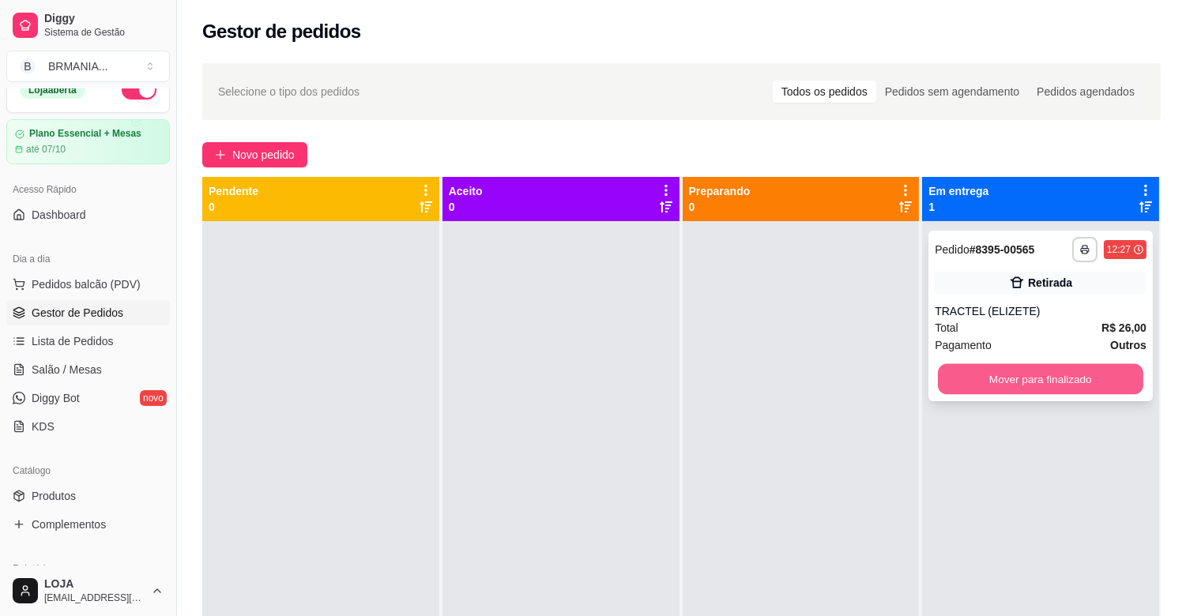
click at [1044, 379] on button "Mover para finalizado" at bounding box center [1040, 379] width 205 height 31
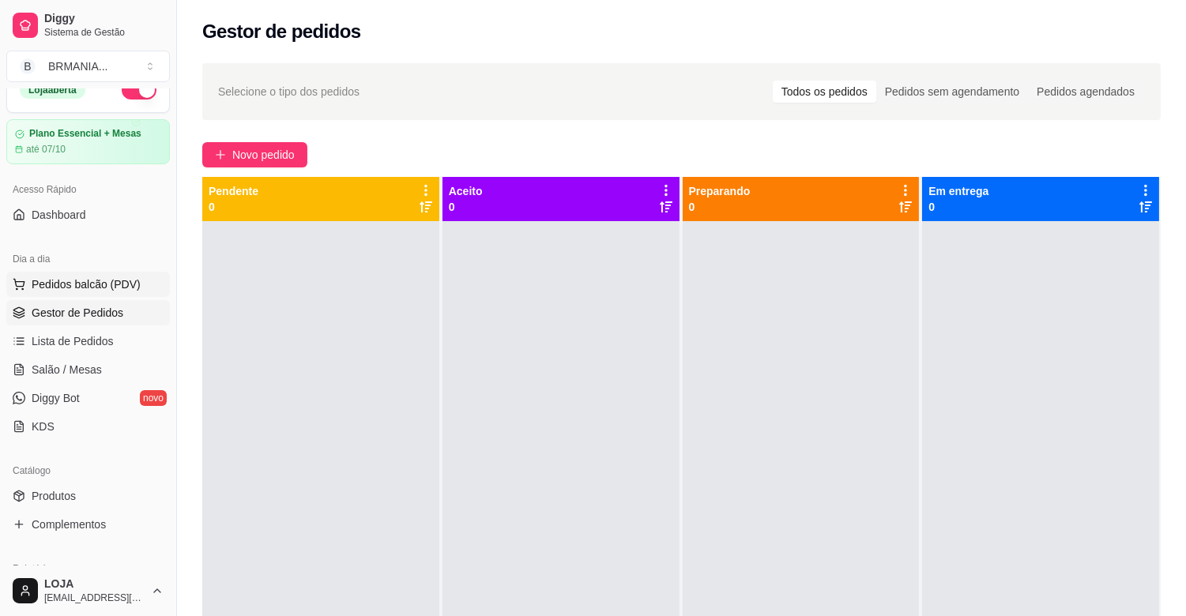
click at [128, 281] on span "Pedidos balcão (PDV)" at bounding box center [86, 285] width 109 height 16
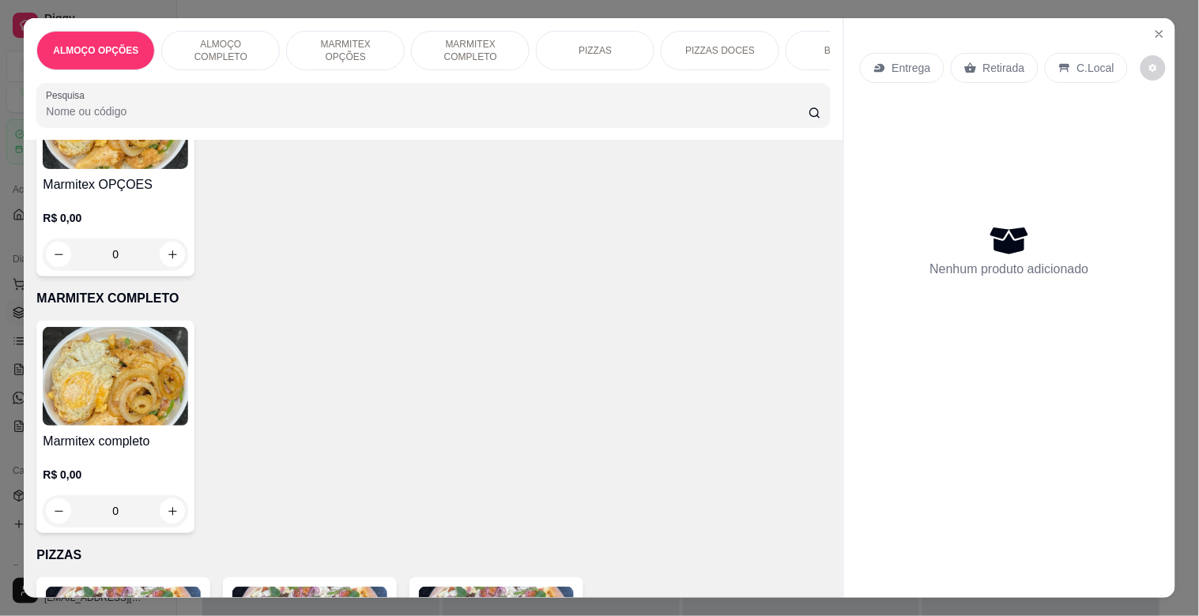
scroll to position [649, 0]
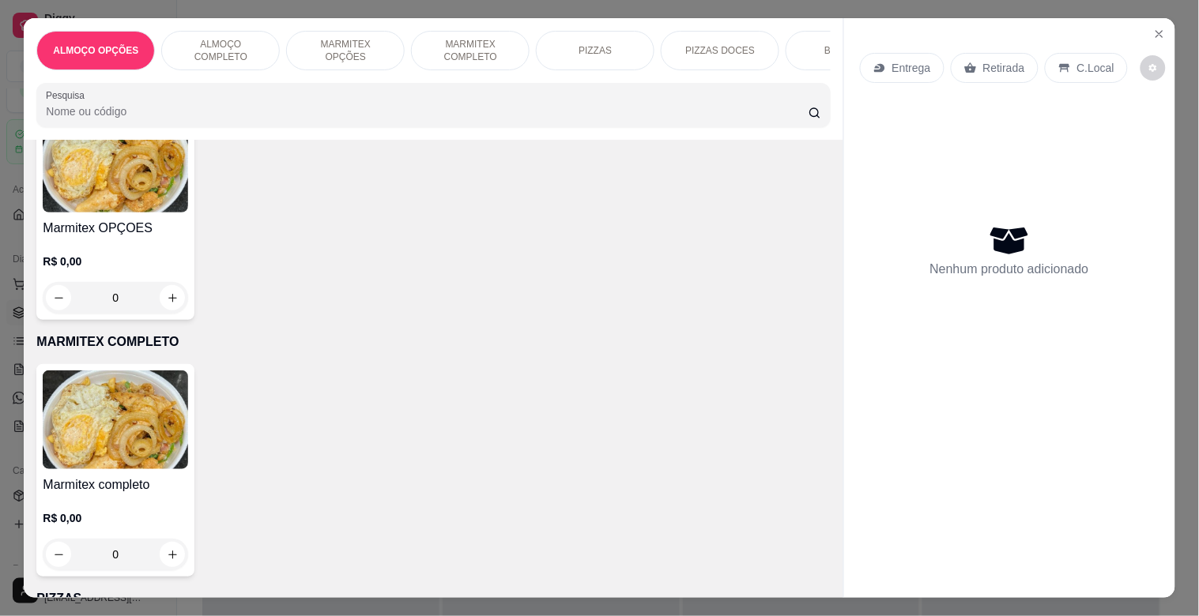
click at [151, 446] on img at bounding box center [115, 420] width 145 height 99
click at [89, 467] on img at bounding box center [115, 420] width 145 height 99
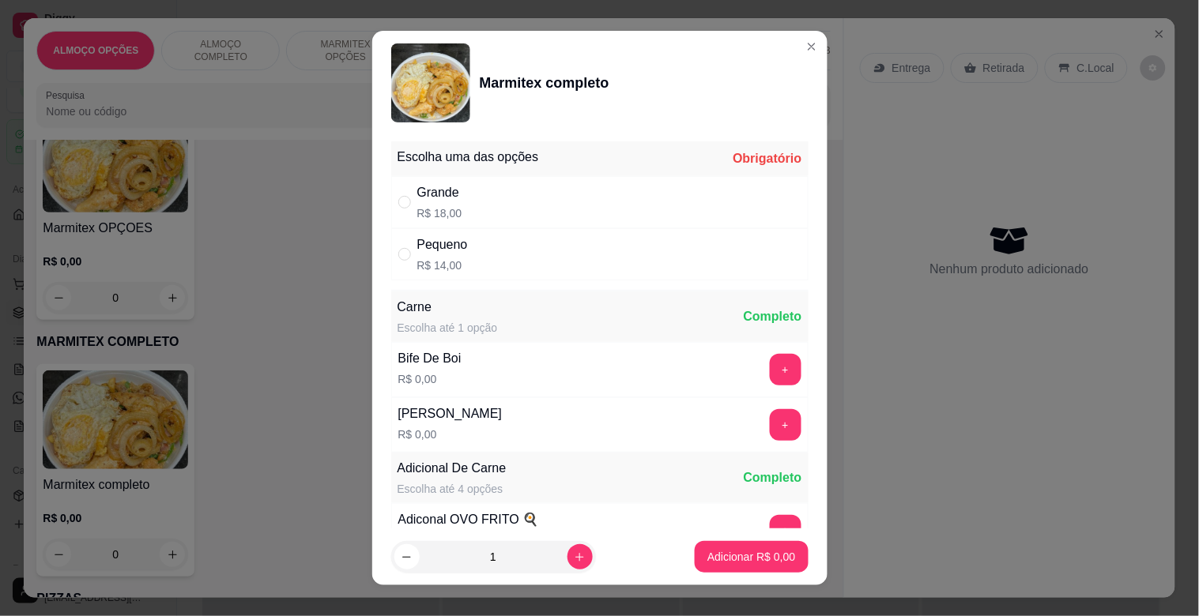
click at [428, 264] on p "R$ 14,00" at bounding box center [442, 266] width 51 height 16
click at [770, 425] on button "+" at bounding box center [786, 425] width 32 height 32
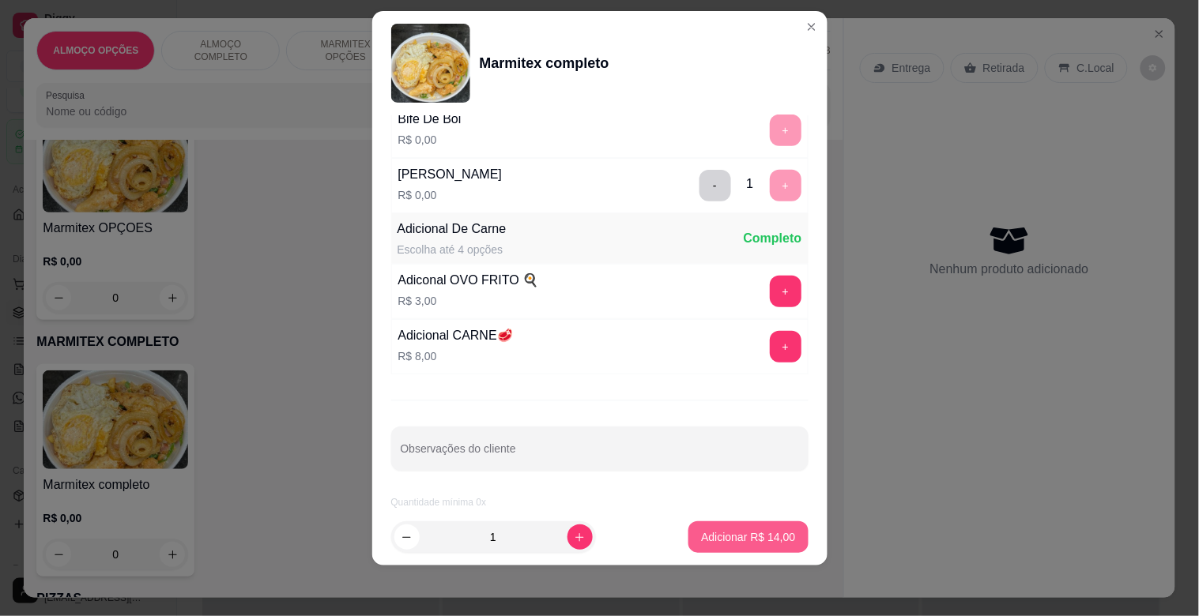
scroll to position [221, 0]
click at [723, 535] on p "Adicionar R$ 14,00" at bounding box center [748, 538] width 94 height 16
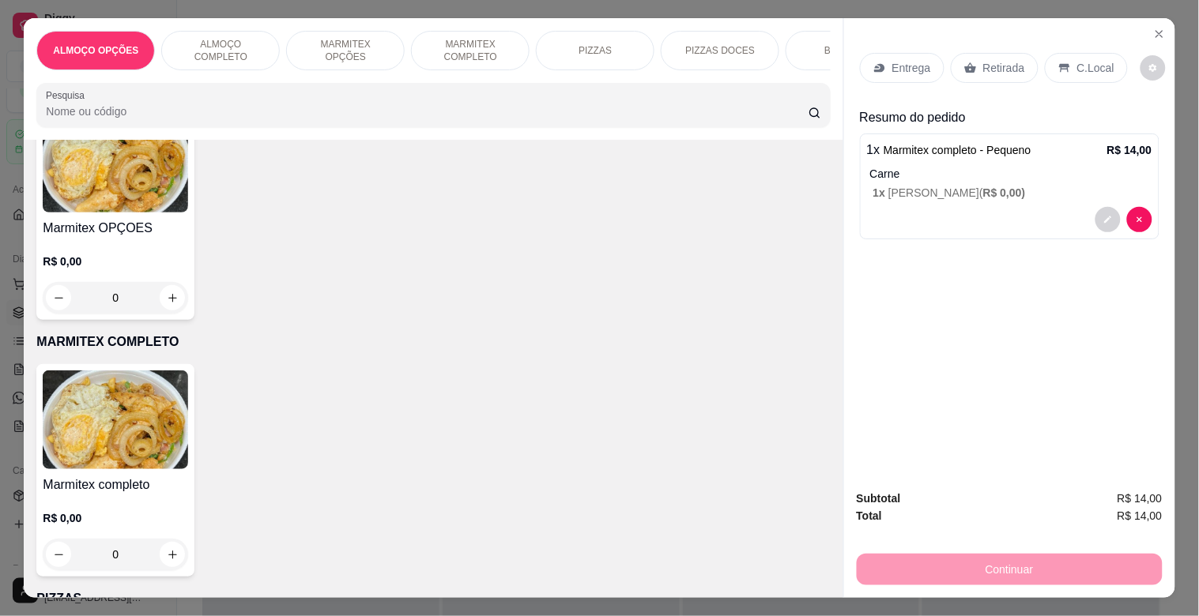
click at [990, 60] on p "Retirada" at bounding box center [1004, 68] width 42 height 16
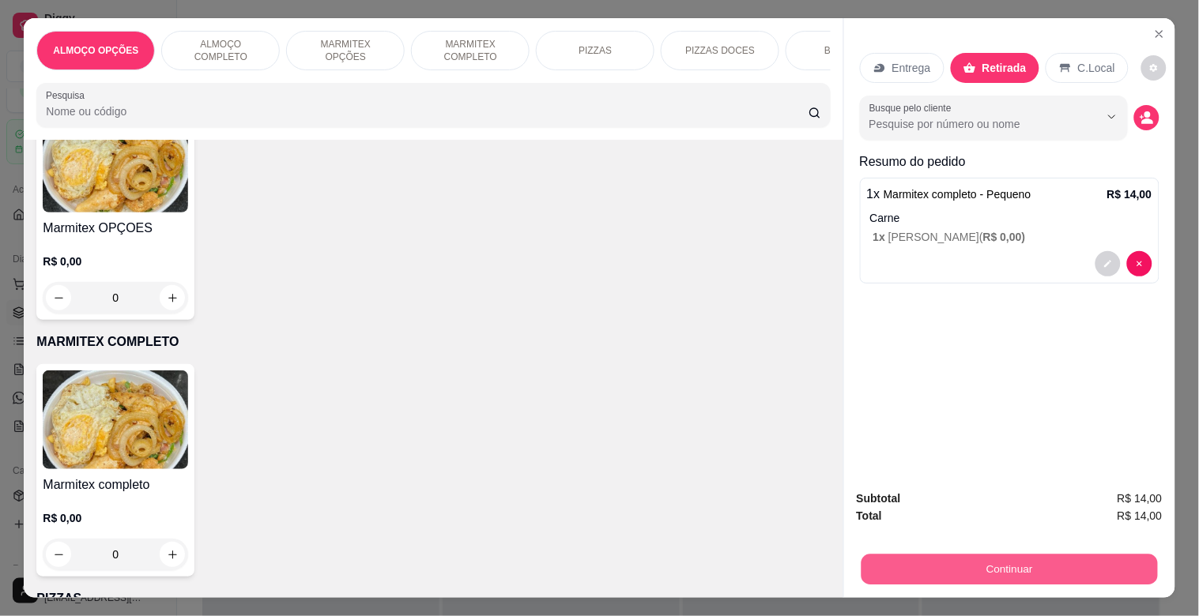
click at [1013, 566] on button "Continuar" at bounding box center [1009, 569] width 296 height 31
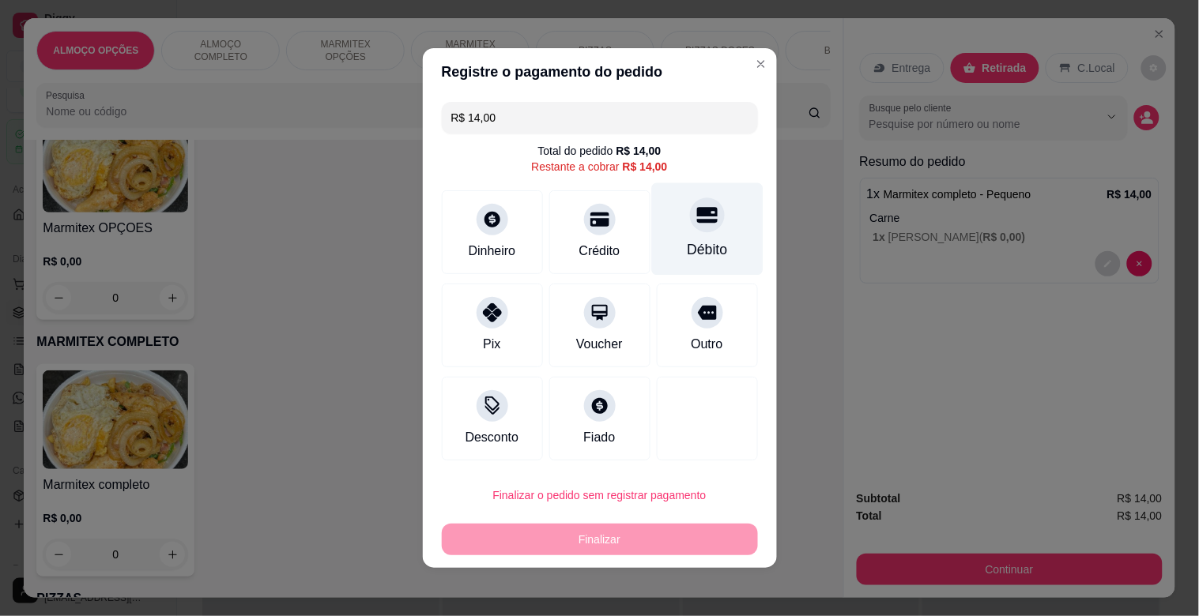
click at [690, 254] on div "Débito" at bounding box center [707, 249] width 40 height 21
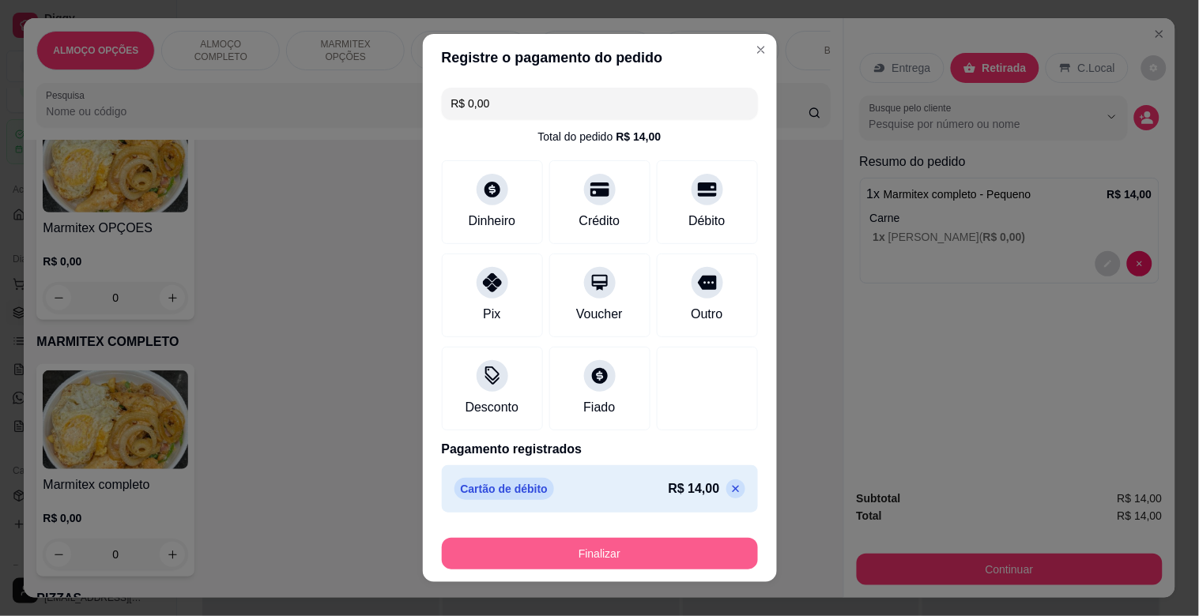
click at [606, 551] on button "Finalizar" at bounding box center [600, 554] width 316 height 32
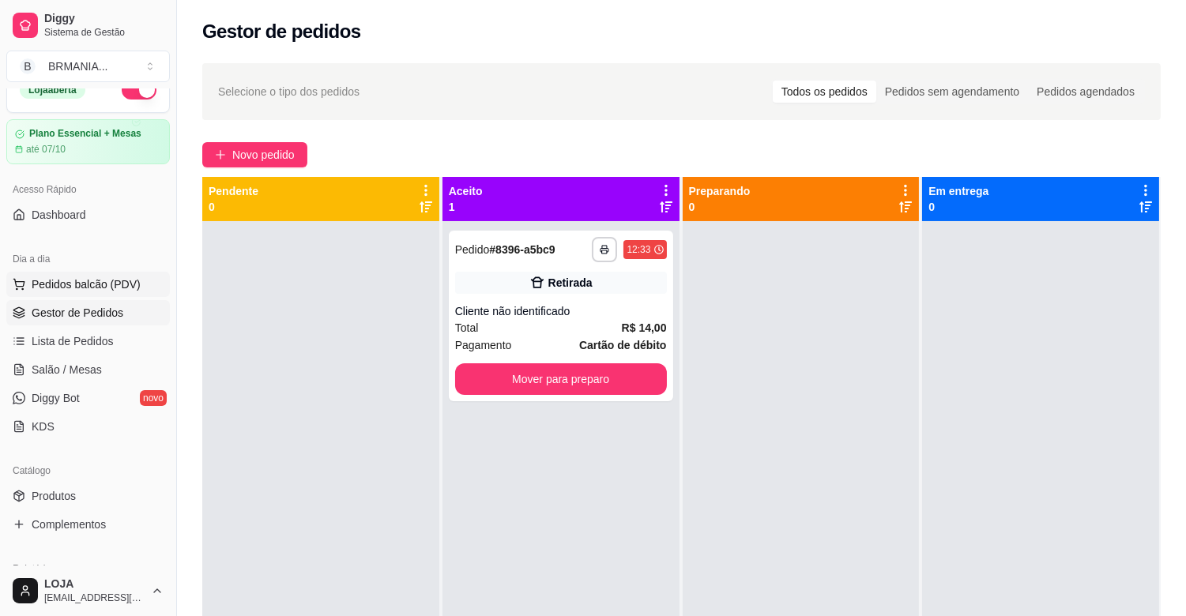
click at [134, 278] on span "Pedidos balcão (PDV)" at bounding box center [86, 285] width 109 height 16
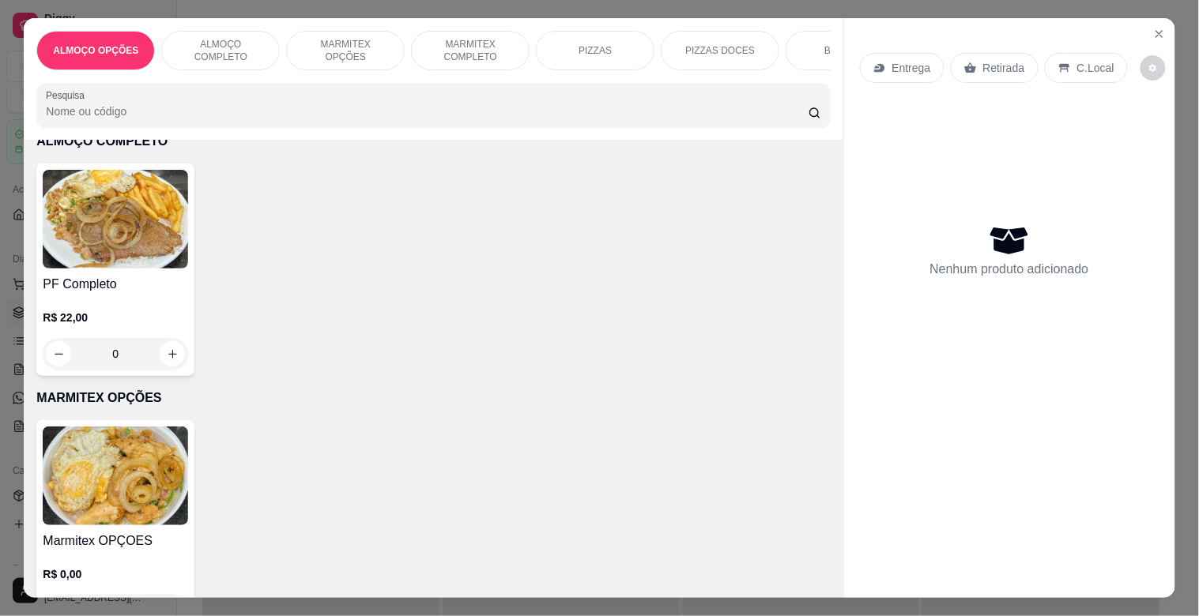
scroll to position [312, 0]
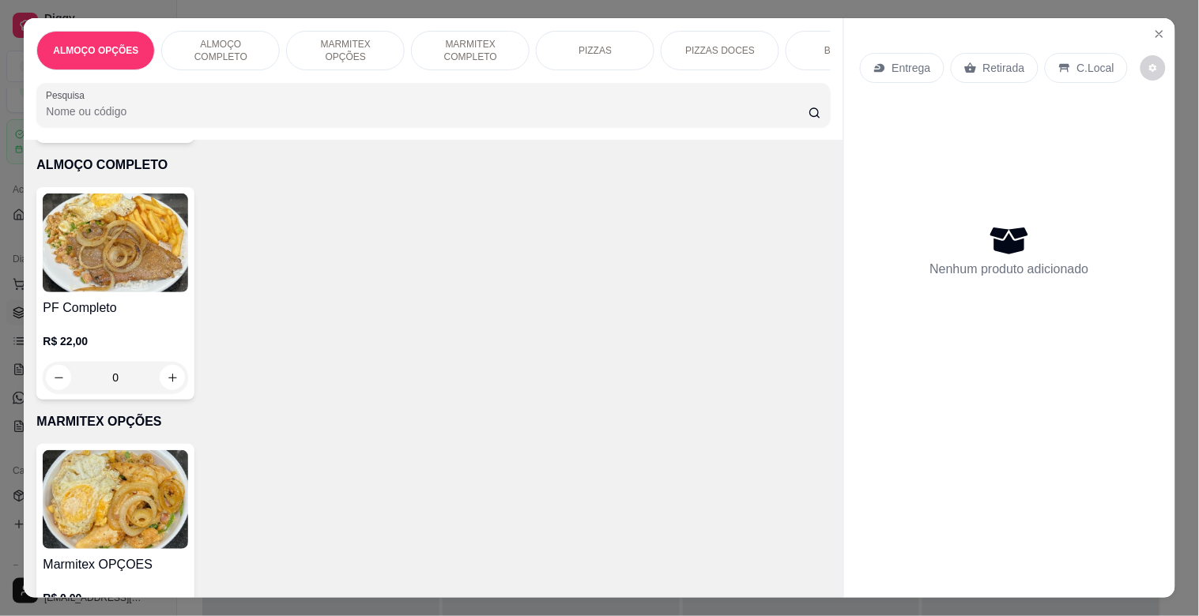
click at [26, 227] on div "Item avulso ALMOÇO OPÇÕES Prato do dia opções R$ 22,00 0 ALMOÇO COMPLETO PF Com…" at bounding box center [433, 369] width 819 height 458
click at [69, 241] on img at bounding box center [115, 243] width 145 height 99
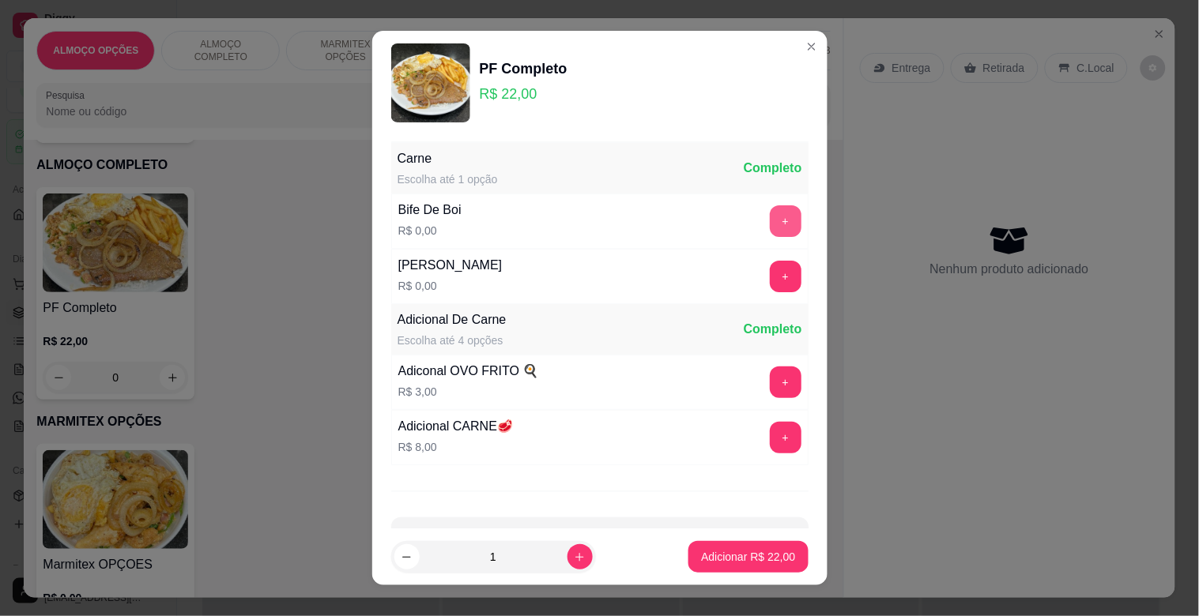
click at [770, 221] on button "+" at bounding box center [786, 221] width 32 height 32
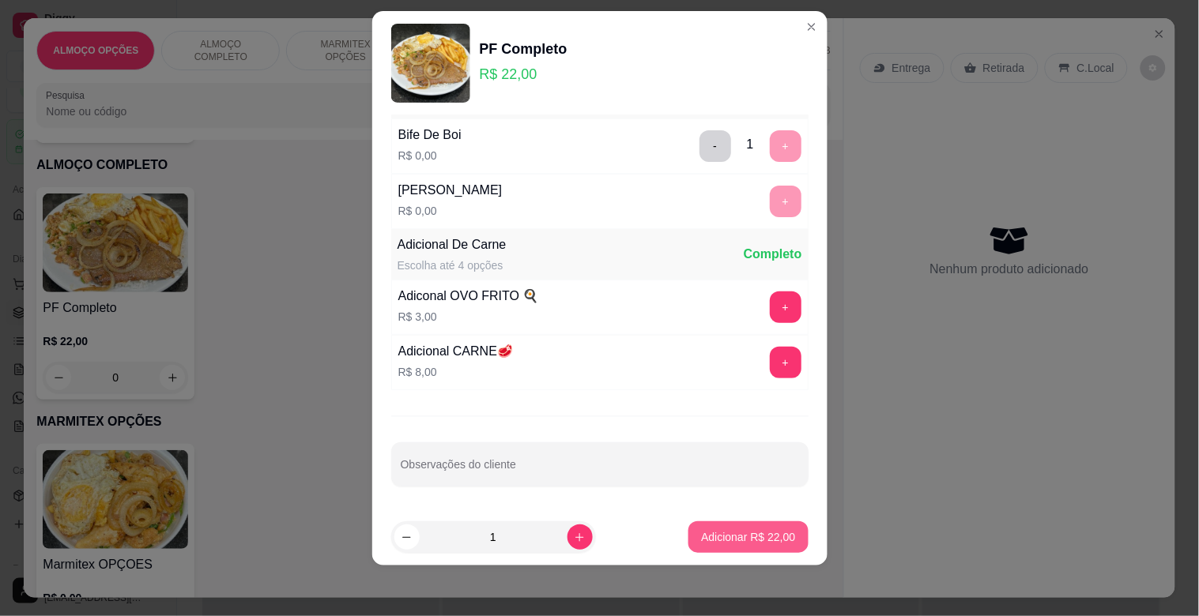
click at [729, 530] on p "Adicionar R$ 22,00" at bounding box center [748, 538] width 94 height 16
drag, startPoint x: 729, startPoint y: 530, endPoint x: 726, endPoint y: 504, distance: 25.6
click at [729, 530] on div "Marmitex OPÇOES R$ 0,00 0" at bounding box center [432, 550] width 793 height 213
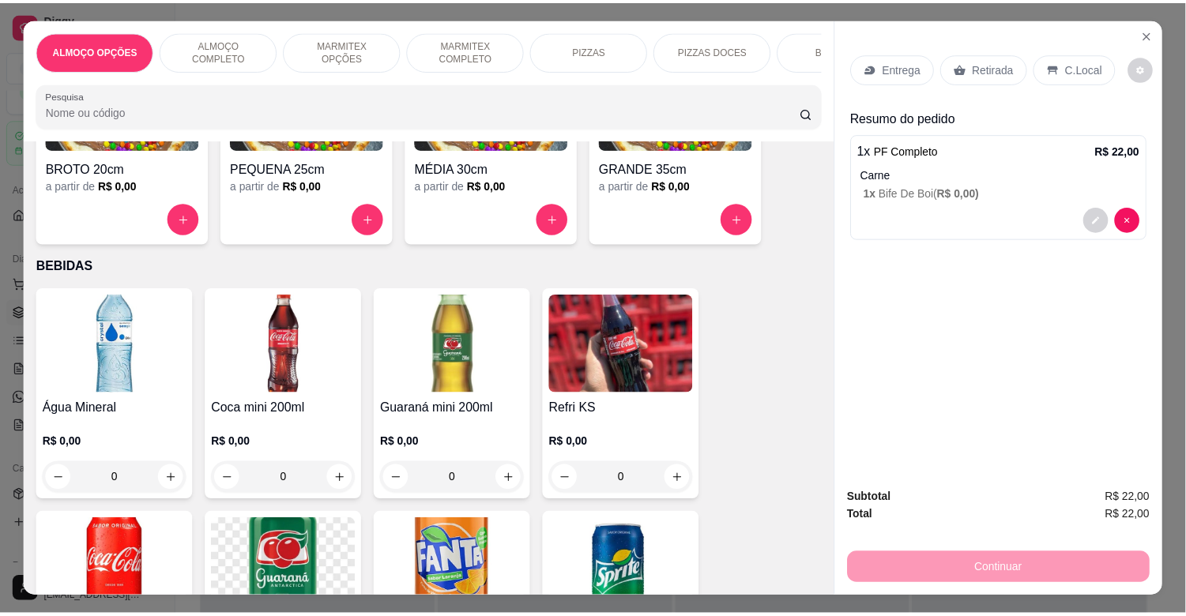
scroll to position [1364, 0]
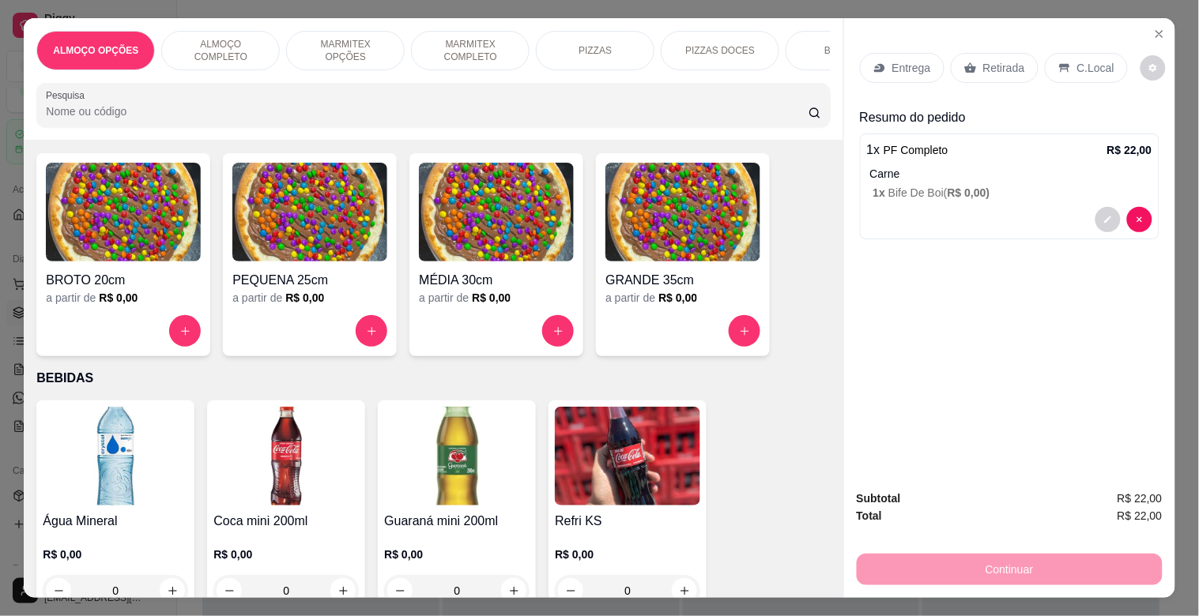
click at [632, 525] on h4 "Refri KS" at bounding box center [627, 521] width 145 height 19
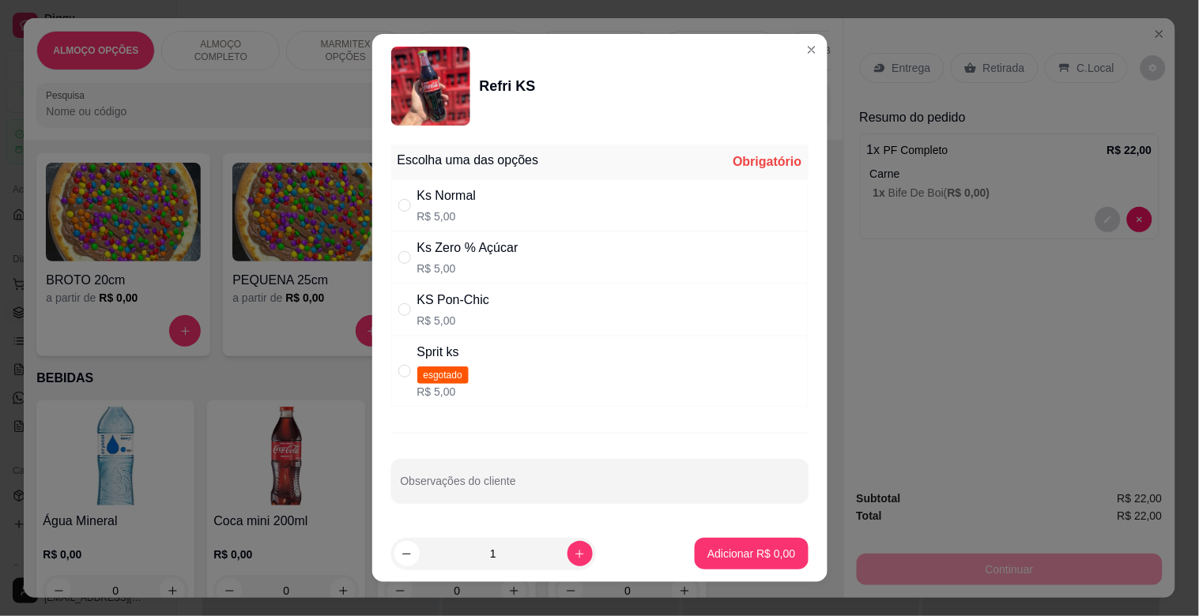
click at [472, 200] on div "Ks Normal R$ 5,00" at bounding box center [599, 205] width 417 height 52
click at [745, 548] on p "Adicionar R$ 5,00" at bounding box center [751, 554] width 88 height 16
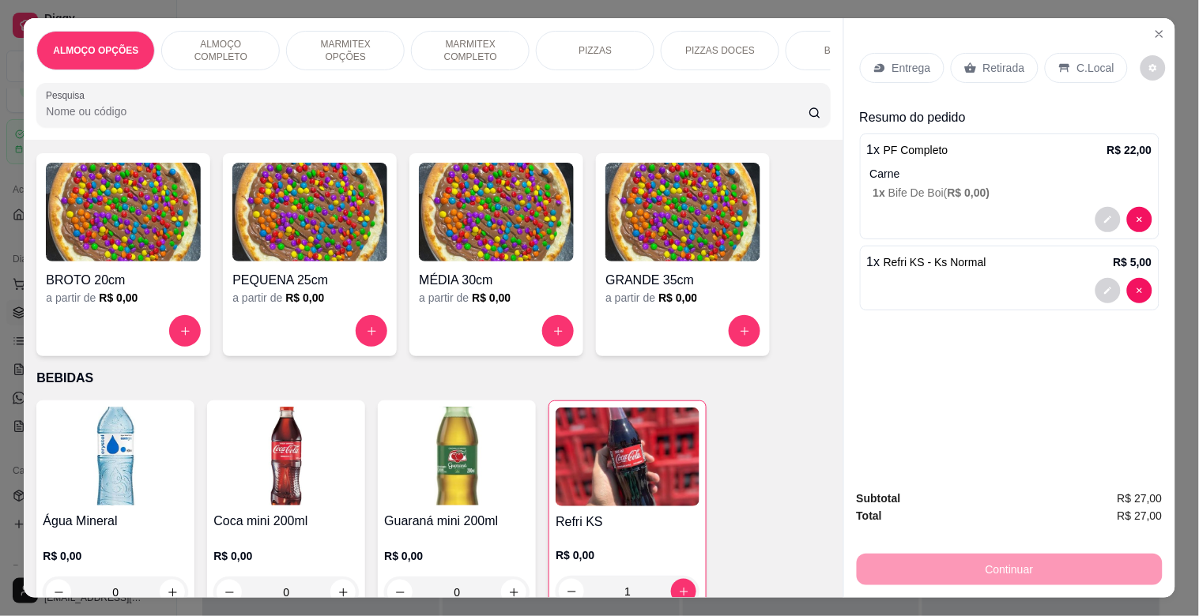
click at [1084, 60] on p "C.Local" at bounding box center [1095, 68] width 37 height 16
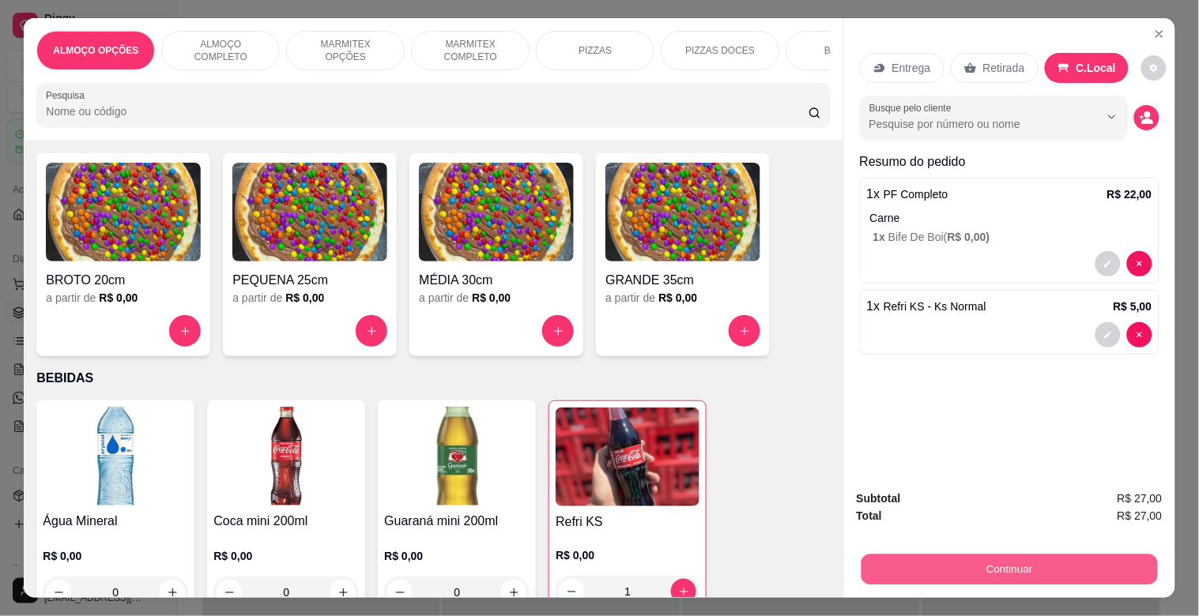
click at [1038, 556] on button "Continuar" at bounding box center [1009, 569] width 296 height 31
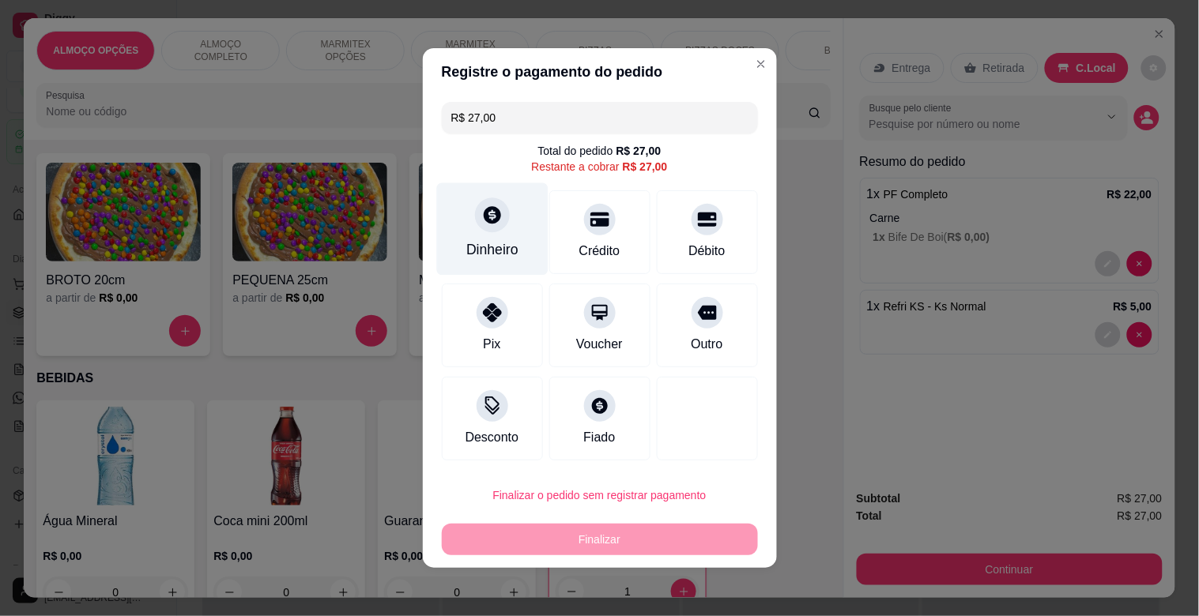
click at [473, 251] on div "Dinheiro" at bounding box center [492, 249] width 52 height 21
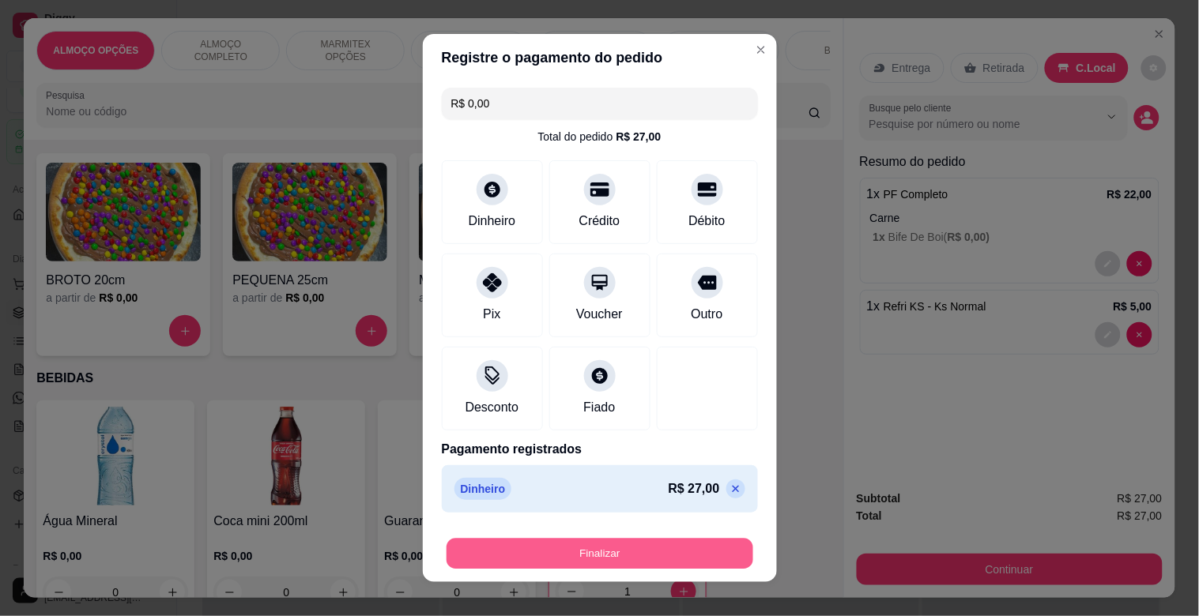
click at [635, 556] on button "Finalizar" at bounding box center [600, 554] width 307 height 31
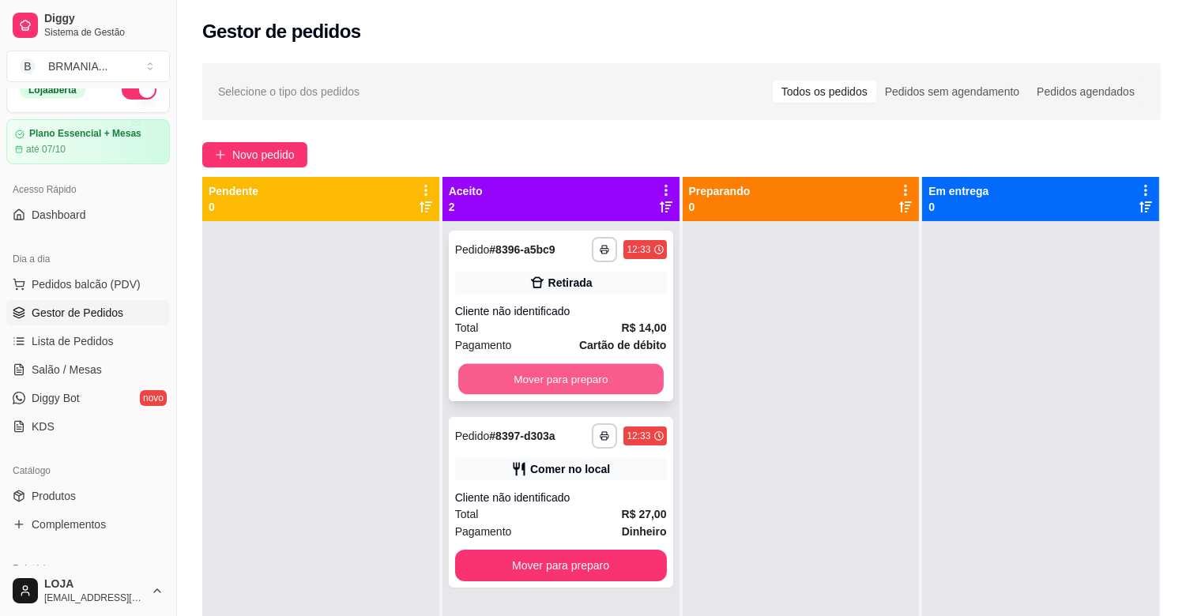
click at [527, 382] on button "Mover para preparo" at bounding box center [560, 379] width 205 height 31
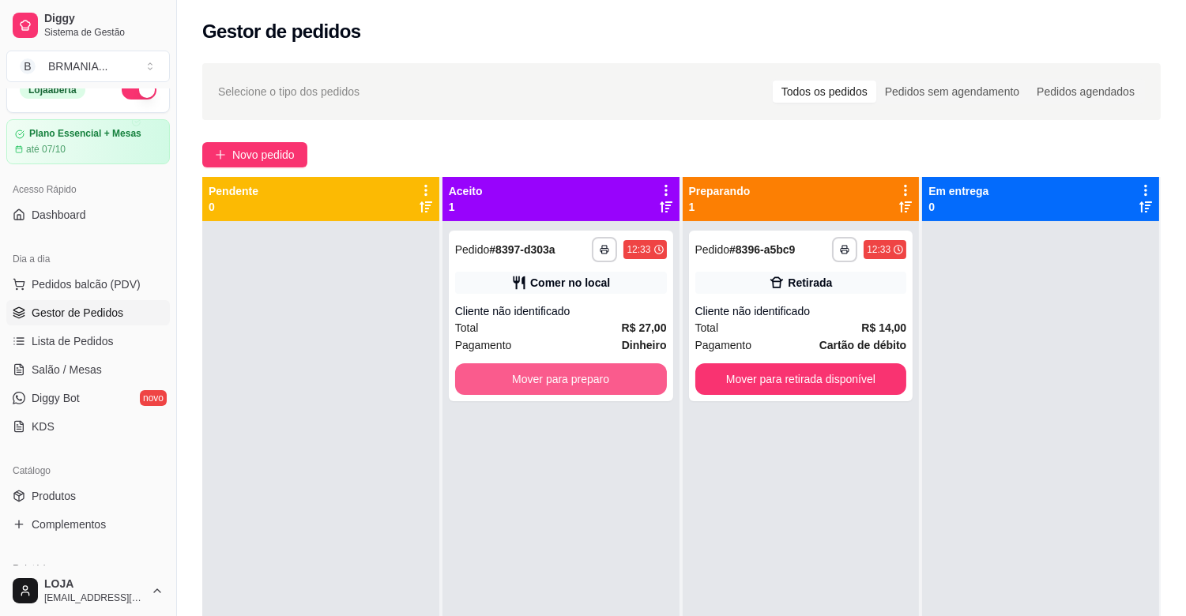
click at [527, 382] on button "Mover para preparo" at bounding box center [561, 380] width 212 height 32
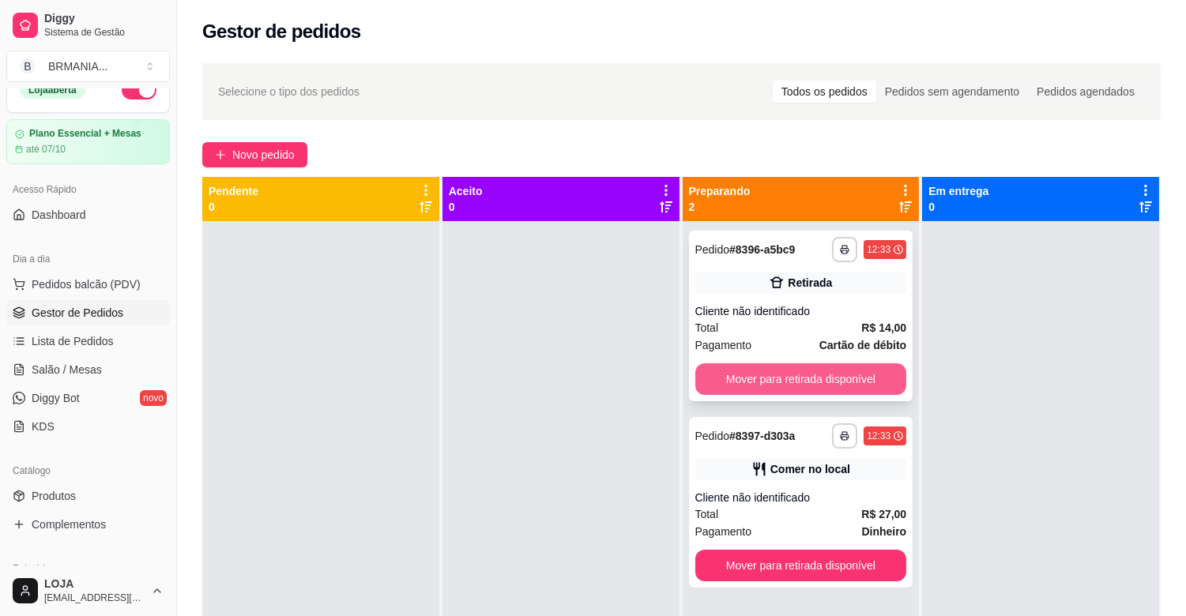
click at [736, 378] on button "Mover para retirada disponível" at bounding box center [801, 380] width 212 height 32
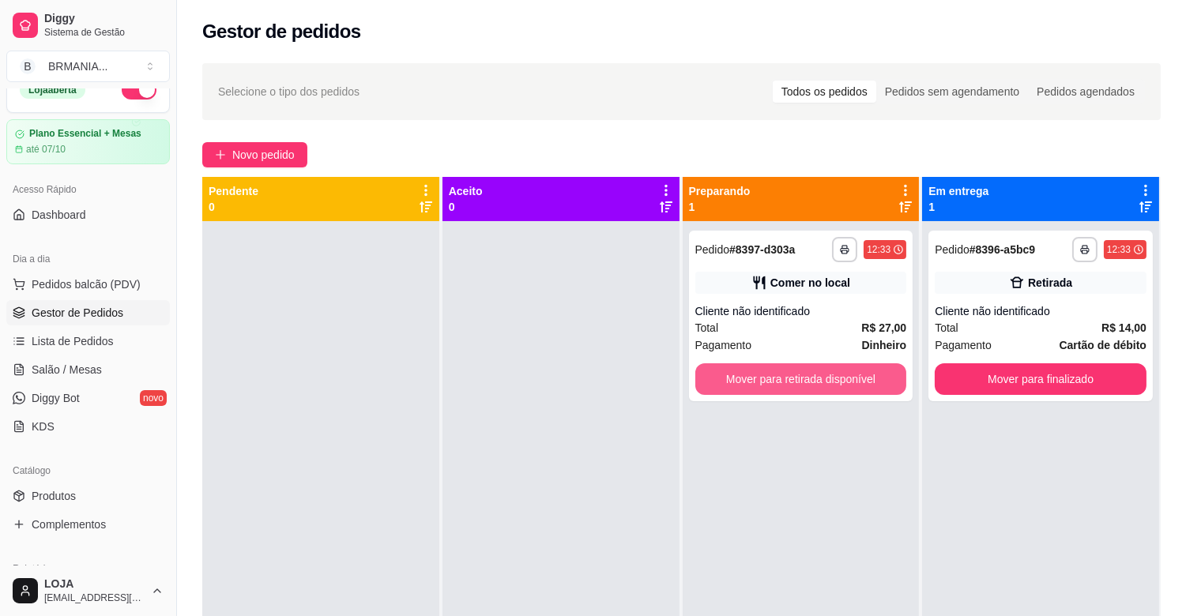
click at [737, 377] on button "Mover para retirada disponível" at bounding box center [801, 380] width 212 height 32
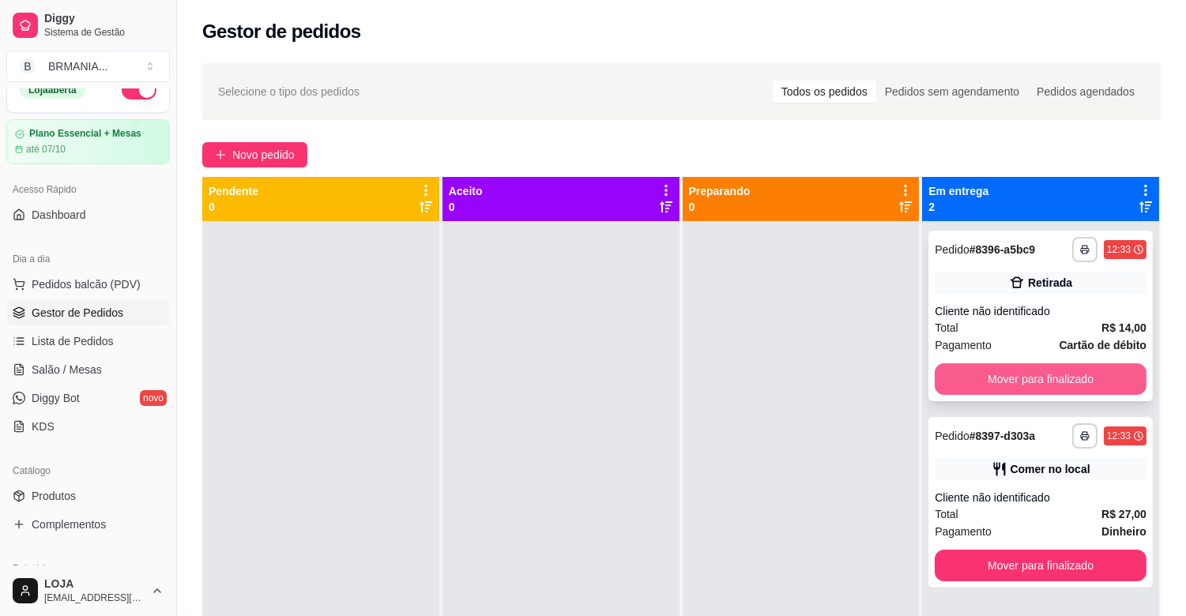
click at [1076, 370] on button "Mover para finalizado" at bounding box center [1041, 380] width 212 height 32
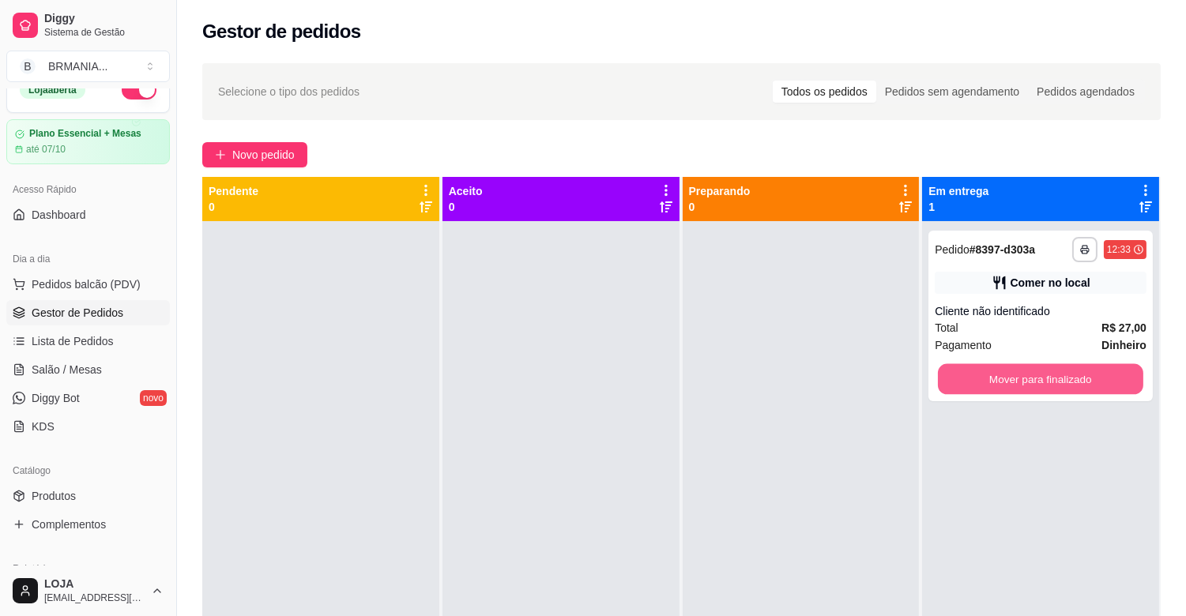
click at [1076, 369] on button "Mover para finalizado" at bounding box center [1040, 379] width 205 height 31
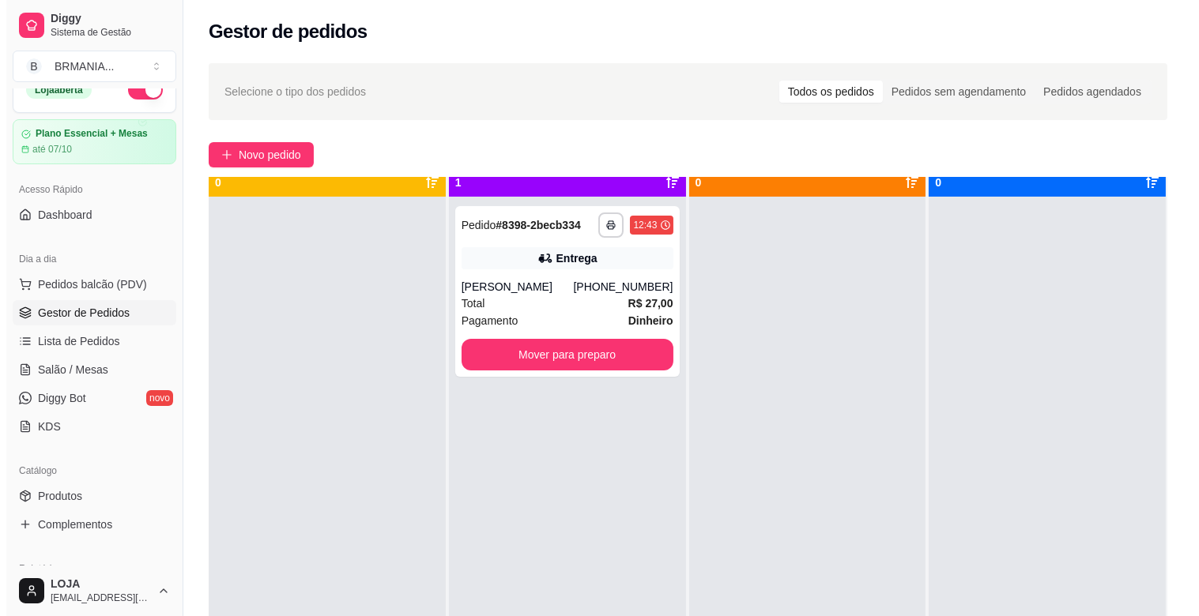
scroll to position [43, 0]
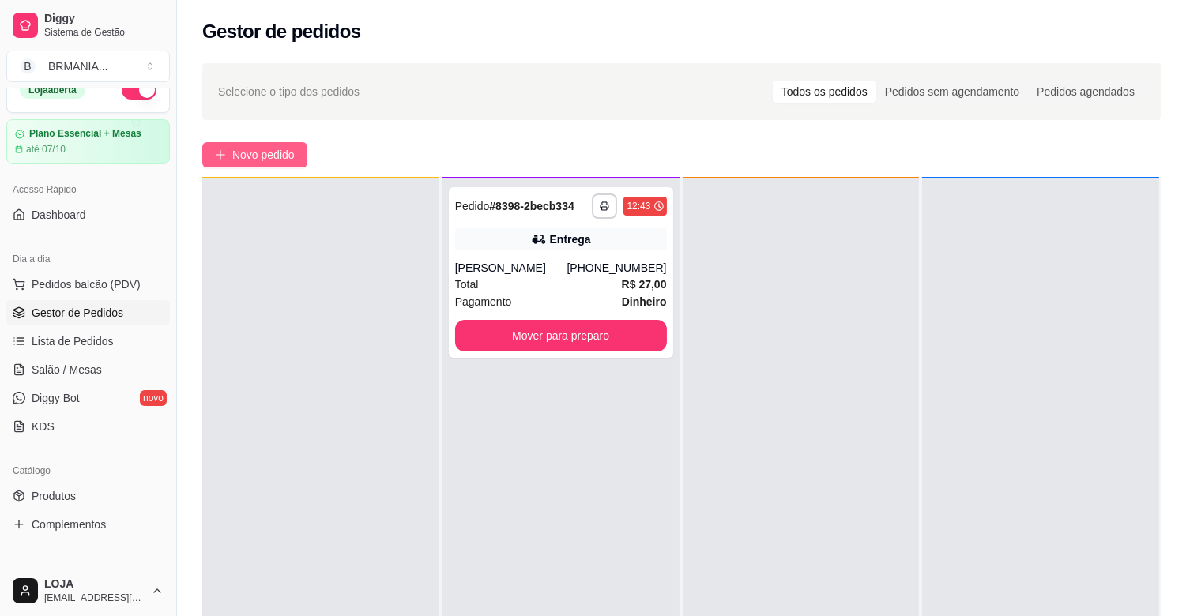
click at [250, 163] on span "Novo pedido" at bounding box center [263, 154] width 62 height 17
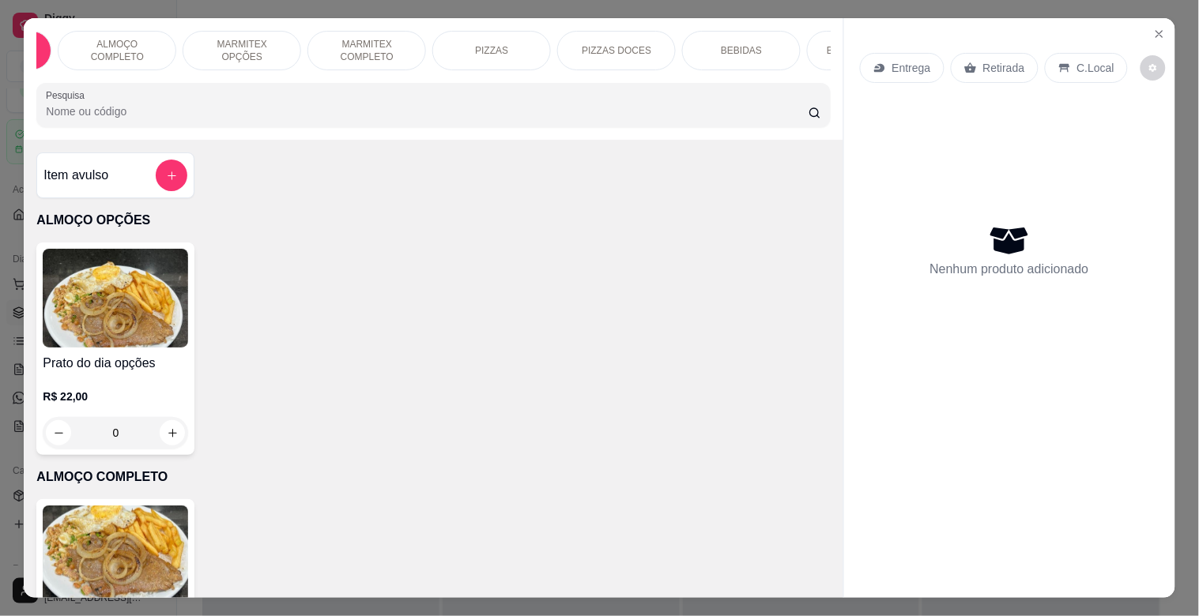
scroll to position [0, 105]
click at [751, 46] on p "BEBIDAS" at bounding box center [739, 50] width 41 height 13
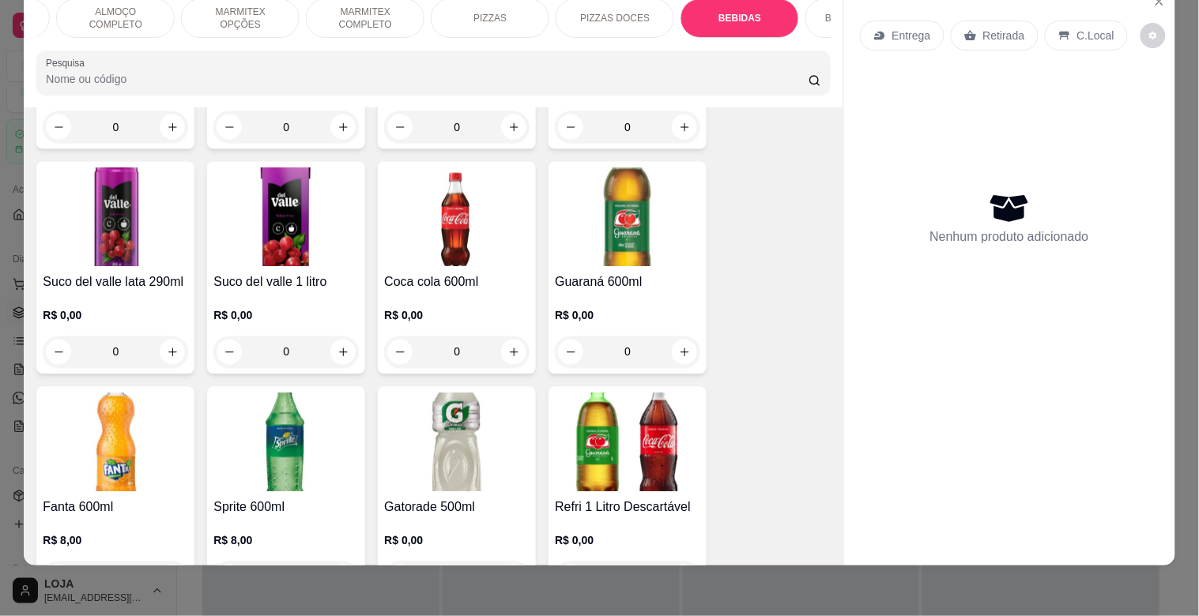
scroll to position [2295, 0]
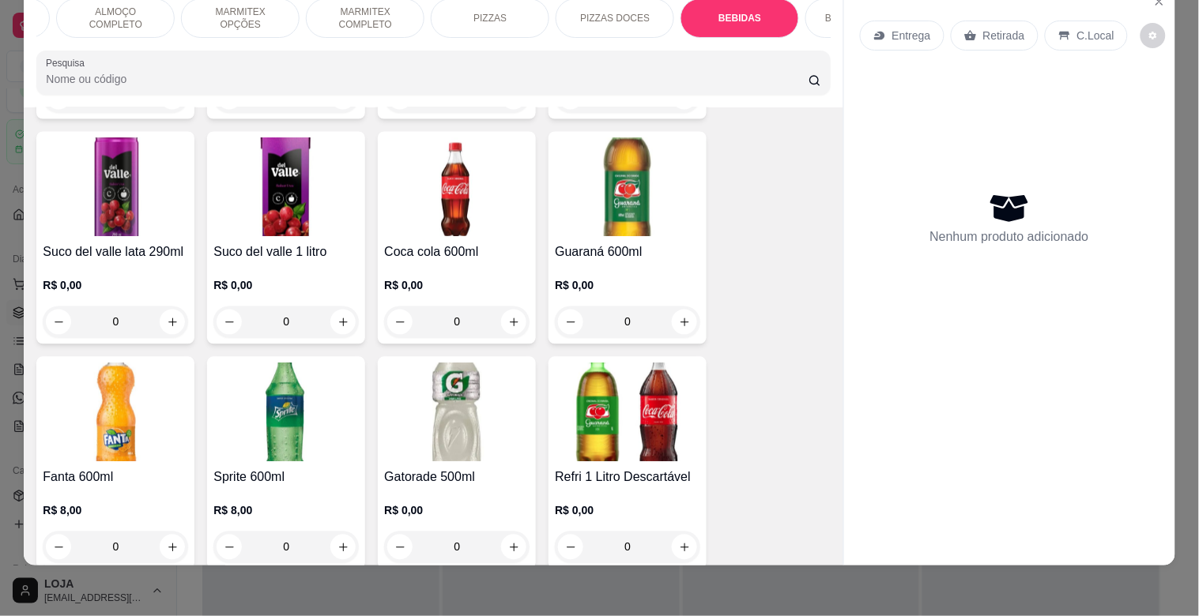
click at [493, 420] on img at bounding box center [456, 413] width 145 height 99
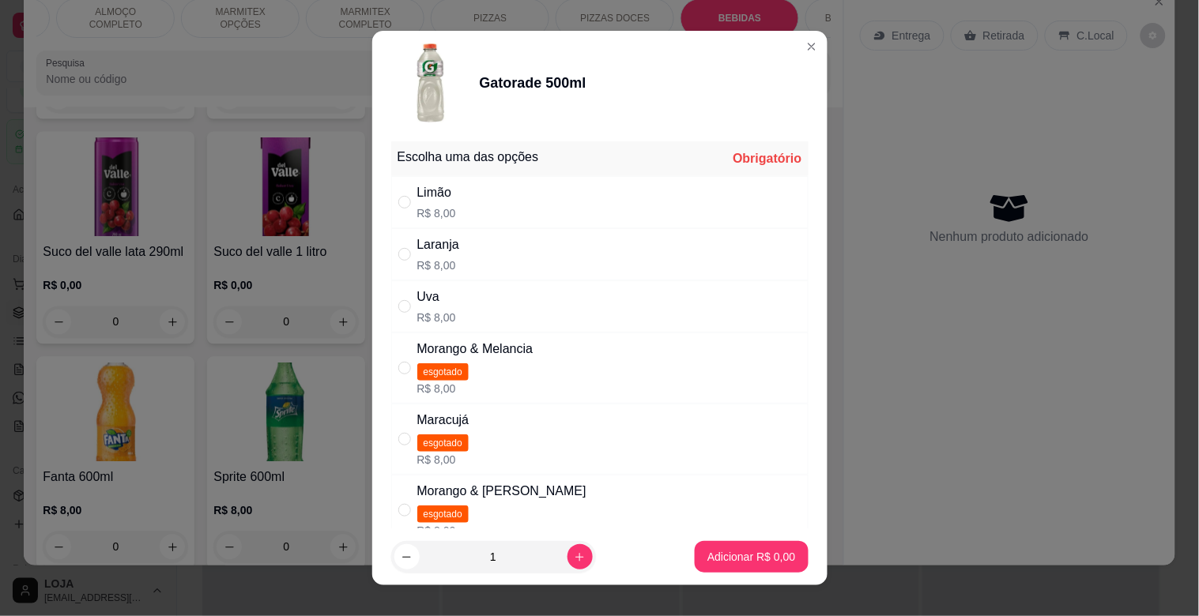
click at [427, 210] on p "R$ 8,00" at bounding box center [436, 213] width 39 height 16
click at [709, 554] on p "Adicionar R$ 8,00" at bounding box center [751, 556] width 85 height 15
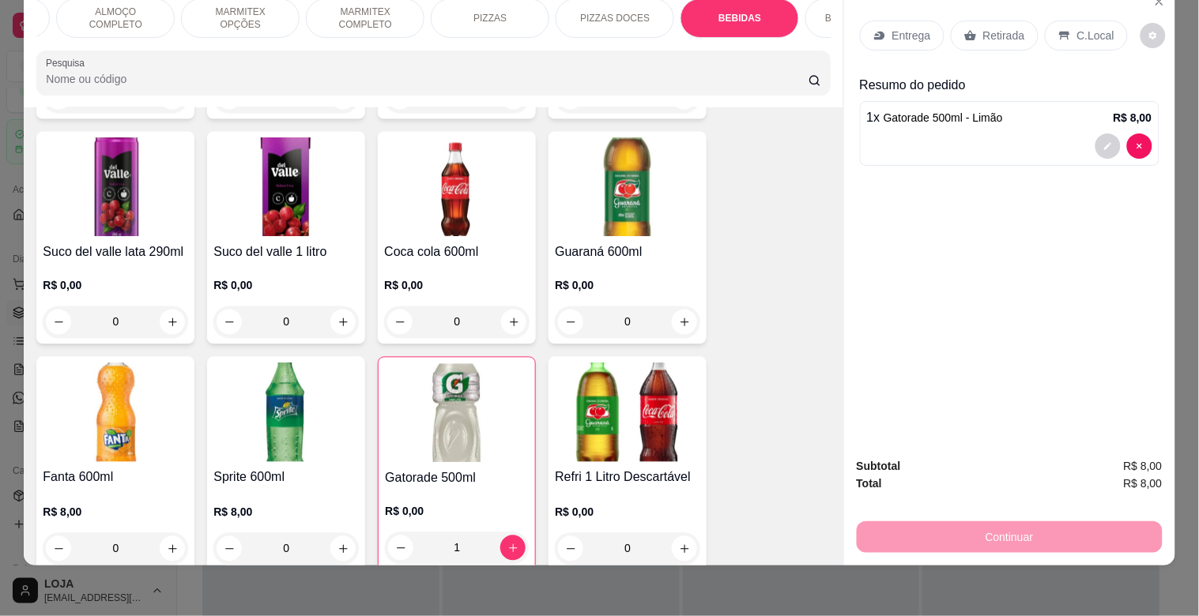
click at [1067, 25] on div "C.Local" at bounding box center [1086, 36] width 83 height 30
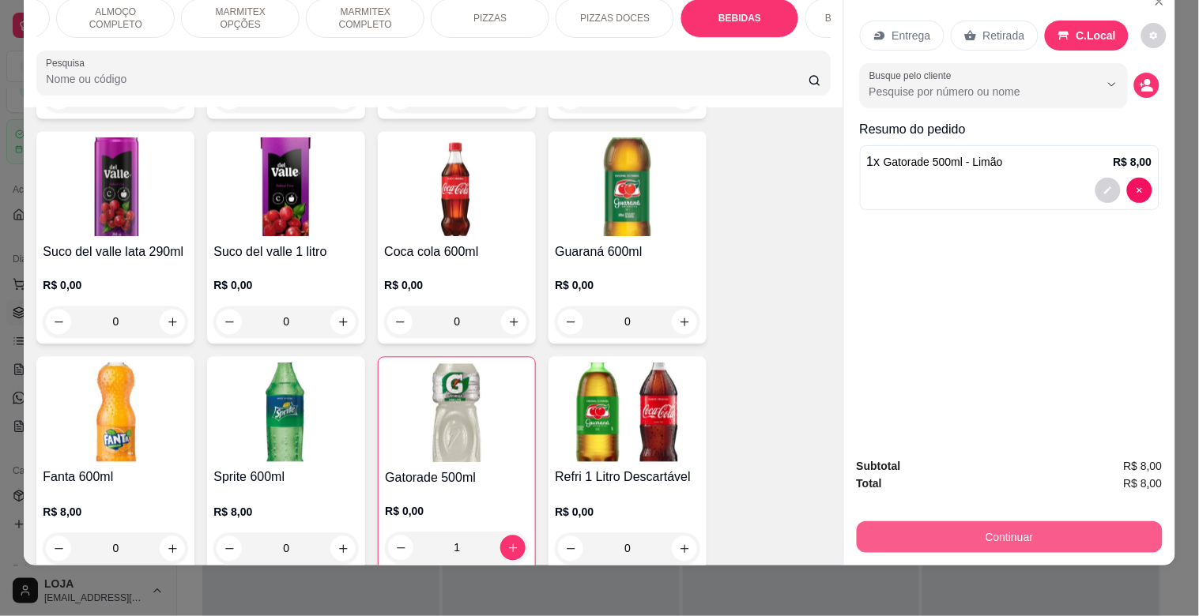
click at [982, 522] on button "Continuar" at bounding box center [1010, 538] width 306 height 32
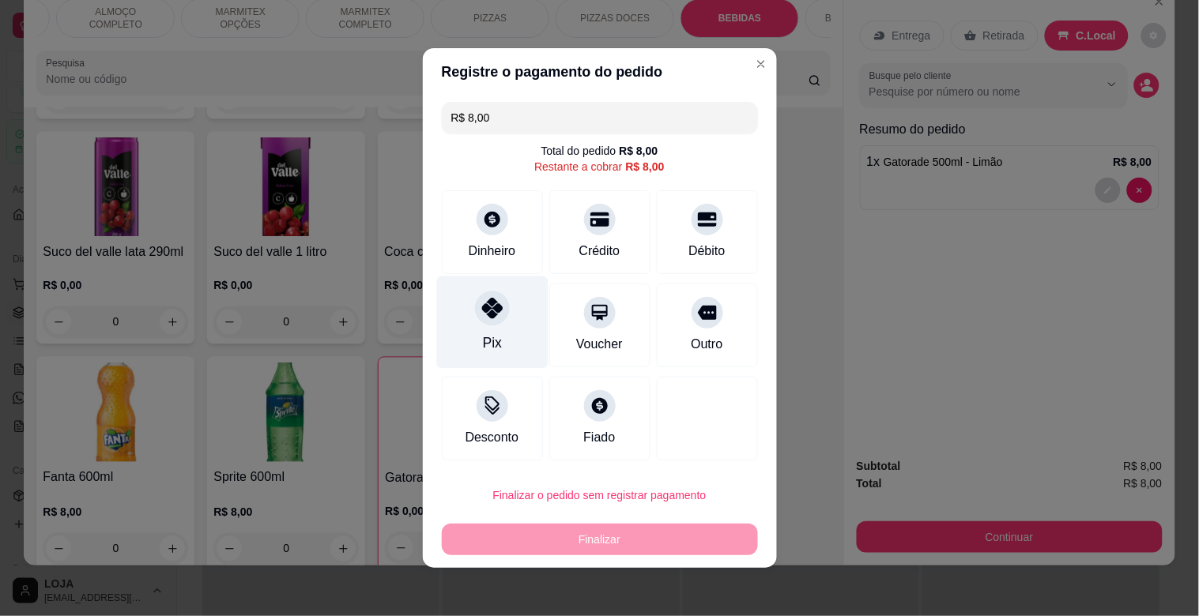
click at [499, 337] on div "Pix" at bounding box center [491, 323] width 111 height 92
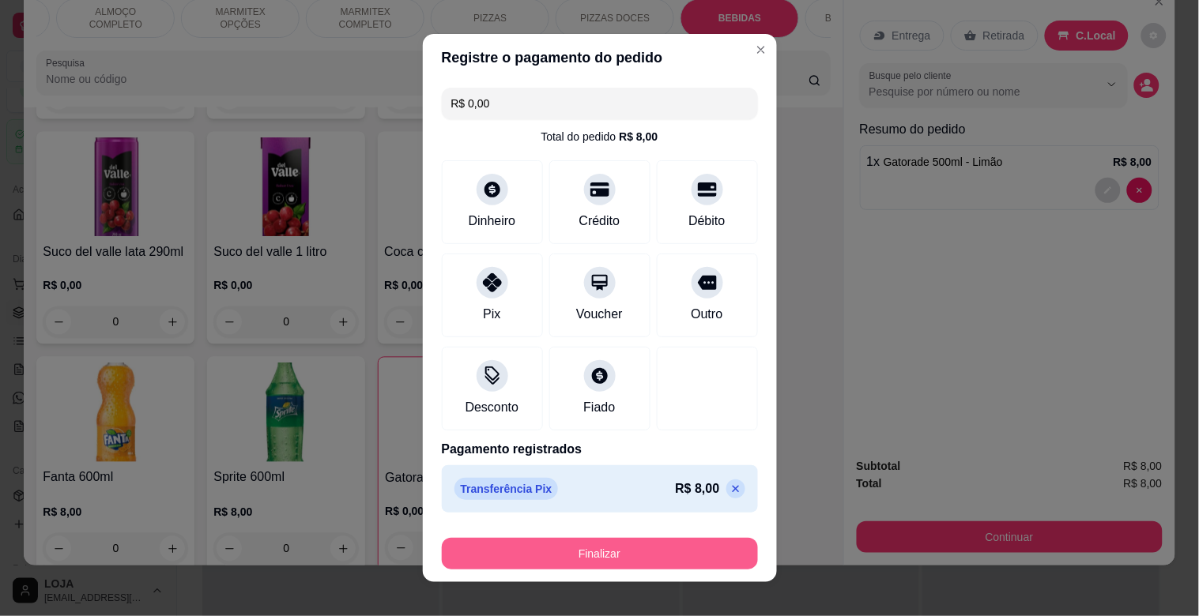
click at [611, 552] on button "Finalizar" at bounding box center [600, 554] width 316 height 32
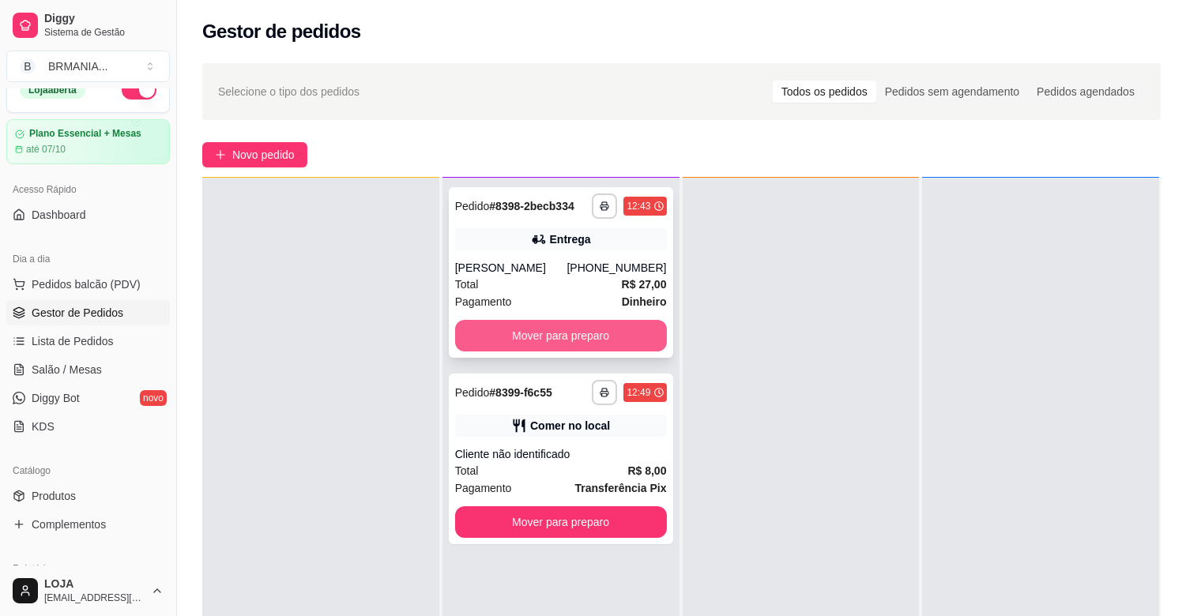
click at [586, 345] on button "Mover para preparo" at bounding box center [561, 336] width 212 height 32
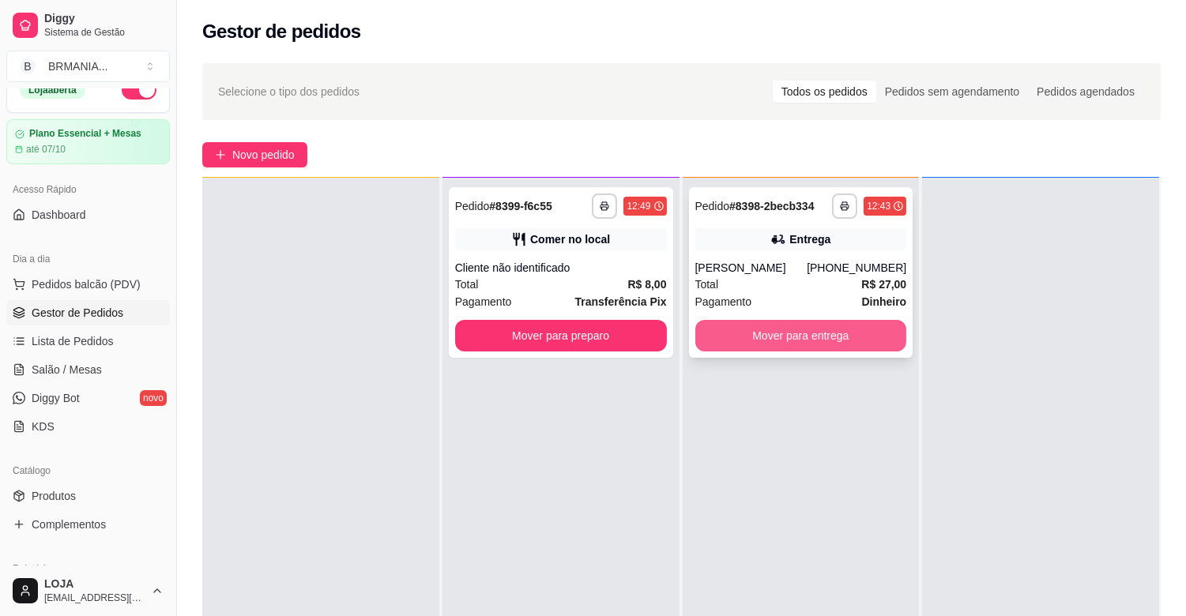
click at [795, 332] on button "Mover para entrega" at bounding box center [801, 336] width 212 height 32
click at [833, 335] on button "Mover para entrega" at bounding box center [801, 336] width 212 height 32
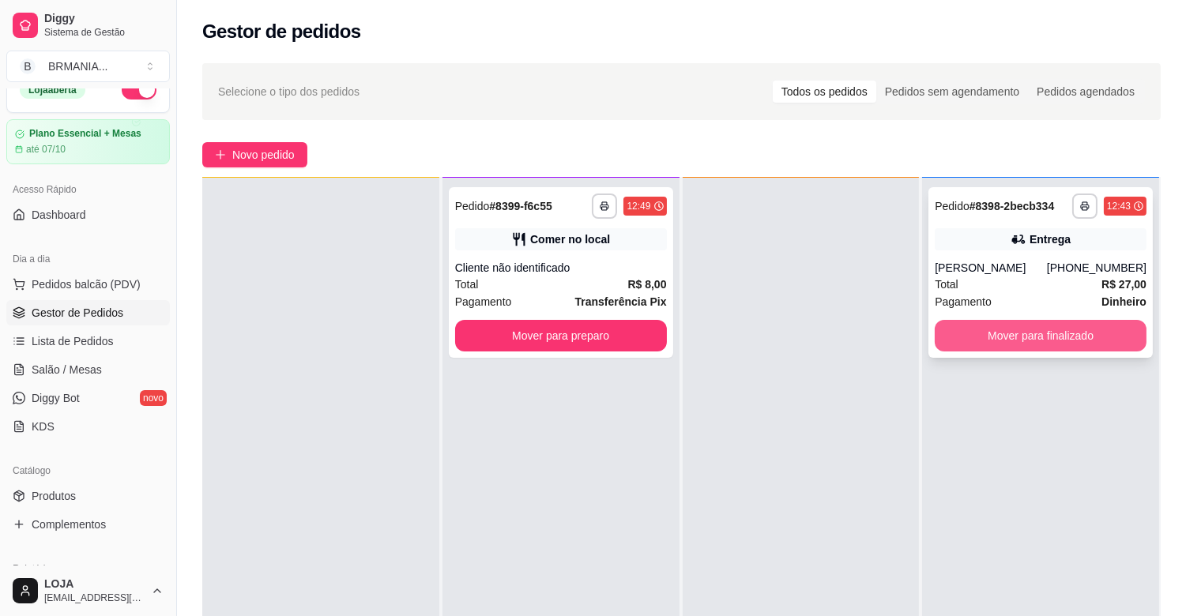
click at [948, 333] on button "Mover para finalizado" at bounding box center [1041, 336] width 212 height 32
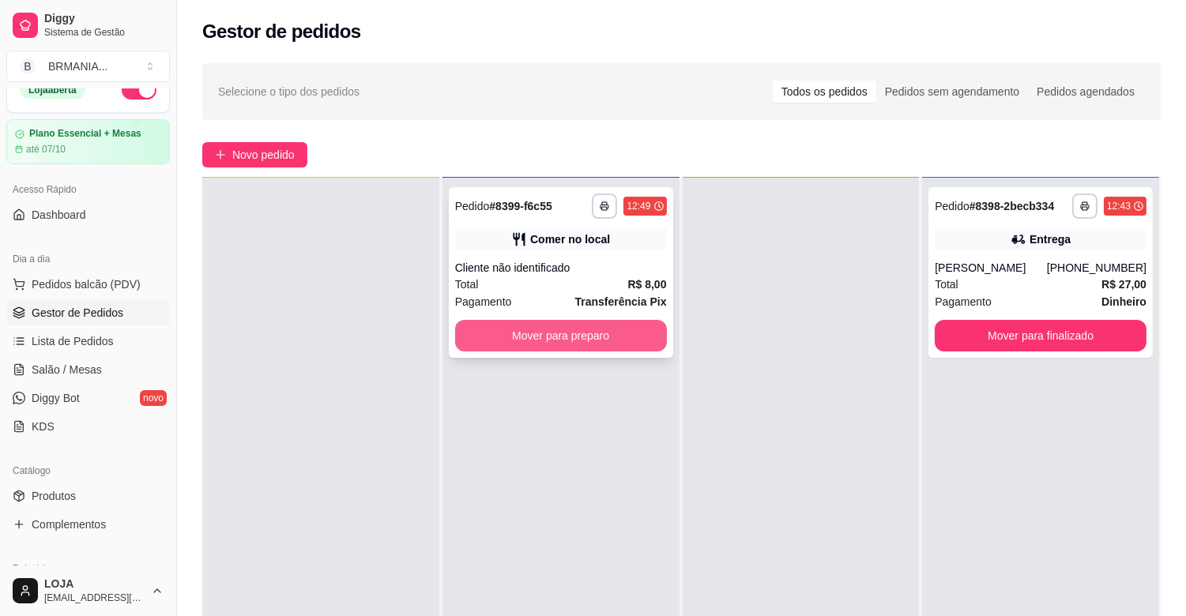
click at [611, 337] on button "Mover para preparo" at bounding box center [561, 336] width 212 height 32
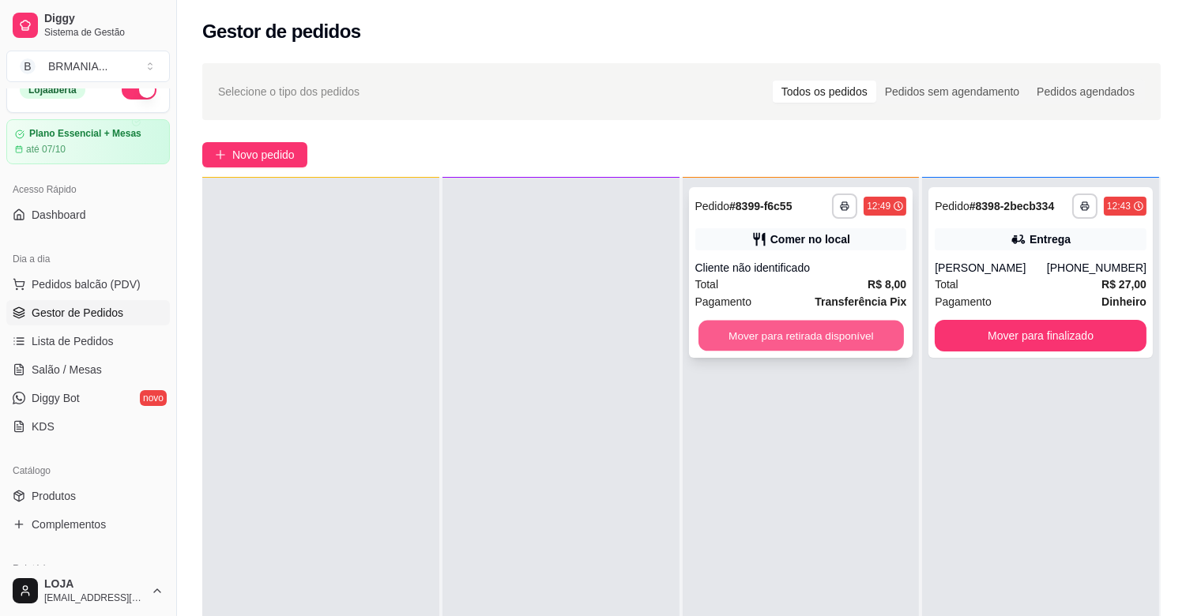
click at [788, 330] on button "Mover para retirada disponível" at bounding box center [801, 336] width 205 height 31
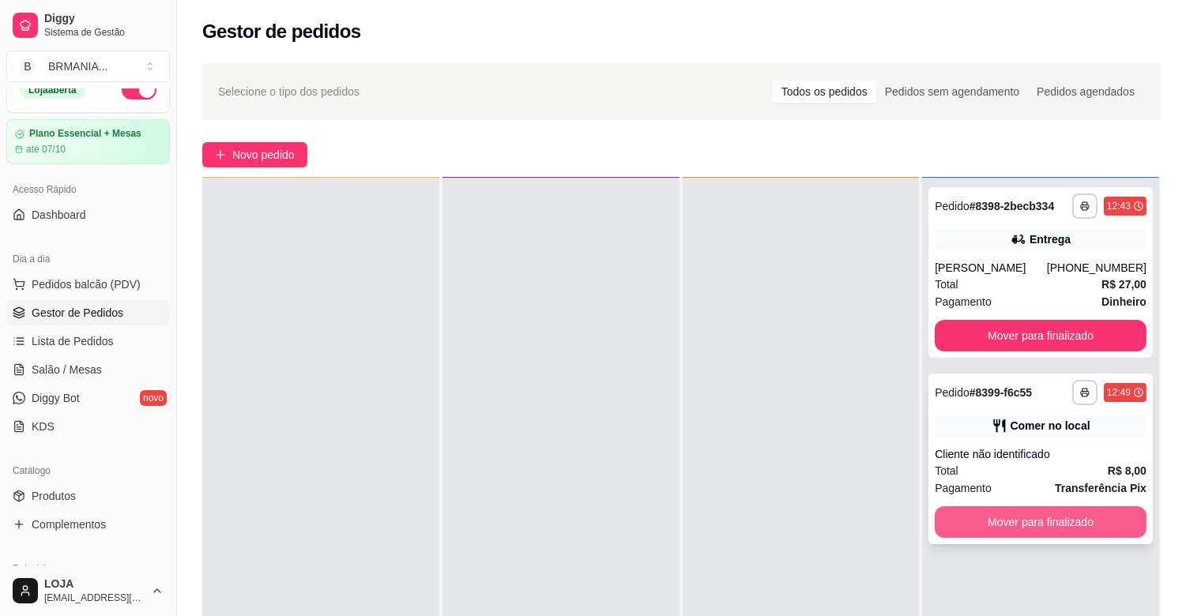
click at [1000, 522] on button "Mover para finalizado" at bounding box center [1041, 523] width 212 height 32
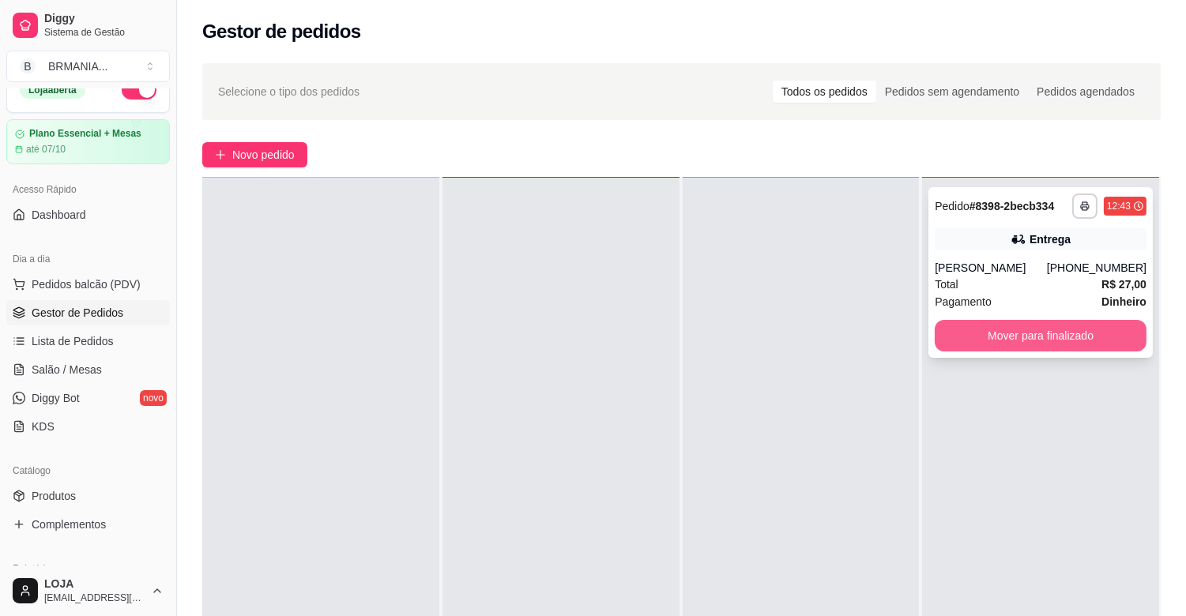
click at [1041, 341] on button "Mover para finalizado" at bounding box center [1041, 336] width 212 height 32
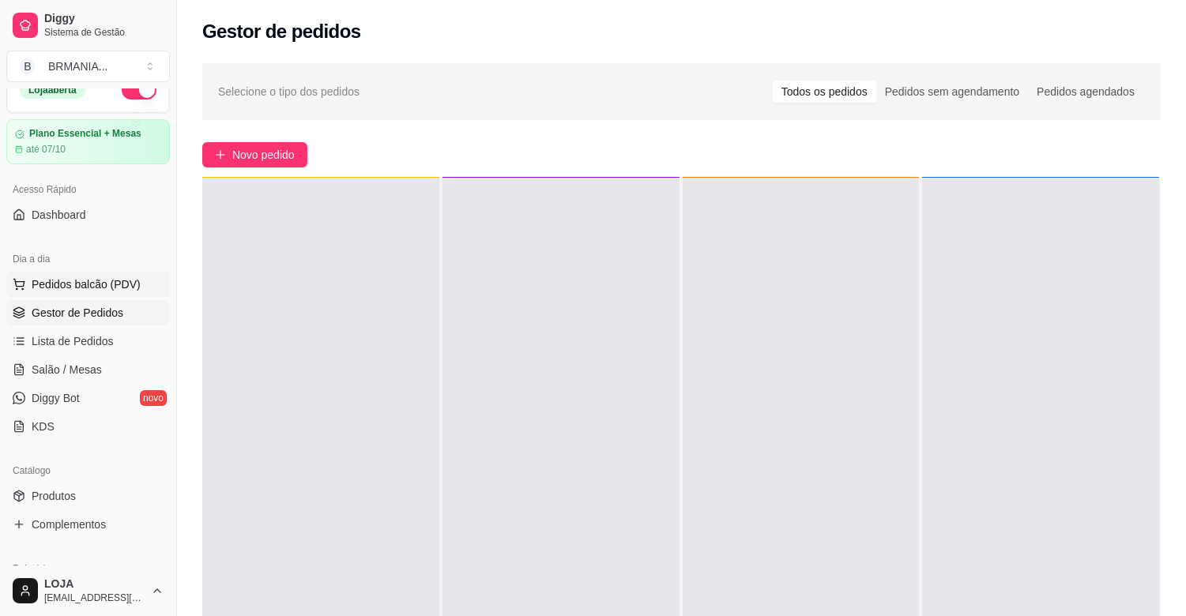
click at [117, 281] on span "Pedidos balcão (PDV)" at bounding box center [86, 285] width 109 height 16
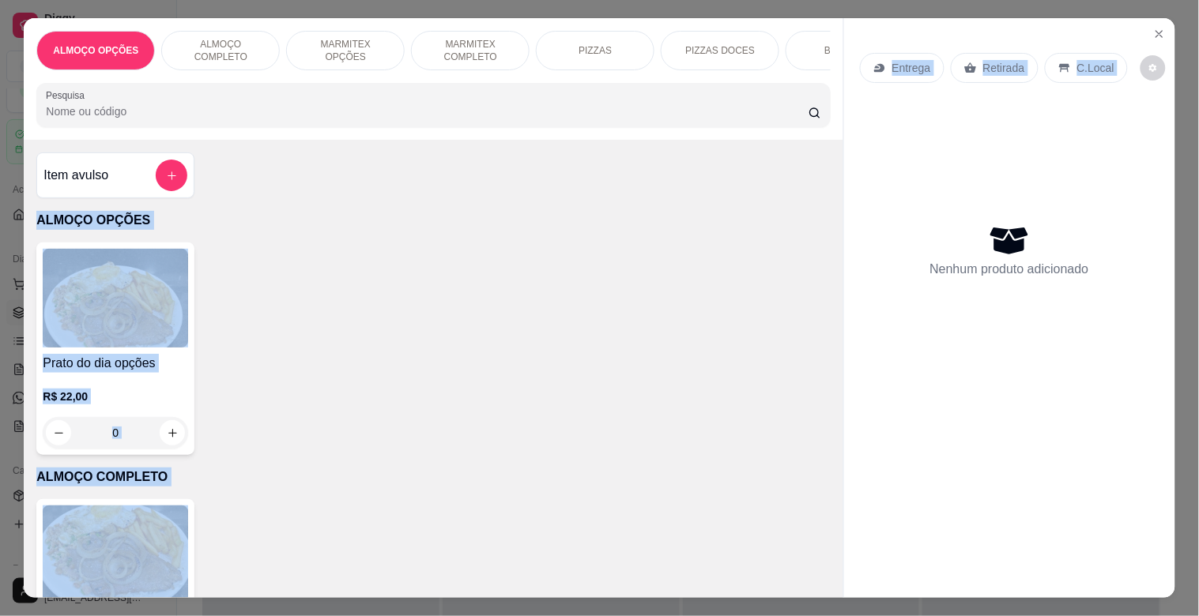
drag, startPoint x: 840, startPoint y: 164, endPoint x: 834, endPoint y: 186, distance: 23.0
click at [834, 186] on div "ALMOÇO OPÇÕES ALMOÇO COMPLETO MARMITEX OPÇÕES MARMITEX COMPLETO PIZZAS PIZZAS D…" at bounding box center [599, 307] width 1151 height 579
click at [686, 499] on div "PF Completo R$ 22,00 0" at bounding box center [432, 605] width 793 height 213
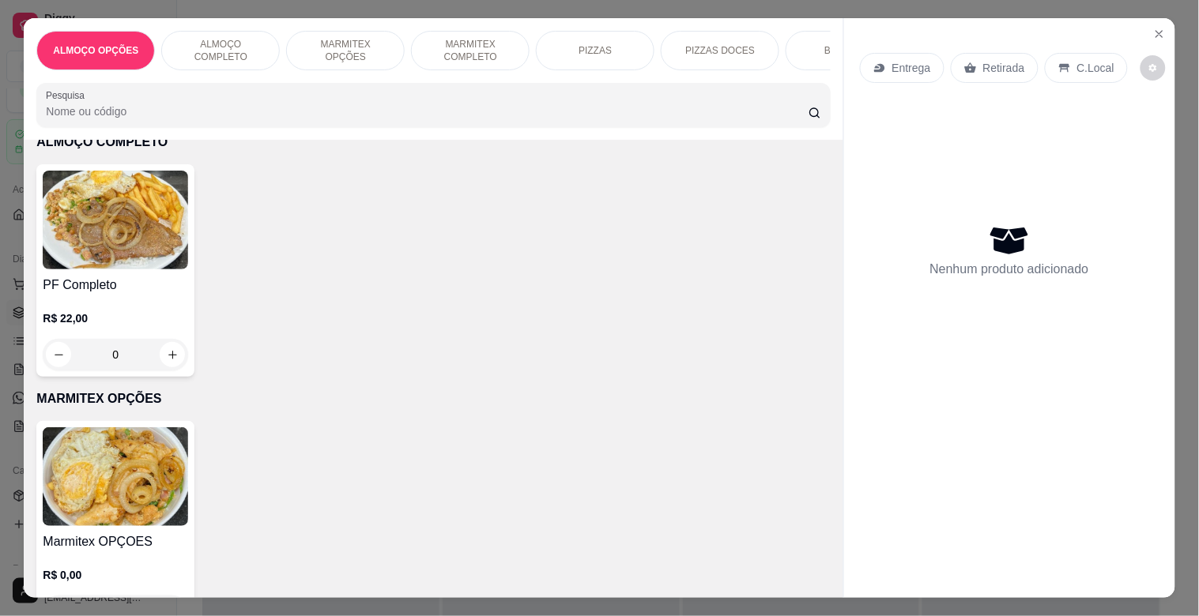
scroll to position [290, 0]
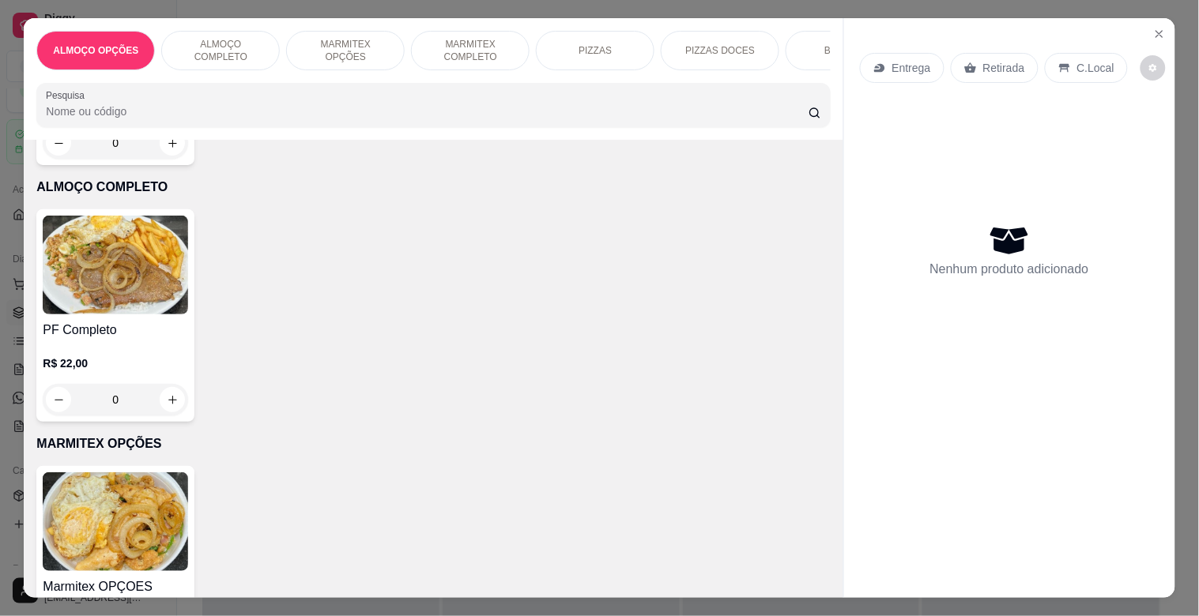
click at [143, 280] on img at bounding box center [115, 265] width 145 height 99
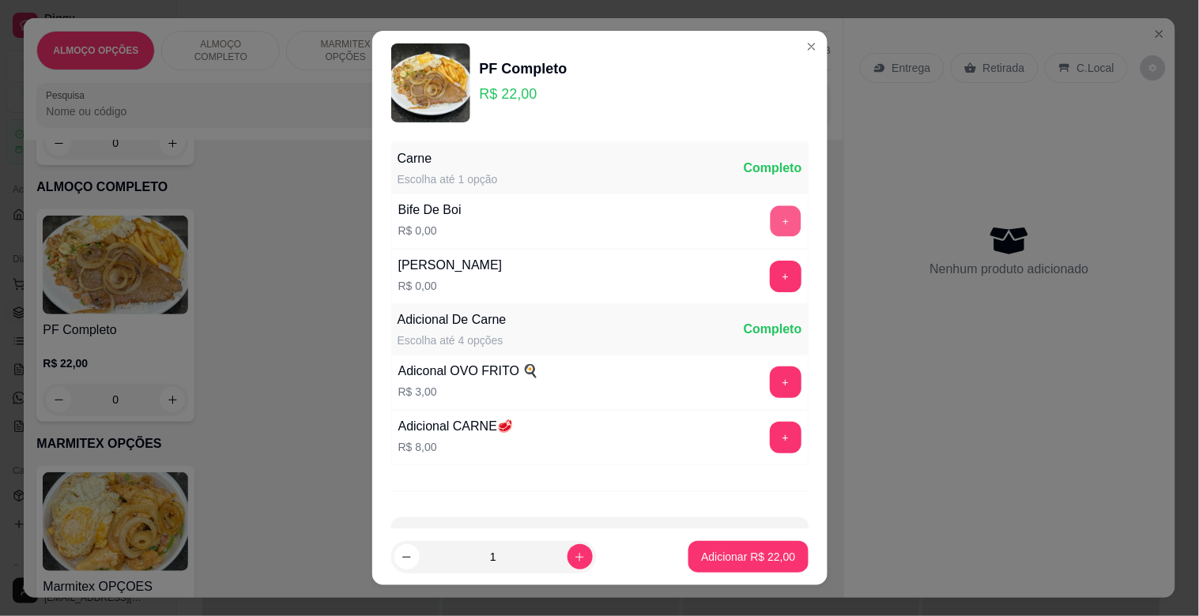
click at [770, 222] on button "+" at bounding box center [785, 221] width 31 height 31
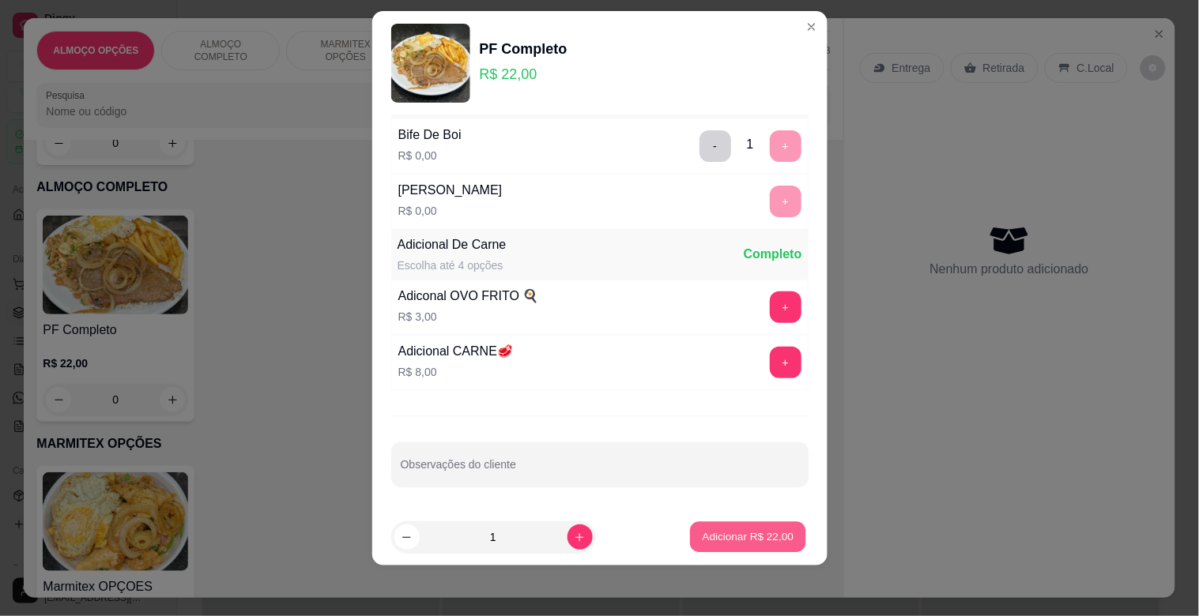
click at [752, 530] on p "Adicionar R$ 22,00" at bounding box center [749, 537] width 92 height 15
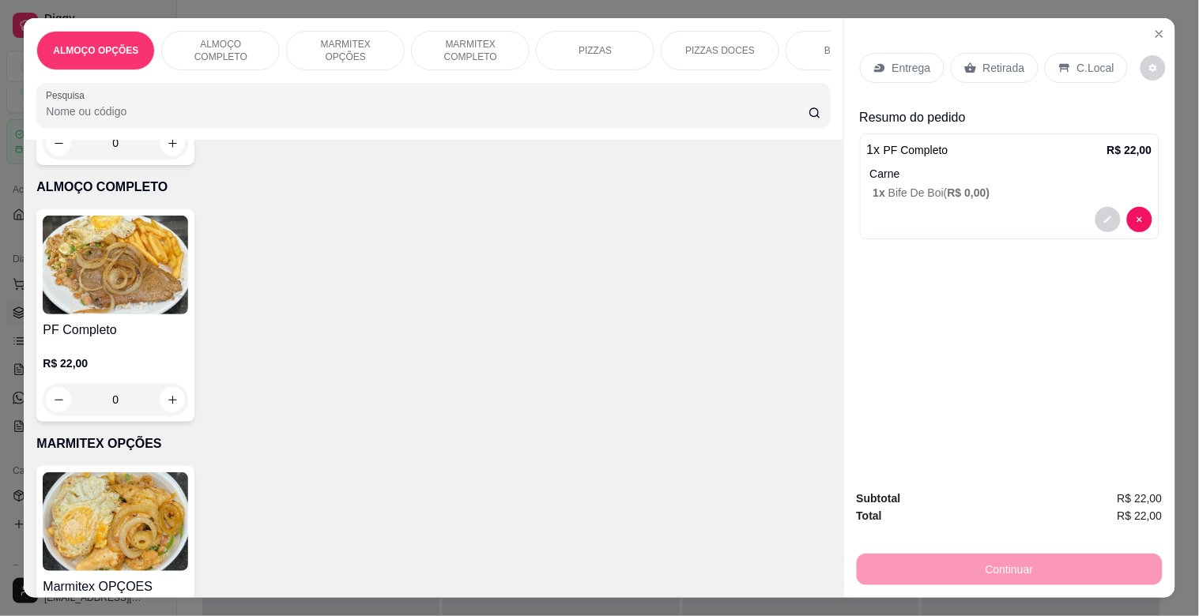
click at [1080, 60] on p "C.Local" at bounding box center [1095, 68] width 37 height 16
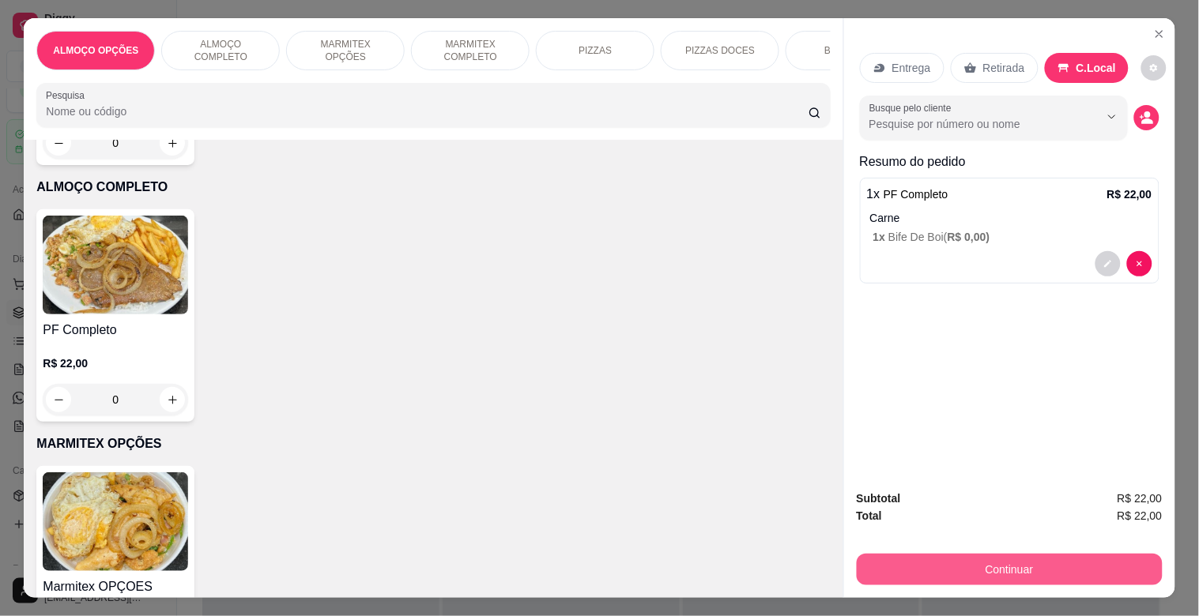
click at [982, 560] on button "Continuar" at bounding box center [1010, 570] width 306 height 32
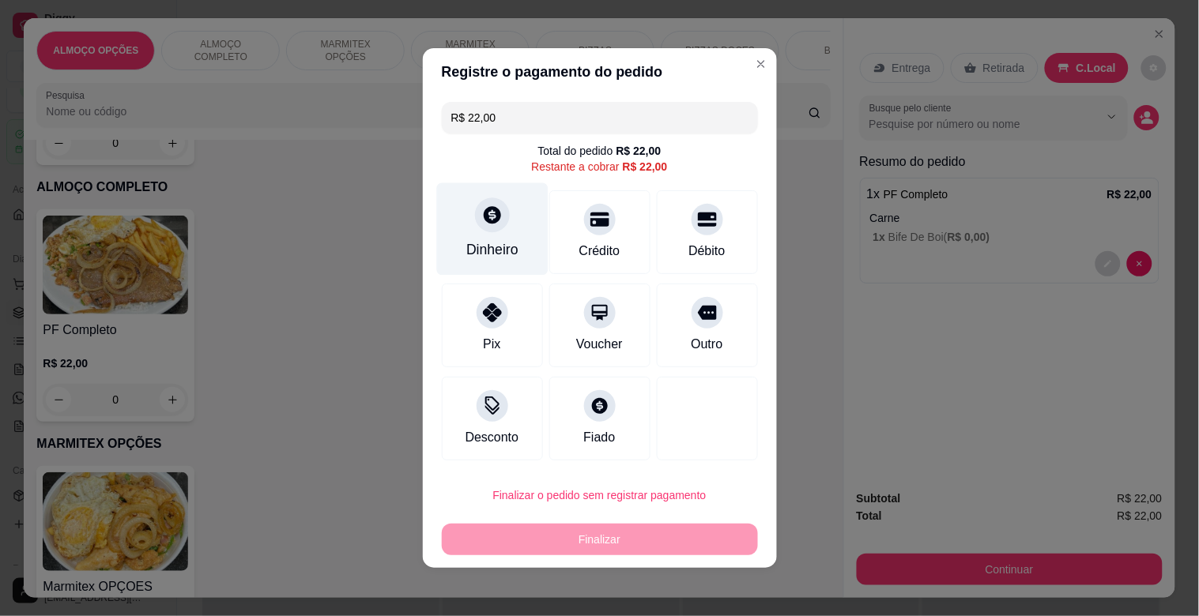
click at [480, 246] on div "Dinheiro" at bounding box center [492, 249] width 52 height 21
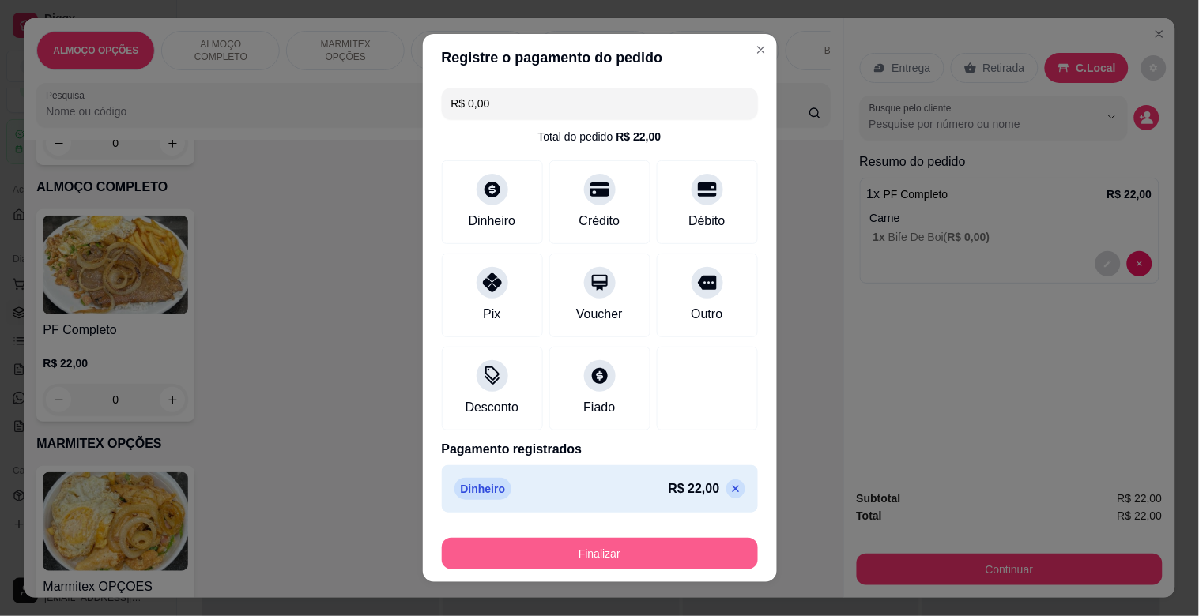
click at [645, 554] on button "Finalizar" at bounding box center [600, 554] width 316 height 32
click at [644, 555] on div "Finalizar" at bounding box center [600, 554] width 316 height 32
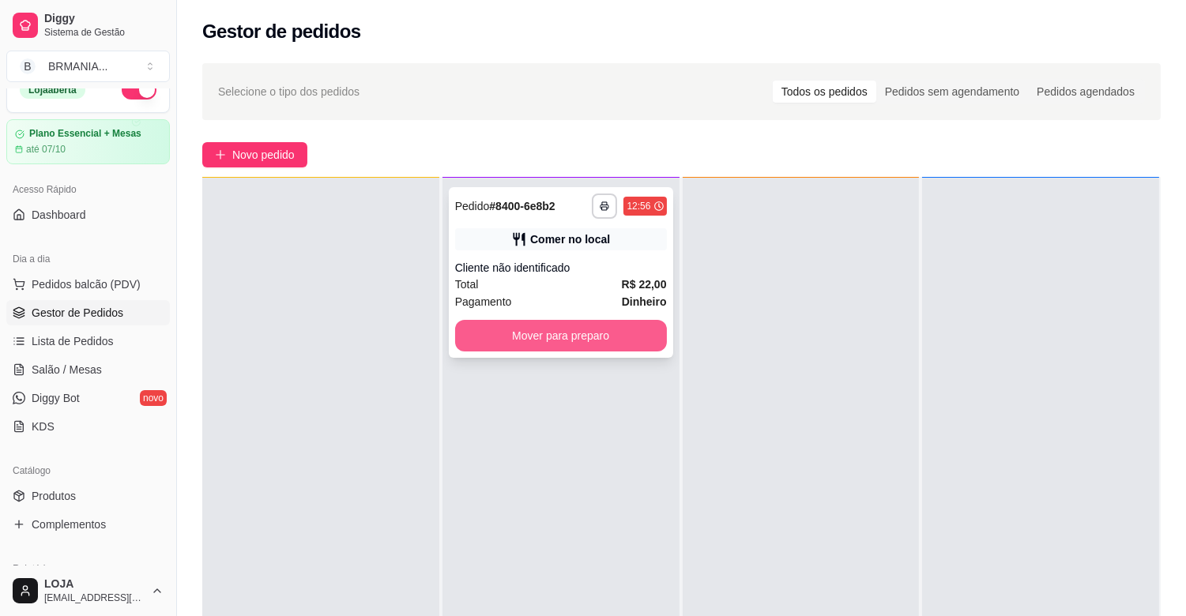
click at [619, 321] on button "Mover para preparo" at bounding box center [561, 336] width 212 height 32
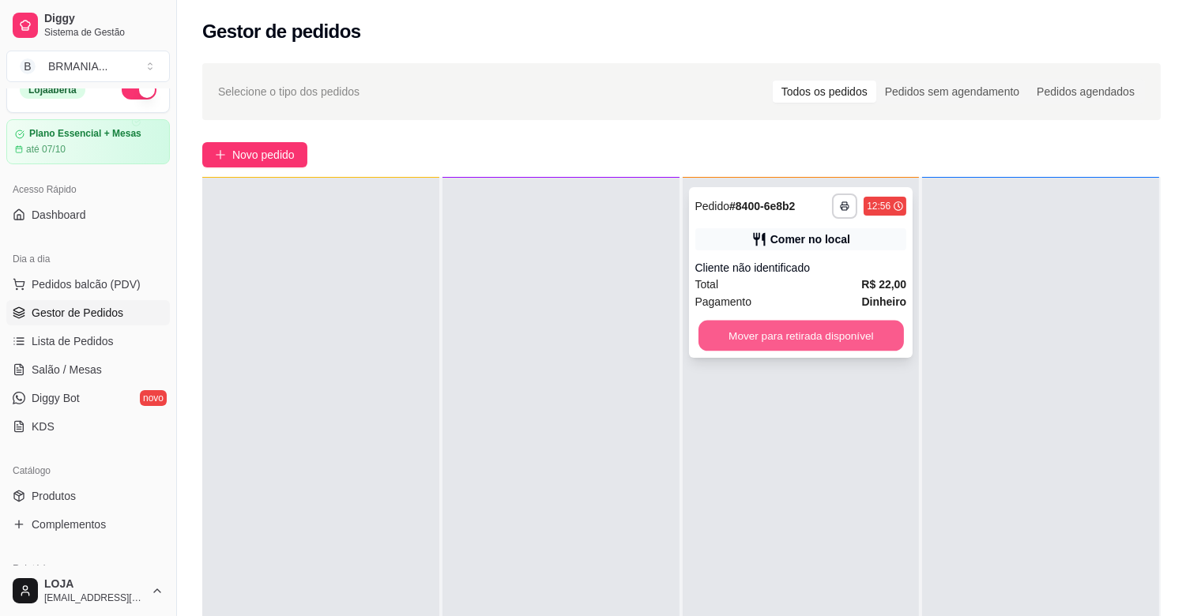
click at [787, 335] on button "Mover para retirada disponível" at bounding box center [801, 336] width 205 height 31
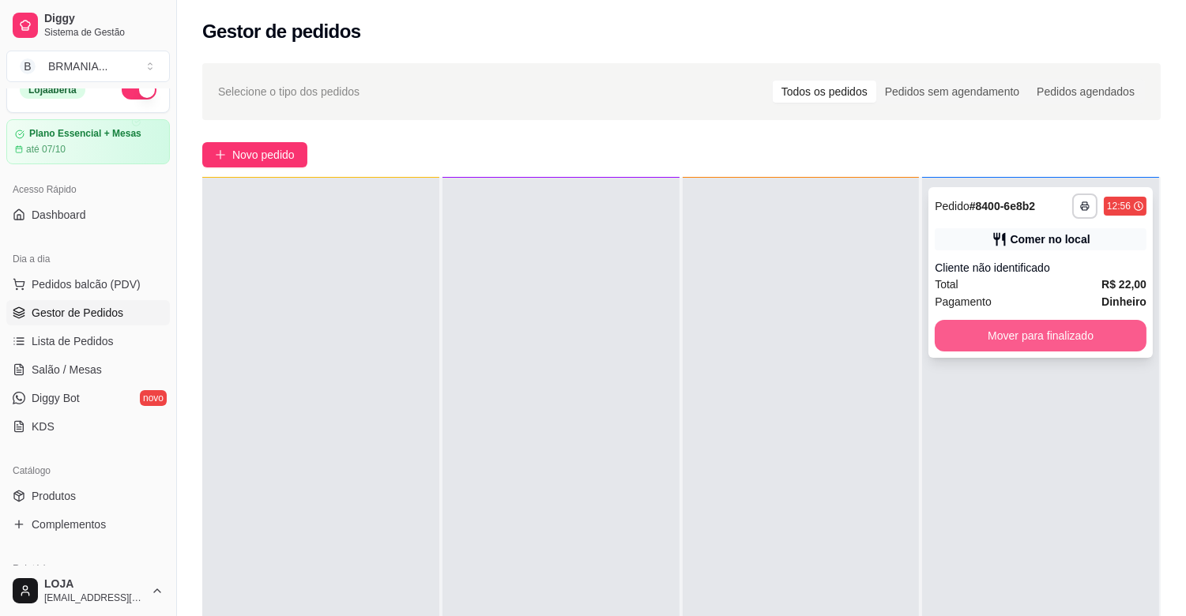
click at [986, 330] on button "Mover para finalizado" at bounding box center [1041, 336] width 212 height 32
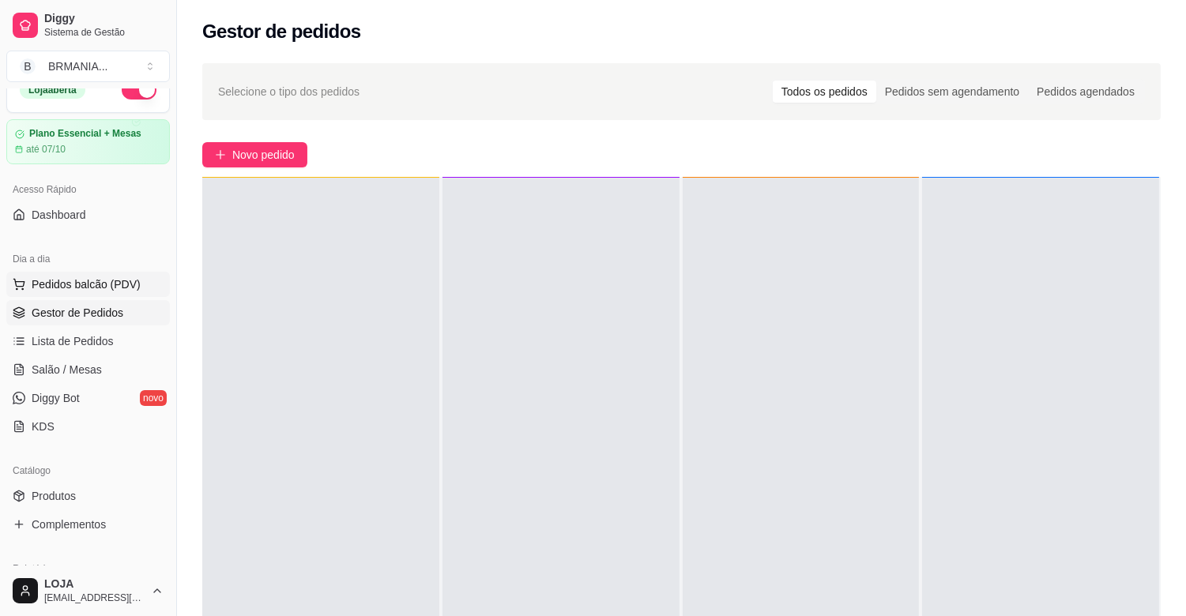
click at [107, 279] on span "Pedidos balcão (PDV)" at bounding box center [86, 285] width 109 height 16
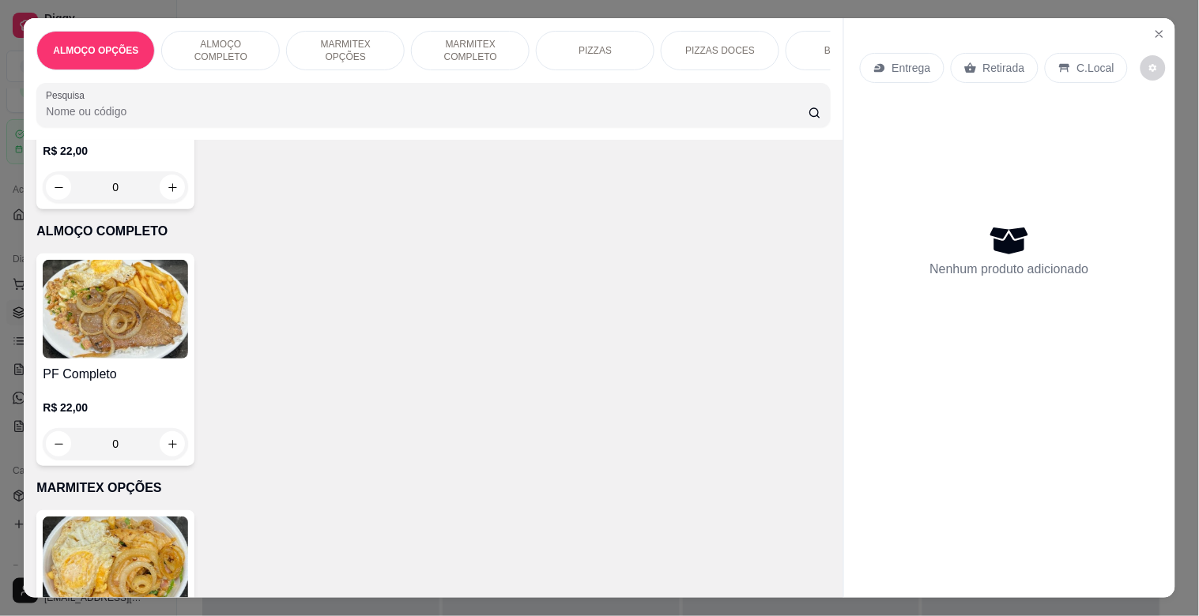
scroll to position [247, 0]
click at [122, 153] on p "R$ 22,00" at bounding box center [115, 150] width 145 height 16
click at [124, 383] on h4 "PF Completo" at bounding box center [115, 373] width 145 height 19
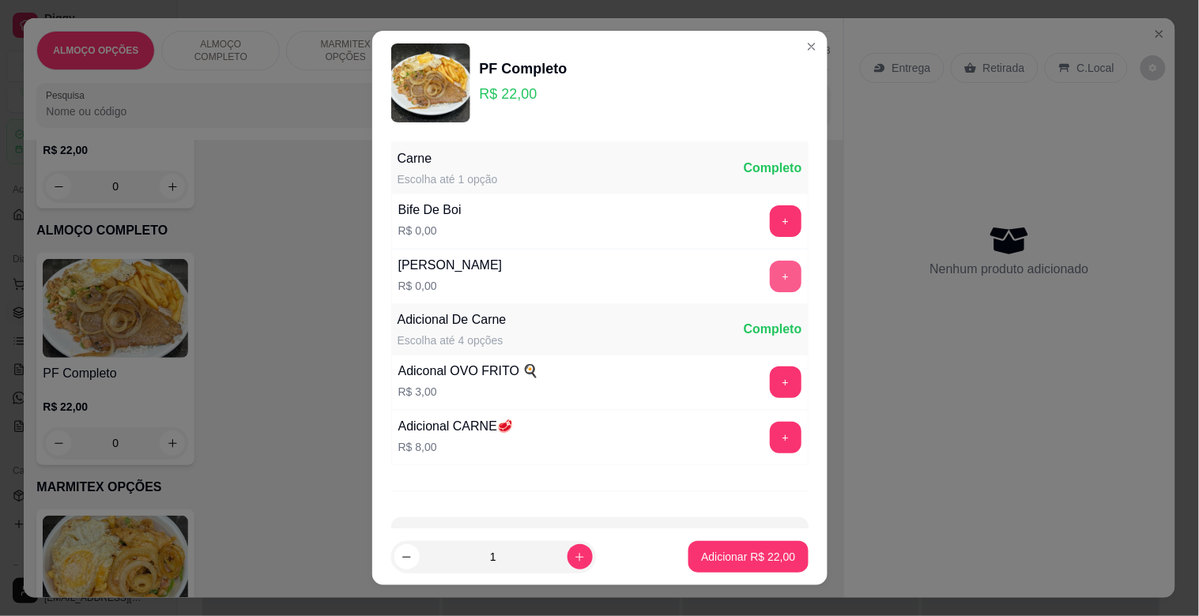
click at [770, 275] on button "+" at bounding box center [786, 277] width 32 height 32
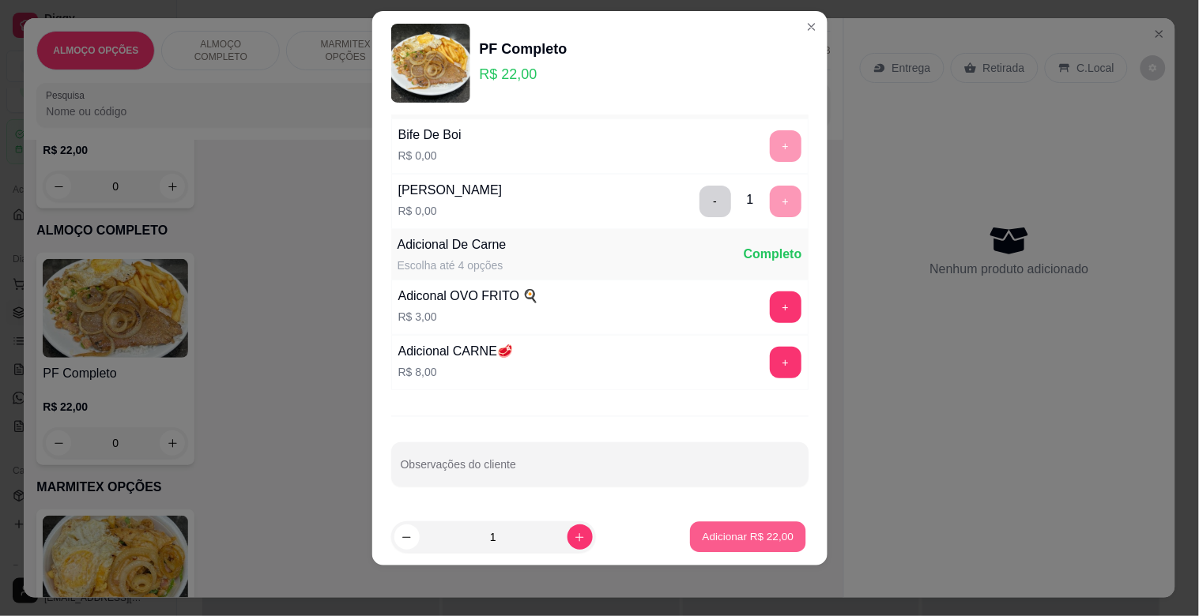
click at [729, 527] on button "Adicionar R$ 22,00" at bounding box center [749, 537] width 116 height 31
click at [729, 527] on div "Marmitex OPÇOES R$ 0,00 0" at bounding box center [432, 616] width 793 height 213
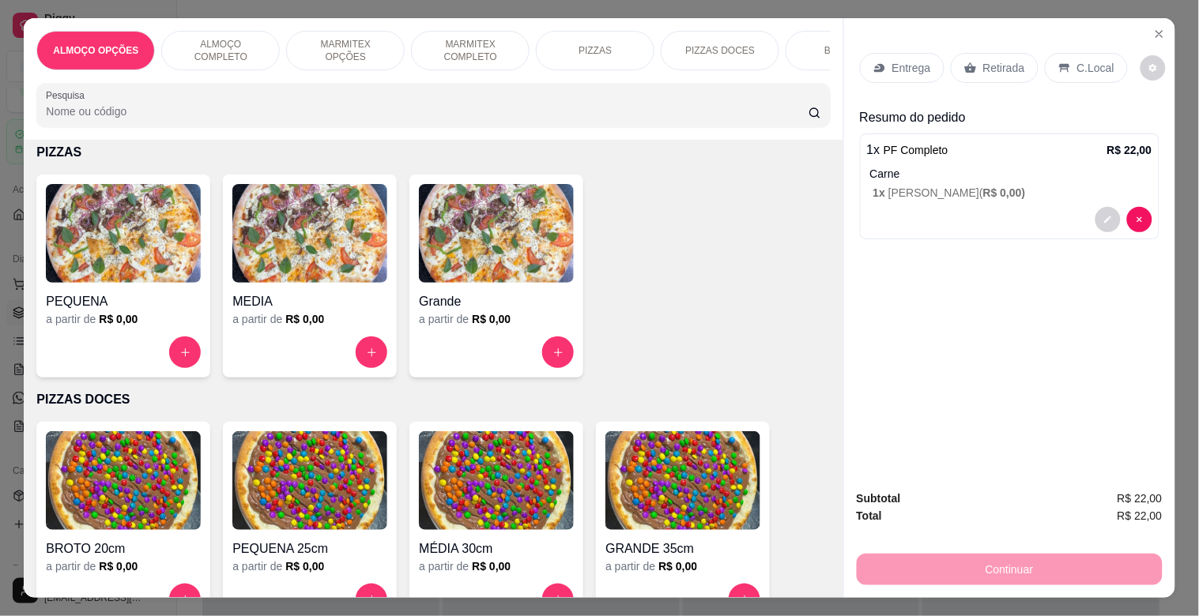
scroll to position [1455, 0]
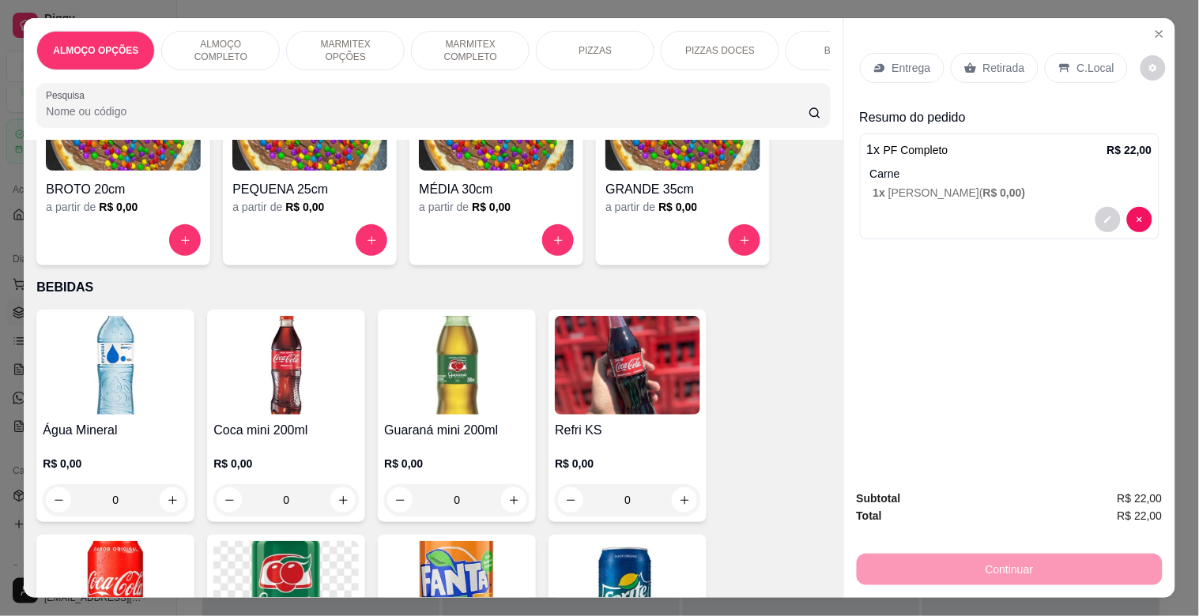
click at [69, 387] on img at bounding box center [115, 365] width 145 height 99
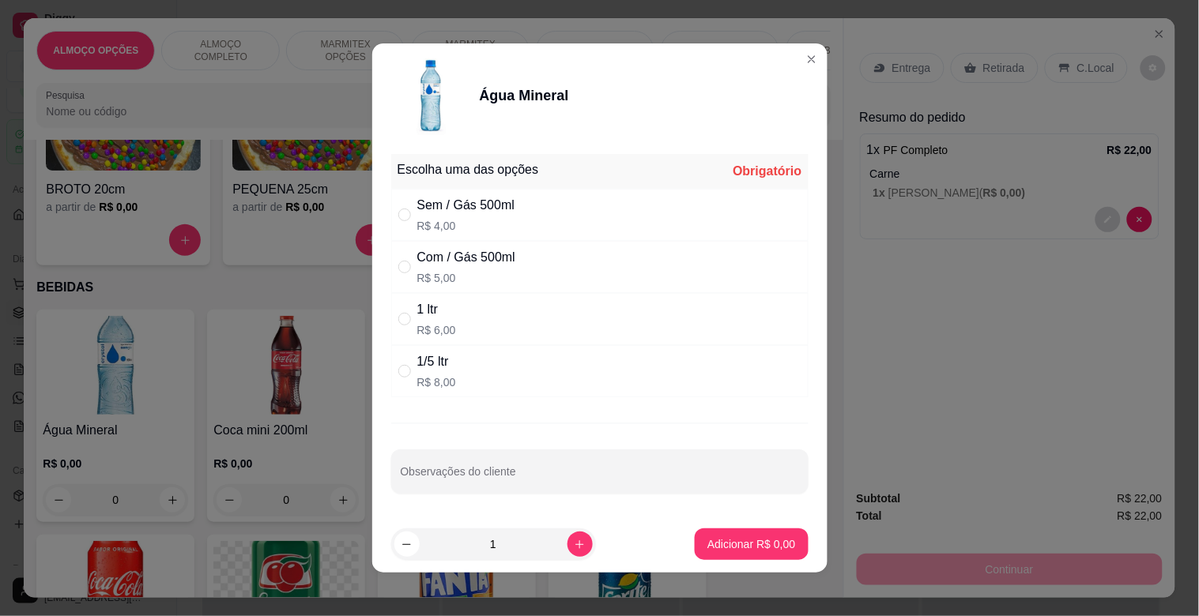
drag, startPoint x: 469, startPoint y: 261, endPoint x: 499, endPoint y: 307, distance: 54.8
click at [470, 262] on div "Com / Gás 500ml" at bounding box center [466, 257] width 98 height 19
click at [744, 540] on p "Adicionar R$ 5,00" at bounding box center [751, 544] width 85 height 15
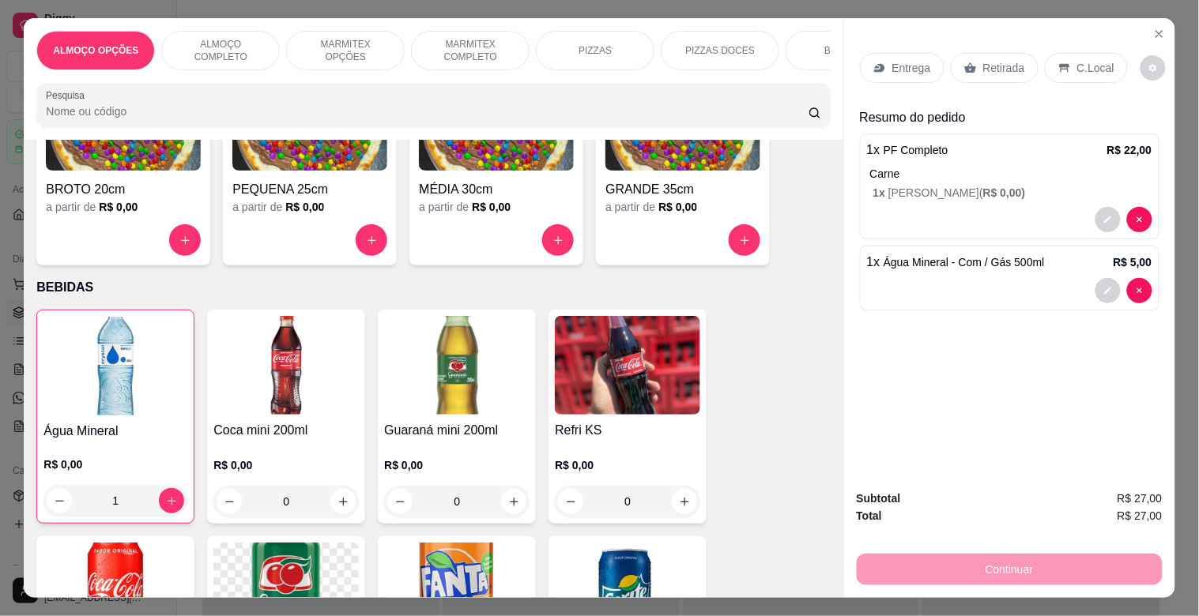
click at [1091, 60] on p "C.Local" at bounding box center [1095, 68] width 37 height 16
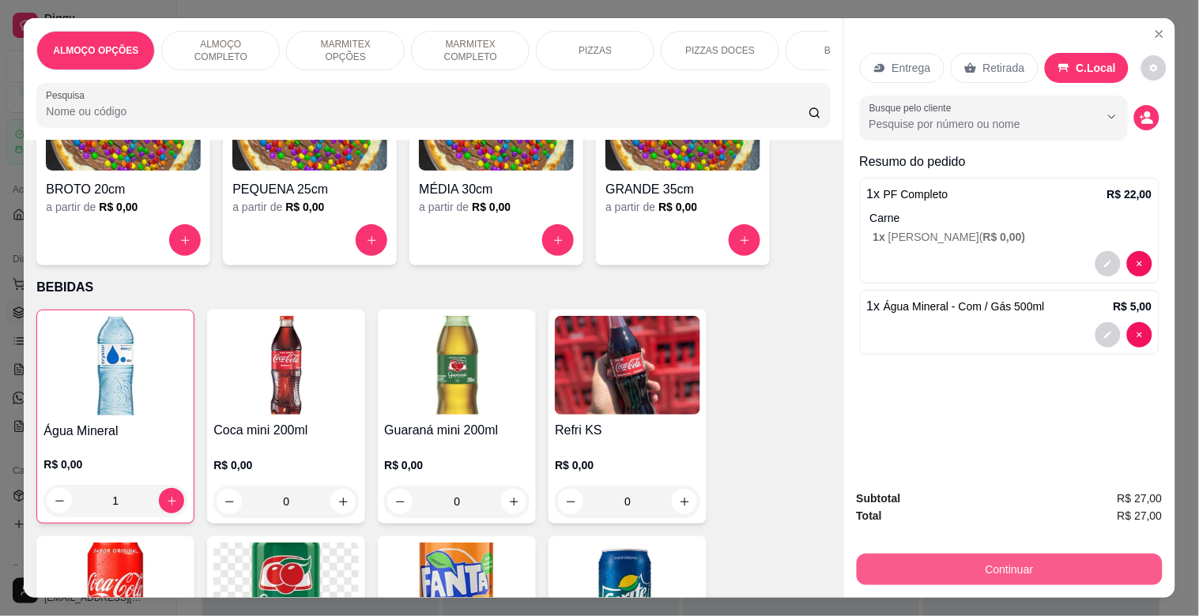
click at [1073, 563] on button "Continuar" at bounding box center [1010, 570] width 306 height 32
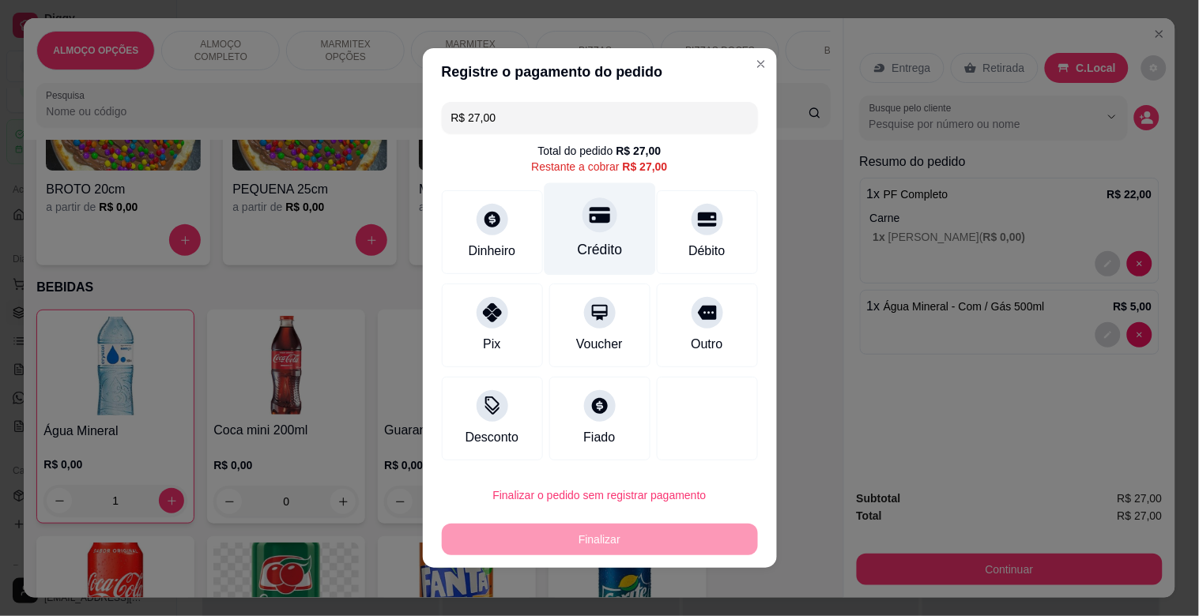
click at [609, 242] on div "Crédito" at bounding box center [599, 229] width 111 height 92
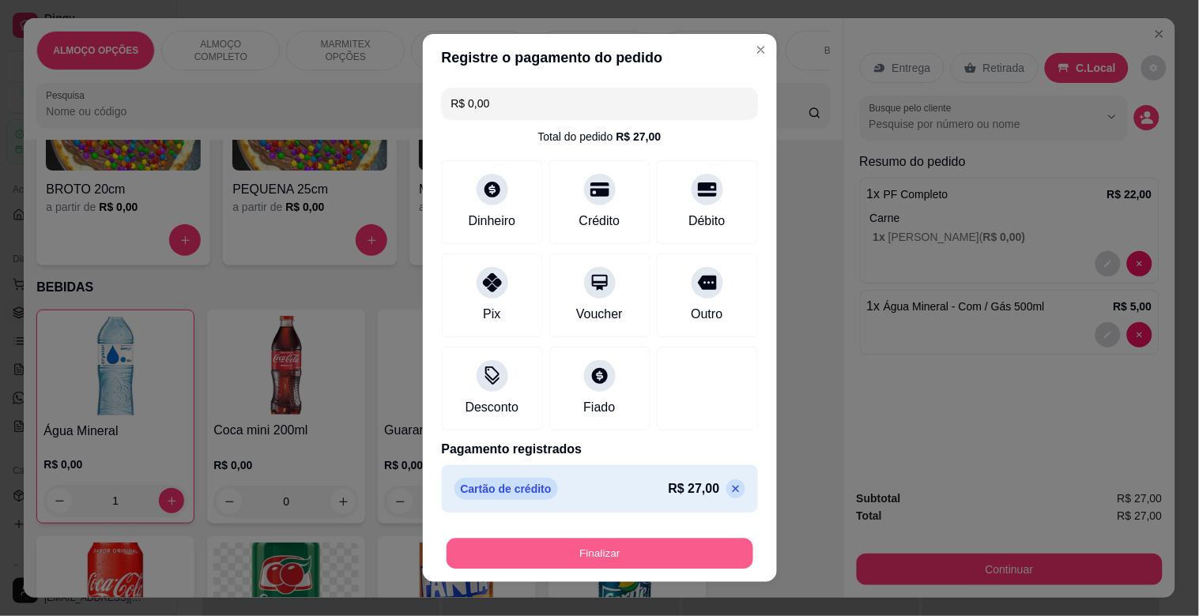
click at [570, 564] on button "Finalizar" at bounding box center [600, 554] width 307 height 31
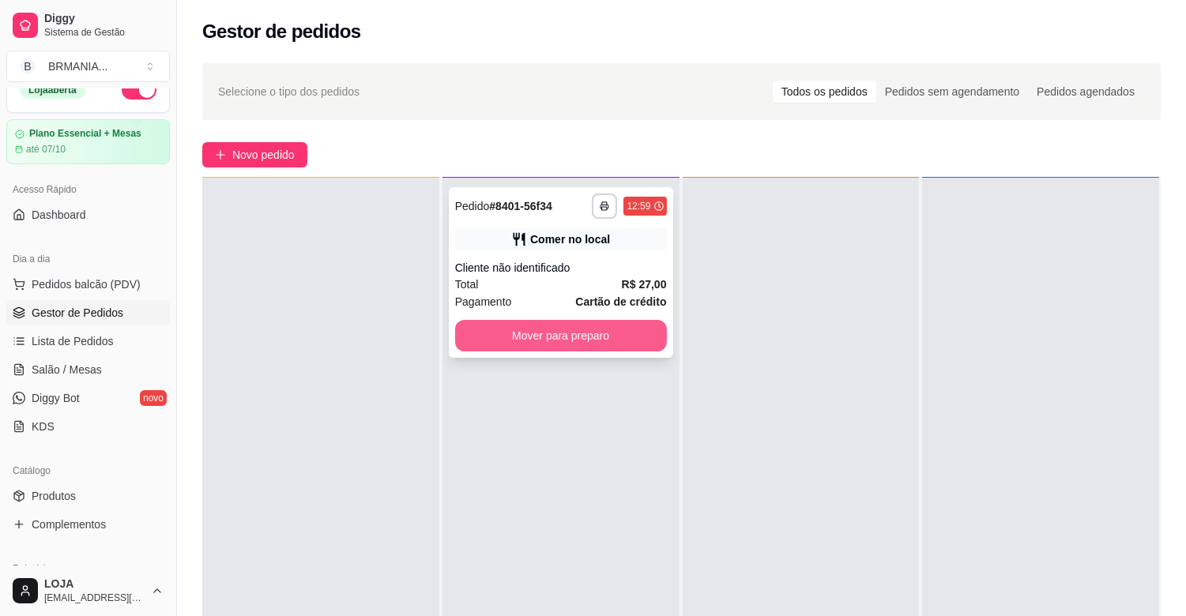
click at [581, 330] on button "Mover para preparo" at bounding box center [561, 336] width 212 height 32
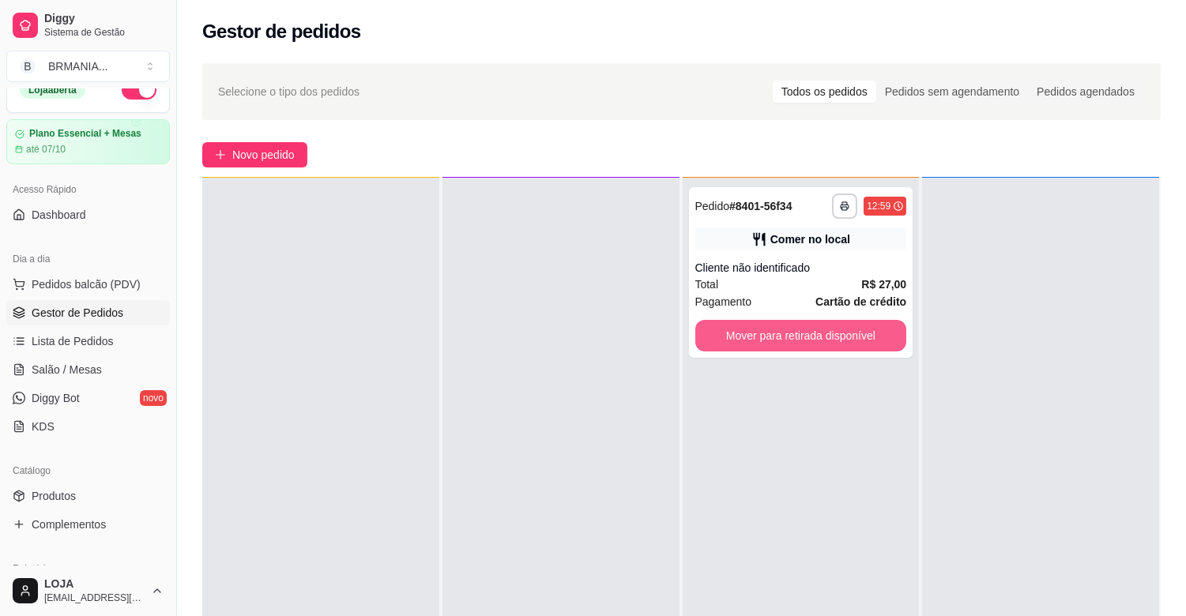
click at [786, 341] on button "Mover para retirada disponível" at bounding box center [801, 336] width 212 height 32
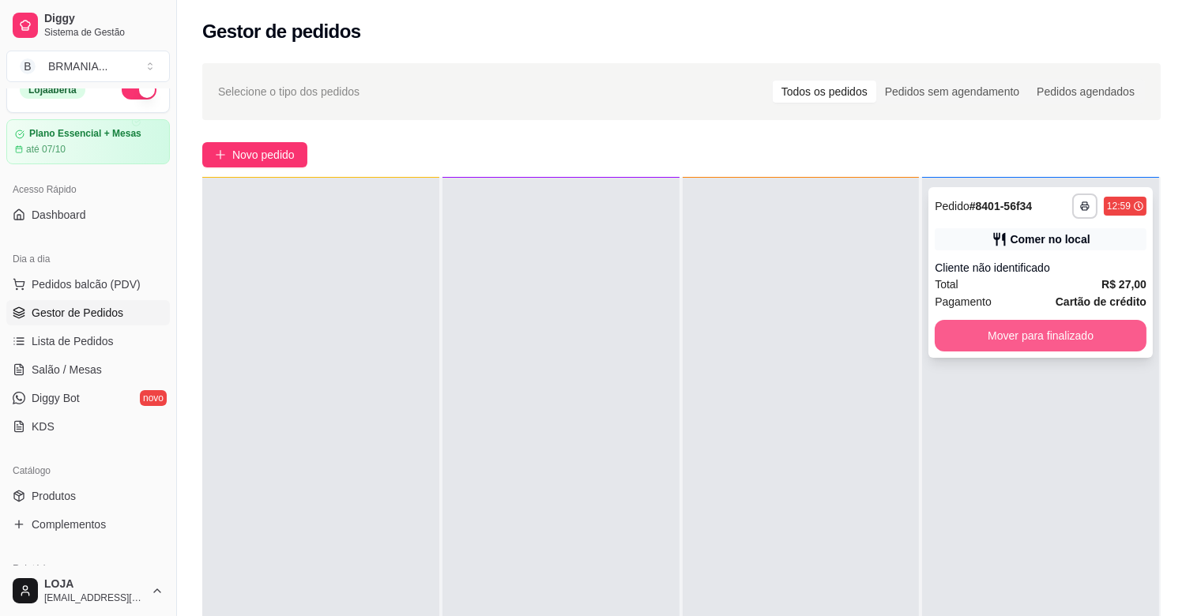
click at [1000, 330] on button "Mover para finalizado" at bounding box center [1041, 336] width 212 height 32
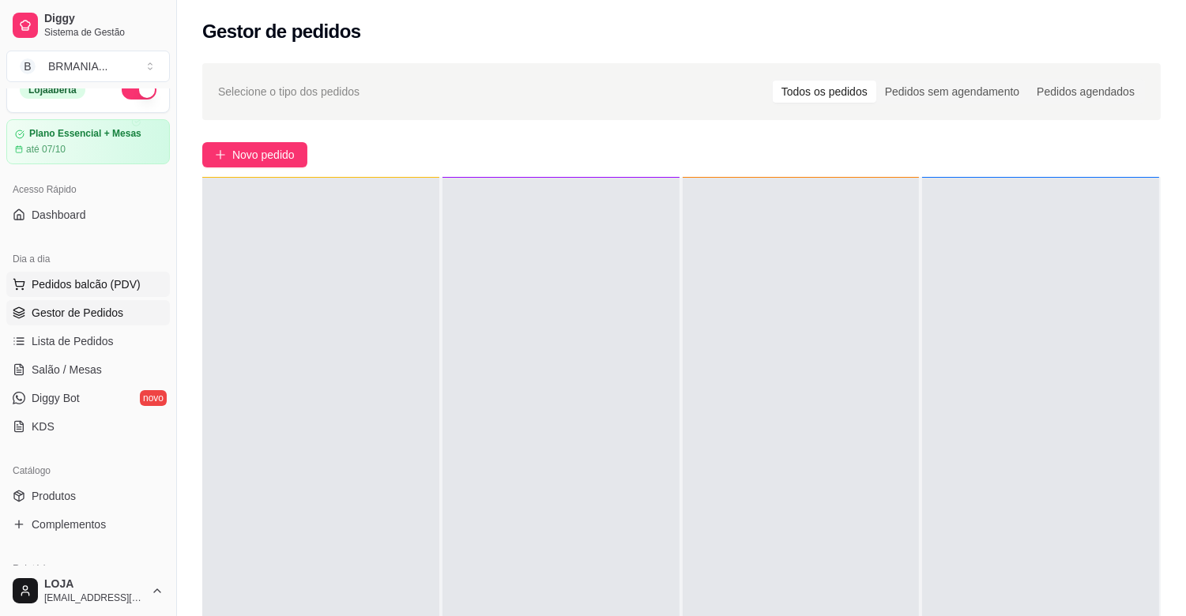
click at [124, 293] on button "Pedidos balcão (PDV)" at bounding box center [88, 284] width 164 height 25
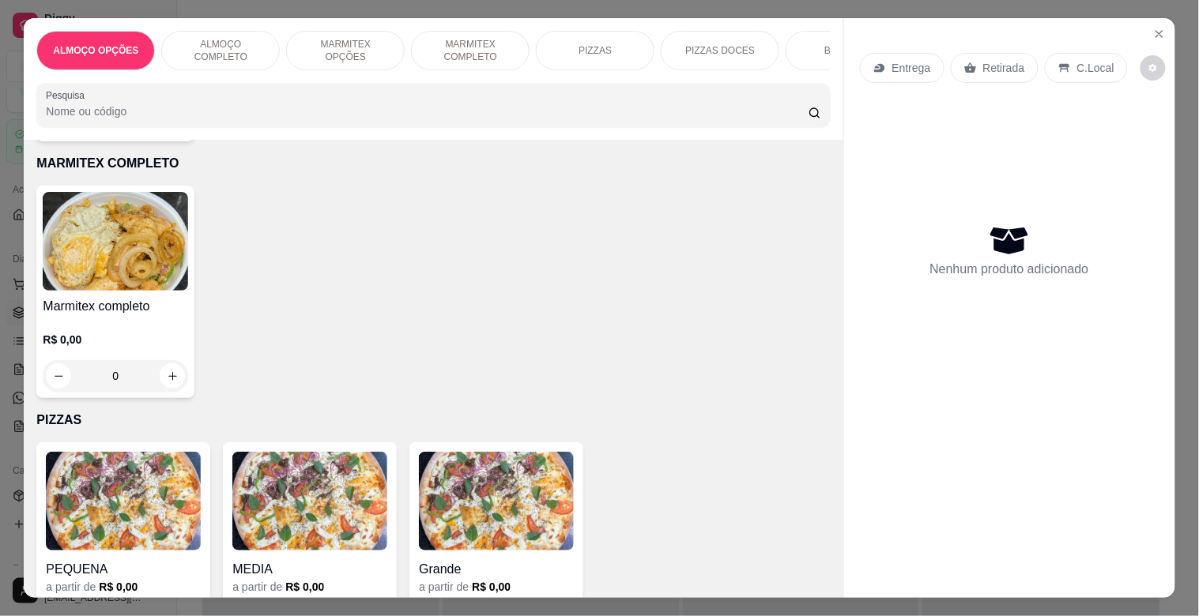
scroll to position [961, 0]
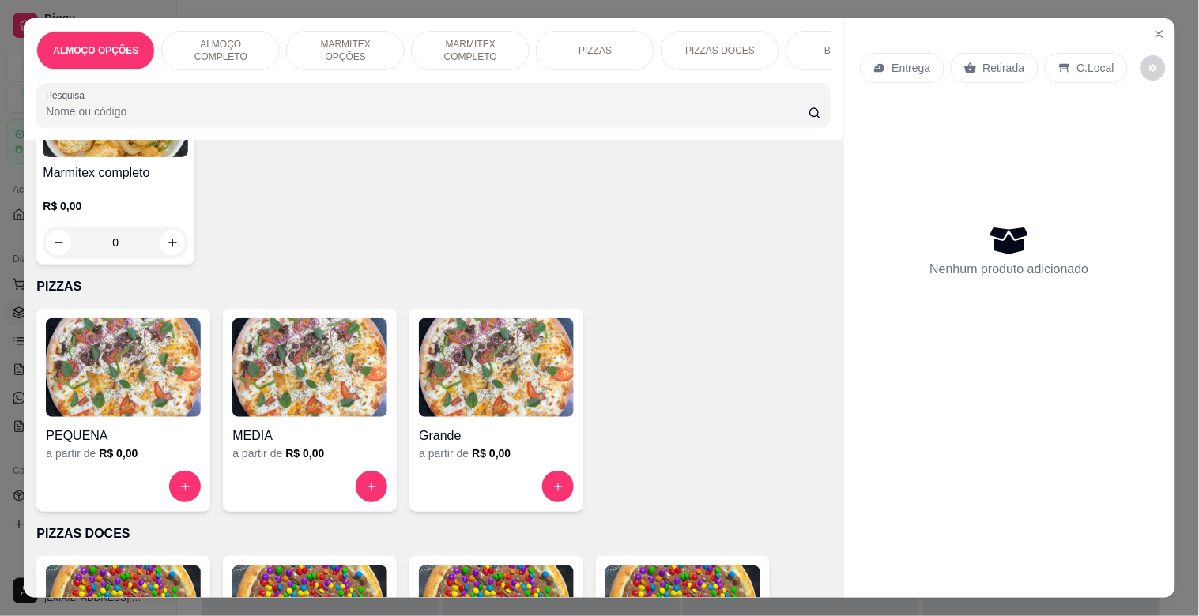
click at [85, 200] on div "R$ 0,00 0" at bounding box center [115, 221] width 145 height 76
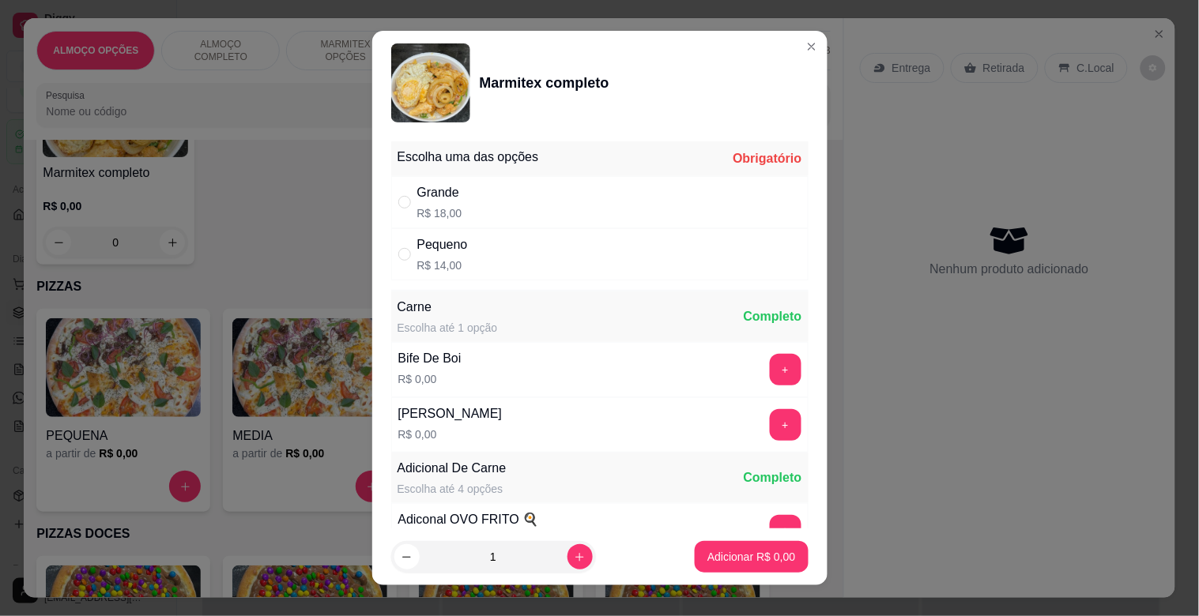
drag, startPoint x: 518, startPoint y: 262, endPoint x: 531, endPoint y: 288, distance: 28.6
click at [518, 263] on div "Pequeno R$ 14,00" at bounding box center [599, 254] width 417 height 52
click at [765, 354] on div "+" at bounding box center [785, 370] width 44 height 32
click at [770, 370] on button "+" at bounding box center [785, 370] width 31 height 31
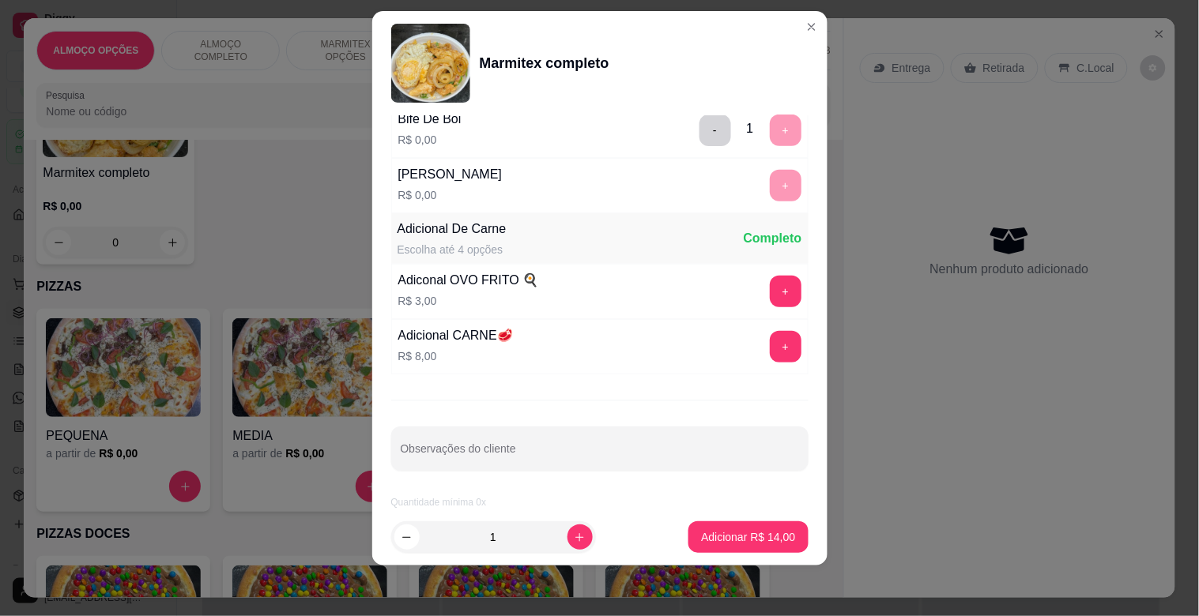
scroll to position [221, 0]
click at [757, 539] on p "Adicionar R$ 14,00" at bounding box center [748, 538] width 94 height 16
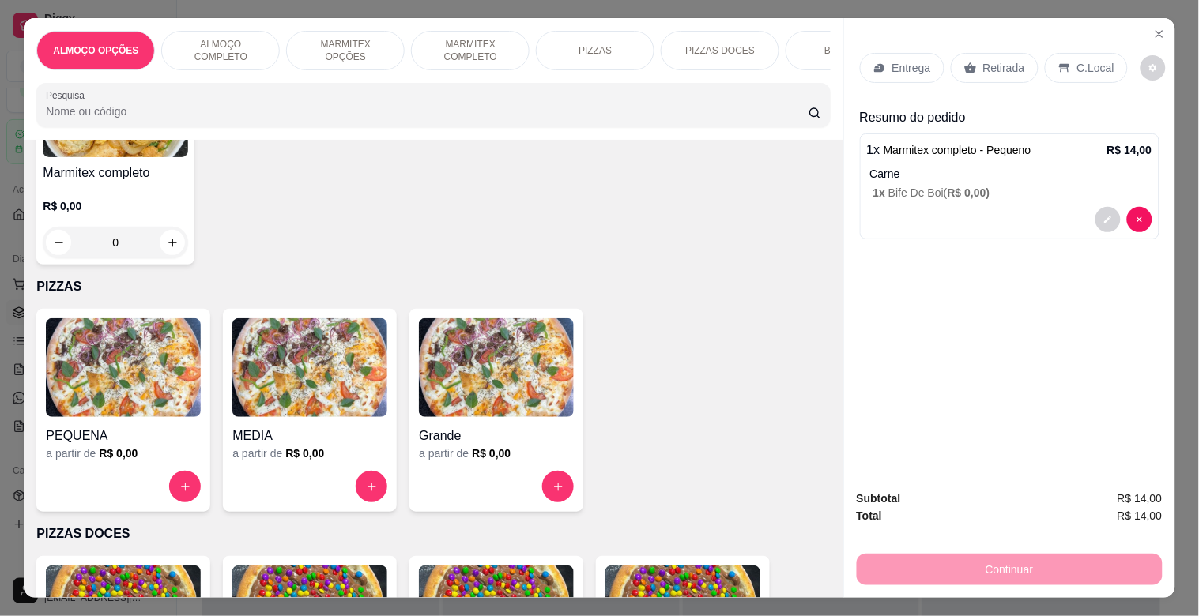
click at [983, 62] on p "Retirada" at bounding box center [1004, 68] width 42 height 16
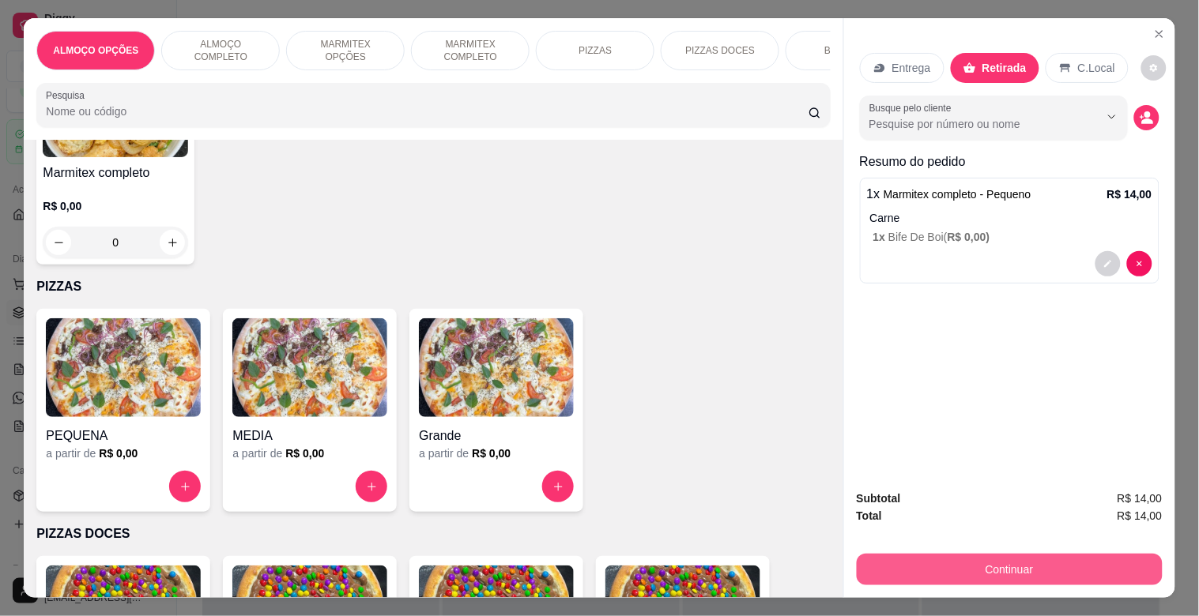
click at [1022, 563] on button "Continuar" at bounding box center [1010, 570] width 306 height 32
click at [981, 563] on button "Continuar" at bounding box center [1010, 570] width 306 height 32
click at [1000, 562] on button "Continuar" at bounding box center [1010, 570] width 306 height 32
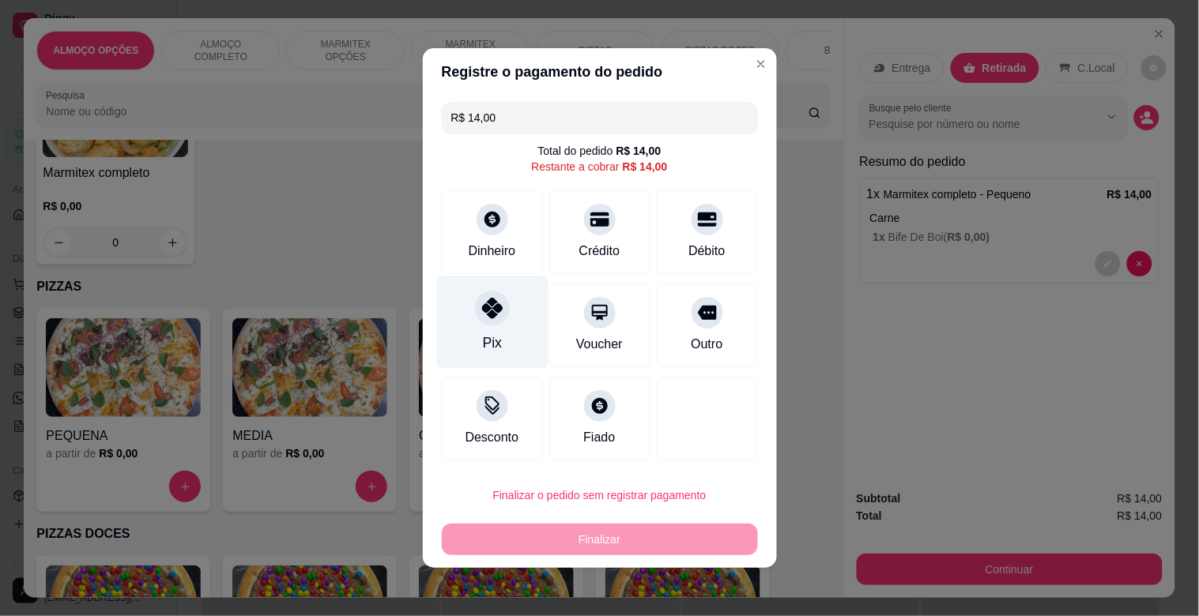
click at [487, 337] on div "Pix" at bounding box center [491, 343] width 19 height 21
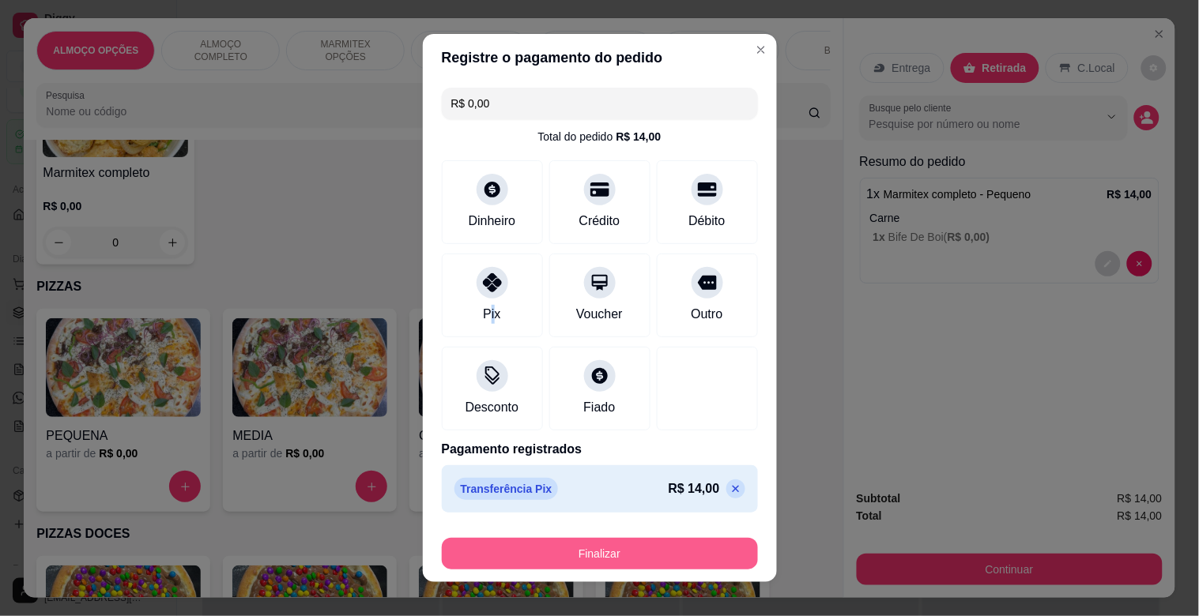
click at [548, 548] on button "Finalizar" at bounding box center [600, 554] width 316 height 32
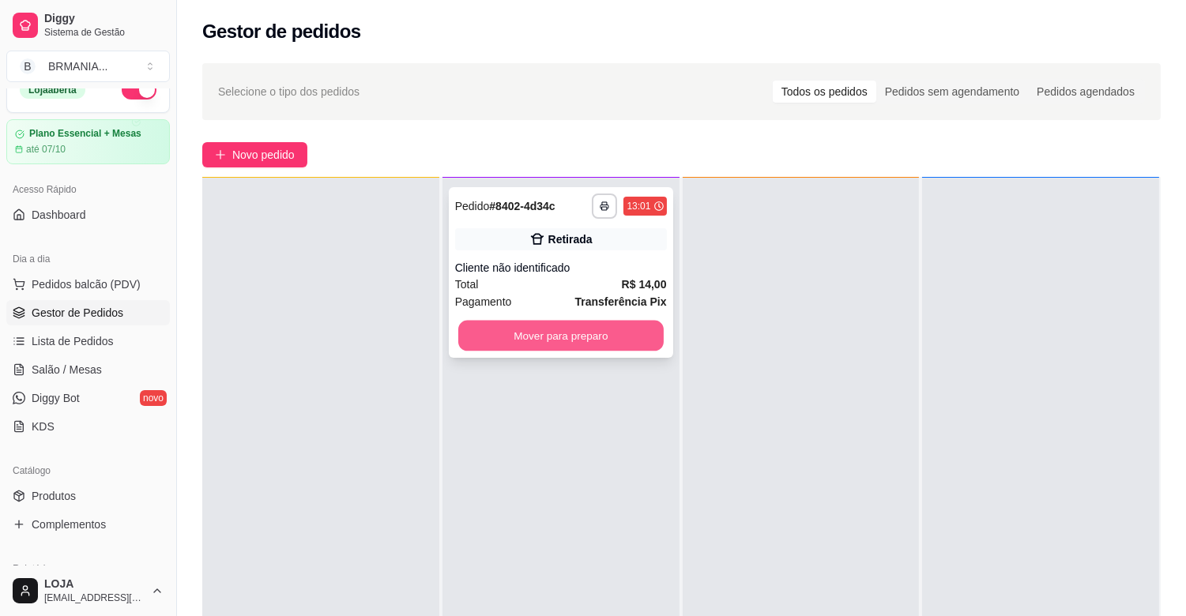
click at [541, 329] on button "Mover para preparo" at bounding box center [560, 336] width 205 height 31
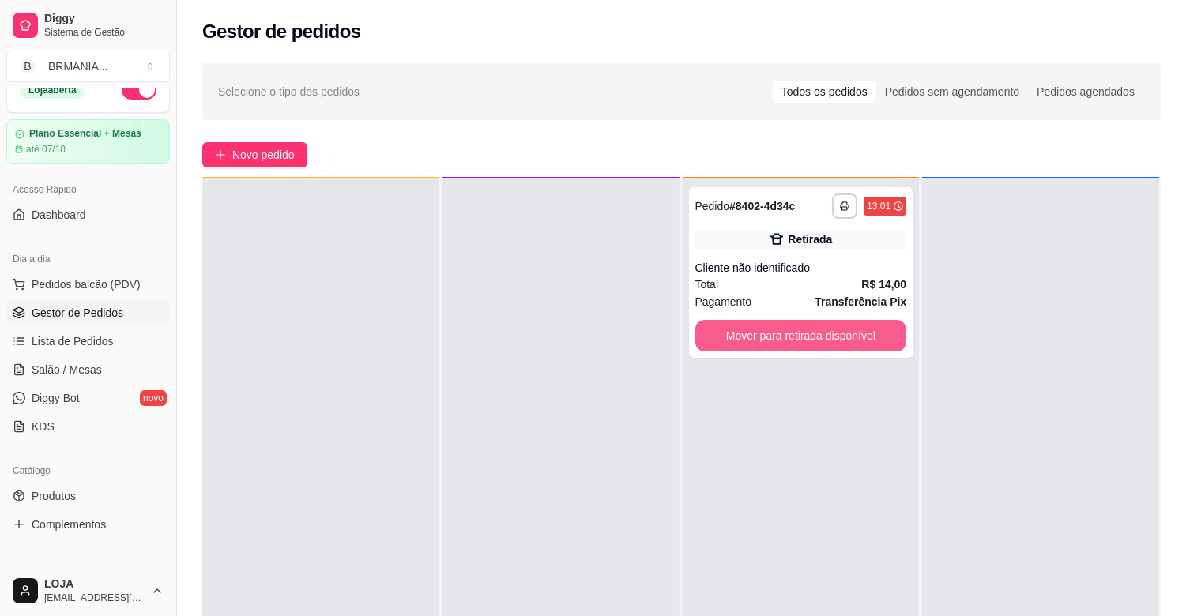
click at [835, 337] on button "Mover para retirada disponível" at bounding box center [801, 336] width 212 height 32
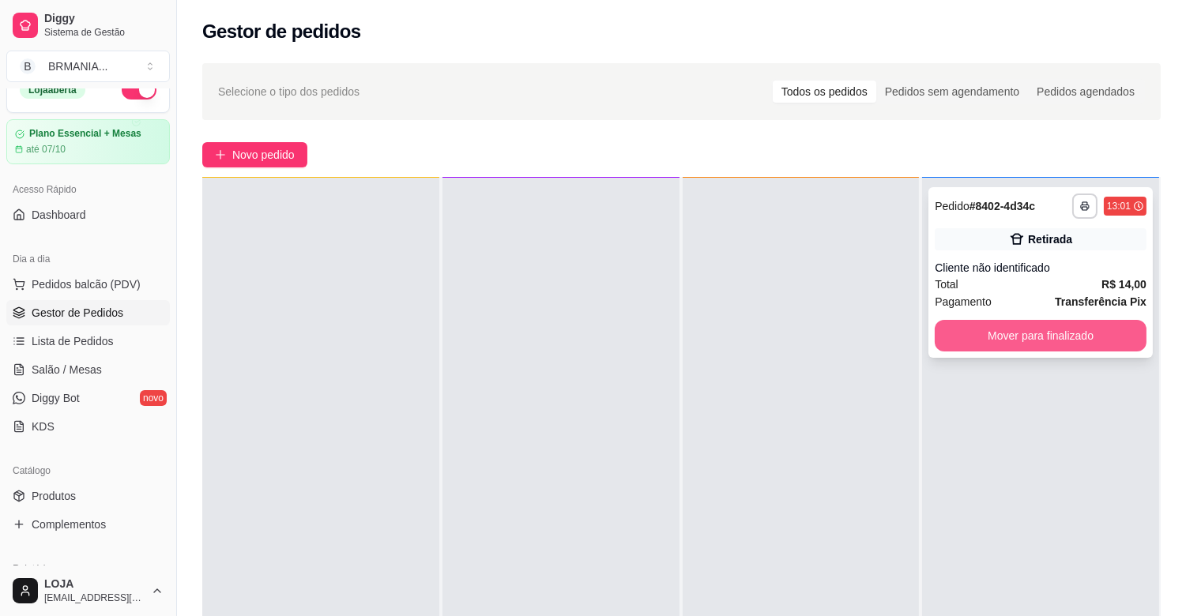
click at [1020, 330] on button "Mover para finalizado" at bounding box center [1041, 336] width 212 height 32
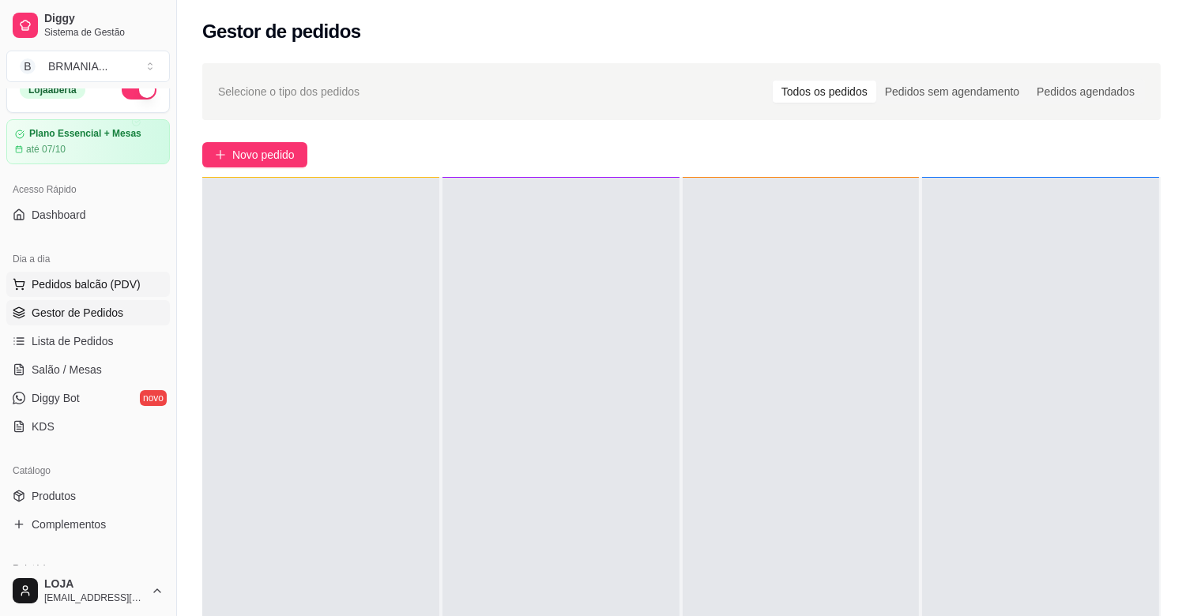
click at [98, 288] on span "Pedidos balcão (PDV)" at bounding box center [86, 285] width 109 height 16
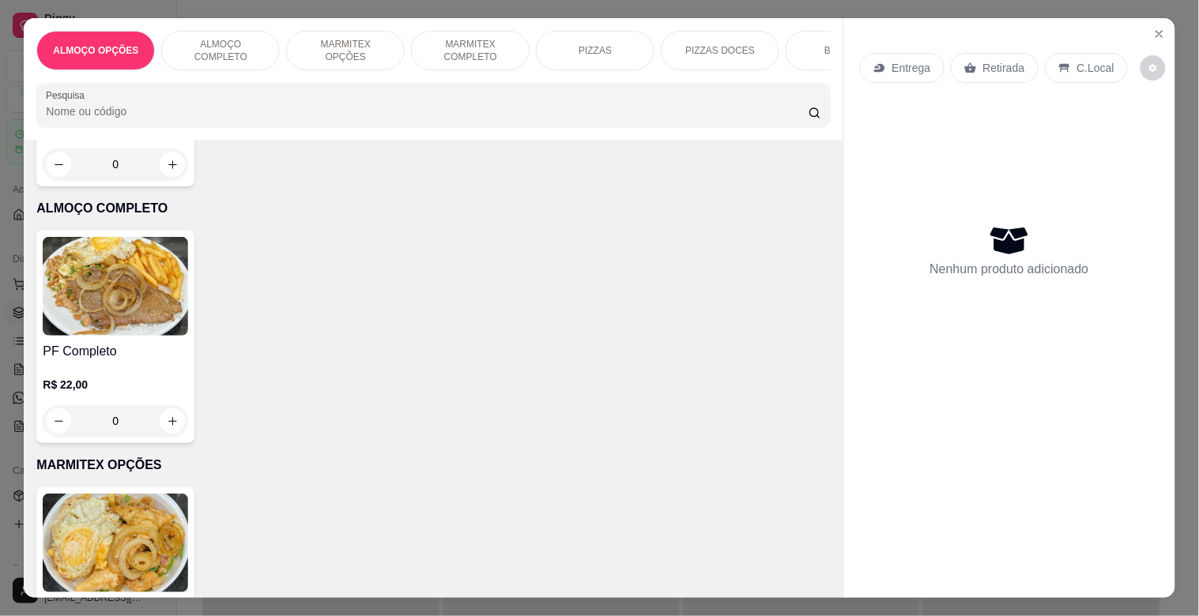
scroll to position [313, 0]
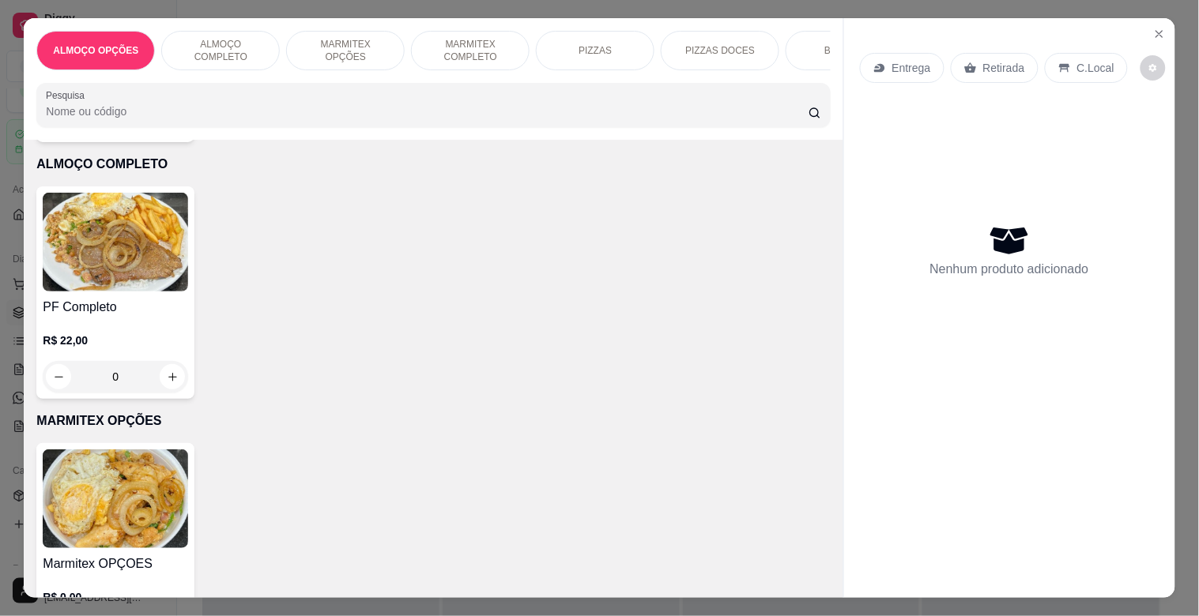
click at [125, 253] on img at bounding box center [115, 242] width 145 height 99
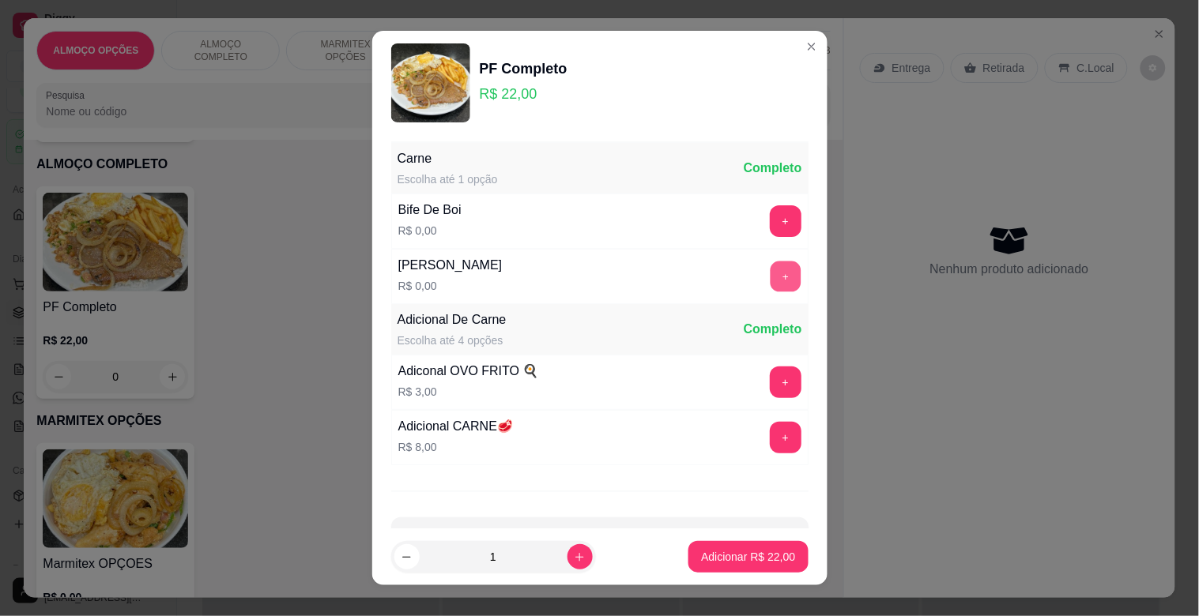
click at [770, 270] on button "+" at bounding box center [785, 277] width 31 height 31
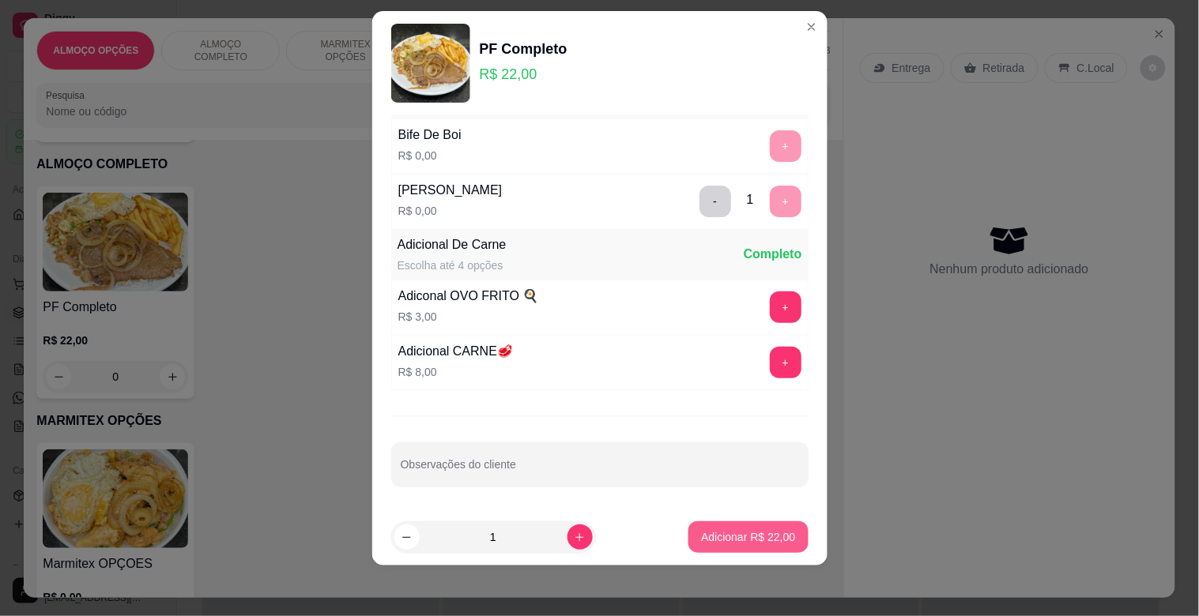
click at [754, 536] on p "Adicionar R$ 22,00" at bounding box center [748, 538] width 94 height 16
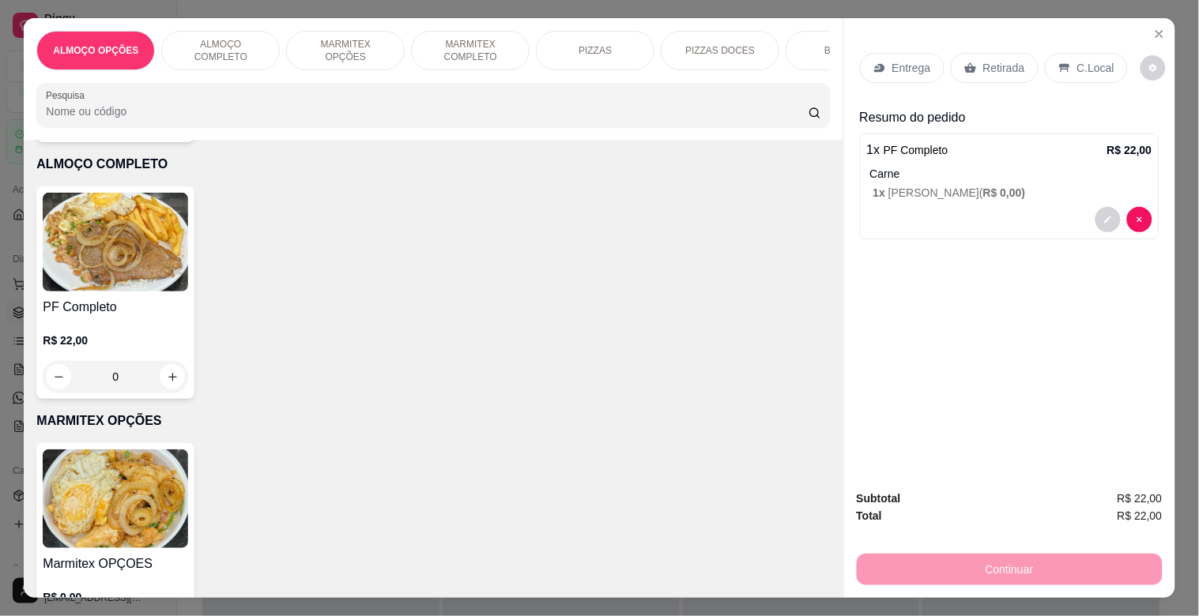
click at [1067, 58] on div "C.Local" at bounding box center [1086, 68] width 83 height 30
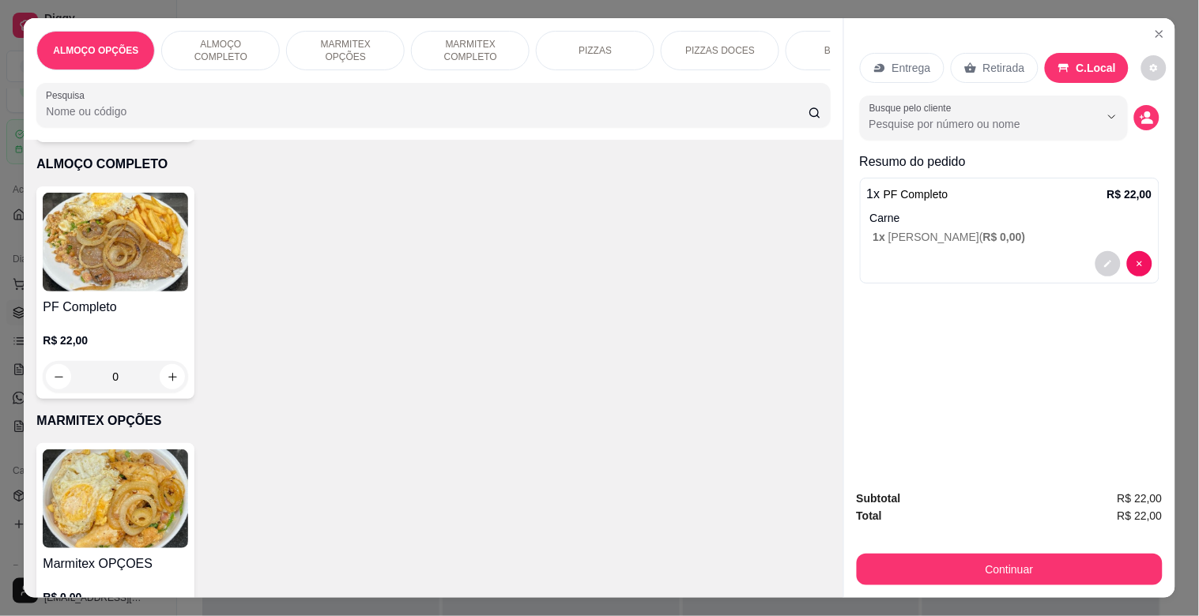
drag, startPoint x: 1138, startPoint y: 96, endPoint x: 1138, endPoint y: 122, distance: 25.3
click at [1138, 97] on div "Busque pelo cliente" at bounding box center [1010, 118] width 300 height 44
click at [1144, 112] on circle "decrease-product-quantity" at bounding box center [1147, 115] width 6 height 6
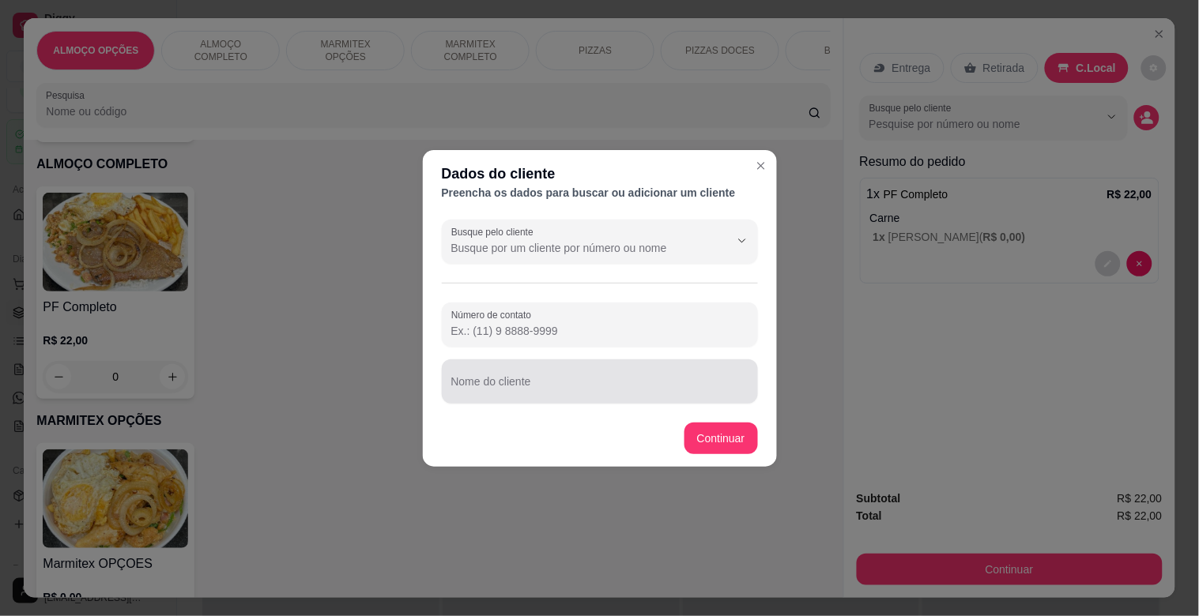
click at [566, 391] on input "Nome do cliente" at bounding box center [599, 388] width 297 height 16
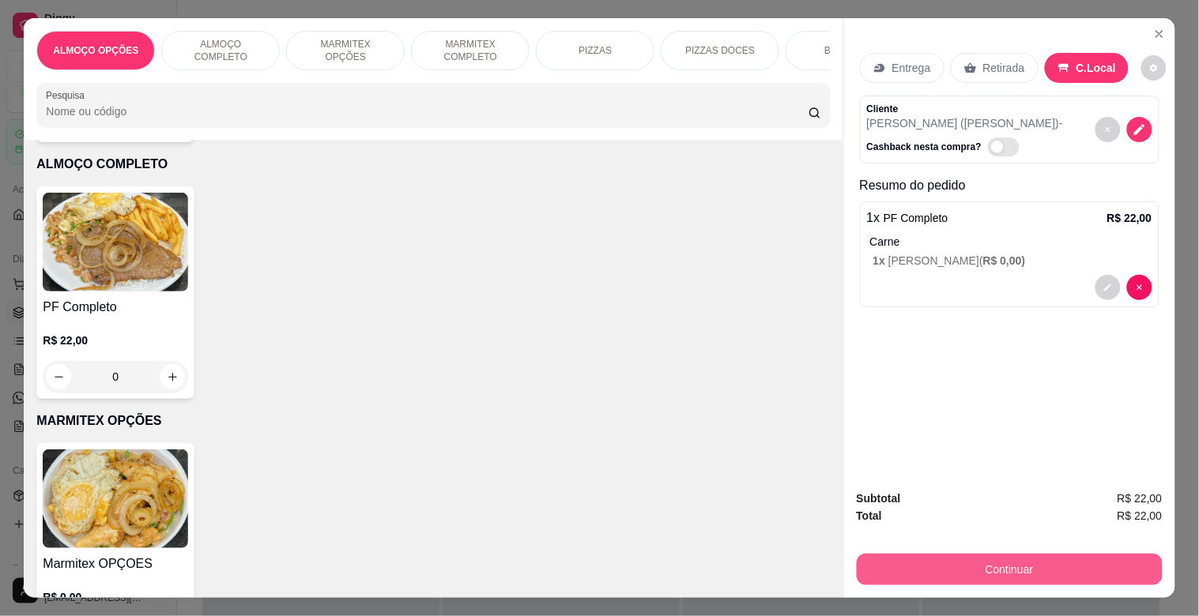
click at [1008, 562] on button "Continuar" at bounding box center [1010, 570] width 306 height 32
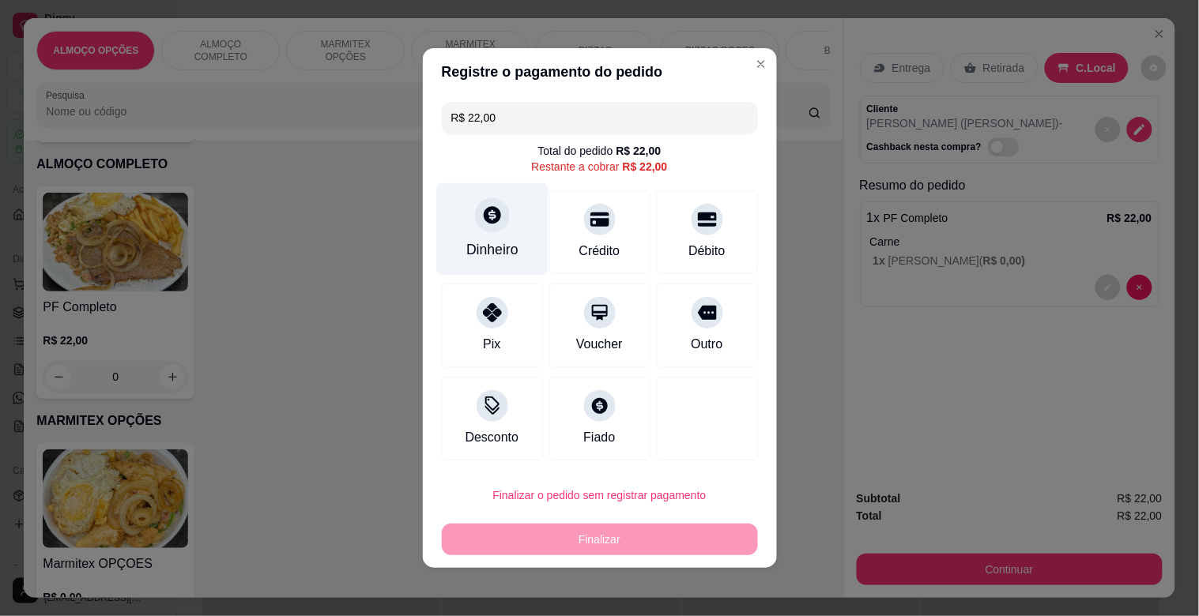
click at [468, 247] on div "Dinheiro" at bounding box center [492, 249] width 52 height 21
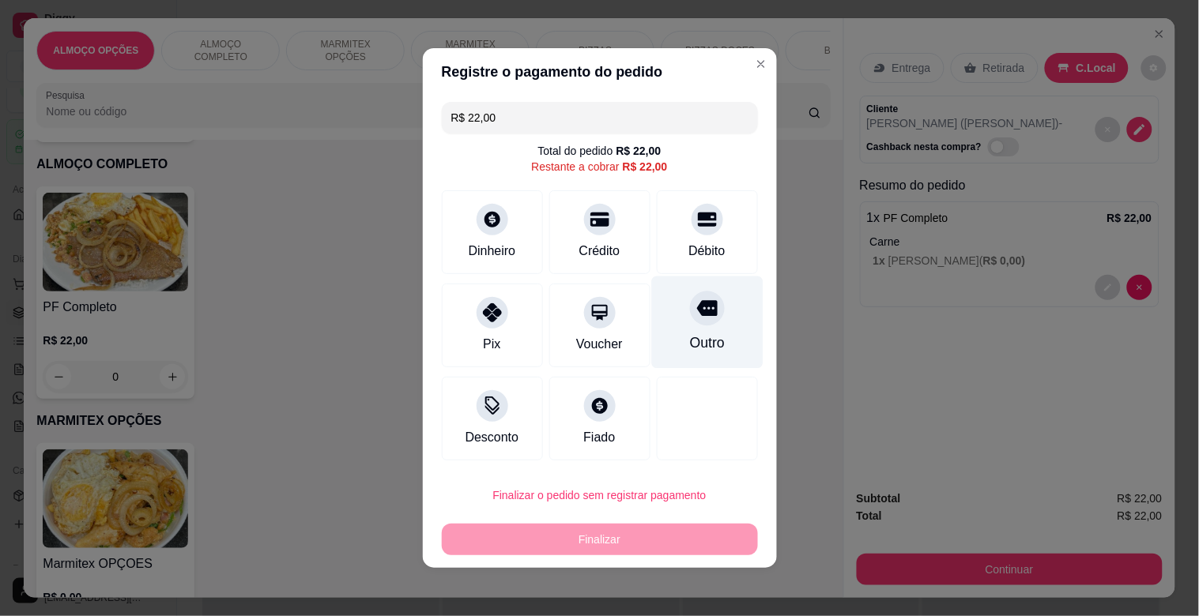
click at [696, 317] on icon at bounding box center [706, 308] width 21 height 21
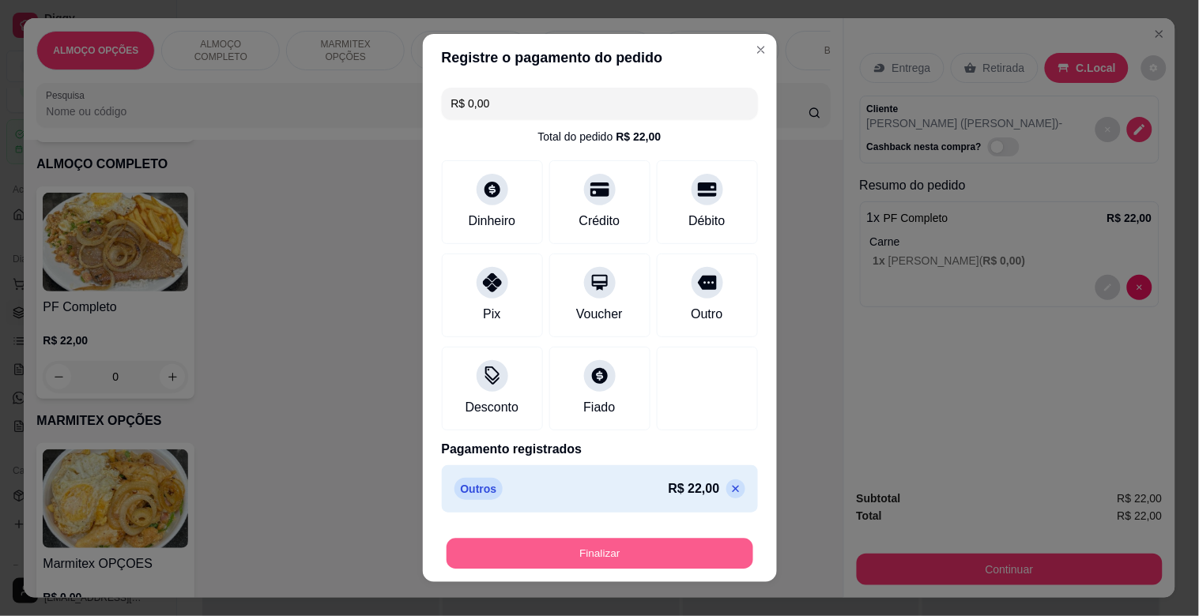
click at [628, 553] on button "Finalizar" at bounding box center [600, 554] width 307 height 31
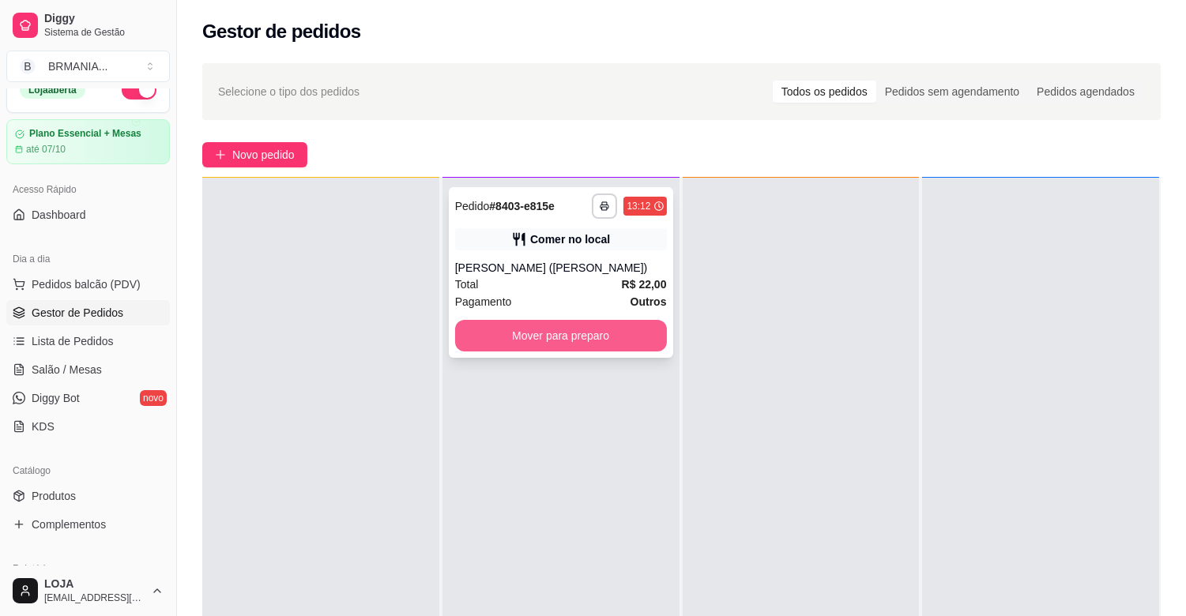
click at [549, 341] on button "Mover para preparo" at bounding box center [561, 336] width 212 height 32
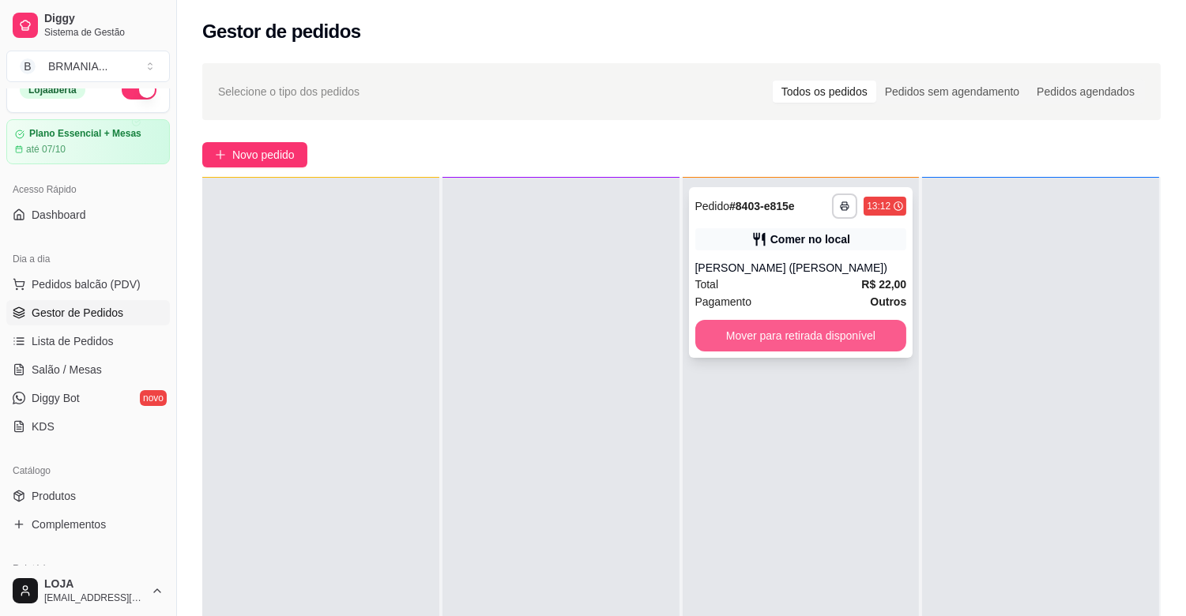
click at [773, 343] on button "Mover para retirada disponível" at bounding box center [801, 336] width 212 height 32
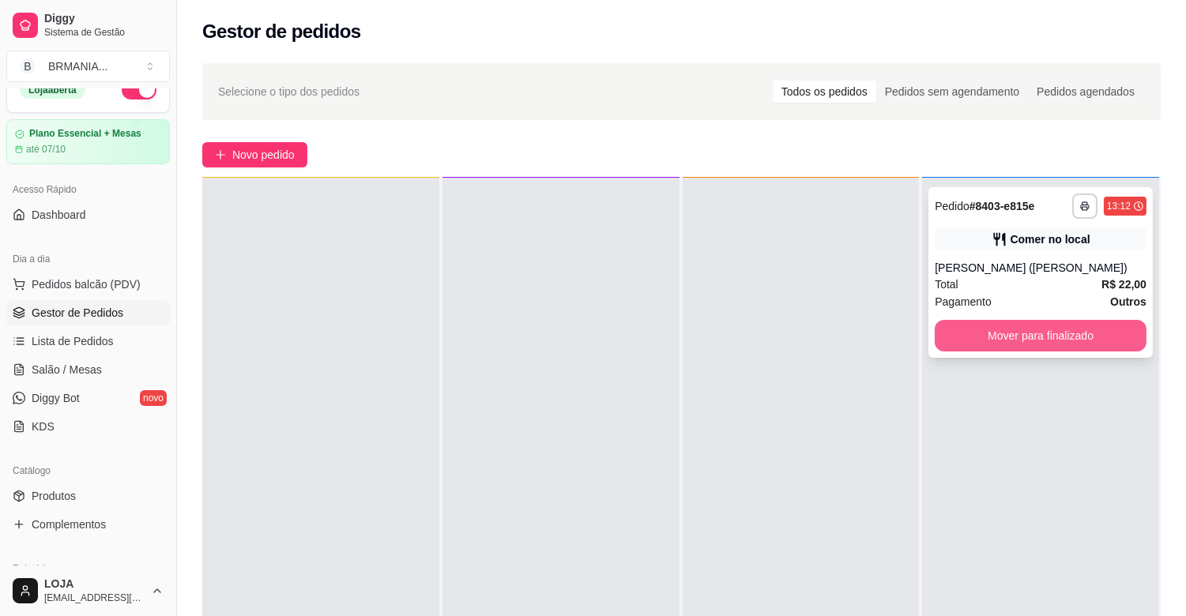
click at [968, 322] on button "Mover para finalizado" at bounding box center [1041, 336] width 212 height 32
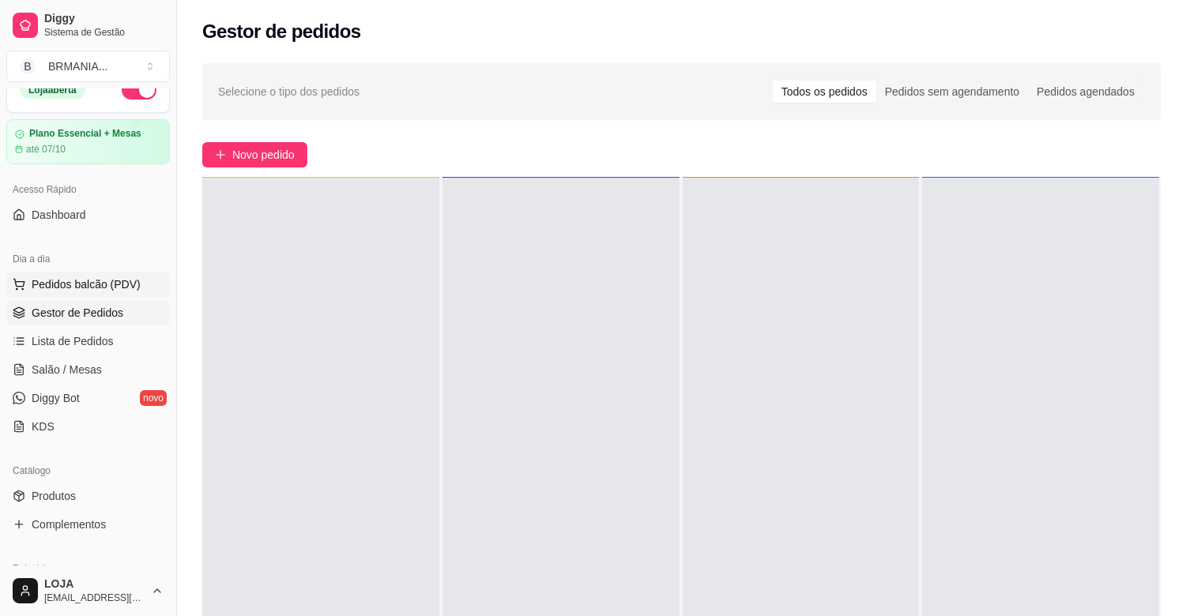
click at [121, 291] on span "Pedidos balcão (PDV)" at bounding box center [86, 285] width 109 height 16
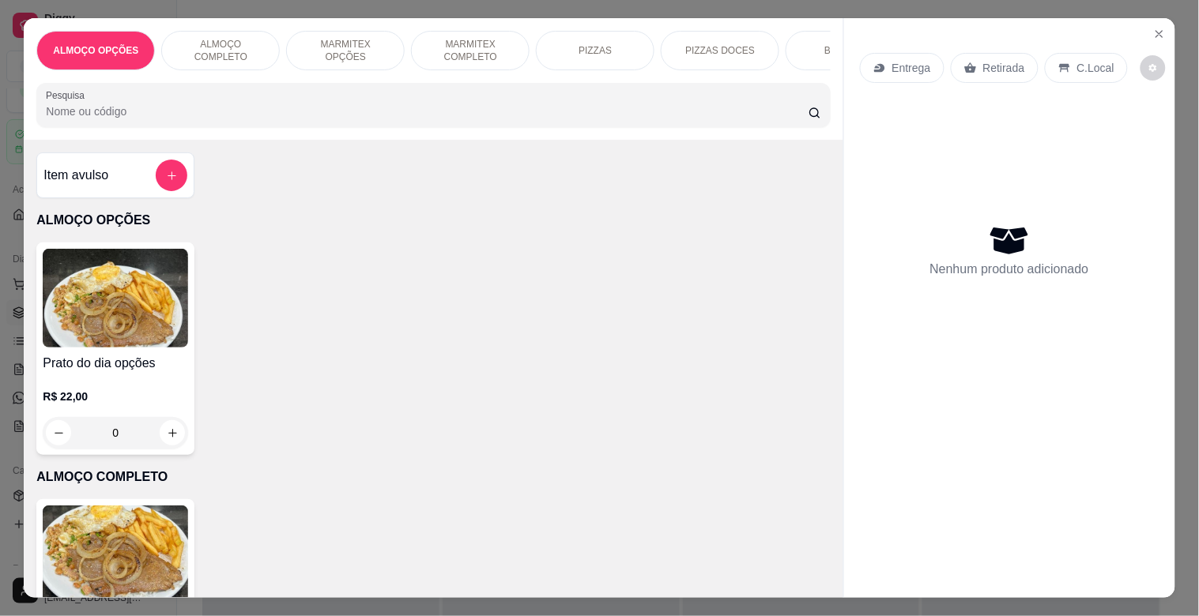
click at [208, 40] on p "ALMOÇO COMPLETO" at bounding box center [221, 50] width 92 height 25
click at [208, 40] on div "ALMOÇO OPÇÕES ALMOÇO COMPLETO MARMITEX OPÇÕES MARMITEX COMPLETO PIZZAS PIZZAS D…" at bounding box center [433, 79] width 819 height 122
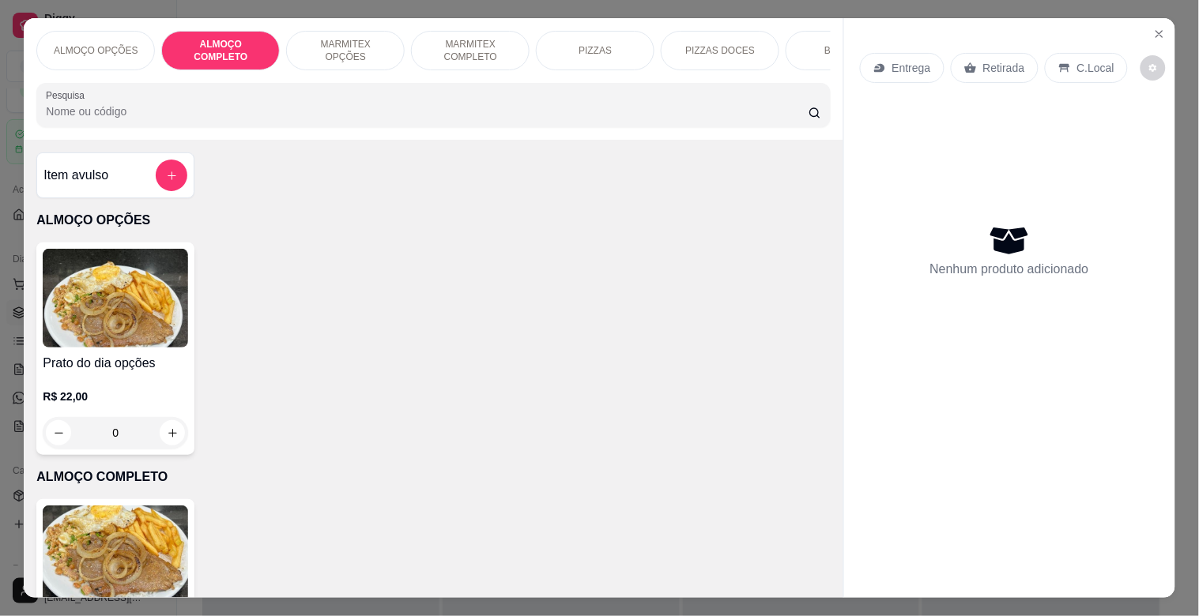
scroll to position [38, 0]
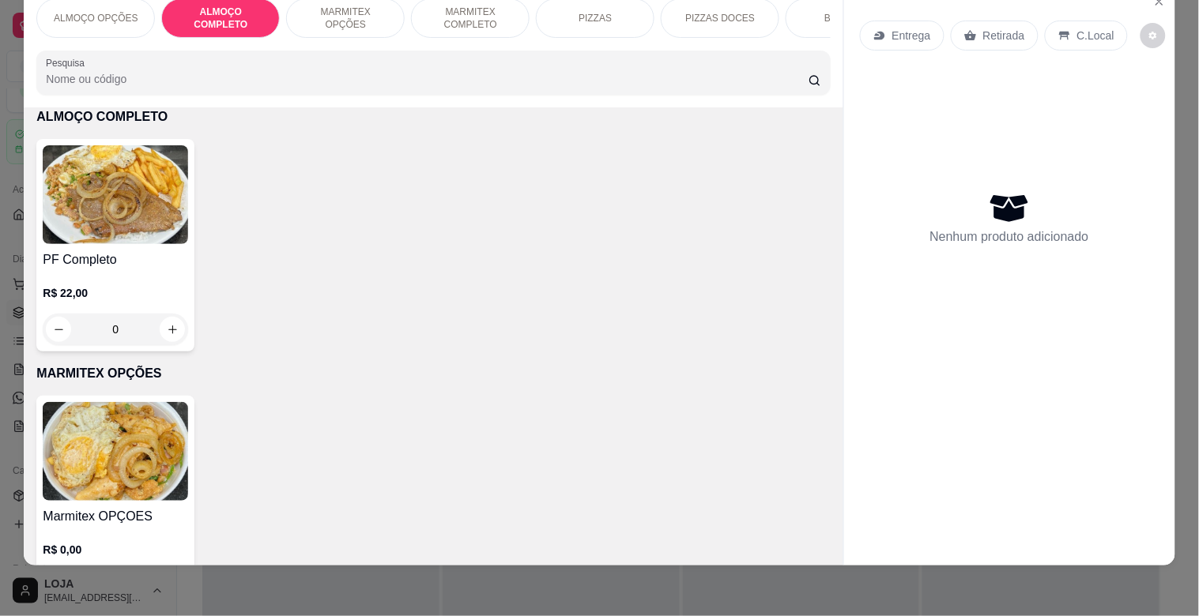
click at [107, 245] on div "PF Completo R$ 22,00 0" at bounding box center [115, 245] width 158 height 213
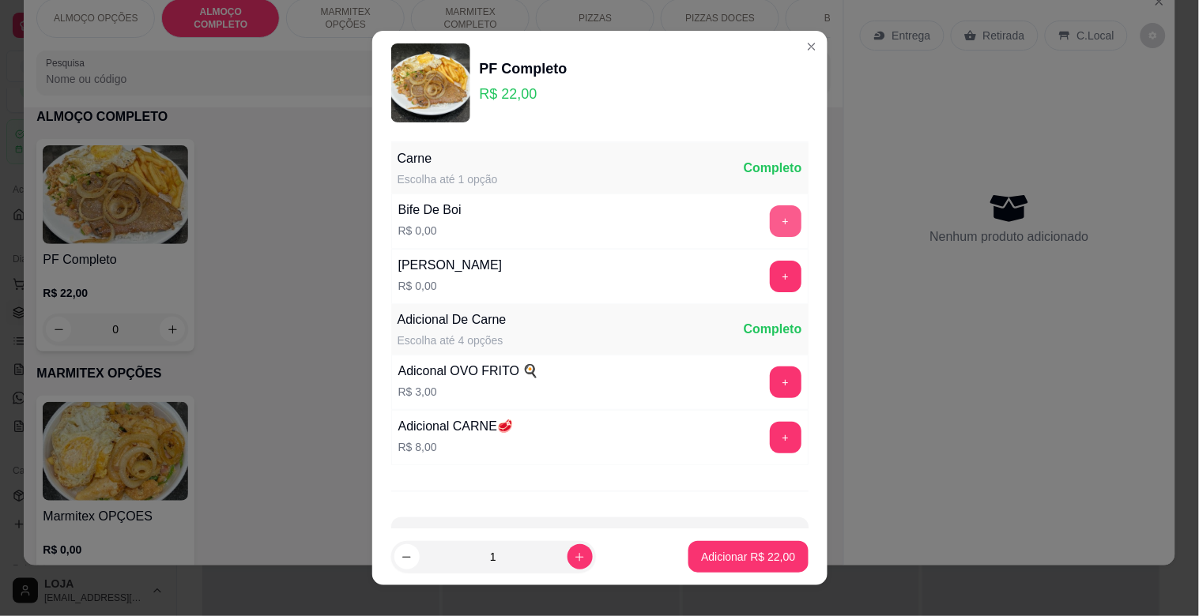
click at [770, 224] on button "+" at bounding box center [786, 221] width 32 height 32
click at [741, 224] on div "Carne Escolha até 1 opção Completo Bife De Boi R$ 0,00 + PERNIL COZIDO R$ 0,00 +" at bounding box center [599, 223] width 417 height 161
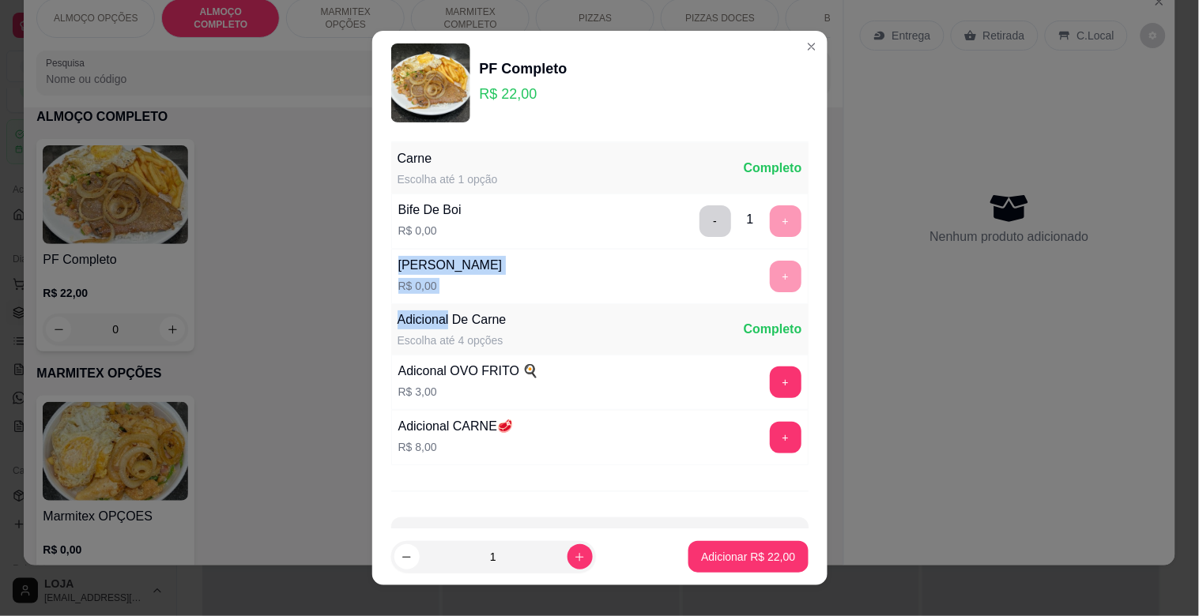
scroll to position [56, 0]
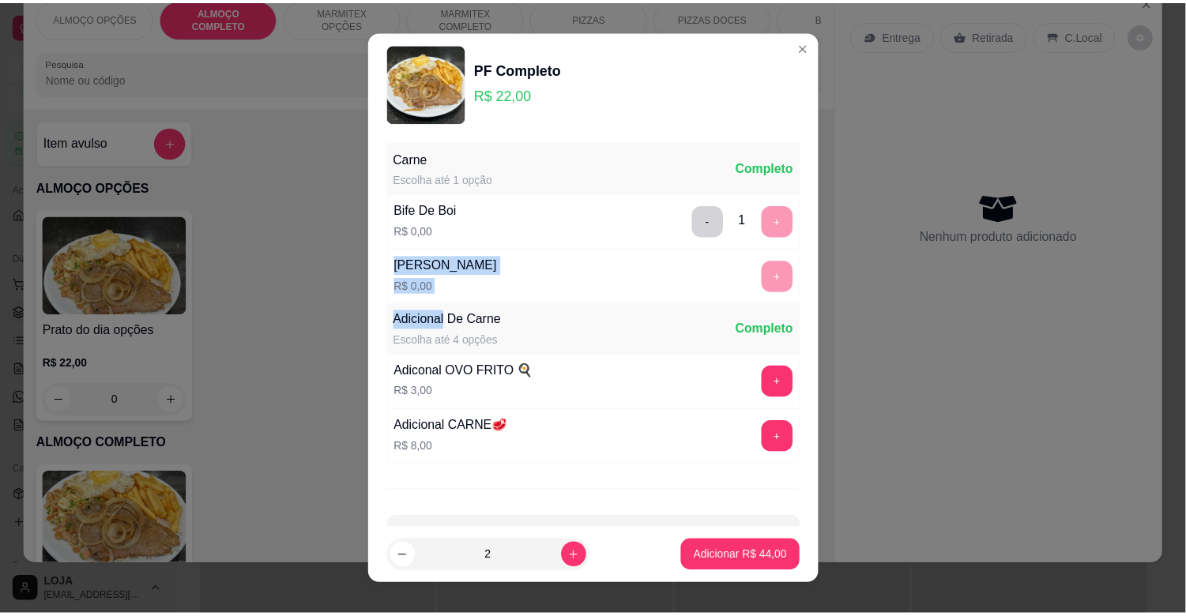
scroll to position [56, 0]
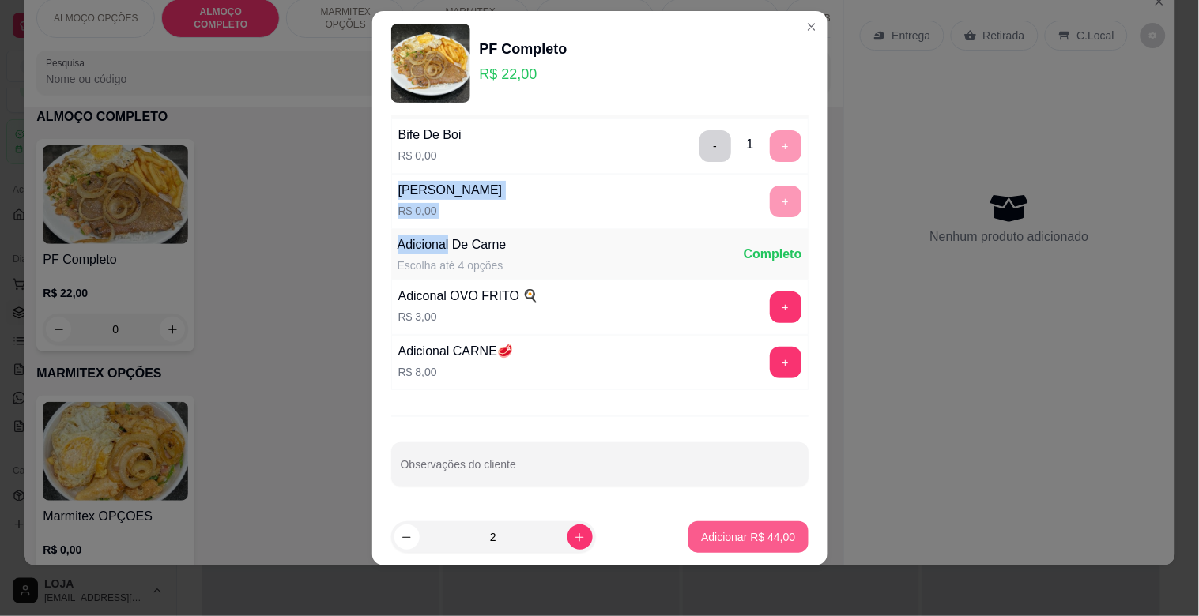
click at [755, 534] on p "Adicionar R$ 44,00" at bounding box center [748, 538] width 94 height 16
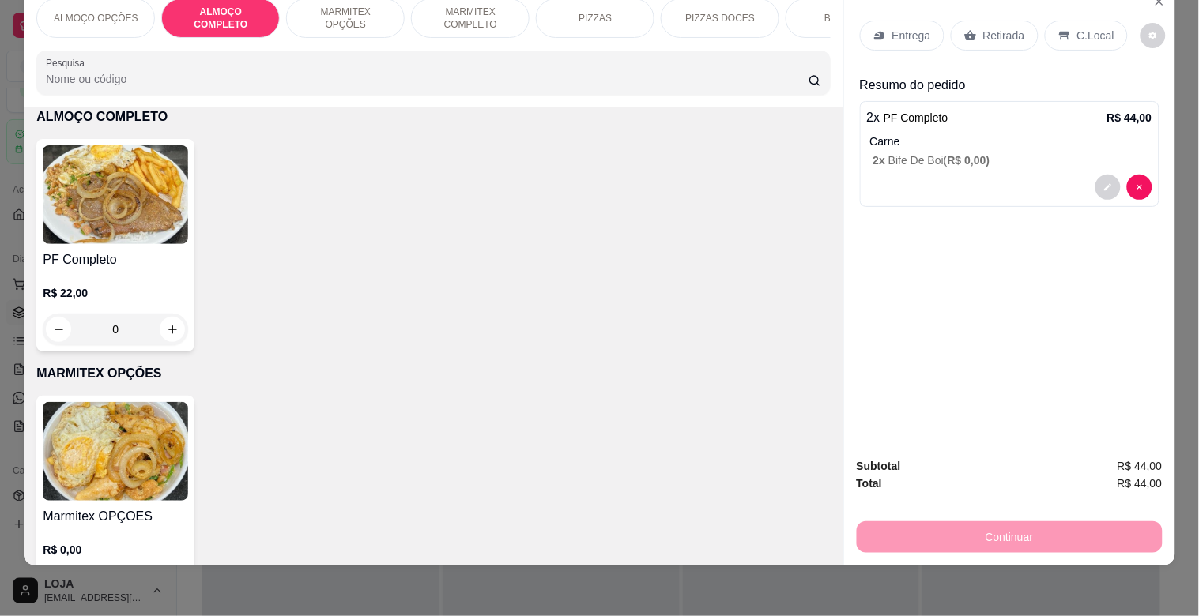
click at [983, 28] on p "Retirada" at bounding box center [1004, 36] width 42 height 16
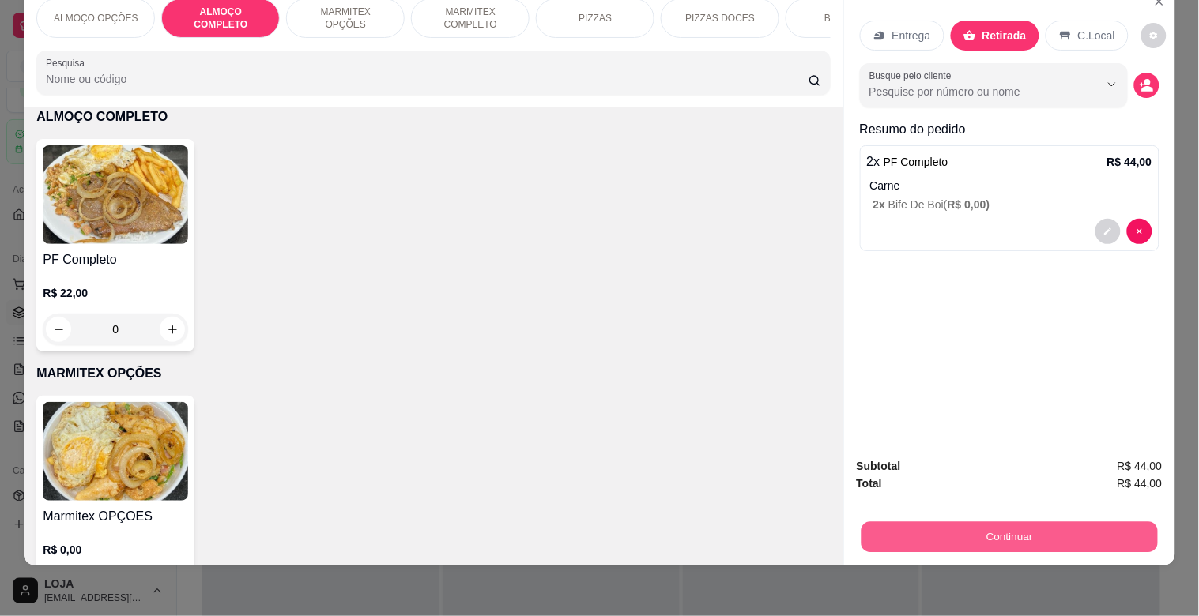
click at [882, 525] on button "Continuar" at bounding box center [1009, 537] width 296 height 31
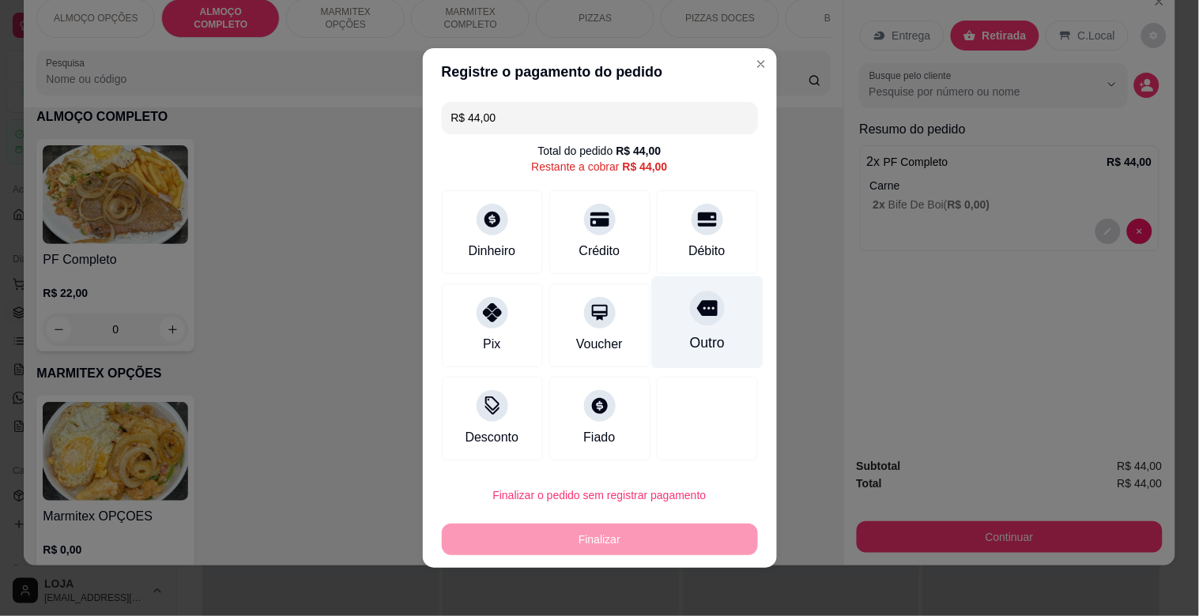
click at [689, 342] on div "Outro" at bounding box center [706, 343] width 35 height 21
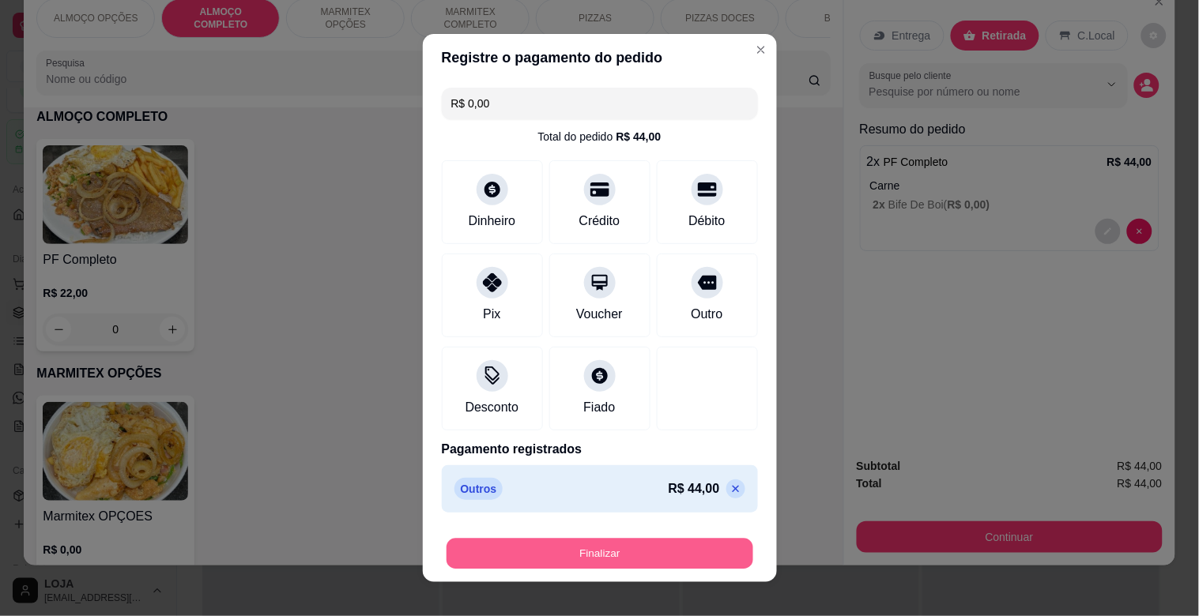
click at [643, 563] on button "Finalizar" at bounding box center [600, 554] width 307 height 31
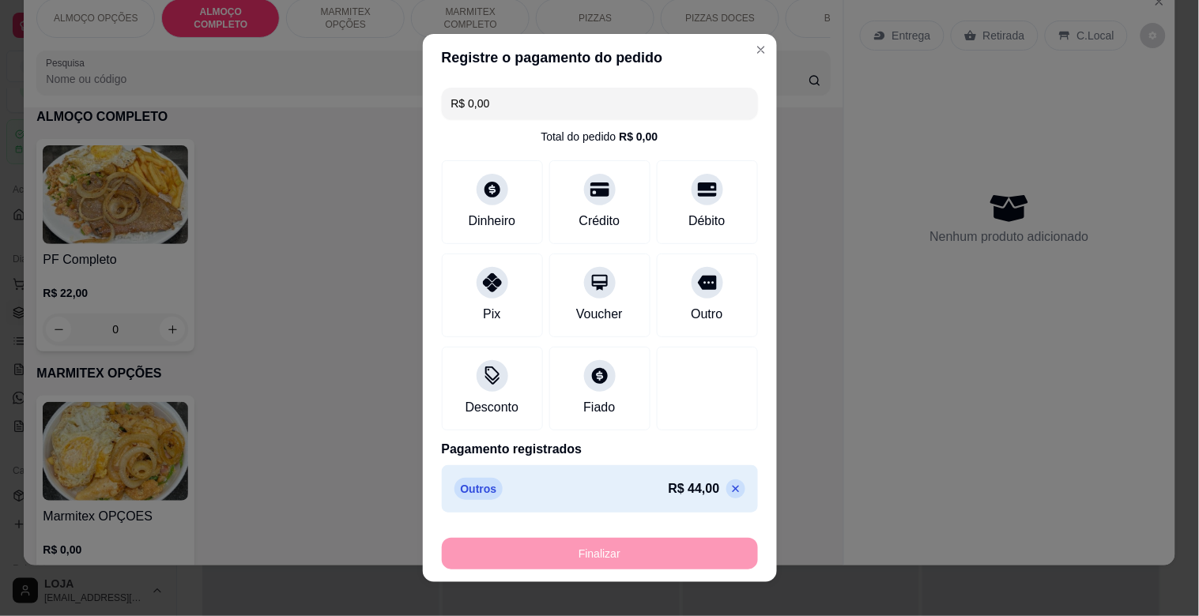
type input "-R$ 44,00"
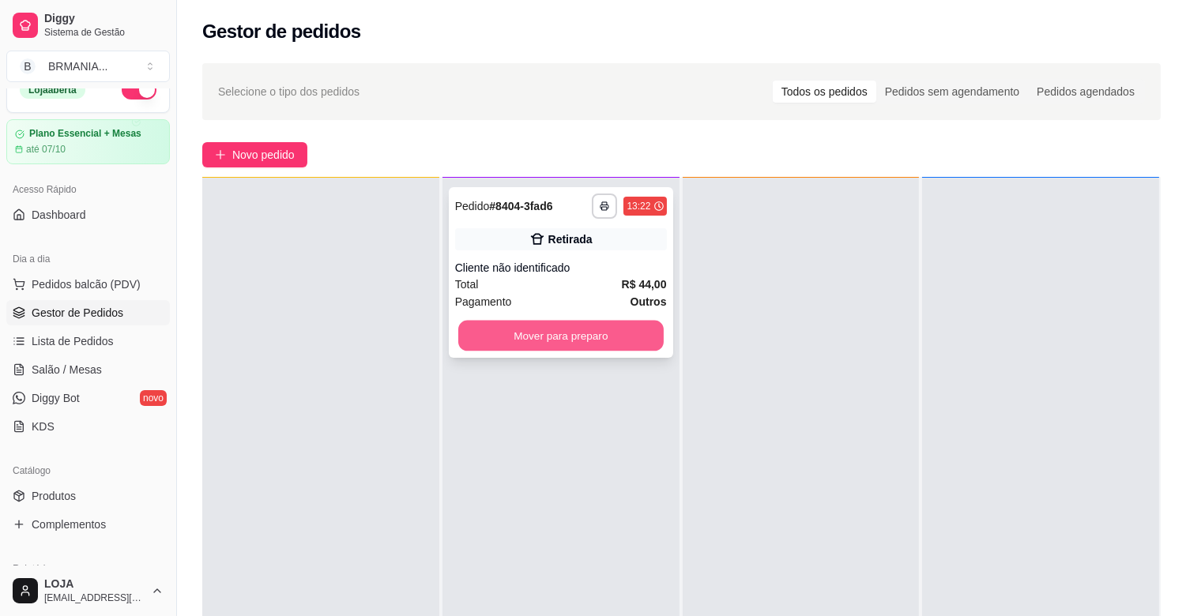
click at [604, 326] on button "Mover para preparo" at bounding box center [560, 336] width 205 height 31
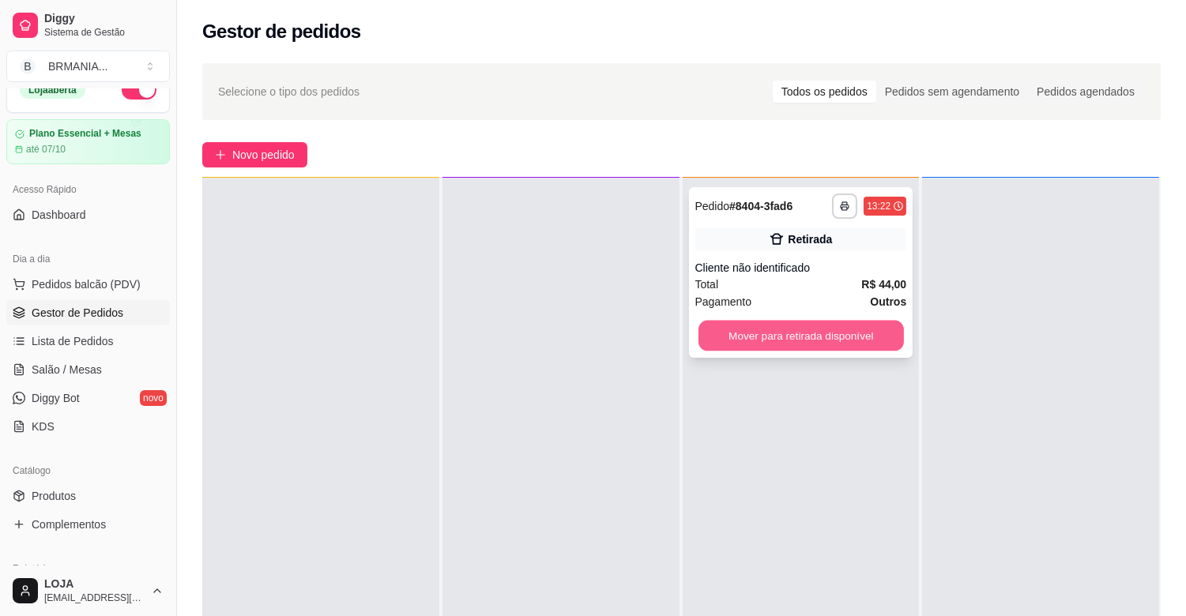
click at [780, 325] on button "Mover para retirada disponível" at bounding box center [801, 336] width 205 height 31
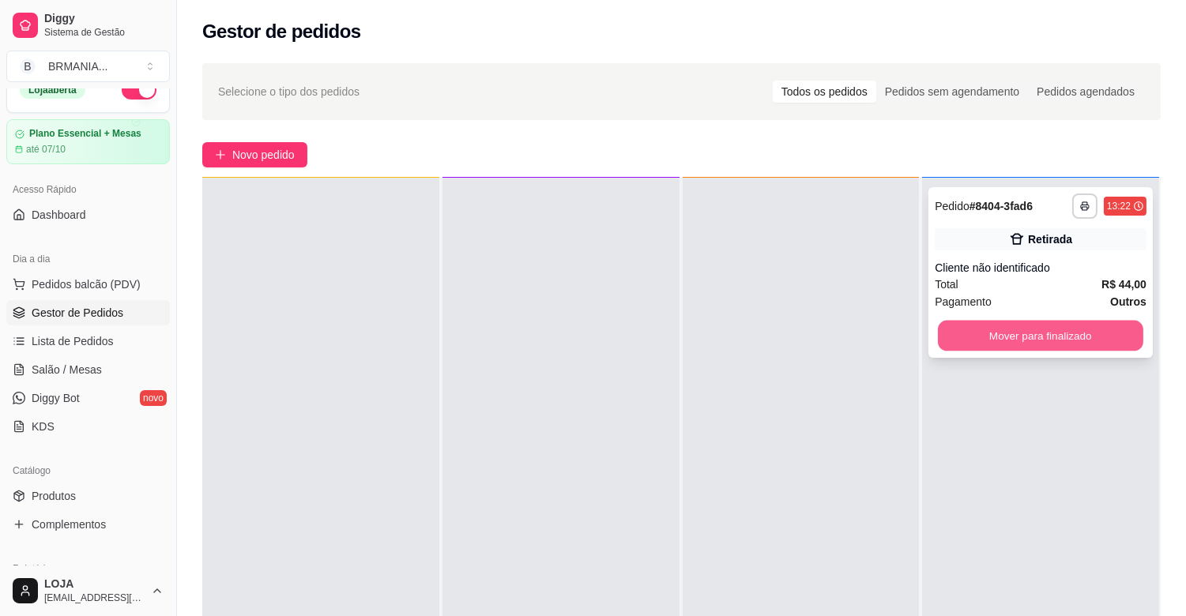
click at [1103, 320] on div "Mover para finalizado" at bounding box center [1041, 336] width 212 height 32
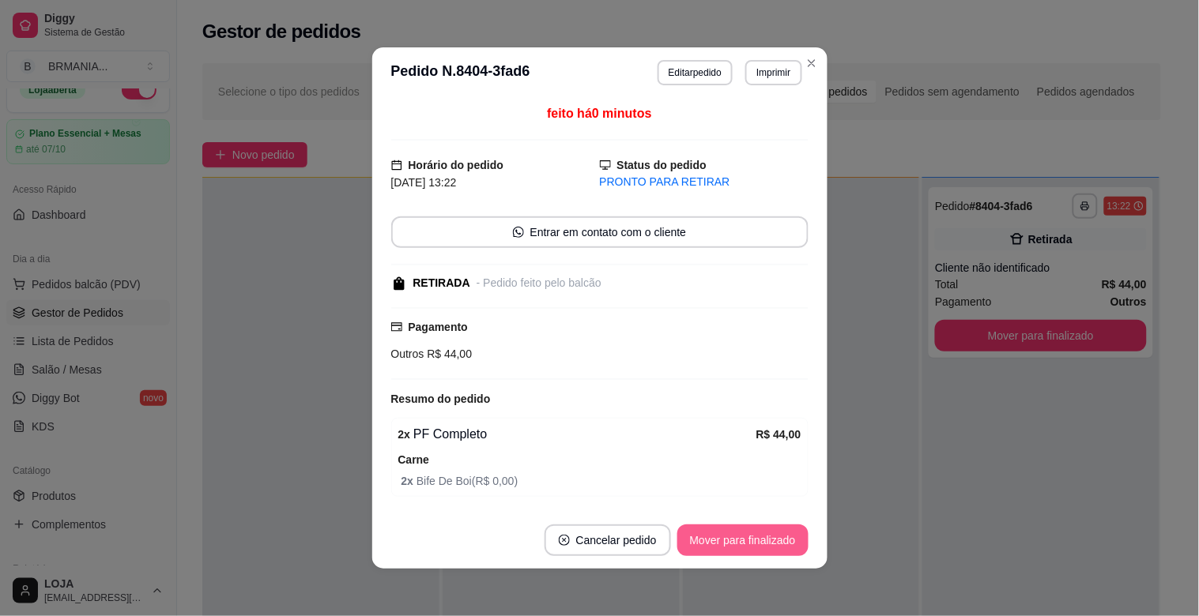
click at [715, 553] on button "Mover para finalizado" at bounding box center [742, 541] width 131 height 32
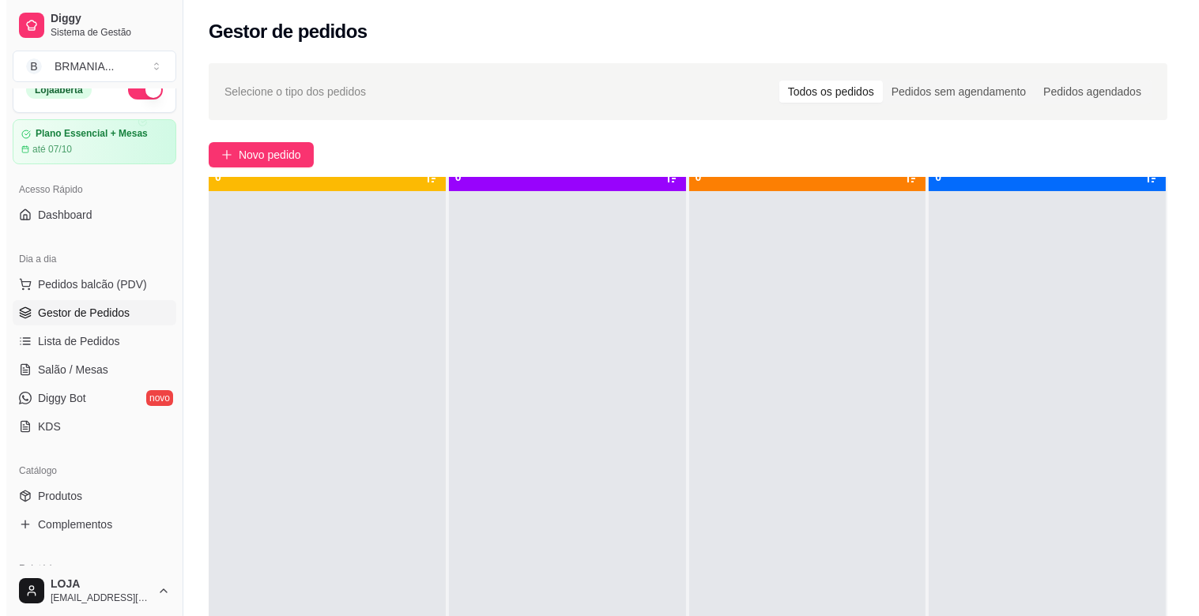
scroll to position [43, 0]
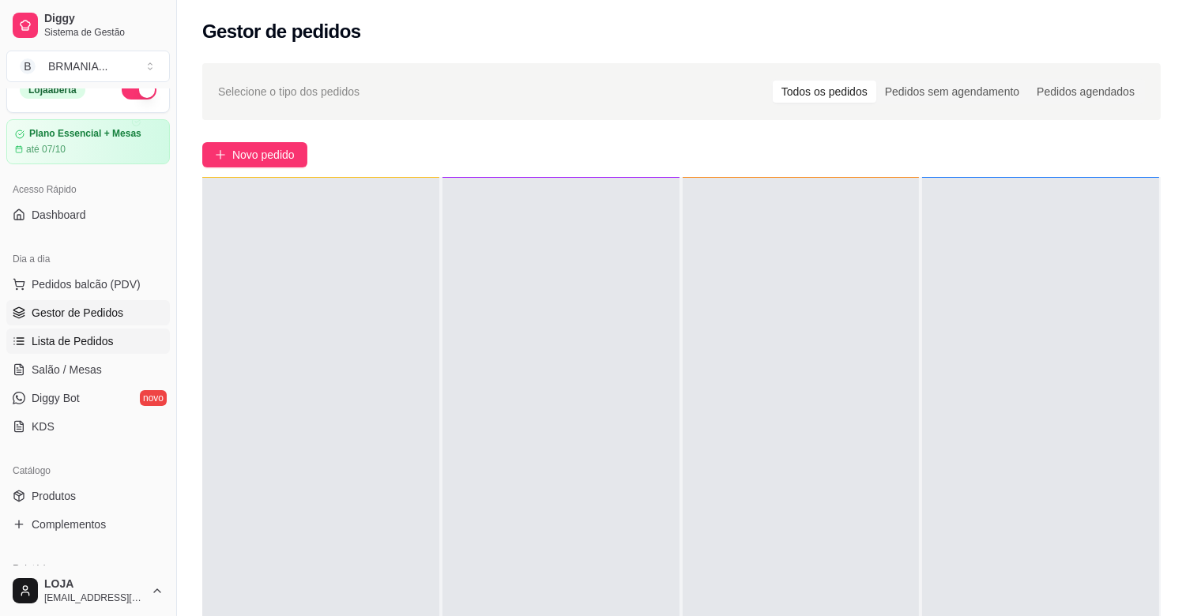
click at [105, 338] on span "Lista de Pedidos" at bounding box center [73, 342] width 82 height 16
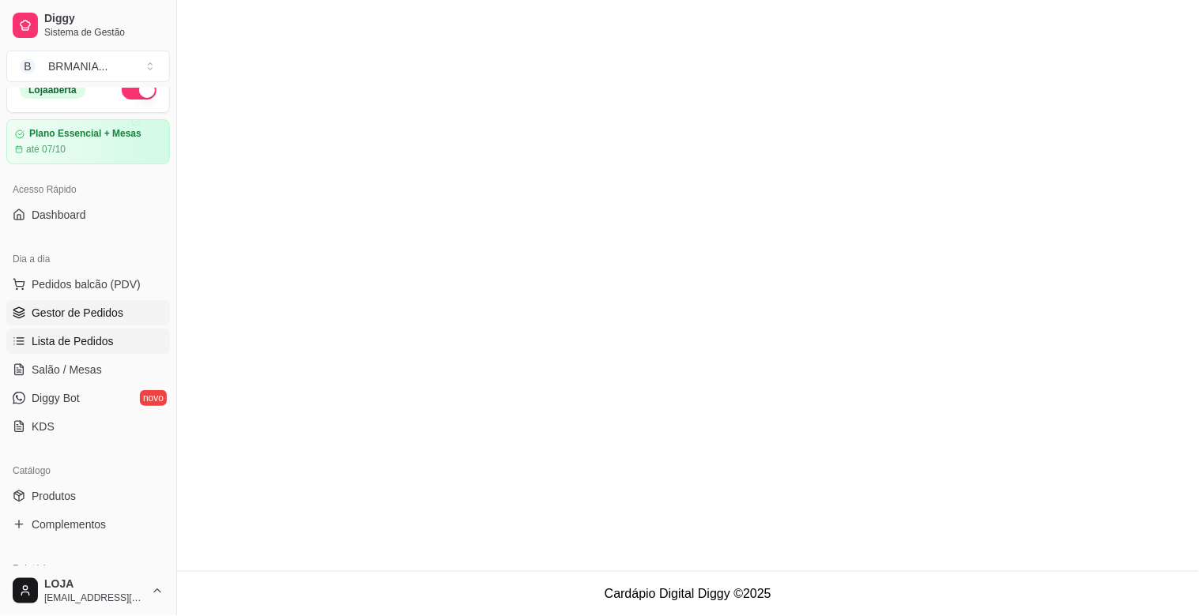
click at [106, 316] on span "Gestor de Pedidos" at bounding box center [78, 313] width 92 height 16
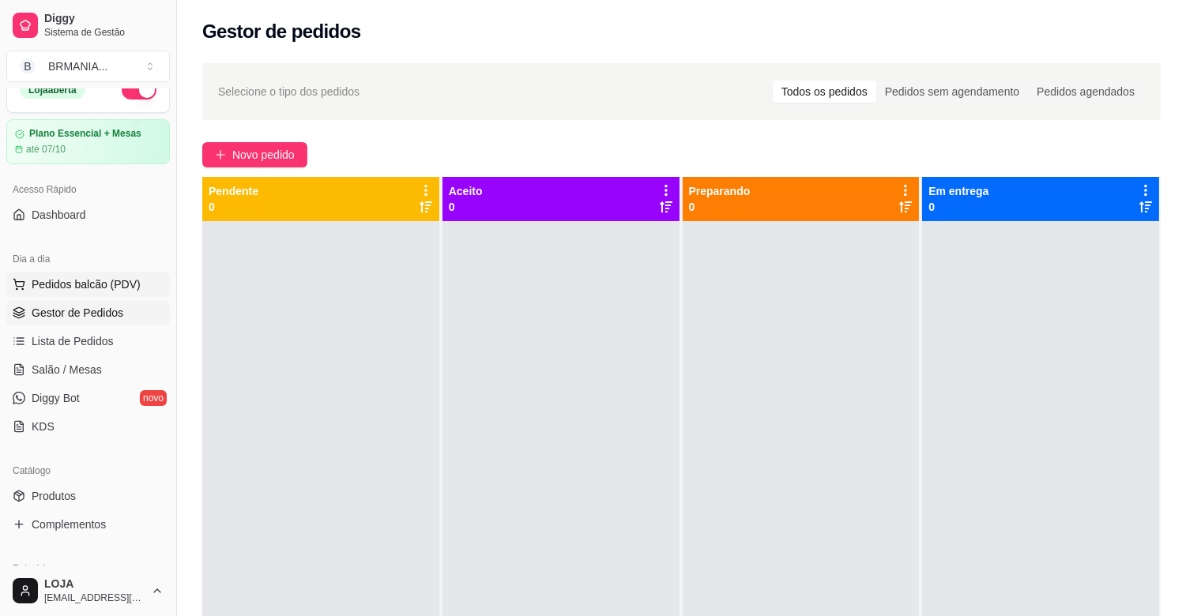
click at [109, 290] on span "Pedidos balcão (PDV)" at bounding box center [86, 285] width 109 height 16
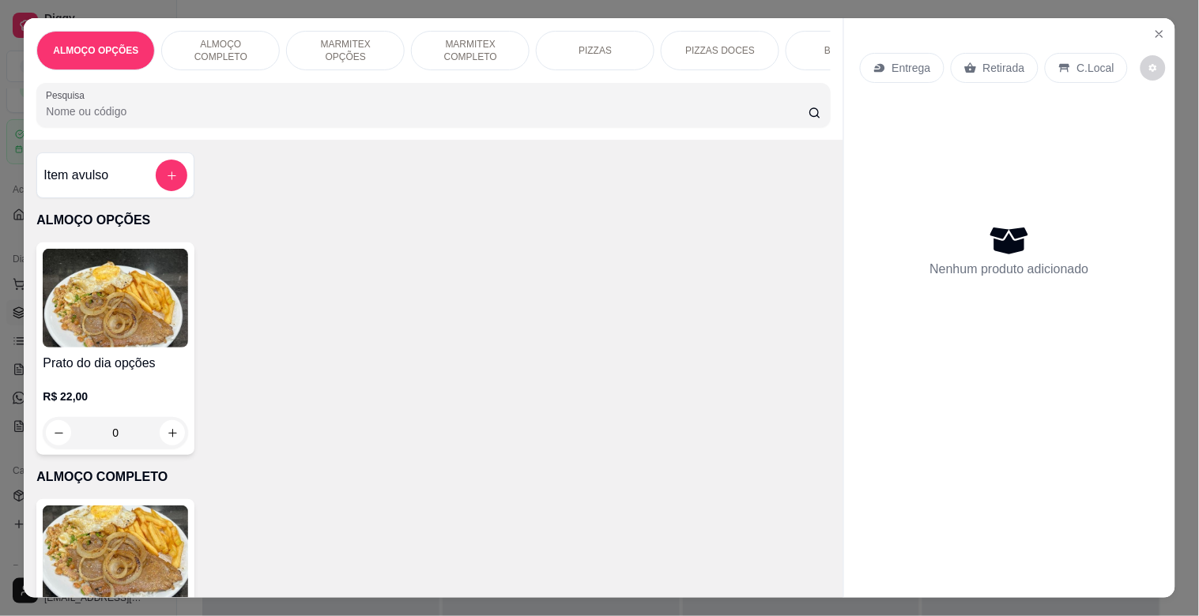
click at [229, 45] on p "ALMOÇO COMPLETO" at bounding box center [221, 50] width 92 height 25
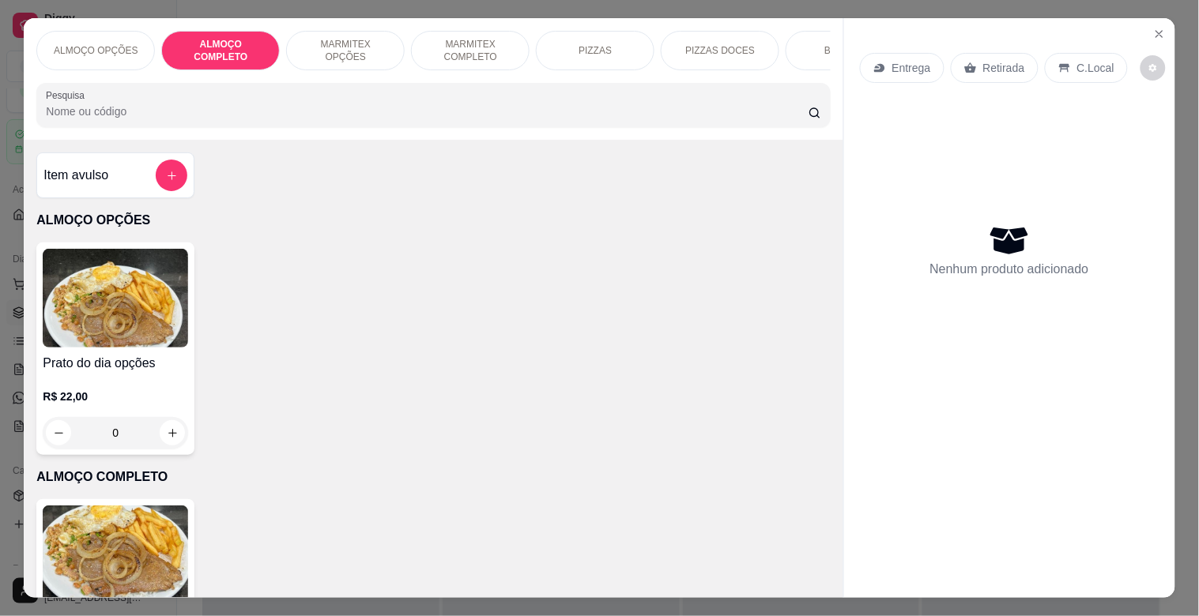
scroll to position [38, 0]
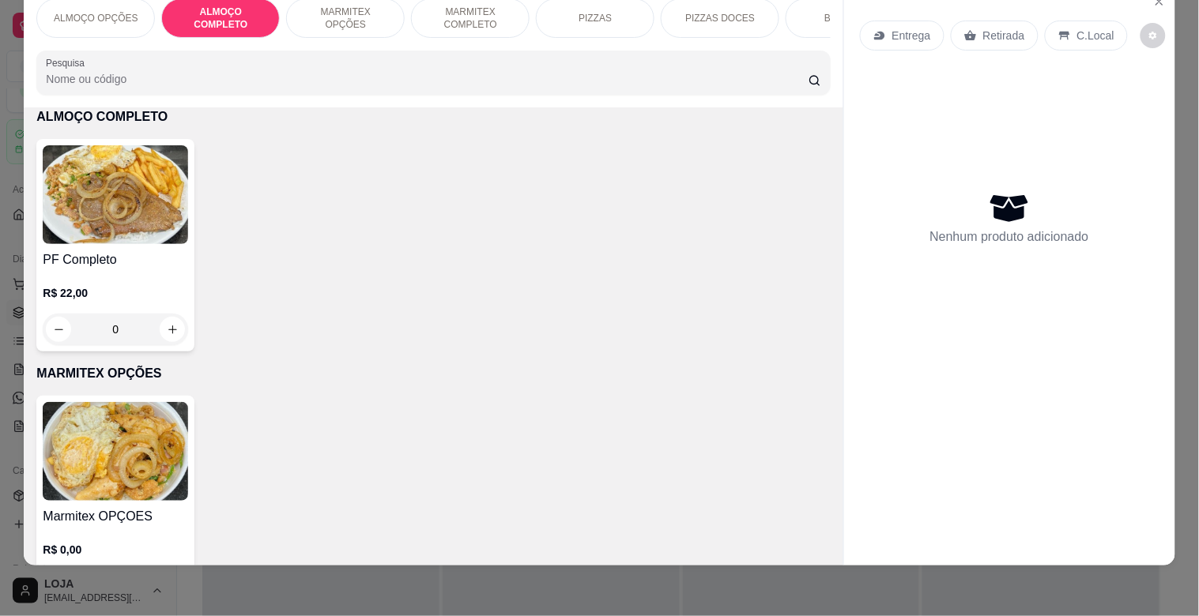
click at [140, 216] on img at bounding box center [115, 194] width 145 height 99
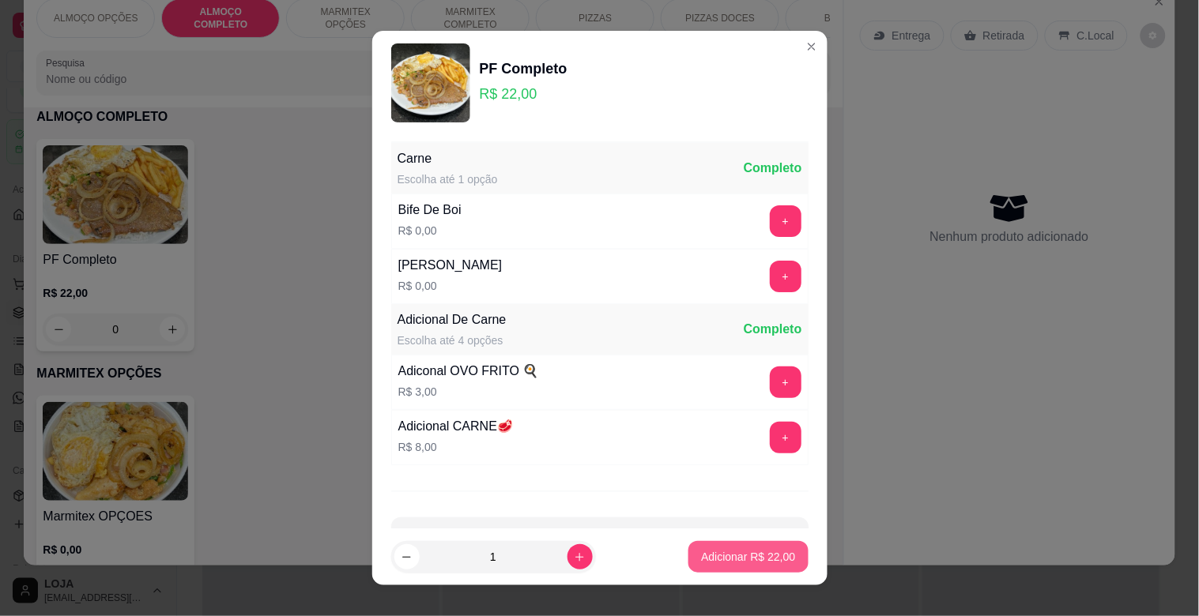
click at [724, 560] on p "Adicionar R$ 22,00" at bounding box center [748, 557] width 94 height 16
type input "1"
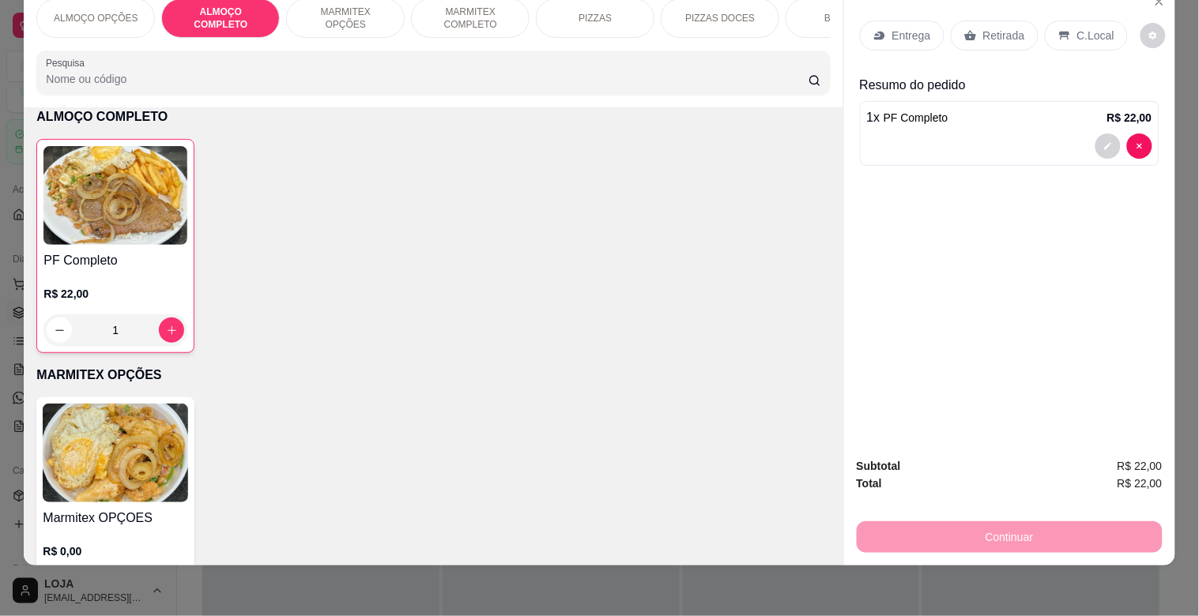
click at [1063, 22] on div "C.Local" at bounding box center [1086, 36] width 83 height 30
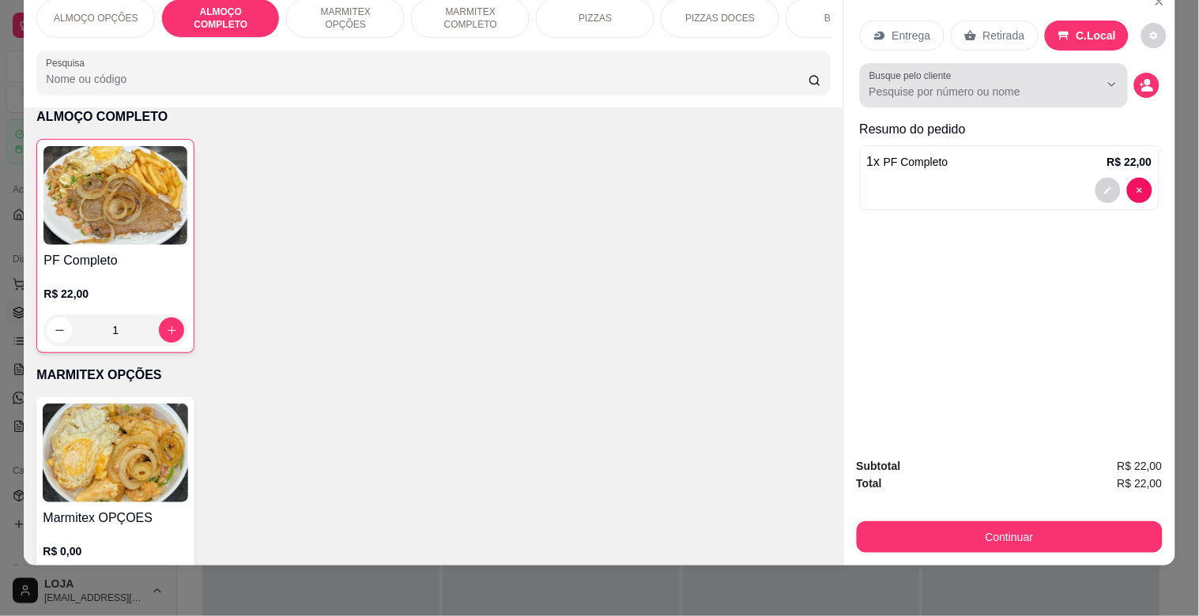
click at [1054, 84] on input "Busque pelo cliente" at bounding box center [971, 92] width 205 height 16
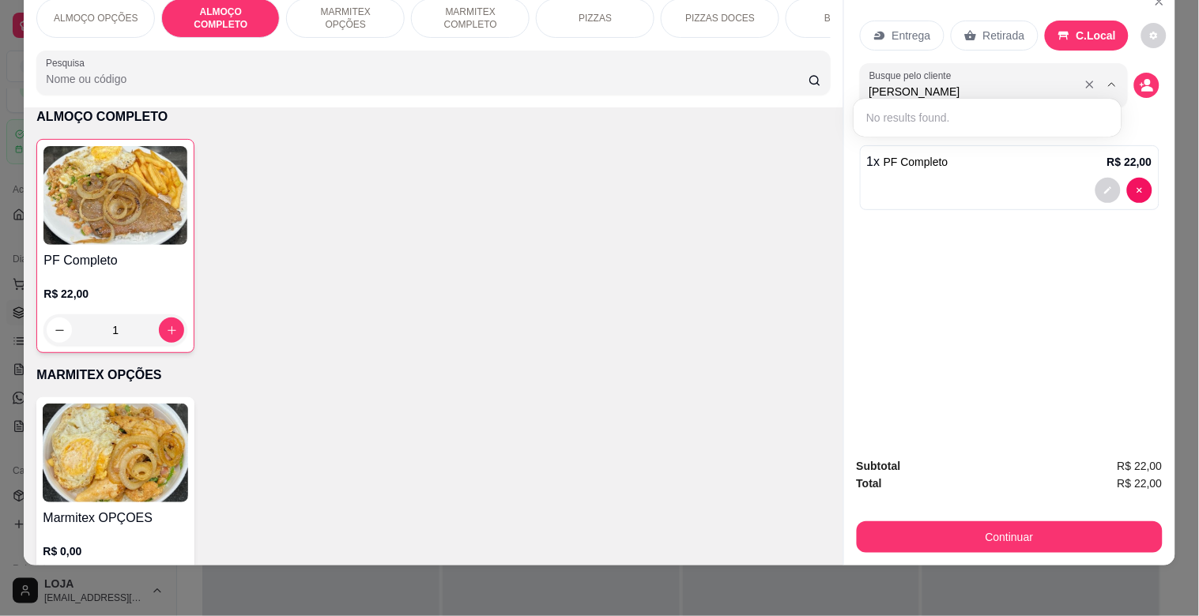
type input "MARCELO REGINA"
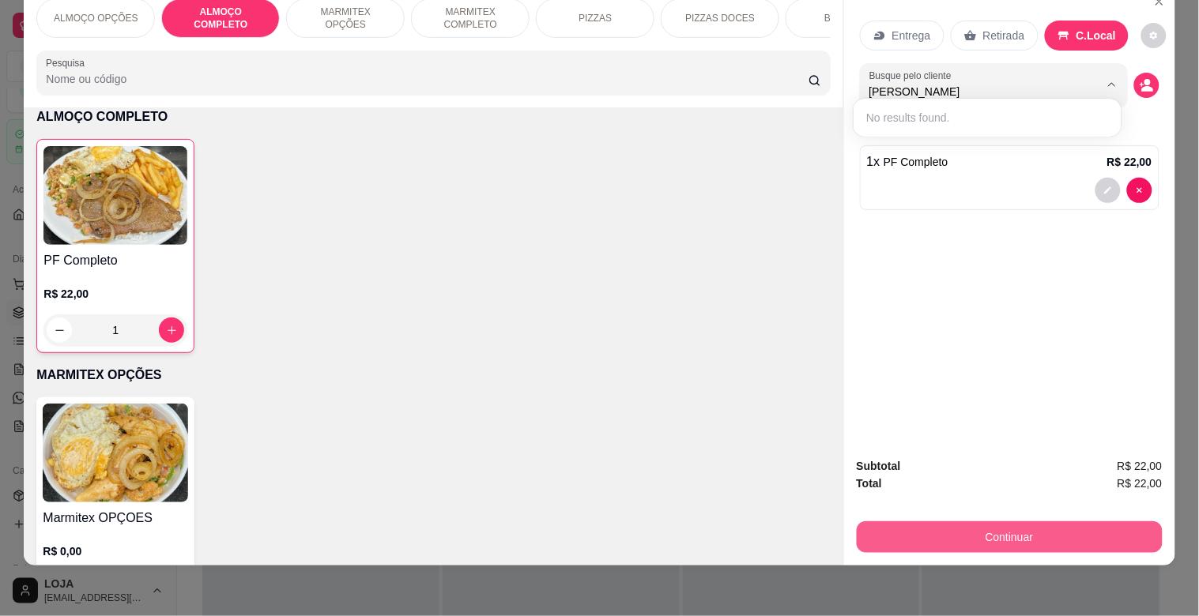
click at [1016, 522] on button "Continuar" at bounding box center [1010, 538] width 306 height 32
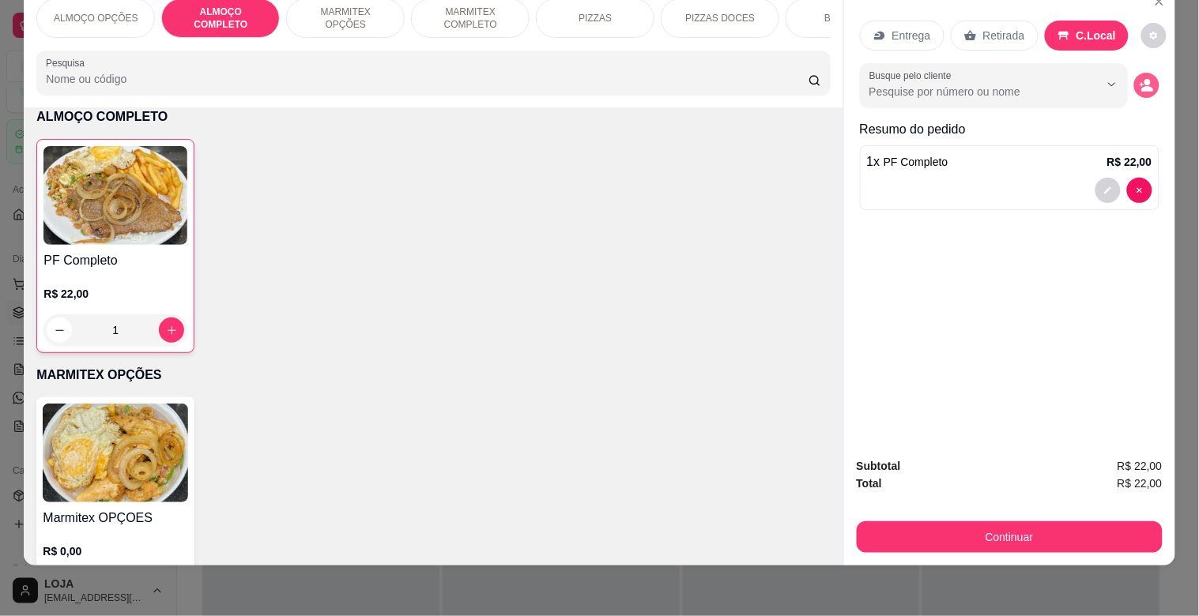
click at [1148, 75] on button "decrease-product-quantity" at bounding box center [1146, 85] width 25 height 25
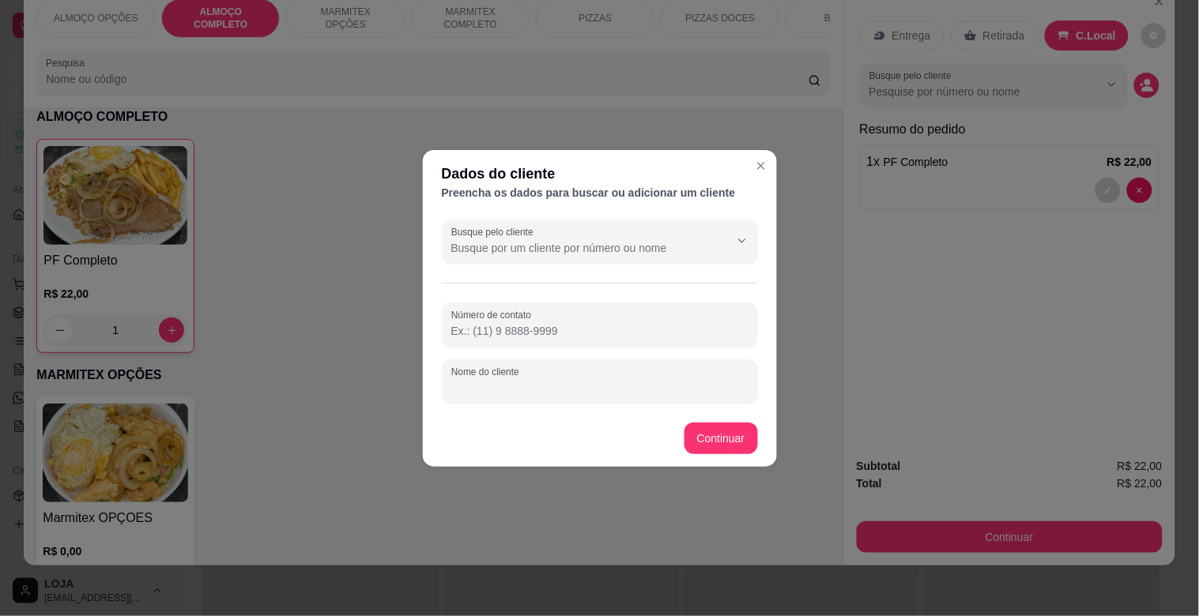
click at [588, 387] on input "Nome do cliente" at bounding box center [599, 388] width 297 height 16
type input "MARCELO REGINA"
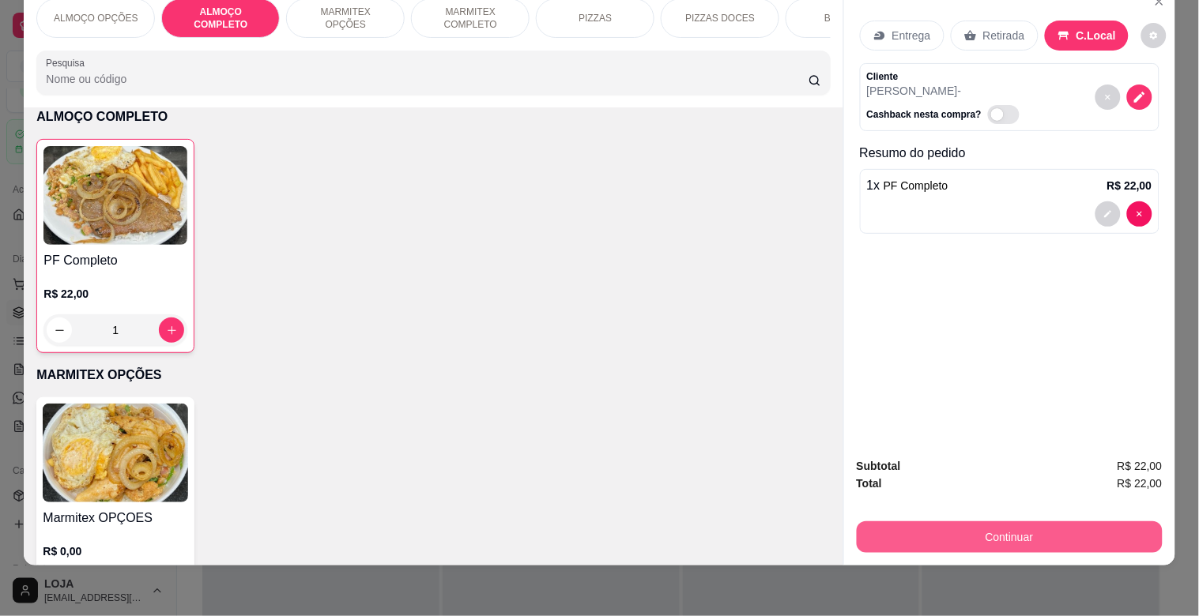
click at [1012, 530] on button "Continuar" at bounding box center [1010, 538] width 306 height 32
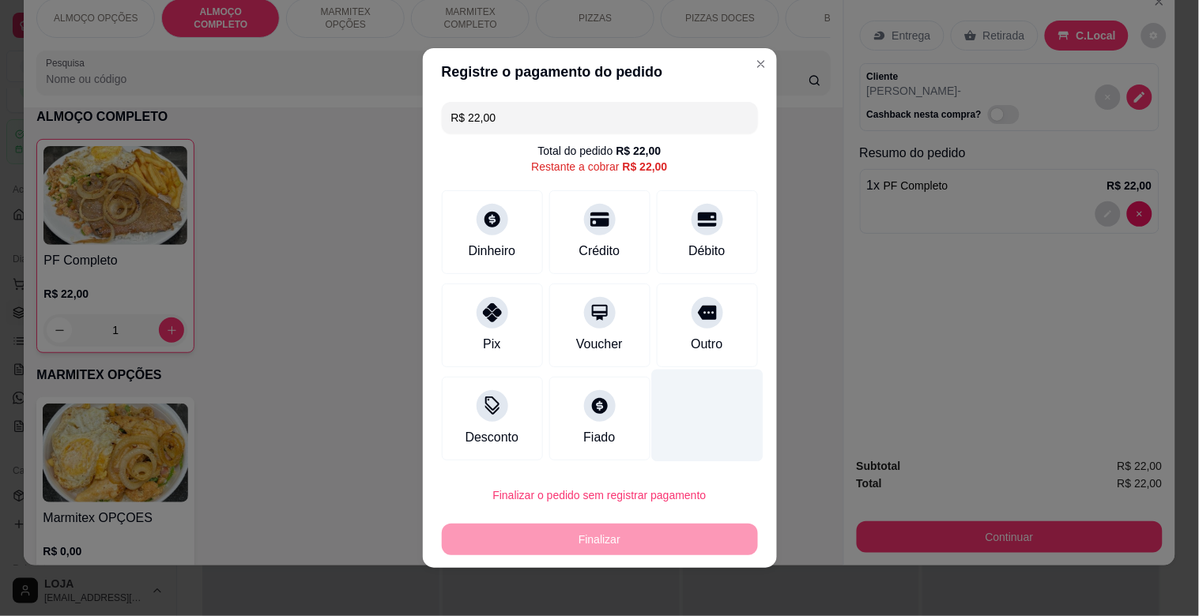
drag, startPoint x: 699, startPoint y: 306, endPoint x: 711, endPoint y: 366, distance: 61.2
click at [699, 310] on div at bounding box center [708, 313] width 32 height 32
type input "R$ 0,00"
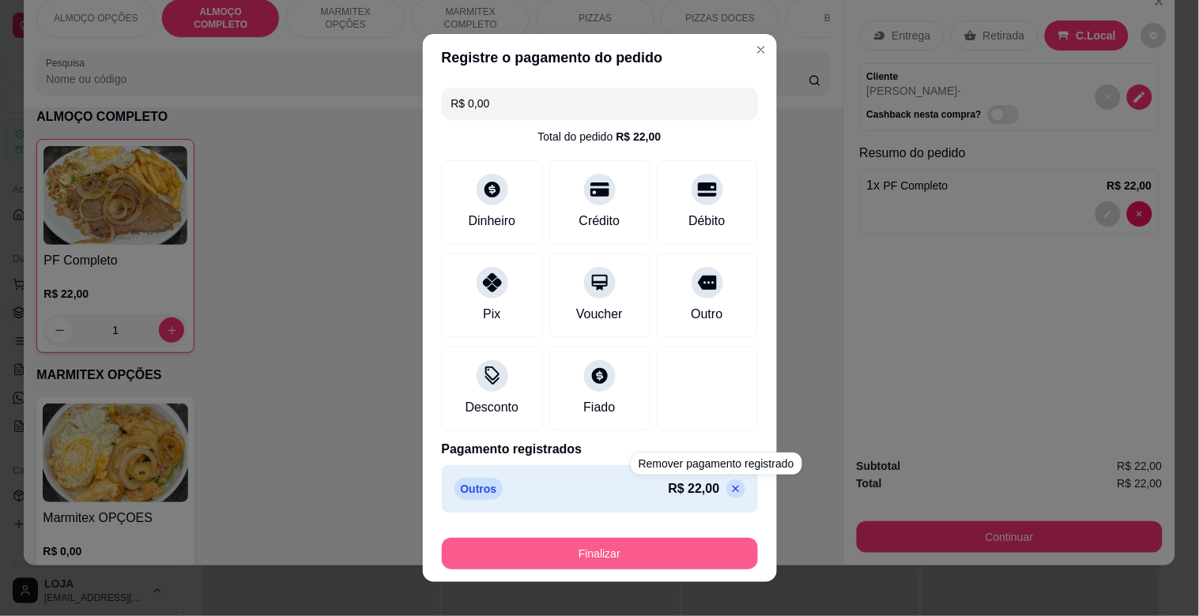
click at [696, 558] on button "Finalizar" at bounding box center [600, 554] width 316 height 32
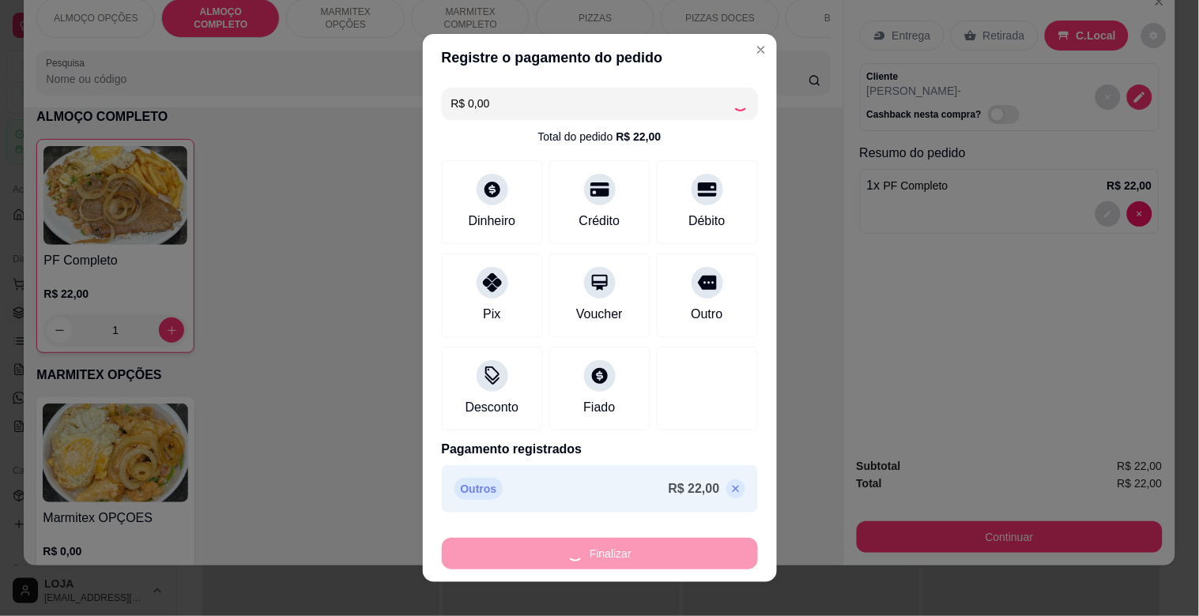
type input "0"
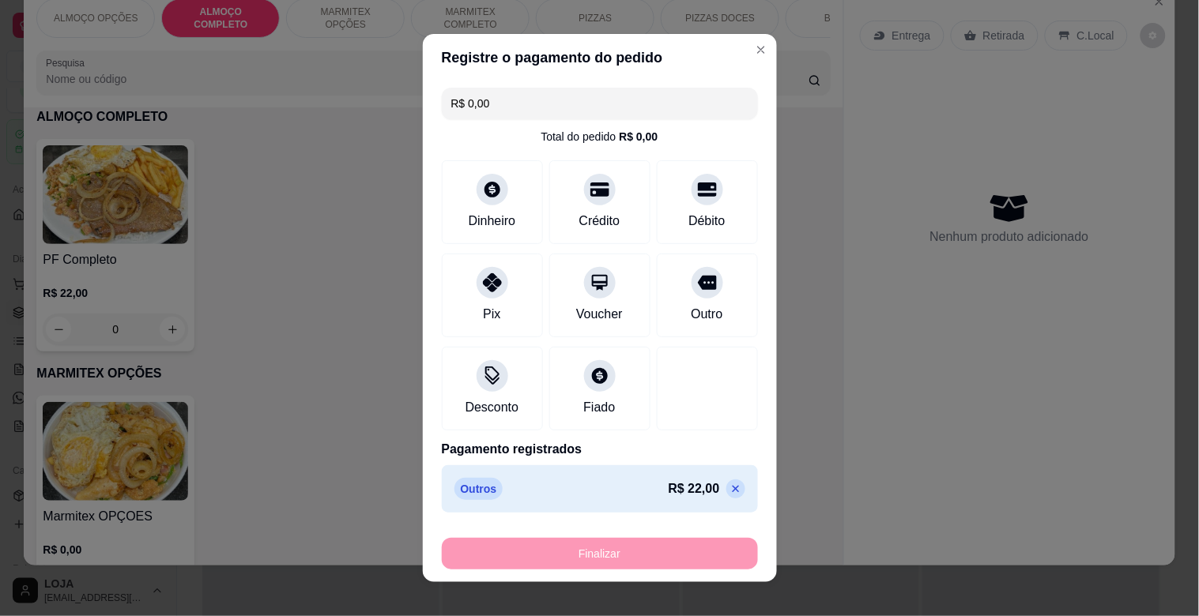
type input "-R$ 22,00"
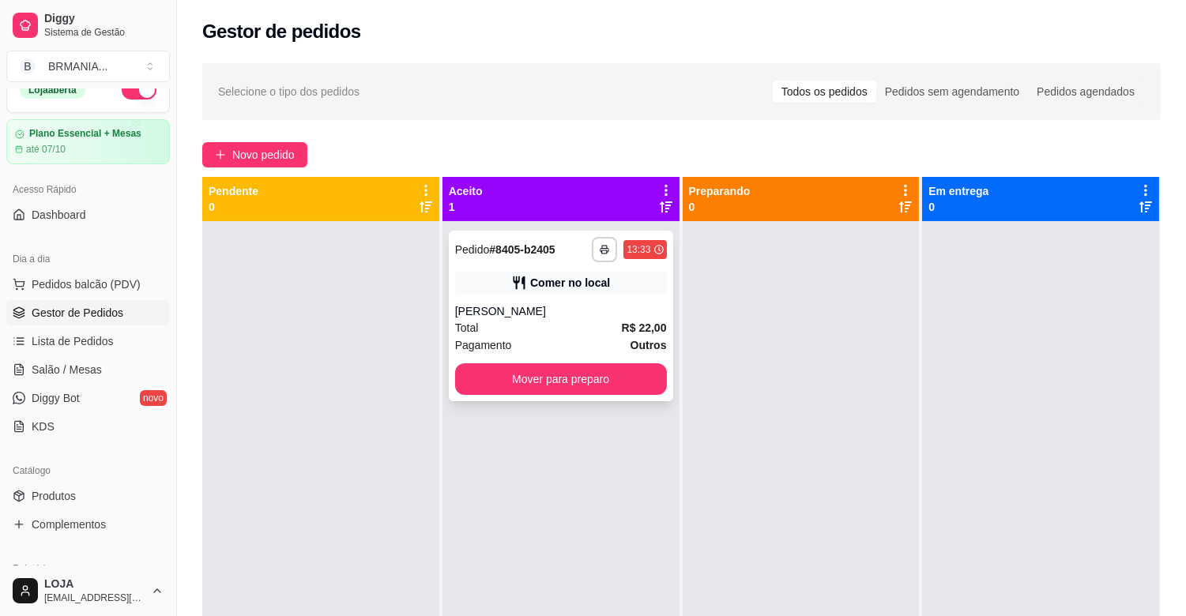
click at [595, 322] on div "Total R$ 22,00" at bounding box center [561, 327] width 212 height 17
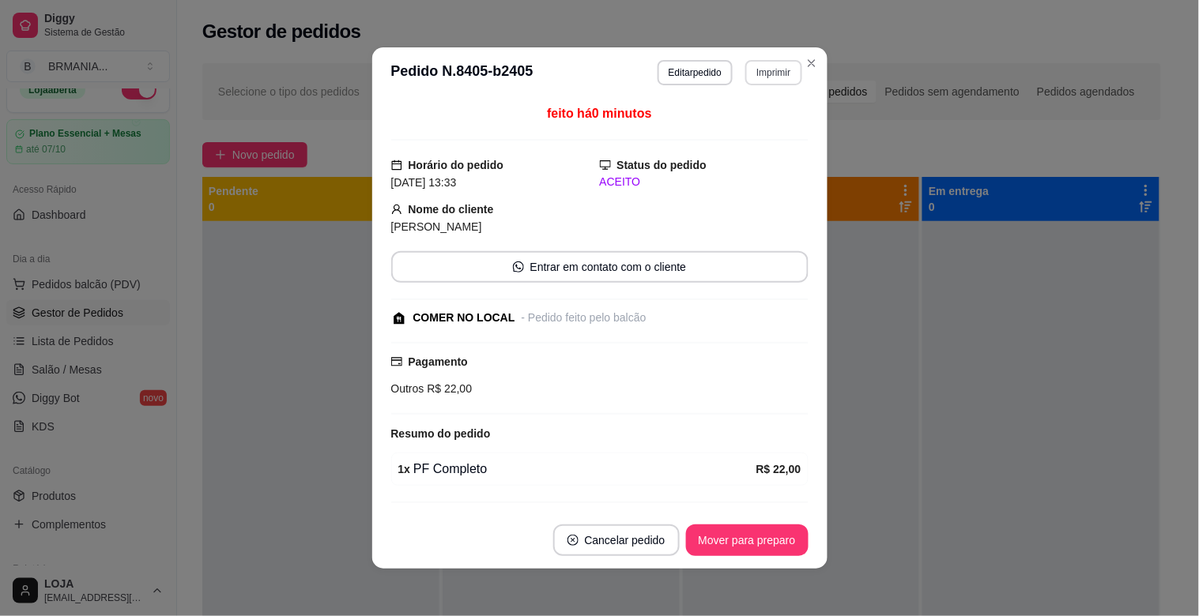
click at [763, 71] on button "Imprimir" at bounding box center [773, 72] width 56 height 25
click at [747, 132] on button "IMPRESSORA" at bounding box center [740, 128] width 115 height 25
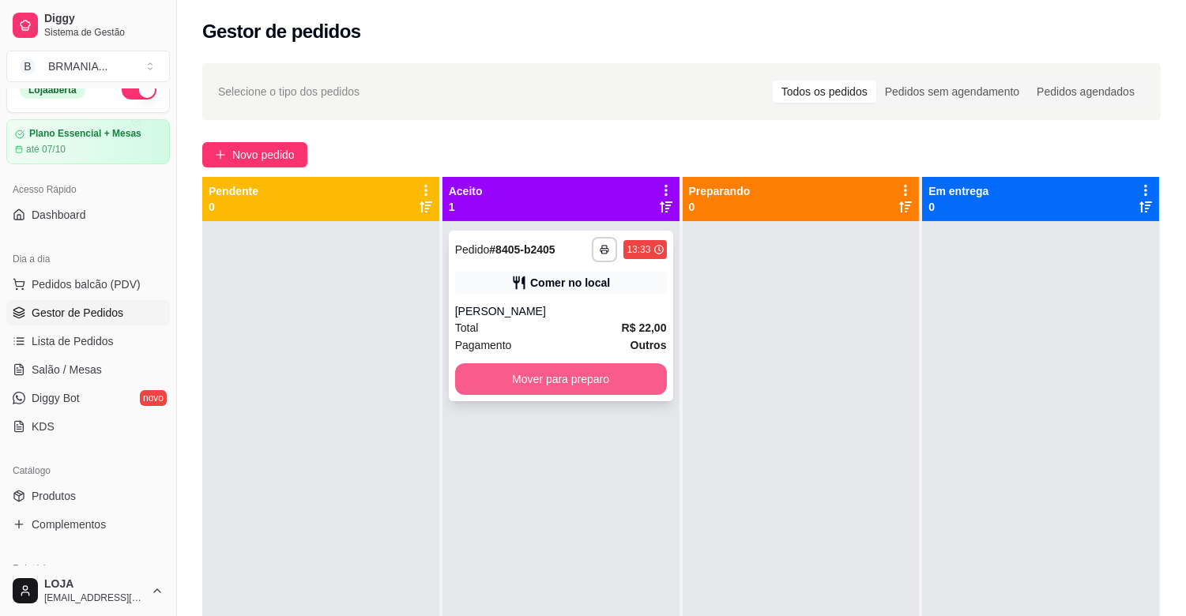
click at [625, 371] on button "Mover para preparo" at bounding box center [561, 380] width 212 height 32
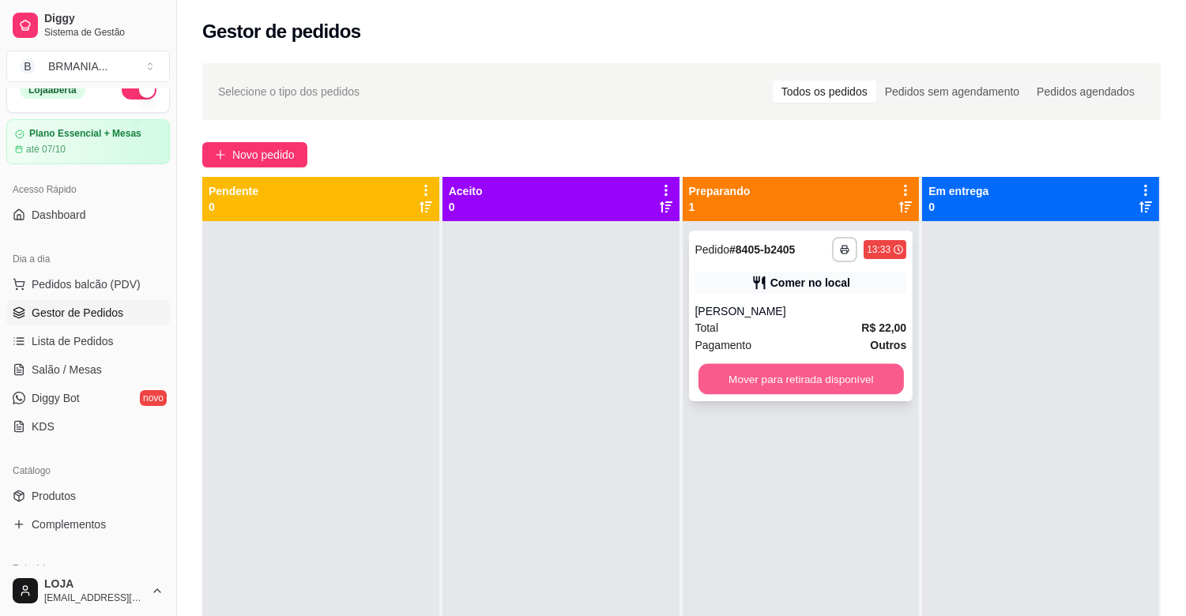
click at [749, 372] on button "Mover para retirada disponível" at bounding box center [801, 379] width 205 height 31
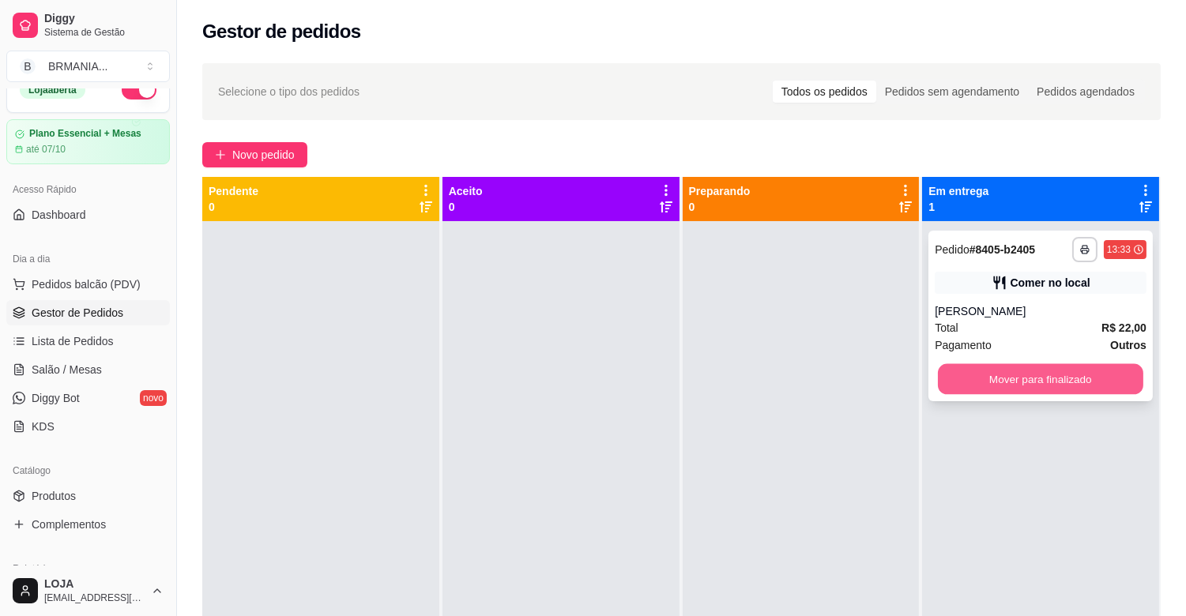
click at [1007, 377] on button "Mover para finalizado" at bounding box center [1040, 379] width 205 height 31
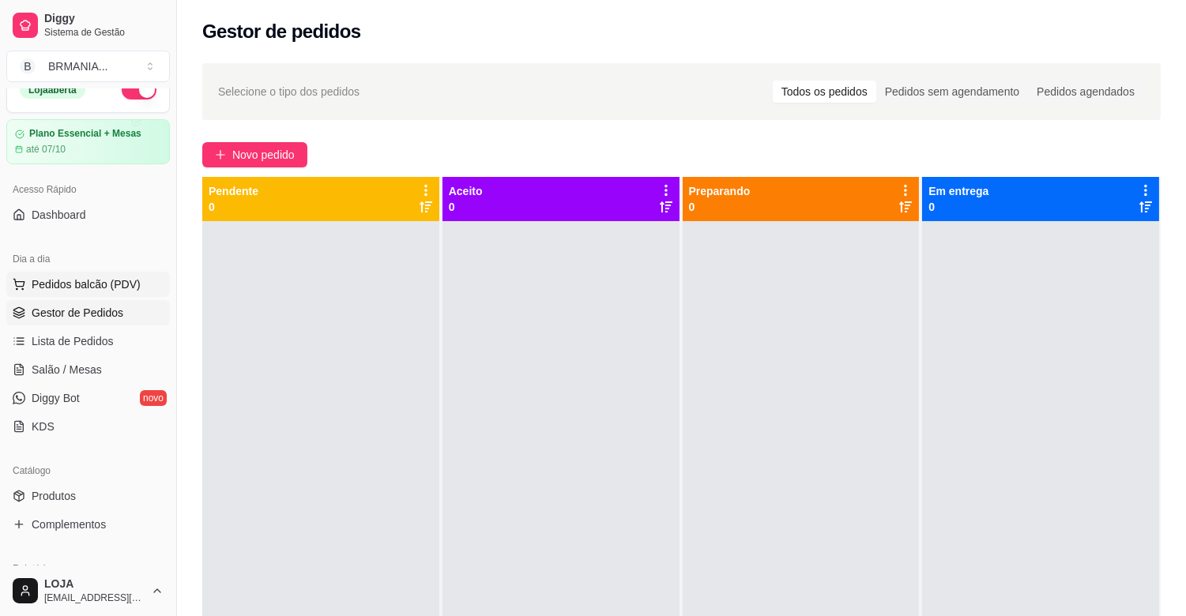
click at [46, 280] on span "Pedidos balcão (PDV)" at bounding box center [86, 285] width 109 height 16
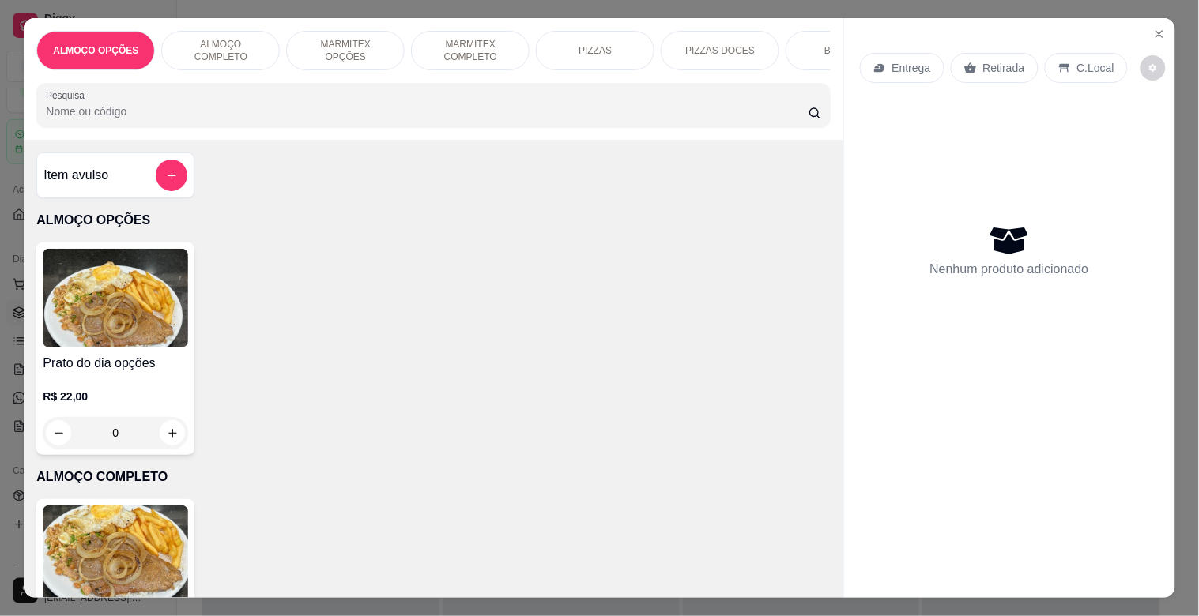
click at [795, 44] on div "BEBIDAS" at bounding box center [845, 51] width 119 height 40
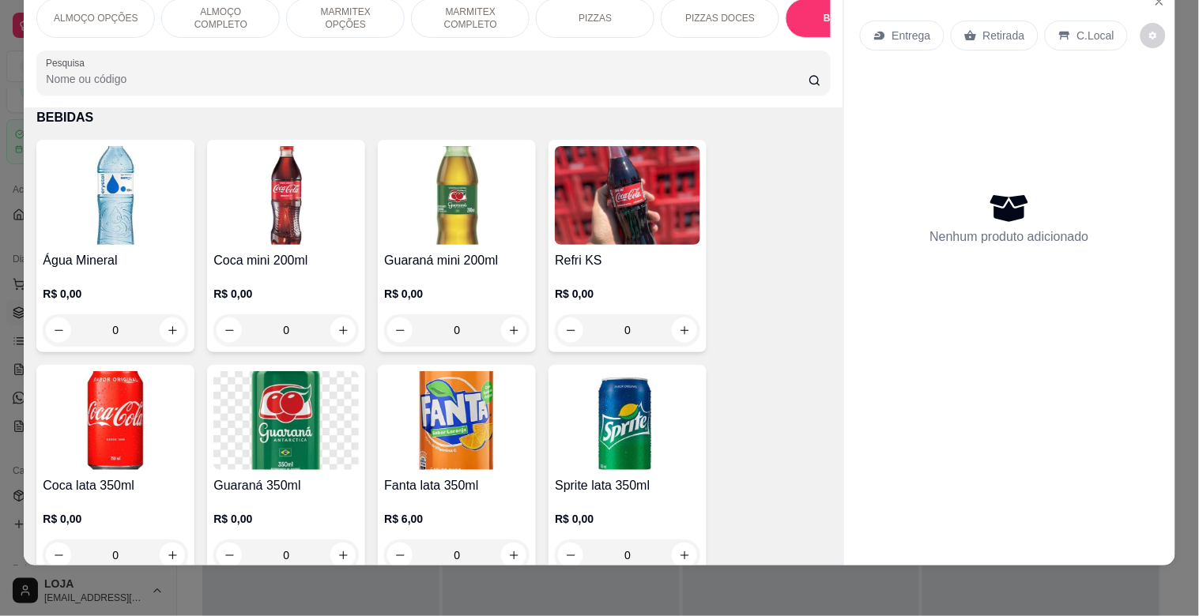
click at [144, 241] on img at bounding box center [115, 195] width 145 height 99
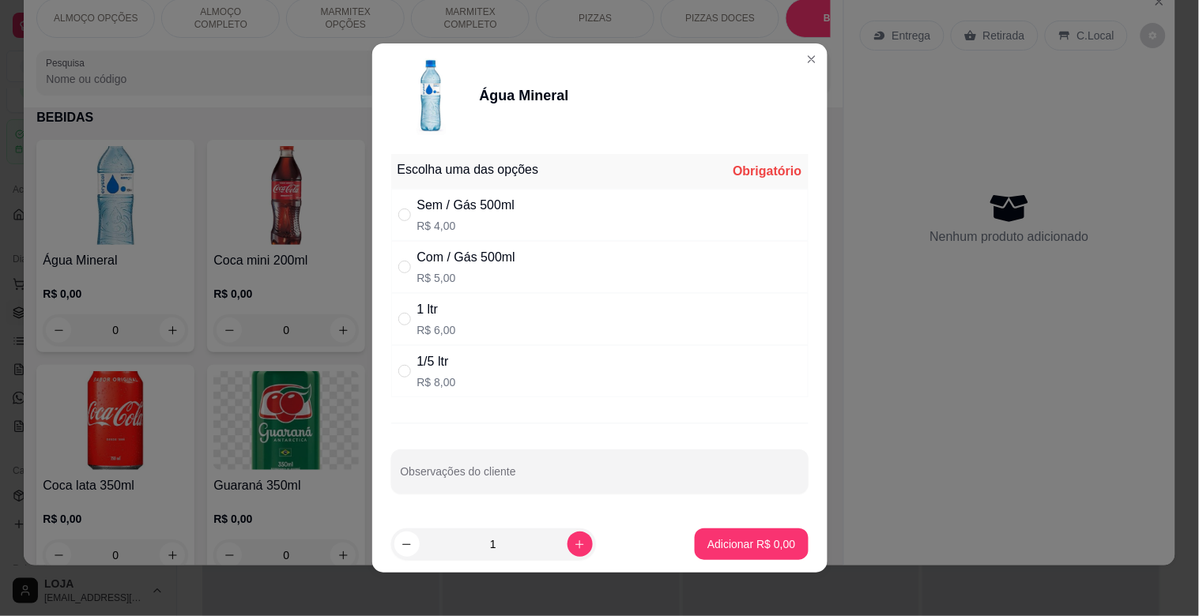
drag, startPoint x: 439, startPoint y: 262, endPoint x: 473, endPoint y: 285, distance: 40.3
click at [439, 262] on div "Com / Gás 500ml" at bounding box center [466, 257] width 98 height 19
radio input "true"
click at [712, 558] on button "Adicionar R$ 5,00" at bounding box center [751, 545] width 110 height 31
type input "1"
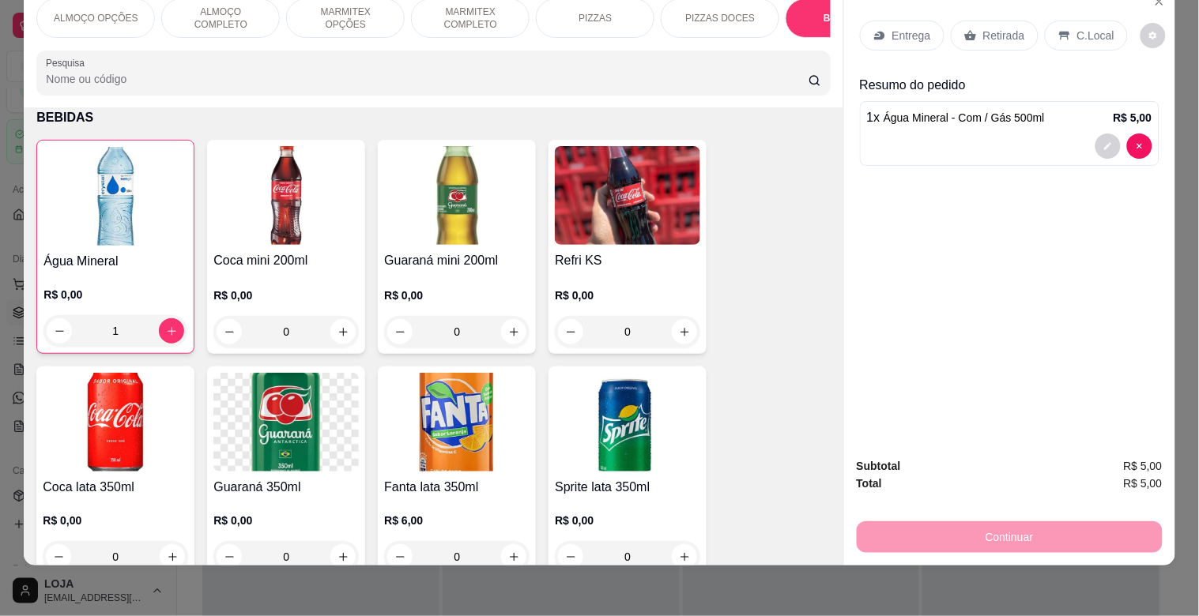
click at [1091, 28] on p "C.Local" at bounding box center [1095, 36] width 37 height 16
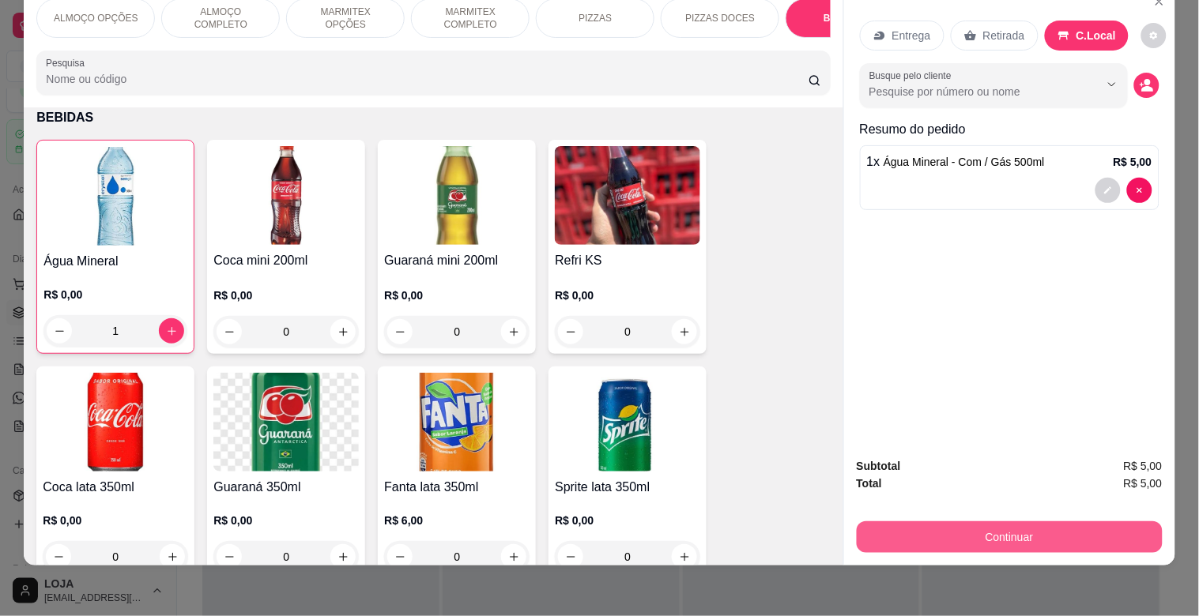
click at [1061, 526] on button "Continuar" at bounding box center [1010, 538] width 306 height 32
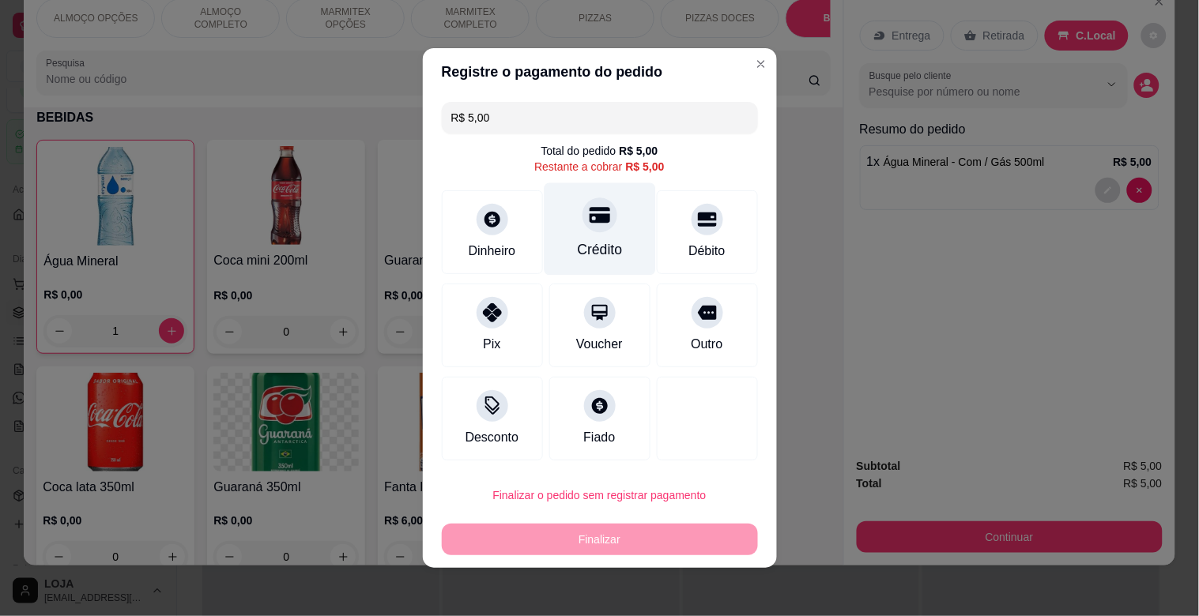
click at [573, 228] on div "Crédito" at bounding box center [599, 229] width 111 height 92
type input "R$ 0,00"
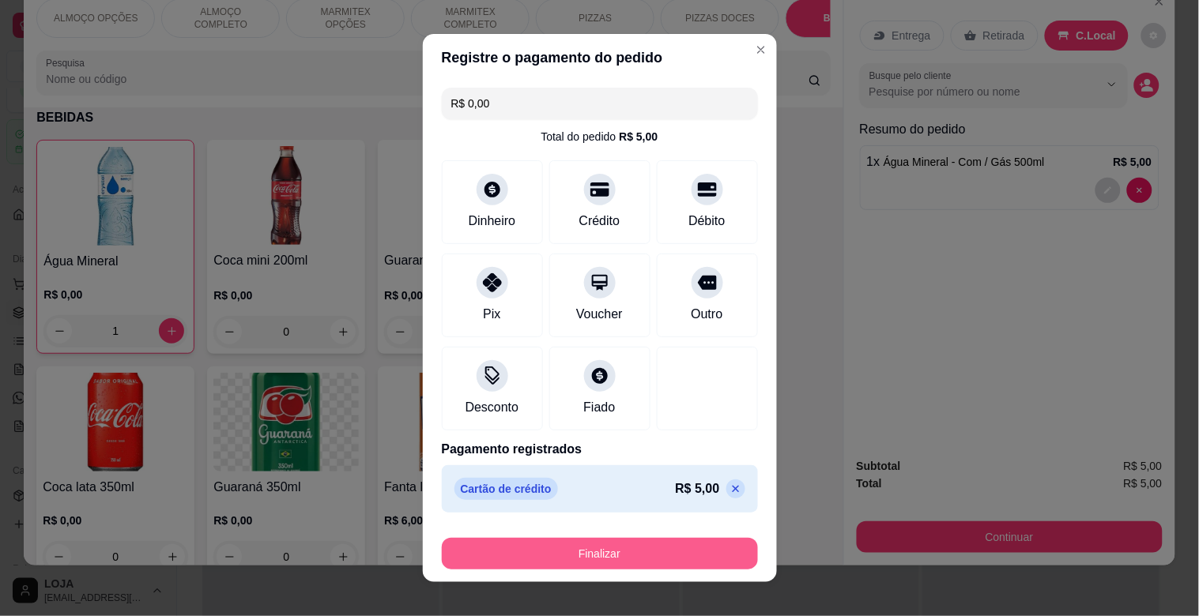
click at [636, 558] on button "Finalizar" at bounding box center [600, 554] width 316 height 32
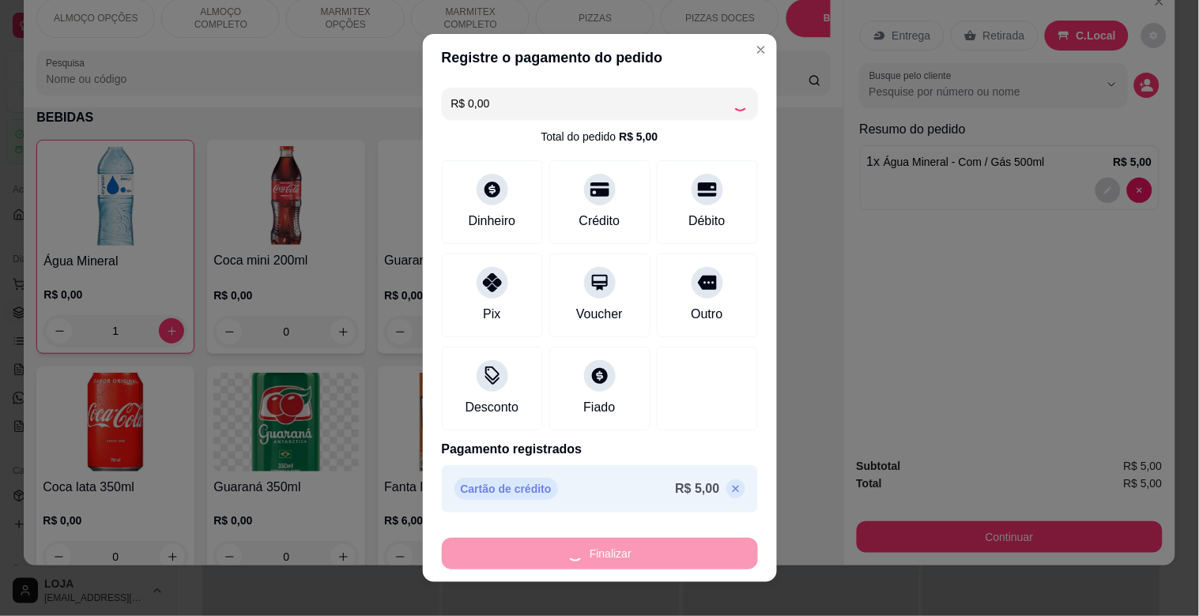
type input "0"
type input "-R$ 5,00"
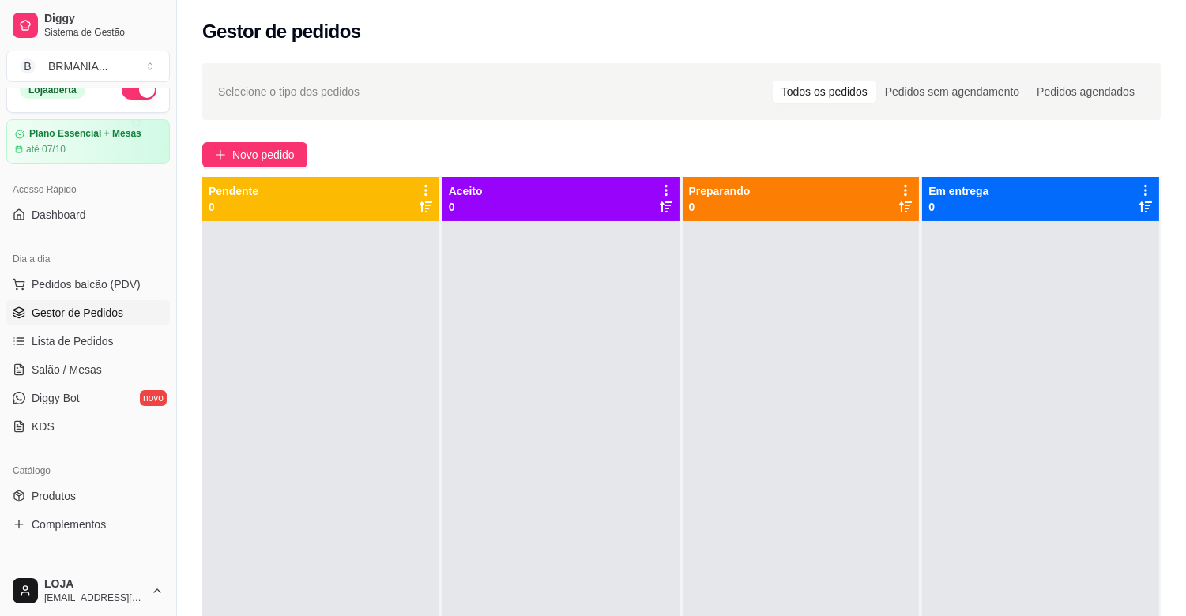
drag, startPoint x: 763, startPoint y: 498, endPoint x: 736, endPoint y: 478, distance: 33.4
click at [763, 496] on div at bounding box center [801, 529] width 237 height 616
click at [405, 341] on div at bounding box center [320, 529] width 237 height 616
click at [109, 311] on span "Gestor de Pedidos" at bounding box center [78, 313] width 92 height 16
click at [107, 287] on span "Pedidos balcão (PDV)" at bounding box center [86, 285] width 109 height 16
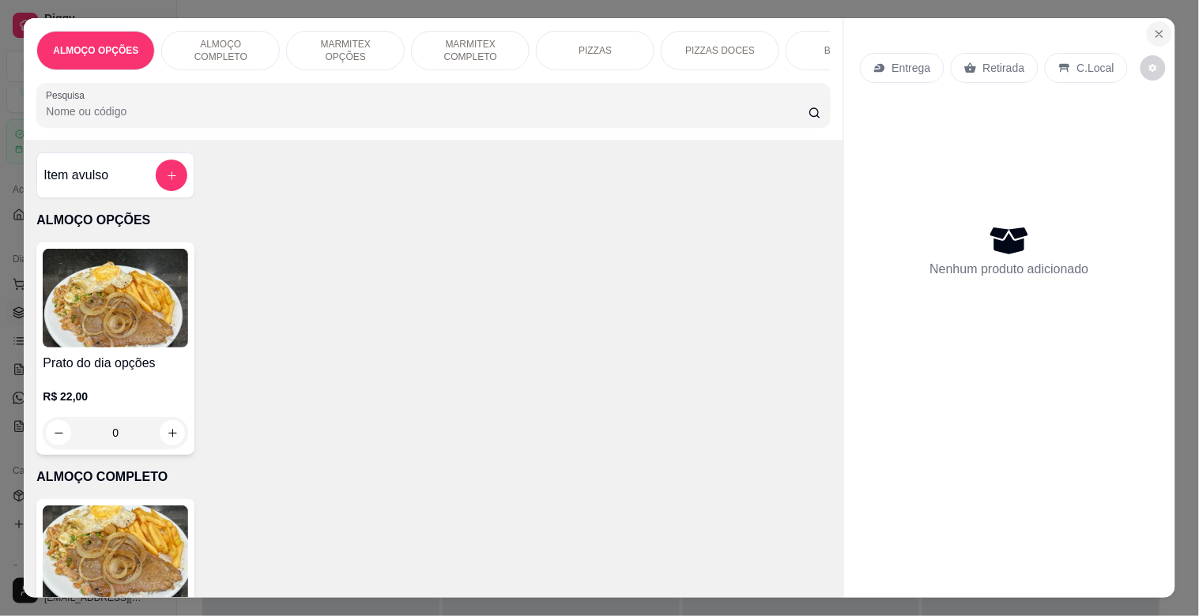
click at [1157, 28] on icon "Close" at bounding box center [1159, 34] width 13 height 13
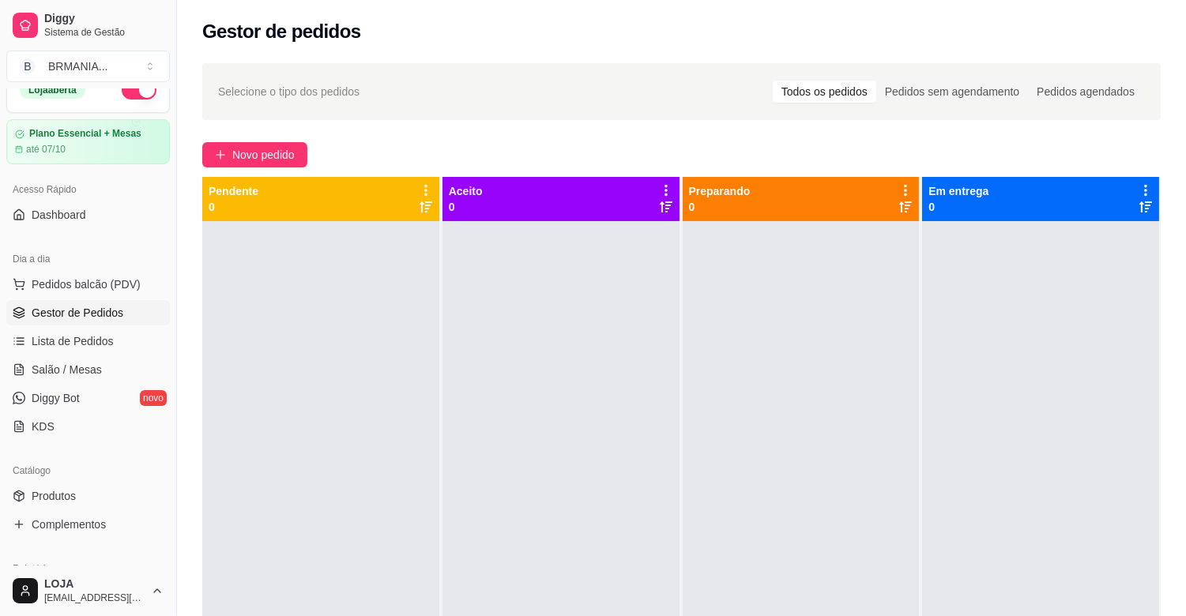
click at [6, 272] on button "Pedidos balcão (PDV)" at bounding box center [88, 284] width 164 height 25
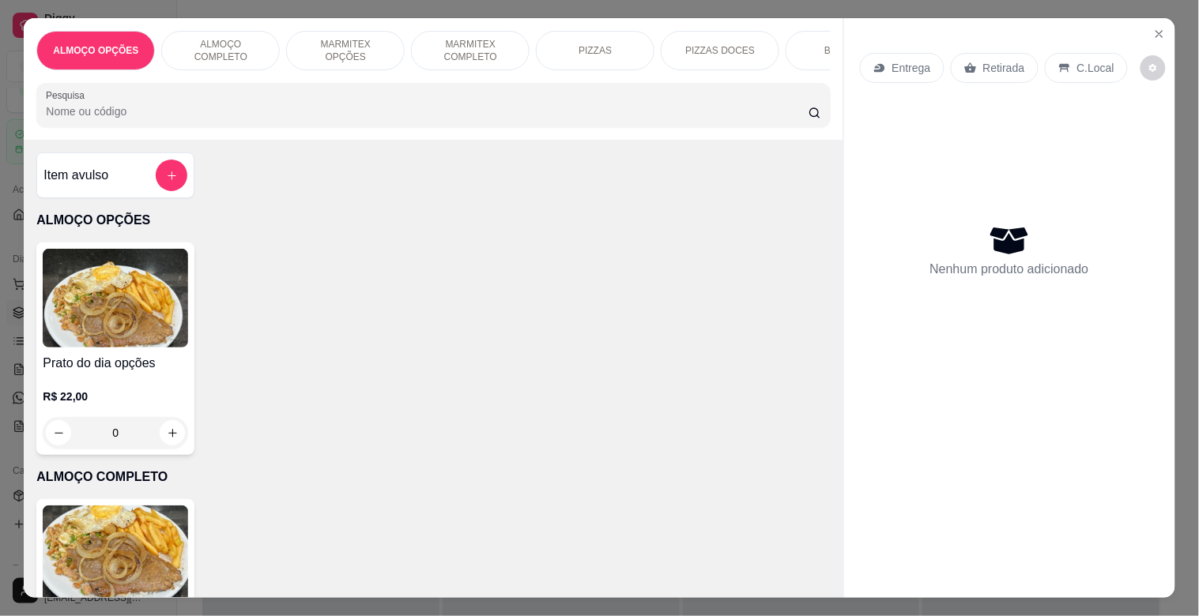
click at [1151, 21] on button "Close" at bounding box center [1159, 33] width 25 height 25
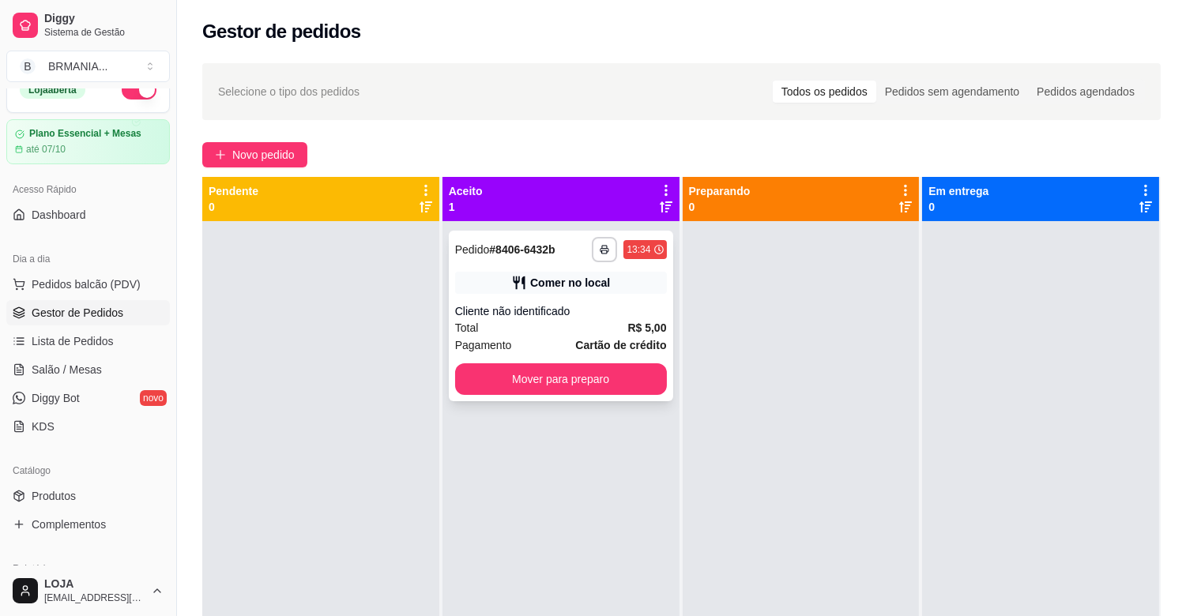
click at [614, 397] on div "**********" at bounding box center [561, 316] width 224 height 171
click at [532, 365] on button "Mover para preparo" at bounding box center [561, 380] width 212 height 32
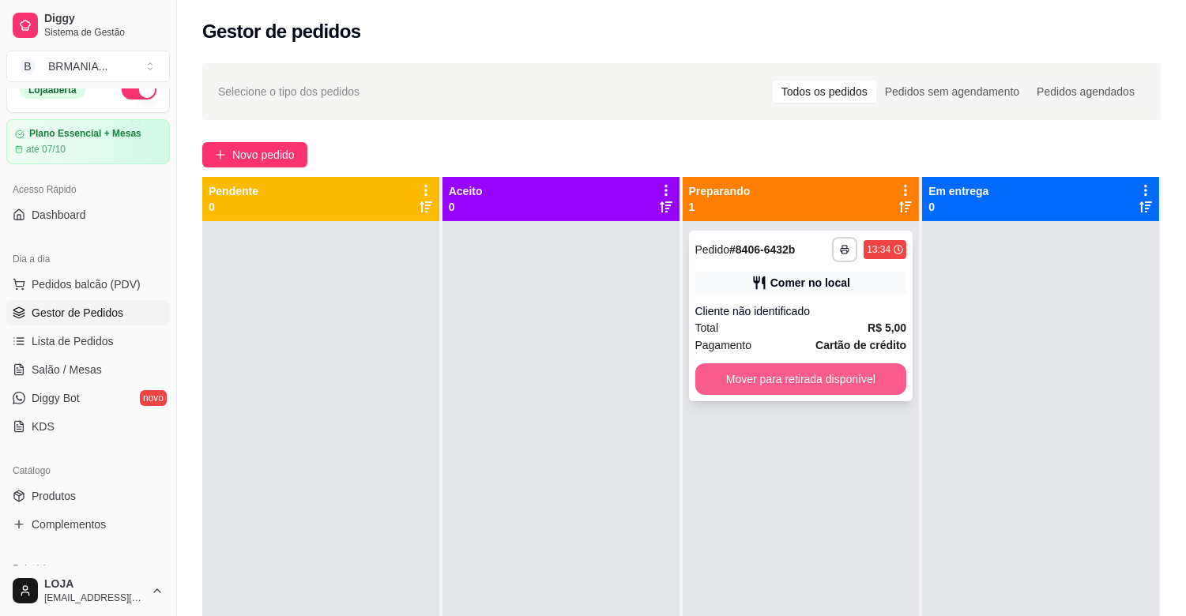
click at [776, 371] on button "Mover para retirada disponível" at bounding box center [801, 380] width 212 height 32
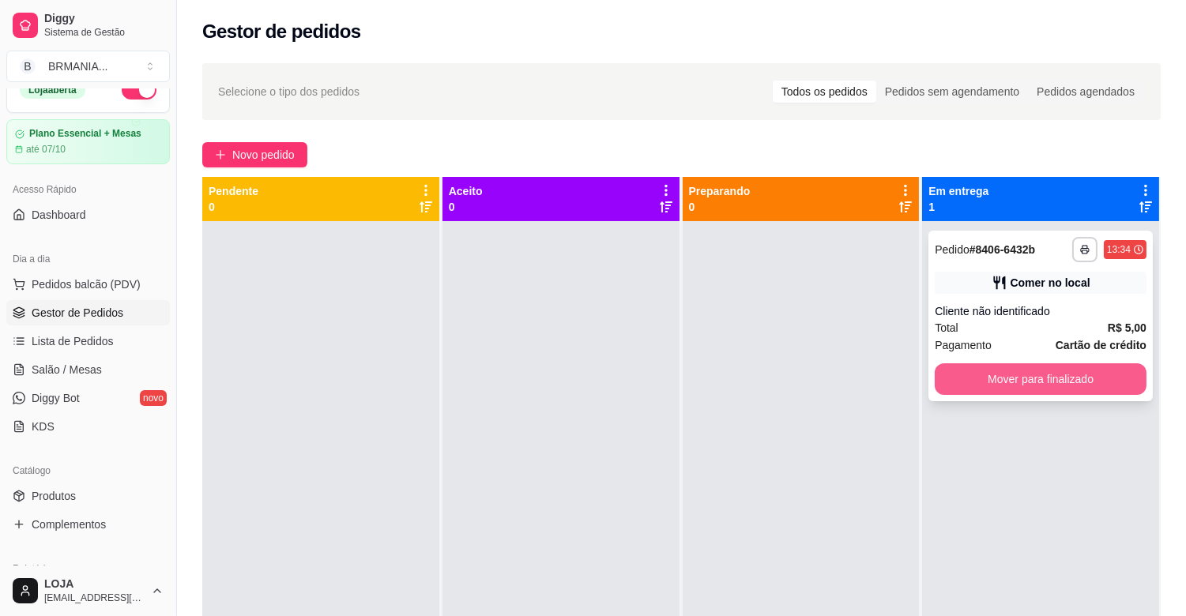
click at [982, 376] on button "Mover para finalizado" at bounding box center [1041, 380] width 212 height 32
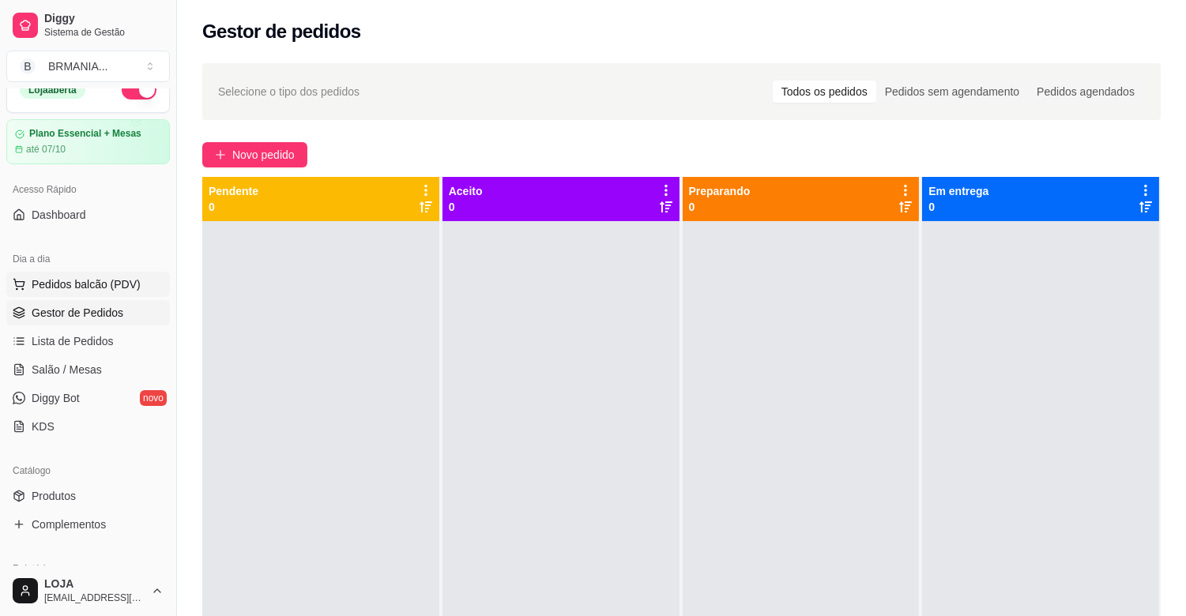
click at [106, 285] on span "Pedidos balcão (PDV)" at bounding box center [86, 285] width 109 height 16
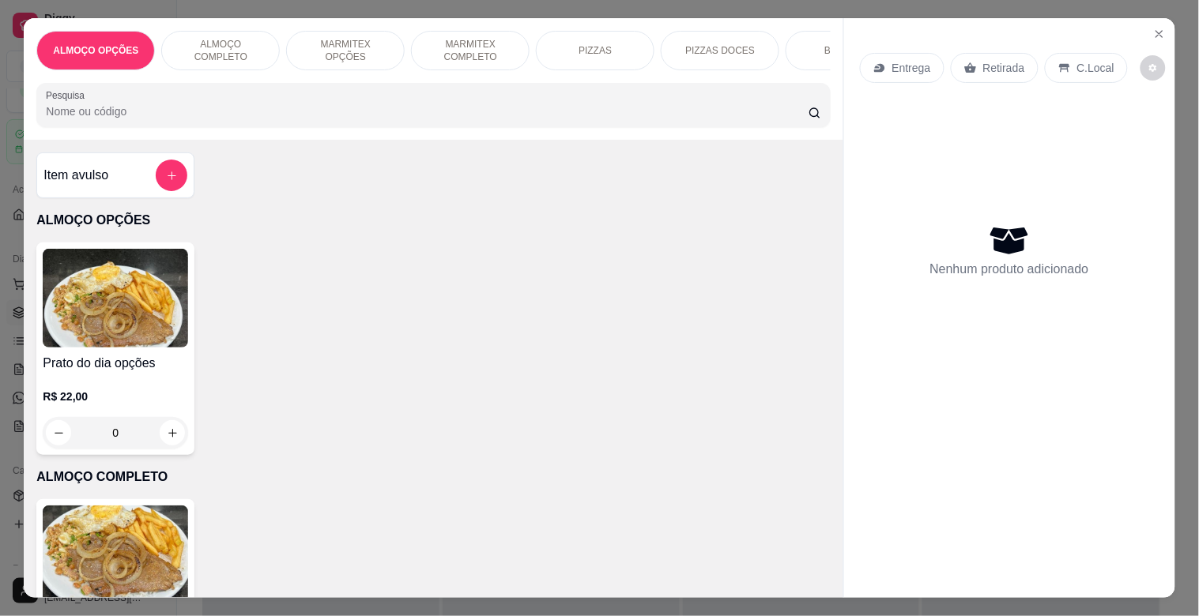
click at [811, 35] on div "BEBIDAS" at bounding box center [845, 51] width 119 height 40
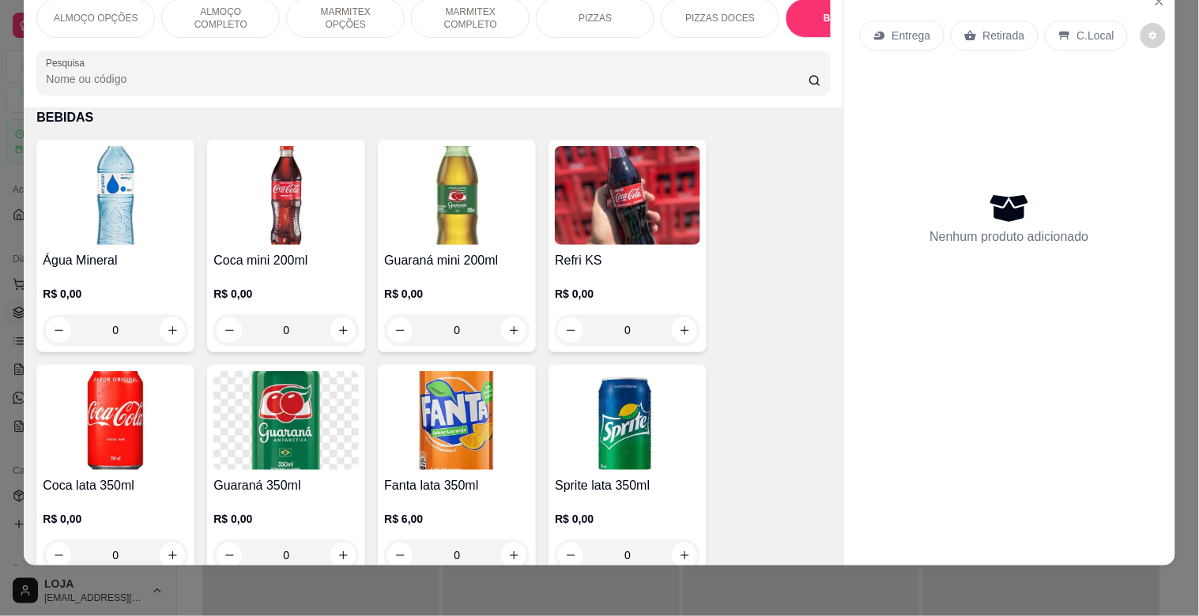
click at [119, 381] on img at bounding box center [115, 420] width 145 height 99
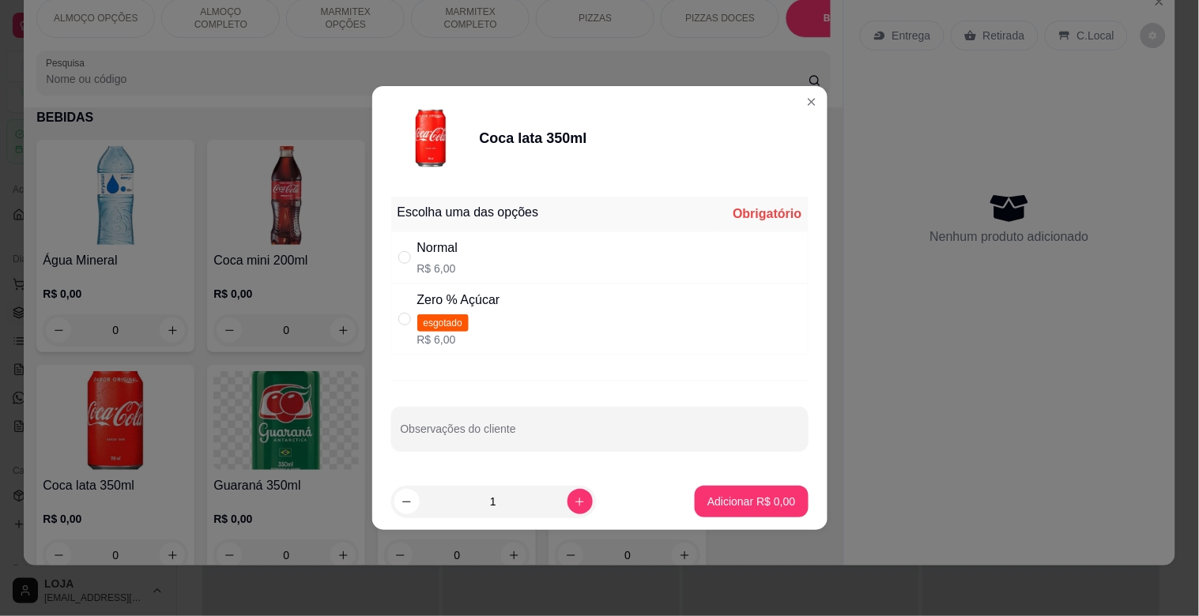
click at [620, 229] on div "Escolha uma das opções Obrigatório" at bounding box center [599, 214] width 417 height 35
click at [613, 258] on div "Normal R$ 6,00" at bounding box center [599, 258] width 417 height 52
click at [631, 280] on div "Normal R$ 6,00" at bounding box center [599, 258] width 417 height 52
radio input "true"
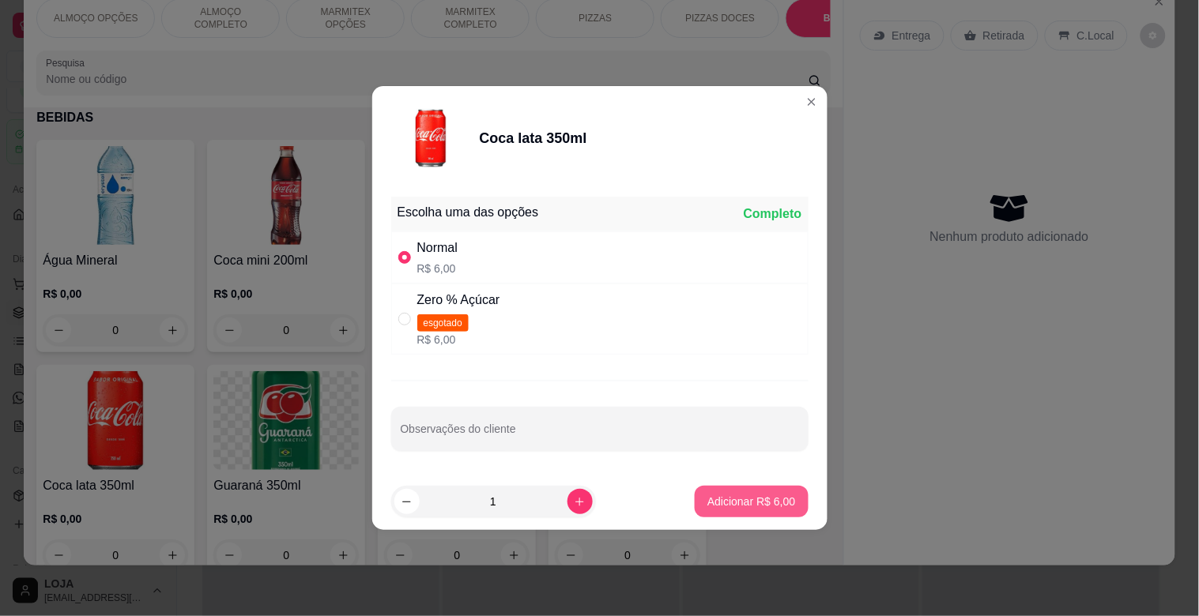
click at [724, 503] on p "Adicionar R$ 6,00" at bounding box center [751, 502] width 88 height 16
type input "1"
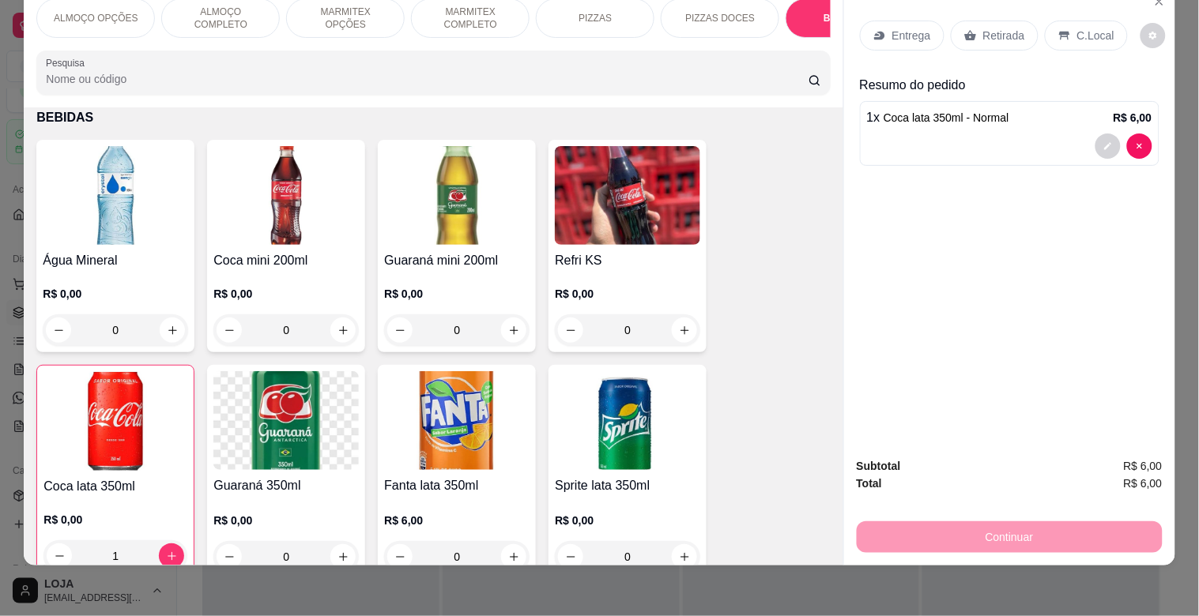
drag, startPoint x: 507, startPoint y: 87, endPoint x: 551, endPoint y: 92, distance: 44.5
click at [551, 92] on div "Pesquisa" at bounding box center [432, 73] width 793 height 44
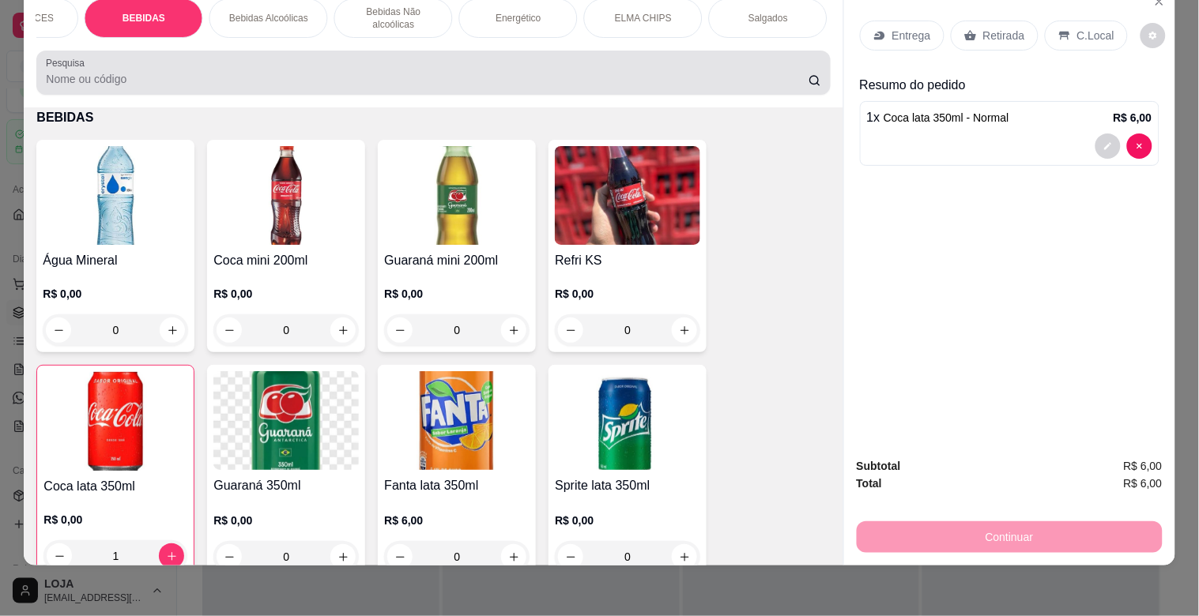
click at [526, 67] on div at bounding box center [433, 73] width 775 height 32
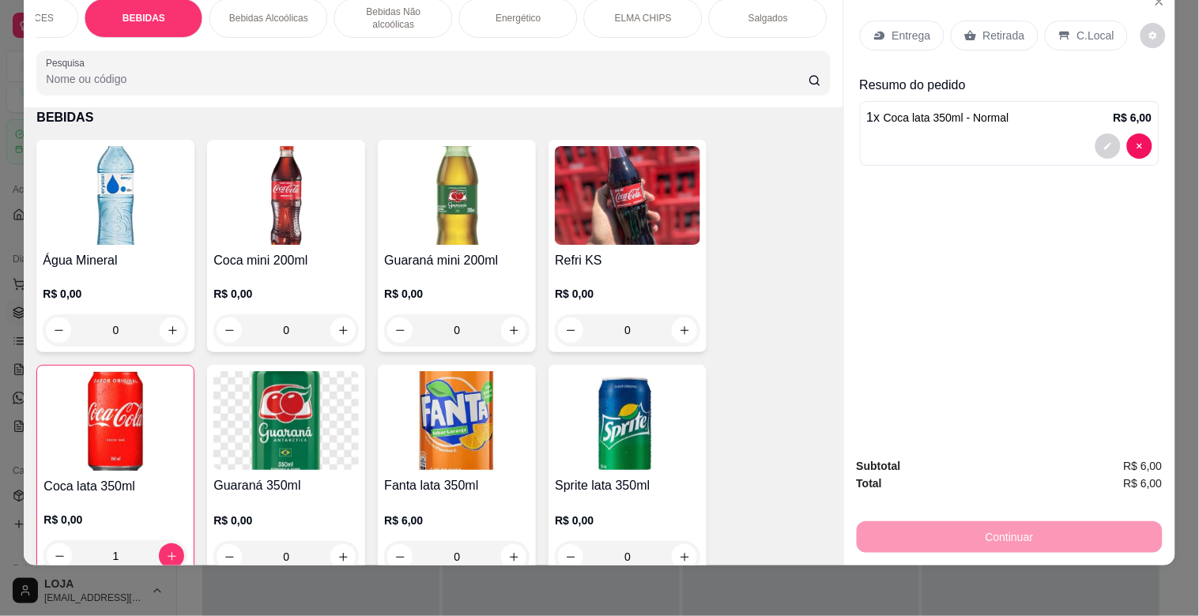
drag, startPoint x: 729, startPoint y: 20, endPoint x: 698, endPoint y: 28, distance: 32.0
click at [728, 20] on div "Salgados" at bounding box center [768, 18] width 119 height 40
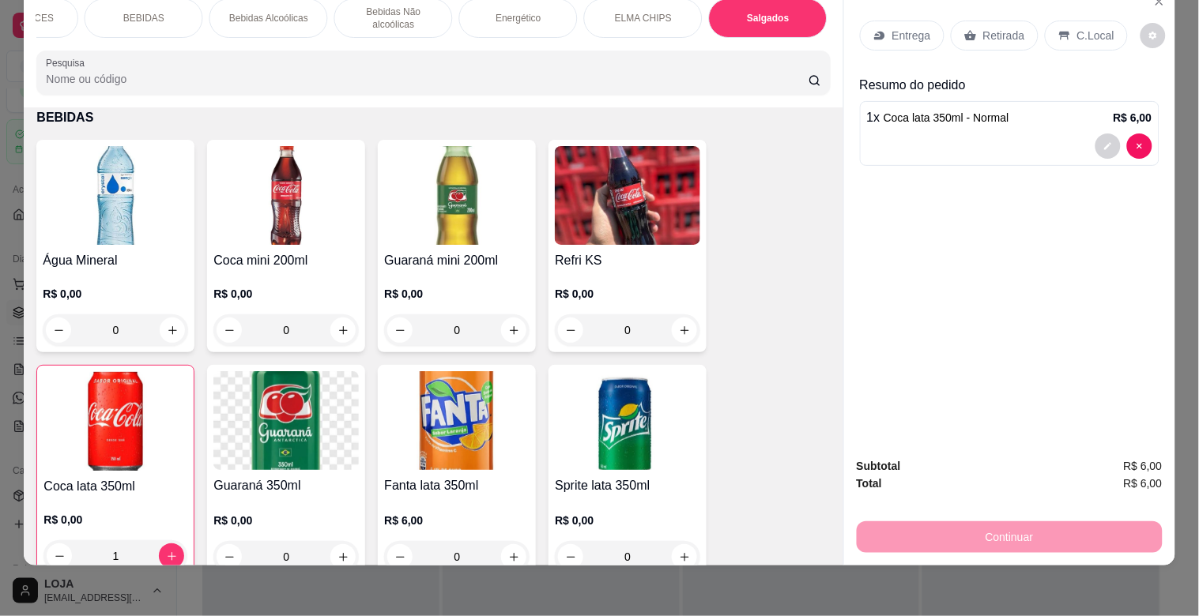
scroll to position [4962, 0]
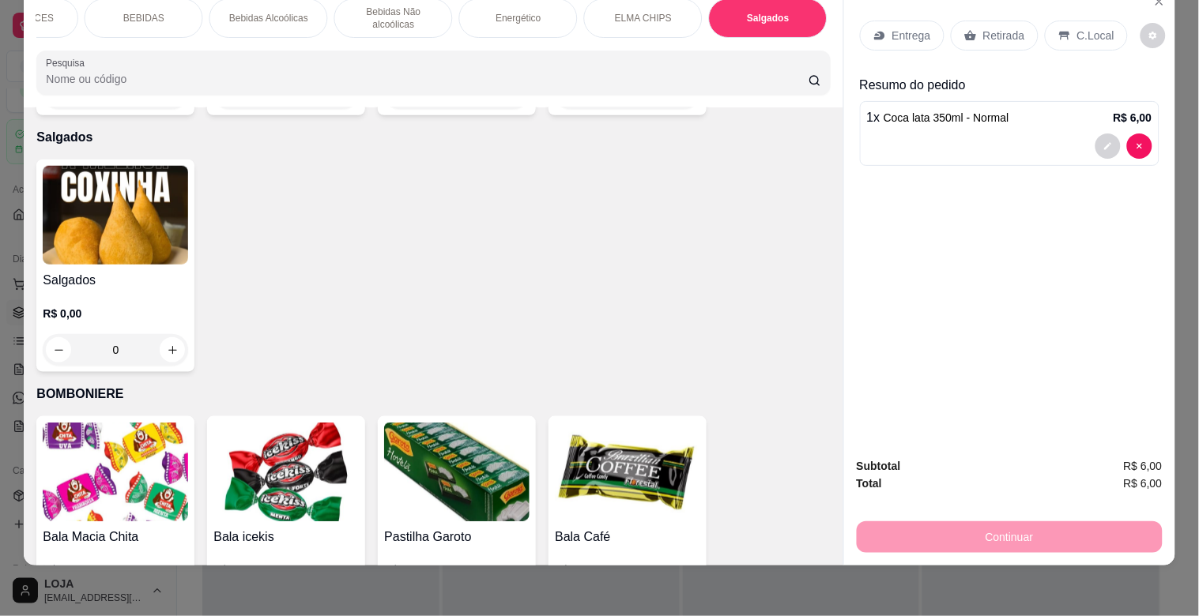
click at [81, 214] on img at bounding box center [115, 215] width 145 height 99
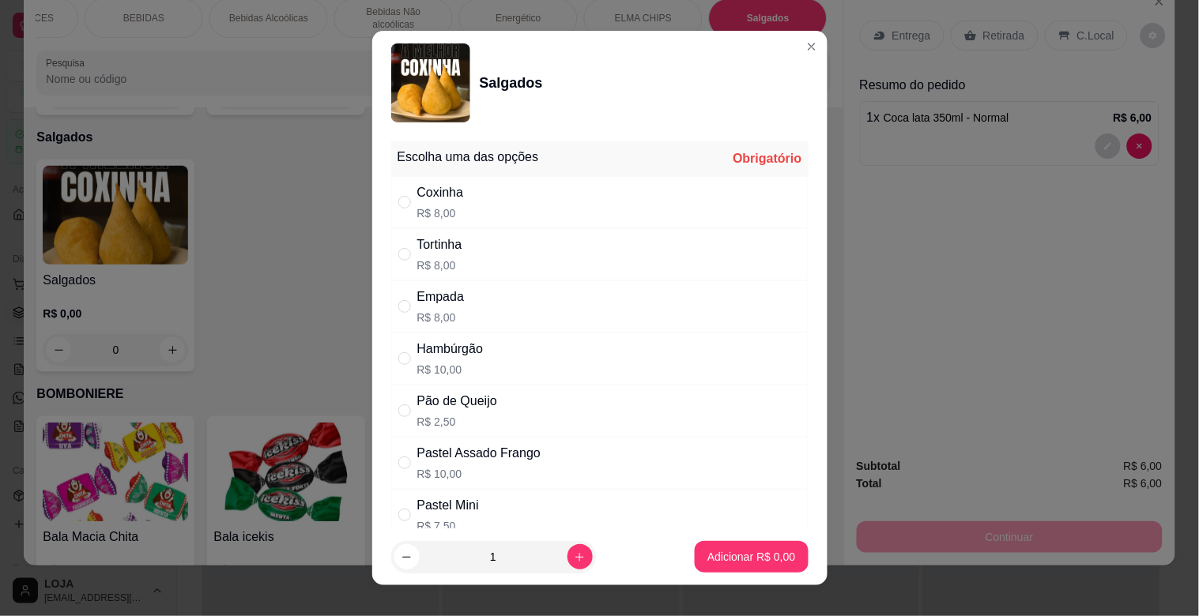
click at [511, 350] on div "Hambúrgão R$ 10,00" at bounding box center [599, 359] width 417 height 52
radio input "true"
click at [743, 557] on p "Adicionar R$ 10,00" at bounding box center [749, 556] width 92 height 15
click at [743, 557] on div "ALMOÇO OPÇÕES ALMOÇO COMPLETO MARMITEX OPÇÕES MARMITEX COMPLETO PIZZAS PIZZAS D…" at bounding box center [599, 308] width 1199 height 616
type input "1"
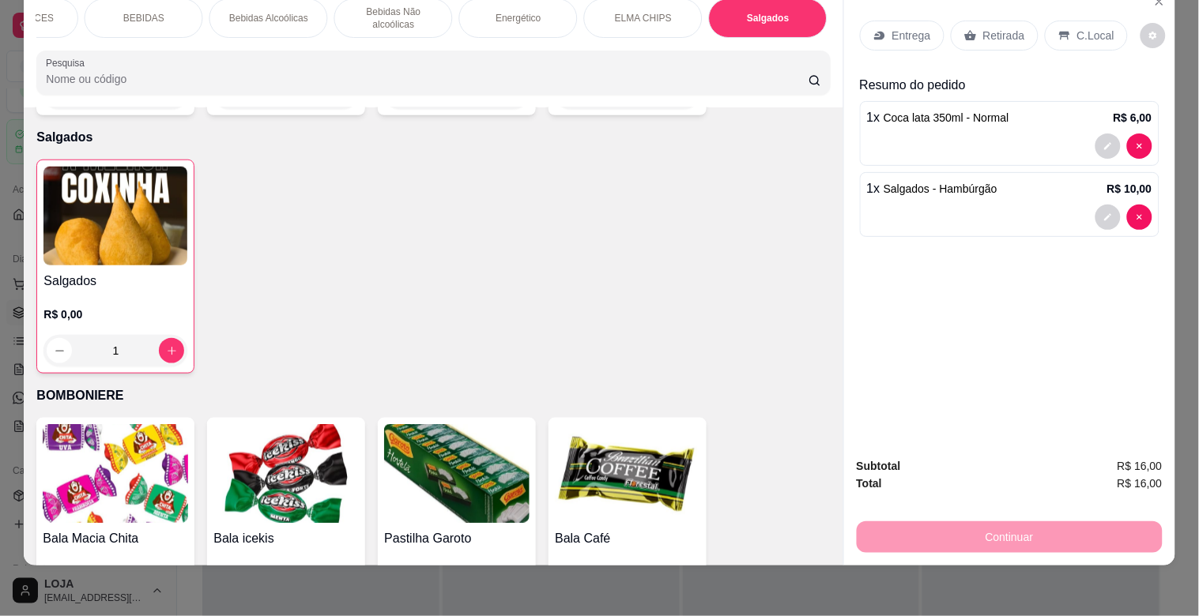
click at [986, 28] on p "Retirada" at bounding box center [1004, 36] width 42 height 16
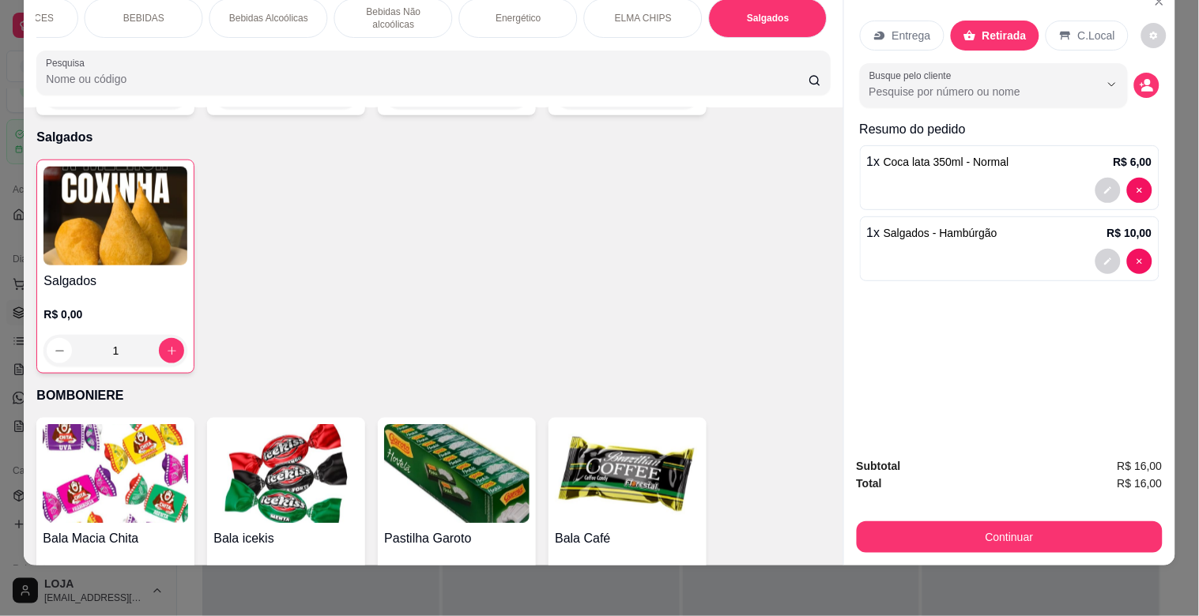
click at [1080, 543] on div "Subtotal R$ 16,00 Total R$ 16,00 Continuar" at bounding box center [1009, 505] width 331 height 121
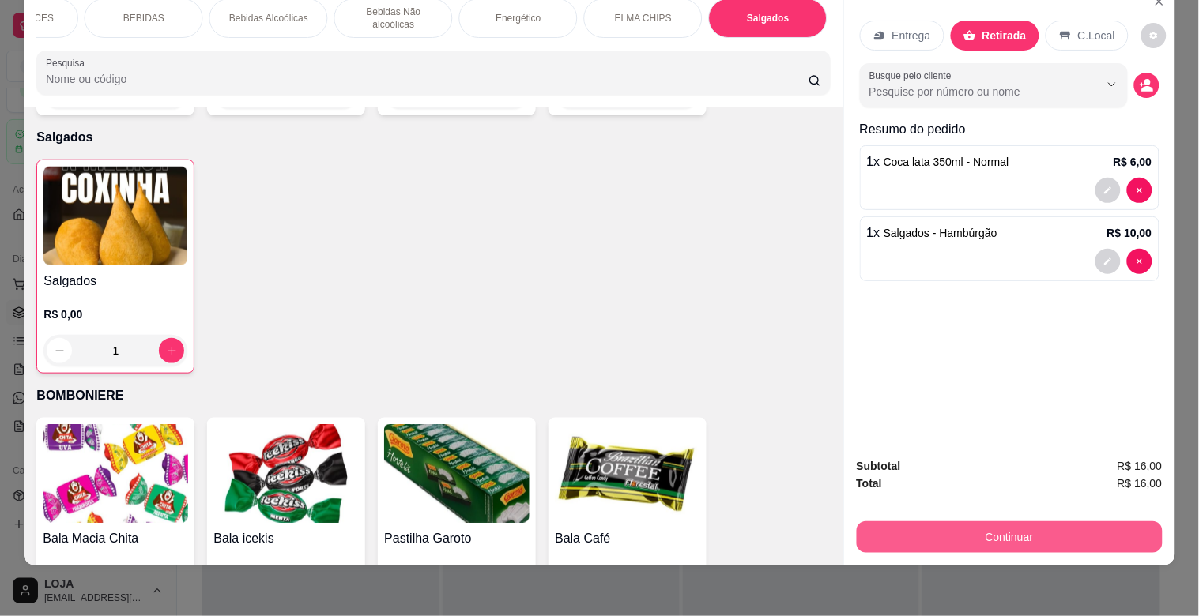
click at [1076, 522] on button "Continuar" at bounding box center [1010, 538] width 306 height 32
click at [997, 522] on button "Continuar" at bounding box center [1009, 537] width 296 height 31
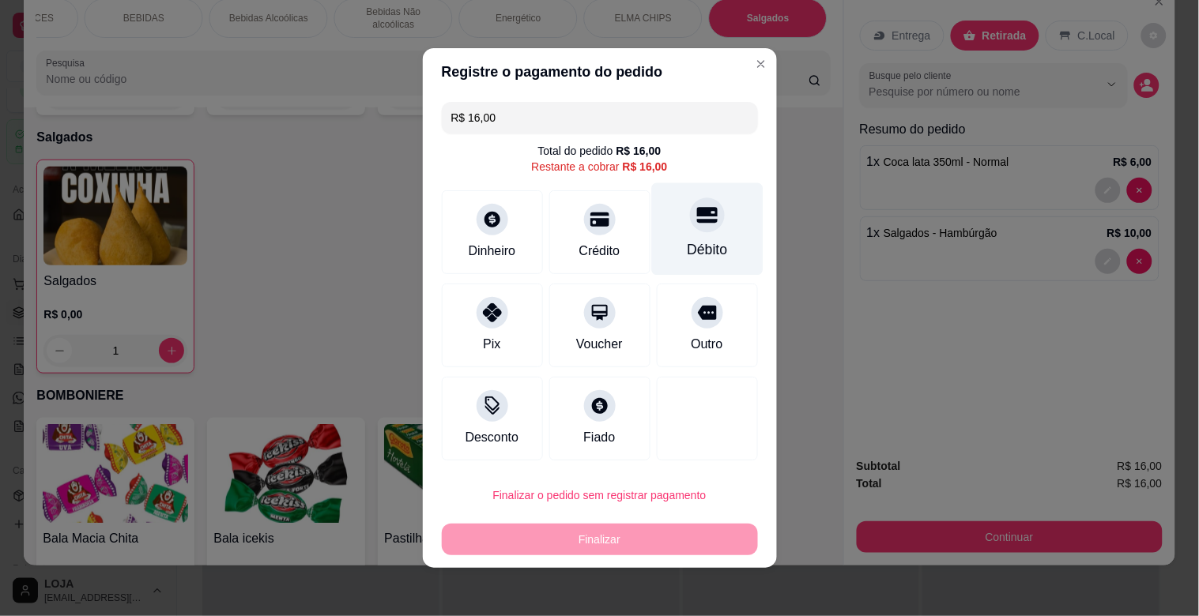
click at [687, 245] on div "Débito" at bounding box center [707, 249] width 40 height 21
type input "R$ 0,00"
click at [677, 245] on div "Débito" at bounding box center [706, 229] width 111 height 92
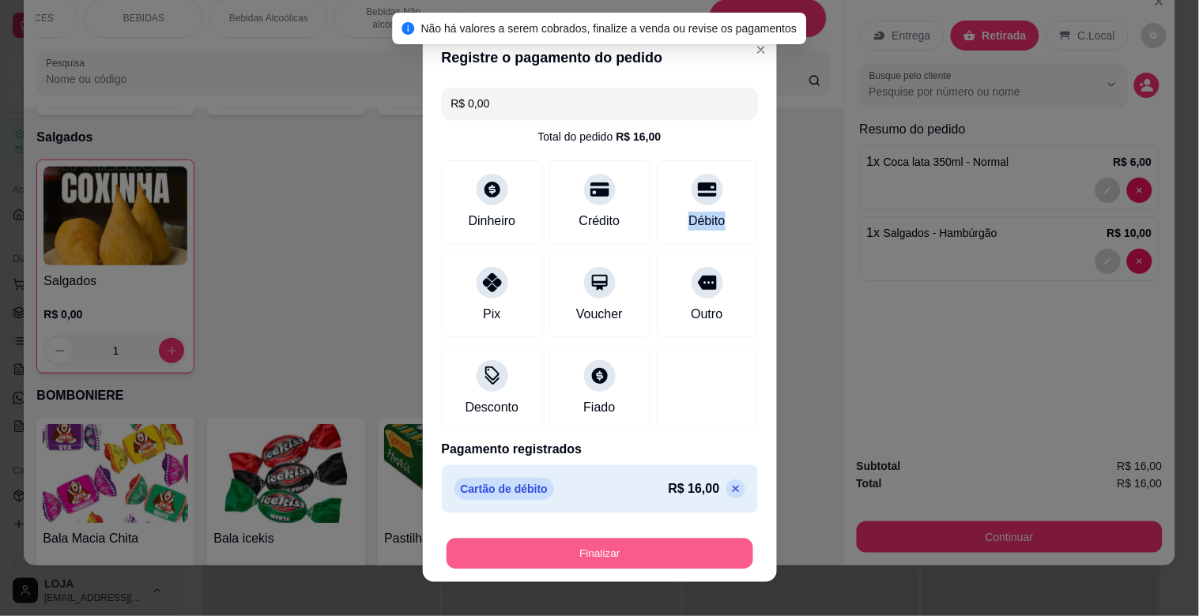
click at [680, 546] on button "Finalizar" at bounding box center [600, 554] width 307 height 31
click at [680, 546] on div "Finalizar" at bounding box center [600, 554] width 316 height 32
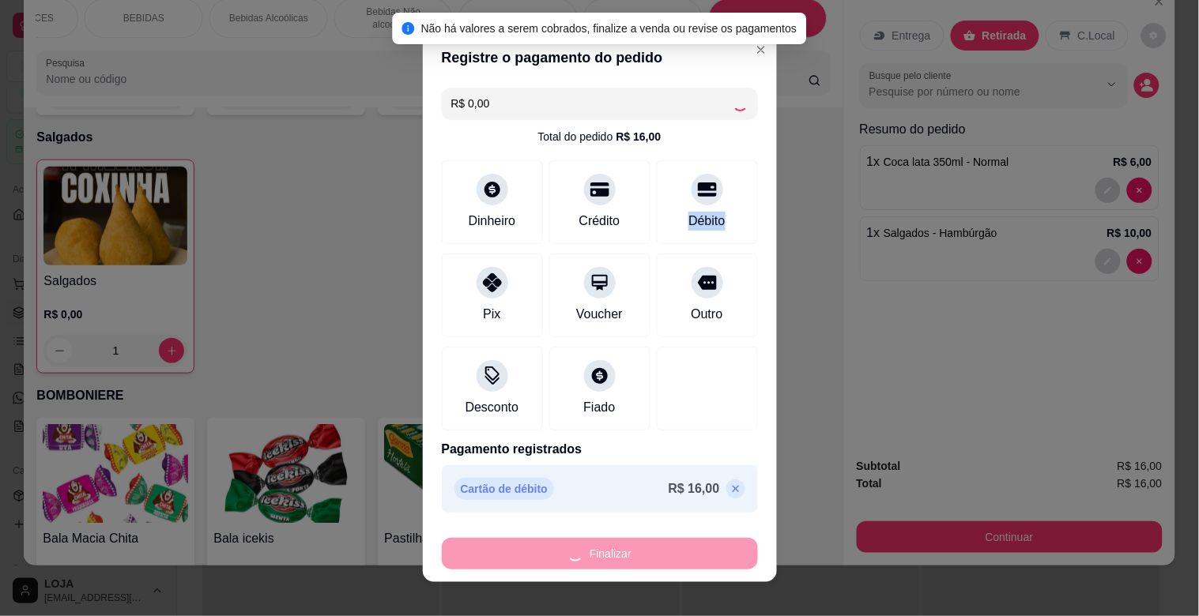
type input "0"
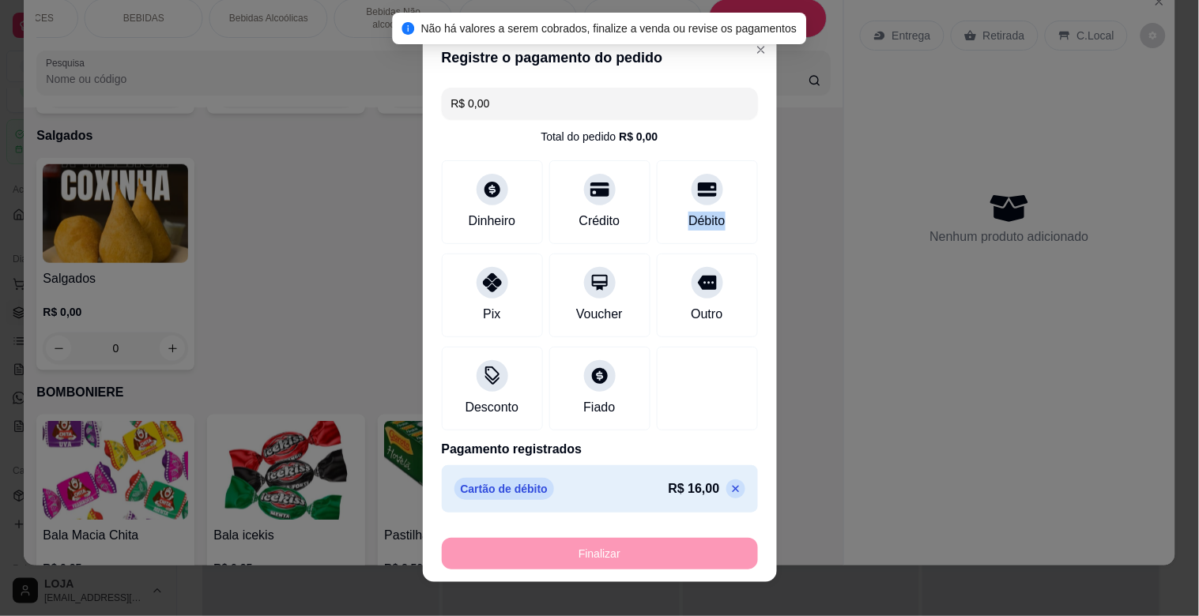
type input "-R$ 16,00"
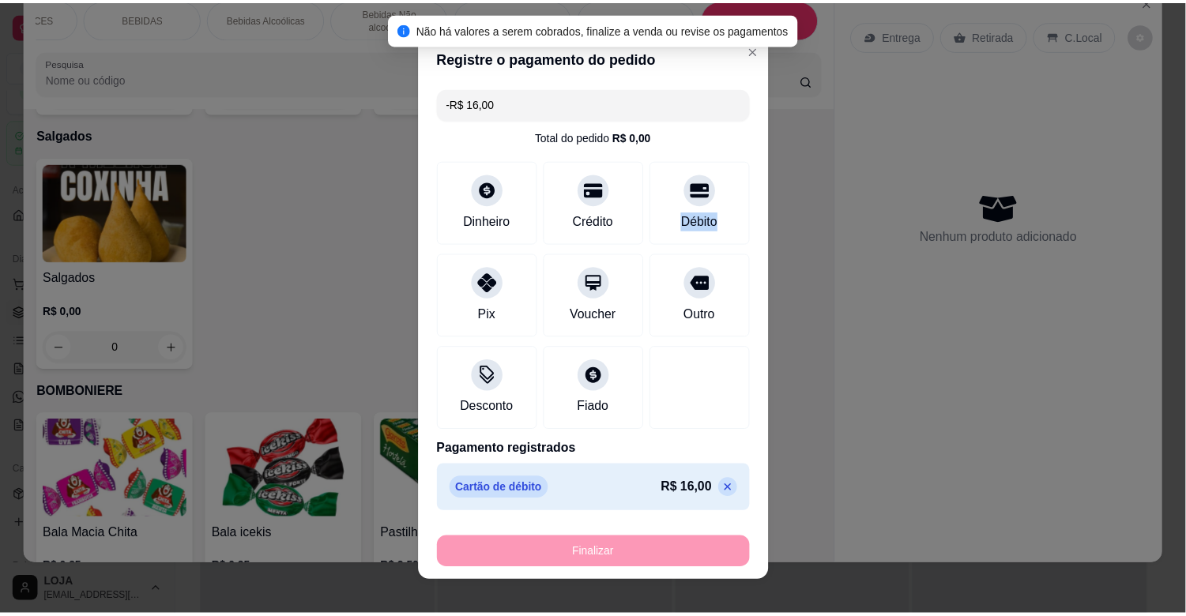
scroll to position [4960, 0]
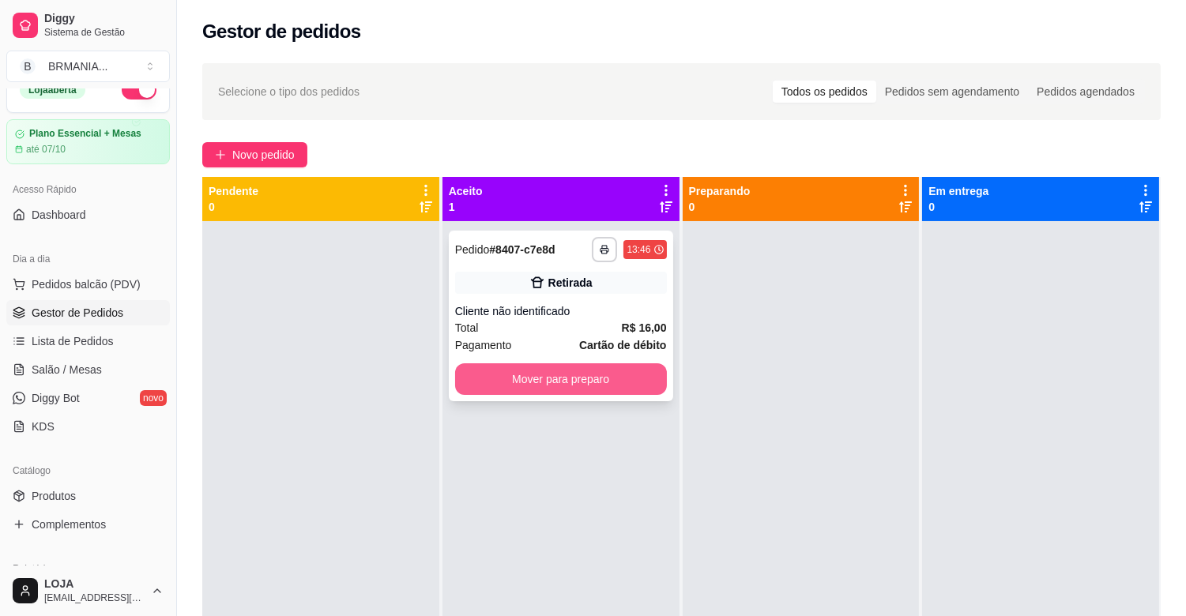
click at [654, 370] on button "Mover para preparo" at bounding box center [561, 380] width 212 height 32
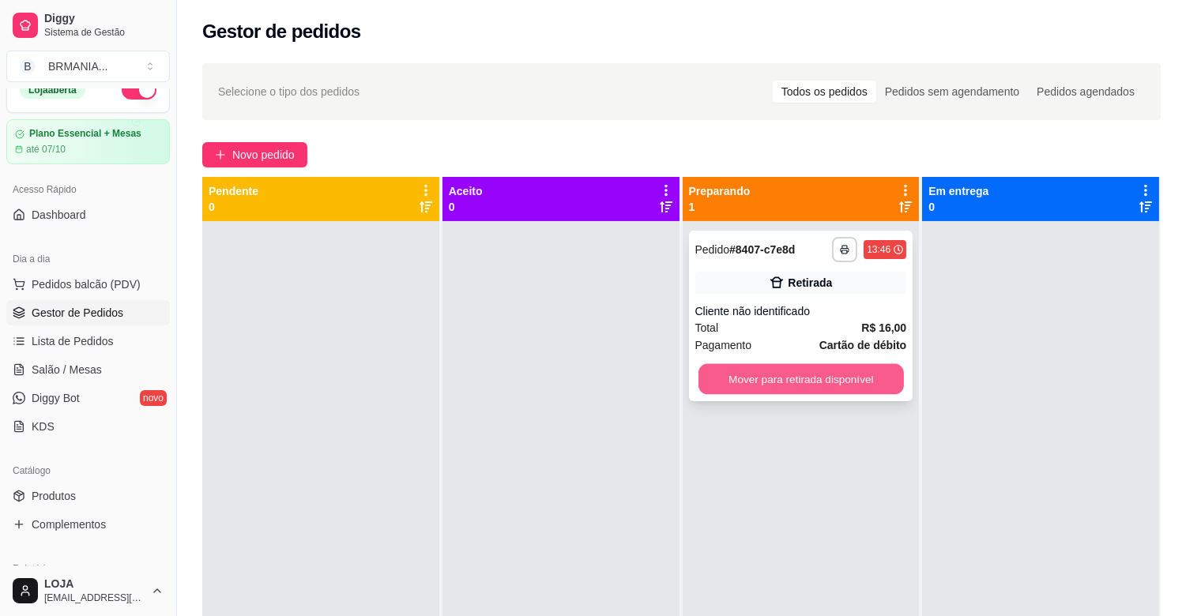
click at [713, 382] on button "Mover para retirada disponível" at bounding box center [801, 379] width 205 height 31
click at [713, 382] on div "Mover para retirada disponível" at bounding box center [801, 380] width 212 height 32
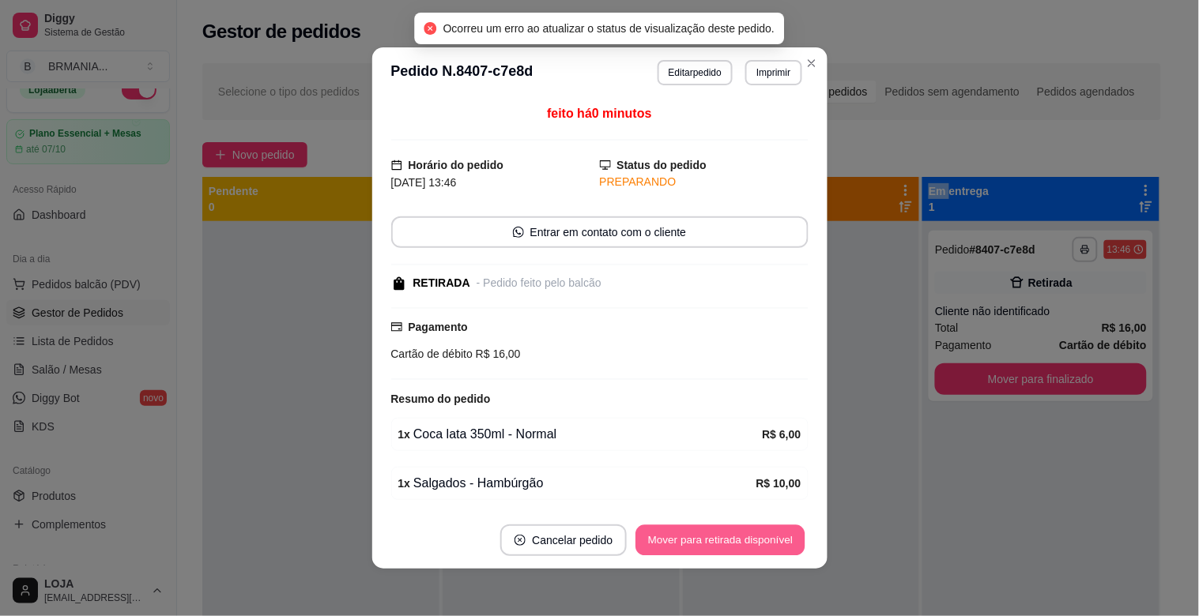
click at [770, 539] on button "Mover para retirada disponível" at bounding box center [720, 541] width 169 height 31
click at [782, 540] on button "Mover para finalizado" at bounding box center [742, 541] width 127 height 31
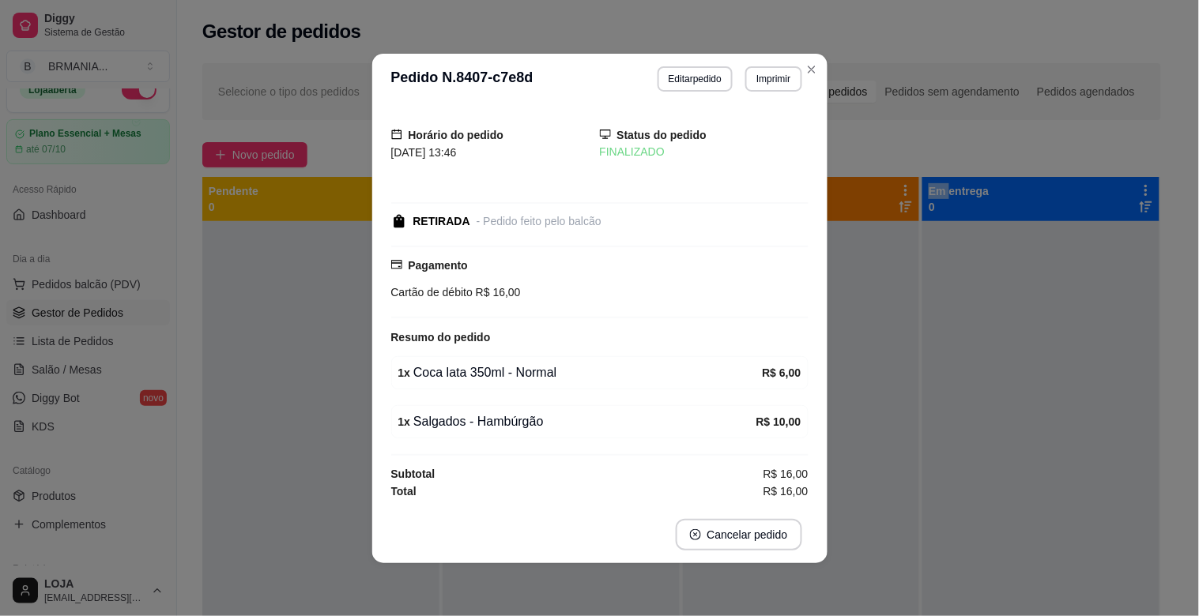
click at [842, 541] on div at bounding box center [801, 529] width 237 height 616
